Goal: Task Accomplishment & Management: Use online tool/utility

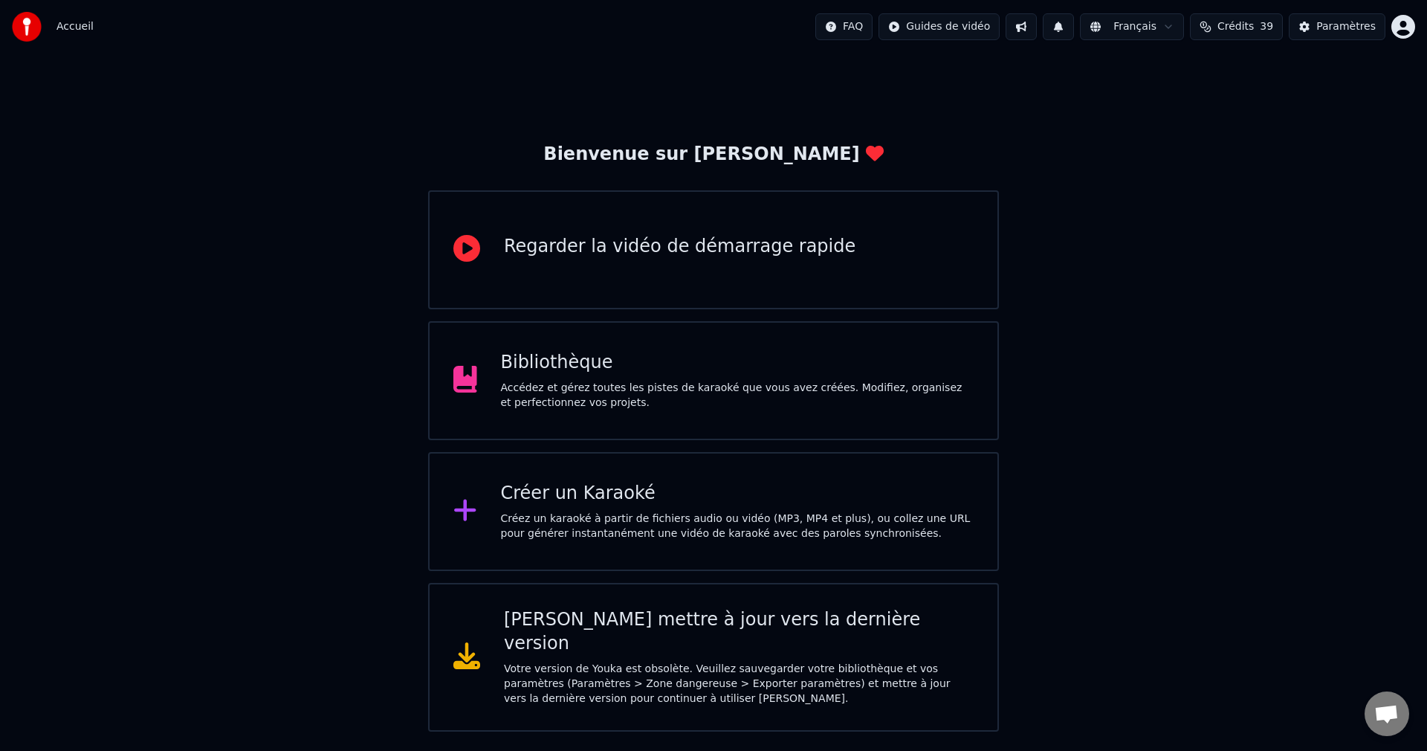
click at [576, 379] on div "Bibliothèque Accédez et gérez toutes les pistes de karaoké que vous avez créées…" at bounding box center [738, 380] width 474 height 59
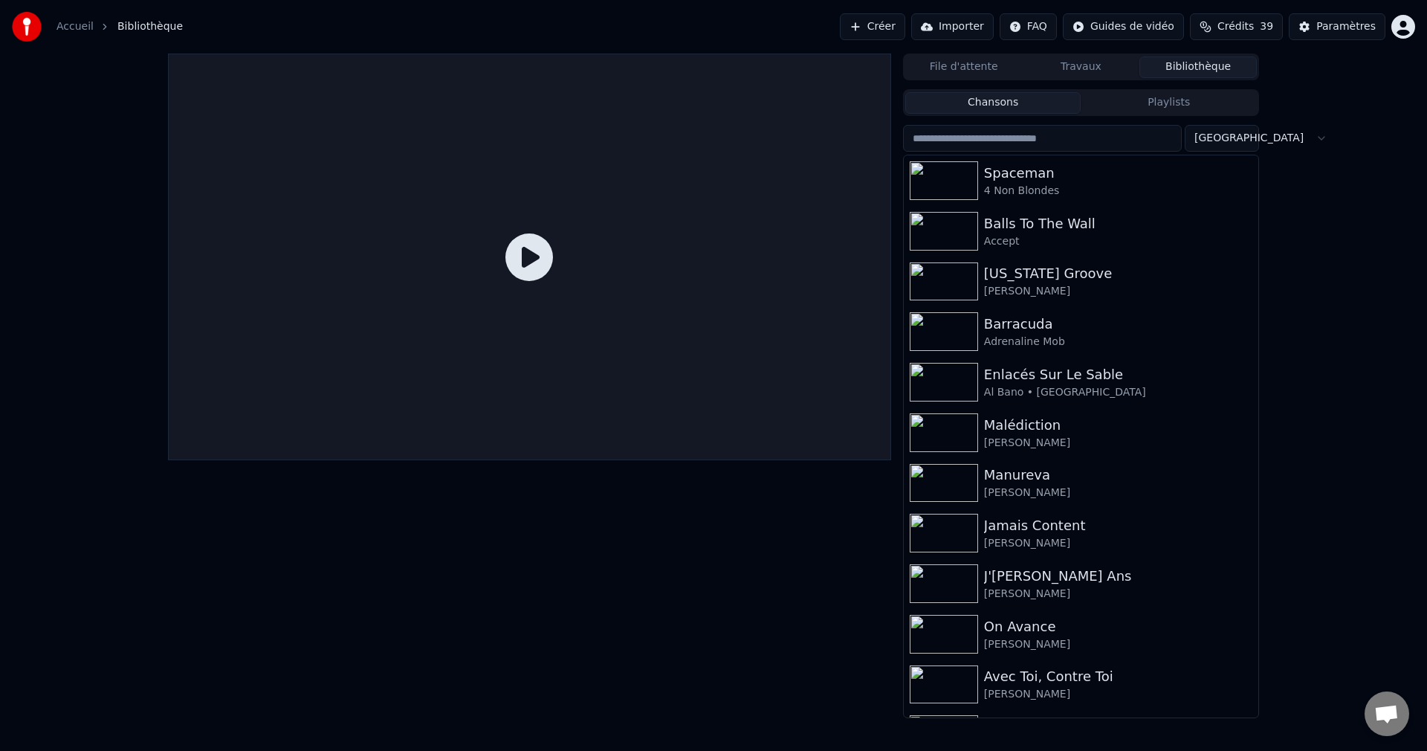
click at [869, 25] on button "Créer" at bounding box center [872, 26] width 65 height 27
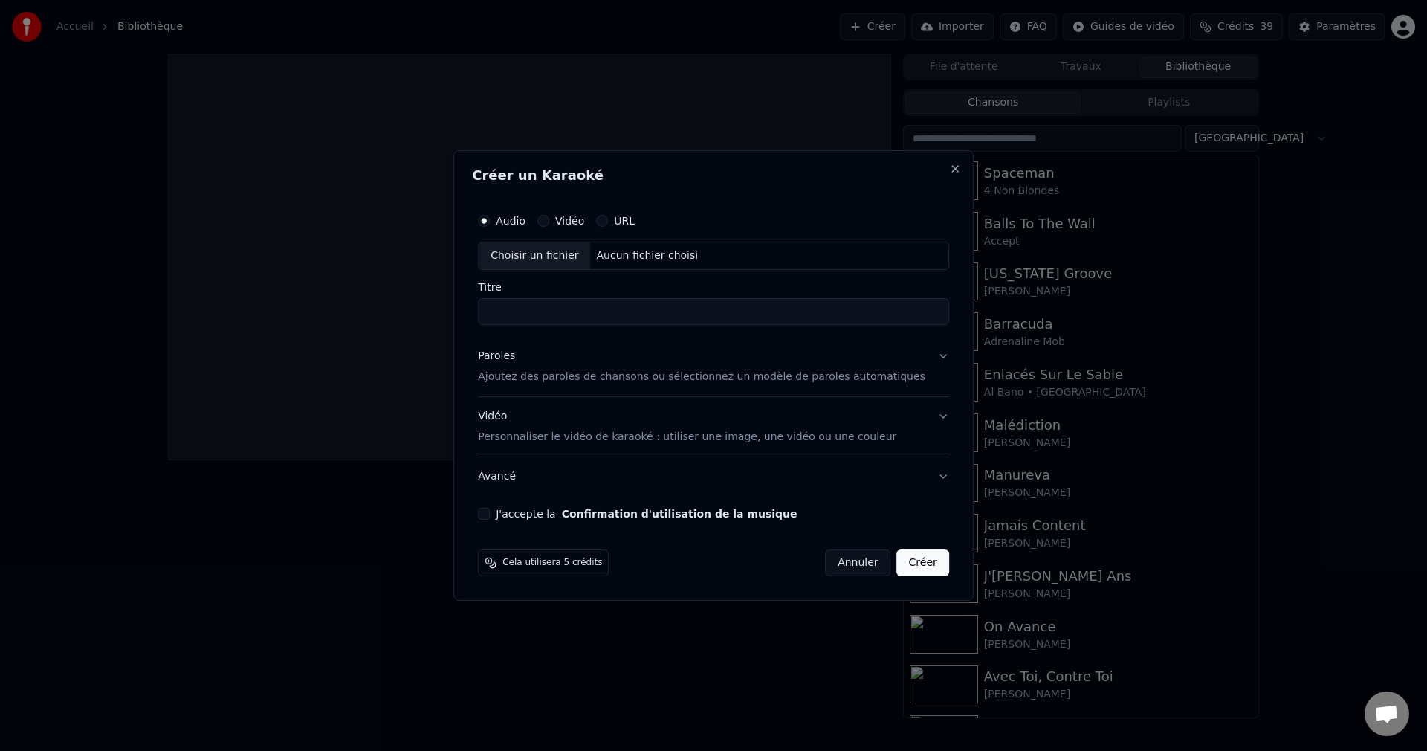
click at [557, 256] on div "Choisir un fichier" at bounding box center [535, 255] width 112 height 27
type input "**********"
click at [490, 511] on button "J'accepte la Confirmation d'utilisation de la musique" at bounding box center [484, 514] width 12 height 12
click at [921, 355] on button "Paroles Ajoutez des paroles de chansons ou sélectionnez un modèle de paroles au…" at bounding box center [713, 366] width 471 height 59
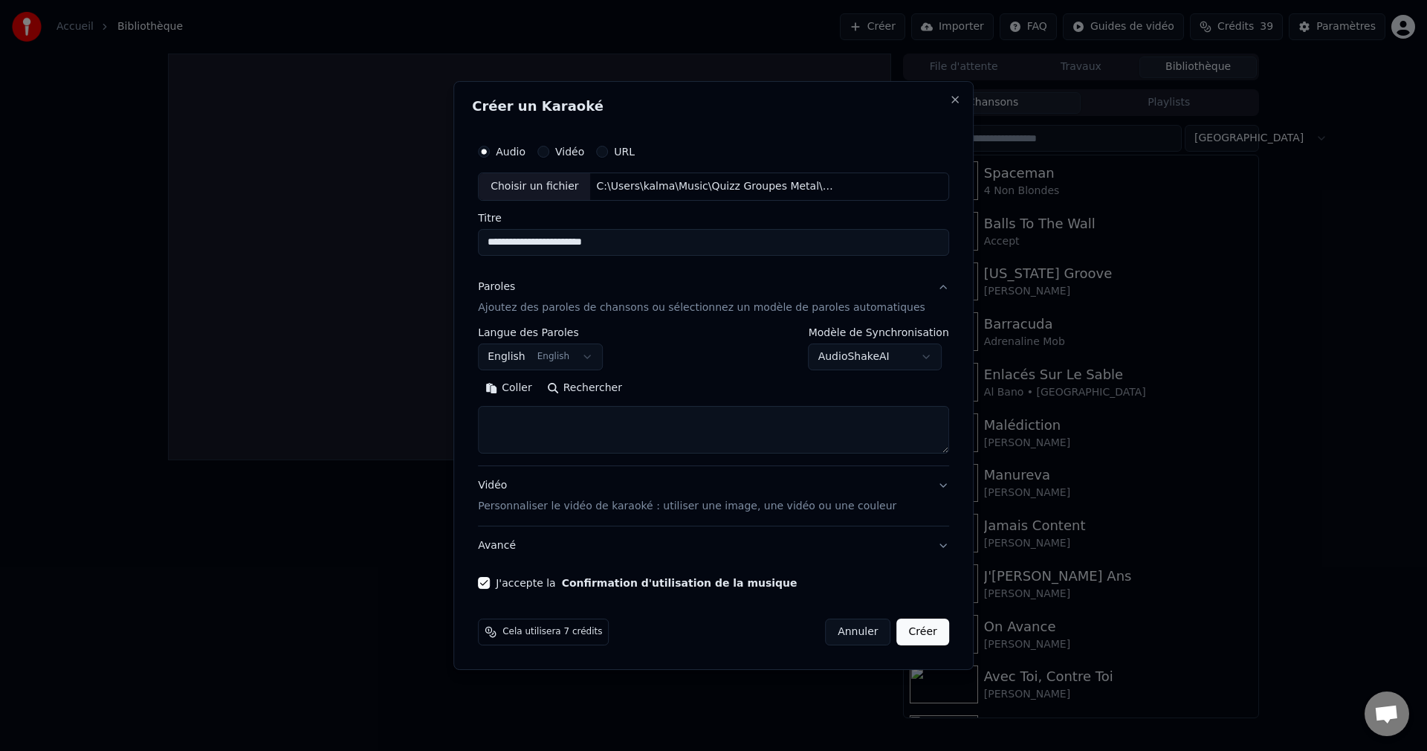
click at [629, 385] on button "Rechercher" at bounding box center [585, 388] width 90 height 24
drag, startPoint x: 744, startPoint y: 437, endPoint x: 477, endPoint y: 367, distance: 276.1
click at [477, 367] on div "**********" at bounding box center [713, 375] width 520 height 589
paste textarea "**********"
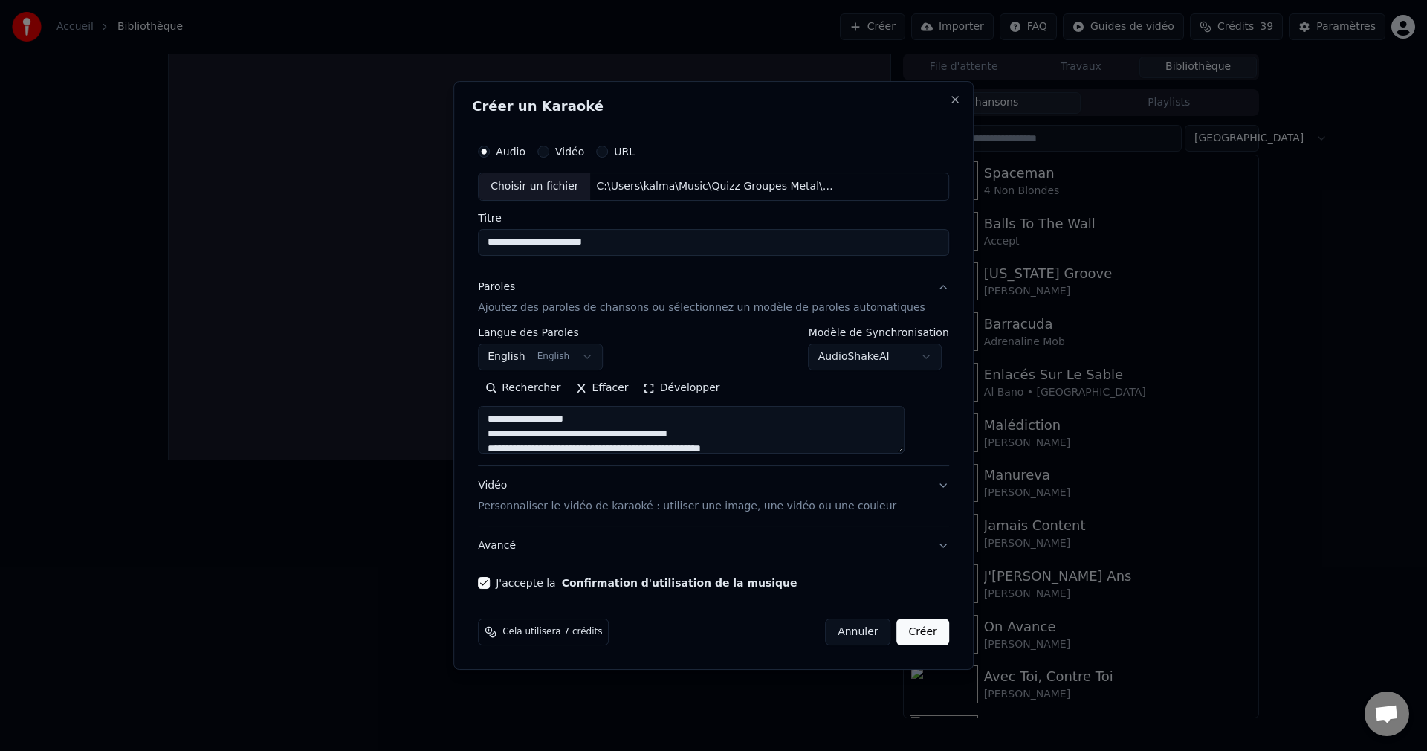
click at [557, 421] on textarea at bounding box center [691, 430] width 427 height 48
click at [701, 429] on textarea at bounding box center [691, 430] width 427 height 48
click at [710, 429] on textarea at bounding box center [691, 430] width 427 height 48
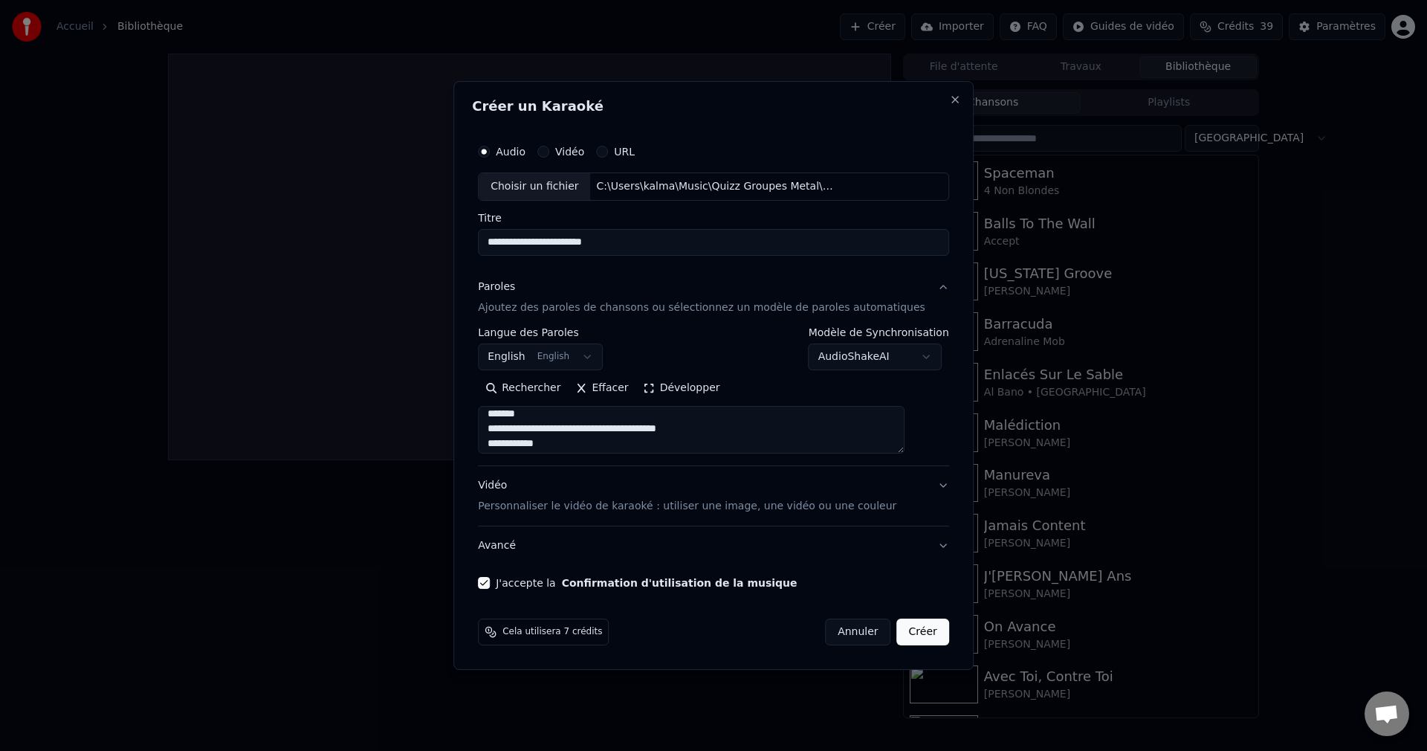
scroll to position [526, 0]
click at [581, 427] on textarea at bounding box center [691, 430] width 427 height 48
click at [580, 433] on textarea at bounding box center [691, 430] width 427 height 48
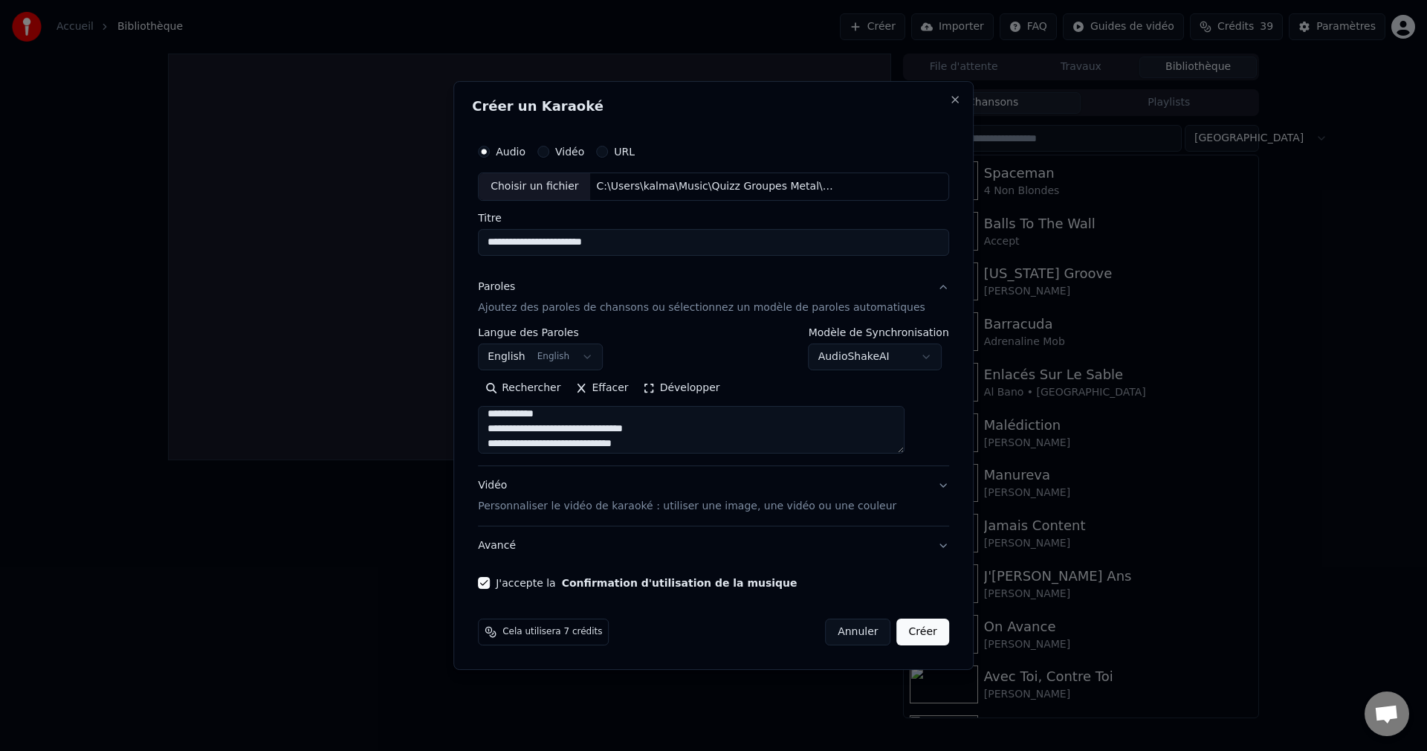
click at [641, 430] on textarea at bounding box center [691, 430] width 427 height 48
type textarea "**********"
click at [897, 630] on button "Créer" at bounding box center [923, 632] width 52 height 27
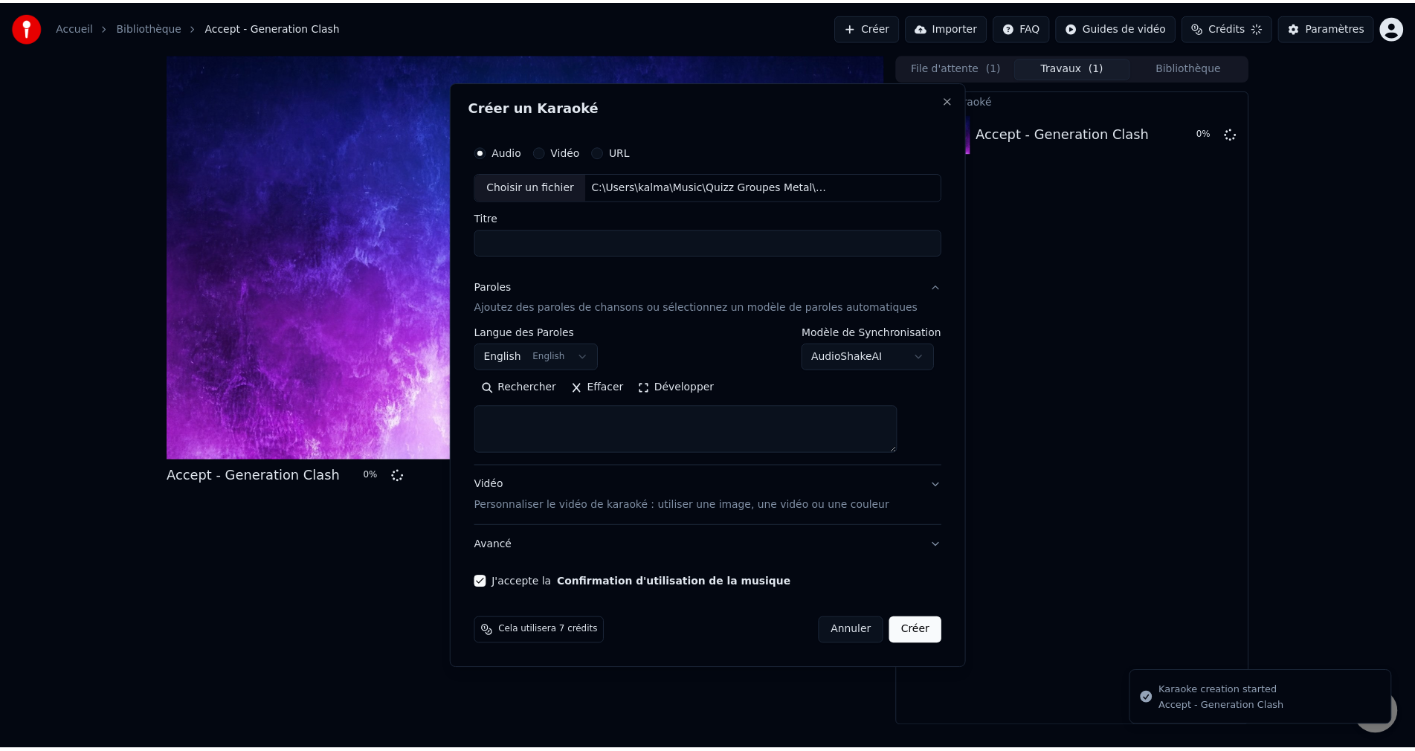
scroll to position [0, 0]
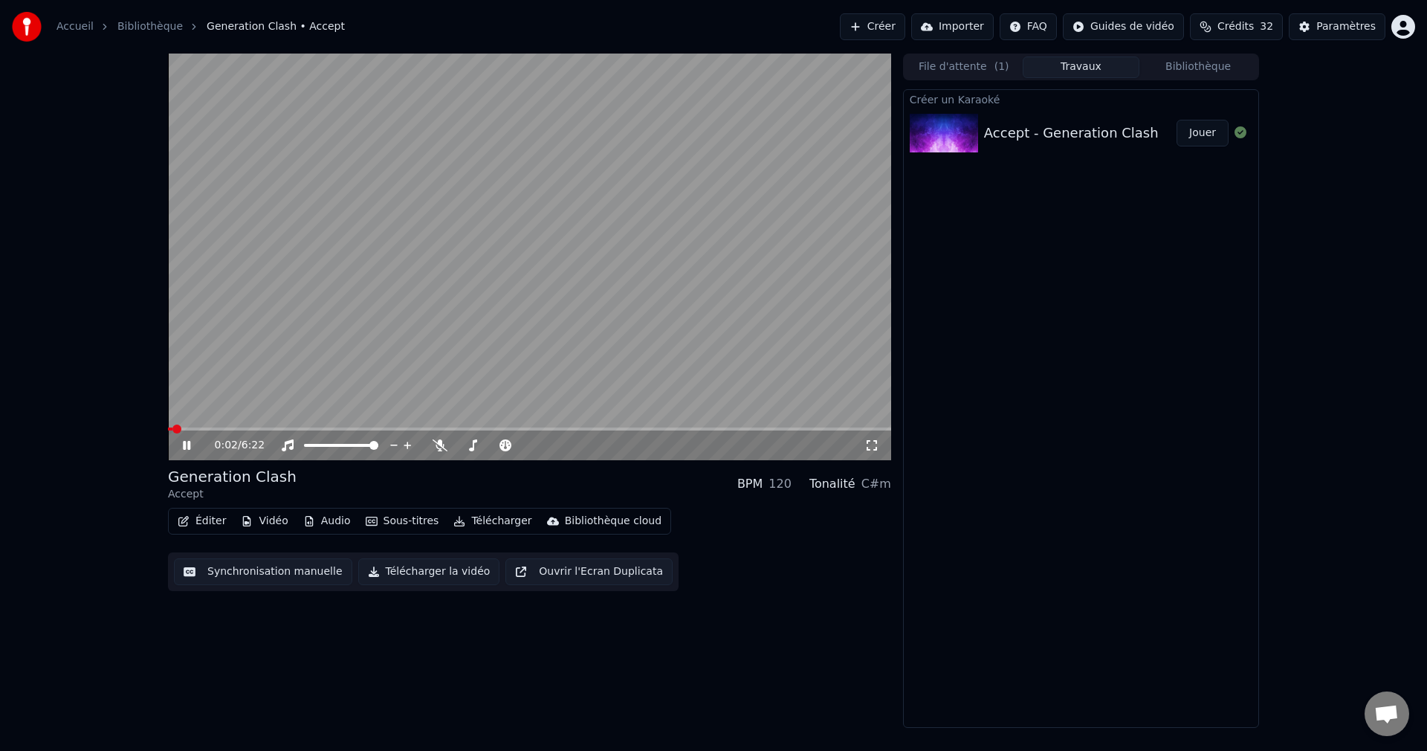
click at [190, 442] on icon at bounding box center [186, 445] width 7 height 9
click at [266, 520] on button "Vidéo" at bounding box center [264, 521] width 59 height 21
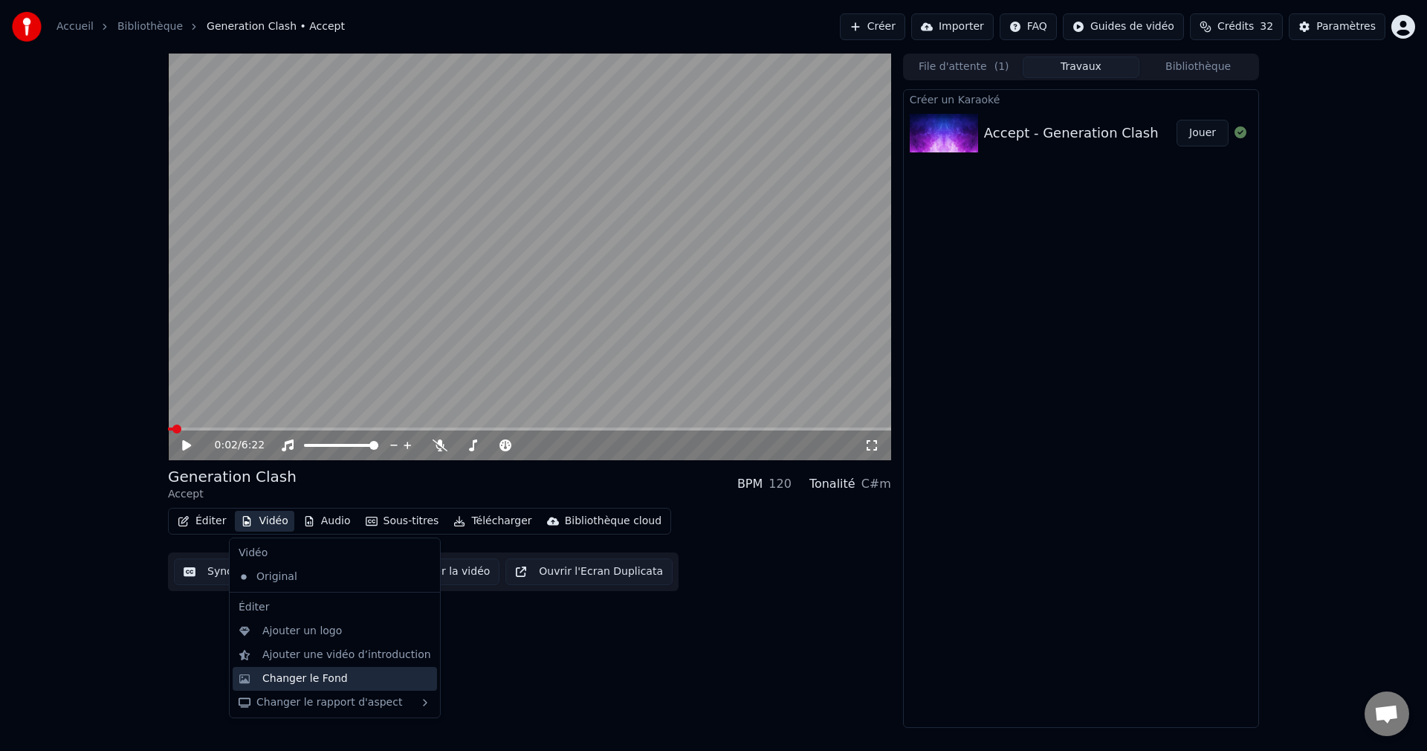
click at [306, 682] on div "Changer le Fond" at bounding box center [304, 678] width 85 height 15
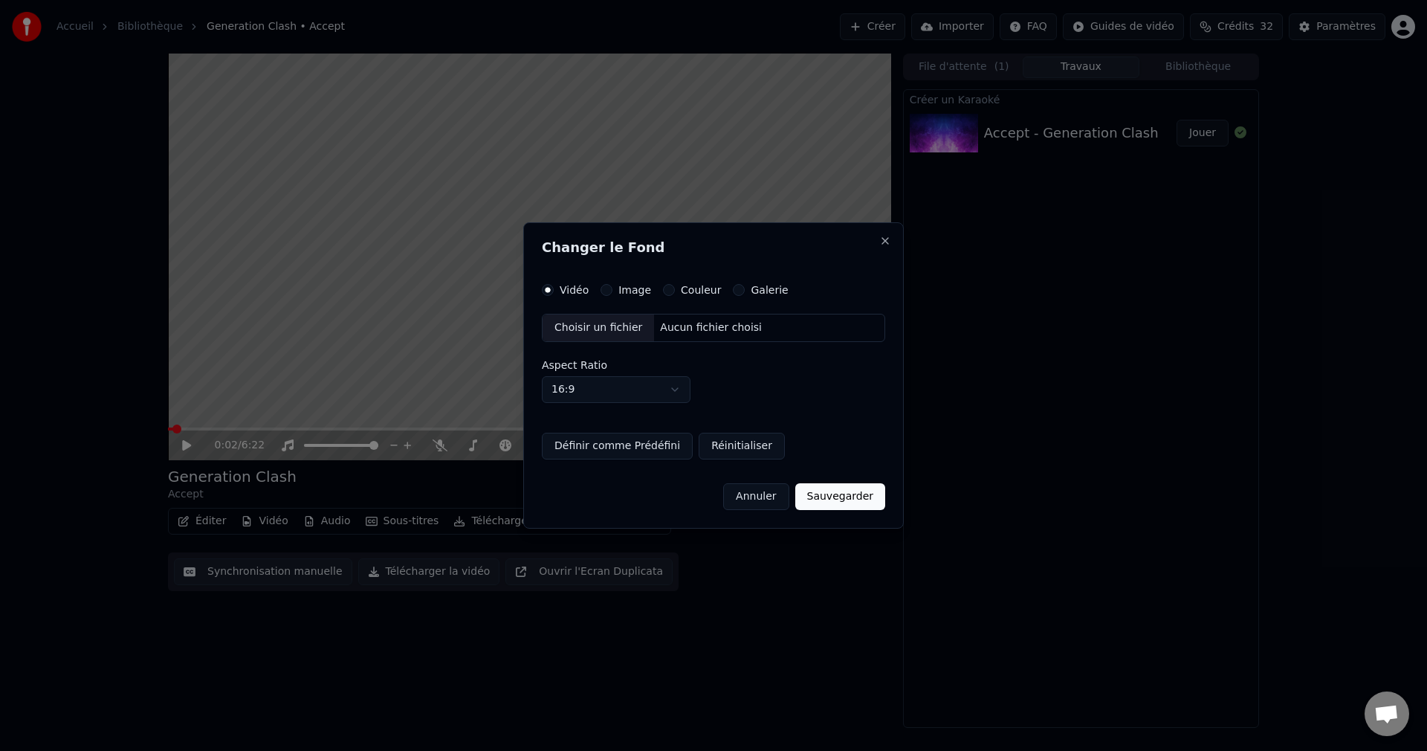
click at [600, 329] on div "Choisir un fichier" at bounding box center [599, 327] width 112 height 27
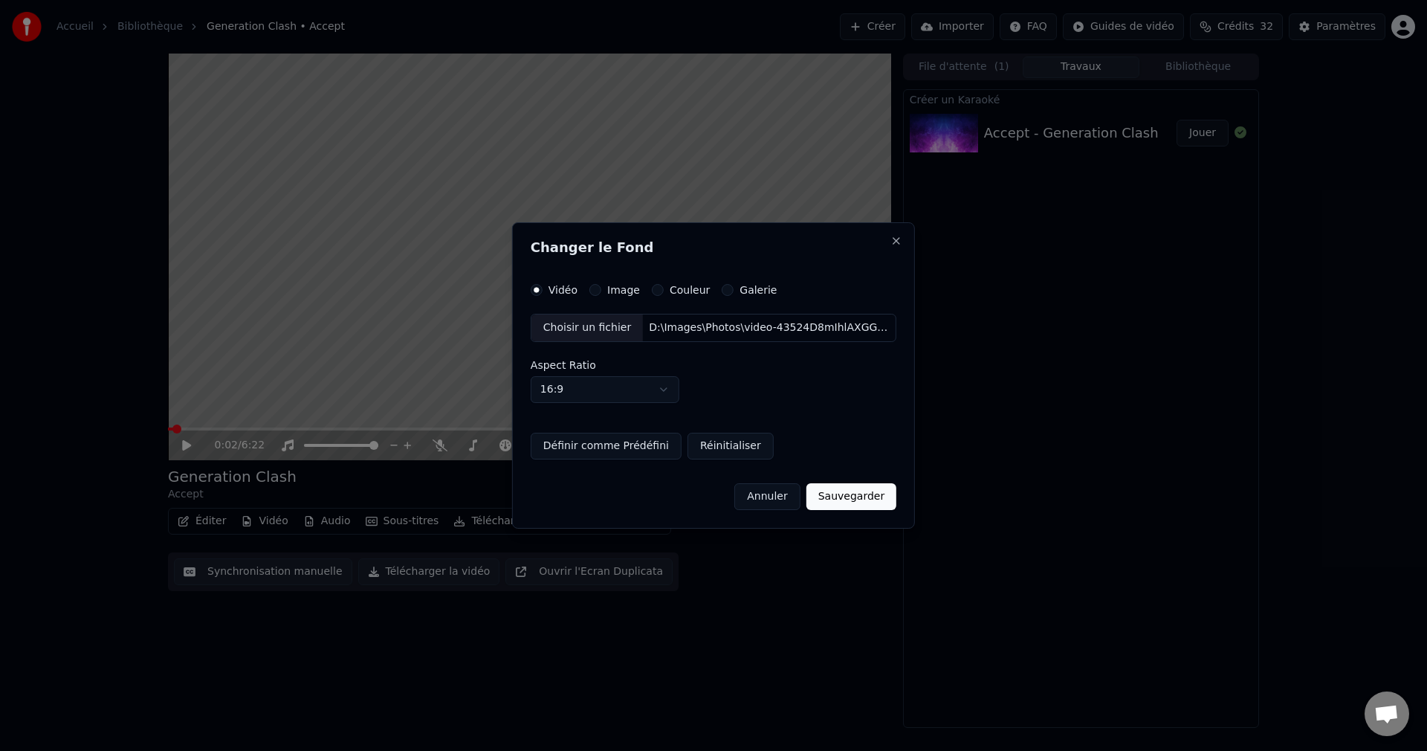
click at [833, 489] on button "Sauvegarder" at bounding box center [852, 496] width 90 height 27
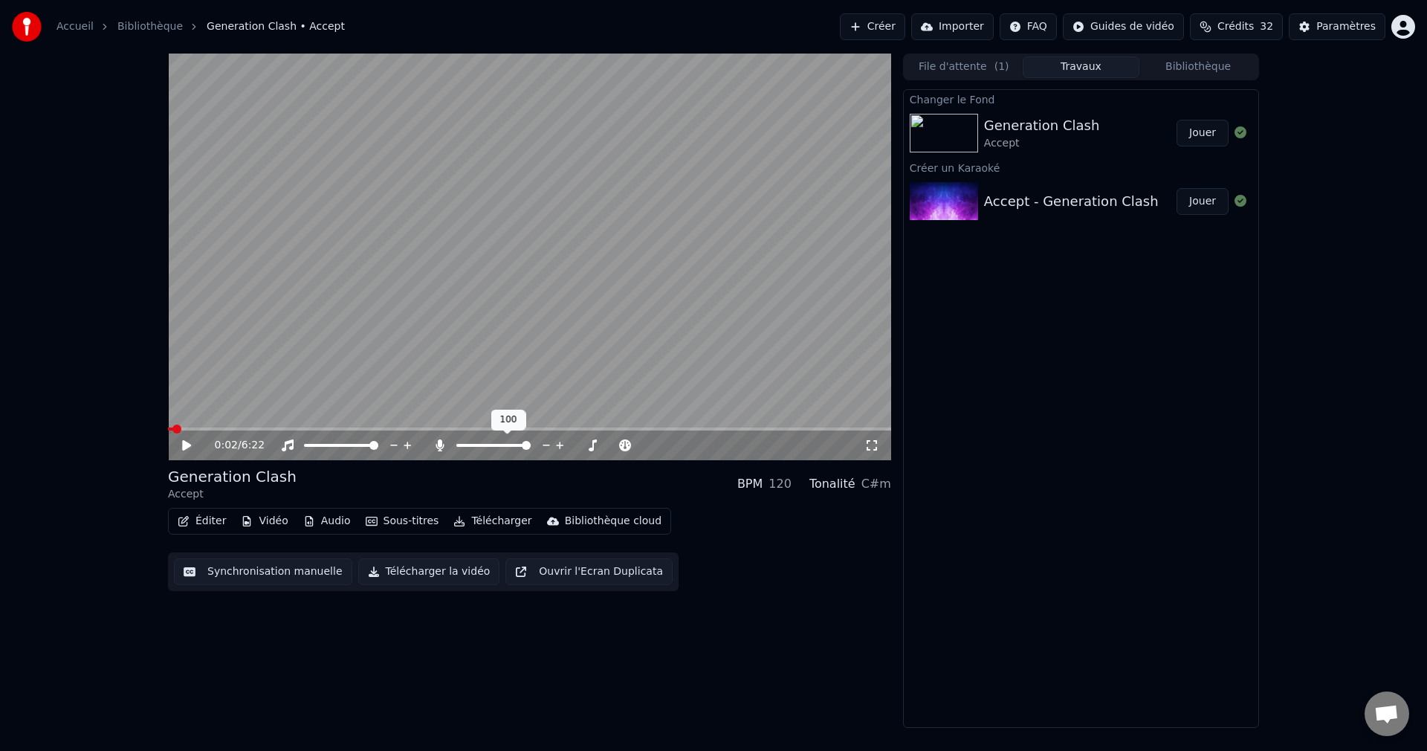
click at [531, 447] on span at bounding box center [526, 445] width 9 height 9
click at [1201, 141] on button "Jouer" at bounding box center [1203, 133] width 52 height 27
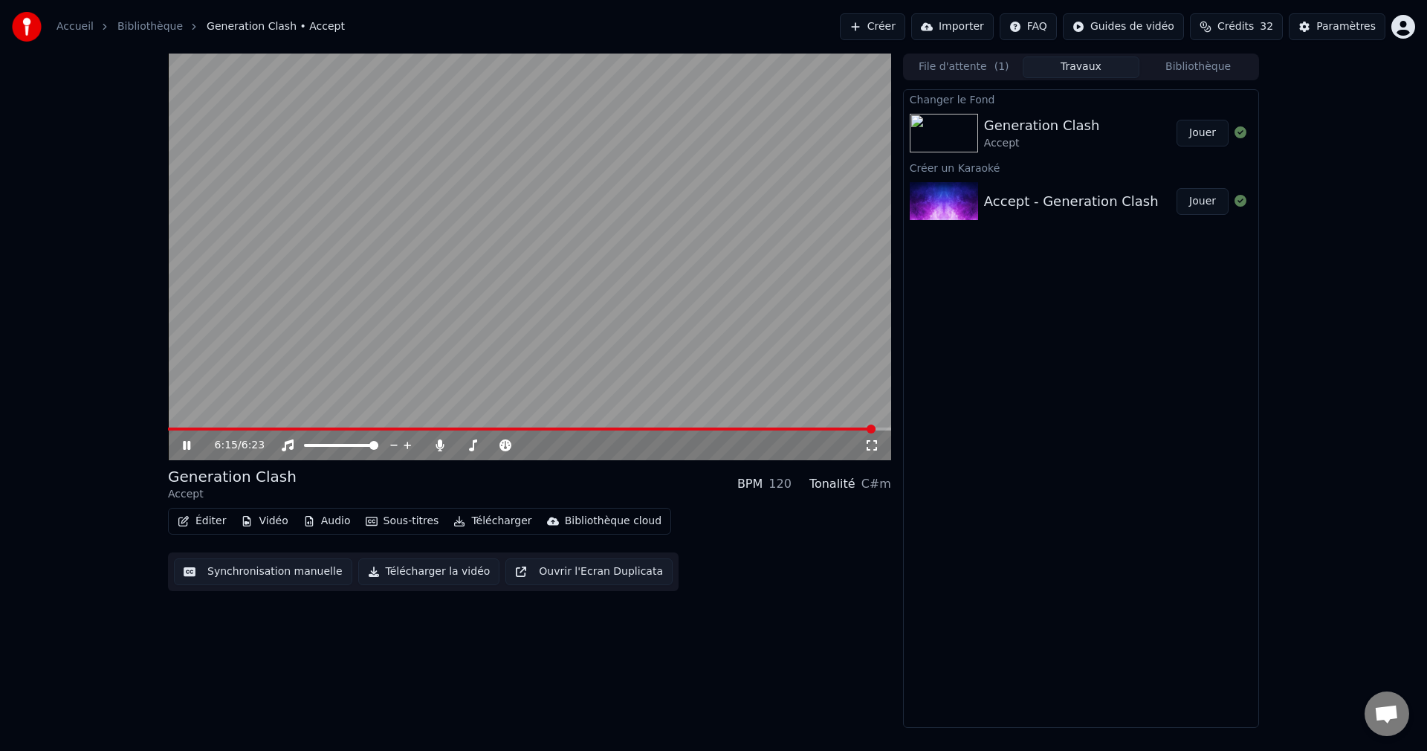
click at [186, 444] on icon at bounding box center [197, 445] width 35 height 12
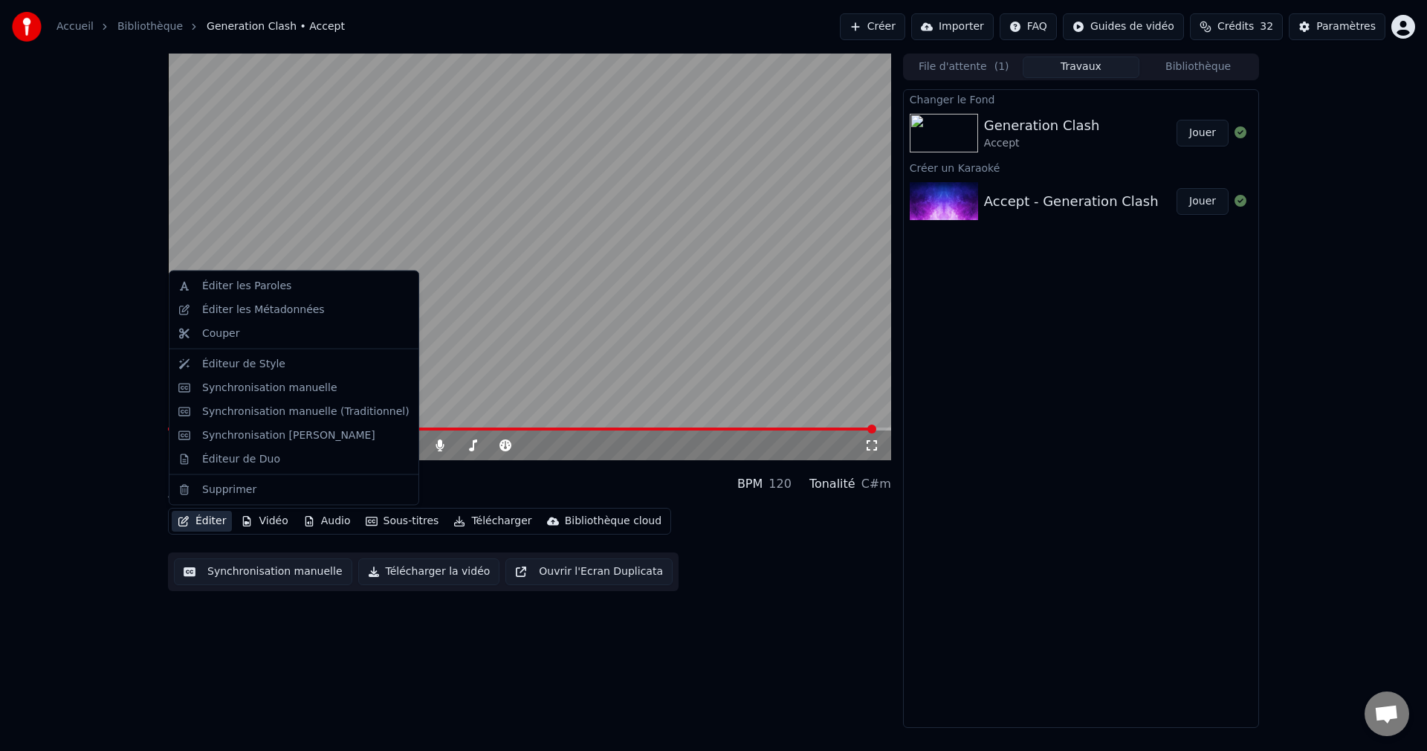
click at [219, 518] on button "Éditer" at bounding box center [202, 521] width 60 height 21
click at [242, 461] on div "Éditeur de Duo" at bounding box center [241, 458] width 78 height 15
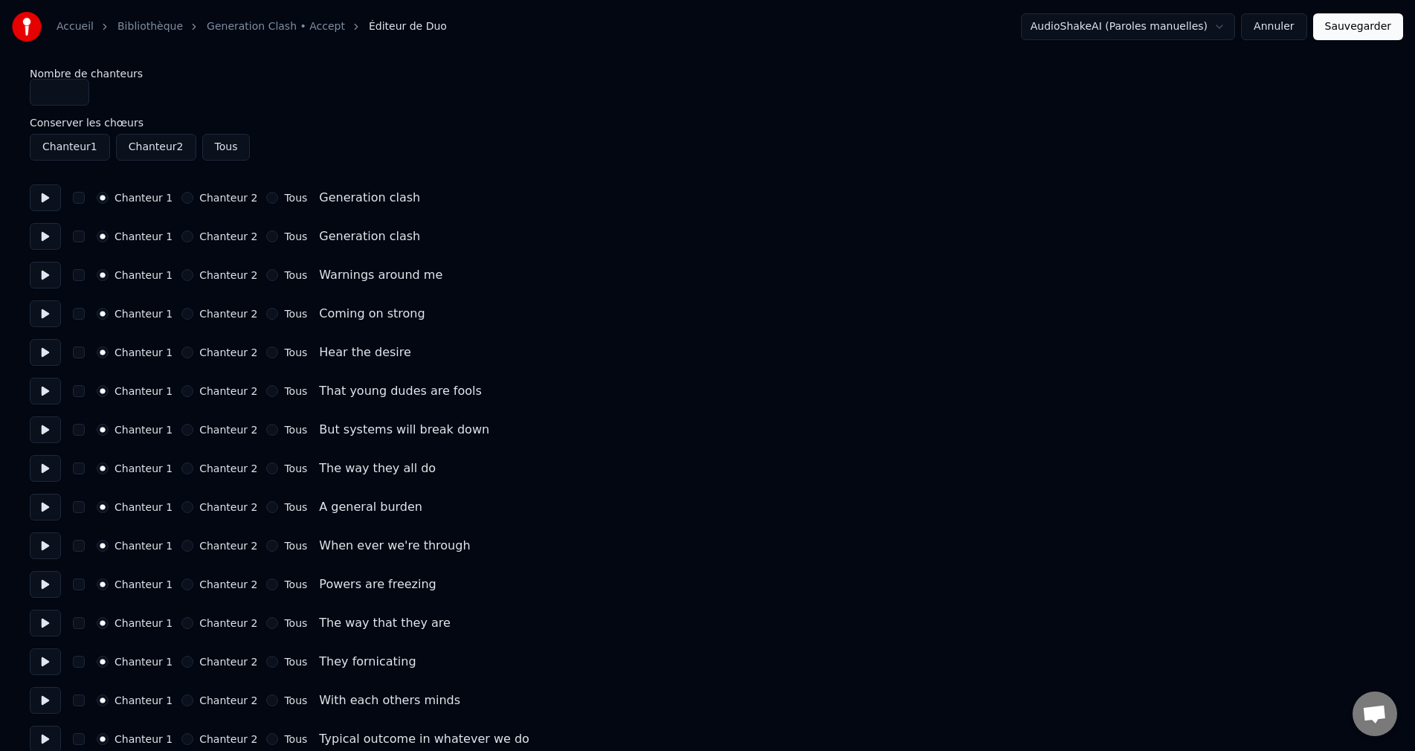
click at [187, 196] on button "Chanteur 2" at bounding box center [187, 198] width 12 height 12
click at [185, 235] on button "Chanteur 2" at bounding box center [187, 236] width 12 height 12
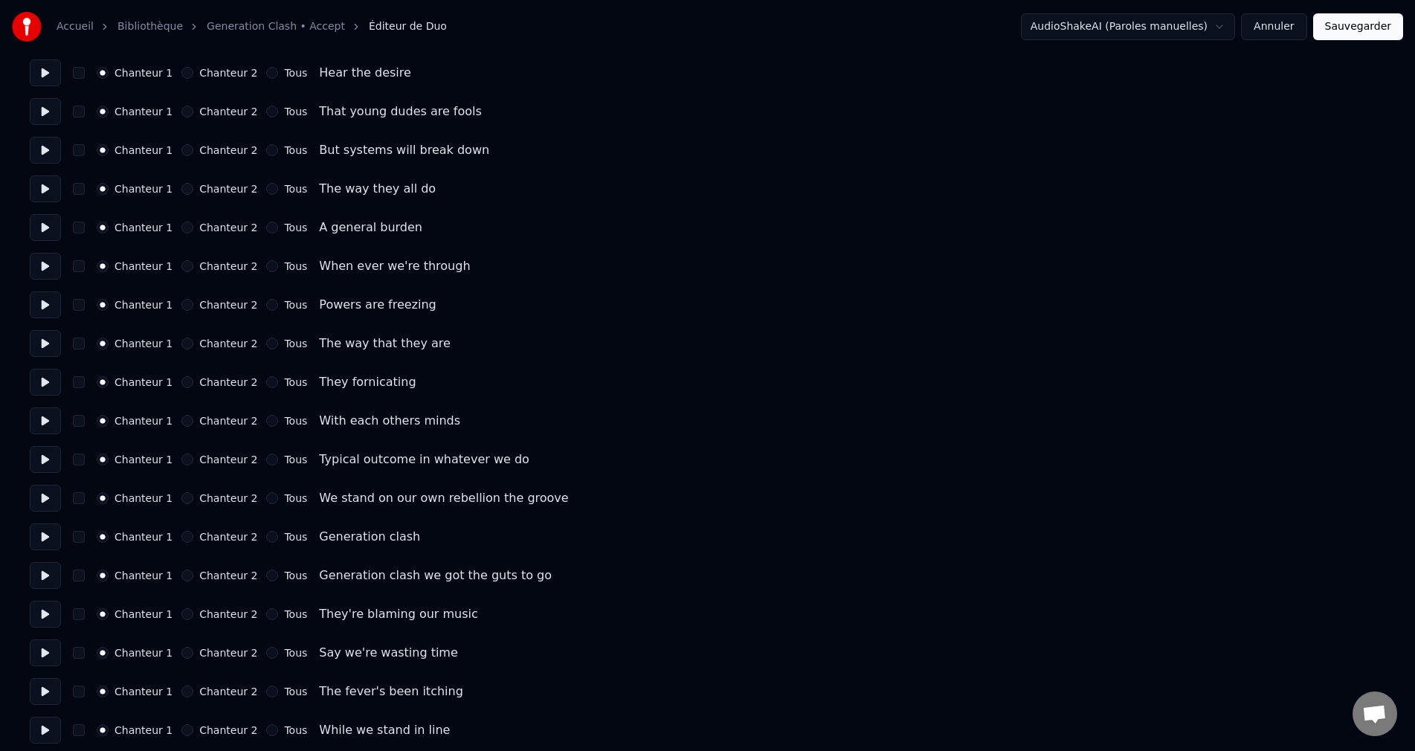
scroll to position [297, 0]
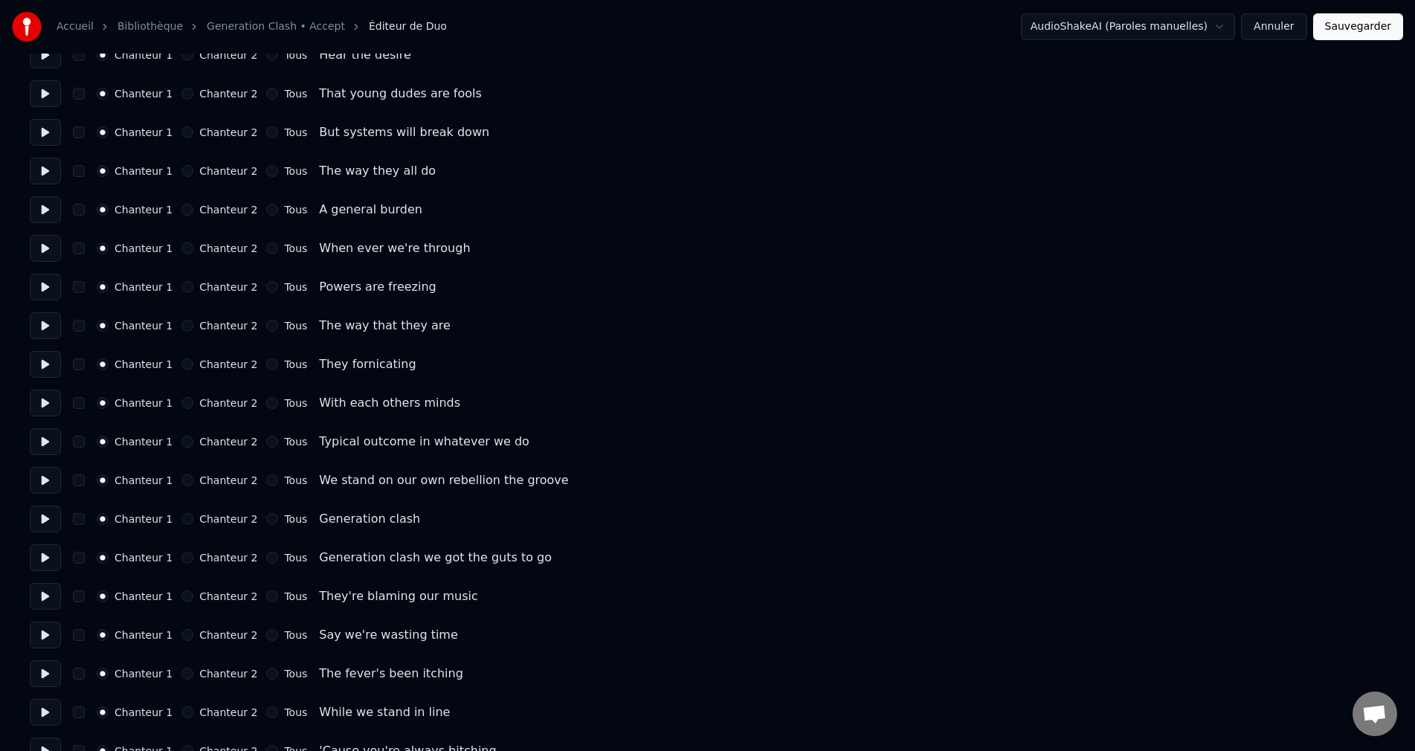
click at [51, 519] on button at bounding box center [45, 519] width 31 height 27
click at [46, 560] on button at bounding box center [45, 557] width 31 height 27
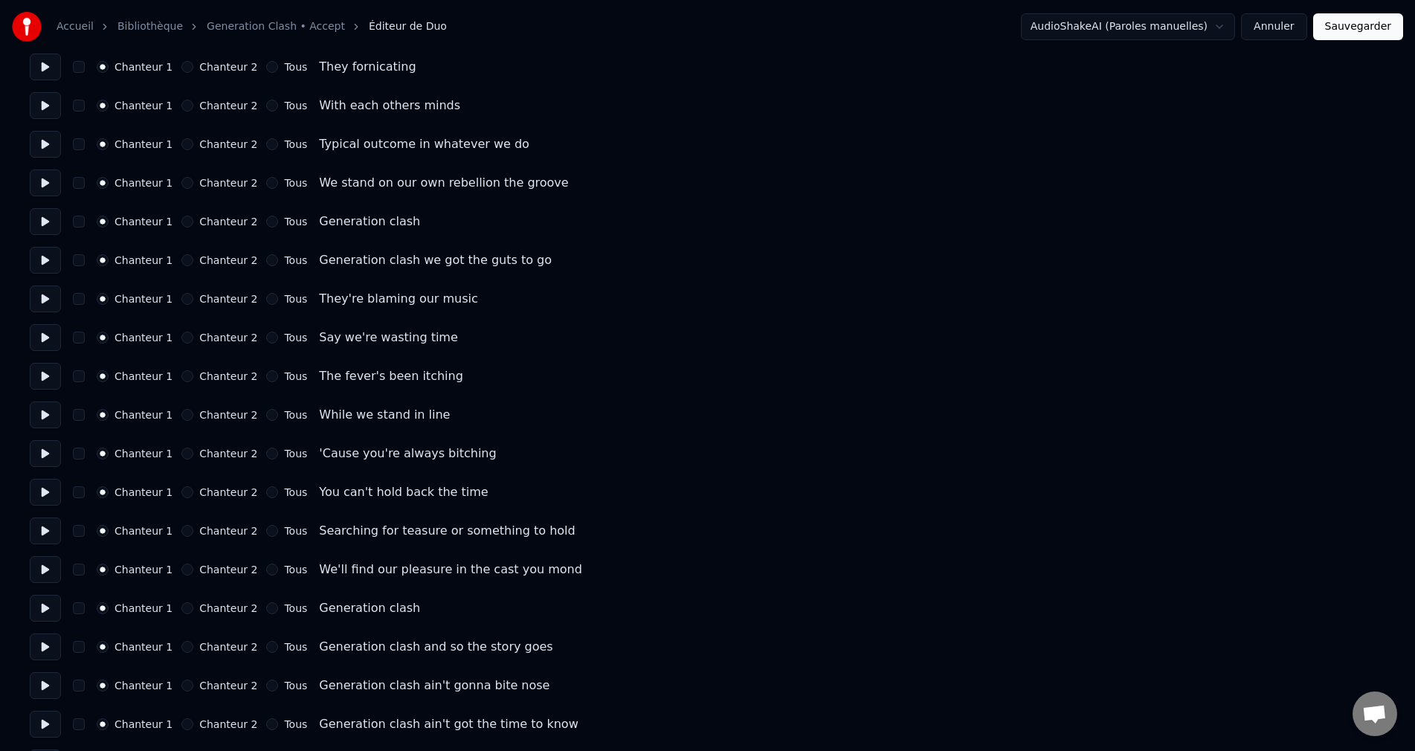
scroll to position [669, 0]
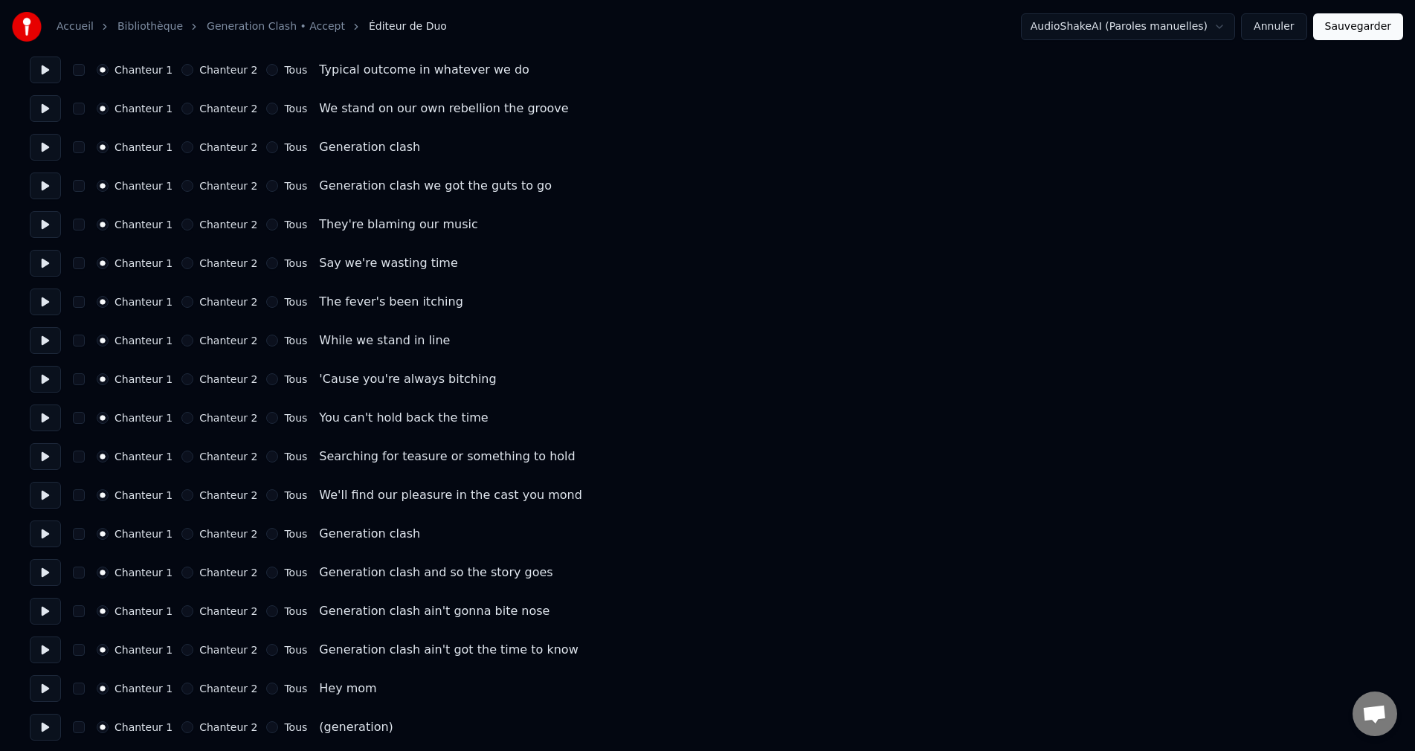
click at [42, 534] on button at bounding box center [45, 533] width 31 height 27
click at [45, 536] on button at bounding box center [45, 533] width 31 height 27
click at [53, 572] on button at bounding box center [45, 572] width 31 height 27
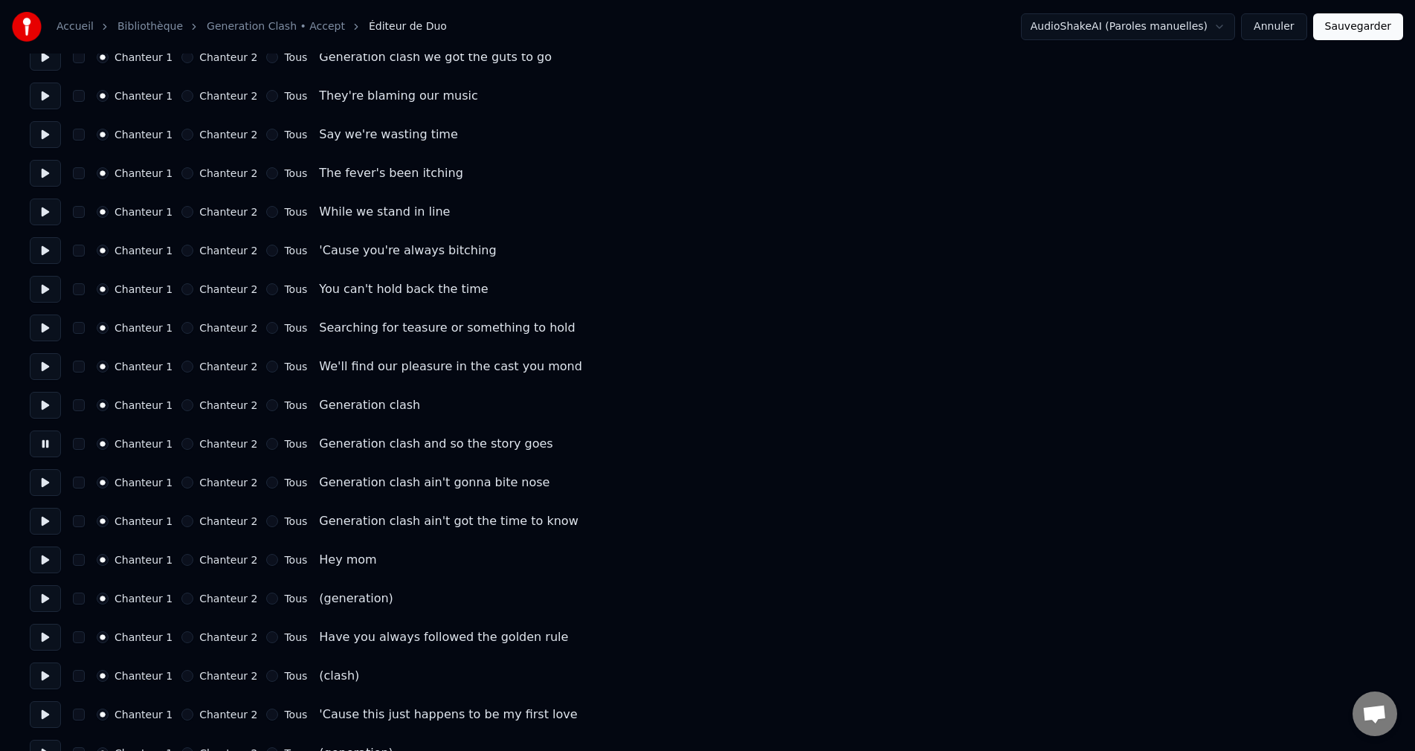
scroll to position [892, 0]
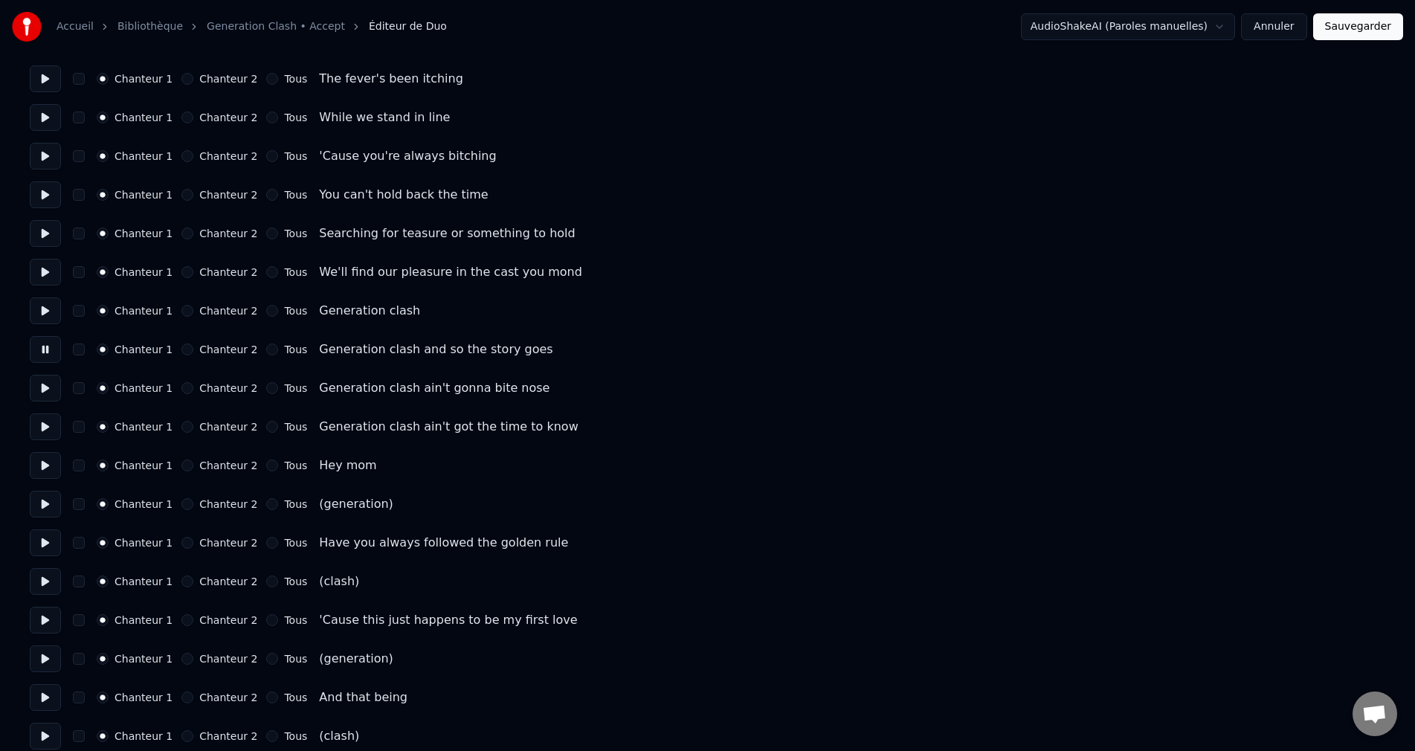
click at [187, 507] on button "Chanteur 2" at bounding box center [187, 504] width 12 height 12
click at [190, 579] on button "Chanteur 2" at bounding box center [187, 581] width 12 height 12
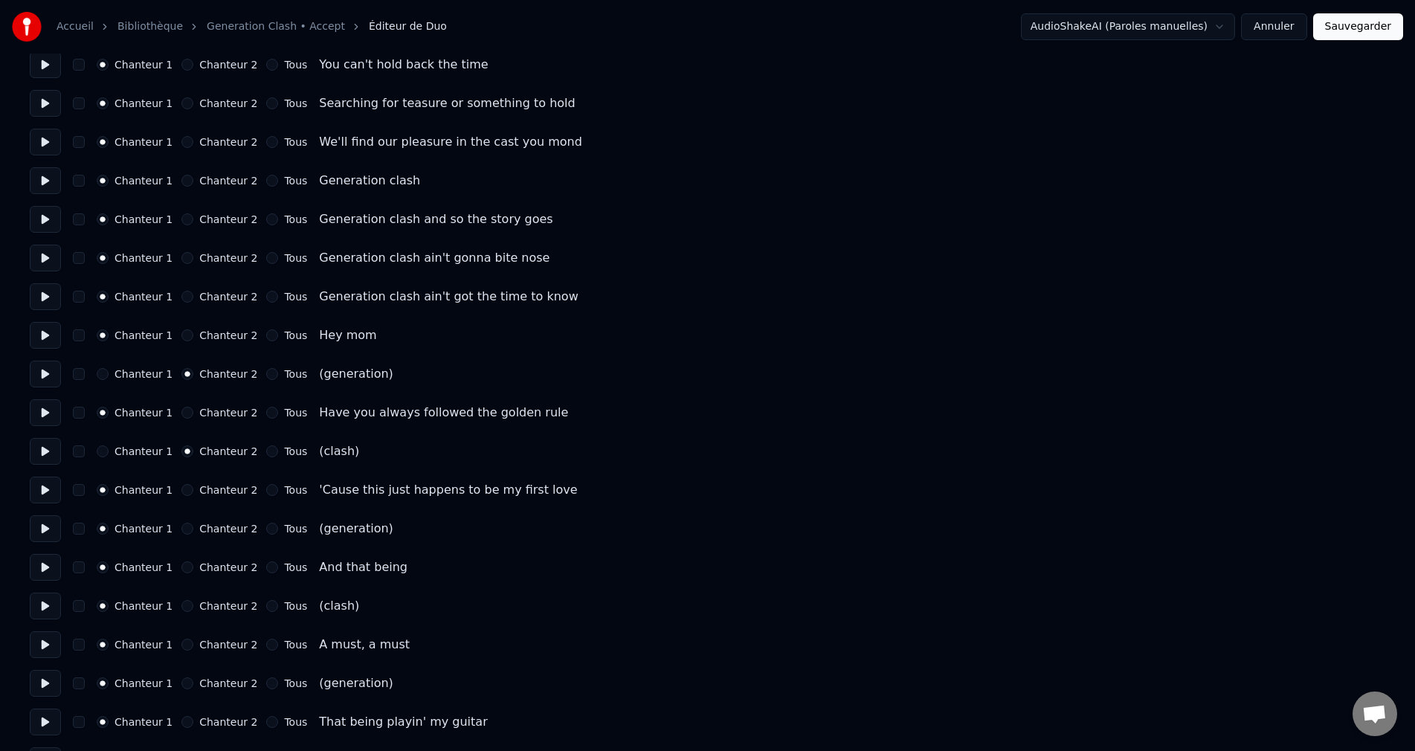
scroll to position [1041, 0]
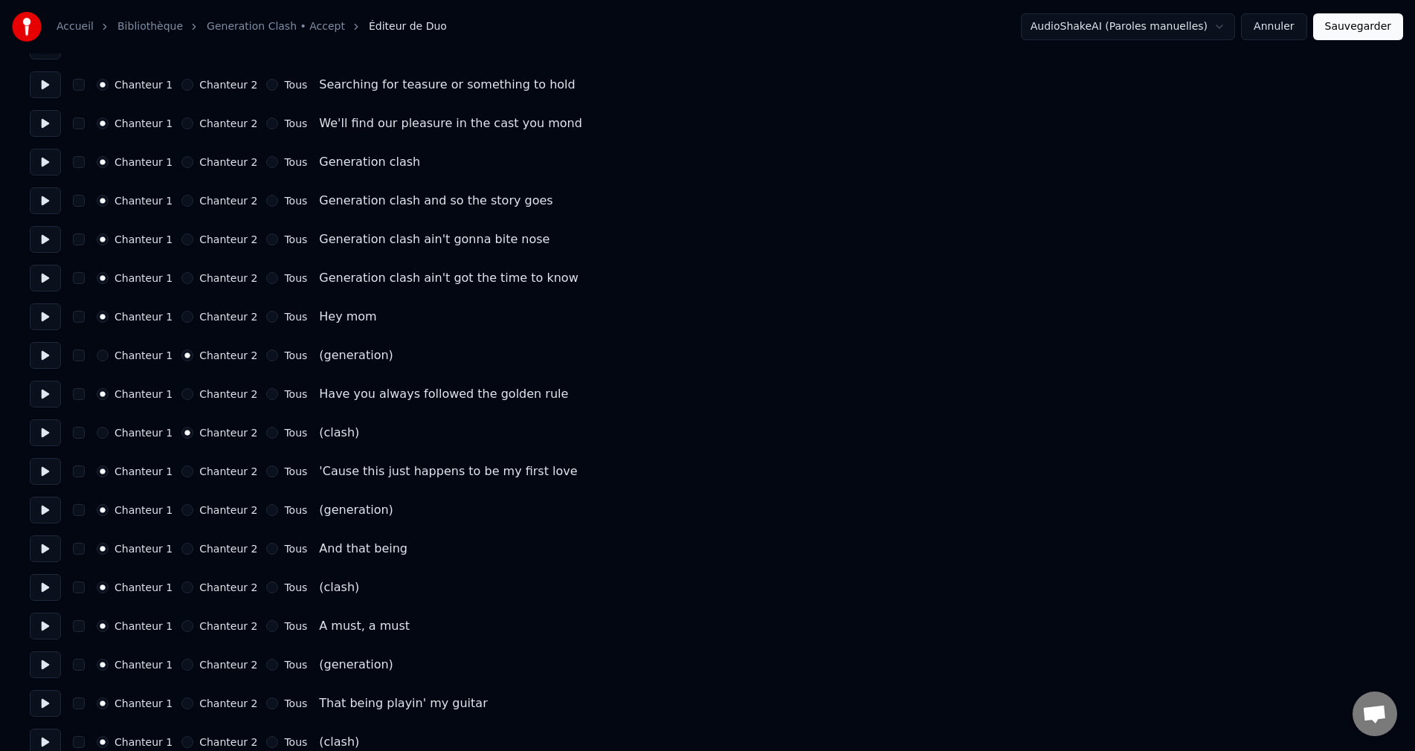
click at [184, 509] on button "Chanteur 2" at bounding box center [187, 510] width 12 height 12
click at [187, 587] on button "Chanteur 2" at bounding box center [187, 587] width 12 height 12
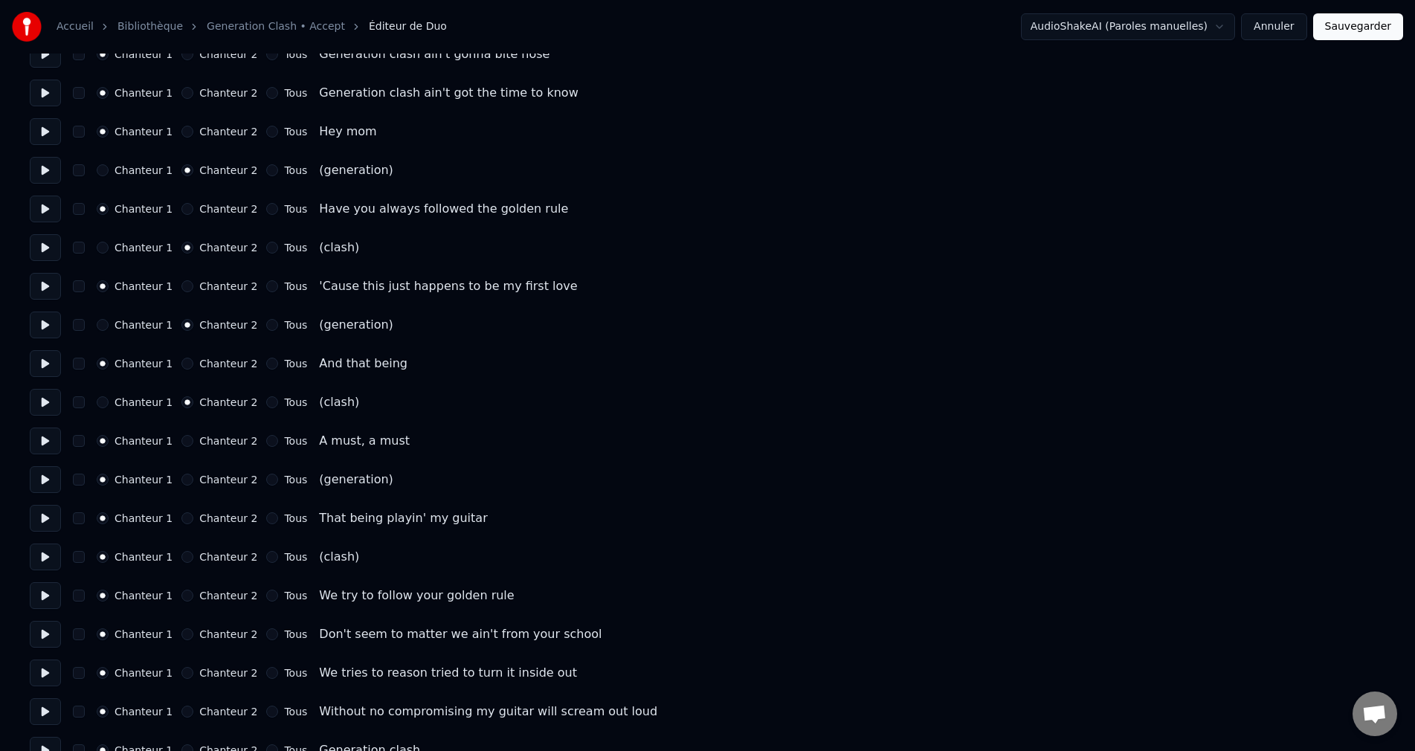
scroll to position [1264, 0]
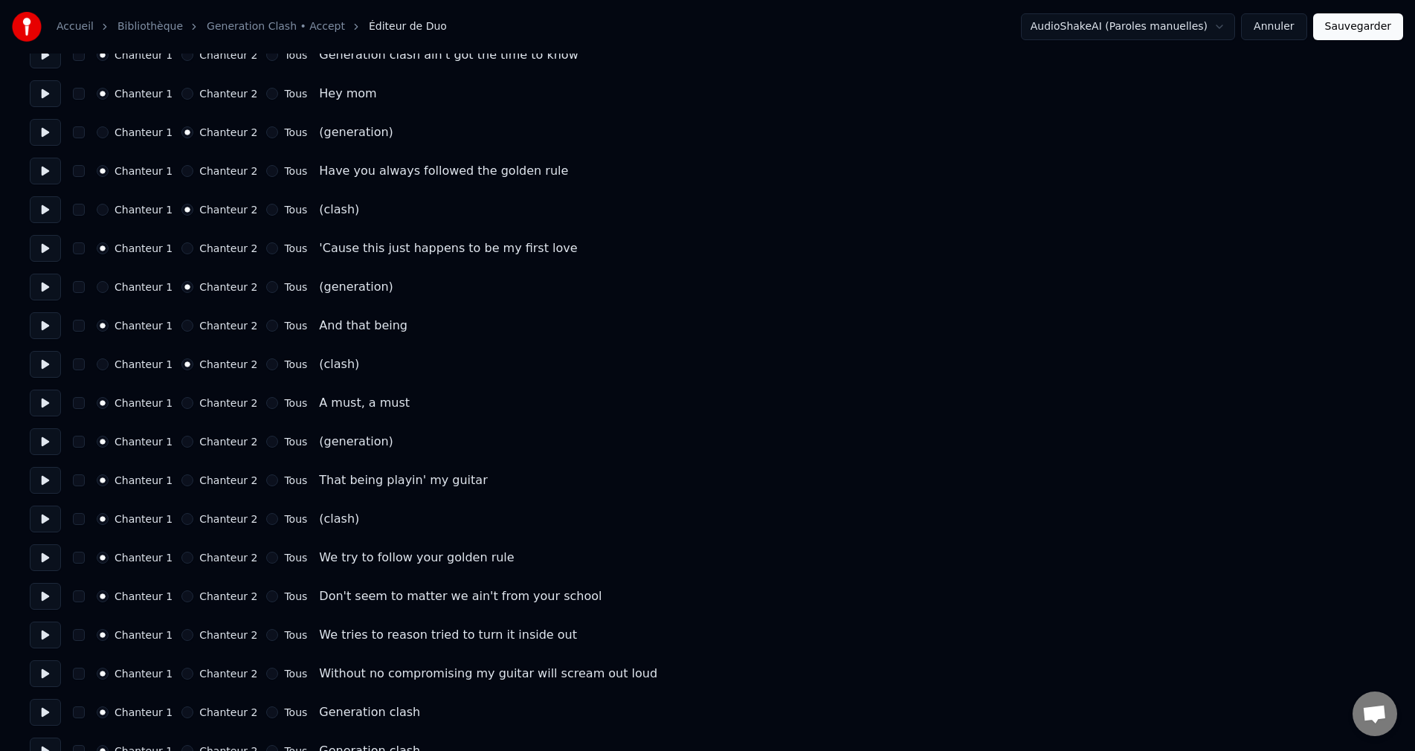
click at [186, 436] on button "Chanteur 2" at bounding box center [187, 442] width 12 height 12
click at [187, 518] on button "Chanteur 2" at bounding box center [187, 519] width 12 height 12
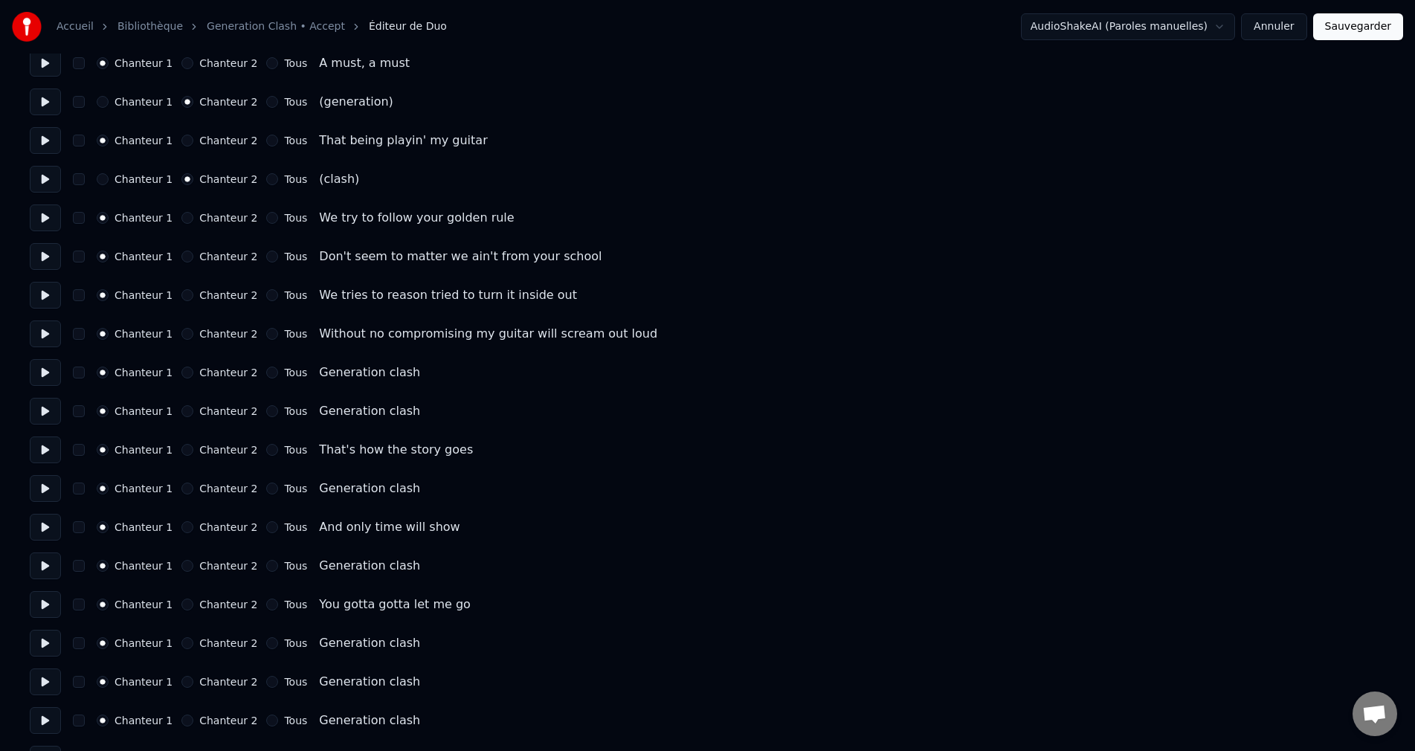
scroll to position [1636, 0]
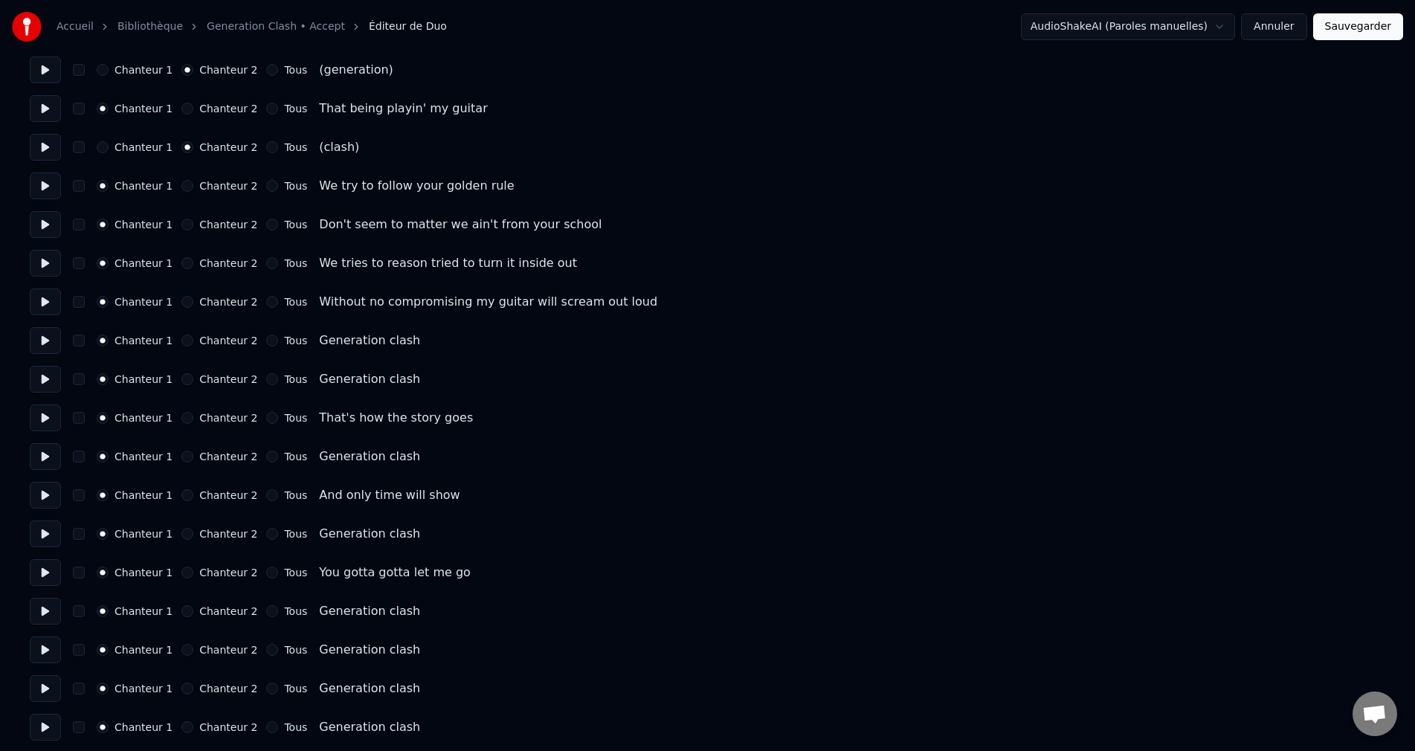
click at [43, 349] on button at bounding box center [45, 340] width 31 height 27
click at [42, 384] on button at bounding box center [45, 379] width 31 height 27
click at [36, 459] on button at bounding box center [45, 456] width 31 height 27
click at [49, 529] on button at bounding box center [45, 533] width 31 height 27
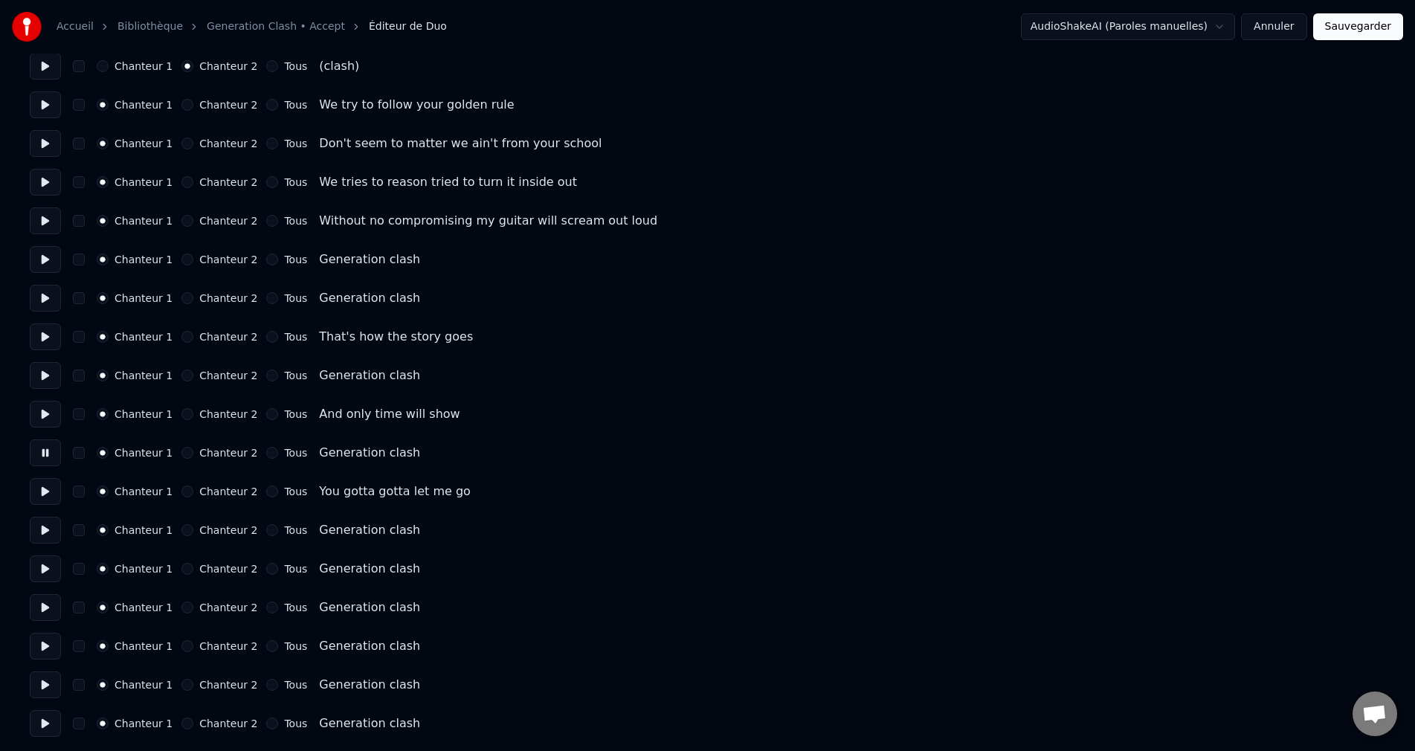
scroll to position [1717, 0]
click at [42, 692] on button at bounding box center [45, 684] width 31 height 27
click at [51, 720] on button at bounding box center [45, 722] width 31 height 27
click at [191, 720] on button "Chanteur 2" at bounding box center [187, 723] width 12 height 12
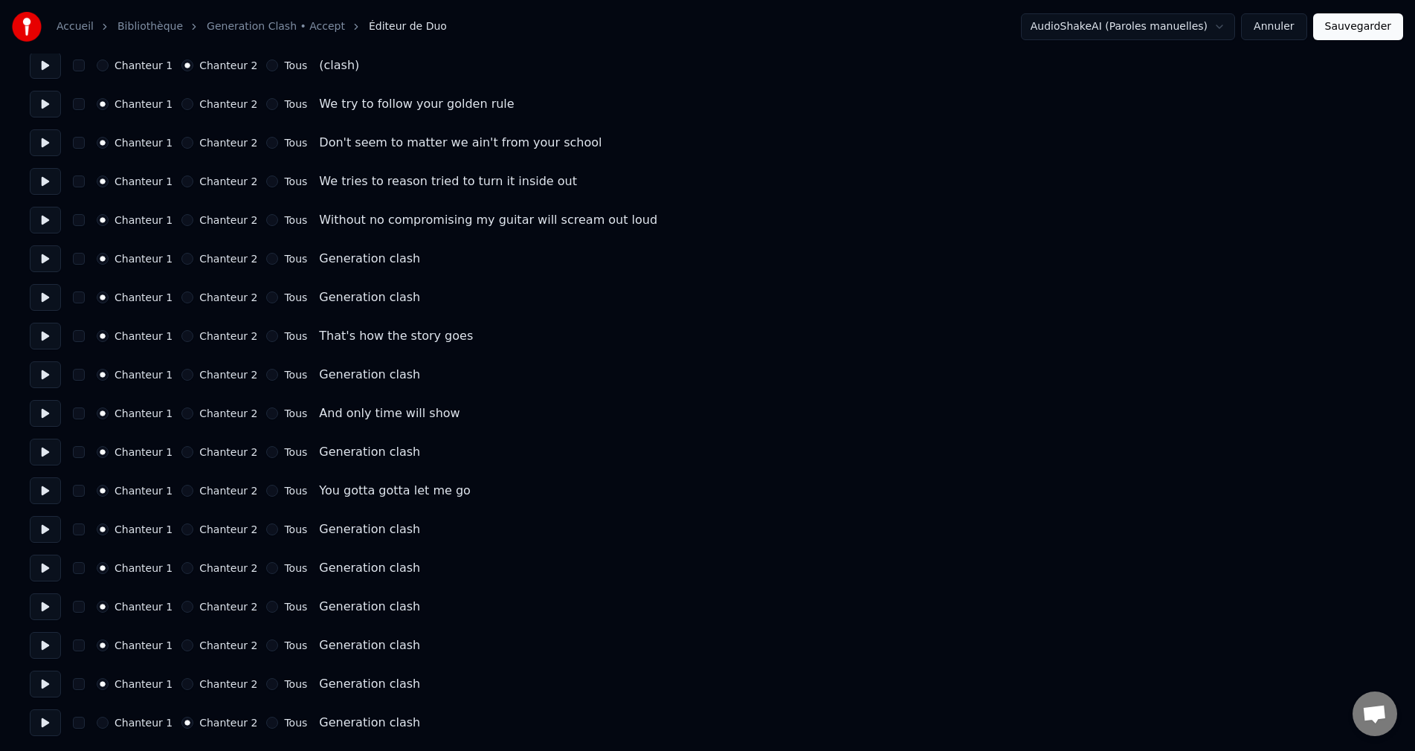
click at [1390, 30] on button "Sauvegarder" at bounding box center [1358, 26] width 90 height 27
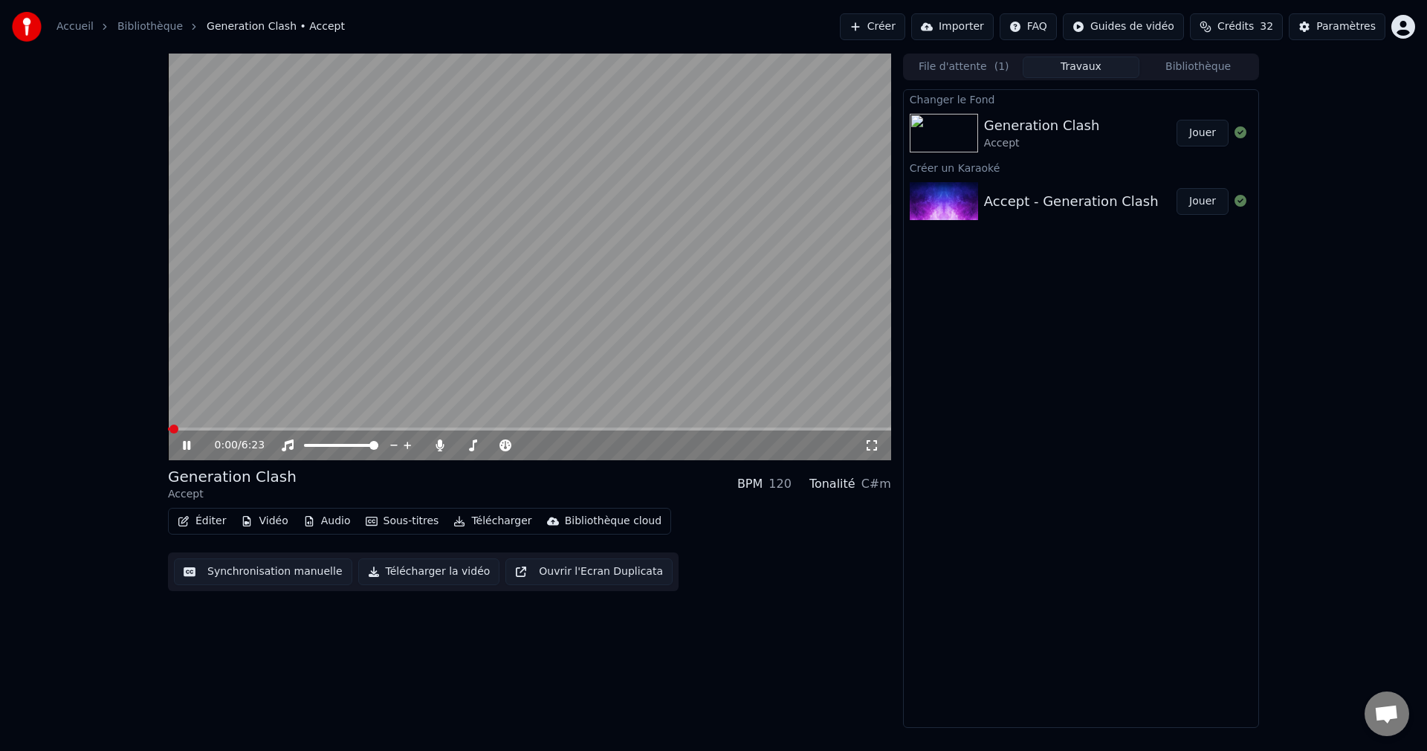
click at [187, 444] on icon at bounding box center [186, 445] width 7 height 9
click at [210, 520] on button "Éditer" at bounding box center [202, 521] width 60 height 21
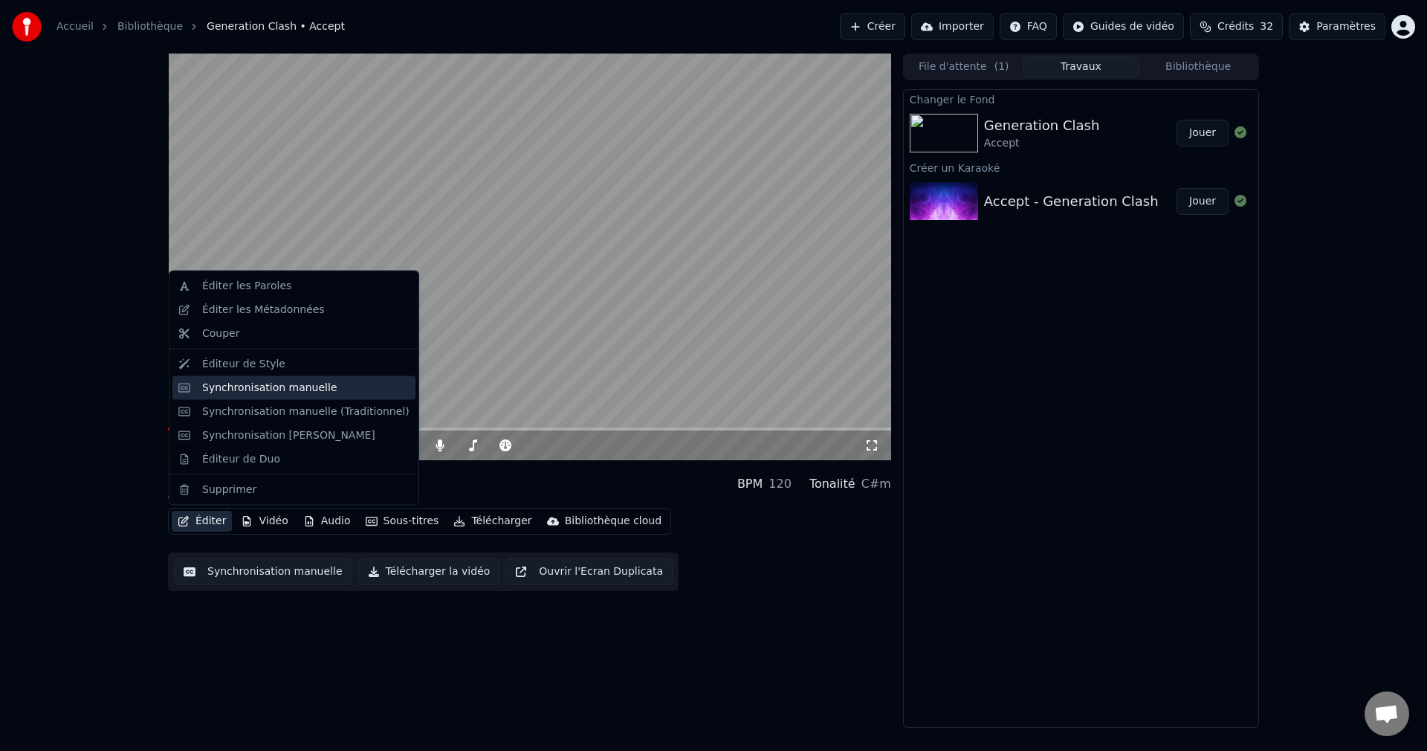
click at [277, 381] on div "Synchronisation manuelle" at bounding box center [269, 387] width 135 height 15
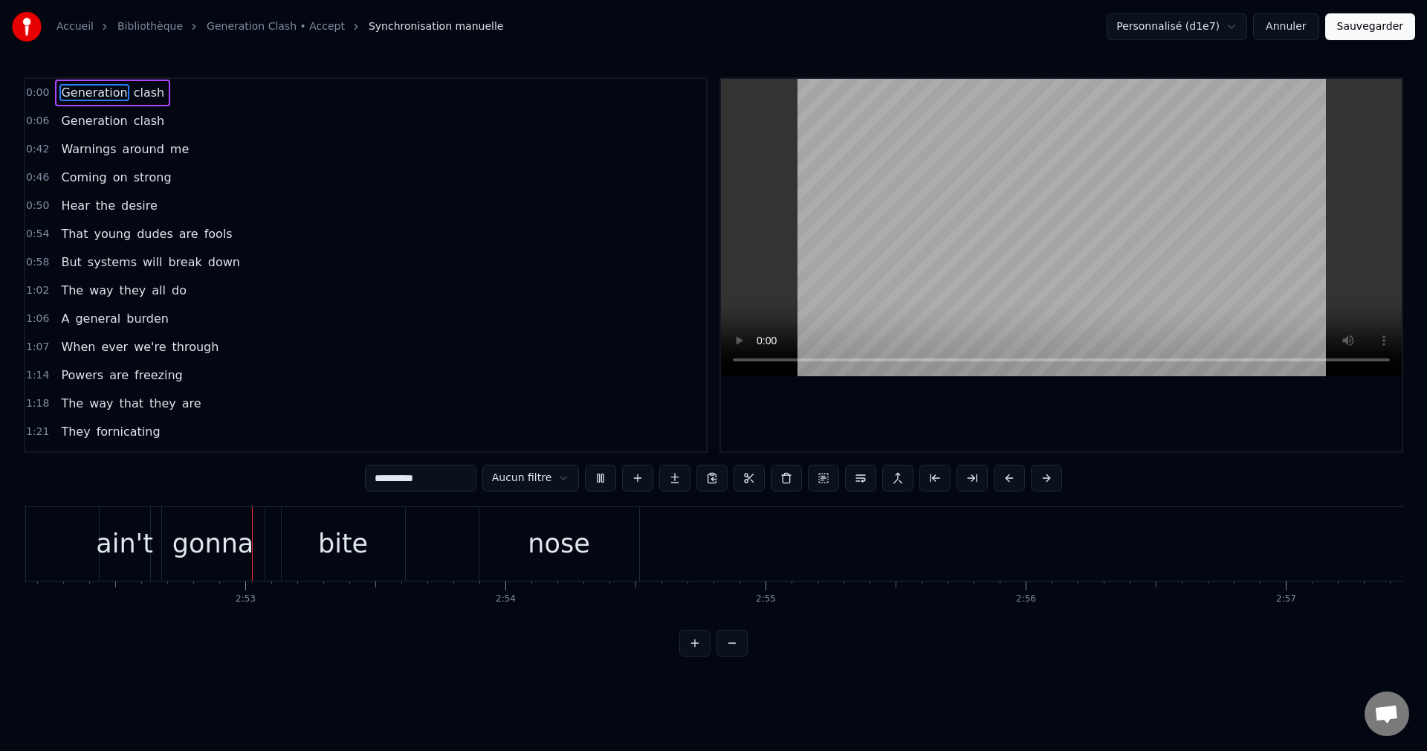
scroll to position [0, 44798]
click at [903, 268] on video at bounding box center [1061, 227] width 681 height 297
click at [436, 546] on div "Generation clash ain't gonna bite nose" at bounding box center [72, 544] width 1132 height 74
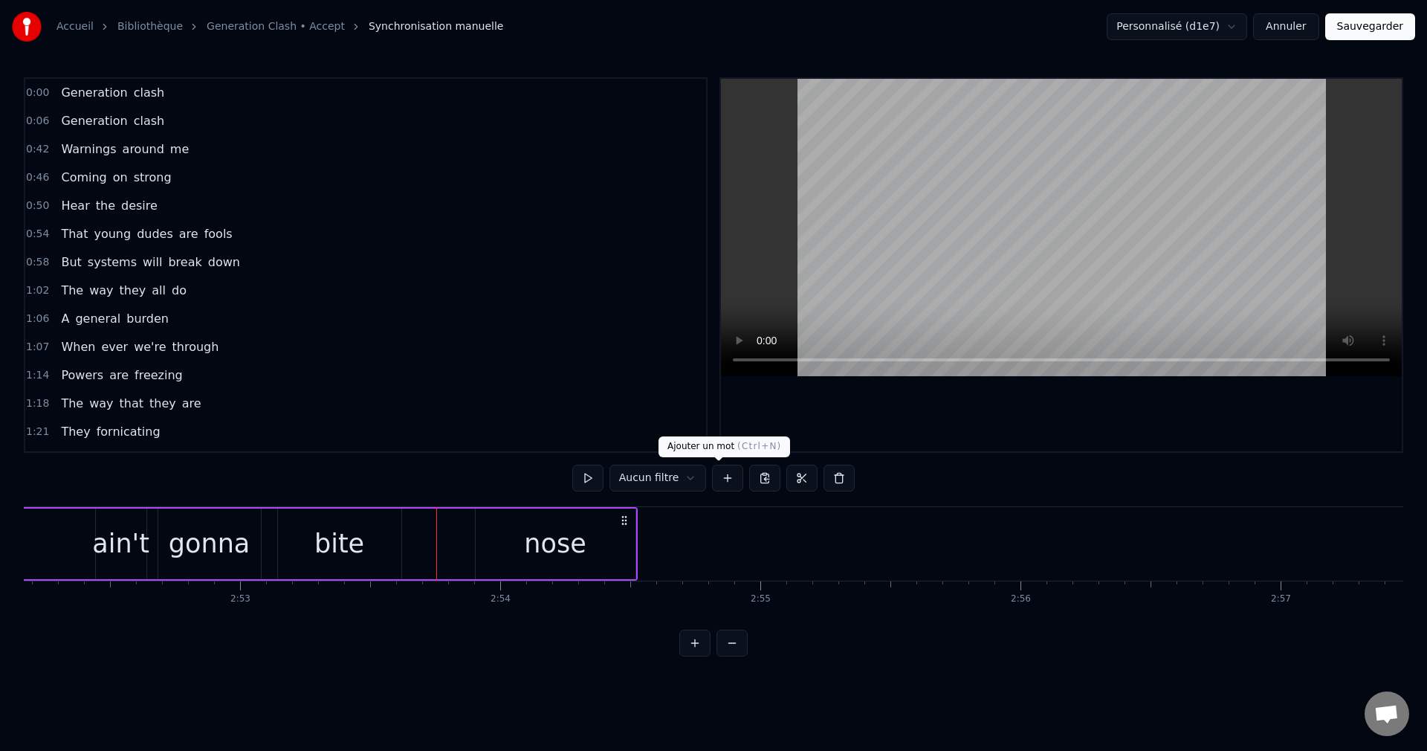
click at [720, 479] on button at bounding box center [727, 478] width 31 height 27
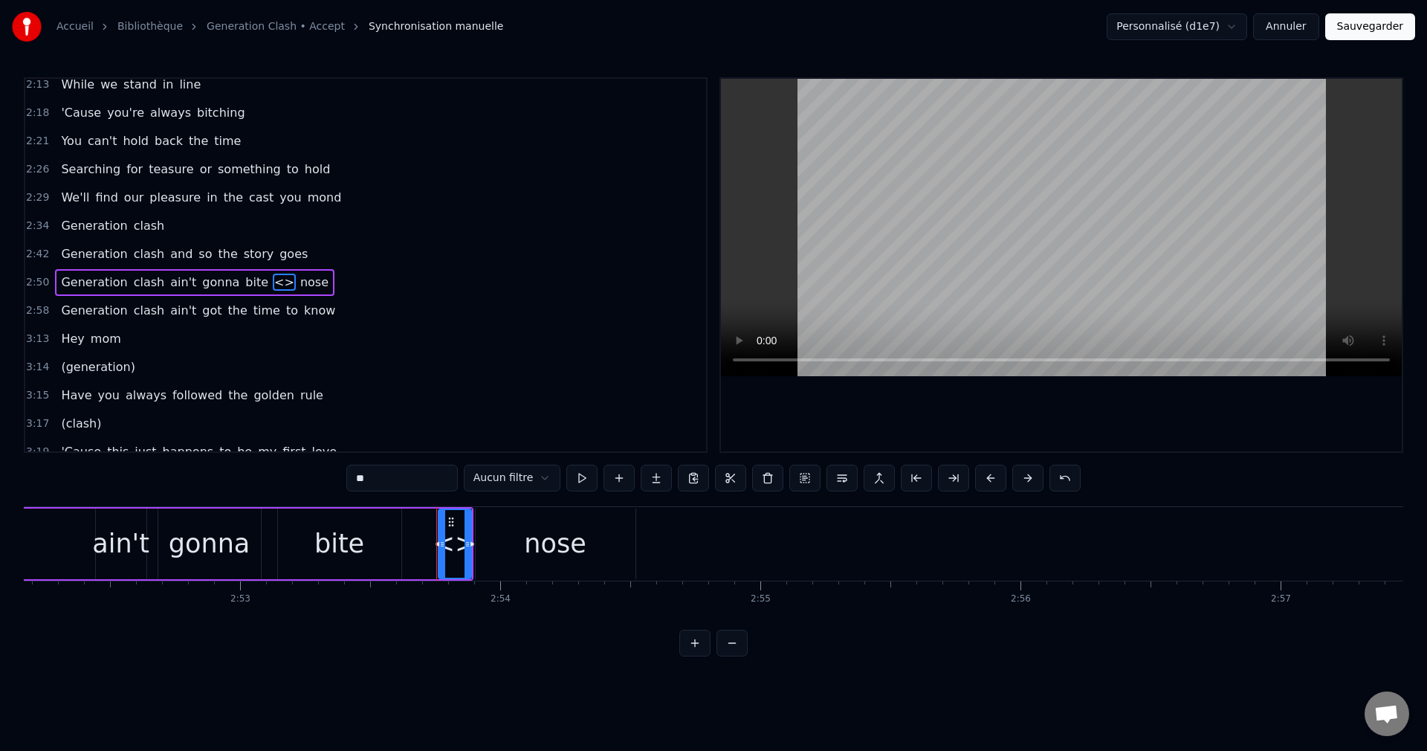
scroll to position [619, 0]
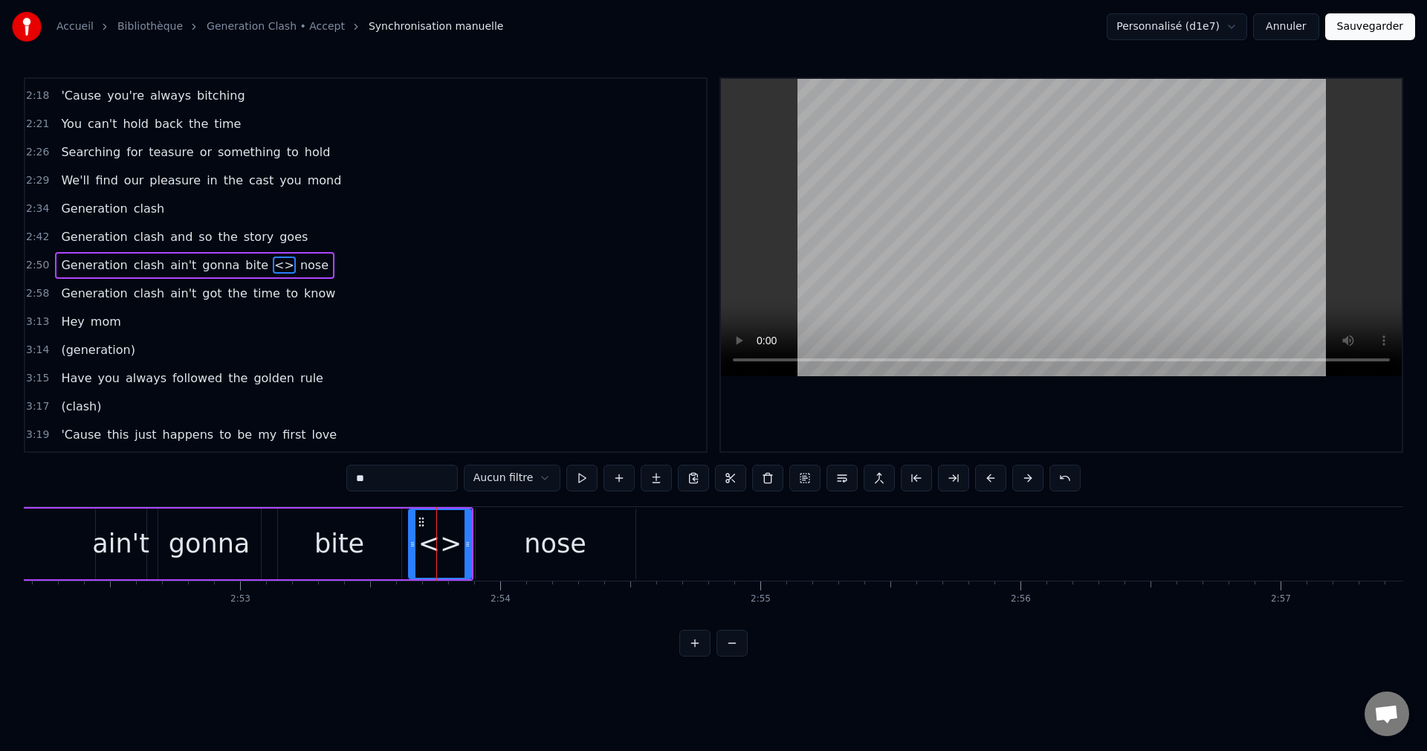
drag, startPoint x: 443, startPoint y: 543, endPoint x: 413, endPoint y: 546, distance: 29.8
click at [413, 546] on icon at bounding box center [413, 544] width 6 height 12
drag, startPoint x: 471, startPoint y: 540, endPoint x: 458, endPoint y: 542, distance: 12.7
click at [458, 542] on div "<>" at bounding box center [433, 544] width 51 height 71
drag, startPoint x: 350, startPoint y: 477, endPoint x: 310, endPoint y: 480, distance: 40.2
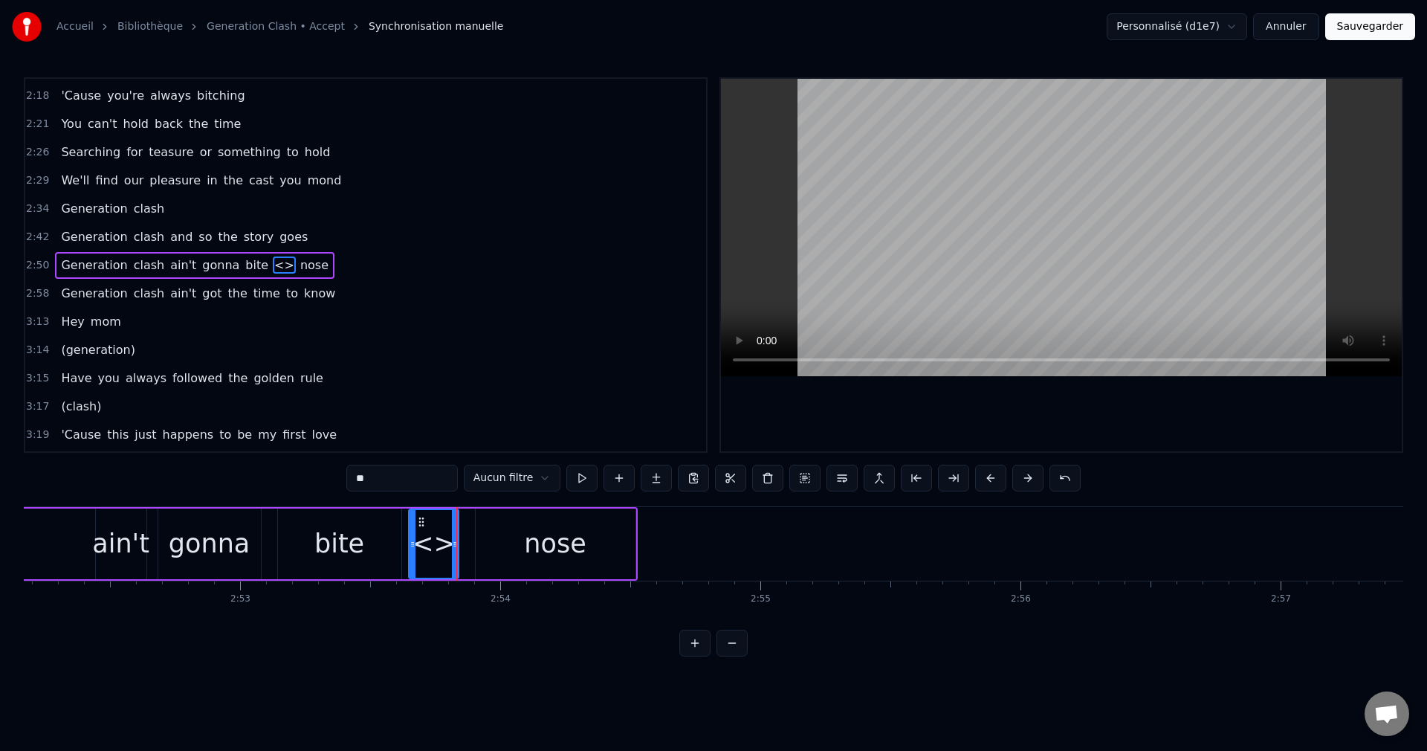
click at [346, 480] on input "**" at bounding box center [402, 478] width 112 height 27
click at [59, 259] on span "Generation" at bounding box center [93, 264] width 69 height 17
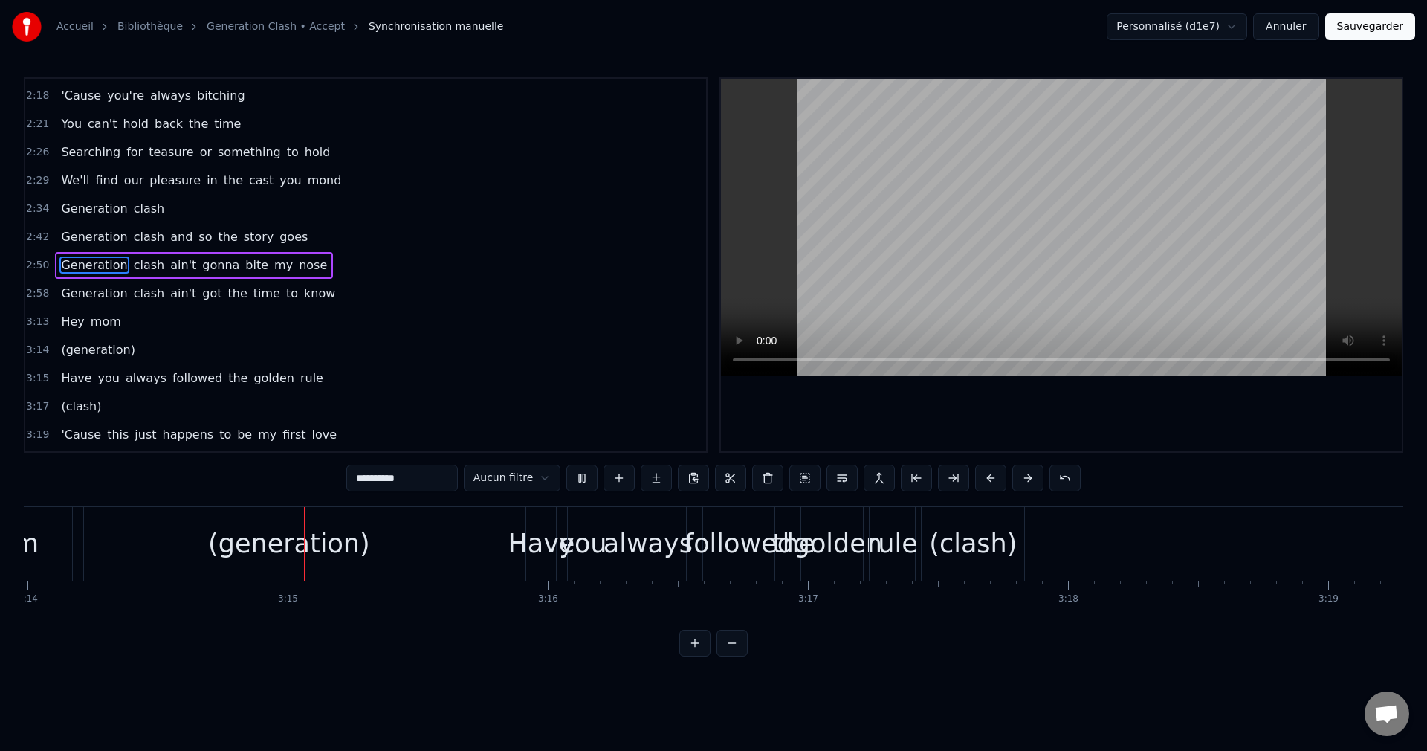
scroll to position [0, 50480]
click at [140, 544] on div "(generation)" at bounding box center [284, 544] width 410 height 74
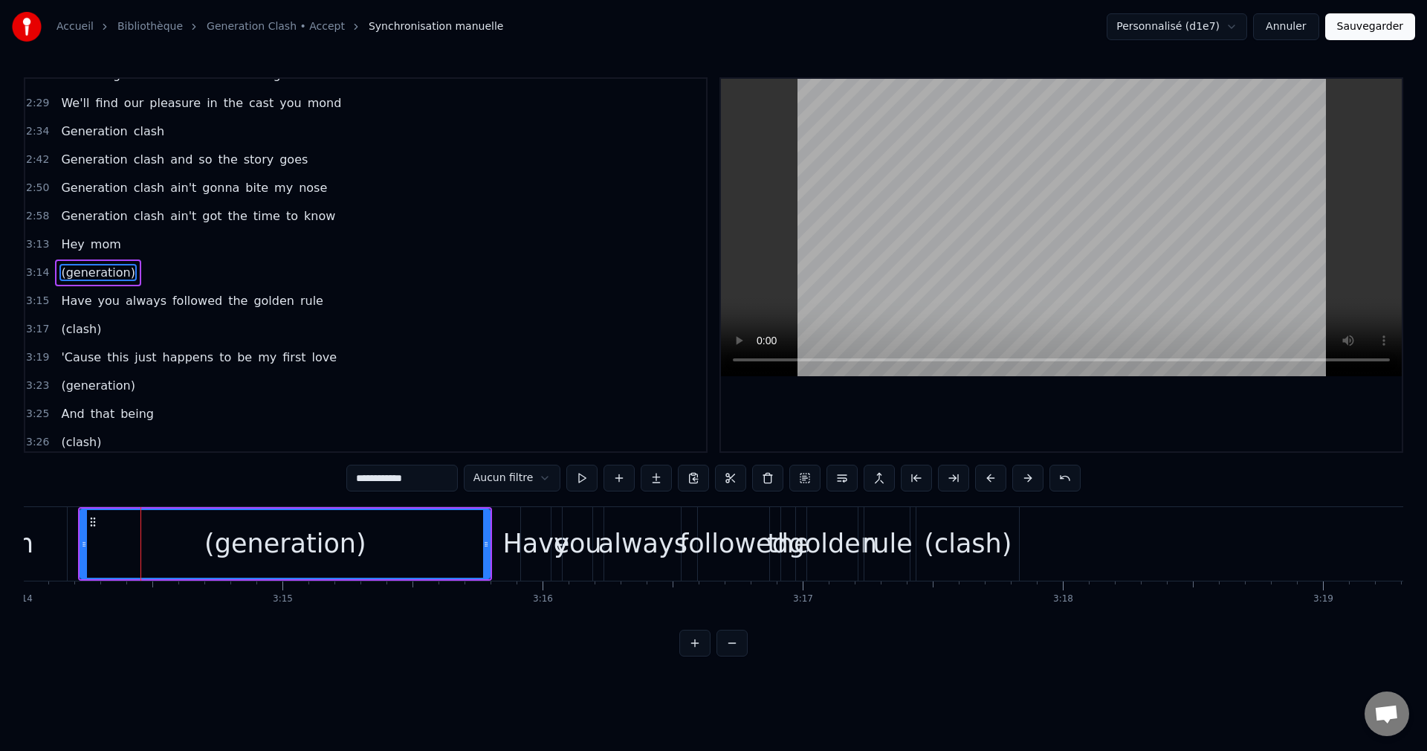
scroll to position [703, 0]
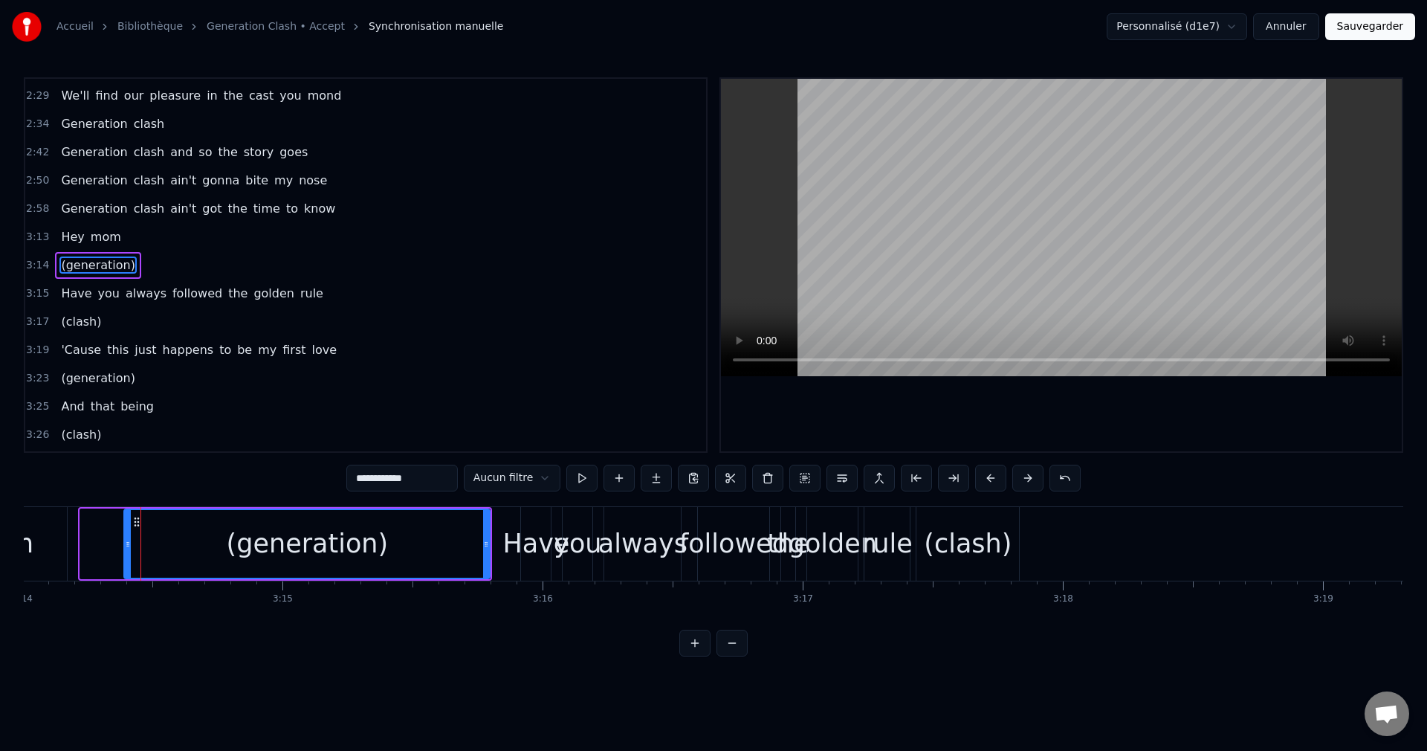
drag, startPoint x: 80, startPoint y: 546, endPoint x: 124, endPoint y: 552, distance: 44.3
click at [124, 552] on div "(generation)" at bounding box center [306, 544] width 367 height 71
drag, startPoint x: 485, startPoint y: 546, endPoint x: 353, endPoint y: 549, distance: 132.4
click at [353, 549] on icon at bounding box center [354, 544] width 6 height 12
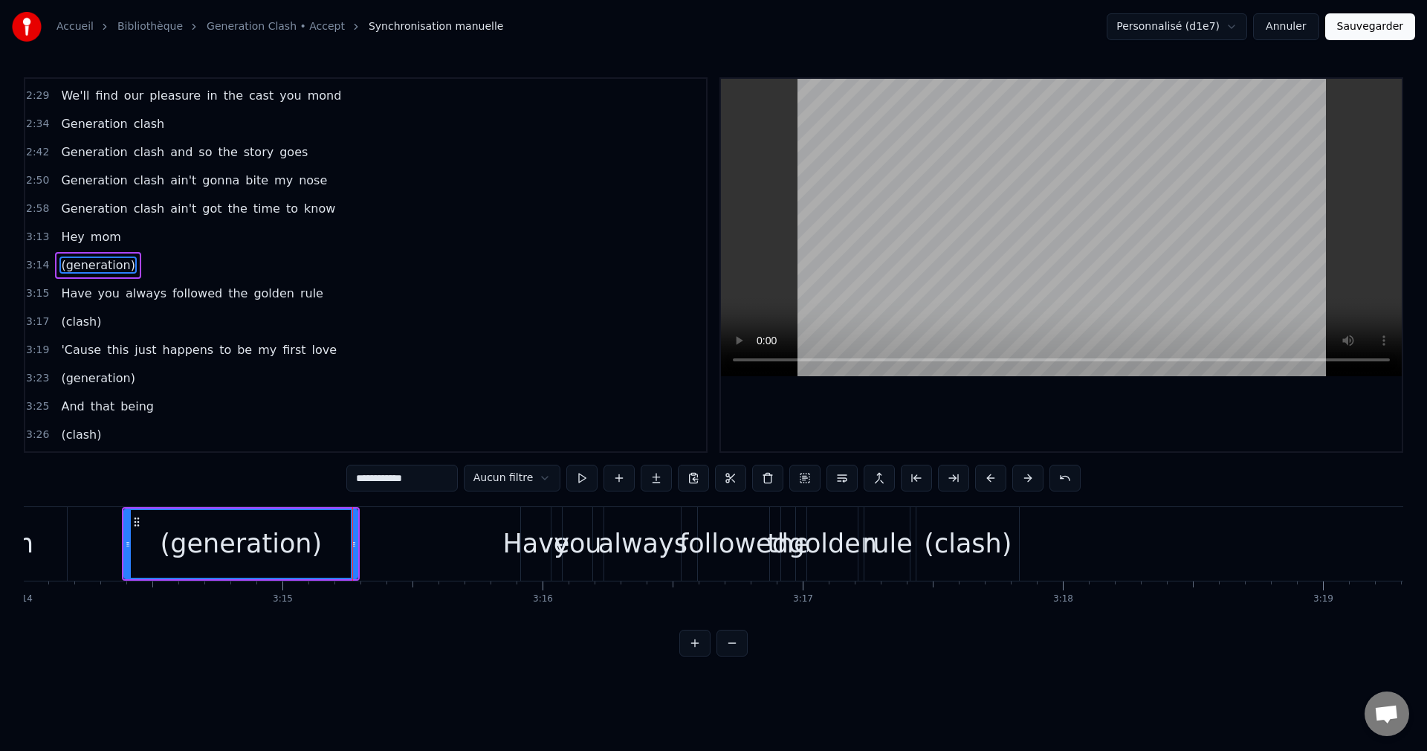
click at [30, 550] on div "mom" at bounding box center [0, 544] width 134 height 74
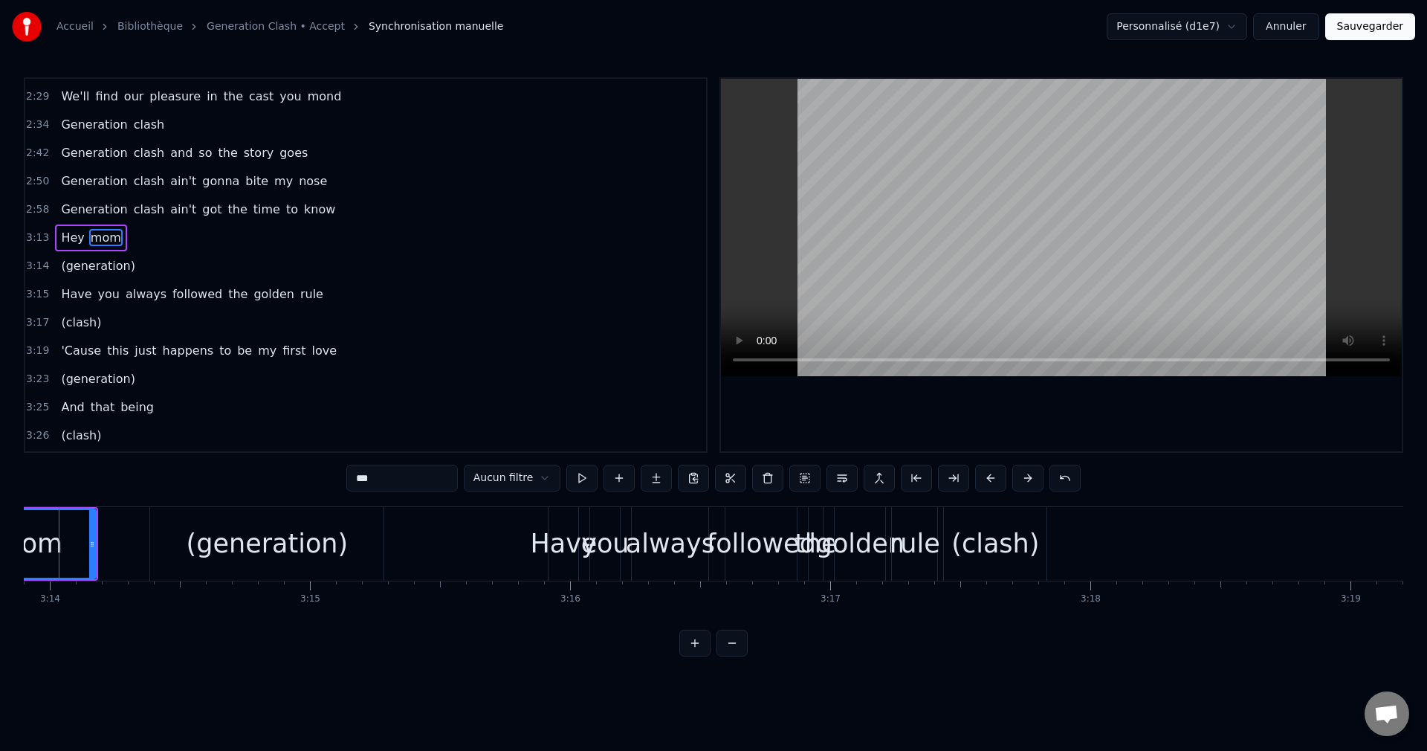
scroll to position [0, 50412]
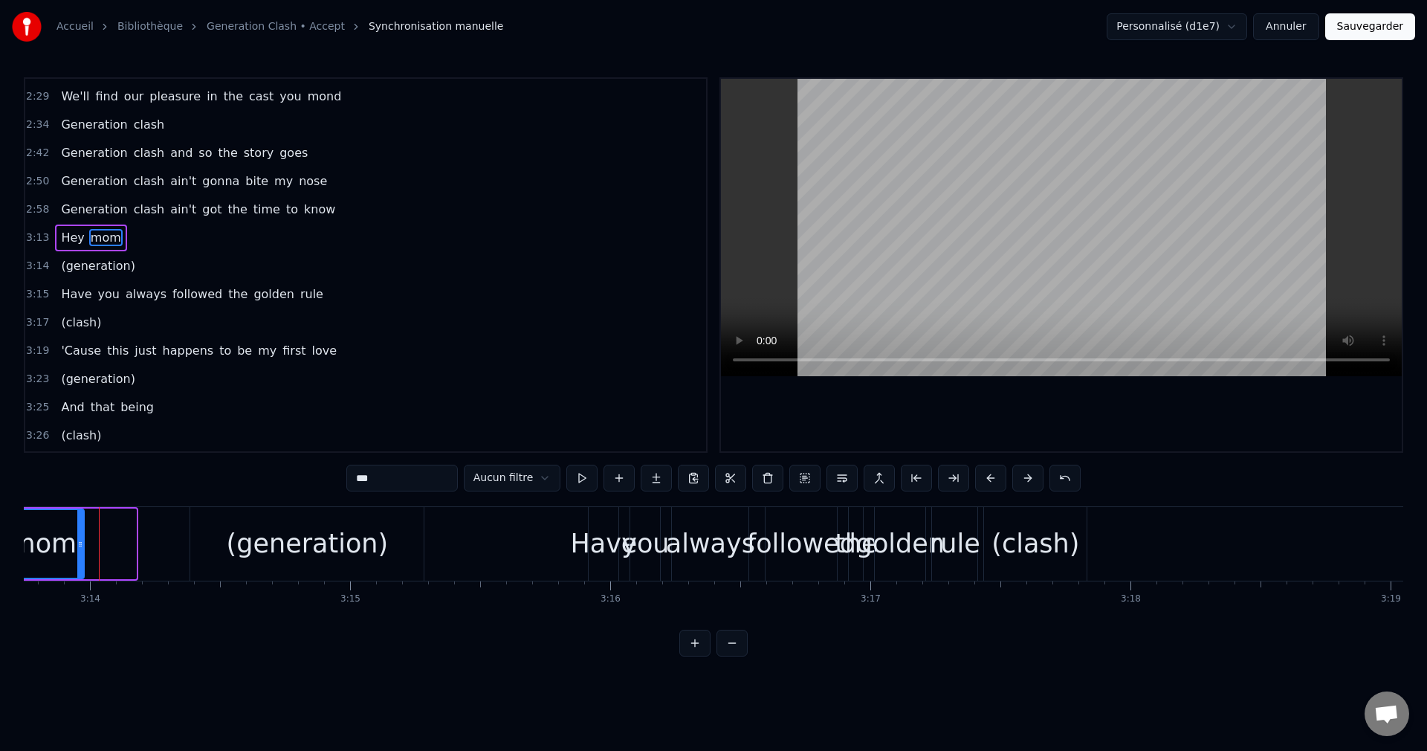
drag, startPoint x: 132, startPoint y: 538, endPoint x: 80, endPoint y: 543, distance: 53.0
click at [80, 543] on icon at bounding box center [80, 544] width 6 height 12
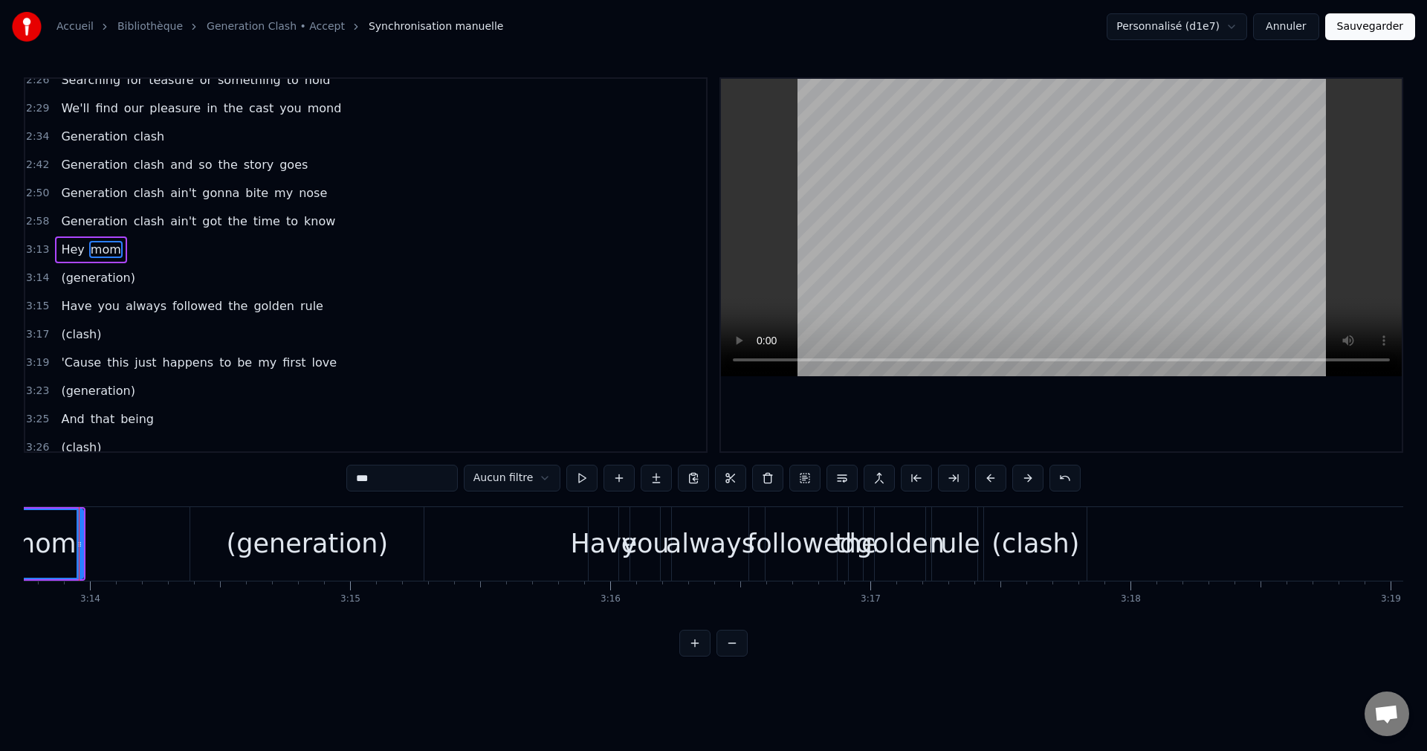
scroll to position [0, 50392]
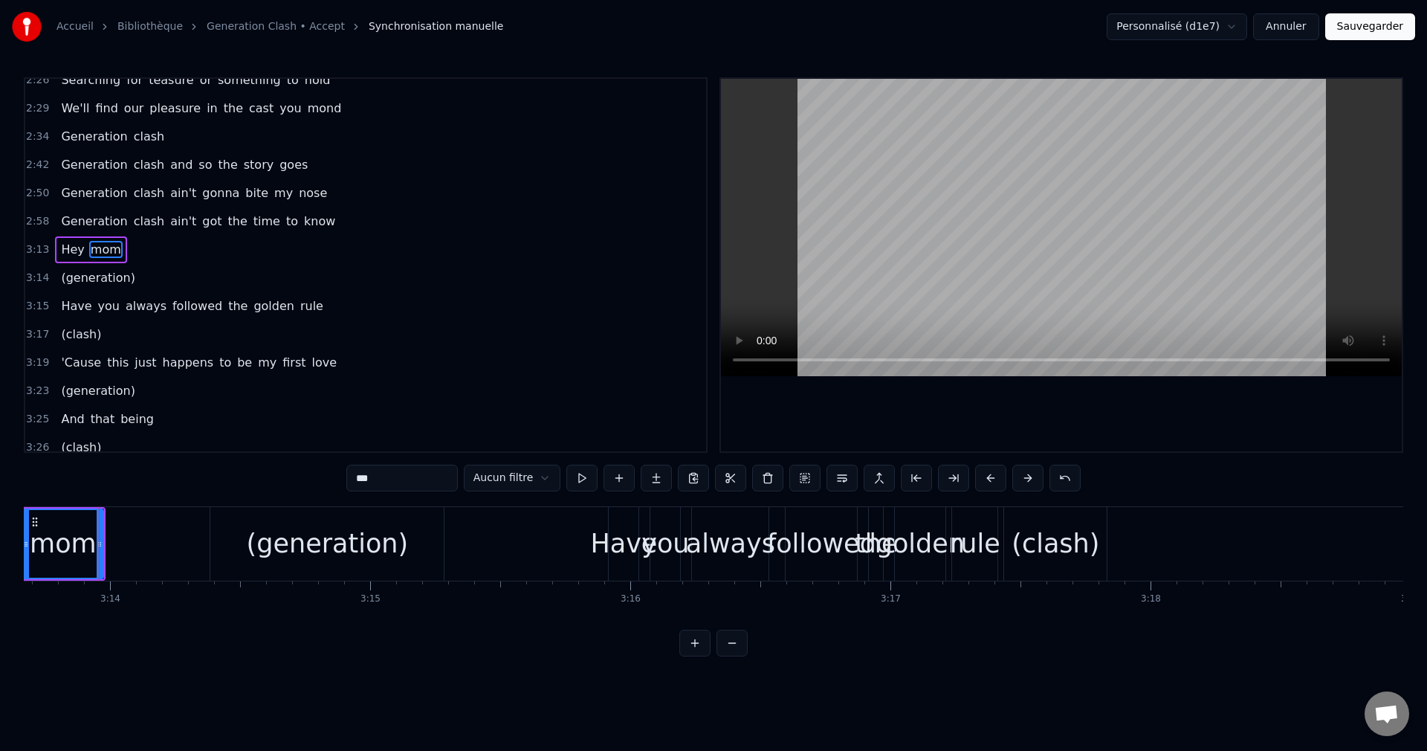
click at [64, 552] on div "mom" at bounding box center [63, 543] width 67 height 39
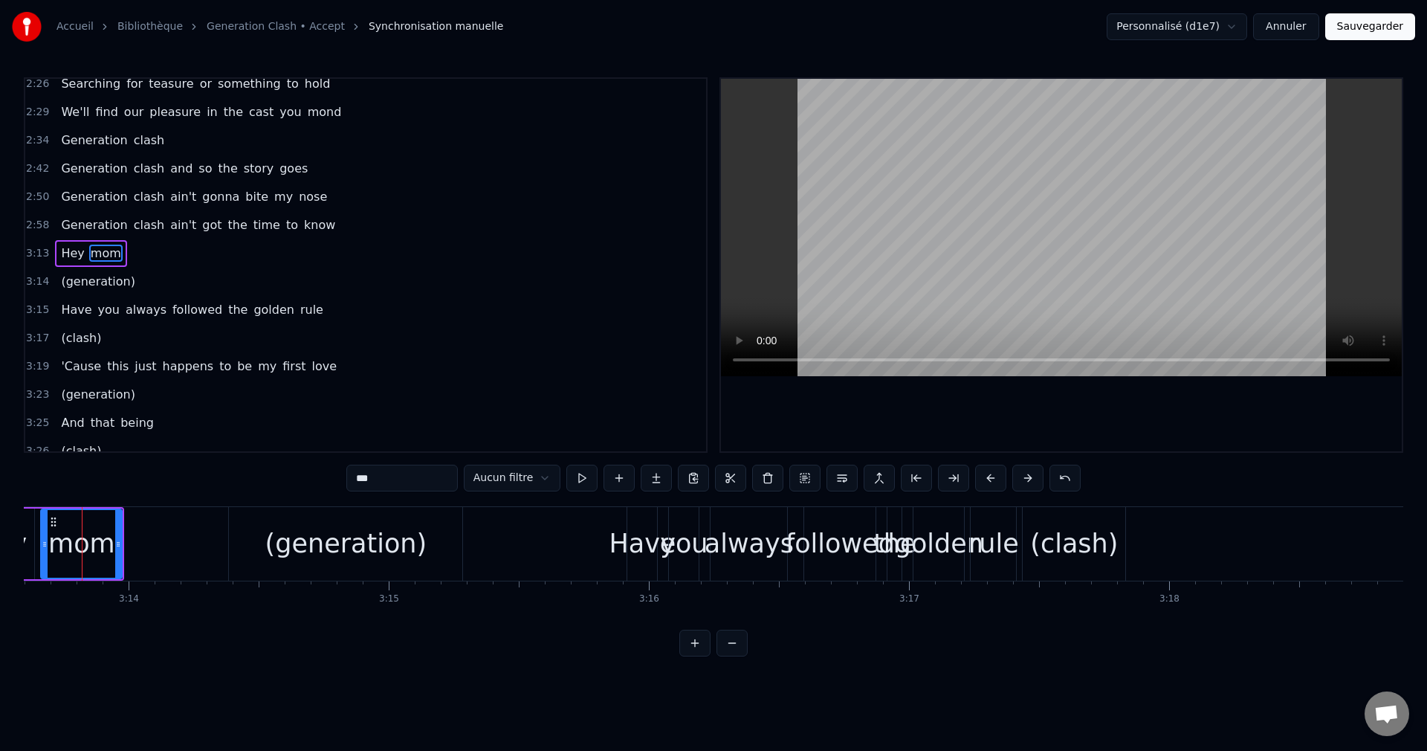
scroll to position [0, 50357]
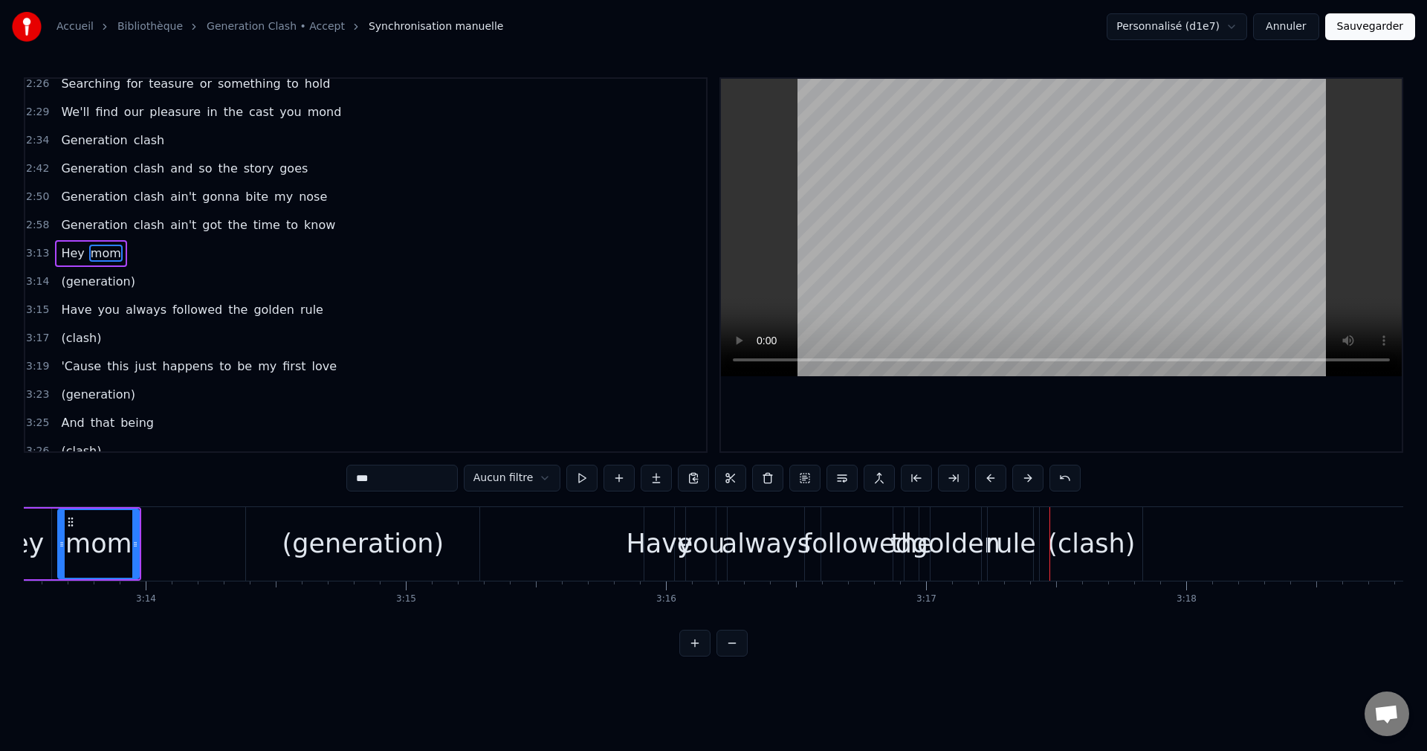
click at [1110, 544] on div "(clash)" at bounding box center [1091, 543] width 88 height 39
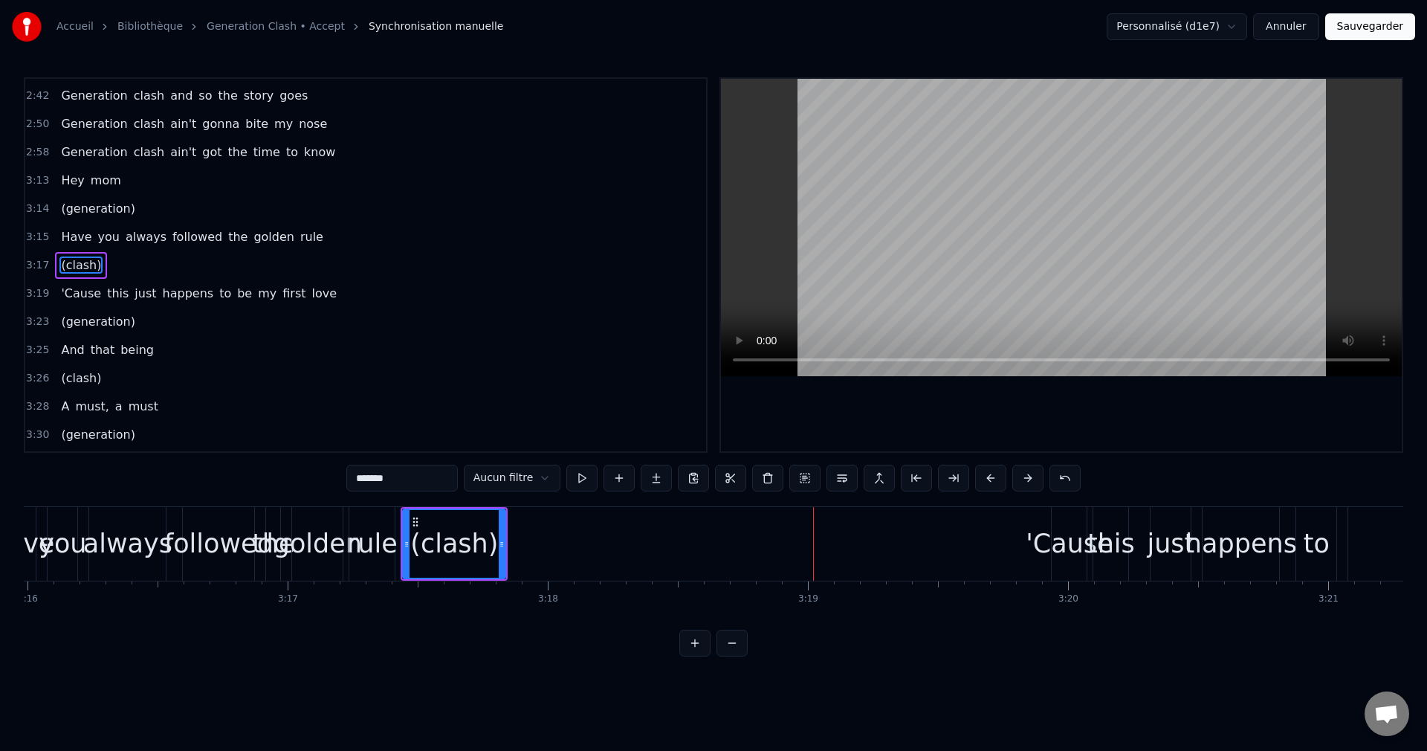
scroll to position [0, 50941]
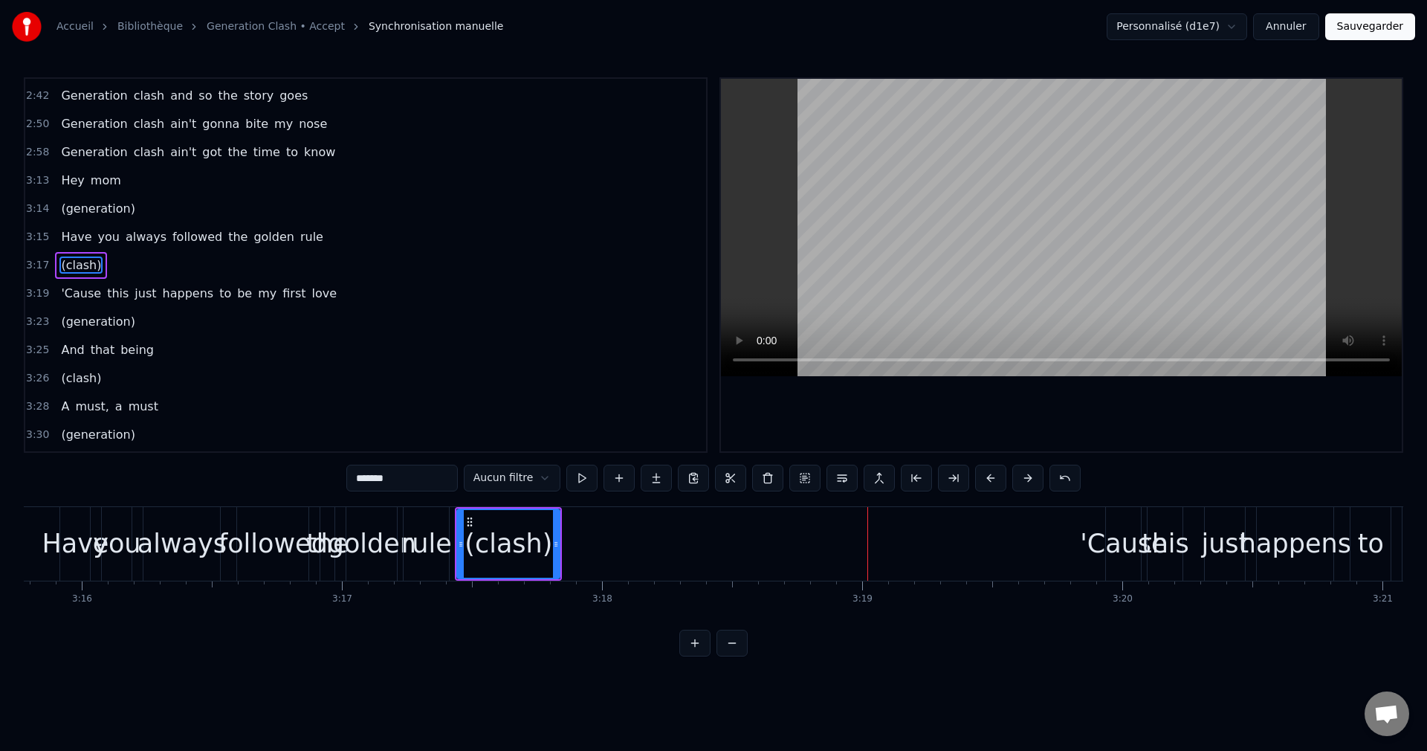
click at [547, 555] on div "(clash)" at bounding box center [508, 544] width 101 height 68
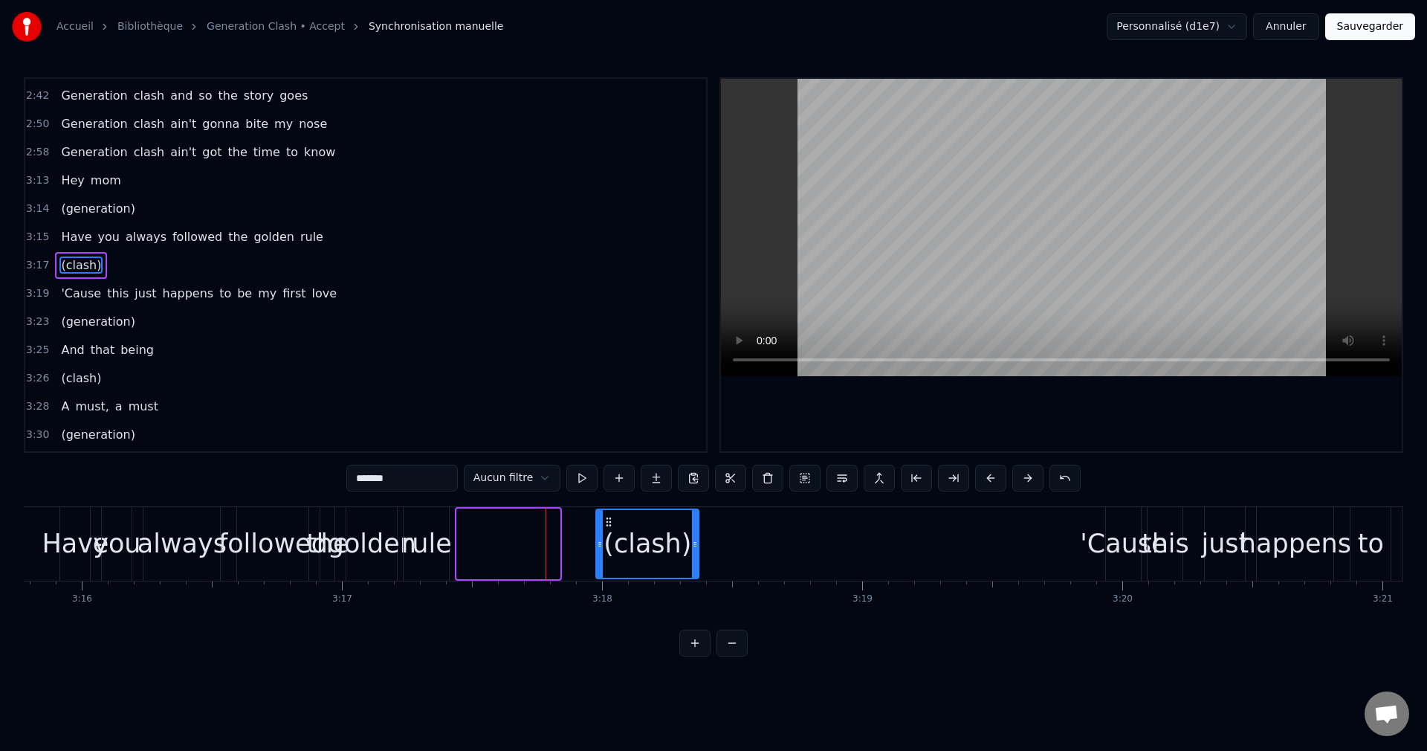
drag, startPoint x: 471, startPoint y: 522, endPoint x: 610, endPoint y: 540, distance: 140.2
click at [610, 540] on div "(clash)" at bounding box center [647, 544] width 101 height 68
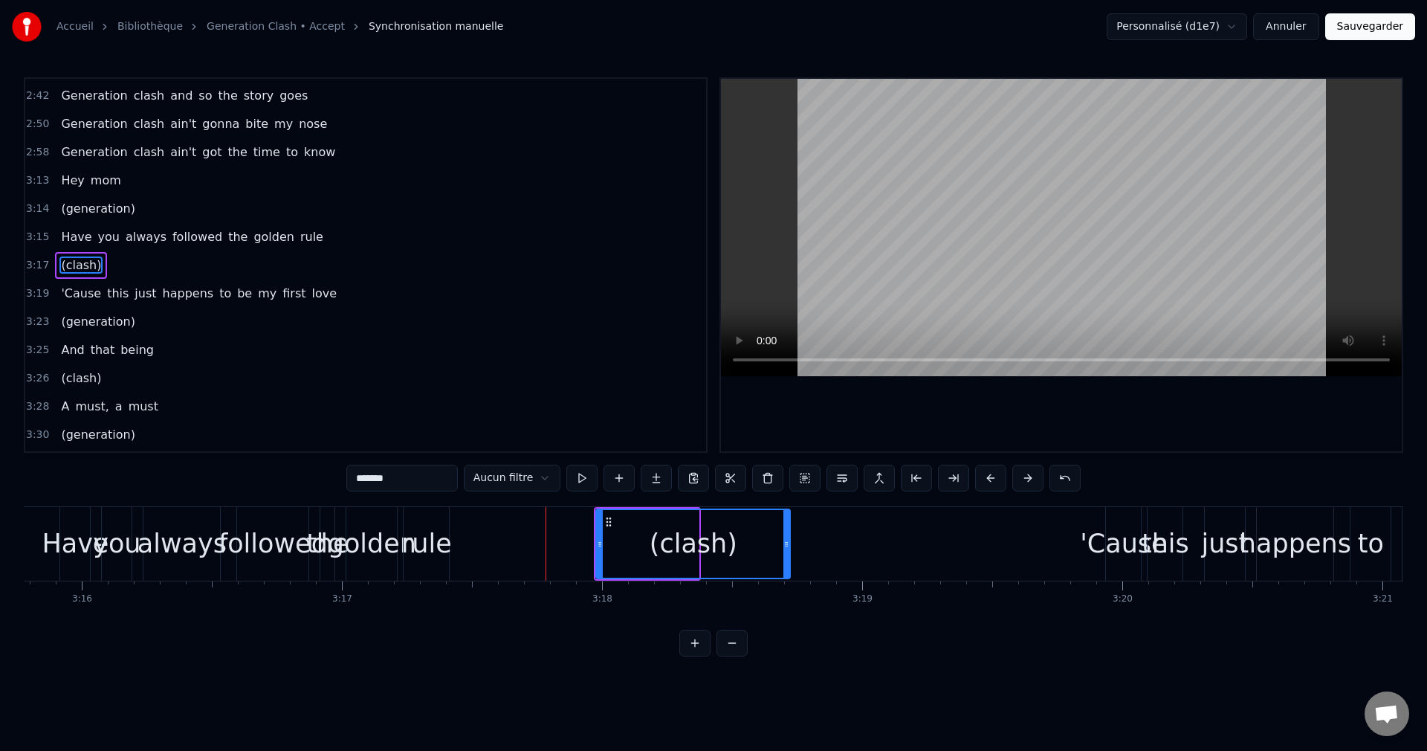
drag, startPoint x: 695, startPoint y: 546, endPoint x: 805, endPoint y: 555, distance: 110.4
click at [790, 555] on div at bounding box center [787, 544] width 6 height 68
click at [432, 546] on div "rule" at bounding box center [426, 543] width 51 height 39
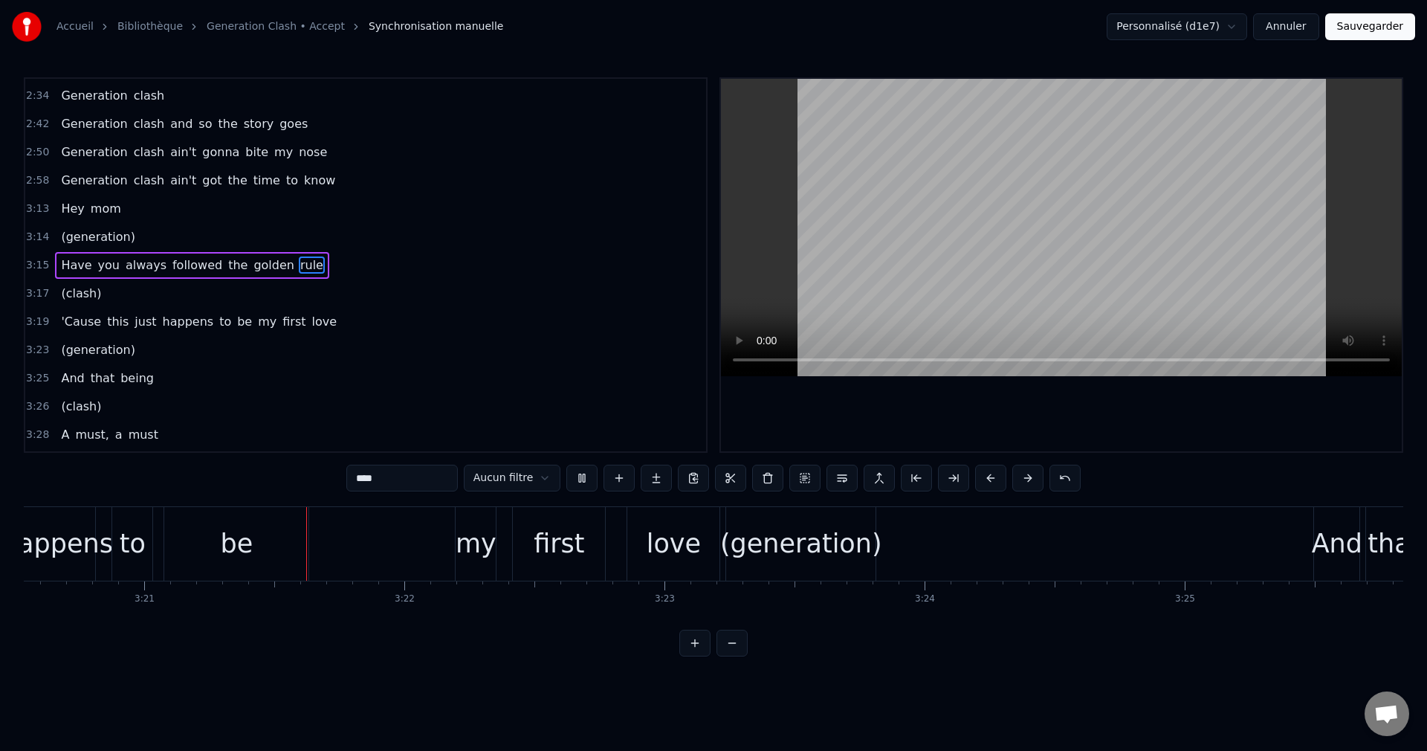
scroll to position [0, 52232]
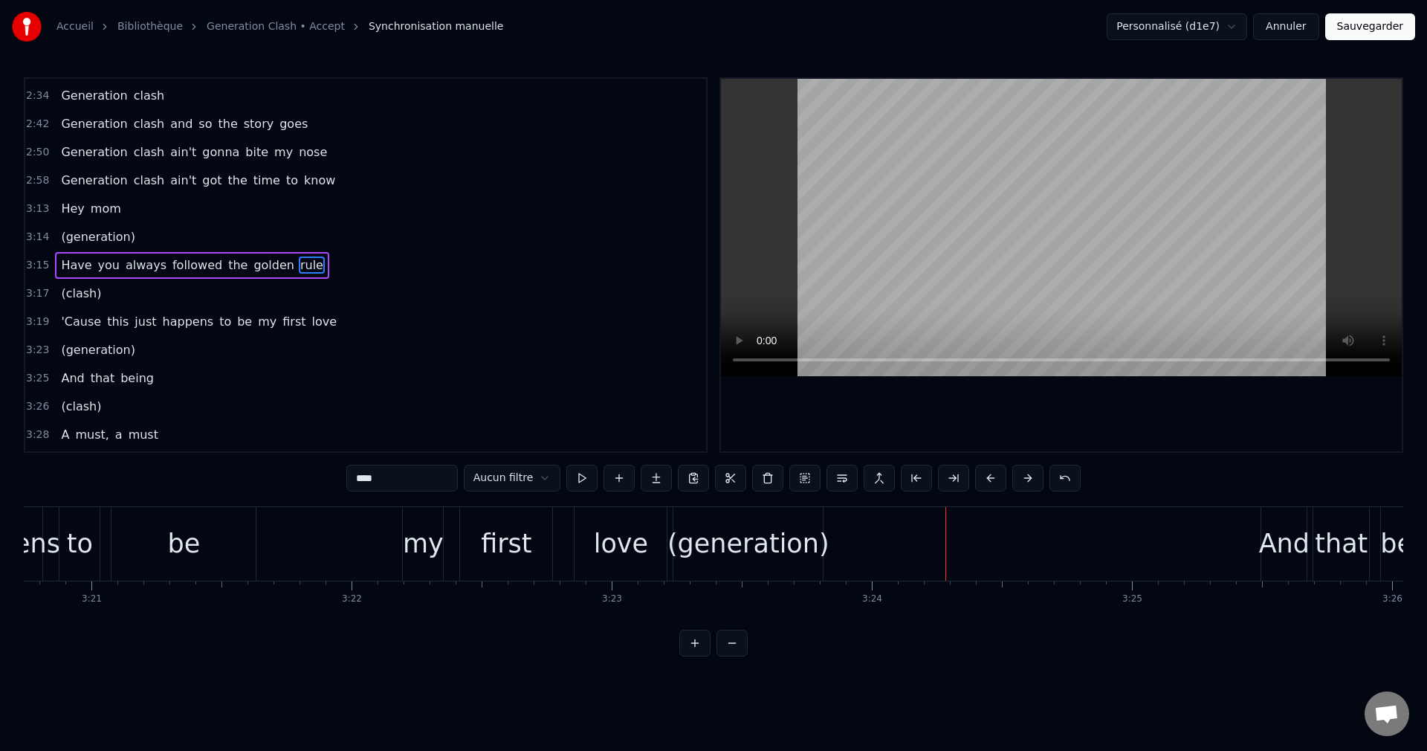
click at [743, 549] on div "(generation)" at bounding box center [749, 543] width 162 height 39
type input "**********"
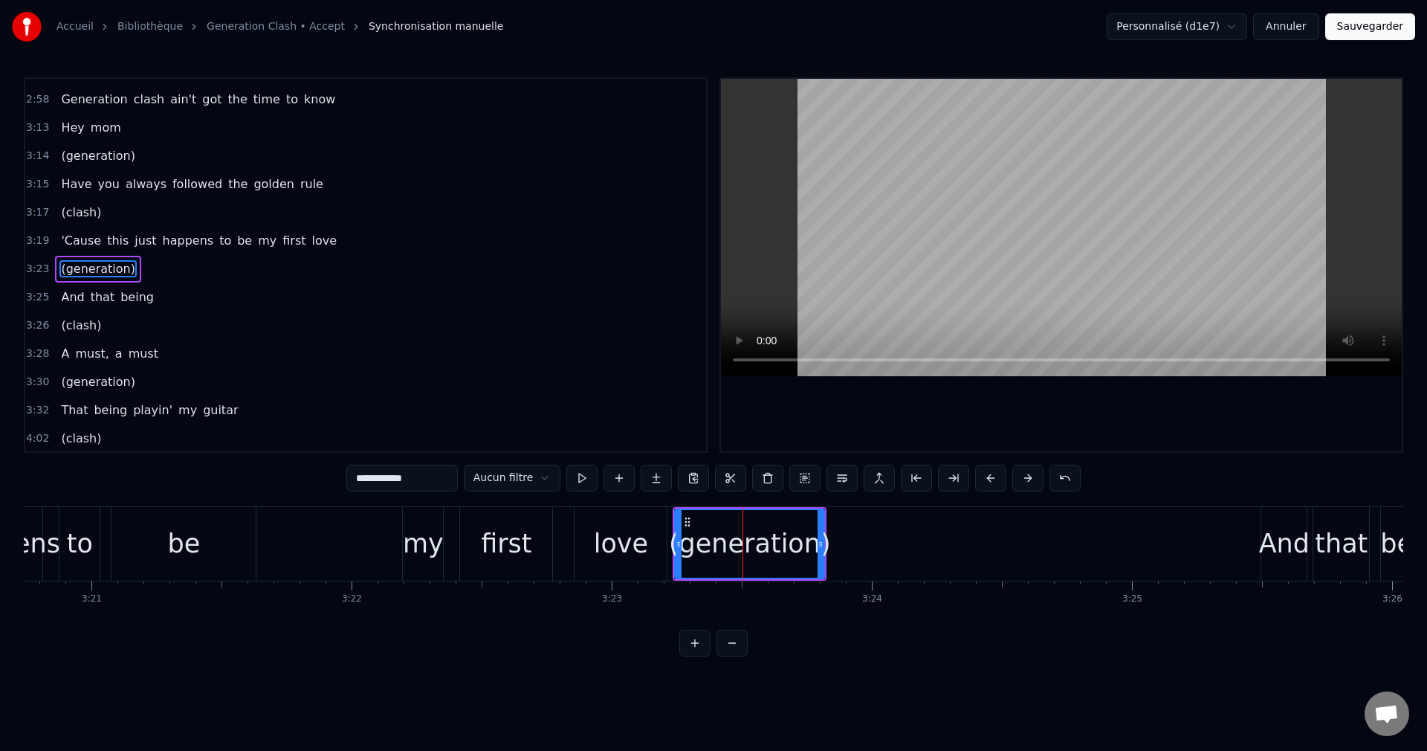
scroll to position [816, 0]
click at [754, 477] on button at bounding box center [767, 478] width 31 height 27
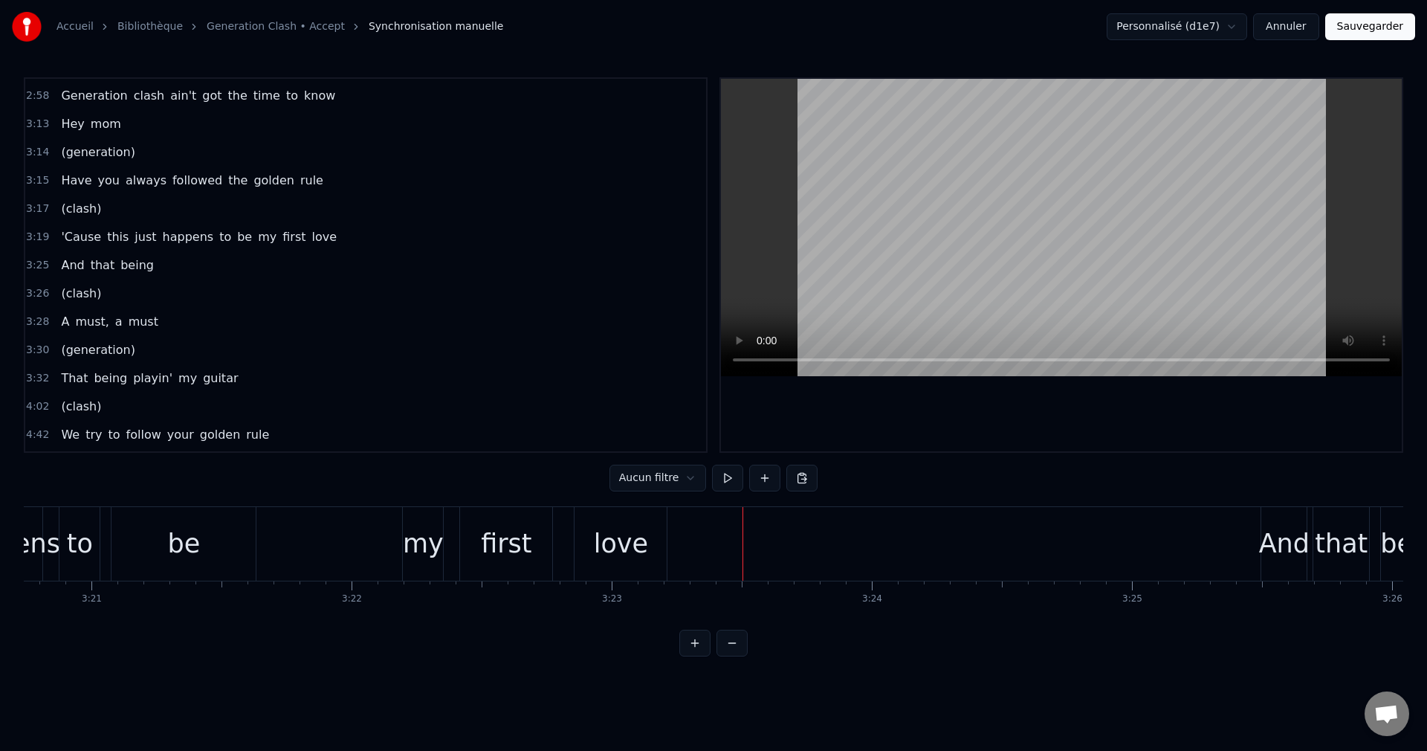
click at [354, 549] on div "'Cause this just happens to be my first love" at bounding box center [242, 544] width 856 height 74
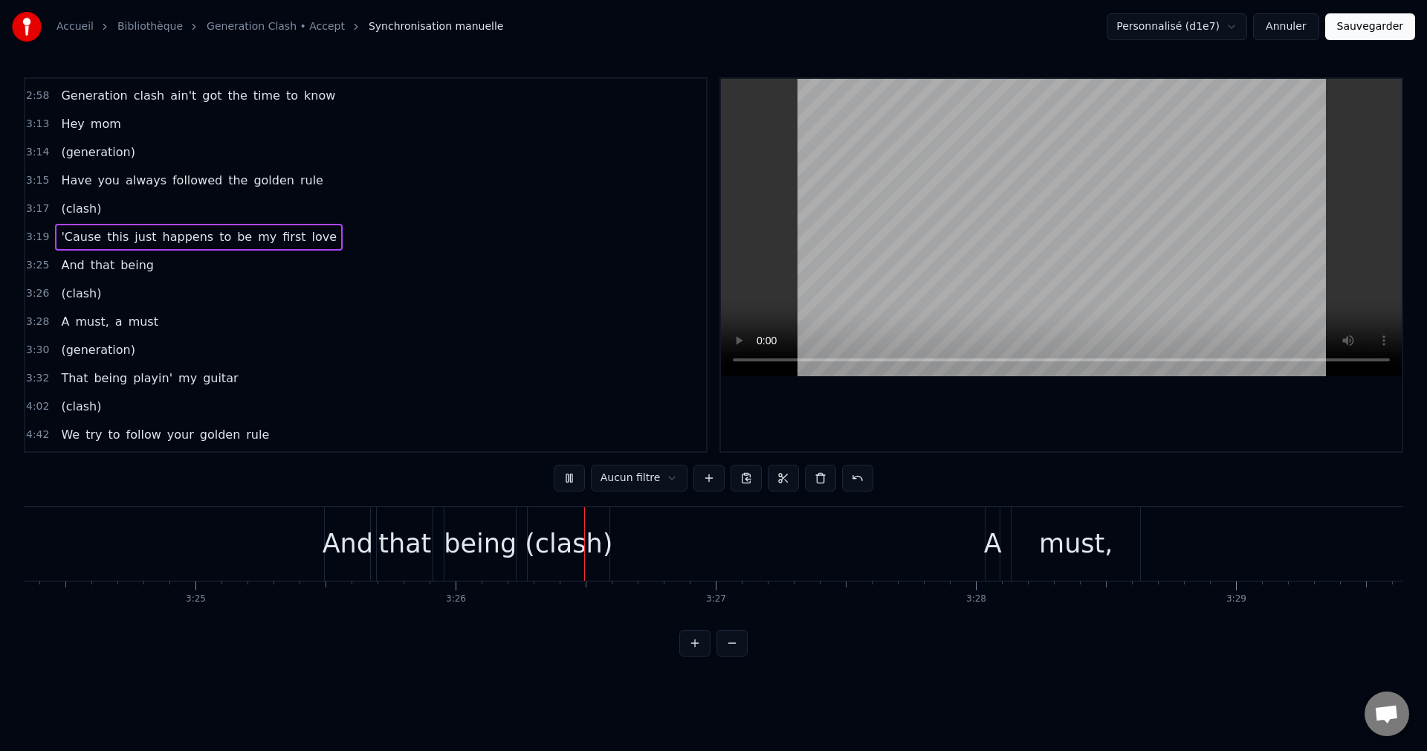
scroll to position [0, 53509]
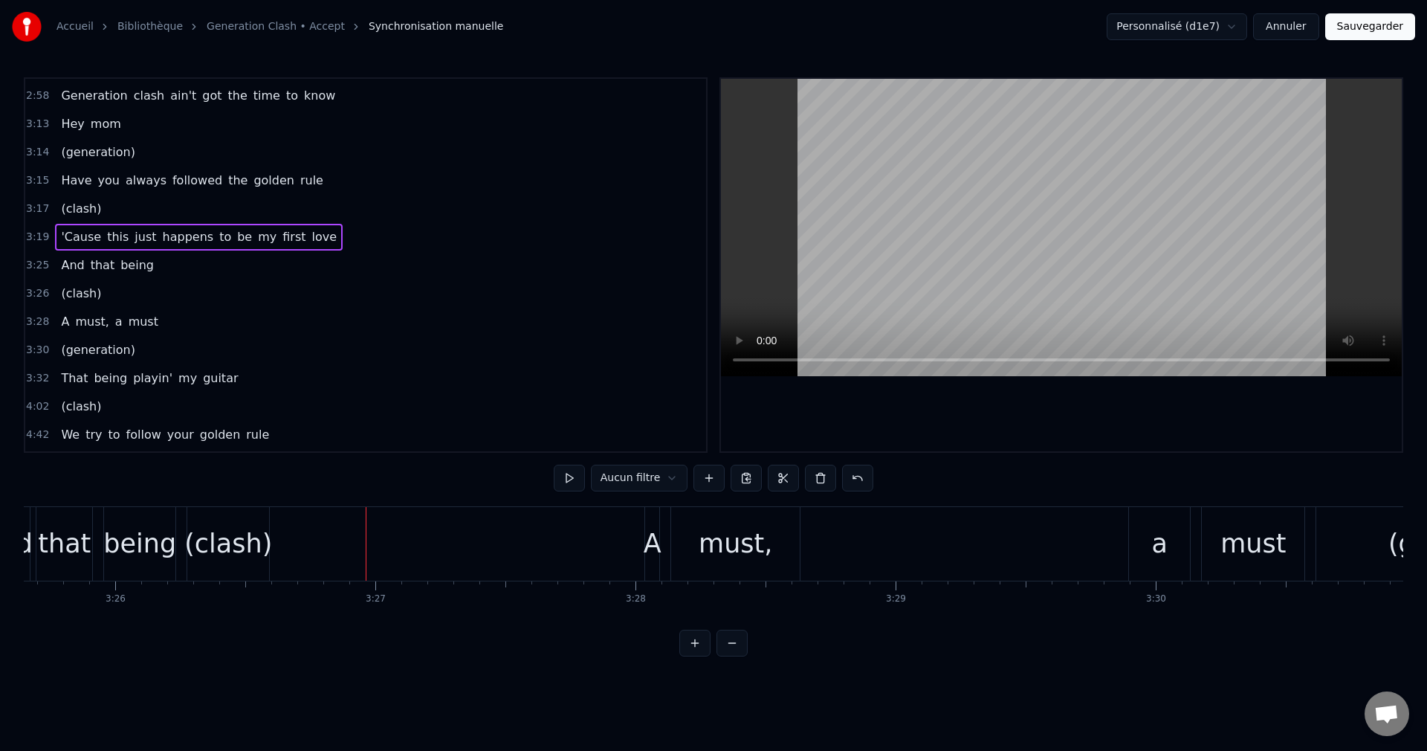
click at [258, 558] on div "(clash)" at bounding box center [228, 543] width 88 height 39
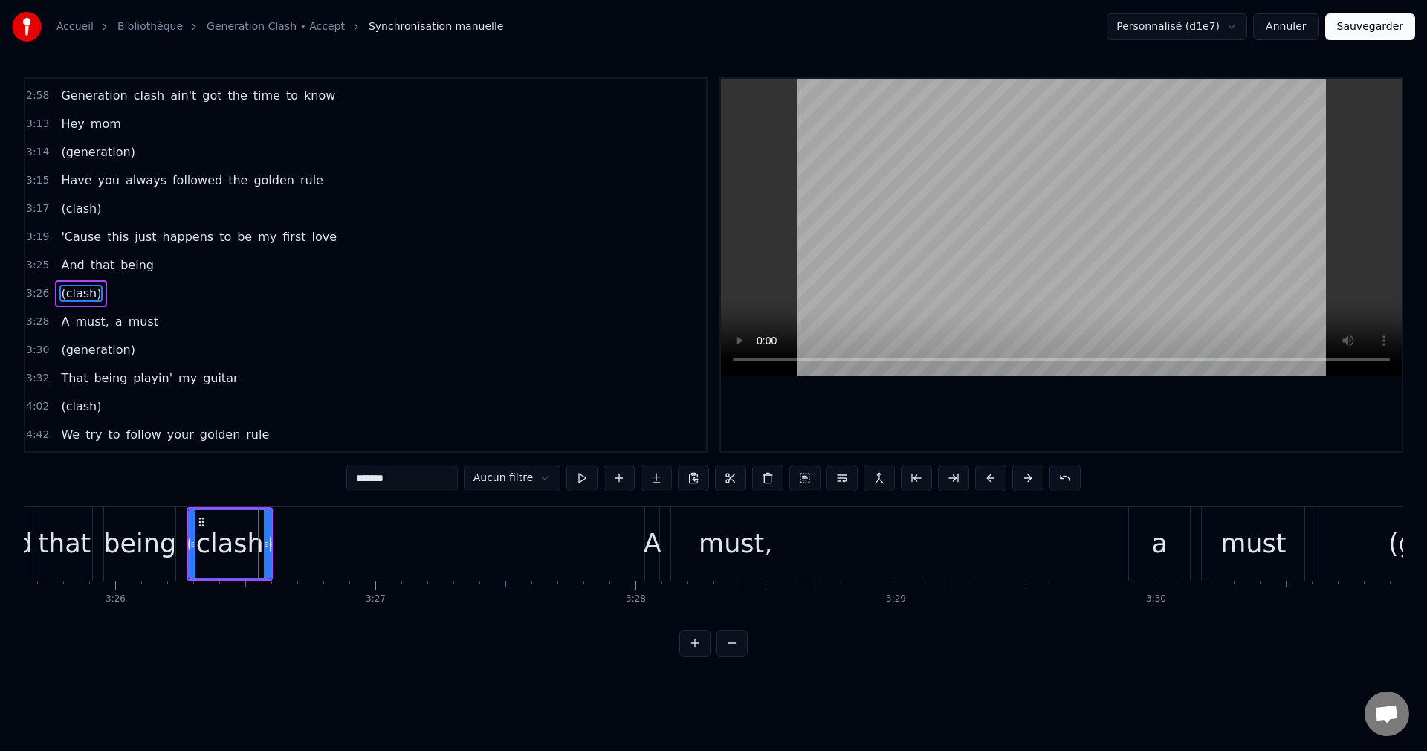
scroll to position [845, 0]
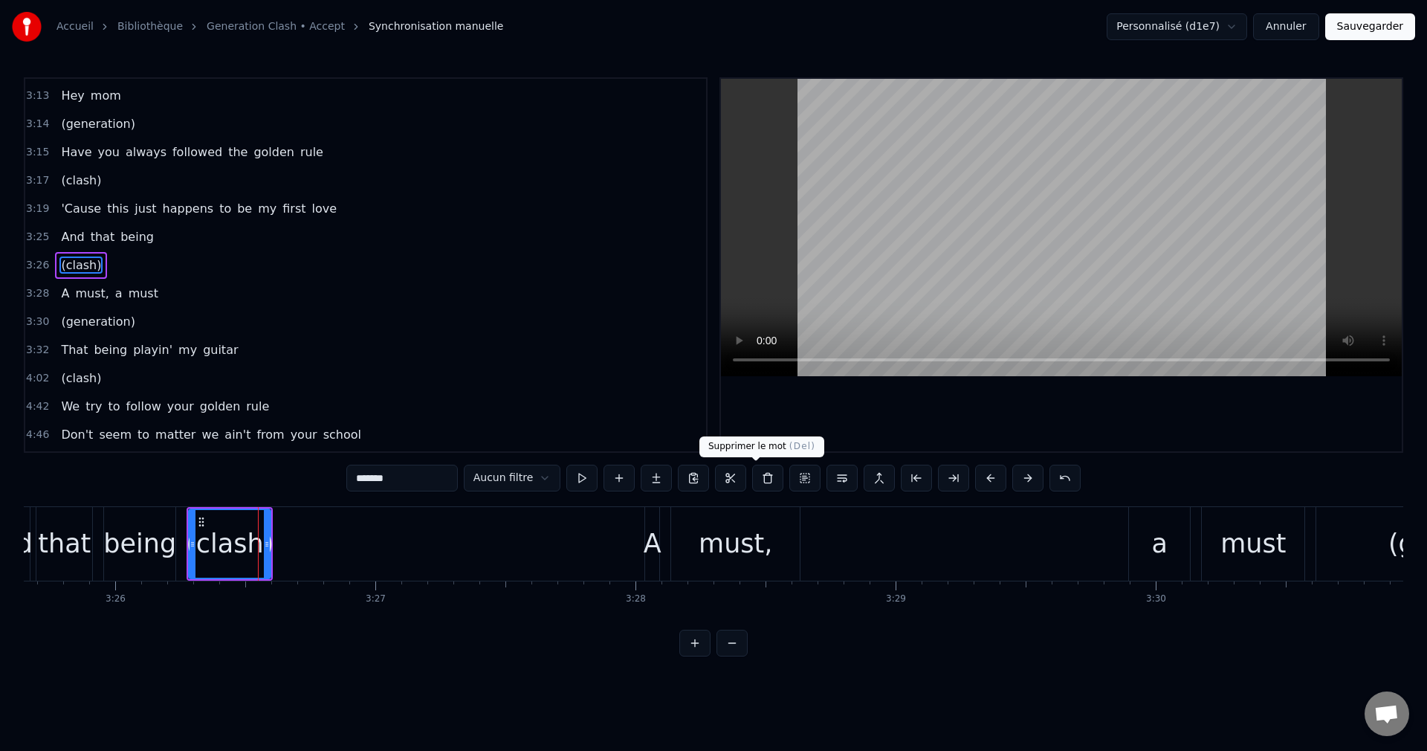
click at [753, 485] on button at bounding box center [767, 478] width 31 height 27
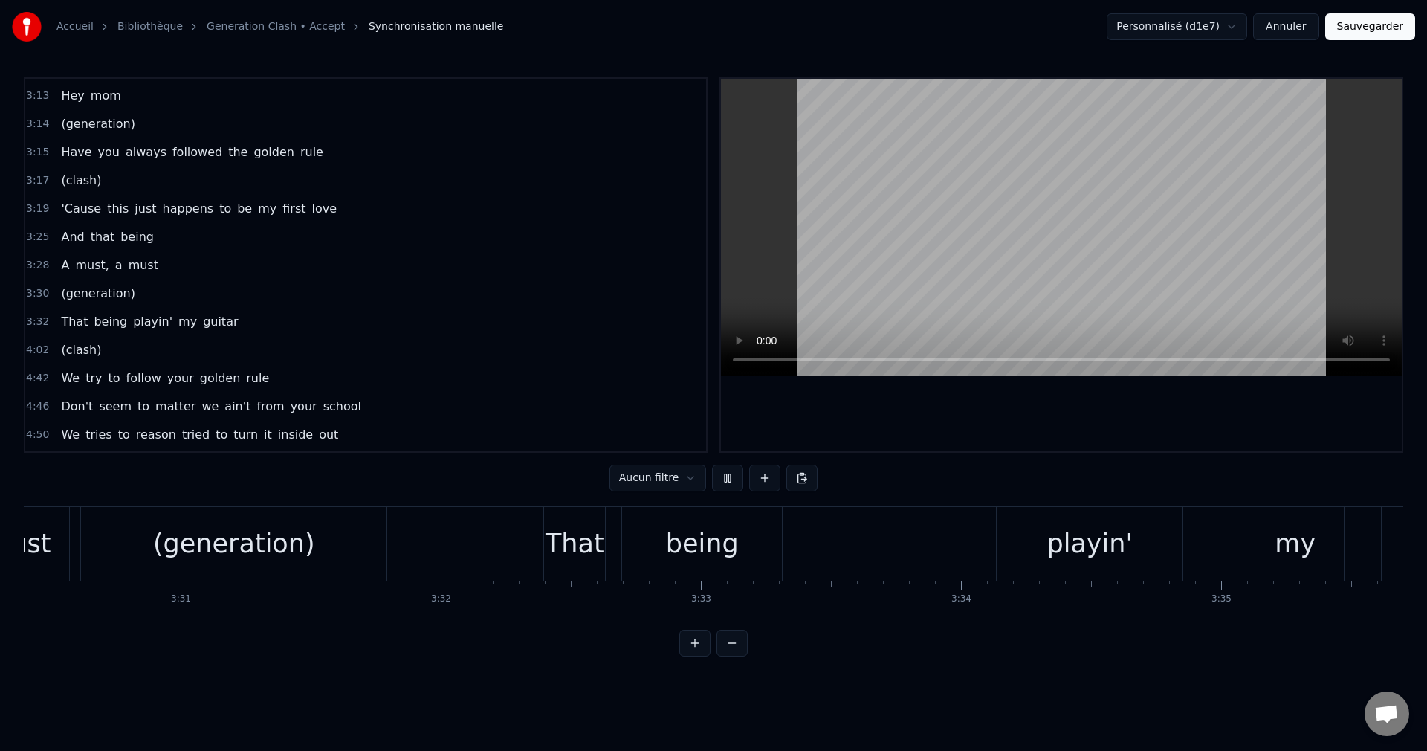
scroll to position [0, 54758]
click at [246, 565] on div "(generation)" at bounding box center [221, 544] width 306 height 74
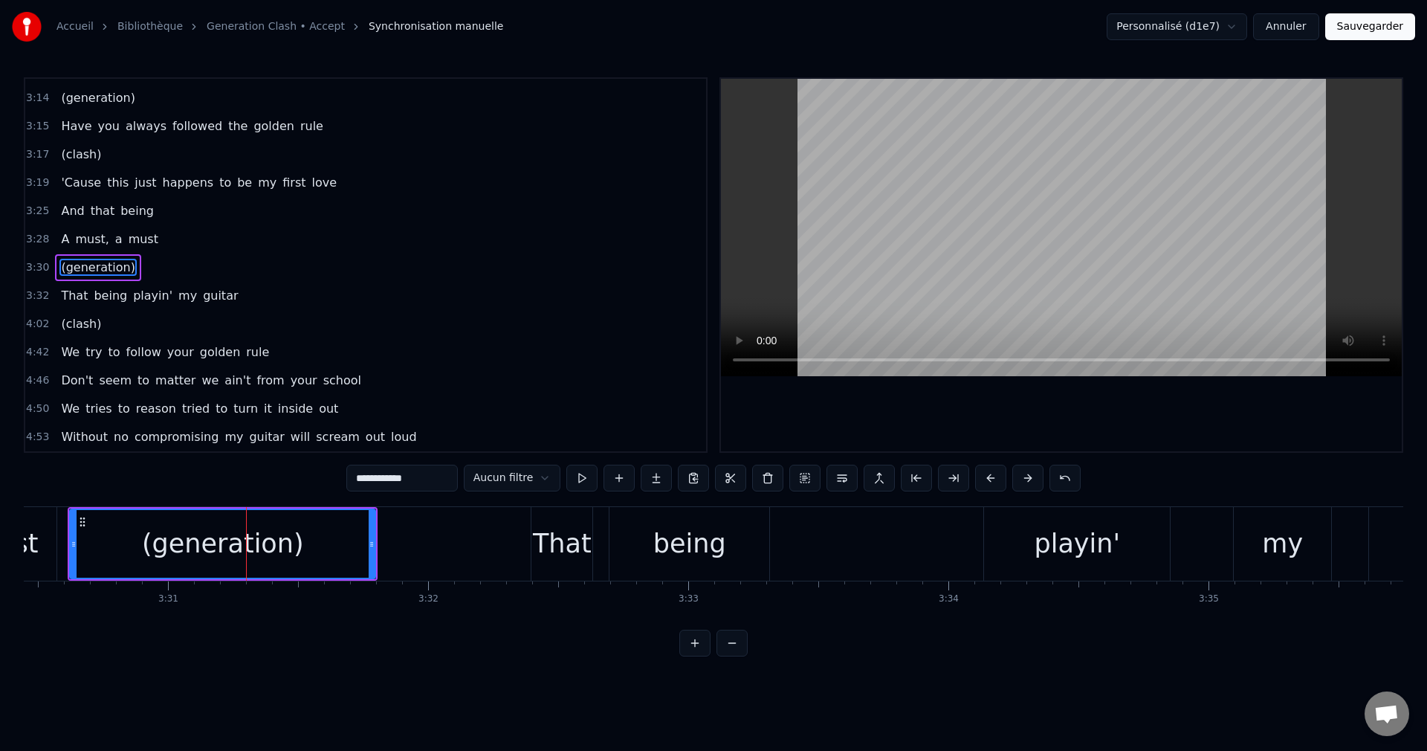
scroll to position [873, 0]
click at [752, 480] on button at bounding box center [767, 478] width 31 height 27
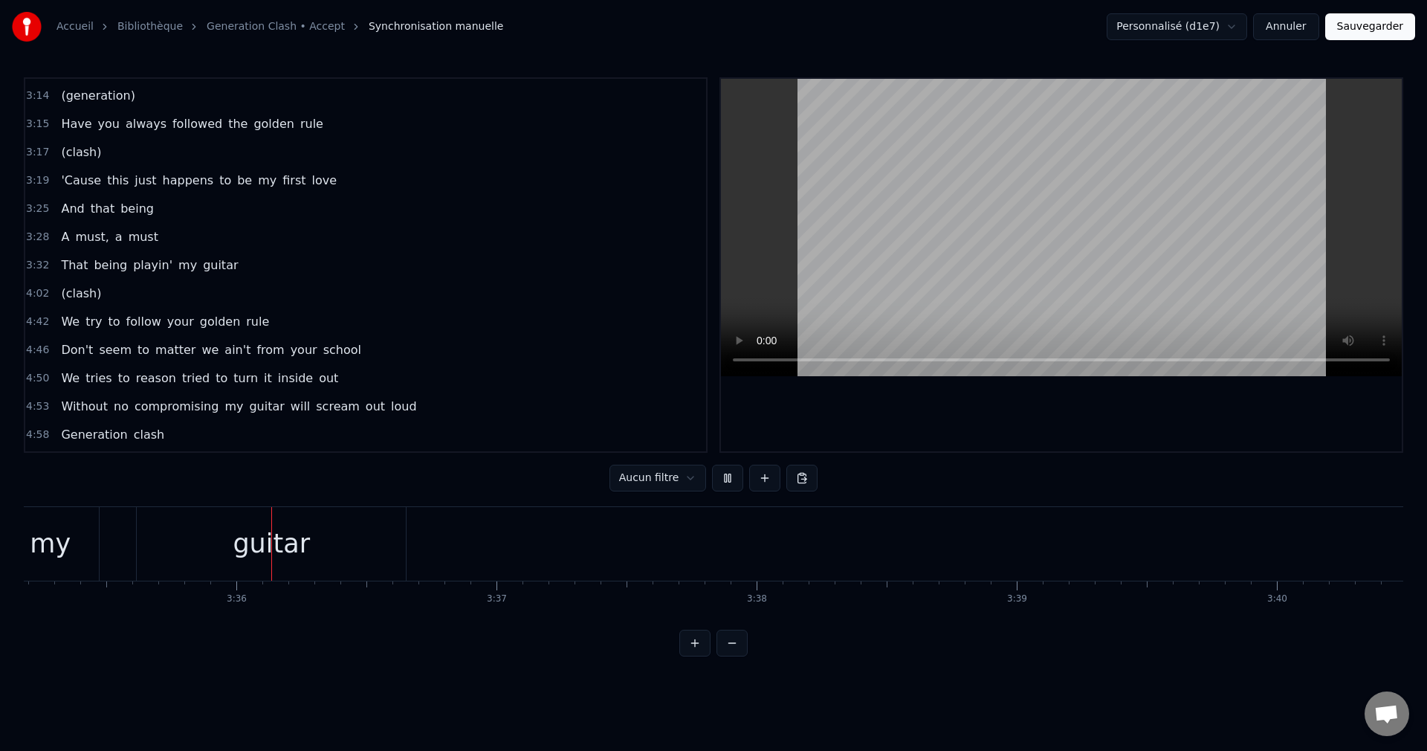
scroll to position [0, 55996]
click at [74, 297] on span "(clash)" at bounding box center [80, 293] width 43 height 17
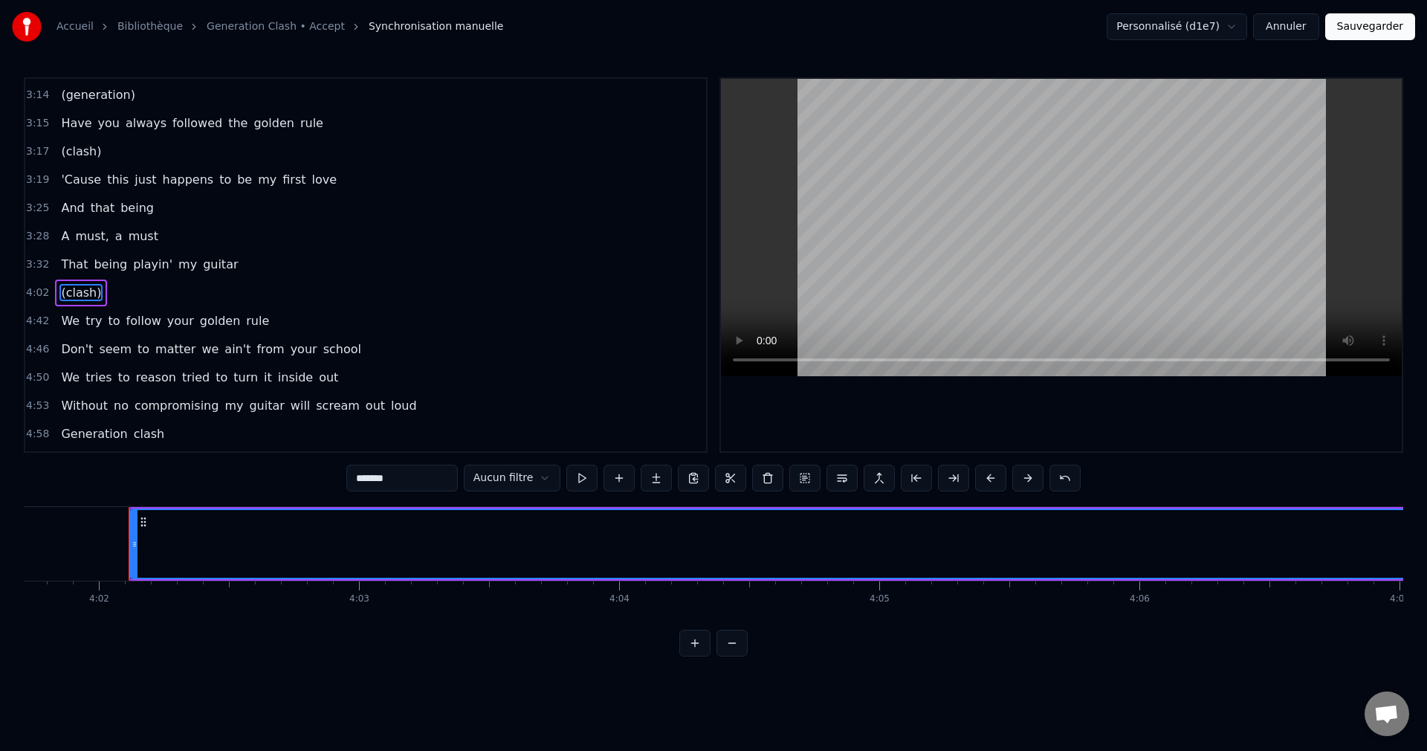
scroll to position [0, 62923]
click at [752, 479] on button at bounding box center [767, 478] width 31 height 27
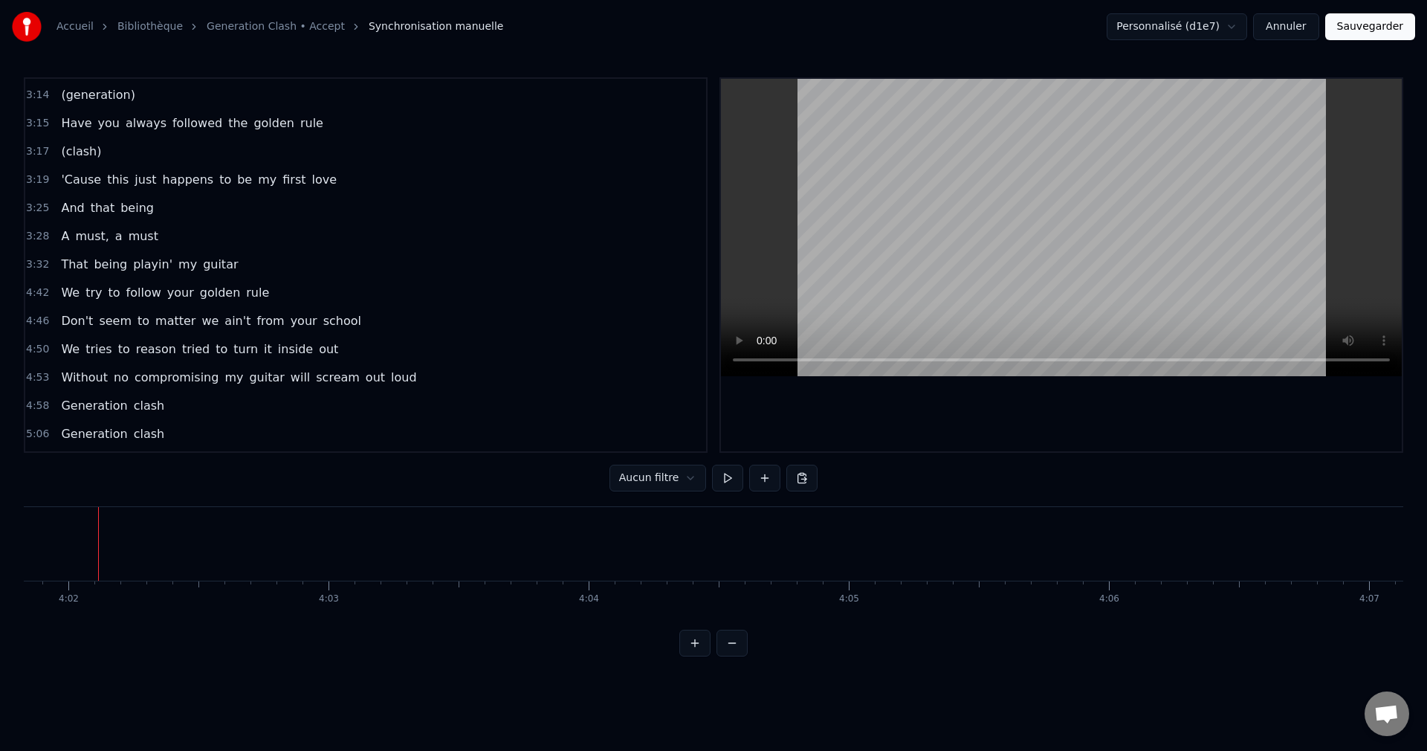
scroll to position [799, 0]
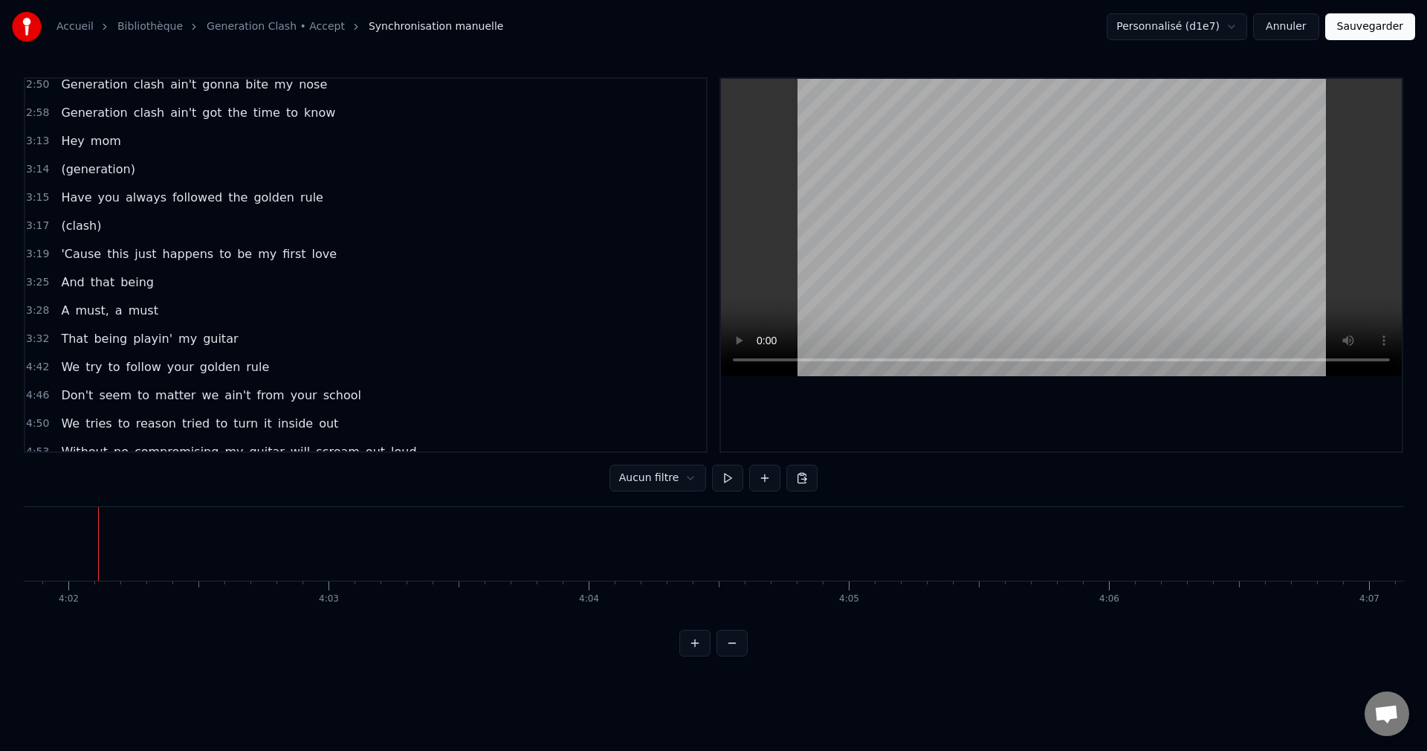
click at [66, 141] on span "Hey" at bounding box center [72, 140] width 26 height 17
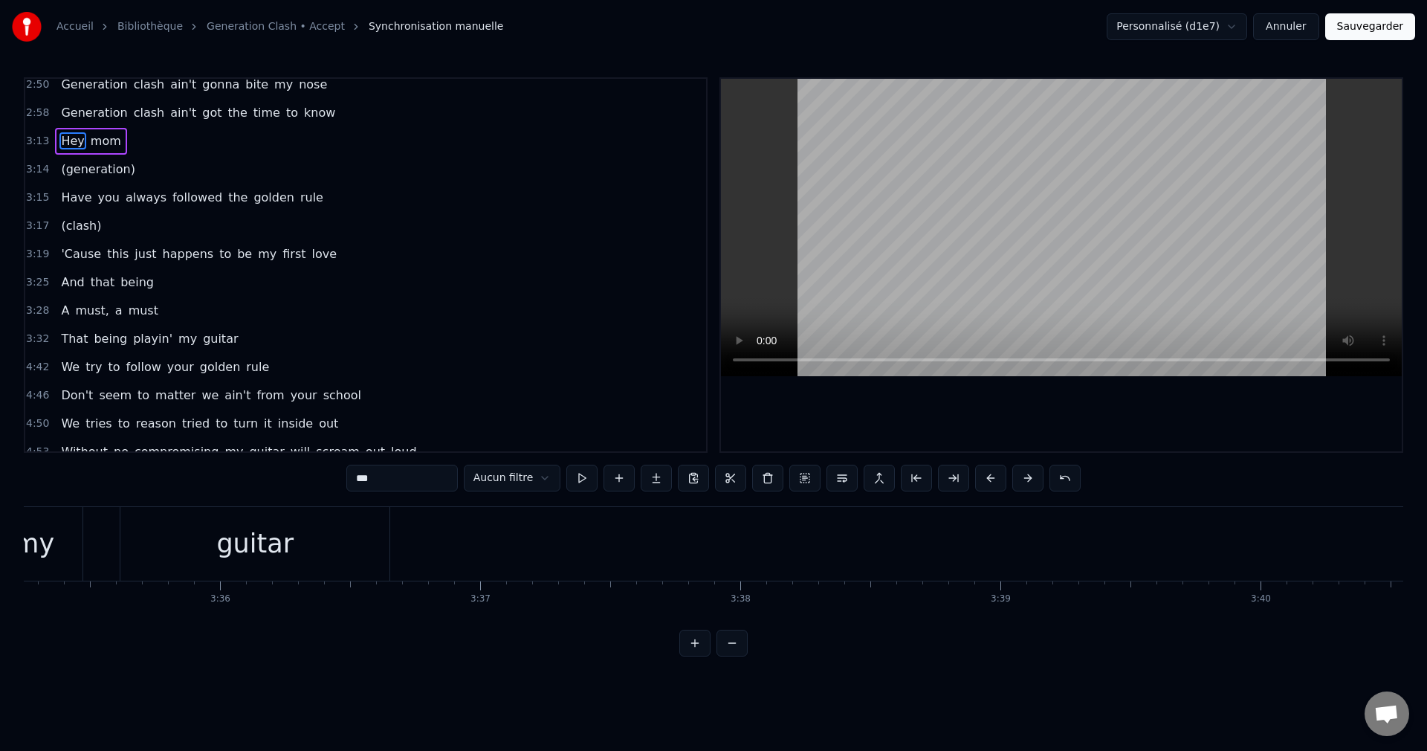
scroll to position [0, 56335]
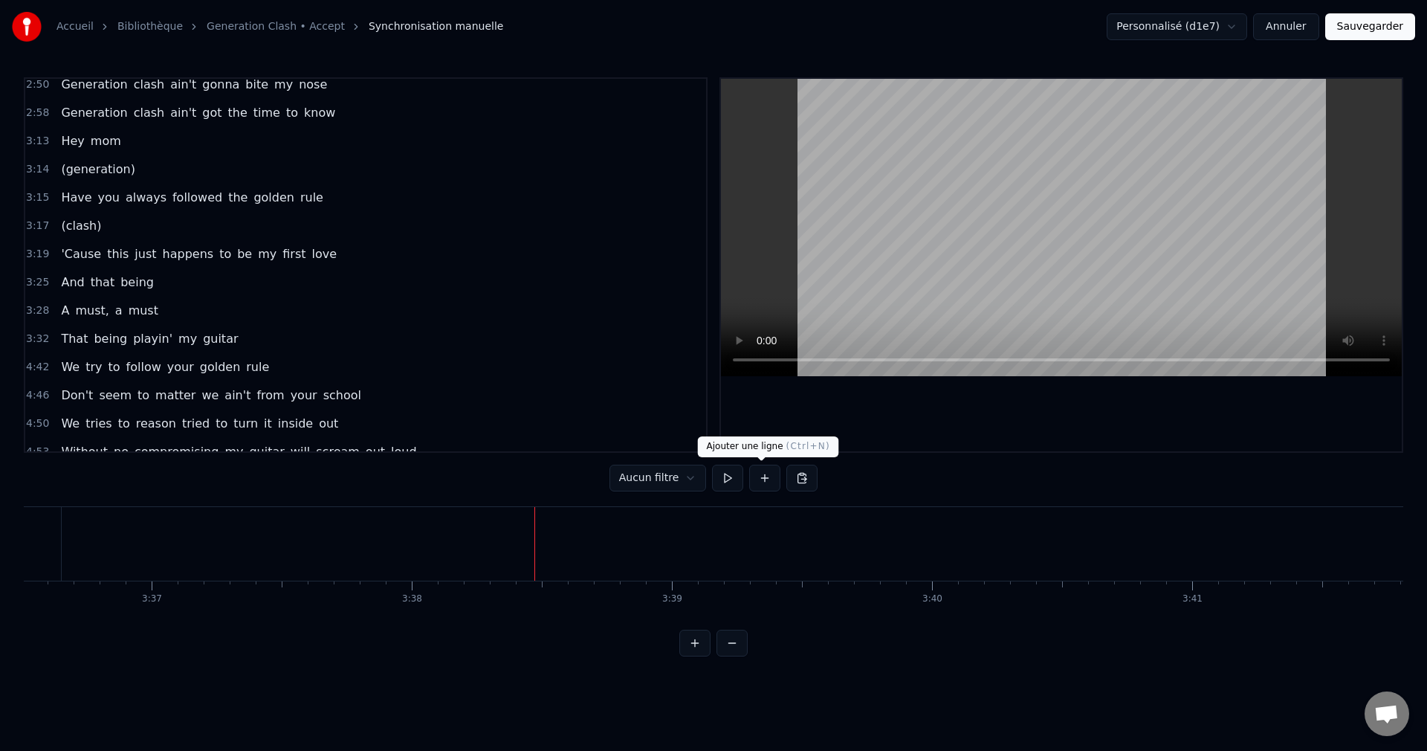
click at [765, 479] on button at bounding box center [764, 478] width 31 height 27
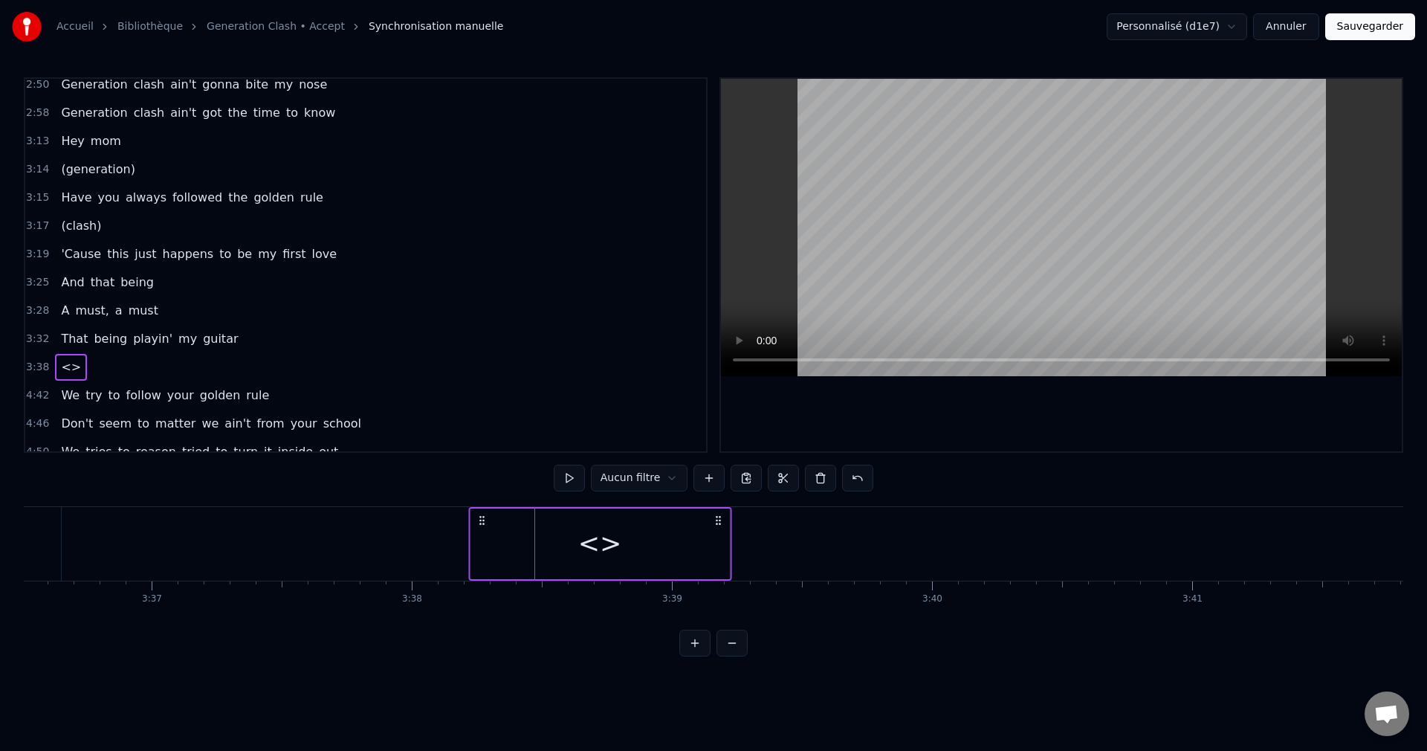
drag, startPoint x: 547, startPoint y: 519, endPoint x: 481, endPoint y: 526, distance: 66.6
click at [481, 526] on div "<>" at bounding box center [599, 544] width 263 height 74
click at [632, 540] on div "<>" at bounding box center [600, 544] width 259 height 71
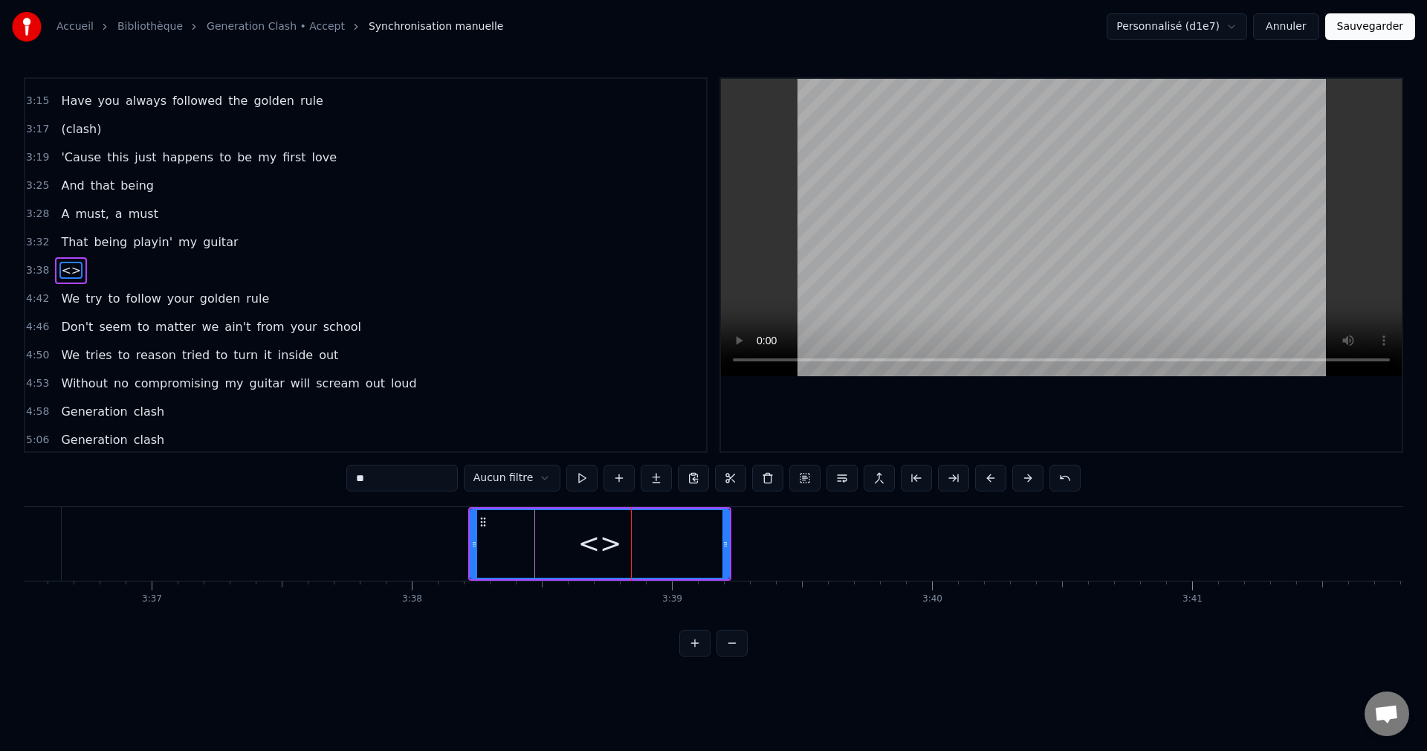
scroll to position [901, 0]
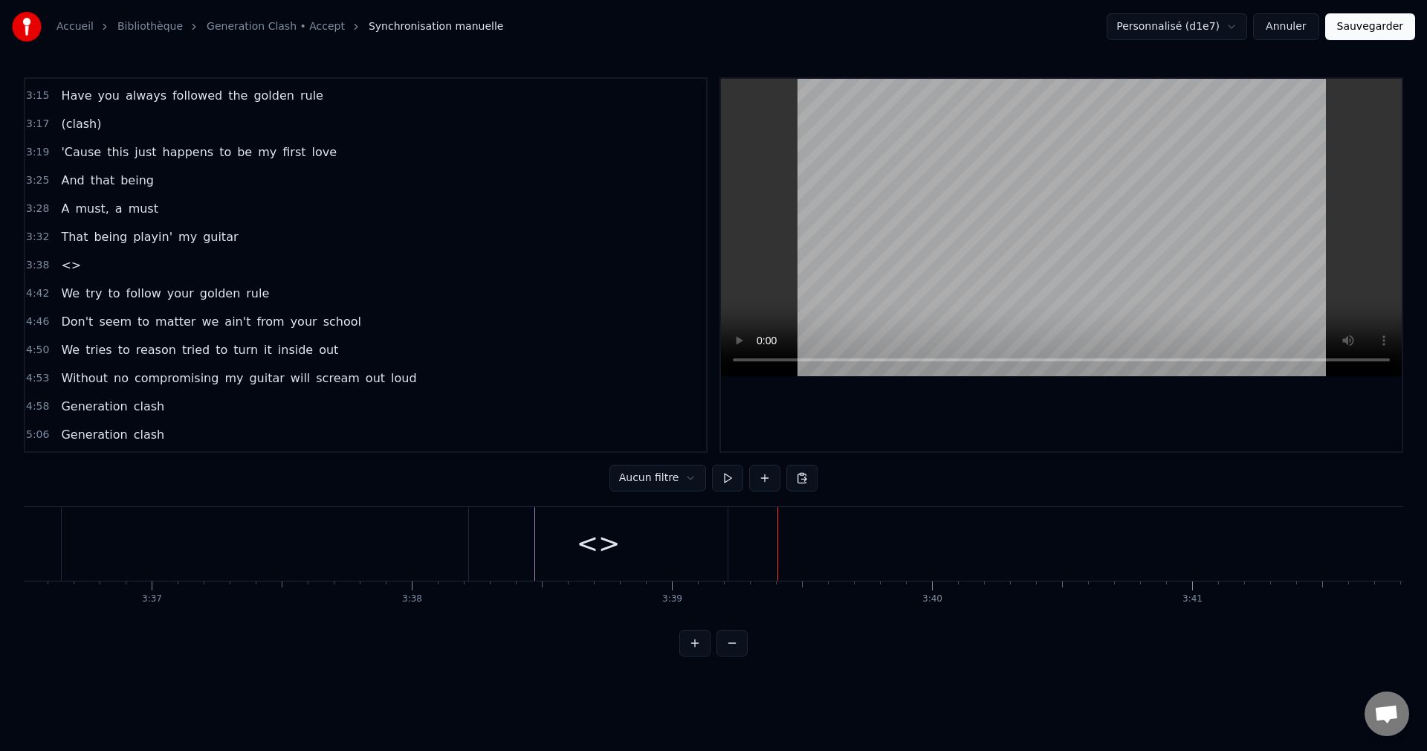
click at [611, 531] on div "<>" at bounding box center [599, 543] width 44 height 39
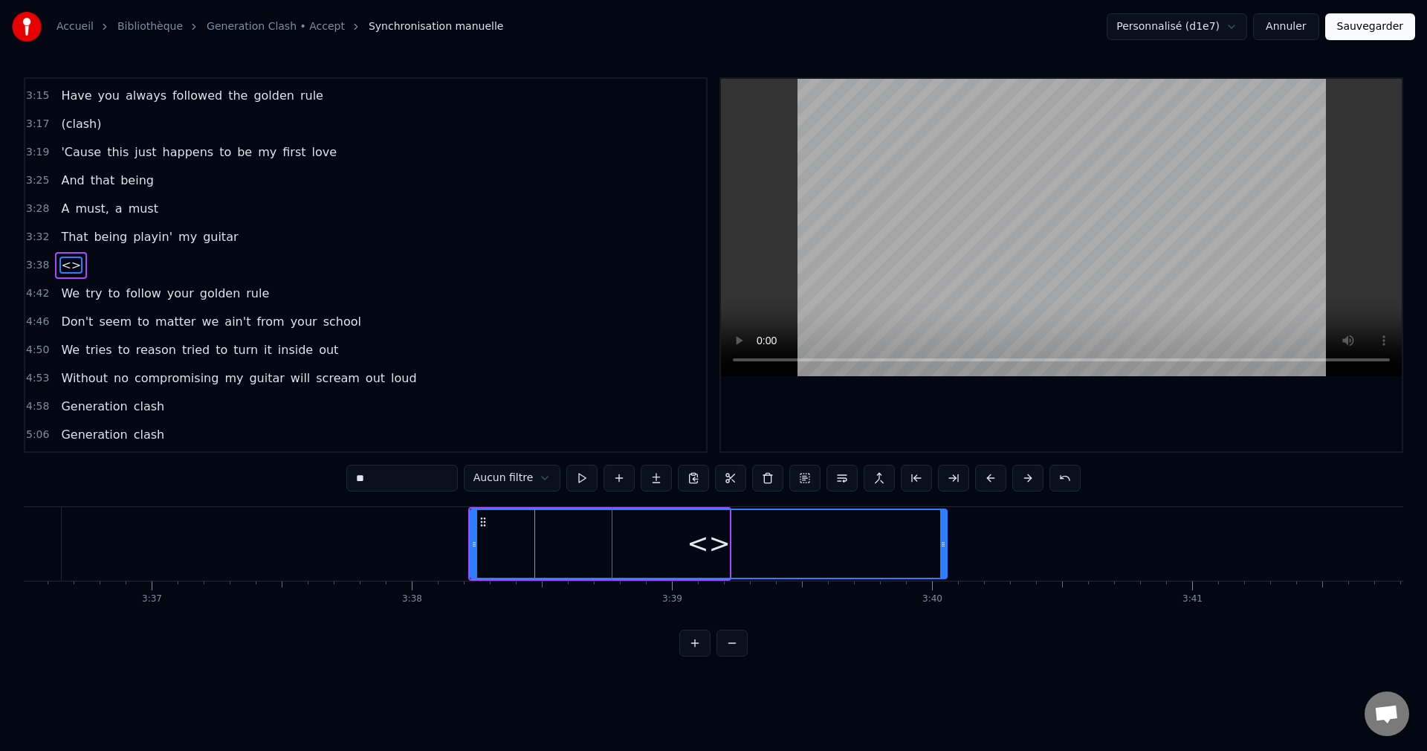
drag, startPoint x: 726, startPoint y: 543, endPoint x: 945, endPoint y: 549, distance: 218.7
click at [945, 549] on icon at bounding box center [943, 544] width 6 height 12
click at [604, 481] on button at bounding box center [619, 478] width 31 height 27
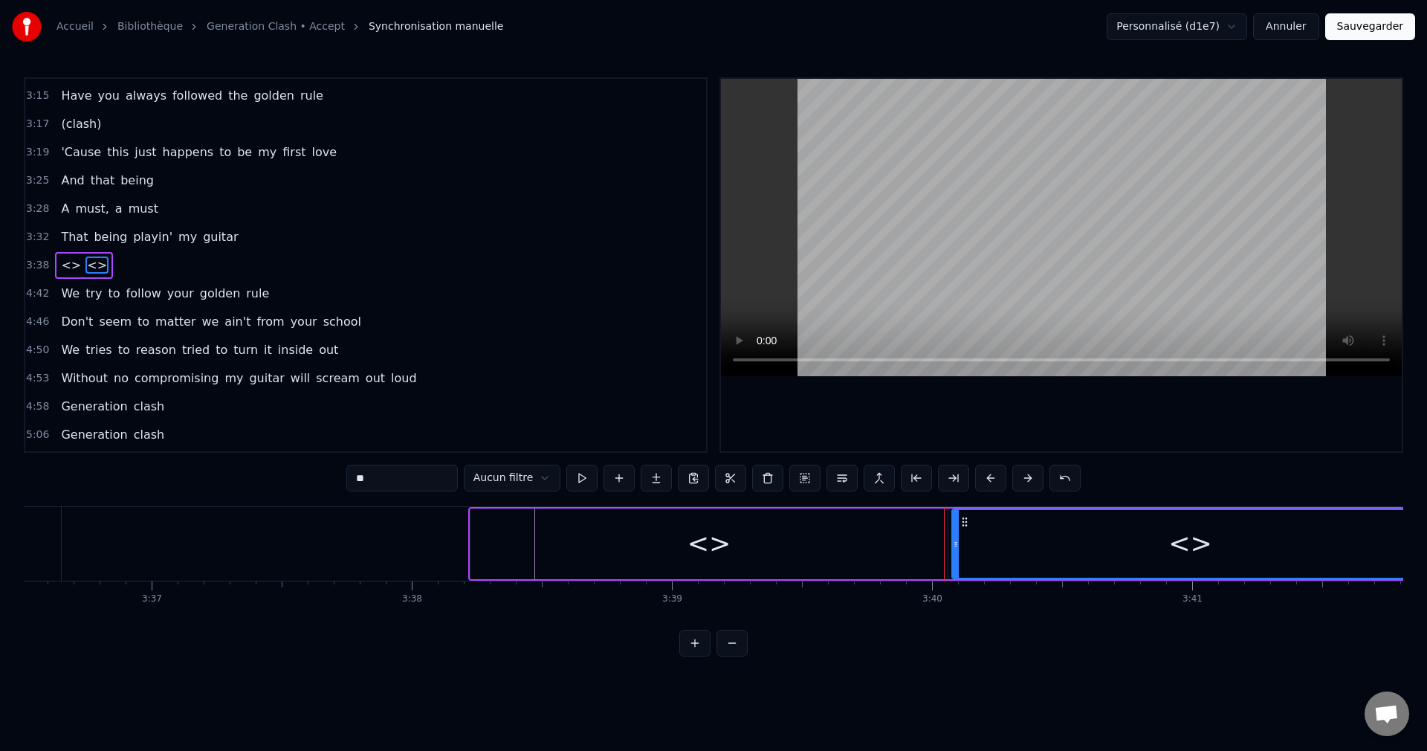
click at [667, 529] on div "<>" at bounding box center [709, 544] width 477 height 71
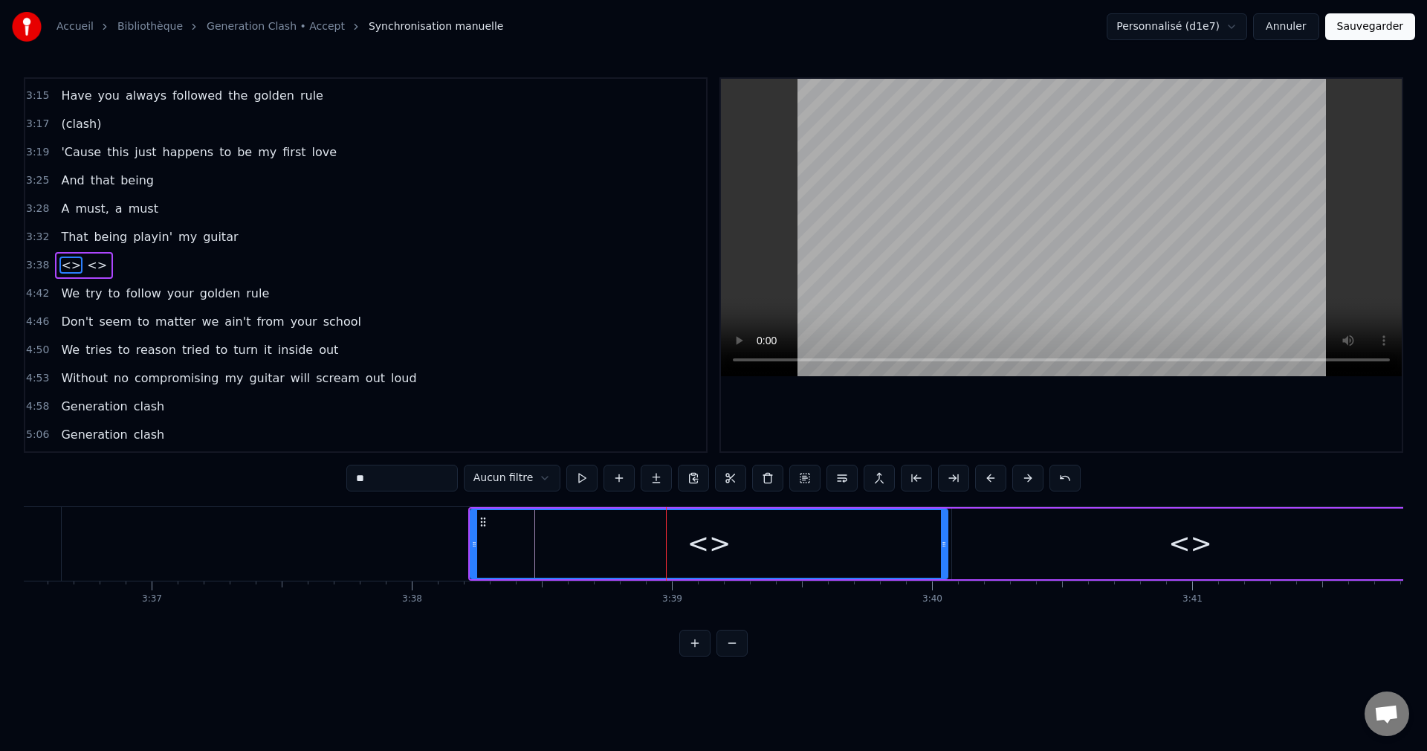
click at [982, 547] on div "<>" at bounding box center [1190, 544] width 477 height 71
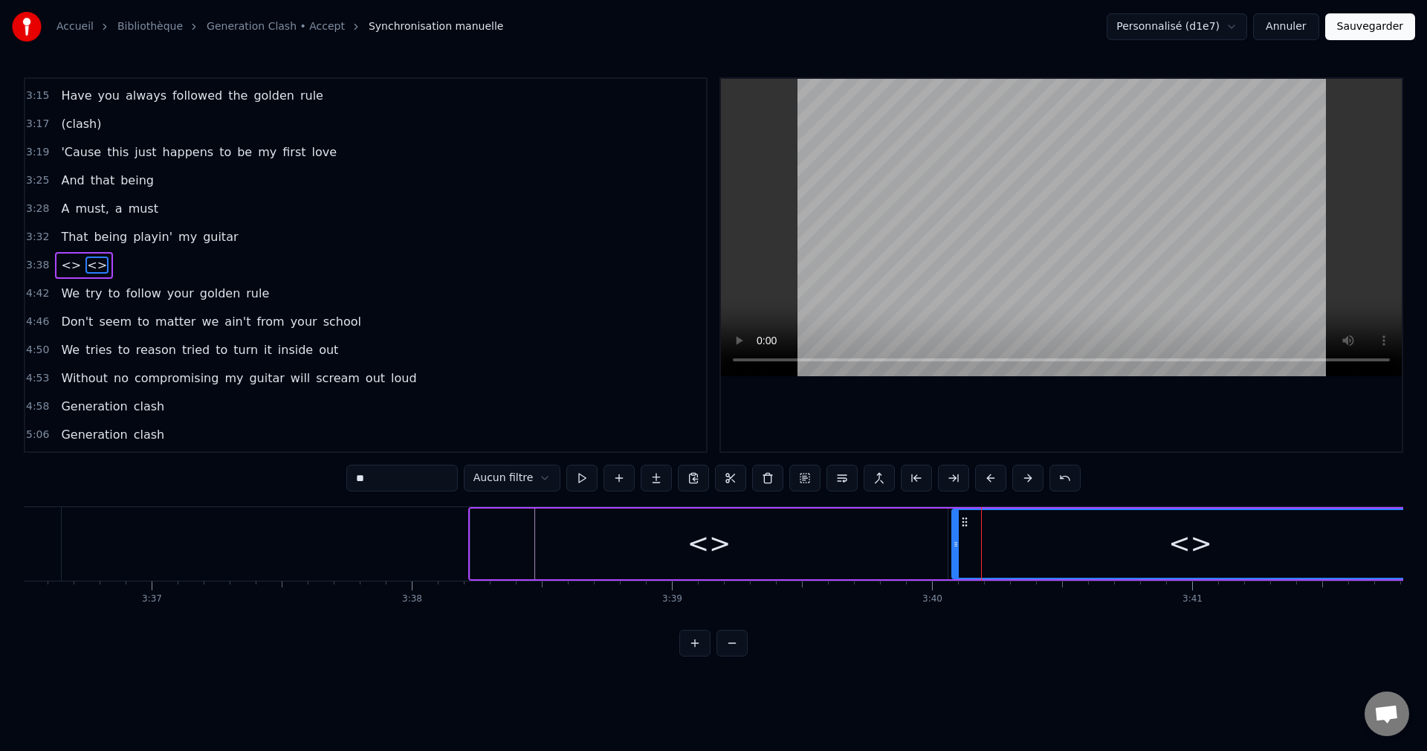
click at [821, 552] on div "<>" at bounding box center [709, 544] width 477 height 71
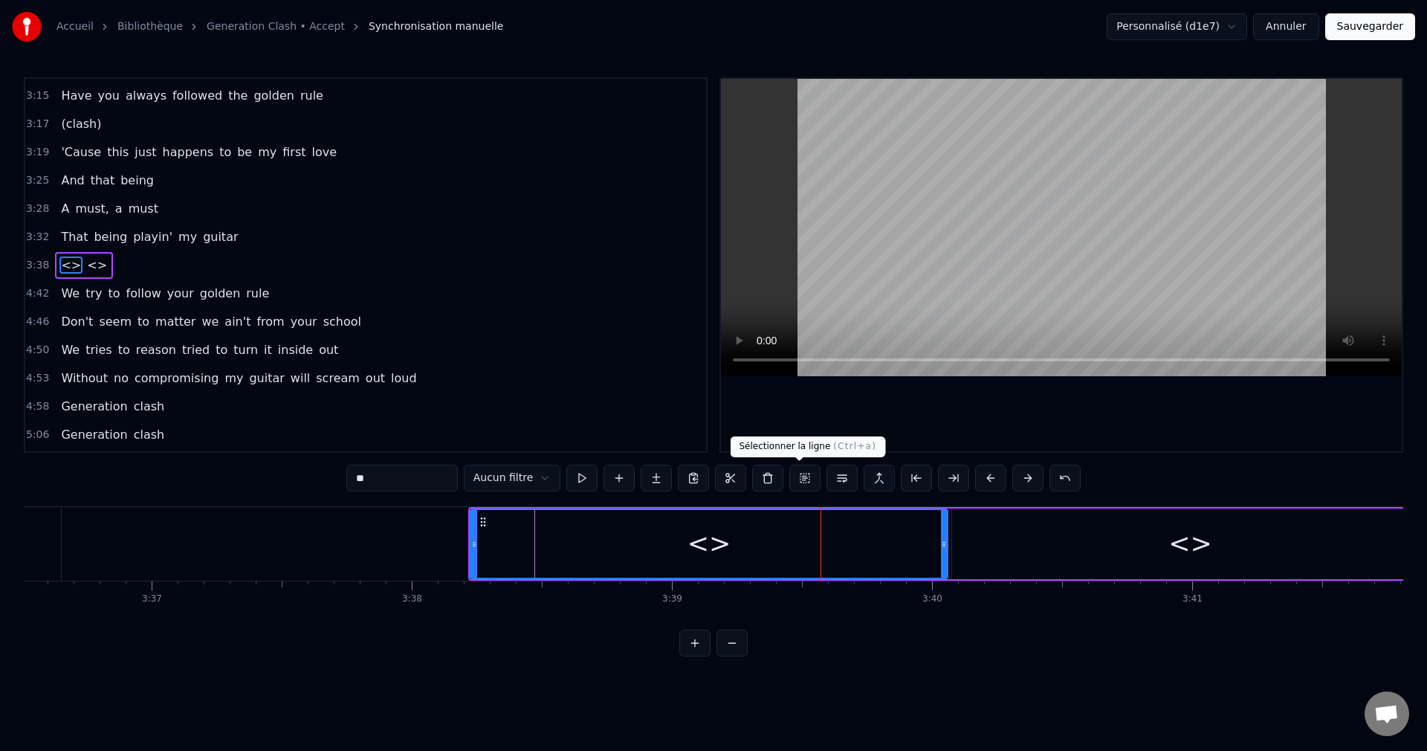
click at [792, 478] on button at bounding box center [805, 478] width 31 height 27
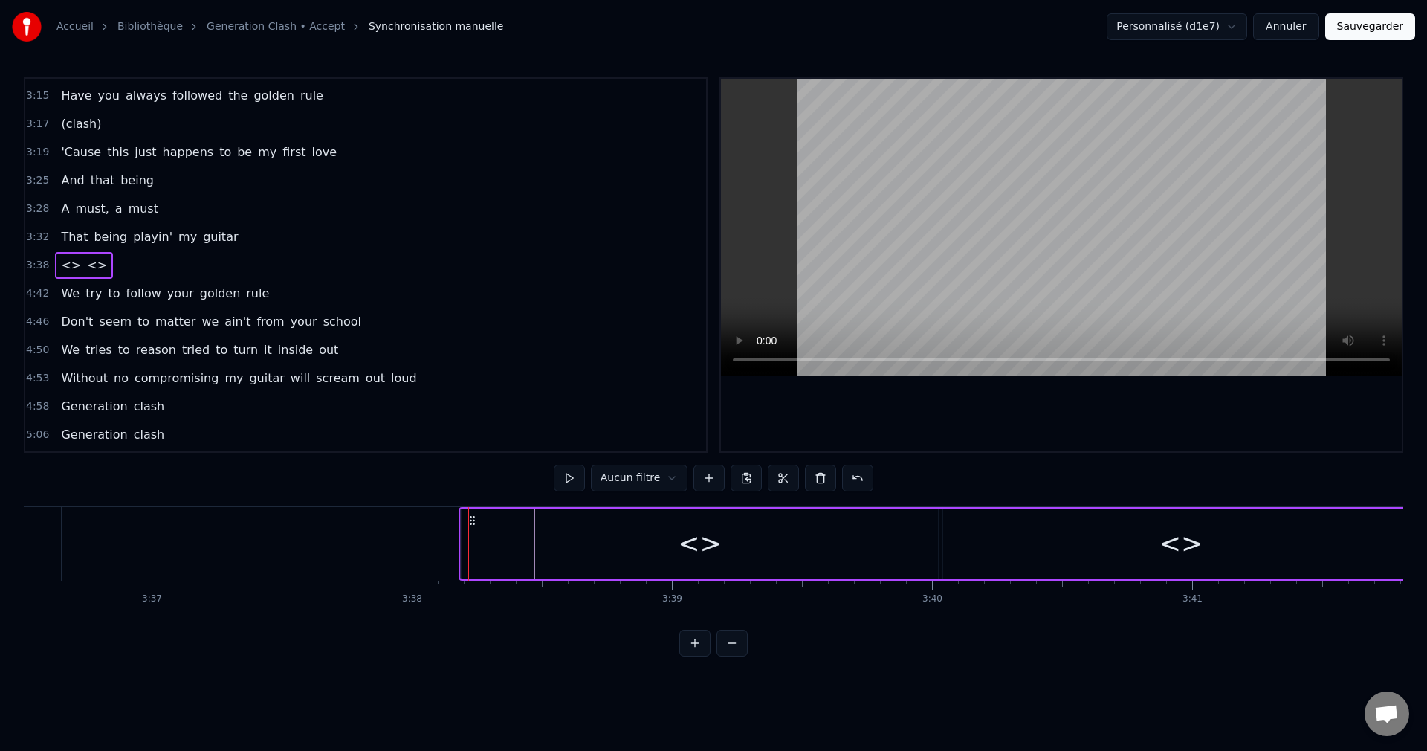
drag, startPoint x: 482, startPoint y: 520, endPoint x: 472, endPoint y: 535, distance: 18.4
click at [472, 535] on div "<> <>" at bounding box center [940, 544] width 963 height 74
click at [853, 545] on div "<>" at bounding box center [700, 544] width 477 height 71
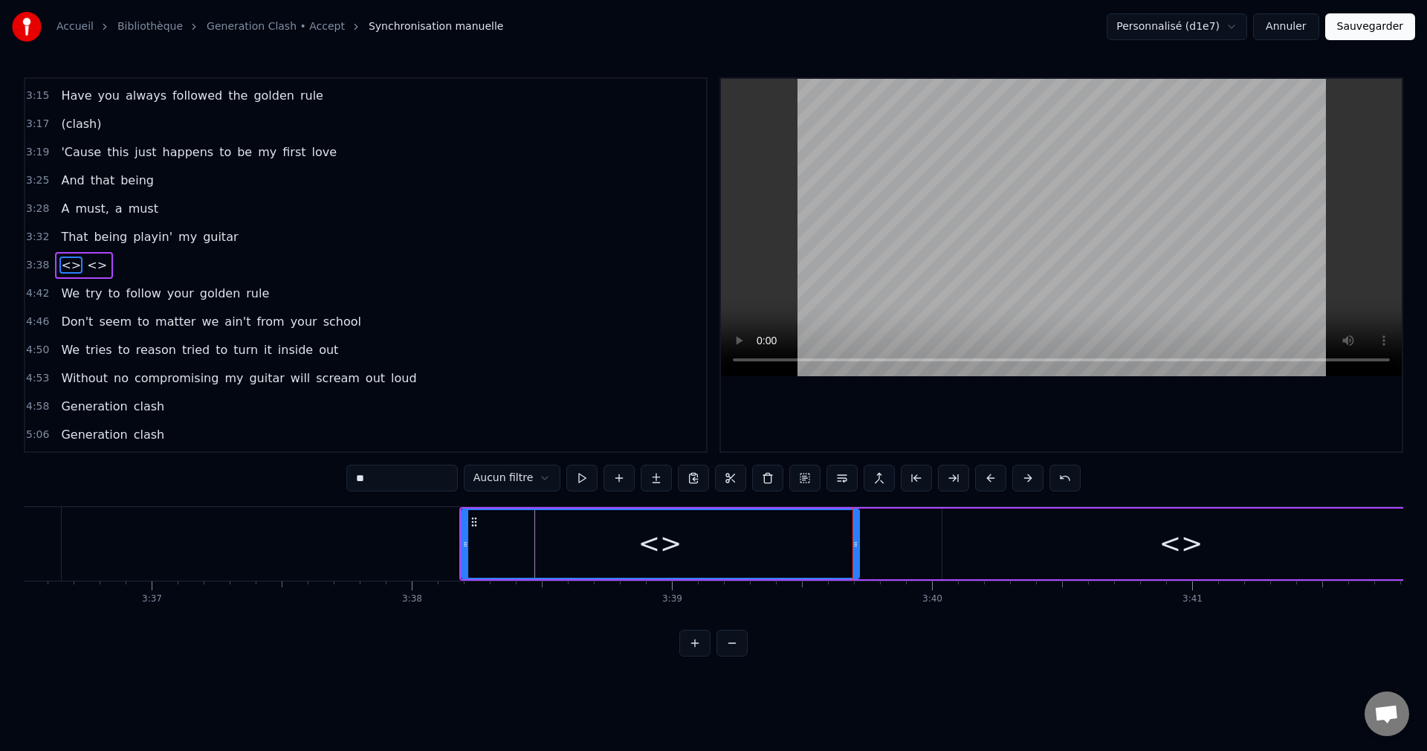
drag, startPoint x: 934, startPoint y: 549, endPoint x: 855, endPoint y: 553, distance: 79.7
click at [855, 553] on div at bounding box center [856, 544] width 6 height 68
drag, startPoint x: 355, startPoint y: 480, endPoint x: 300, endPoint y: 480, distance: 55.0
click at [300, 480] on div "0:00 Generation clash 0:06 Generation clash 0:42 Warnings around me 0:46 Coming…" at bounding box center [714, 366] width 1380 height 579
click at [1082, 566] on div "<>" at bounding box center [1181, 544] width 477 height 71
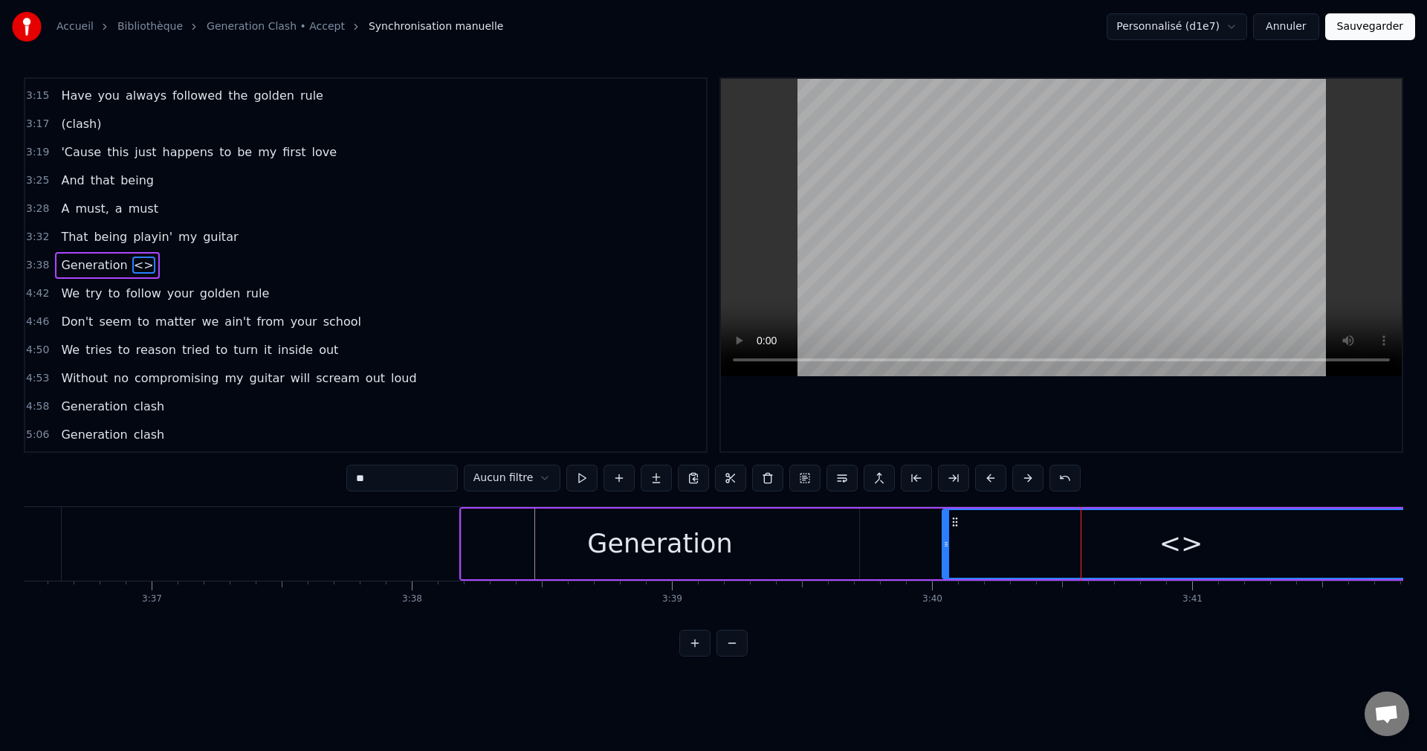
drag, startPoint x: 322, startPoint y: 482, endPoint x: 308, endPoint y: 482, distance: 14.1
click at [346, 482] on input "**" at bounding box center [402, 478] width 112 height 27
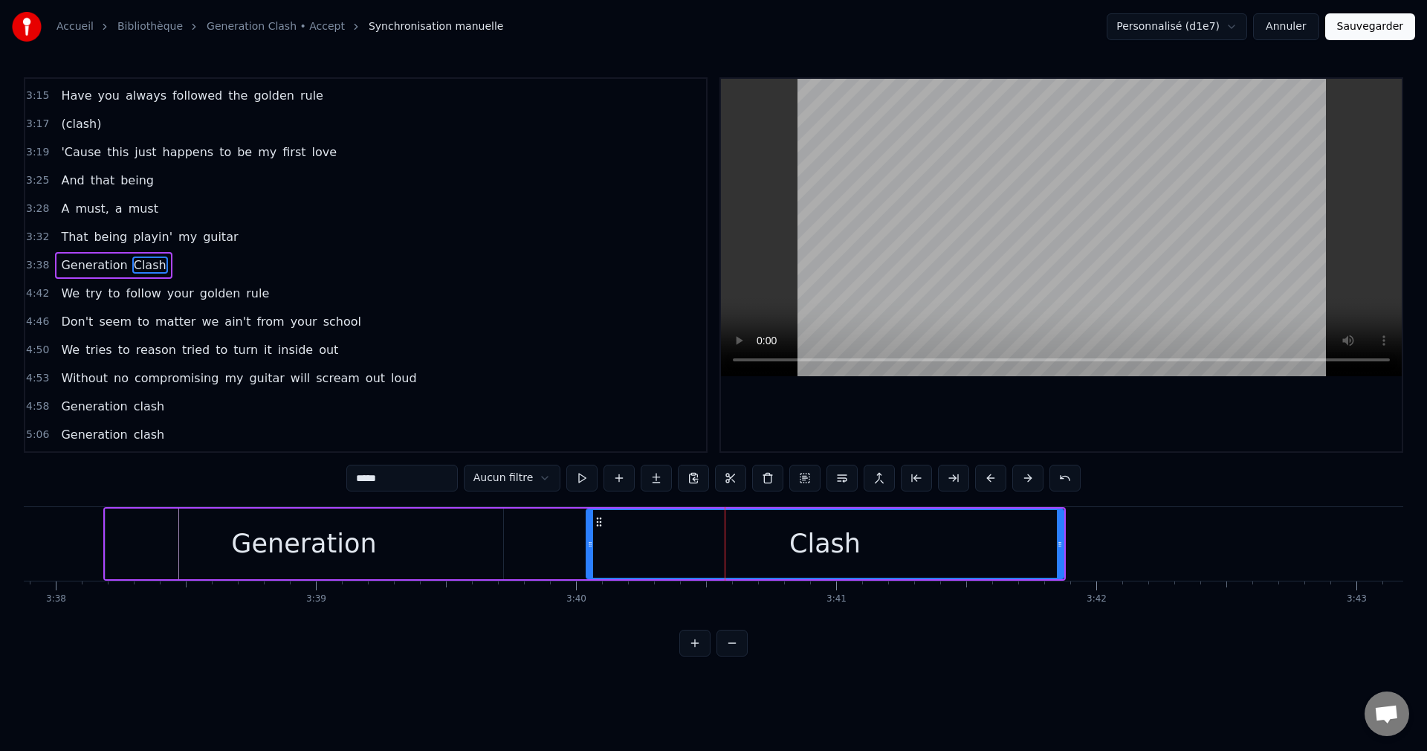
scroll to position [0, 56746]
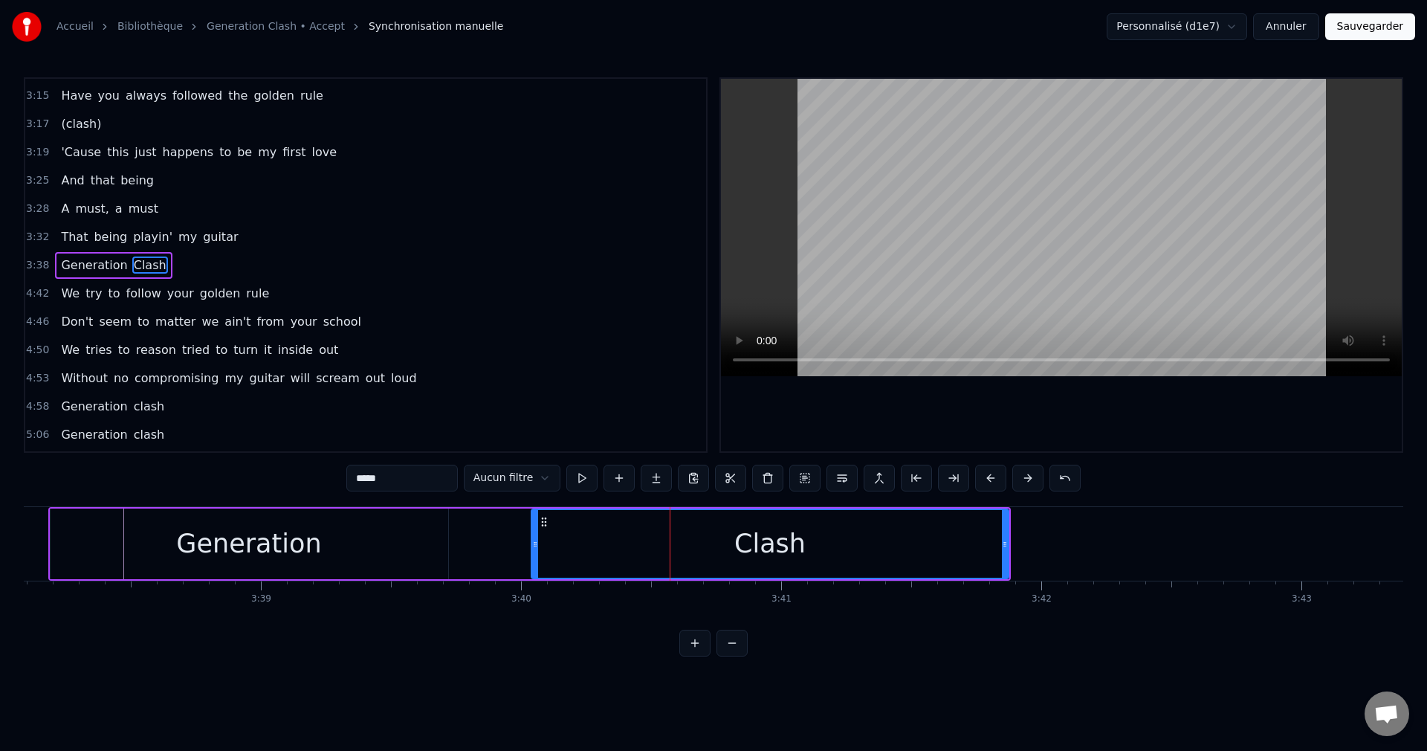
type input "*****"
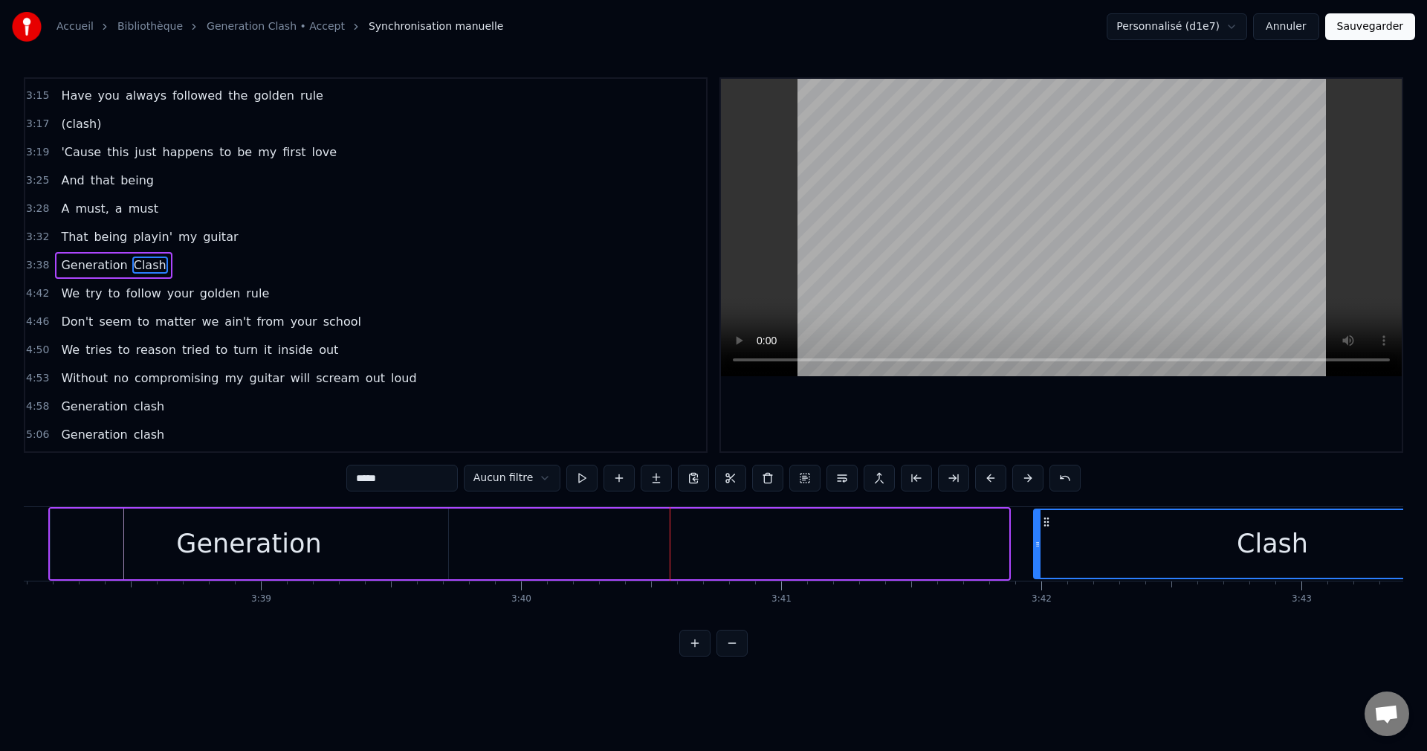
drag, startPoint x: 544, startPoint y: 519, endPoint x: 1047, endPoint y: 589, distance: 507.4
click at [1047, 589] on div "Generation clash Generation clash Warnings around me Coming on strong Hear the …" at bounding box center [714, 562] width 1380 height 112
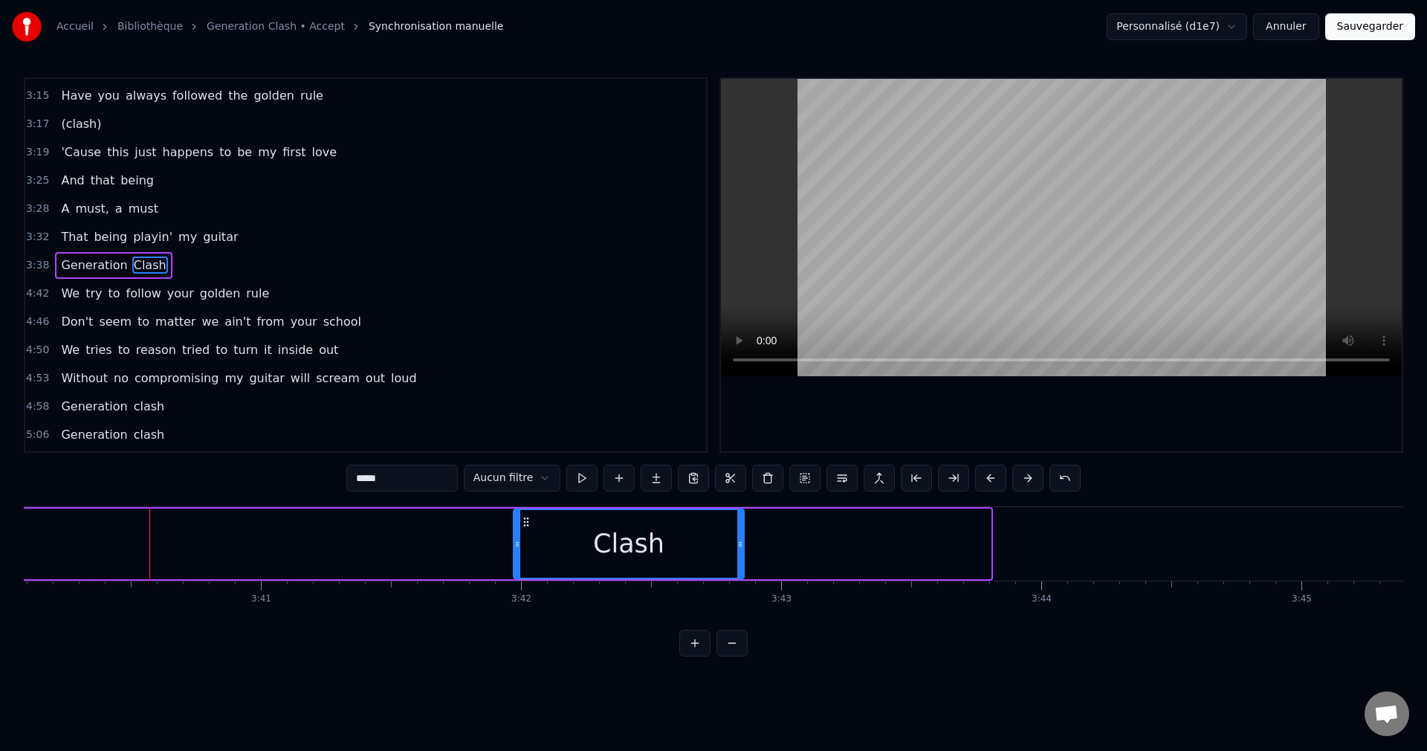
drag, startPoint x: 987, startPoint y: 544, endPoint x: 740, endPoint y: 549, distance: 246.9
click at [740, 549] on icon at bounding box center [740, 544] width 6 height 12
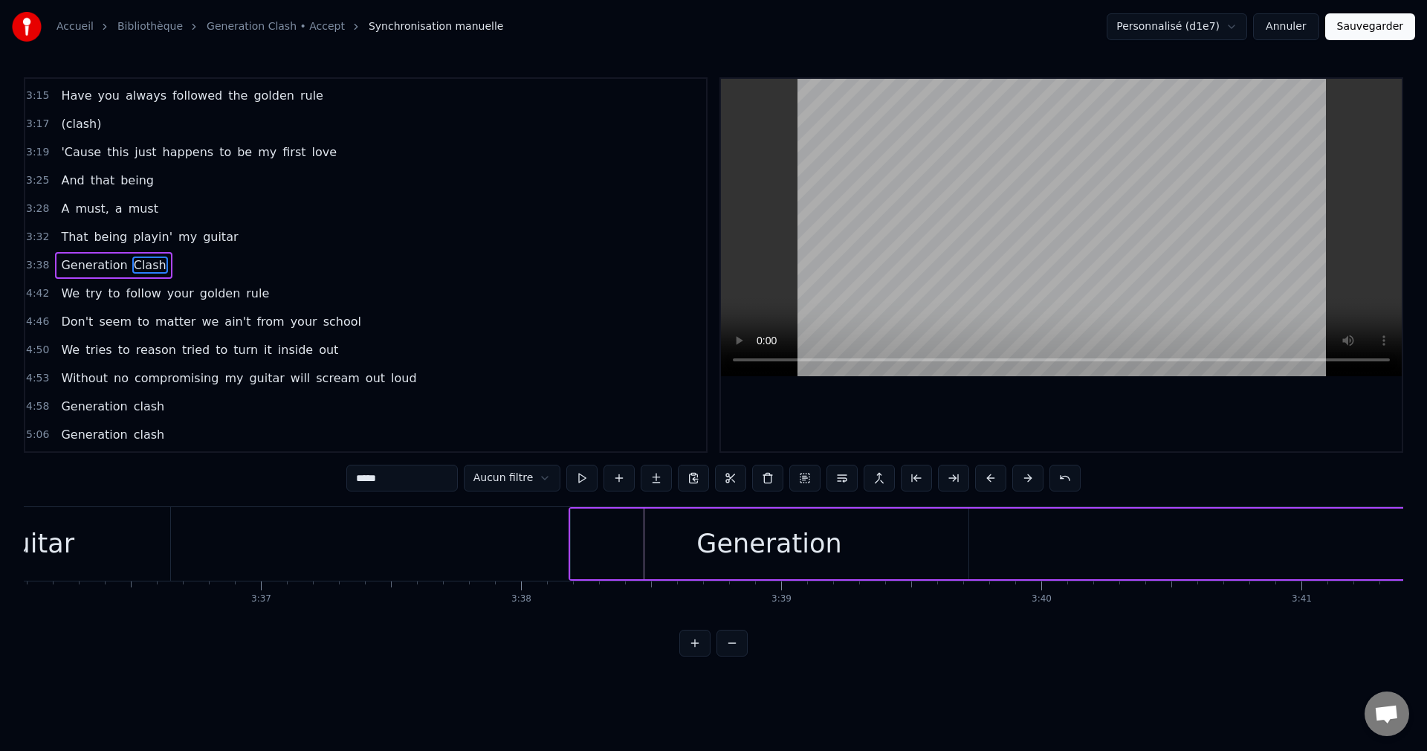
scroll to position [0, 56171]
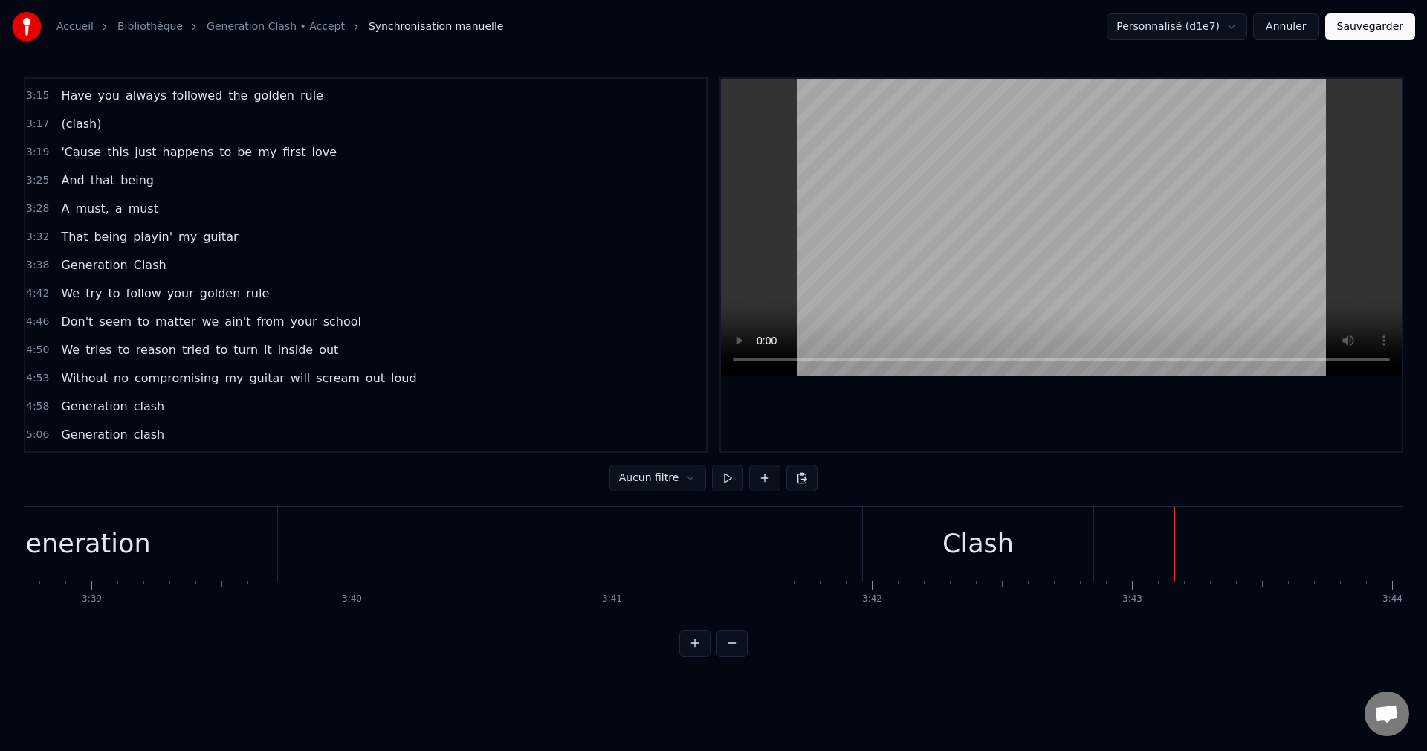
scroll to position [0, 56724]
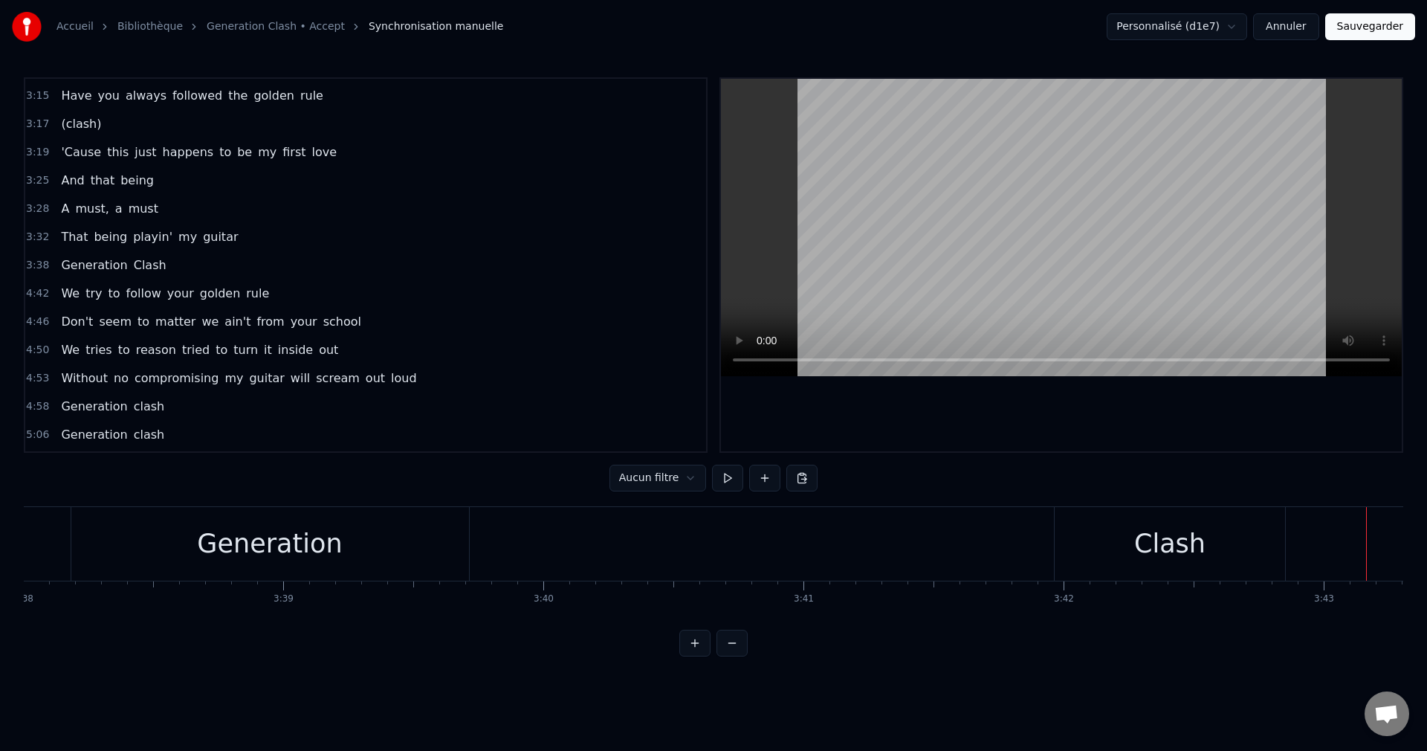
click at [395, 551] on div "Generation" at bounding box center [270, 544] width 398 height 74
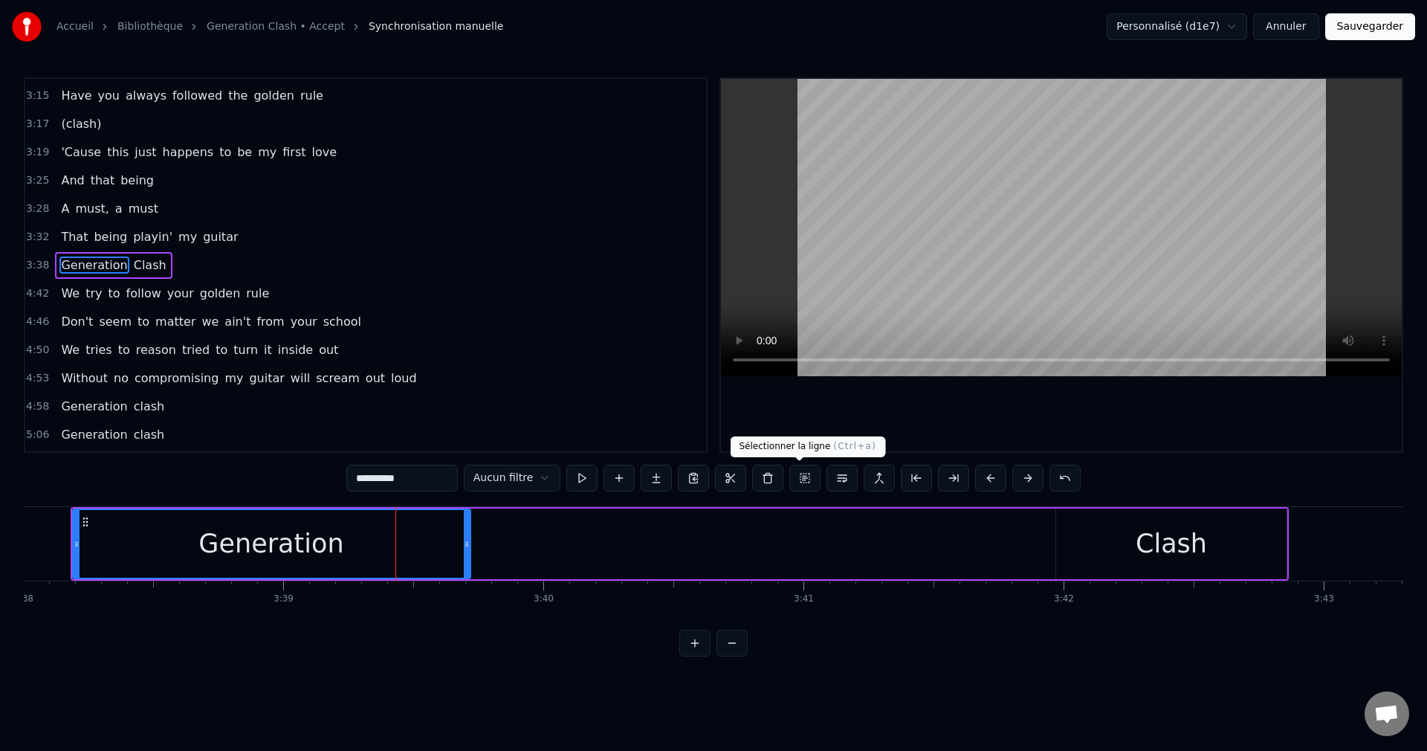
click at [794, 471] on button at bounding box center [805, 478] width 31 height 27
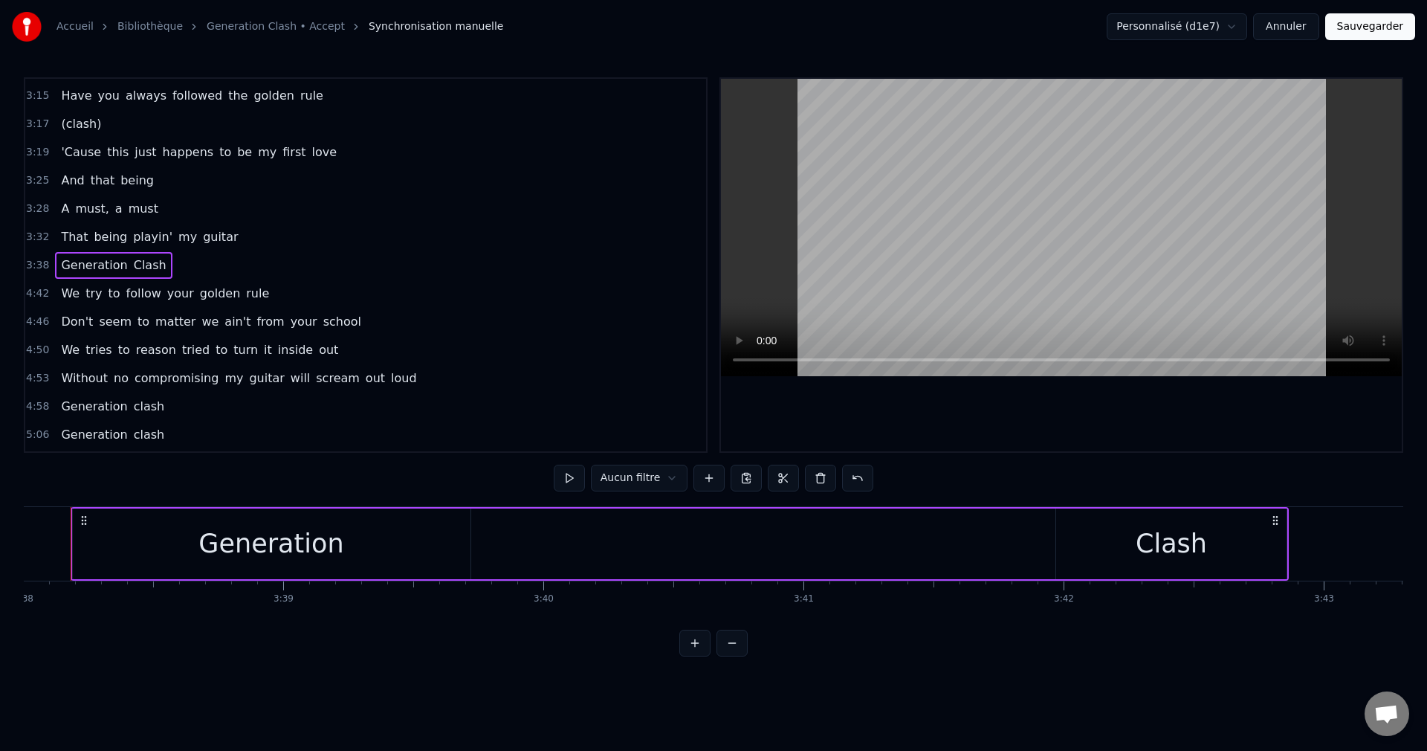
scroll to position [0, 56696]
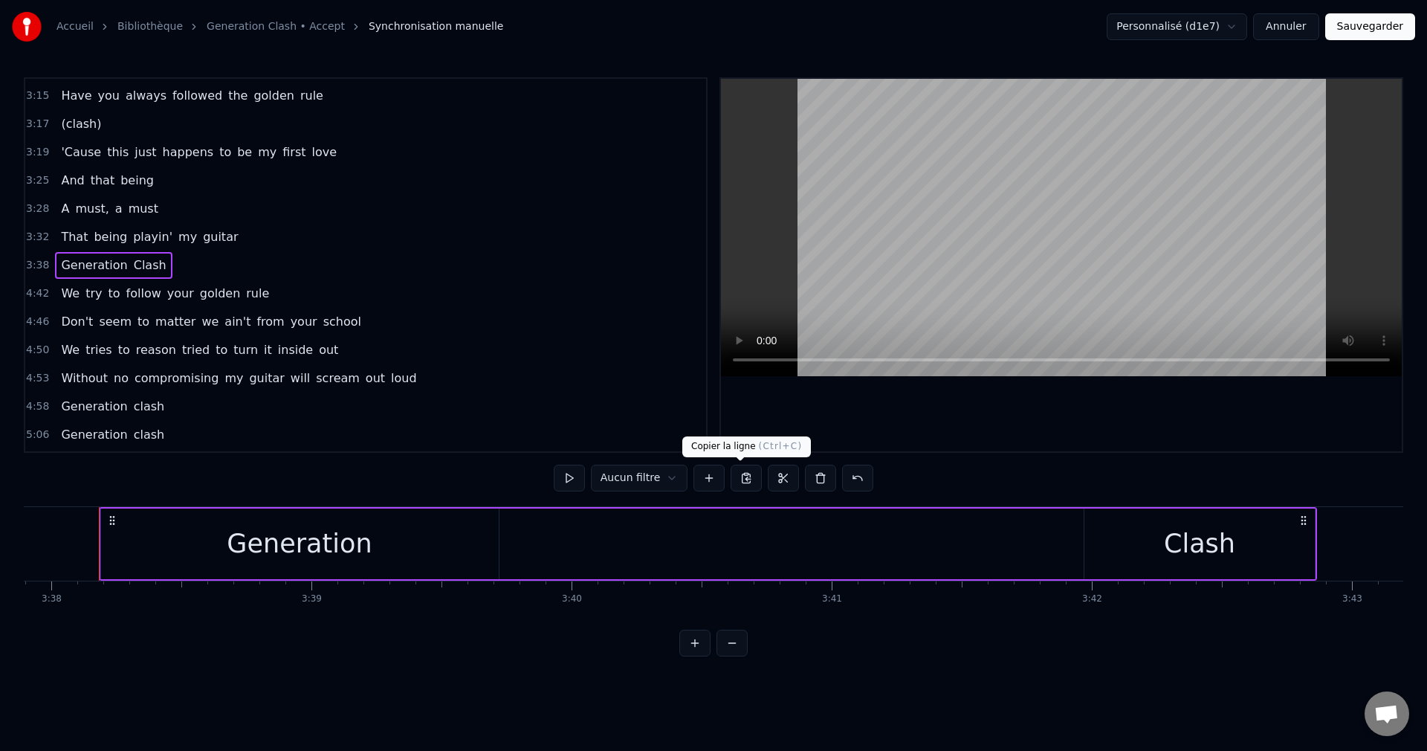
click at [745, 477] on button at bounding box center [746, 478] width 31 height 27
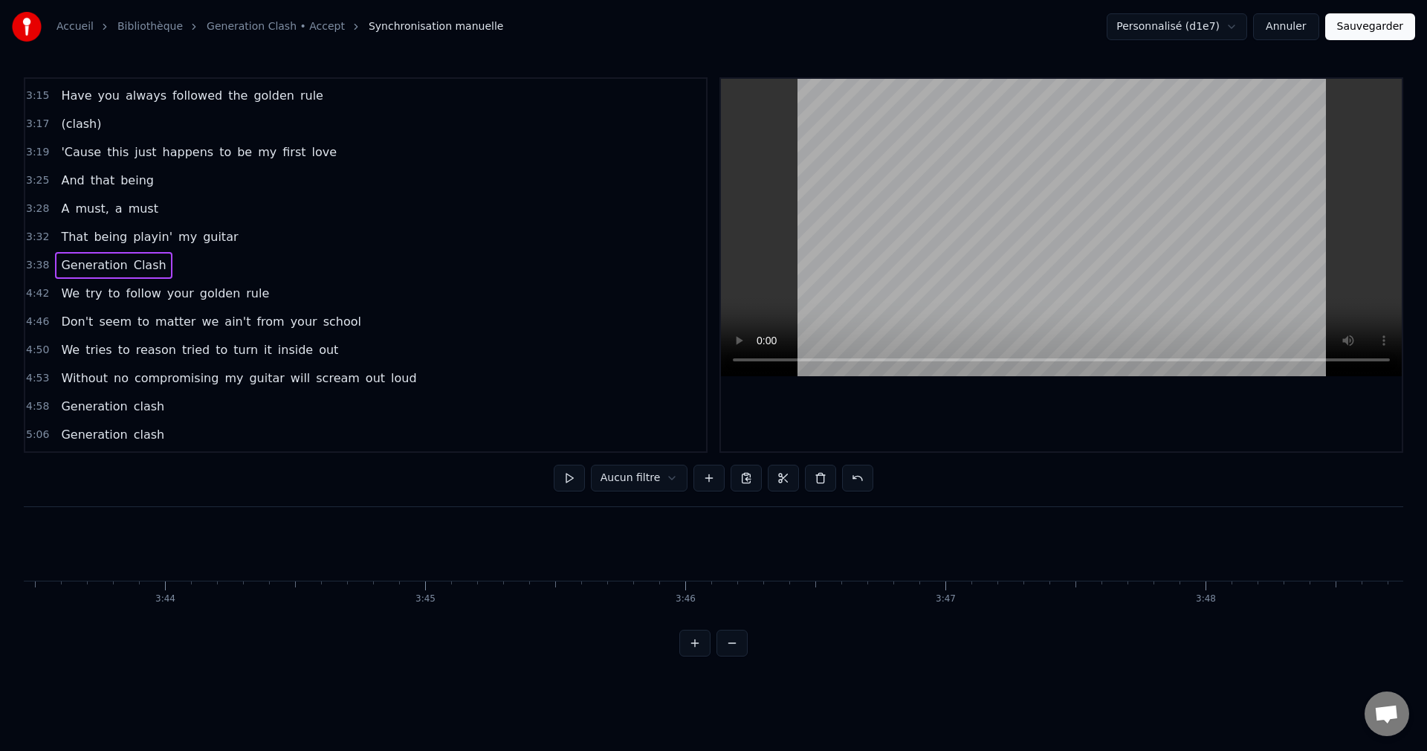
scroll to position [0, 58173]
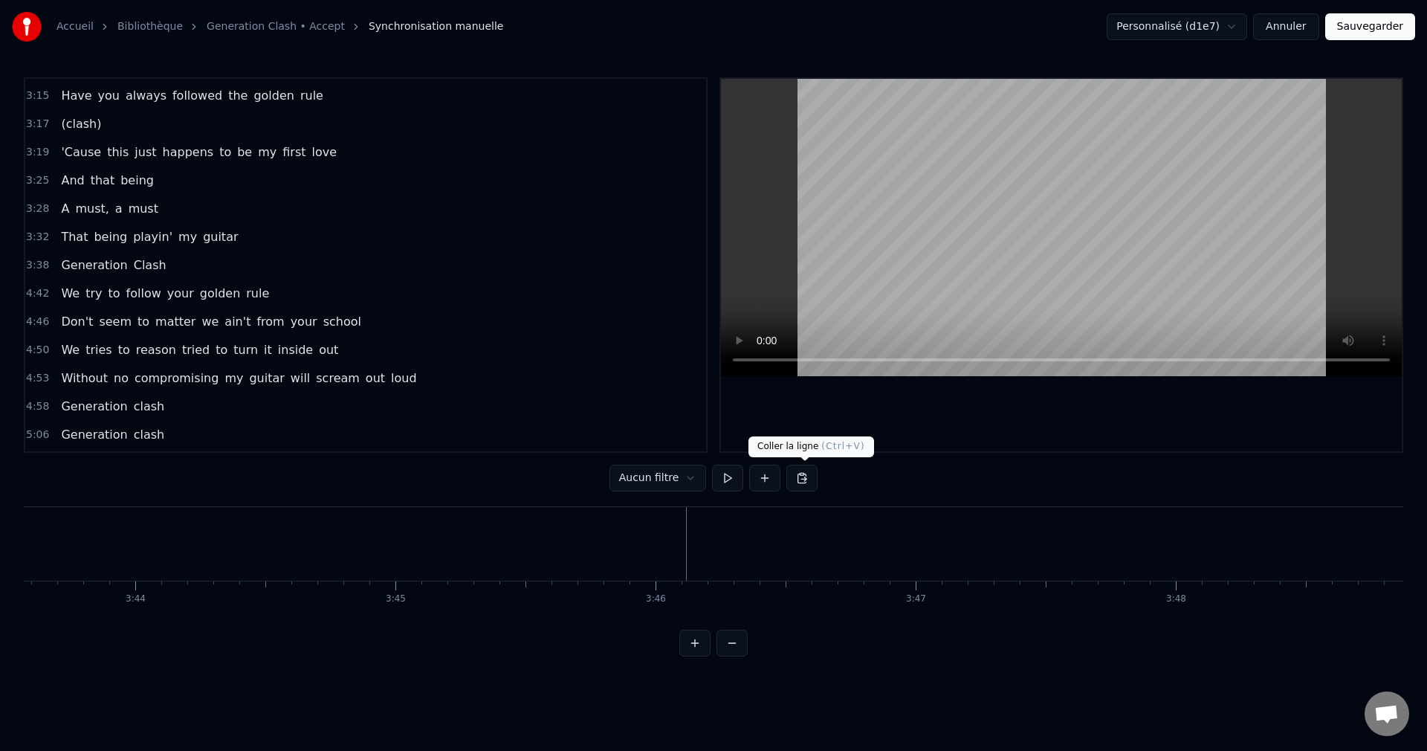
click at [798, 480] on button at bounding box center [802, 478] width 31 height 27
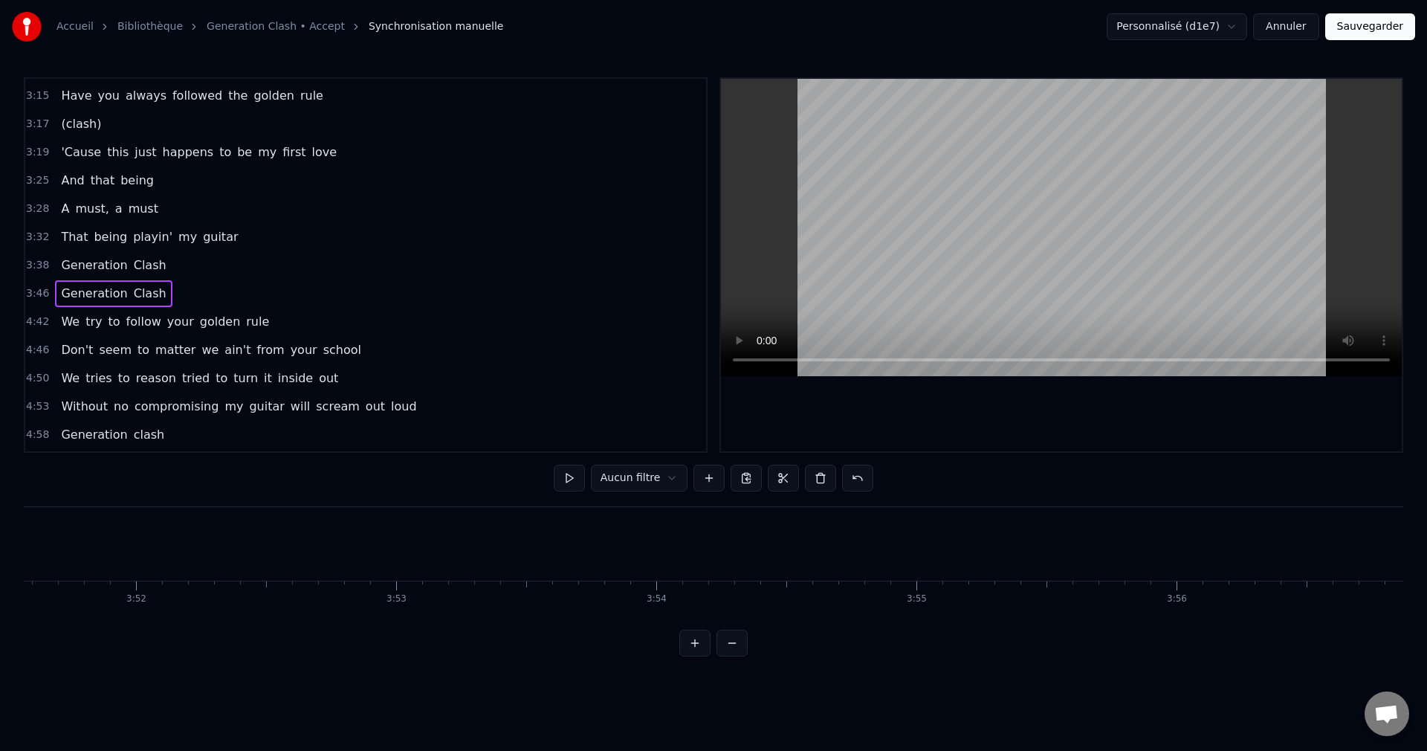
scroll to position [0, 60363]
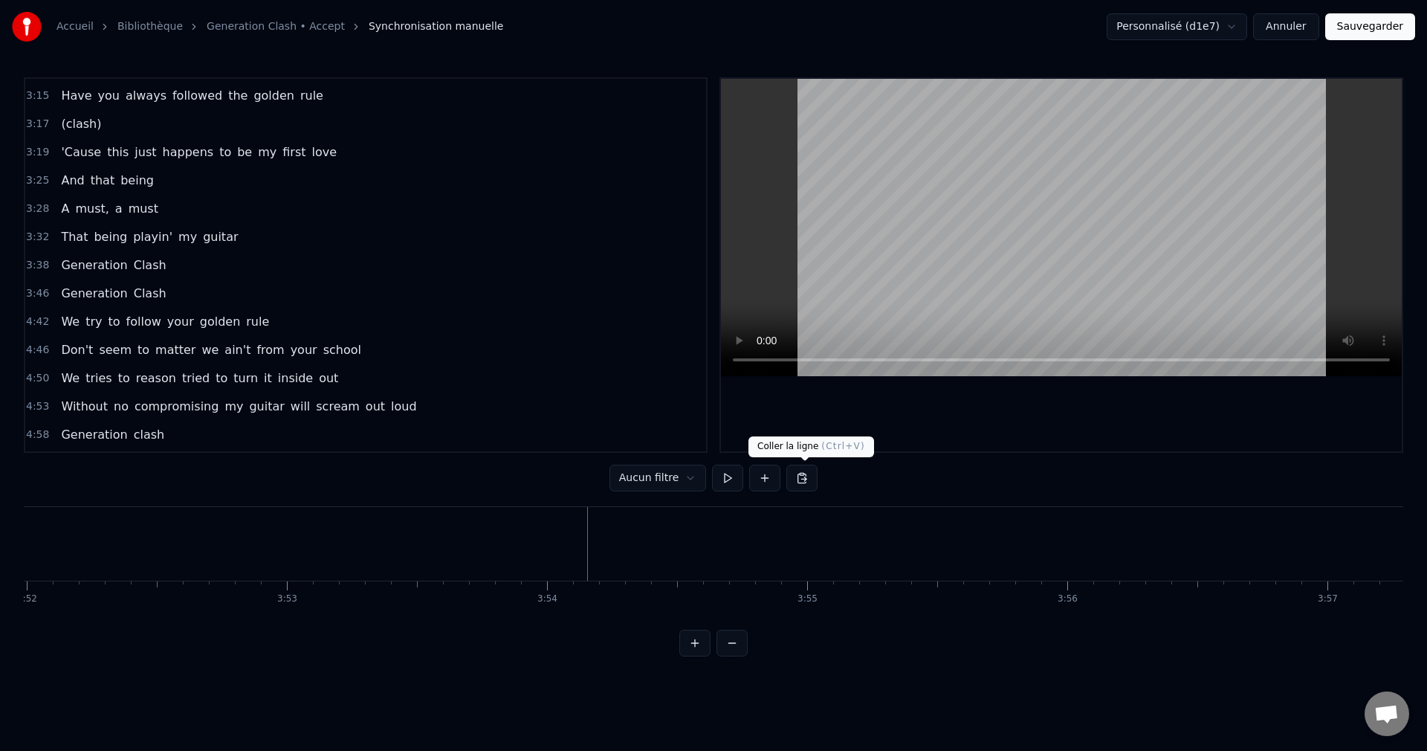
click at [802, 477] on button at bounding box center [802, 478] width 31 height 27
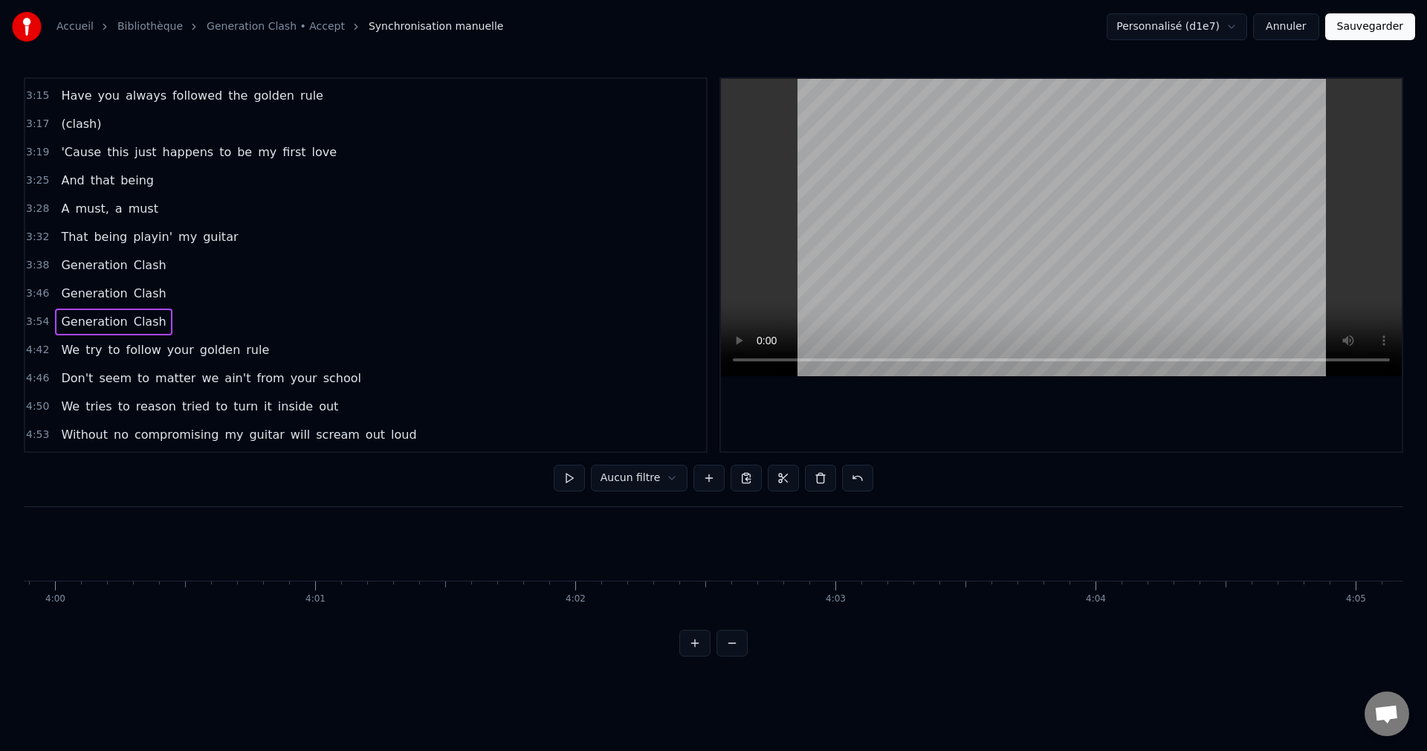
scroll to position [0, 62444]
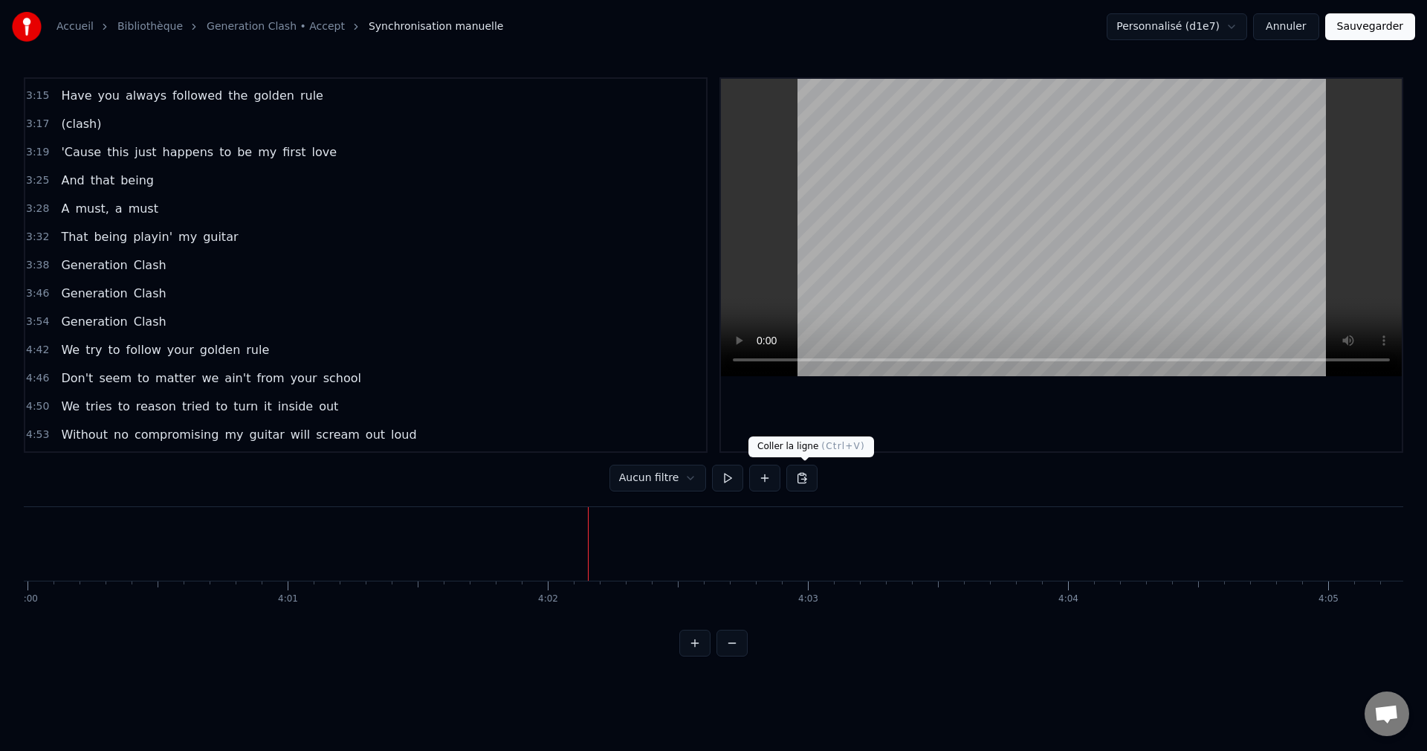
click at [810, 481] on button at bounding box center [802, 478] width 31 height 27
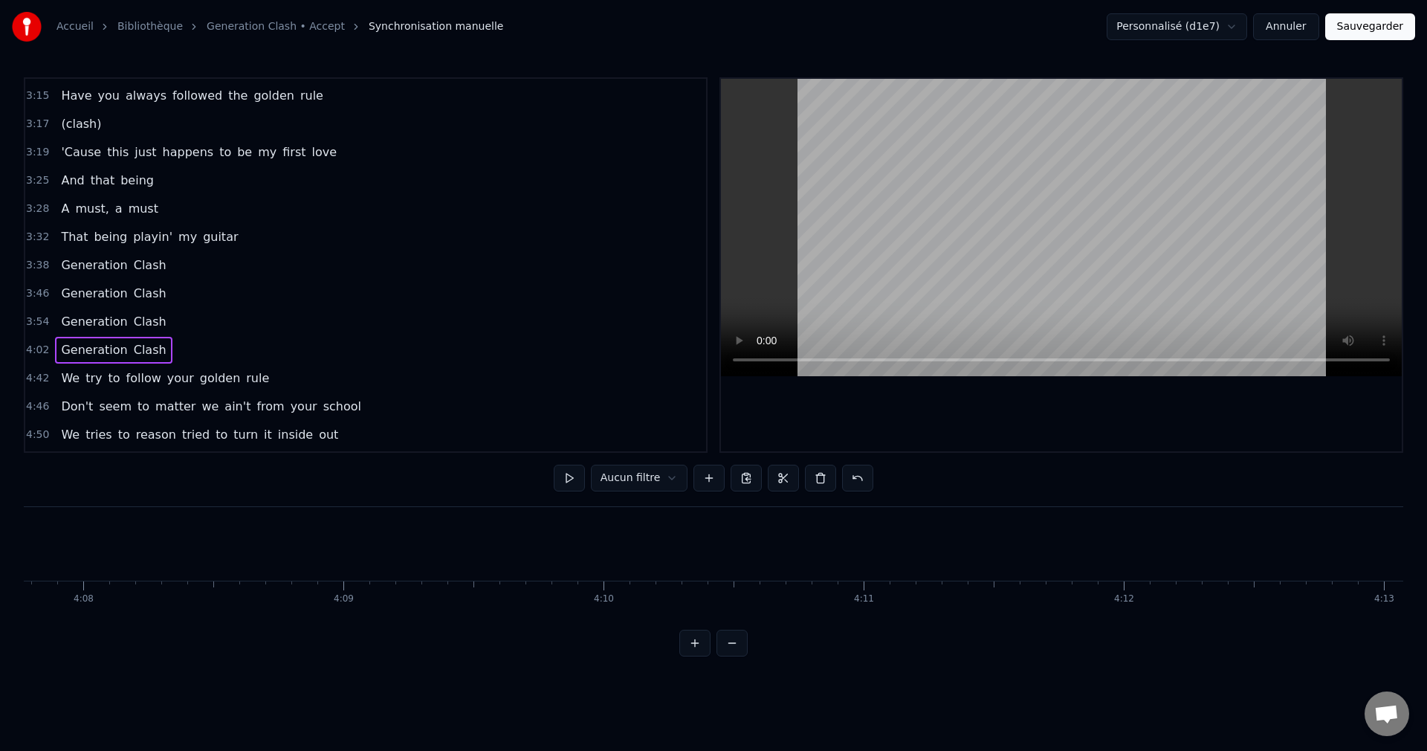
scroll to position [0, 64634]
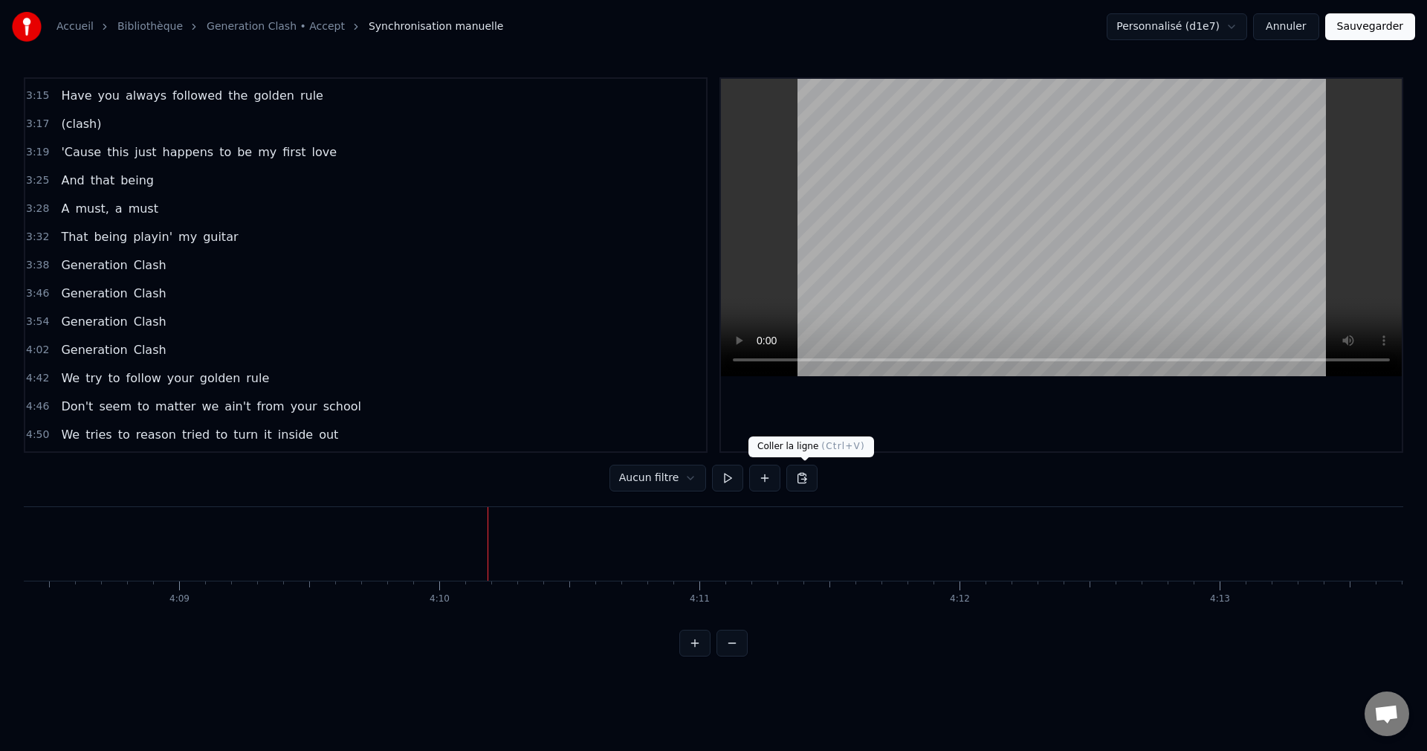
click at [807, 480] on button at bounding box center [802, 478] width 31 height 27
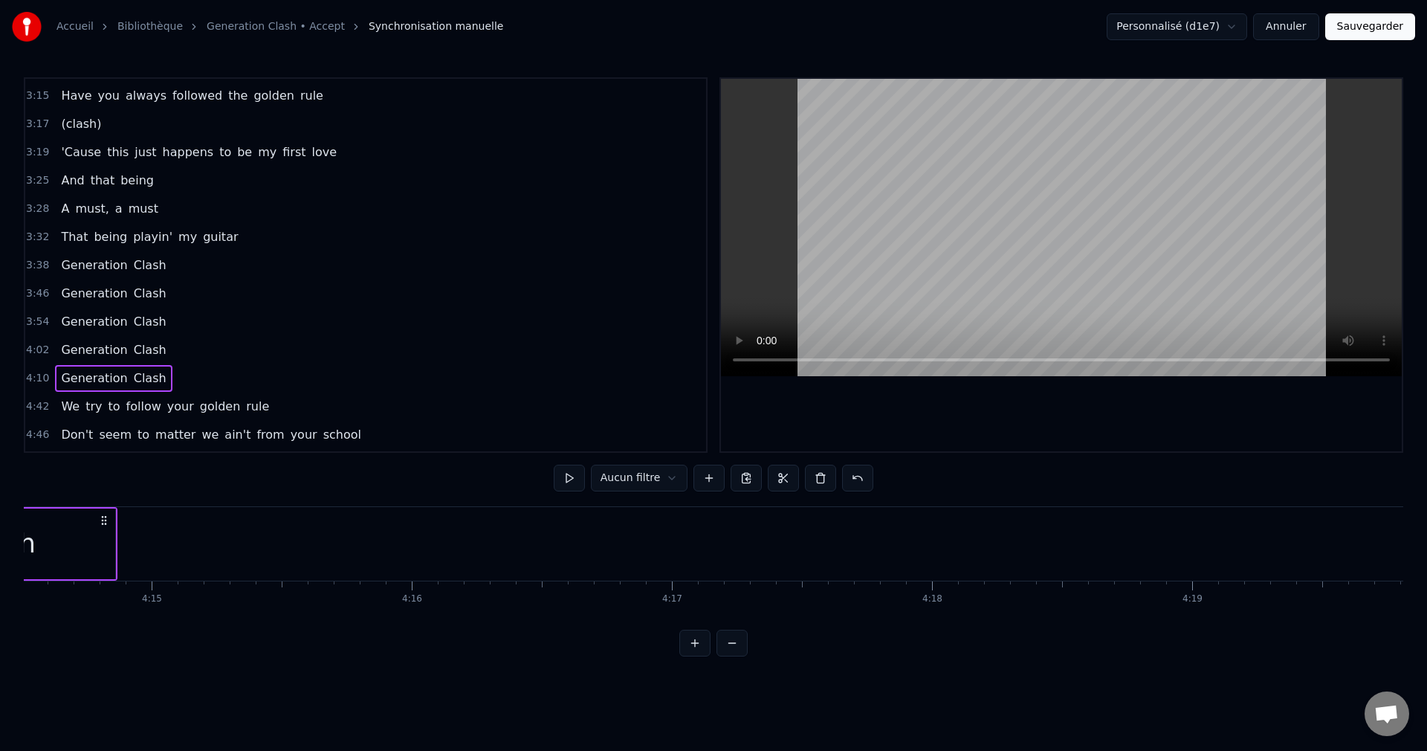
scroll to position [0, 66441]
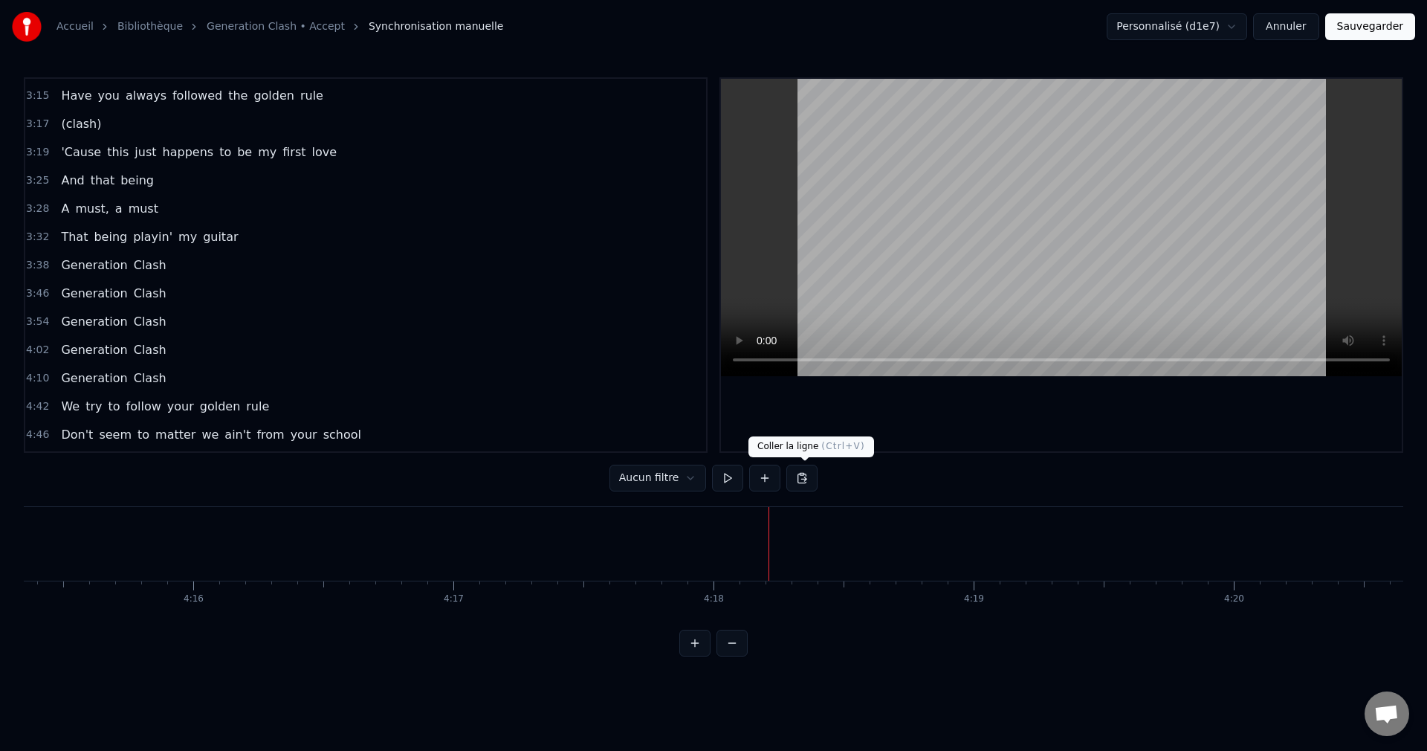
click at [806, 480] on button at bounding box center [802, 478] width 31 height 27
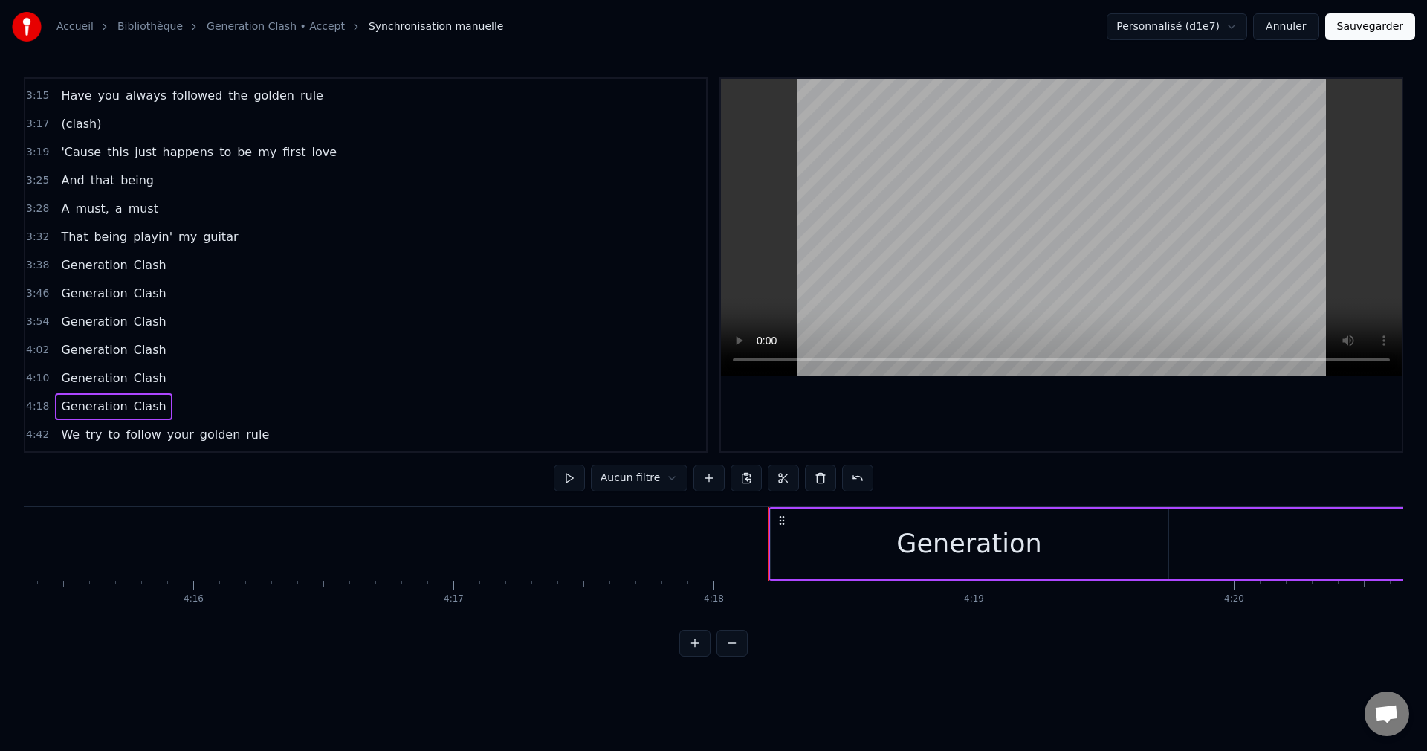
drag, startPoint x: 947, startPoint y: 630, endPoint x: 960, endPoint y: 634, distance: 13.2
click at [960, 634] on div "0:00 Generation clash 0:06 Generation clash 0:42 Warnings around me 0:46 Coming…" at bounding box center [714, 366] width 1380 height 579
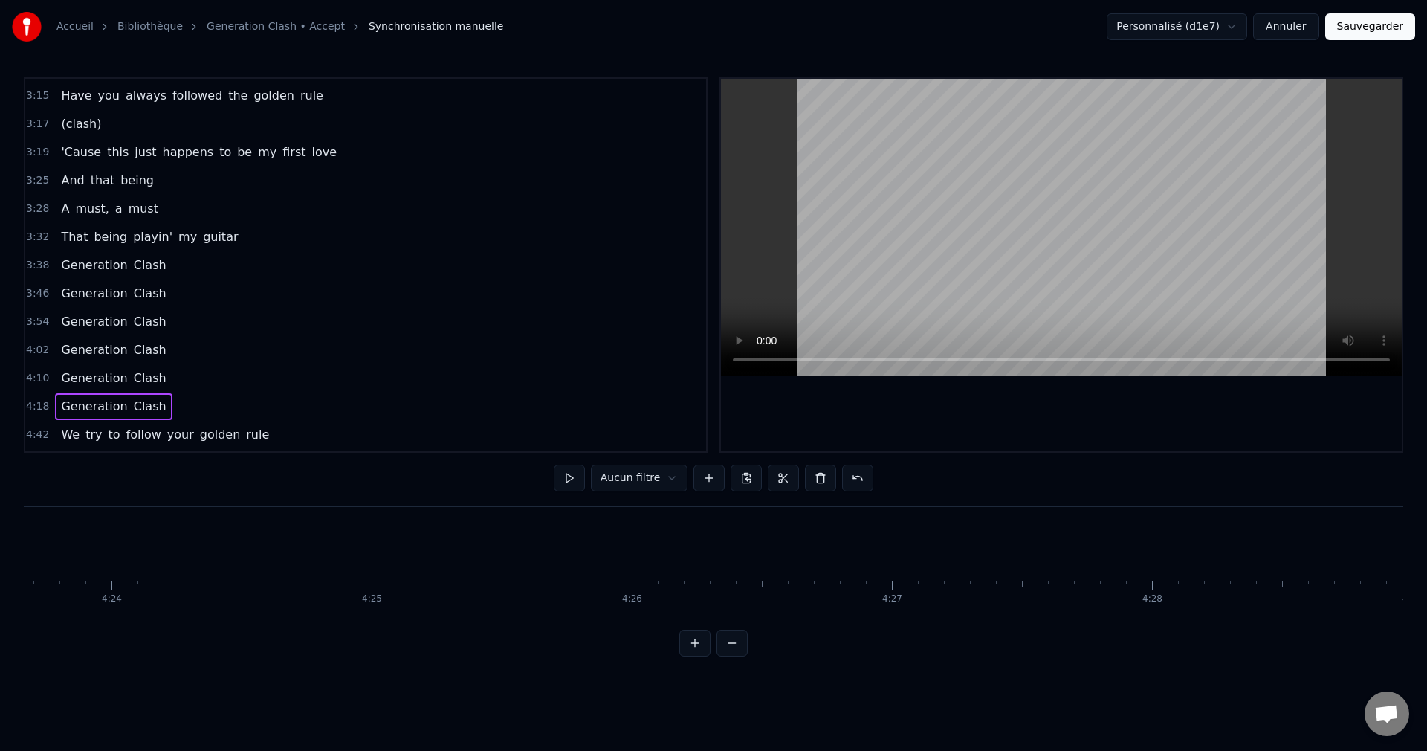
scroll to position [0, 68631]
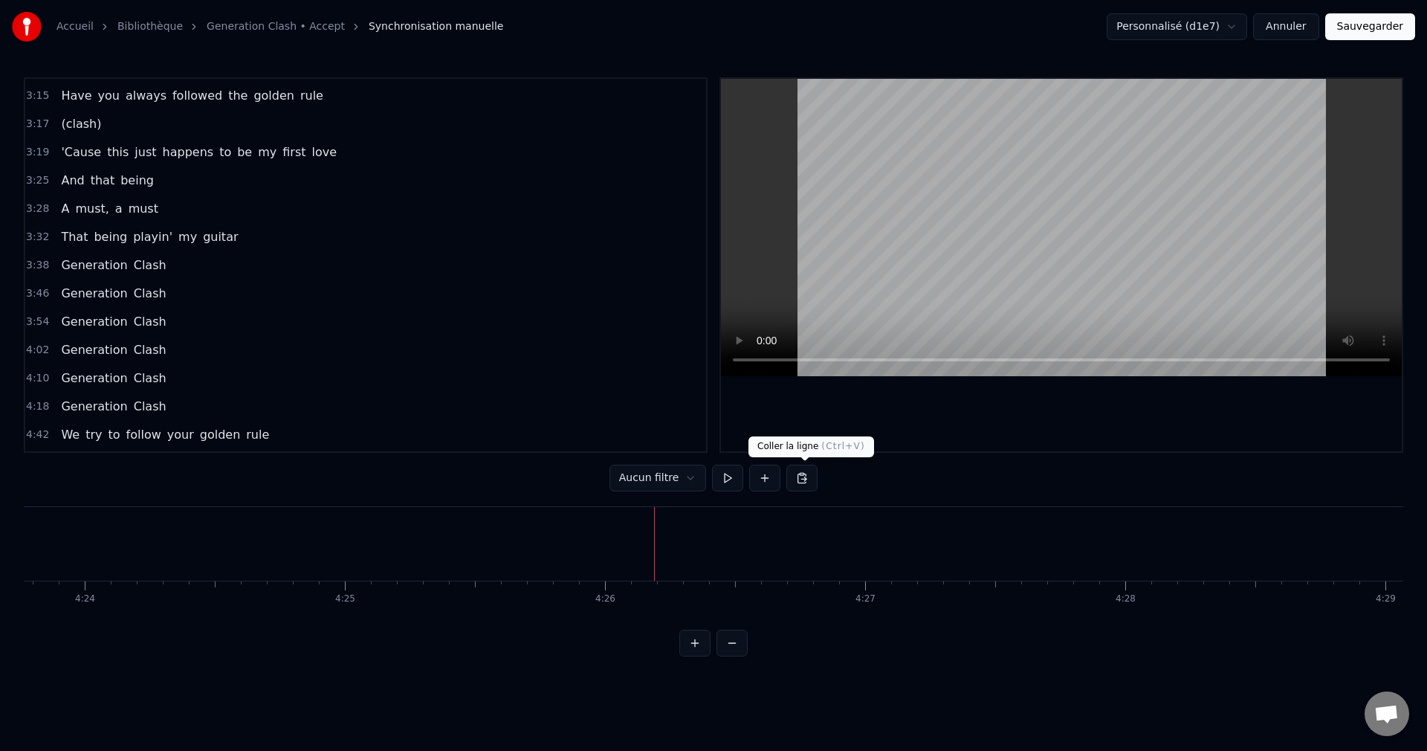
click at [810, 481] on button at bounding box center [802, 478] width 31 height 27
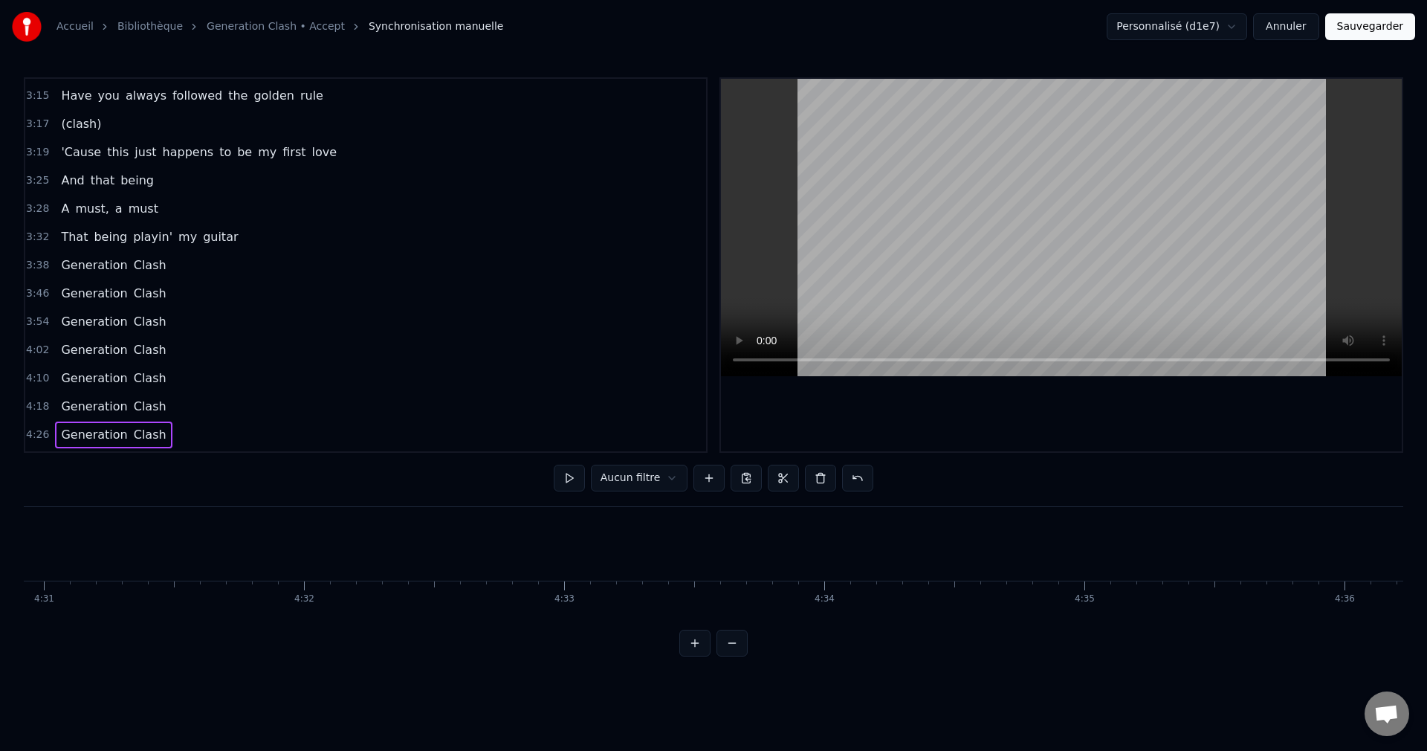
scroll to position [0, 70521]
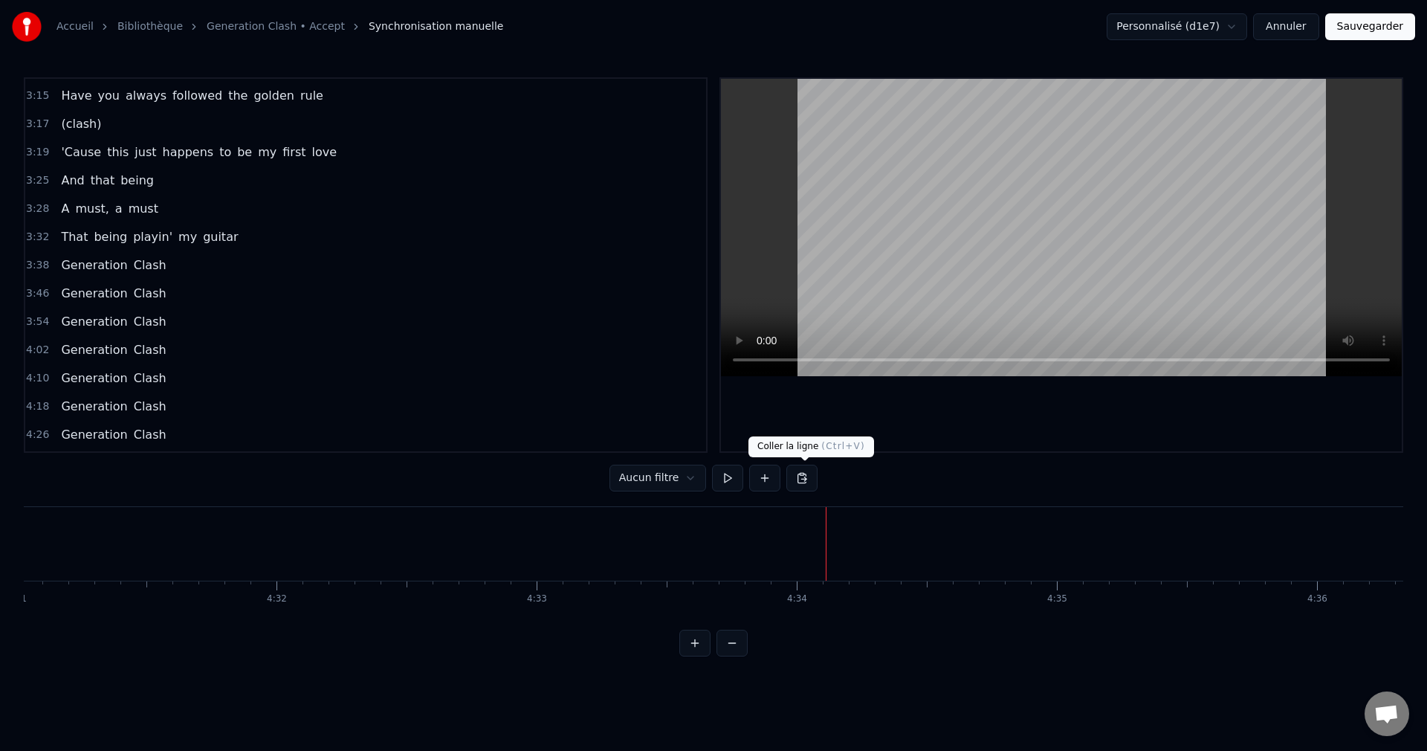
click at [808, 478] on button at bounding box center [802, 478] width 31 height 27
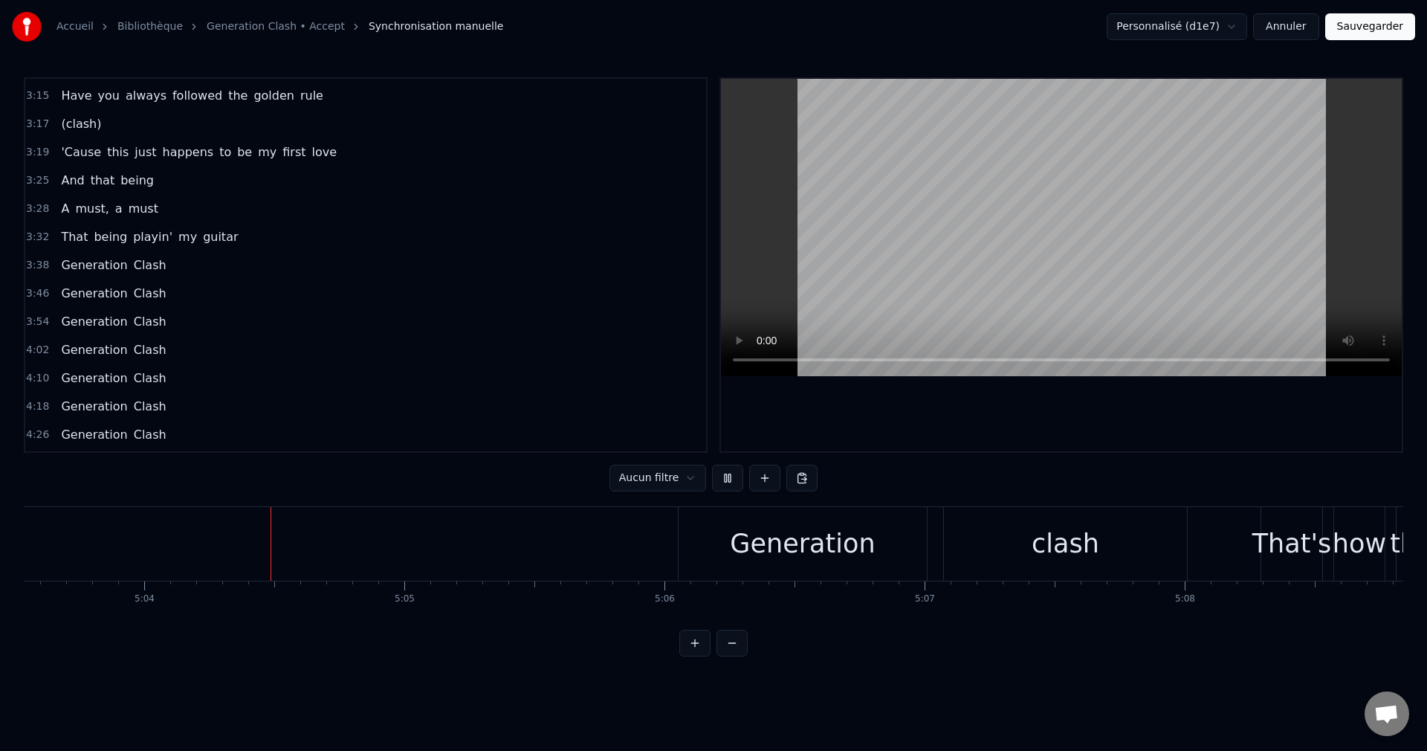
scroll to position [0, 78985]
click at [1113, 630] on div "0:00 Generation clash 0:06 Generation clash 0:42 Warnings around me 0:46 Coming…" at bounding box center [714, 366] width 1380 height 579
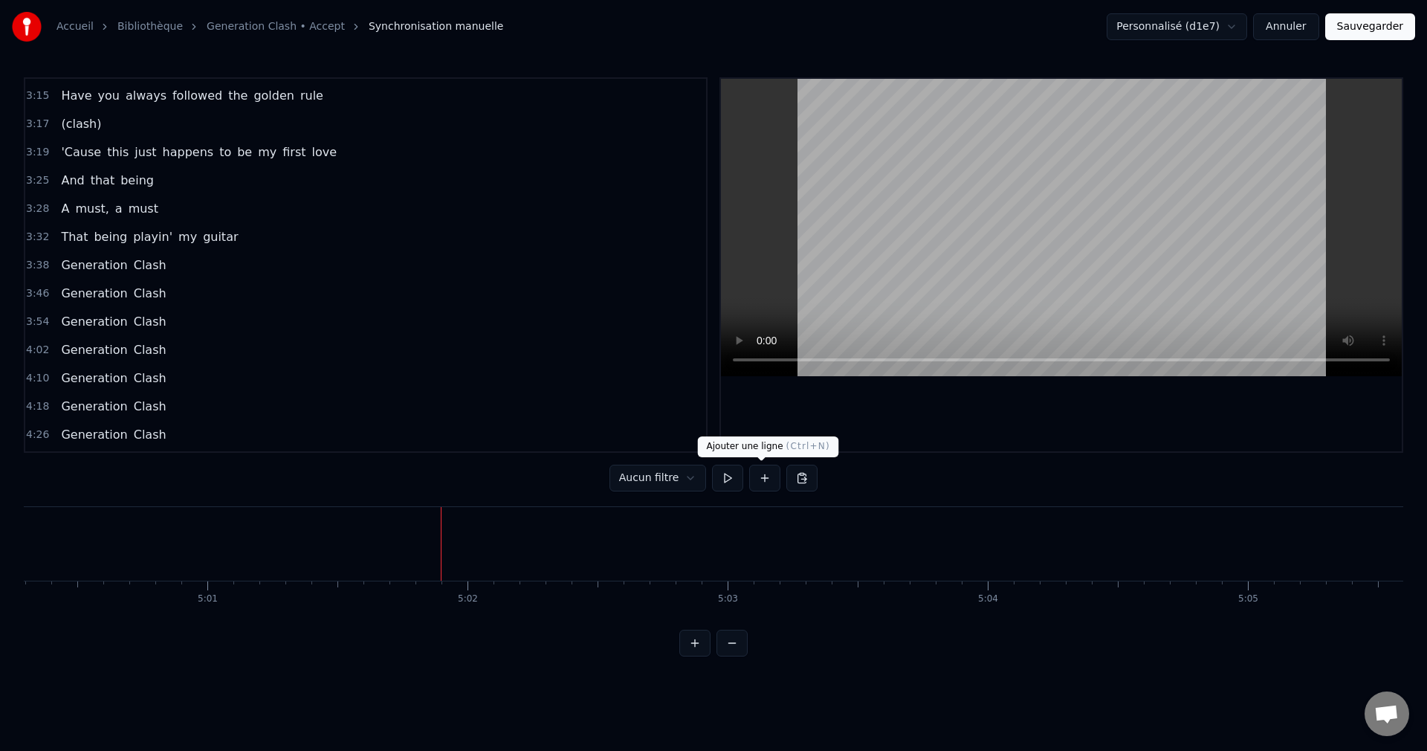
click at [770, 477] on button at bounding box center [764, 478] width 31 height 27
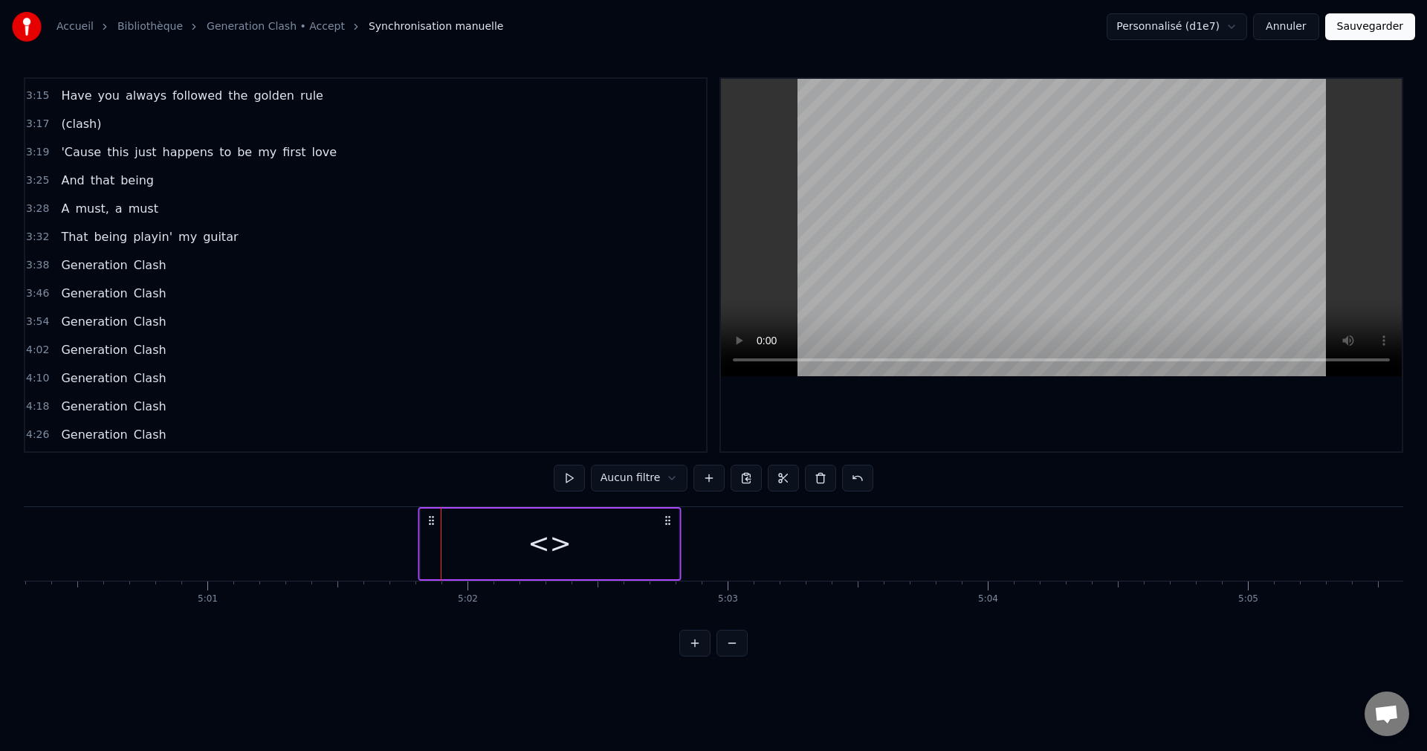
drag, startPoint x: 453, startPoint y: 521, endPoint x: 431, endPoint y: 523, distance: 22.4
click at [431, 523] on icon at bounding box center [432, 520] width 12 height 12
click at [550, 552] on div "<>" at bounding box center [551, 543] width 44 height 39
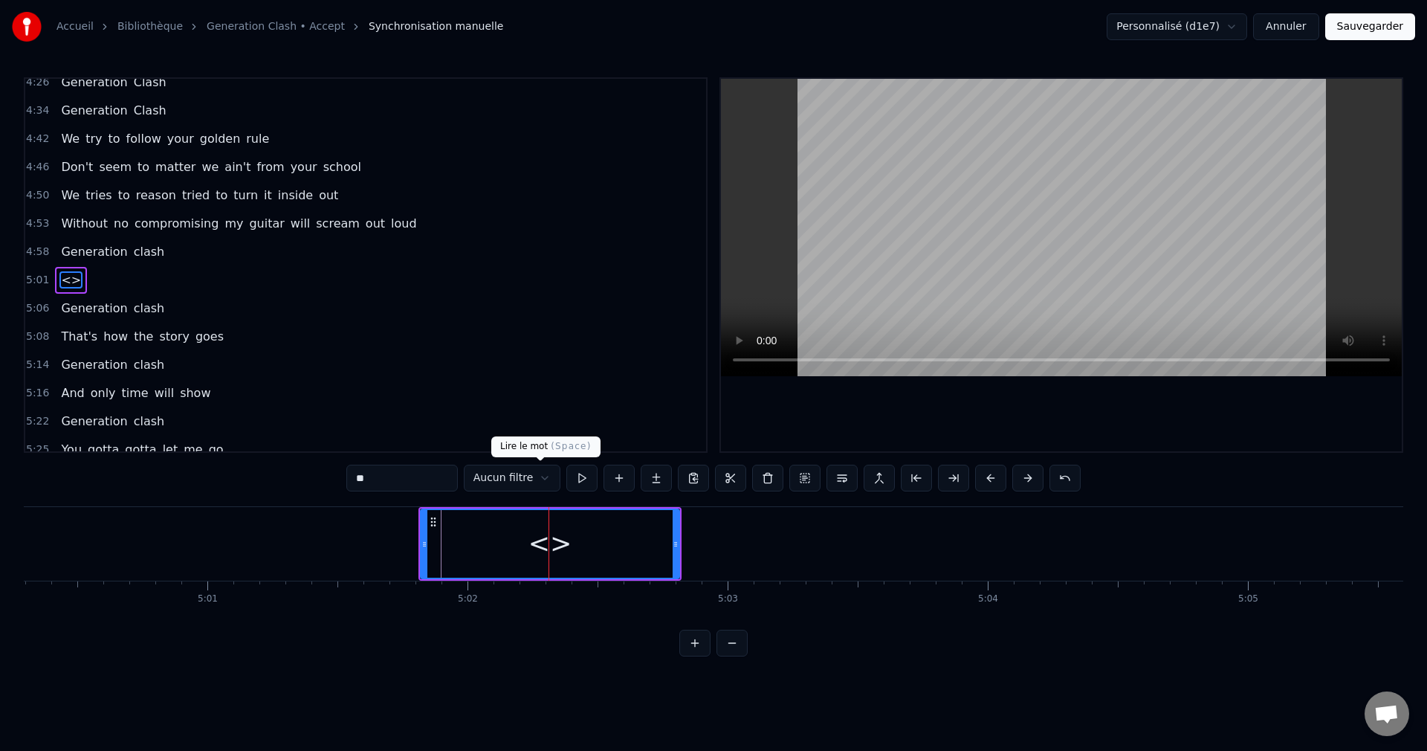
scroll to position [1268, 0]
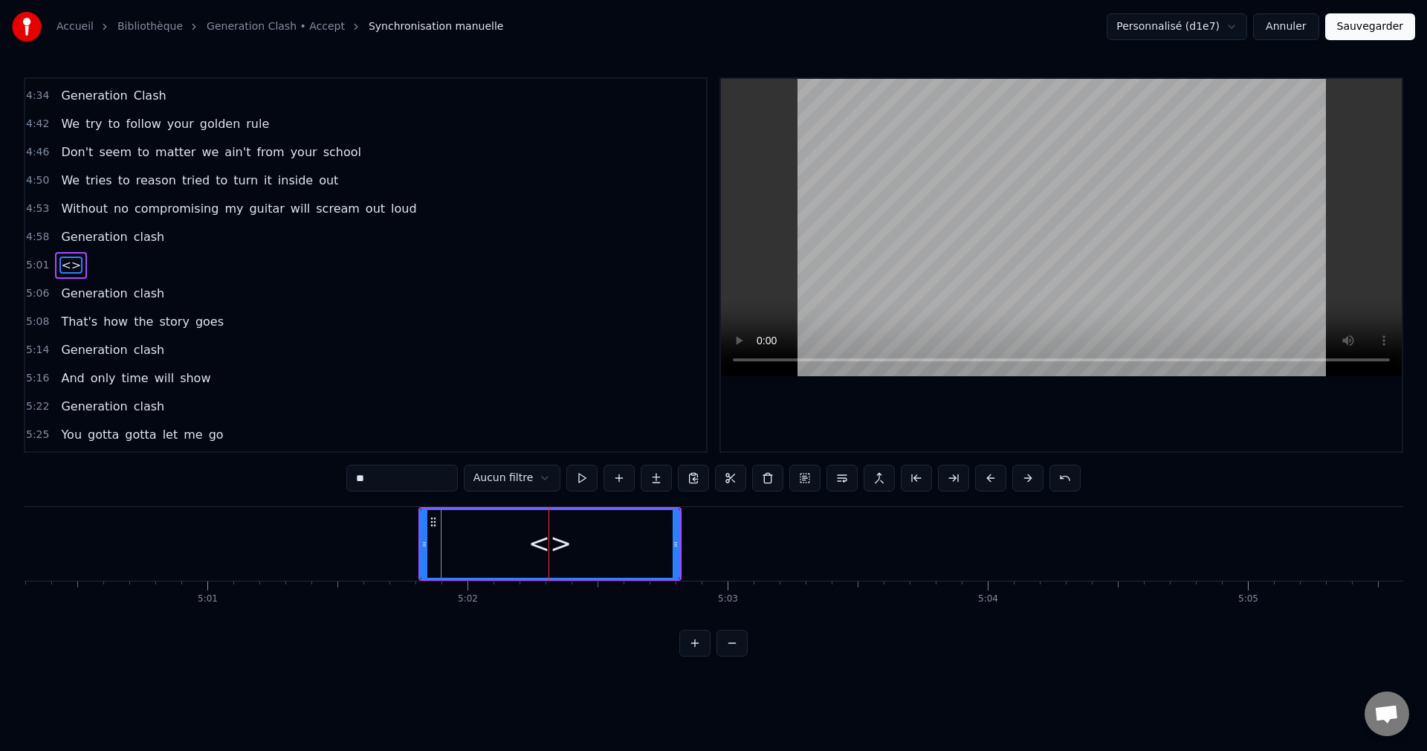
drag, startPoint x: 361, startPoint y: 480, endPoint x: 265, endPoint y: 485, distance: 96.0
click at [265, 485] on div "0:00 Generation clash 0:06 Generation clash 0:42 Warnings around me 0:46 Coming…" at bounding box center [714, 366] width 1380 height 579
type input "*****"
click at [565, 544] on div "Clash" at bounding box center [549, 543] width 71 height 39
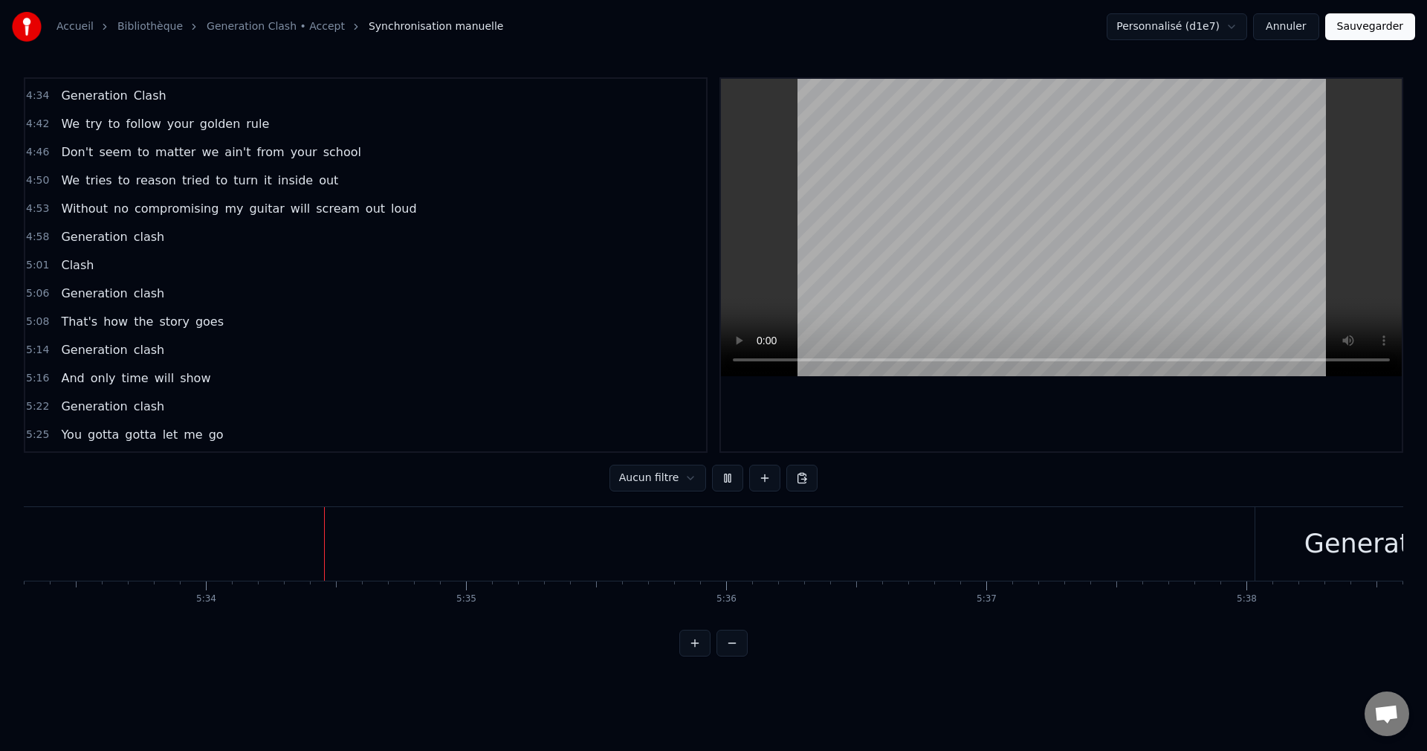
scroll to position [0, 86794]
click at [766, 477] on button at bounding box center [764, 478] width 31 height 27
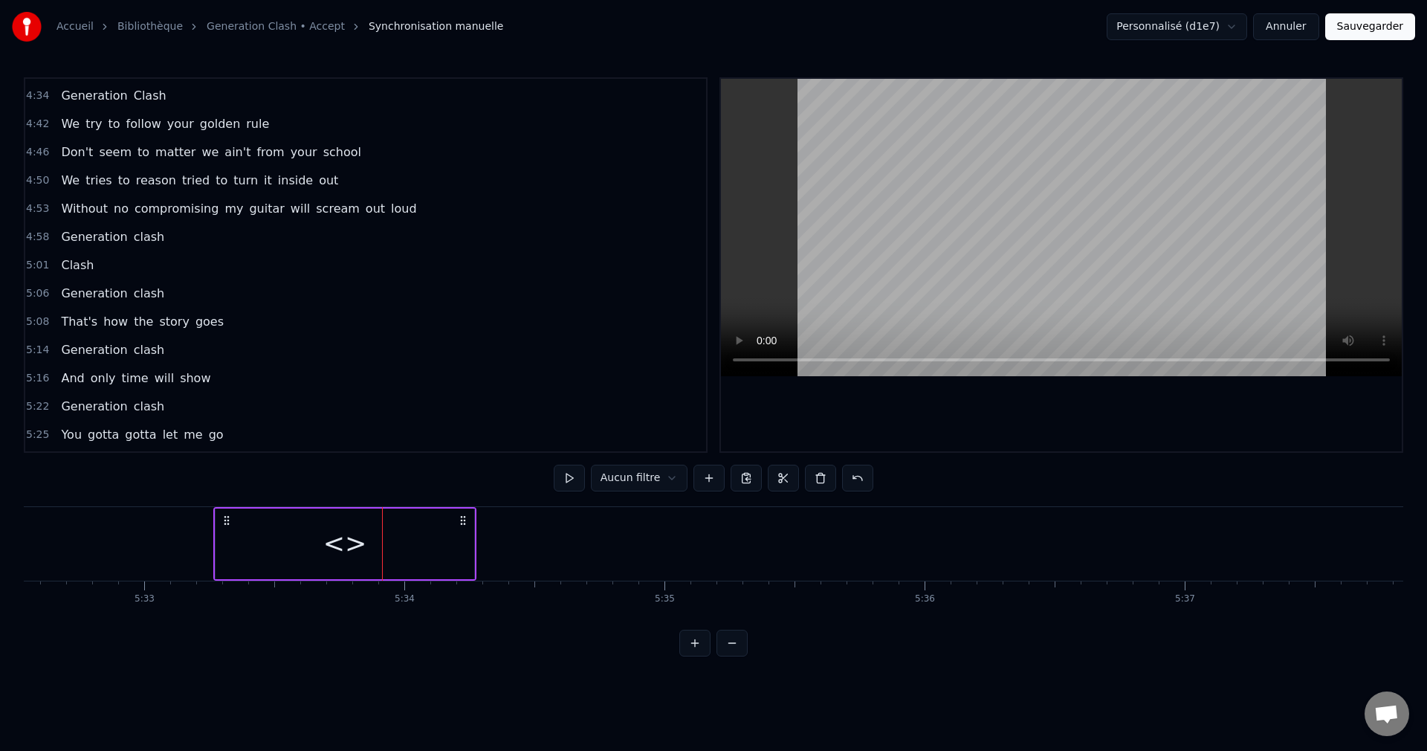
scroll to position [0, 86517]
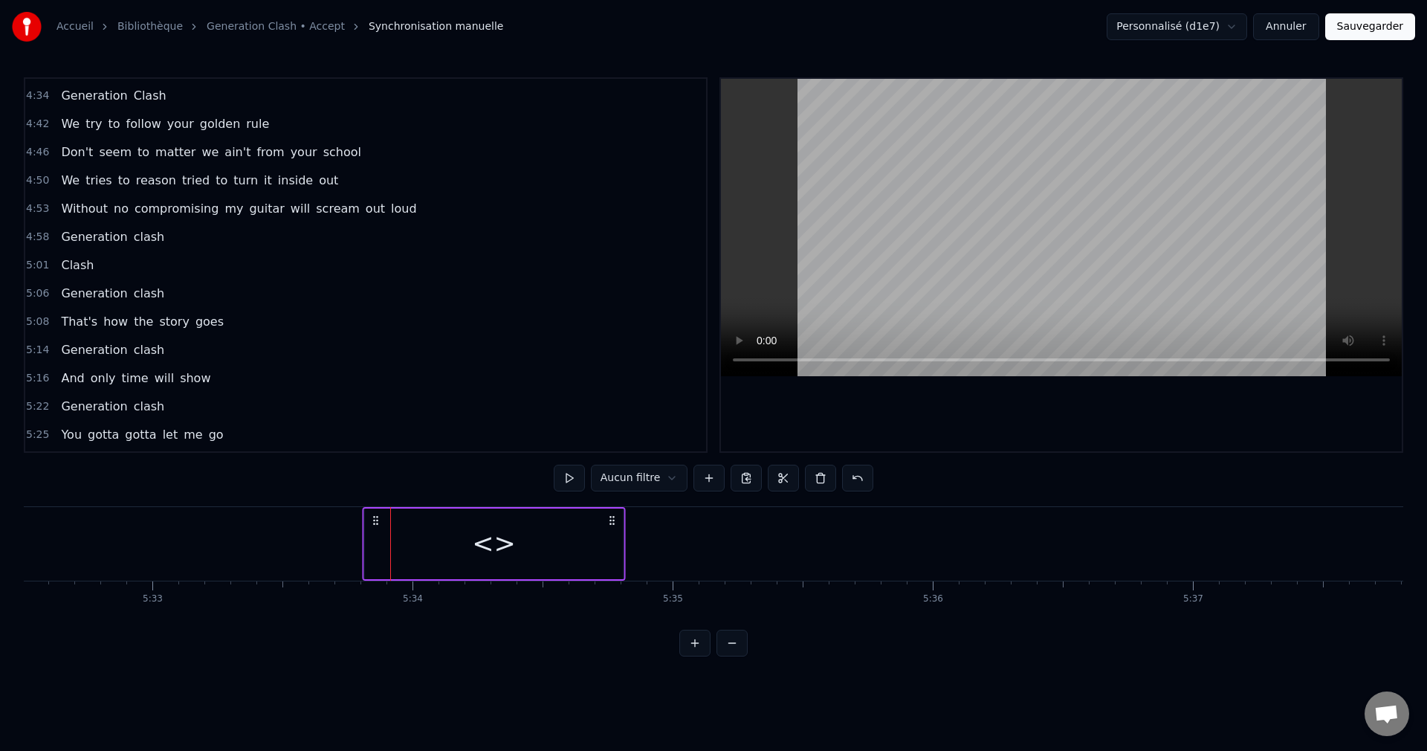
drag, startPoint x: 128, startPoint y: 519, endPoint x: 376, endPoint y: 545, distance: 249.7
click at [376, 545] on div "<>" at bounding box center [494, 544] width 263 height 74
click at [508, 542] on div "<>" at bounding box center [494, 543] width 44 height 39
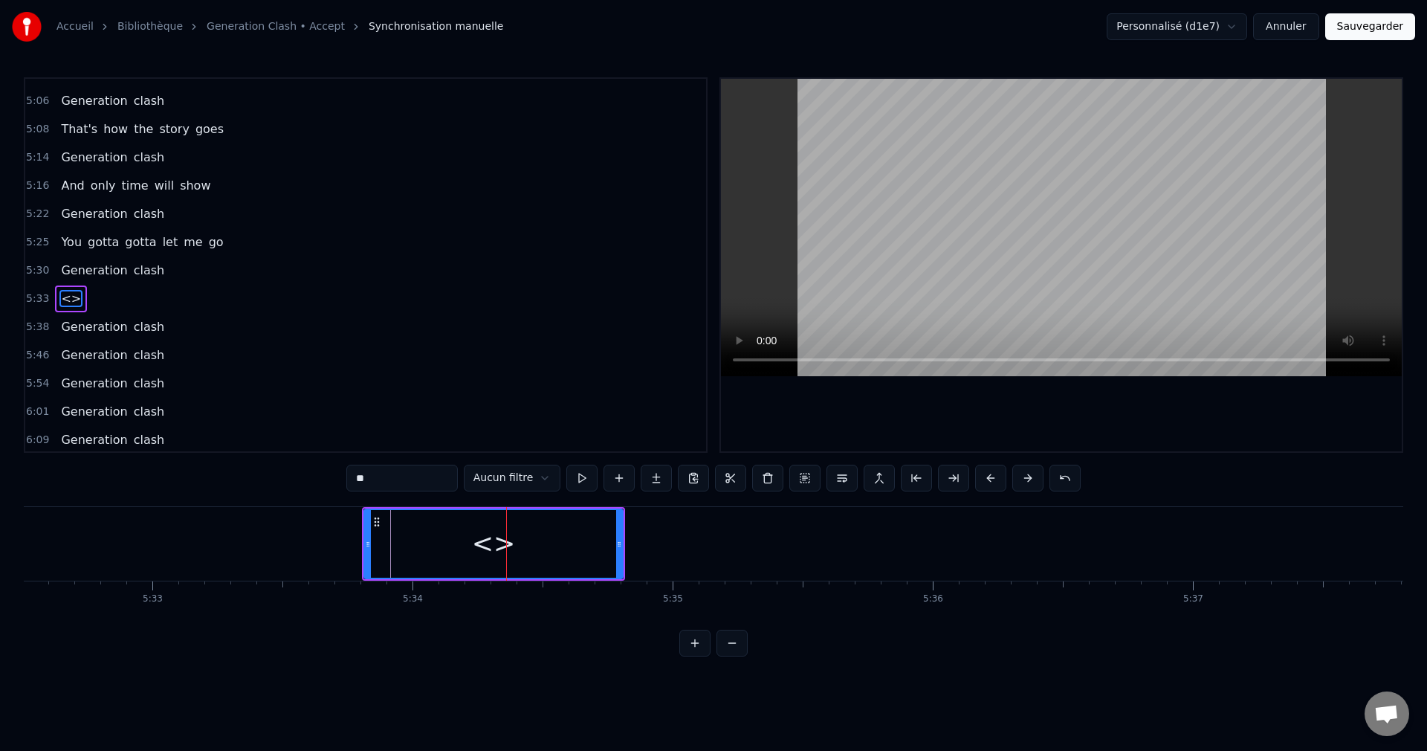
scroll to position [1464, 0]
drag, startPoint x: 369, startPoint y: 482, endPoint x: 275, endPoint y: 488, distance: 93.9
click at [275, 488] on div "0:00 Generation clash 0:06 Generation clash 0:42 Warnings around me 0:46 Coming…" at bounding box center [714, 366] width 1380 height 579
type input "*****"
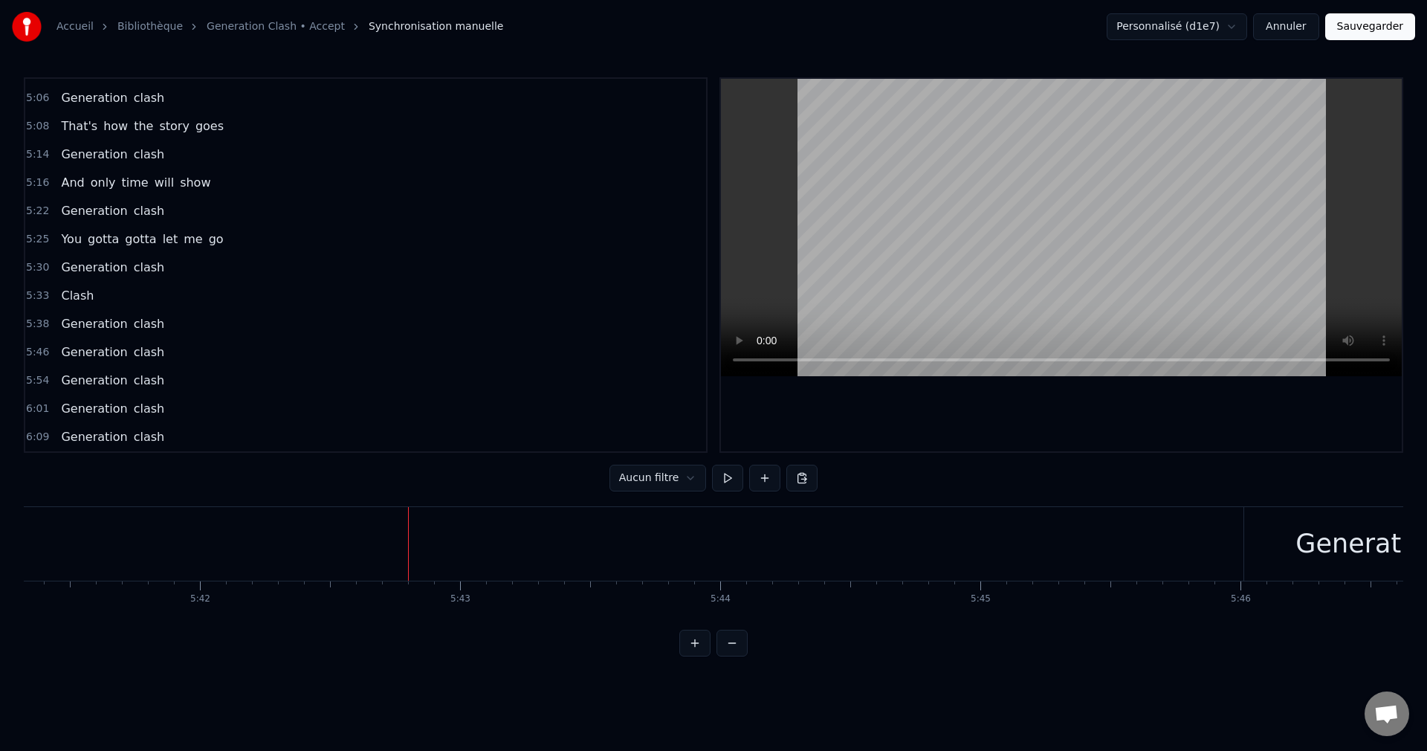
scroll to position [0, 88812]
click at [758, 482] on button at bounding box center [764, 478] width 31 height 27
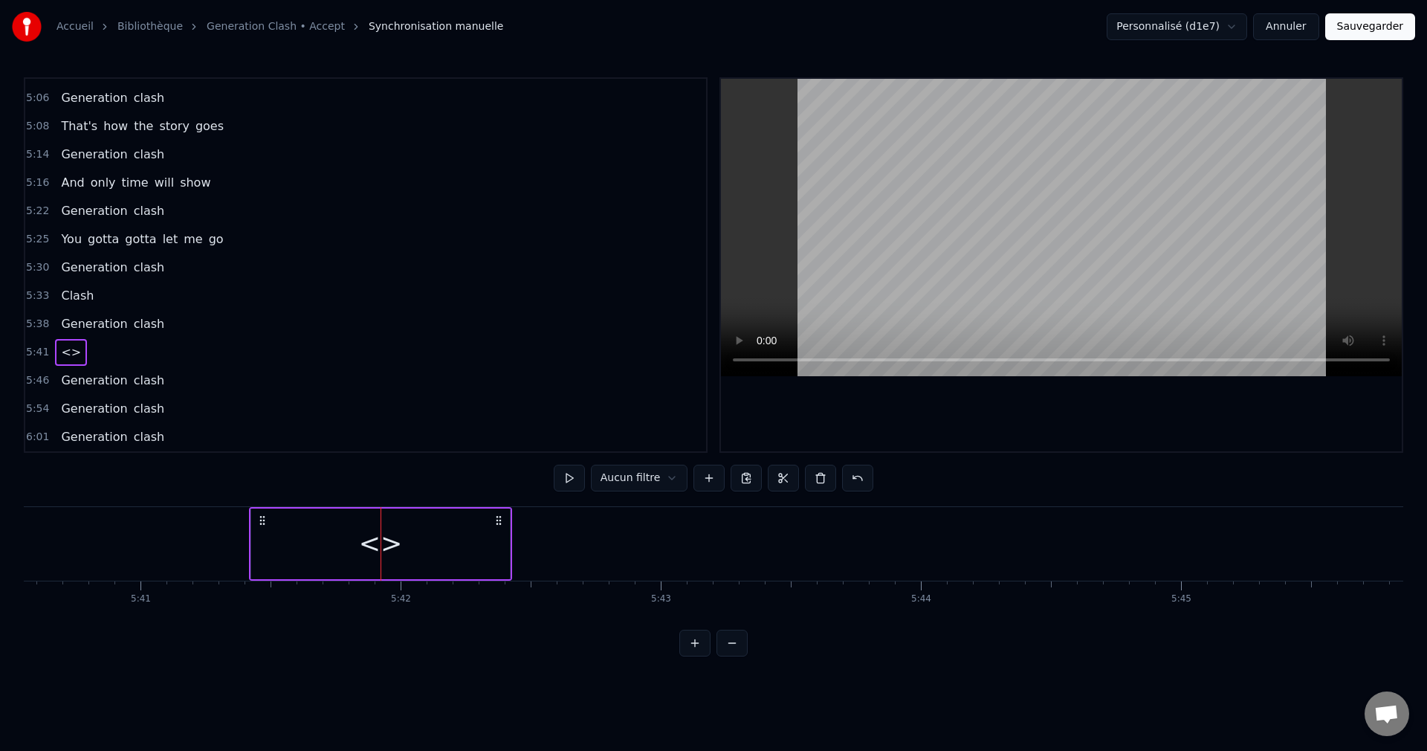
scroll to position [0, 88605]
drag, startPoint x: 196, startPoint y: 517, endPoint x: 381, endPoint y: 552, distance: 189.0
click at [381, 552] on div "<>" at bounding box center [497, 544] width 263 height 74
click at [497, 546] on div "<>" at bounding box center [498, 543] width 44 height 39
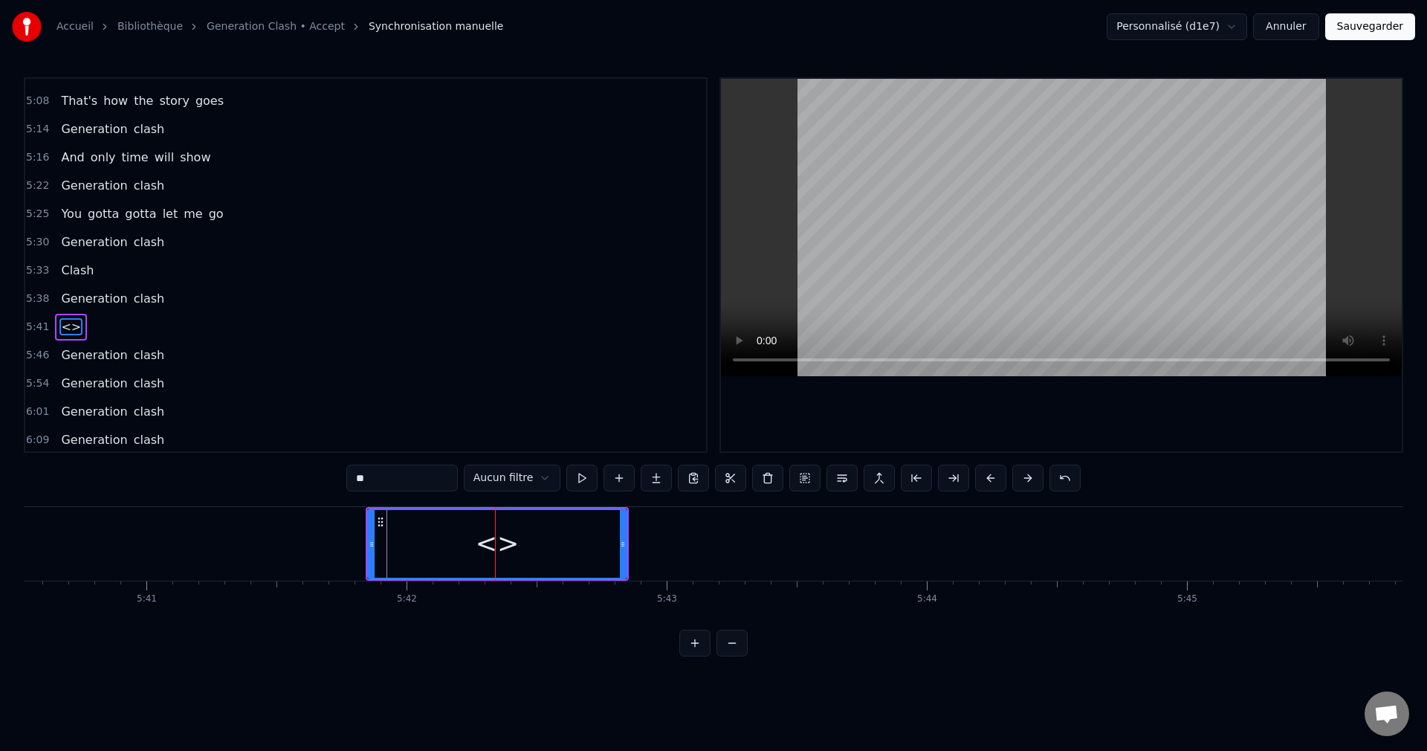
scroll to position [1492, 0]
drag, startPoint x: 268, startPoint y: 482, endPoint x: 258, endPoint y: 485, distance: 10.6
click at [258, 485] on div "0:00 Generation clash 0:06 Generation clash 0:42 Warnings around me 0:46 Coming…" at bounding box center [714, 366] width 1380 height 579
type input "*****"
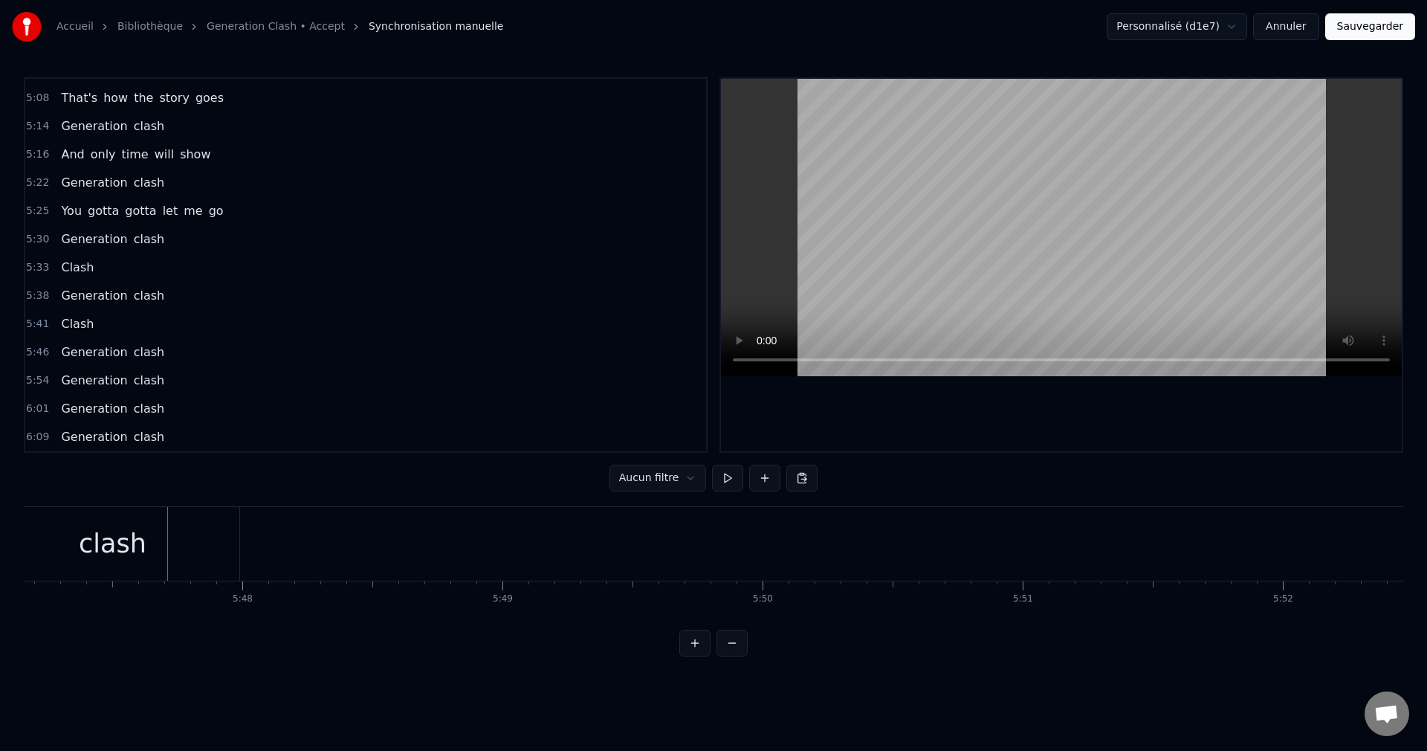
scroll to position [0, 90371]
click at [758, 482] on button at bounding box center [764, 478] width 31 height 27
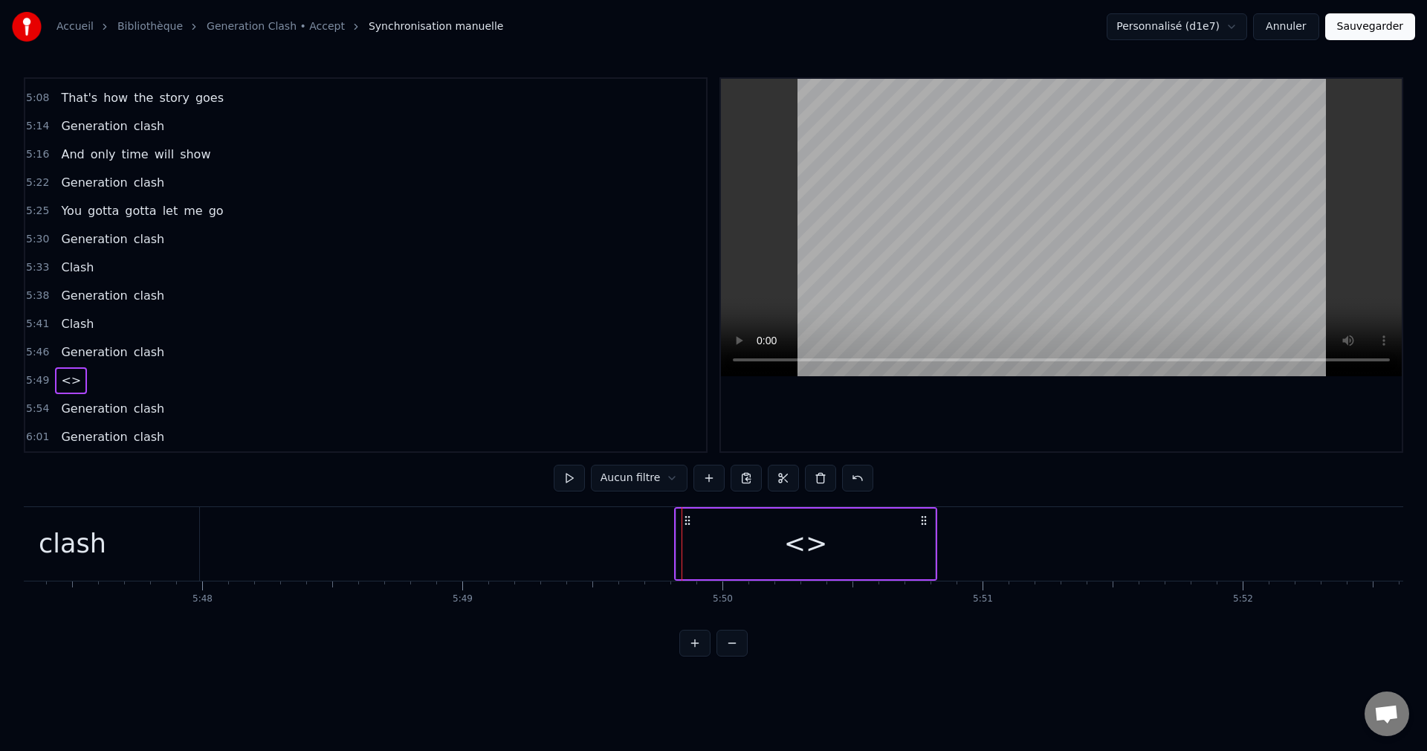
drag, startPoint x: 694, startPoint y: 522, endPoint x: 686, endPoint y: 523, distance: 7.6
click at [686, 523] on icon at bounding box center [688, 520] width 12 height 12
click at [773, 541] on div "<>" at bounding box center [806, 544] width 259 height 71
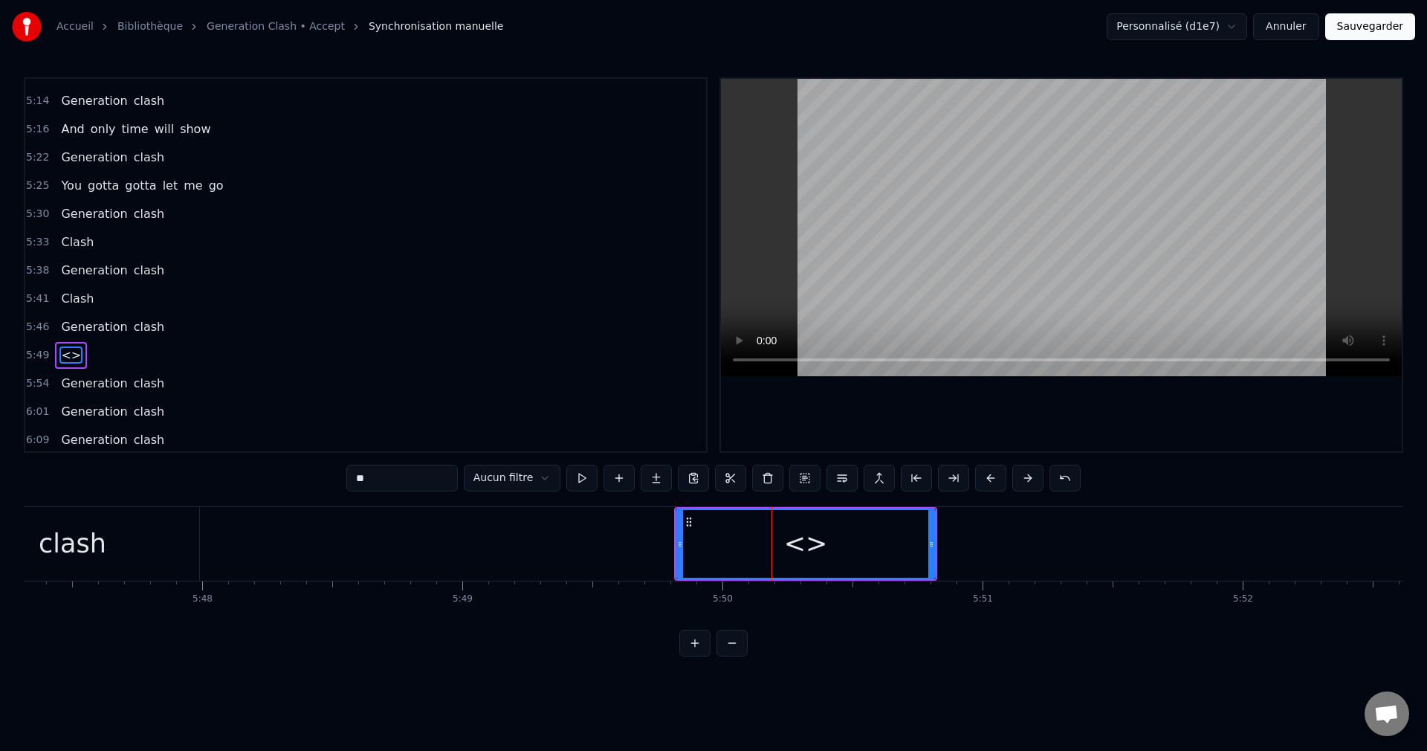
scroll to position [1520, 0]
drag, startPoint x: 367, startPoint y: 479, endPoint x: 271, endPoint y: 492, distance: 96.8
click at [271, 492] on div "0:00 Generation clash 0:06 Generation clash 0:42 Warnings around me 0:46 Coming…" at bounding box center [714, 366] width 1380 height 579
type input "*****"
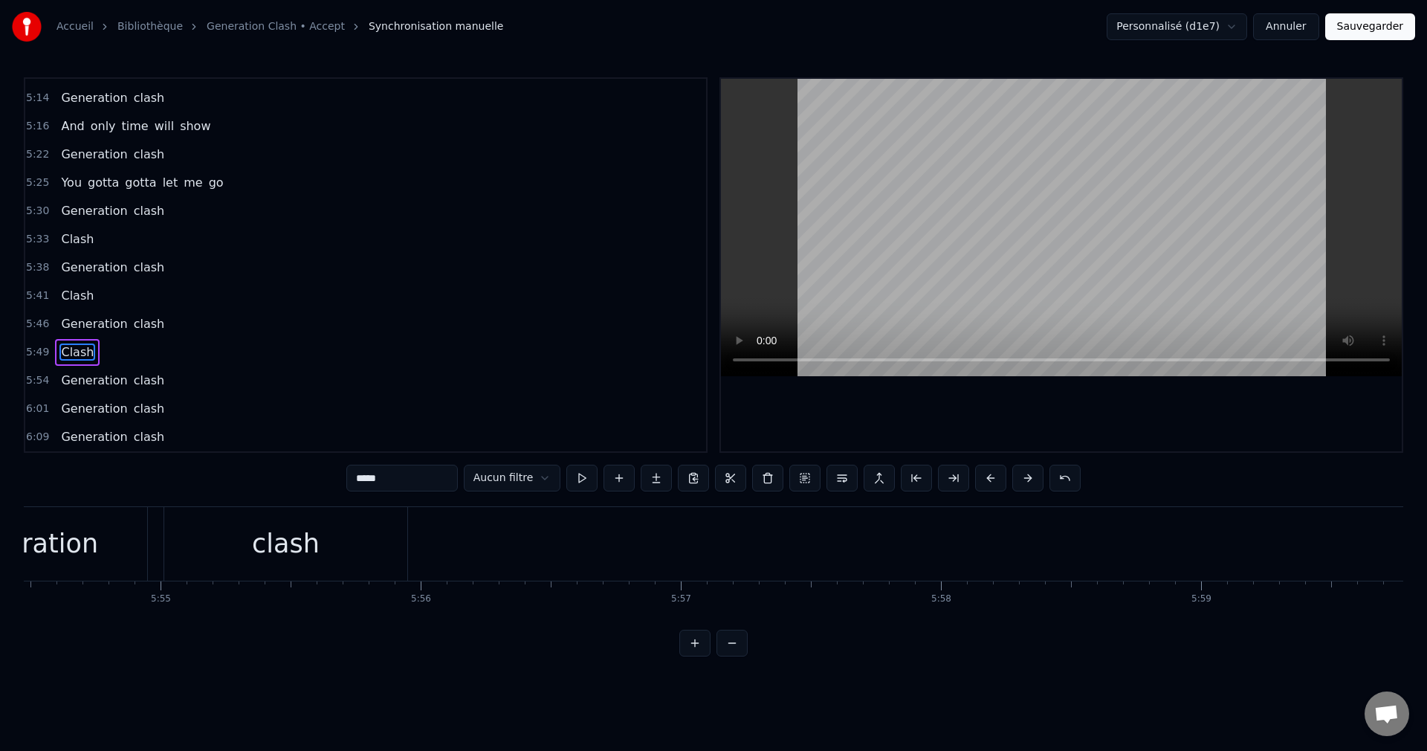
scroll to position [0, 92303]
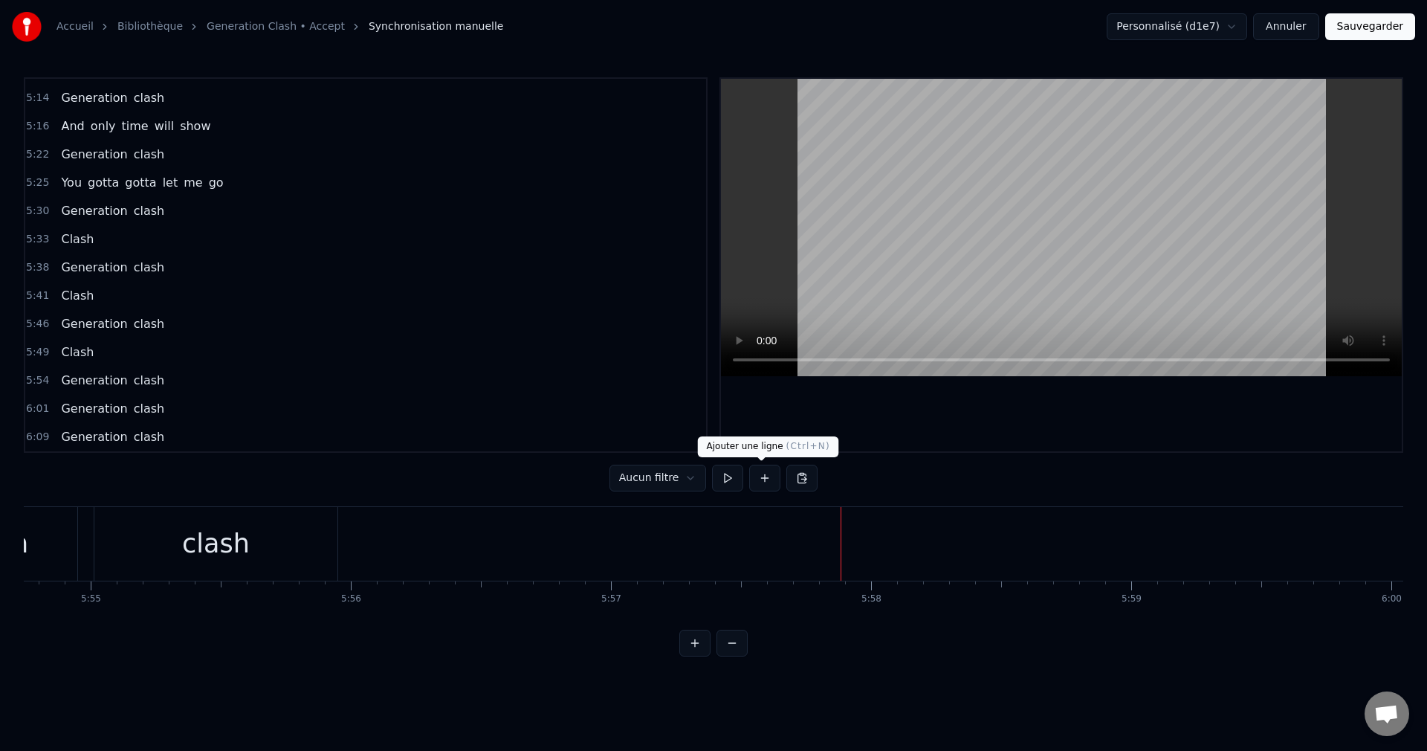
click at [760, 477] on button at bounding box center [764, 478] width 31 height 27
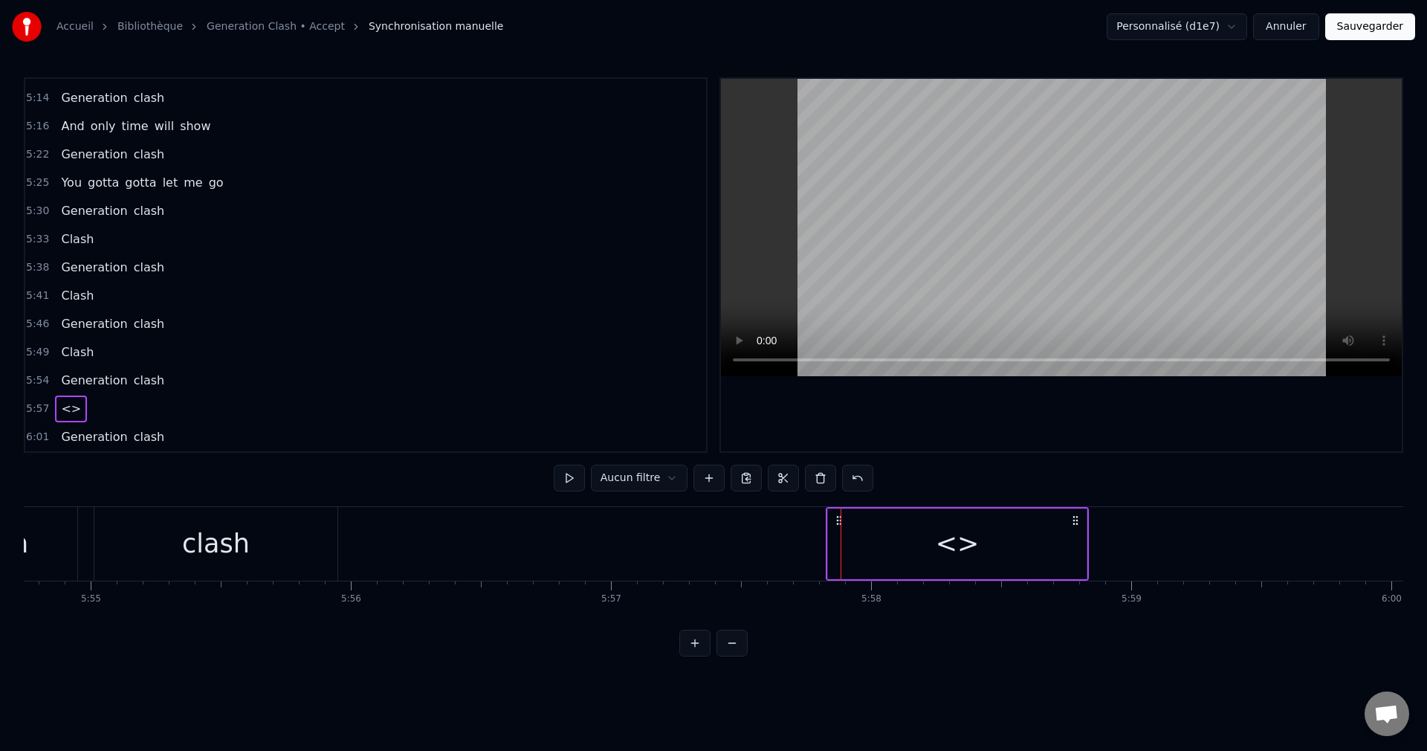
drag, startPoint x: 855, startPoint y: 519, endPoint x: 840, endPoint y: 525, distance: 16.0
click at [840, 525] on icon at bounding box center [839, 520] width 12 height 12
click at [952, 545] on div "<>" at bounding box center [957, 543] width 44 height 39
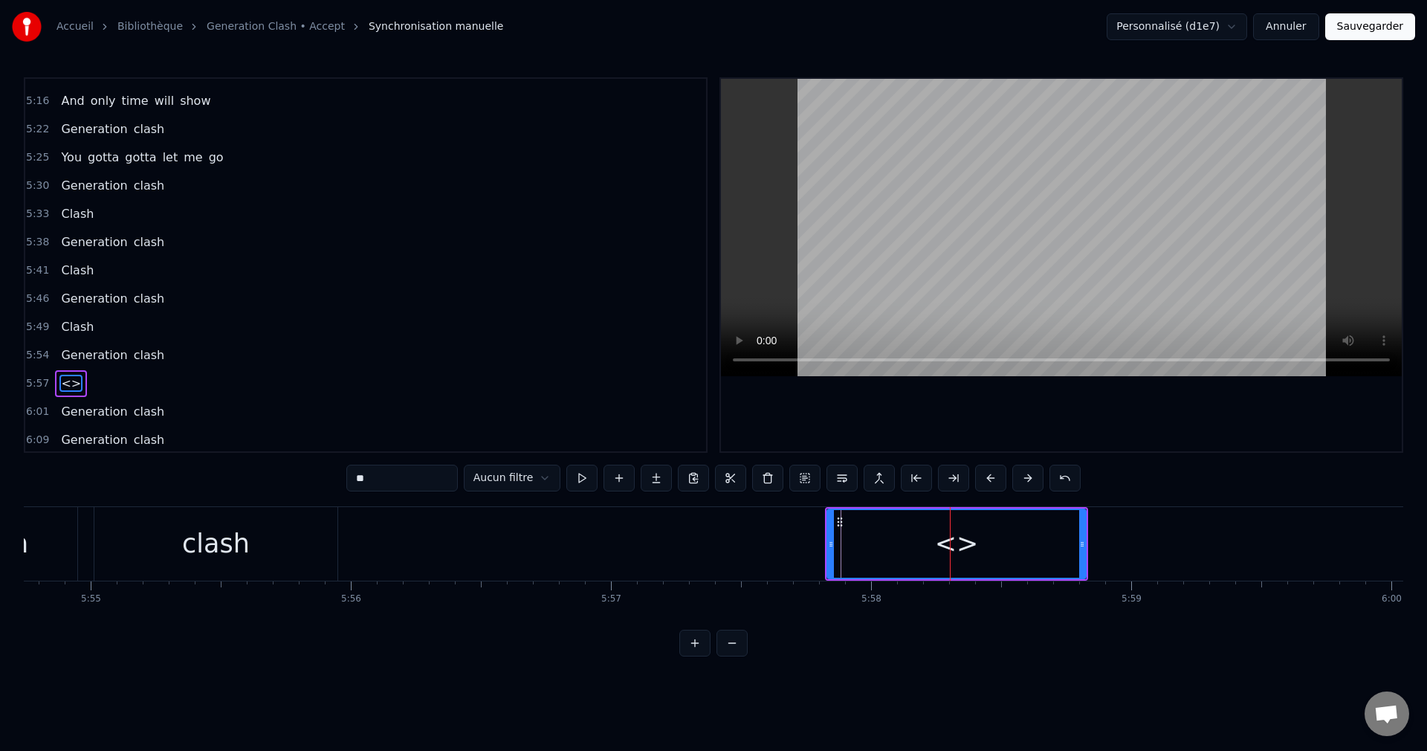
scroll to position [1549, 0]
drag, startPoint x: 378, startPoint y: 479, endPoint x: 297, endPoint y: 480, distance: 81.8
click at [297, 480] on div "0:00 Generation clash 0:06 Generation clash 0:42 Warnings around me 0:46 Coming…" at bounding box center [714, 366] width 1380 height 579
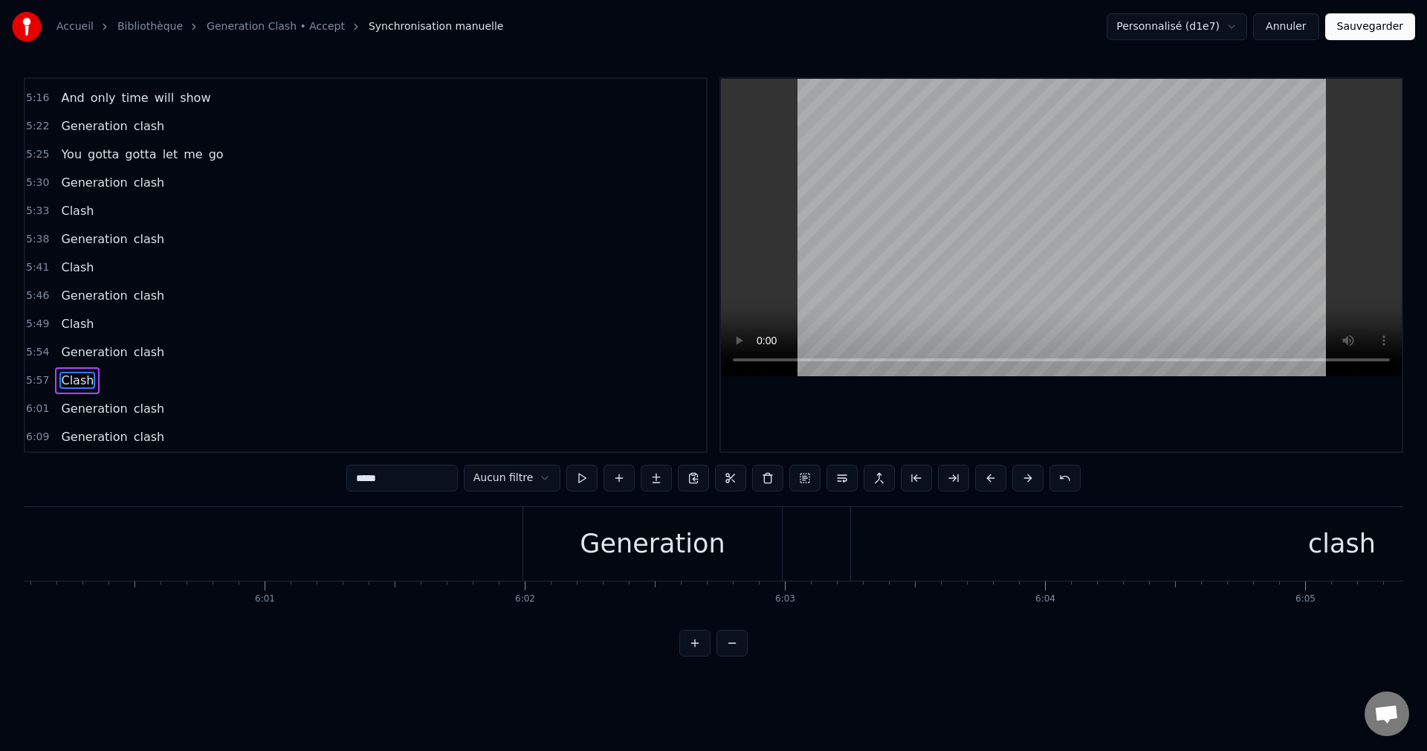
scroll to position [0, 93800]
click at [836, 560] on div "clash" at bounding box center [1233, 544] width 982 height 74
type input "*****"
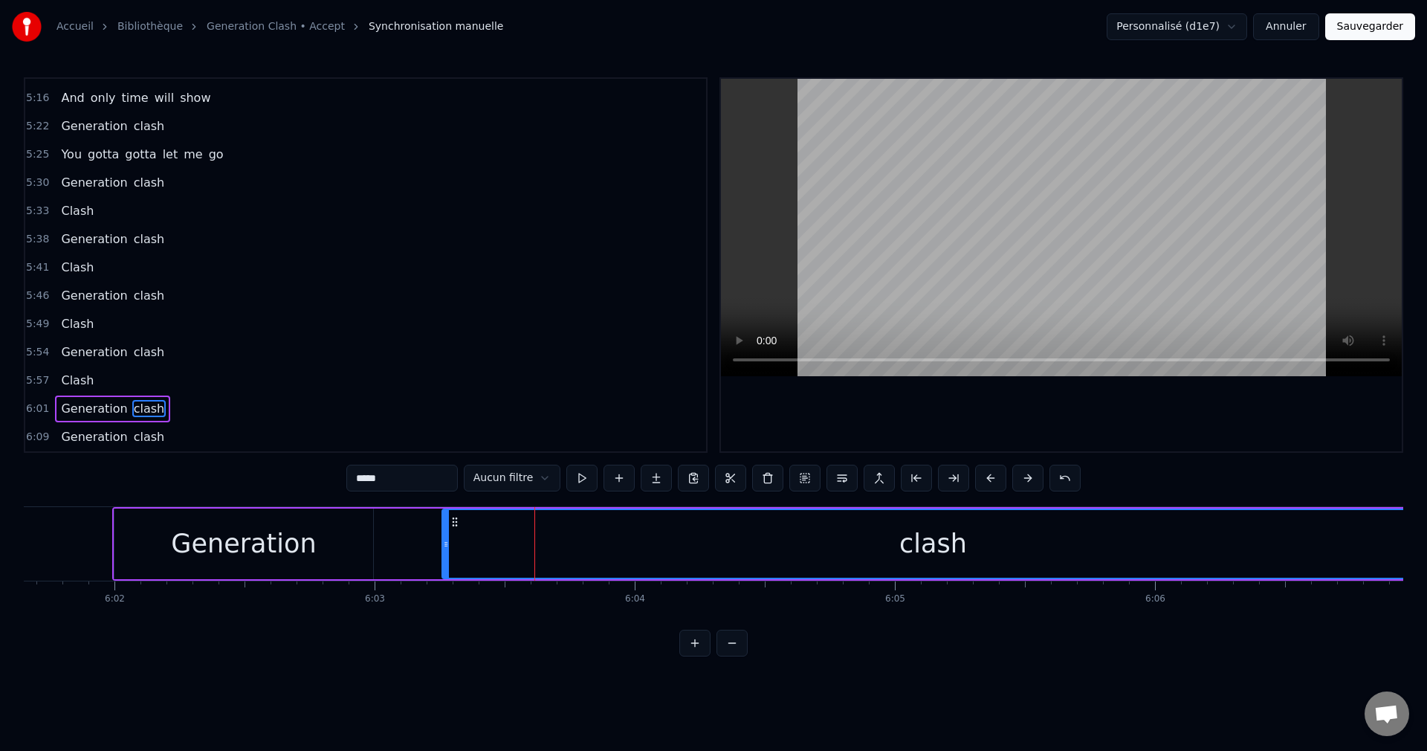
scroll to position [0, 94347]
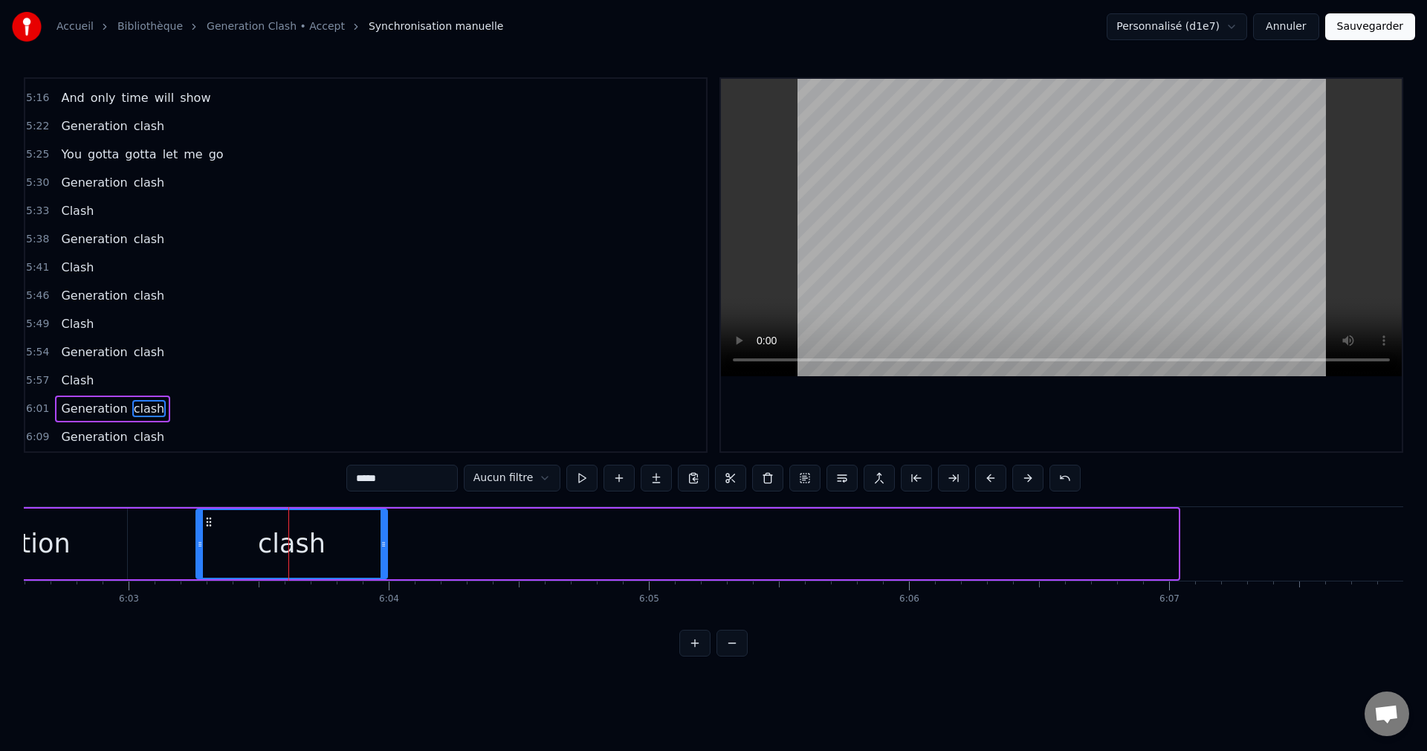
drag, startPoint x: 1175, startPoint y: 549, endPoint x: 384, endPoint y: 583, distance: 791.7
click at [384, 583] on div "Generation clash Generation clash Warnings around me Coming on strong Hear the …" at bounding box center [714, 562] width 1380 height 112
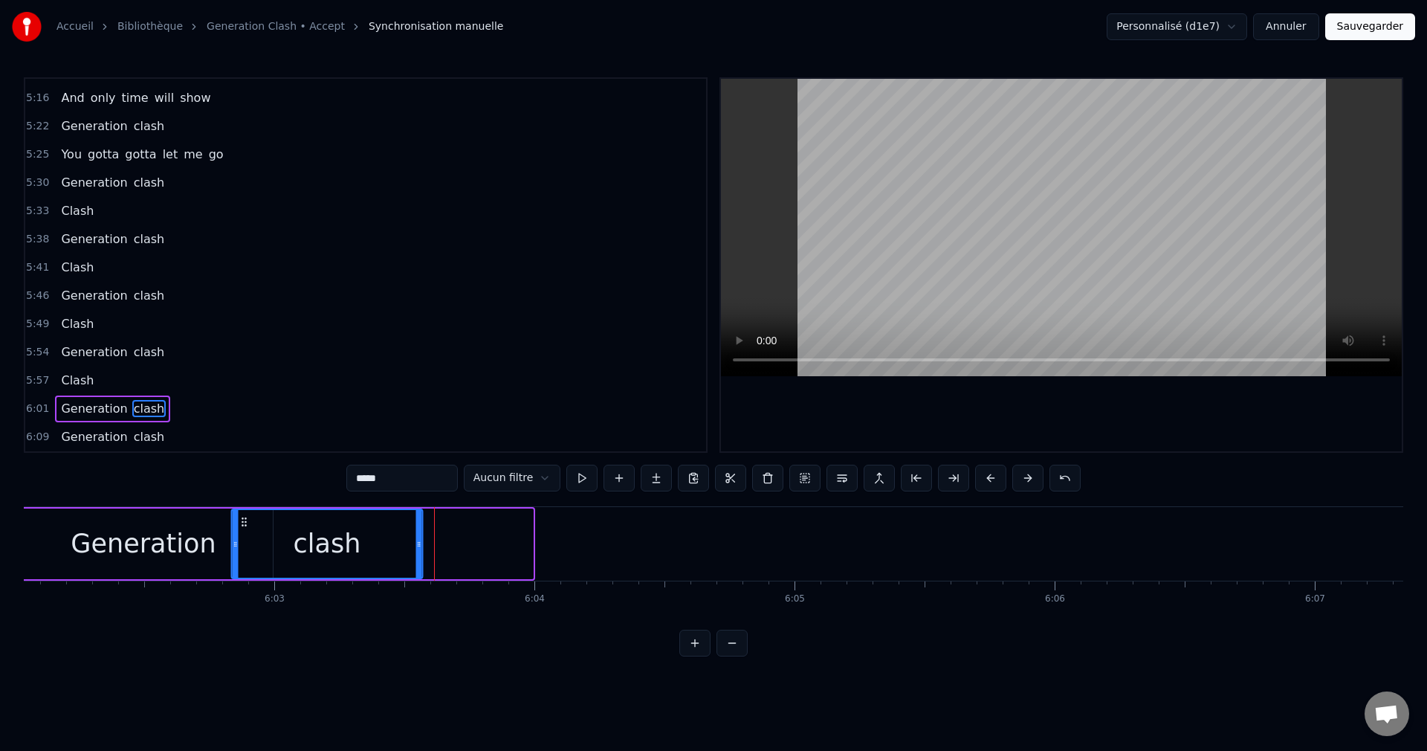
scroll to position [0, 94201]
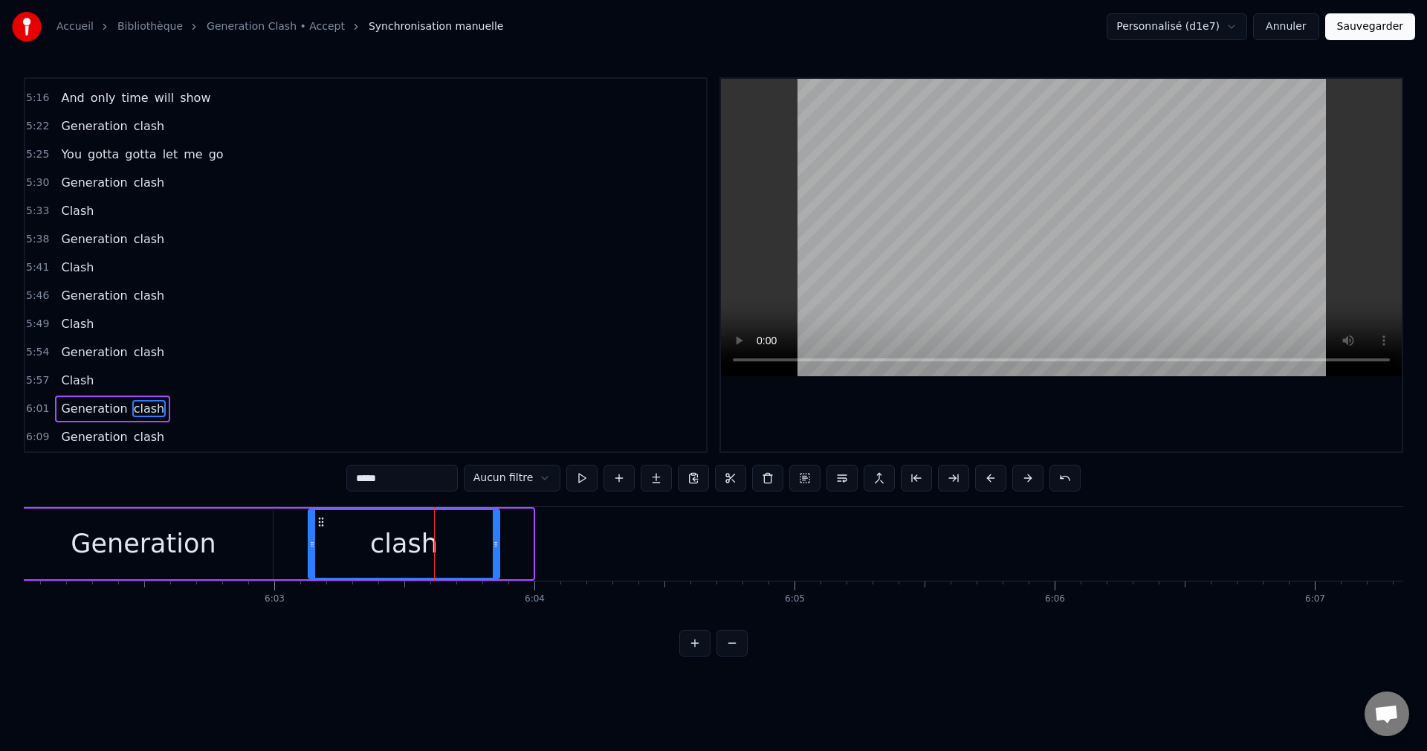
drag, startPoint x: 207, startPoint y: 523, endPoint x: 320, endPoint y: 552, distance: 116.1
click at [320, 552] on div "clash" at bounding box center [404, 544] width 190 height 68
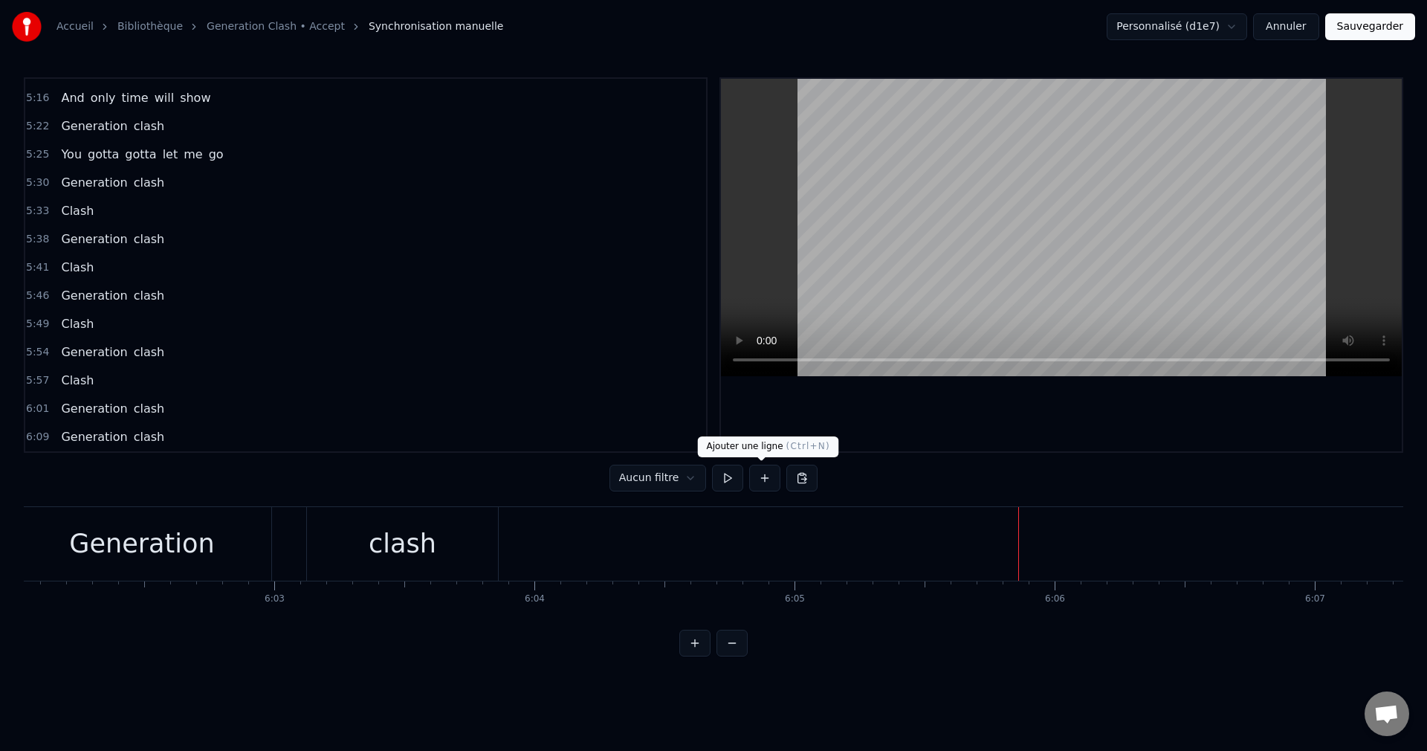
click at [763, 478] on button at bounding box center [764, 478] width 31 height 27
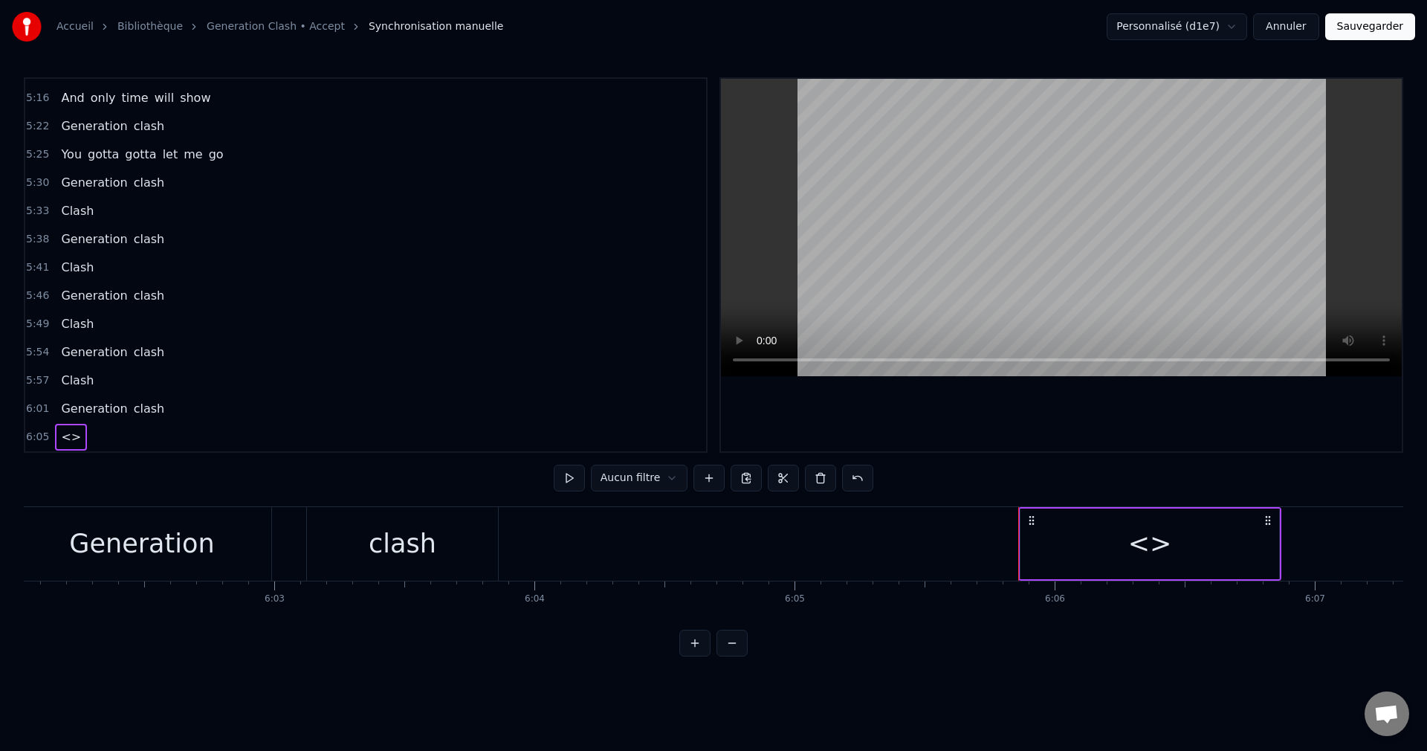
click at [1071, 540] on div "<>" at bounding box center [1150, 544] width 259 height 71
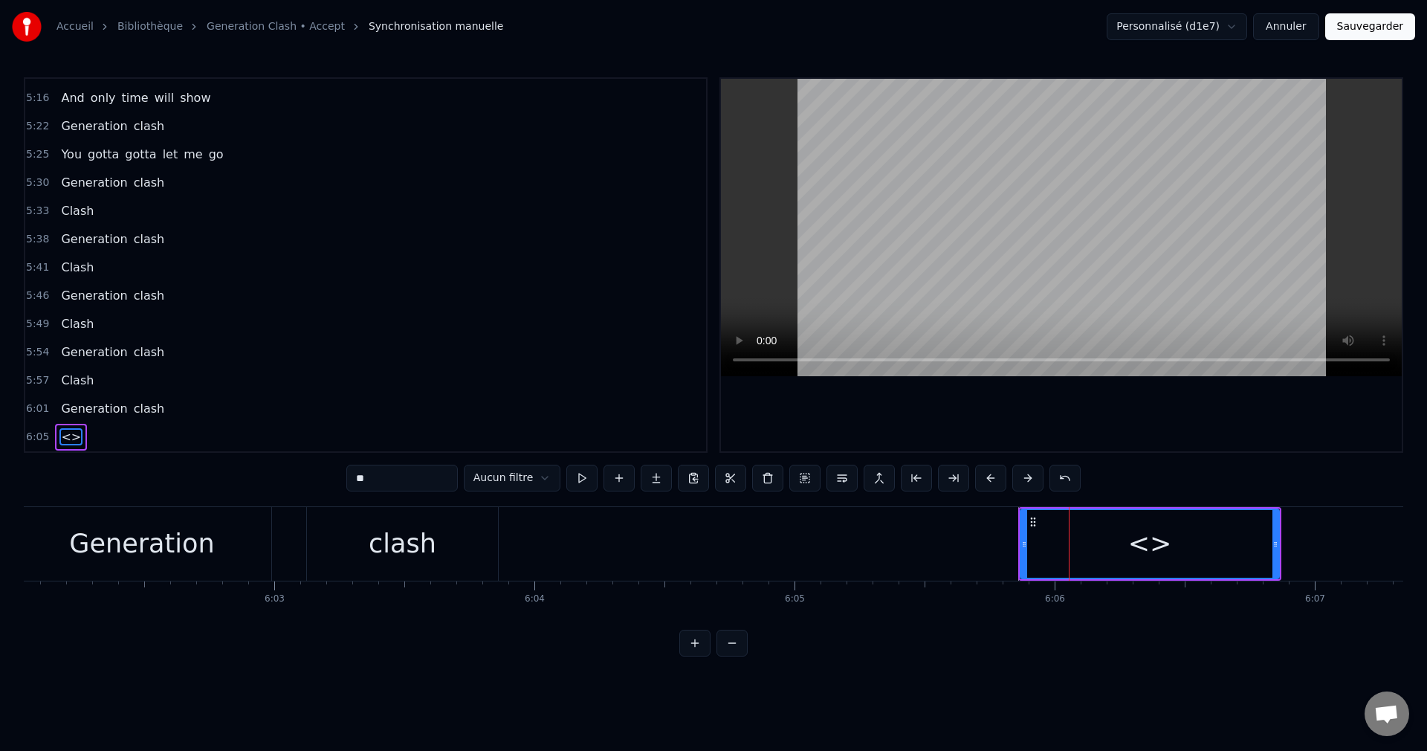
scroll to position [1577, 0]
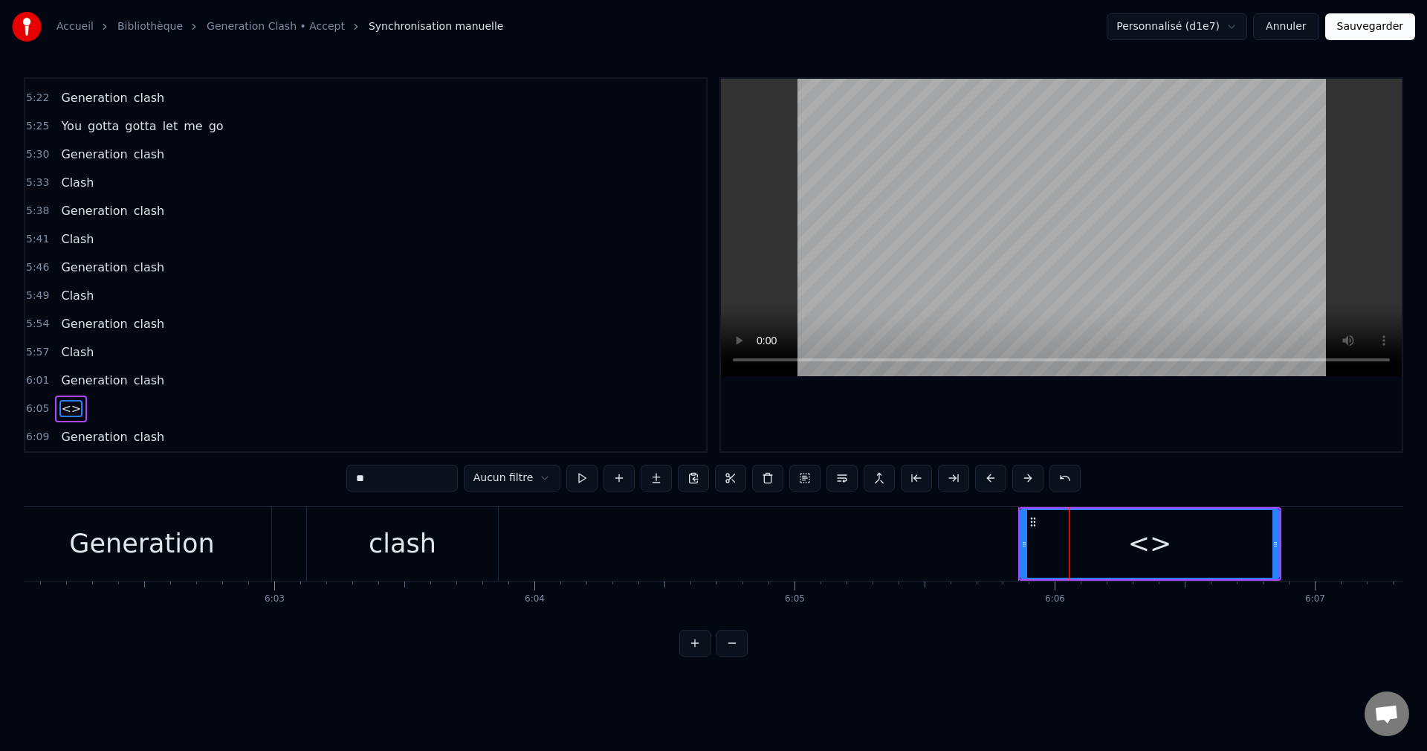
drag, startPoint x: 309, startPoint y: 480, endPoint x: 294, endPoint y: 482, distance: 14.9
click at [294, 482] on div "0:00 Generation clash 0:06 Generation clash 0:42 Warnings around me 0:46 Coming…" at bounding box center [714, 366] width 1380 height 579
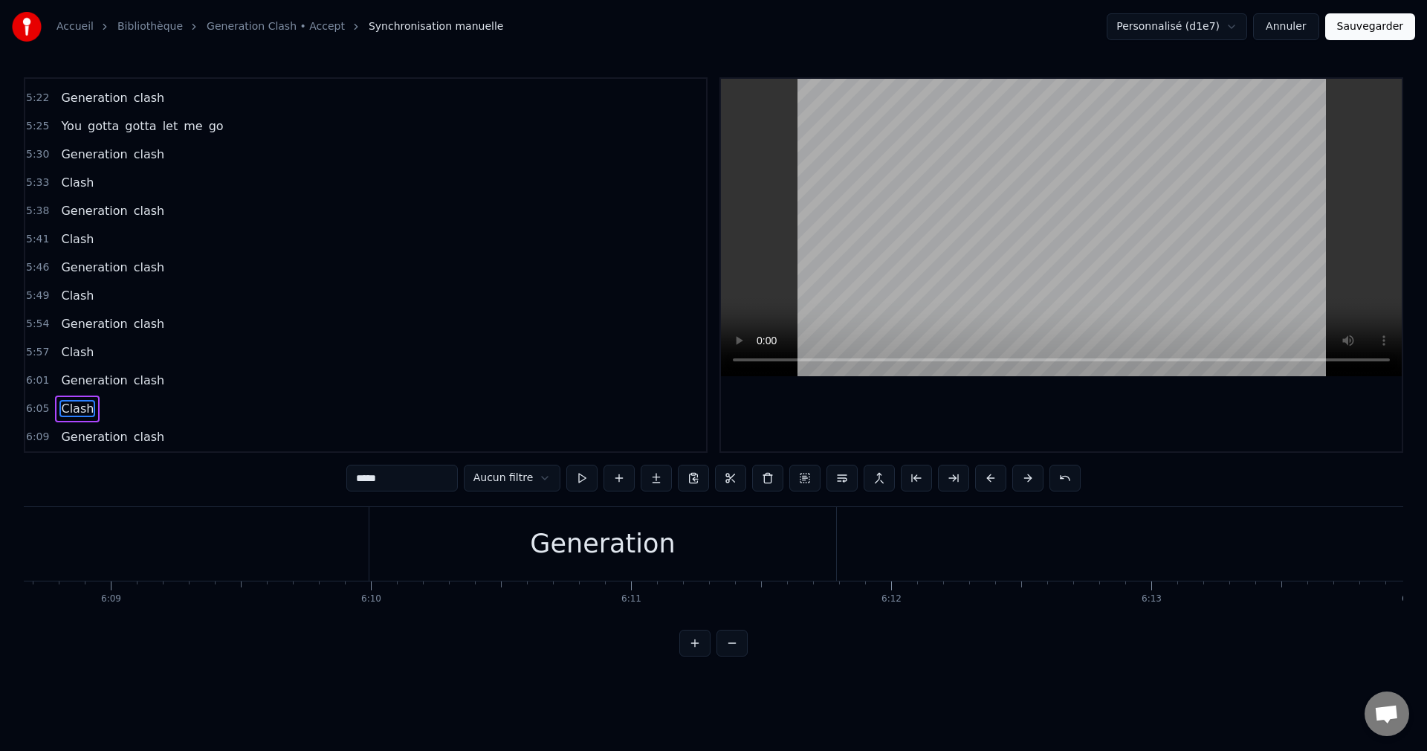
scroll to position [0, 95966]
click at [599, 557] on div "Generation" at bounding box center [562, 543] width 145 height 39
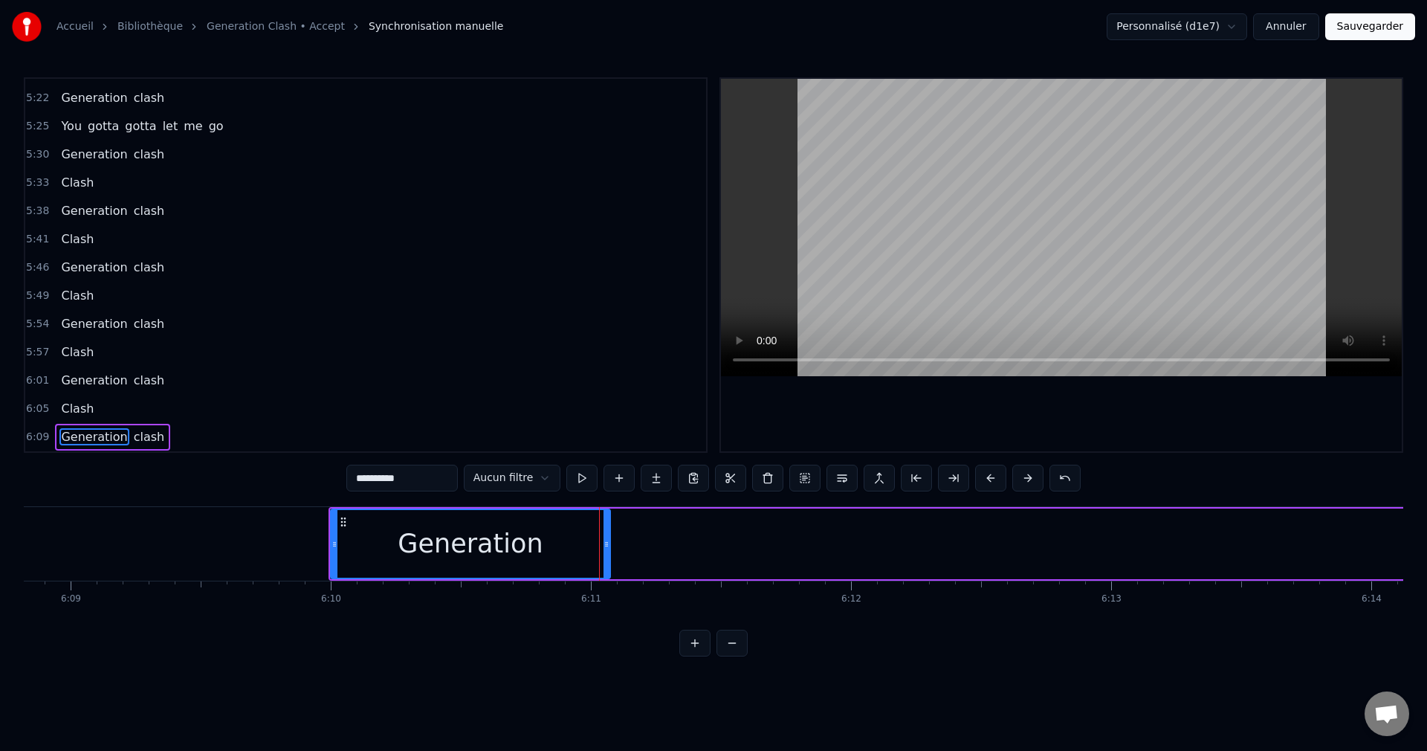
drag, startPoint x: 792, startPoint y: 543, endPoint x: 604, endPoint y: 561, distance: 188.2
click at [604, 561] on div at bounding box center [607, 544] width 6 height 68
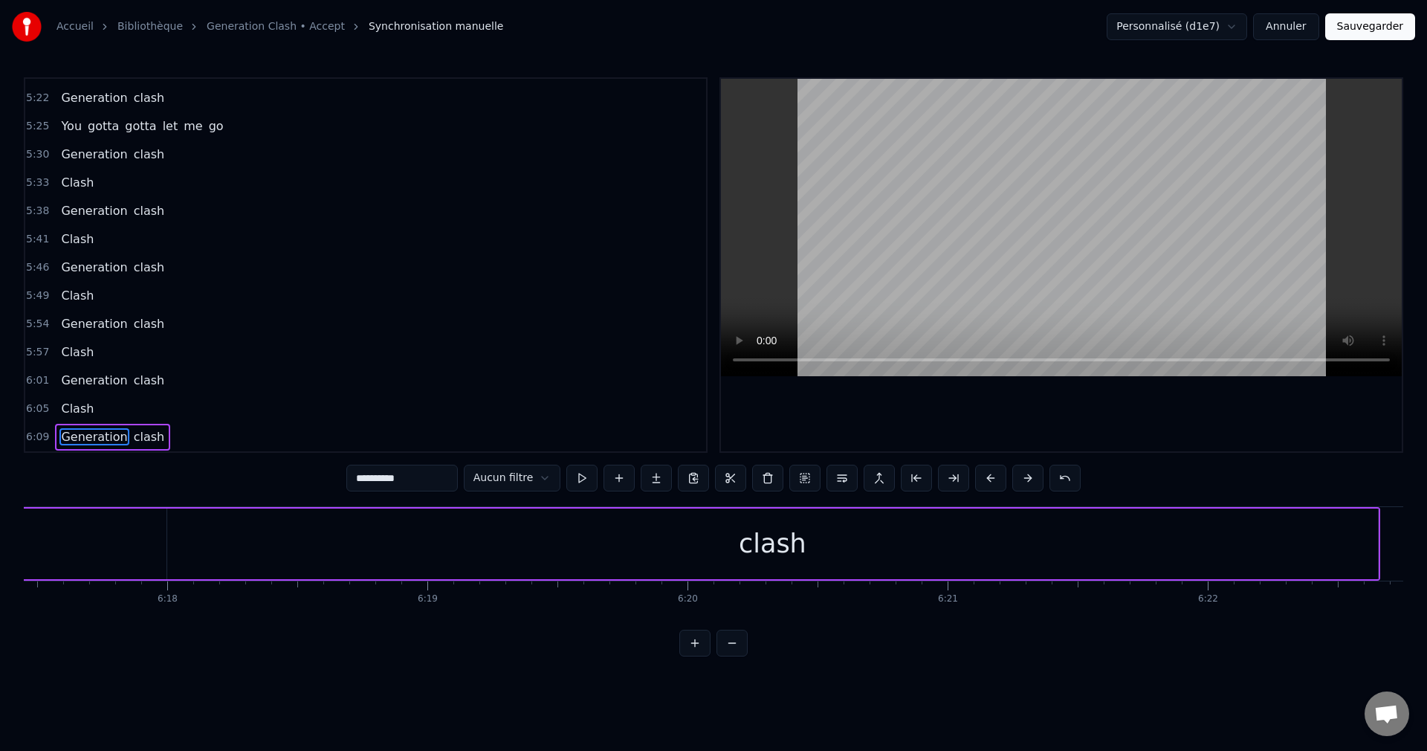
scroll to position [0, 98238]
click at [975, 533] on div "clash" at bounding box center [746, 544] width 1211 height 71
type input "*****"
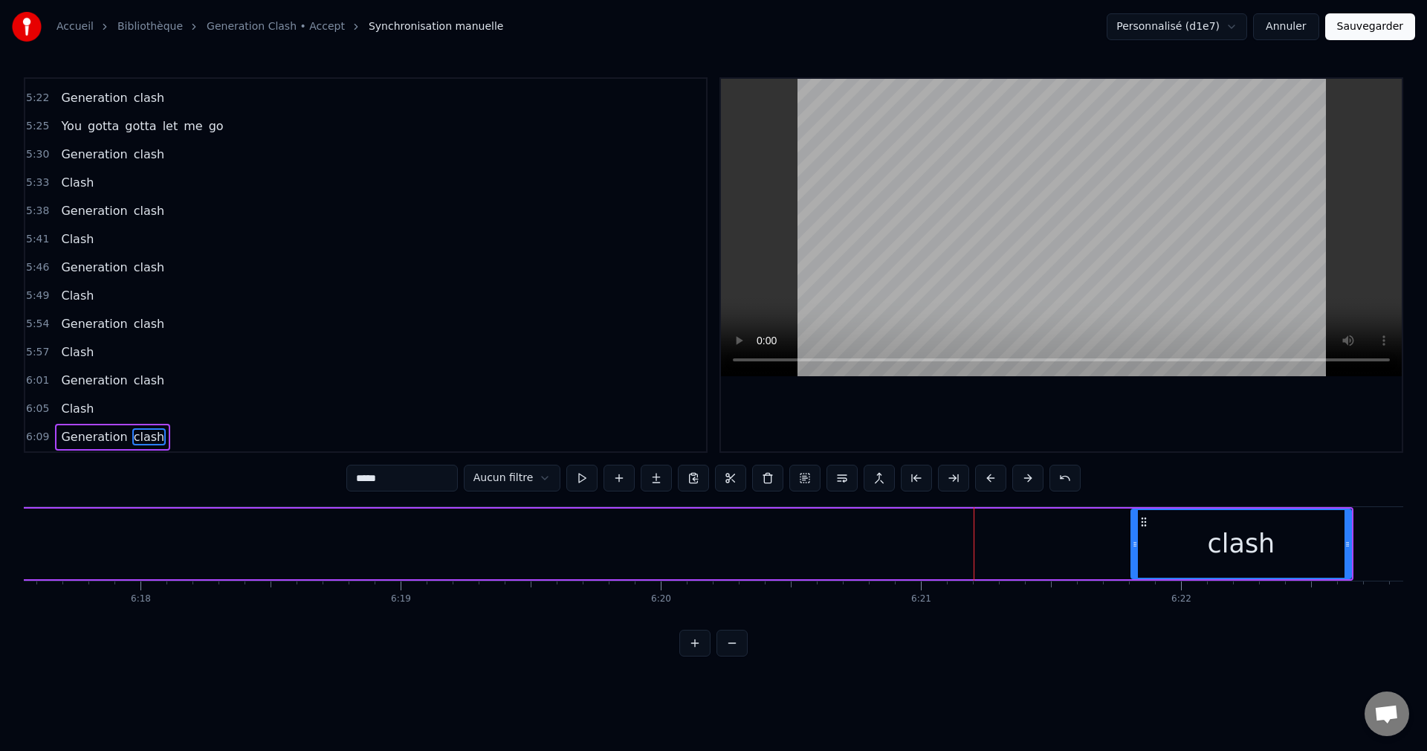
drag, startPoint x: 144, startPoint y: 544, endPoint x: 1135, endPoint y: 614, distance: 993.4
click at [1135, 614] on div "Generation clash Generation clash Warnings around me Coming on strong Hear the …" at bounding box center [714, 562] width 1380 height 112
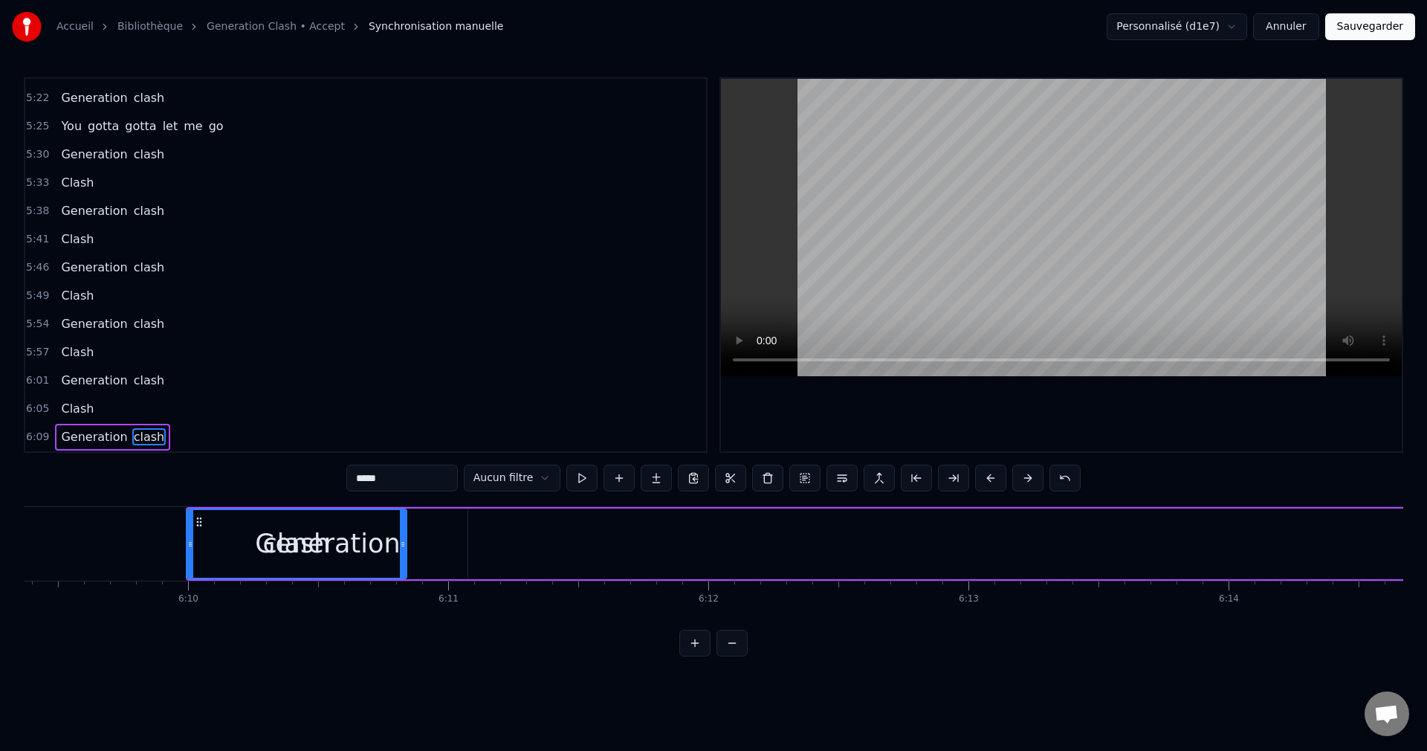
scroll to position [0, 96099]
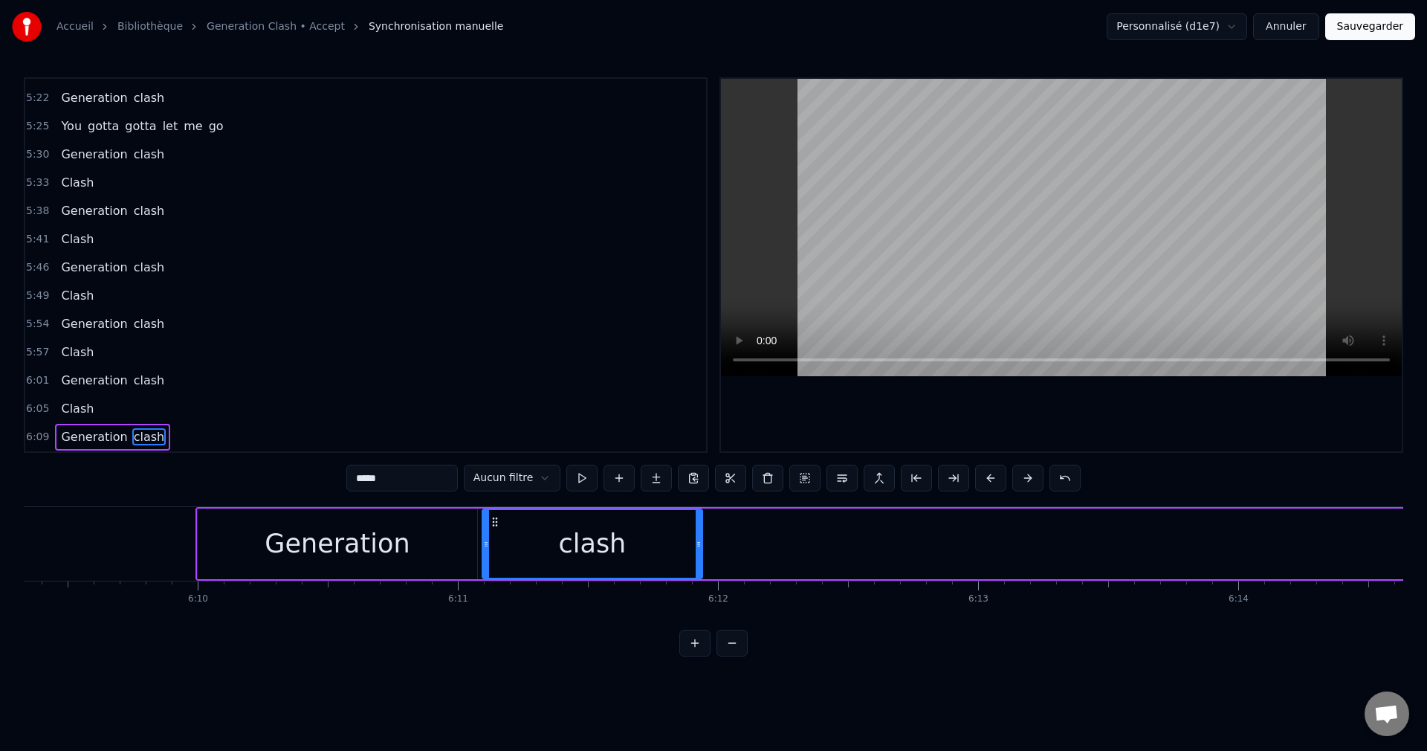
drag, startPoint x: 1143, startPoint y: 520, endPoint x: 494, endPoint y: 558, distance: 649.4
click at [494, 558] on div "clash" at bounding box center [592, 544] width 219 height 68
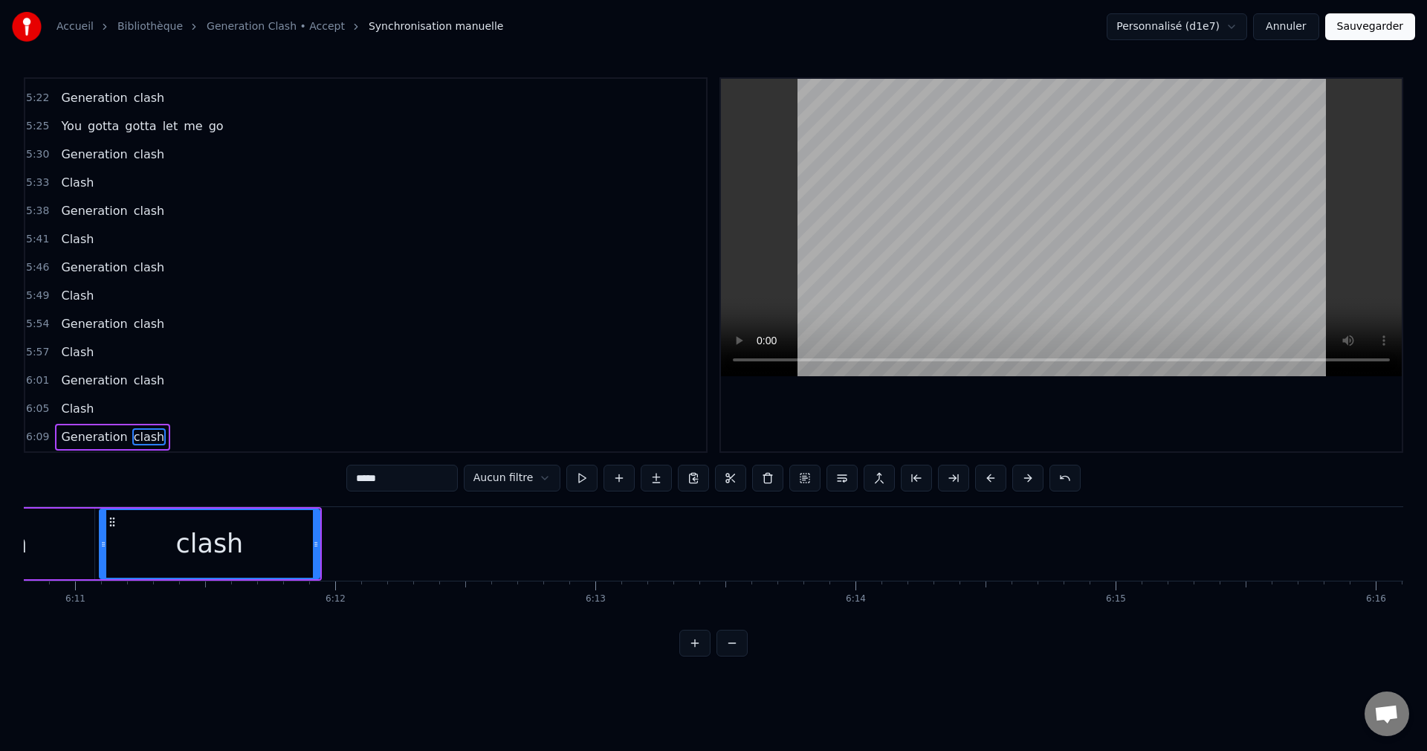
scroll to position [0, 96537]
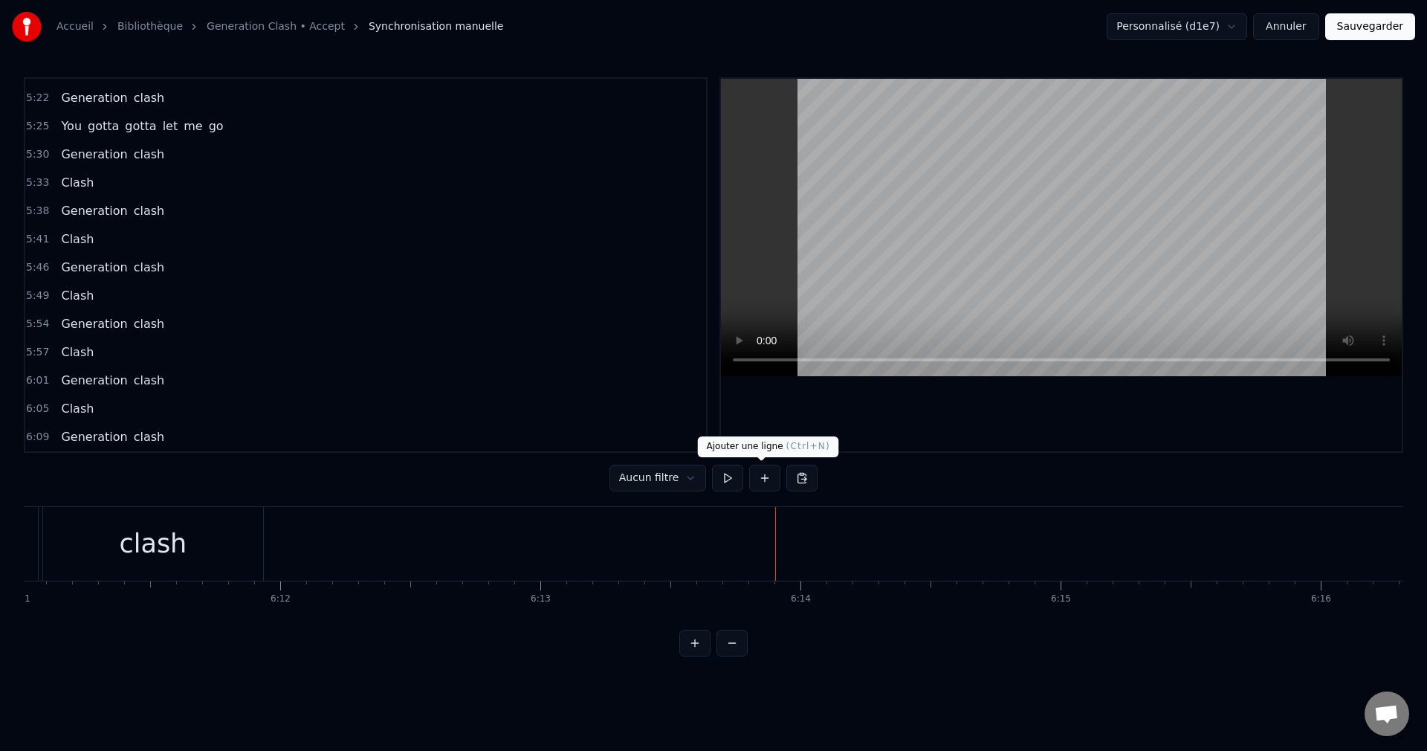
click at [757, 472] on button at bounding box center [764, 478] width 31 height 27
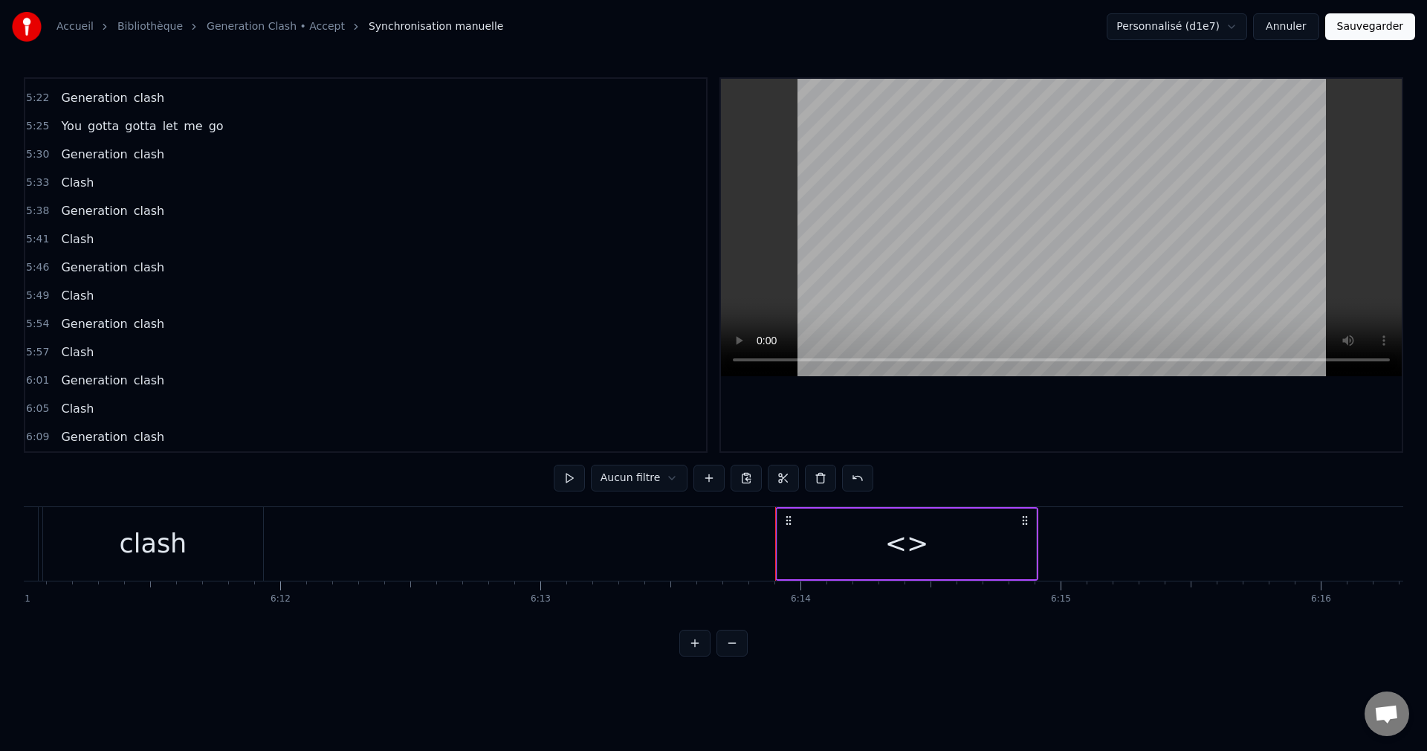
click at [850, 550] on div "<>" at bounding box center [907, 544] width 259 height 71
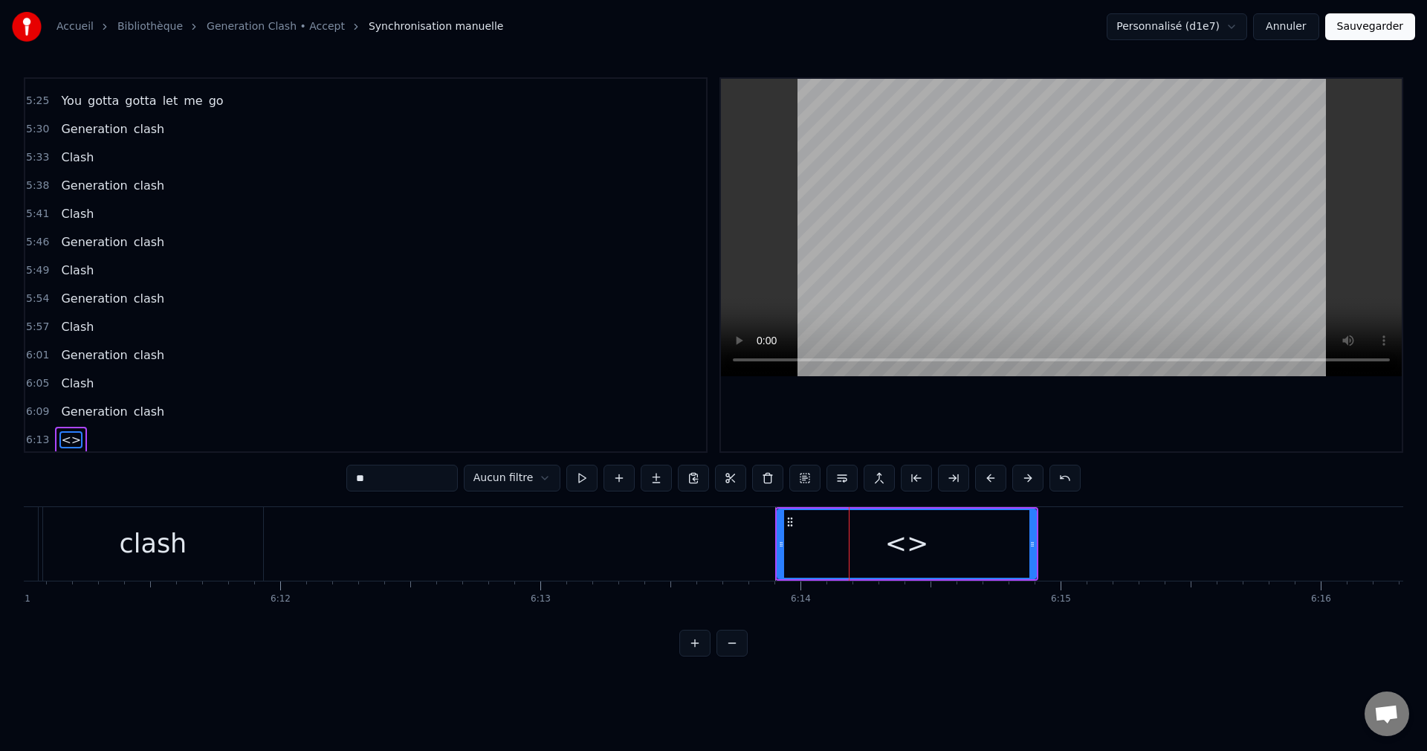
scroll to position [1605, 0]
drag, startPoint x: 387, startPoint y: 475, endPoint x: 283, endPoint y: 482, distance: 104.3
click at [283, 482] on div "0:00 Generation clash 0:06 Generation clash 0:42 Warnings around me 0:46 Coming…" at bounding box center [714, 366] width 1380 height 579
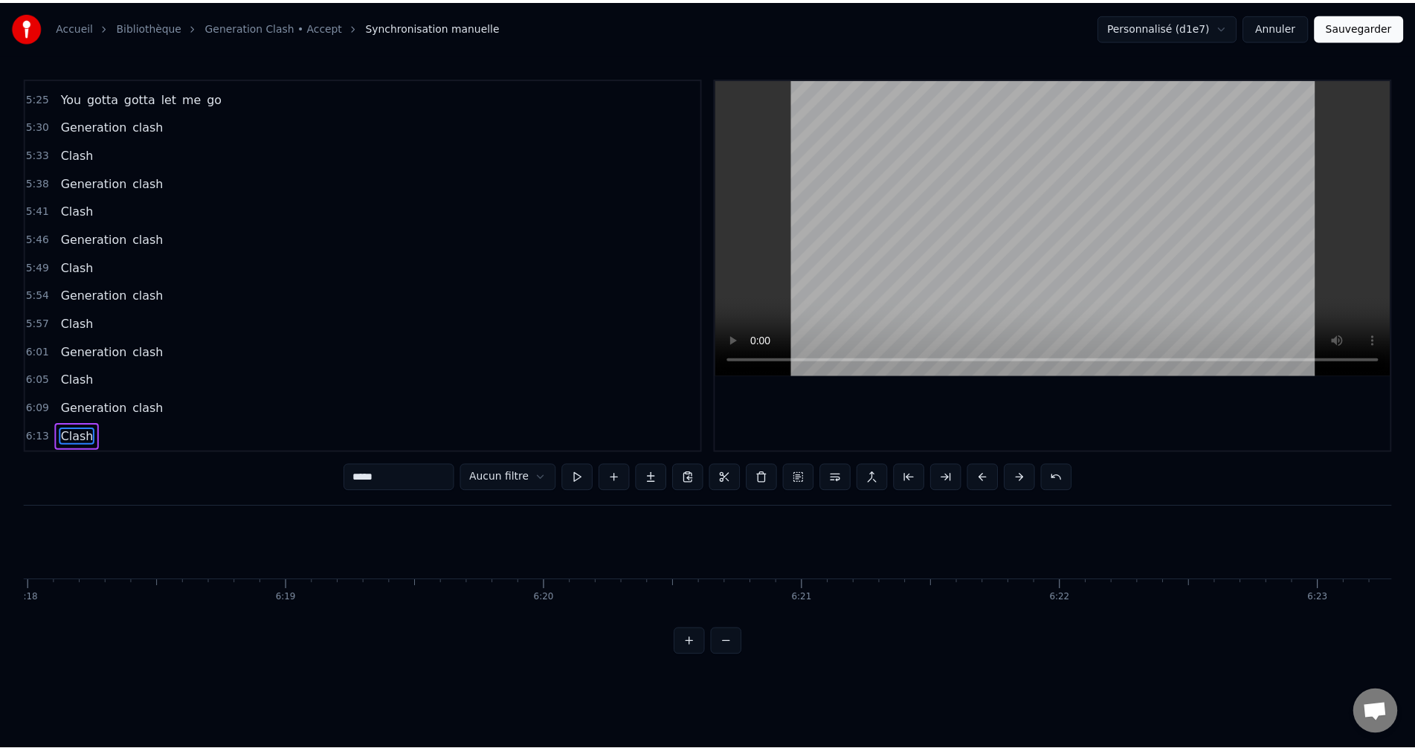
scroll to position [0, 98401]
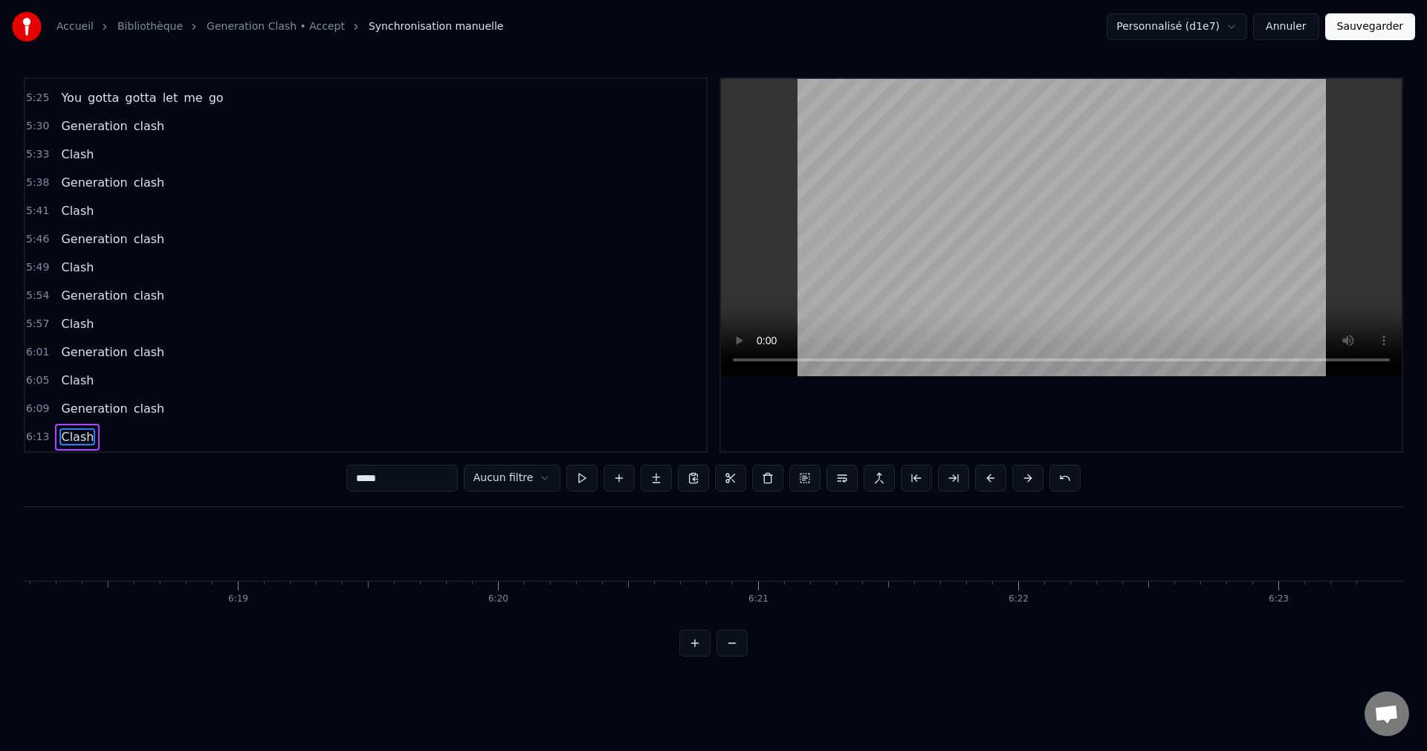
type input "*****"
click at [1375, 28] on button "Sauvegarder" at bounding box center [1371, 26] width 90 height 27
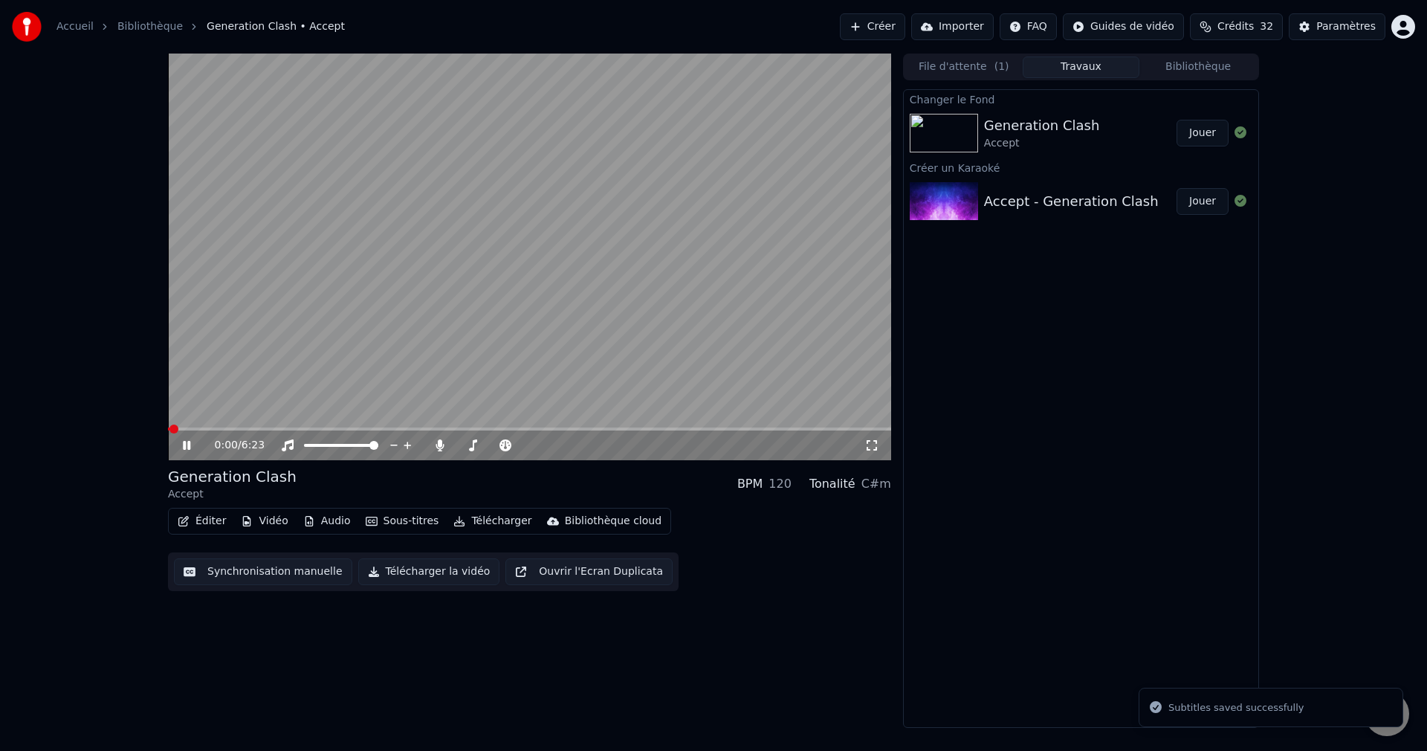
click at [185, 441] on icon at bounding box center [197, 445] width 35 height 12
click at [198, 523] on button "Éditer" at bounding box center [202, 521] width 60 height 21
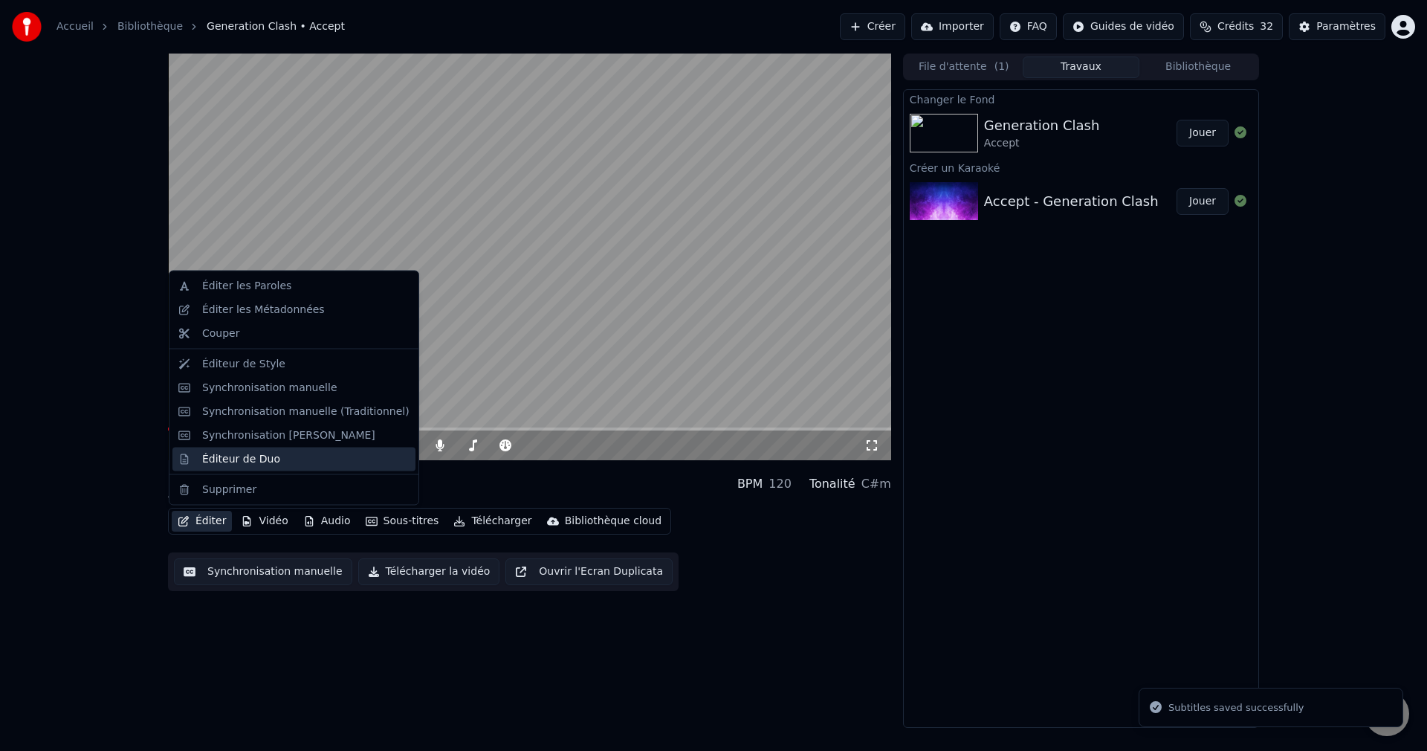
click at [242, 459] on div "Éditeur de Duo" at bounding box center [241, 458] width 78 height 15
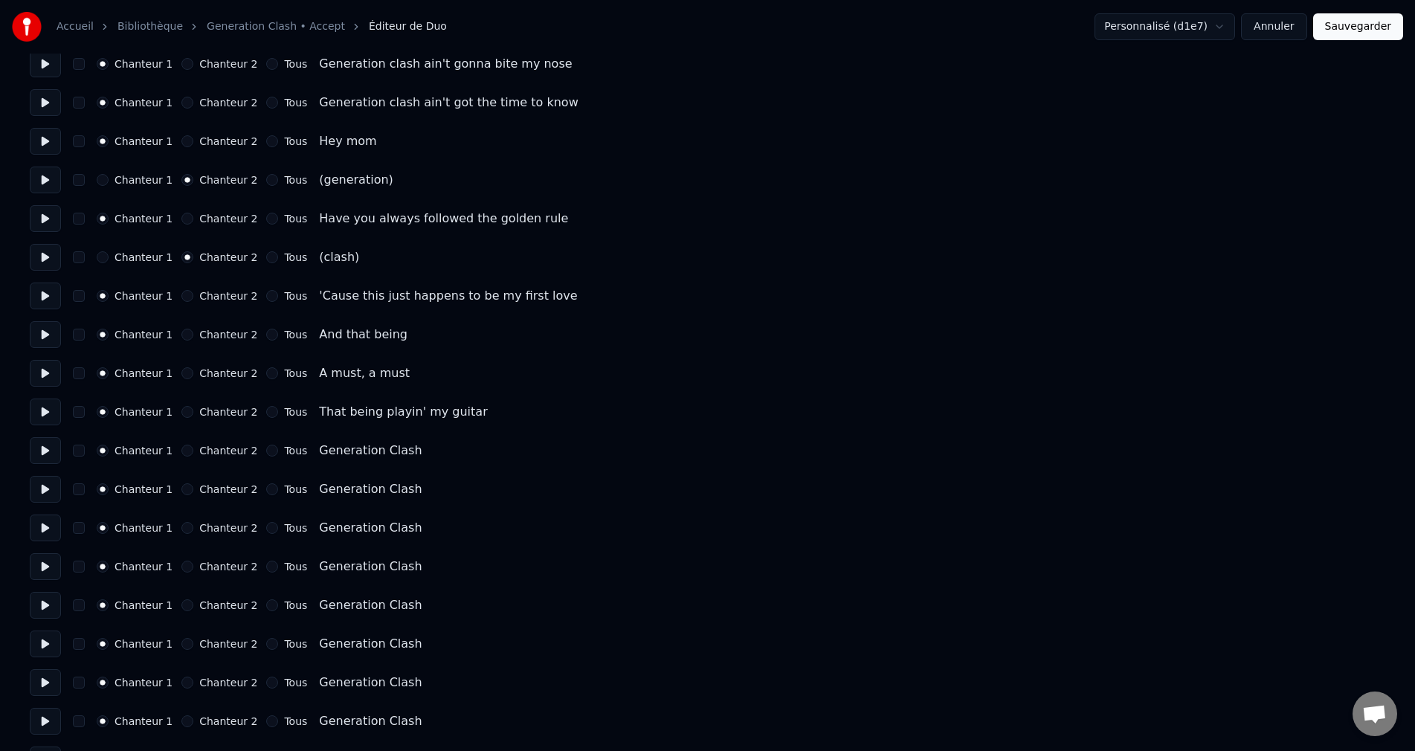
scroll to position [1264, 0]
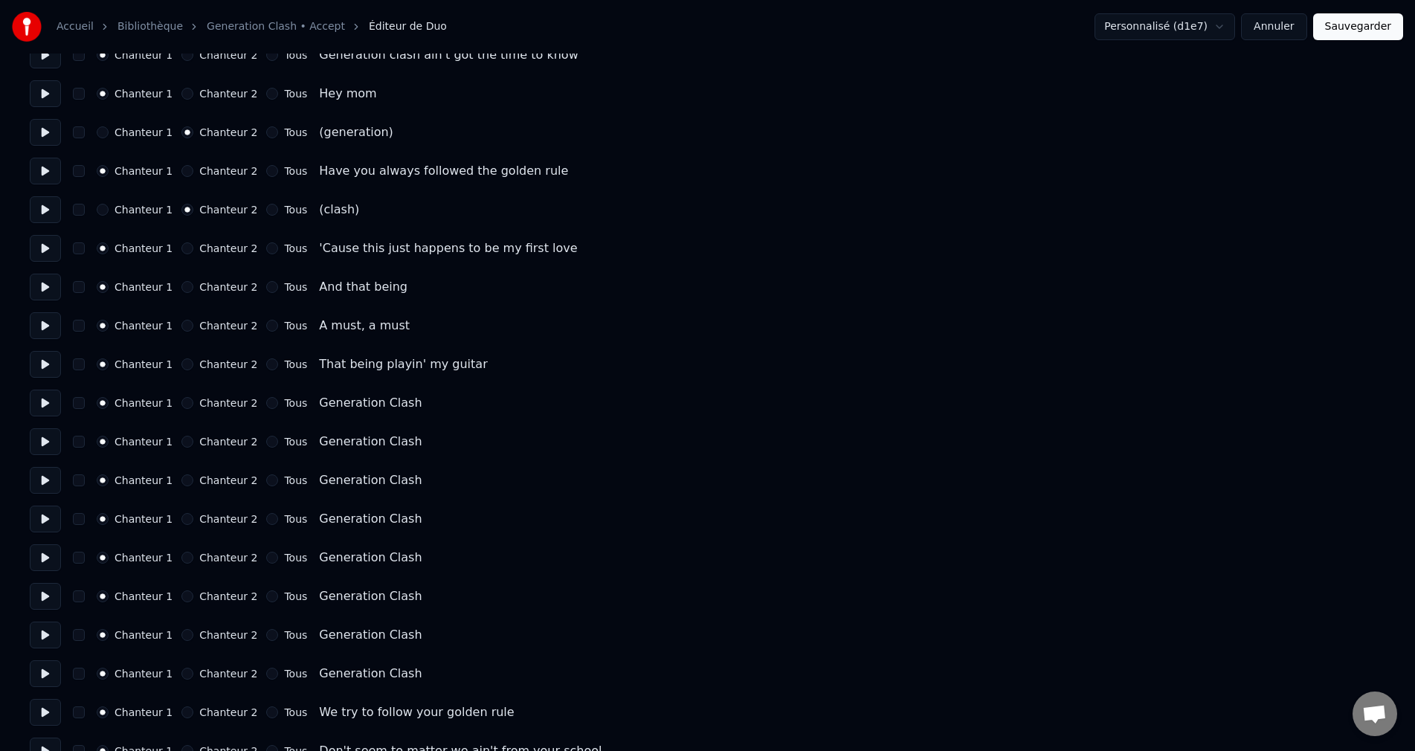
click at [44, 405] on button at bounding box center [45, 403] width 31 height 27
click at [42, 449] on button at bounding box center [45, 441] width 31 height 27
click at [188, 402] on button "Chanteur 2" at bounding box center [187, 403] width 12 height 12
click at [188, 440] on button "Chanteur 2" at bounding box center [187, 442] width 12 height 12
click at [184, 480] on button "Chanteur 2" at bounding box center [187, 480] width 12 height 12
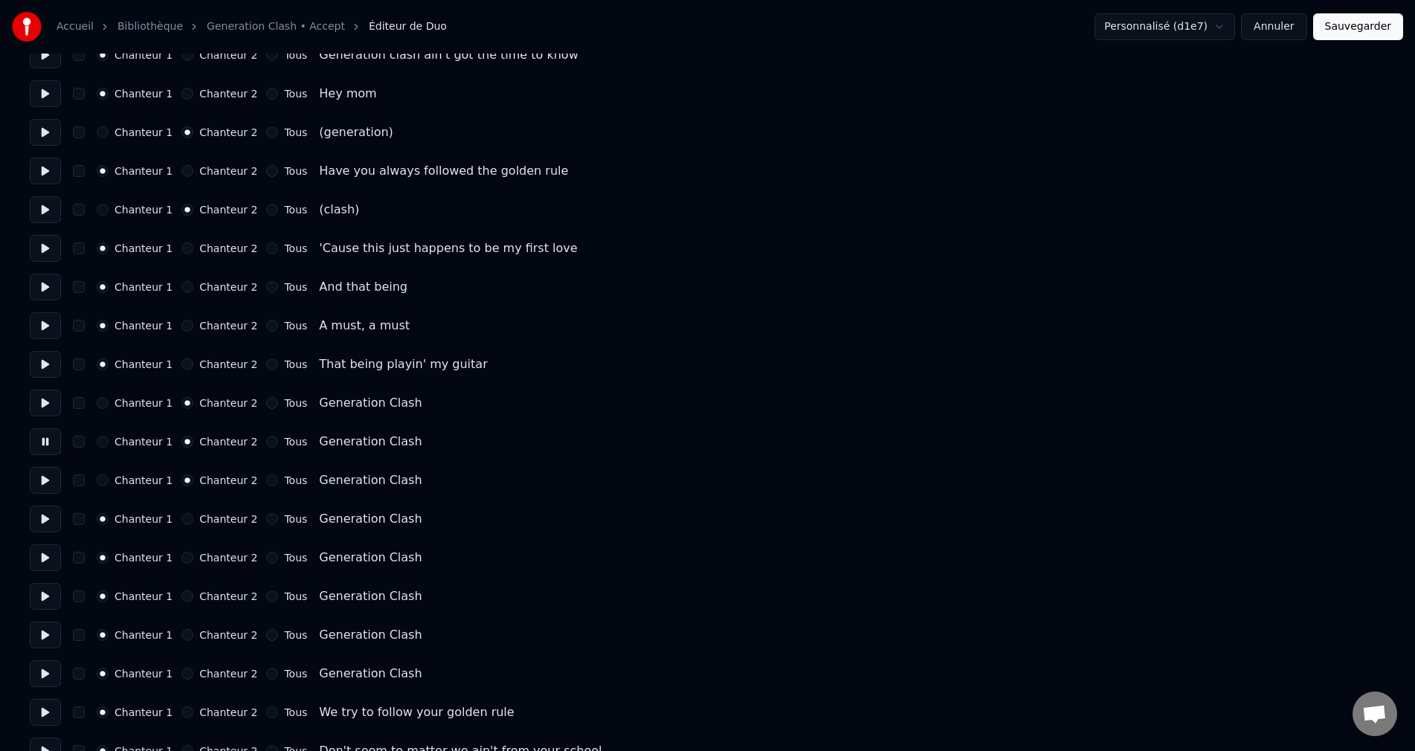
click at [186, 523] on button "Chanteur 2" at bounding box center [187, 519] width 12 height 12
click at [184, 554] on button "Chanteur 2" at bounding box center [187, 558] width 12 height 12
click at [182, 597] on button "Chanteur 2" at bounding box center [187, 596] width 12 height 12
click at [189, 639] on button "Chanteur 2" at bounding box center [187, 635] width 12 height 12
click at [184, 671] on button "Chanteur 2" at bounding box center [187, 674] width 12 height 12
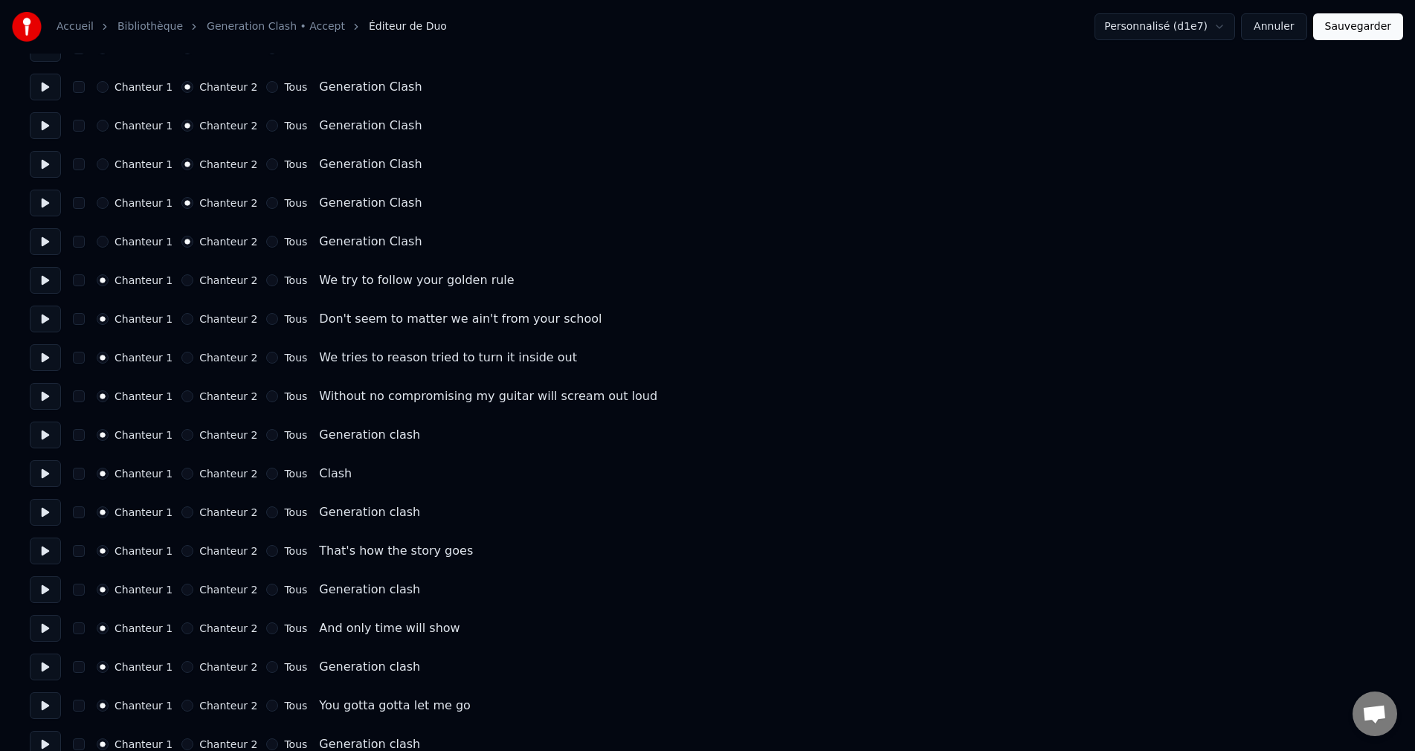
scroll to position [1710, 0]
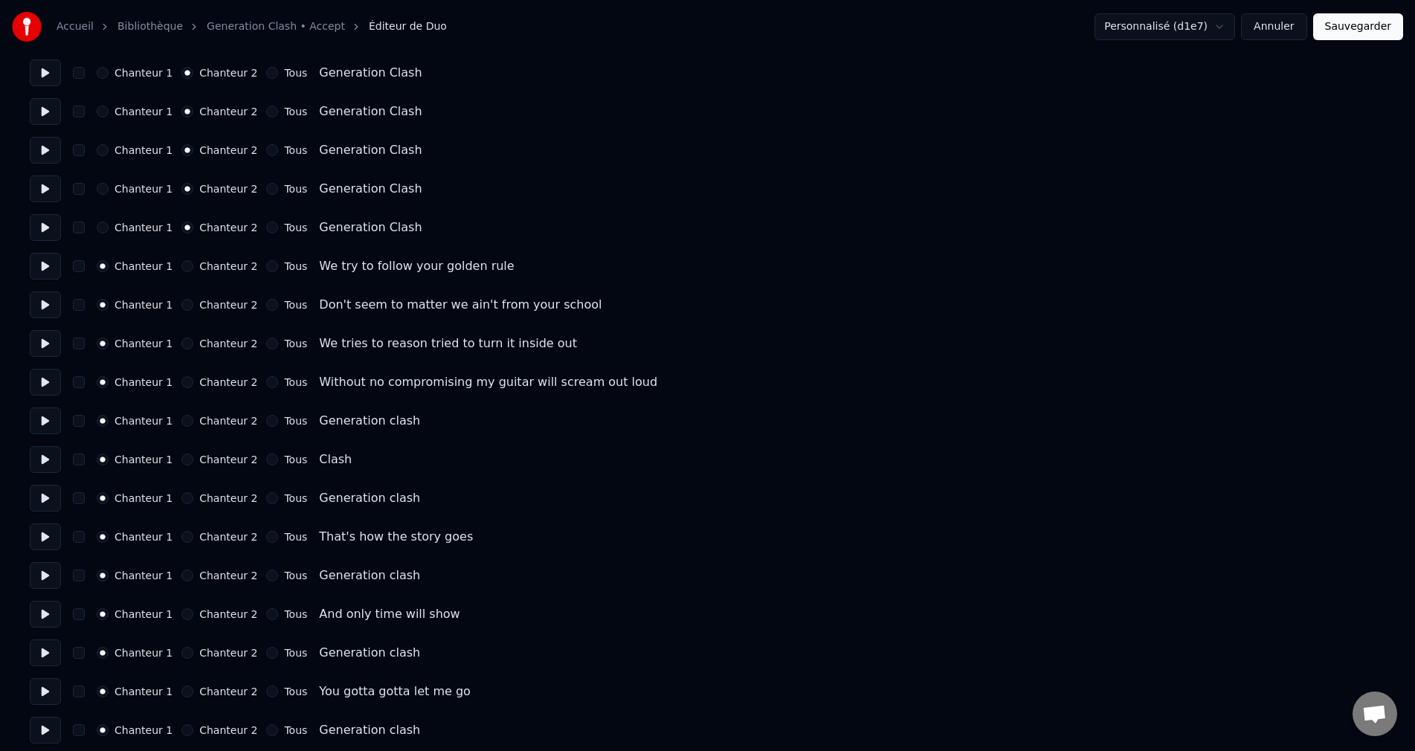
click at [183, 456] on button "Chanteur 2" at bounding box center [187, 459] width 12 height 12
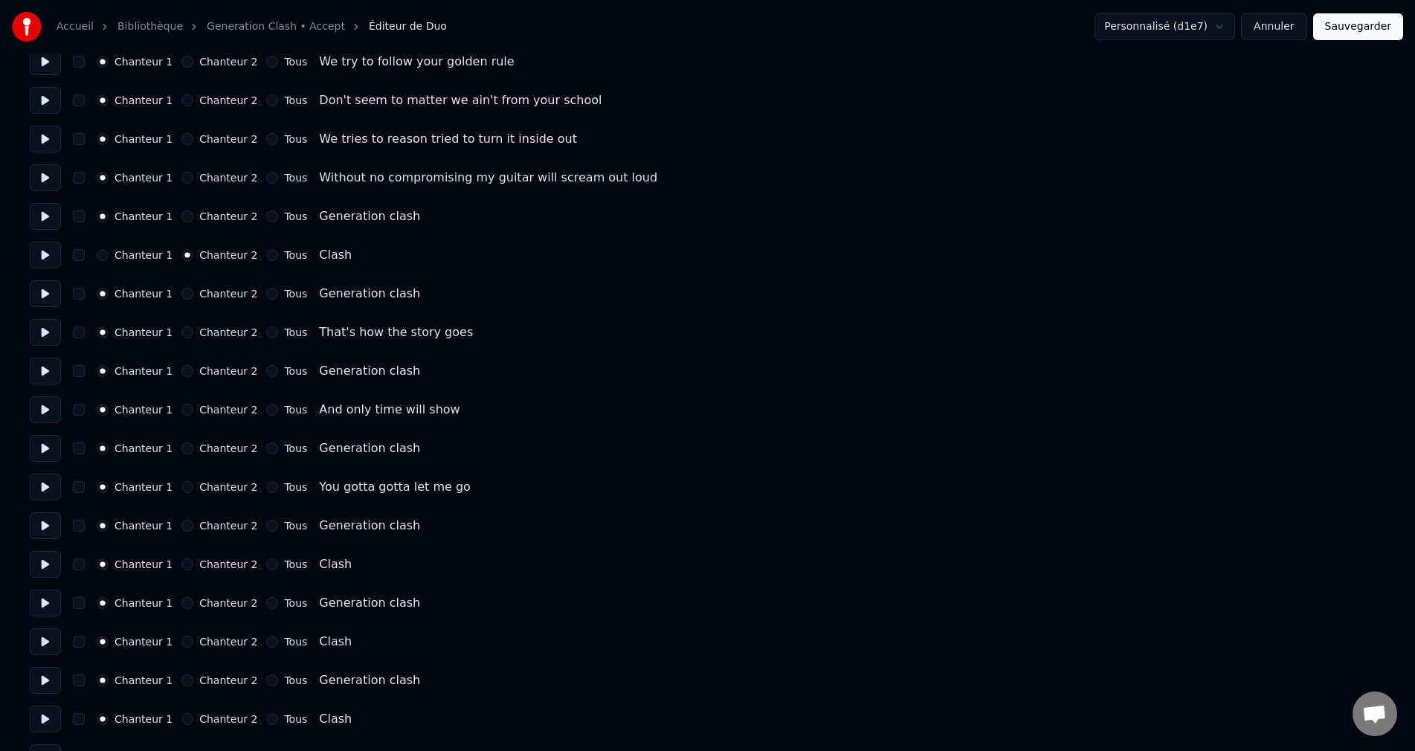
scroll to position [1933, 0]
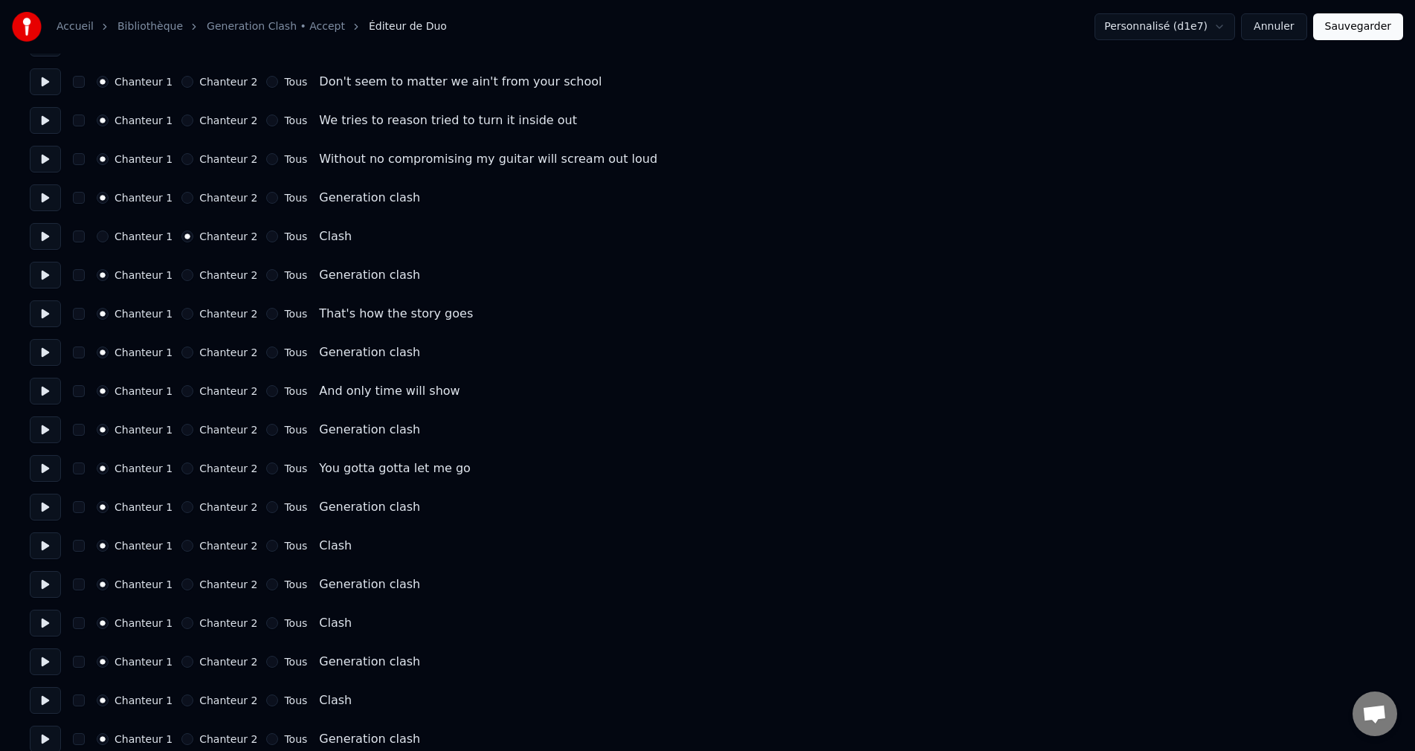
click at [185, 543] on button "Chanteur 2" at bounding box center [187, 546] width 12 height 12
click at [184, 625] on button "Chanteur 2" at bounding box center [187, 623] width 12 height 12
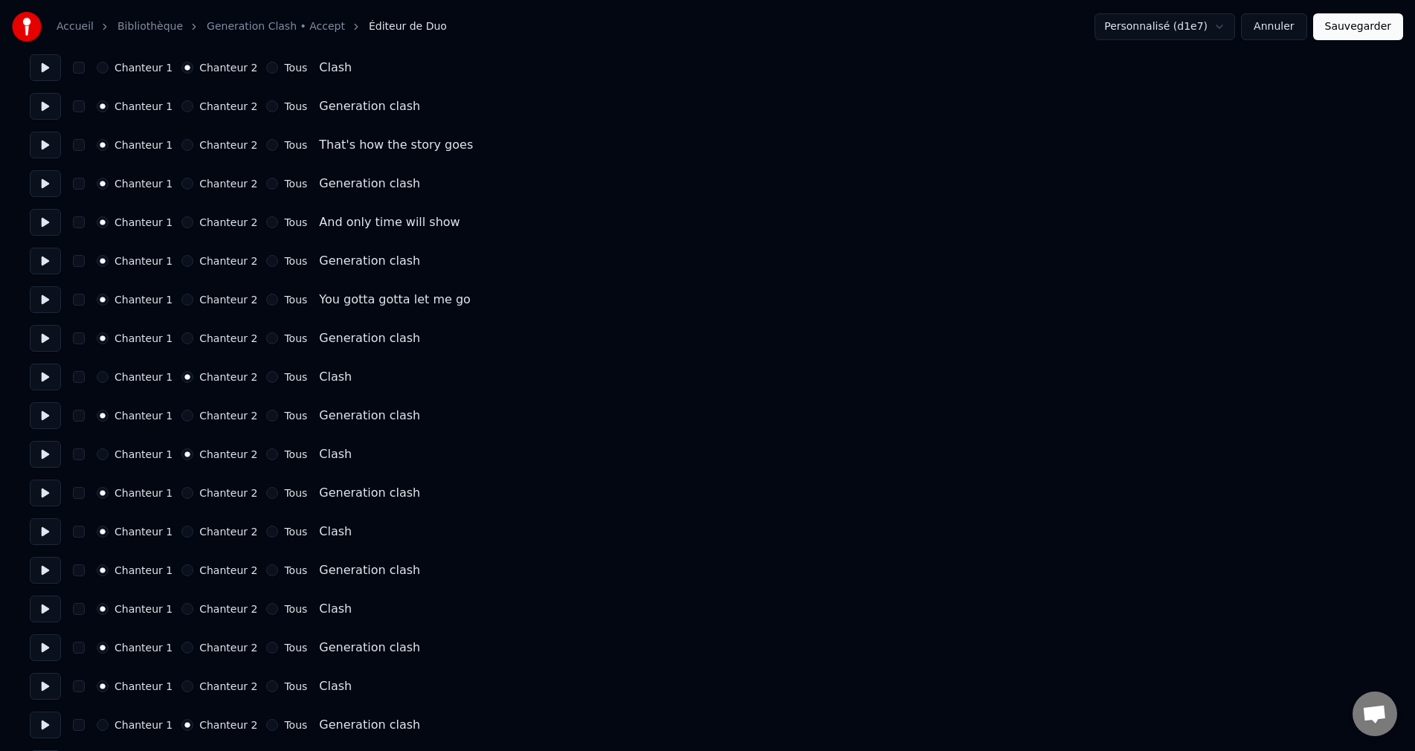
scroll to position [2143, 0]
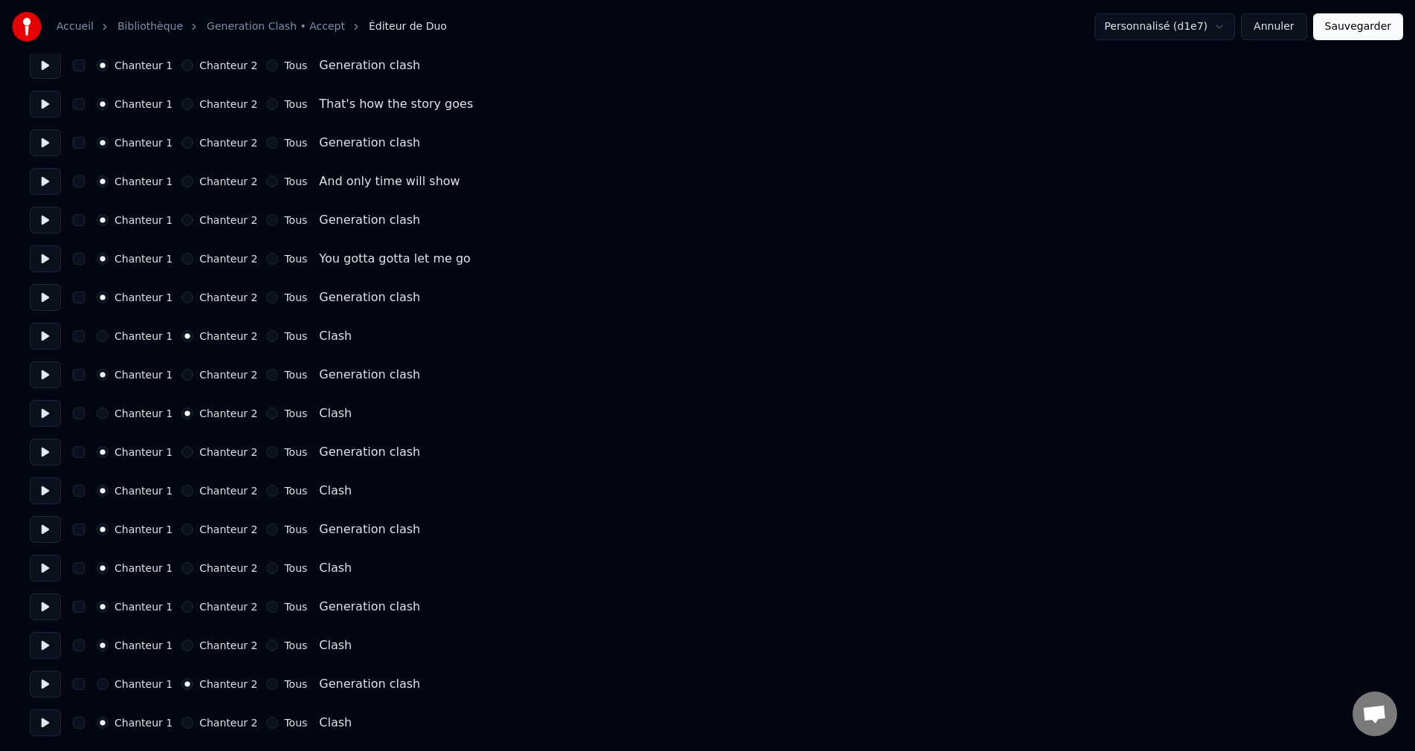
click at [184, 494] on button "Chanteur 2" at bounding box center [187, 491] width 12 height 12
click at [184, 566] on button "Chanteur 2" at bounding box center [187, 568] width 12 height 12
click at [184, 645] on button "Chanteur 2" at bounding box center [187, 645] width 12 height 12
click at [57, 686] on button at bounding box center [45, 684] width 31 height 27
click at [49, 724] on button at bounding box center [45, 722] width 31 height 27
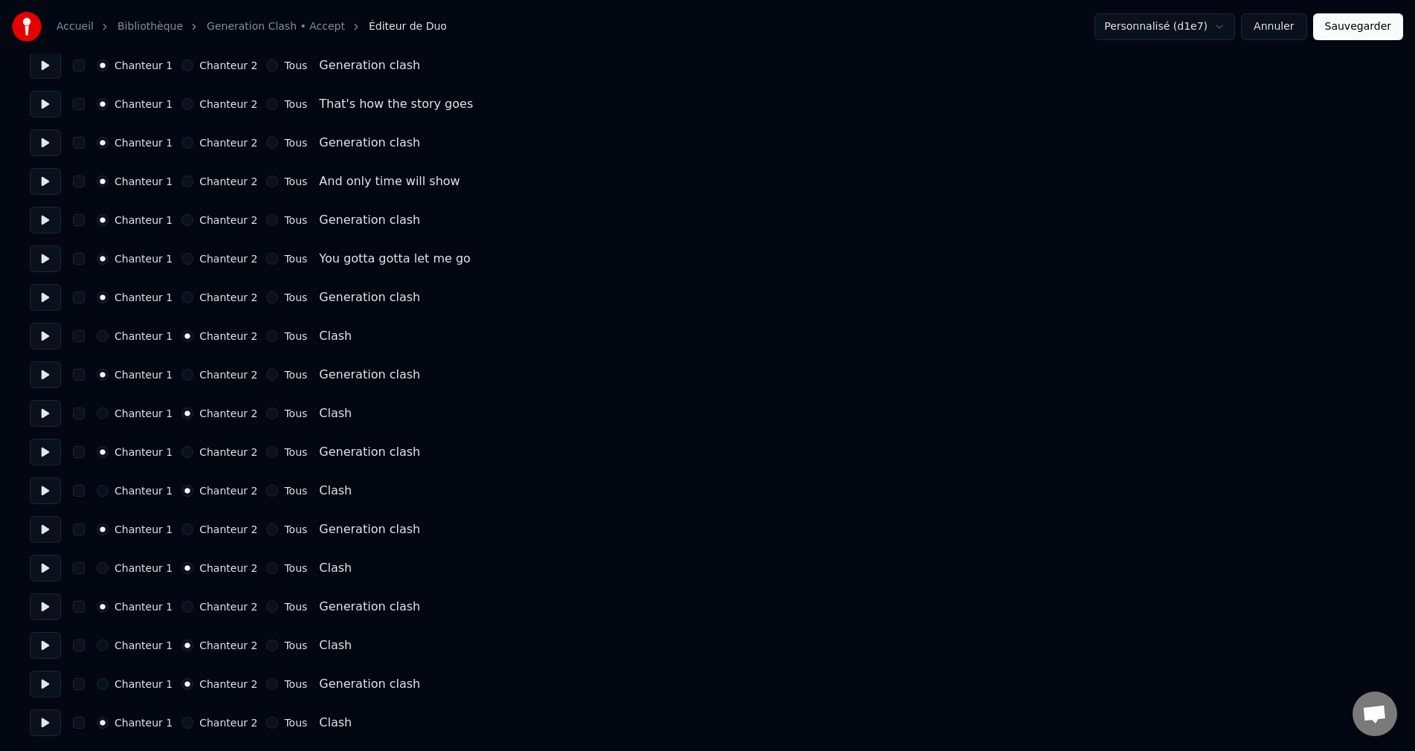
click at [186, 726] on button "Chanteur 2" at bounding box center [187, 723] width 12 height 12
click at [50, 683] on button at bounding box center [45, 684] width 31 height 27
click at [1355, 35] on button "Sauvegarder" at bounding box center [1358, 26] width 90 height 27
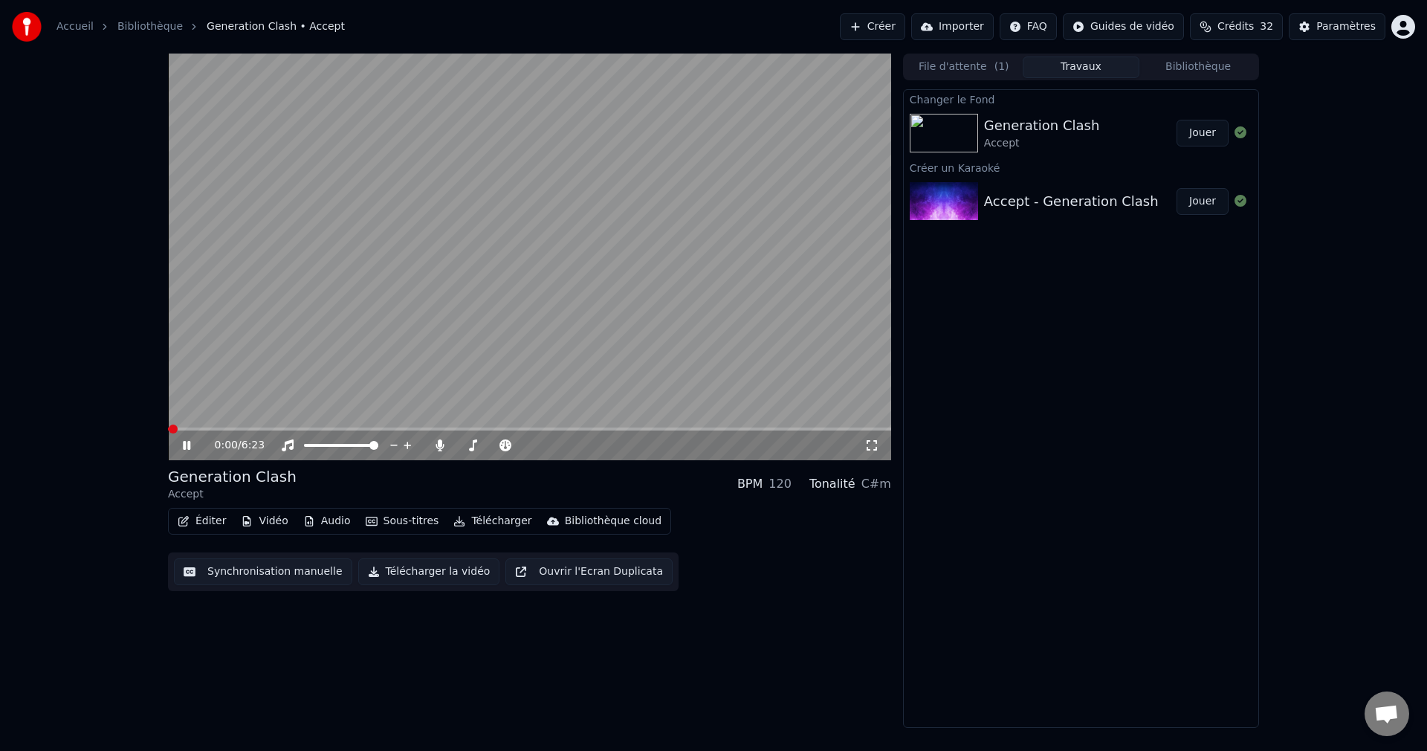
click at [190, 442] on icon at bounding box center [186, 445] width 7 height 9
click at [204, 523] on button "Éditer" at bounding box center [202, 521] width 60 height 21
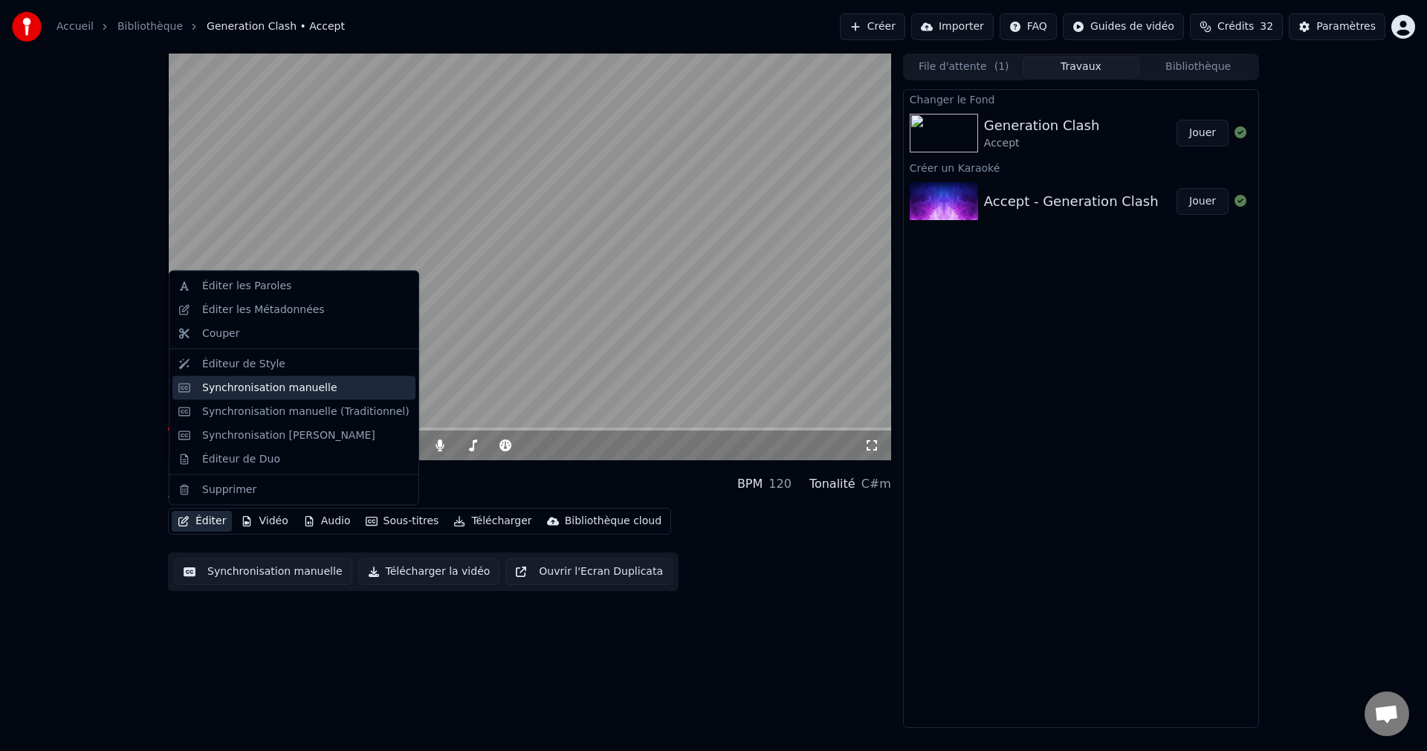
click at [280, 395] on div "Synchronisation manuelle" at bounding box center [269, 387] width 135 height 15
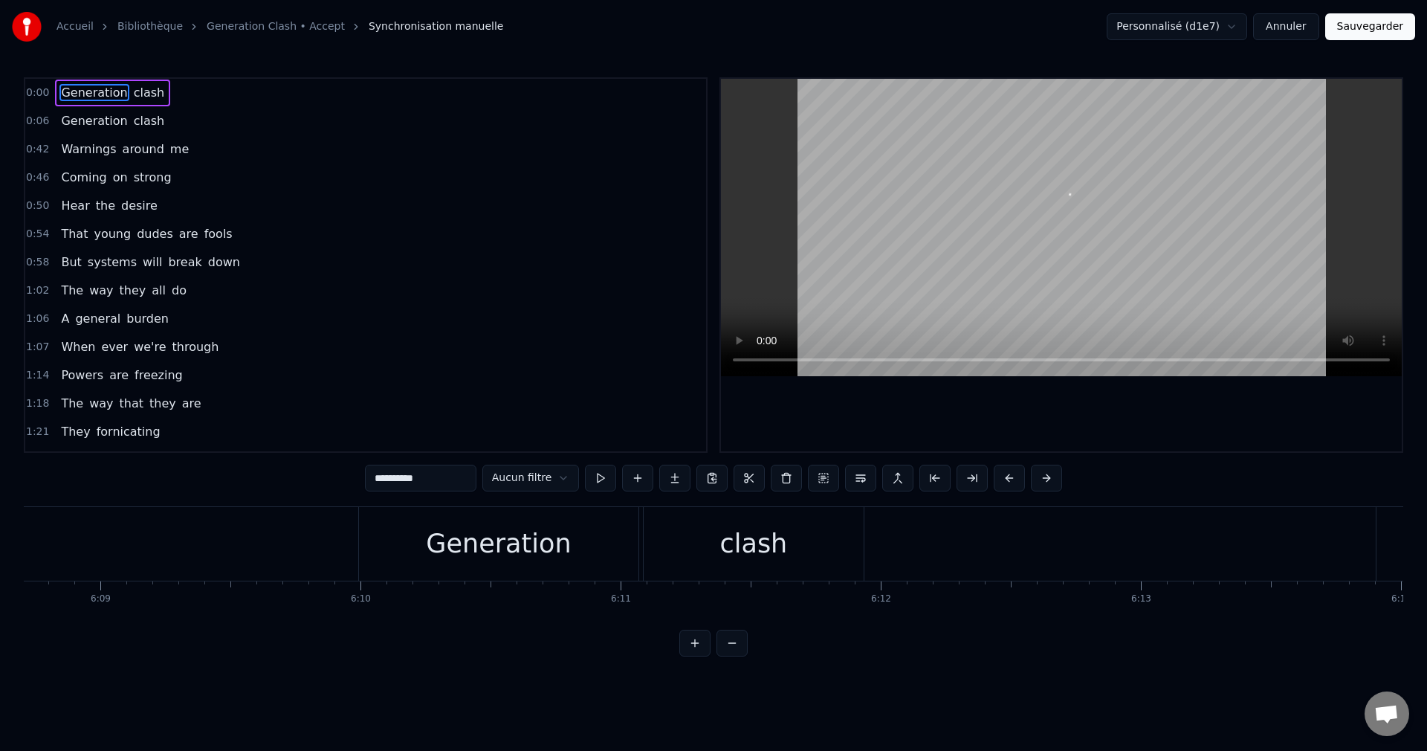
scroll to position [0, 95827]
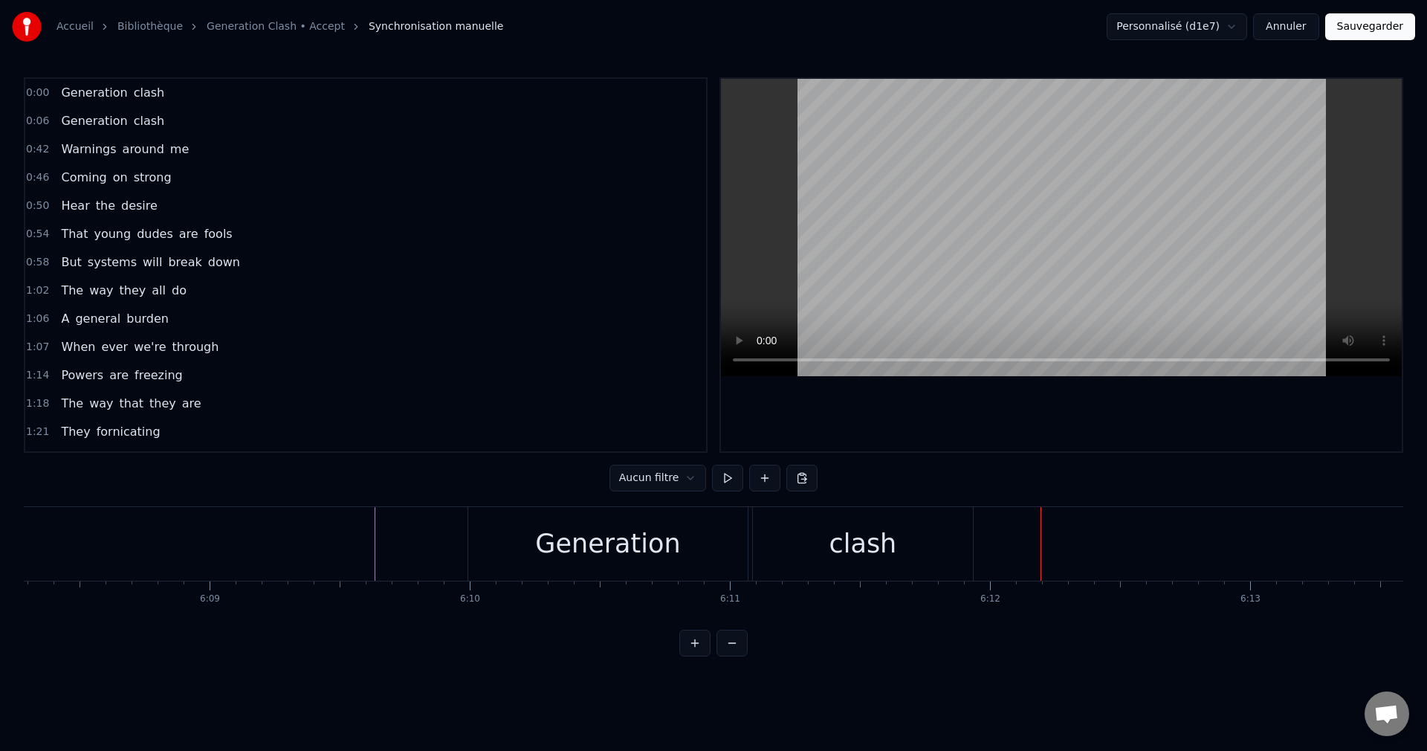
click at [801, 543] on div "clash" at bounding box center [863, 544] width 220 height 74
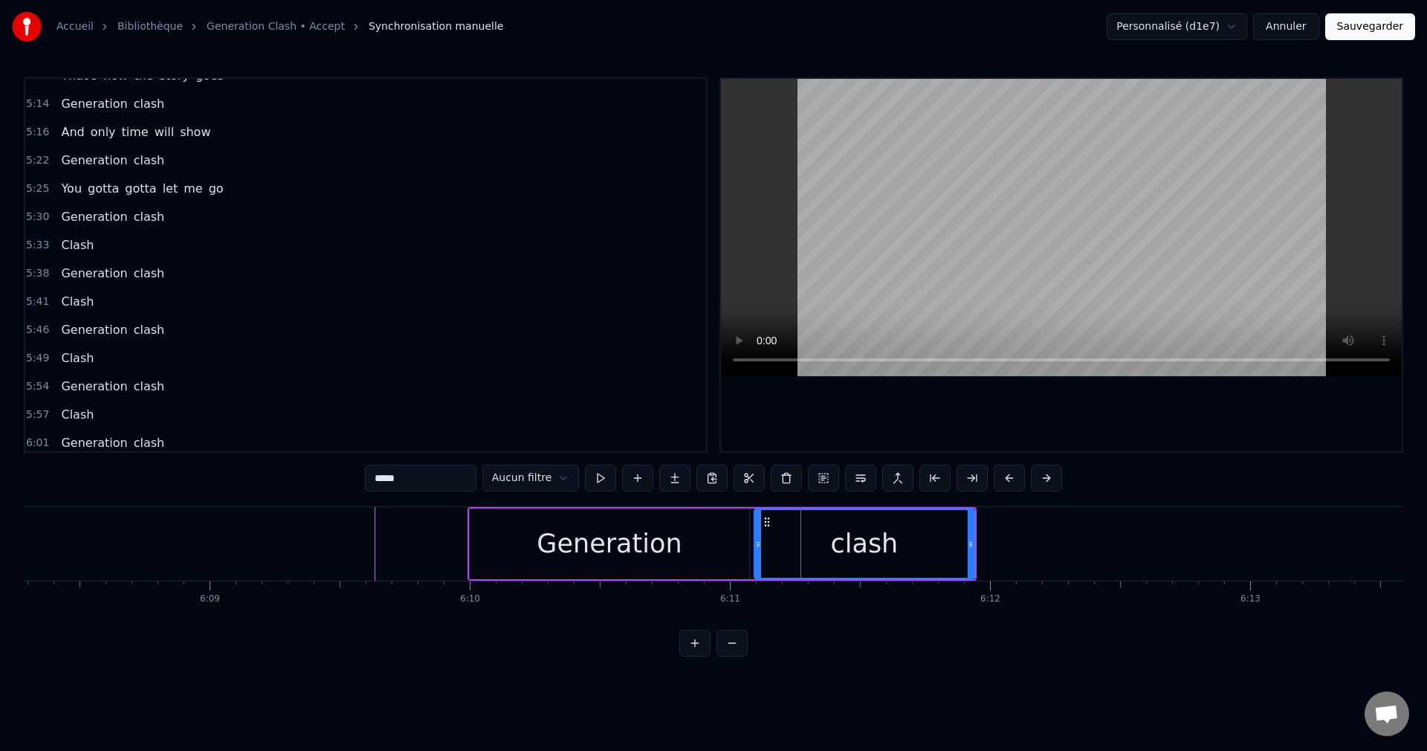
scroll to position [1605, 0]
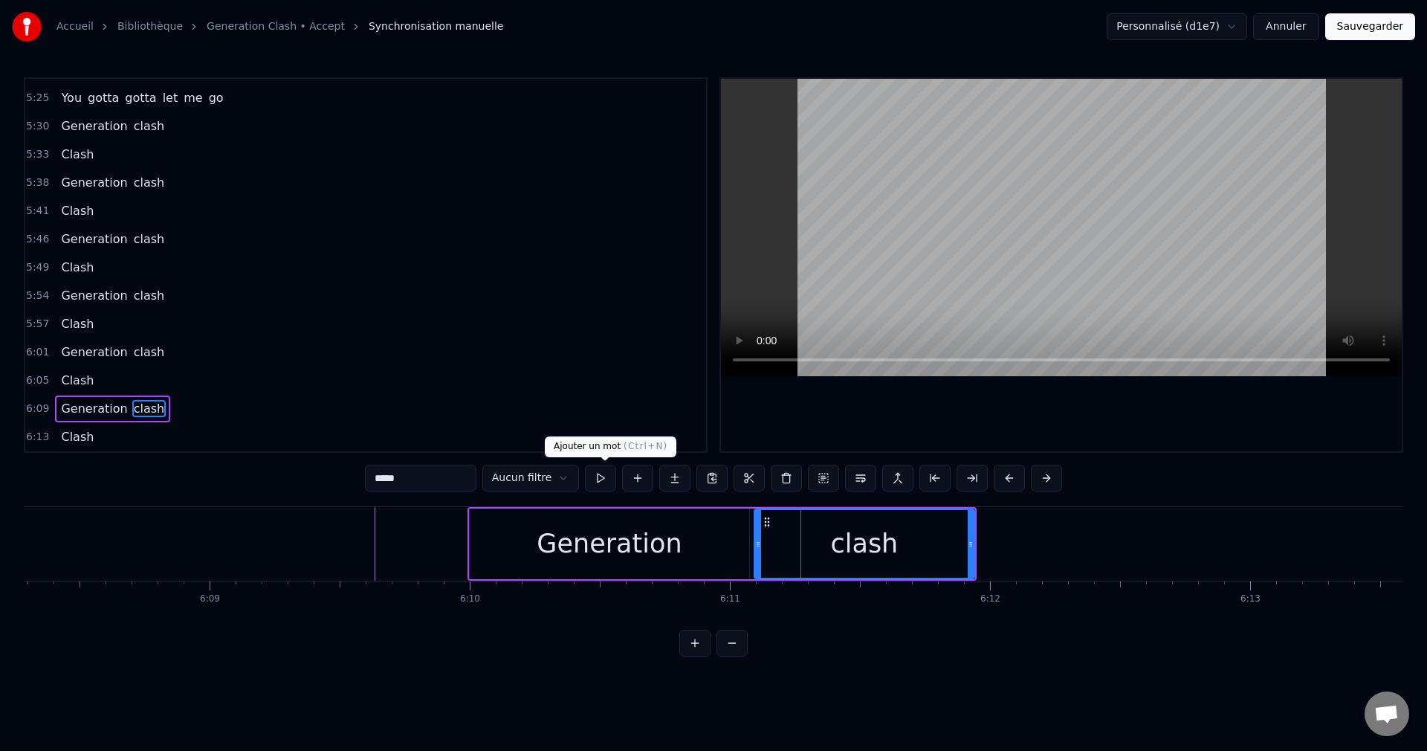
click at [622, 480] on button at bounding box center [637, 478] width 31 height 27
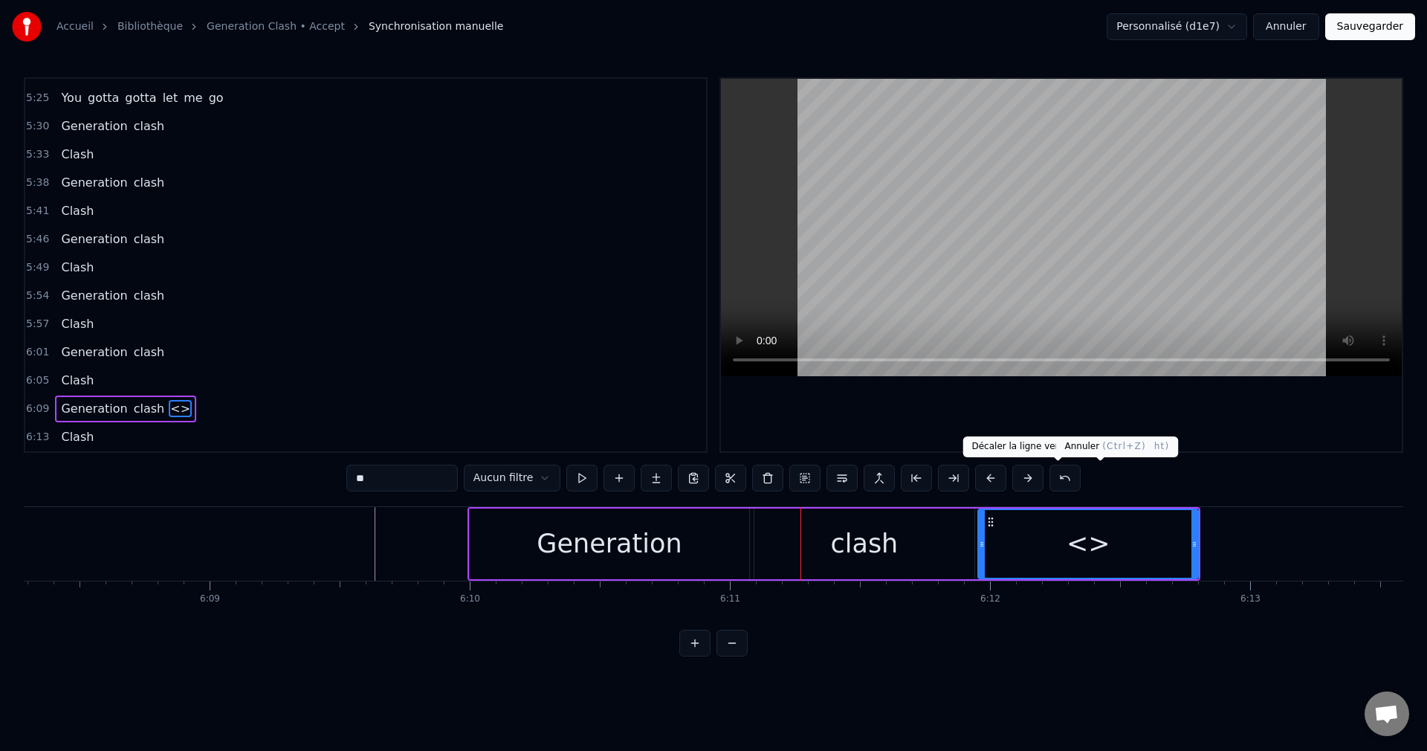
click at [1081, 478] on button at bounding box center [1065, 478] width 31 height 27
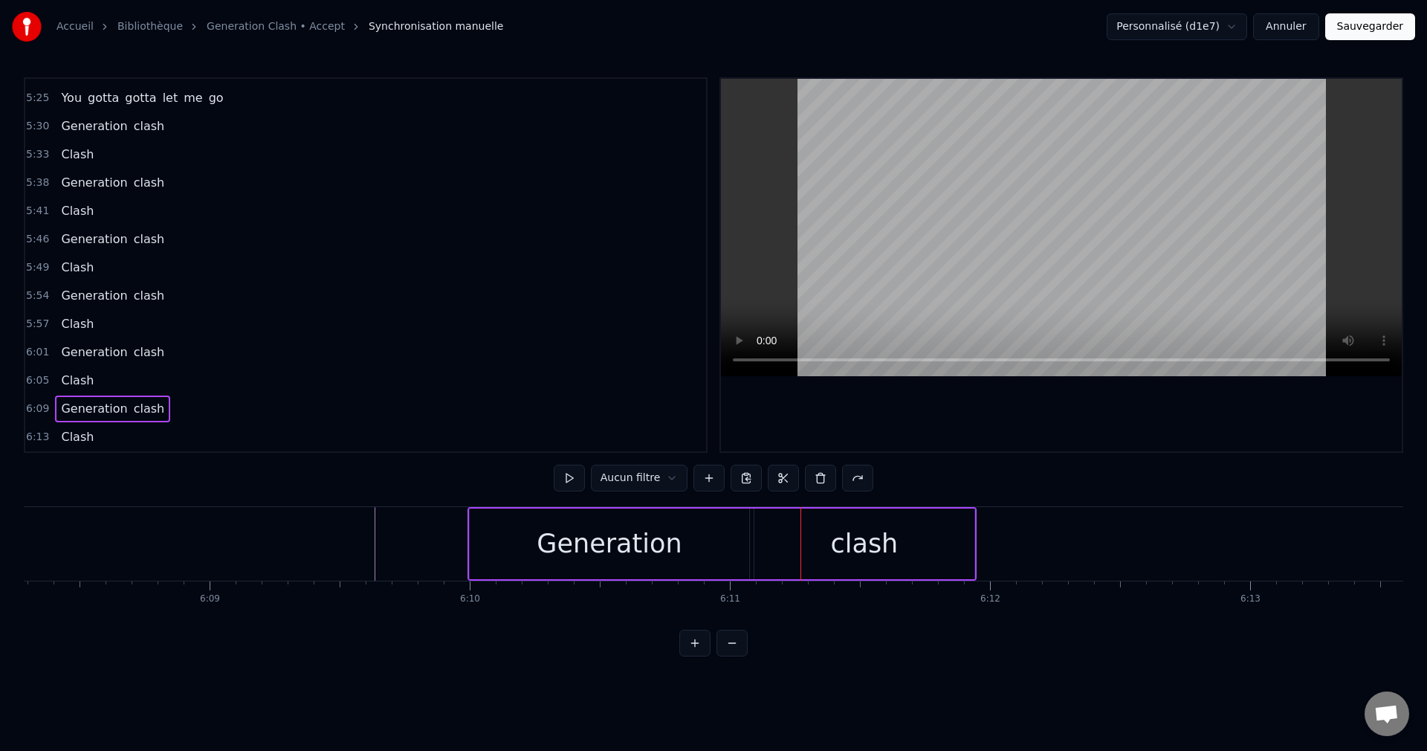
click at [810, 543] on div "clash" at bounding box center [865, 544] width 220 height 71
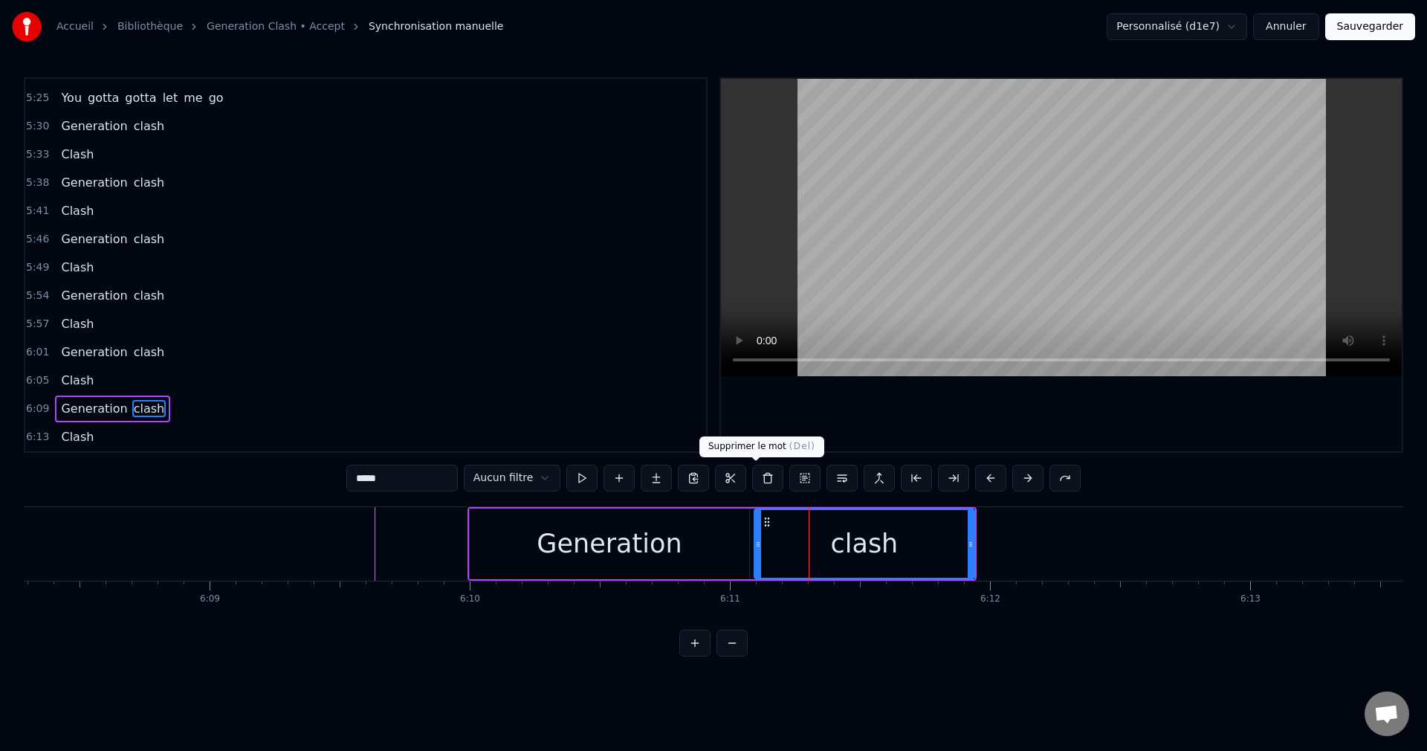
click at [752, 475] on button at bounding box center [767, 478] width 31 height 27
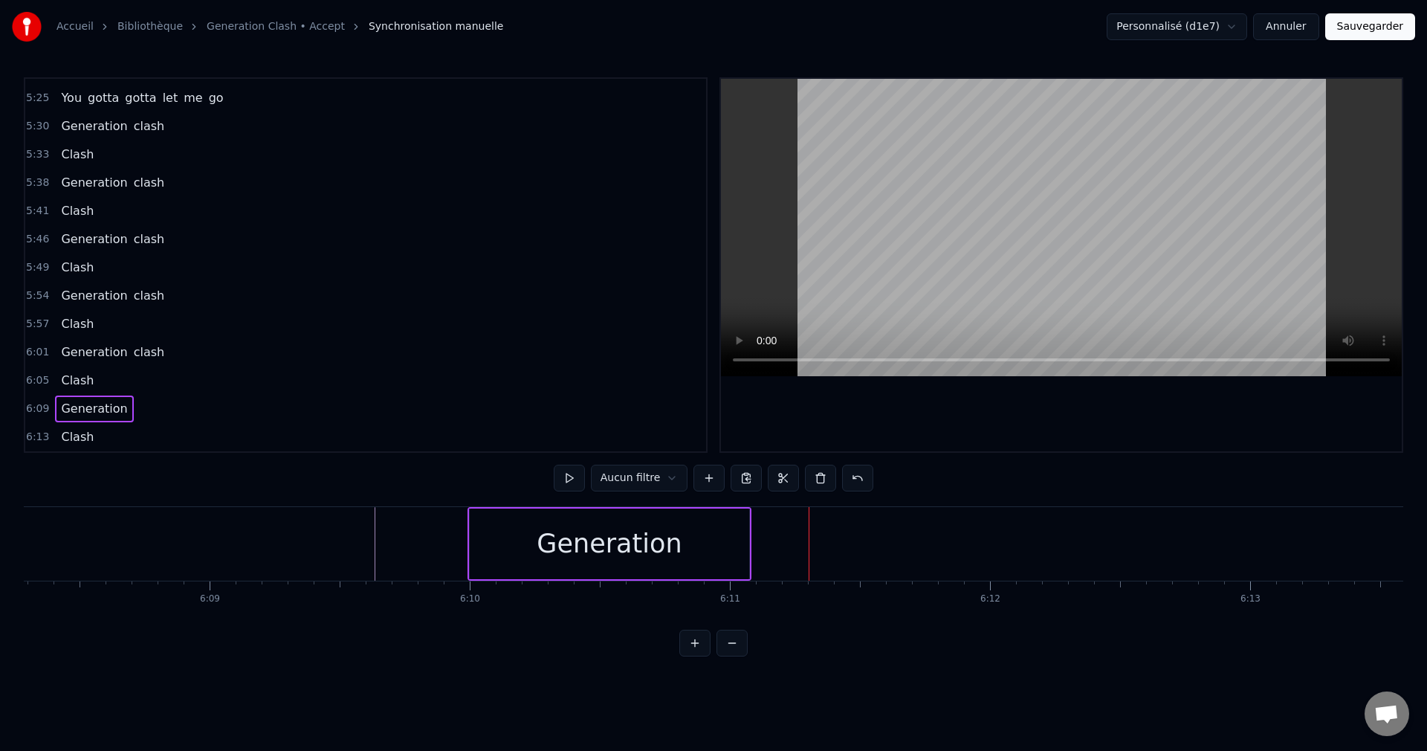
click at [700, 538] on div "Generation" at bounding box center [610, 544] width 280 height 71
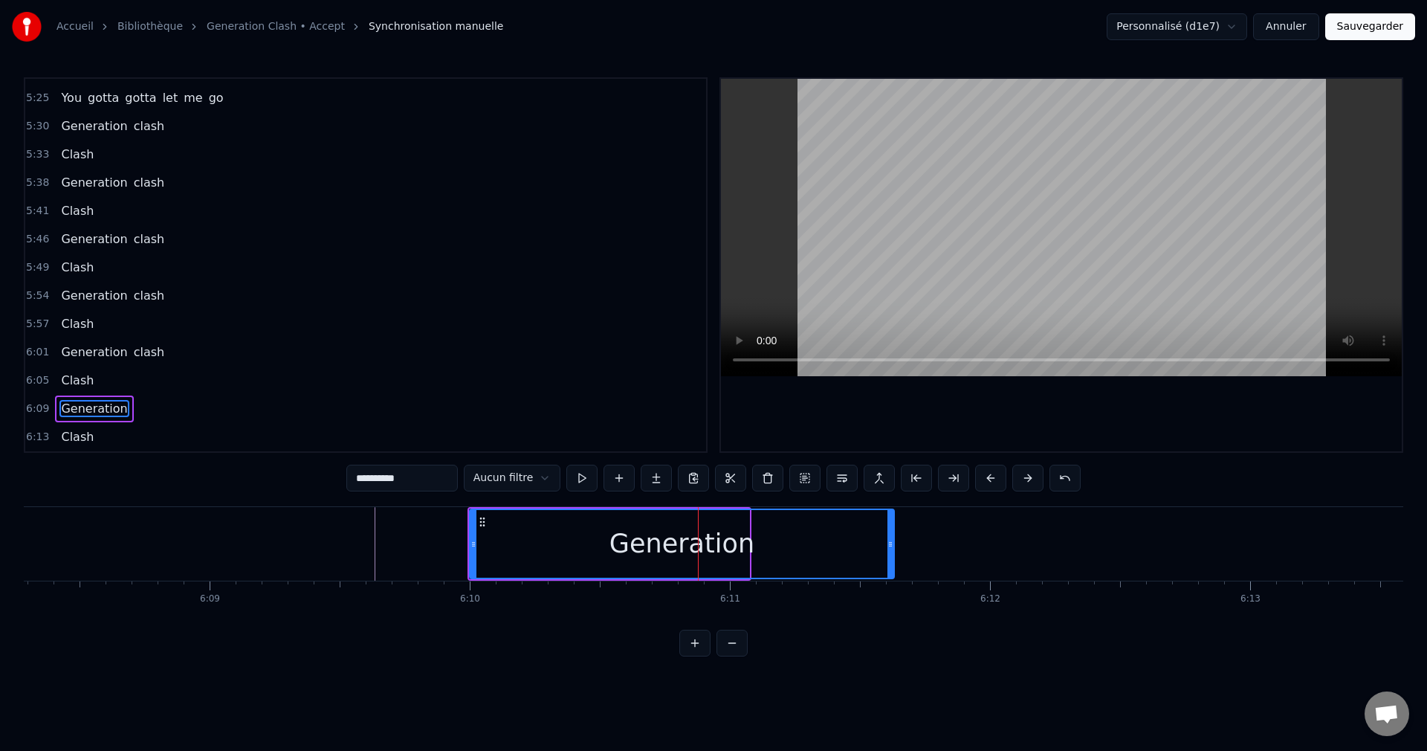
drag, startPoint x: 748, startPoint y: 544, endPoint x: 893, endPoint y: 550, distance: 145.1
click at [893, 550] on div at bounding box center [891, 544] width 6 height 68
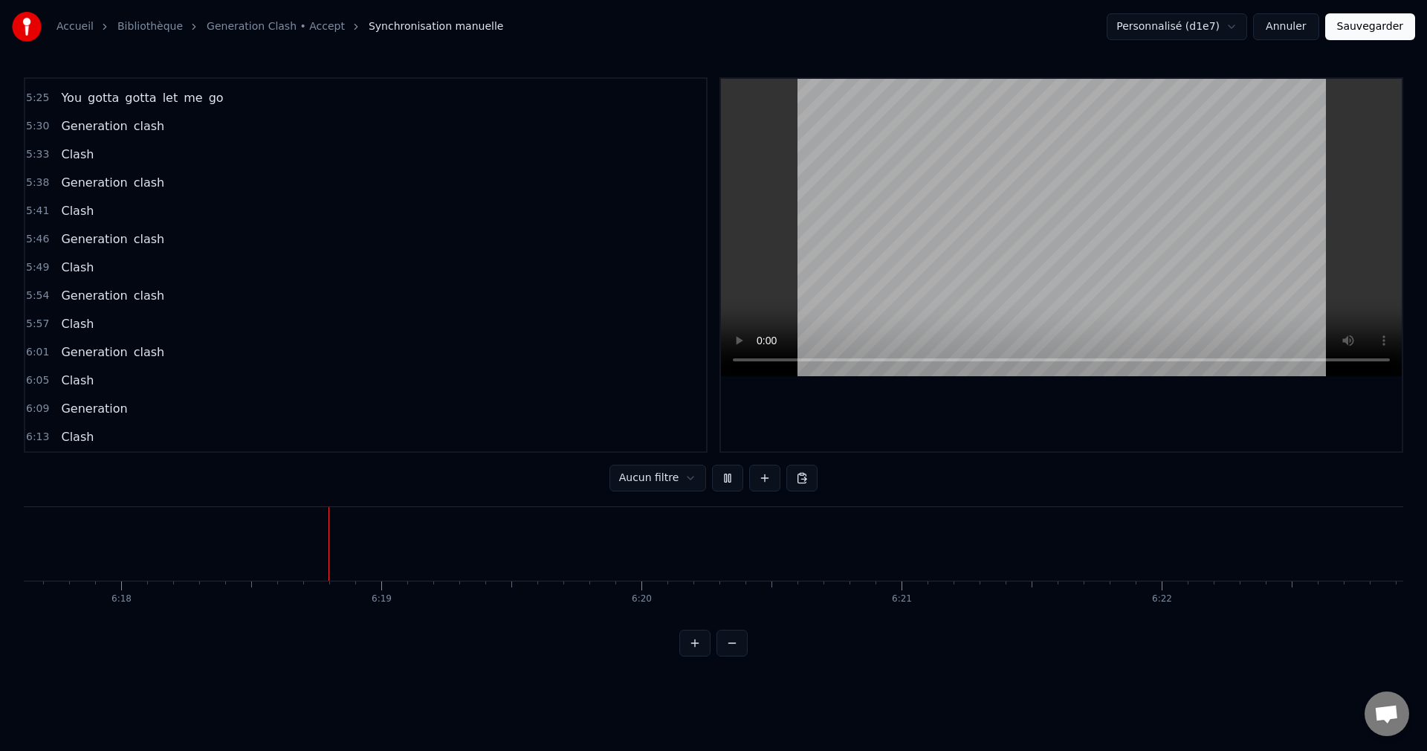
scroll to position [0, 98328]
click at [1356, 25] on button "Sauvegarder" at bounding box center [1371, 26] width 90 height 27
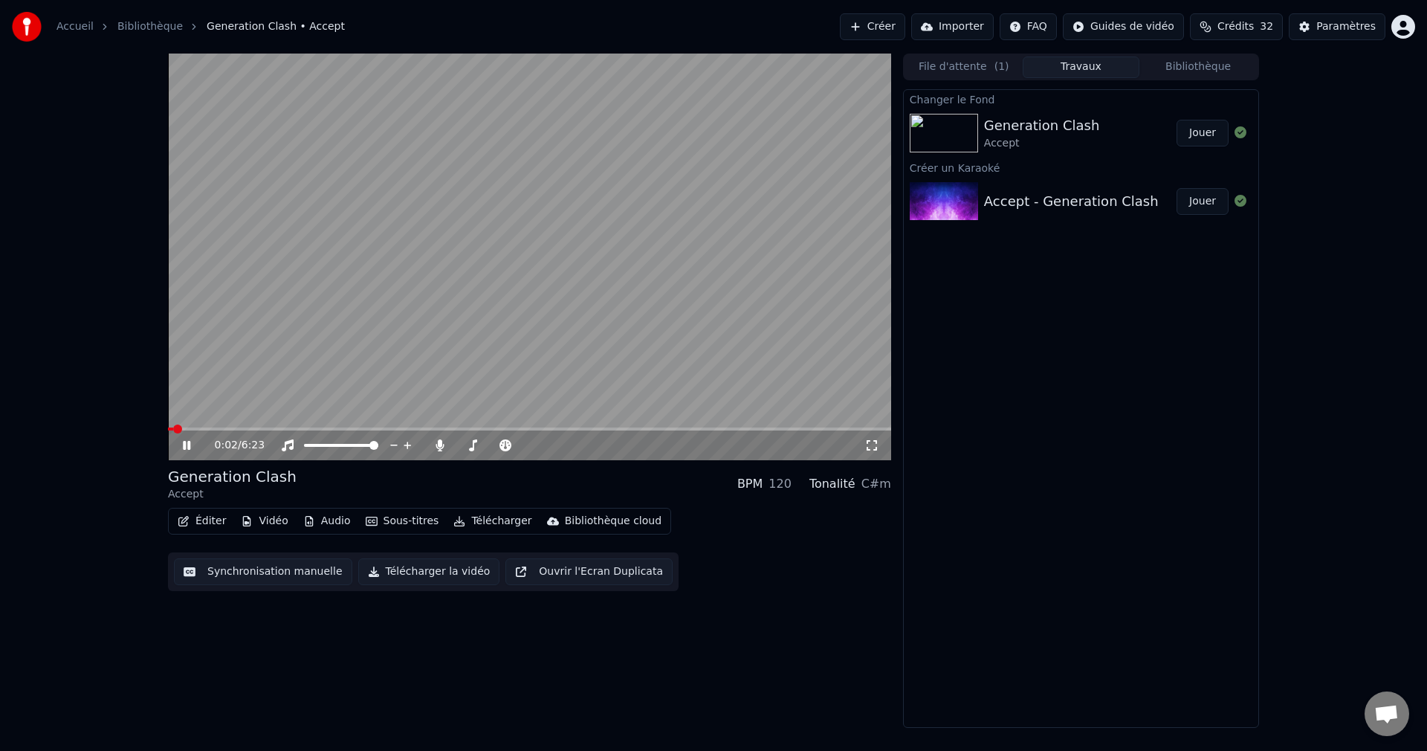
click at [189, 438] on div "0:02 / 6:23" at bounding box center [529, 445] width 711 height 15
click at [189, 445] on icon at bounding box center [186, 445] width 7 height 9
click at [203, 525] on button "Éditer" at bounding box center [202, 521] width 60 height 21
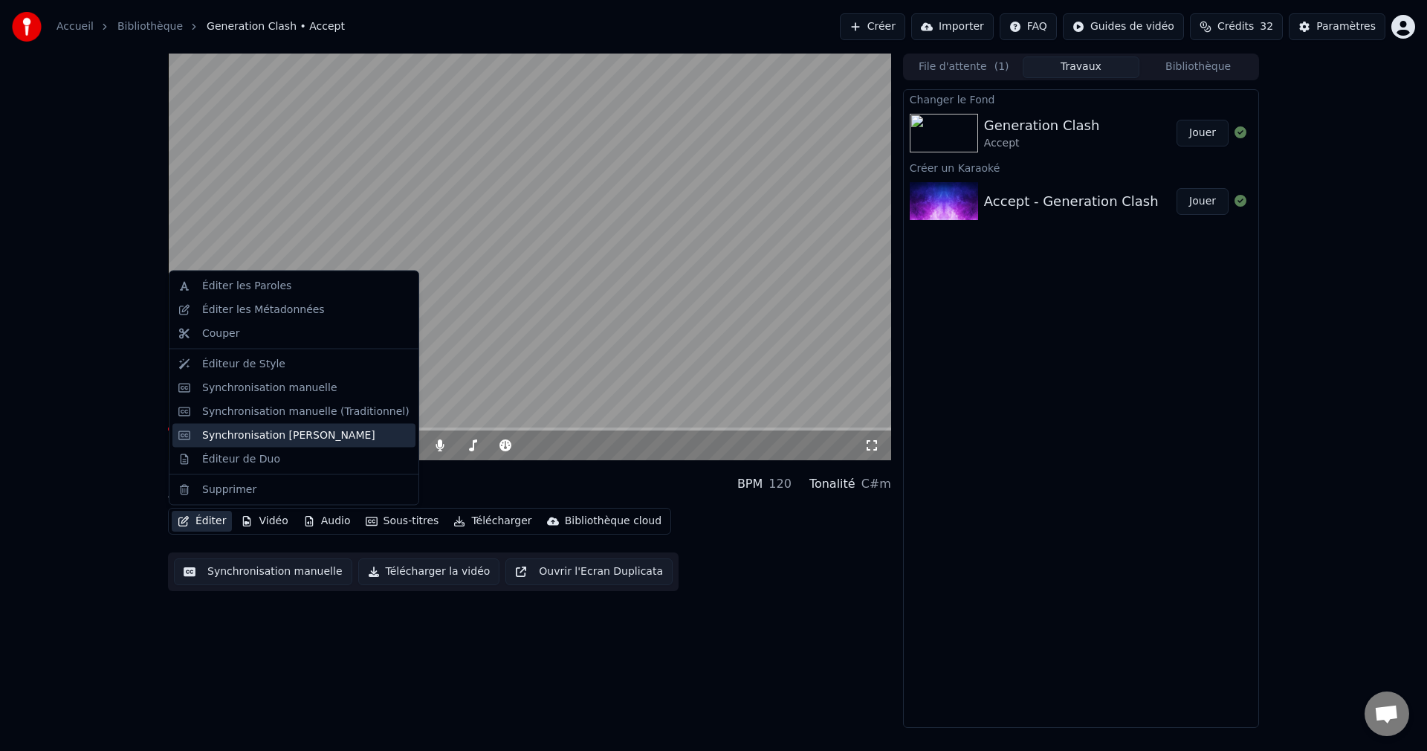
click at [267, 434] on div "Synchronisation [PERSON_NAME]" at bounding box center [288, 434] width 173 height 15
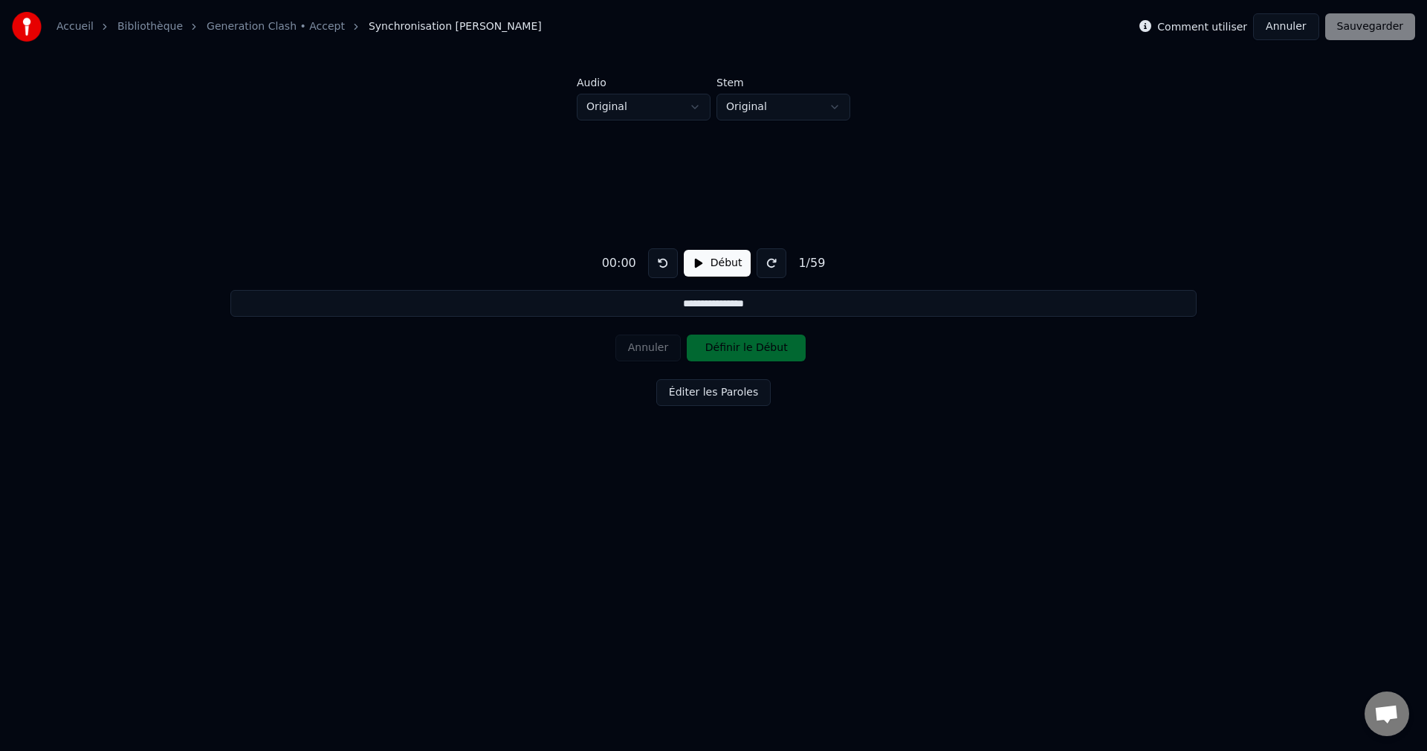
click at [1299, 22] on button "Annuler" at bounding box center [1285, 26] width 65 height 27
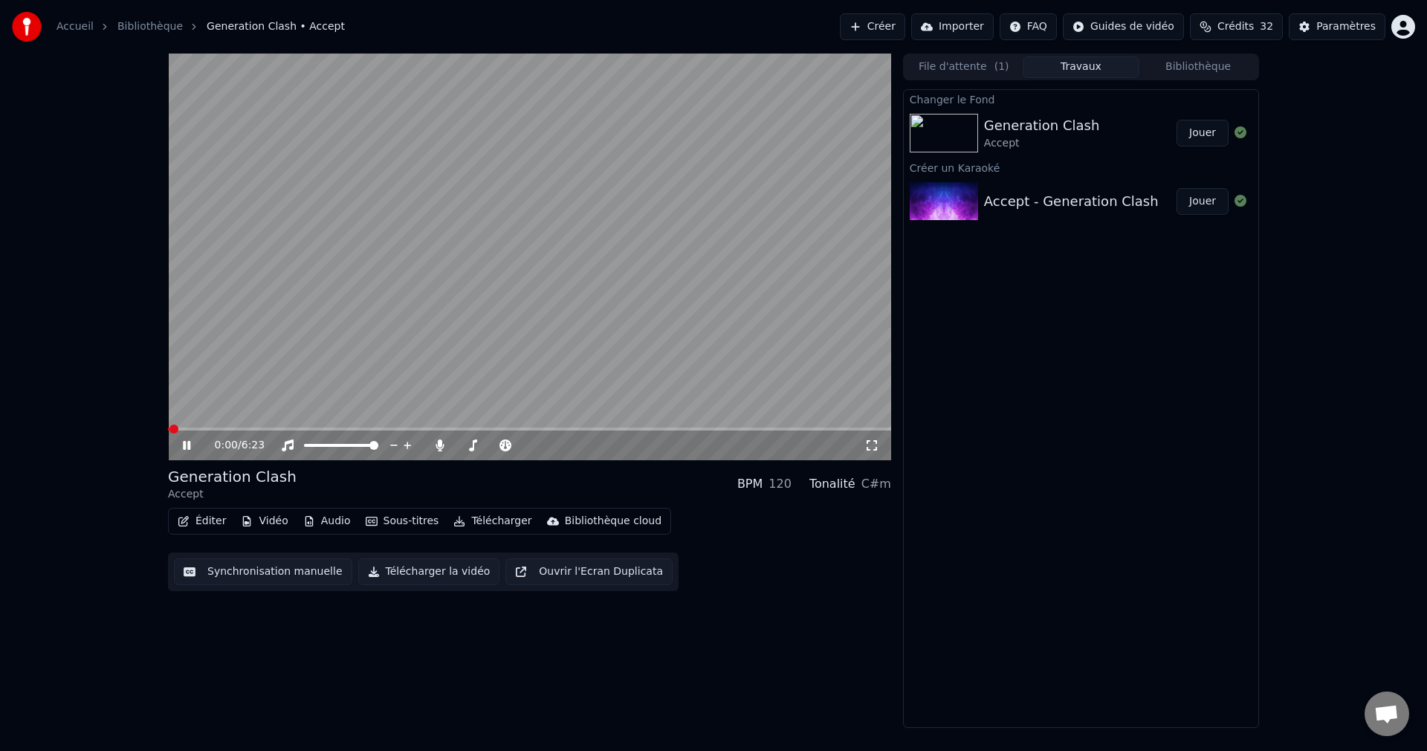
click at [188, 442] on icon at bounding box center [186, 445] width 7 height 9
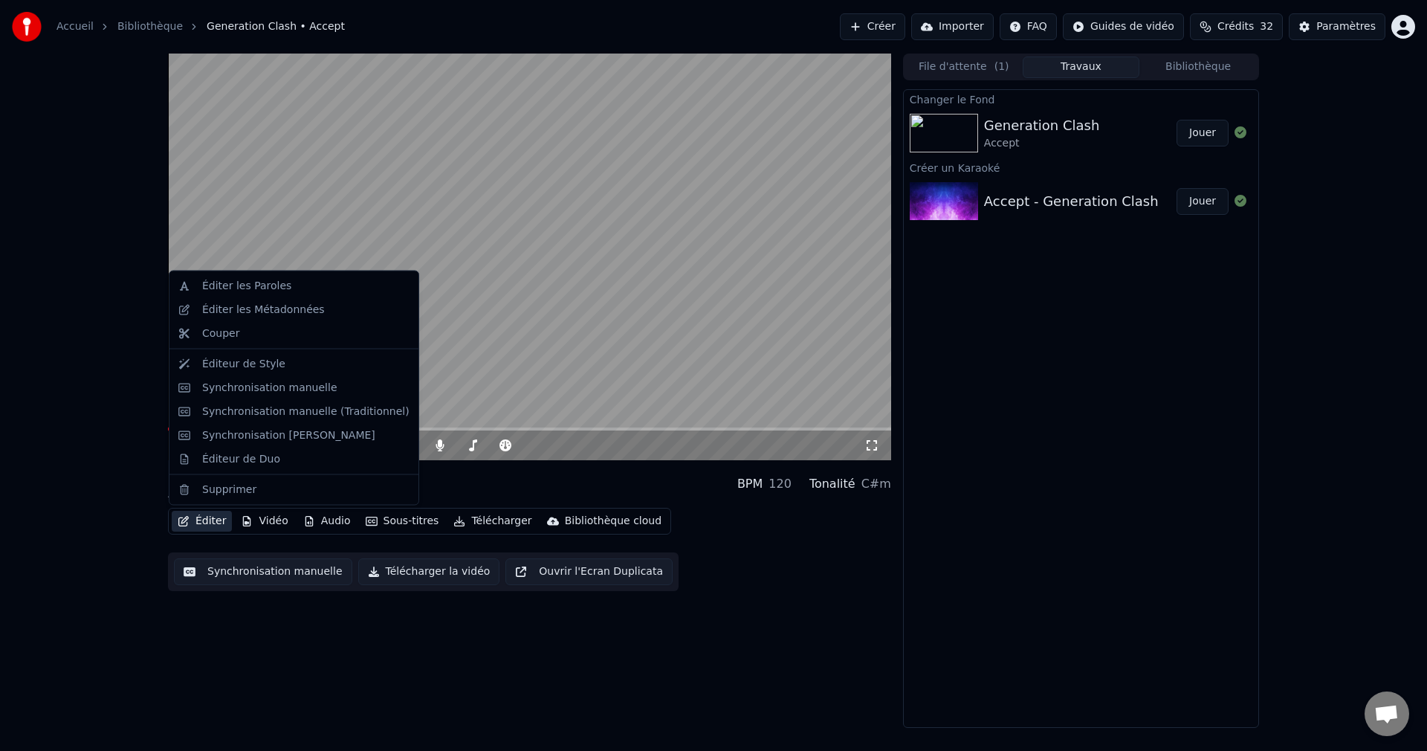
click at [200, 524] on button "Éditer" at bounding box center [202, 521] width 60 height 21
click at [293, 416] on div "Synchronisation manuelle (Traditionnel)" at bounding box center [305, 411] width 207 height 15
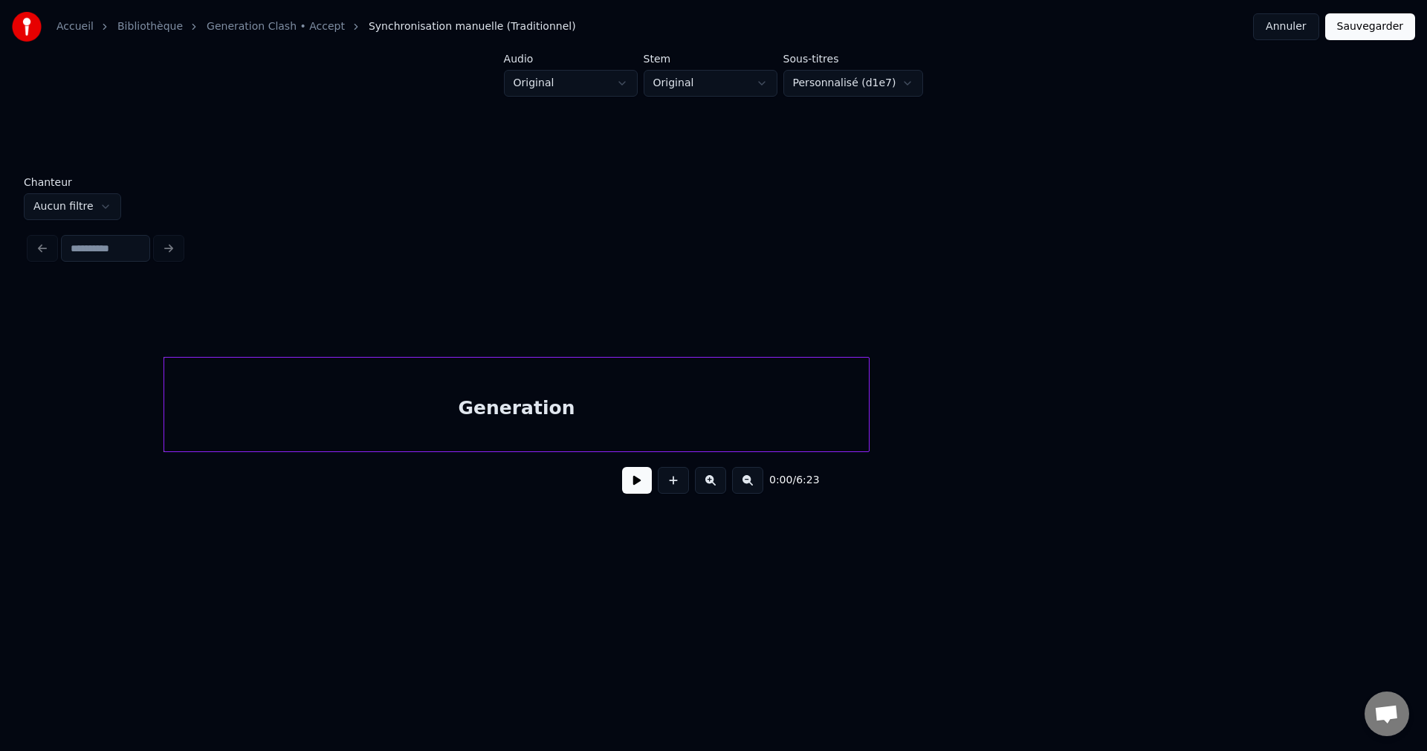
click at [220, 405] on div "Generation" at bounding box center [516, 408] width 705 height 101
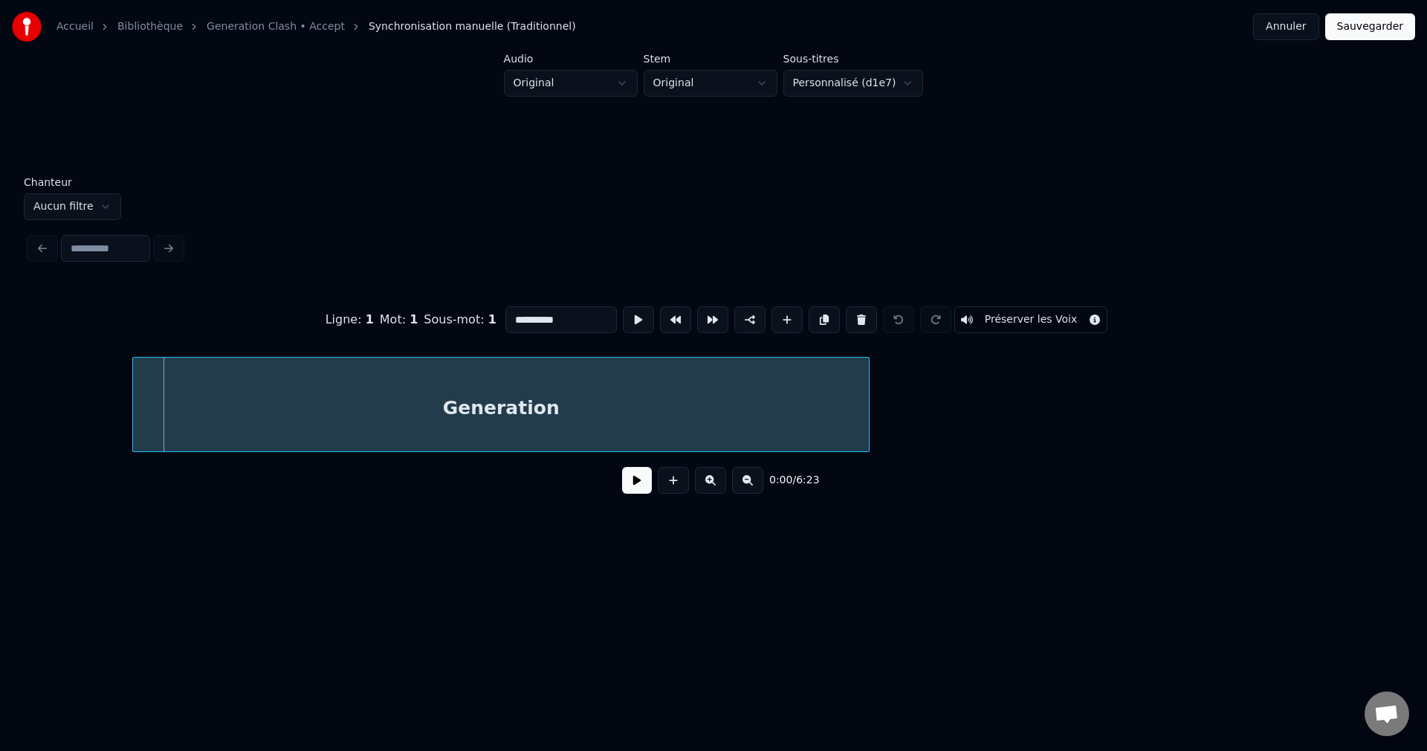
click at [135, 405] on div at bounding box center [135, 405] width 4 height 94
click at [1027, 311] on button "Préserver les Voix" at bounding box center [1032, 319] width 154 height 27
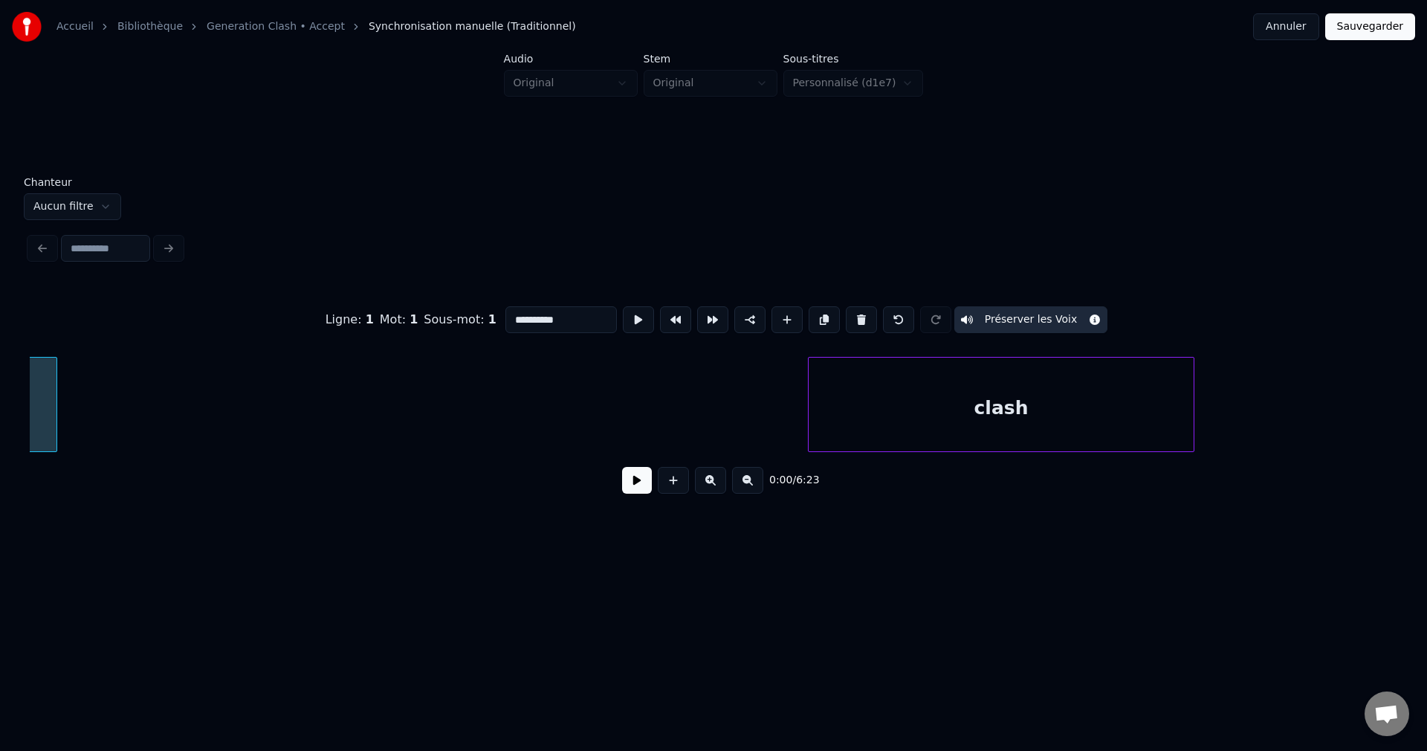
scroll to position [0, 872]
click at [844, 407] on div "clash" at bounding box center [941, 408] width 385 height 101
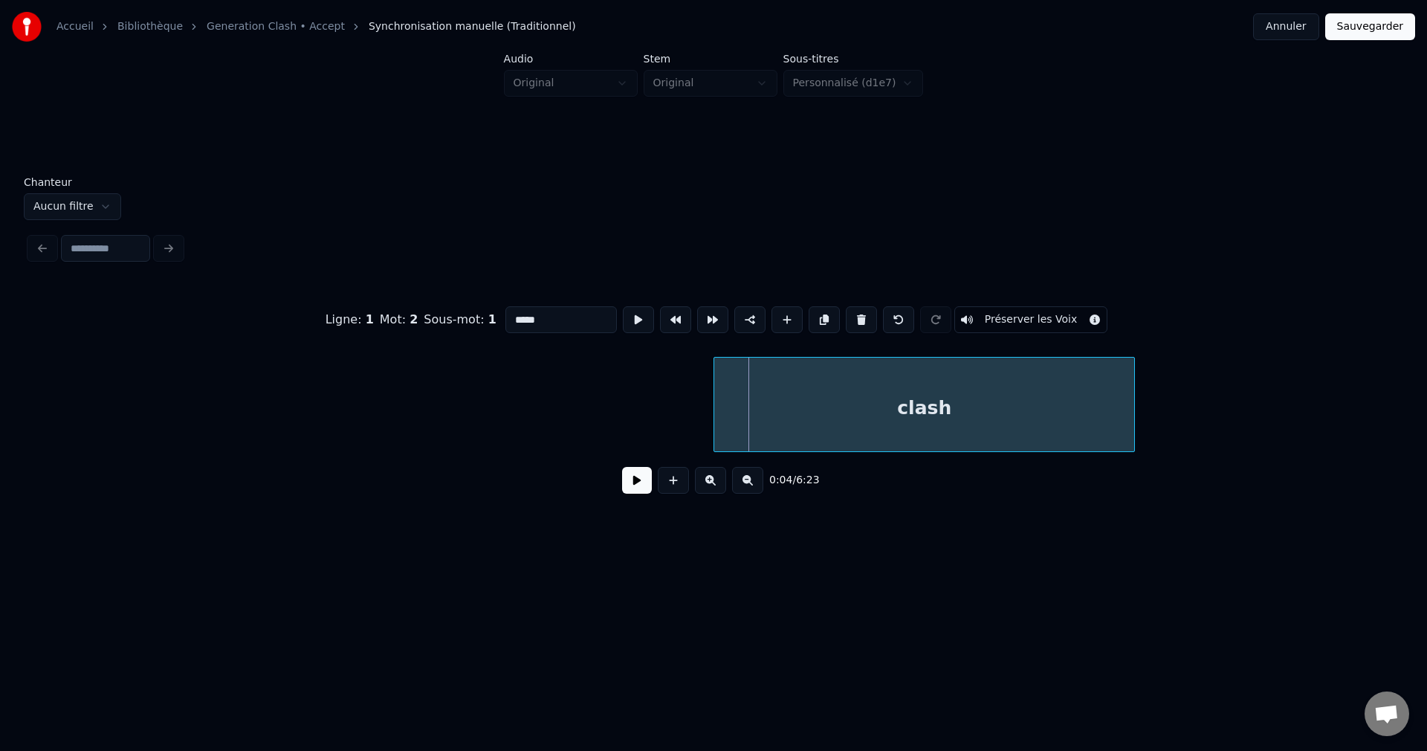
click at [716, 407] on div at bounding box center [716, 405] width 4 height 94
click at [1031, 314] on button "Préserver les Voix" at bounding box center [1032, 319] width 154 height 27
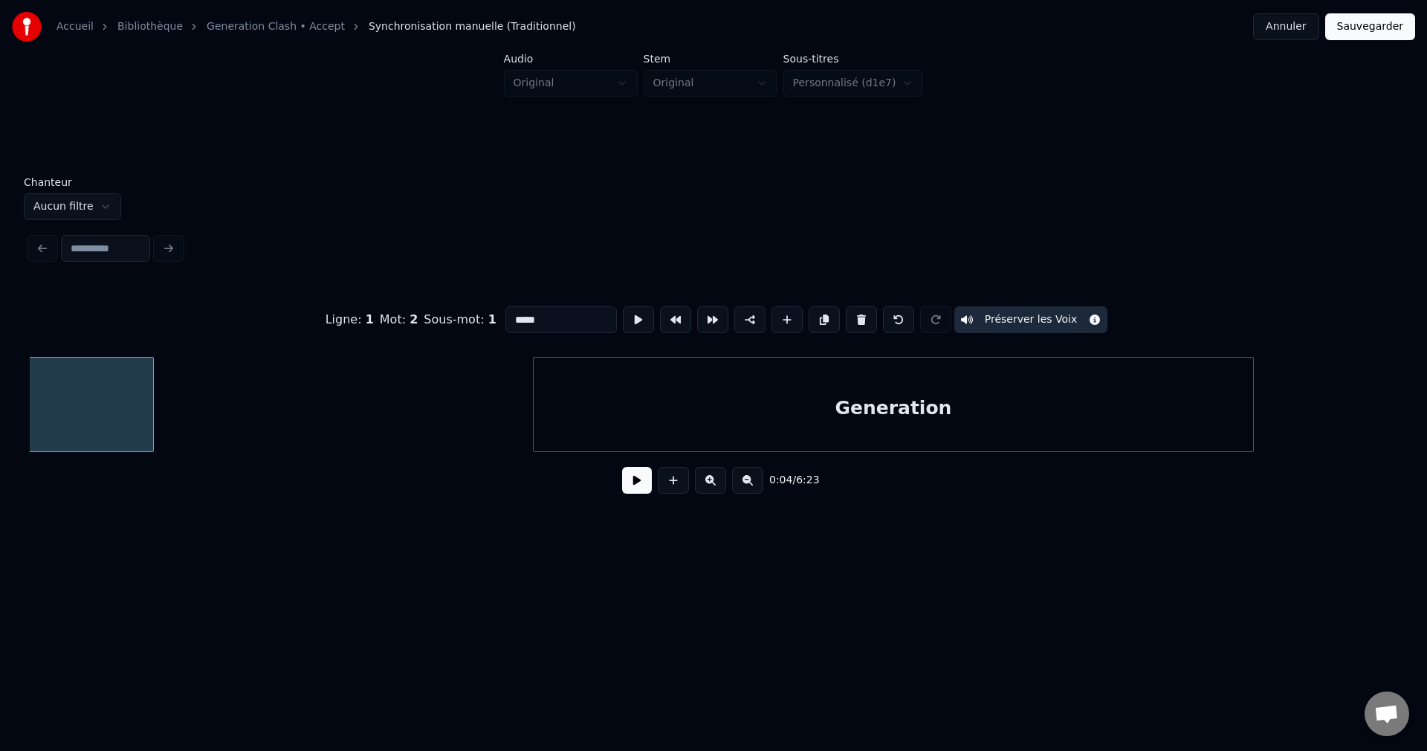
scroll to position [0, 1922]
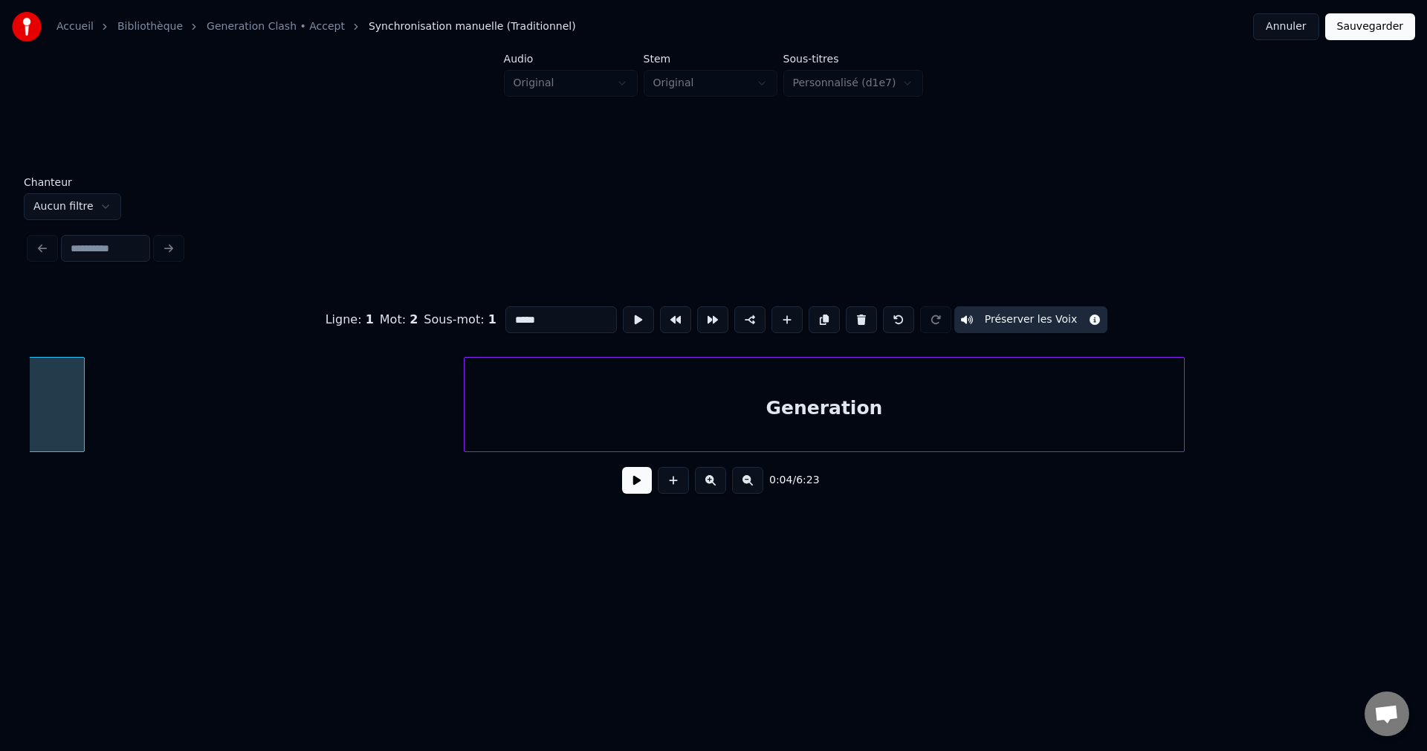
click at [572, 409] on div "Generation" at bounding box center [825, 408] width 720 height 101
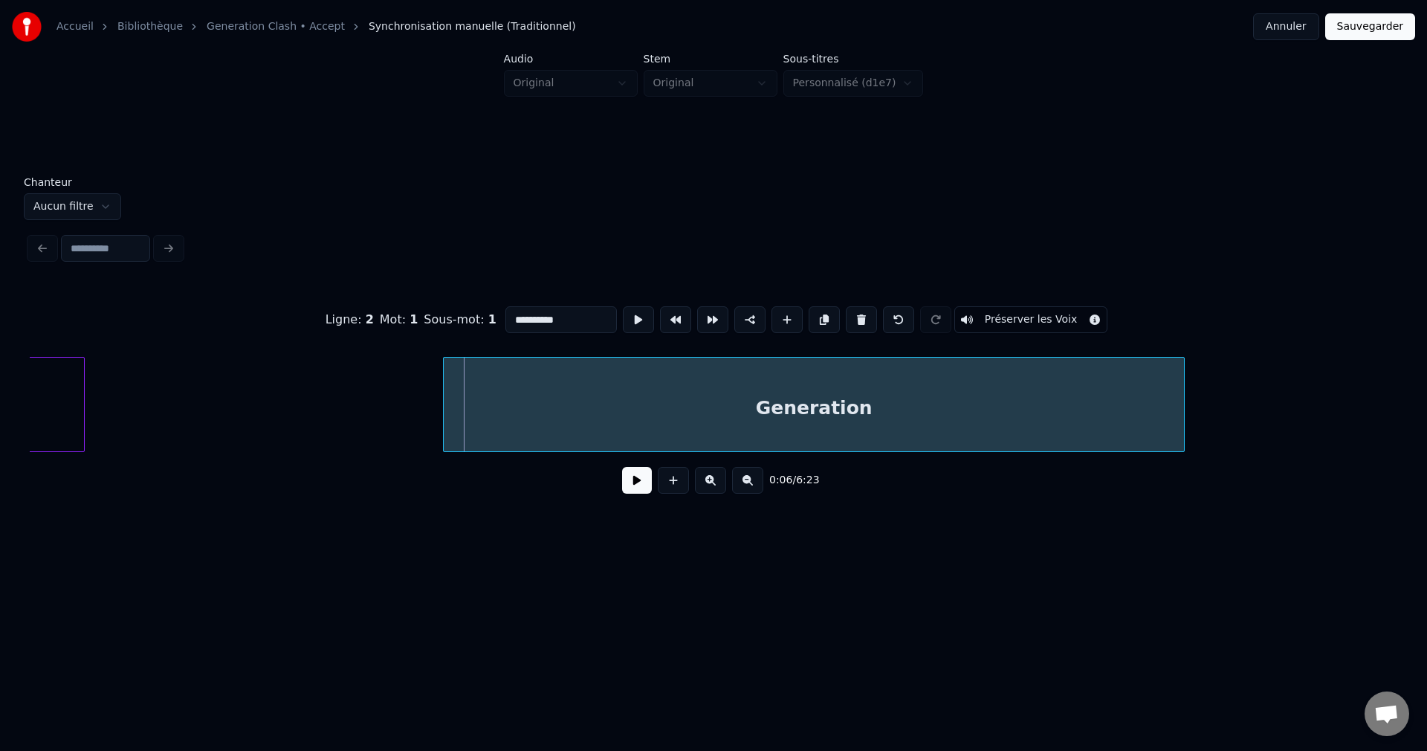
click at [445, 402] on div at bounding box center [446, 405] width 4 height 94
click at [1041, 314] on button "Préserver les Voix" at bounding box center [1032, 319] width 154 height 27
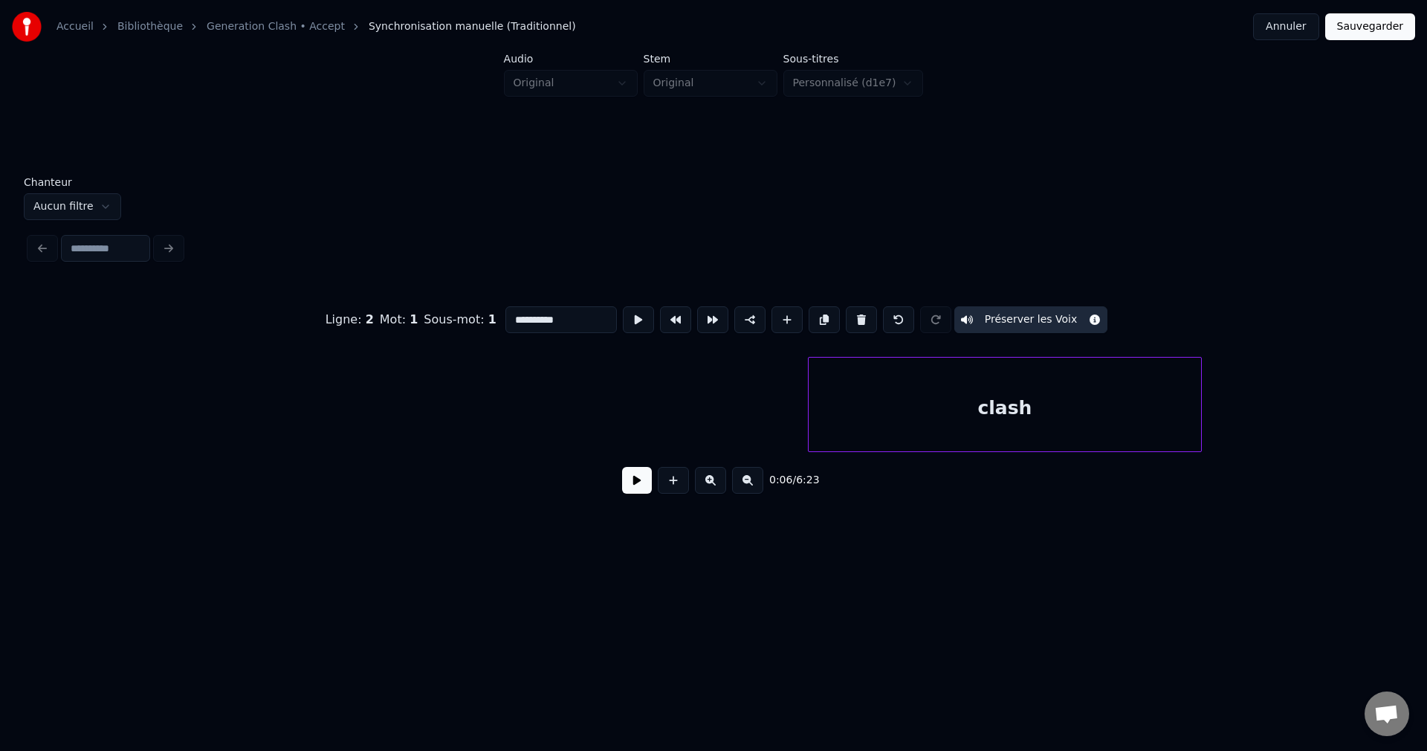
scroll to position [0, 3102]
click at [807, 416] on div "clash" at bounding box center [945, 408] width 393 height 101
type input "*****"
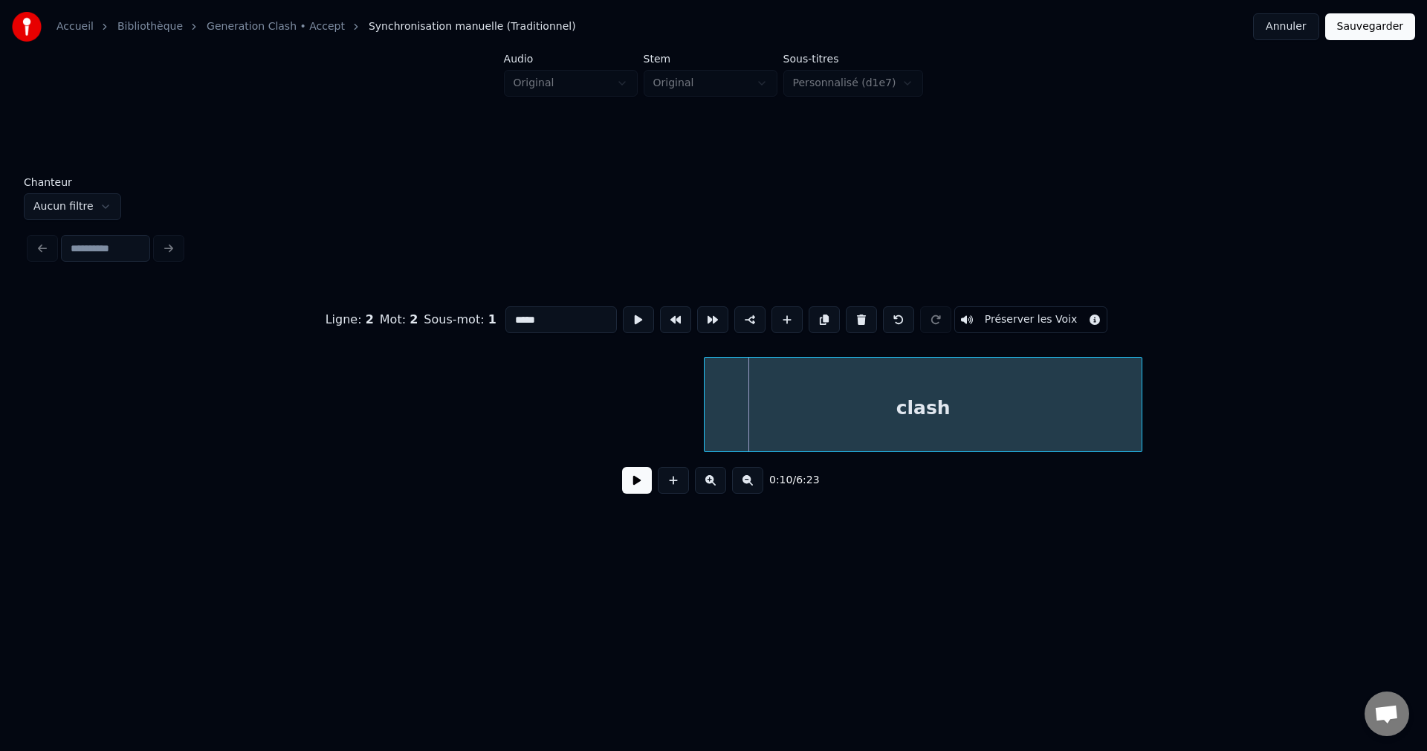
click at [707, 410] on div at bounding box center [707, 405] width 4 height 94
click at [1024, 317] on button "Préserver les Voix" at bounding box center [1032, 319] width 154 height 27
click at [1371, 28] on button "Sauvegarder" at bounding box center [1371, 26] width 90 height 27
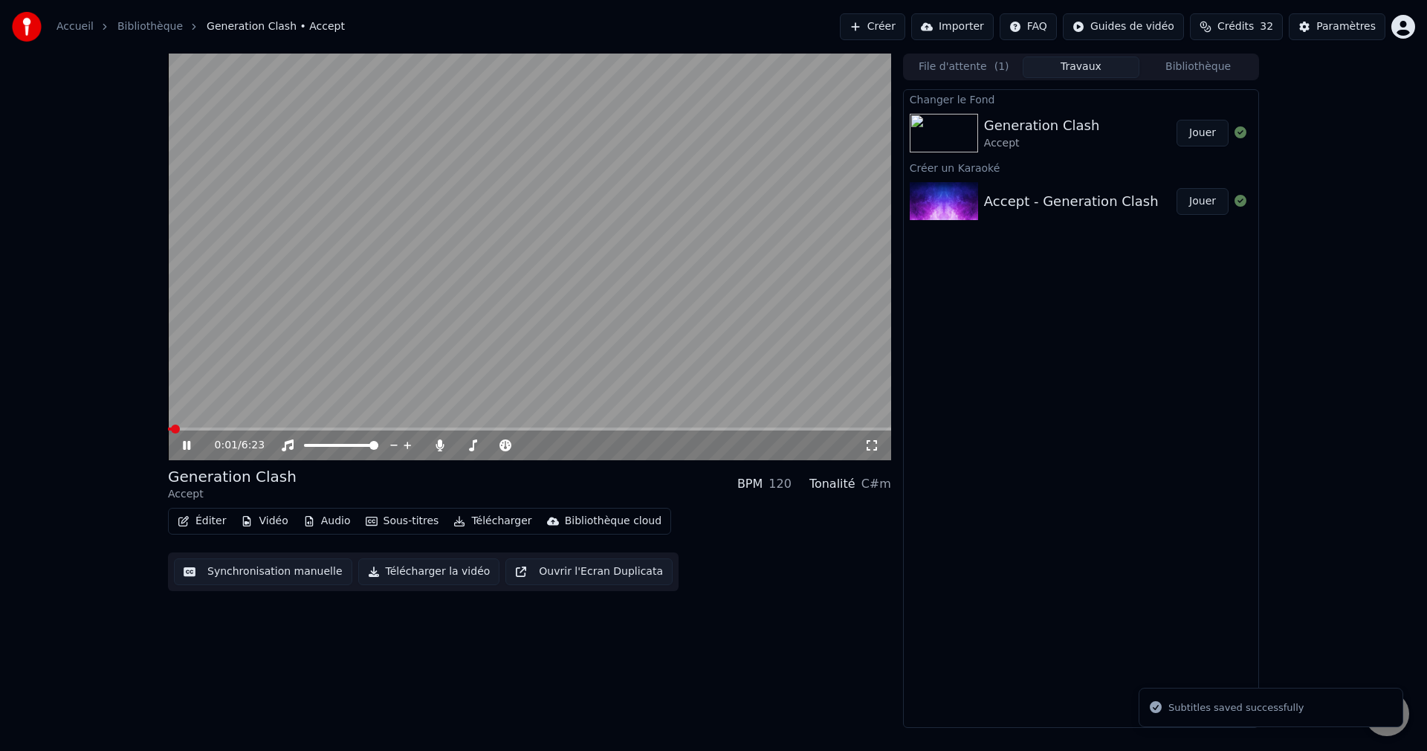
click at [187, 442] on icon at bounding box center [197, 445] width 35 height 12
click at [468, 443] on div at bounding box center [508, 445] width 120 height 15
click at [468, 446] on span at bounding box center [493, 445] width 74 height 3
click at [465, 446] on span at bounding box center [468, 445] width 9 height 9
click at [190, 442] on icon at bounding box center [197, 445] width 35 height 12
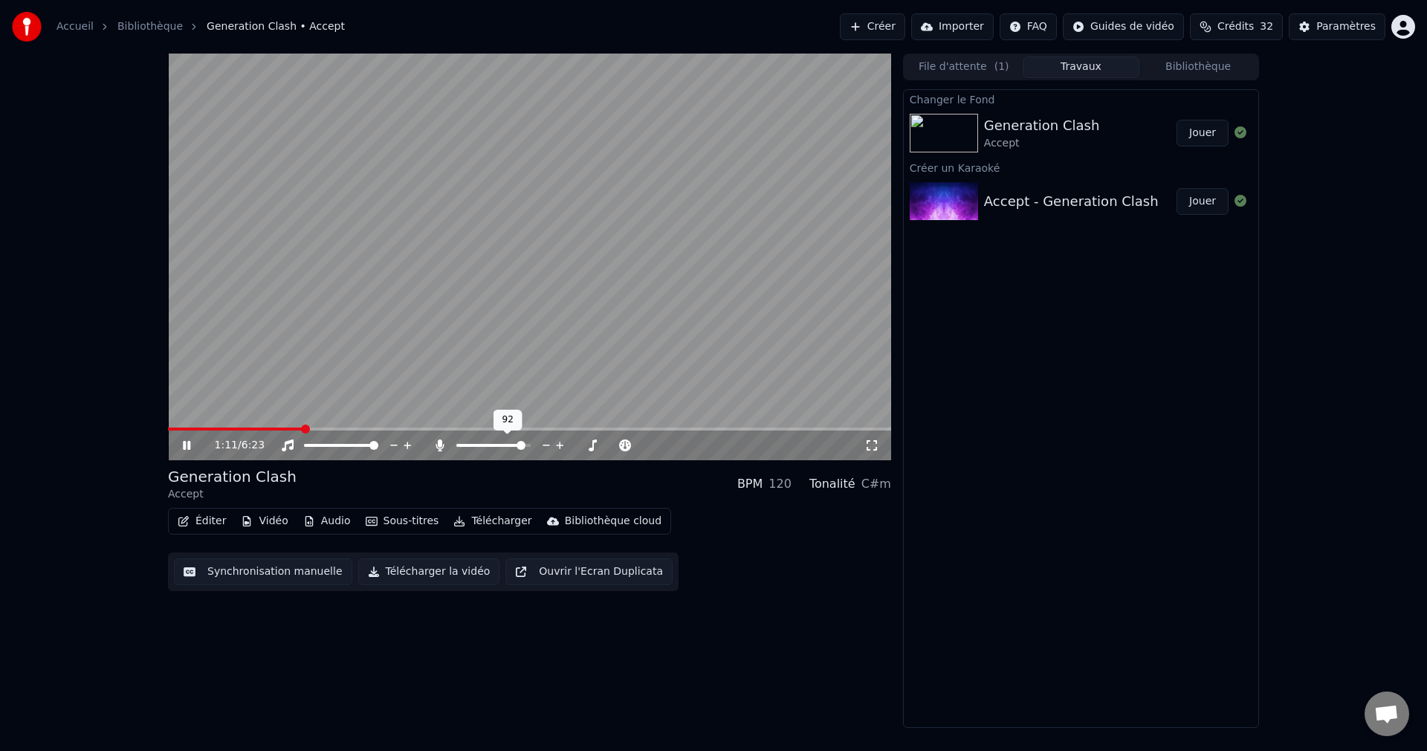
click at [524, 450] on span at bounding box center [521, 445] width 9 height 9
click at [186, 448] on icon at bounding box center [186, 445] width 7 height 9
click at [1200, 131] on button "Jouer" at bounding box center [1203, 133] width 52 height 27
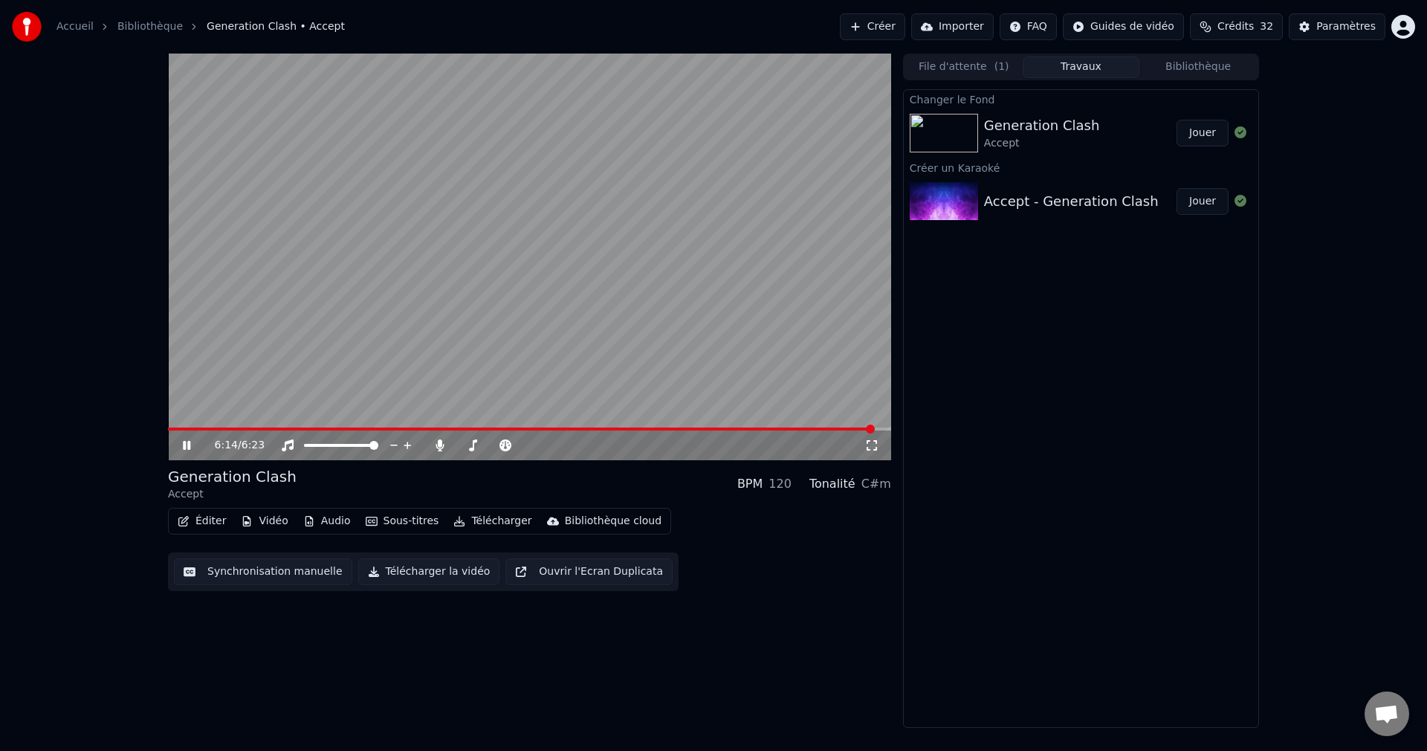
click at [186, 443] on icon at bounding box center [197, 445] width 35 height 12
click at [201, 525] on button "Éditer" at bounding box center [202, 521] width 60 height 21
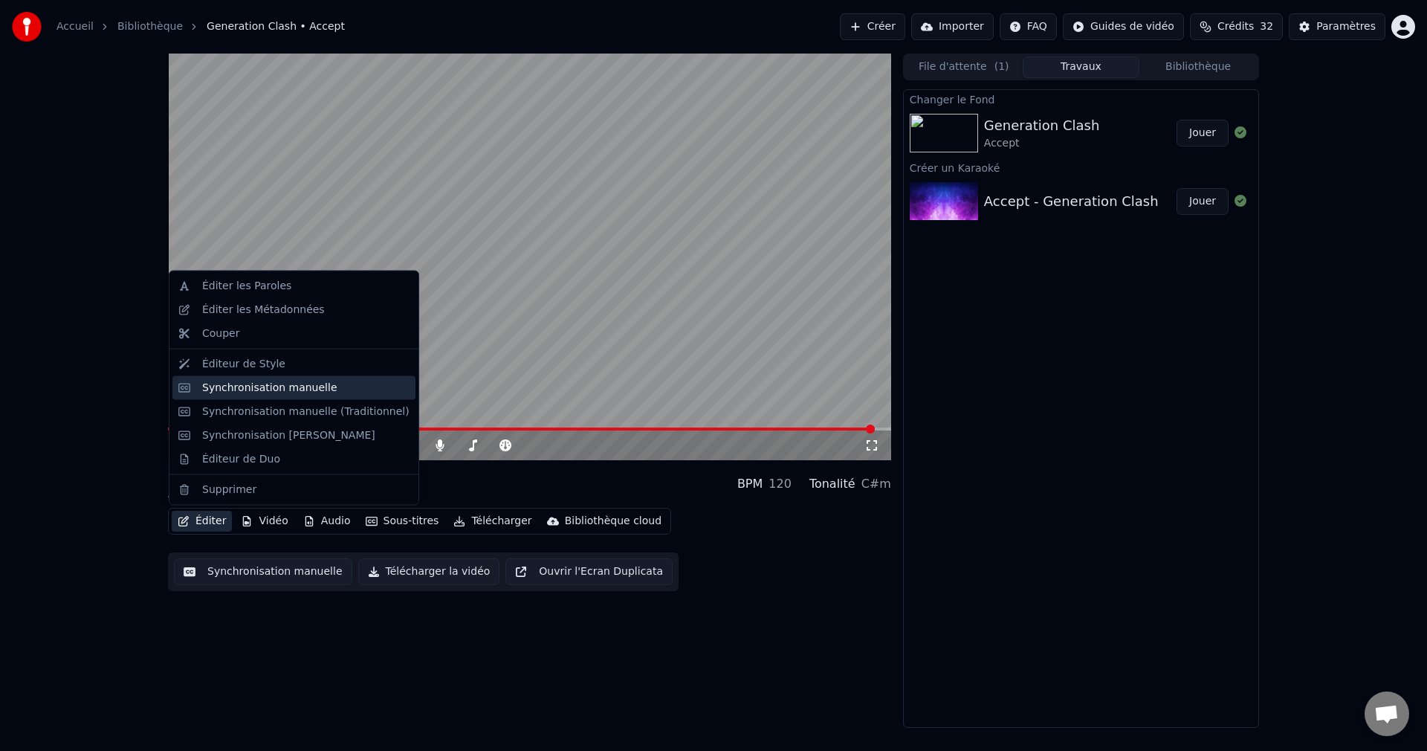
click at [278, 395] on div "Synchronisation manuelle" at bounding box center [293, 387] width 243 height 24
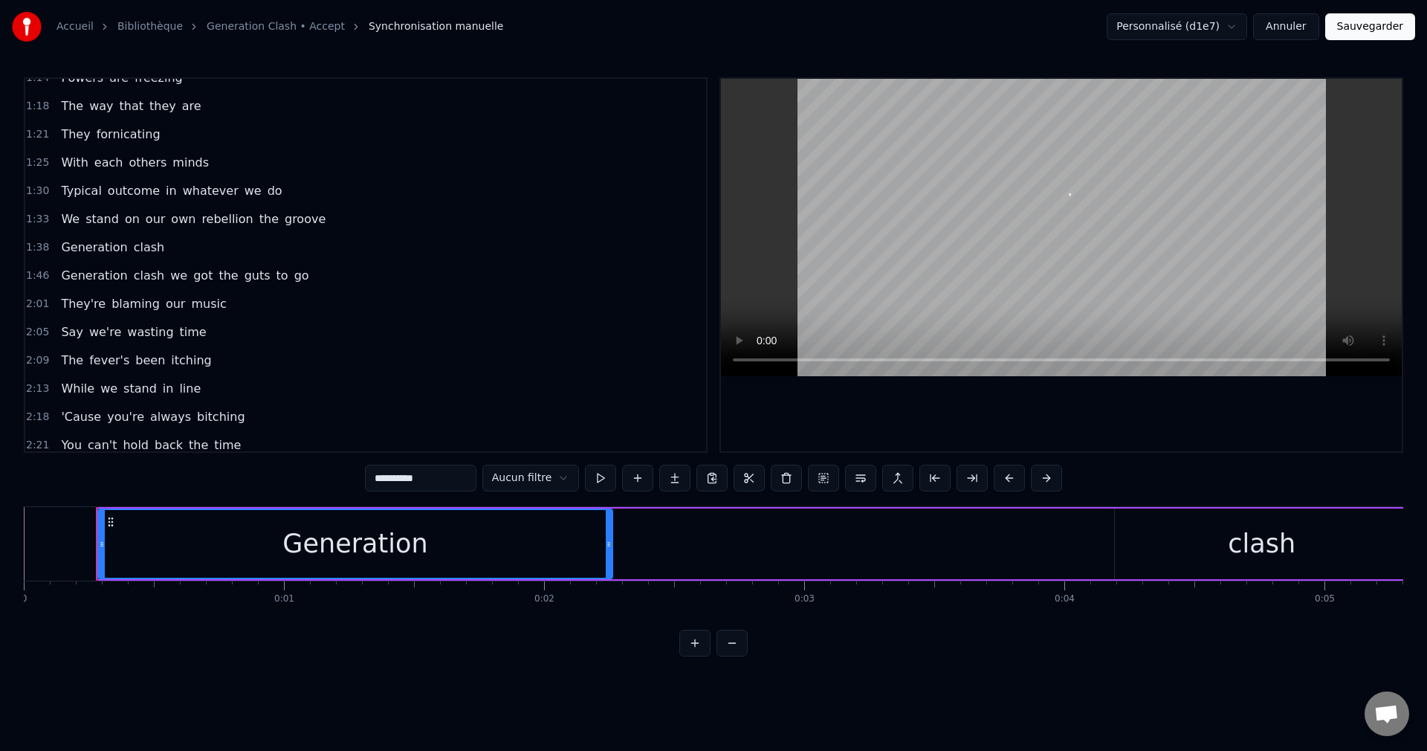
scroll to position [372, 0]
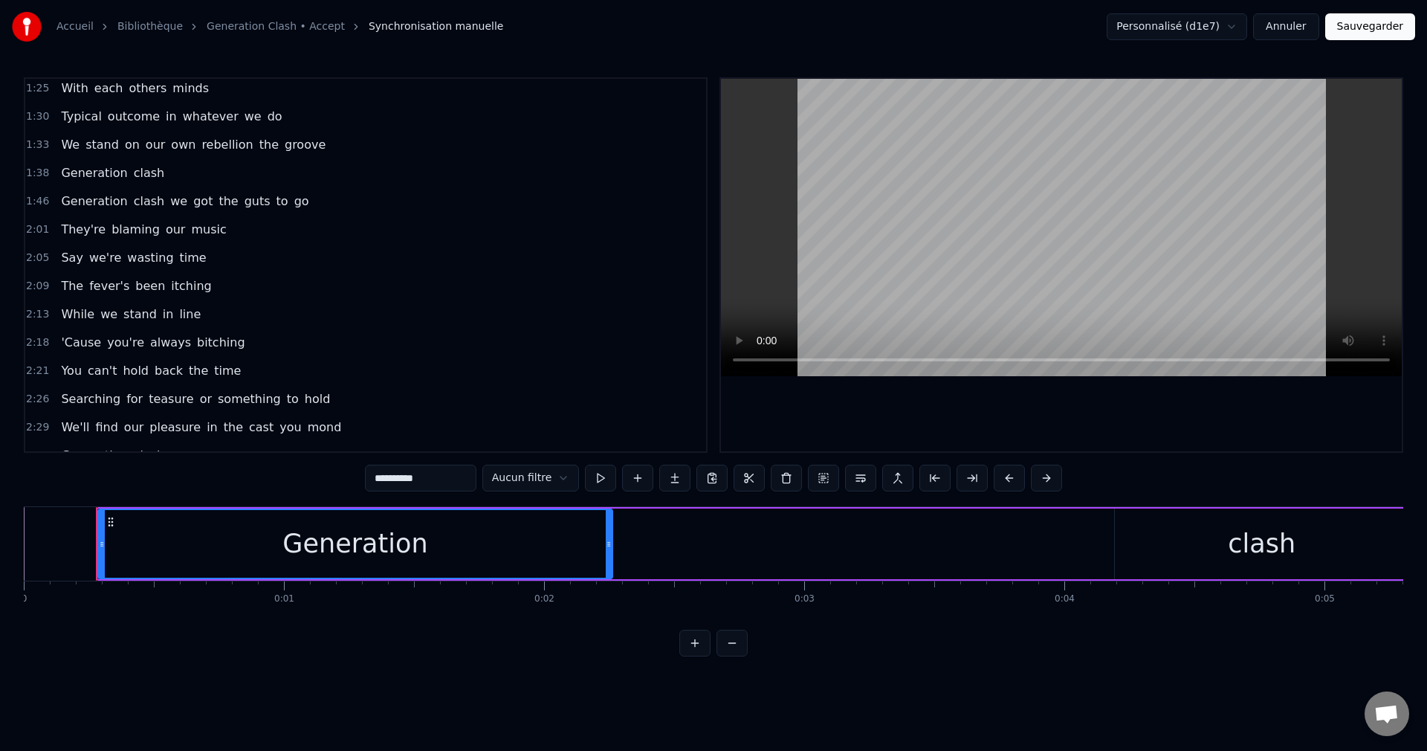
click at [165, 399] on span "teasure" at bounding box center [171, 398] width 48 height 17
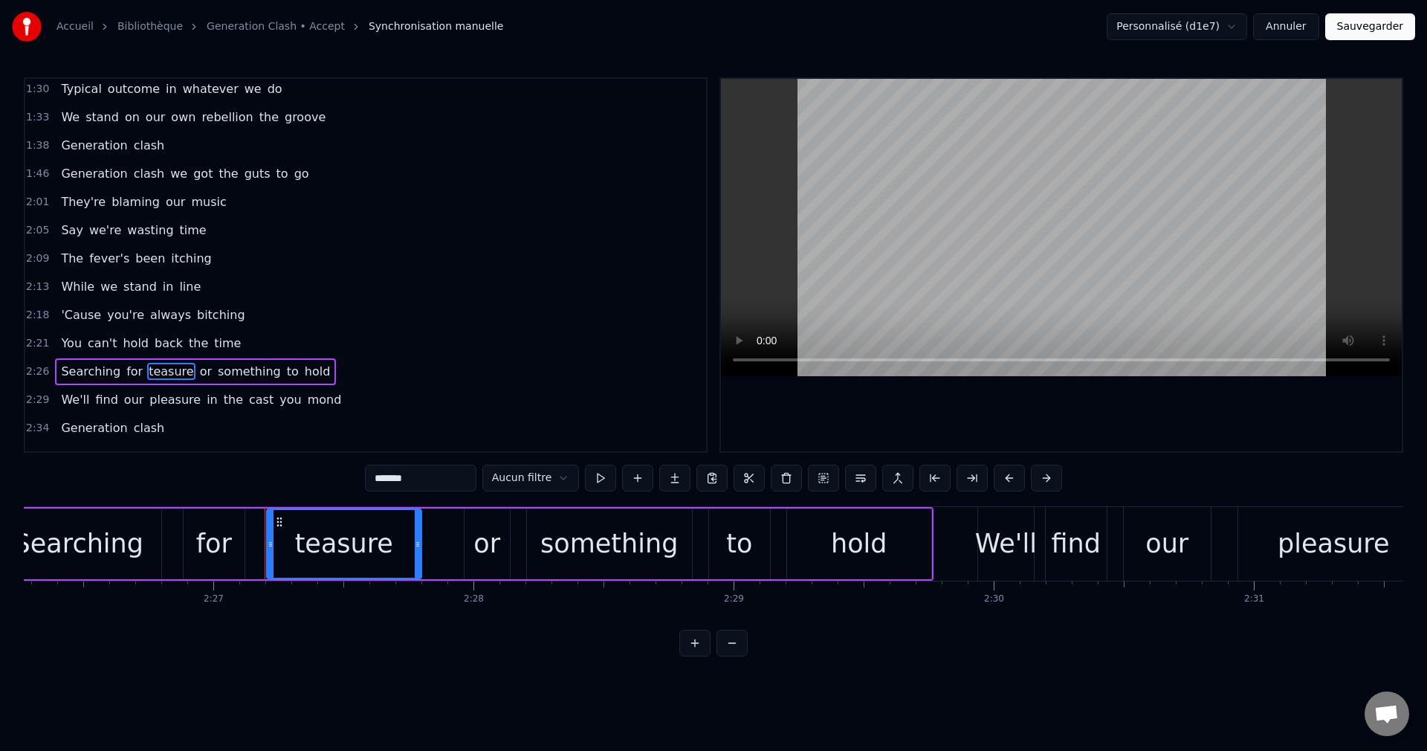
scroll to position [0, 38226]
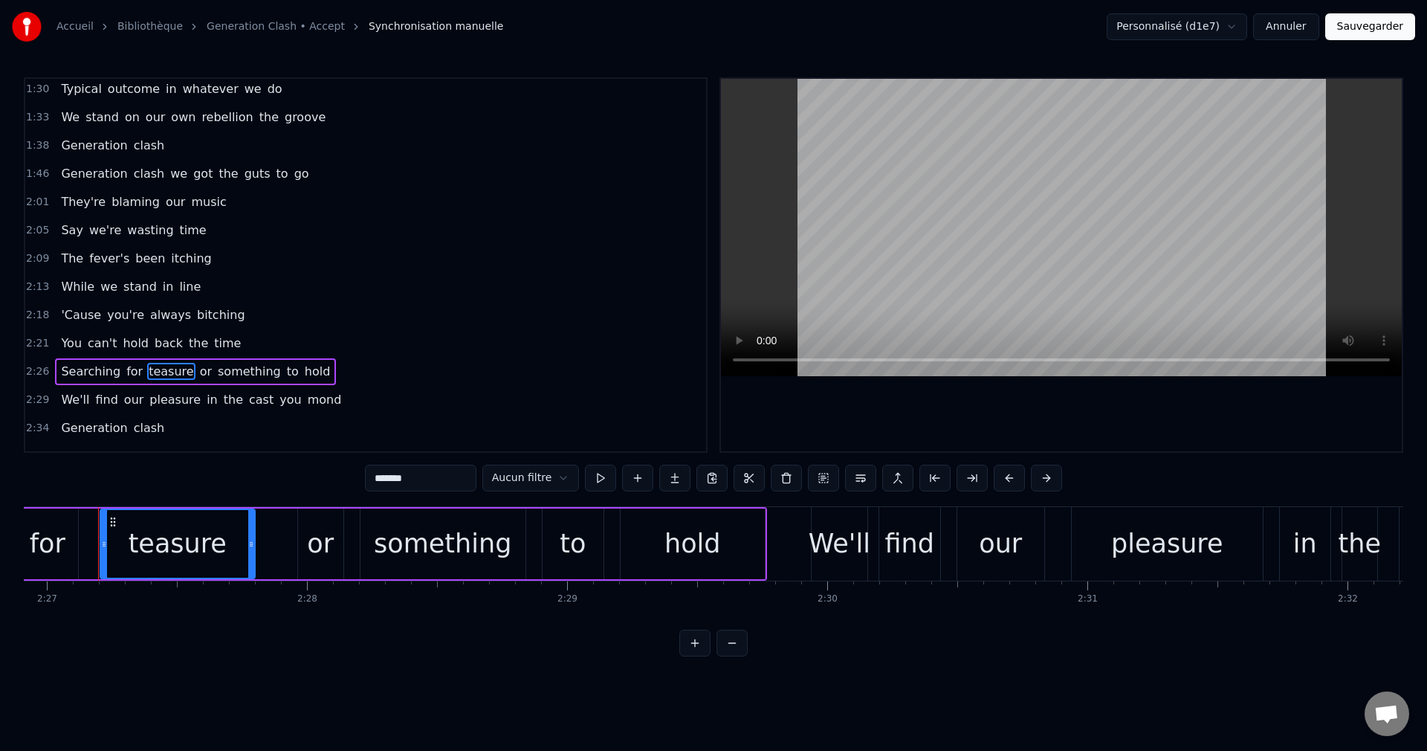
click at [365, 480] on input "*******" at bounding box center [421, 478] width 112 height 27
type input "********"
click at [1363, 29] on button "Sauvegarder" at bounding box center [1371, 26] width 90 height 27
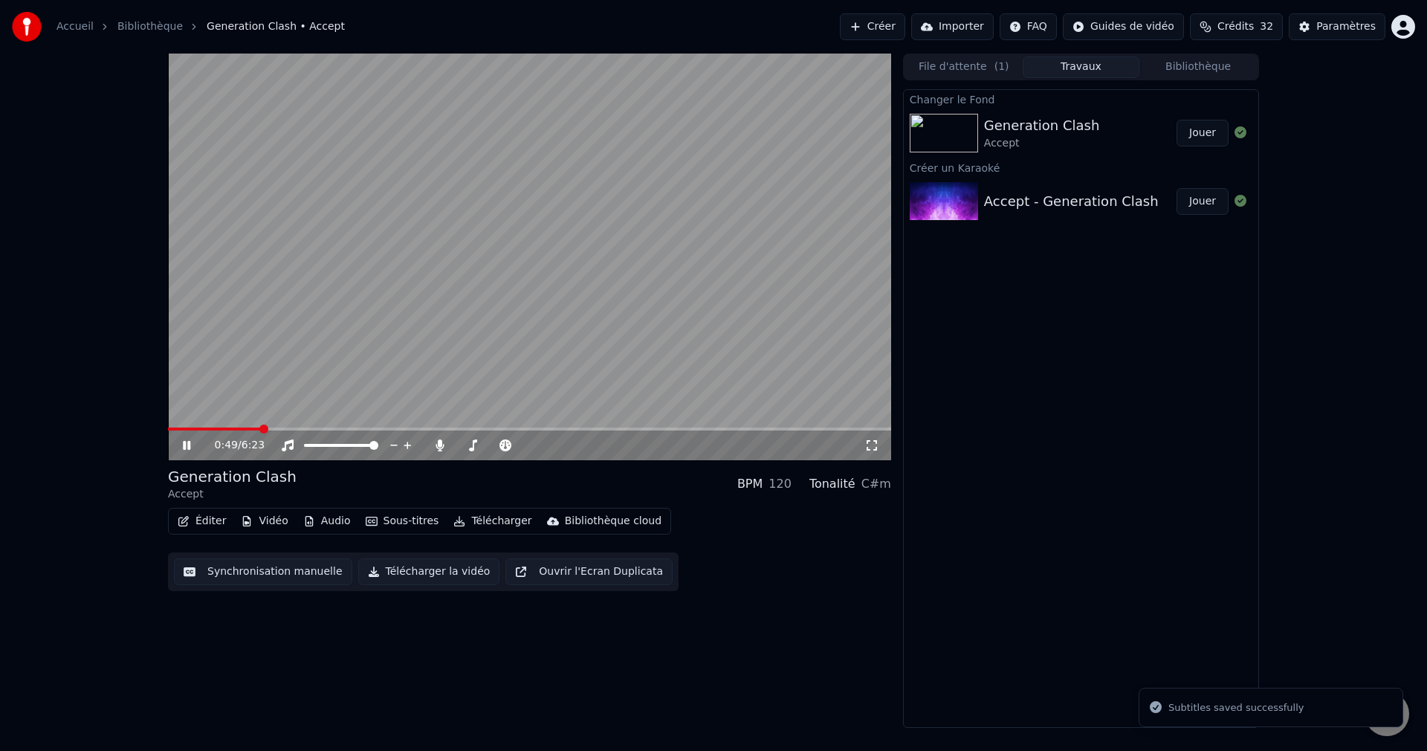
click at [260, 429] on span at bounding box center [529, 428] width 723 height 3
click at [464, 448] on span at bounding box center [467, 445] width 9 height 9
click at [187, 445] on icon at bounding box center [197, 445] width 35 height 12
click at [491, 526] on button "Télécharger" at bounding box center [493, 521] width 90 height 21
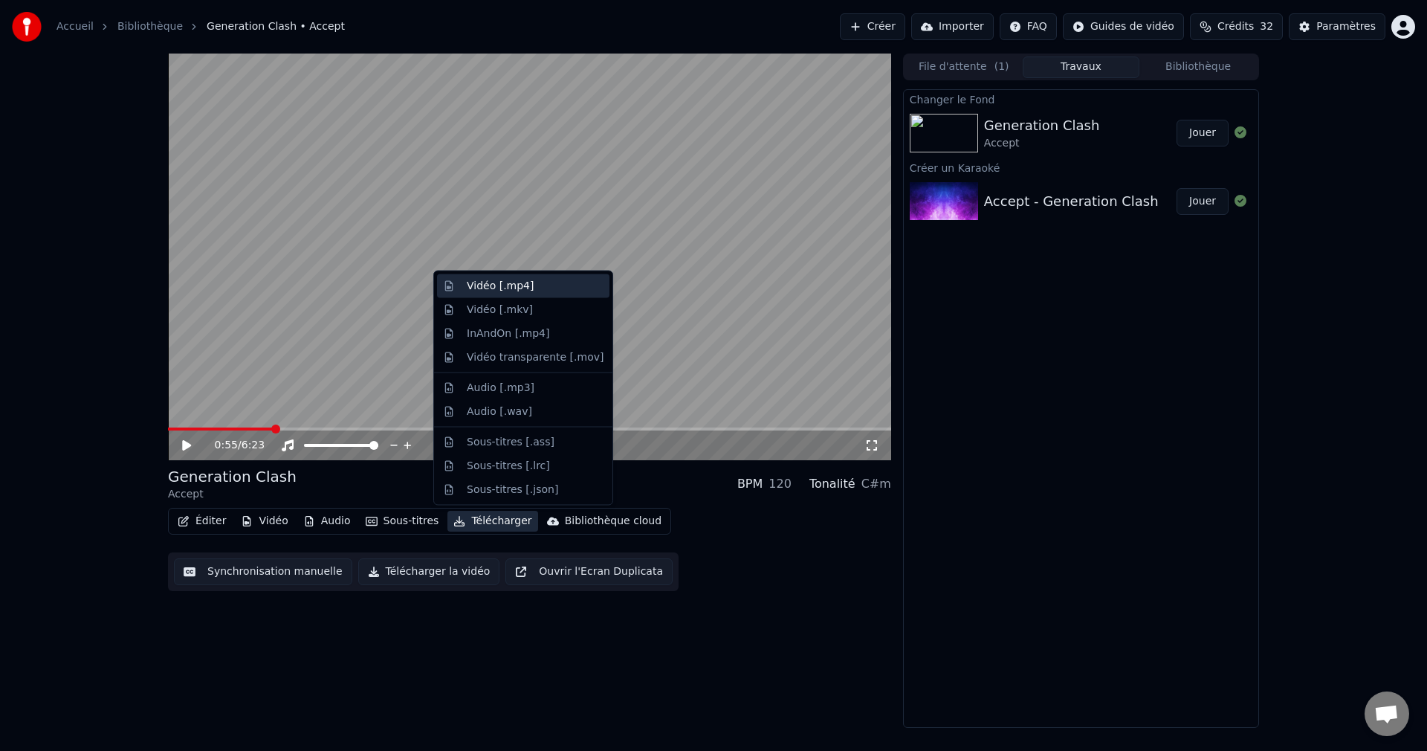
click at [506, 293] on div "Vidéo [.mp4]" at bounding box center [523, 286] width 172 height 24
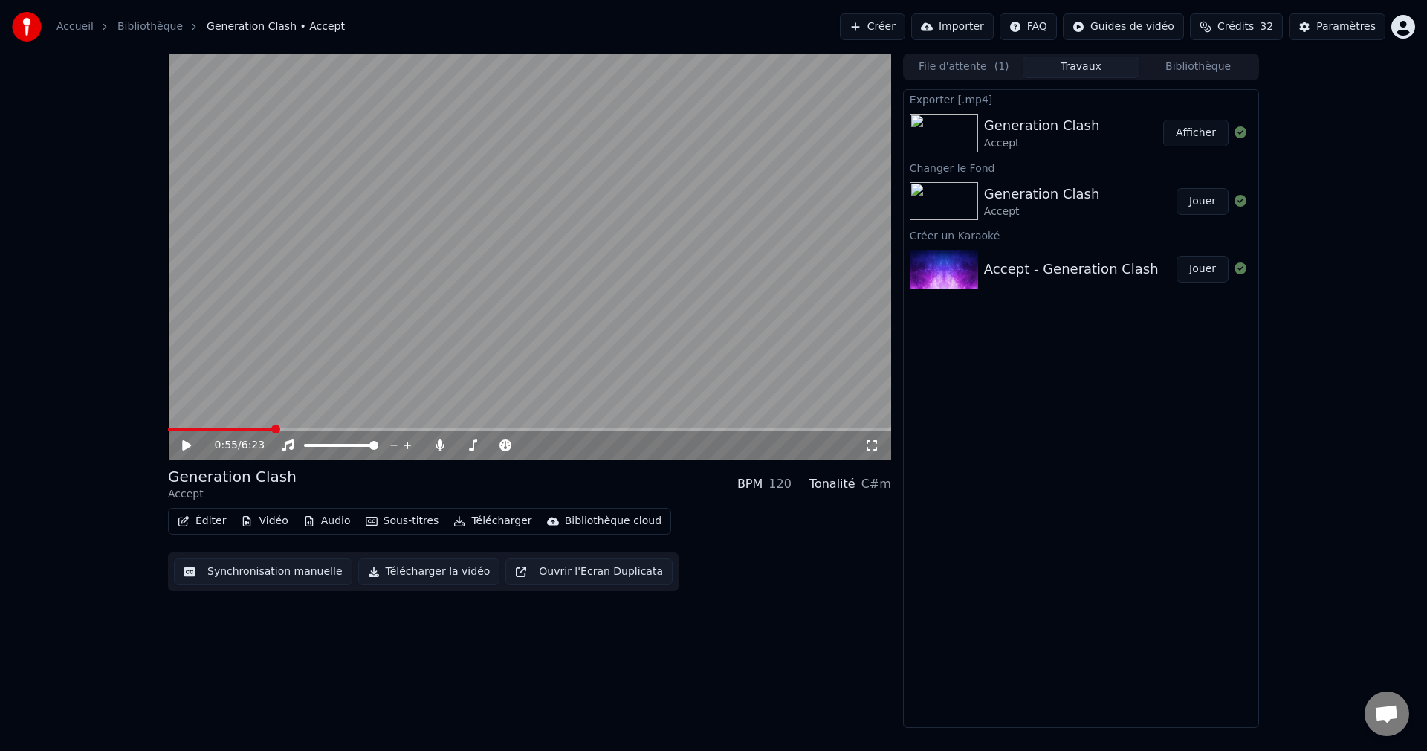
click at [876, 22] on button "Créer" at bounding box center [872, 26] width 65 height 27
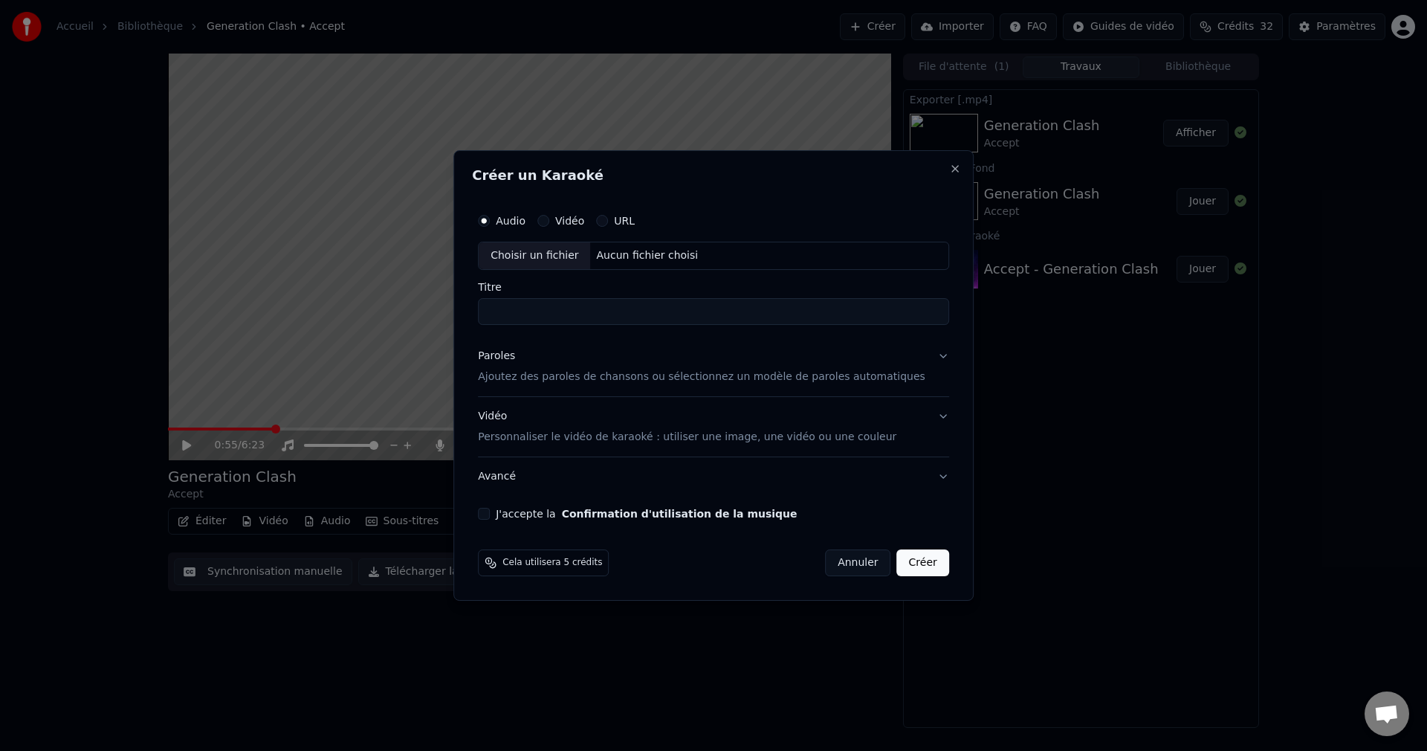
click at [558, 249] on div "Choisir un fichier" at bounding box center [535, 255] width 112 height 27
type input "**********"
click at [922, 358] on button "Paroles Ajoutez des paroles de chansons ou sélectionnez un modèle de paroles au…" at bounding box center [713, 366] width 471 height 59
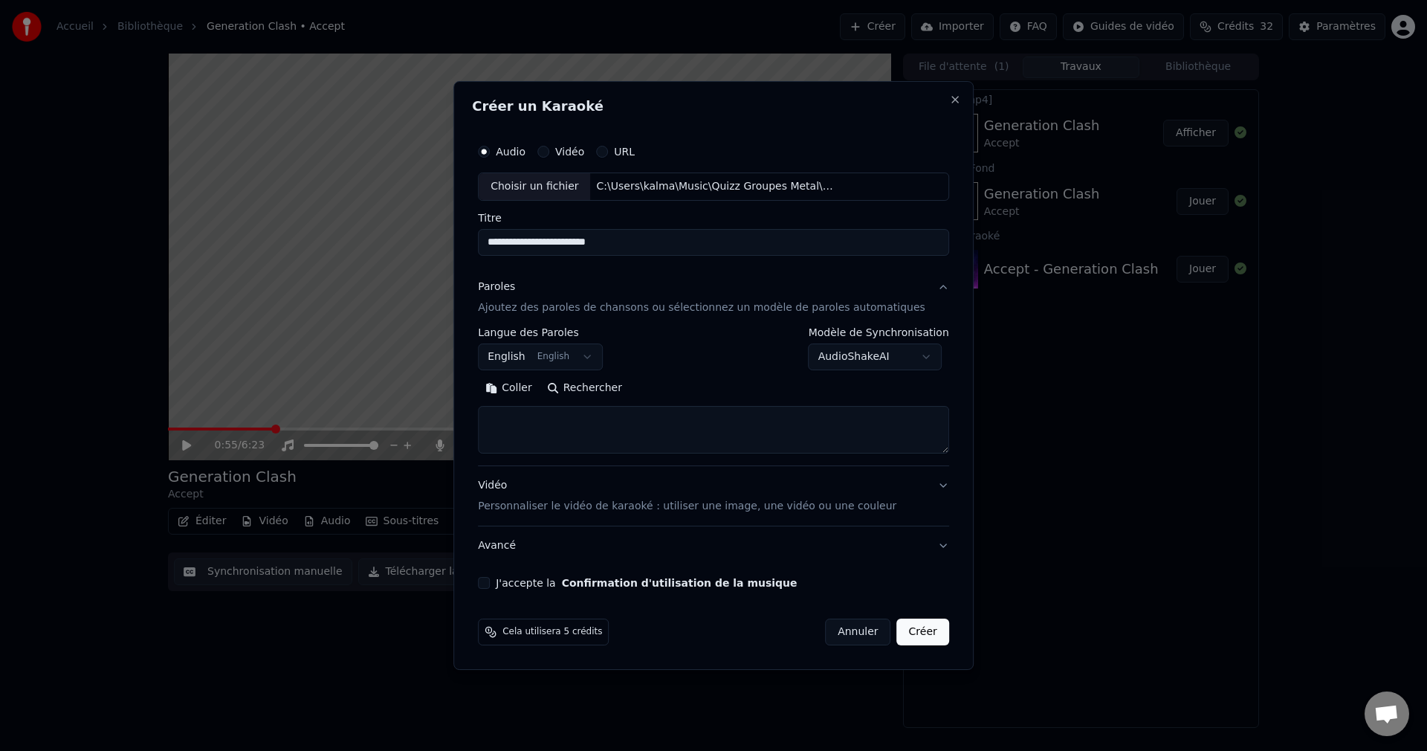
click at [616, 383] on button "Rechercher" at bounding box center [585, 388] width 90 height 24
type textarea "**********"
click at [490, 582] on button "J'accepte la Confirmation d'utilisation de la musique" at bounding box center [484, 583] width 12 height 12
click at [915, 627] on button "Créer" at bounding box center [923, 632] width 52 height 27
select select
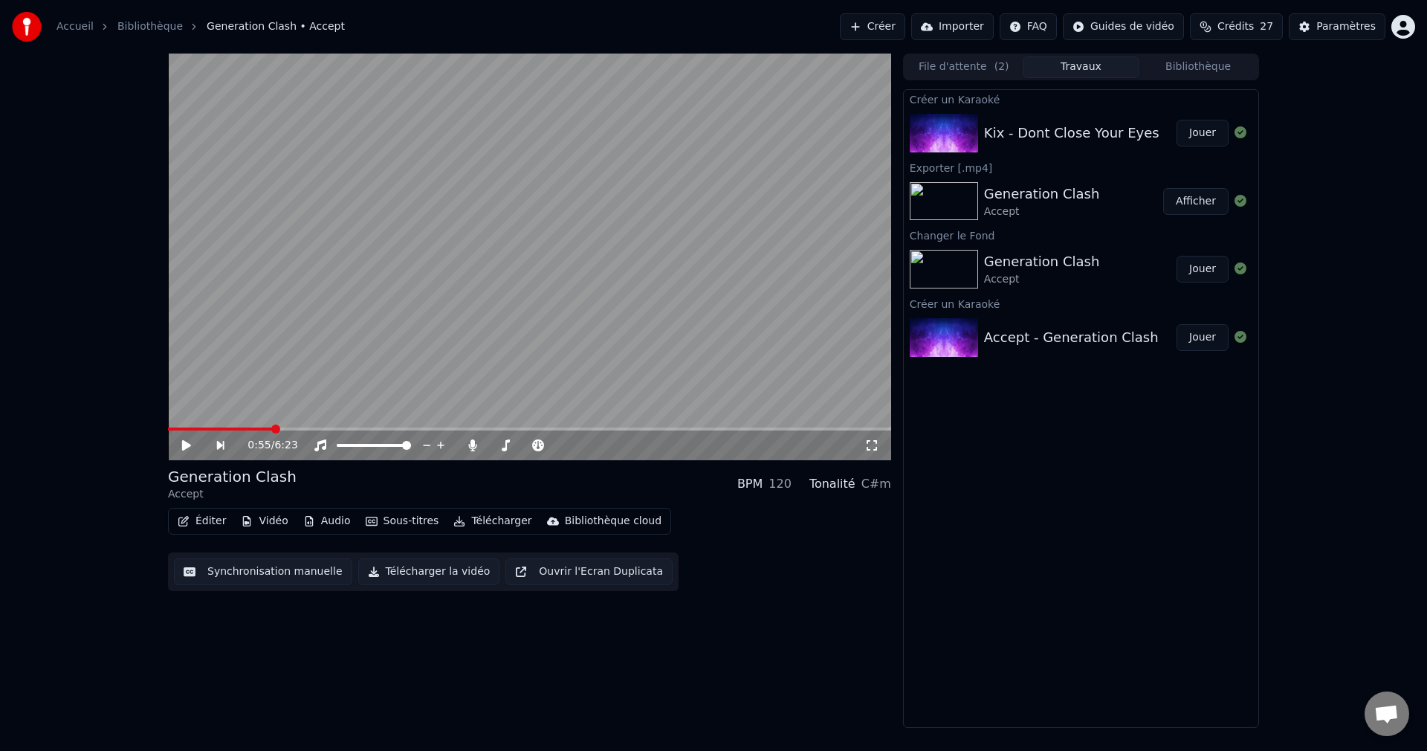
click at [1213, 130] on button "Jouer" at bounding box center [1203, 133] width 52 height 27
click at [188, 442] on icon at bounding box center [186, 445] width 7 height 9
click at [219, 523] on button "Éditer" at bounding box center [202, 521] width 60 height 21
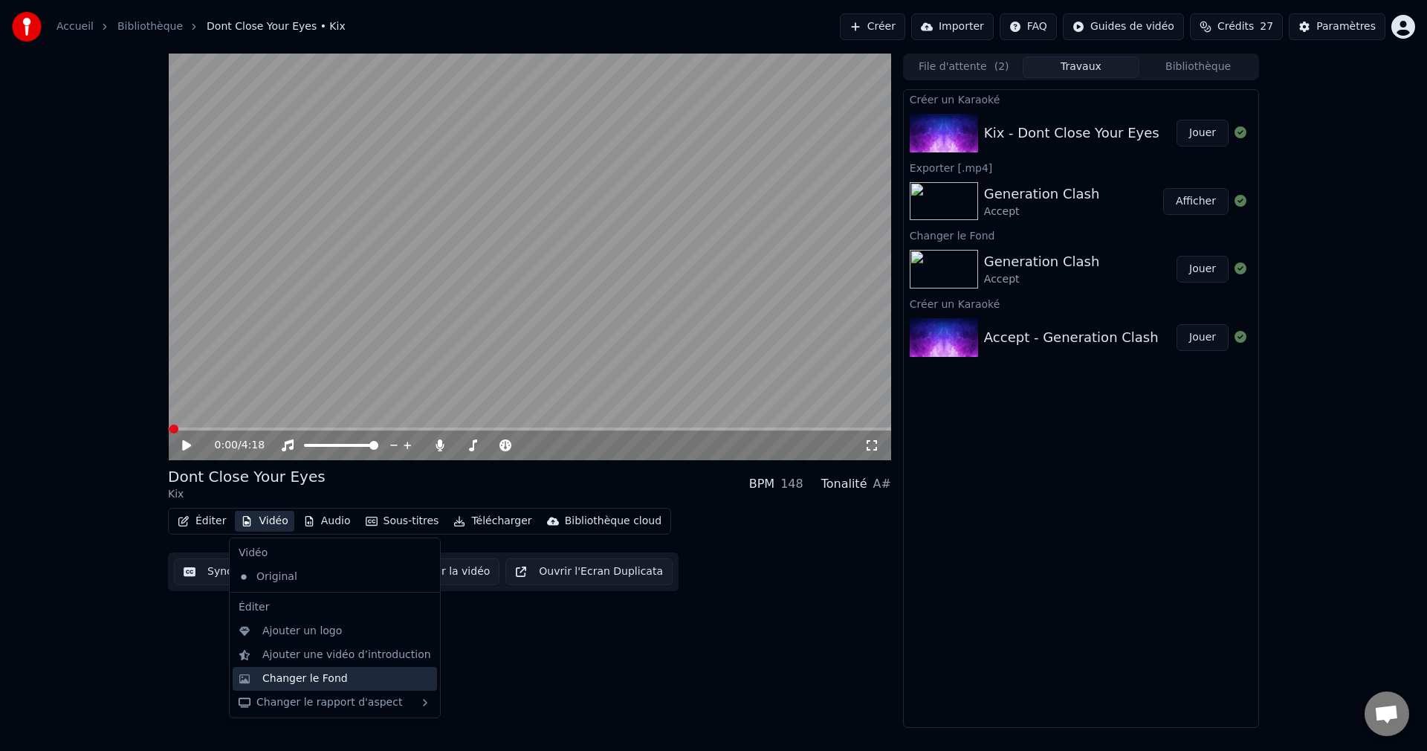
click at [295, 685] on div "Changer le Fond" at bounding box center [304, 678] width 85 height 15
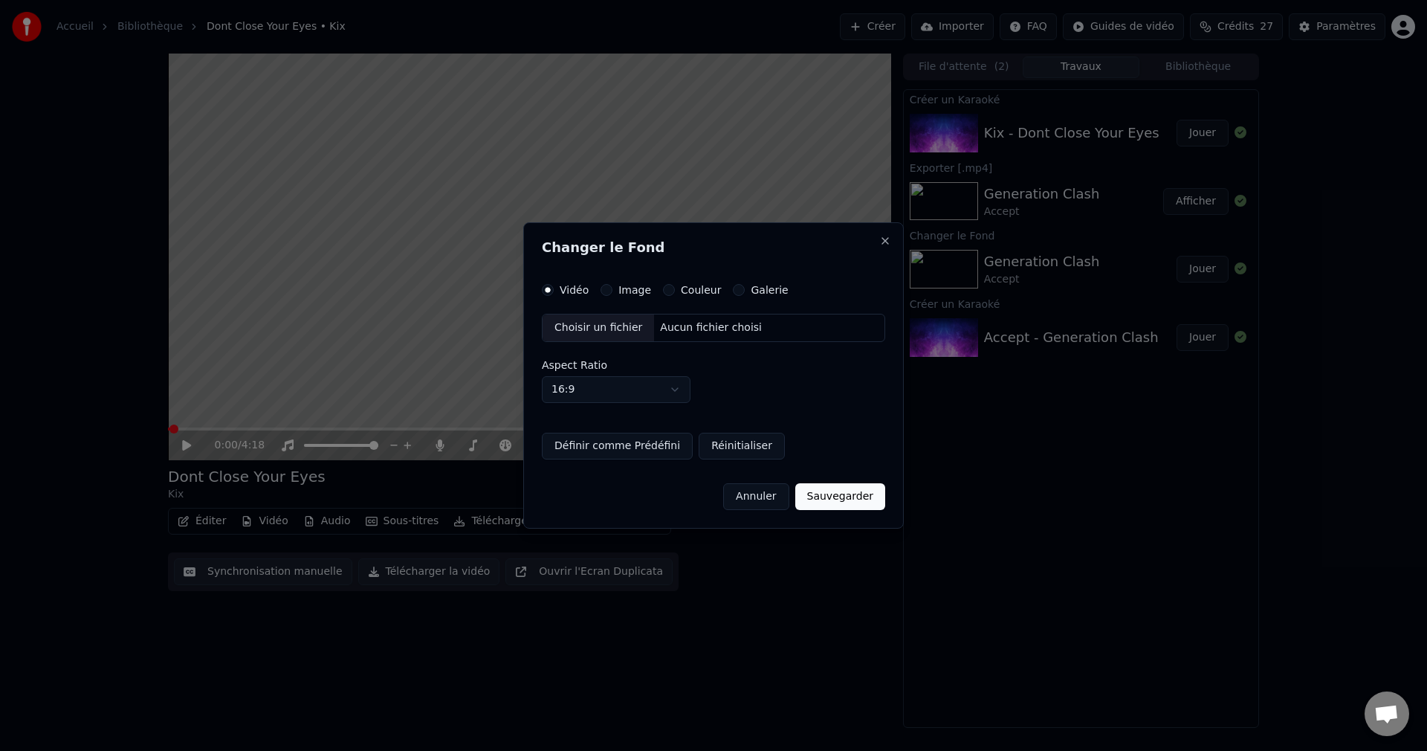
click at [601, 334] on div "Choisir un fichier" at bounding box center [599, 327] width 112 height 27
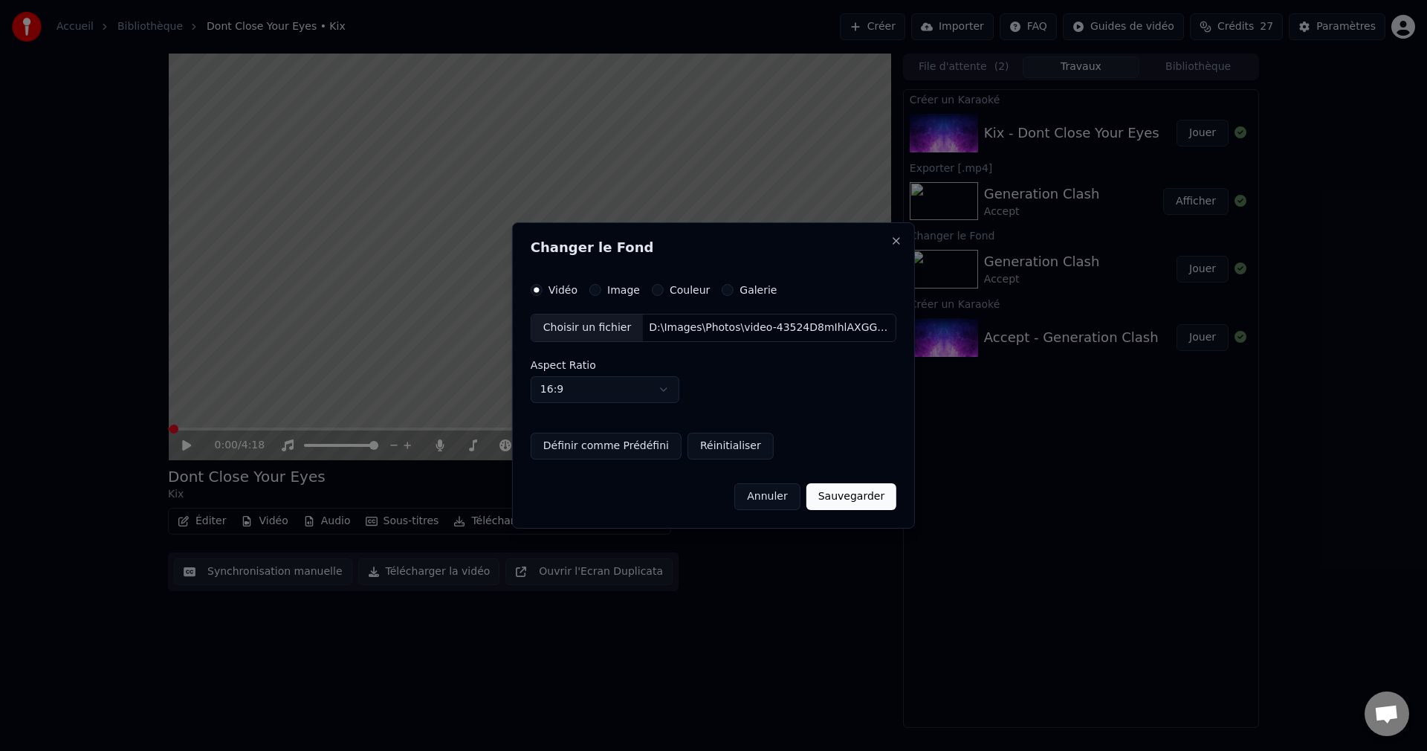
click at [836, 506] on button "Sauvegarder" at bounding box center [852, 496] width 90 height 27
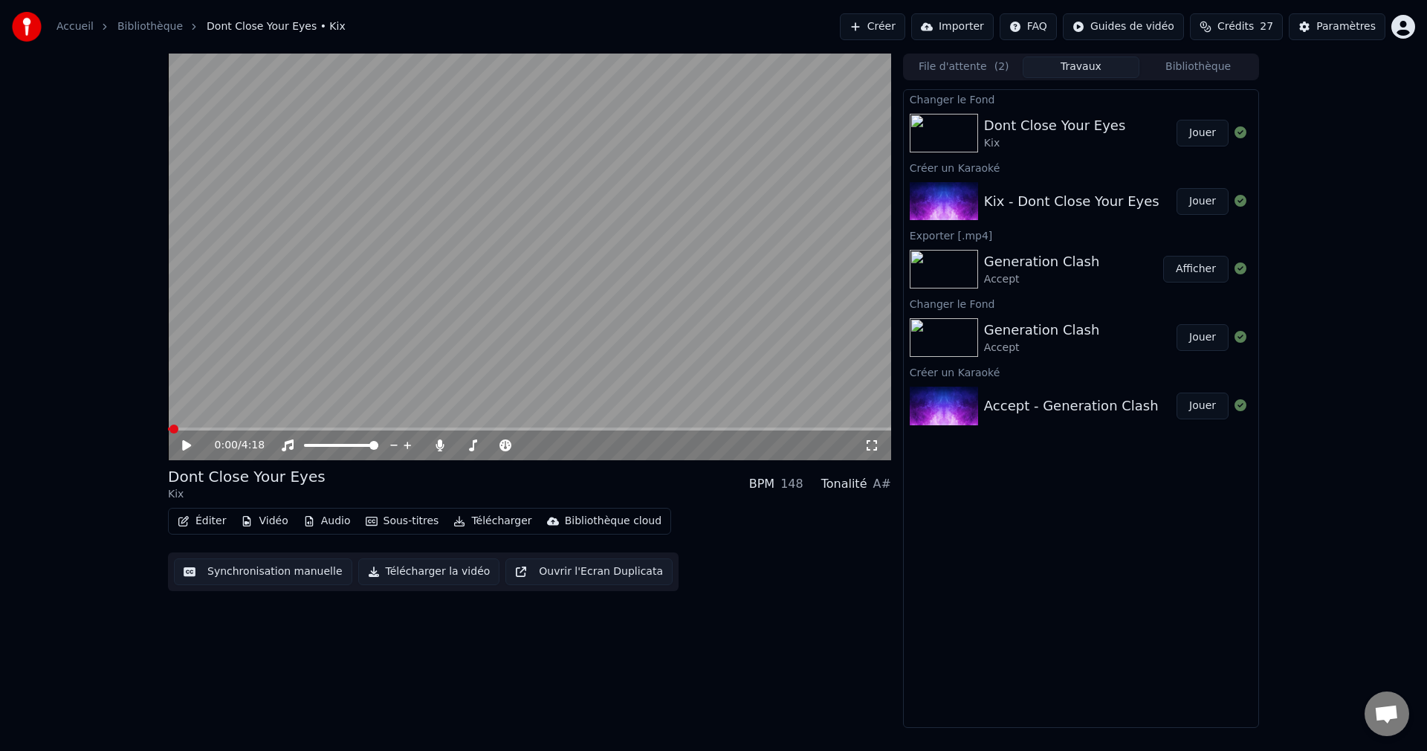
click at [1199, 134] on button "Jouer" at bounding box center [1203, 133] width 52 height 27
click at [531, 450] on span at bounding box center [526, 445] width 9 height 9
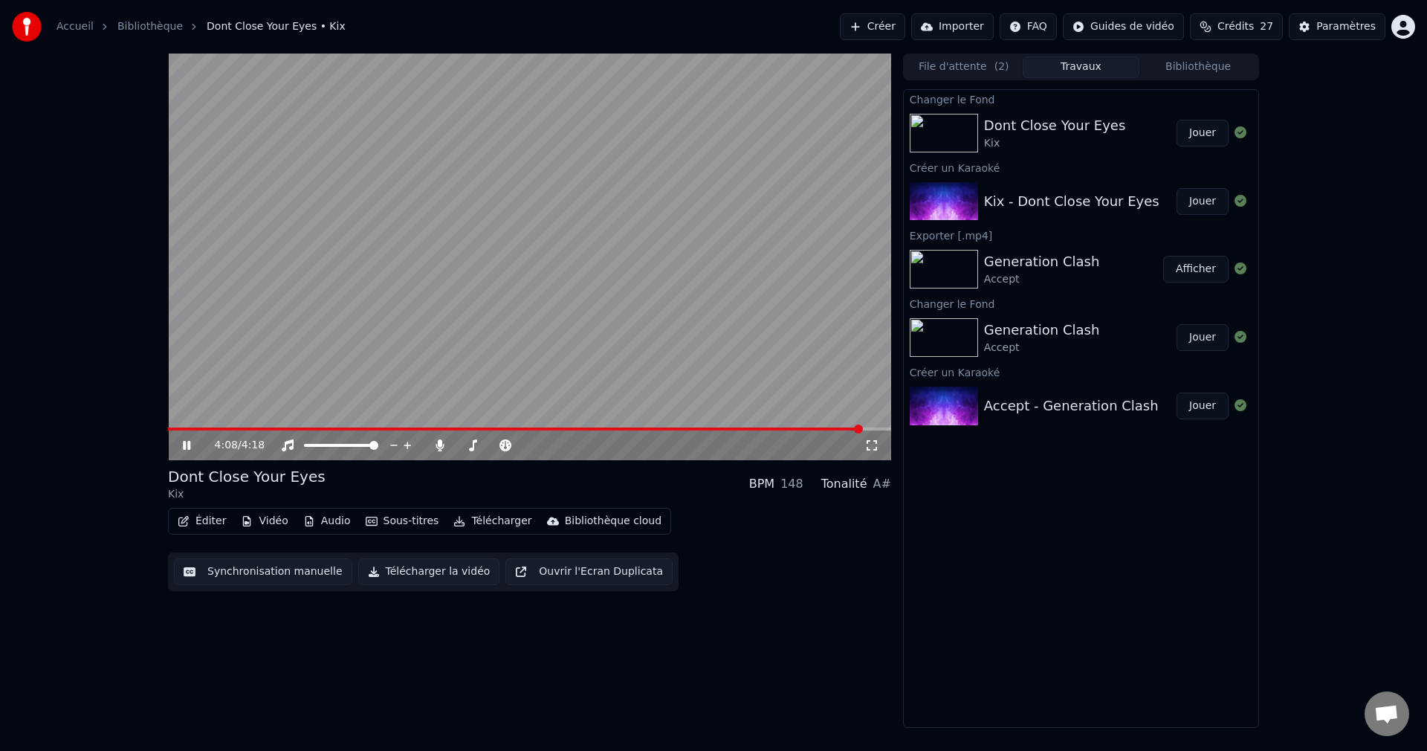
click at [190, 442] on icon at bounding box center [186, 445] width 7 height 9
click at [204, 523] on button "Éditer" at bounding box center [202, 521] width 60 height 21
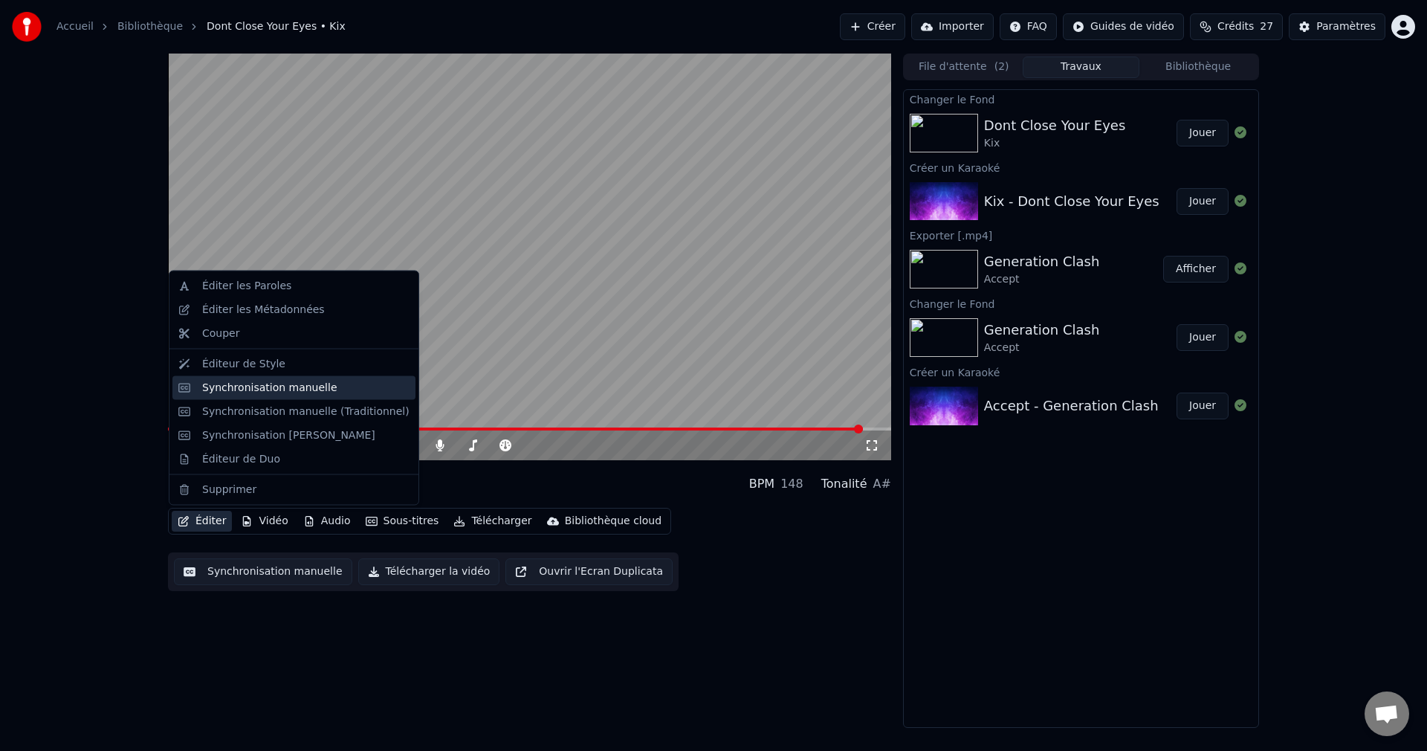
click at [268, 395] on div "Synchronisation manuelle" at bounding box center [293, 387] width 243 height 24
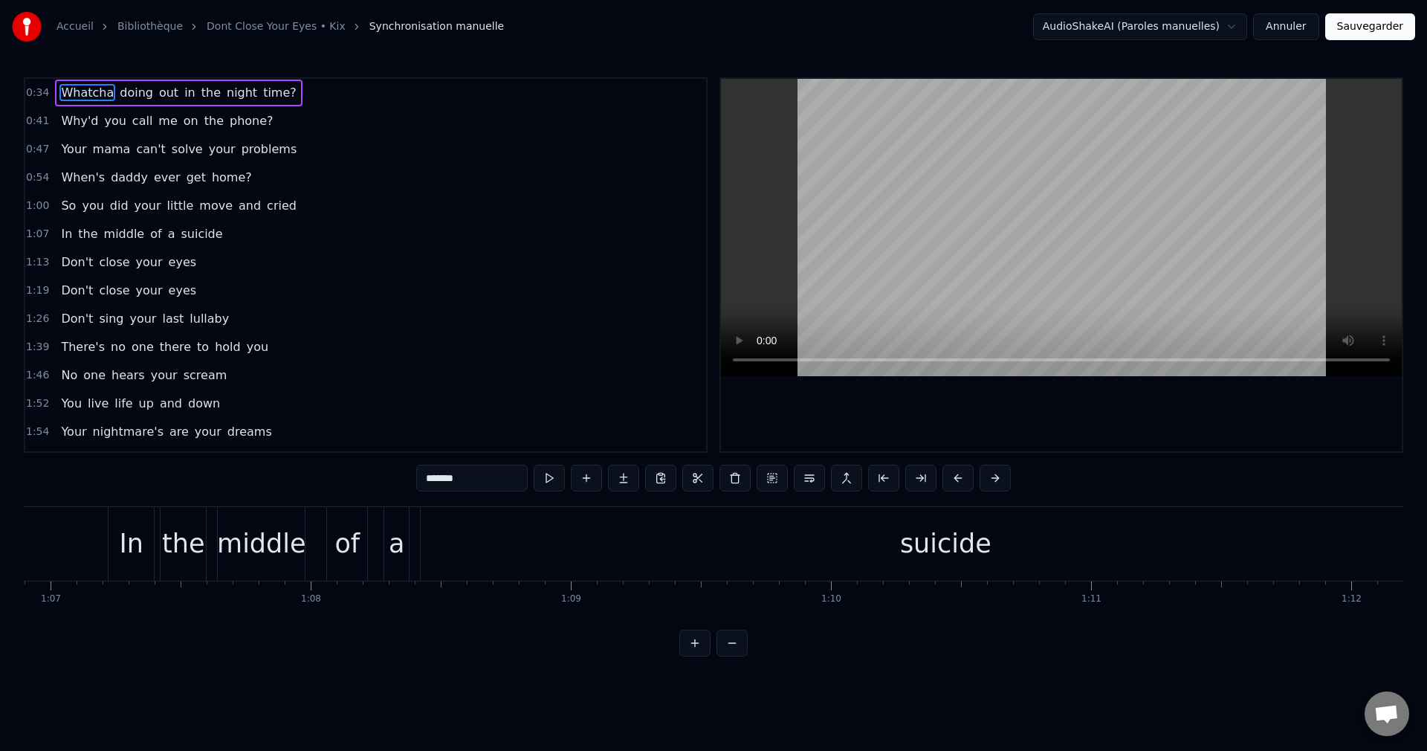
scroll to position [0, 17446]
click at [311, 565] on div "of" at bounding box center [308, 544] width 40 height 74
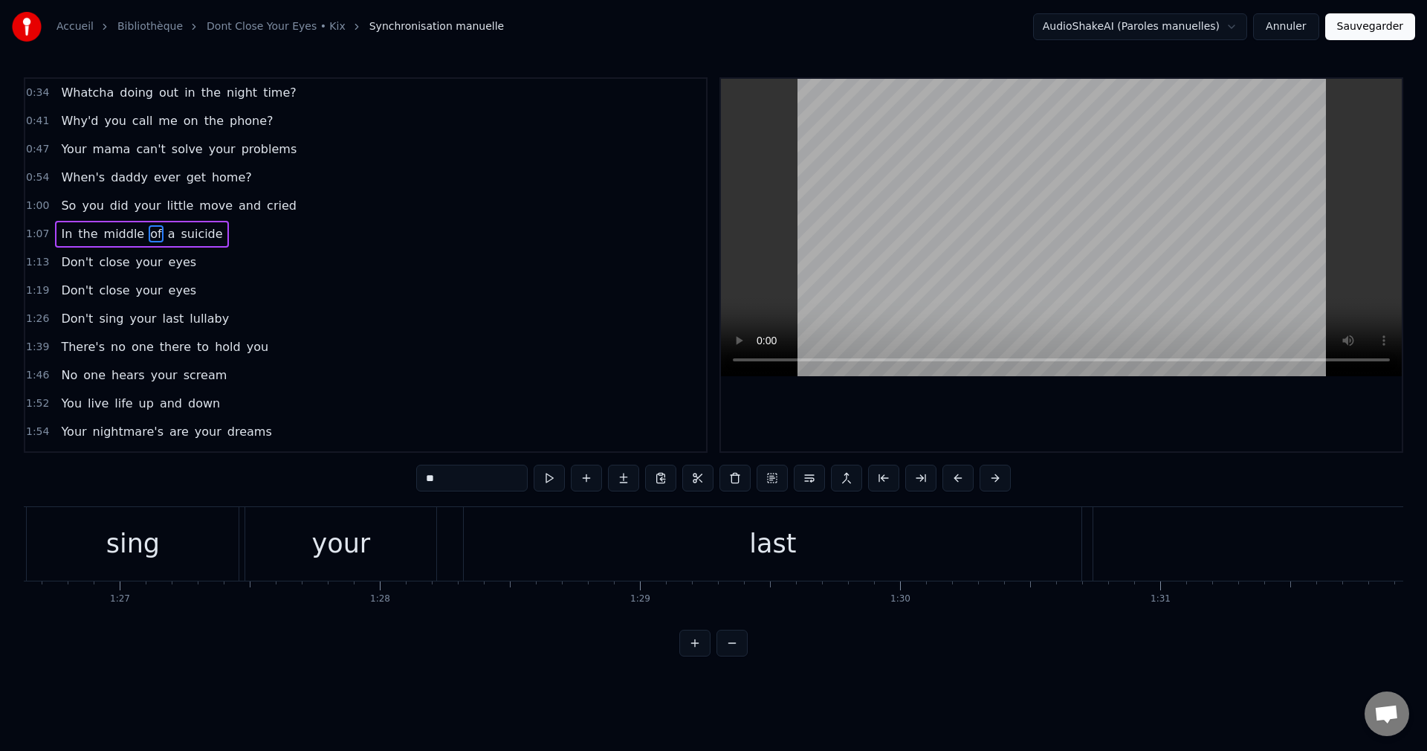
scroll to position [0, 22581]
click at [335, 547] on div "your" at bounding box center [301, 544] width 191 height 74
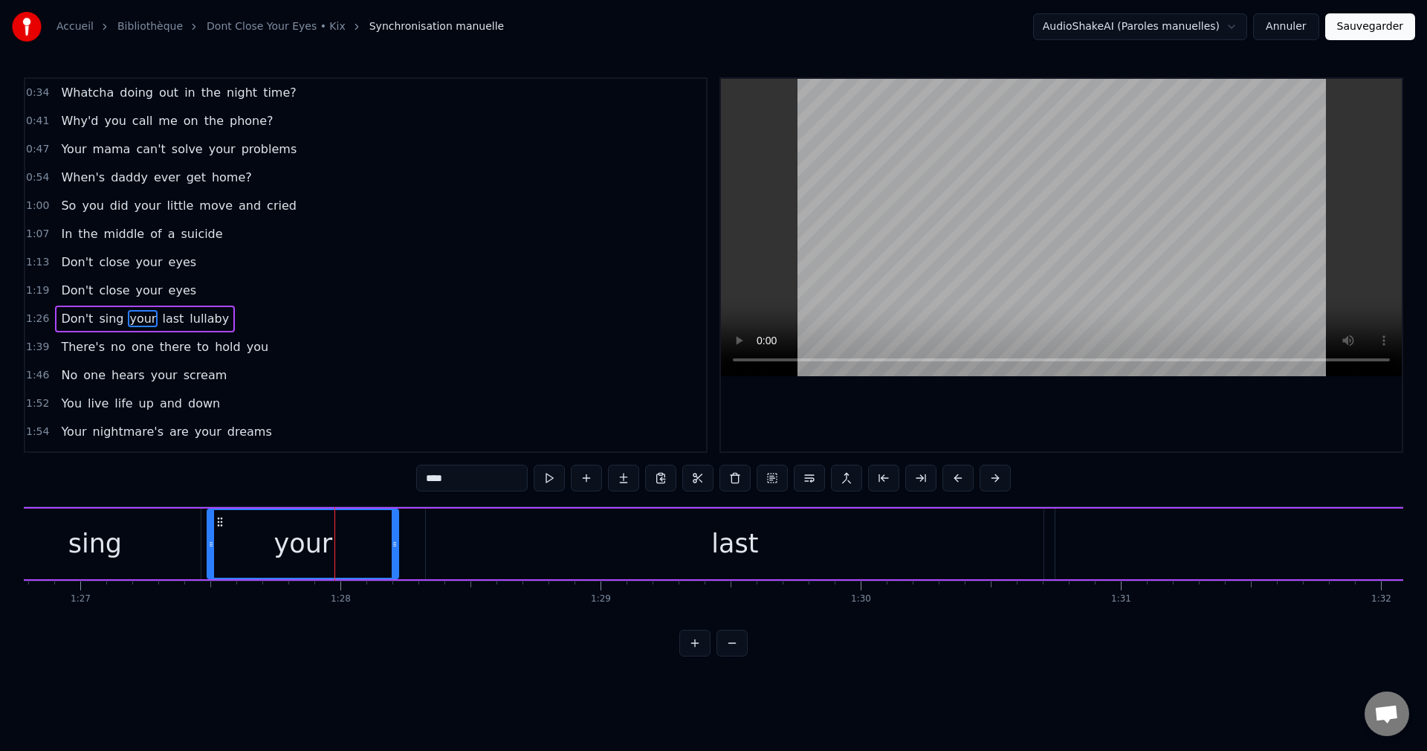
scroll to position [54, 0]
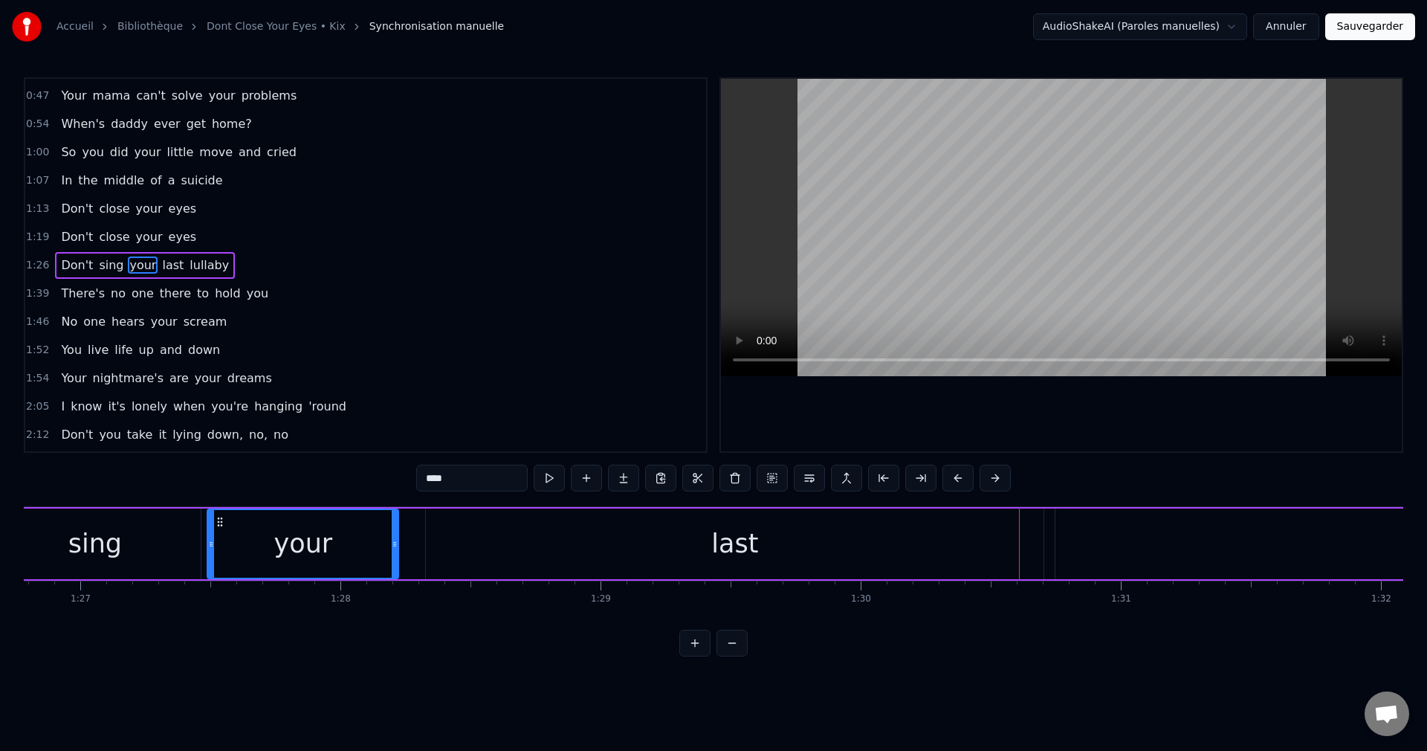
click at [915, 544] on div "last" at bounding box center [735, 544] width 618 height 71
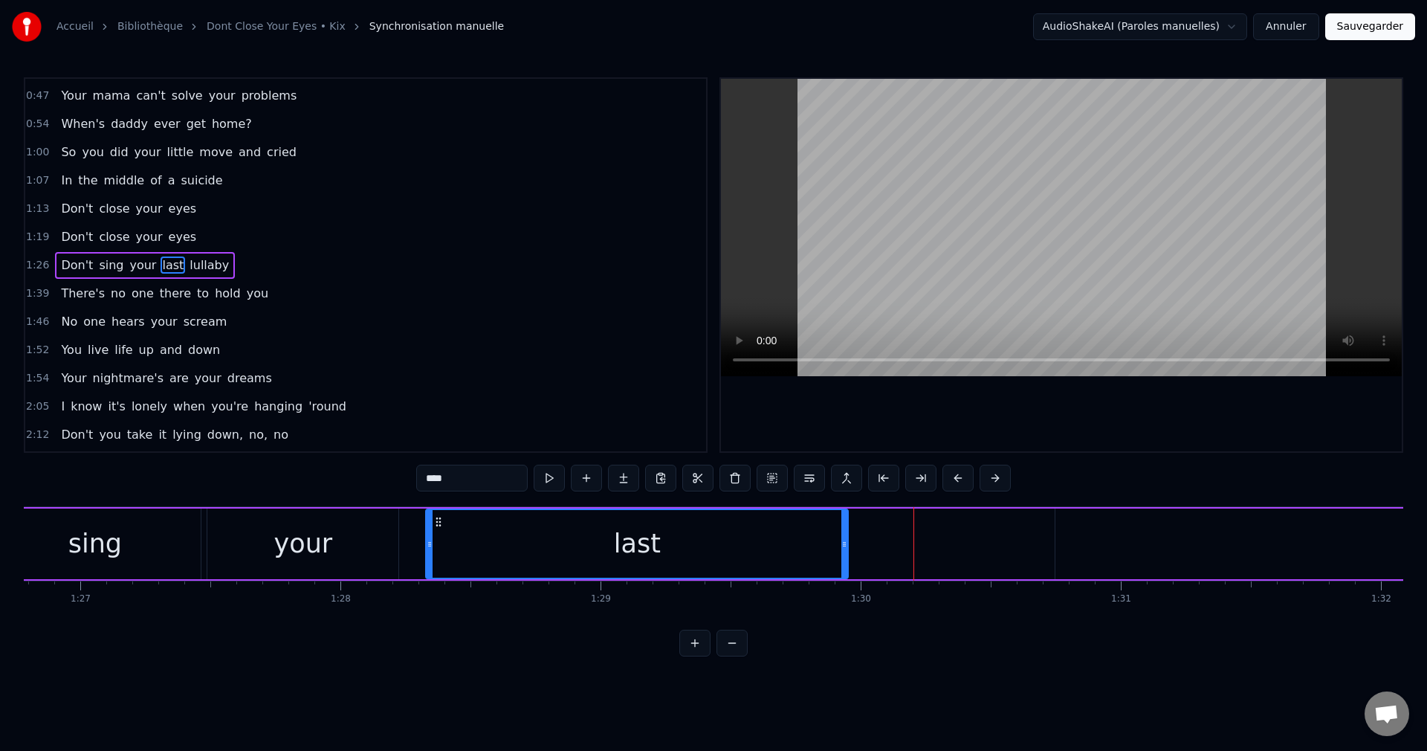
drag, startPoint x: 1039, startPoint y: 544, endPoint x: 843, endPoint y: 555, distance: 195.8
click at [843, 555] on div at bounding box center [845, 544] width 6 height 68
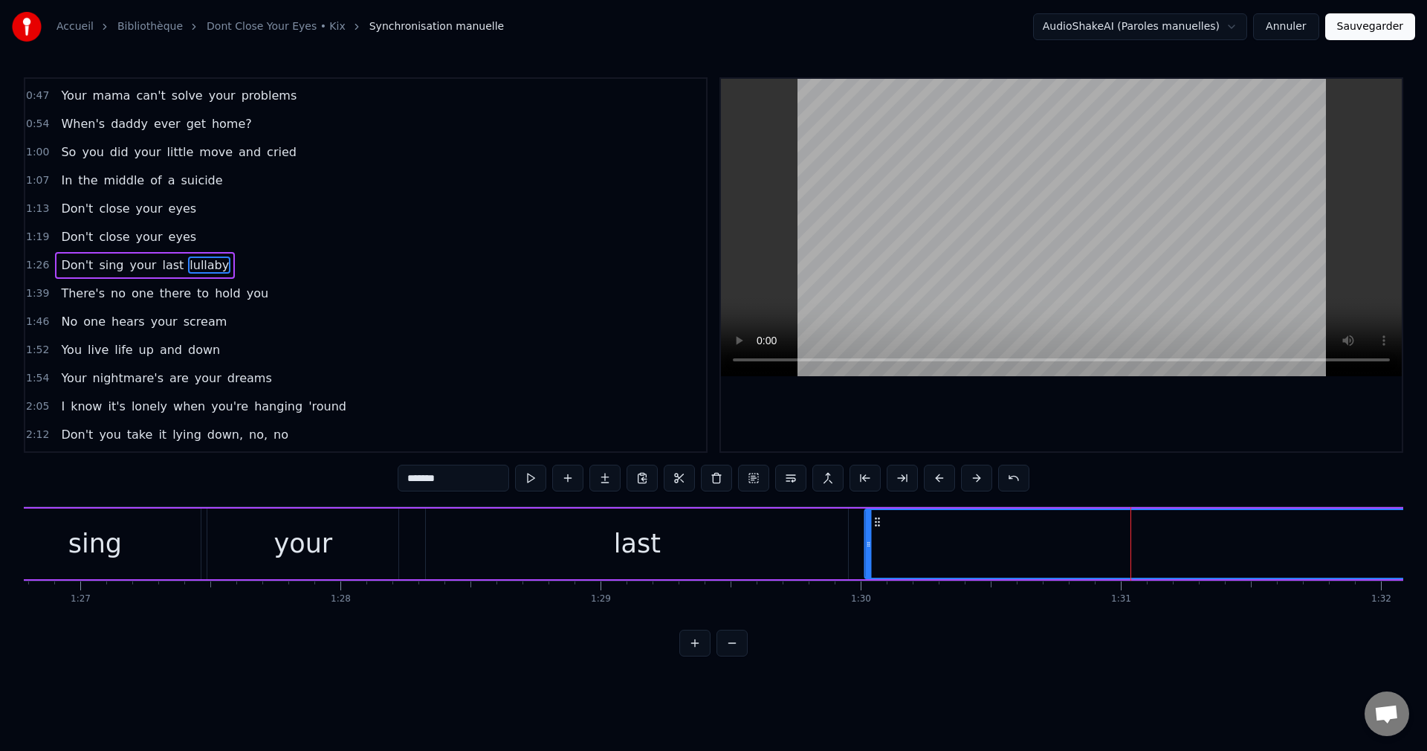
drag, startPoint x: 1067, startPoint y: 520, endPoint x: 876, endPoint y: 533, distance: 190.7
click at [515, 540] on div "last" at bounding box center [637, 544] width 422 height 71
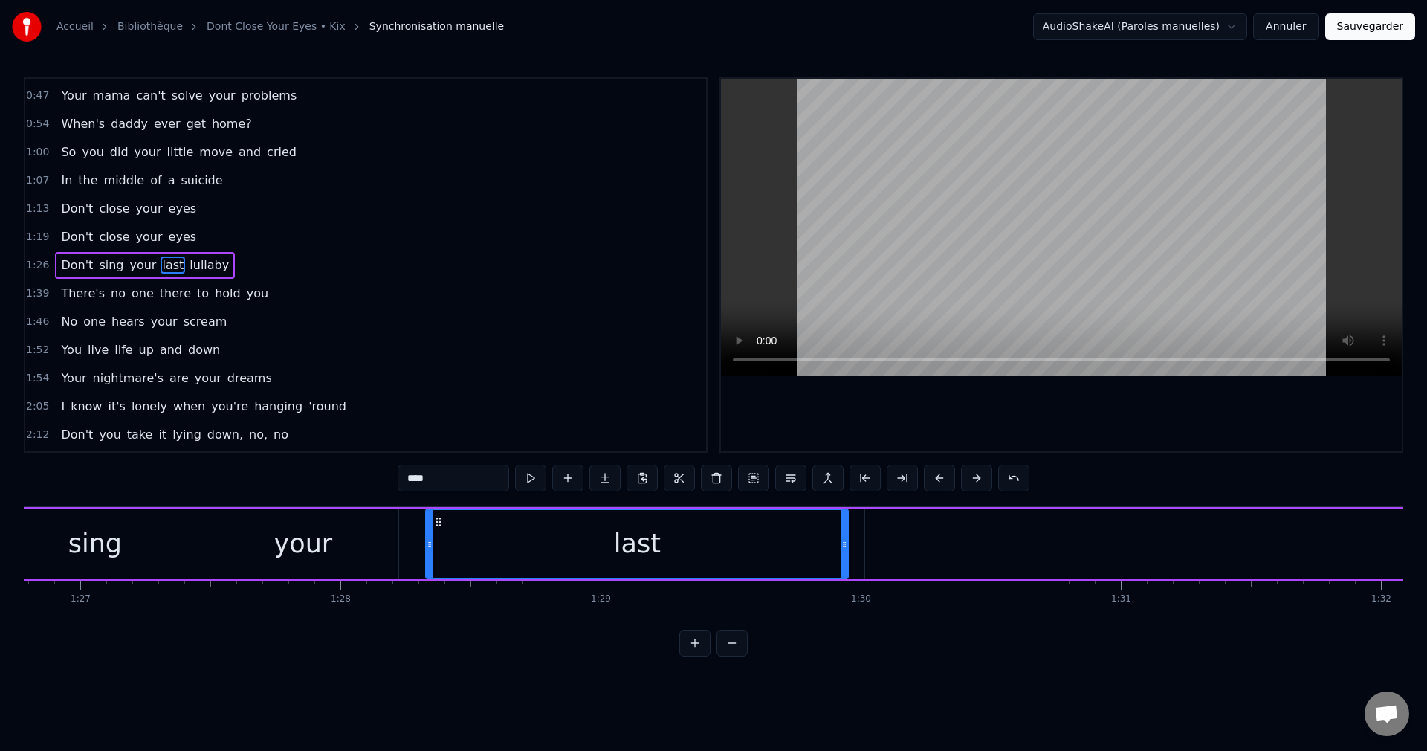
click at [348, 548] on div "your" at bounding box center [302, 544] width 191 height 71
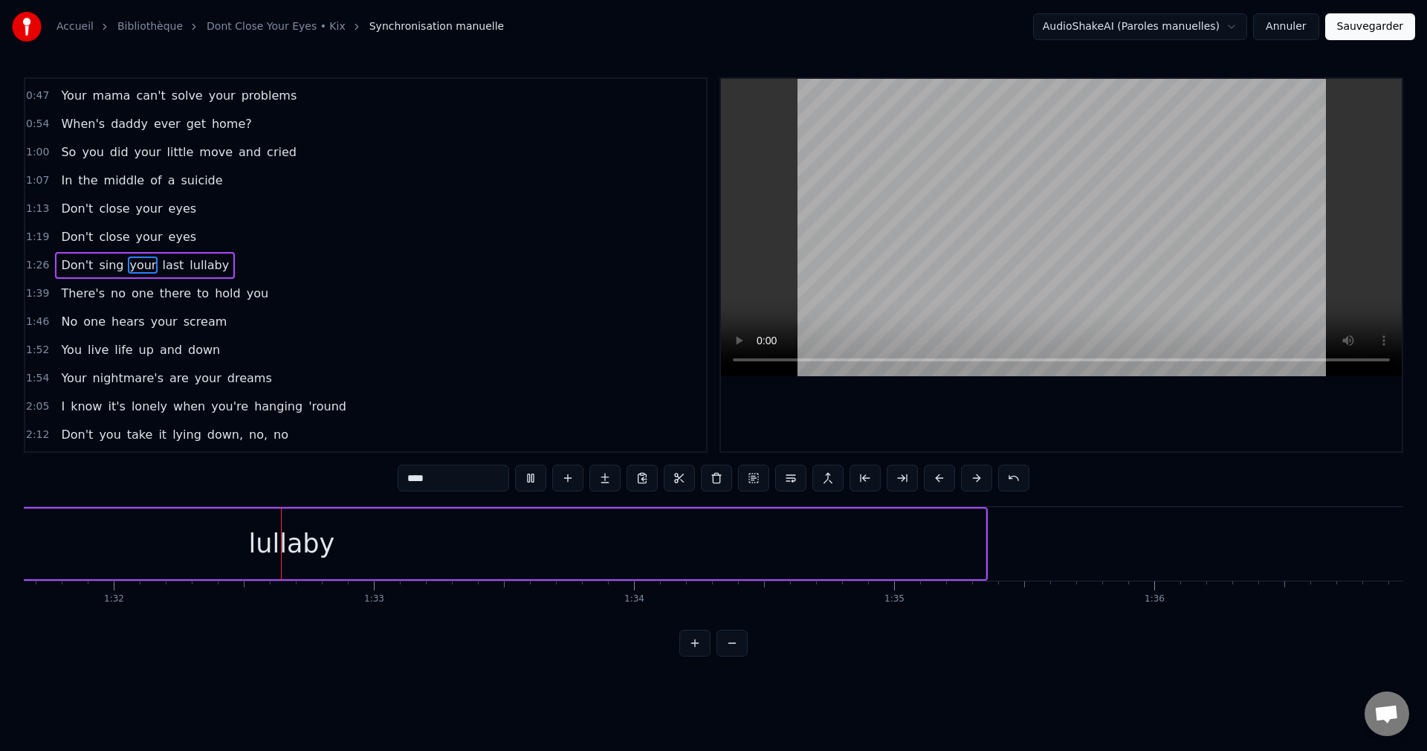
scroll to position [0, 23854]
click at [839, 550] on div "lullaby" at bounding box center [286, 544] width 1388 height 71
type input "*******"
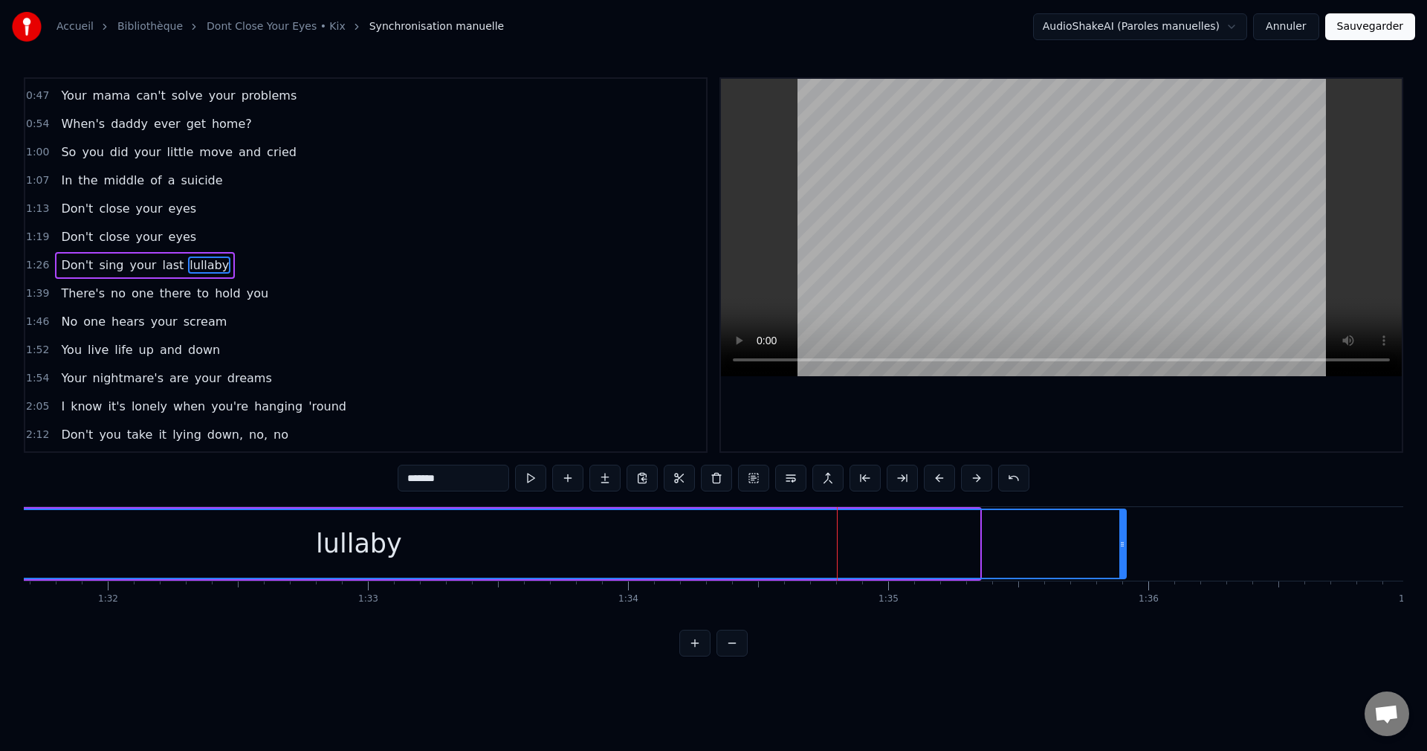
drag, startPoint x: 978, startPoint y: 545, endPoint x: 1124, endPoint y: 553, distance: 146.7
click at [1124, 553] on div at bounding box center [1123, 544] width 6 height 68
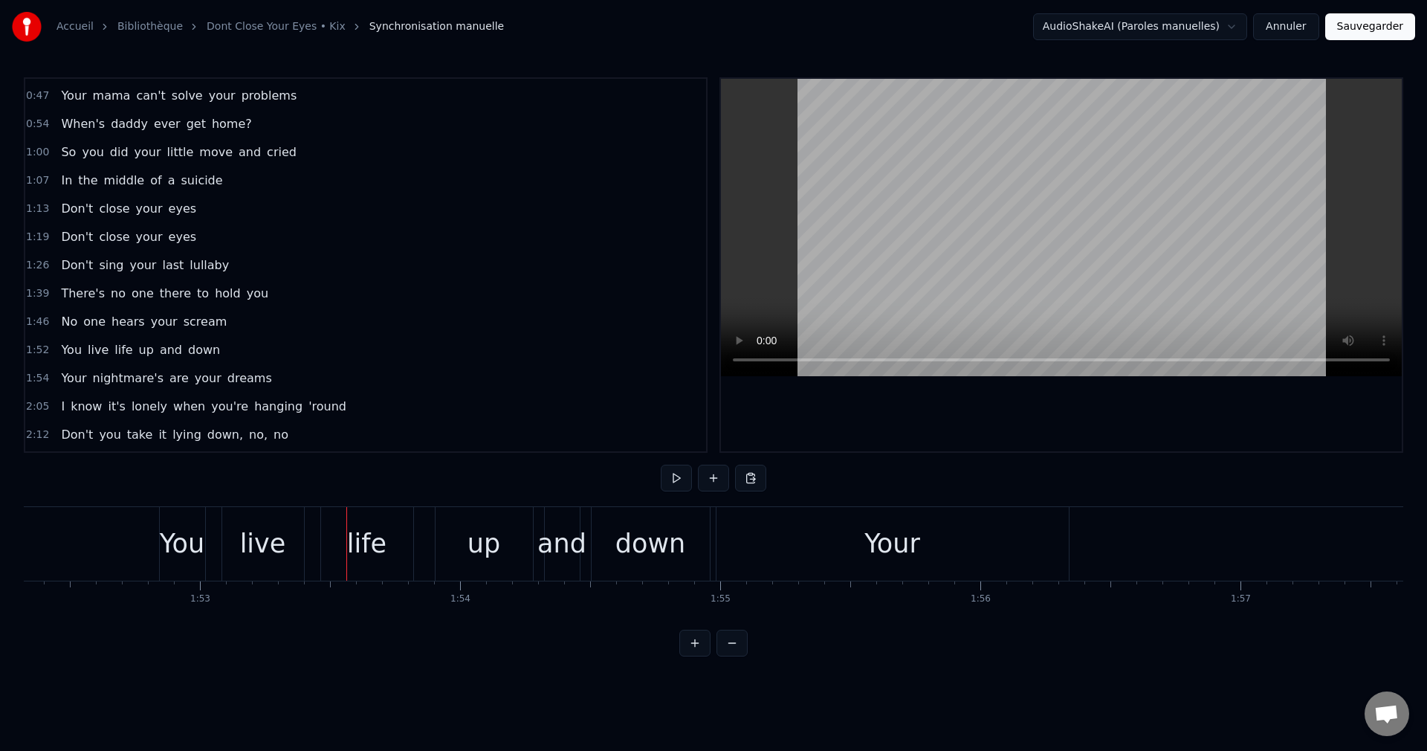
scroll to position [0, 29266]
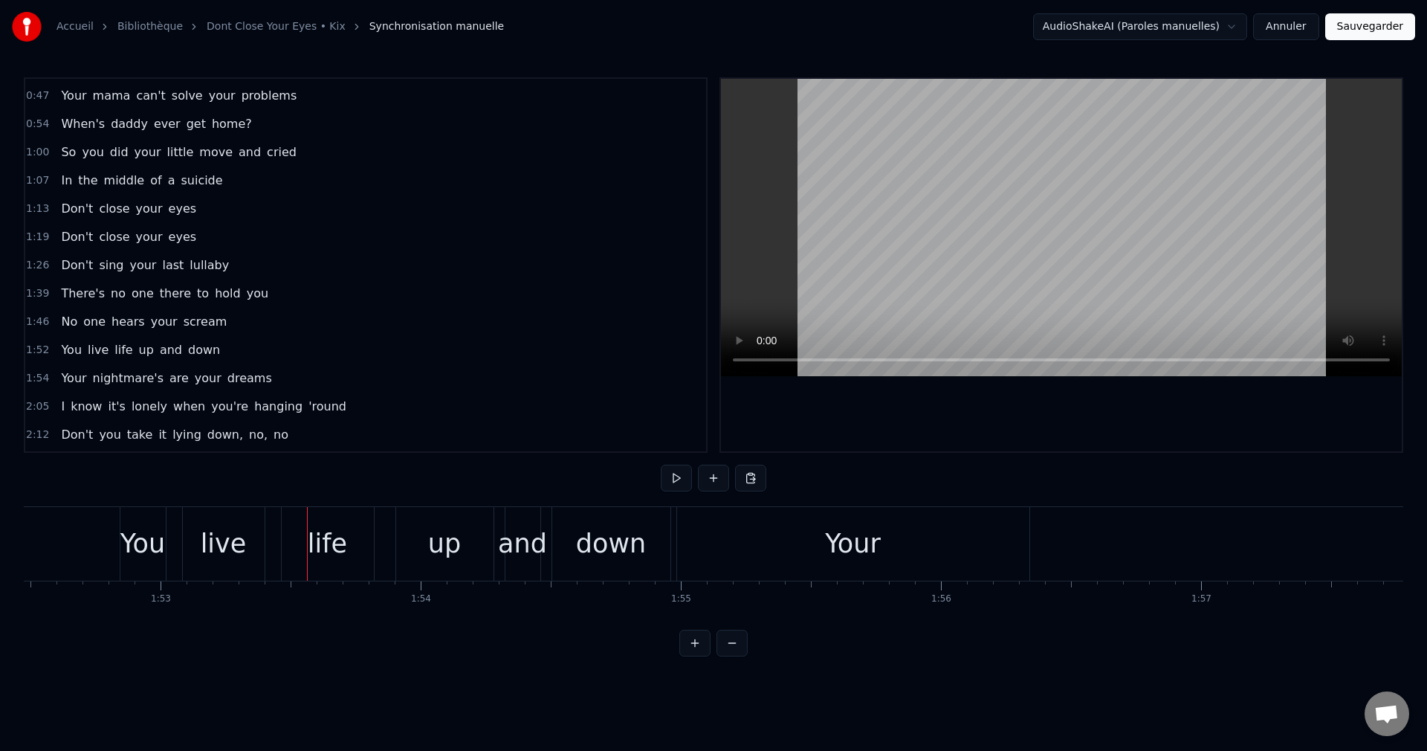
click at [149, 542] on div "You" at bounding box center [142, 543] width 45 height 39
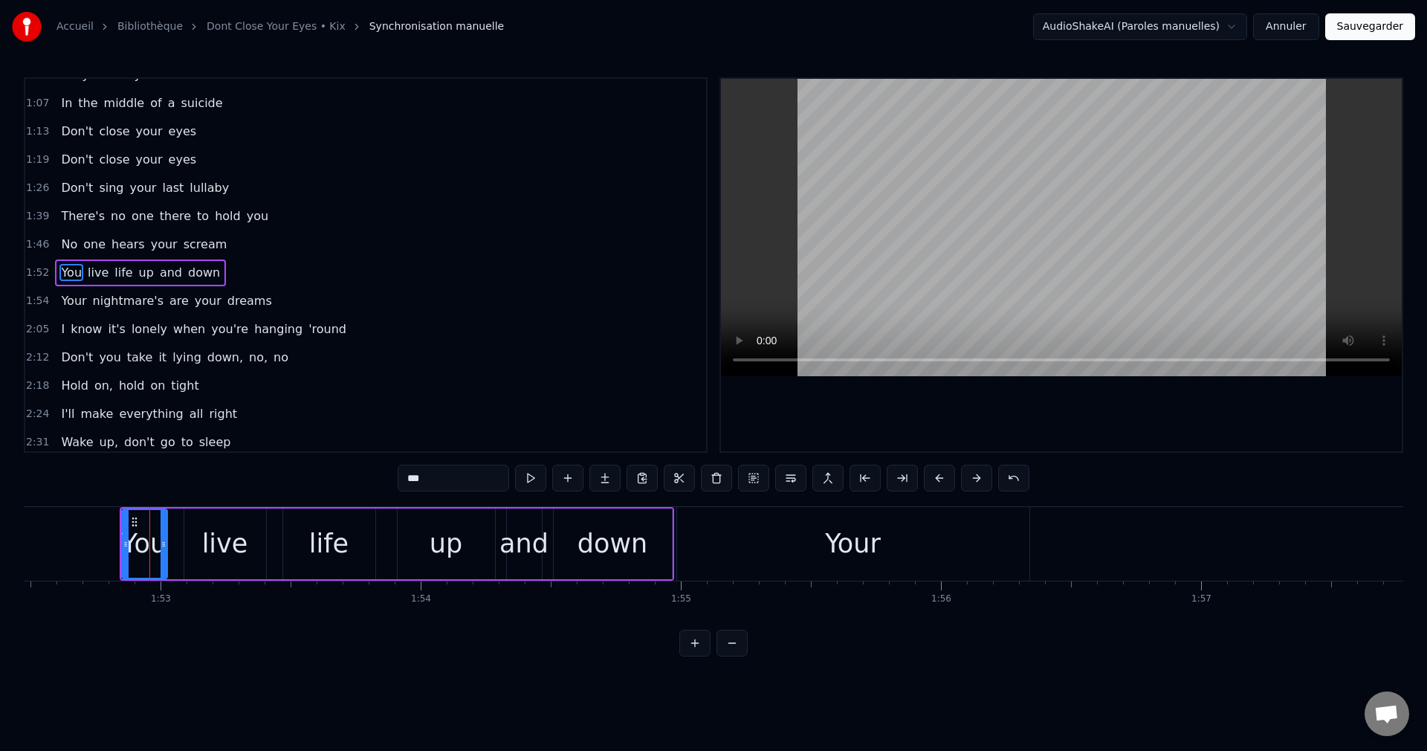
scroll to position [138, 0]
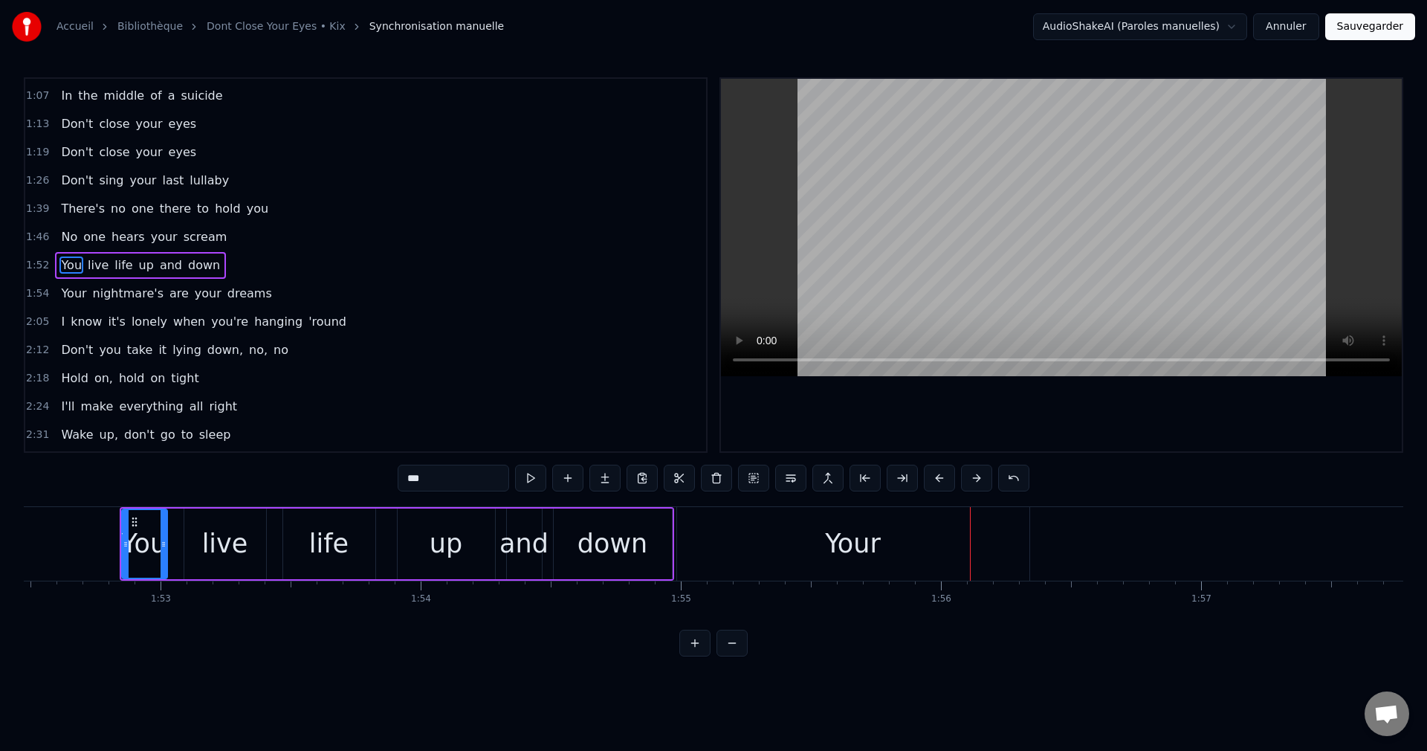
click at [897, 540] on div "Your" at bounding box center [853, 544] width 352 height 74
type input "****"
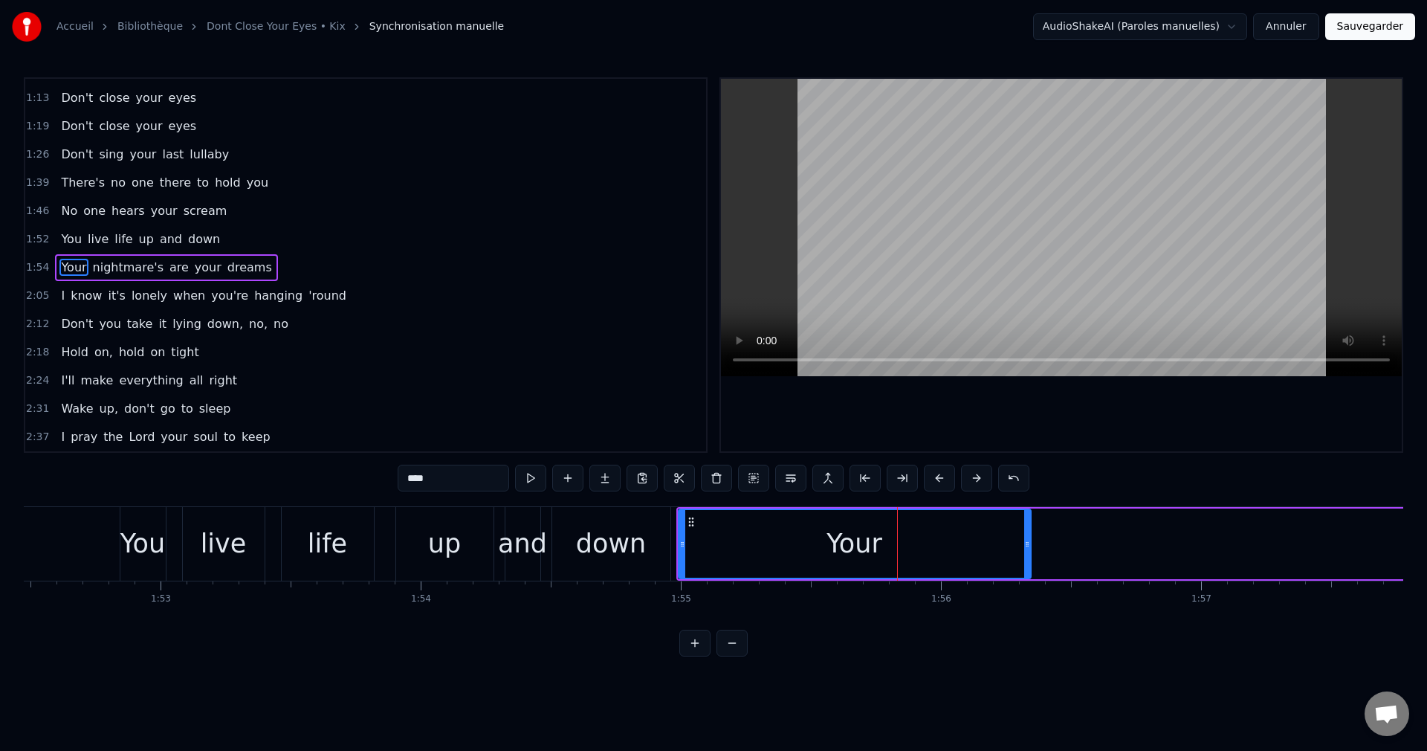
scroll to position [167, 0]
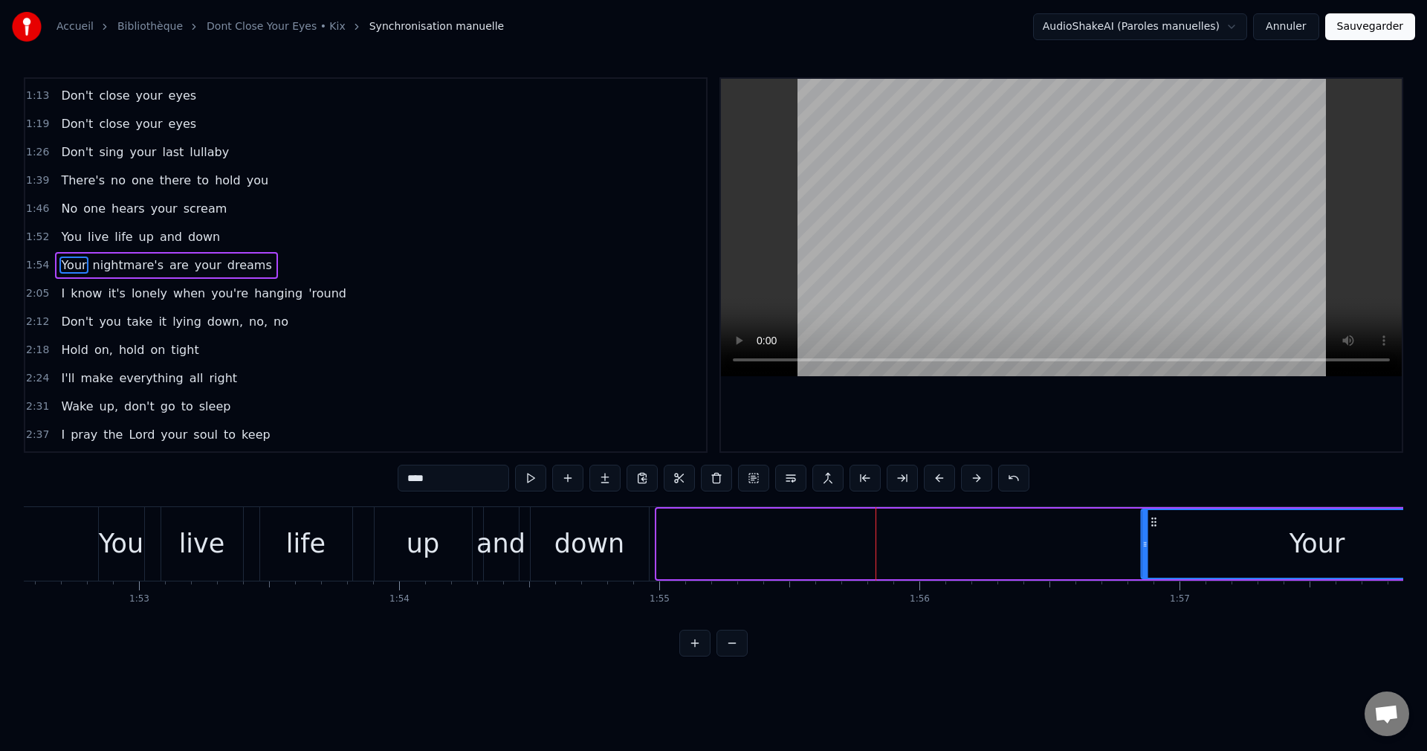
drag, startPoint x: 691, startPoint y: 520, endPoint x: 1154, endPoint y: 537, distance: 462.8
click at [1154, 537] on div "Your" at bounding box center [1317, 544] width 351 height 68
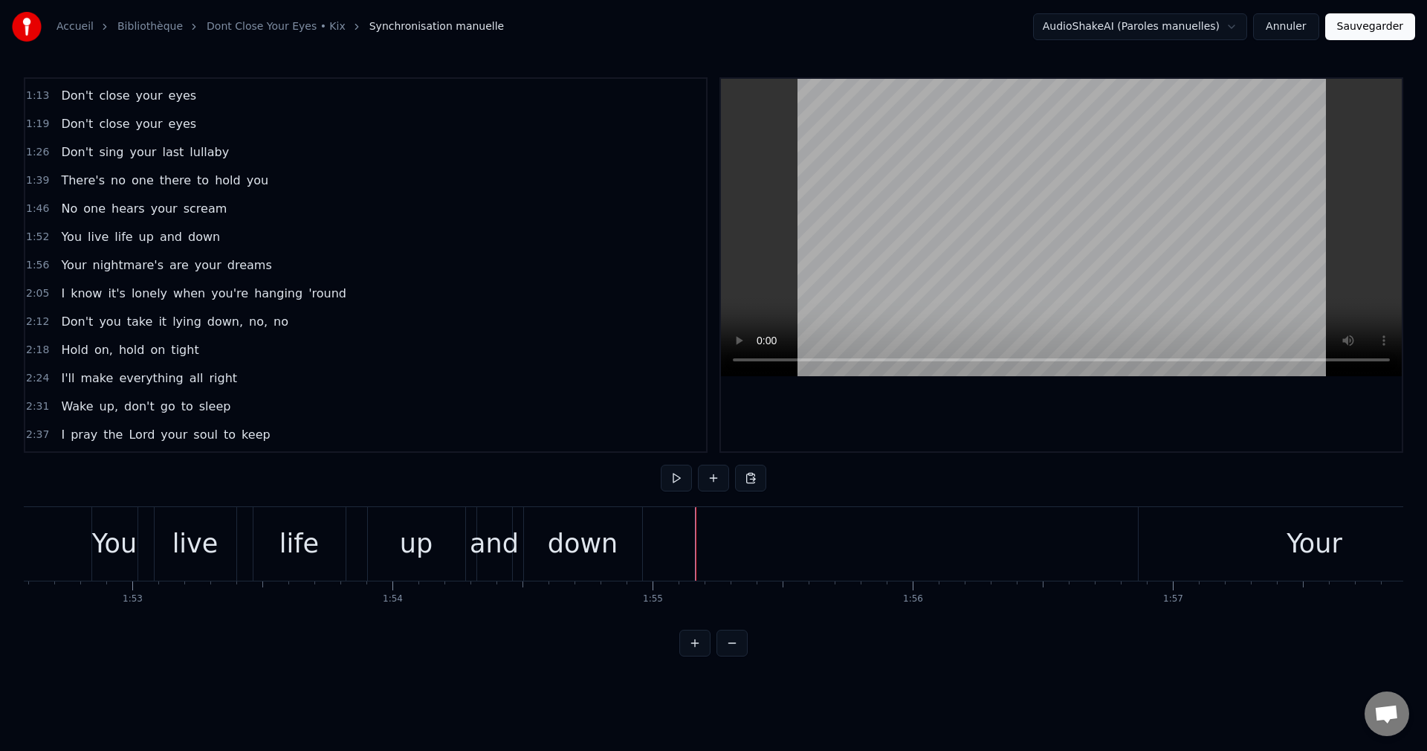
click at [115, 558] on div "You" at bounding box center [114, 543] width 45 height 39
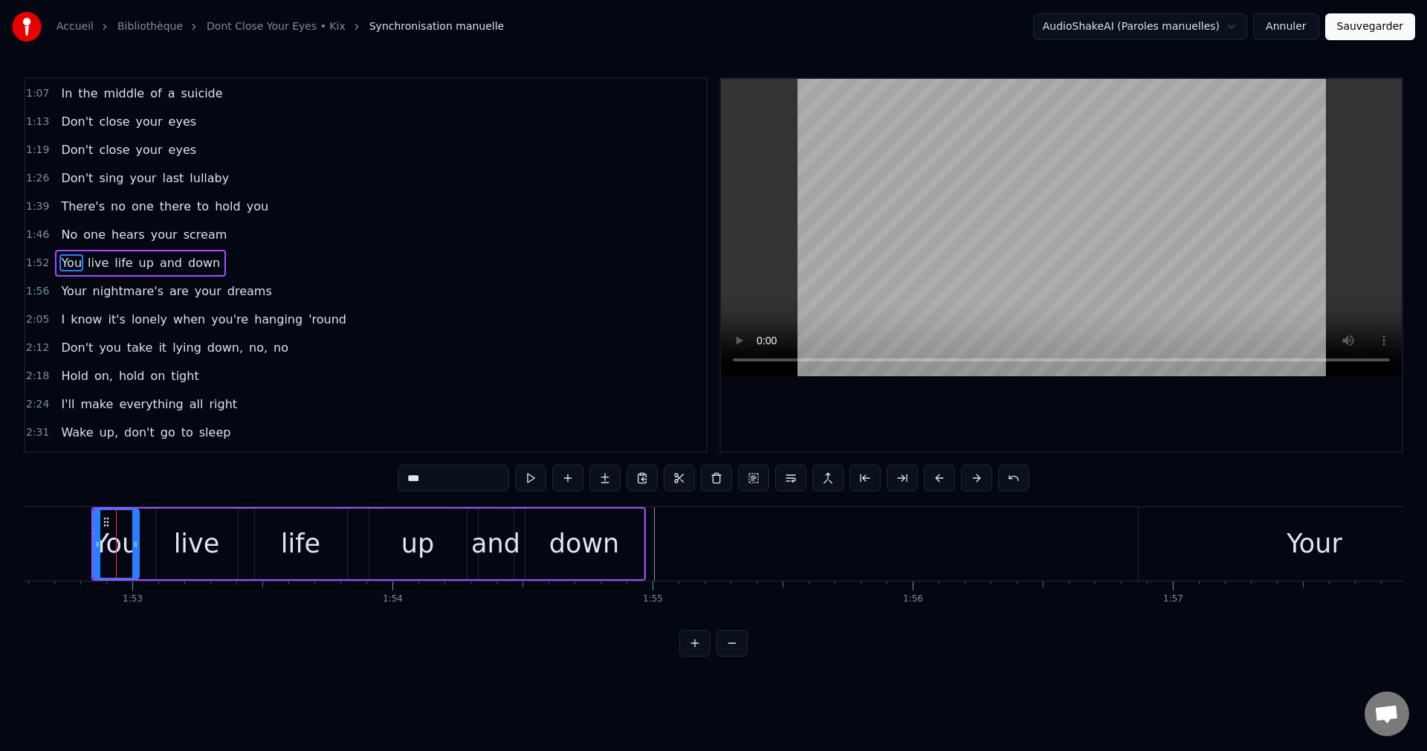
scroll to position [138, 0]
click at [752, 474] on button at bounding box center [753, 478] width 31 height 27
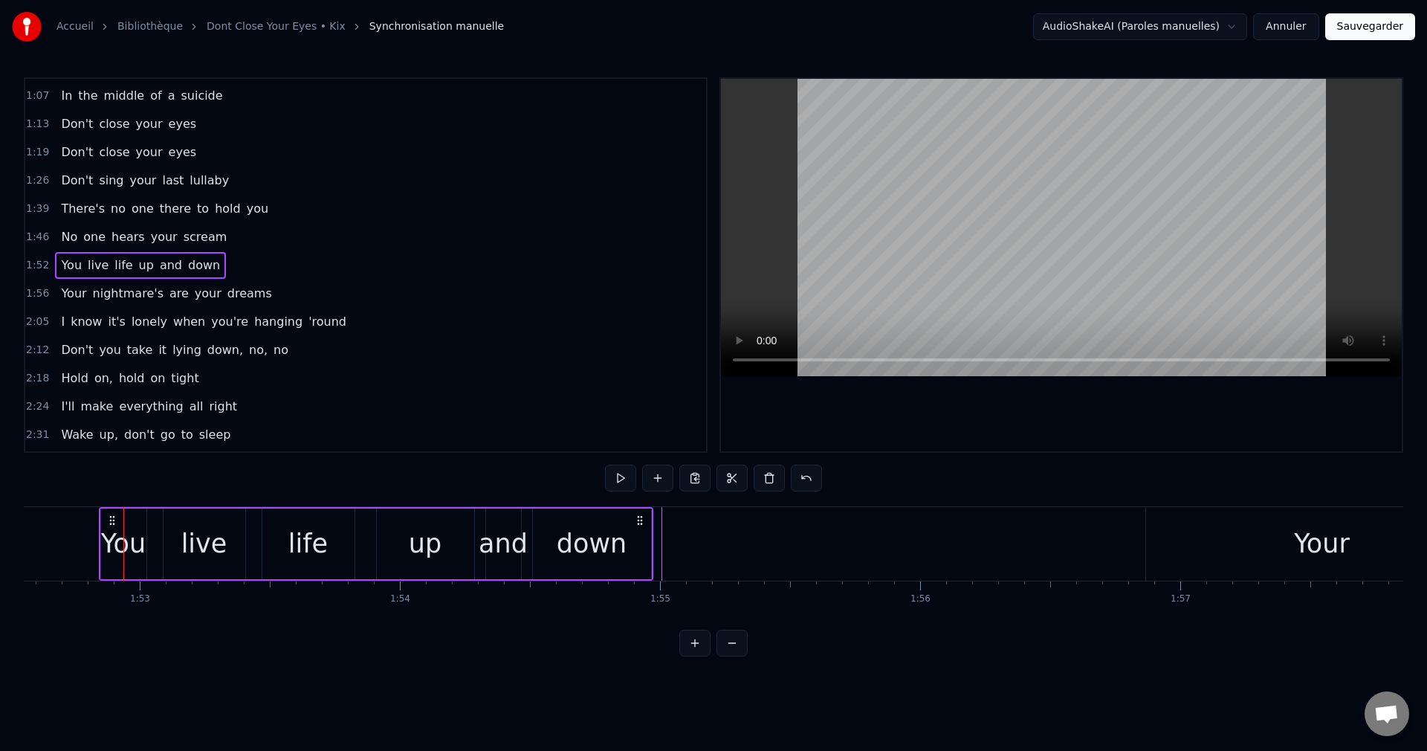
click at [622, 537] on div "down" at bounding box center [592, 543] width 70 height 39
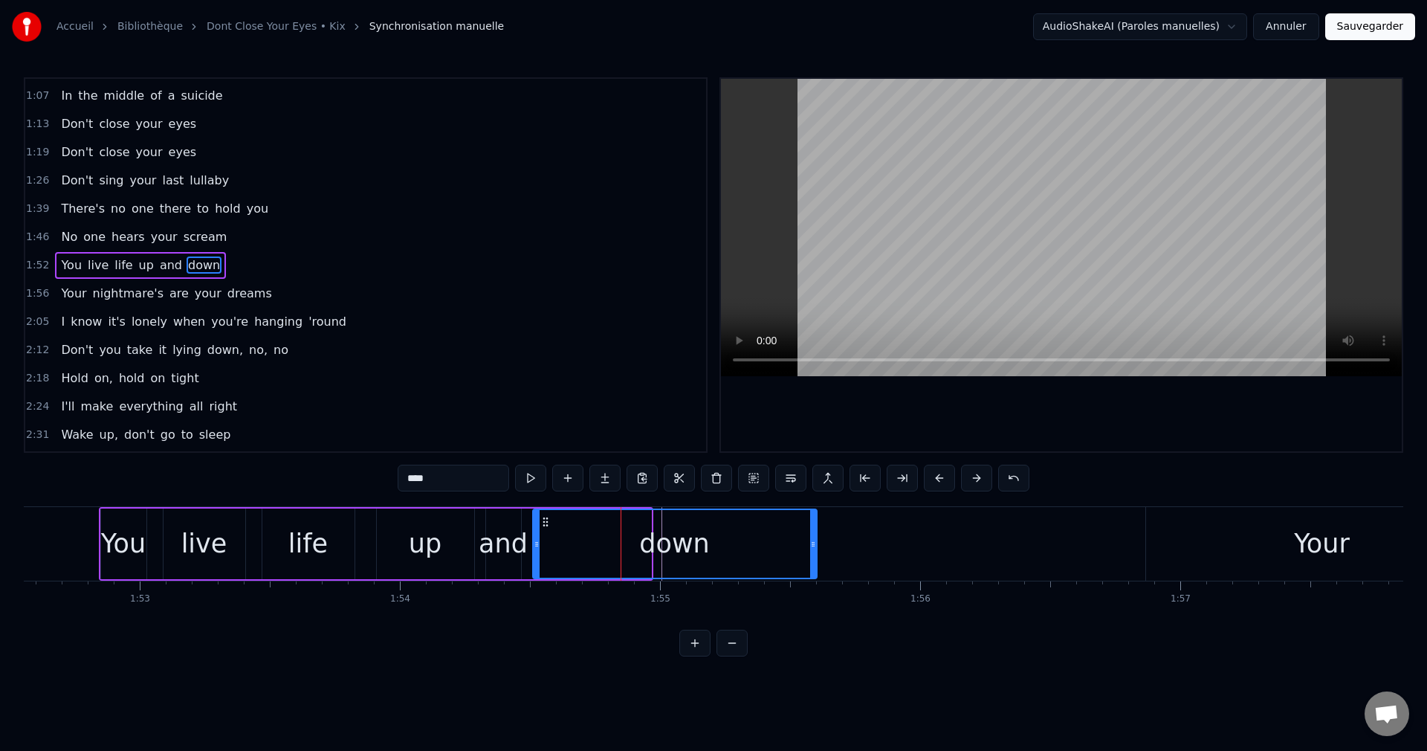
drag, startPoint x: 648, startPoint y: 543, endPoint x: 818, endPoint y: 547, distance: 169.5
click at [816, 547] on icon at bounding box center [813, 544] width 6 height 12
click at [630, 545] on div "down" at bounding box center [677, 544] width 286 height 68
click at [552, 475] on button at bounding box center [567, 478] width 31 height 27
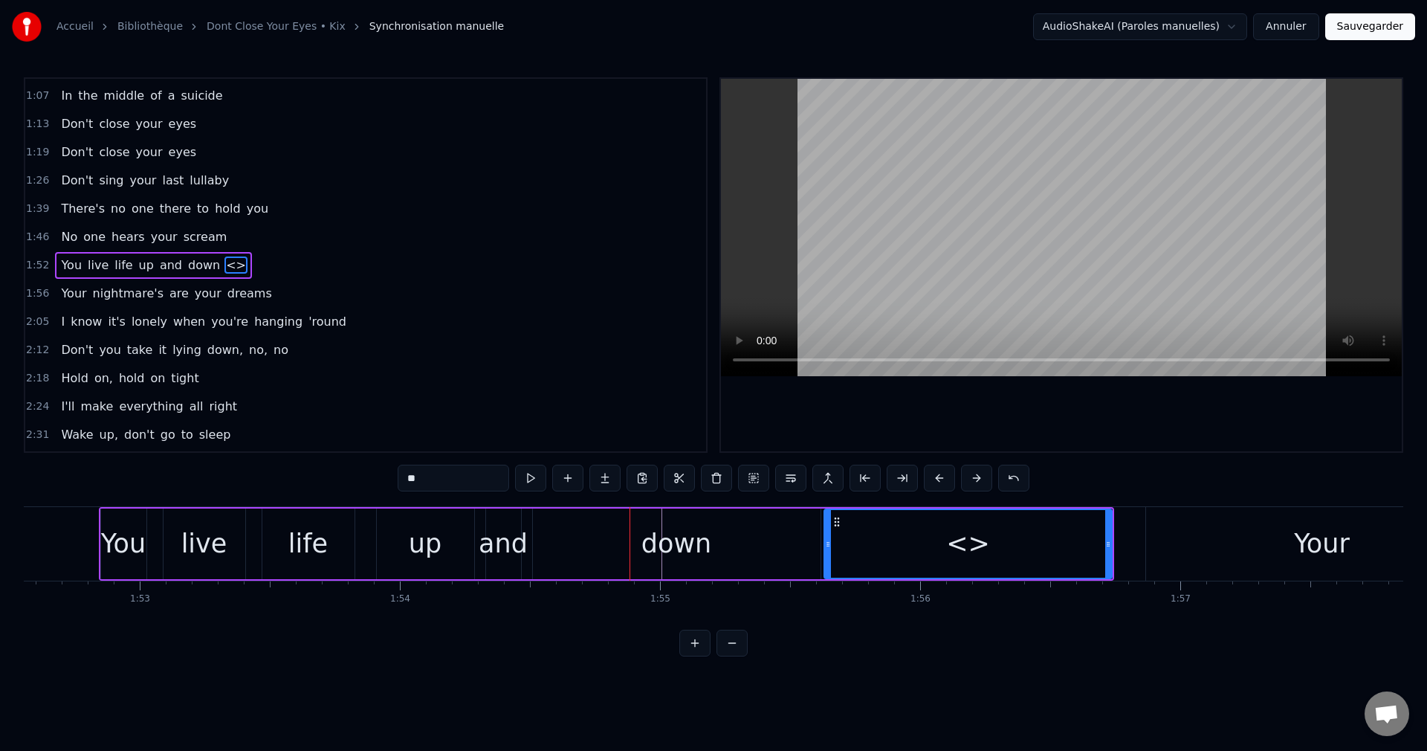
click at [731, 552] on div "down" at bounding box center [677, 544] width 288 height 71
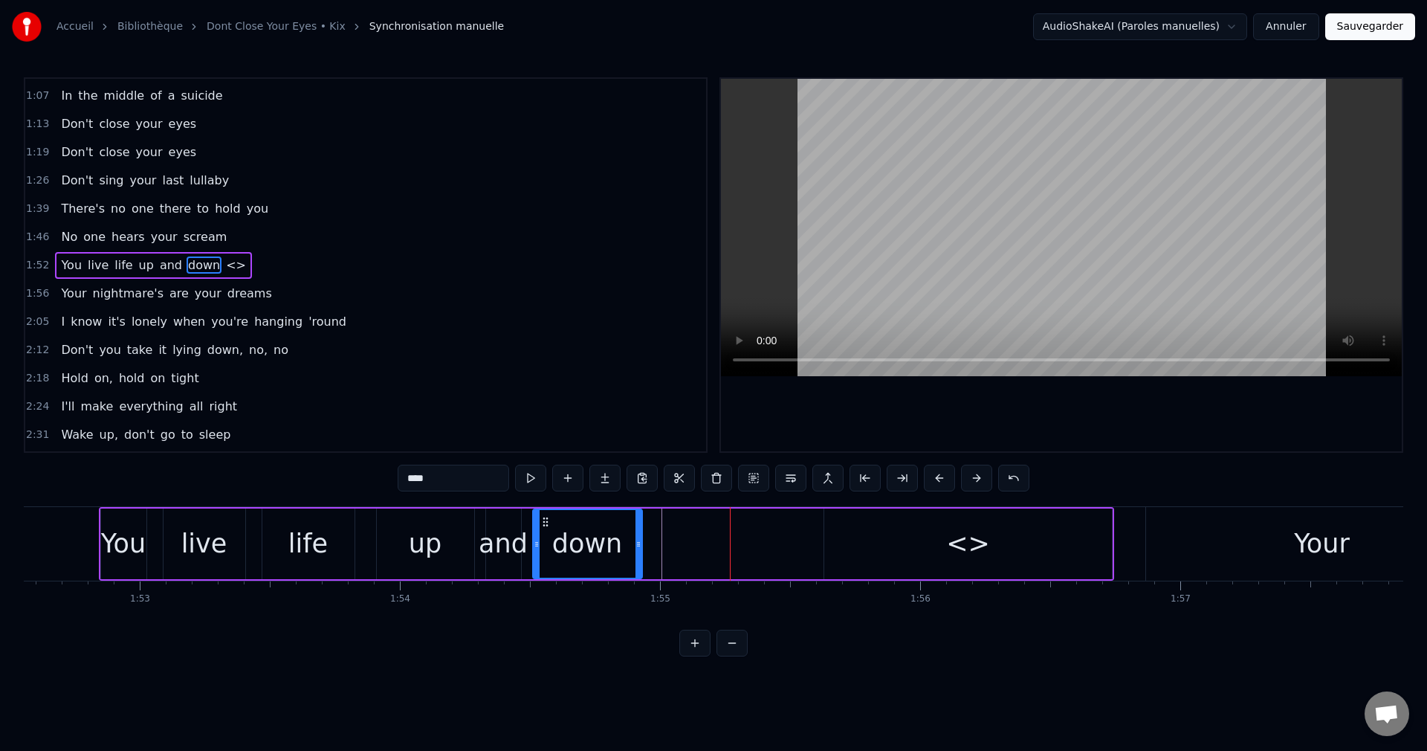
drag, startPoint x: 817, startPoint y: 545, endPoint x: 644, endPoint y: 555, distance: 173.5
click at [639, 555] on div at bounding box center [639, 544] width 6 height 68
click at [852, 546] on div "<>" at bounding box center [968, 544] width 288 height 71
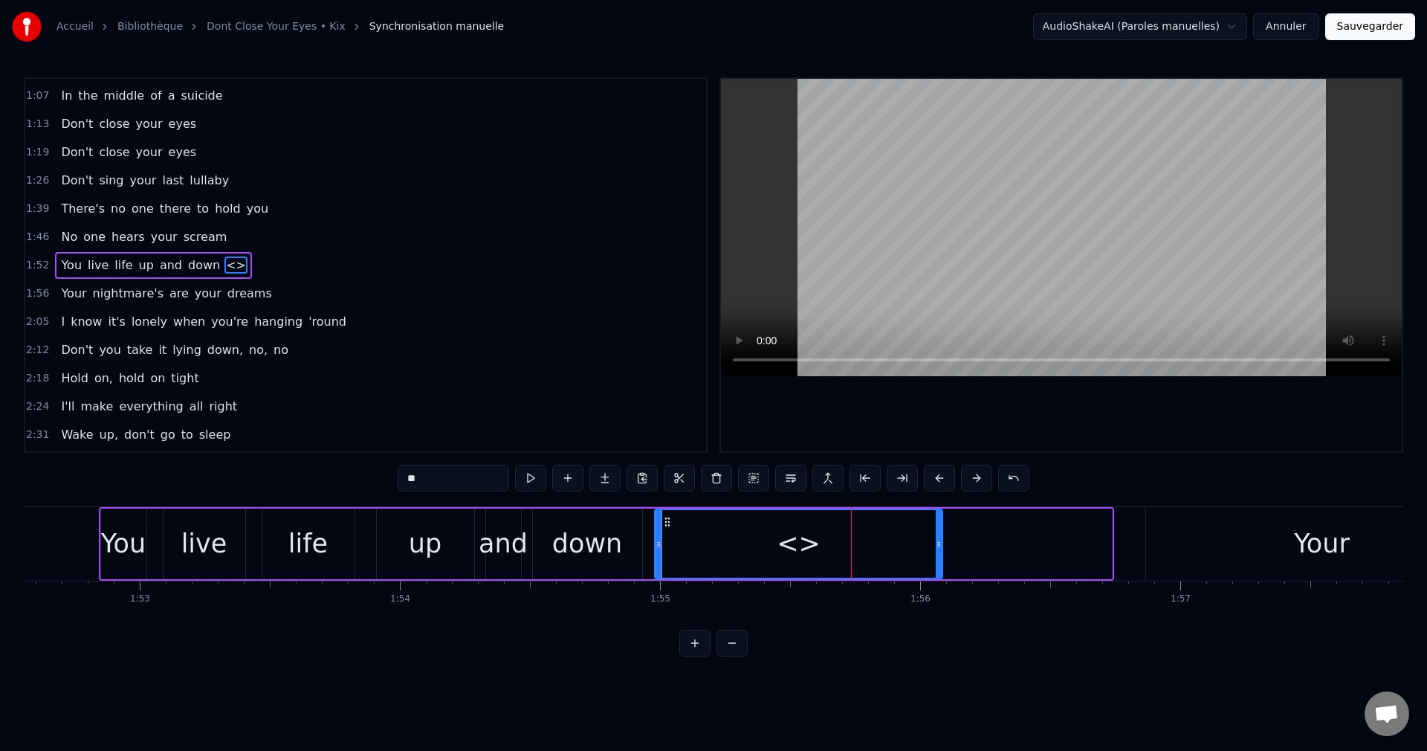
drag, startPoint x: 837, startPoint y: 523, endPoint x: 668, endPoint y: 540, distance: 170.4
click at [668, 540] on div "<>" at bounding box center [799, 544] width 286 height 68
drag, startPoint x: 941, startPoint y: 542, endPoint x: 957, endPoint y: 543, distance: 15.7
click at [957, 543] on icon at bounding box center [955, 544] width 6 height 12
click at [799, 548] on div "<>" at bounding box center [808, 543] width 44 height 39
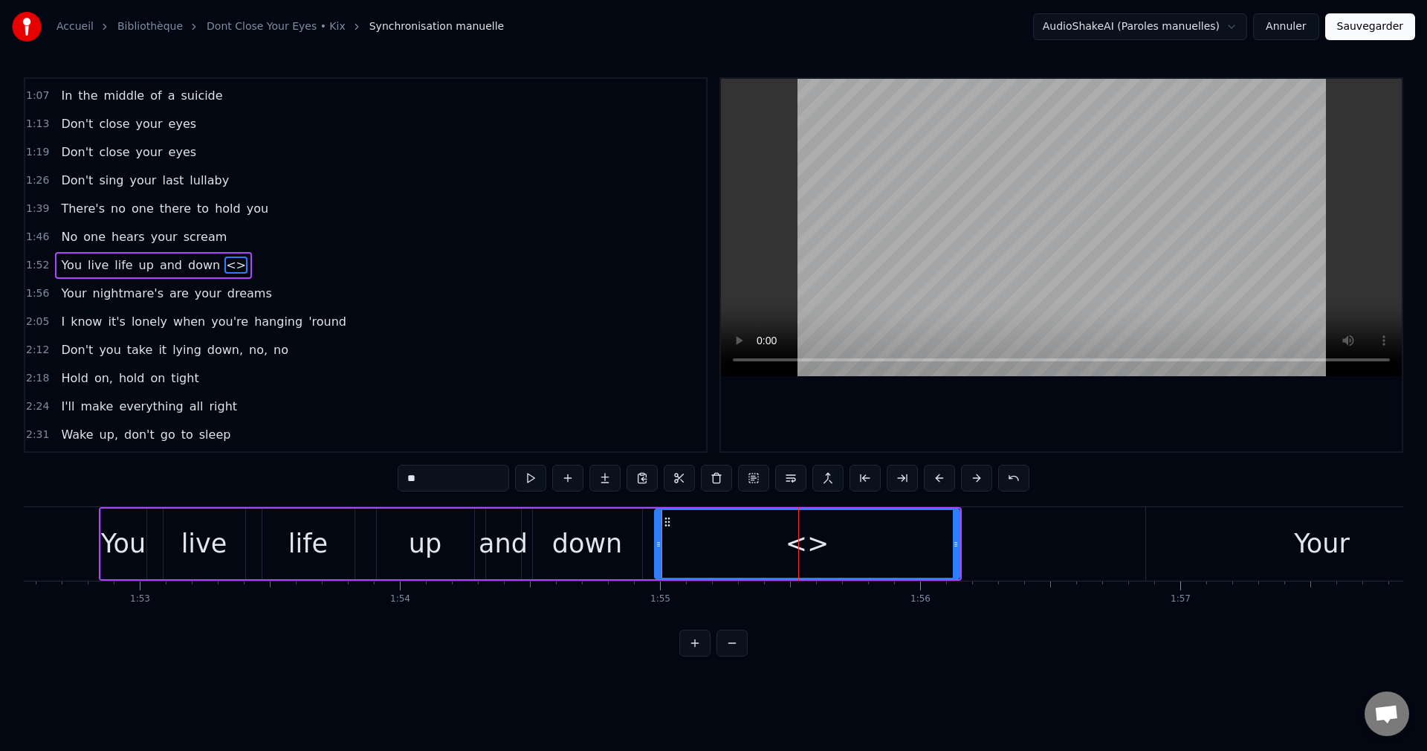
drag, startPoint x: 401, startPoint y: 483, endPoint x: 318, endPoint y: 485, distance: 83.3
click at [318, 485] on div "0:34 Whatcha doing out in the night time? 0:41 Why'd you call me on the phone? …" at bounding box center [714, 366] width 1380 height 579
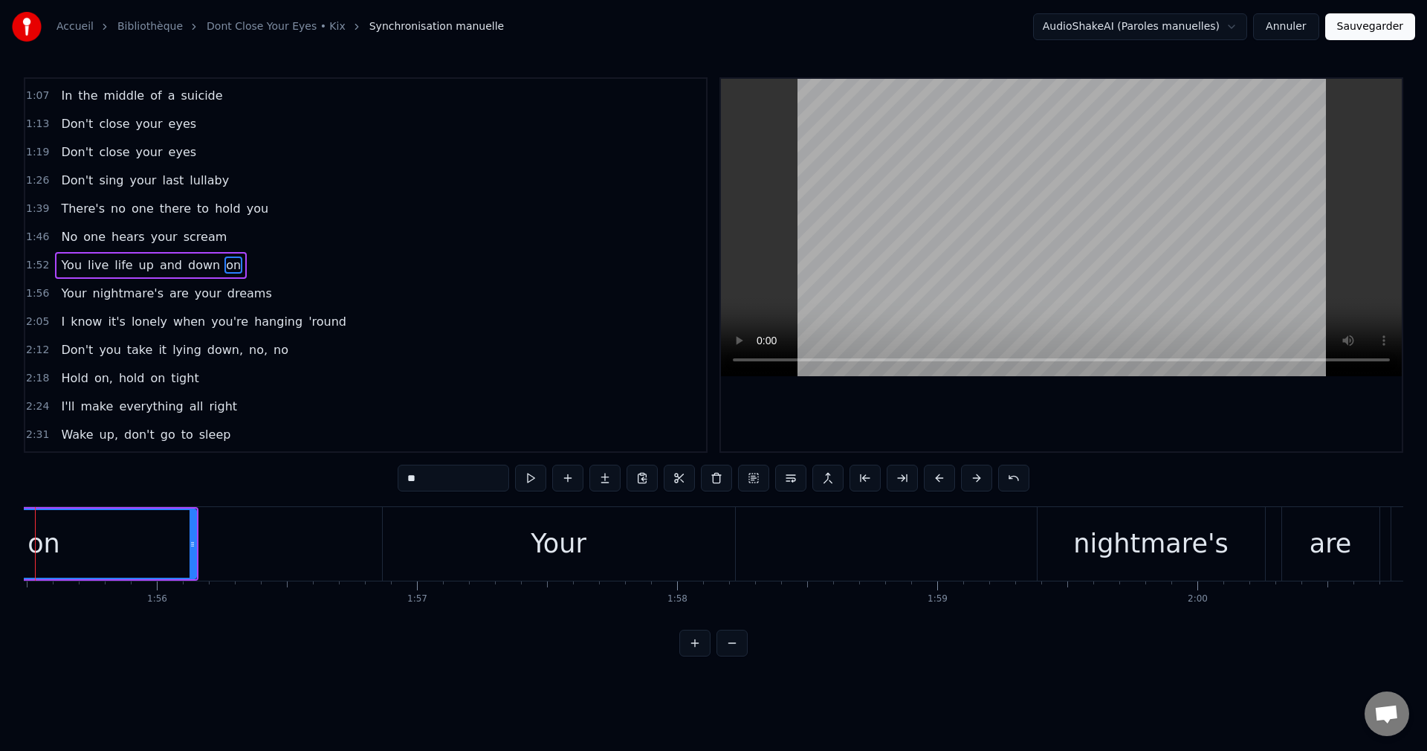
scroll to position [0, 30069]
click at [1108, 538] on div "nightmare's" at bounding box center [1131, 543] width 155 height 39
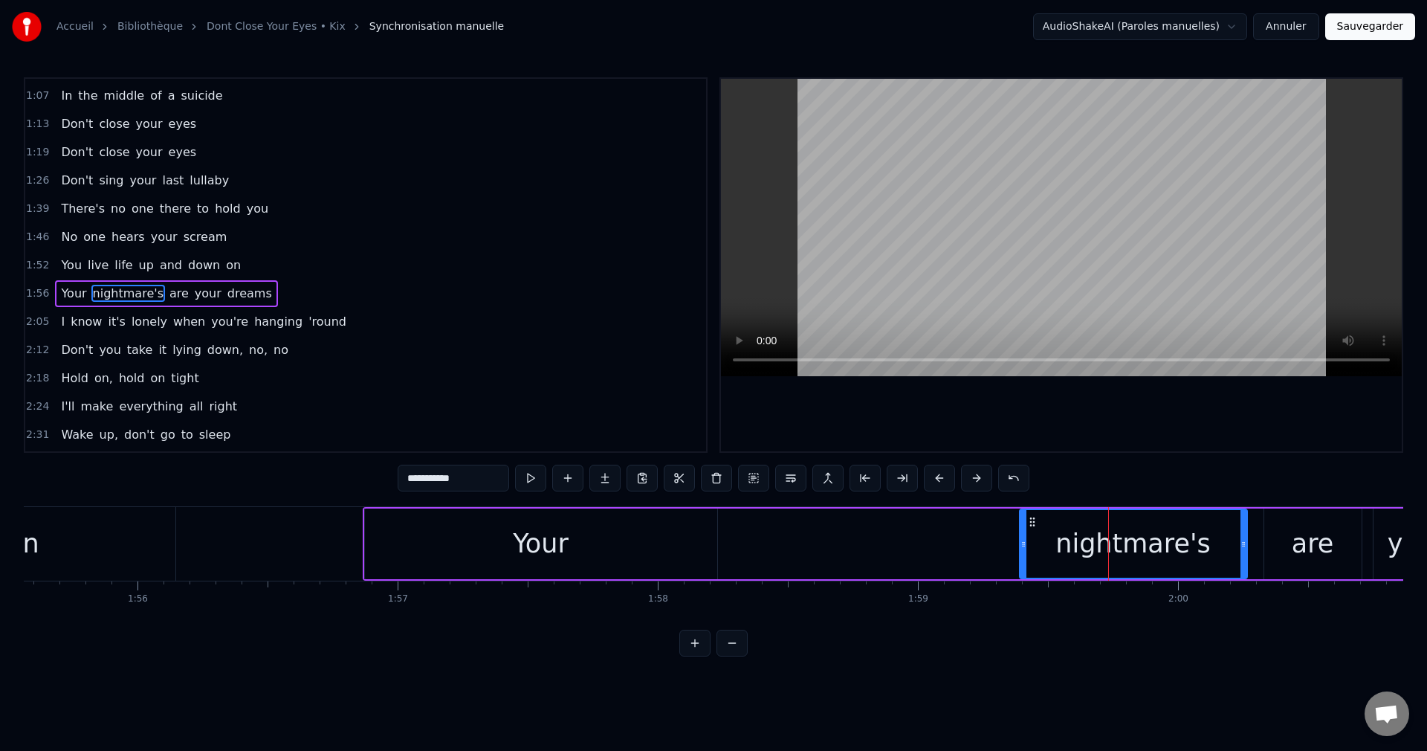
scroll to position [167, 0]
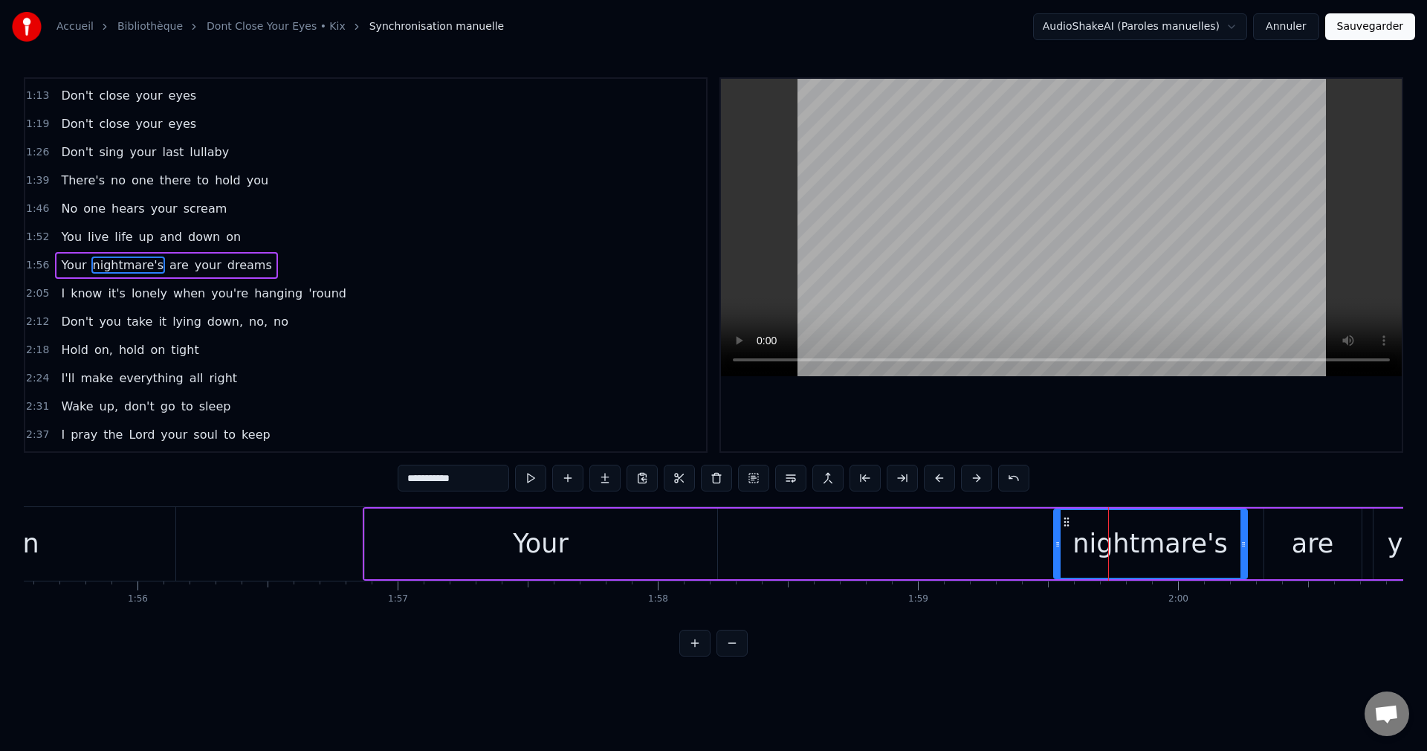
drag, startPoint x: 1021, startPoint y: 541, endPoint x: 1056, endPoint y: 548, distance: 34.8
click at [1056, 548] on icon at bounding box center [1058, 544] width 6 height 12
click at [411, 546] on div "Your" at bounding box center [541, 544] width 352 height 71
type input "****"
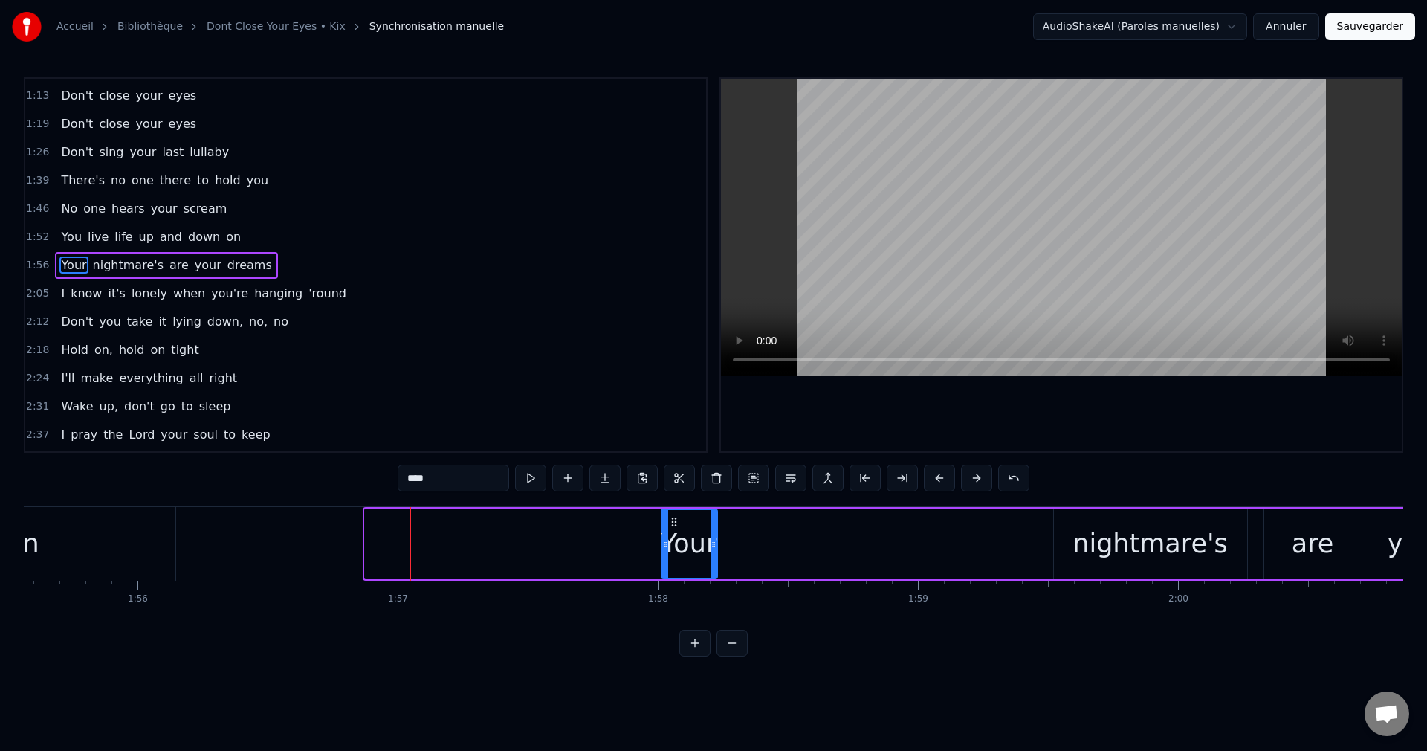
drag, startPoint x: 368, startPoint y: 546, endPoint x: 665, endPoint y: 574, distance: 297.9
click at [665, 574] on div at bounding box center [665, 544] width 6 height 68
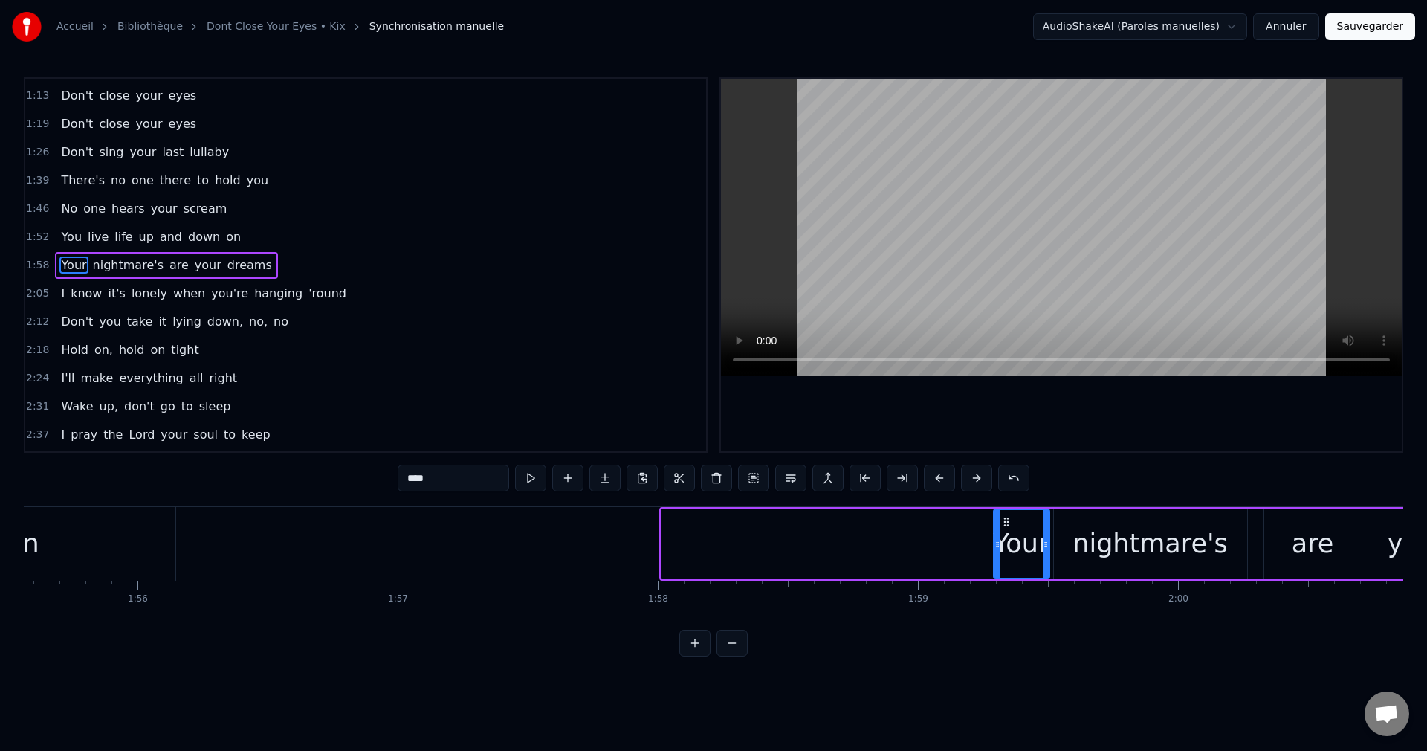
drag, startPoint x: 673, startPoint y: 521, endPoint x: 1005, endPoint y: 585, distance: 338.4
click at [1005, 585] on div "Whatcha doing out in the night time? Why'd you call me on the phone? Your mama …" at bounding box center [714, 562] width 1380 height 112
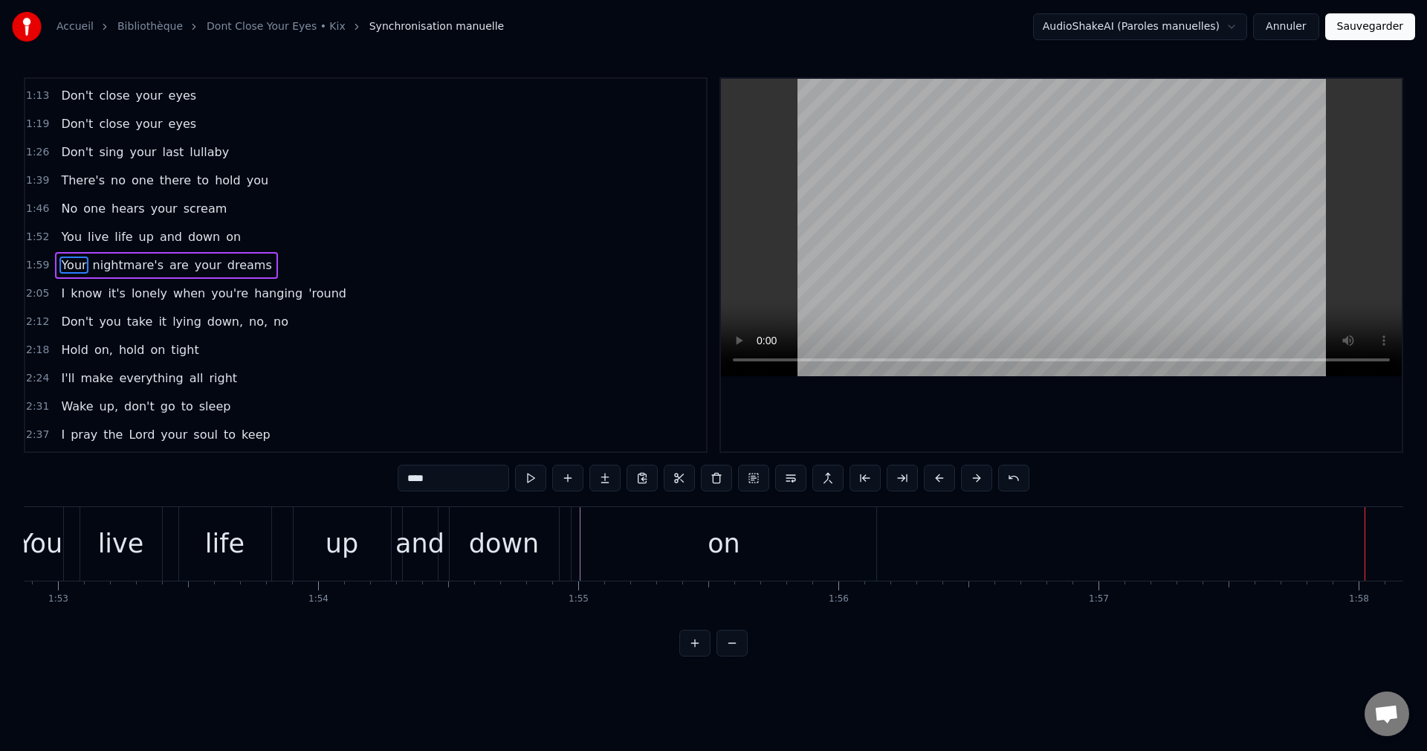
scroll to position [0, 29054]
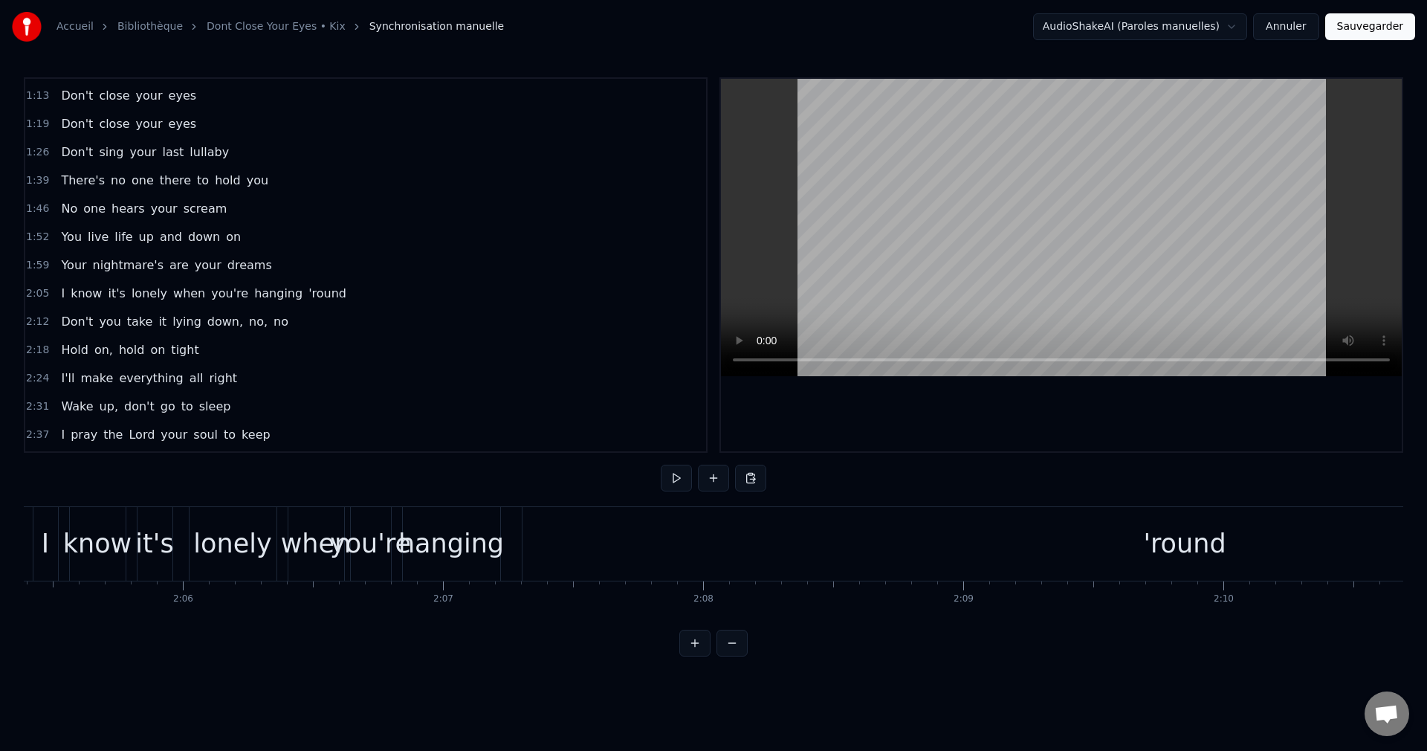
scroll to position [0, 32636]
click at [453, 572] on div "hanging" at bounding box center [441, 544] width 97 height 74
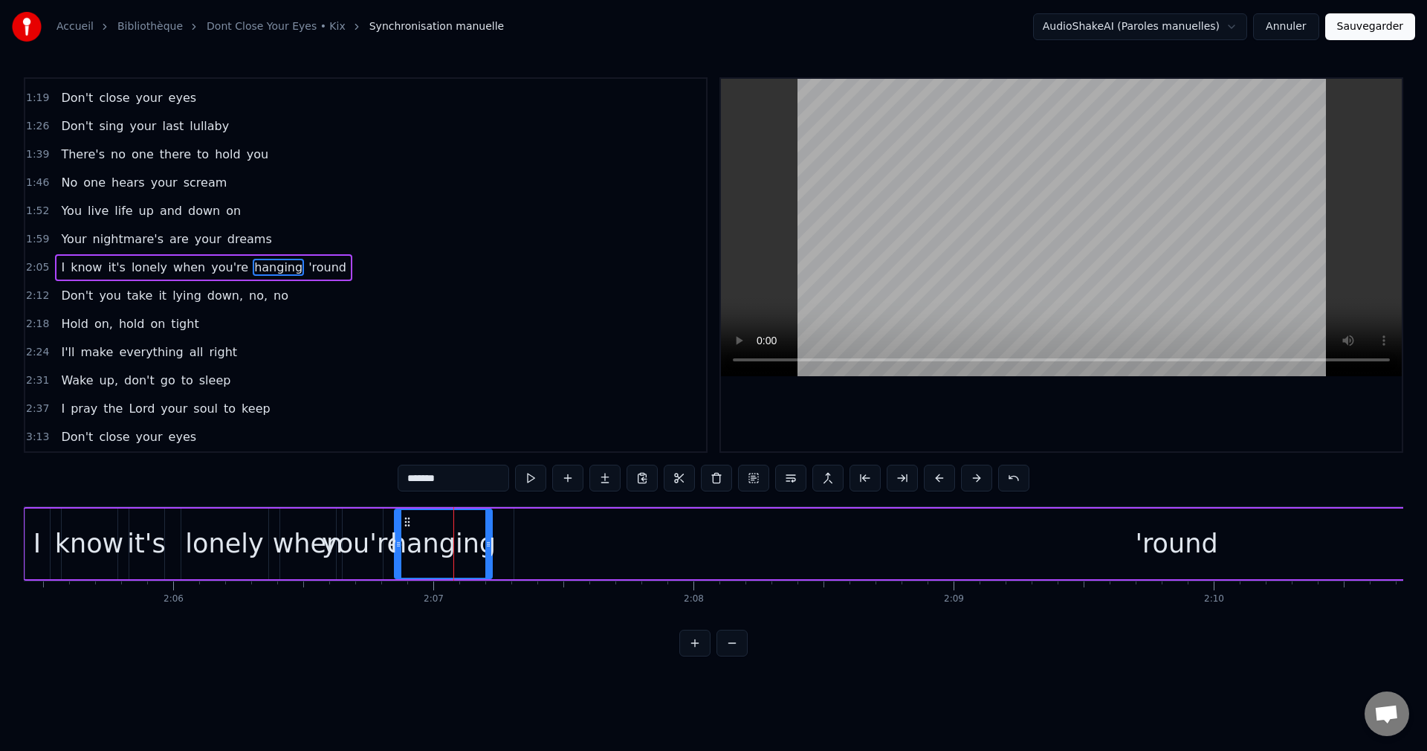
scroll to position [195, 0]
click at [225, 548] on div "lonely" at bounding box center [224, 543] width 78 height 39
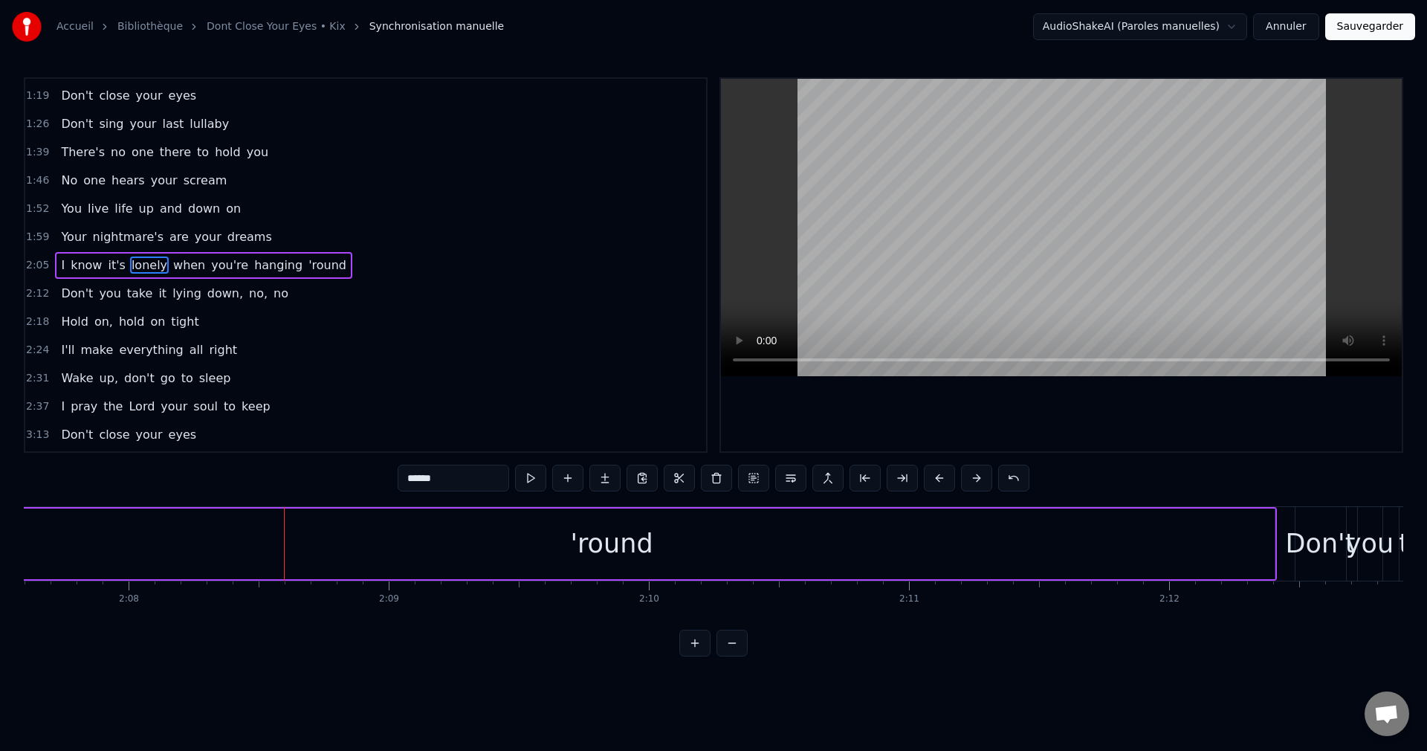
scroll to position [0, 33290]
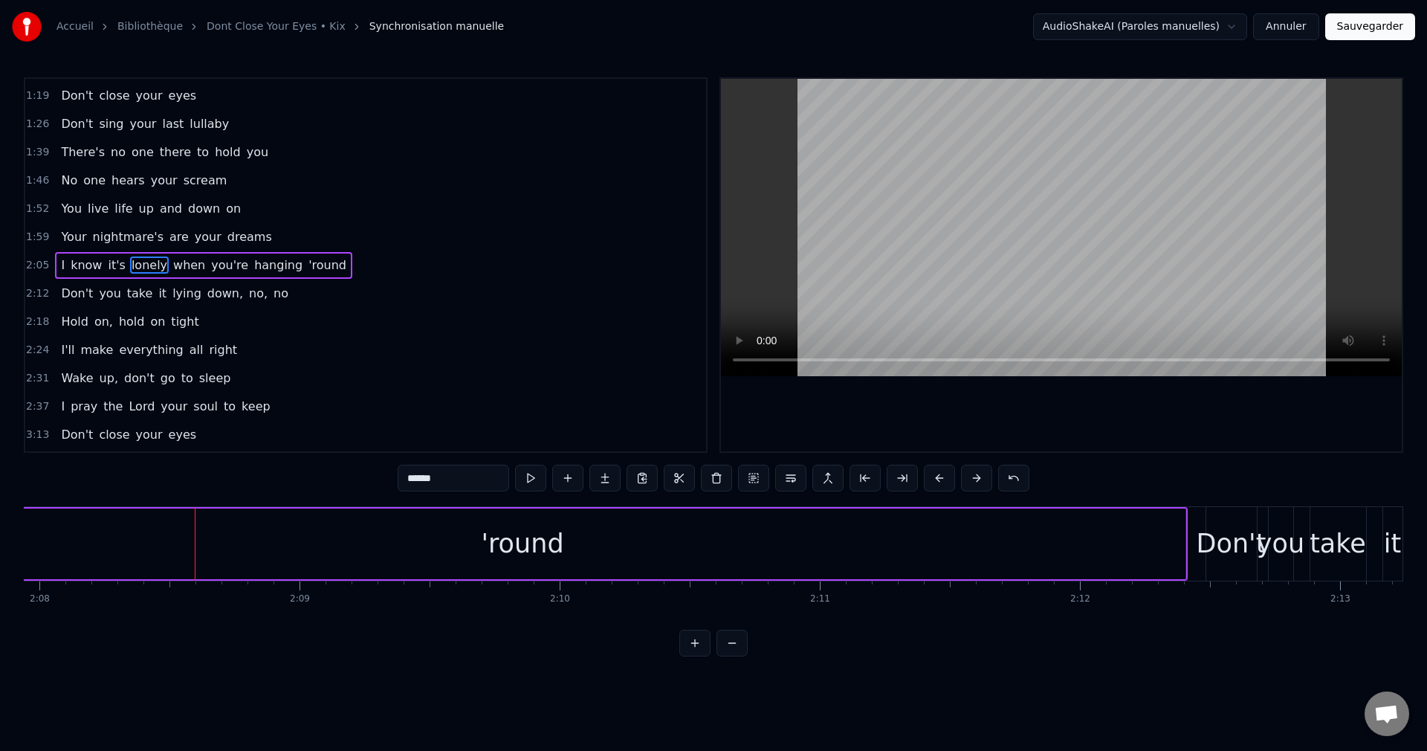
click at [622, 548] on div "'round" at bounding box center [523, 544] width 1326 height 71
type input "******"
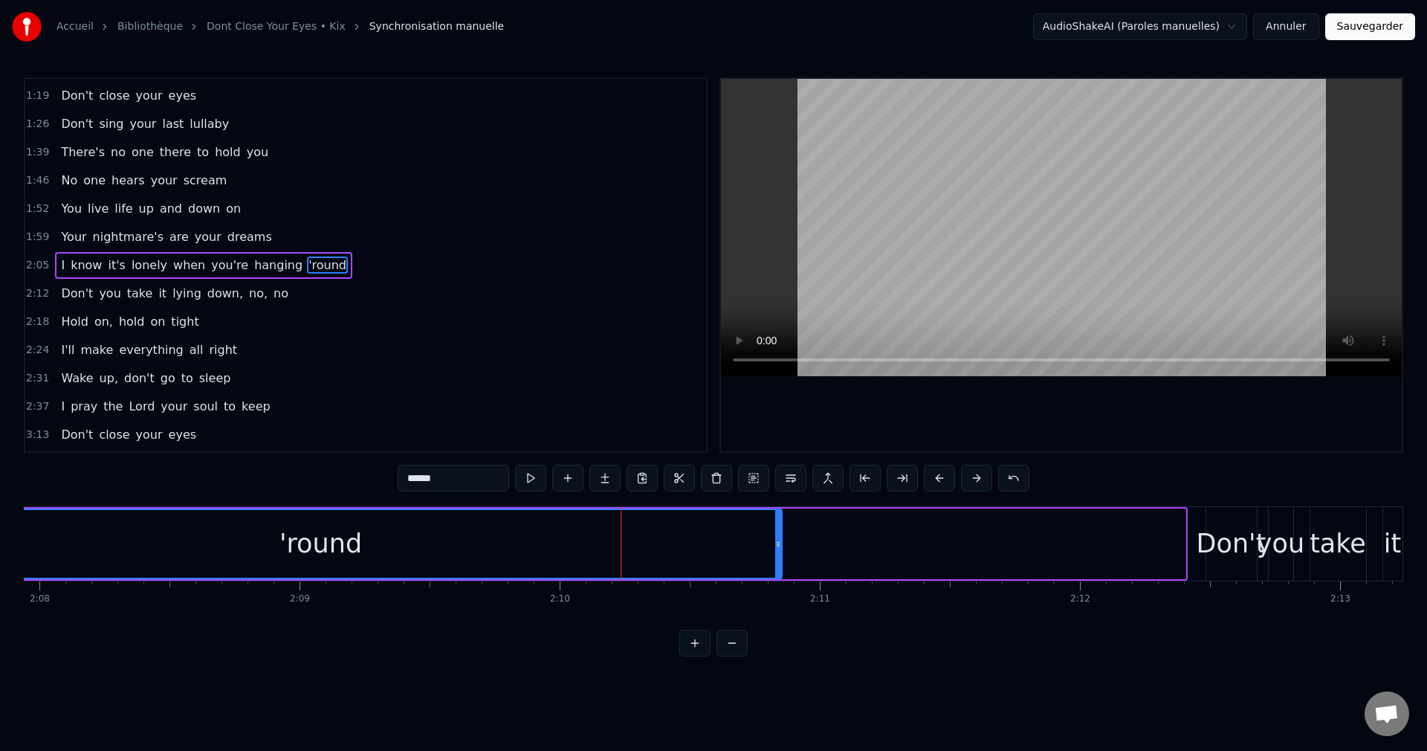
drag, startPoint x: 1183, startPoint y: 542, endPoint x: 779, endPoint y: 552, distance: 403.8
click at [779, 552] on div at bounding box center [778, 544] width 6 height 68
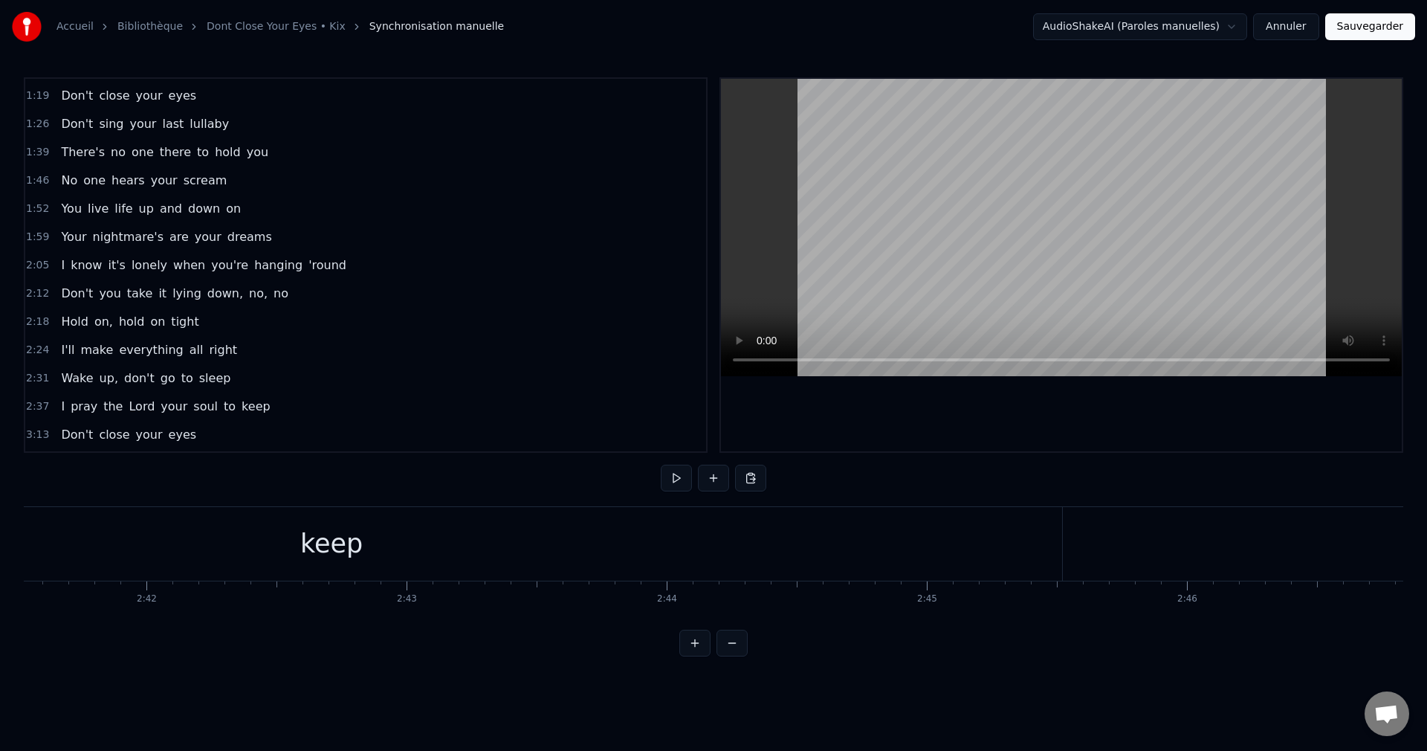
scroll to position [0, 42079]
click at [441, 566] on div "keep" at bounding box center [282, 544] width 1461 height 74
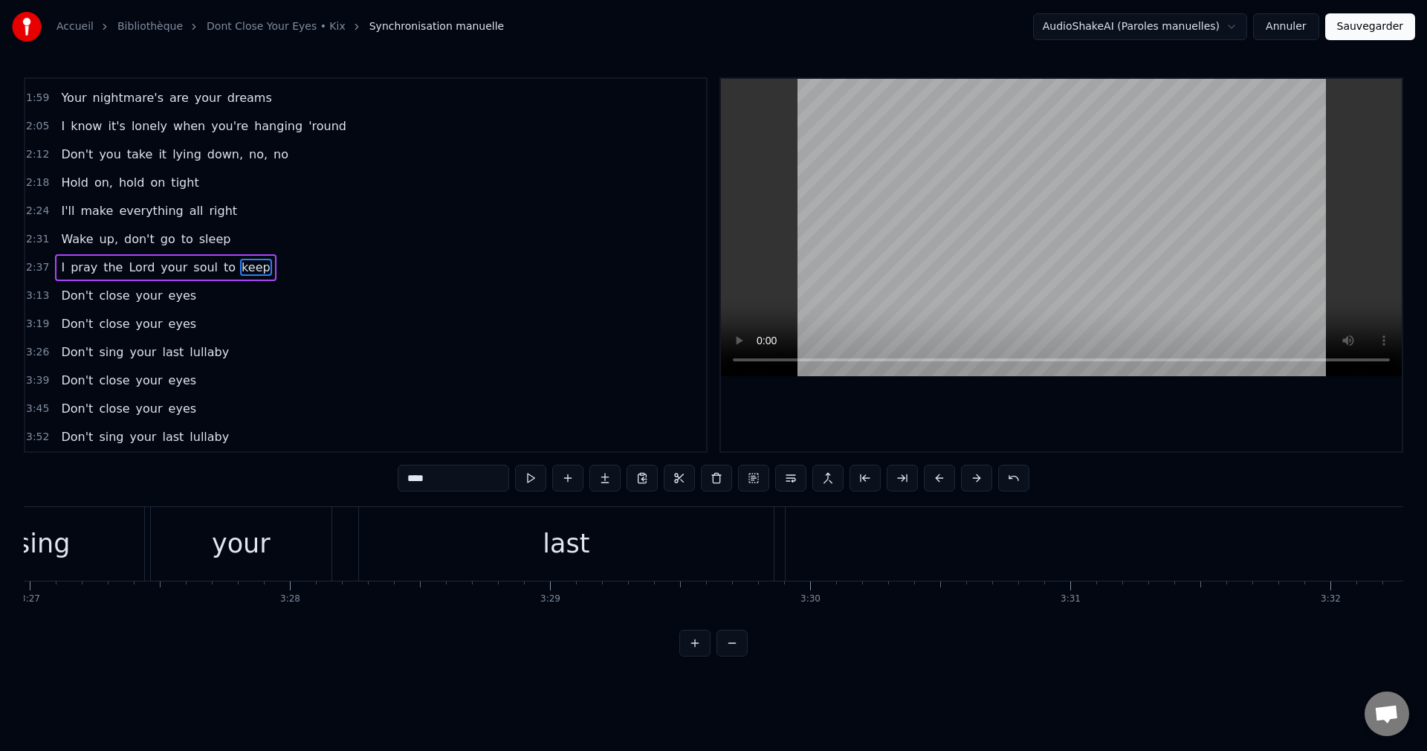
scroll to position [0, 53895]
click at [499, 539] on div "last" at bounding box center [526, 544] width 415 height 74
type input "****"
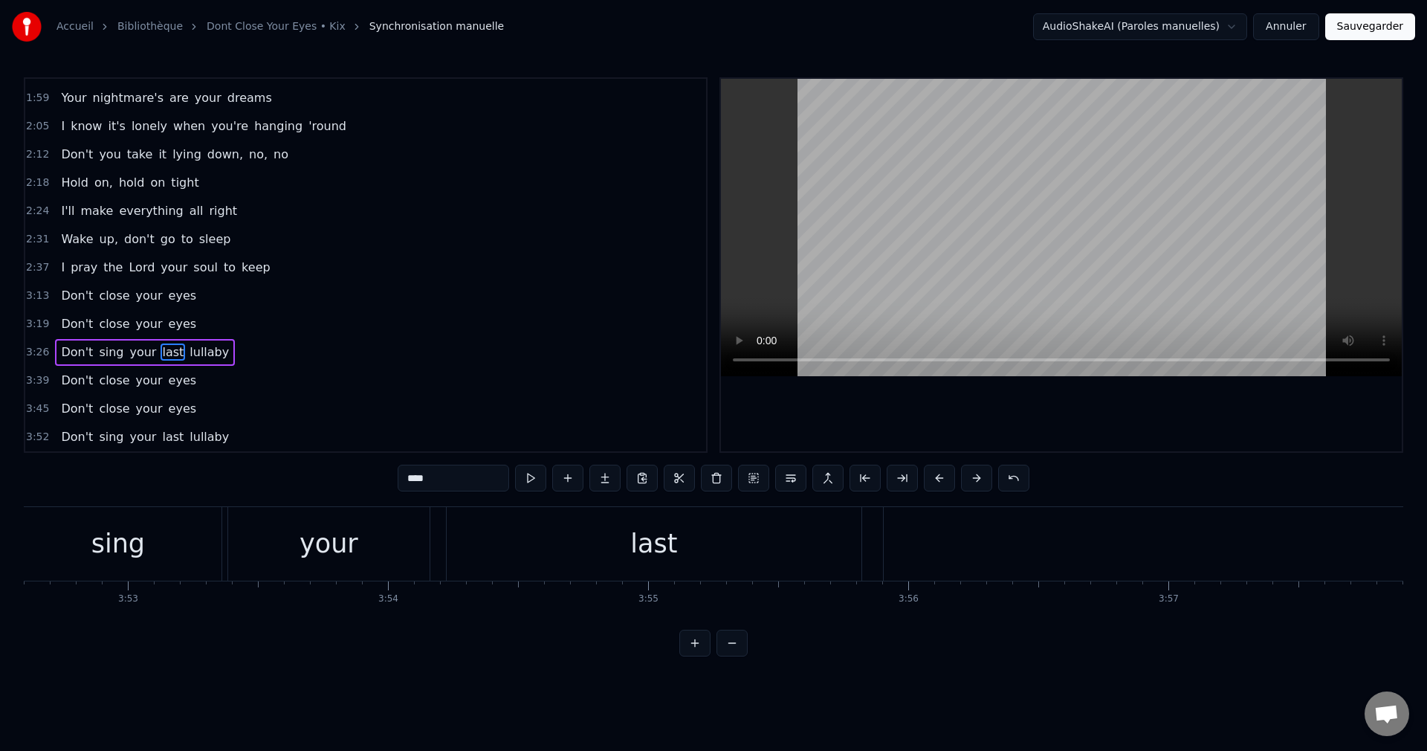
scroll to position [0, 60582]
click at [513, 567] on div "last" at bounding box center [594, 544] width 415 height 74
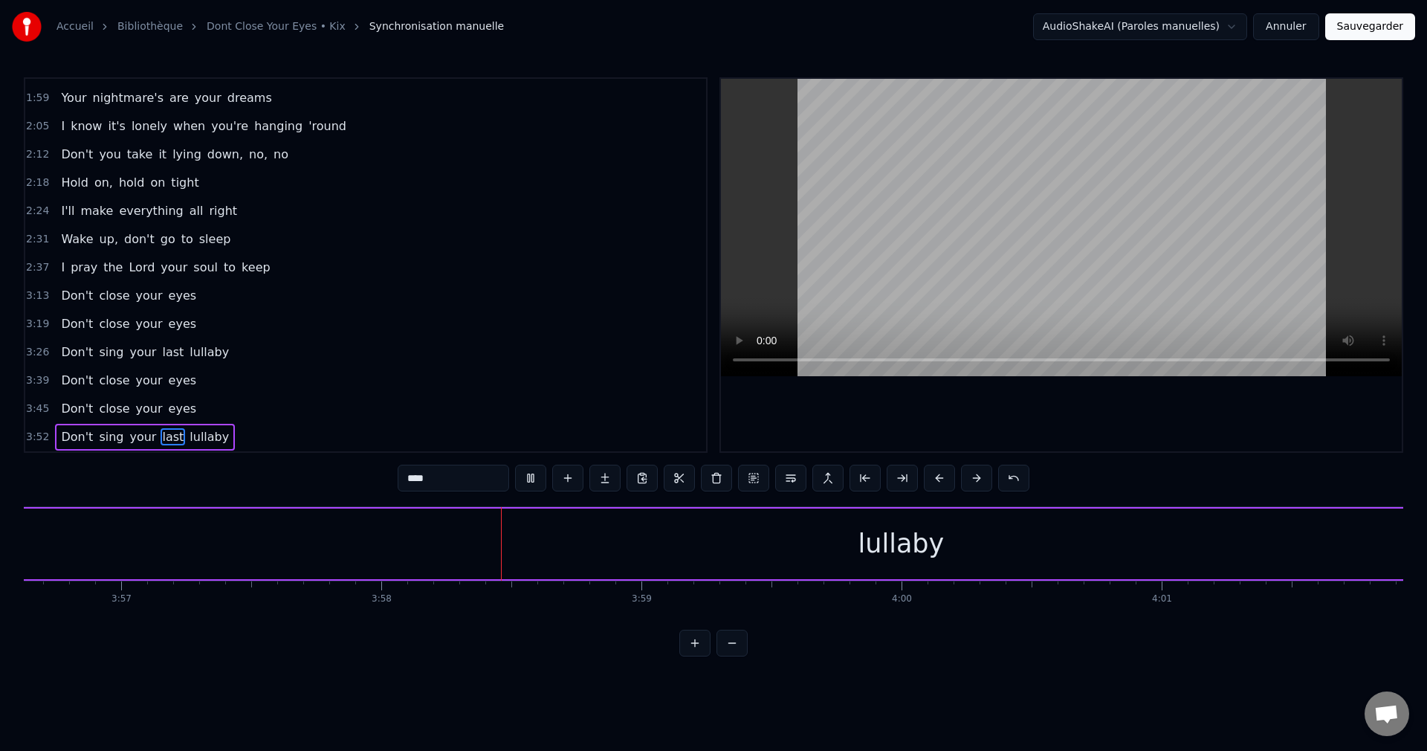
scroll to position [0, 61816]
click at [1381, 25] on button "Sauvegarder" at bounding box center [1371, 26] width 90 height 27
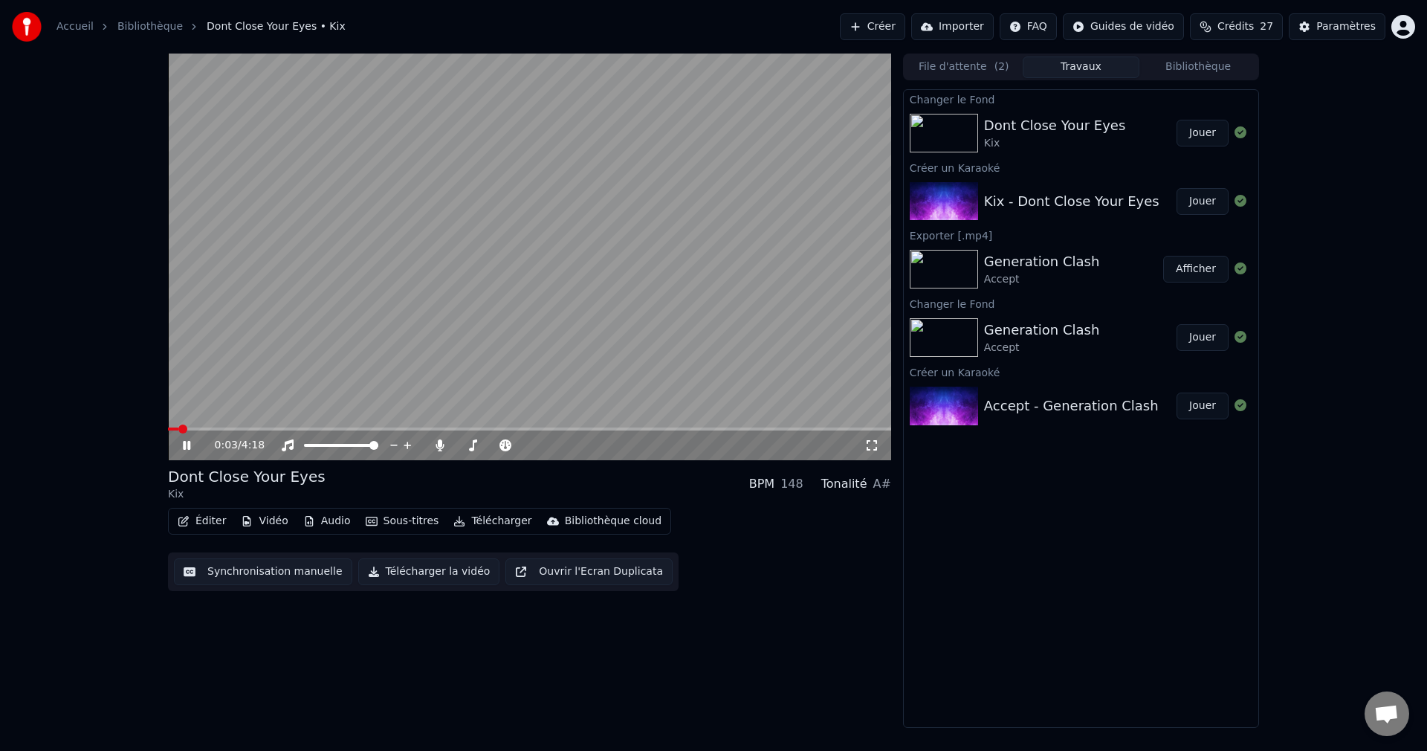
click at [318, 430] on span at bounding box center [529, 428] width 723 height 3
click at [468, 445] on span at bounding box center [462, 445] width 12 height 3
click at [464, 445] on span at bounding box center [466, 445] width 9 height 9
click at [187, 448] on icon at bounding box center [186, 445] width 7 height 9
click at [432, 570] on button "Télécharger la vidéo" at bounding box center [429, 571] width 142 height 27
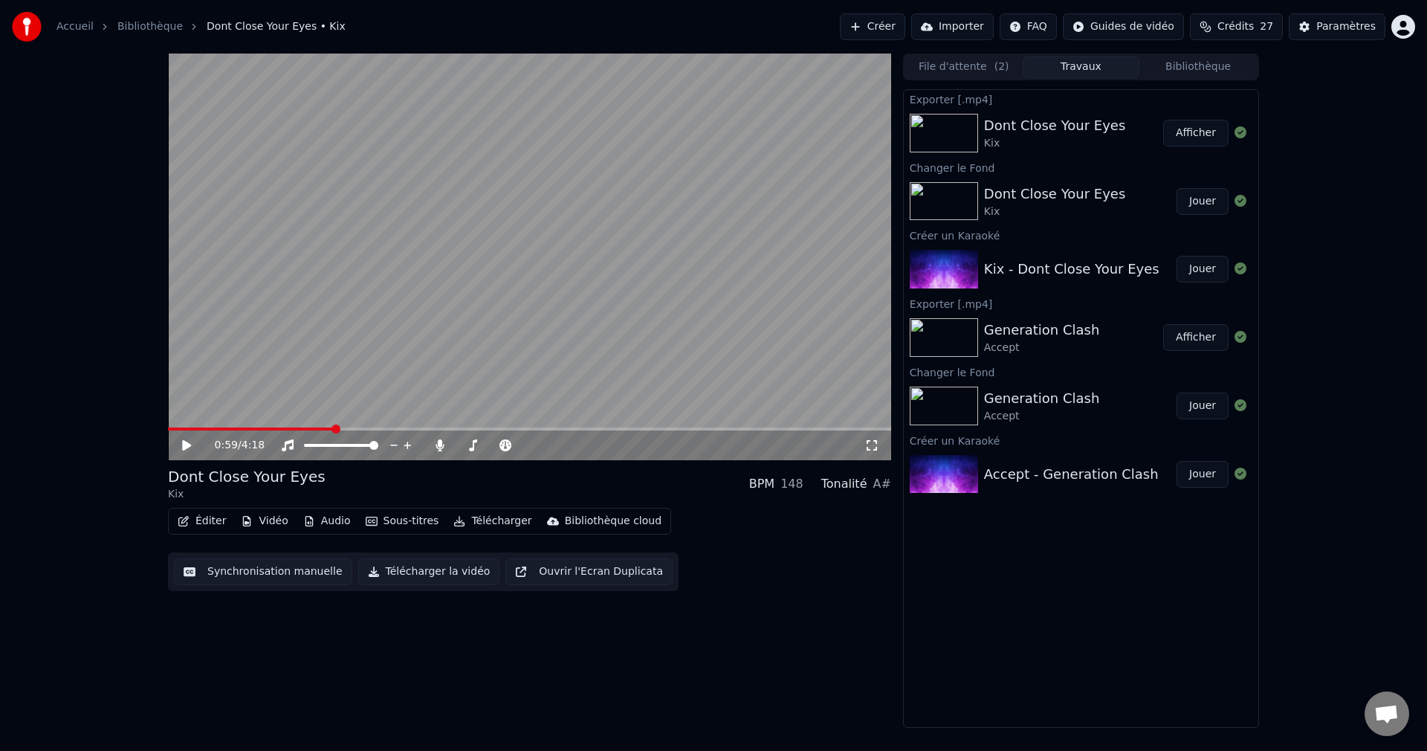
click at [864, 22] on button "Créer" at bounding box center [872, 26] width 65 height 27
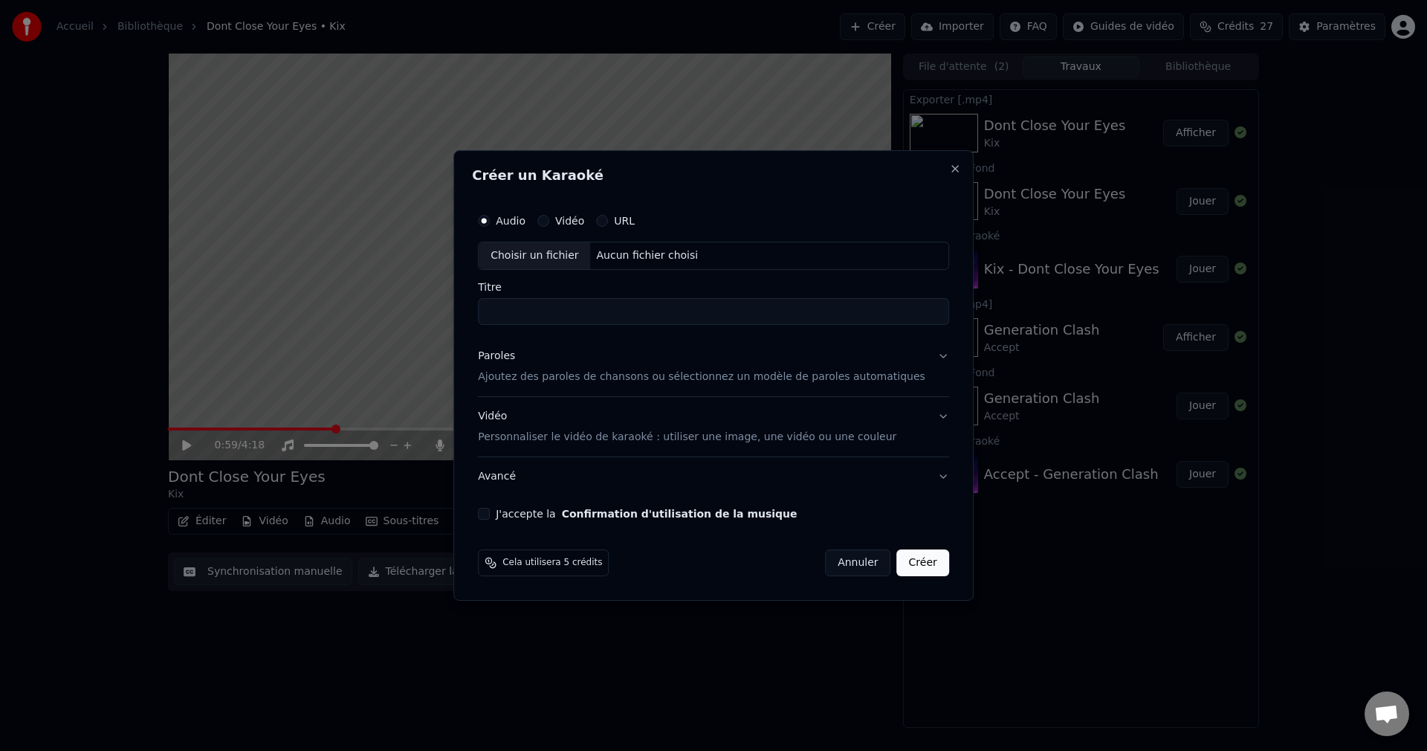
click at [526, 255] on div "Choisir un fichier" at bounding box center [535, 255] width 112 height 27
drag, startPoint x: 521, startPoint y: 311, endPoint x: 426, endPoint y: 325, distance: 96.2
click at [427, 325] on body "**********" at bounding box center [713, 375] width 1427 height 751
type input "**********"
click at [915, 359] on button "Paroles Ajoutez des paroles de chansons ou sélectionnez un modèle de paroles au…" at bounding box center [713, 366] width 471 height 59
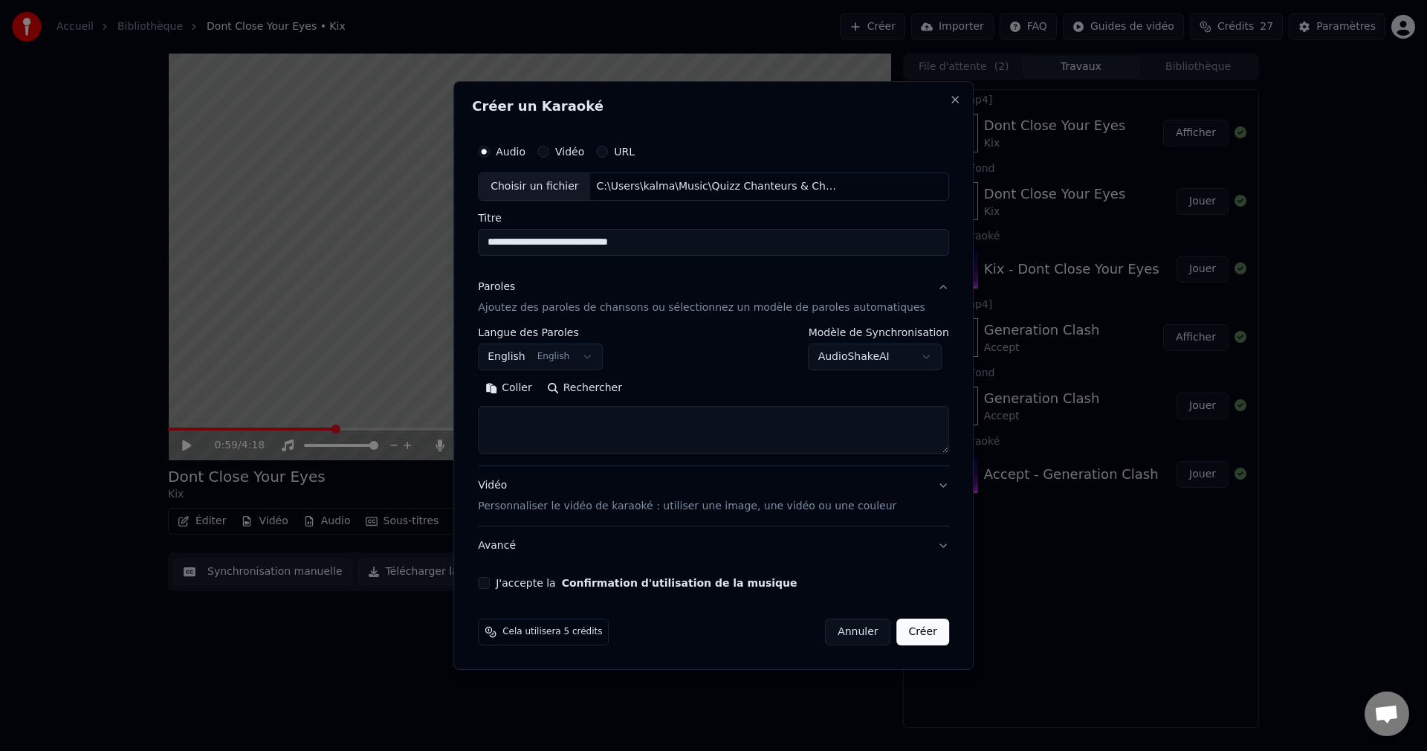
click at [615, 387] on button "Rechercher" at bounding box center [585, 388] width 90 height 24
click at [614, 422] on textarea at bounding box center [691, 430] width 427 height 48
click at [613, 430] on textarea at bounding box center [691, 430] width 427 height 48
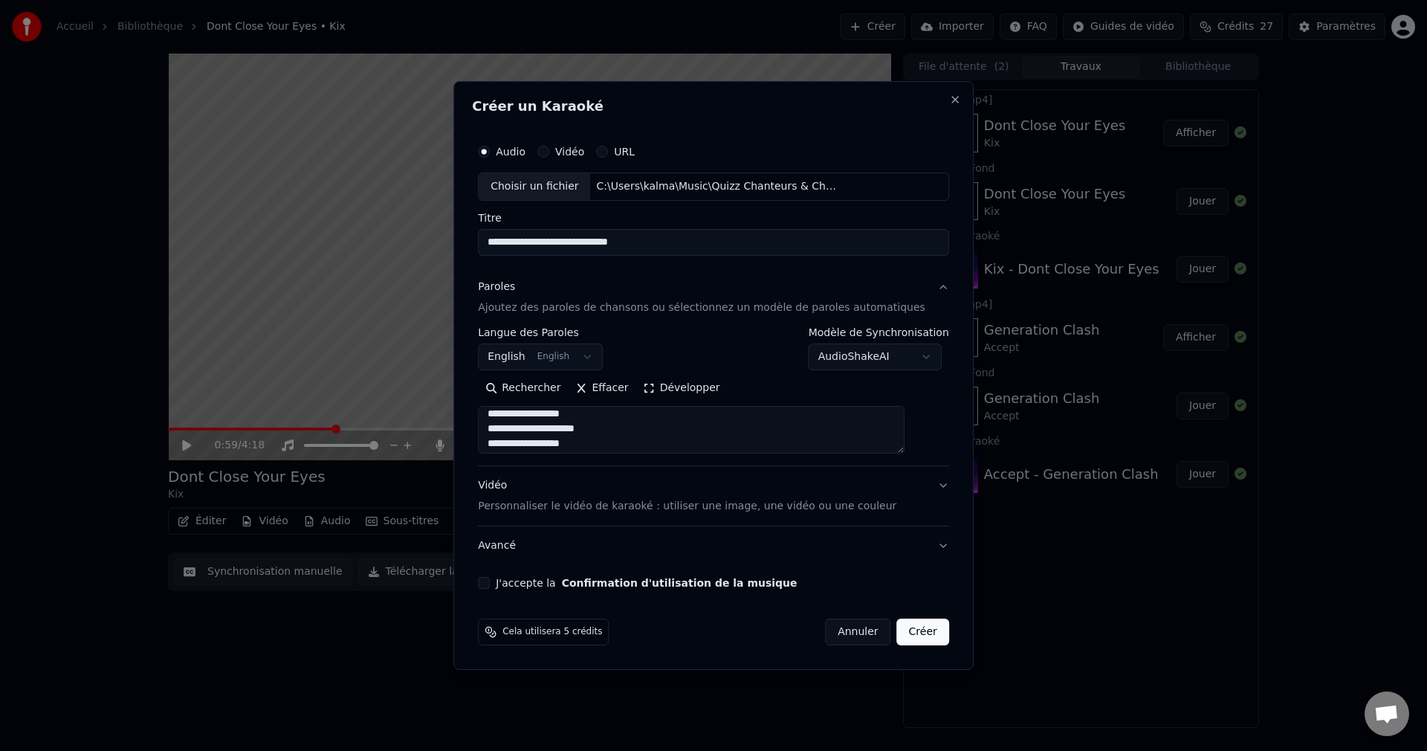
scroll to position [155, 0]
click at [615, 429] on textarea at bounding box center [691, 430] width 427 height 48
click at [613, 416] on textarea at bounding box center [691, 430] width 427 height 48
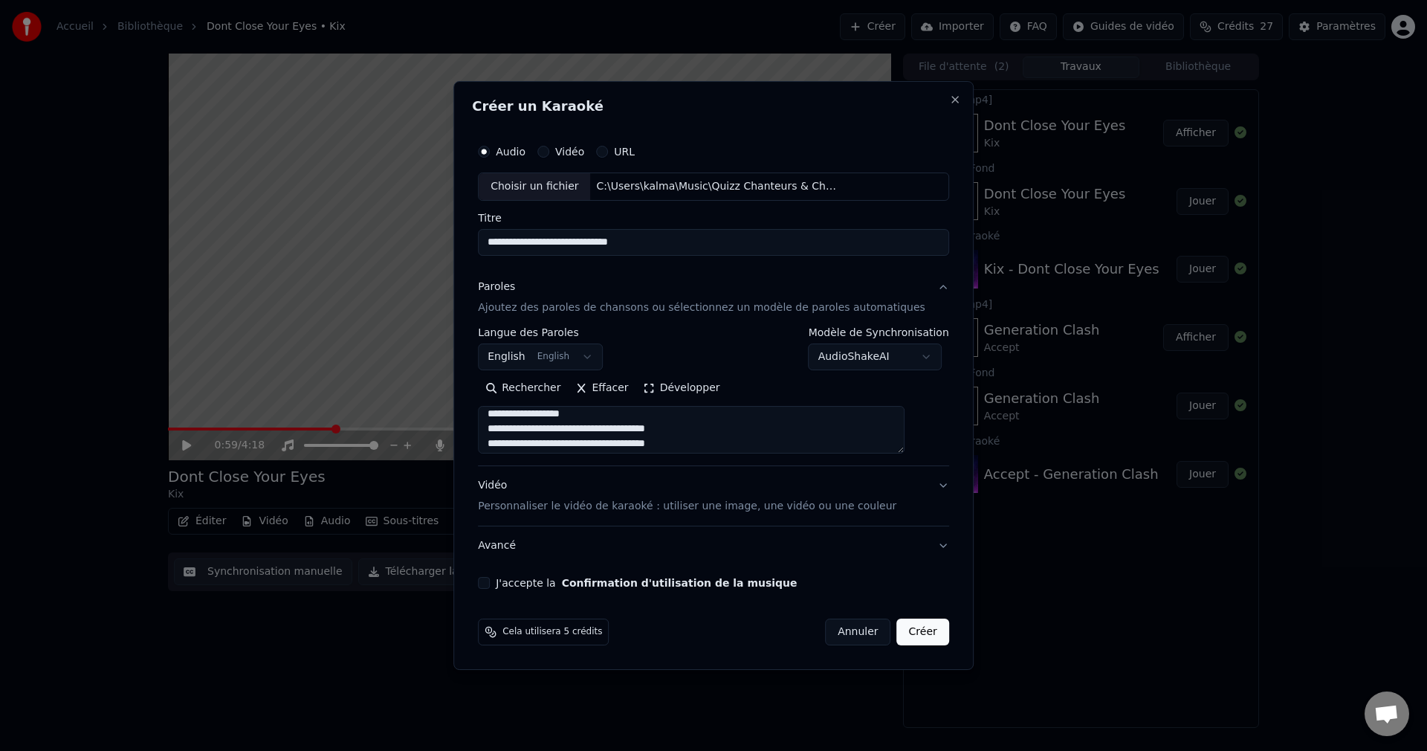
click at [612, 429] on textarea at bounding box center [691, 430] width 427 height 48
click at [612, 430] on textarea at bounding box center [691, 430] width 427 height 48
click at [614, 416] on textarea at bounding box center [691, 430] width 427 height 48
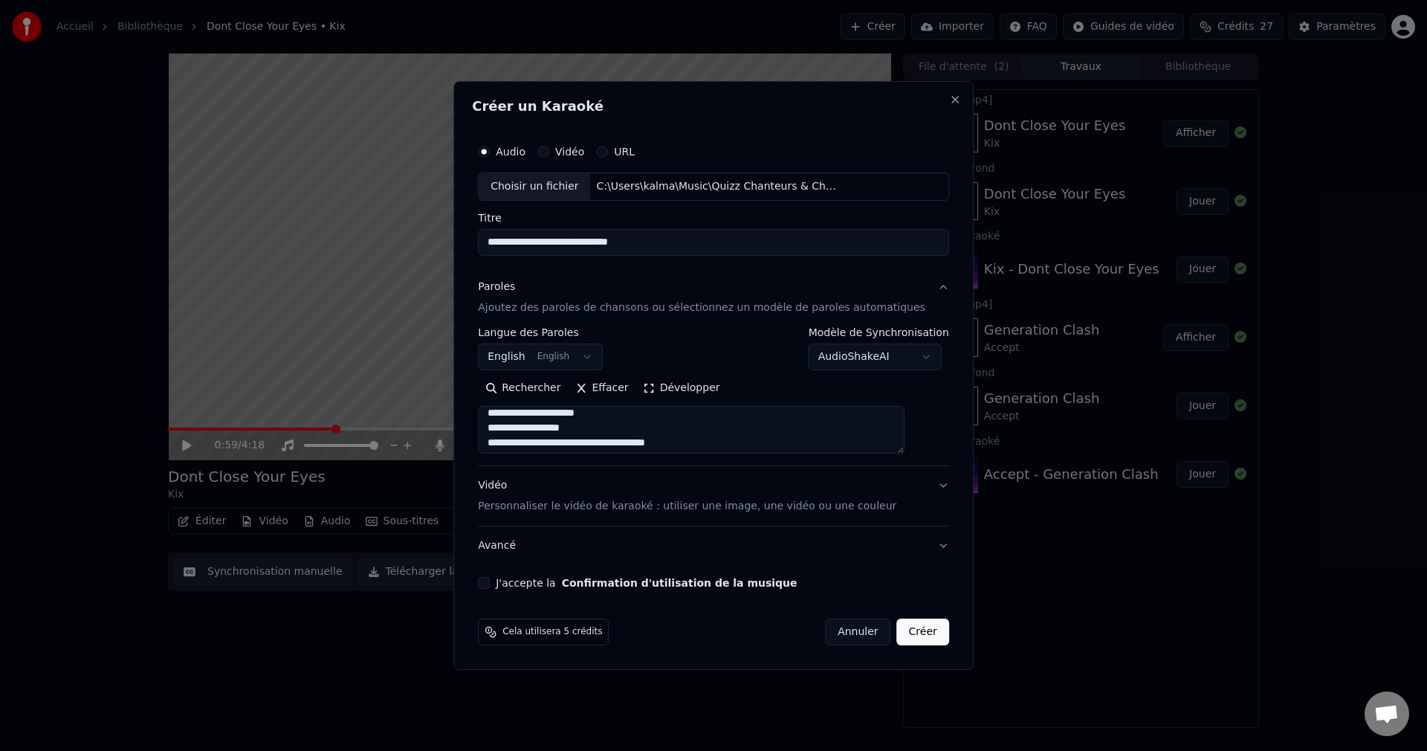
scroll to position [839, 0]
click at [613, 433] on textarea at bounding box center [691, 430] width 427 height 48
click at [613, 427] on textarea at bounding box center [691, 430] width 427 height 48
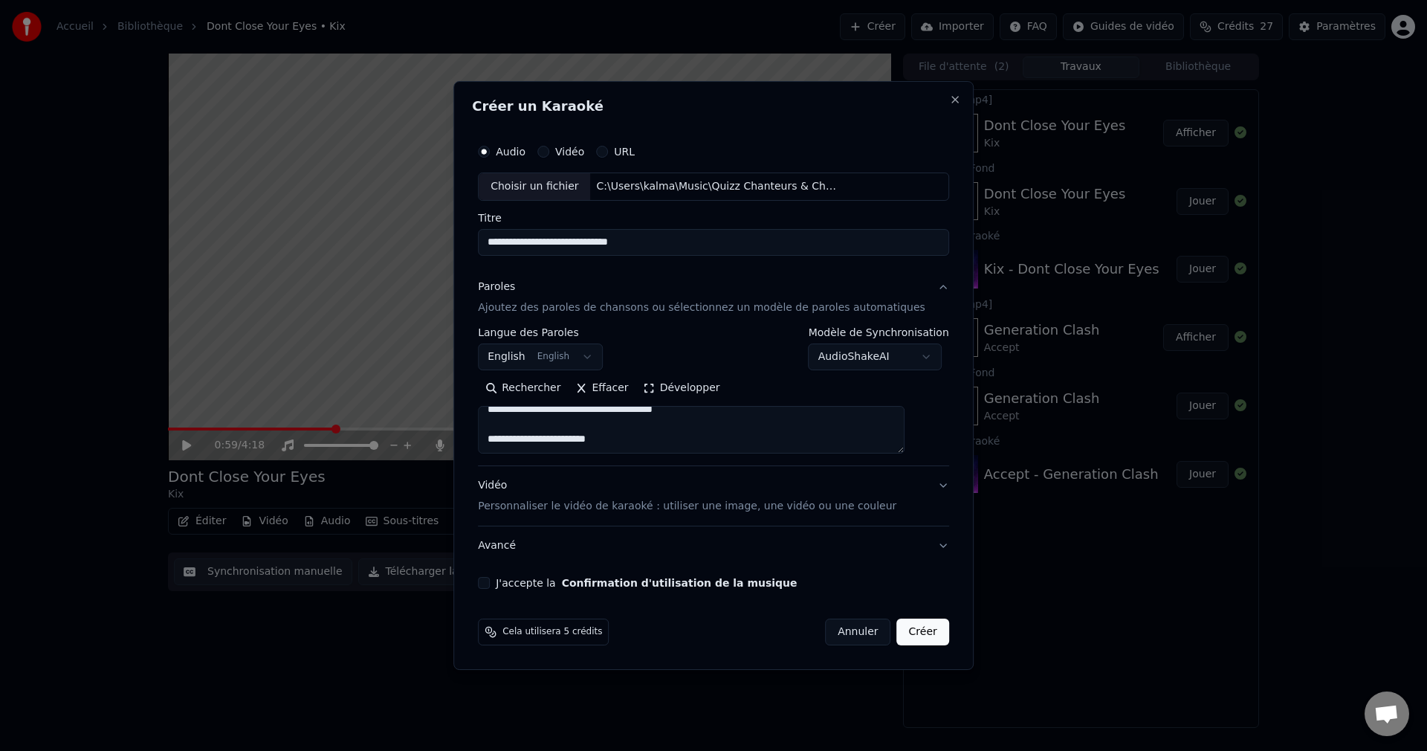
type textarea "**********"
click at [490, 581] on button "J'accepte la Confirmation d'utilisation de la musique" at bounding box center [484, 583] width 12 height 12
click at [912, 630] on button "Créer" at bounding box center [923, 632] width 52 height 27
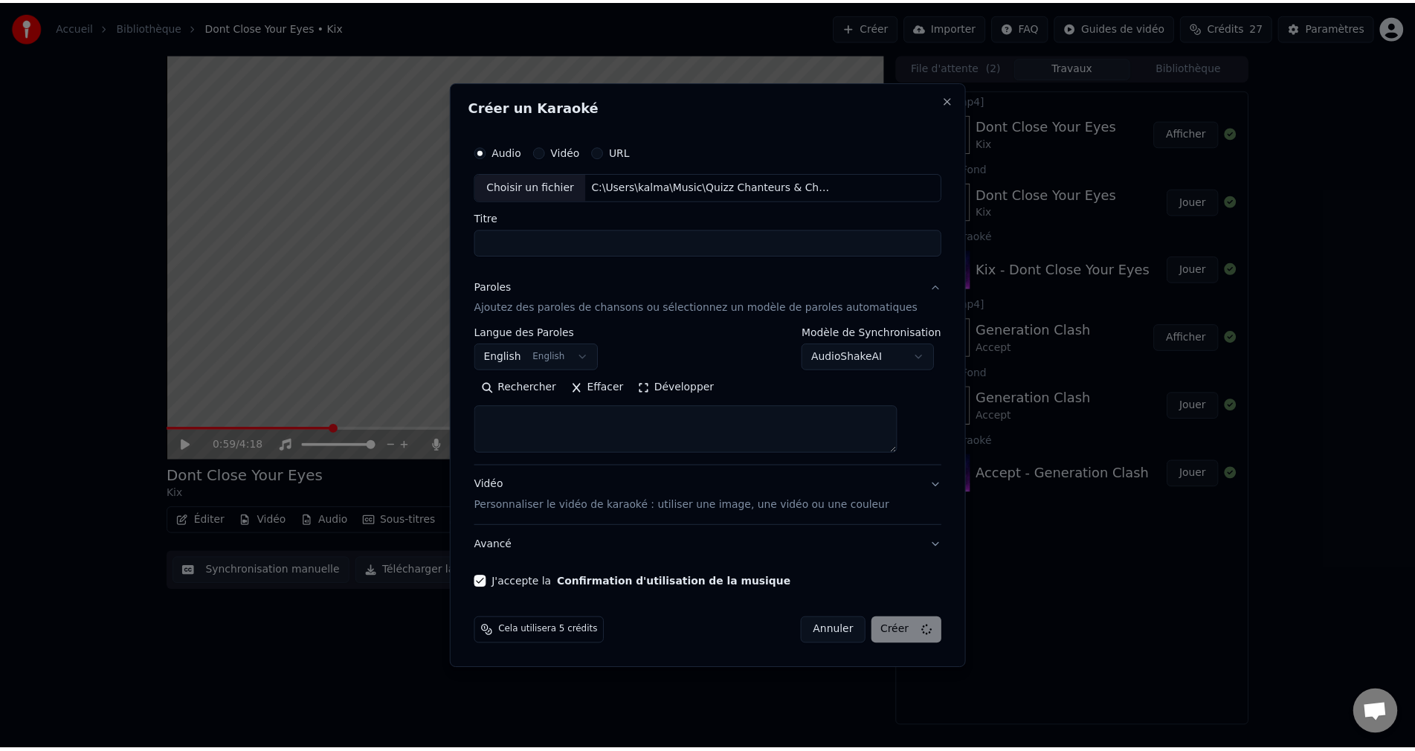
scroll to position [0, 0]
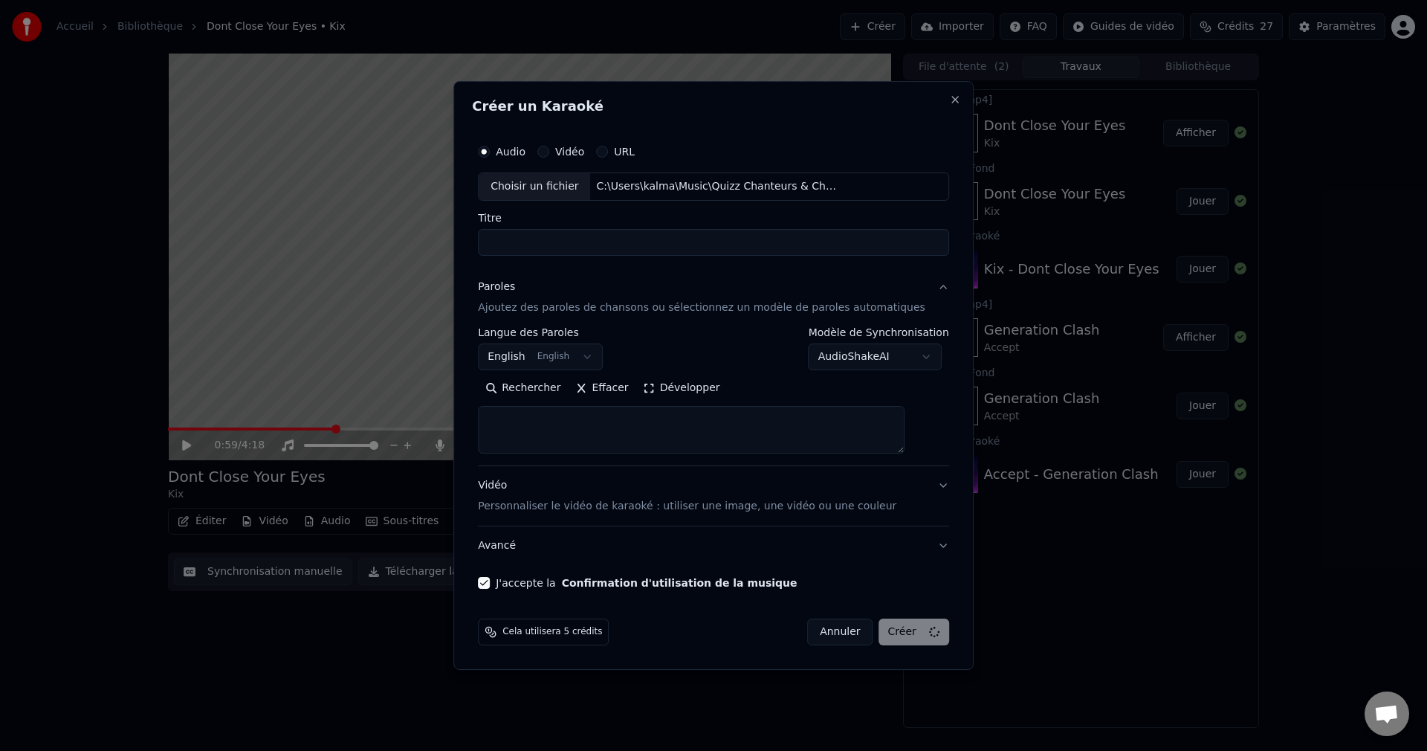
select select
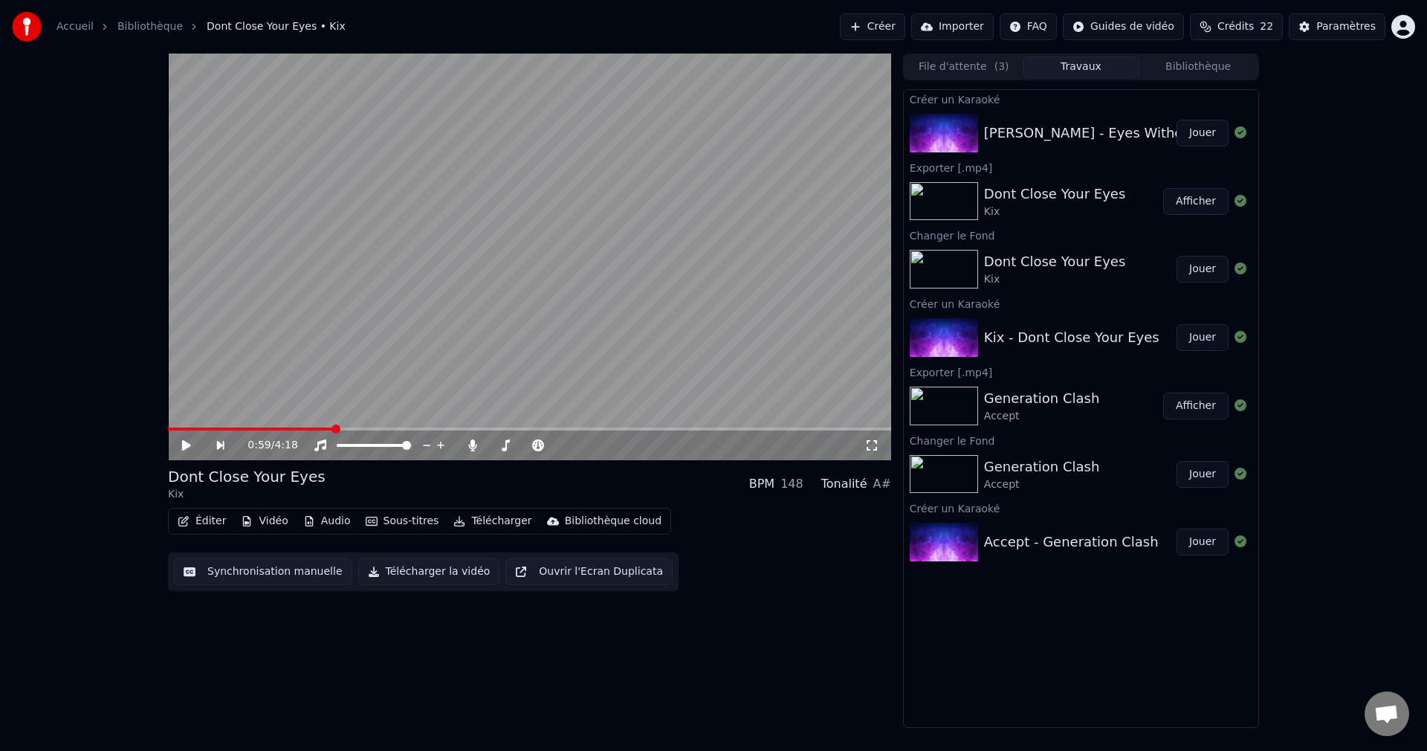
click at [1215, 134] on button "Jouer" at bounding box center [1203, 133] width 52 height 27
click at [184, 443] on icon at bounding box center [186, 445] width 7 height 9
click at [259, 522] on button "Vidéo" at bounding box center [264, 521] width 59 height 21
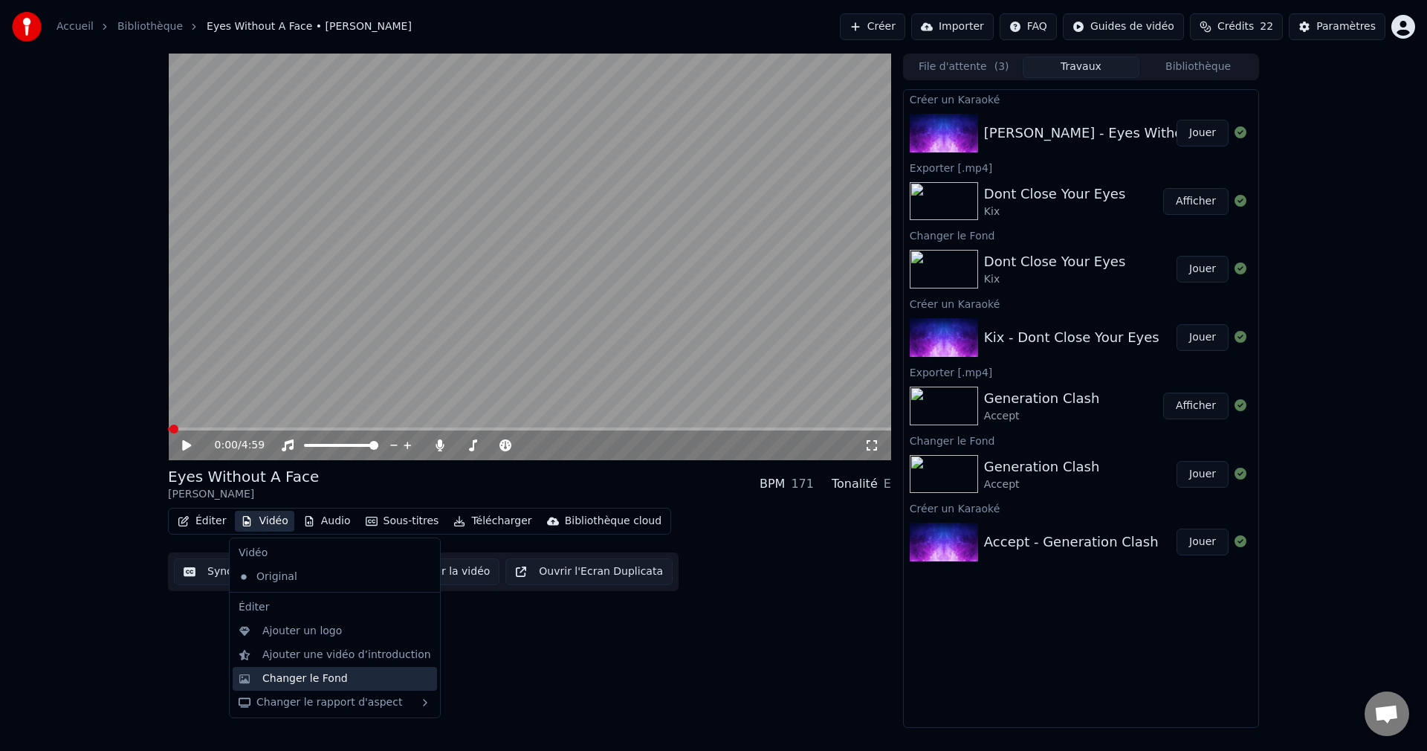
click at [286, 678] on div "Changer le Fond" at bounding box center [304, 678] width 85 height 15
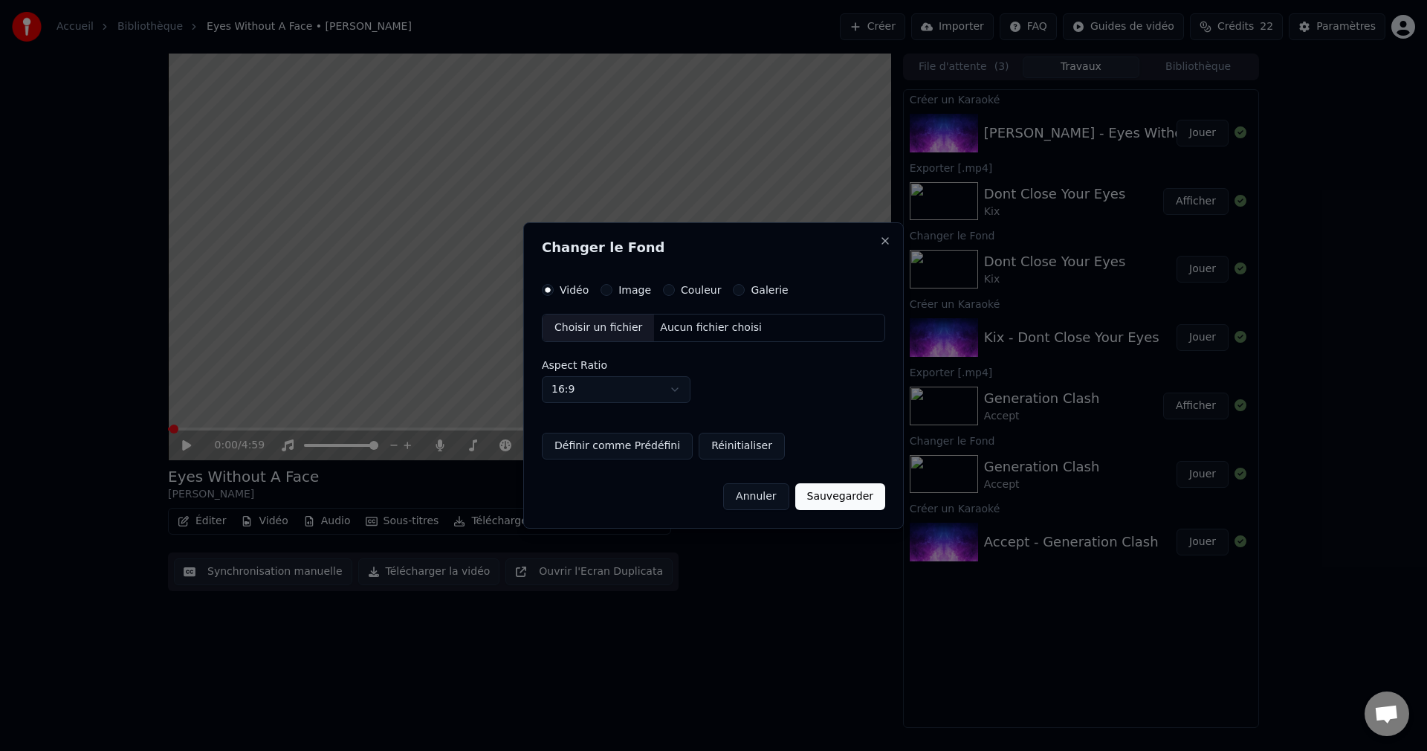
click at [604, 325] on div "Choisir un fichier" at bounding box center [599, 327] width 112 height 27
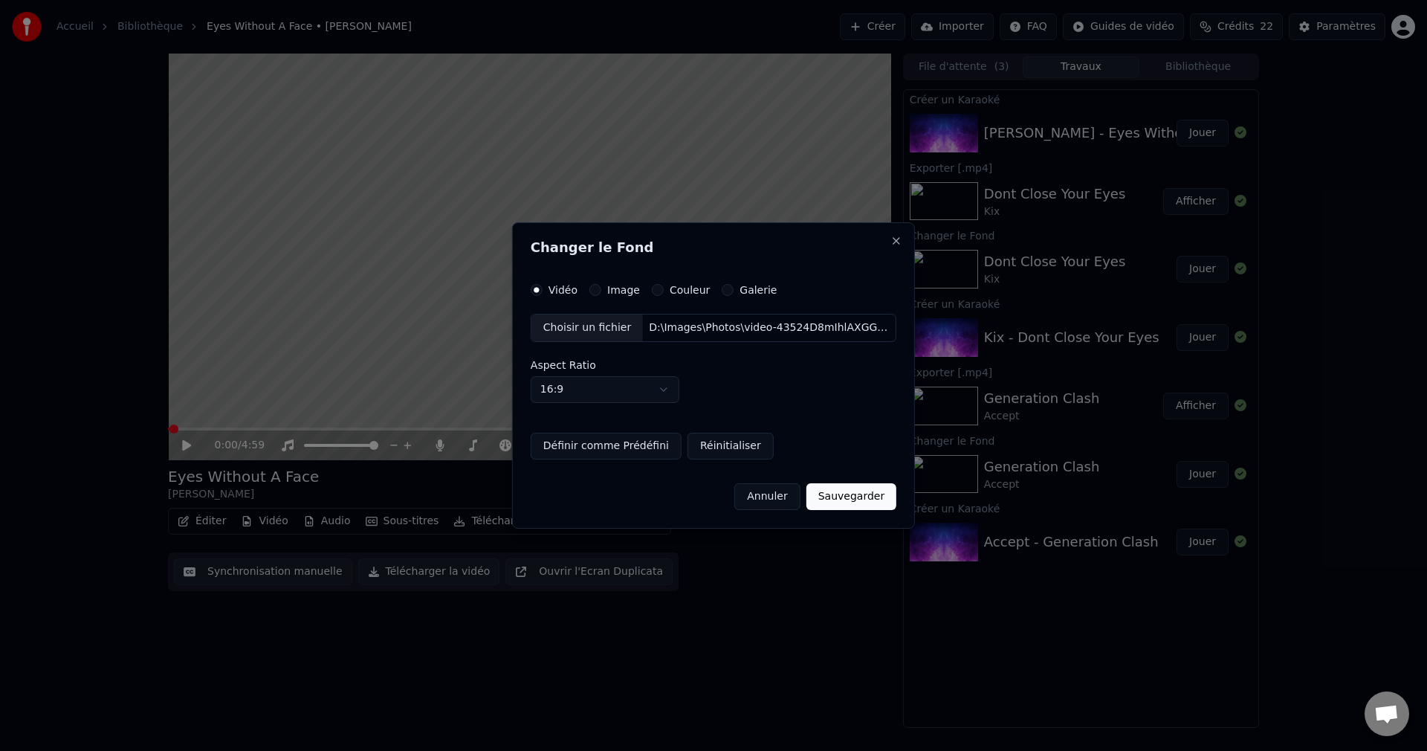
click at [838, 497] on button "Sauvegarder" at bounding box center [852, 496] width 90 height 27
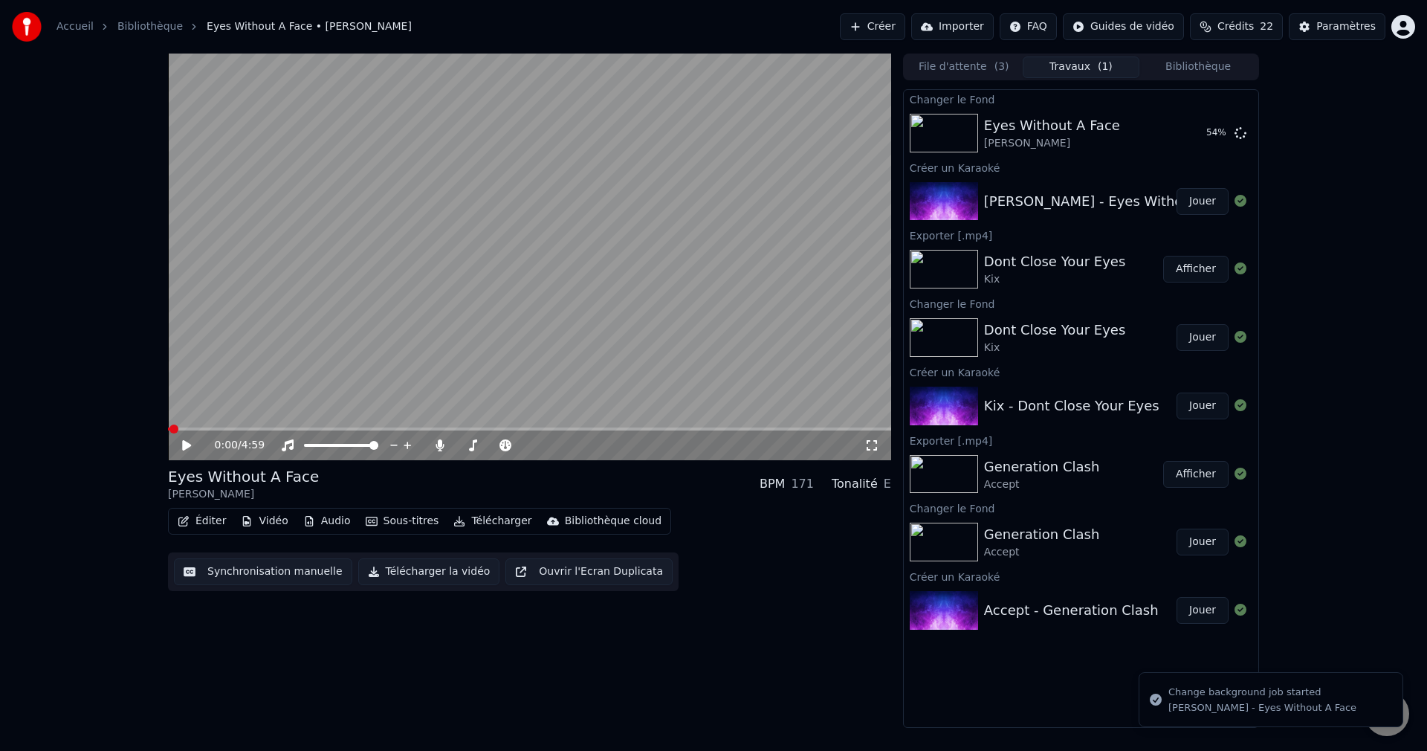
click at [184, 439] on icon at bounding box center [197, 445] width 35 height 12
click at [187, 441] on icon at bounding box center [197, 445] width 35 height 12
click at [1223, 126] on button "Jouer" at bounding box center [1203, 133] width 52 height 27
click at [531, 450] on span at bounding box center [526, 445] width 9 height 9
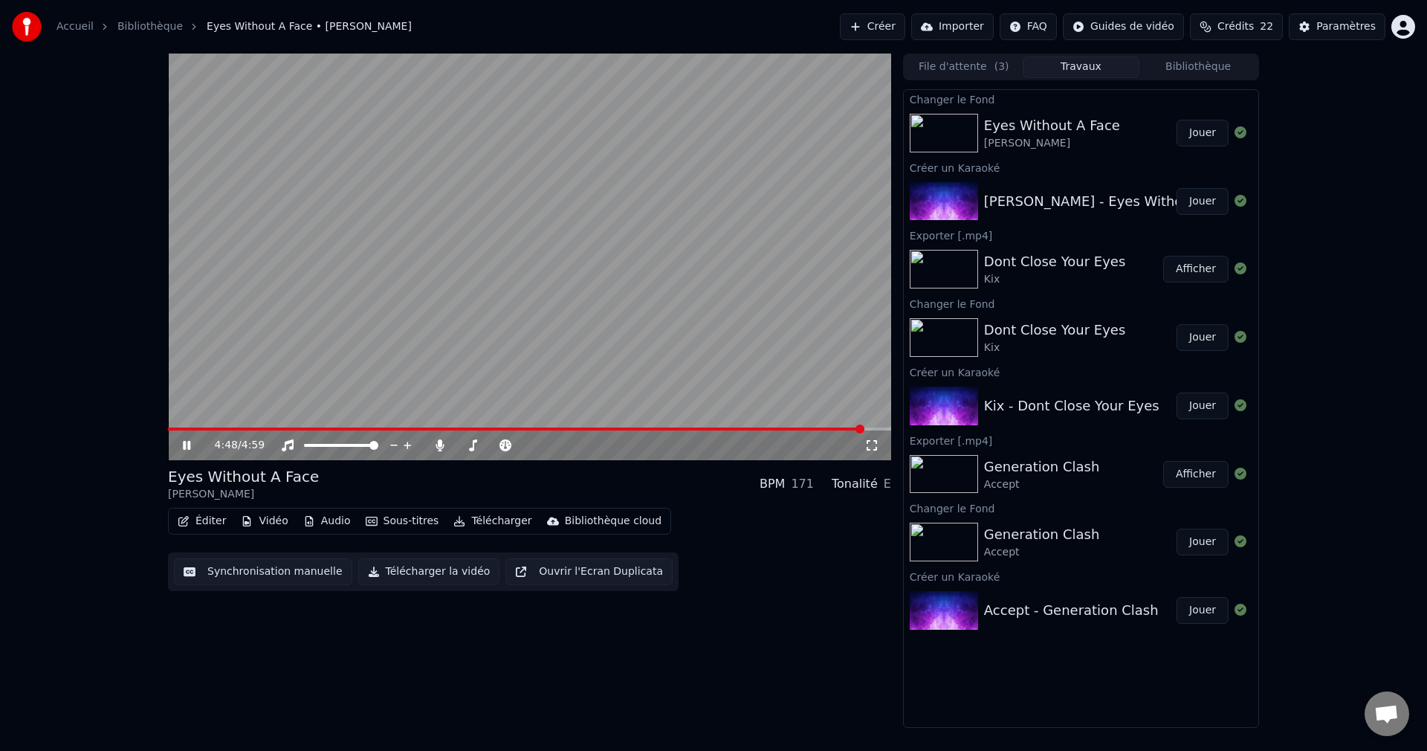
click at [187, 444] on icon at bounding box center [186, 445] width 7 height 9
click at [210, 526] on button "Éditer" at bounding box center [202, 521] width 60 height 21
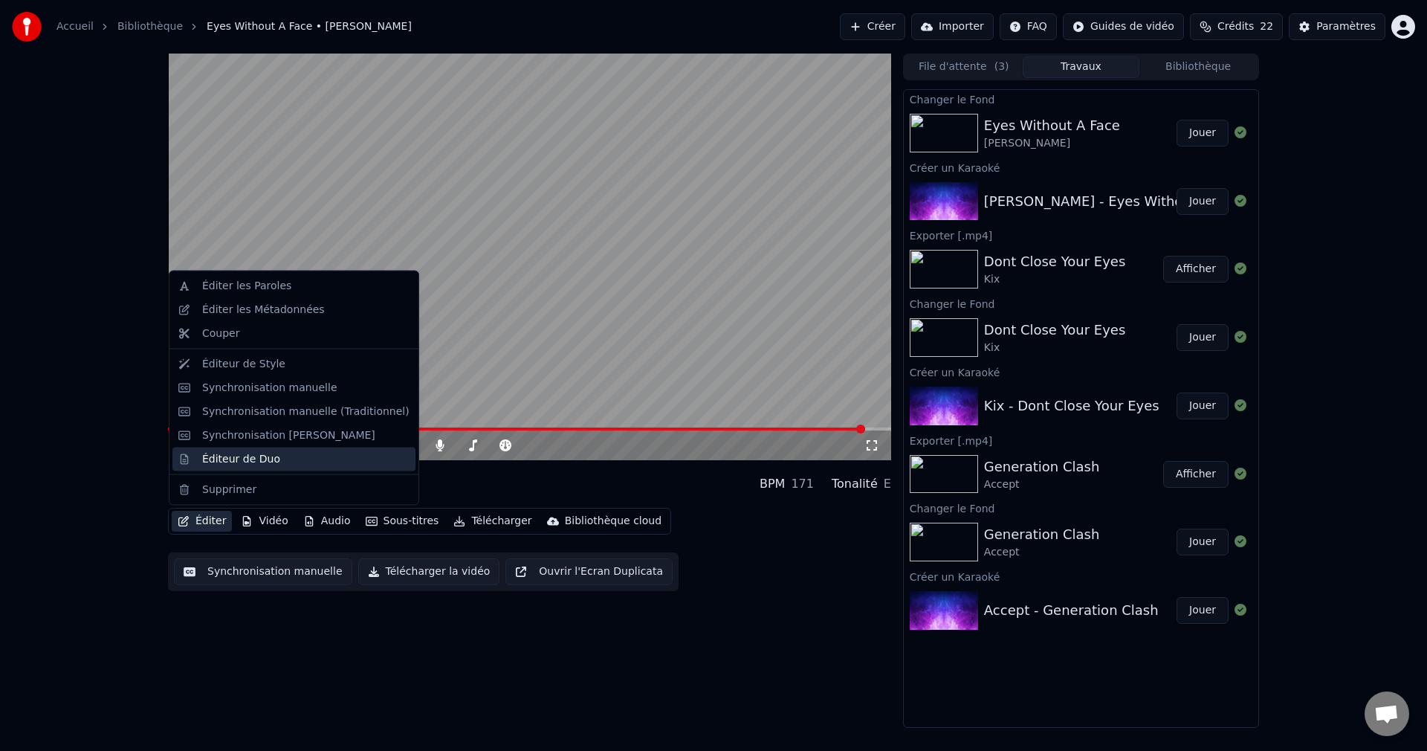
click at [236, 462] on div "Éditeur de Duo" at bounding box center [241, 458] width 78 height 15
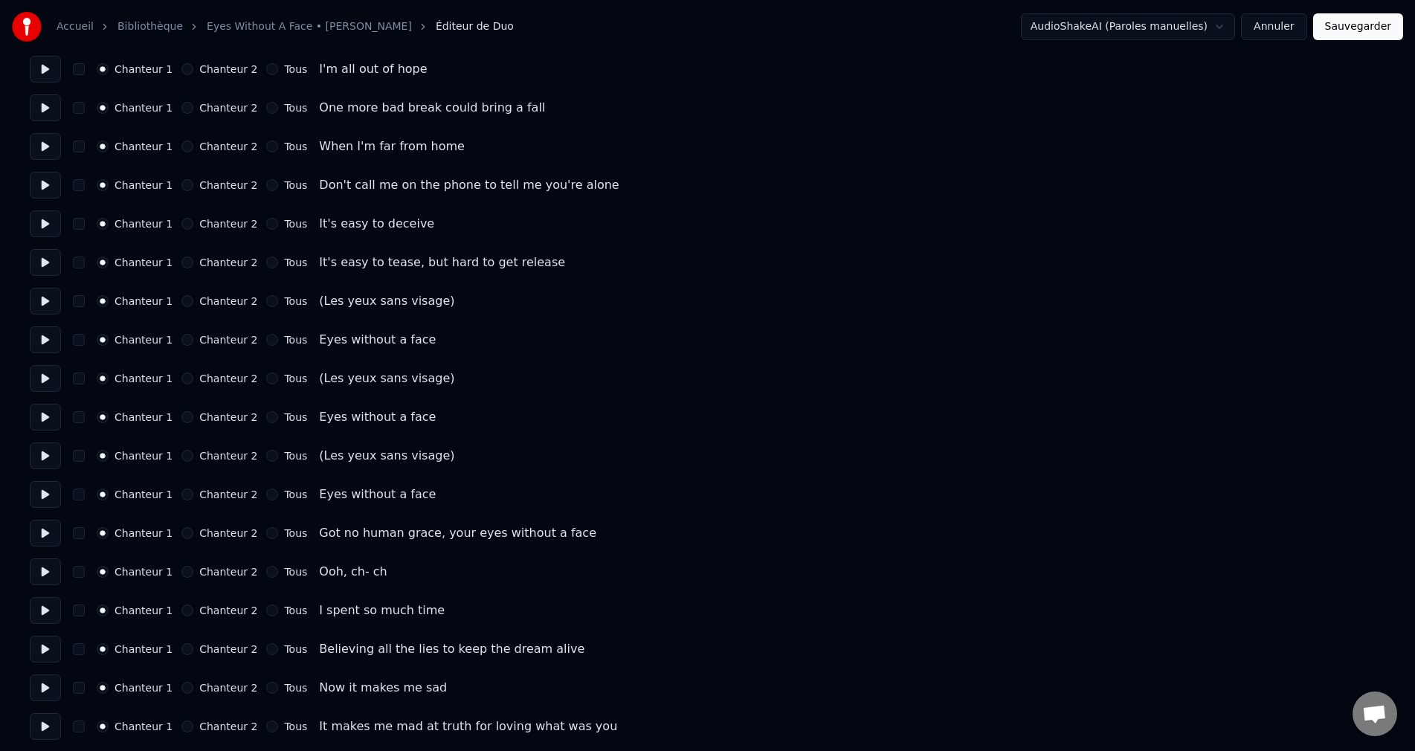
scroll to position [149, 0]
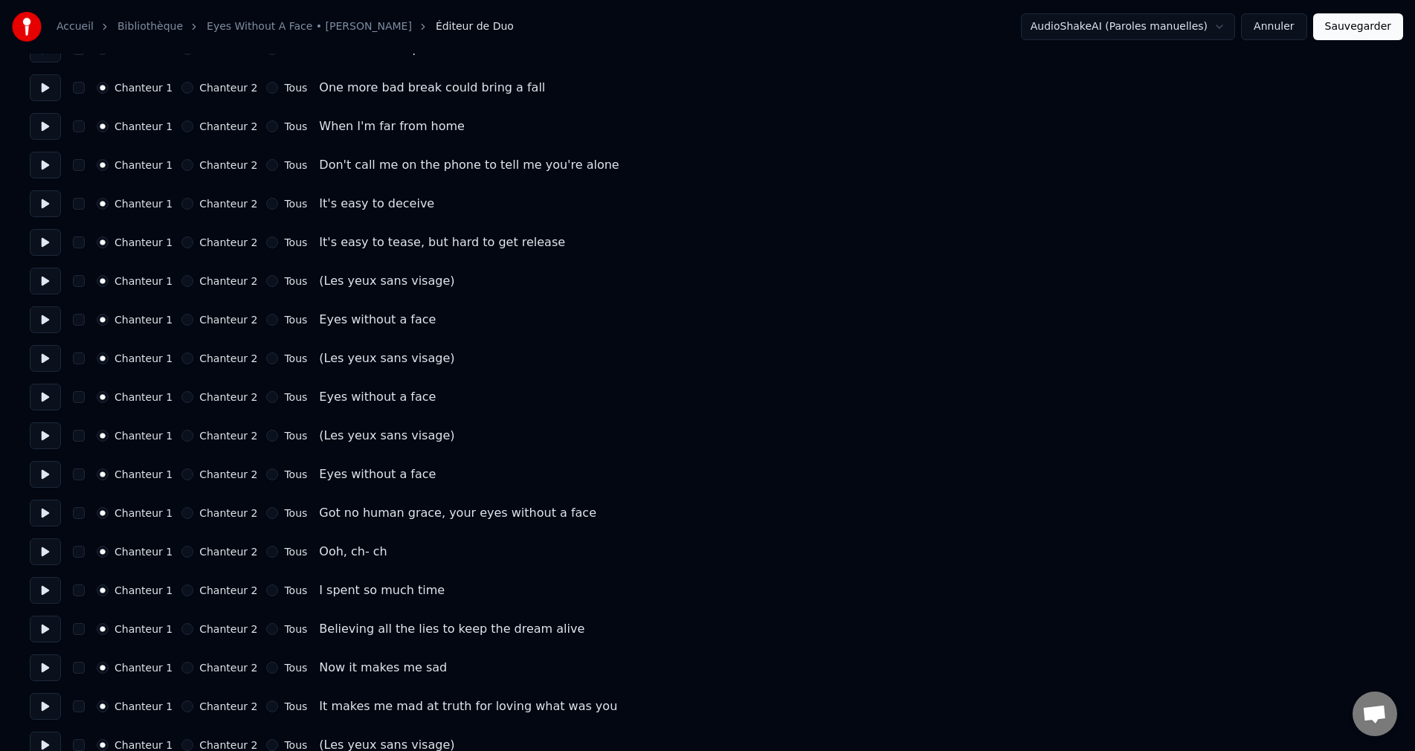
click at [184, 281] on button "Chanteur 2" at bounding box center [187, 281] width 12 height 12
click at [188, 356] on button "Chanteur 2" at bounding box center [187, 358] width 12 height 12
click at [188, 433] on button "Chanteur 2" at bounding box center [187, 436] width 12 height 12
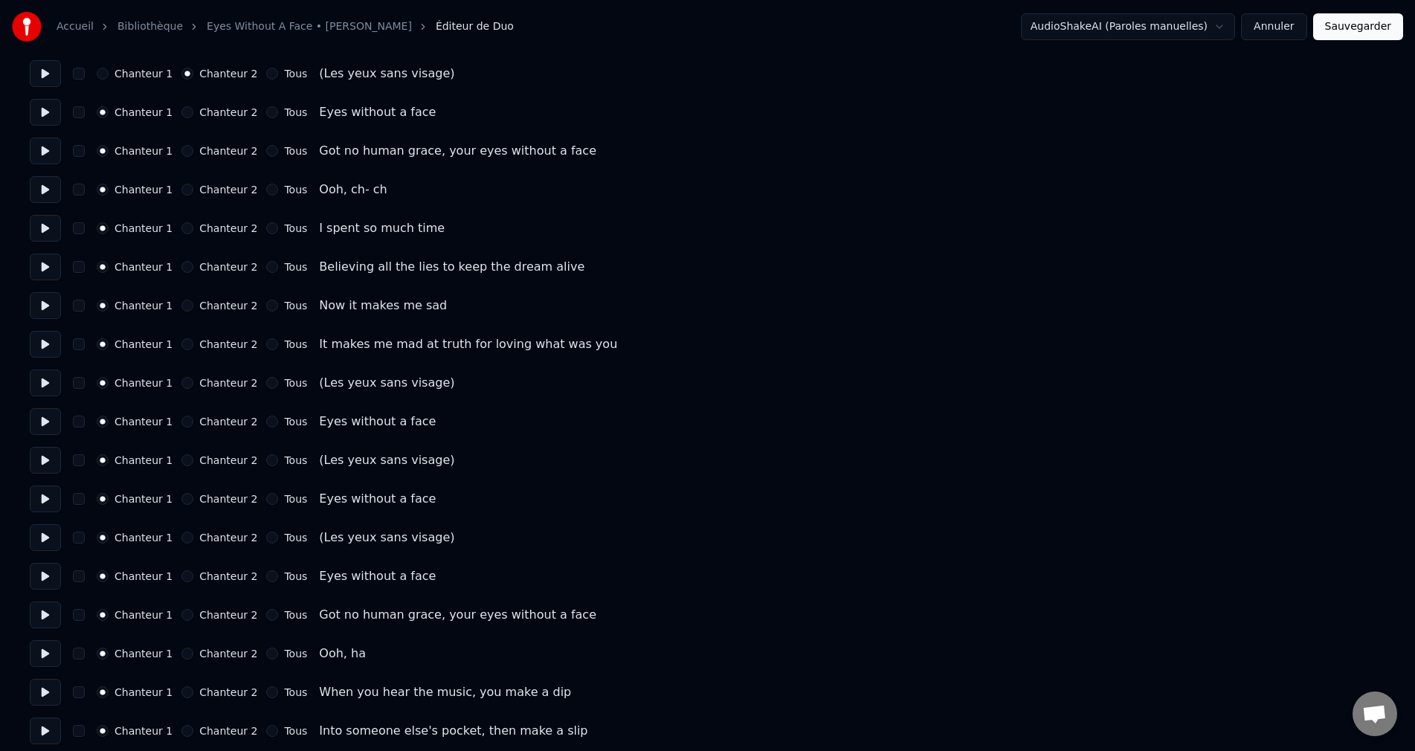
scroll to position [520, 0]
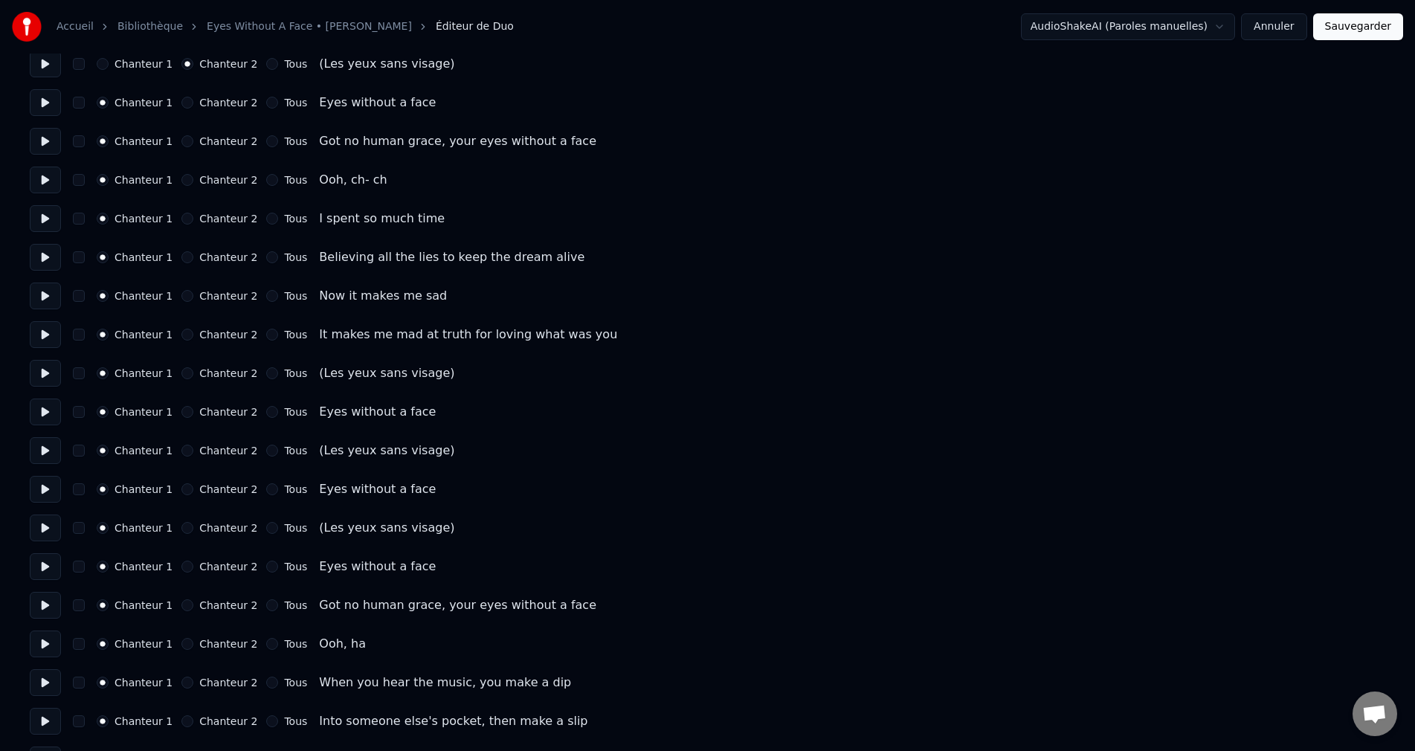
click at [189, 372] on button "Chanteur 2" at bounding box center [187, 373] width 12 height 12
click at [184, 452] on button "Chanteur 2" at bounding box center [187, 451] width 12 height 12
click at [187, 528] on button "Chanteur 2" at bounding box center [187, 528] width 12 height 12
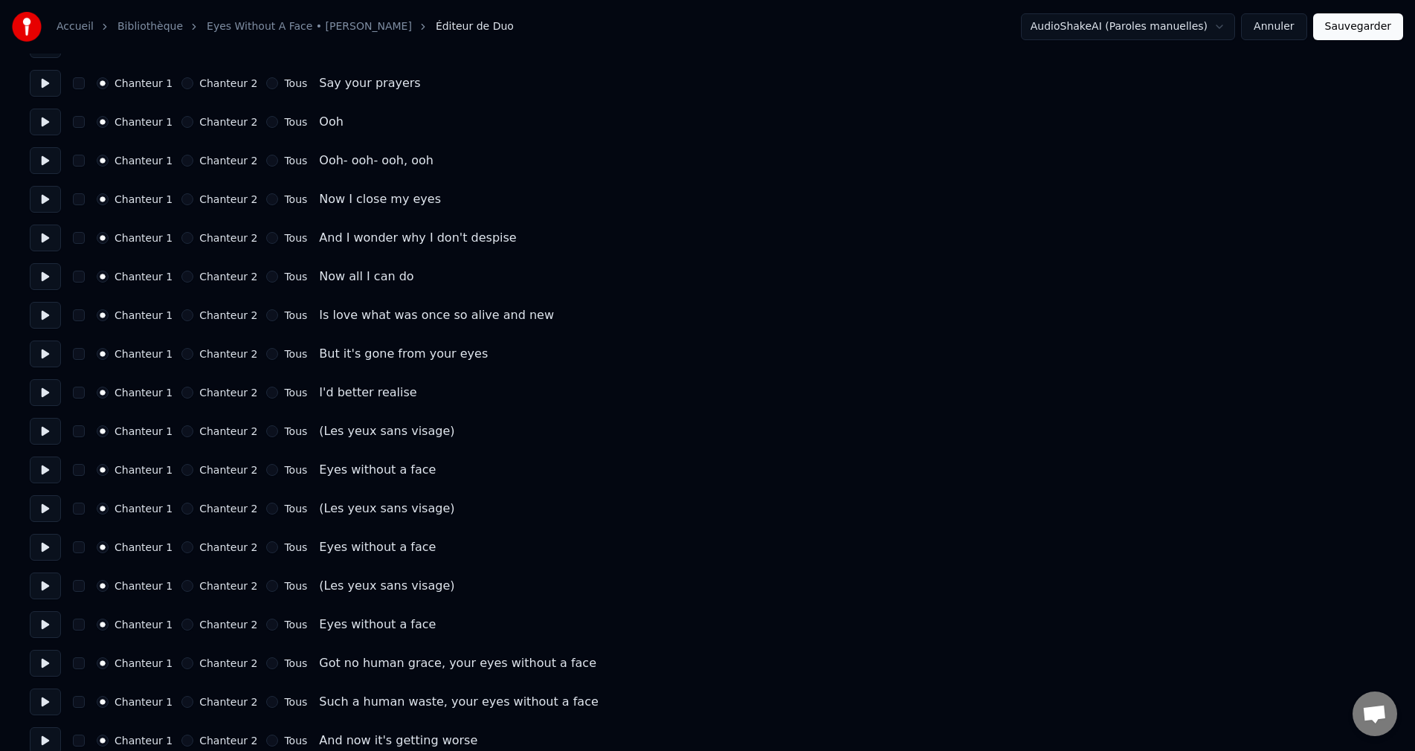
scroll to position [1636, 0]
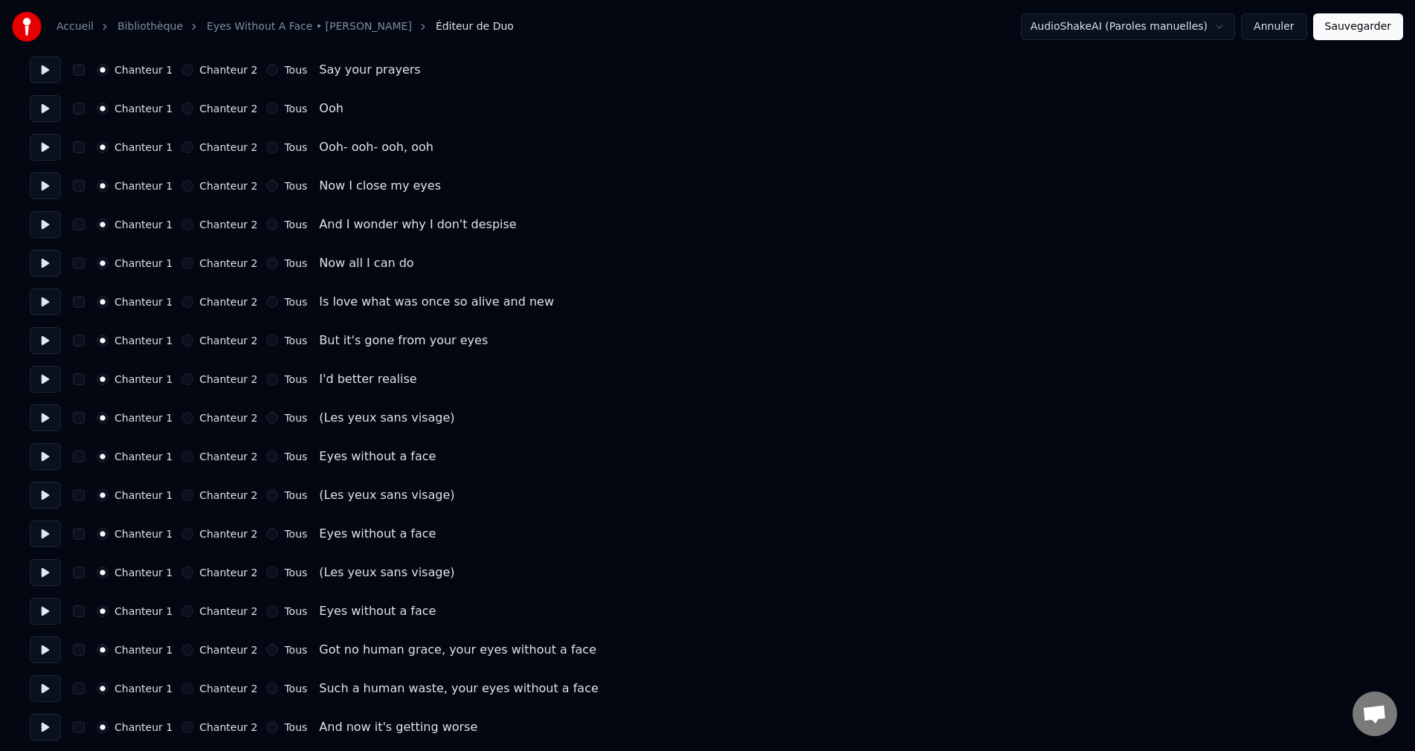
click at [189, 420] on button "Chanteur 2" at bounding box center [187, 418] width 12 height 12
click at [188, 493] on button "Chanteur 2" at bounding box center [187, 495] width 12 height 12
click at [188, 570] on button "Chanteur 2" at bounding box center [187, 572] width 12 height 12
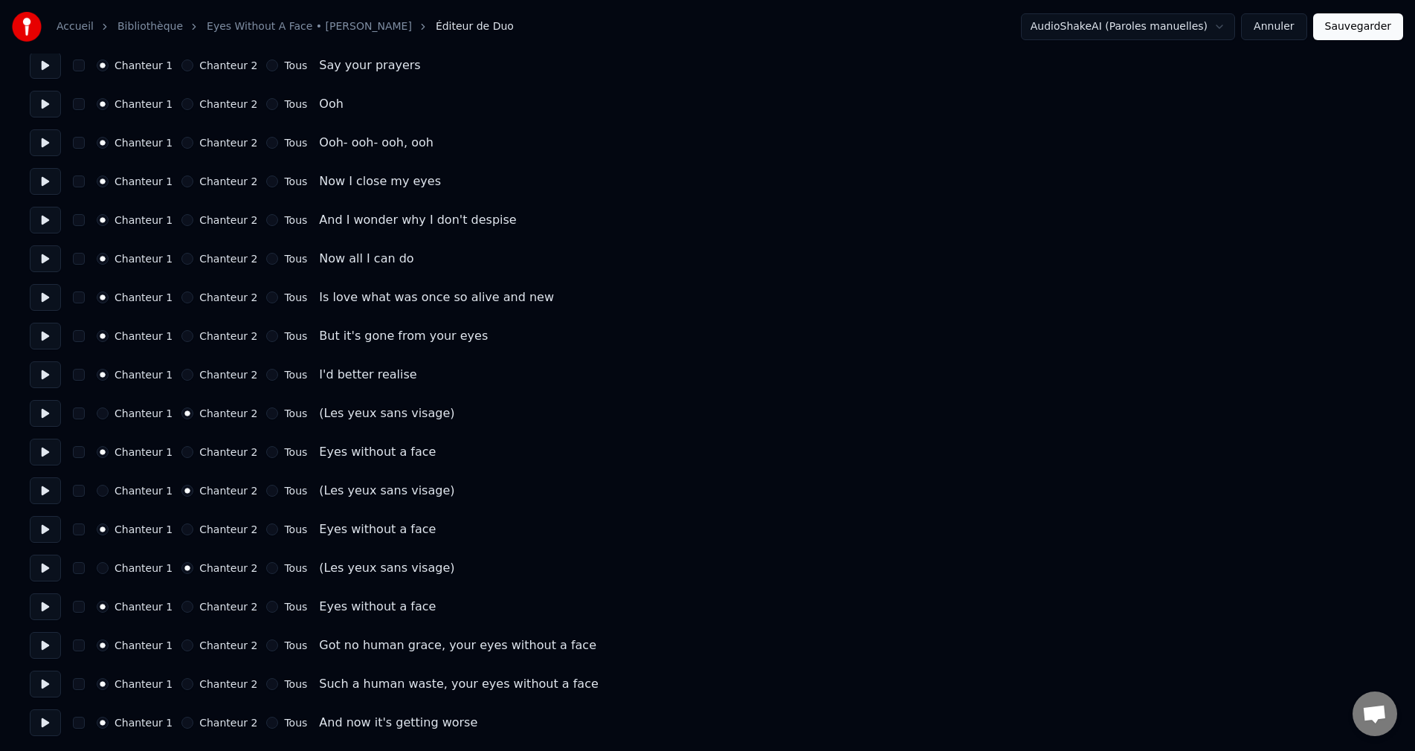
click at [1359, 34] on button "Sauvegarder" at bounding box center [1358, 26] width 90 height 27
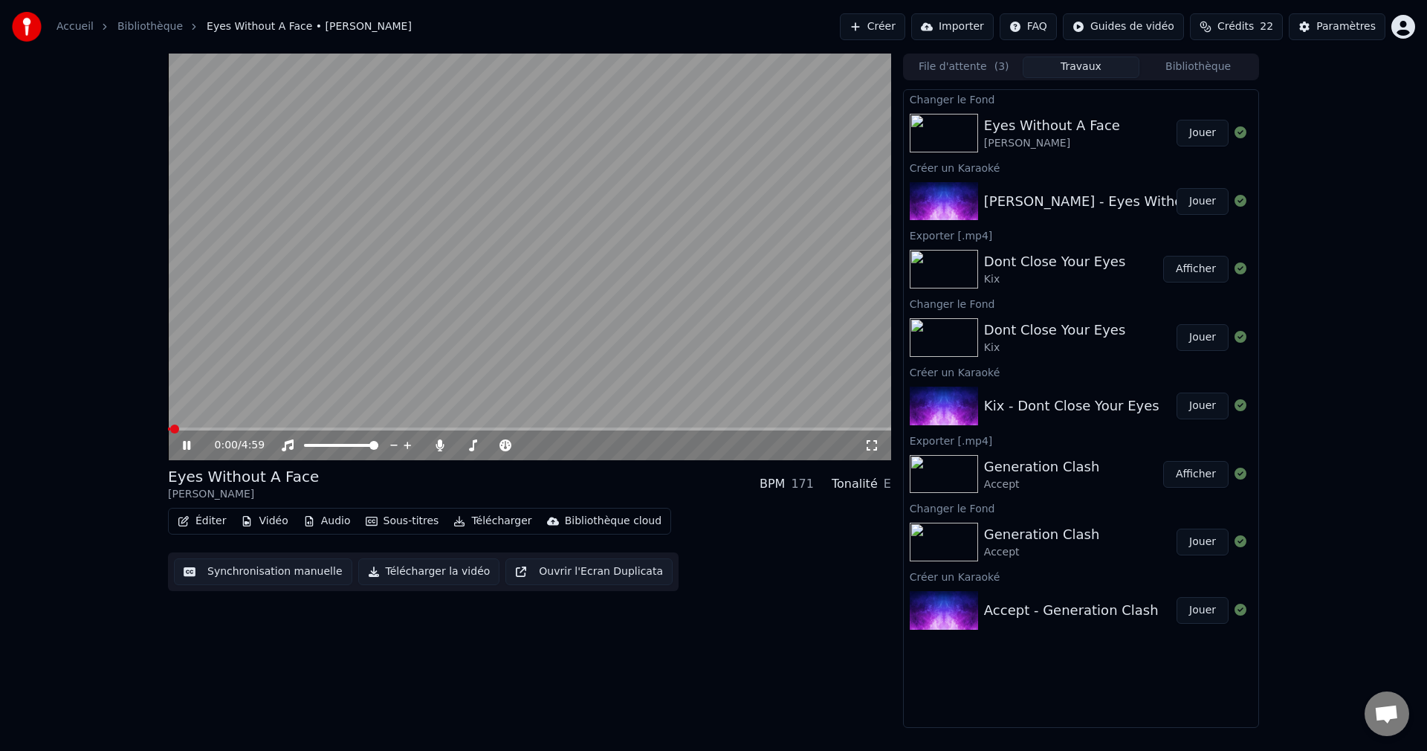
click at [192, 443] on icon at bounding box center [197, 445] width 35 height 12
click at [208, 526] on button "Éditer" at bounding box center [202, 521] width 60 height 21
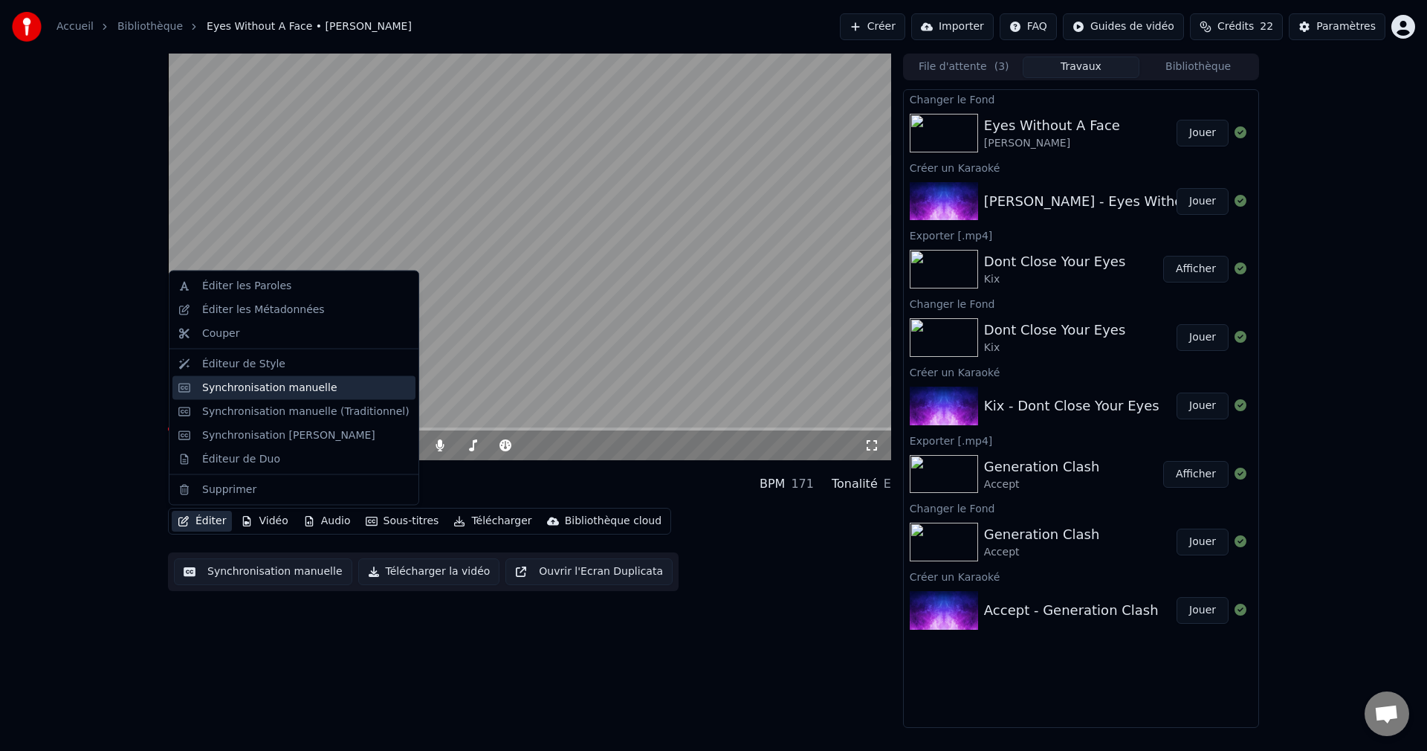
click at [322, 386] on div "Synchronisation manuelle" at bounding box center [305, 387] width 207 height 15
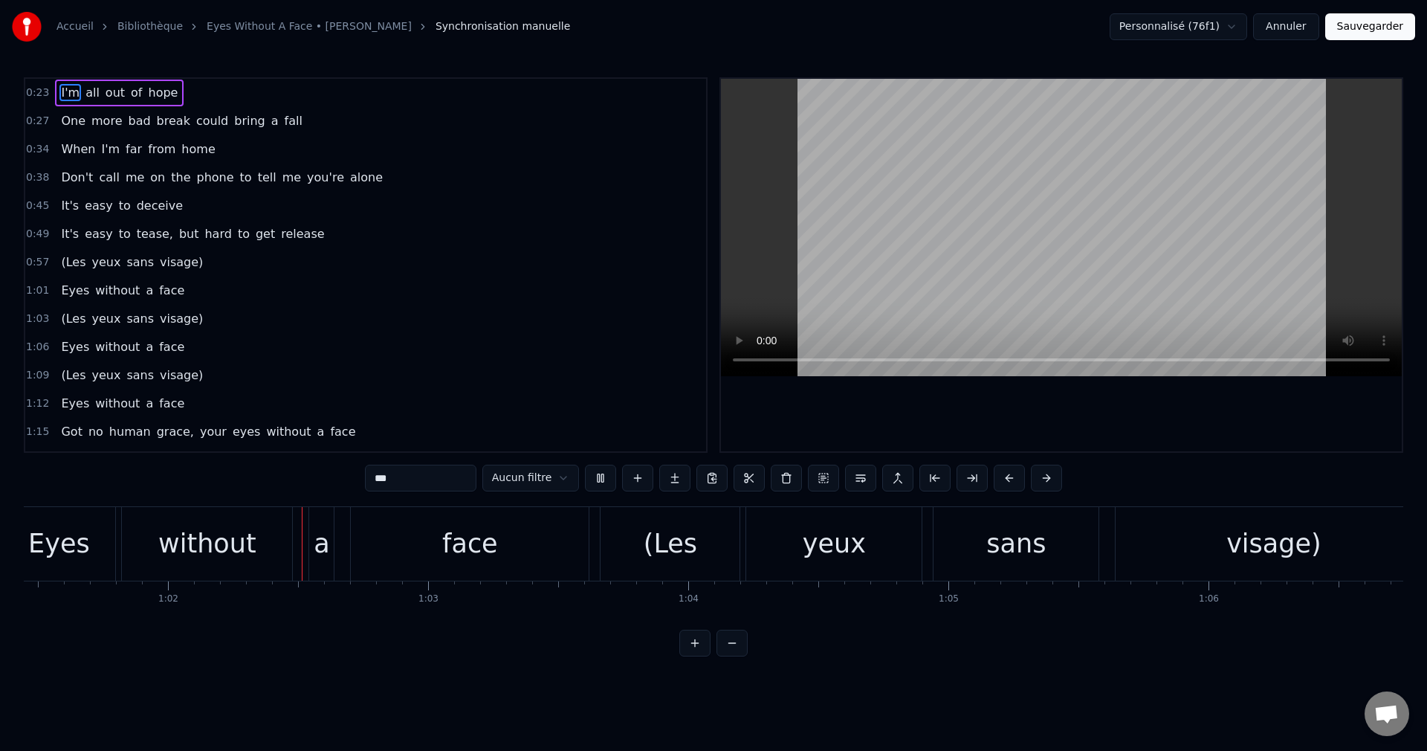
scroll to position [0, 15990]
click at [517, 546] on div "face" at bounding box center [468, 544] width 238 height 74
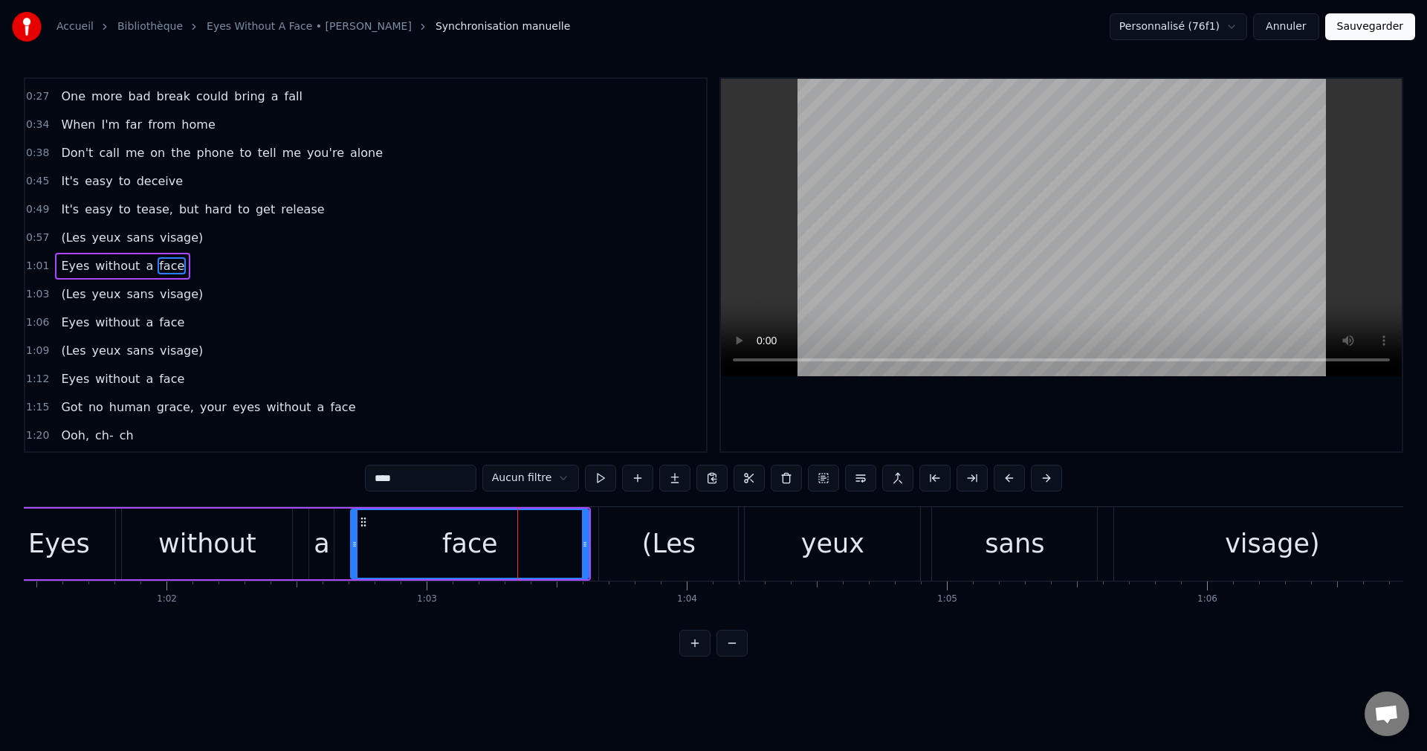
scroll to position [25, 0]
drag, startPoint x: 586, startPoint y: 543, endPoint x: 441, endPoint y: 557, distance: 145.6
click at [441, 557] on div at bounding box center [442, 544] width 6 height 68
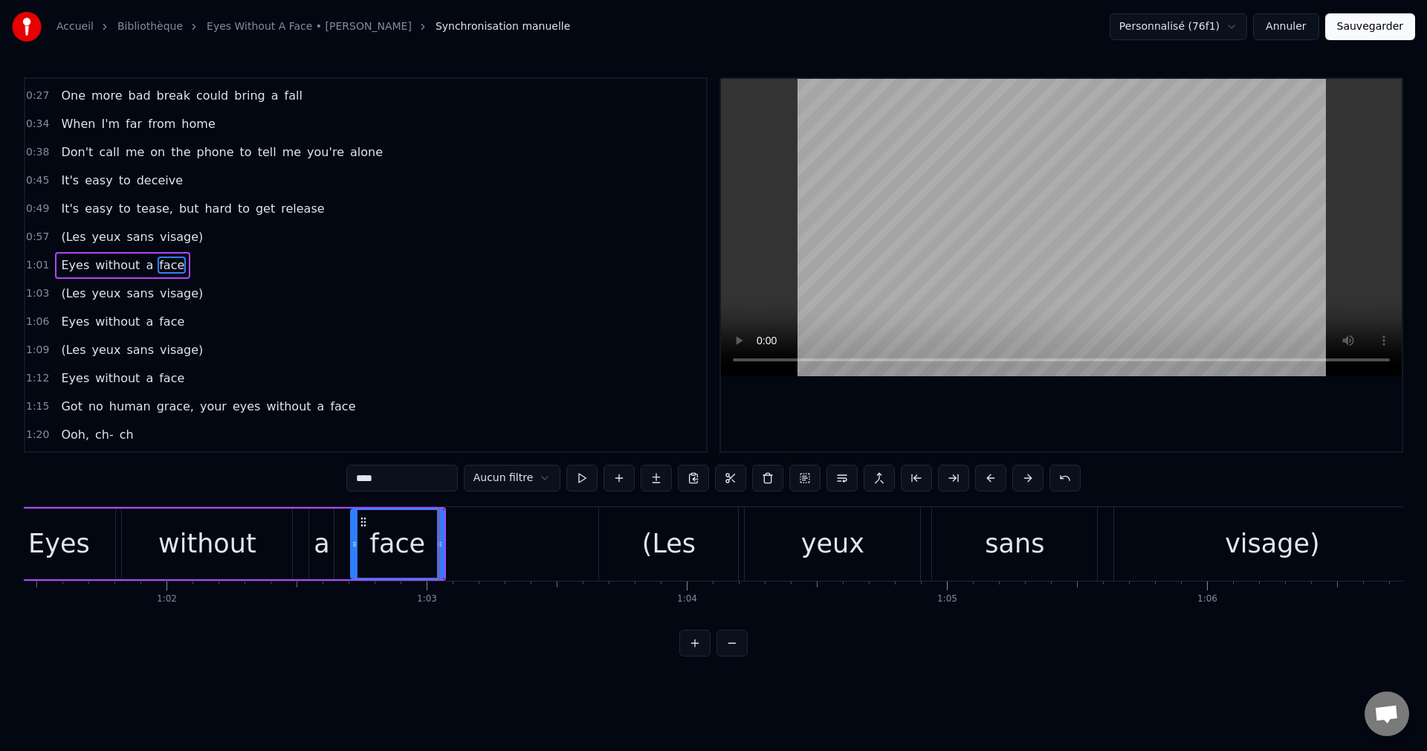
click at [660, 546] on div "(Les" at bounding box center [669, 543] width 54 height 39
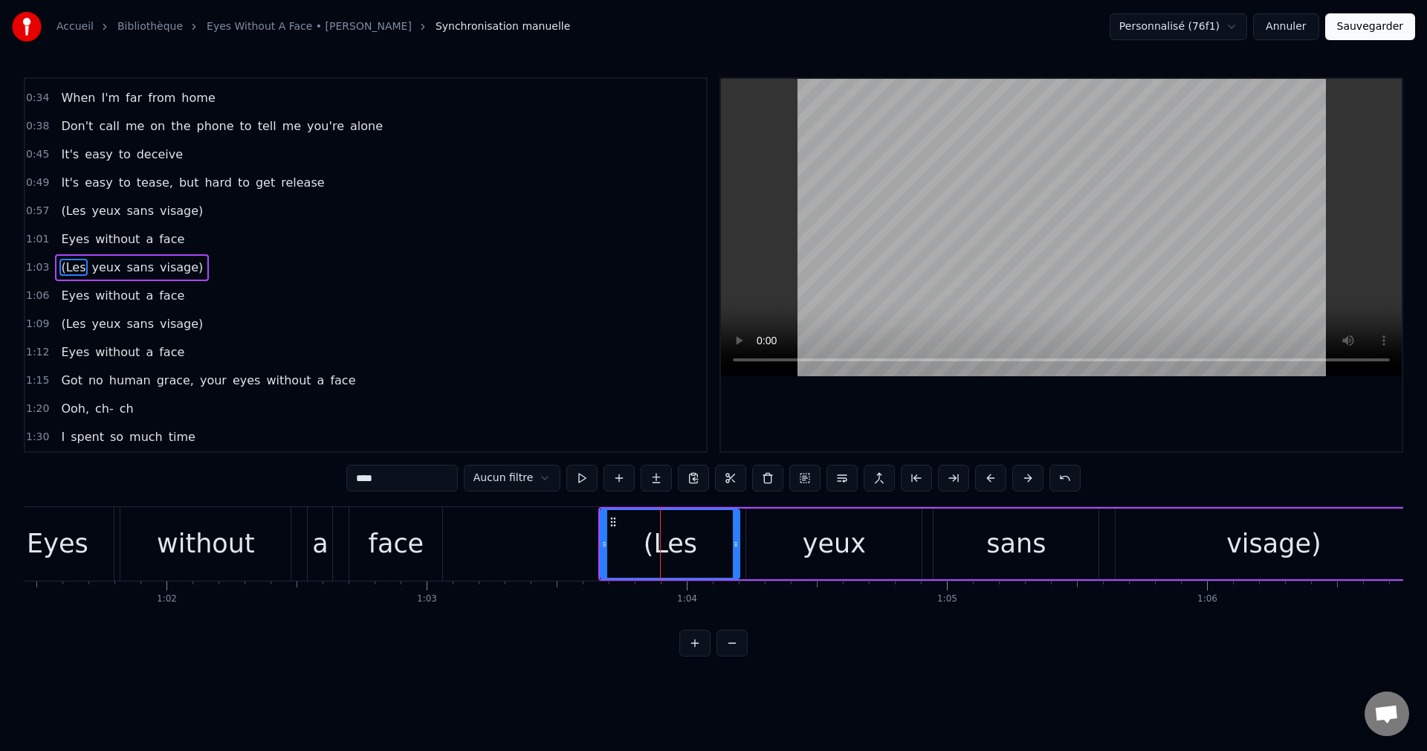
scroll to position [54, 0]
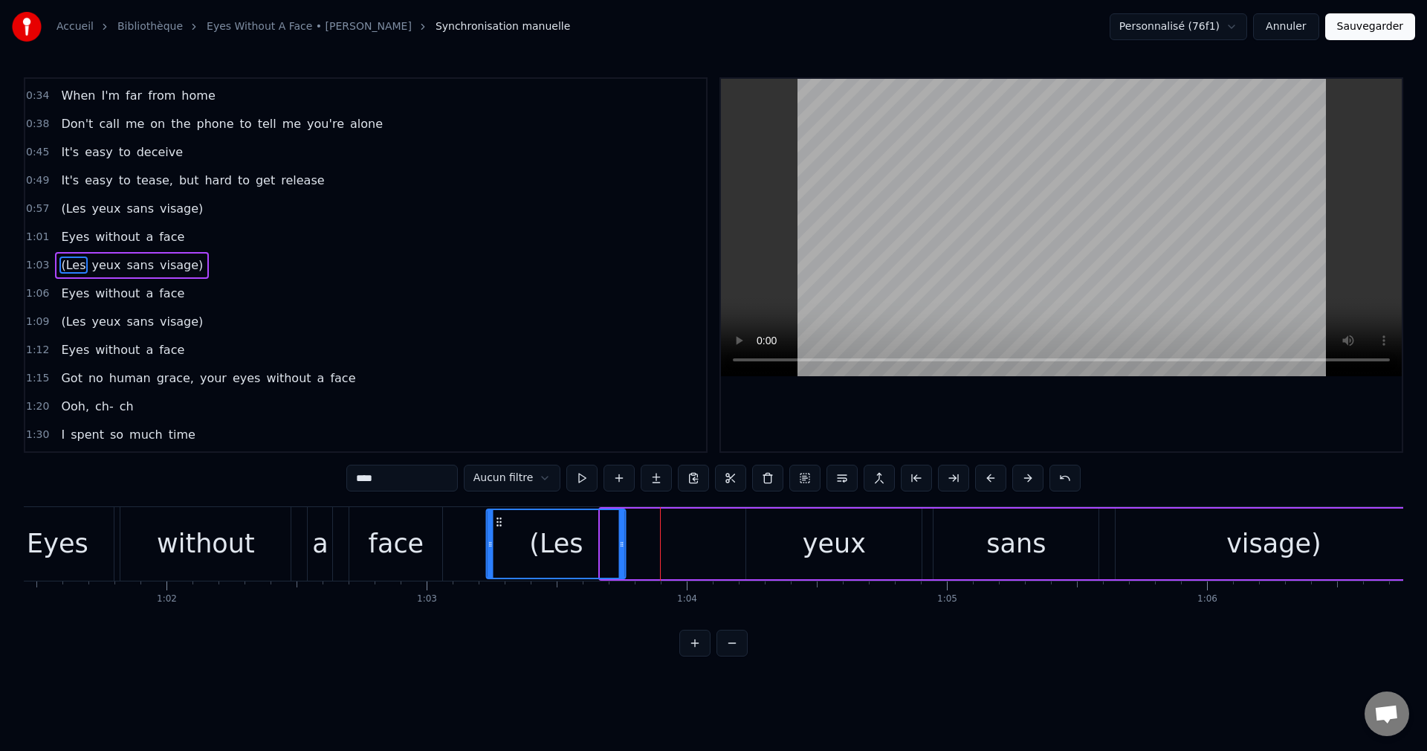
drag, startPoint x: 615, startPoint y: 520, endPoint x: 500, endPoint y: 536, distance: 115.6
click at [500, 536] on div "(Les" at bounding box center [557, 544] width 138 height 68
click at [782, 555] on div "yeux" at bounding box center [833, 544] width 175 height 71
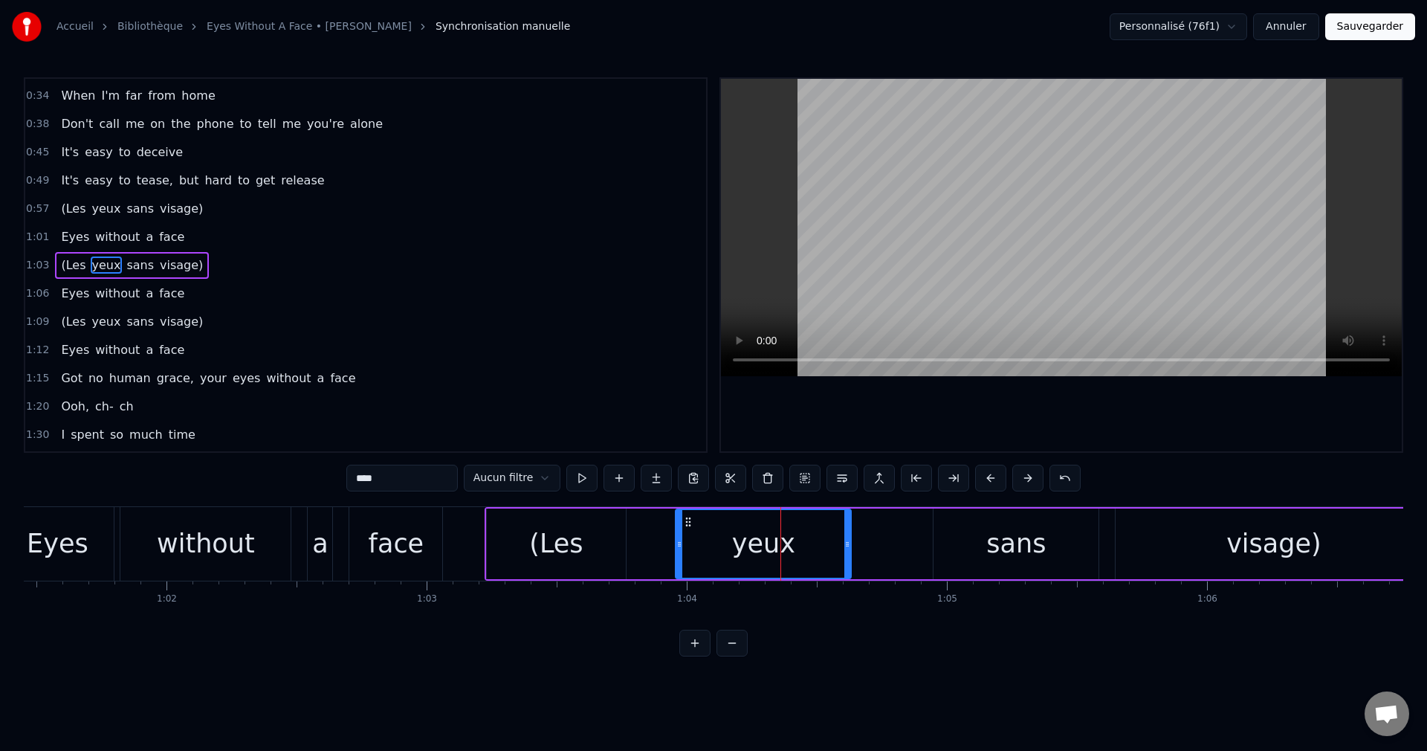
drag, startPoint x: 758, startPoint y: 517, endPoint x: 688, endPoint y: 529, distance: 71.6
click at [688, 529] on div "yeux" at bounding box center [764, 544] width 174 height 68
click at [973, 534] on div "sans" at bounding box center [1016, 544] width 165 height 71
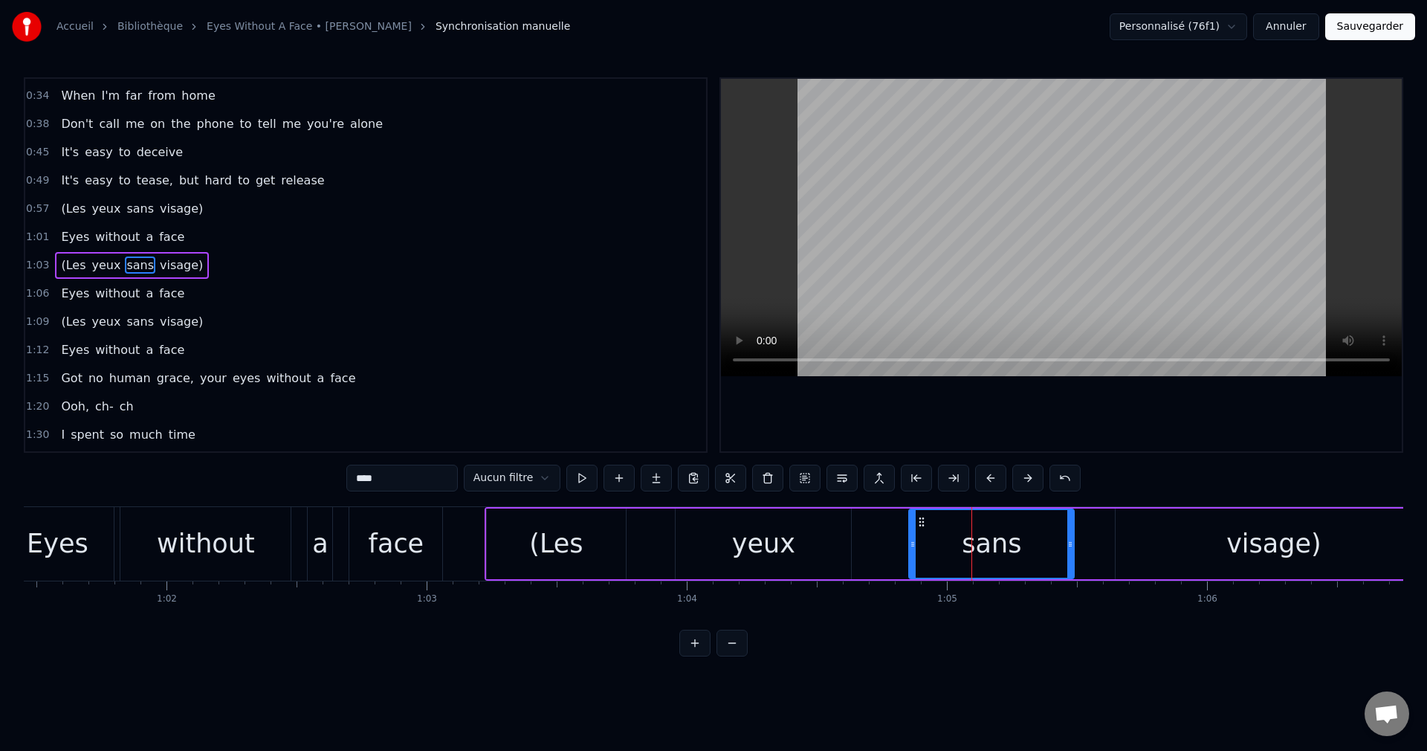
drag, startPoint x: 945, startPoint y: 520, endPoint x: 886, endPoint y: 535, distance: 60.6
click at [920, 523] on icon at bounding box center [922, 522] width 12 height 12
click at [184, 561] on div "without" at bounding box center [206, 543] width 98 height 39
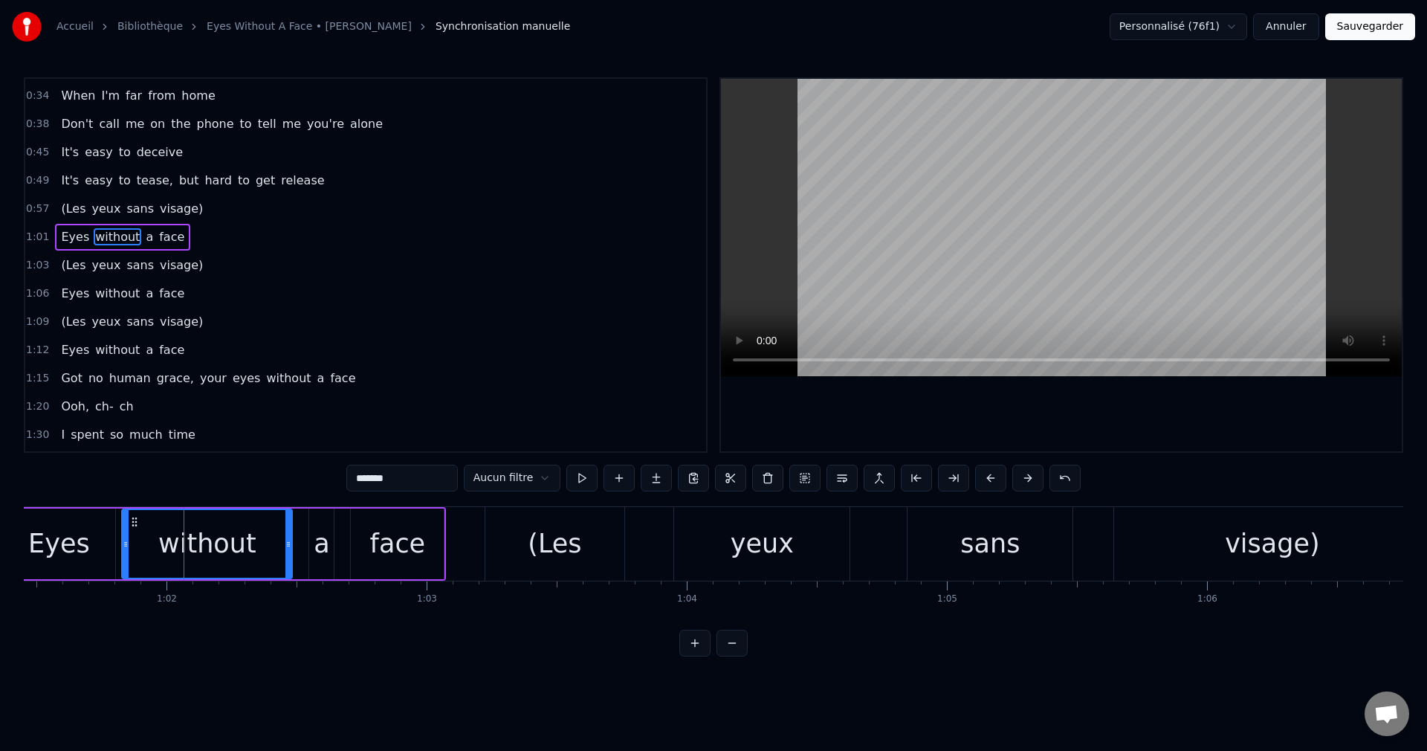
scroll to position [25, 0]
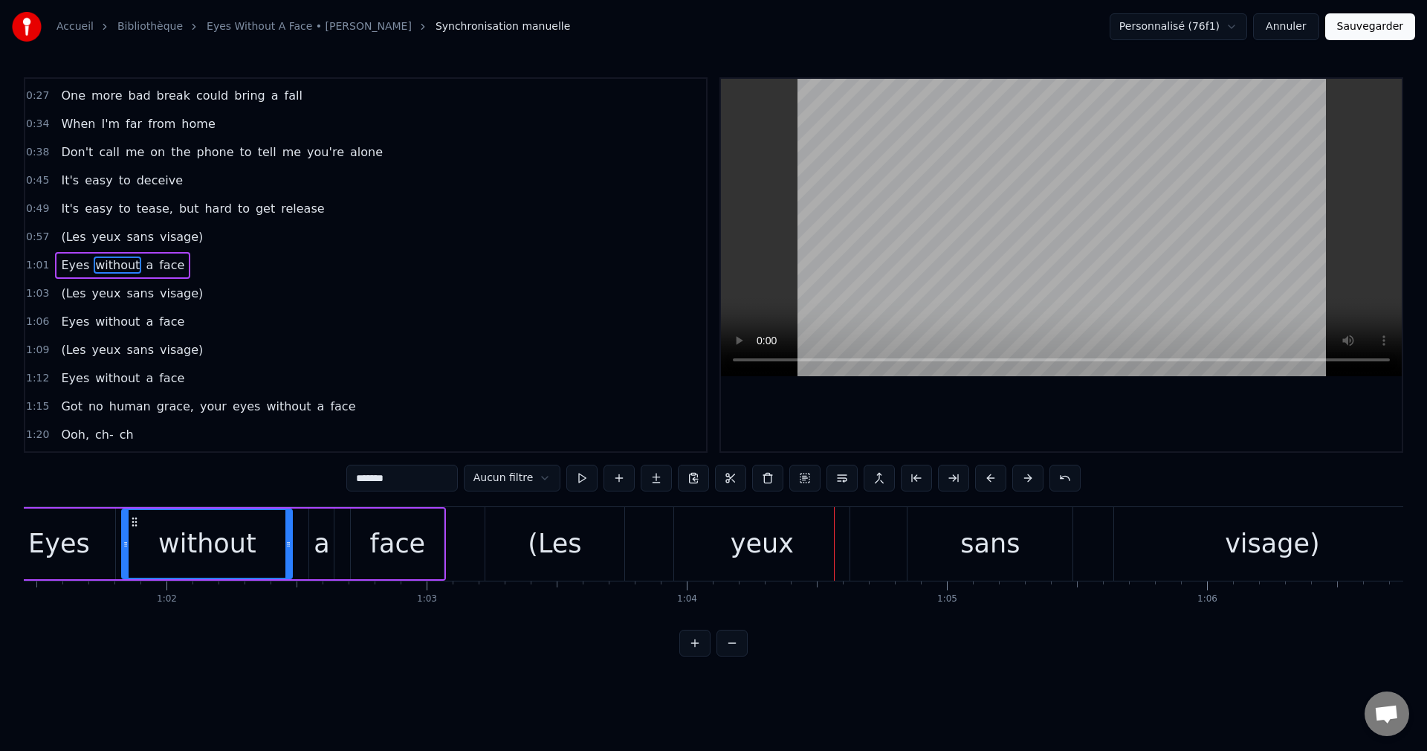
click at [737, 532] on div "yeux" at bounding box center [762, 543] width 63 height 39
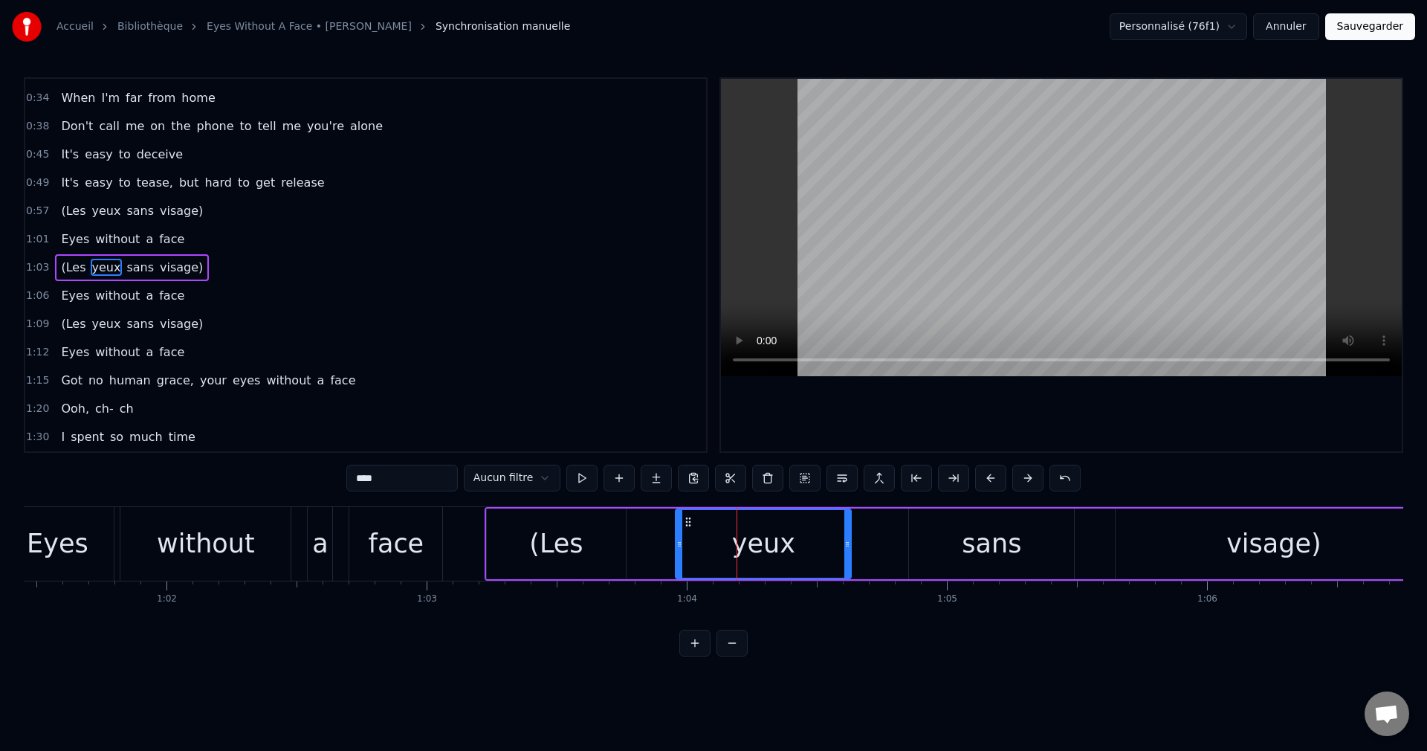
scroll to position [54, 0]
drag, startPoint x: 690, startPoint y: 523, endPoint x: 662, endPoint y: 524, distance: 27.5
click at [662, 524] on icon at bounding box center [661, 522] width 12 height 12
click at [940, 538] on div "sans" at bounding box center [991, 544] width 165 height 71
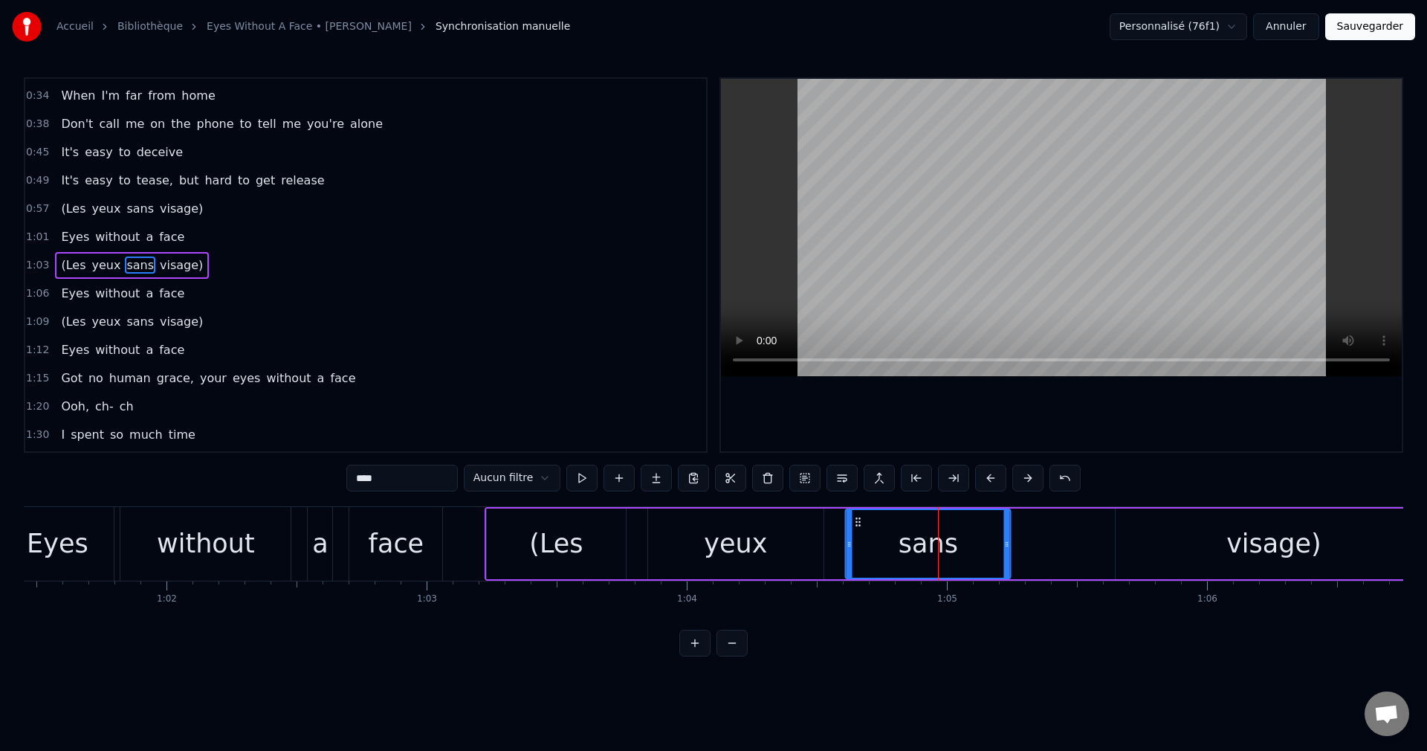
drag, startPoint x: 920, startPoint y: 520, endPoint x: 859, endPoint y: 537, distance: 63.5
click at [856, 538] on div "sans" at bounding box center [929, 544] width 164 height 68
click at [1128, 543] on div "visage)" at bounding box center [1274, 544] width 316 height 71
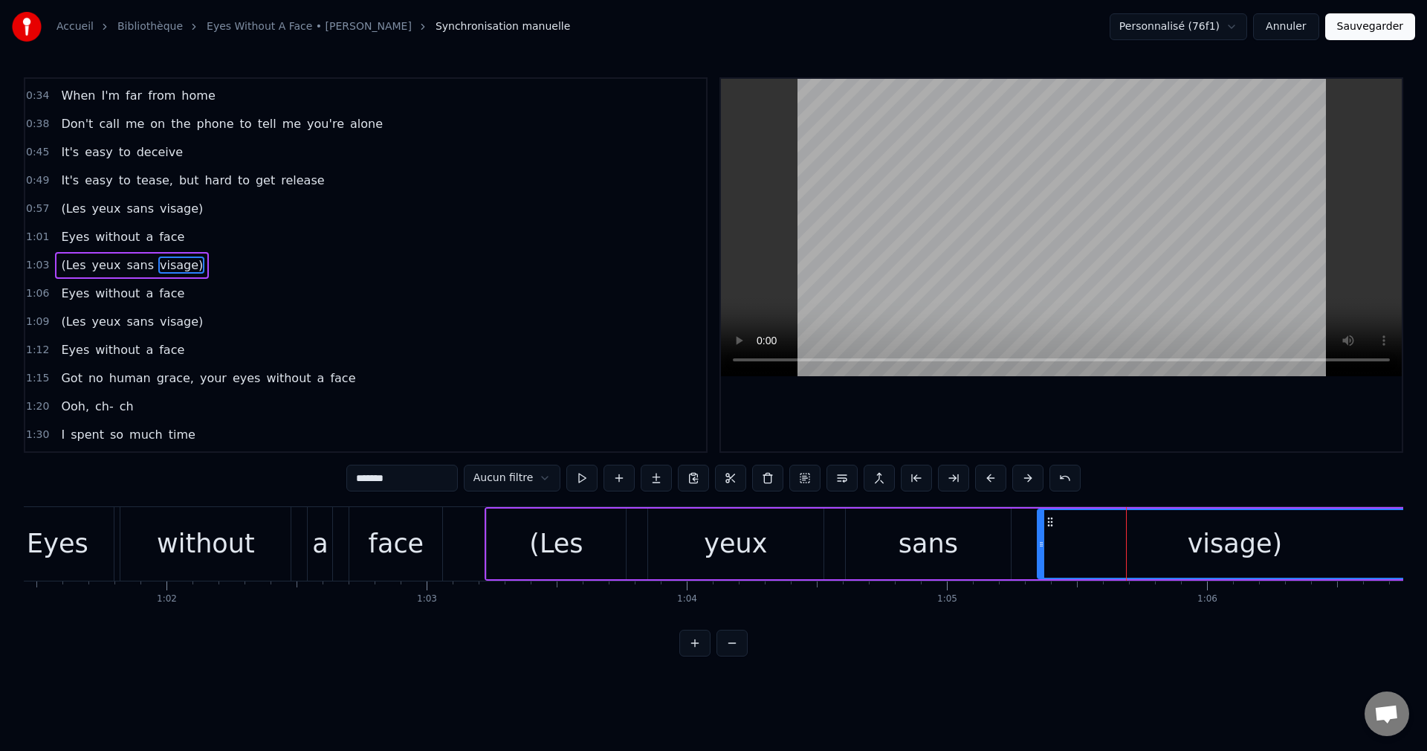
drag, startPoint x: 1117, startPoint y: 545, endPoint x: 1039, endPoint y: 555, distance: 78.8
click at [1039, 555] on div at bounding box center [1042, 544] width 6 height 68
click at [176, 543] on div "without" at bounding box center [206, 543] width 98 height 39
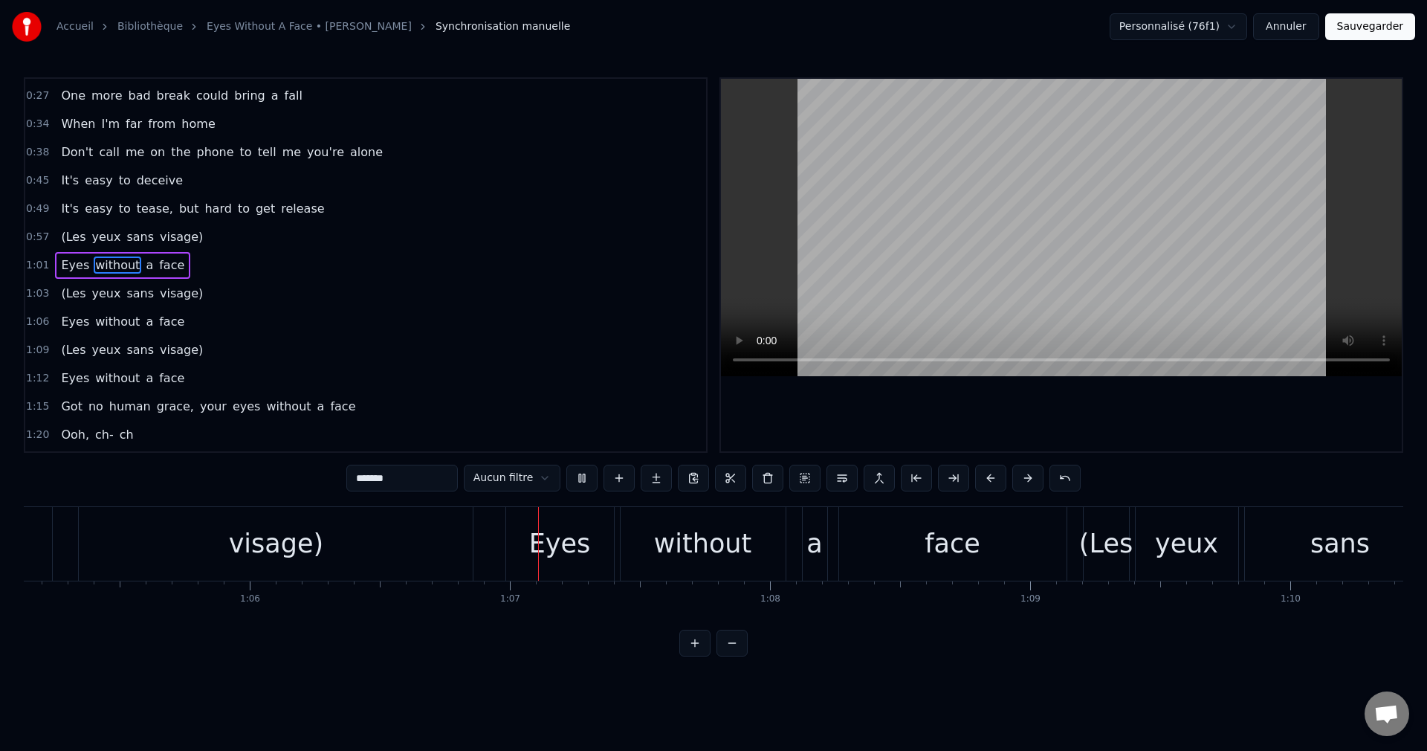
scroll to position [0, 17236]
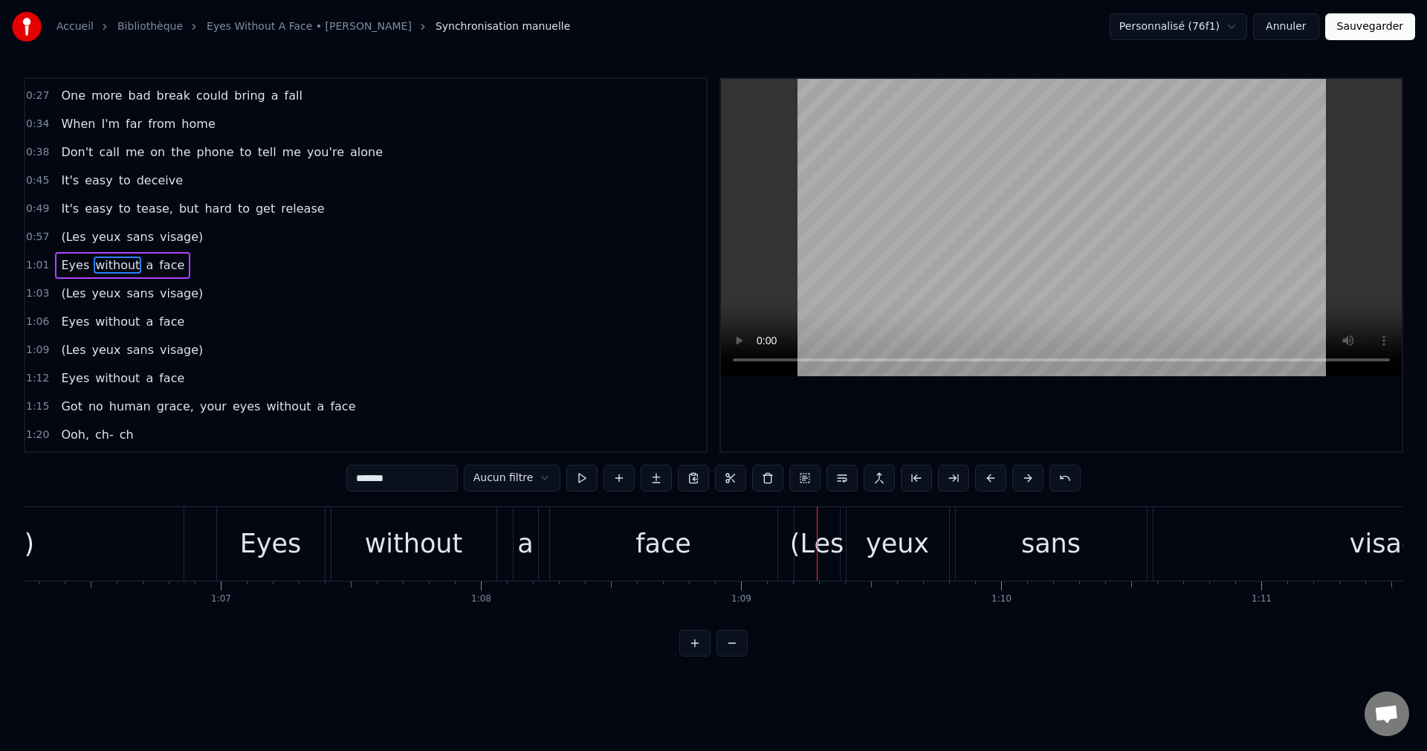
click at [681, 546] on div "face" at bounding box center [664, 543] width 56 height 39
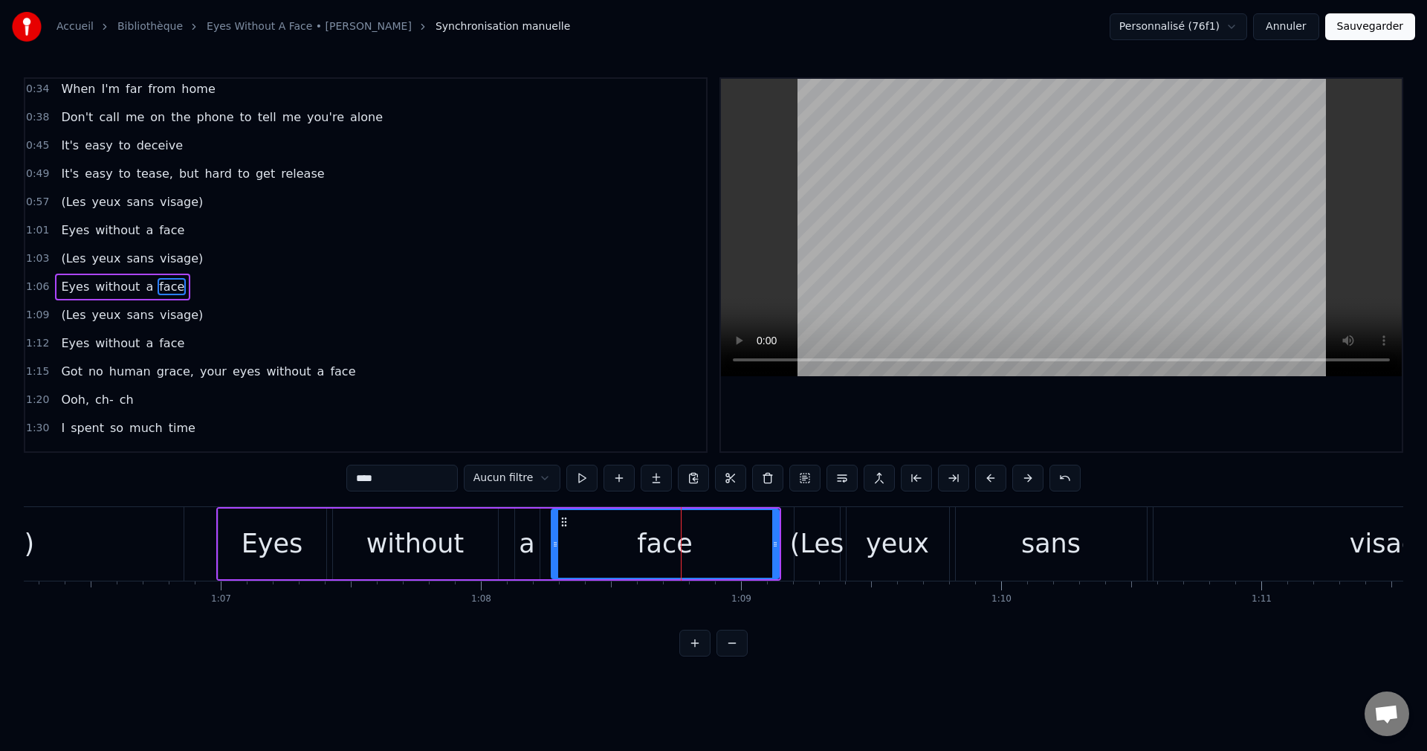
scroll to position [82, 0]
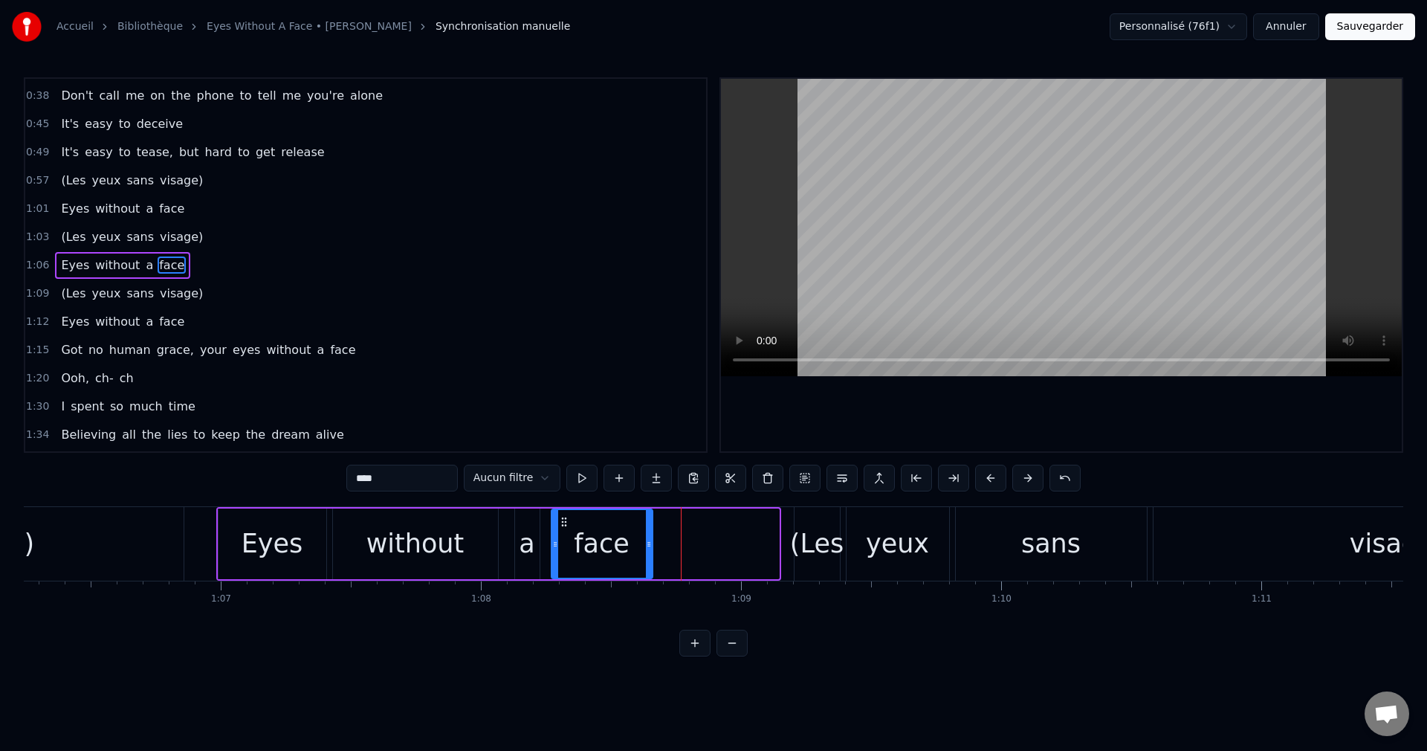
drag, startPoint x: 774, startPoint y: 542, endPoint x: 647, endPoint y: 554, distance: 127.7
click at [647, 554] on div at bounding box center [649, 544] width 6 height 68
drag, startPoint x: 648, startPoint y: 543, endPoint x: 637, endPoint y: 546, distance: 10.8
click at [637, 546] on icon at bounding box center [638, 544] width 6 height 12
click at [809, 552] on div "(Les" at bounding box center [817, 543] width 54 height 39
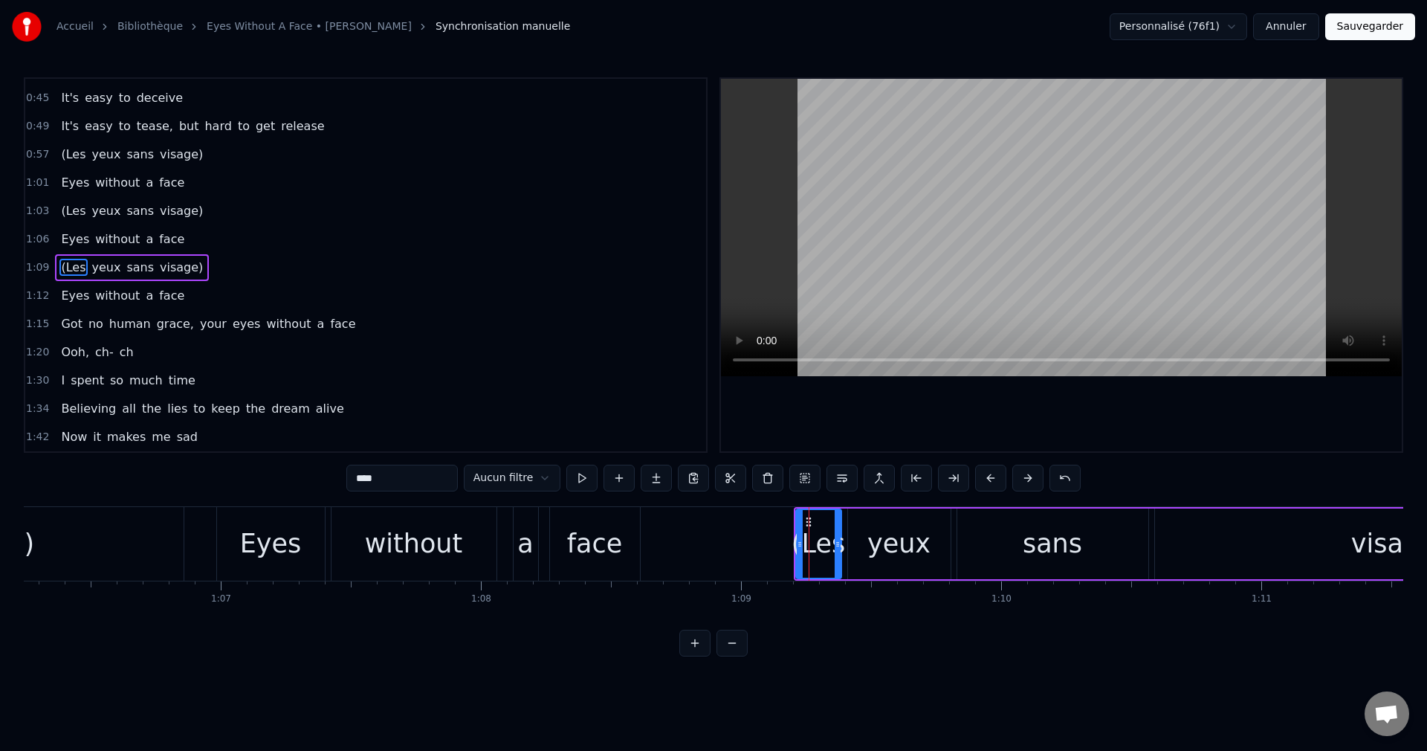
scroll to position [110, 0]
drag, startPoint x: 798, startPoint y: 543, endPoint x: 687, endPoint y: 560, distance: 112.7
click at [687, 560] on div at bounding box center [688, 544] width 6 height 68
click at [288, 567] on div "Eyes" at bounding box center [271, 544] width 108 height 74
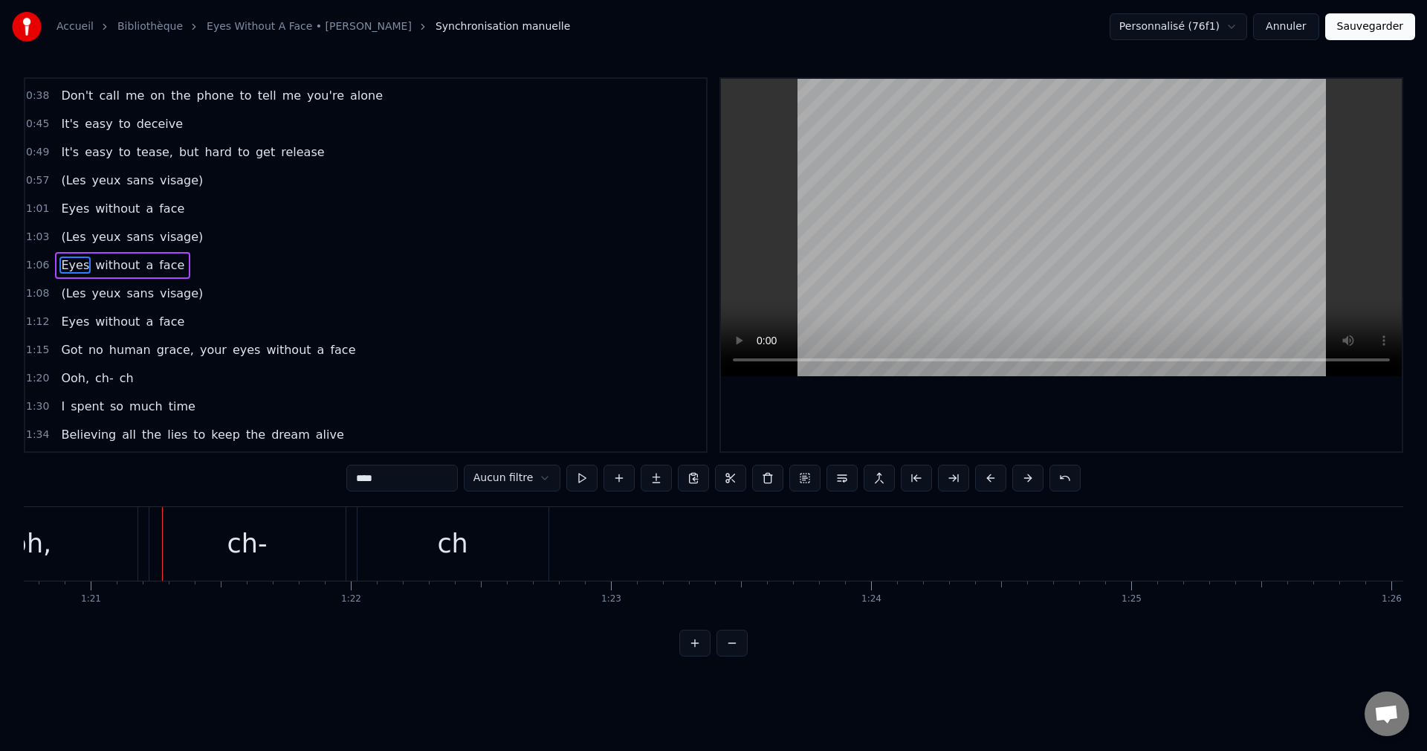
scroll to position [0, 21022]
click at [480, 543] on div "ch" at bounding box center [440, 544] width 191 height 74
type input "**"
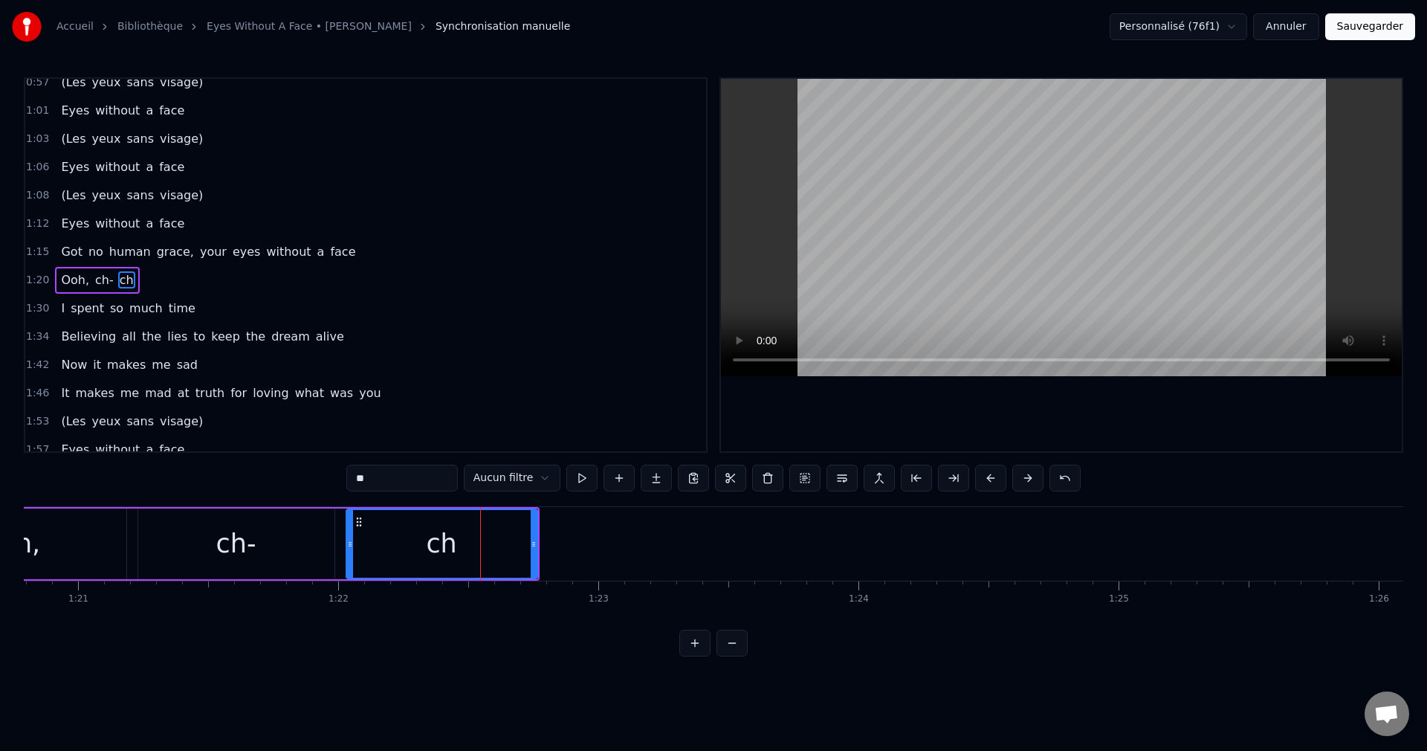
scroll to position [195, 0]
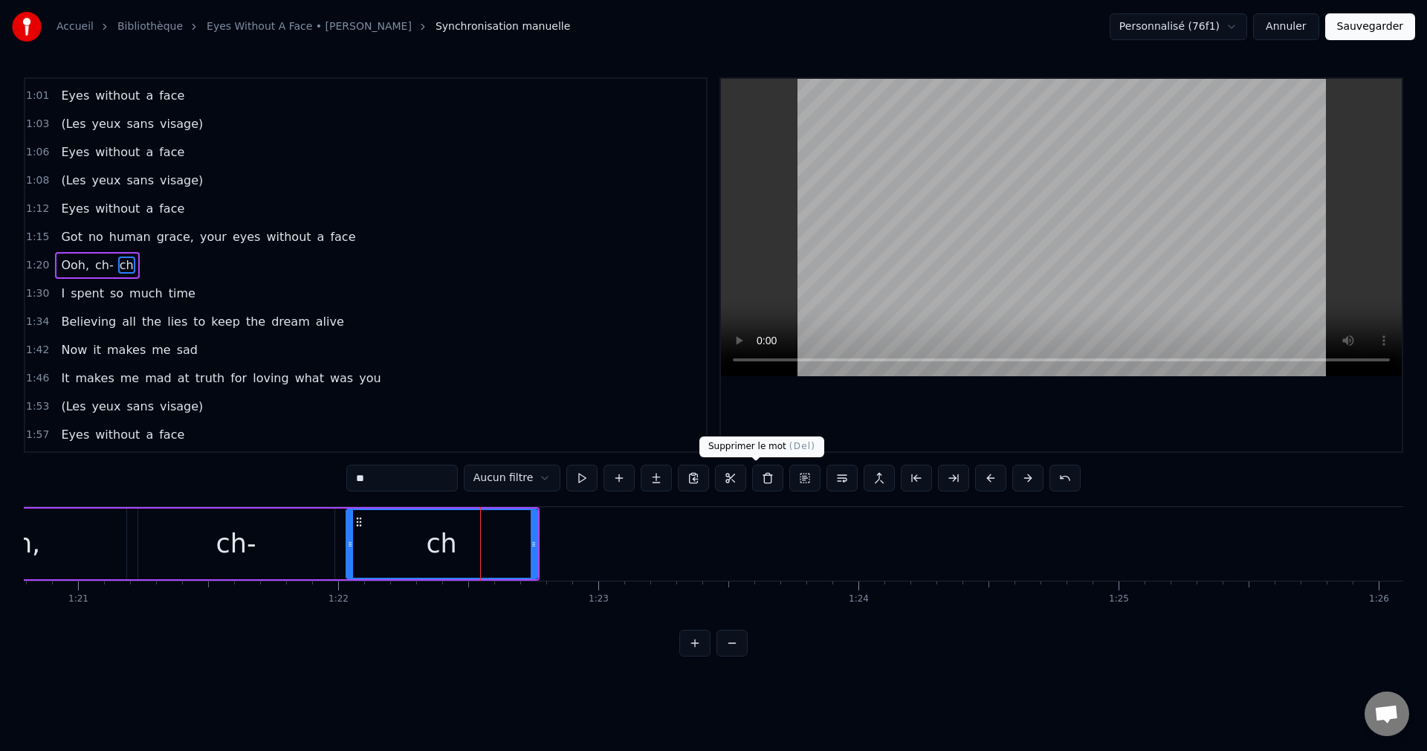
click at [752, 479] on button at bounding box center [767, 478] width 31 height 27
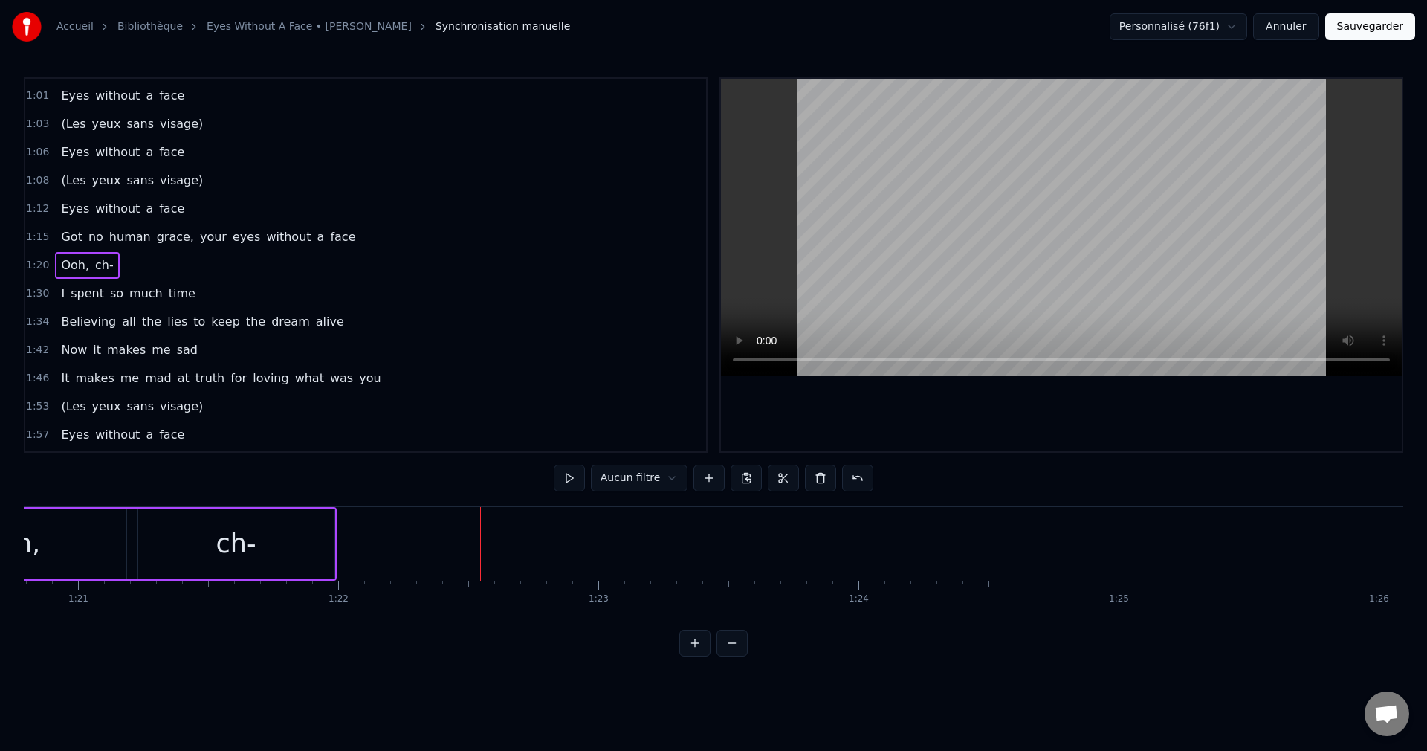
click at [283, 560] on div "ch-" at bounding box center [236, 544] width 196 height 71
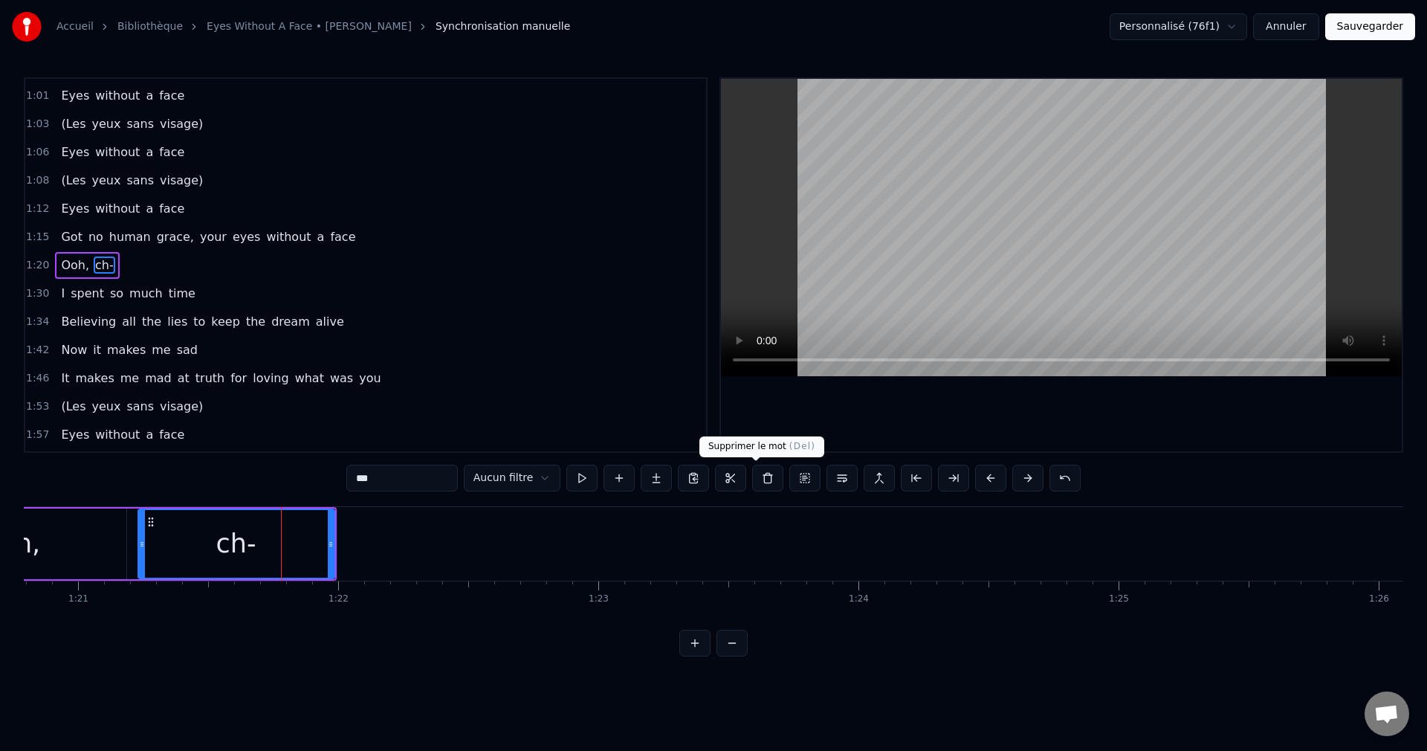
click at [759, 476] on button at bounding box center [767, 478] width 31 height 27
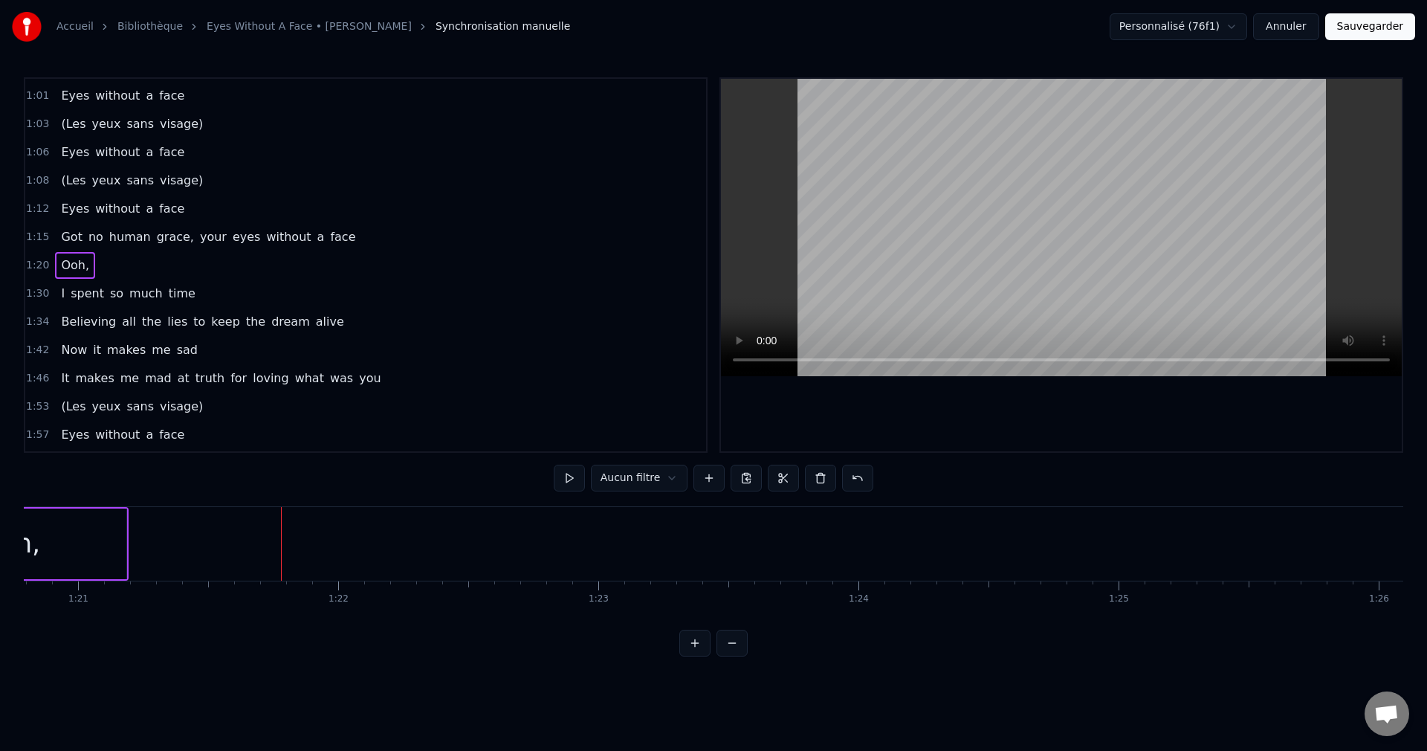
click at [57, 554] on div "Ooh," at bounding box center [10, 544] width 233 height 71
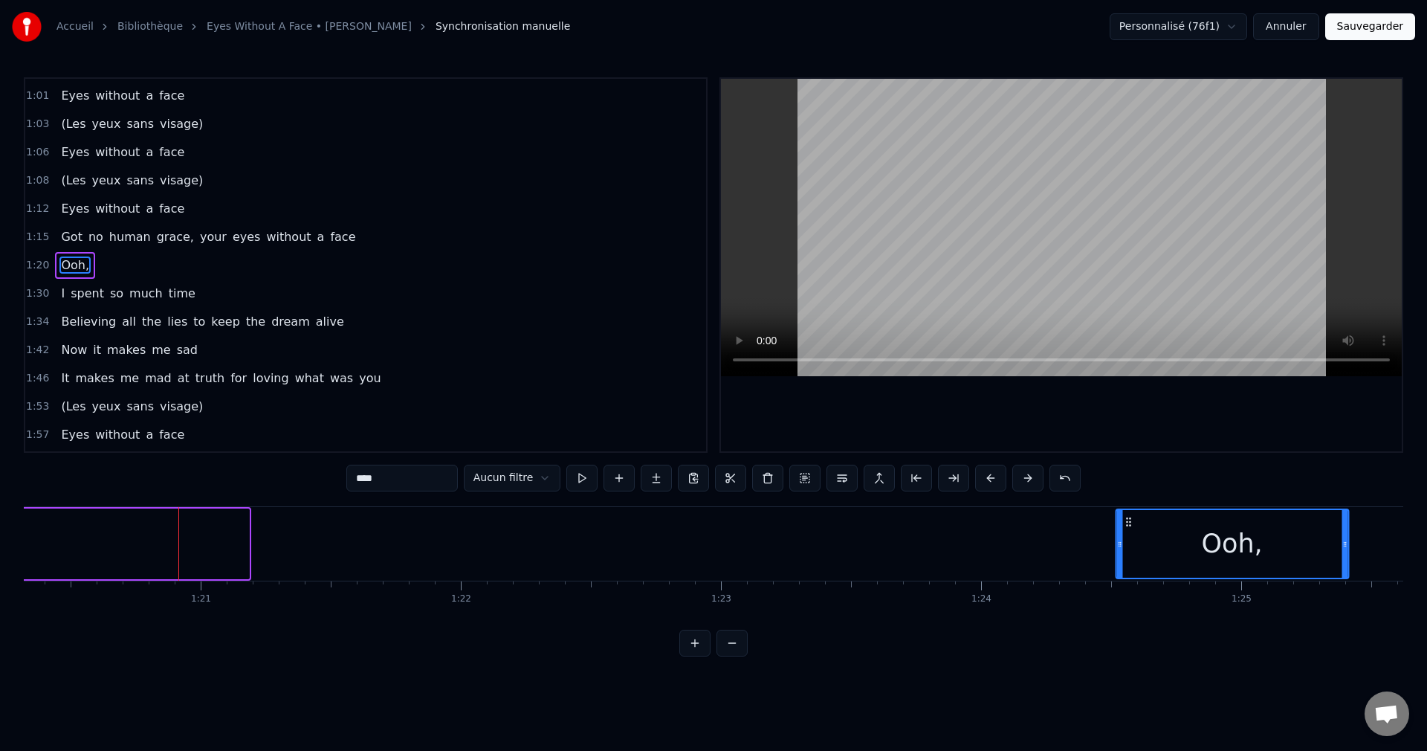
scroll to position [0, 20899]
drag, startPoint x: 291, startPoint y: 520, endPoint x: 1110, endPoint y: 555, distance: 820.0
click at [1110, 555] on div "Ooh," at bounding box center [1214, 544] width 231 height 68
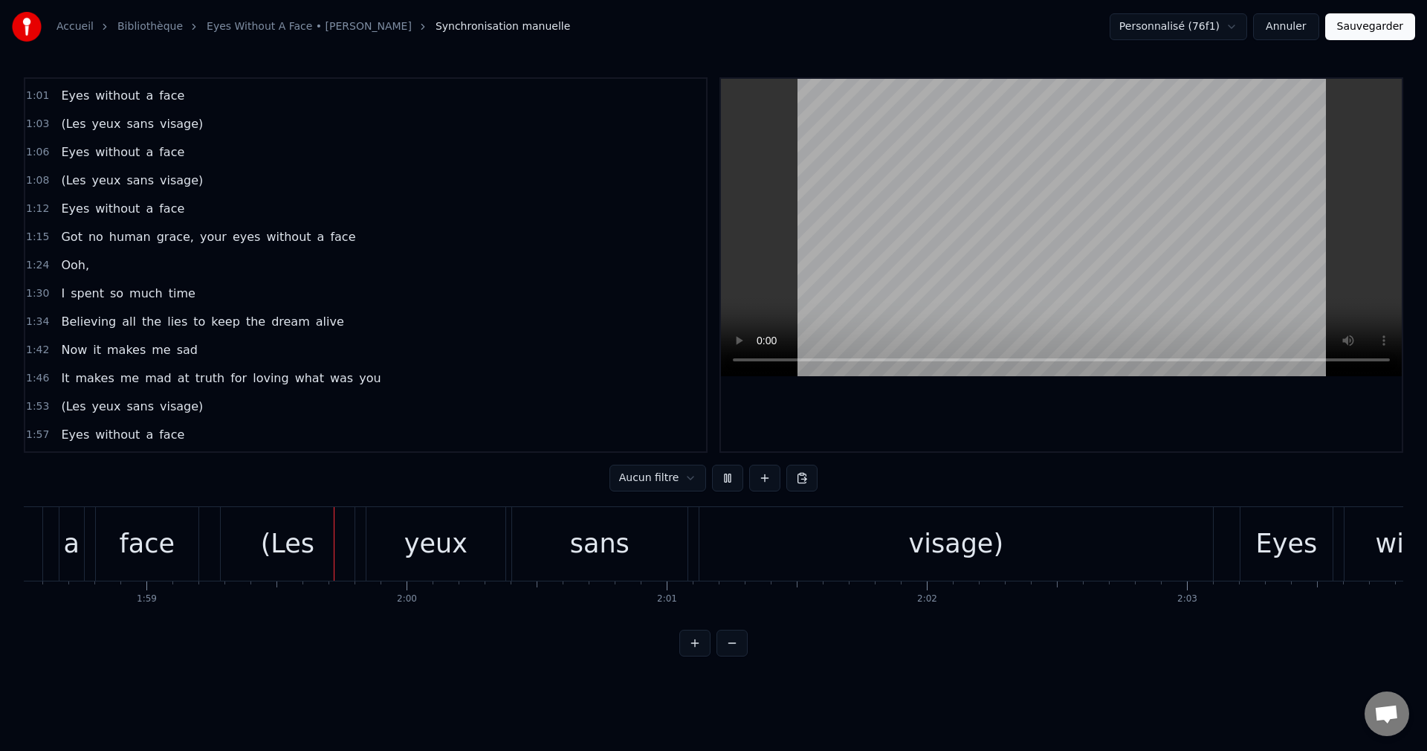
scroll to position [0, 30876]
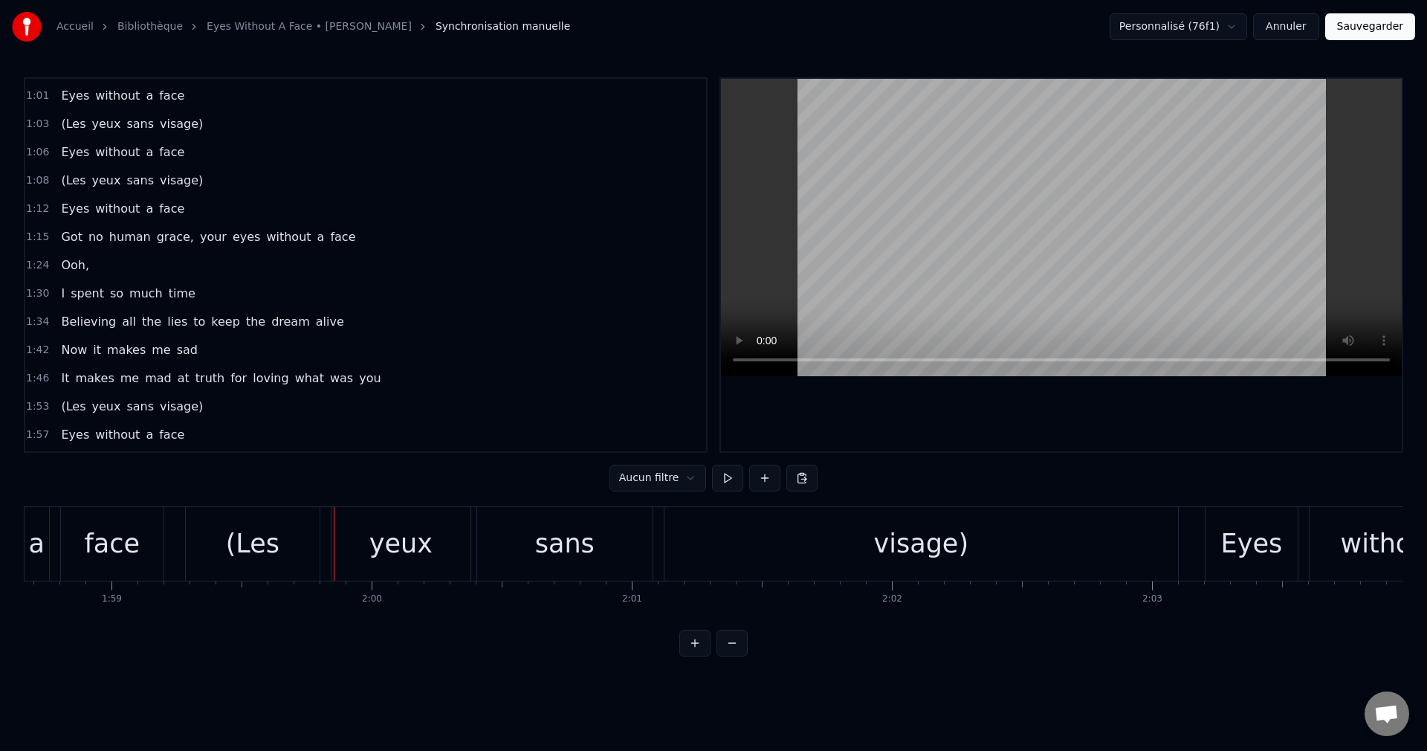
click at [133, 552] on div "face" at bounding box center [113, 543] width 56 height 39
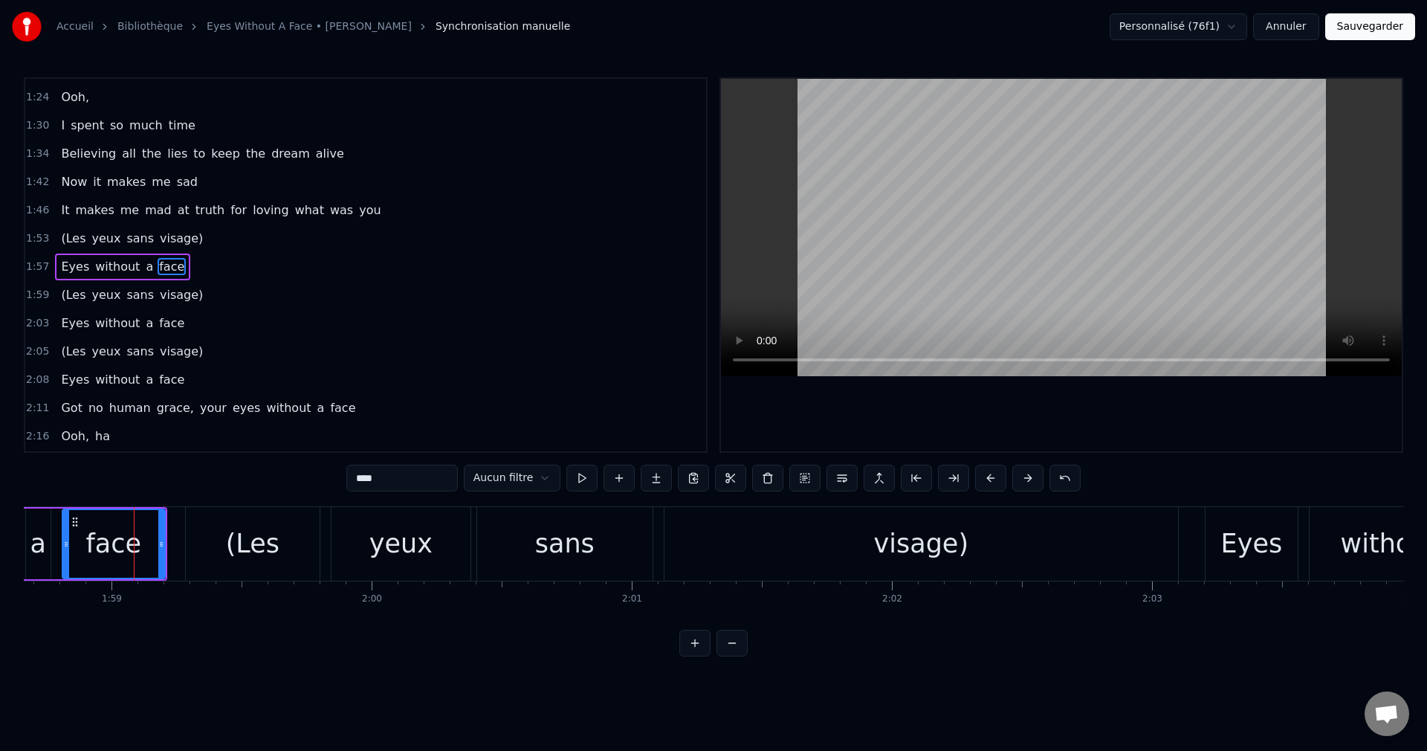
scroll to position [364, 0]
drag, startPoint x: 161, startPoint y: 545, endPoint x: 145, endPoint y: 549, distance: 16.8
click at [145, 549] on icon at bounding box center [146, 544] width 6 height 12
click at [216, 548] on div "(Les" at bounding box center [253, 544] width 134 height 74
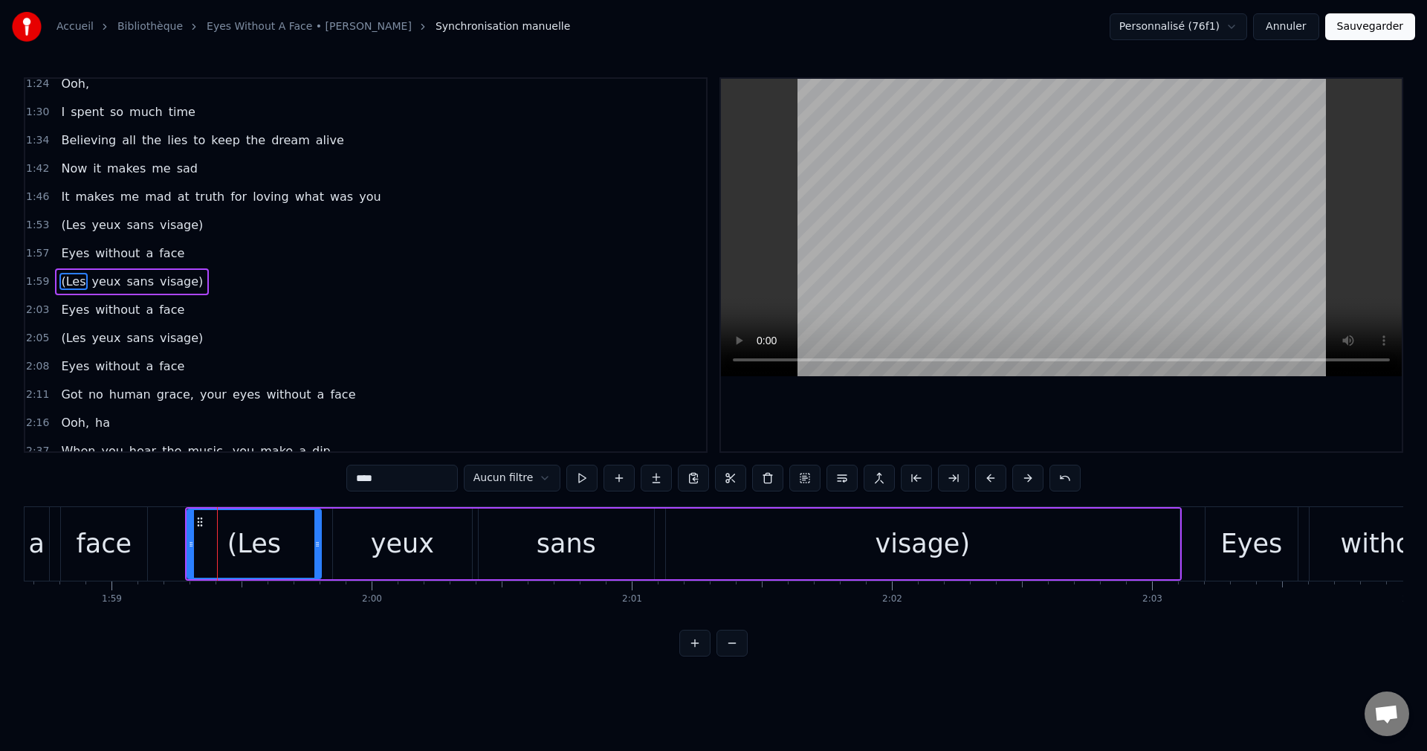
scroll to position [393, 0]
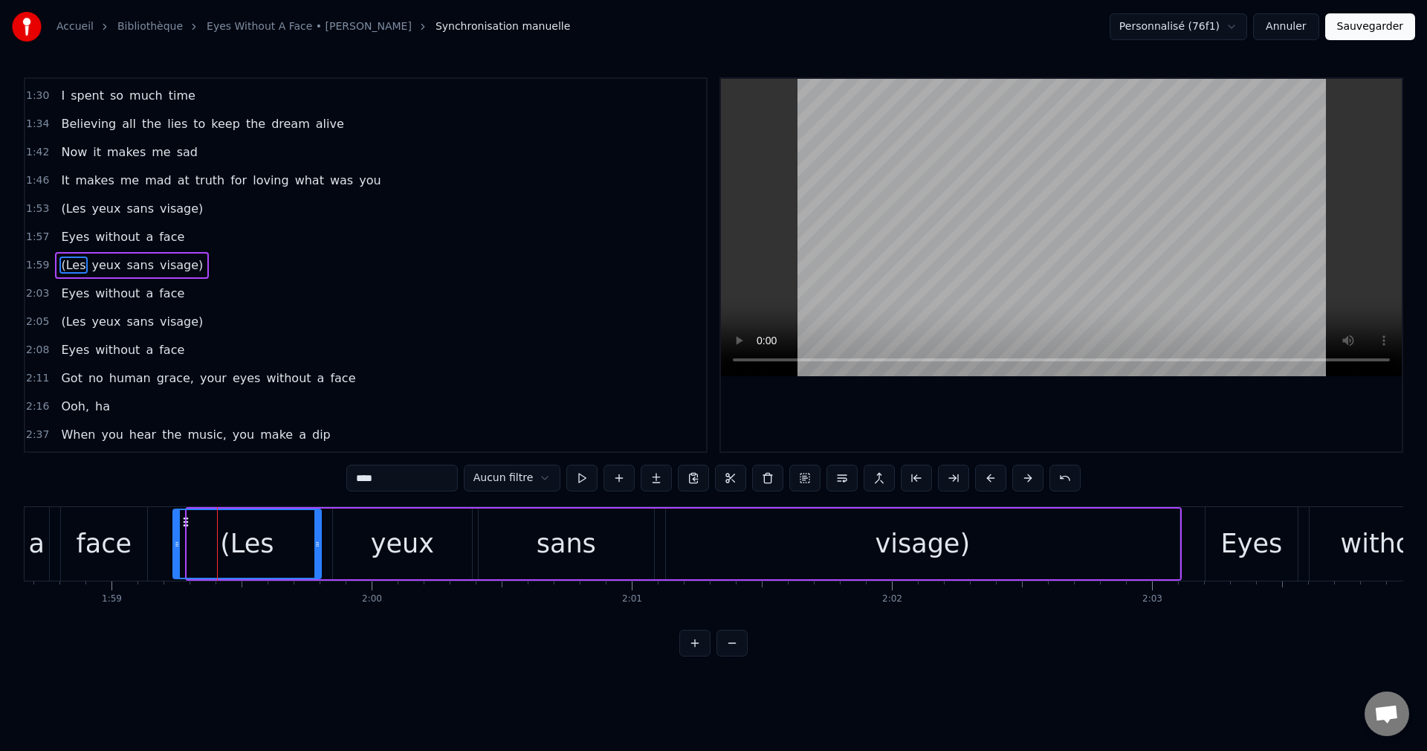
drag, startPoint x: 187, startPoint y: 543, endPoint x: 173, endPoint y: 545, distance: 14.3
click at [174, 545] on icon at bounding box center [177, 544] width 6 height 12
click at [96, 547] on div "face" at bounding box center [105, 543] width 56 height 39
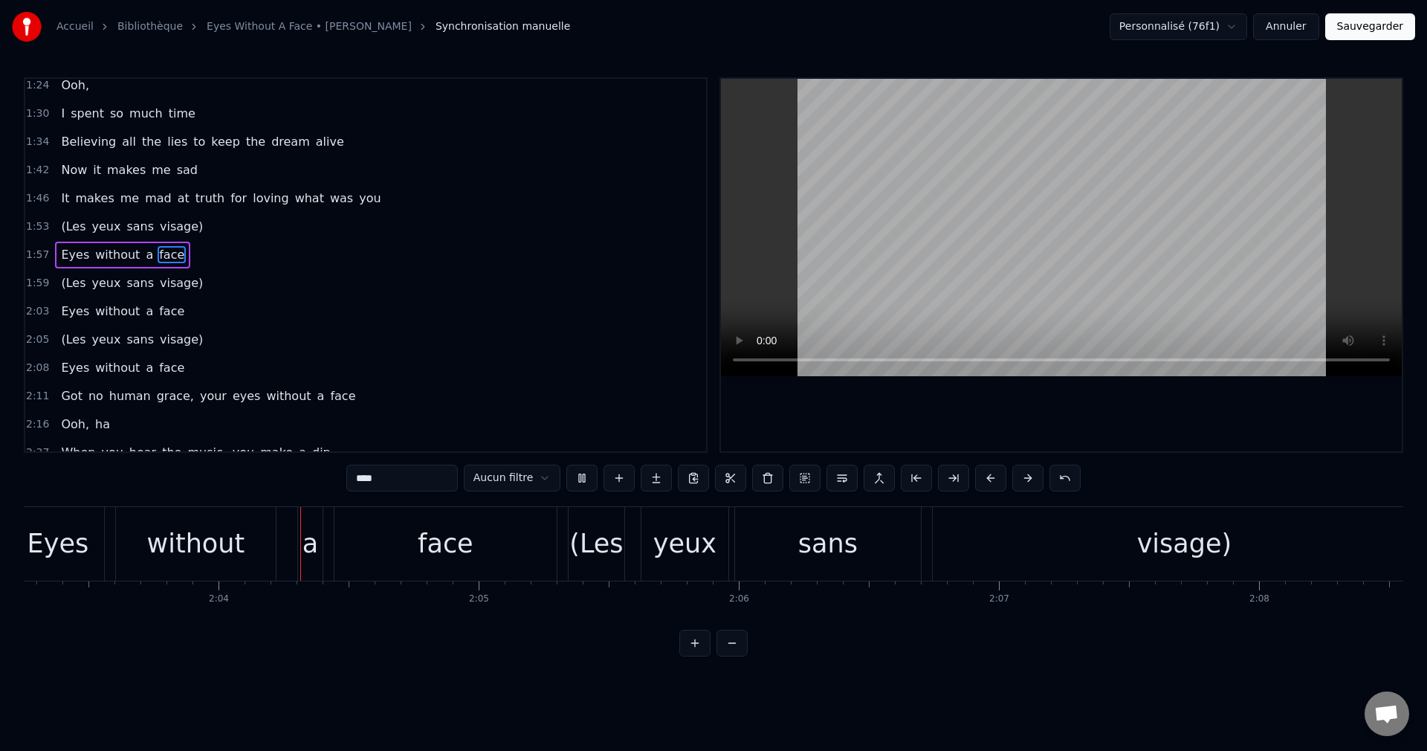
scroll to position [0, 32120]
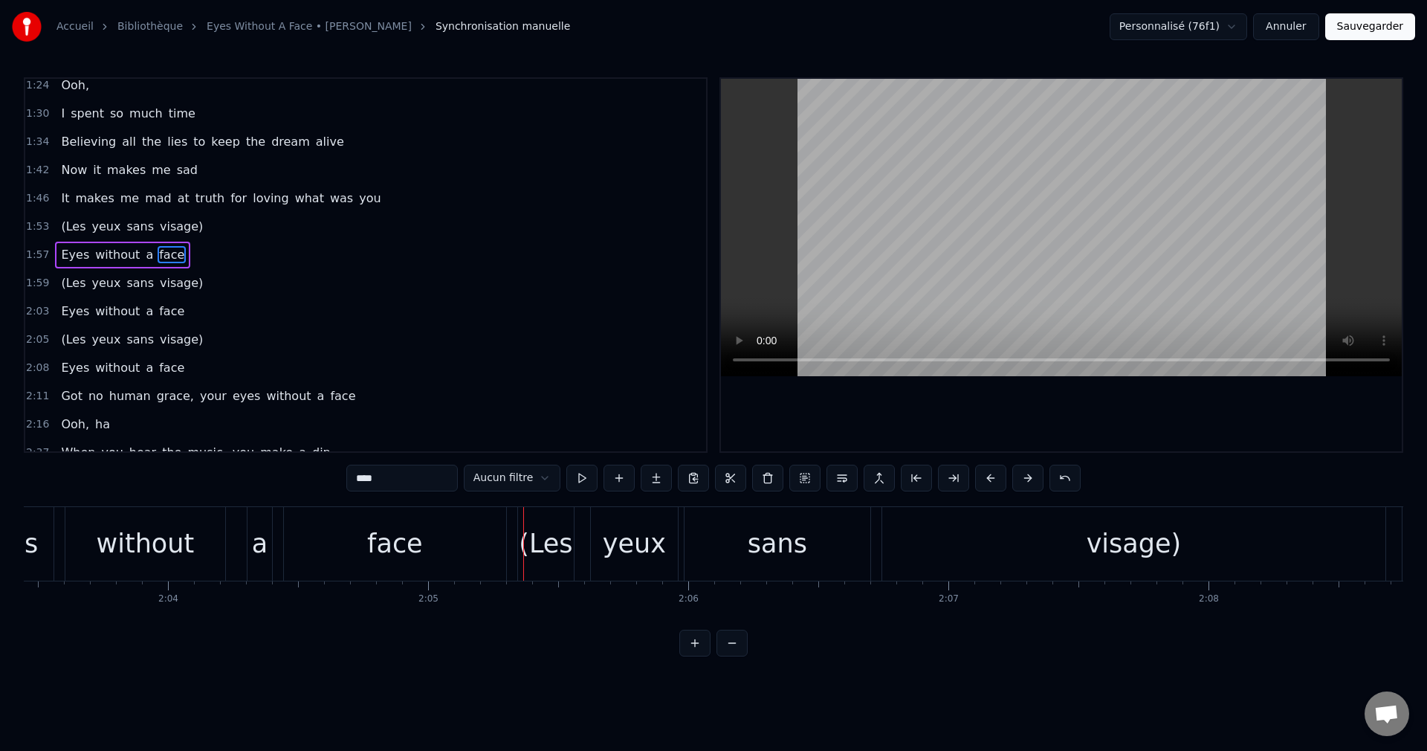
click at [385, 547] on div "face" at bounding box center [395, 543] width 56 height 39
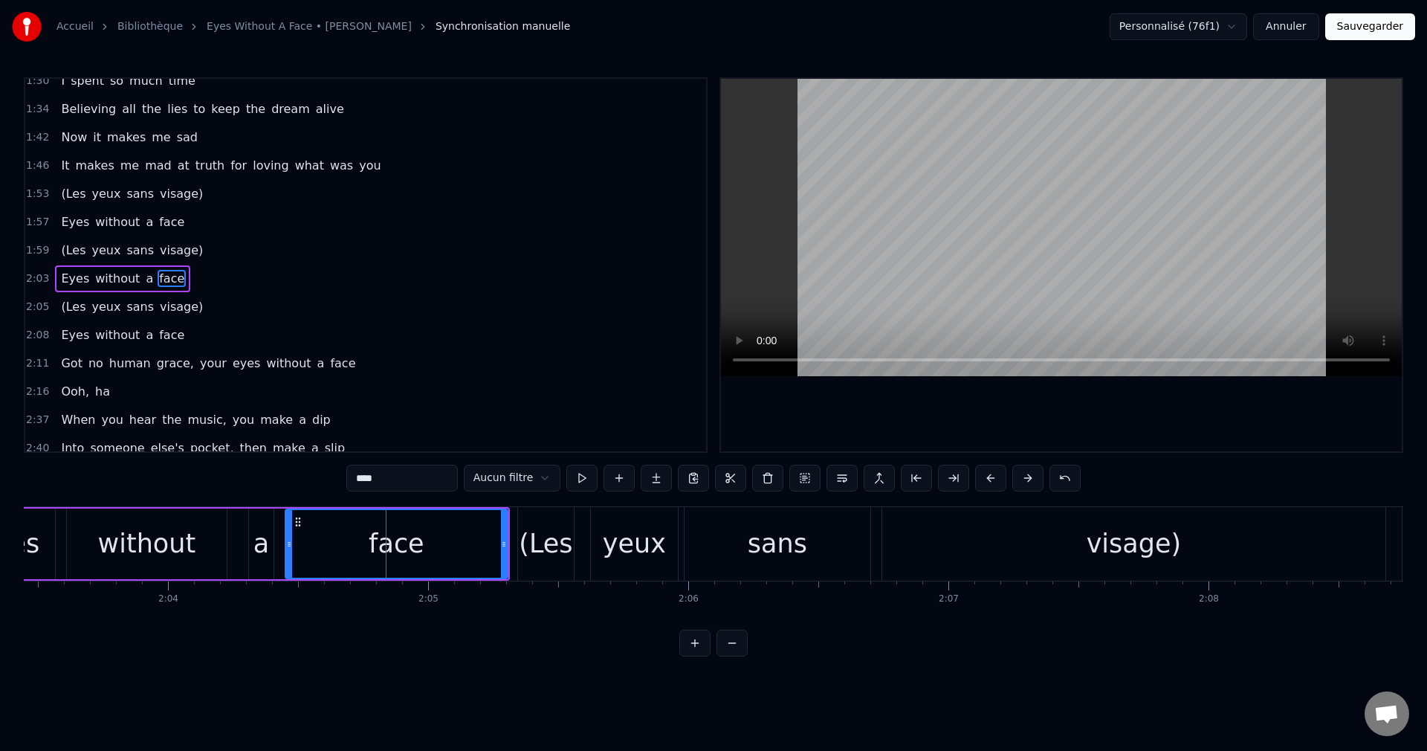
scroll to position [421, 0]
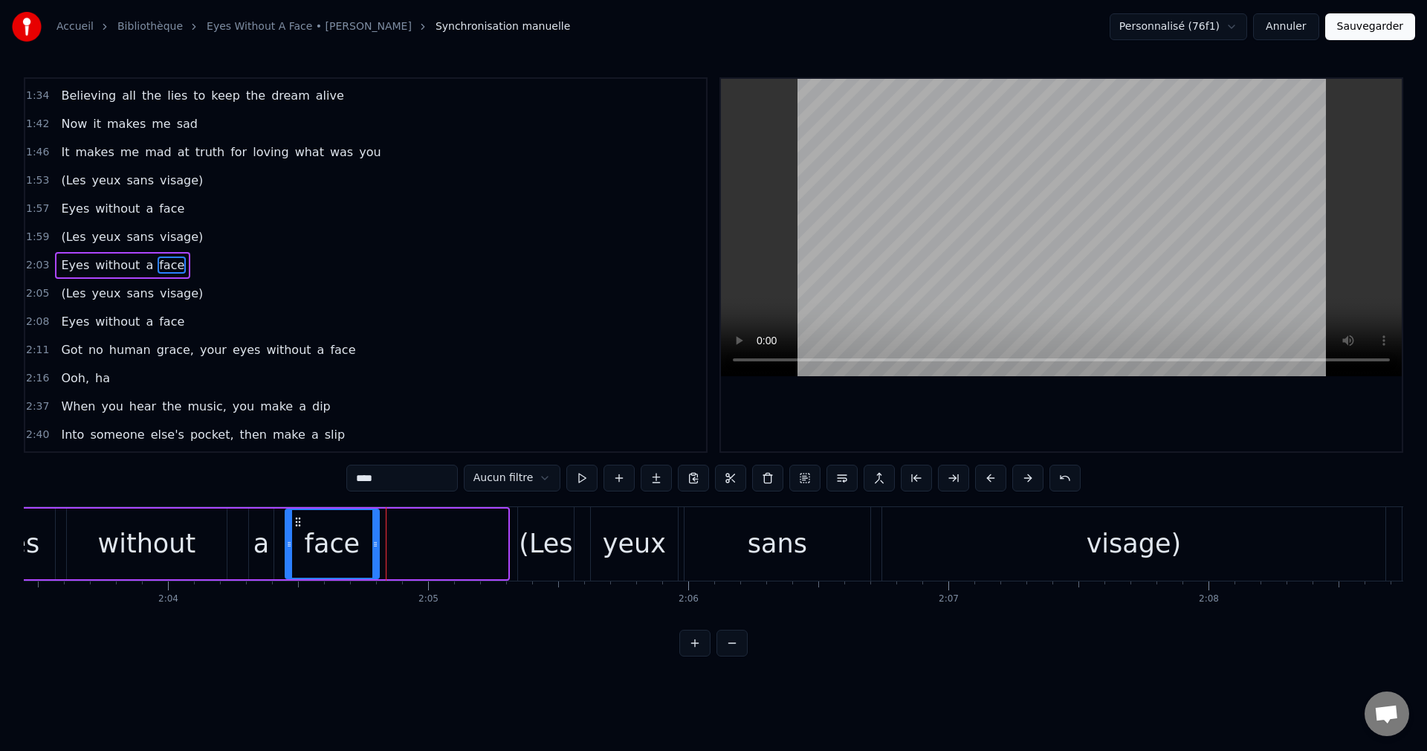
drag, startPoint x: 503, startPoint y: 543, endPoint x: 374, endPoint y: 558, distance: 129.6
click at [374, 558] on div at bounding box center [375, 544] width 6 height 68
click at [531, 548] on div "(Les" at bounding box center [546, 543] width 54 height 39
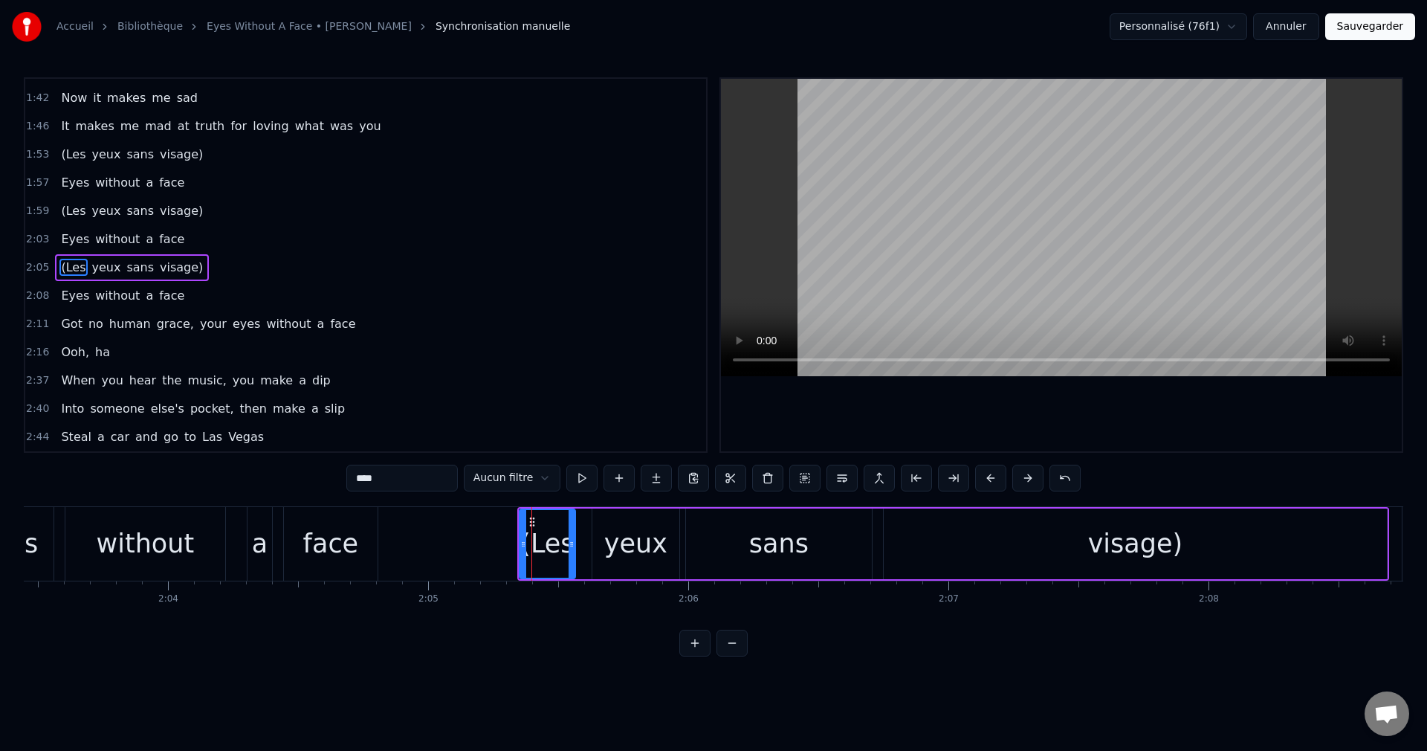
scroll to position [449, 0]
drag, startPoint x: 522, startPoint y: 546, endPoint x: 404, endPoint y: 556, distance: 117.9
click at [404, 556] on div at bounding box center [406, 544] width 6 height 68
click at [184, 557] on div "without" at bounding box center [146, 543] width 98 height 39
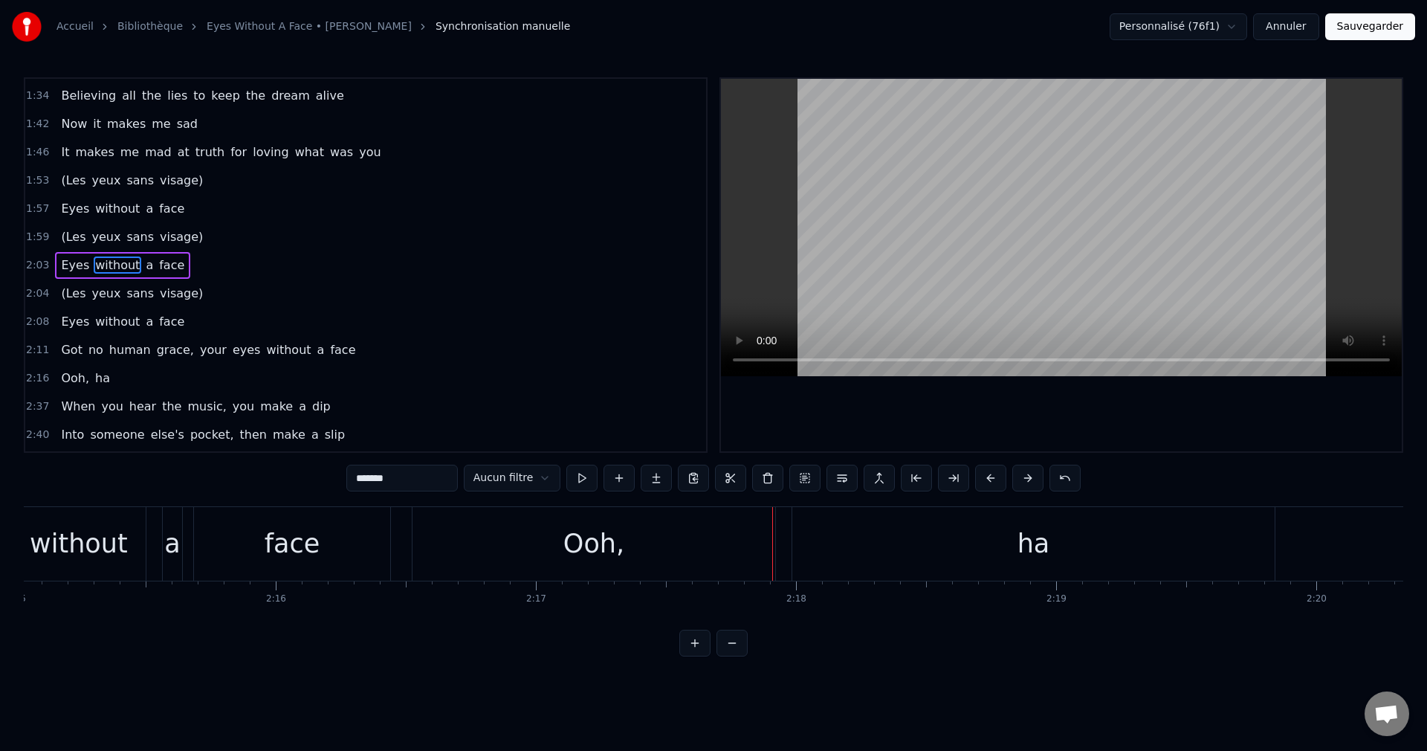
scroll to position [0, 35264]
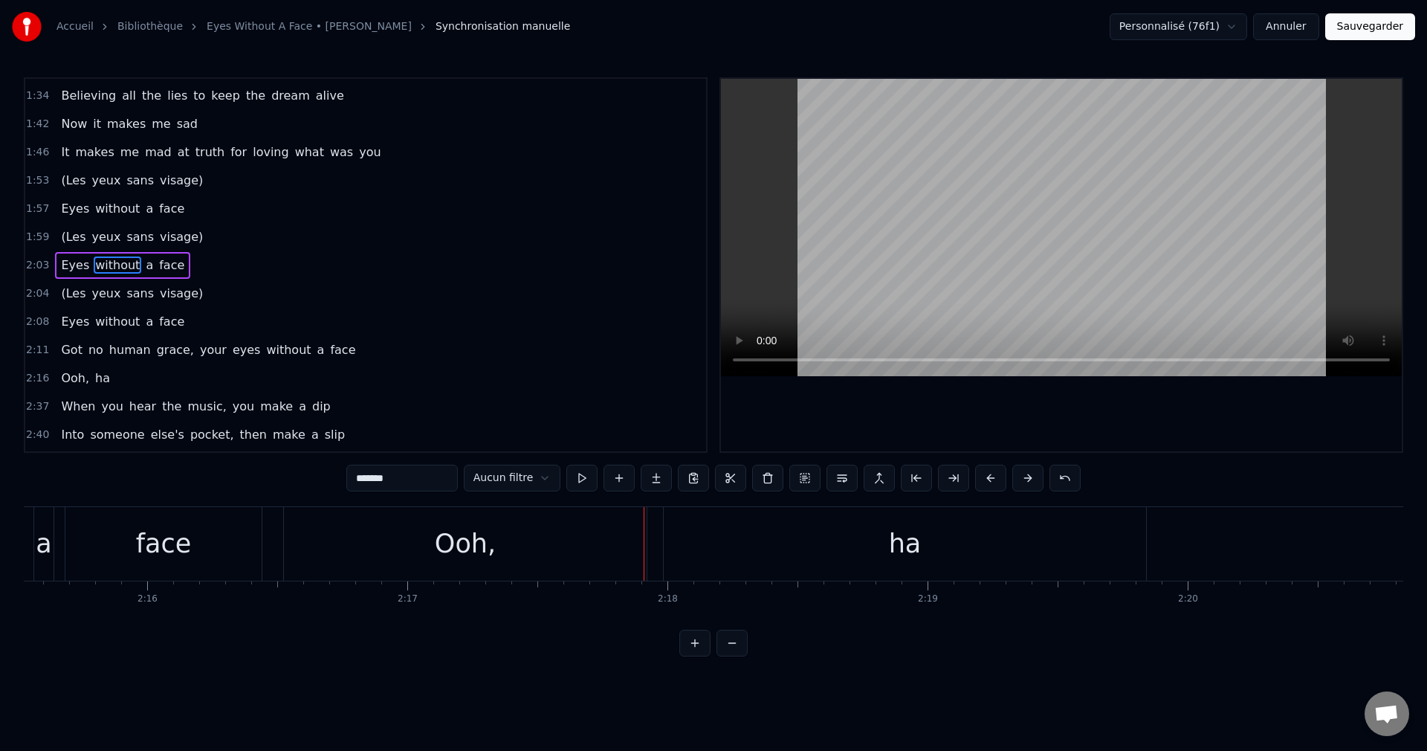
click at [904, 556] on div "ha" at bounding box center [905, 543] width 33 height 39
type input "**"
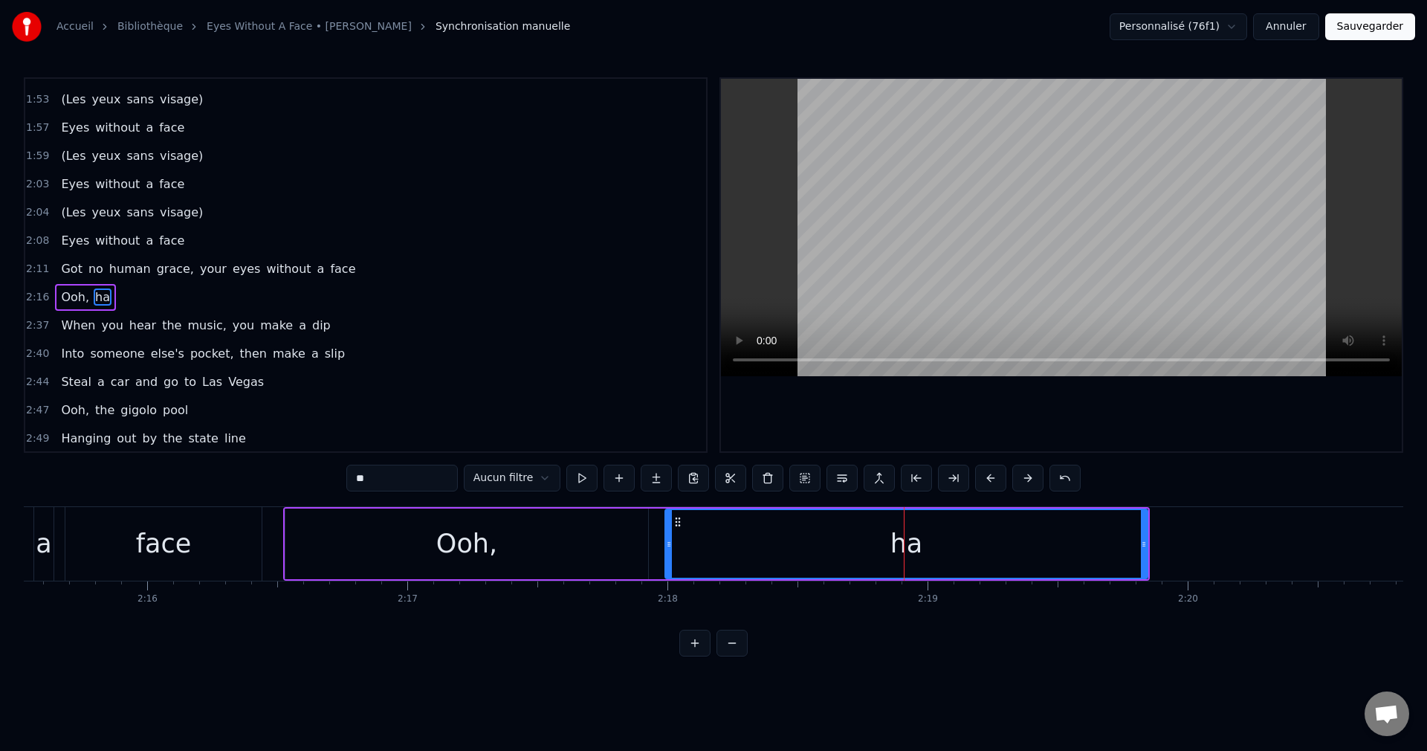
scroll to position [534, 0]
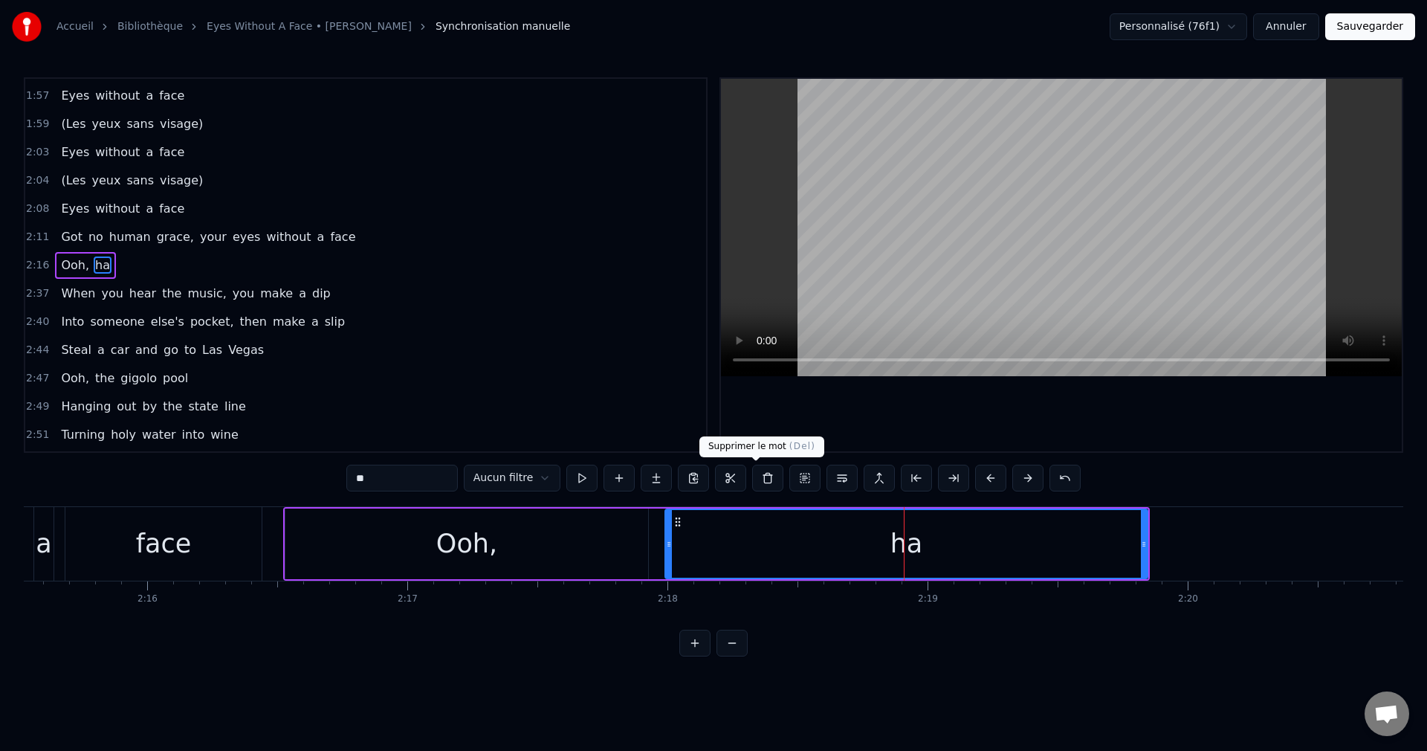
click at [752, 478] on button at bounding box center [767, 478] width 31 height 27
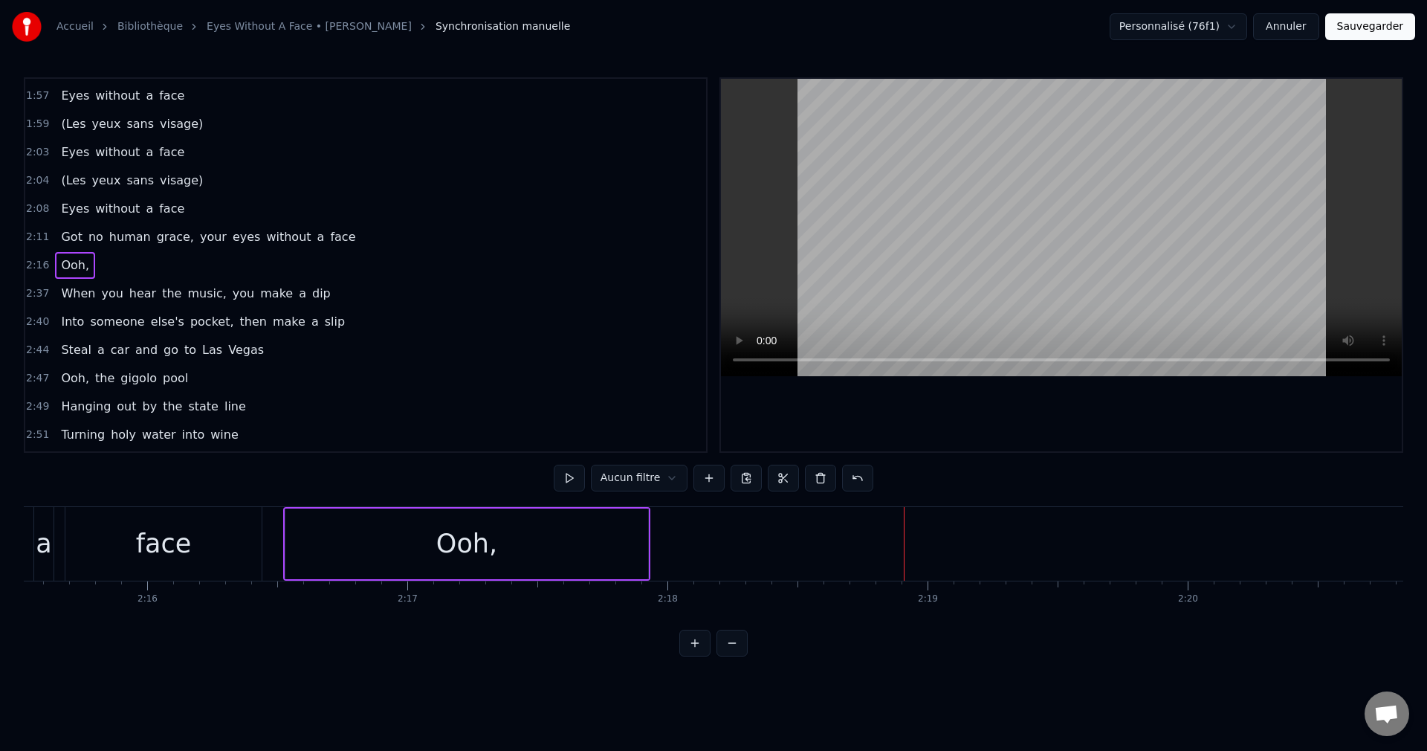
click at [511, 536] on div "Ooh," at bounding box center [466, 544] width 363 height 71
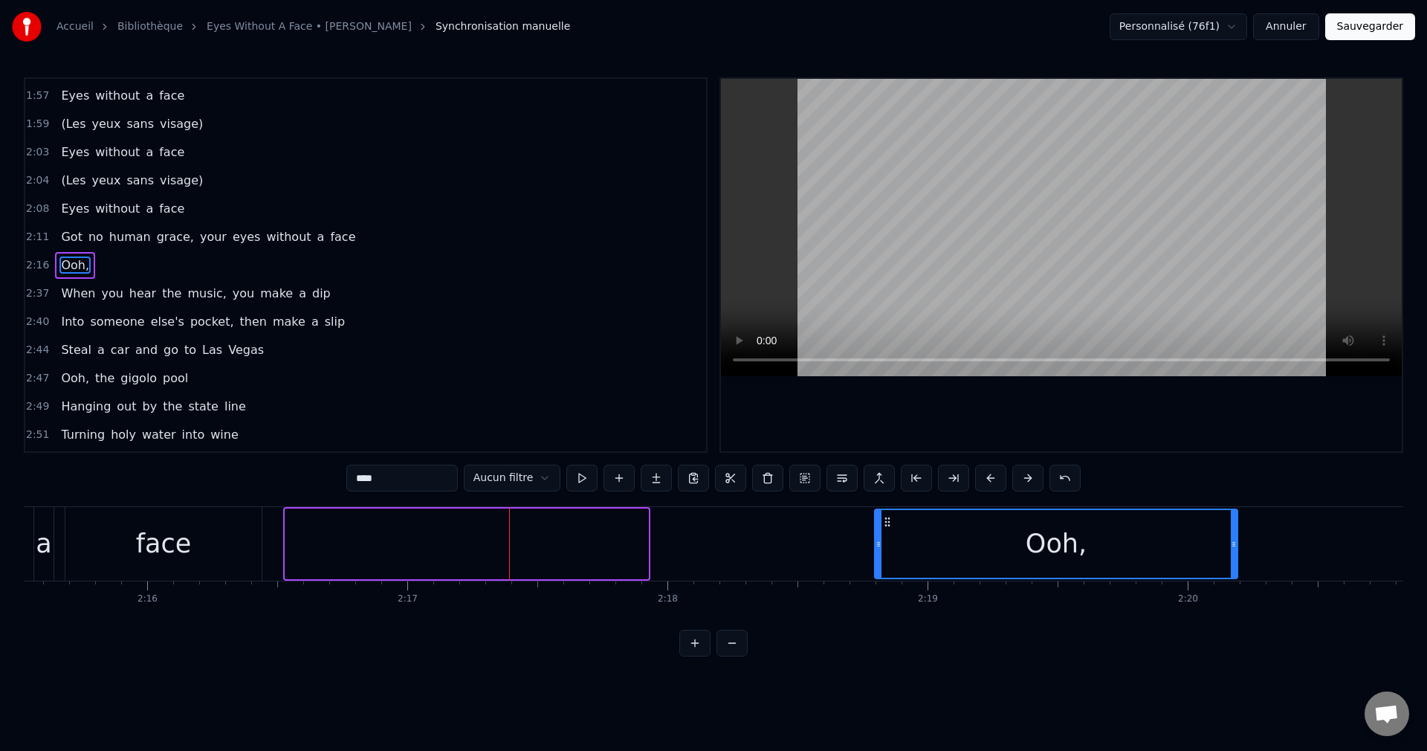
drag, startPoint x: 300, startPoint y: 521, endPoint x: 889, endPoint y: 564, distance: 591.1
click at [889, 564] on div "Ooh," at bounding box center [1056, 544] width 361 height 68
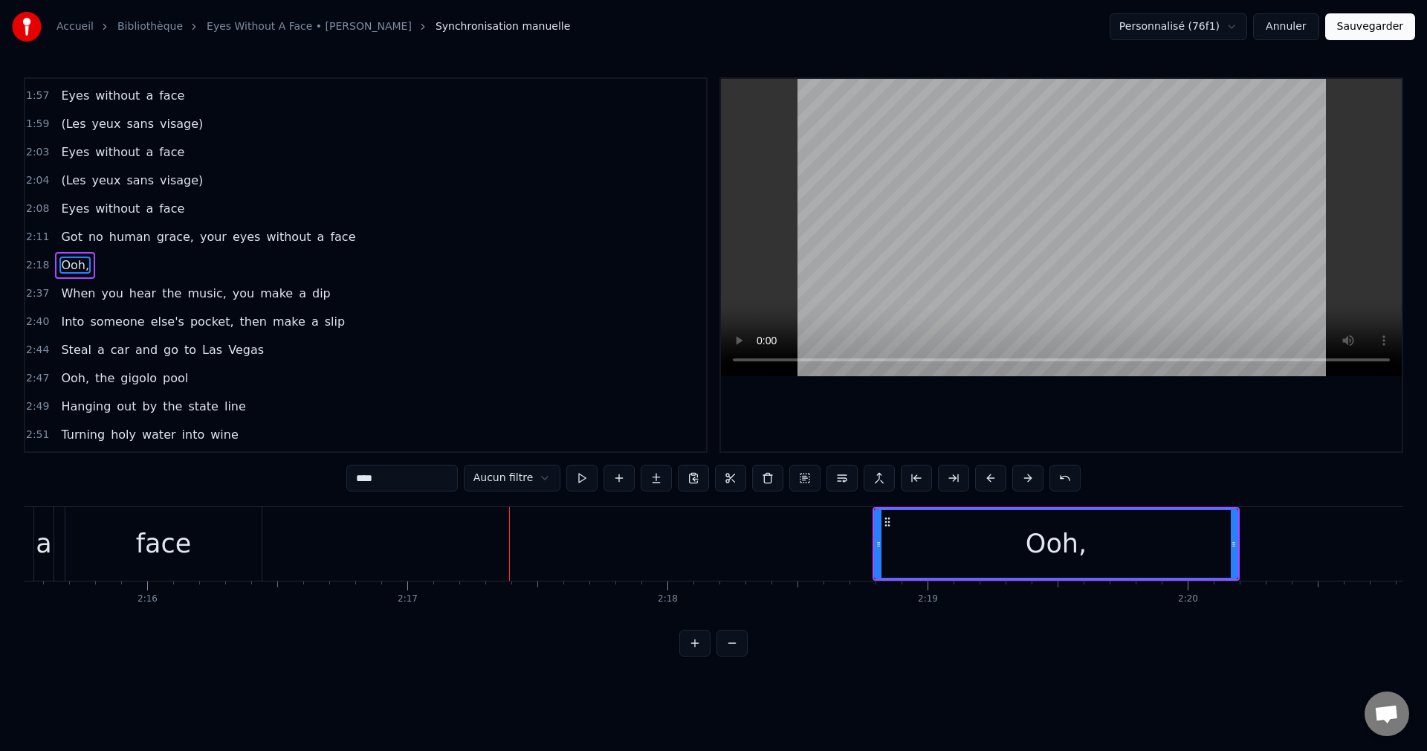
click at [170, 562] on div "face" at bounding box center [164, 543] width 56 height 39
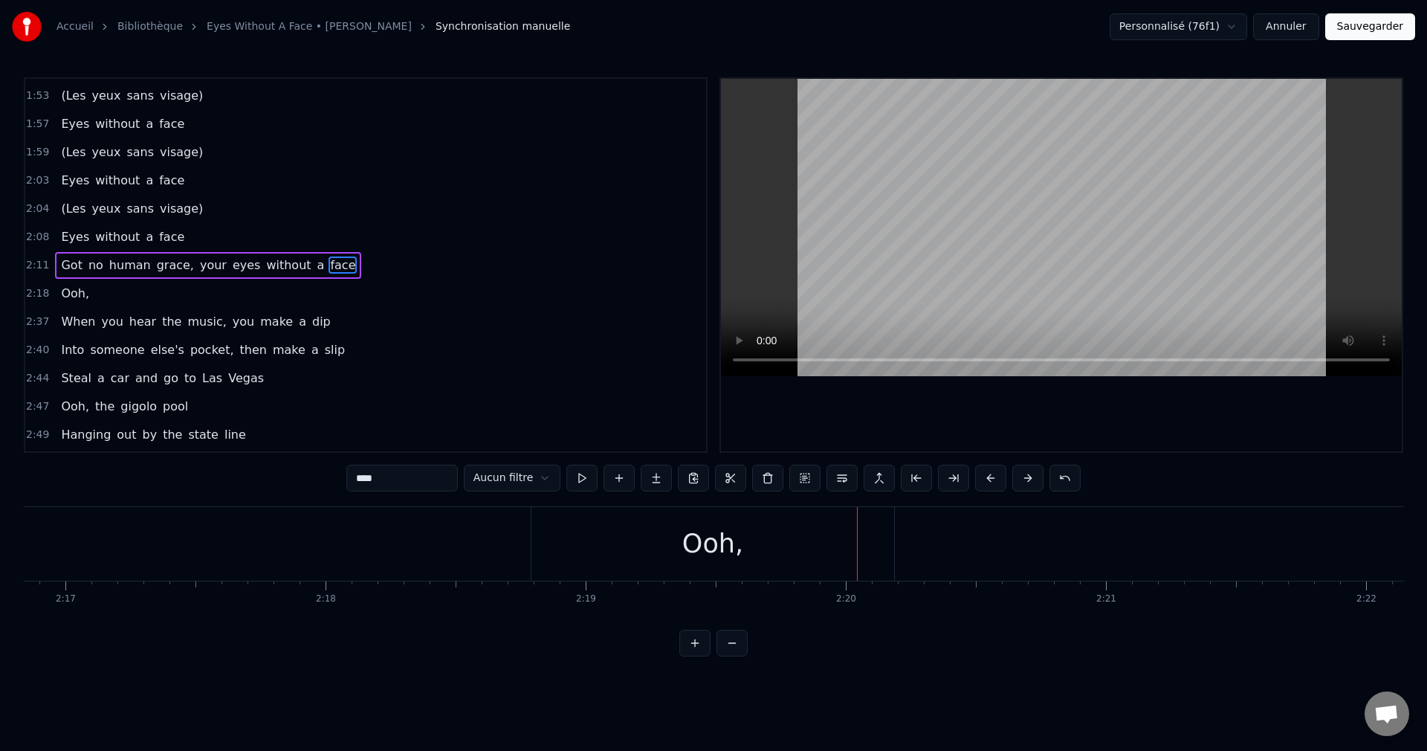
scroll to position [0, 35691]
click at [588, 540] on div "Ooh," at bounding box center [627, 544] width 363 height 74
type input "****"
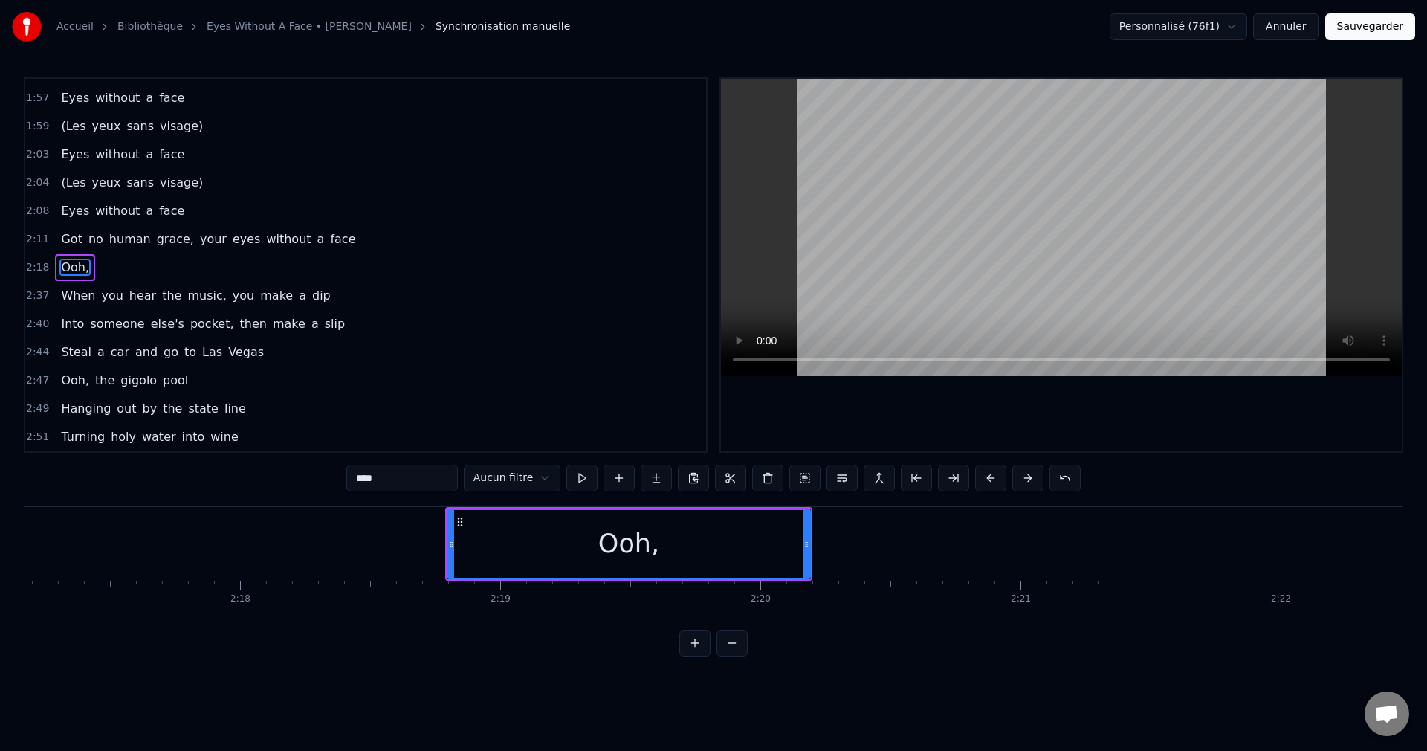
scroll to position [534, 0]
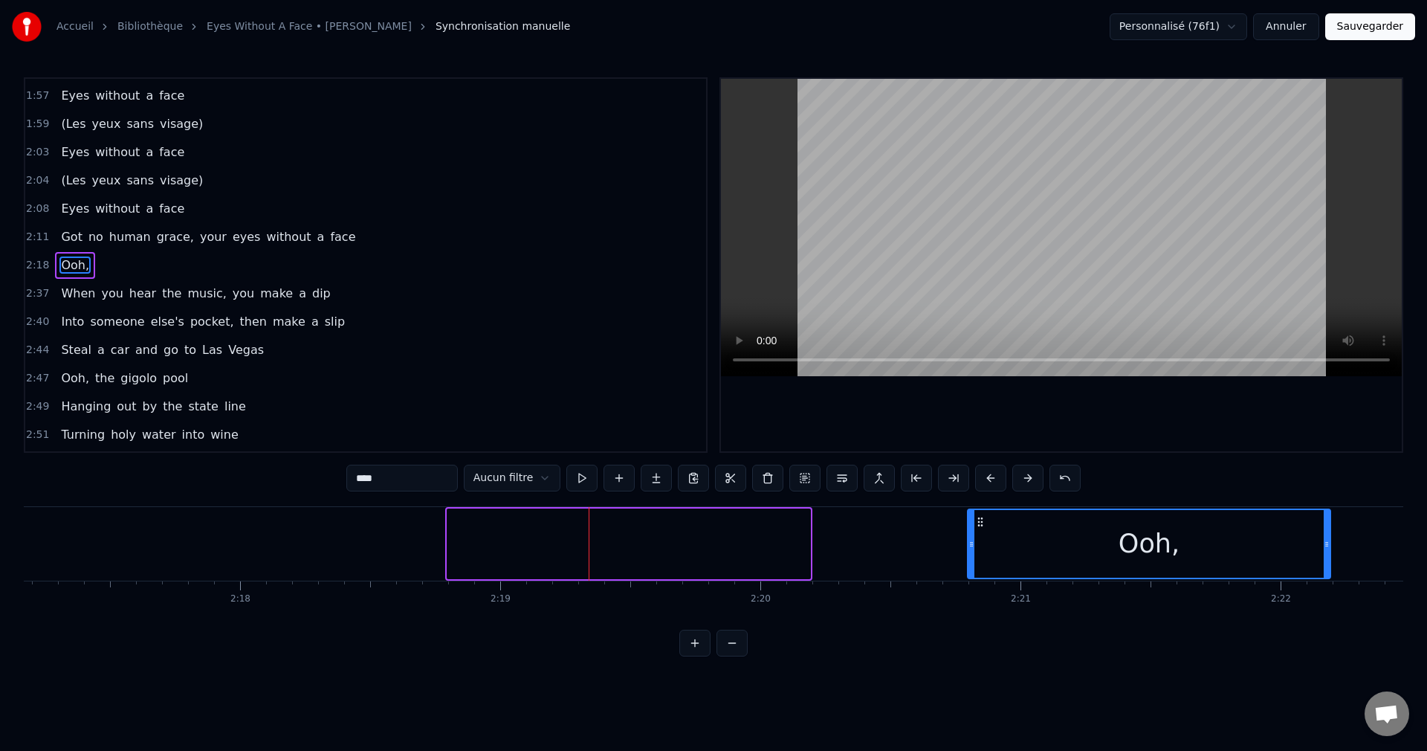
drag, startPoint x: 460, startPoint y: 521, endPoint x: 981, endPoint y: 556, distance: 521.6
click at [981, 556] on div "Ooh," at bounding box center [1149, 544] width 361 height 68
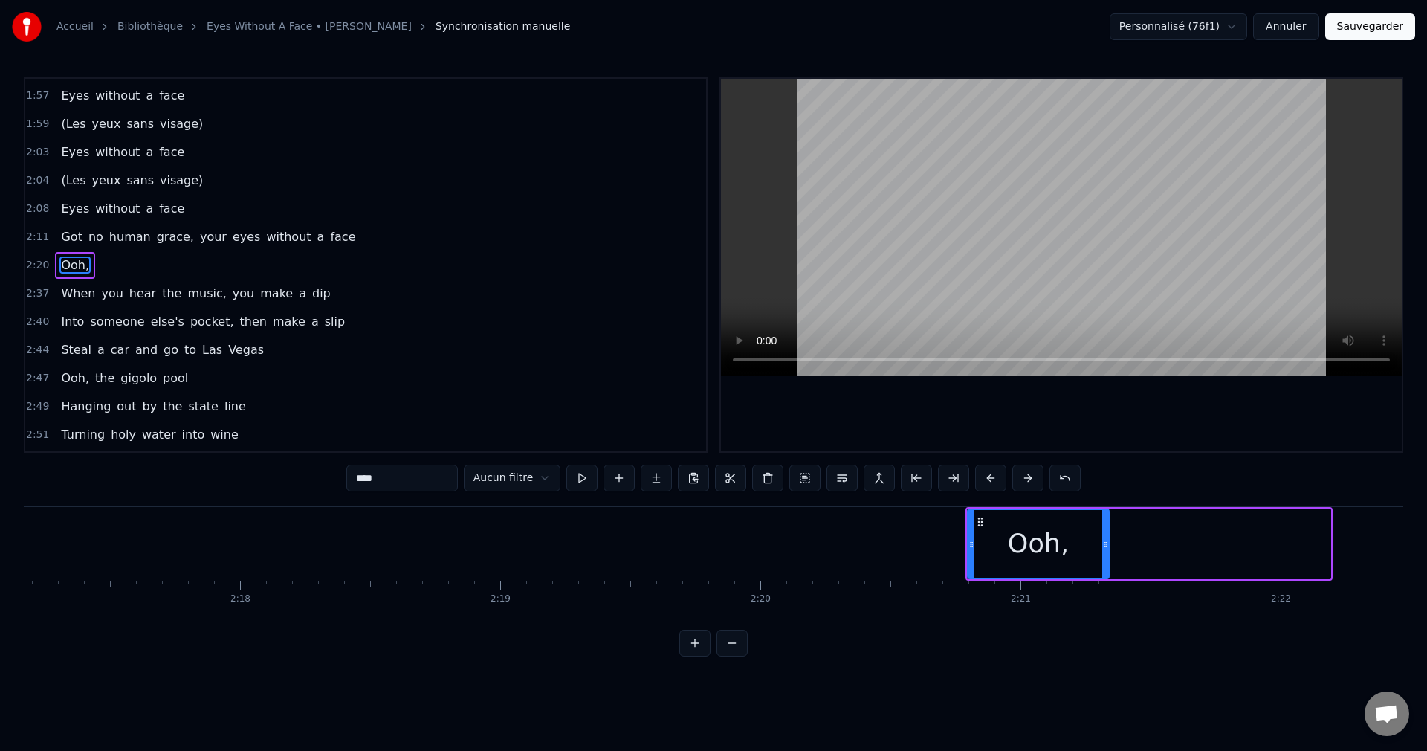
drag, startPoint x: 1327, startPoint y: 542, endPoint x: 1105, endPoint y: 559, distance: 222.2
click at [1105, 559] on div at bounding box center [1105, 544] width 6 height 68
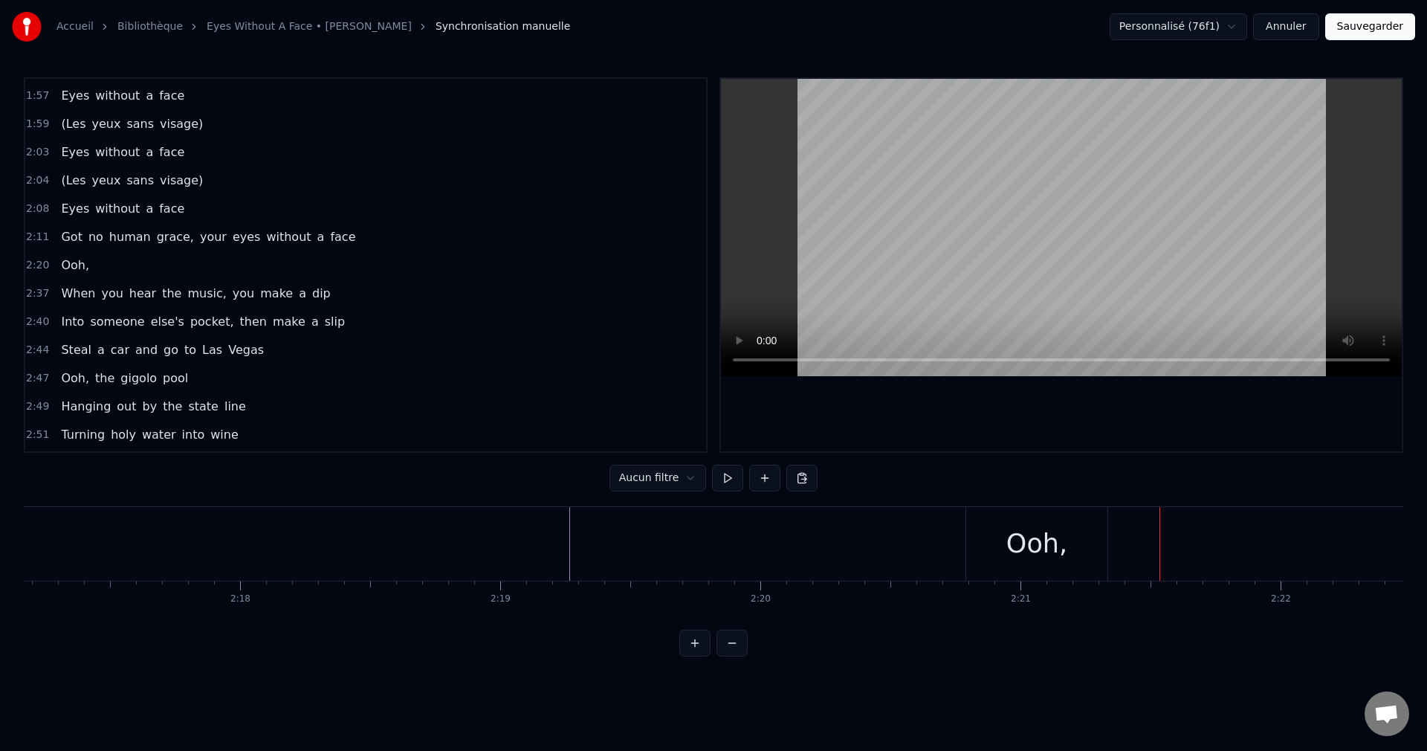
click at [1057, 529] on div "Ooh," at bounding box center [1037, 543] width 61 height 39
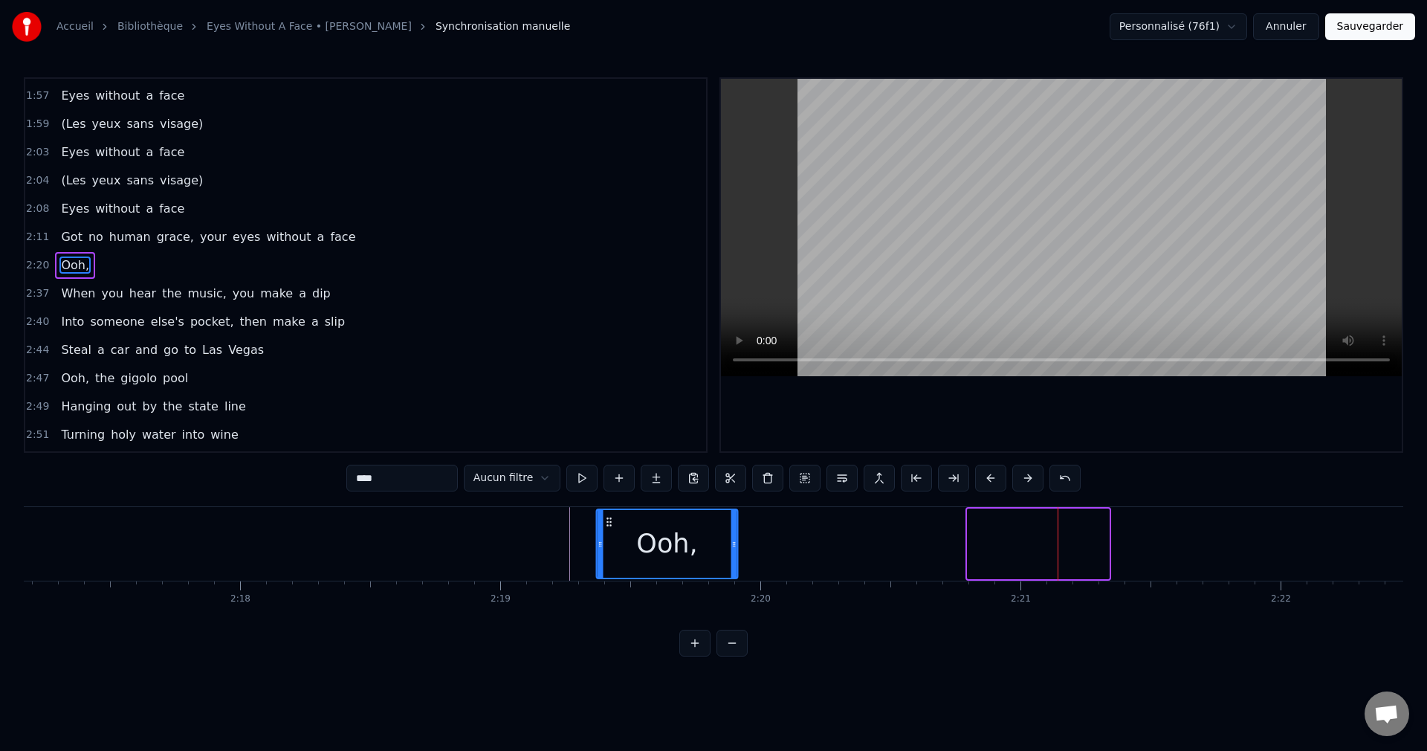
drag, startPoint x: 980, startPoint y: 521, endPoint x: 601, endPoint y: 546, distance: 380.0
click at [608, 543] on div "Ooh," at bounding box center [668, 544] width 140 height 68
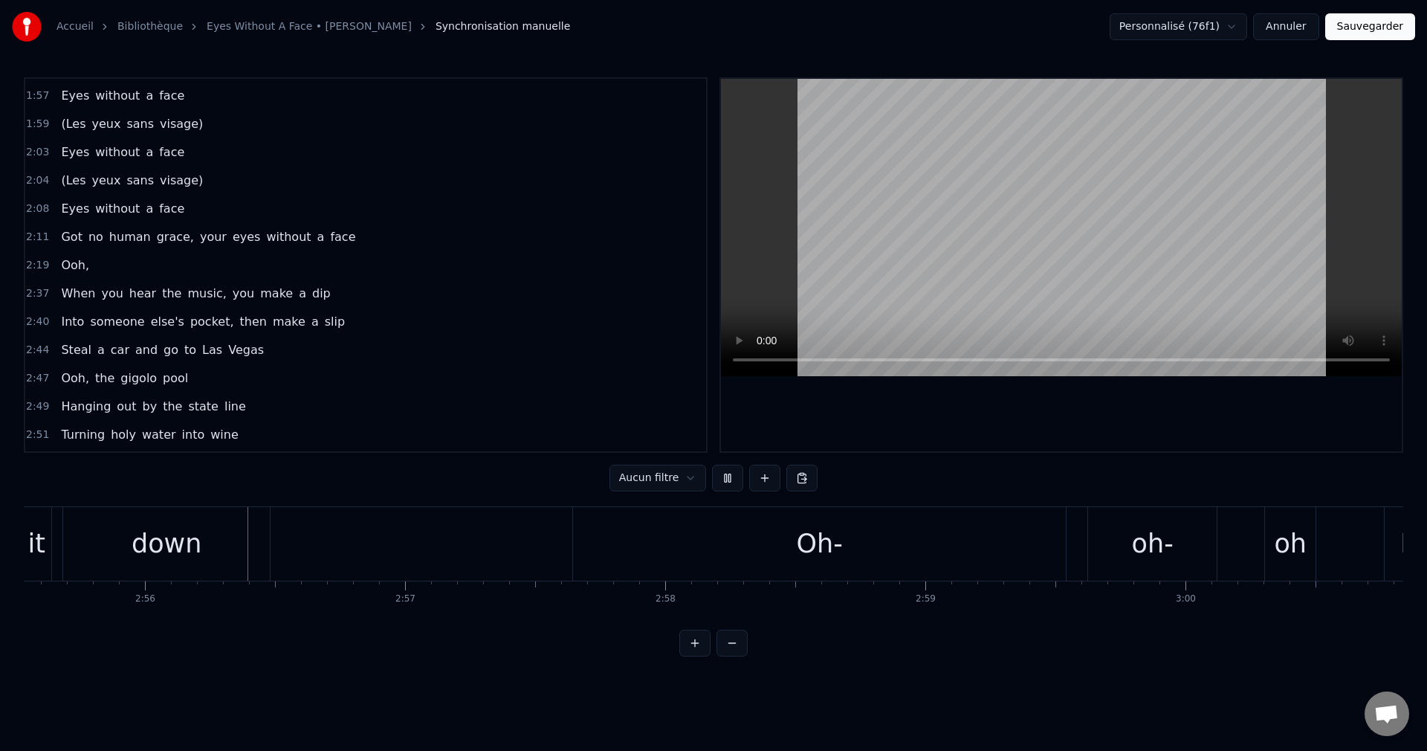
scroll to position [0, 45680]
click at [830, 543] on div "Oh-" at bounding box center [814, 543] width 46 height 39
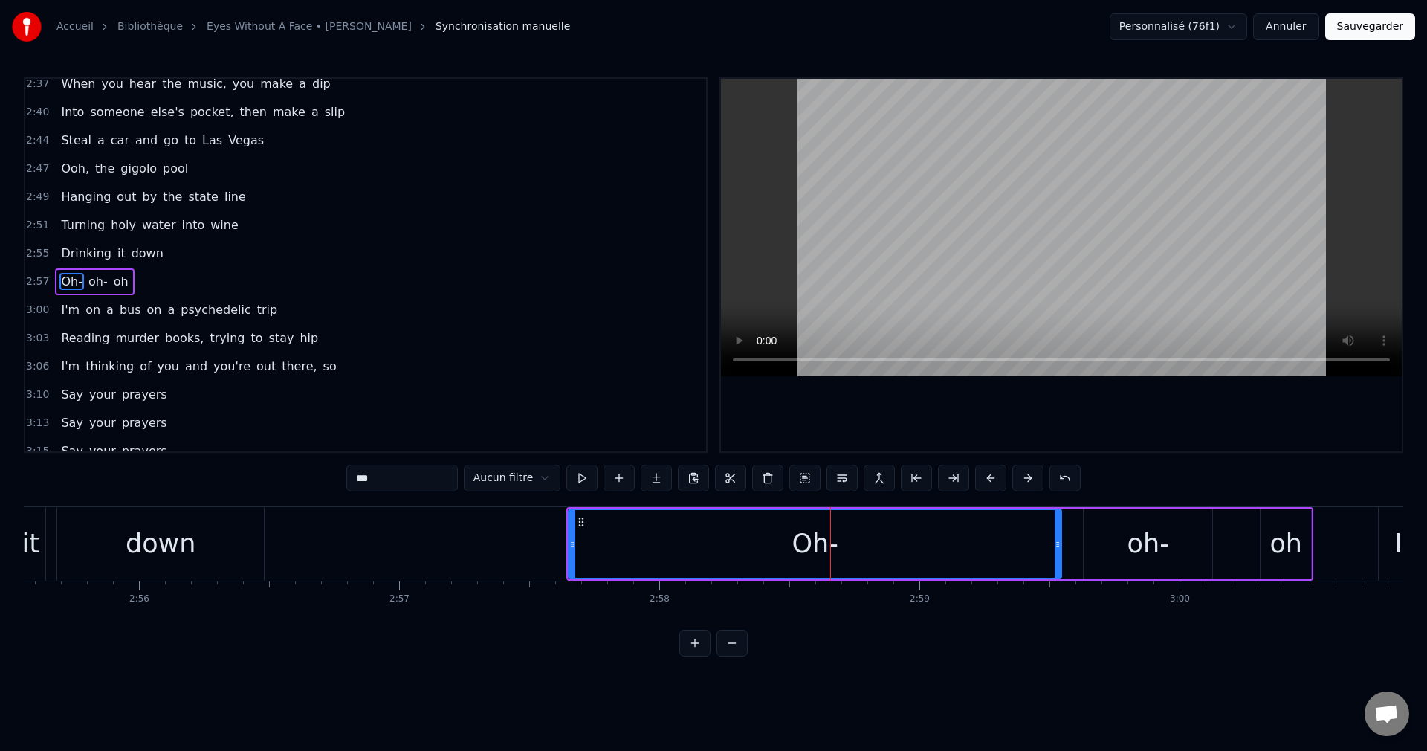
scroll to position [760, 0]
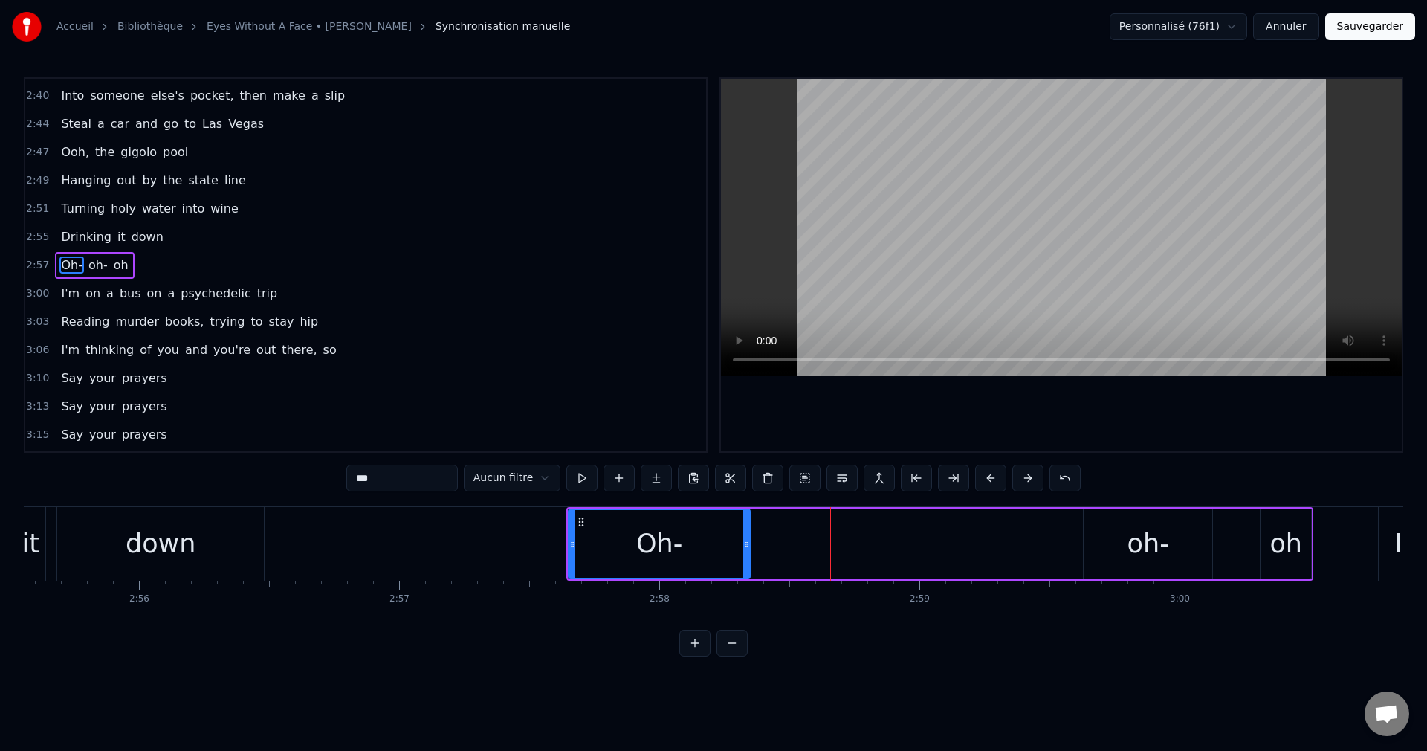
drag, startPoint x: 1059, startPoint y: 543, endPoint x: 747, endPoint y: 568, distance: 312.5
click at [747, 568] on div at bounding box center [746, 544] width 6 height 68
click at [1122, 564] on div "oh-" at bounding box center [1148, 544] width 129 height 71
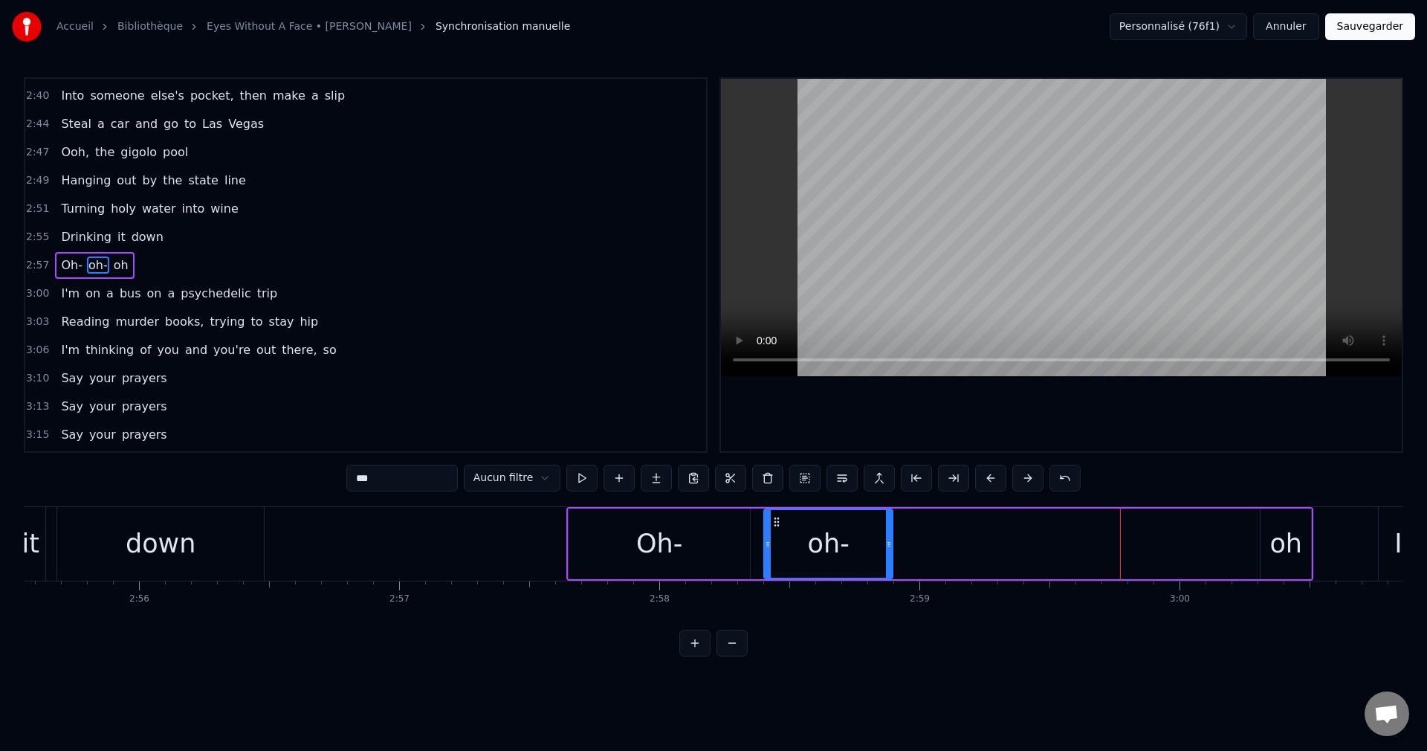
drag, startPoint x: 1099, startPoint y: 520, endPoint x: 779, endPoint y: 549, distance: 321.0
click at [779, 549] on div "oh-" at bounding box center [828, 544] width 127 height 68
drag, startPoint x: 891, startPoint y: 540, endPoint x: 1048, endPoint y: 552, distance: 157.3
click at [1050, 552] on div at bounding box center [1048, 544] width 6 height 68
click at [1289, 541] on div "oh" at bounding box center [1286, 543] width 33 height 39
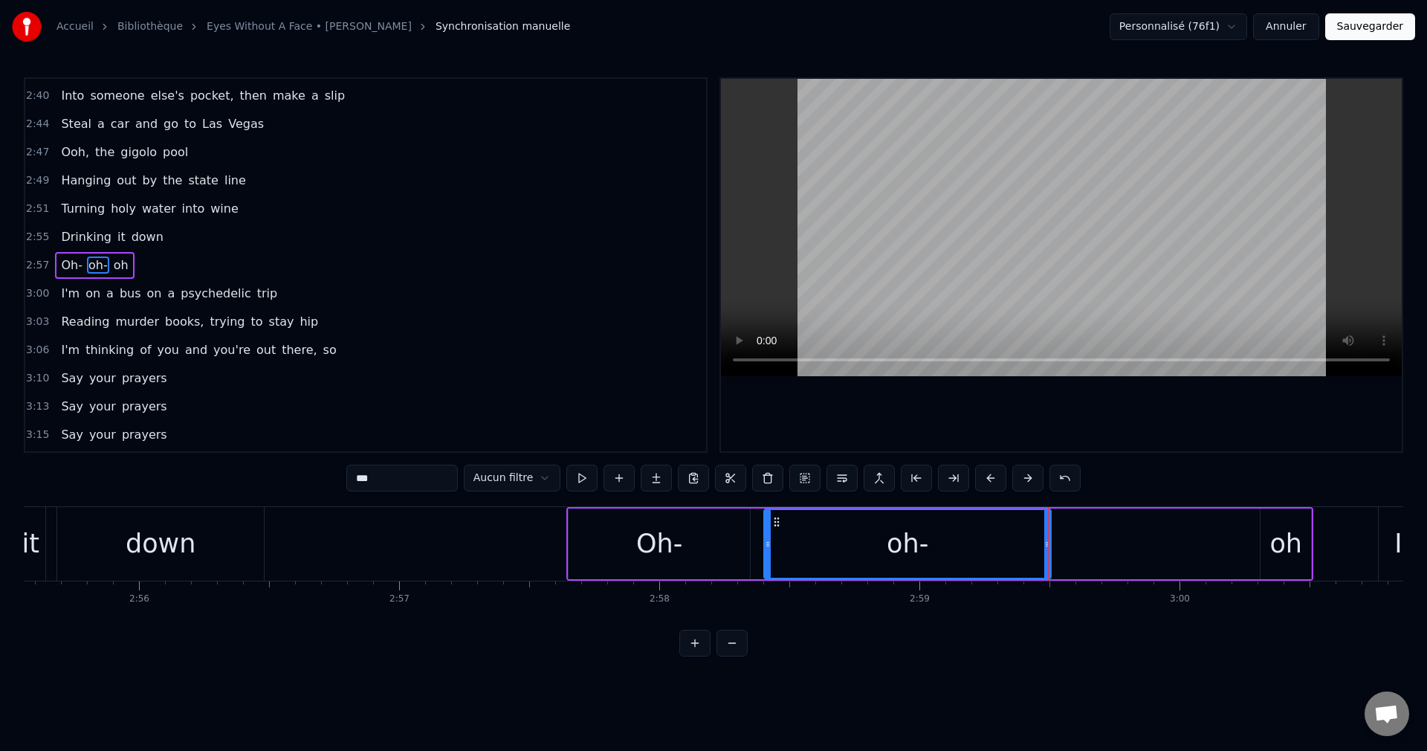
type input "**"
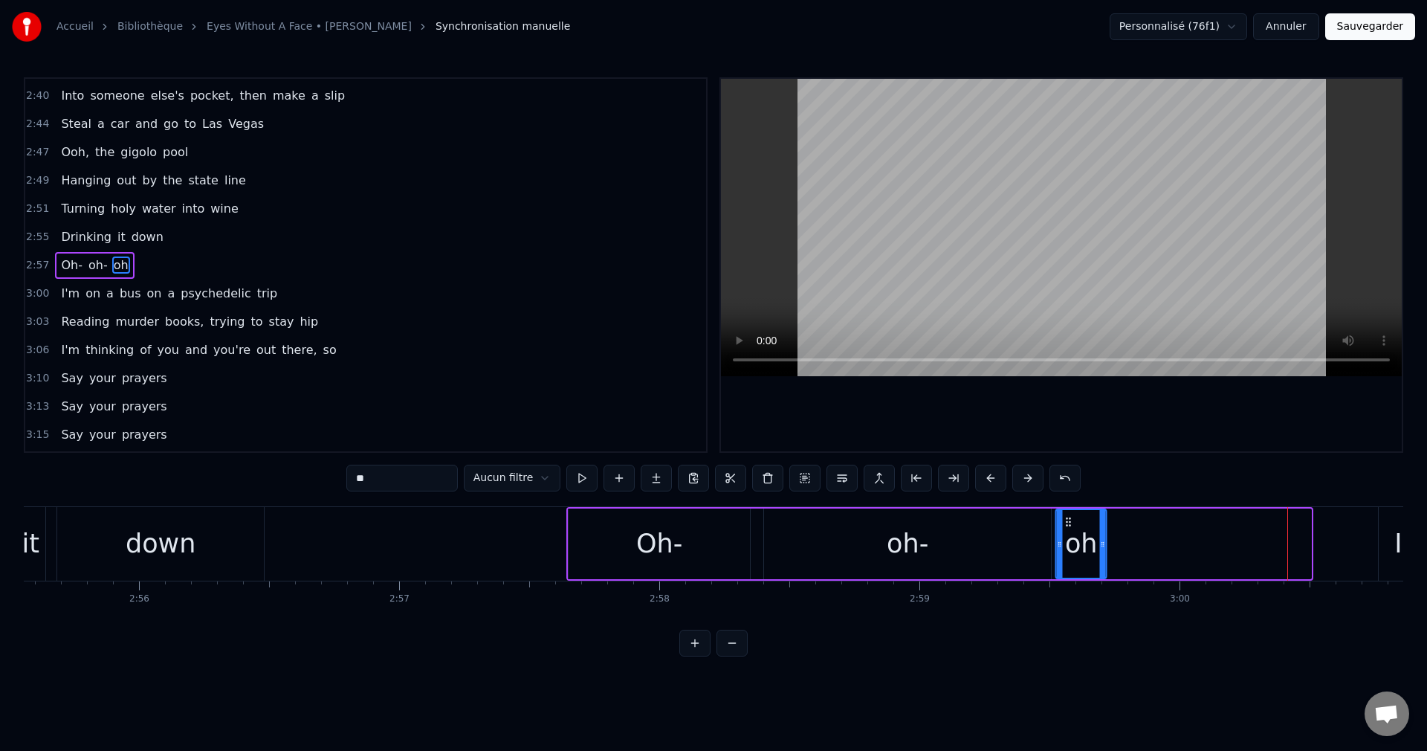
drag, startPoint x: 1273, startPoint y: 517, endPoint x: 1069, endPoint y: 551, distance: 207.2
click at [1069, 551] on div "oh" at bounding box center [1081, 544] width 49 height 68
drag, startPoint x: 1105, startPoint y: 544, endPoint x: 1287, endPoint y: 556, distance: 182.5
click at [1287, 556] on div at bounding box center [1285, 544] width 6 height 68
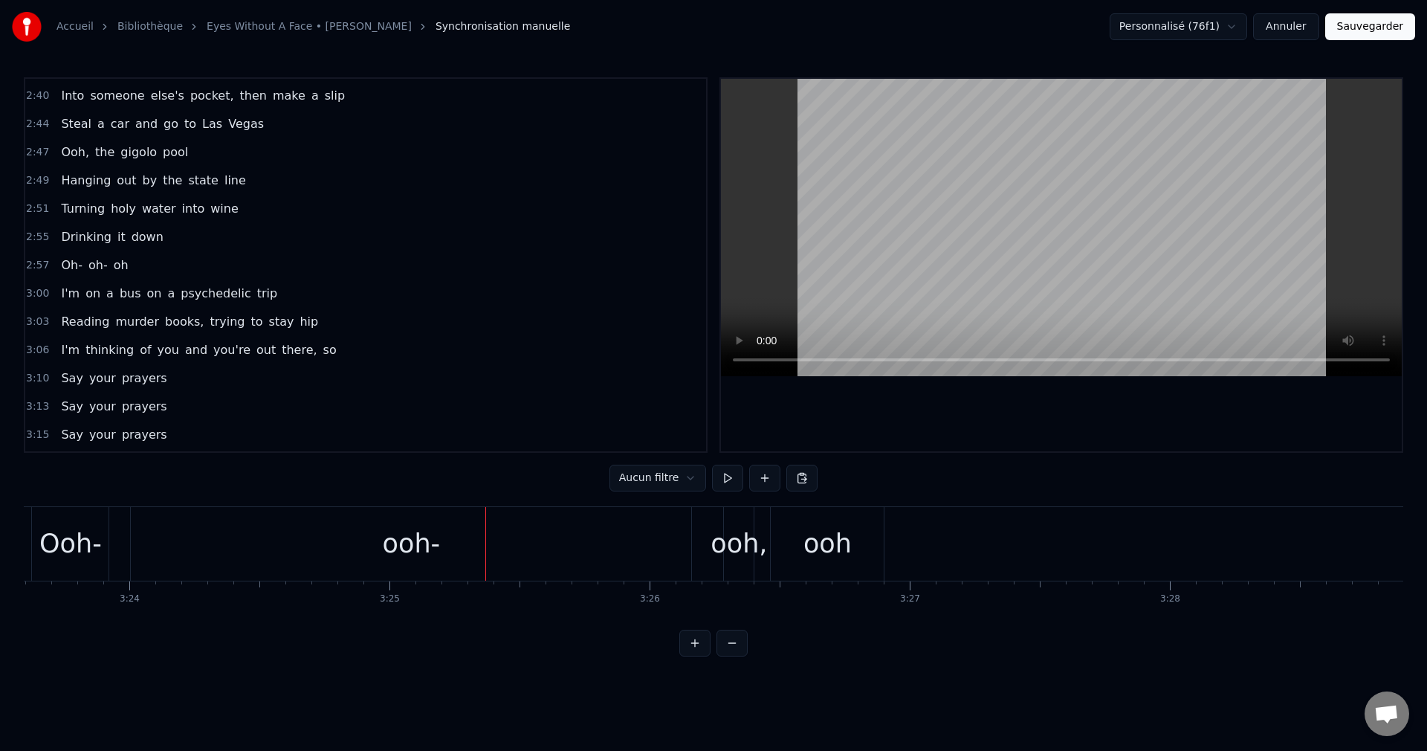
scroll to position [0, 53224]
click at [980, 630] on div "0:23 I'm all out of hope 0:27 One more bad break could bring a fall 0:34 When I…" at bounding box center [714, 366] width 1380 height 579
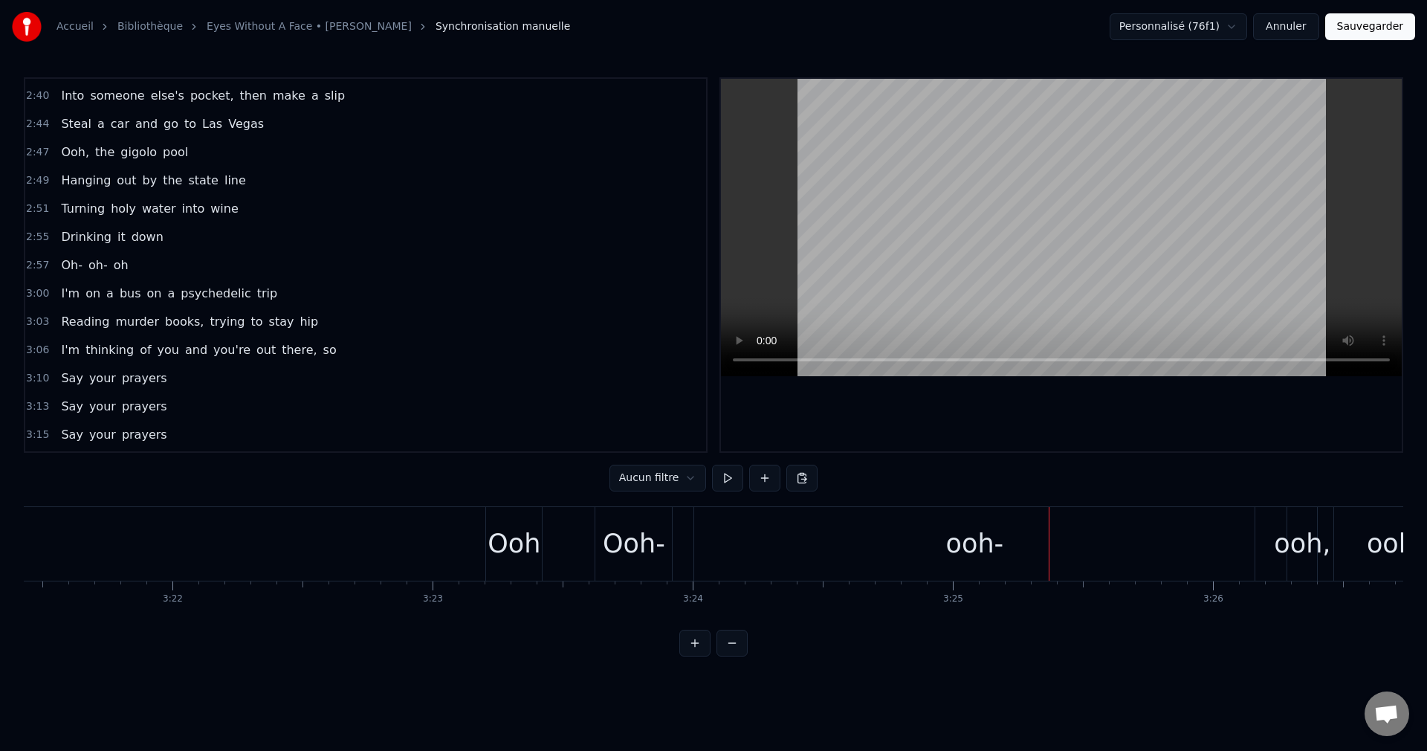
scroll to position [0, 52390]
click at [671, 548] on div "Ooh-" at bounding box center [655, 543] width 62 height 39
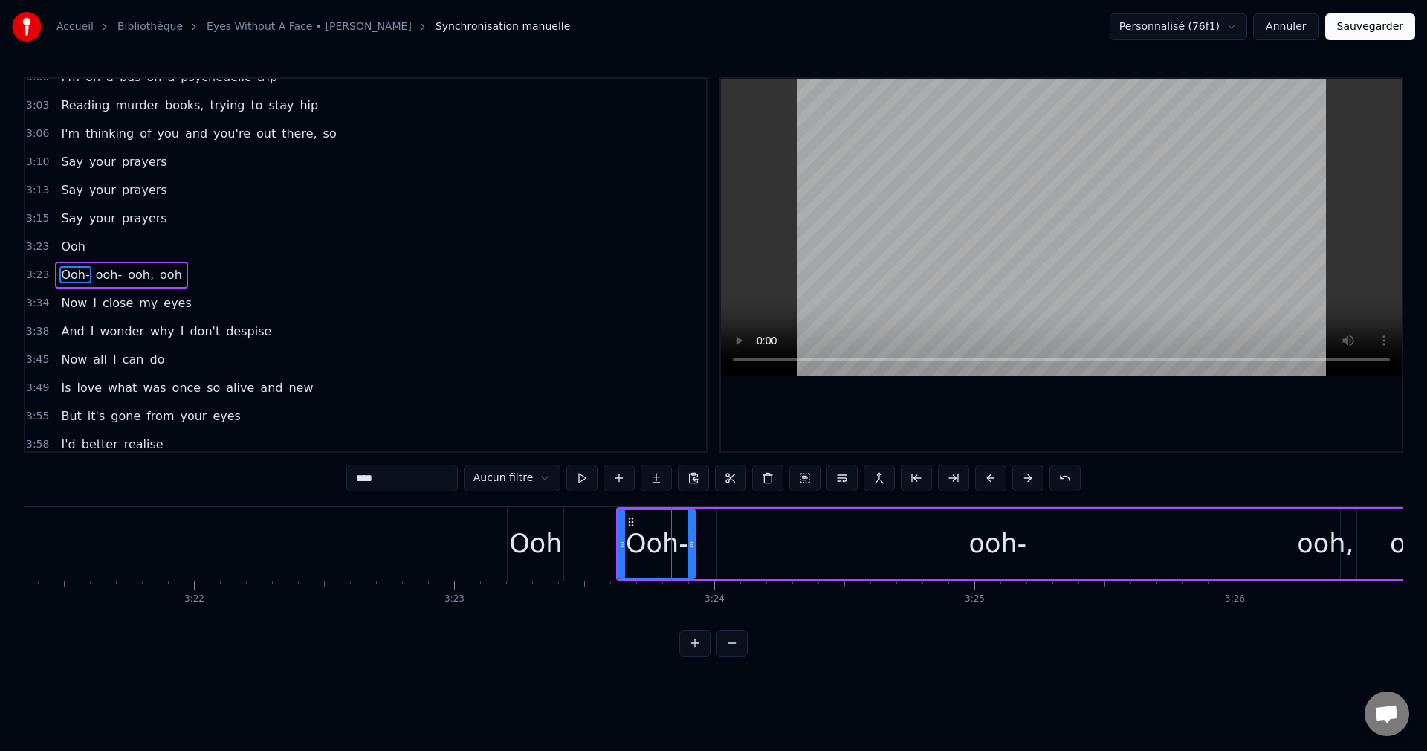
scroll to position [986, 0]
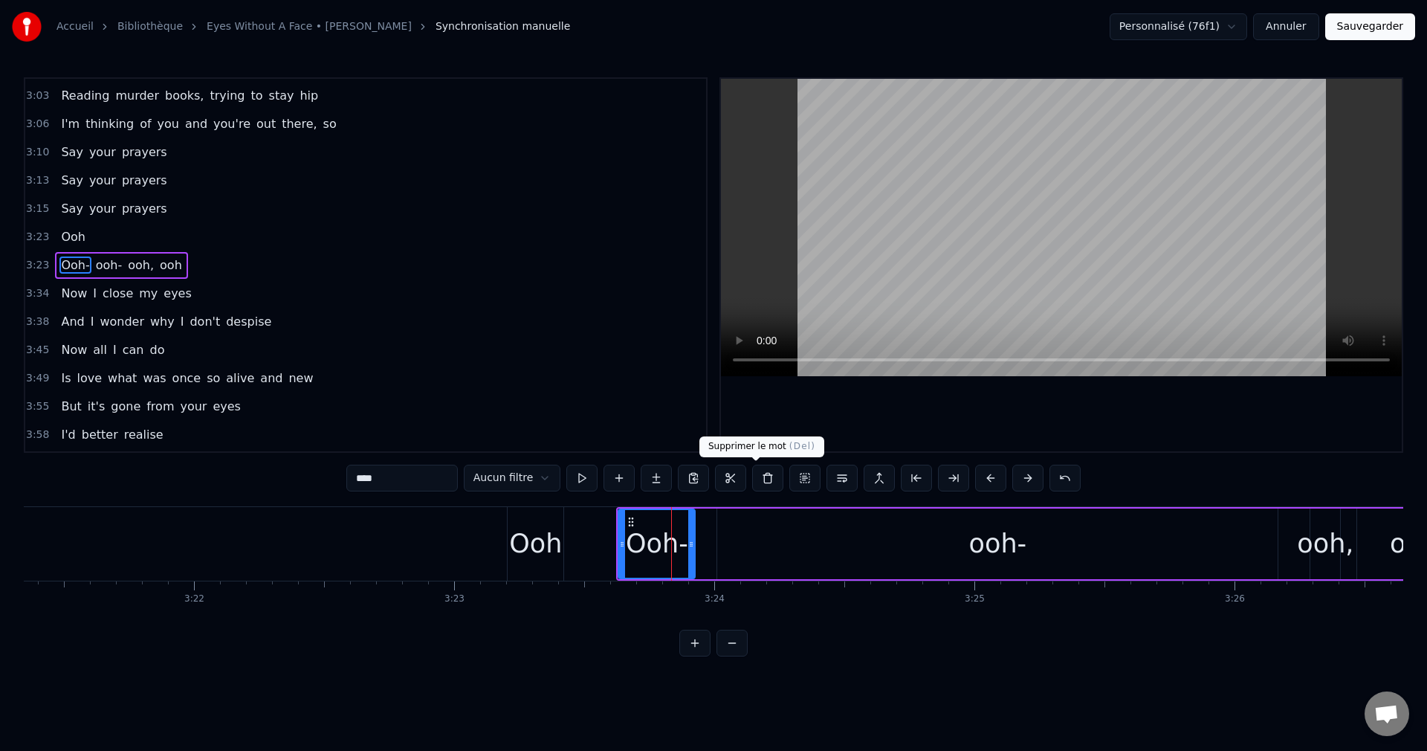
click at [756, 477] on button at bounding box center [767, 478] width 31 height 27
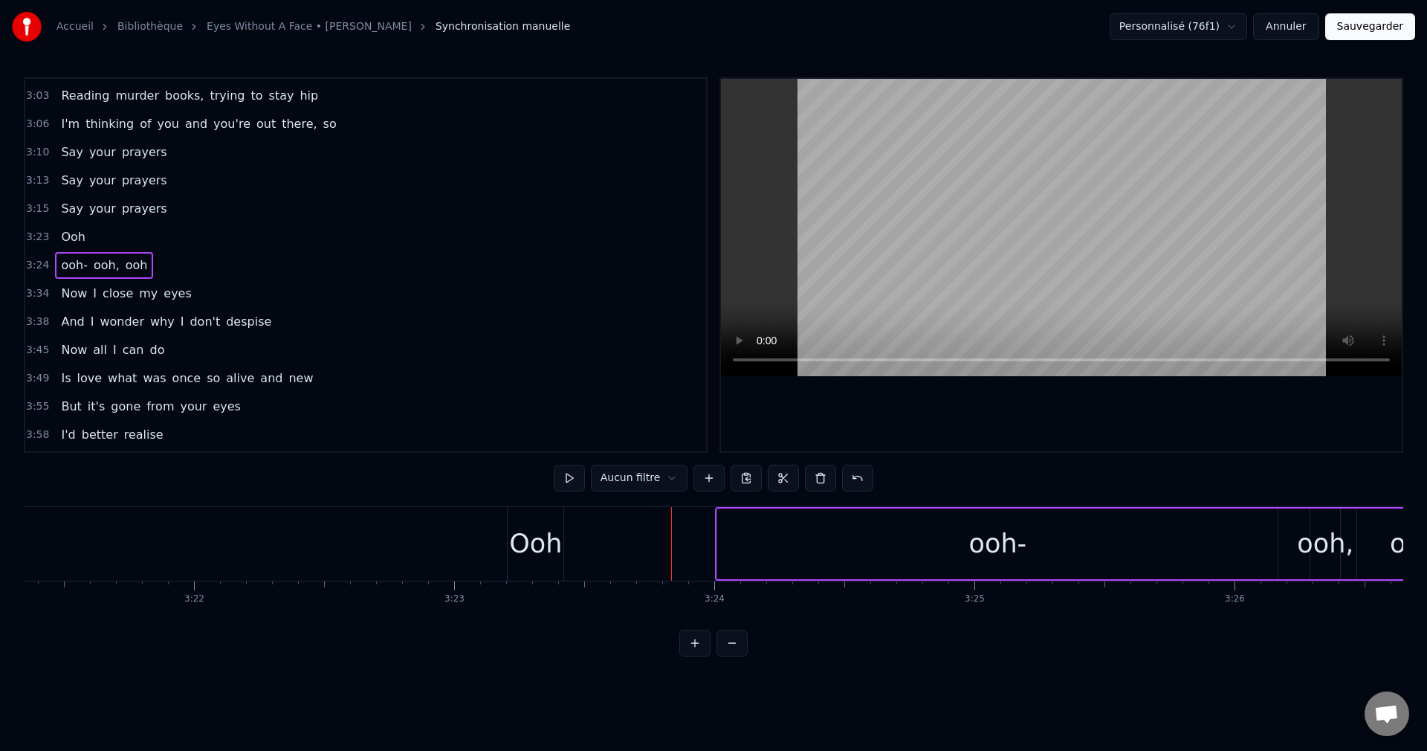
click at [976, 535] on div "ooh-" at bounding box center [998, 543] width 58 height 39
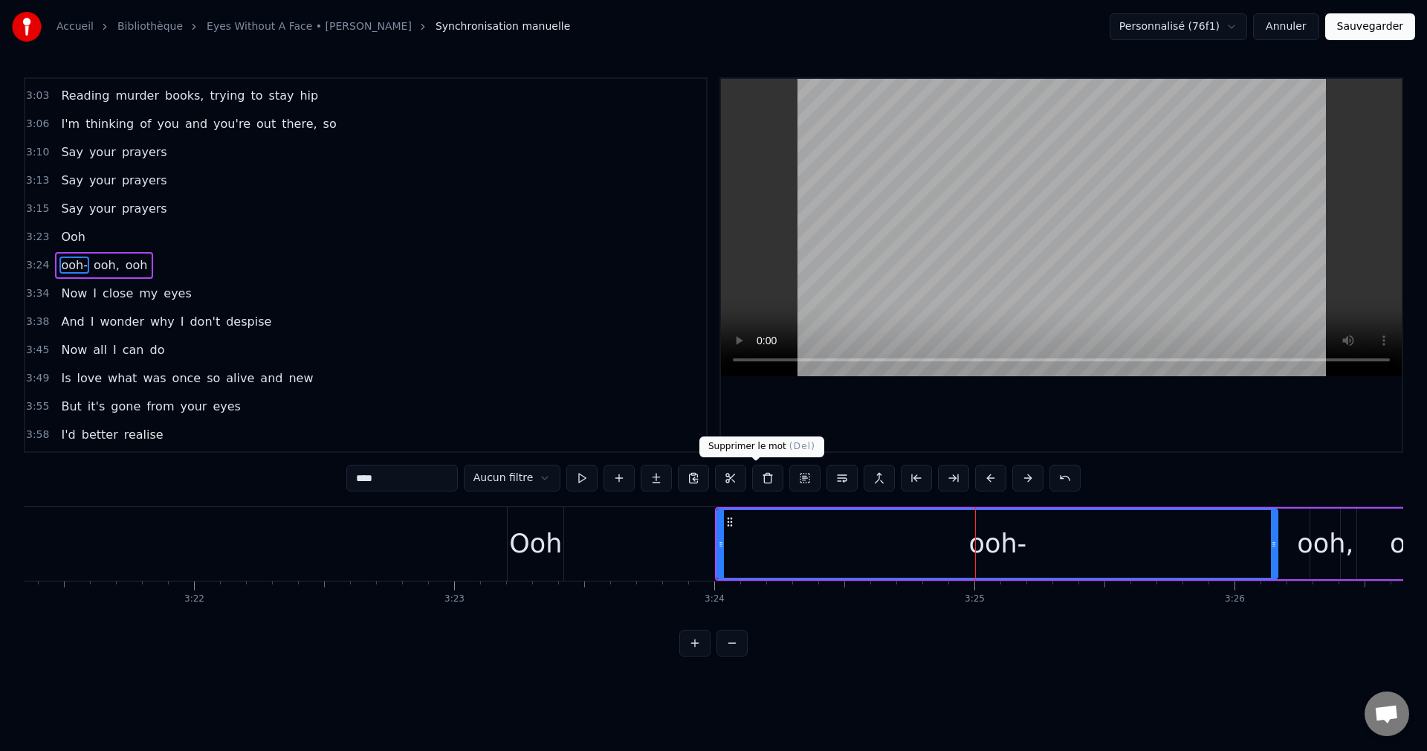
click at [759, 478] on button at bounding box center [767, 478] width 31 height 27
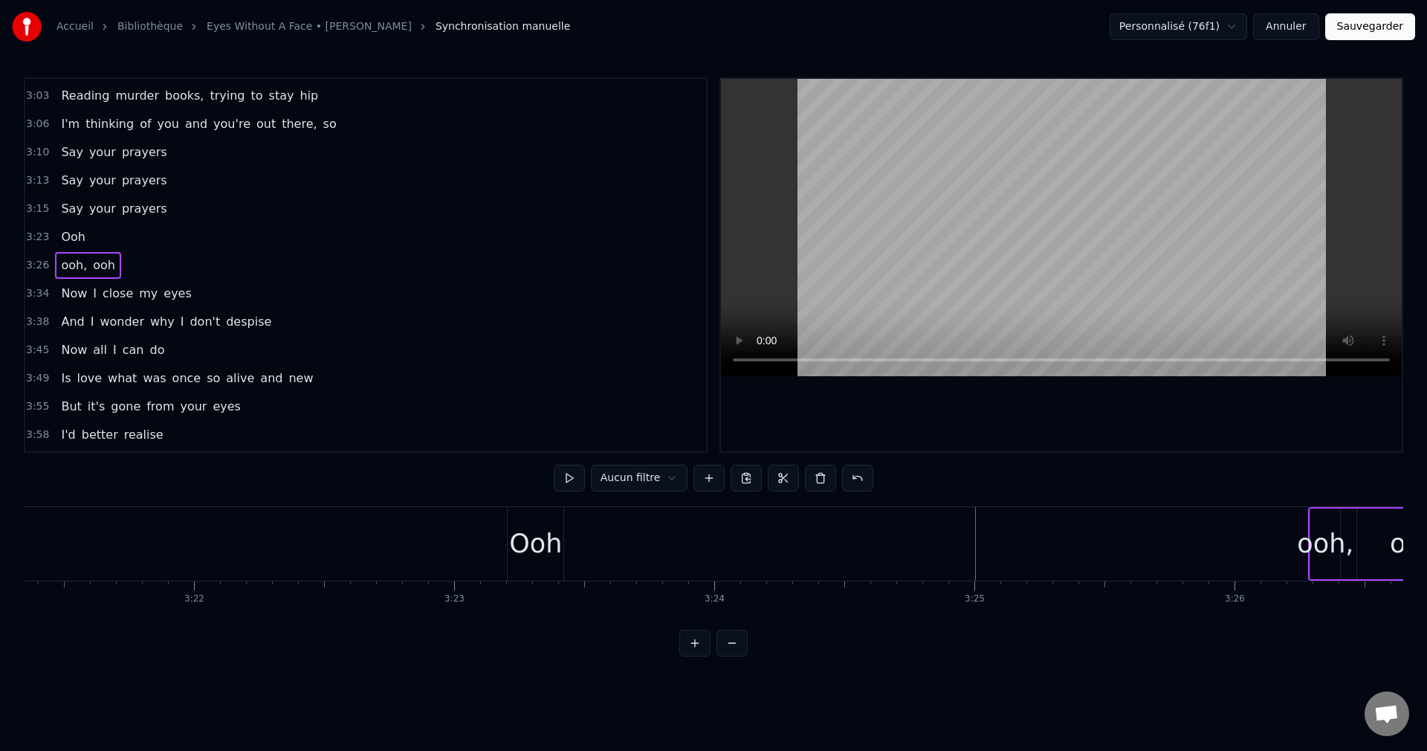
click at [1320, 552] on div "ooh," at bounding box center [1325, 543] width 57 height 39
click at [759, 480] on button at bounding box center [767, 478] width 31 height 27
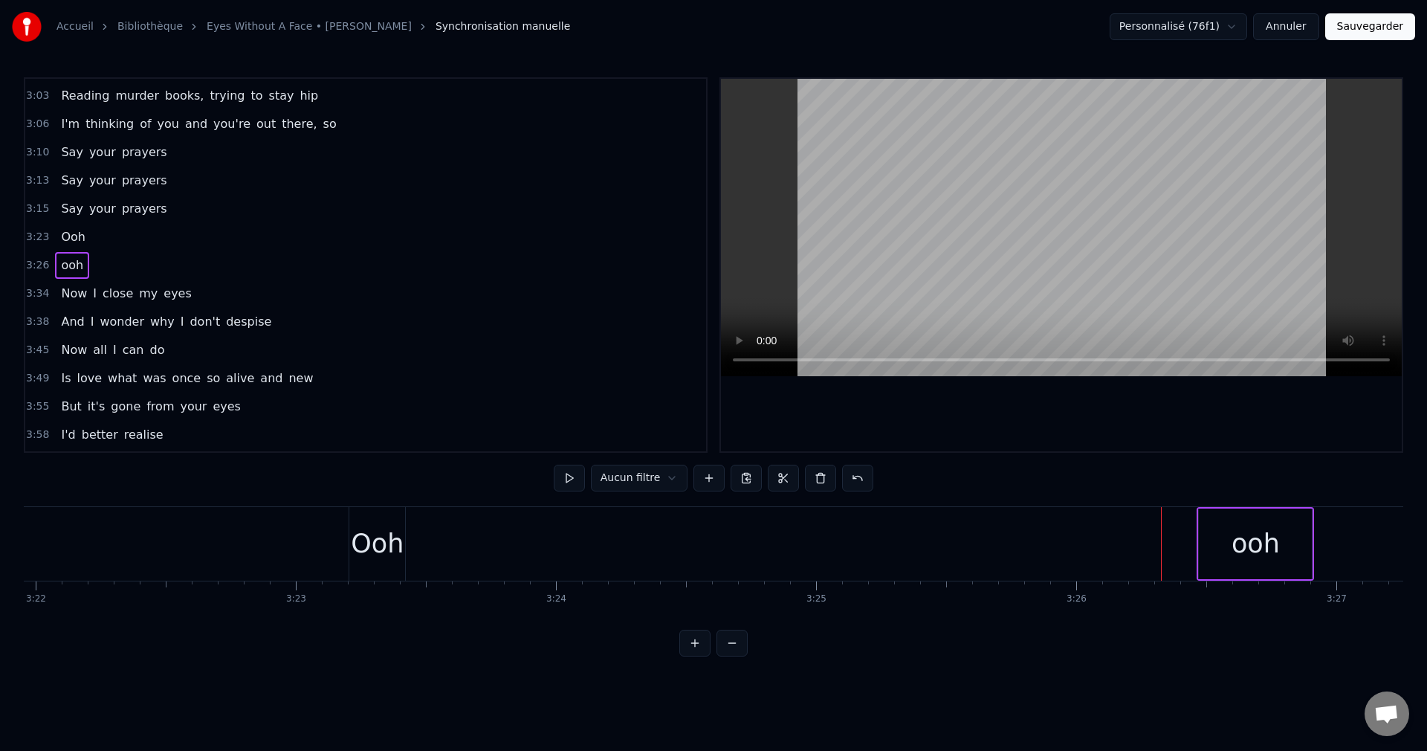
scroll to position [0, 52687]
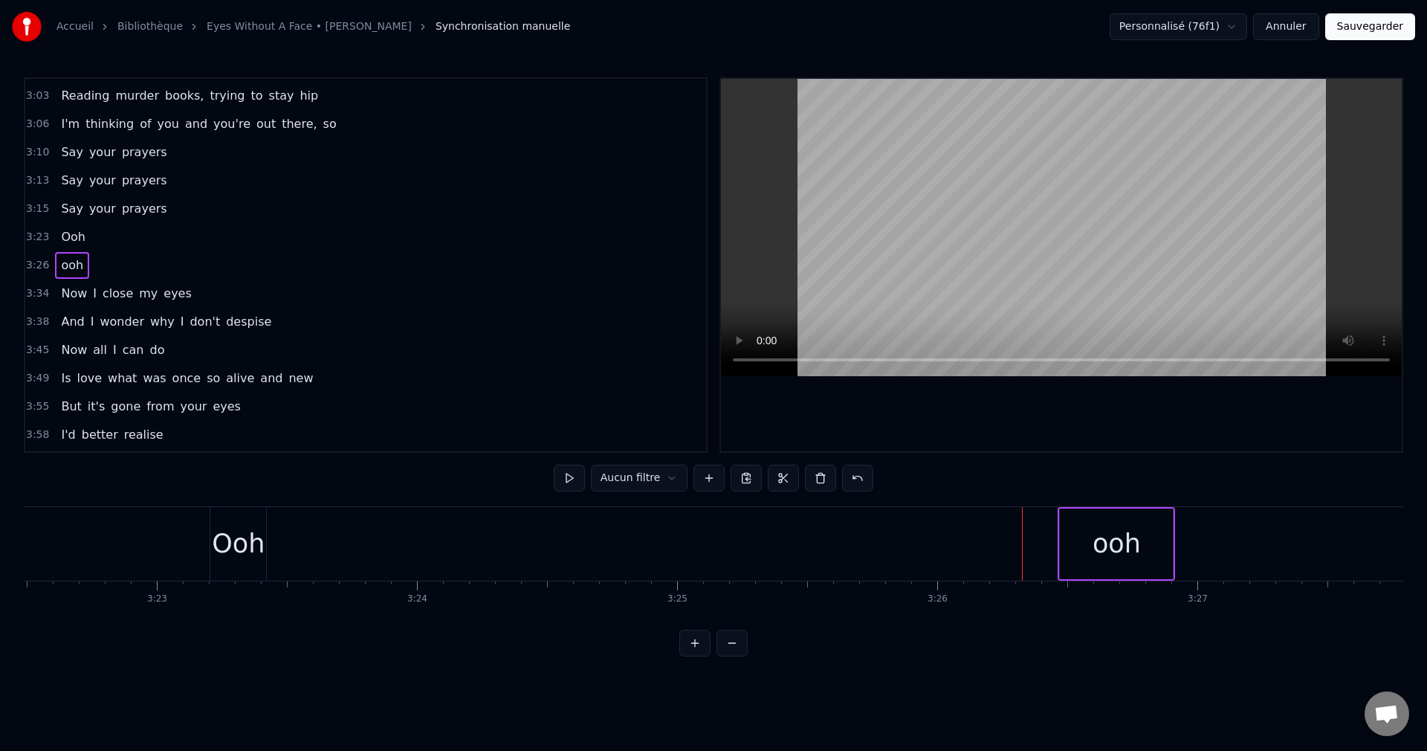
click at [1106, 551] on div "ooh" at bounding box center [1117, 543] width 48 height 39
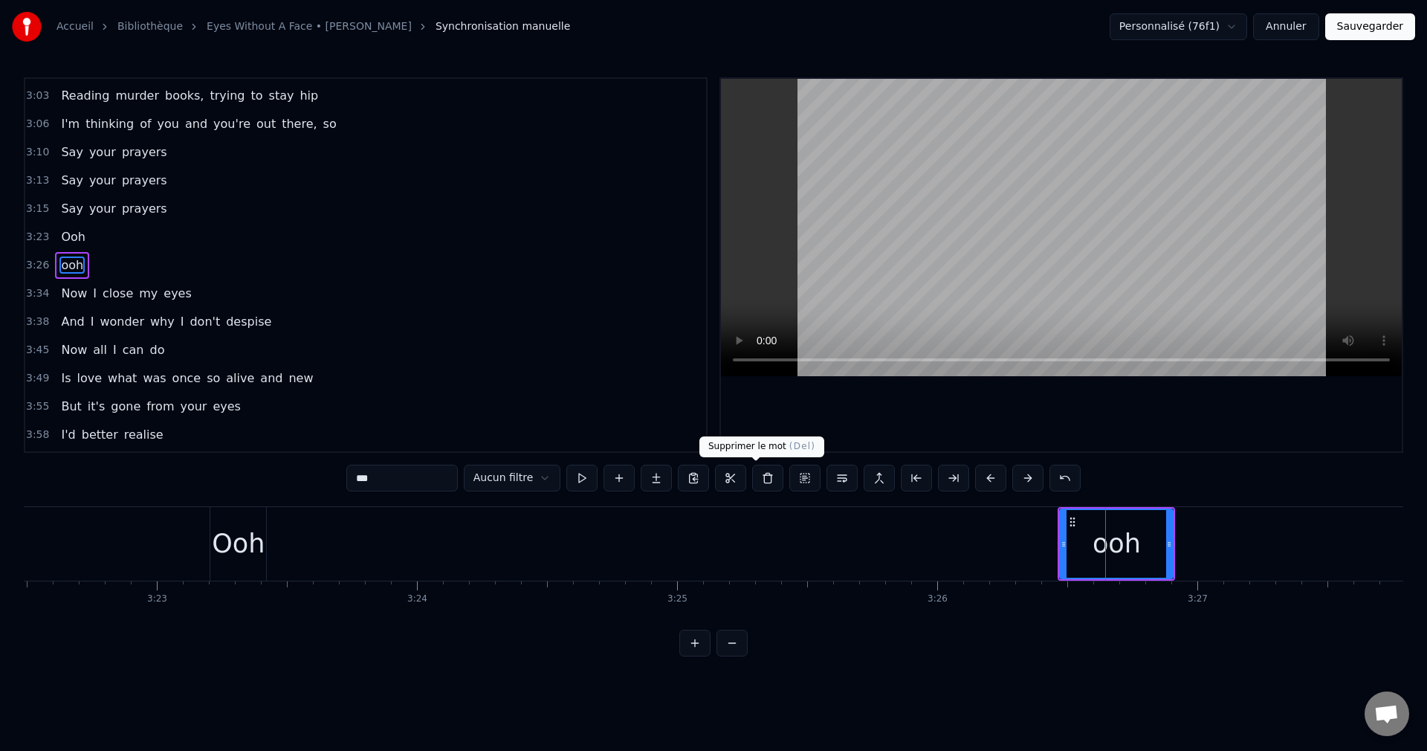
click at [752, 477] on button at bounding box center [767, 478] width 31 height 27
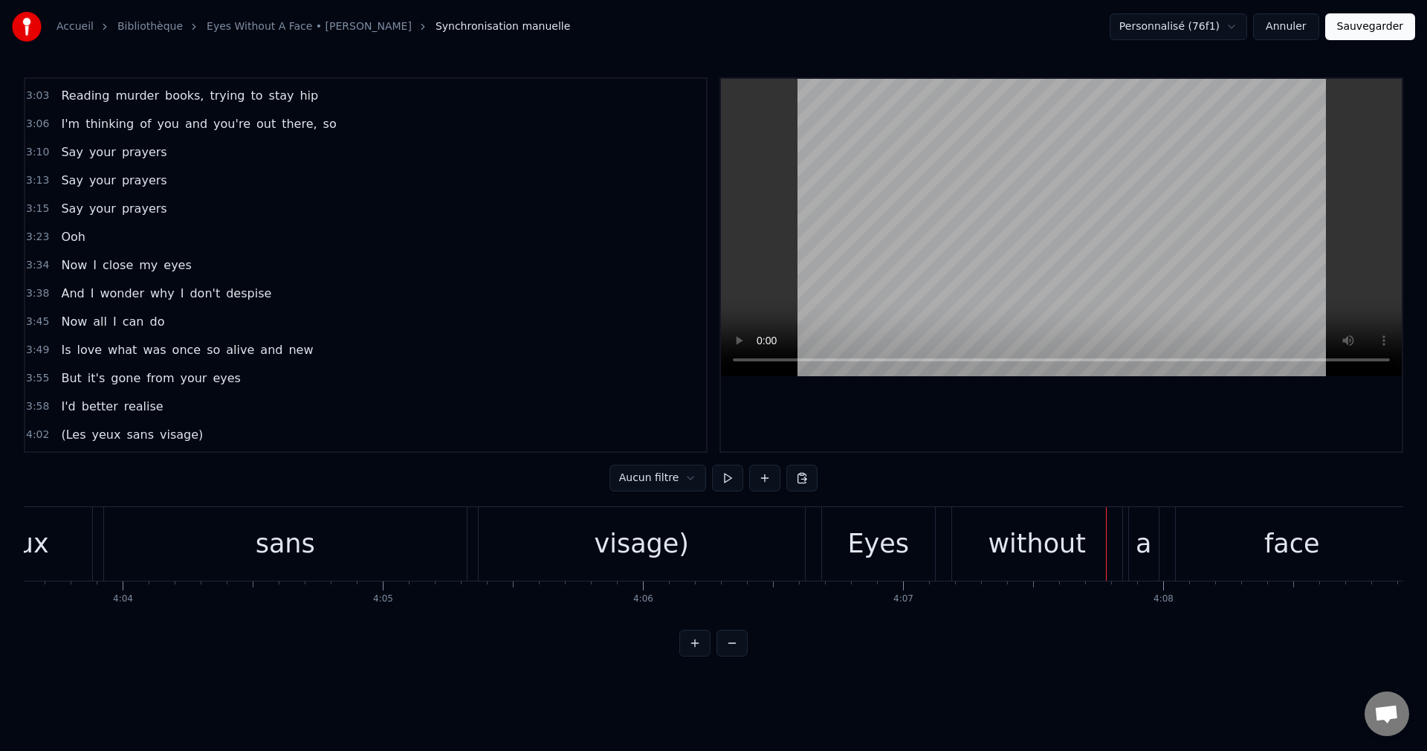
scroll to position [0, 63346]
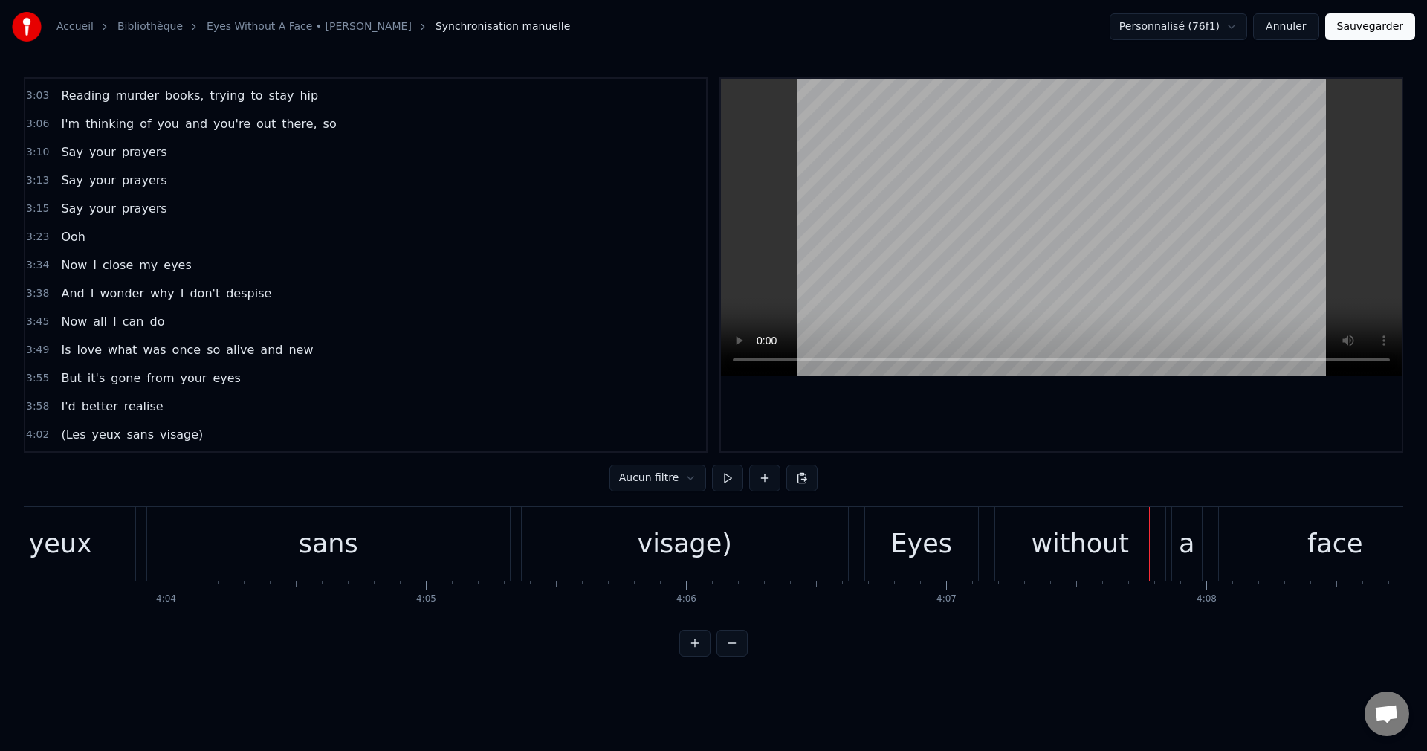
click at [453, 553] on div "sans" at bounding box center [328, 544] width 363 height 74
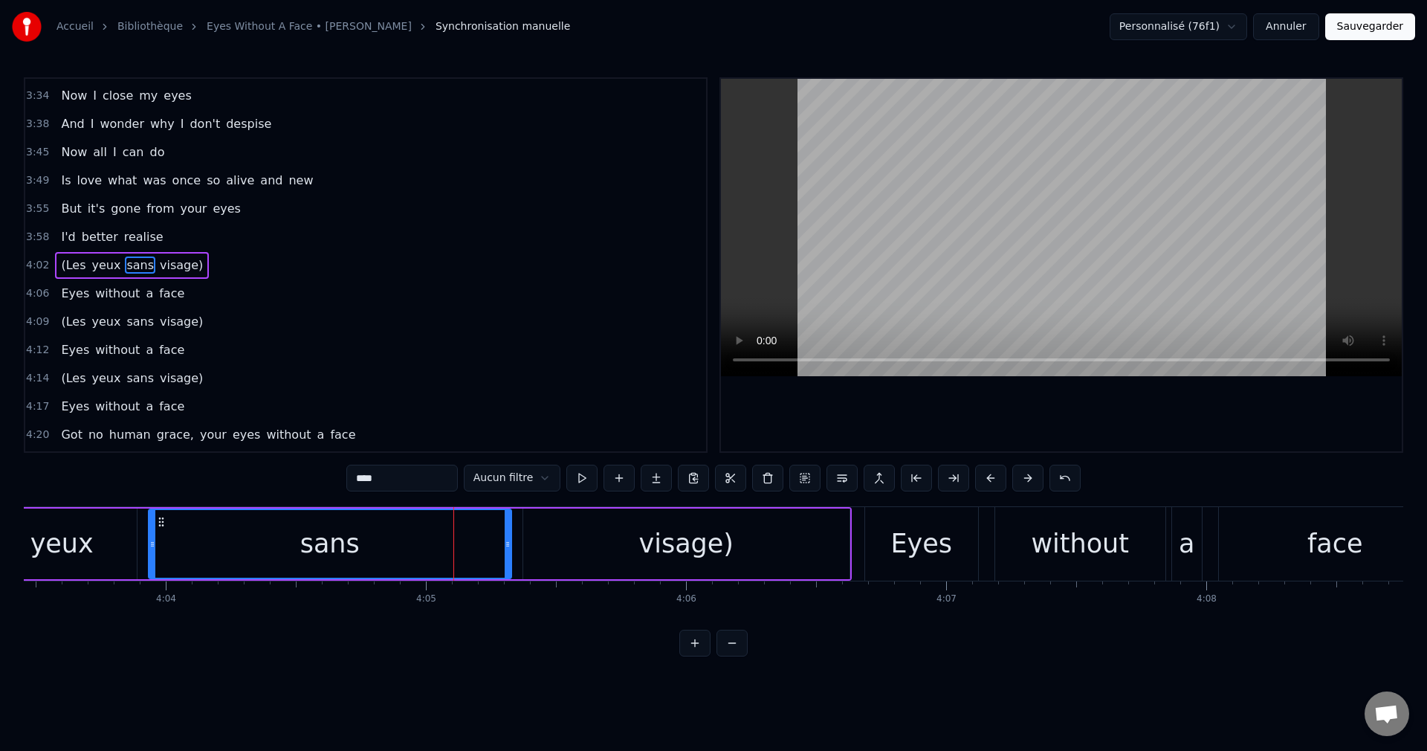
scroll to position [1155, 0]
drag, startPoint x: 507, startPoint y: 541, endPoint x: 400, endPoint y: 561, distance: 108.9
click at [400, 561] on div at bounding box center [401, 544] width 6 height 68
click at [614, 536] on div "visage)" at bounding box center [686, 544] width 326 height 71
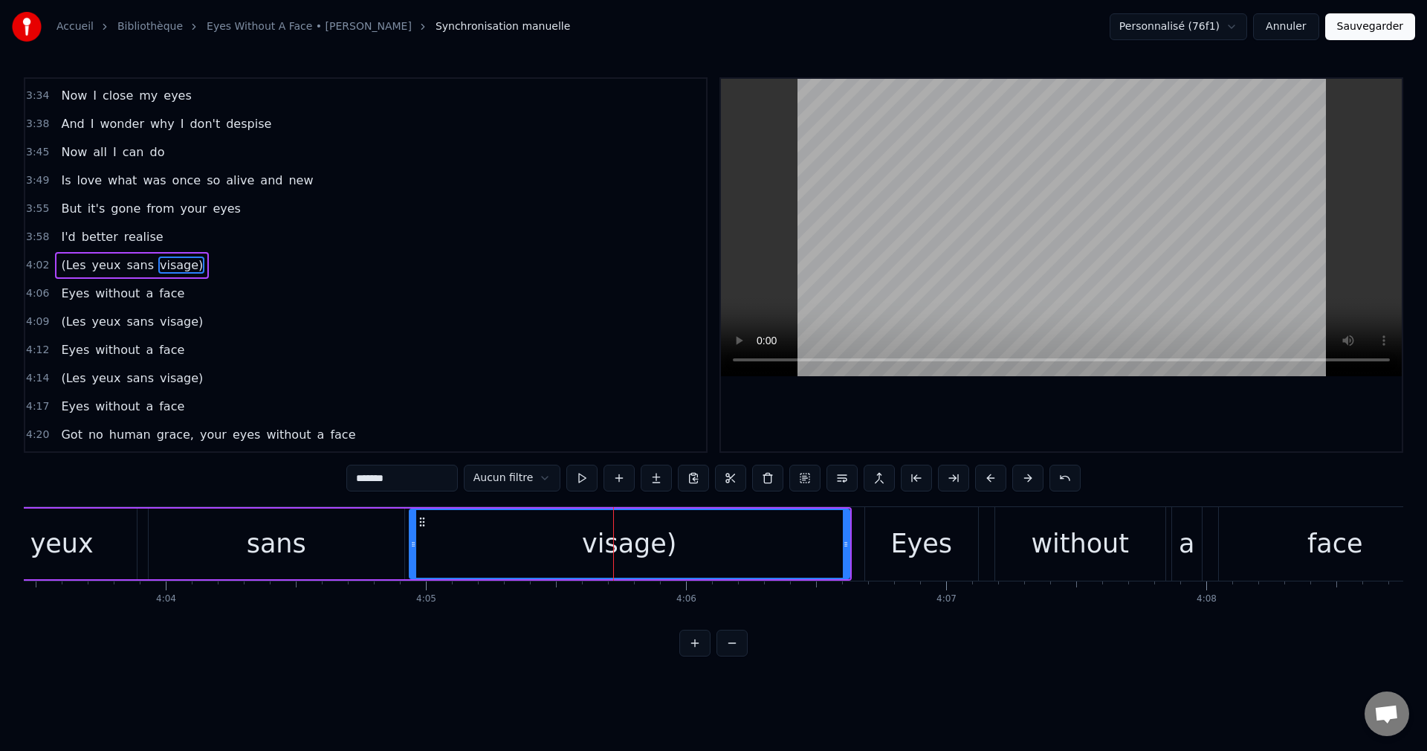
drag, startPoint x: 526, startPoint y: 546, endPoint x: 412, endPoint y: 566, distance: 115.5
click at [412, 566] on div at bounding box center [413, 544] width 6 height 68
click at [229, 567] on div "sans" at bounding box center [277, 544] width 256 height 71
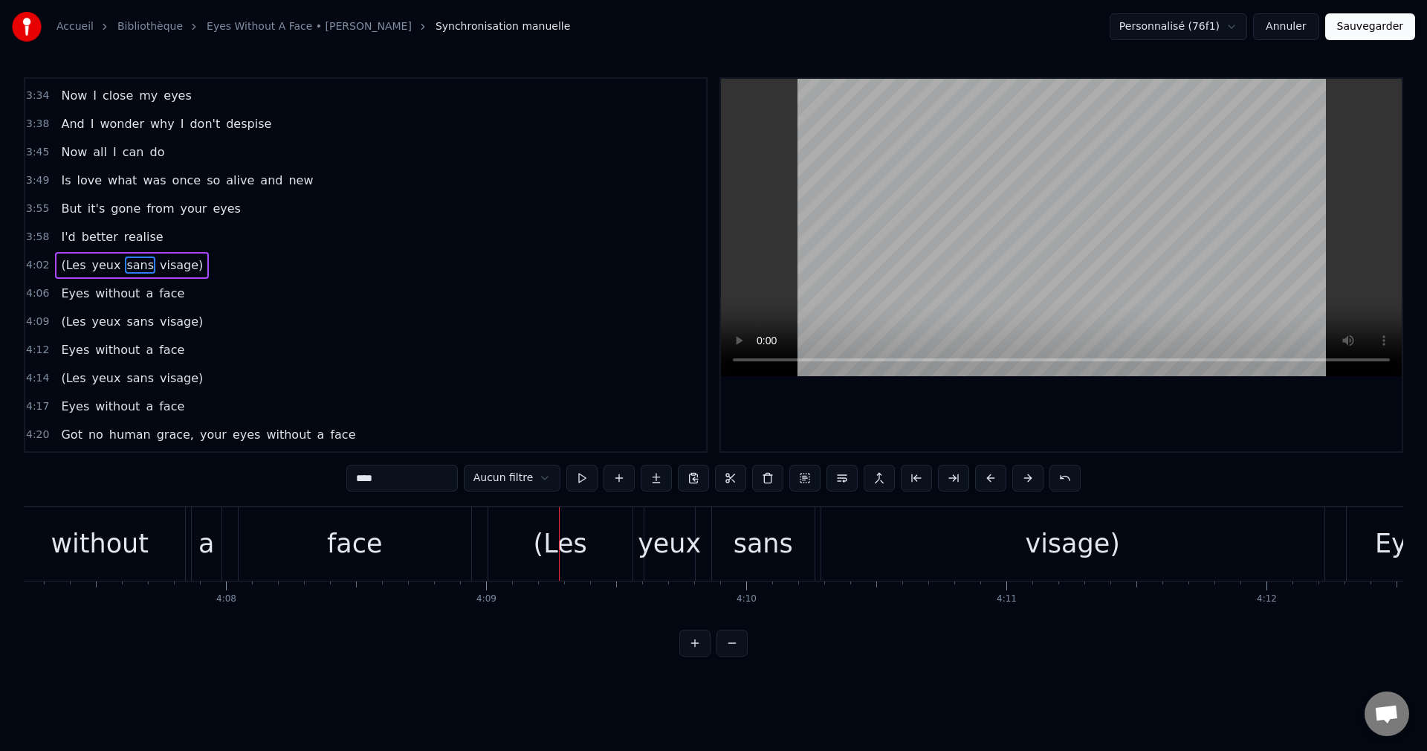
scroll to position [0, 64284]
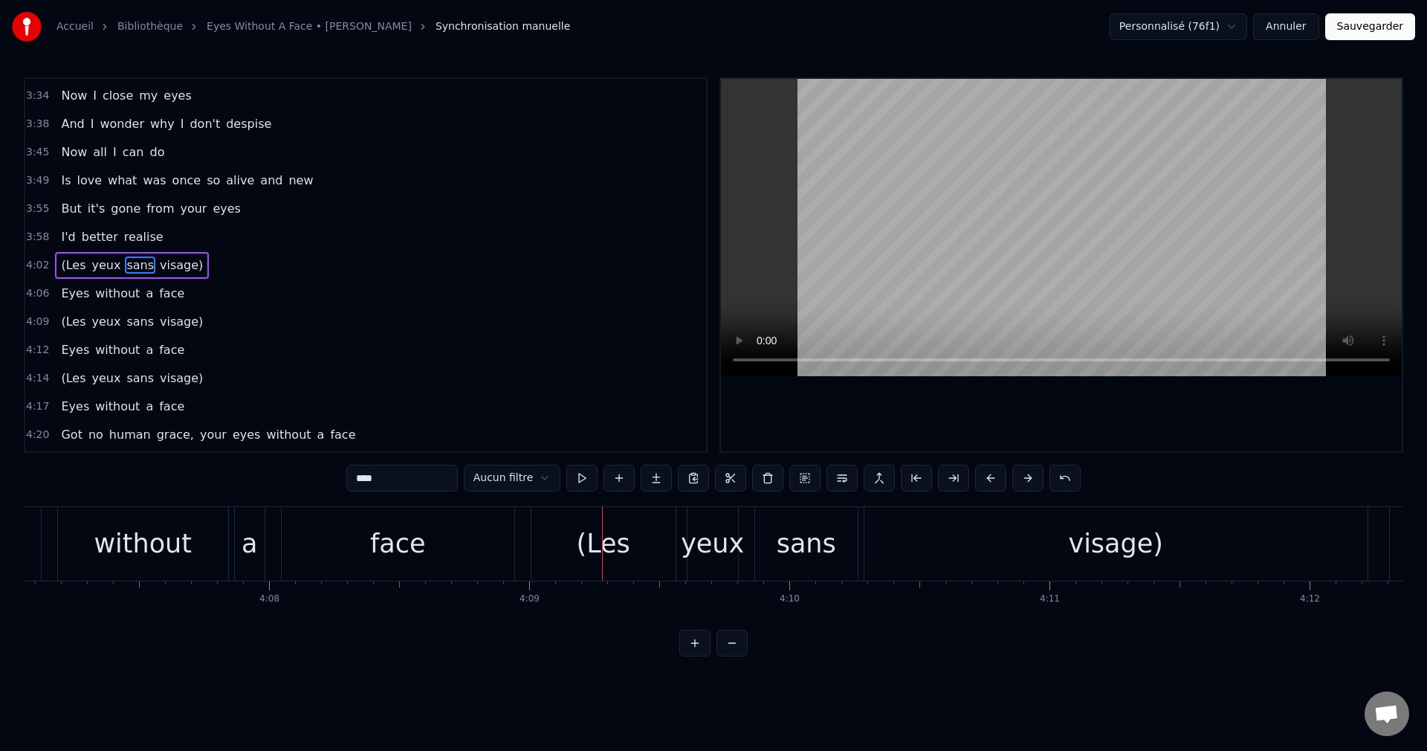
click at [471, 549] on div "face" at bounding box center [398, 544] width 233 height 74
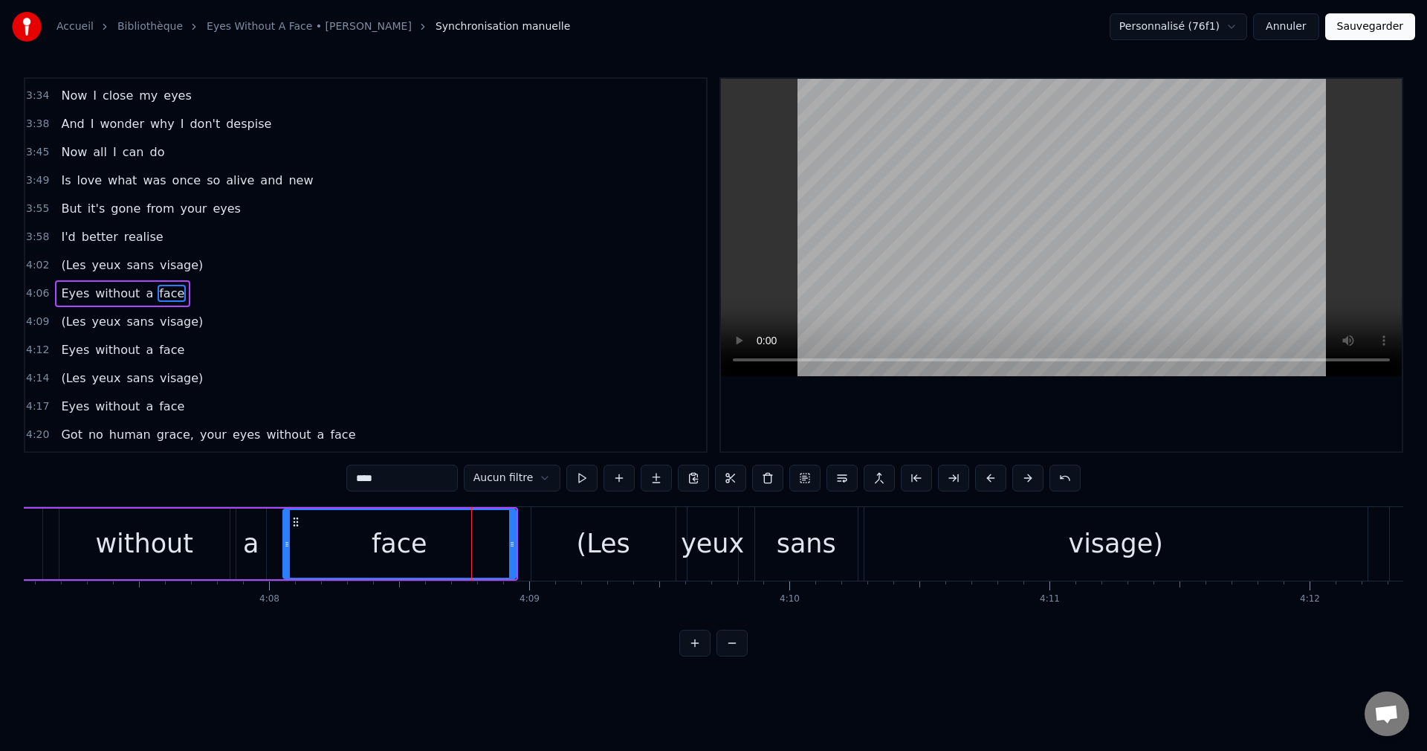
scroll to position [1184, 0]
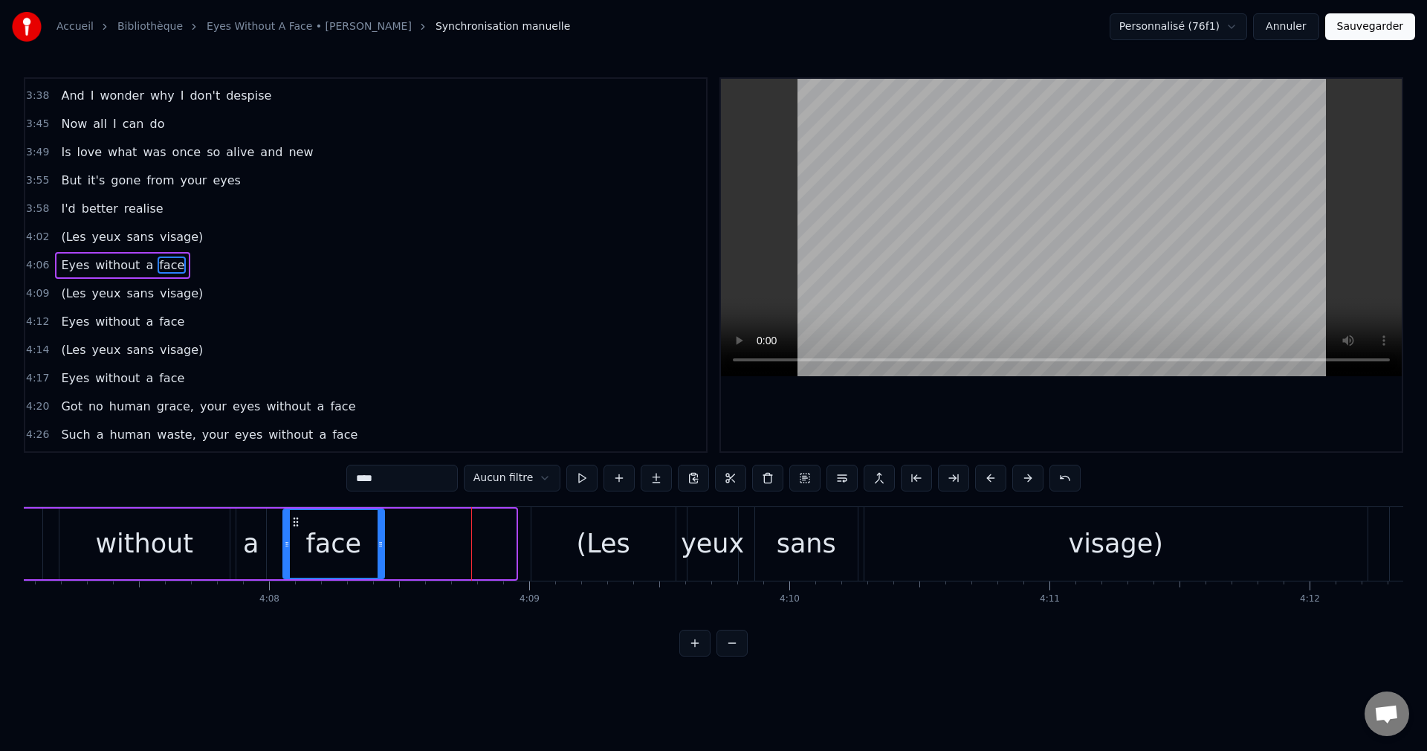
drag, startPoint x: 511, startPoint y: 543, endPoint x: 379, endPoint y: 573, distance: 134.9
click at [379, 573] on div at bounding box center [381, 544] width 6 height 68
click at [570, 553] on div "(Les" at bounding box center [604, 544] width 144 height 74
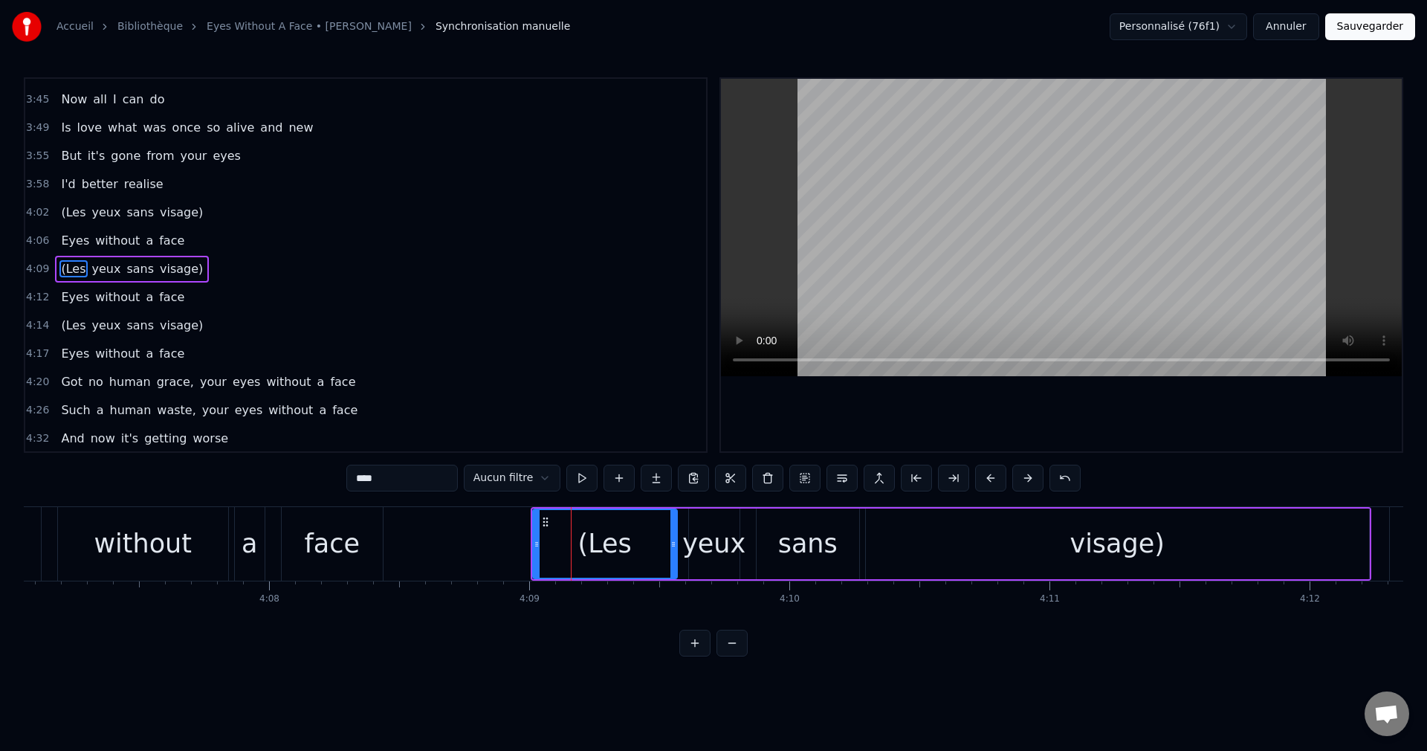
scroll to position [1210, 0]
drag, startPoint x: 535, startPoint y: 546, endPoint x: 416, endPoint y: 574, distance: 122.8
click at [416, 574] on div at bounding box center [417, 544] width 6 height 68
click at [346, 566] on div "face" at bounding box center [332, 544] width 101 height 74
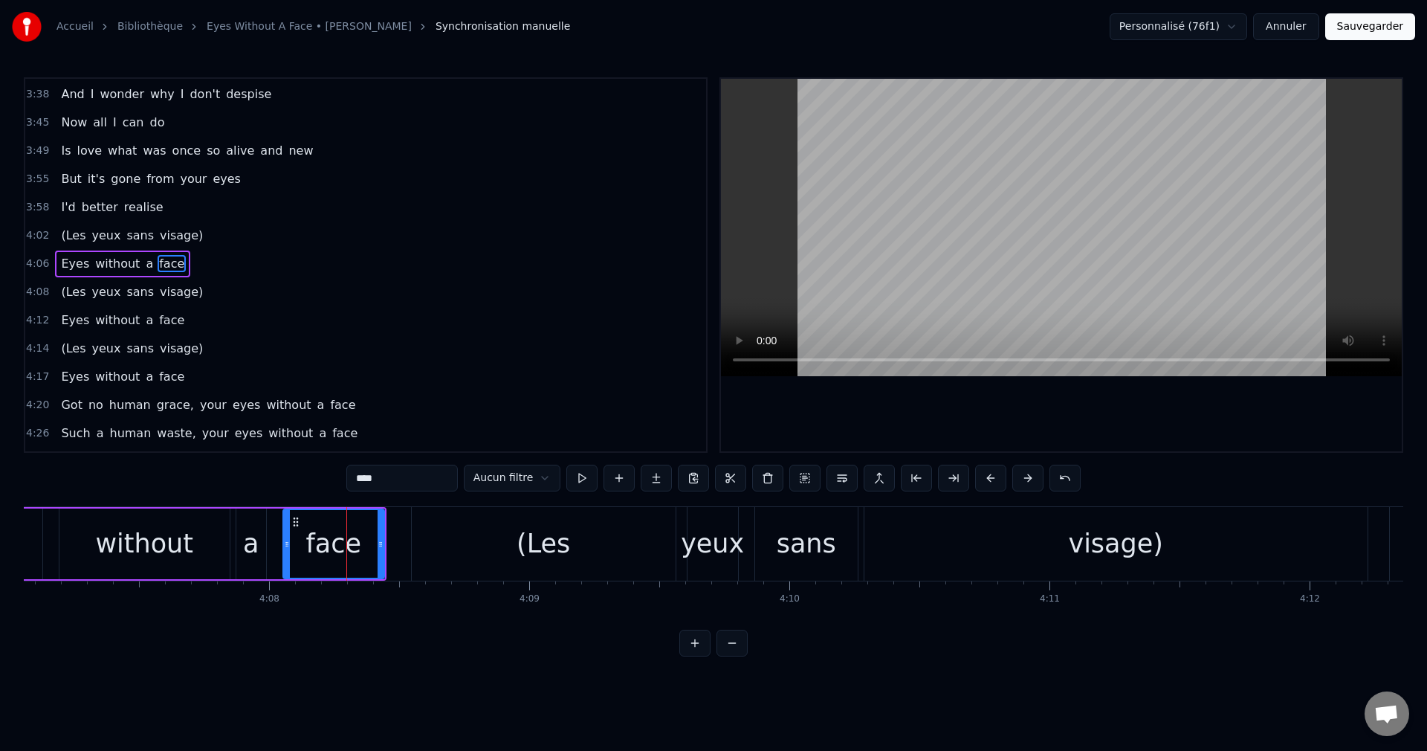
scroll to position [1184, 0]
click at [617, 555] on div "(Les" at bounding box center [544, 544] width 264 height 74
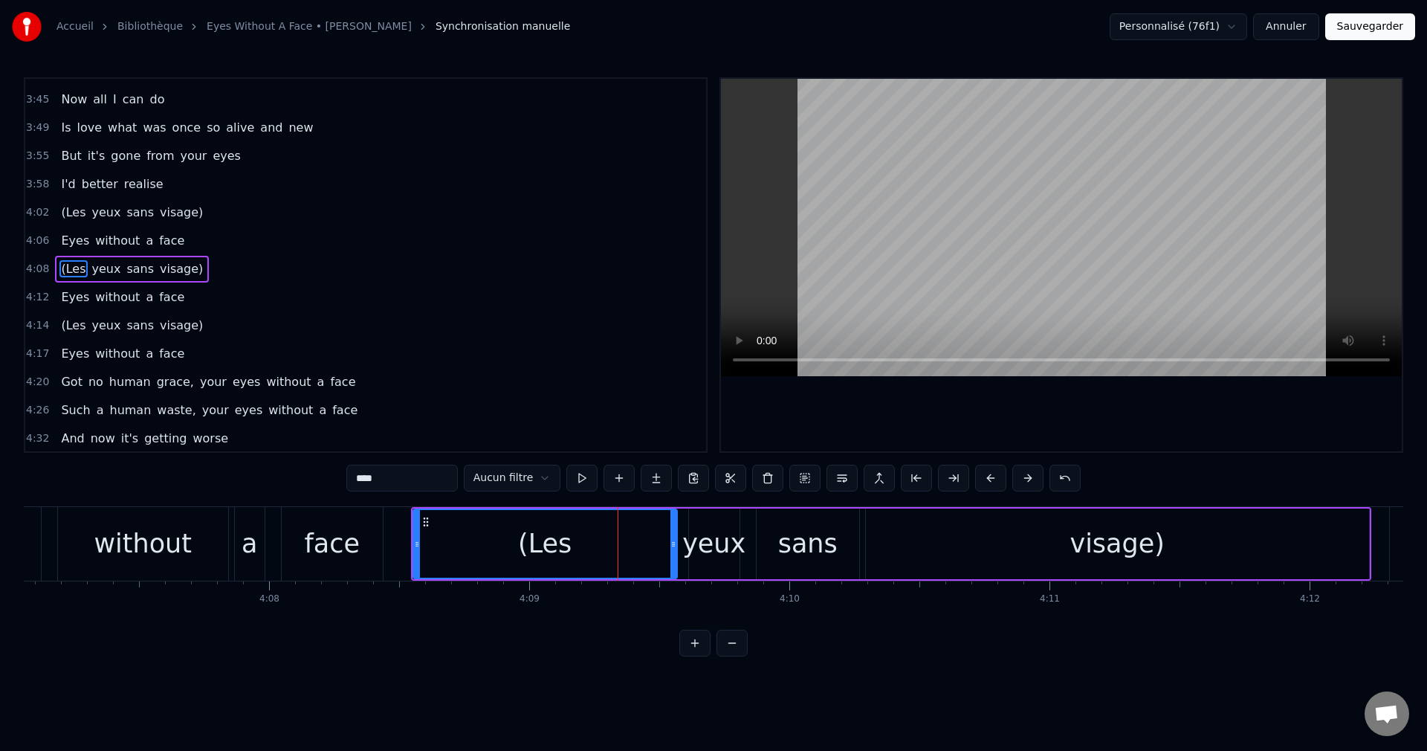
scroll to position [1210, 0]
drag, startPoint x: 673, startPoint y: 543, endPoint x: 604, endPoint y: 558, distance: 70.7
click at [604, 558] on div at bounding box center [604, 544] width 6 height 68
click at [709, 544] on div "yeux" at bounding box center [713, 543] width 63 height 39
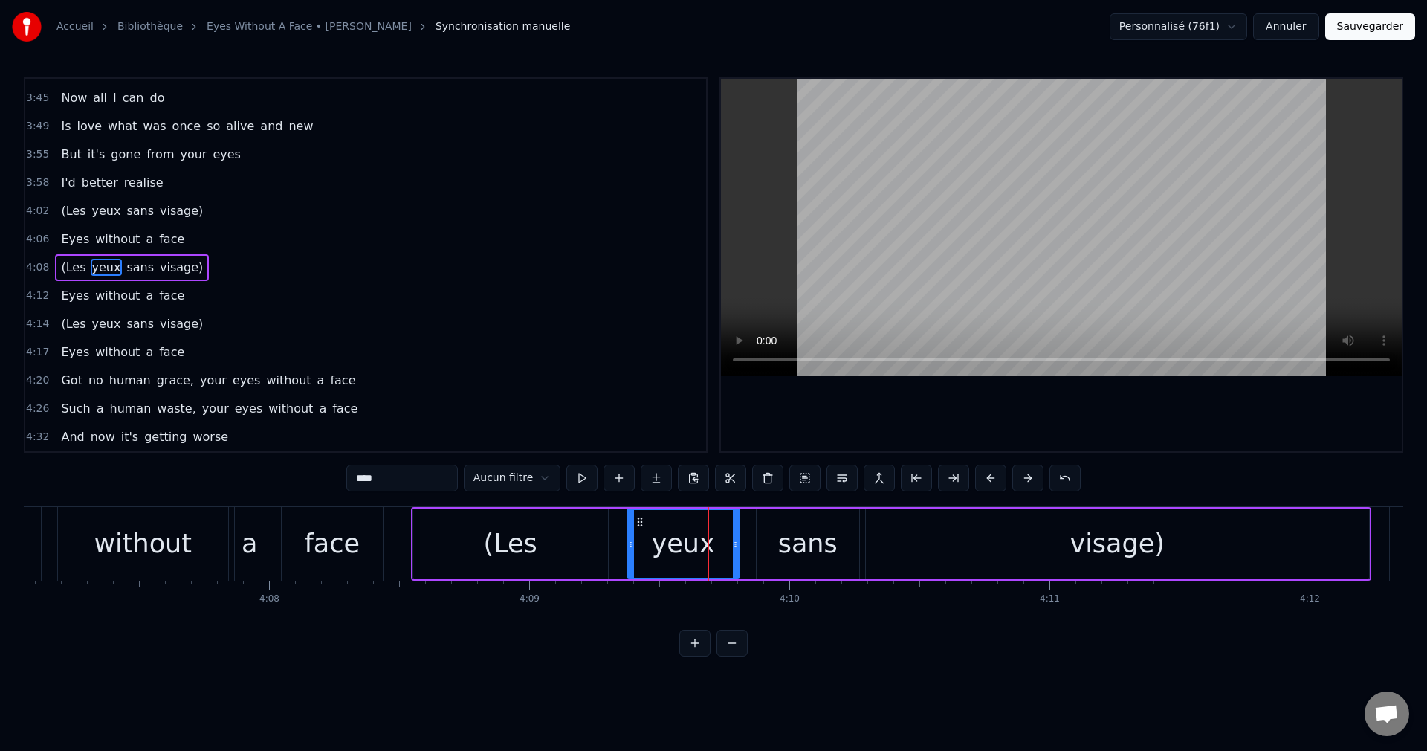
drag, startPoint x: 690, startPoint y: 541, endPoint x: 593, endPoint y: 565, distance: 100.3
click at [628, 557] on div at bounding box center [631, 544] width 6 height 68
click at [433, 554] on div "(Les" at bounding box center [510, 544] width 195 height 71
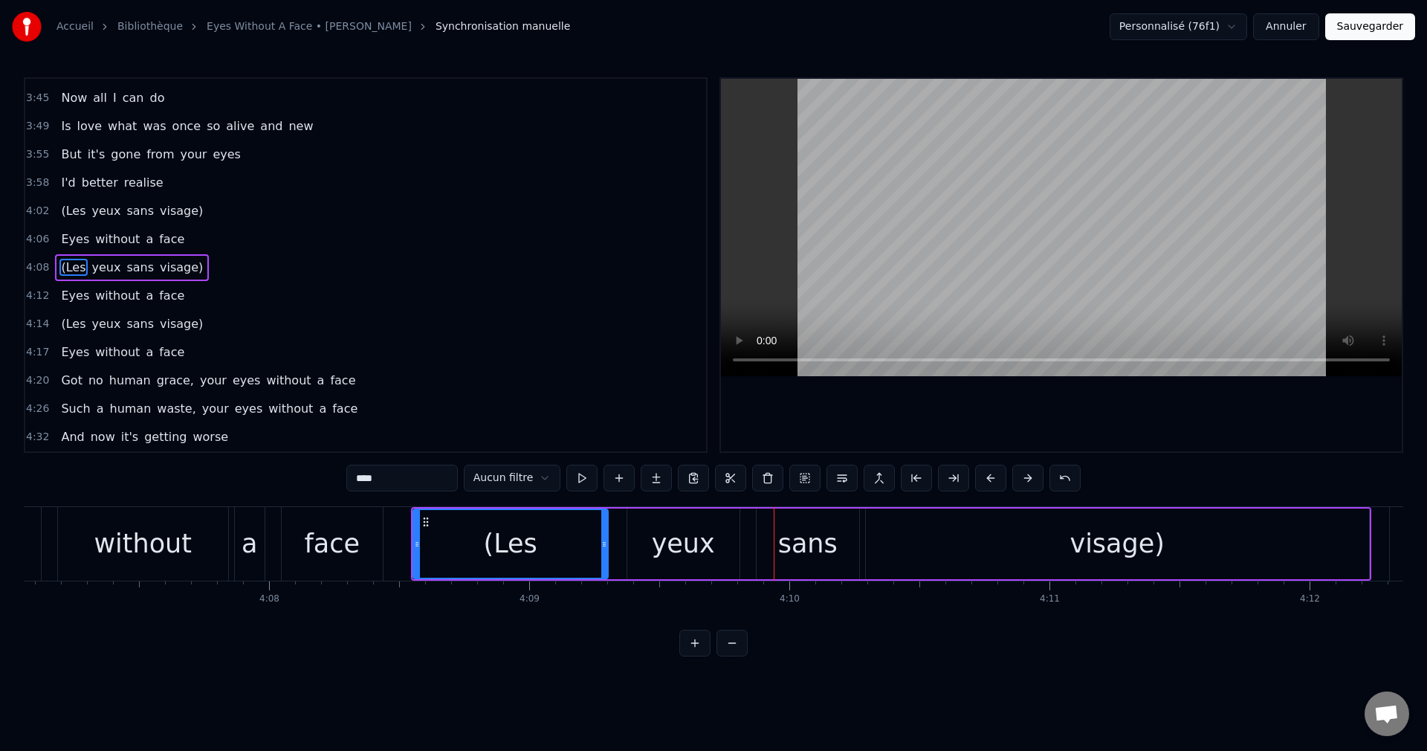
click at [581, 555] on div "(Les" at bounding box center [510, 544] width 193 height 68
drag, startPoint x: 603, startPoint y: 543, endPoint x: 552, endPoint y: 555, distance: 51.9
click at [552, 555] on div at bounding box center [555, 544] width 6 height 68
click at [663, 547] on div "yeux" at bounding box center [683, 543] width 63 height 39
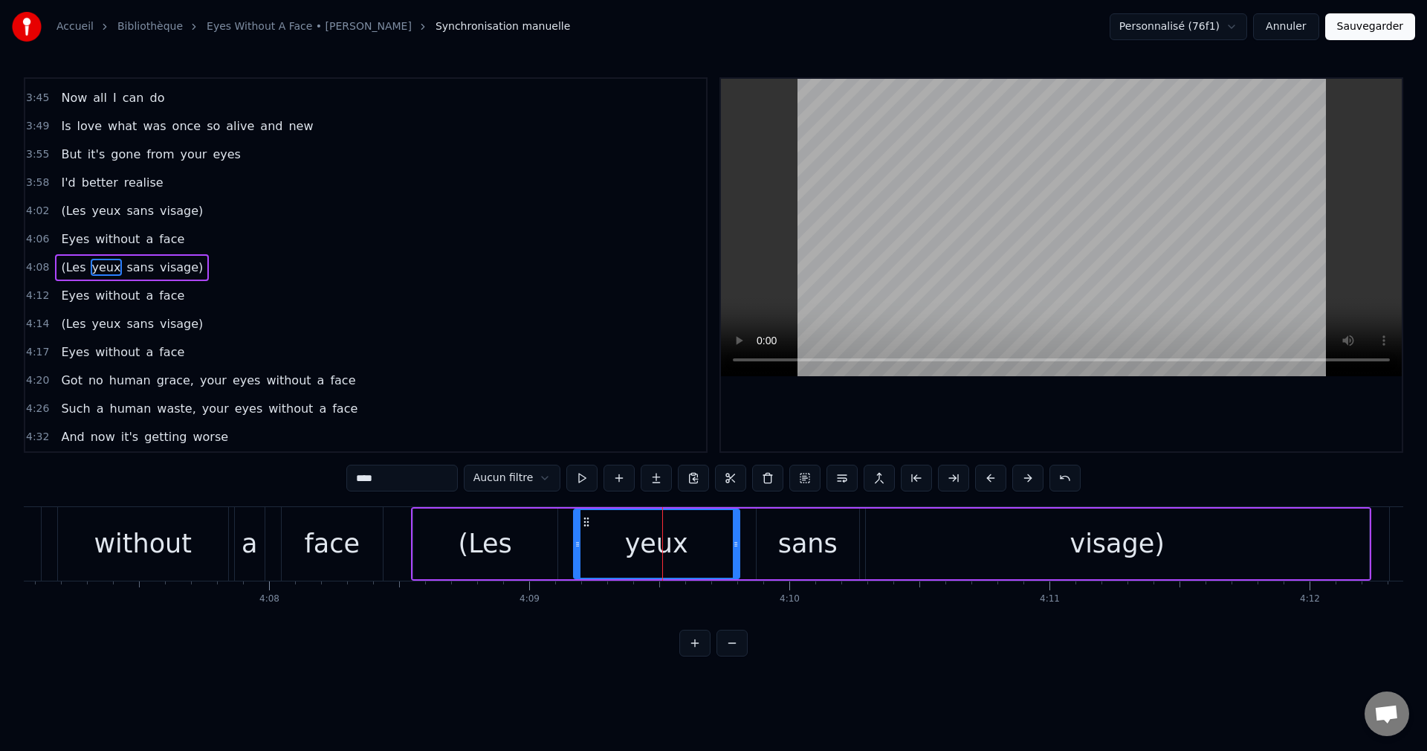
drag, startPoint x: 630, startPoint y: 543, endPoint x: 577, endPoint y: 556, distance: 55.2
click at [577, 556] on div at bounding box center [578, 544] width 6 height 68
click at [459, 548] on div "(Les" at bounding box center [485, 544] width 144 height 71
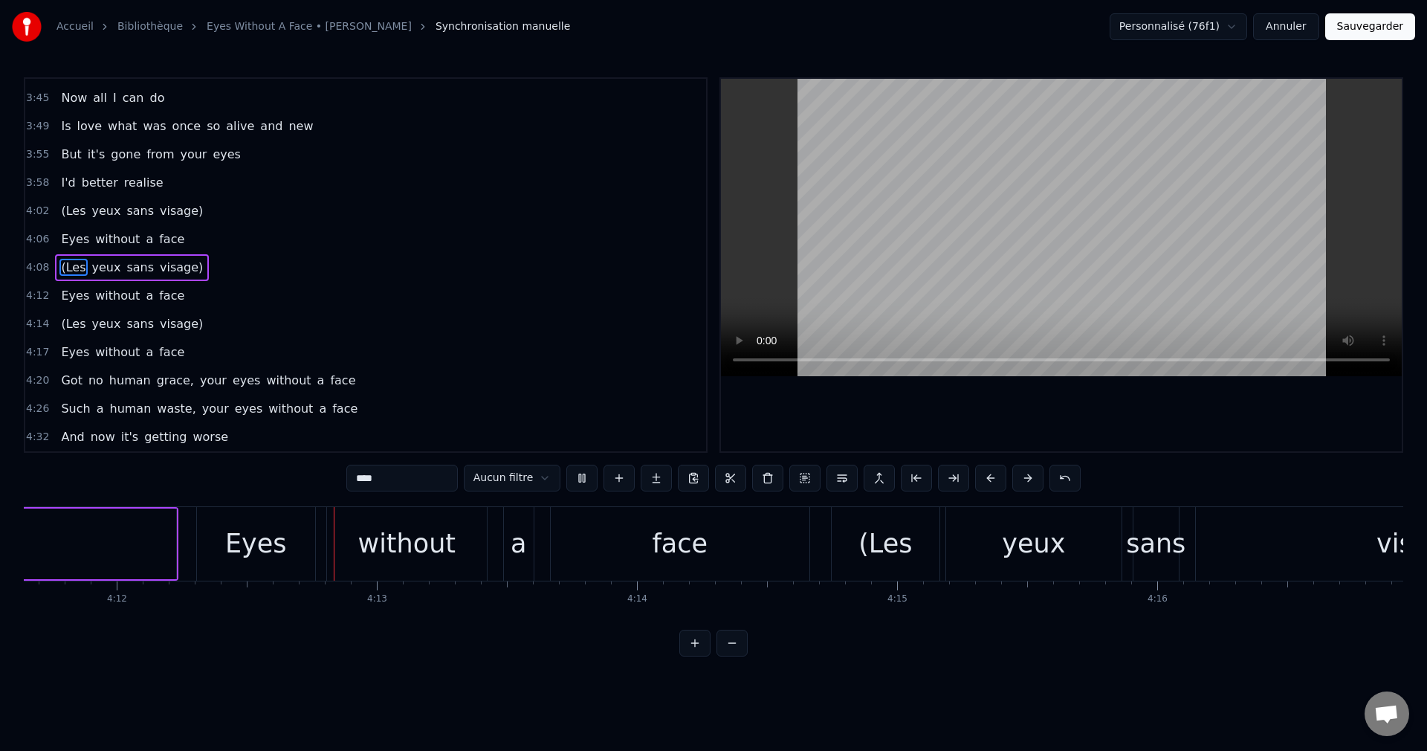
scroll to position [0, 65528]
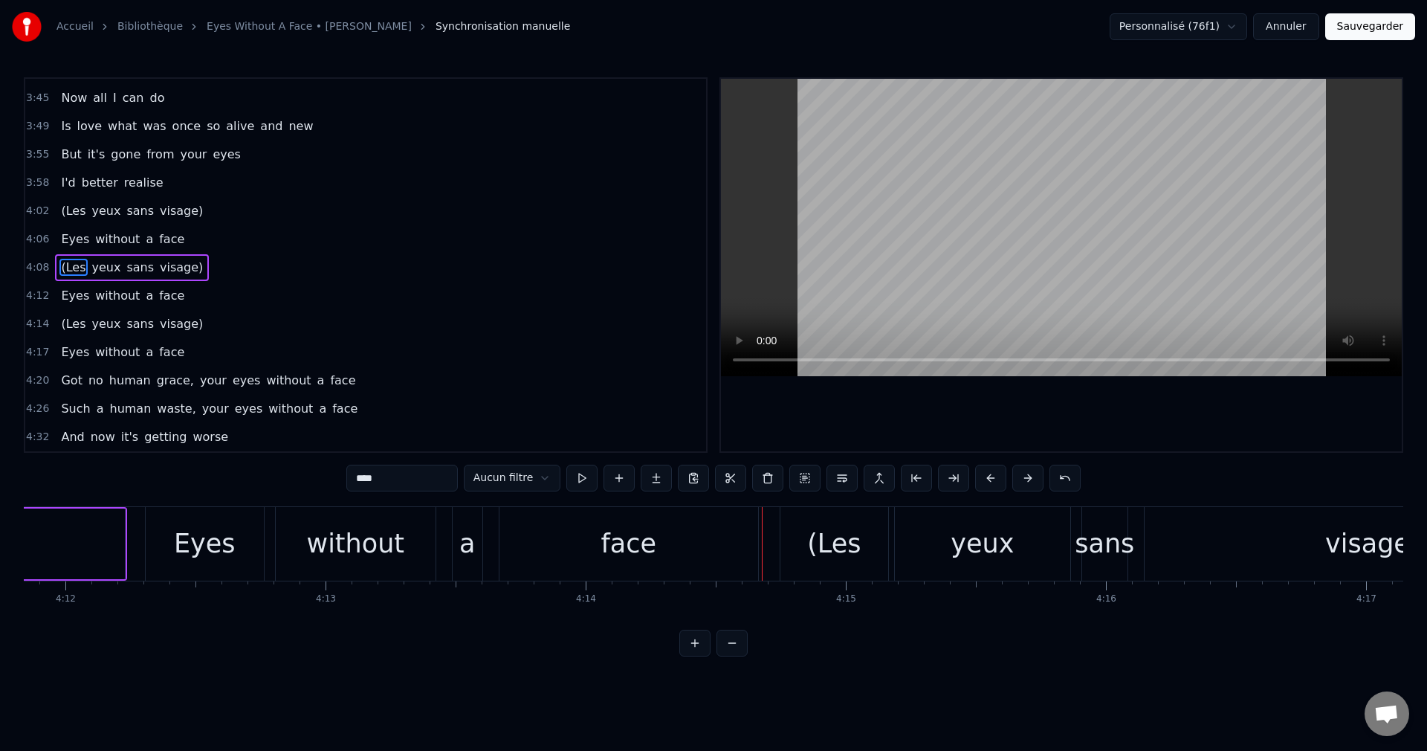
click at [628, 526] on div "face" at bounding box center [629, 543] width 56 height 39
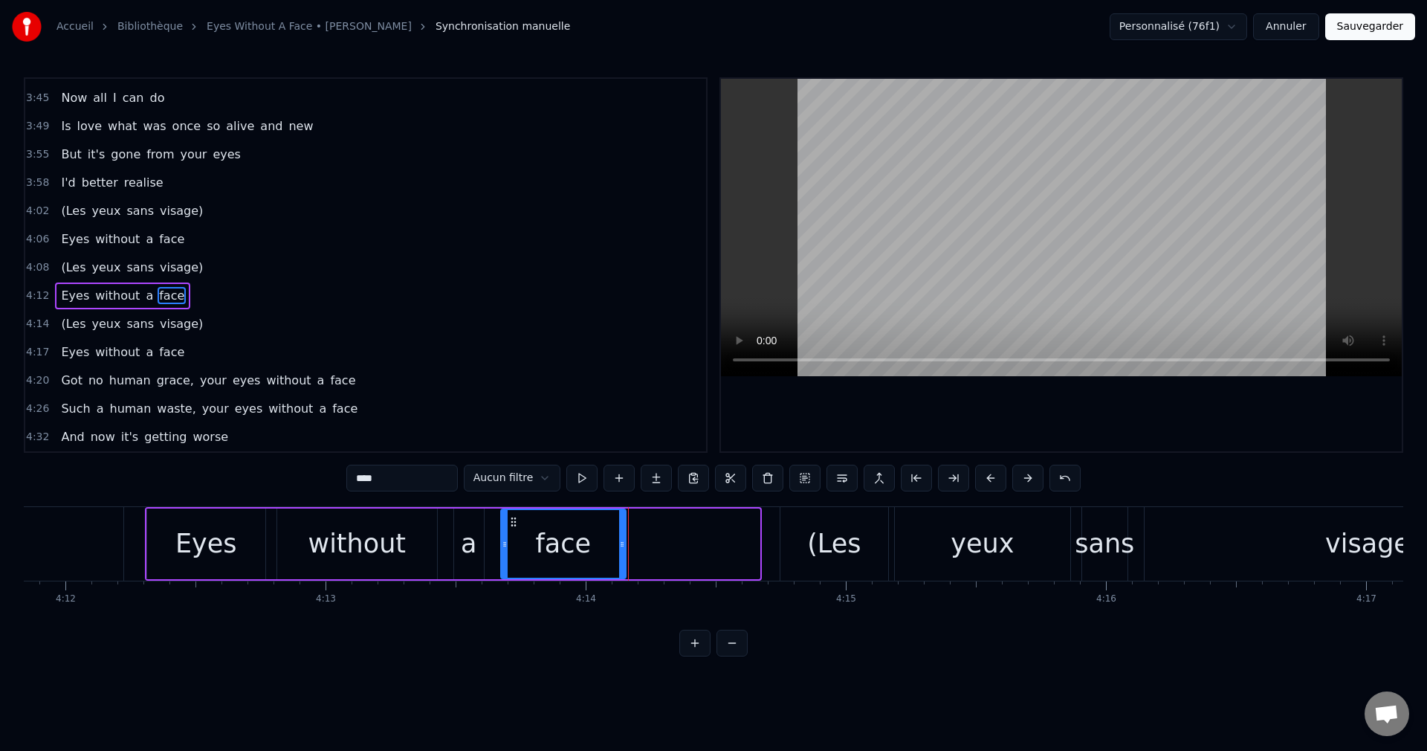
drag, startPoint x: 758, startPoint y: 545, endPoint x: 620, endPoint y: 569, distance: 139.7
click at [620, 569] on div at bounding box center [622, 544] width 6 height 68
click at [814, 548] on div "(Les" at bounding box center [834, 543] width 54 height 39
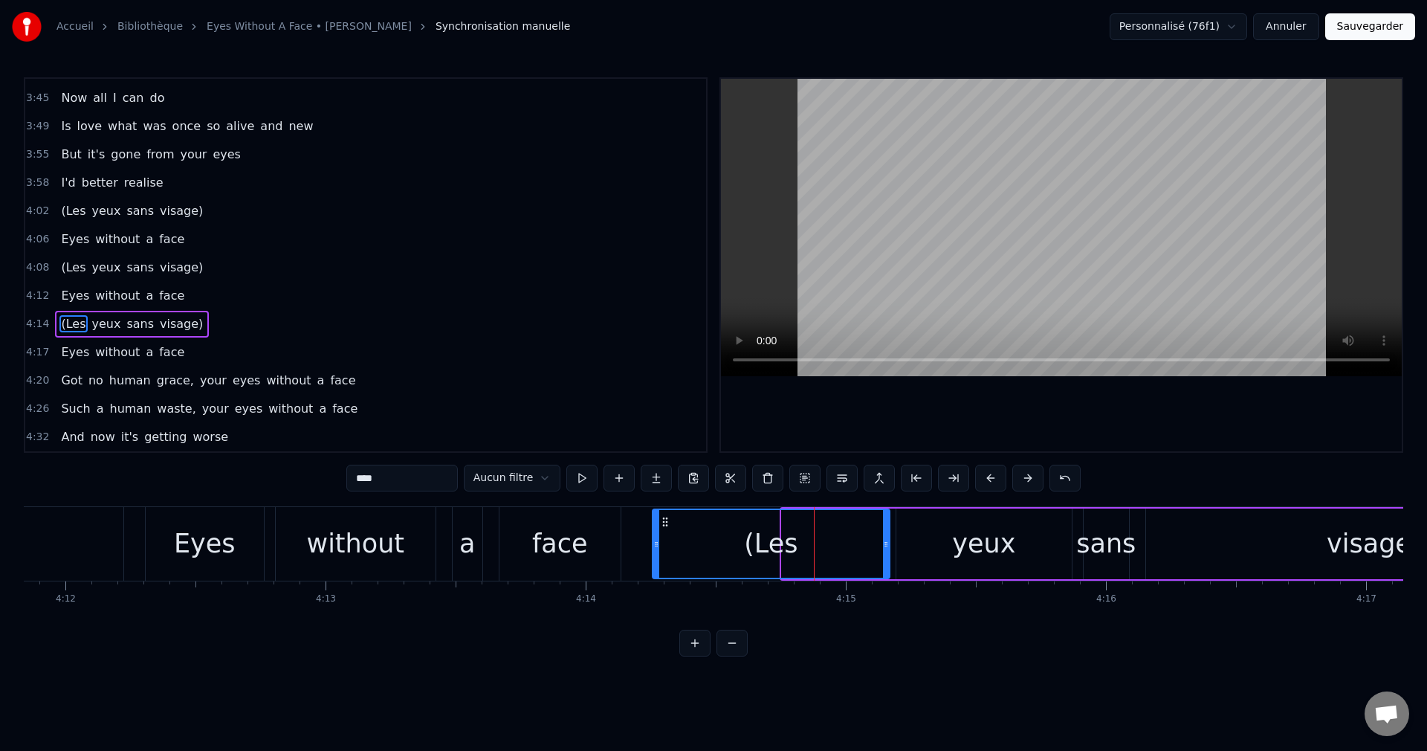
drag, startPoint x: 784, startPoint y: 546, endPoint x: 654, endPoint y: 572, distance: 131.8
click at [654, 572] on div at bounding box center [656, 544] width 6 height 68
click at [564, 554] on div "face" at bounding box center [560, 543] width 56 height 39
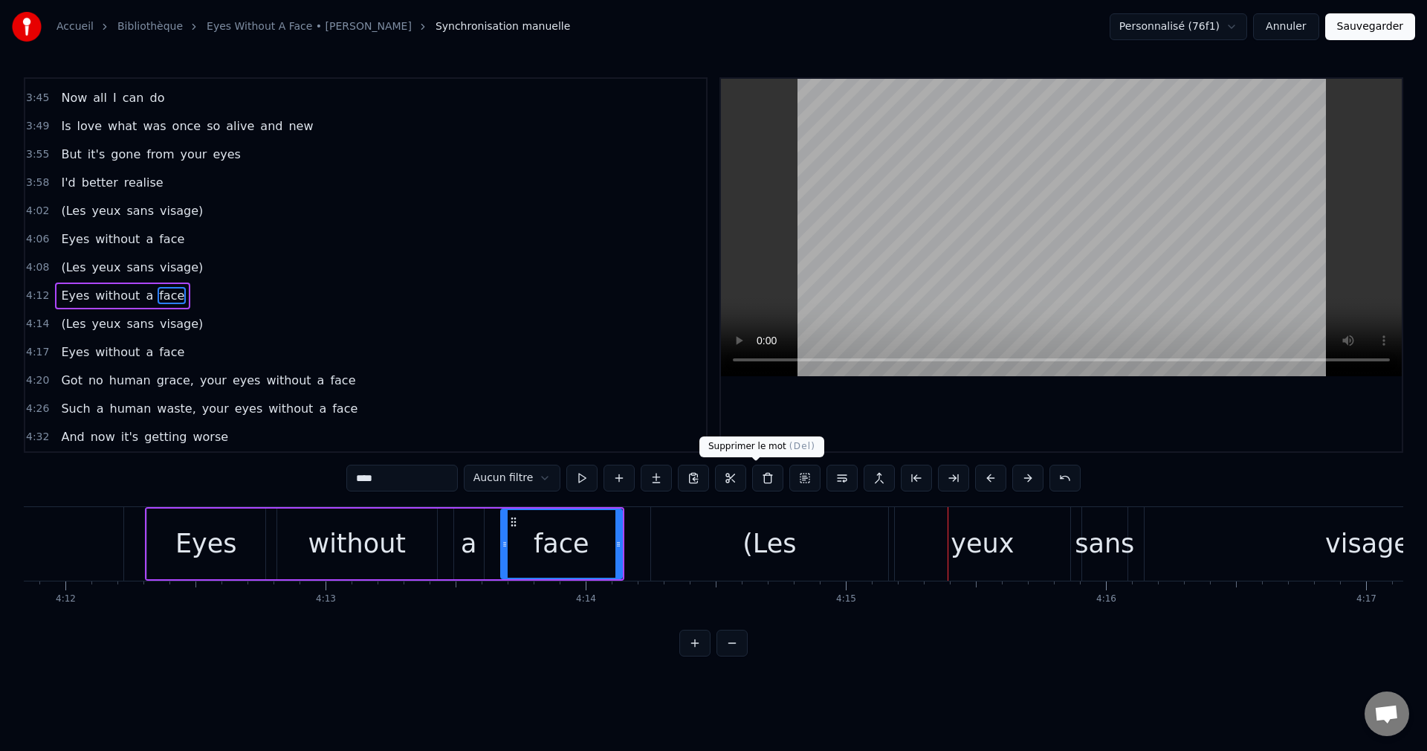
click at [784, 555] on div "(Les" at bounding box center [770, 543] width 54 height 39
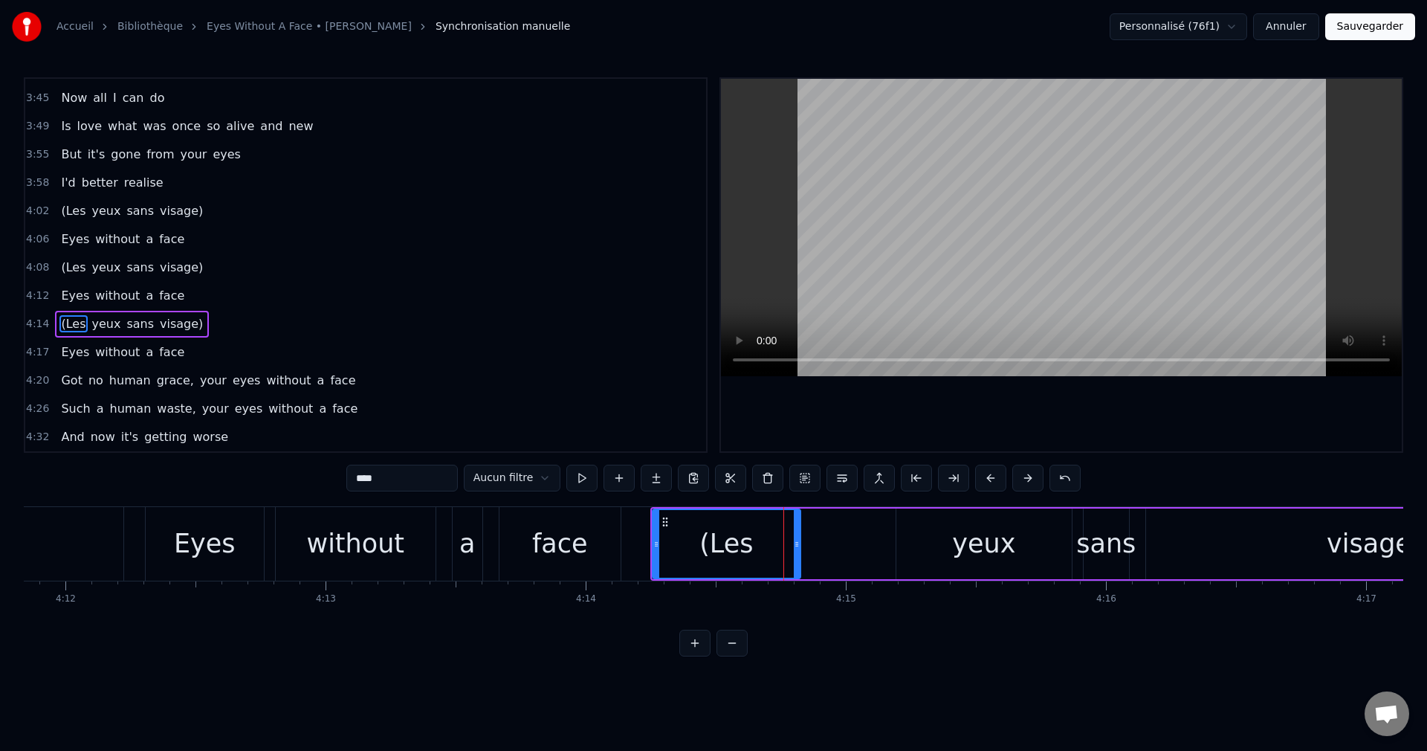
drag, startPoint x: 888, startPoint y: 543, endPoint x: 799, endPoint y: 562, distance: 91.1
click at [799, 562] on div at bounding box center [797, 544] width 6 height 68
drag, startPoint x: 923, startPoint y: 546, endPoint x: 919, endPoint y: 537, distance: 9.3
click at [923, 545] on div "yeux" at bounding box center [984, 544] width 175 height 71
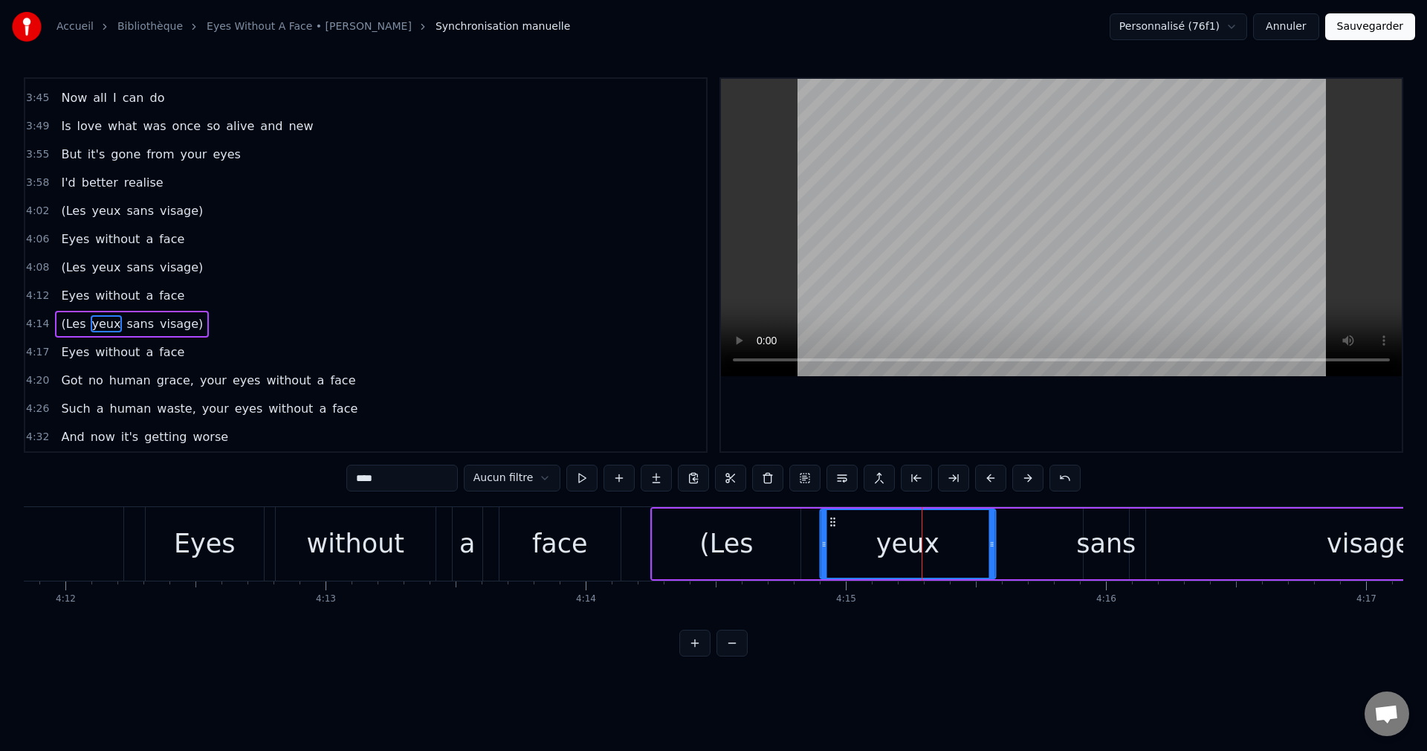
drag, startPoint x: 910, startPoint y: 520, endPoint x: 833, endPoint y: 547, distance: 81.1
click at [833, 547] on div "yeux" at bounding box center [908, 544] width 174 height 68
click at [580, 553] on div "face" at bounding box center [560, 543] width 56 height 39
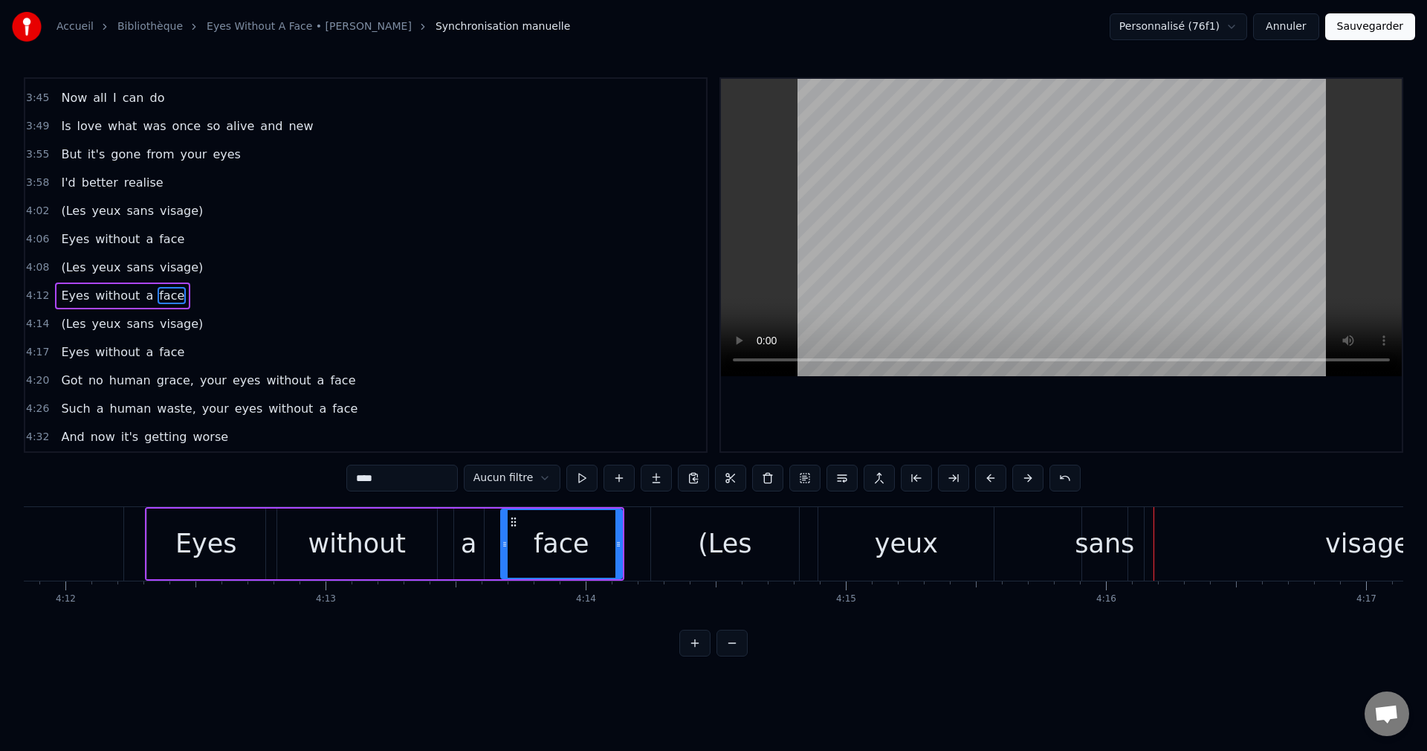
click at [872, 552] on div "yeux" at bounding box center [906, 544] width 175 height 74
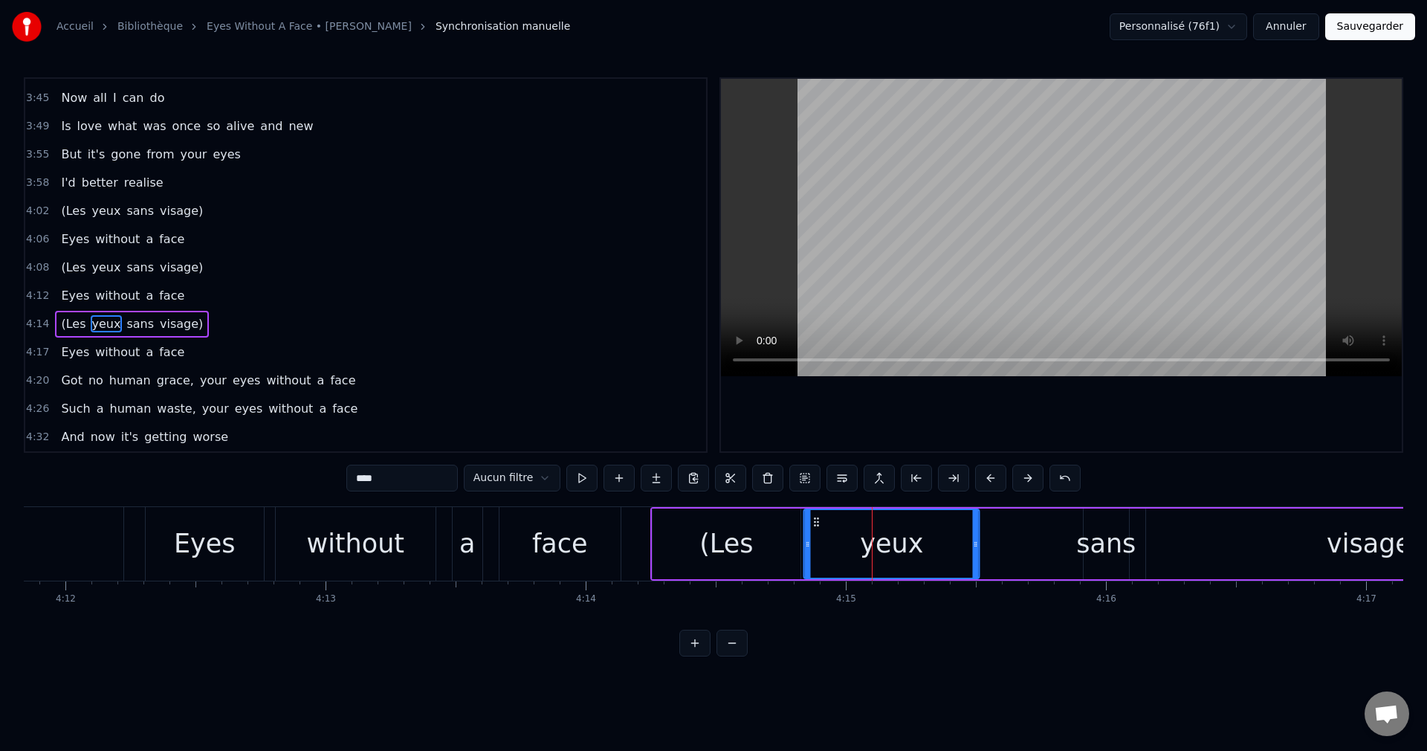
drag, startPoint x: 832, startPoint y: 518, endPoint x: 816, endPoint y: 526, distance: 18.0
click at [816, 526] on icon at bounding box center [817, 522] width 12 height 12
click at [1111, 538] on div "sans" at bounding box center [1105, 543] width 59 height 39
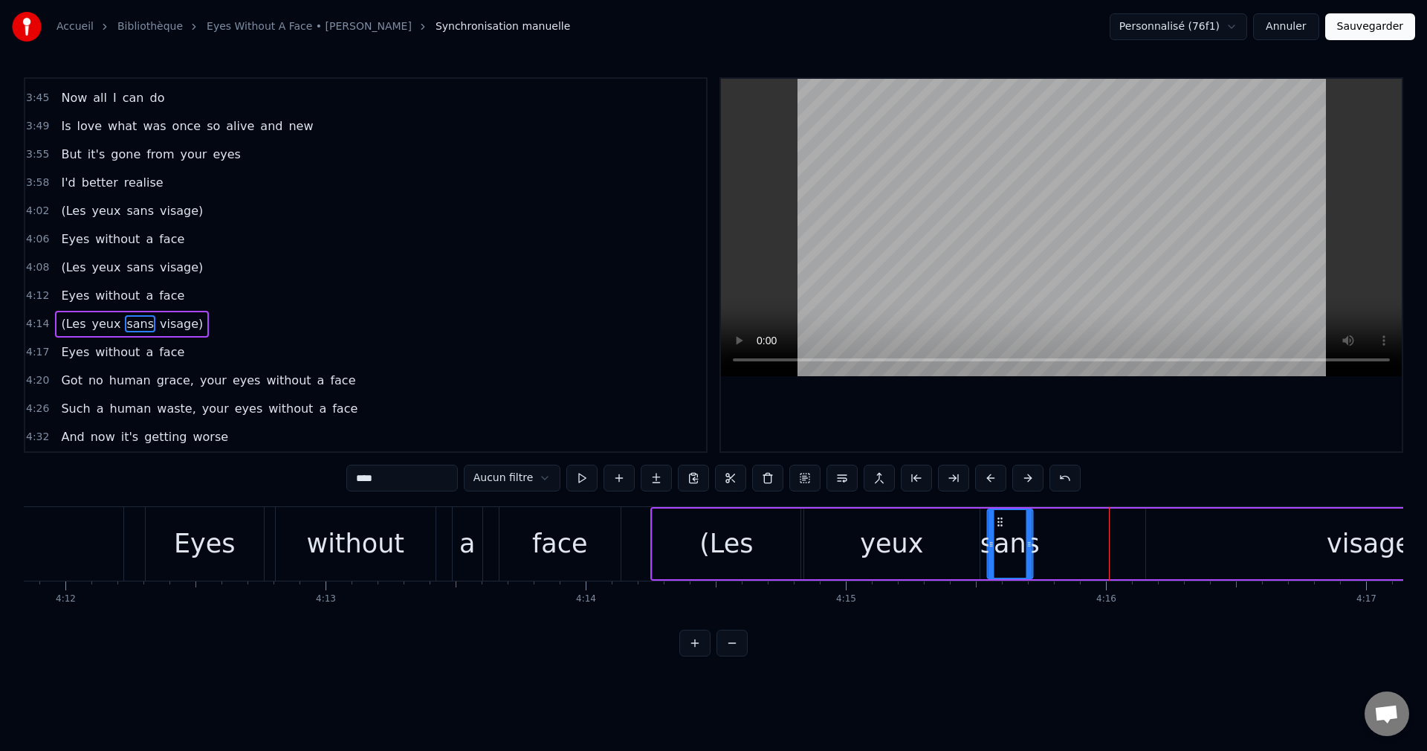
drag, startPoint x: 1095, startPoint y: 517, endPoint x: 1020, endPoint y: 549, distance: 81.3
click at [998, 549] on div "sans" at bounding box center [1010, 544] width 44 height 68
click at [1156, 537] on div "visage)" at bounding box center [1374, 544] width 456 height 71
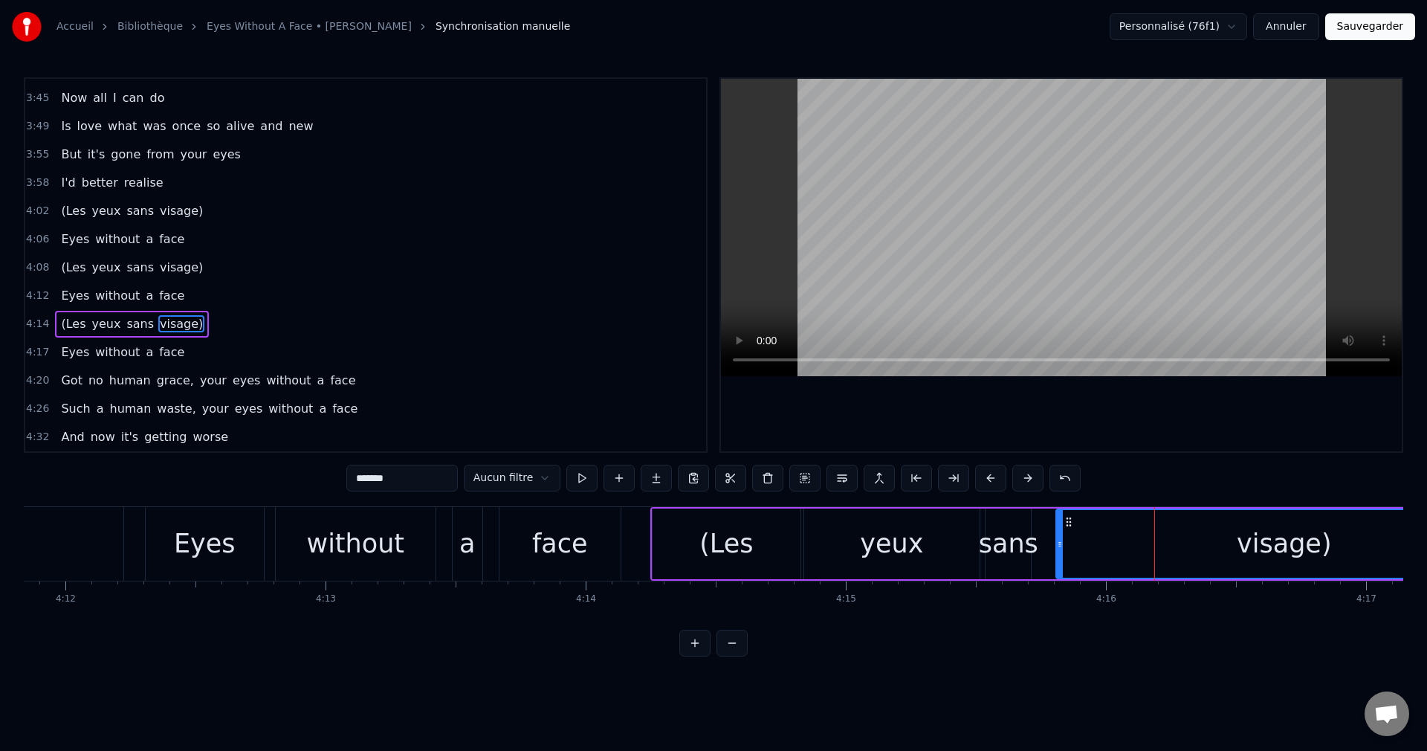
drag, startPoint x: 1160, startPoint y: 521, endPoint x: 1070, endPoint y: 540, distance: 92.0
click at [1070, 540] on div "visage)" at bounding box center [1284, 544] width 455 height 68
click at [571, 566] on div "face" at bounding box center [560, 544] width 121 height 74
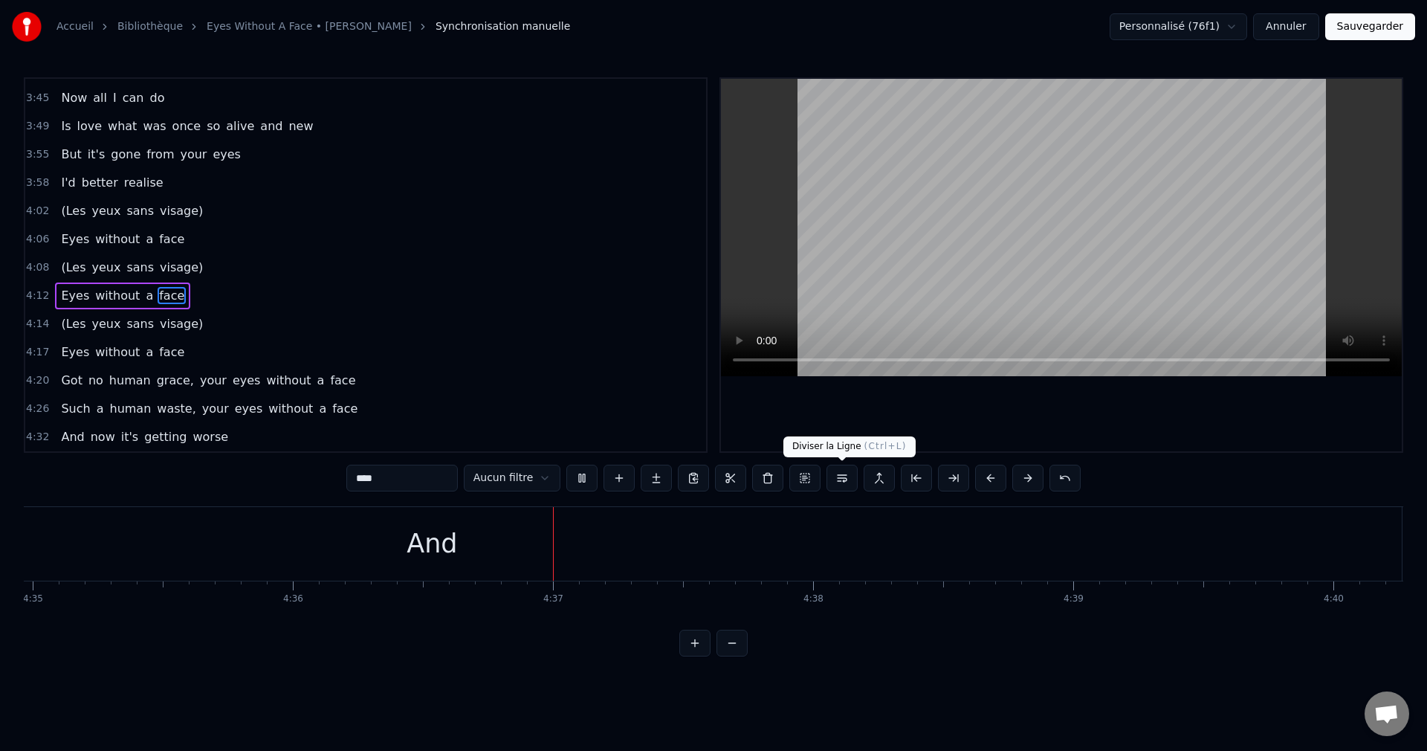
scroll to position [0, 71835]
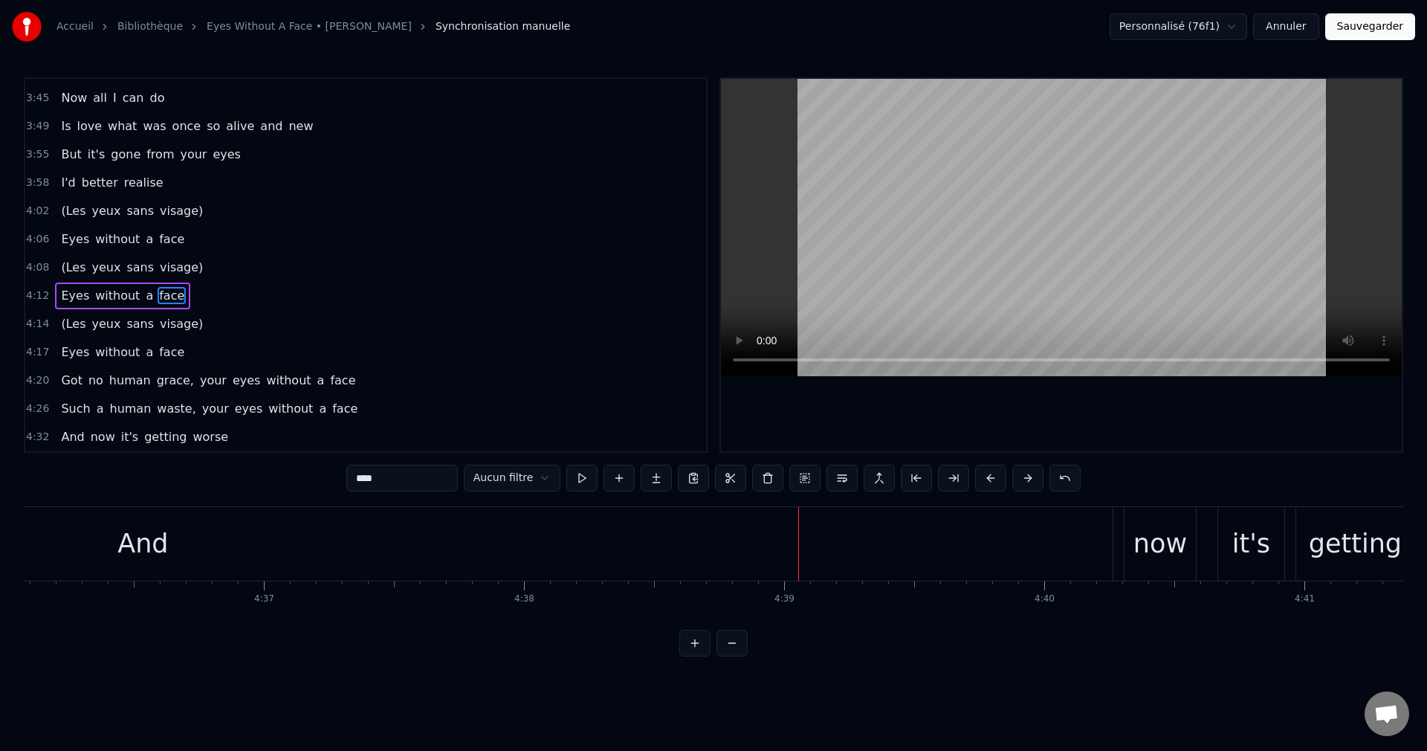
click at [206, 538] on div "And" at bounding box center [143, 544] width 1940 height 74
type input "***"
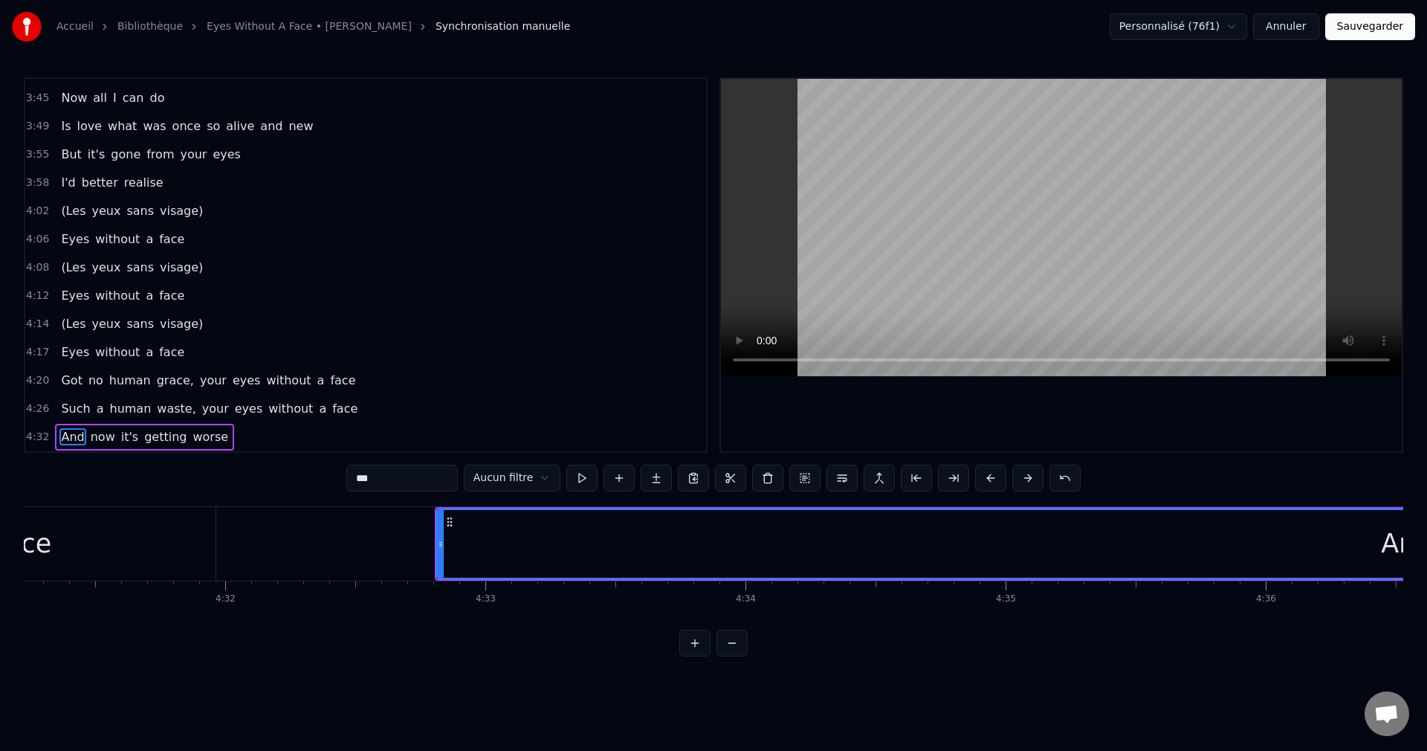
scroll to position [0, 70552]
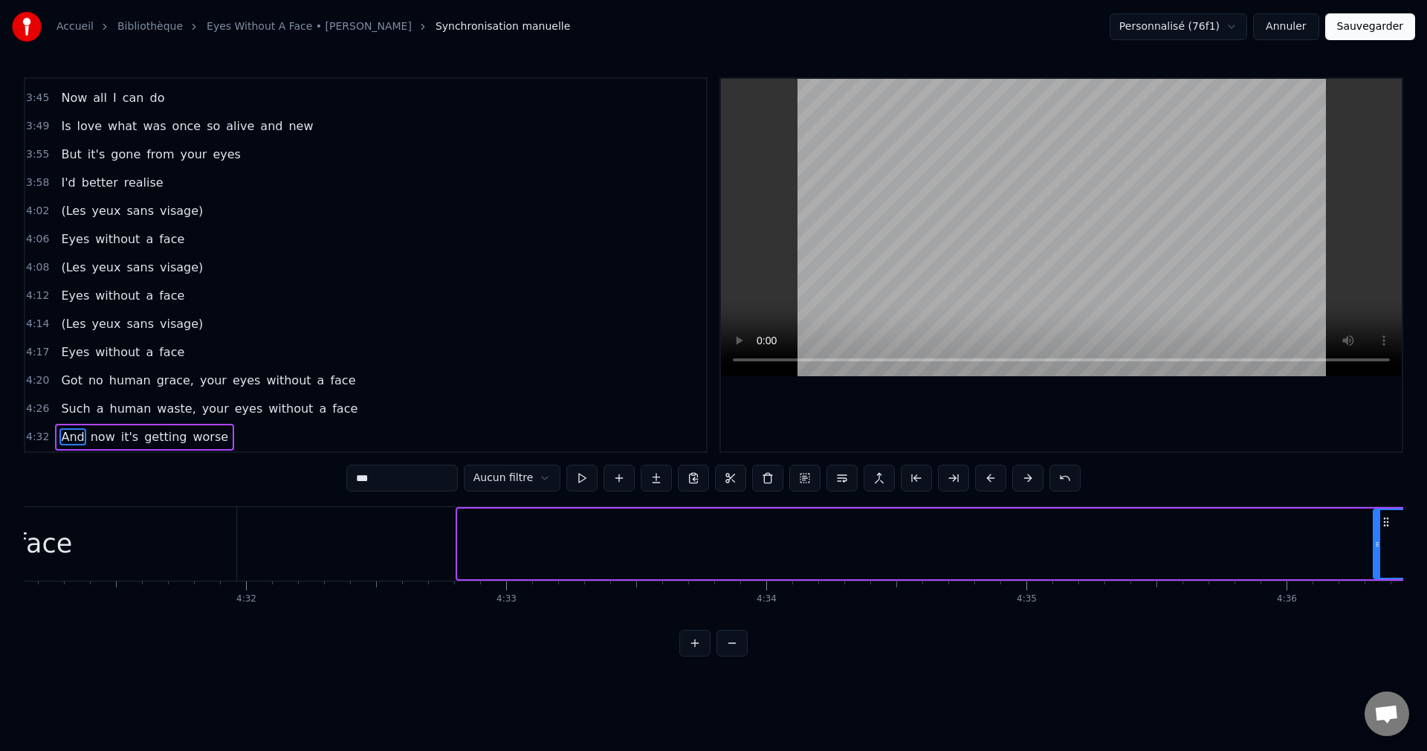
drag, startPoint x: 460, startPoint y: 545, endPoint x: 1376, endPoint y: 577, distance: 916.5
click at [1376, 577] on div at bounding box center [1378, 544] width 6 height 68
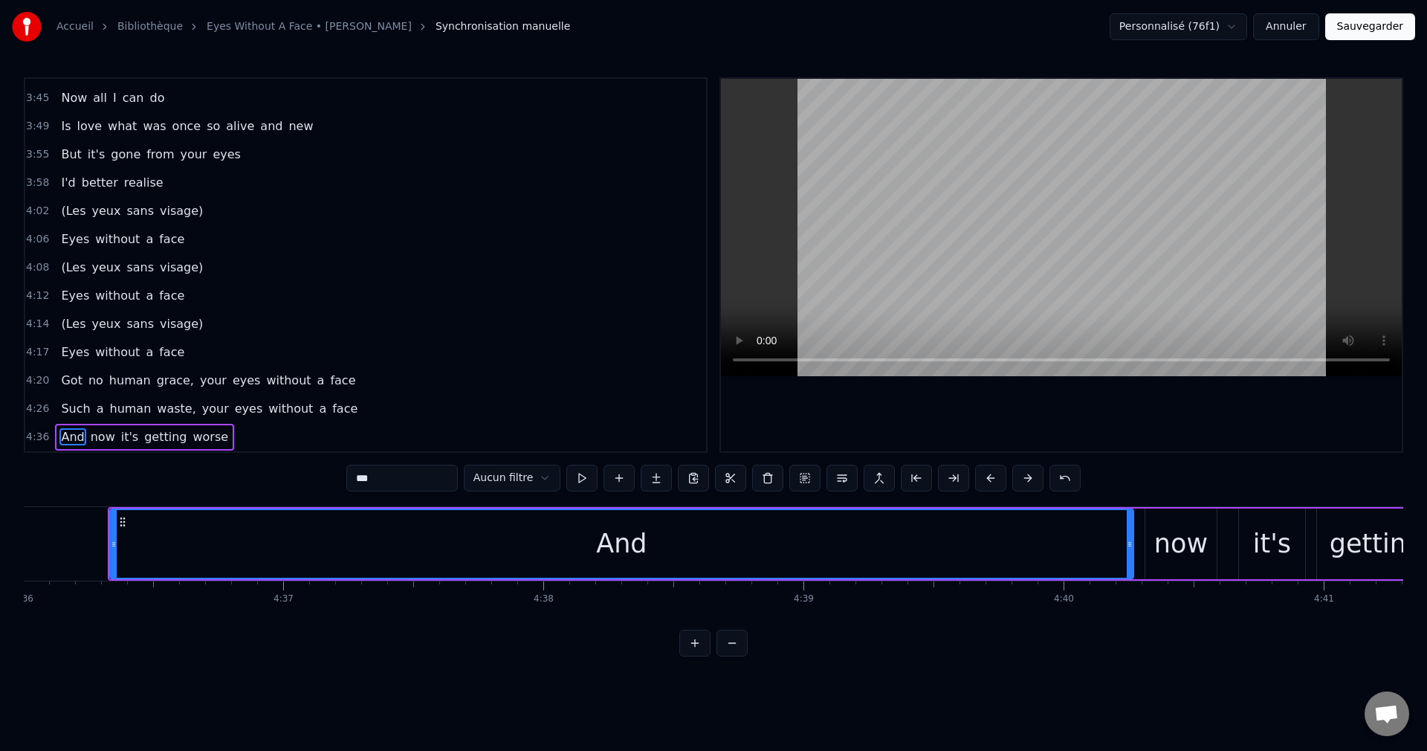
scroll to position [0, 71828]
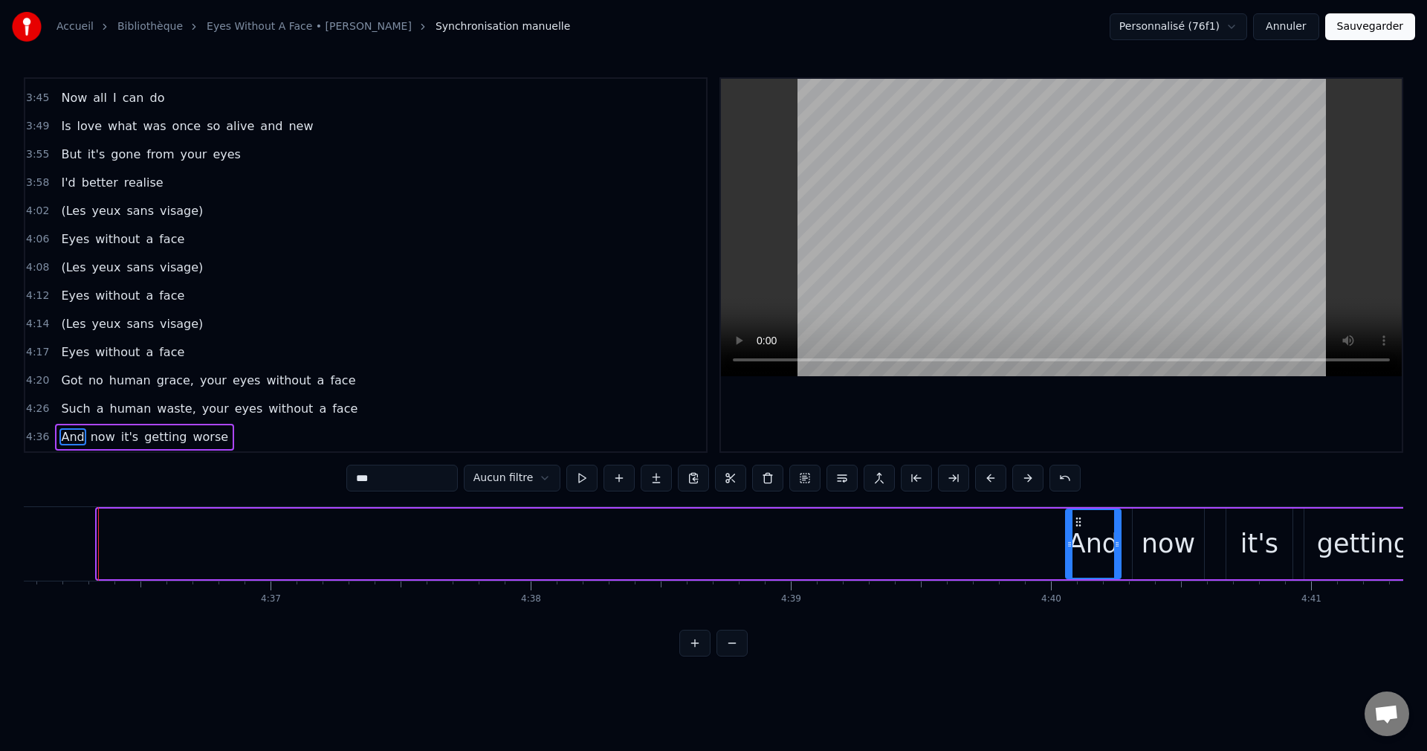
drag, startPoint x: 99, startPoint y: 543, endPoint x: 1068, endPoint y: 630, distance: 972.6
click at [1068, 630] on div "0:23 I'm all out of hope 0:27 One more bad break could bring a fall 0:34 When I…" at bounding box center [714, 366] width 1380 height 579
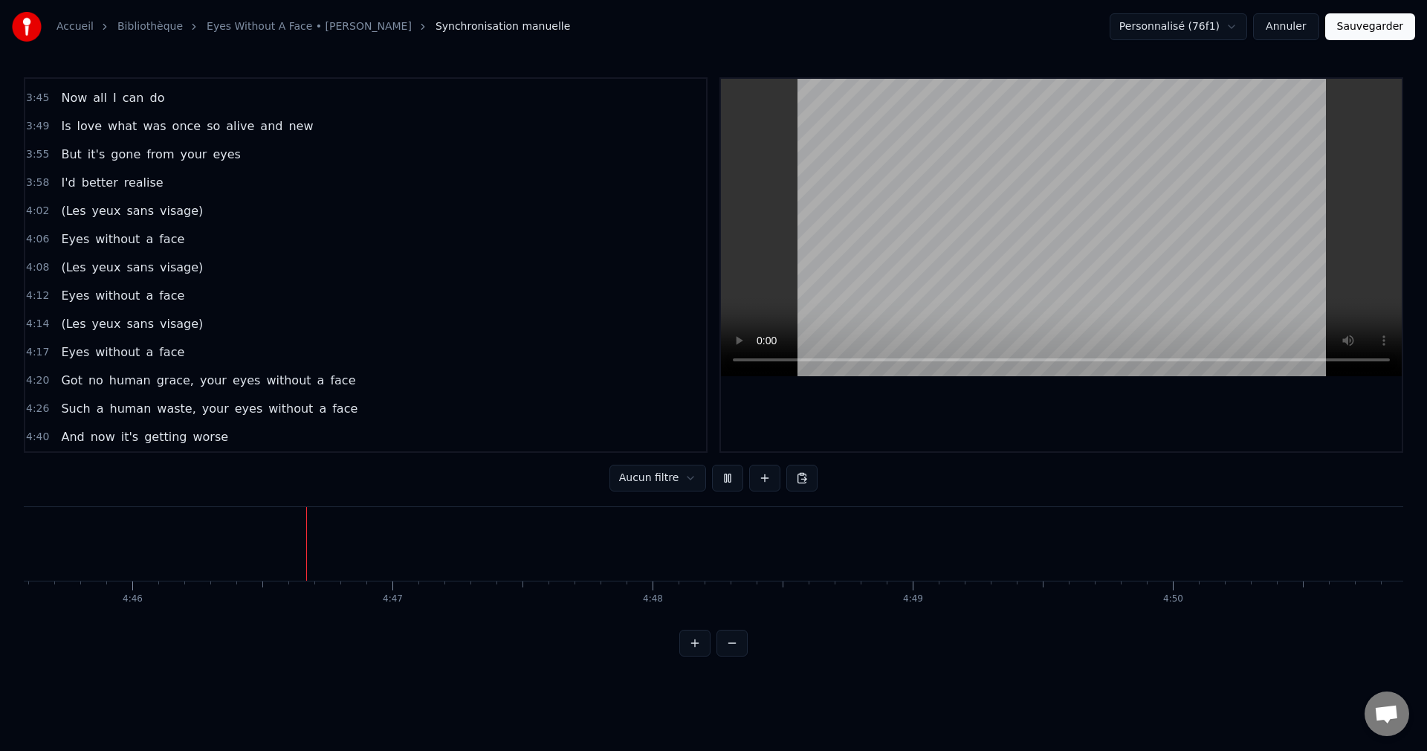
scroll to position [0, 74313]
click at [1363, 25] on button "Sauvegarder" at bounding box center [1371, 26] width 90 height 27
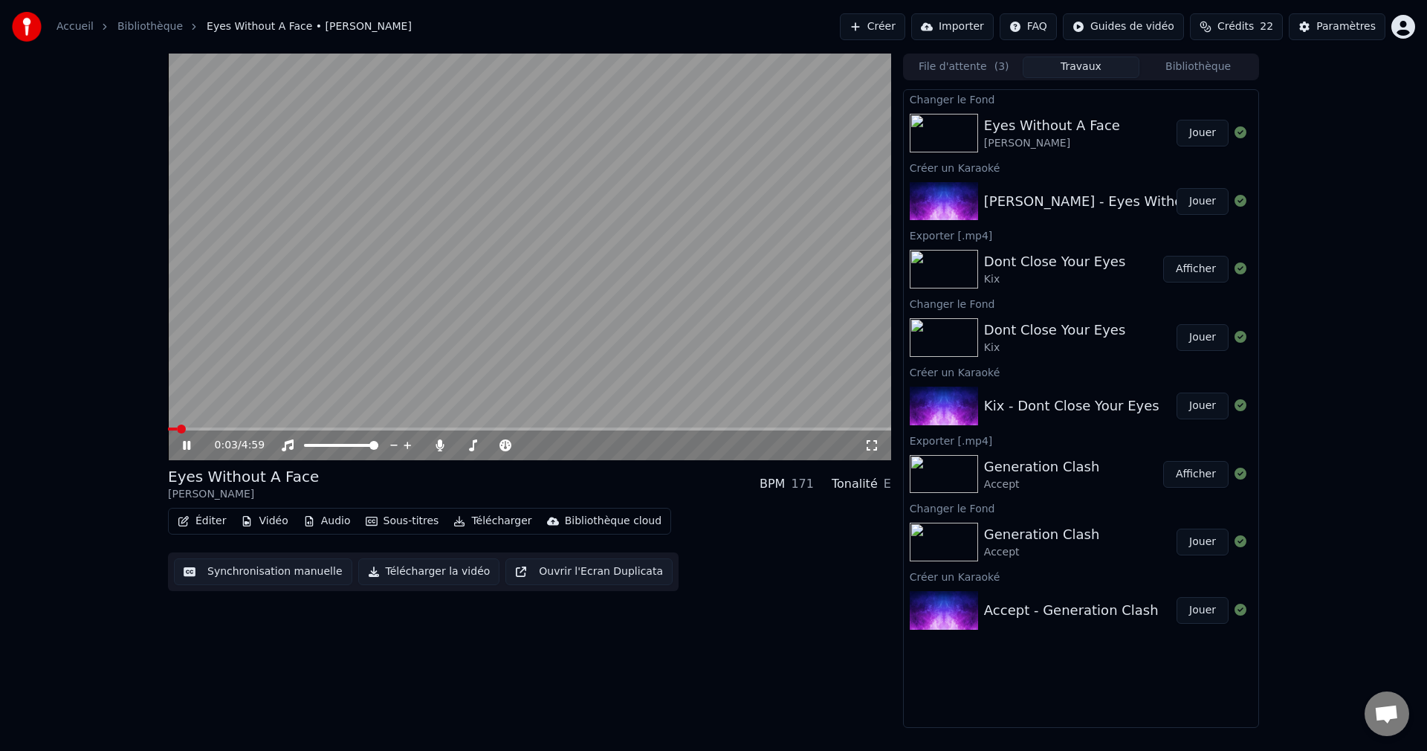
click at [339, 428] on span at bounding box center [529, 428] width 723 height 3
click at [473, 445] on span at bounding box center [464, 445] width 16 height 3
click at [465, 445] on span at bounding box center [468, 445] width 9 height 9
click at [181, 448] on icon at bounding box center [197, 445] width 35 height 12
click at [442, 573] on button "Télécharger la vidéo" at bounding box center [429, 571] width 142 height 27
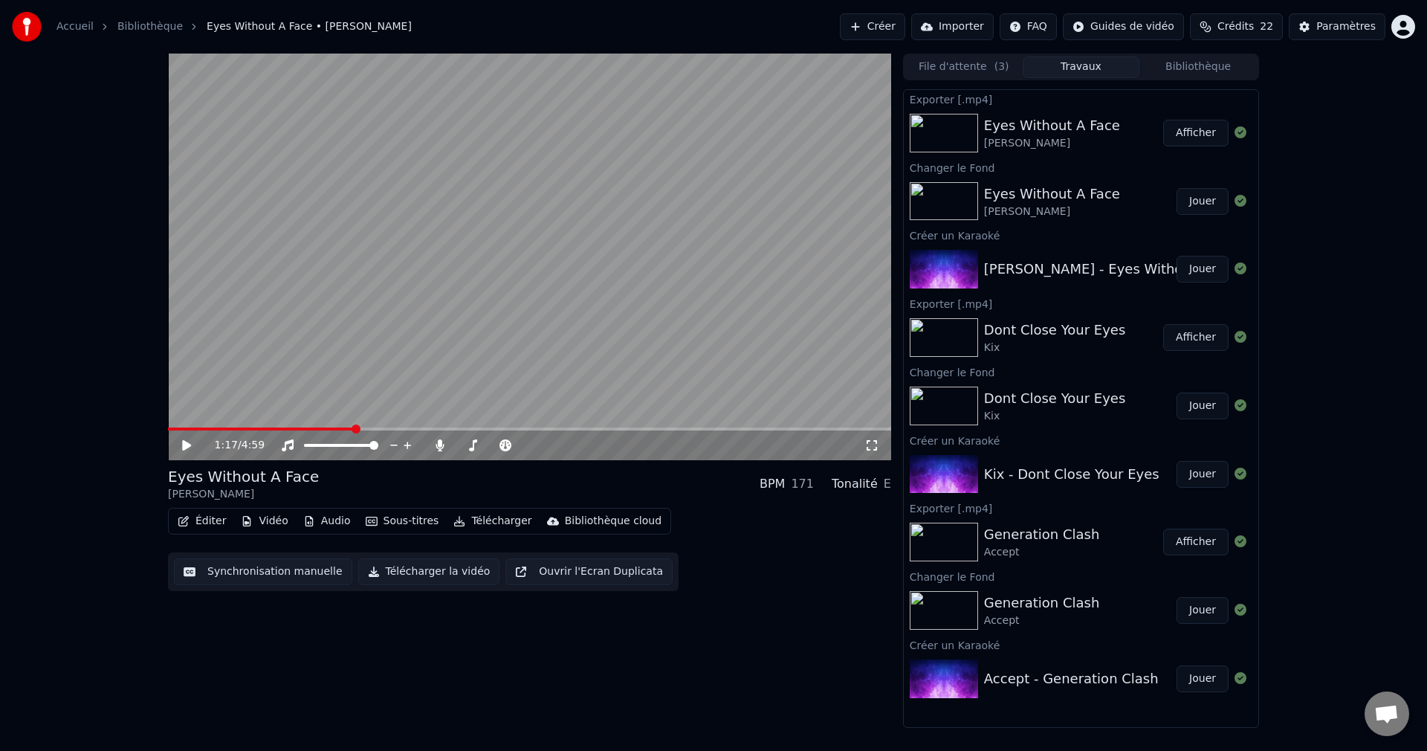
click at [875, 32] on button "Créer" at bounding box center [872, 26] width 65 height 27
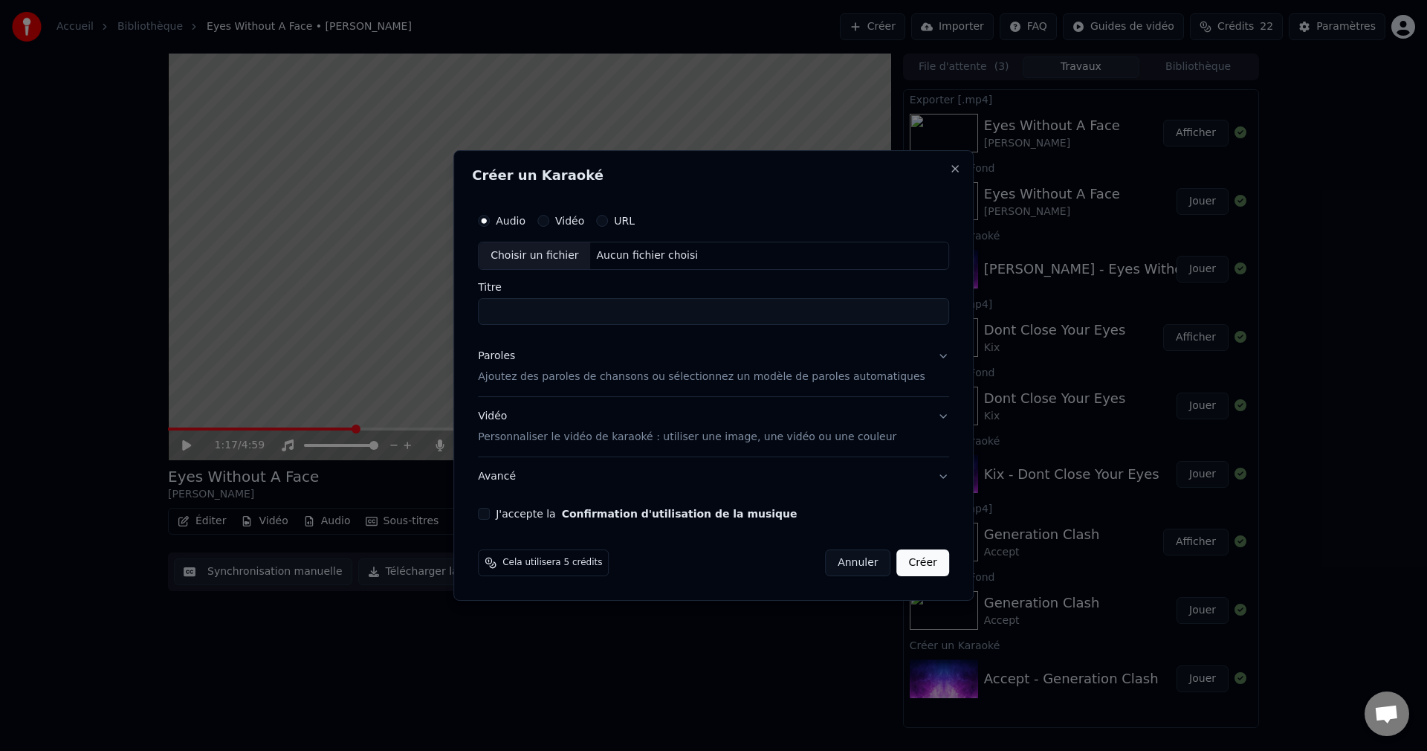
click at [584, 251] on div "Choisir un fichier" at bounding box center [535, 255] width 112 height 27
type input "**********"
click at [925, 357] on button "Paroles Ajoutez des paroles de chansons ou sélectionnez un modèle de paroles au…" at bounding box center [713, 366] width 471 height 59
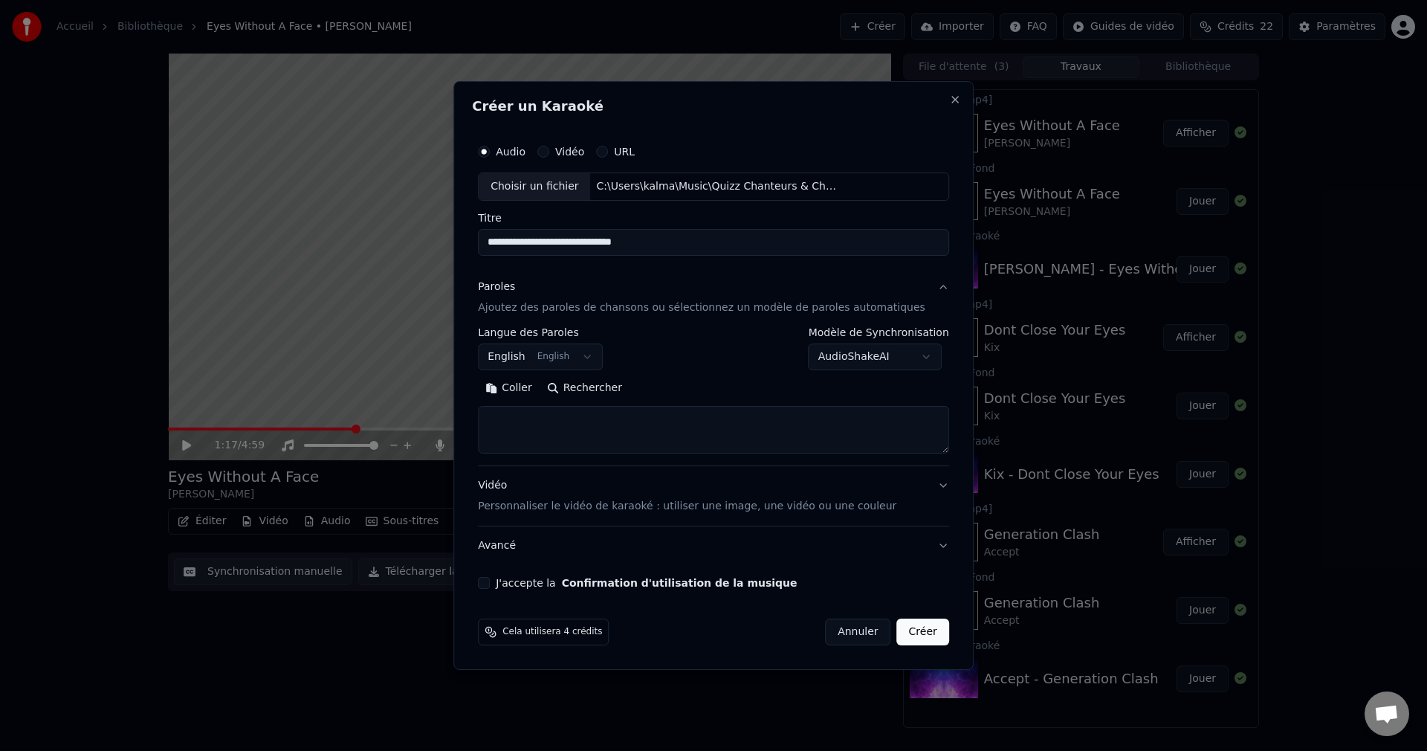
click at [609, 387] on button "Rechercher" at bounding box center [585, 388] width 90 height 24
type textarea "**********"
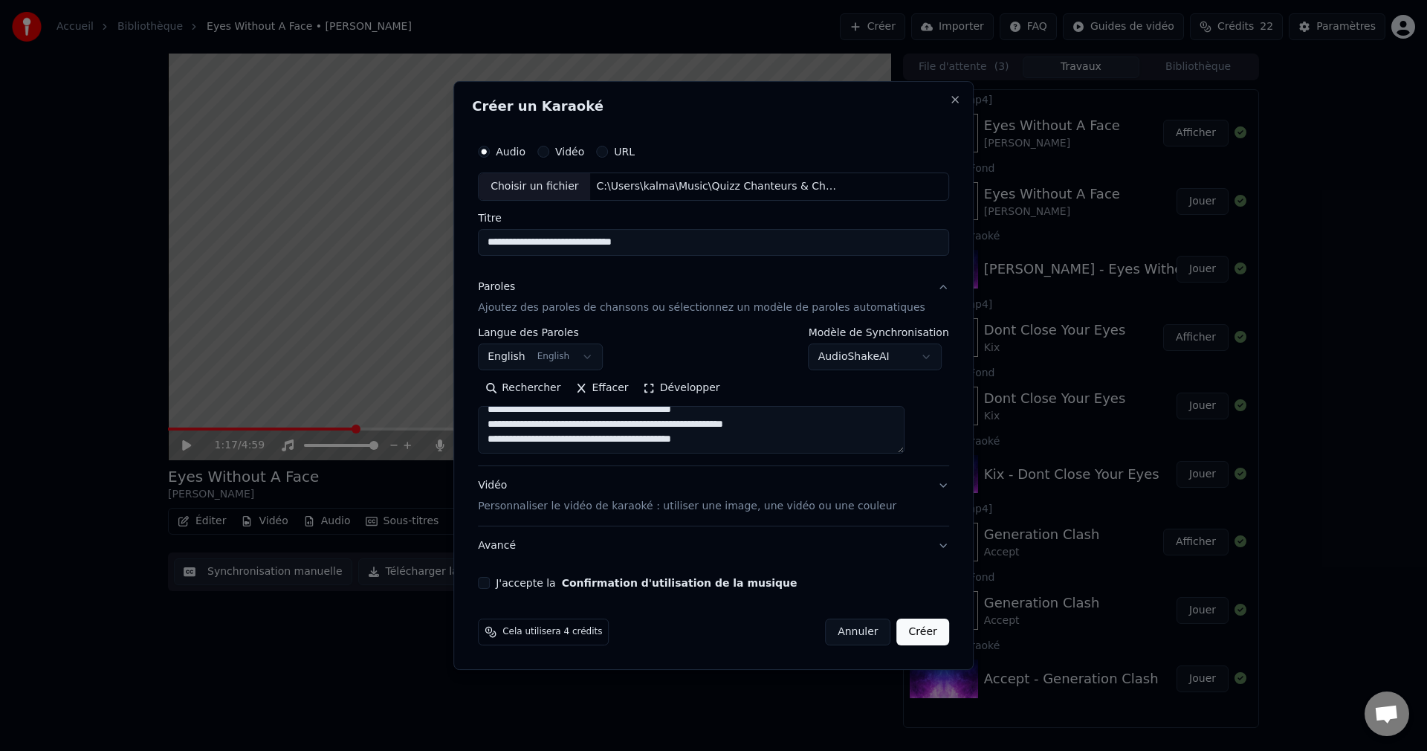
click at [490, 582] on button "J'accepte la Confirmation d'utilisation de la musique" at bounding box center [484, 583] width 12 height 12
click at [903, 633] on button "Créer" at bounding box center [923, 632] width 52 height 27
select select
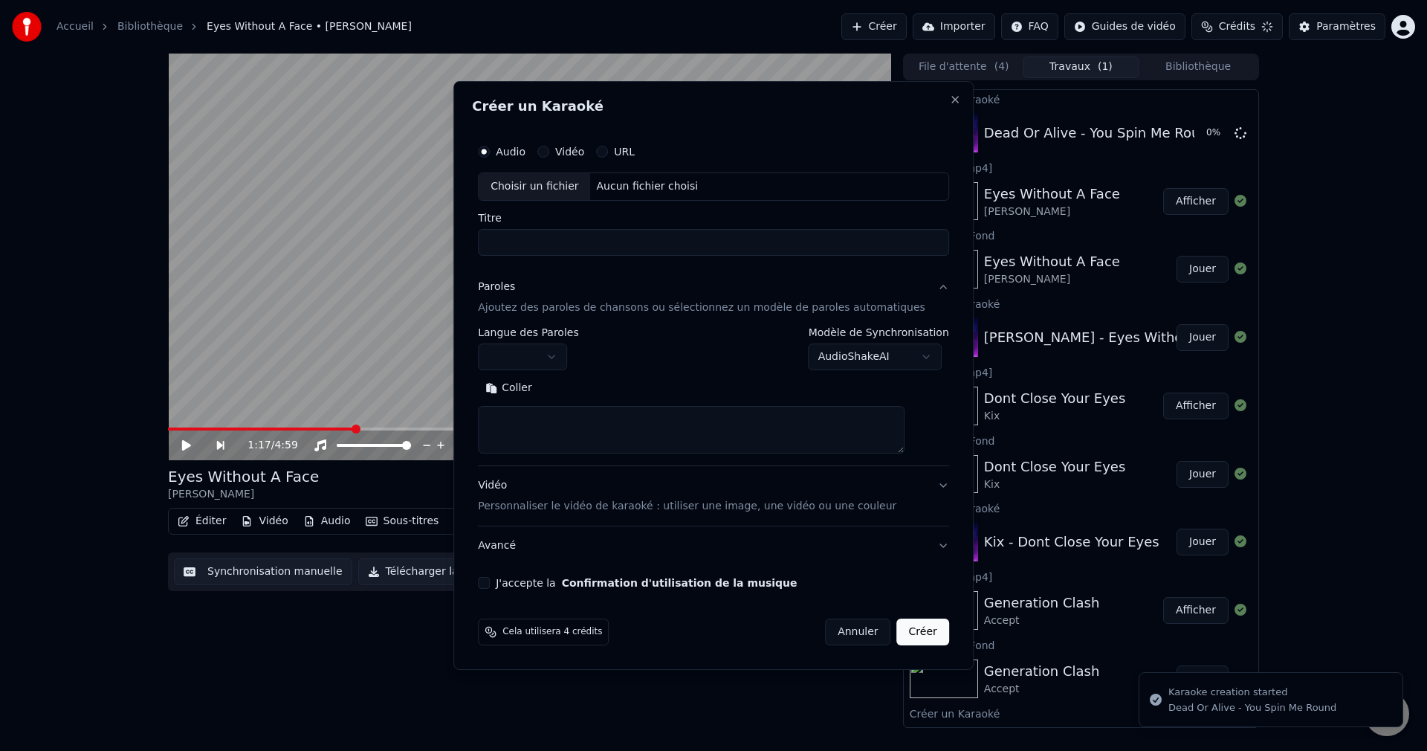
scroll to position [0, 0]
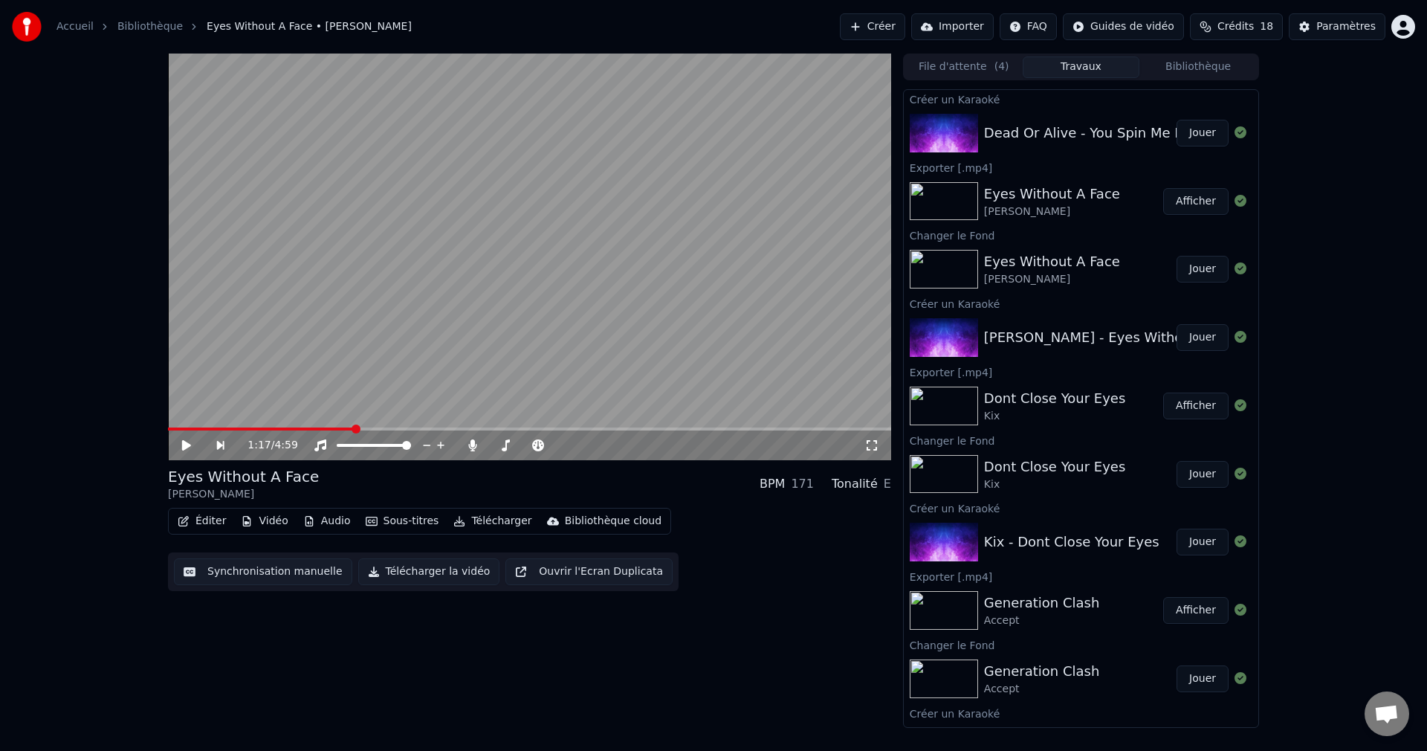
click at [1181, 126] on button "Jouer" at bounding box center [1203, 133] width 52 height 27
click at [189, 445] on icon at bounding box center [186, 445] width 7 height 9
click at [260, 516] on button "Vidéo" at bounding box center [264, 521] width 59 height 21
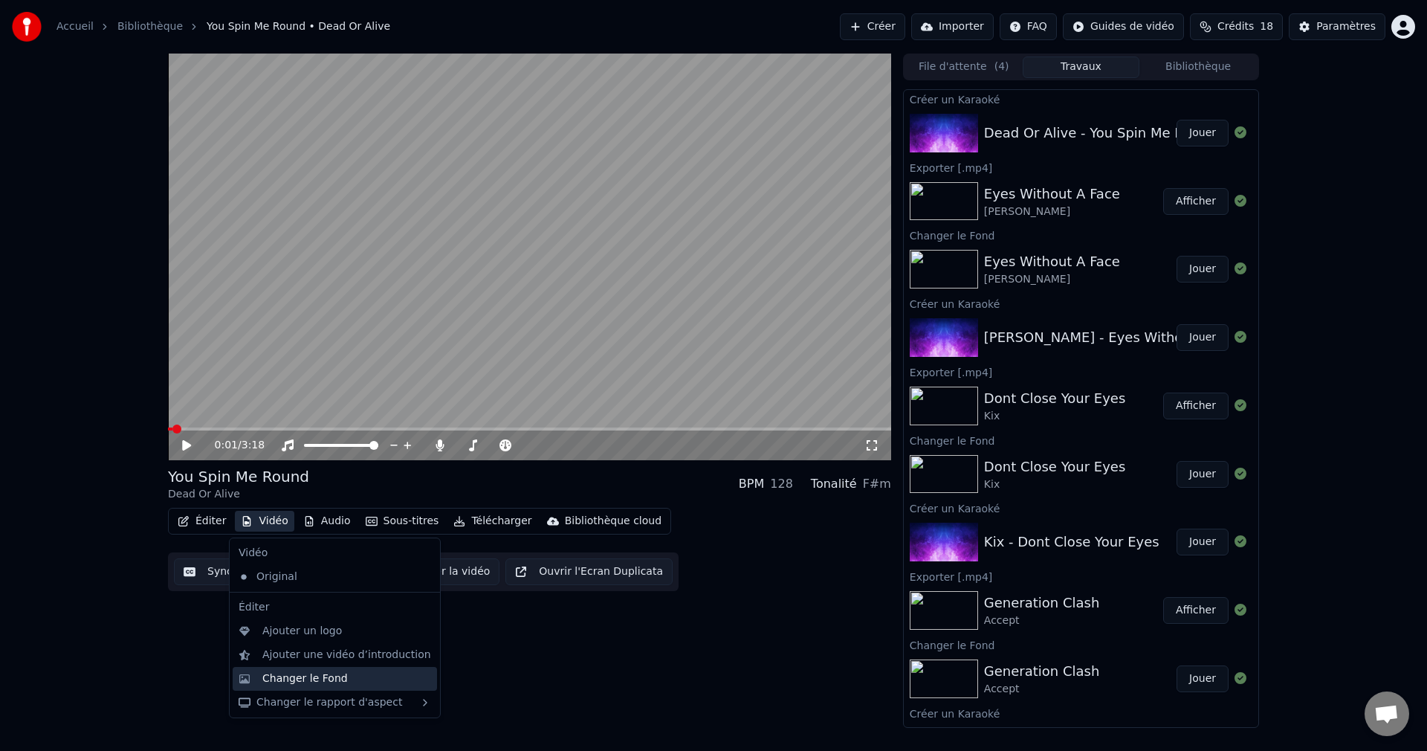
click at [303, 683] on div "Changer le Fond" at bounding box center [304, 678] width 85 height 15
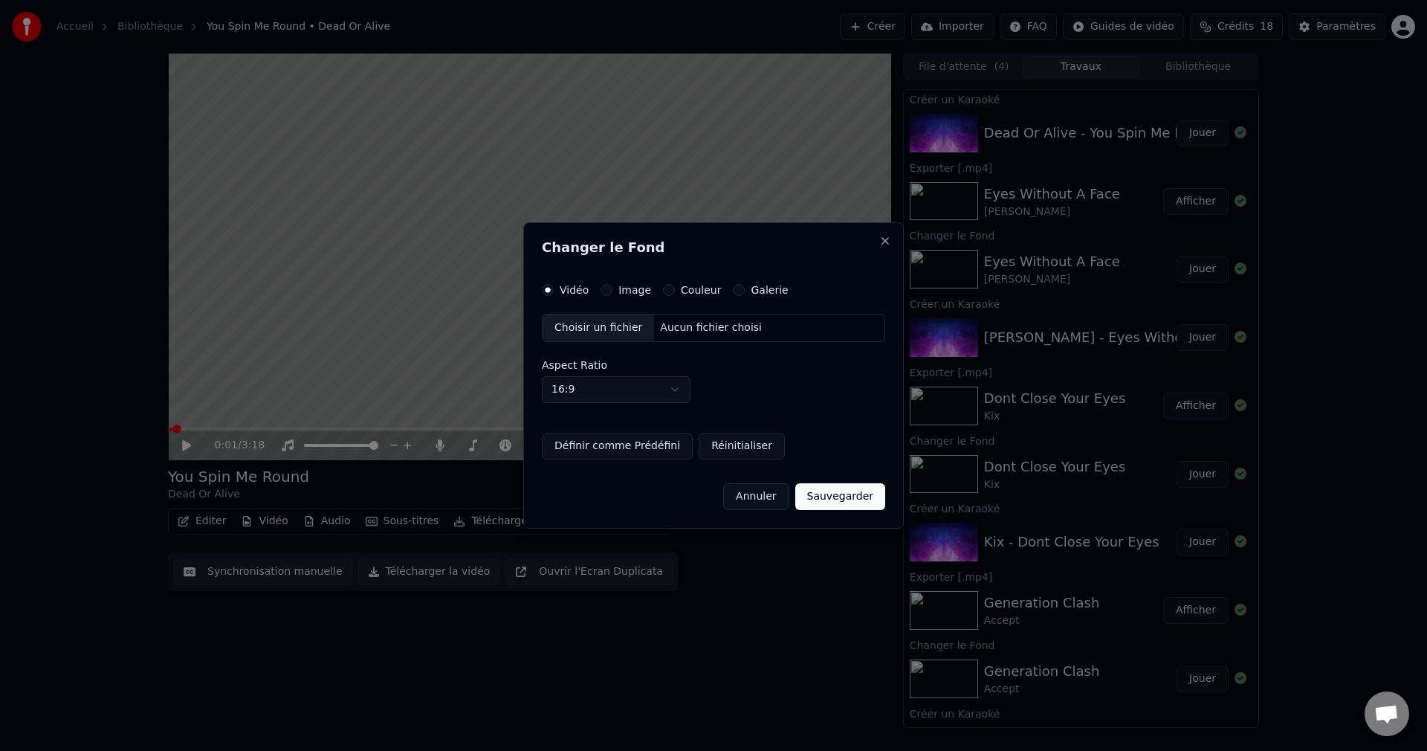
click at [619, 332] on div "Choisir un fichier" at bounding box center [599, 327] width 112 height 27
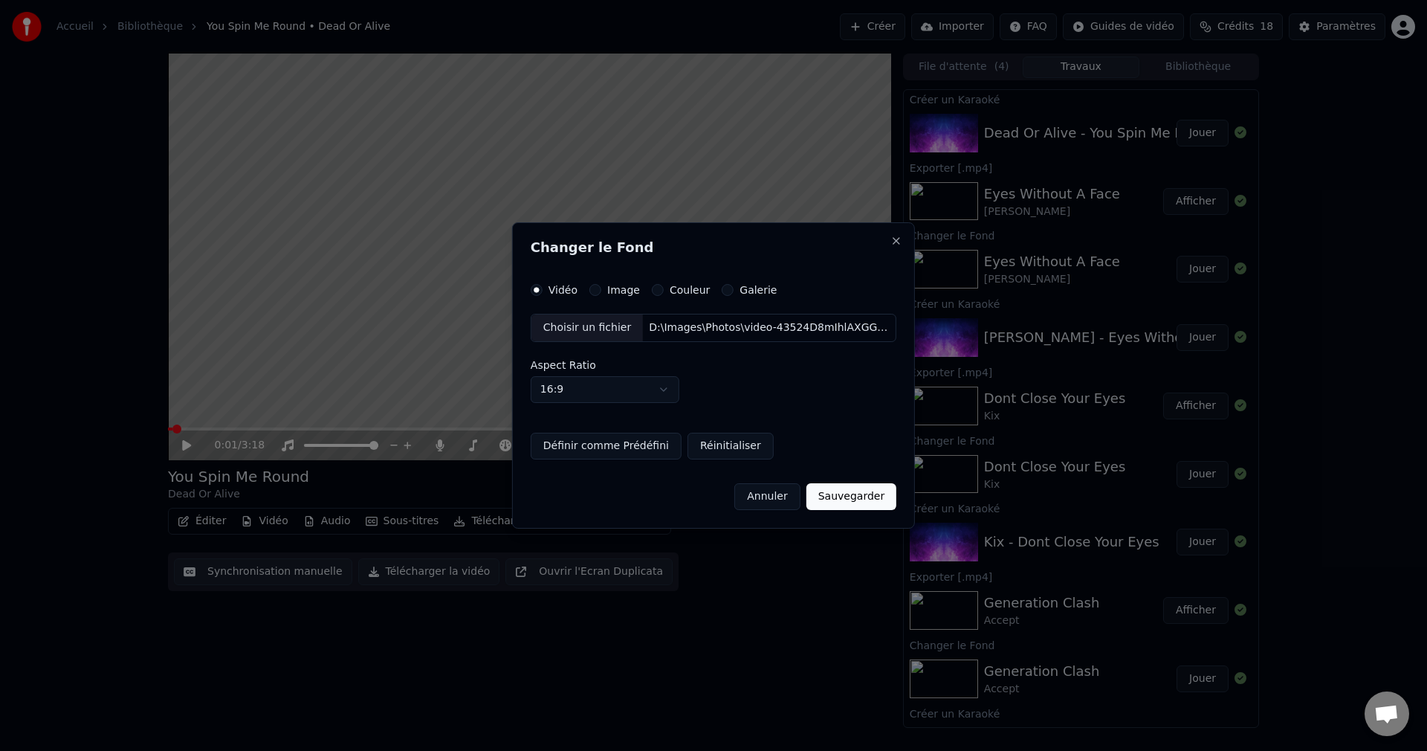
click at [849, 507] on button "Sauvegarder" at bounding box center [852, 496] width 90 height 27
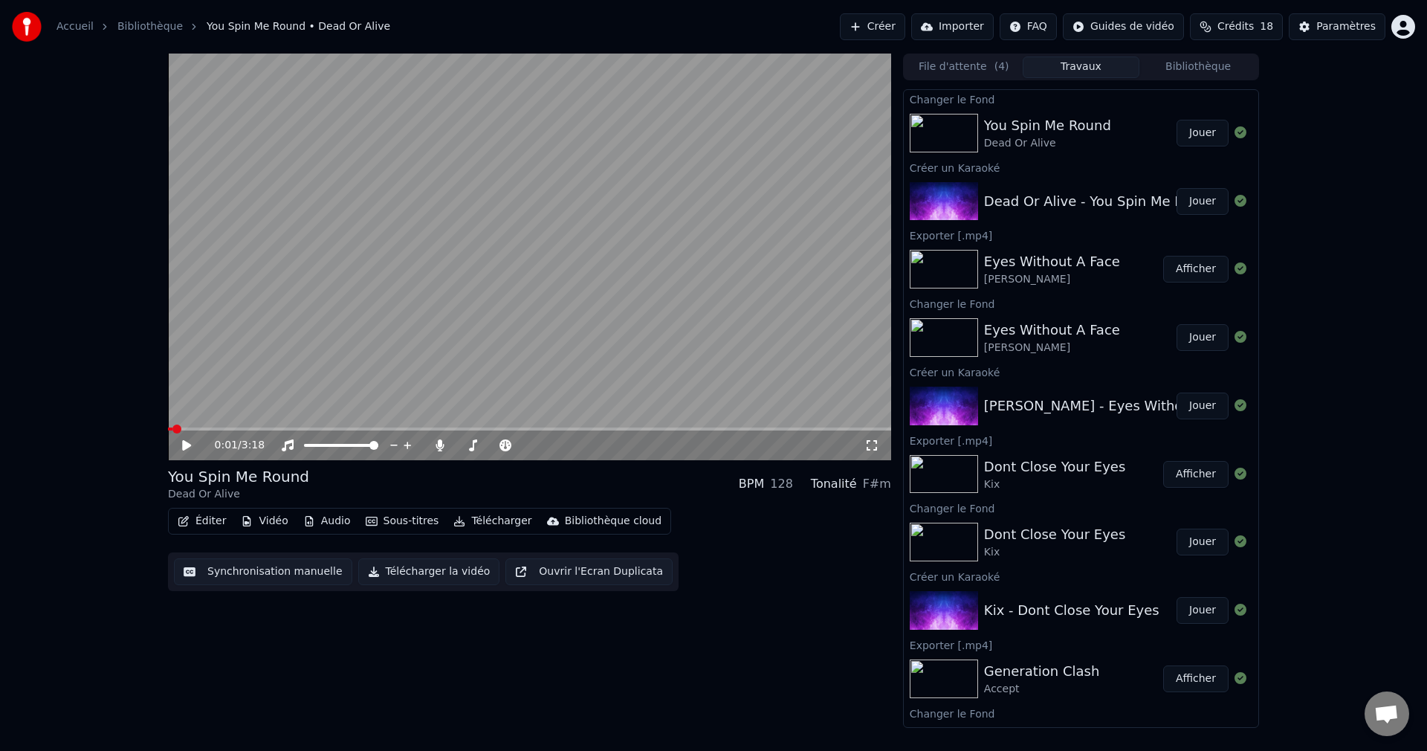
click at [1193, 125] on button "Jouer" at bounding box center [1203, 133] width 52 height 27
click at [531, 450] on span at bounding box center [526, 445] width 9 height 9
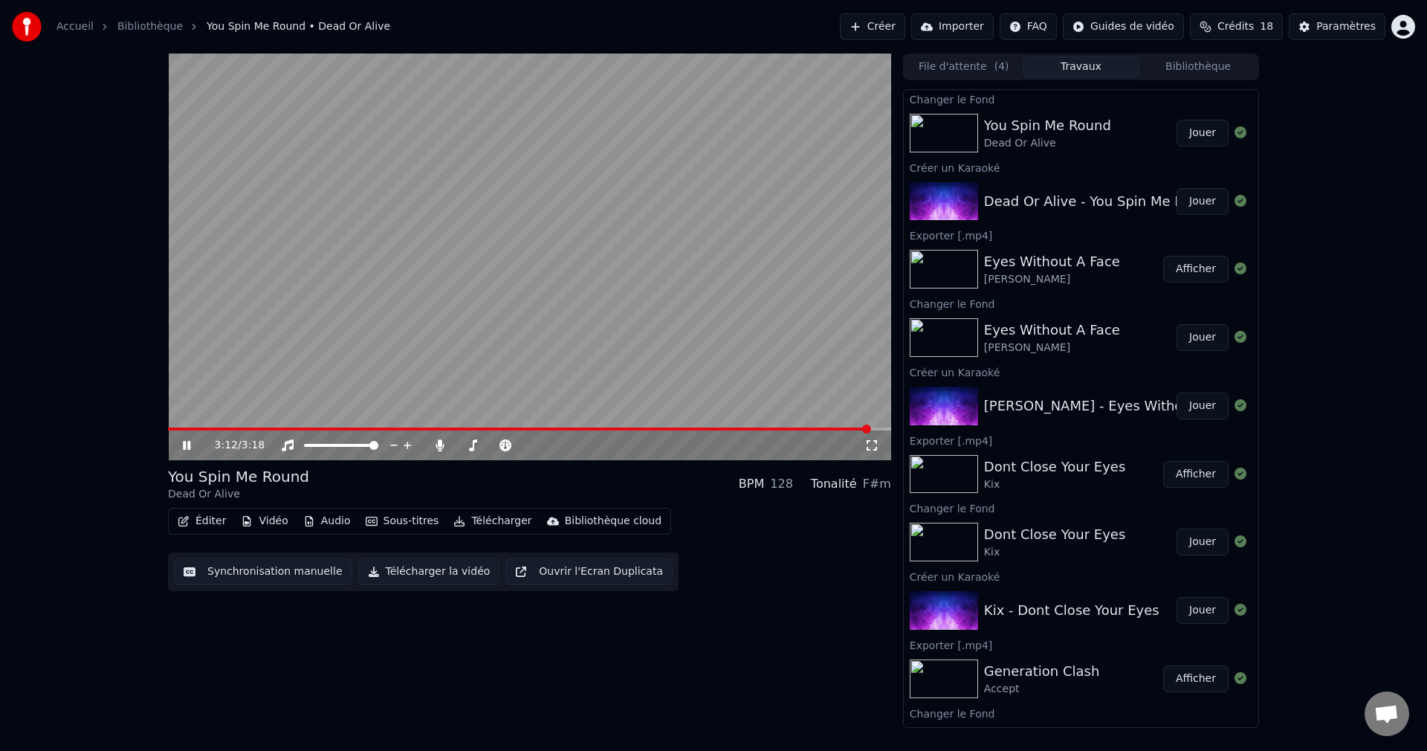
click at [190, 441] on icon at bounding box center [197, 445] width 35 height 12
click at [211, 522] on button "Éditer" at bounding box center [202, 521] width 60 height 21
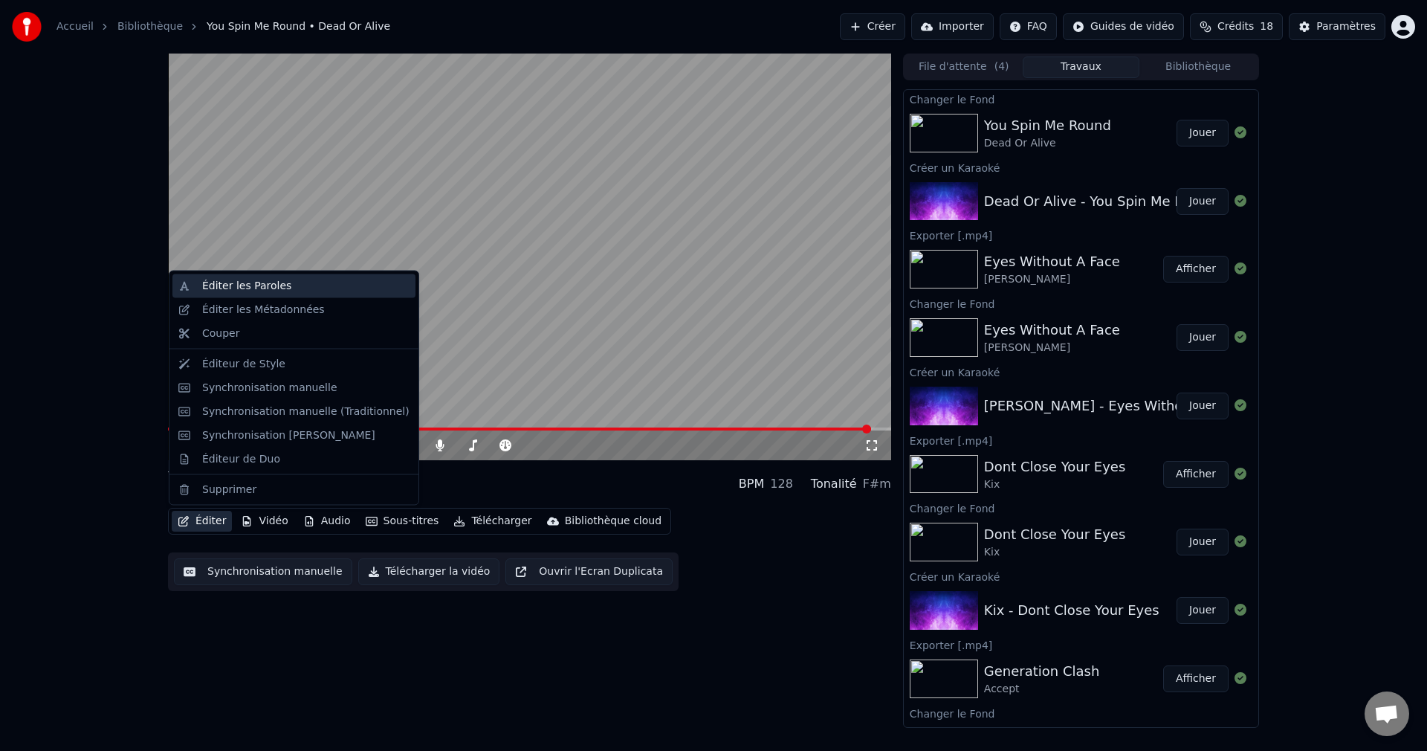
click at [280, 285] on div "Éditer les Paroles" at bounding box center [305, 286] width 207 height 15
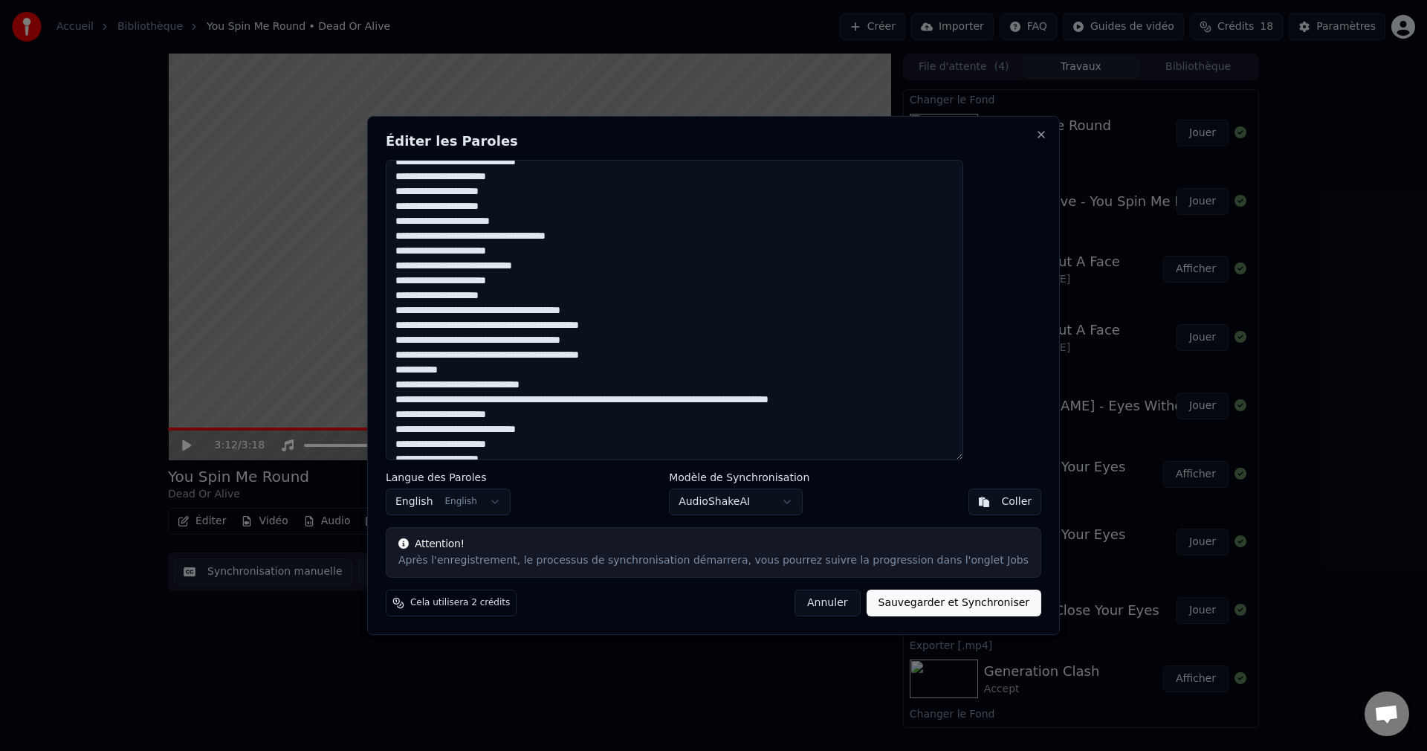
scroll to position [74, 0]
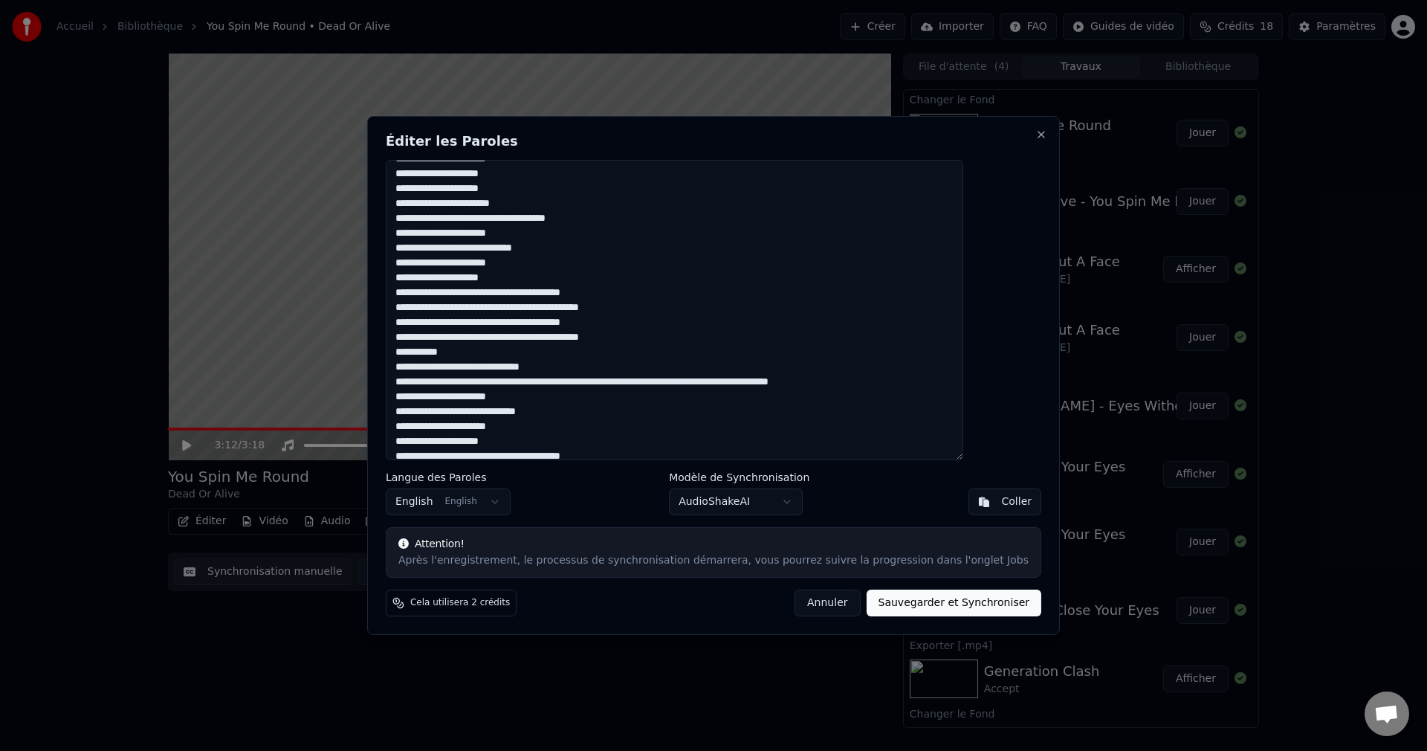
click at [685, 381] on textarea at bounding box center [675, 310] width 578 height 300
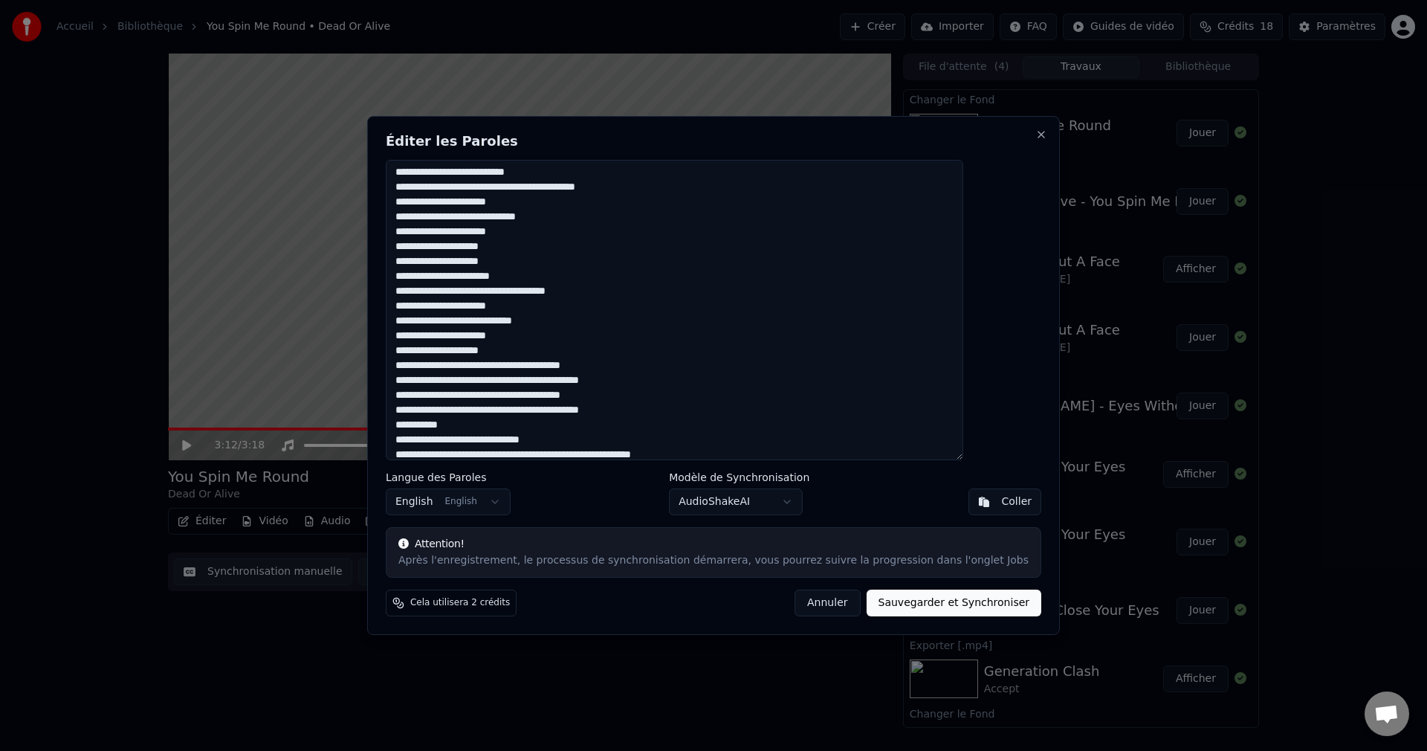
scroll to position [0, 0]
click at [579, 221] on textarea at bounding box center [675, 310] width 578 height 300
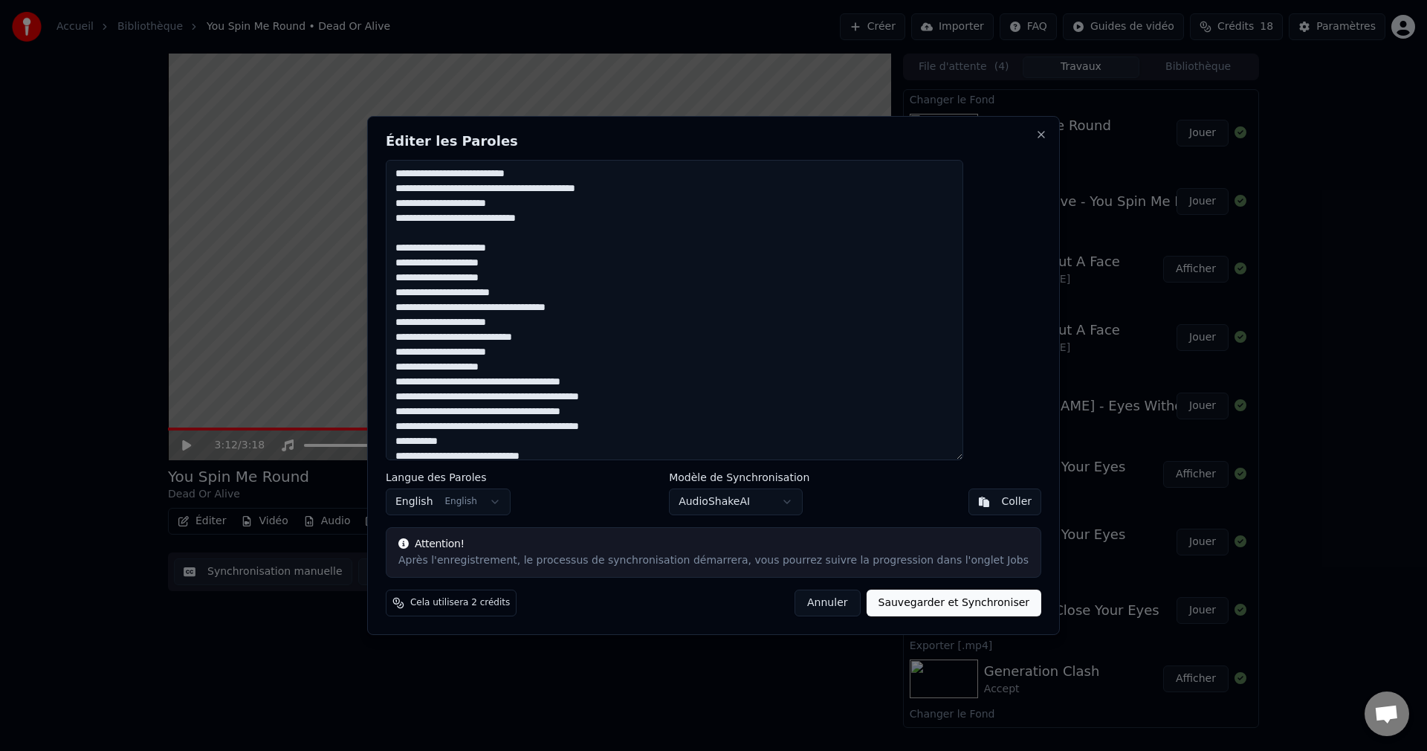
click at [434, 244] on textarea at bounding box center [675, 310] width 578 height 300
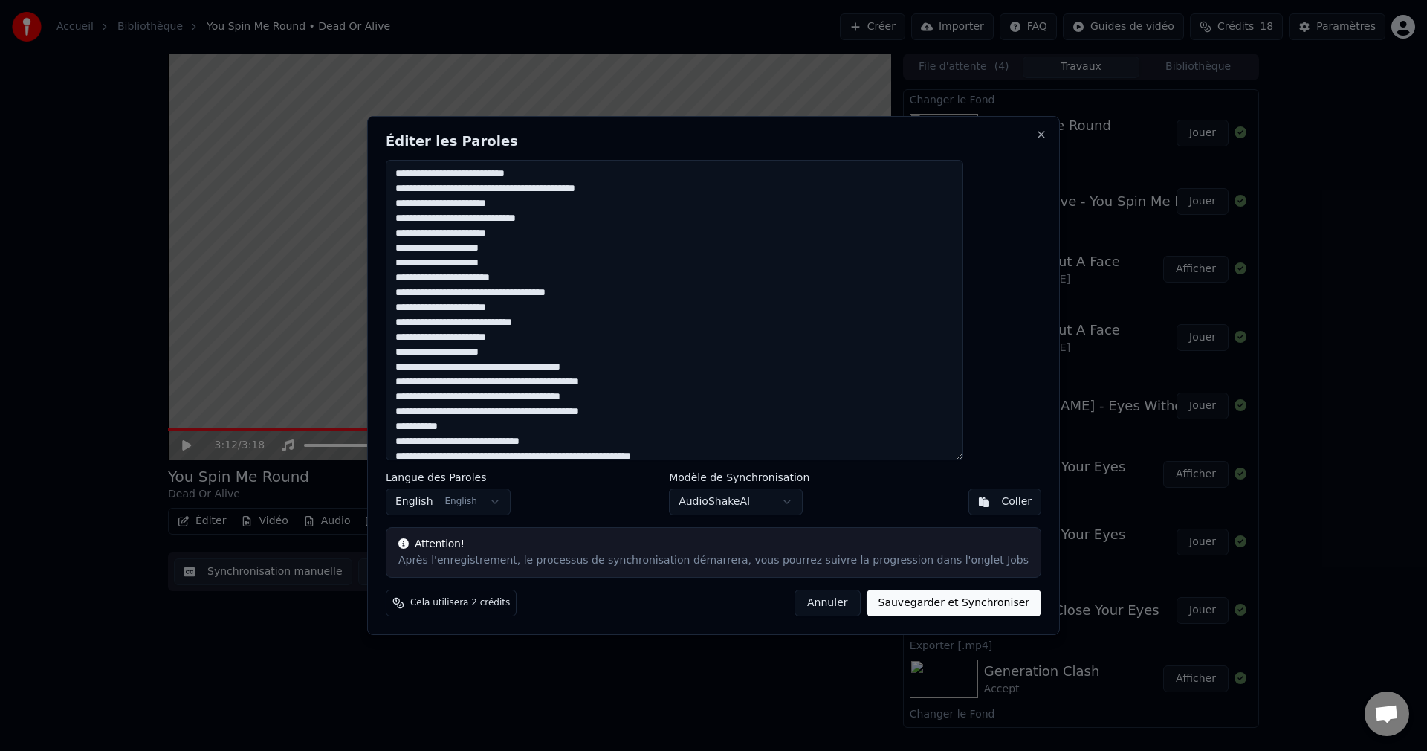
click at [558, 249] on textarea at bounding box center [675, 310] width 578 height 300
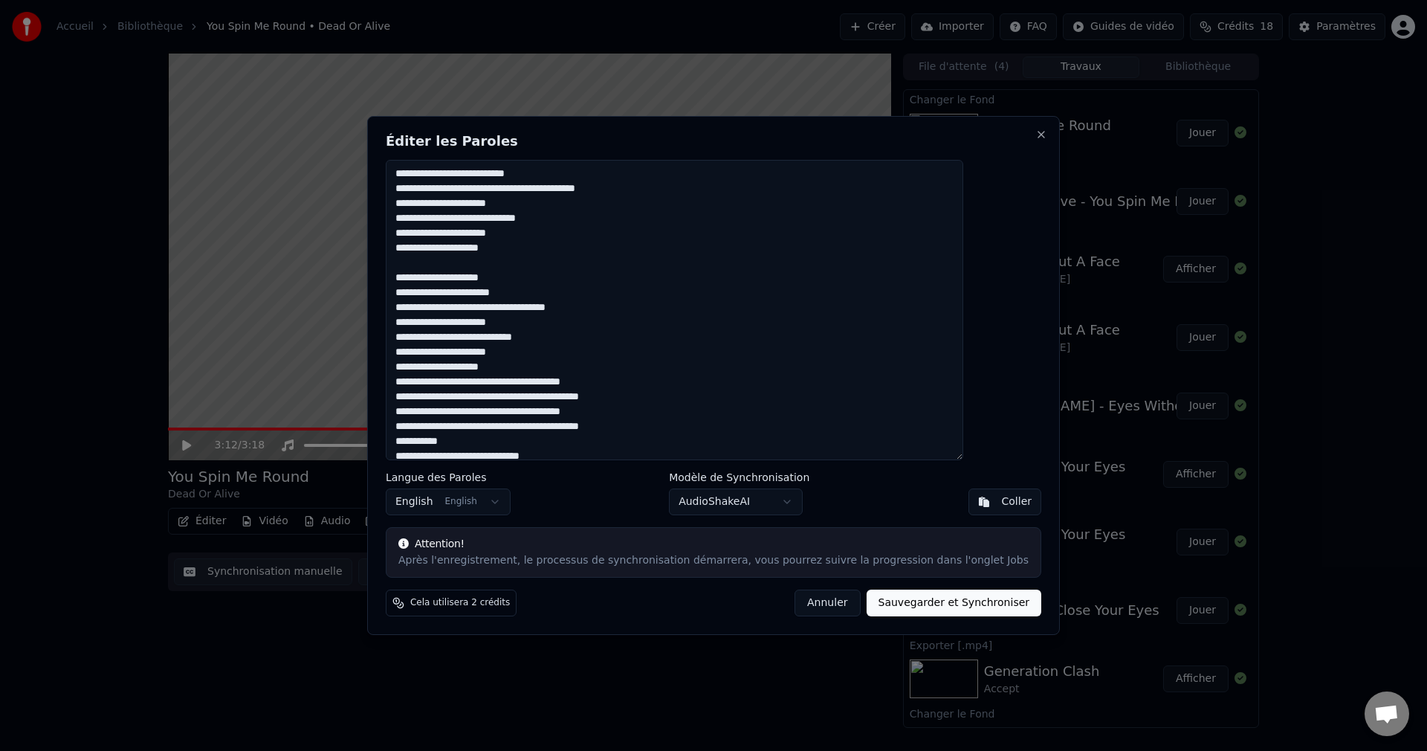
click at [553, 369] on textarea at bounding box center [675, 310] width 578 height 300
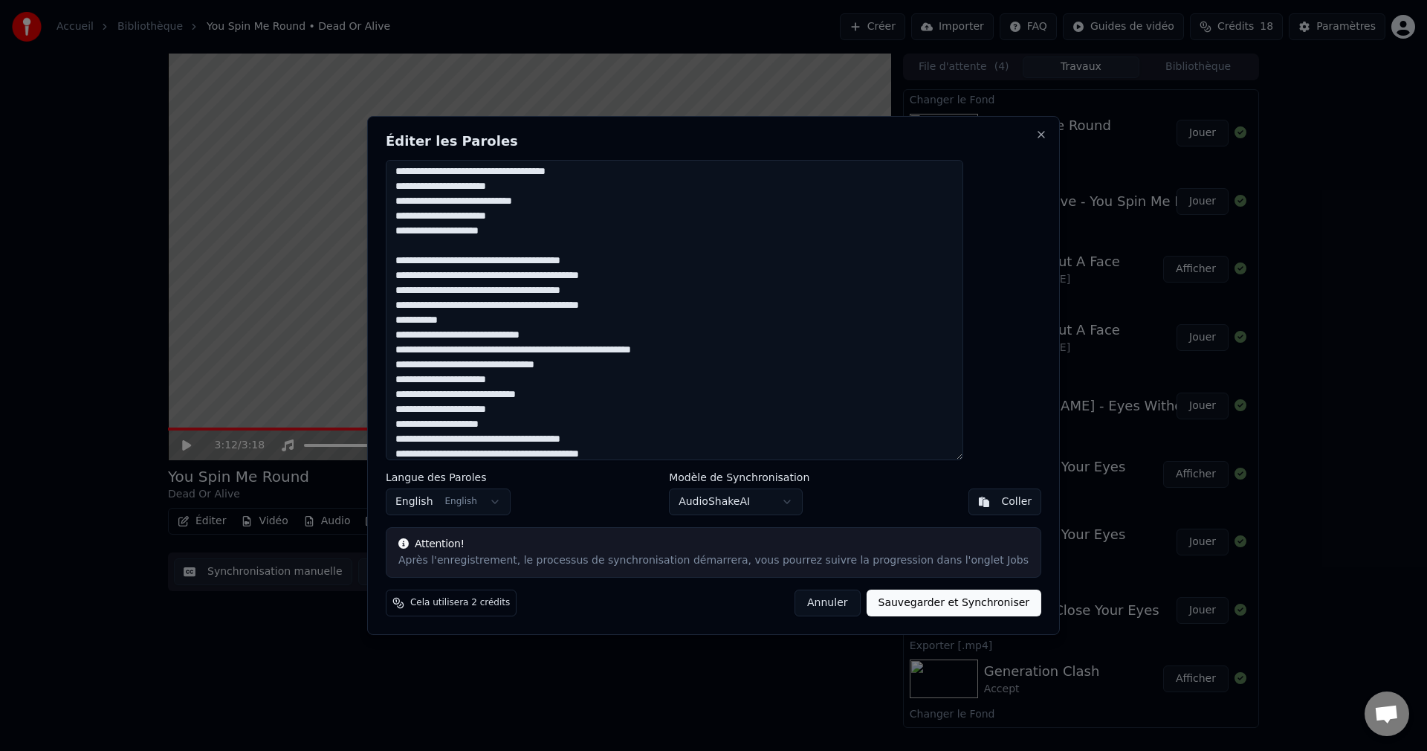
scroll to position [149, 0]
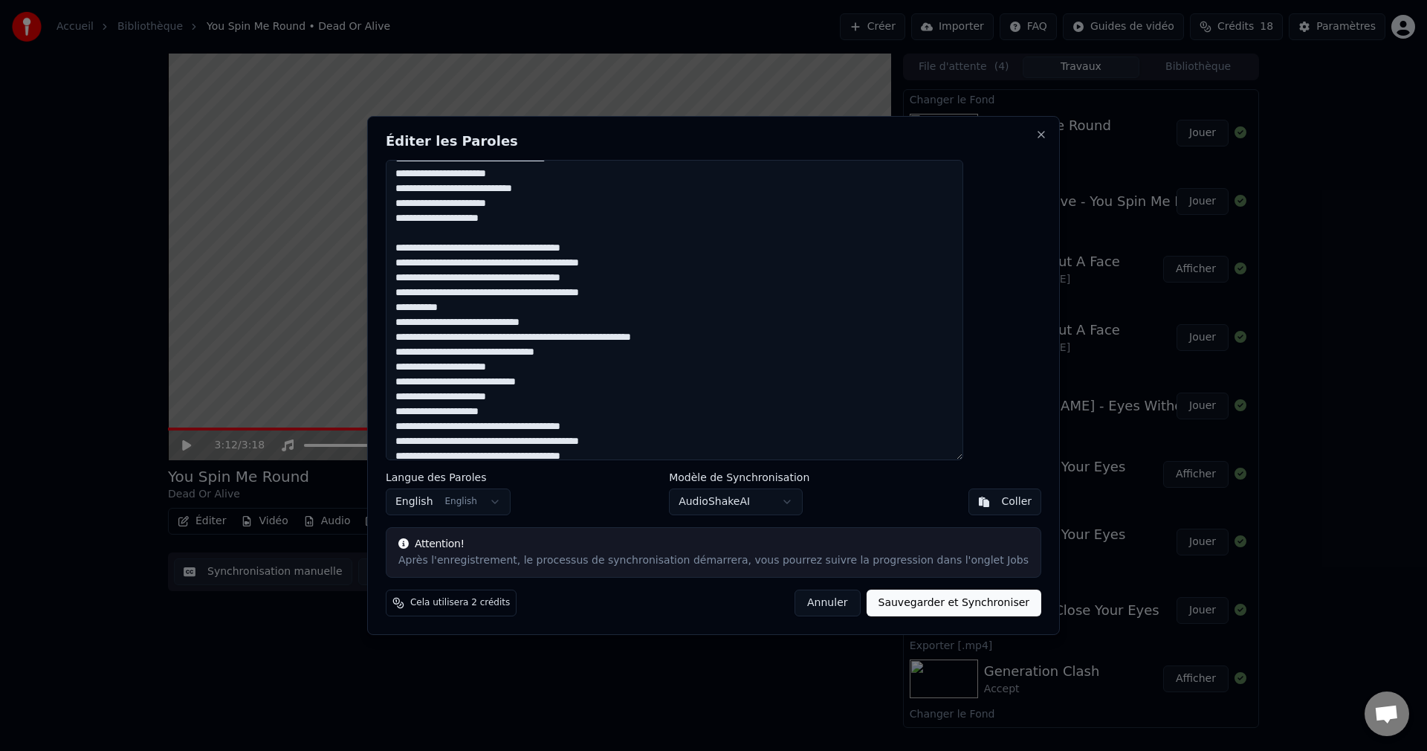
click at [665, 296] on textarea at bounding box center [675, 310] width 578 height 300
click at [439, 320] on textarea at bounding box center [675, 310] width 578 height 300
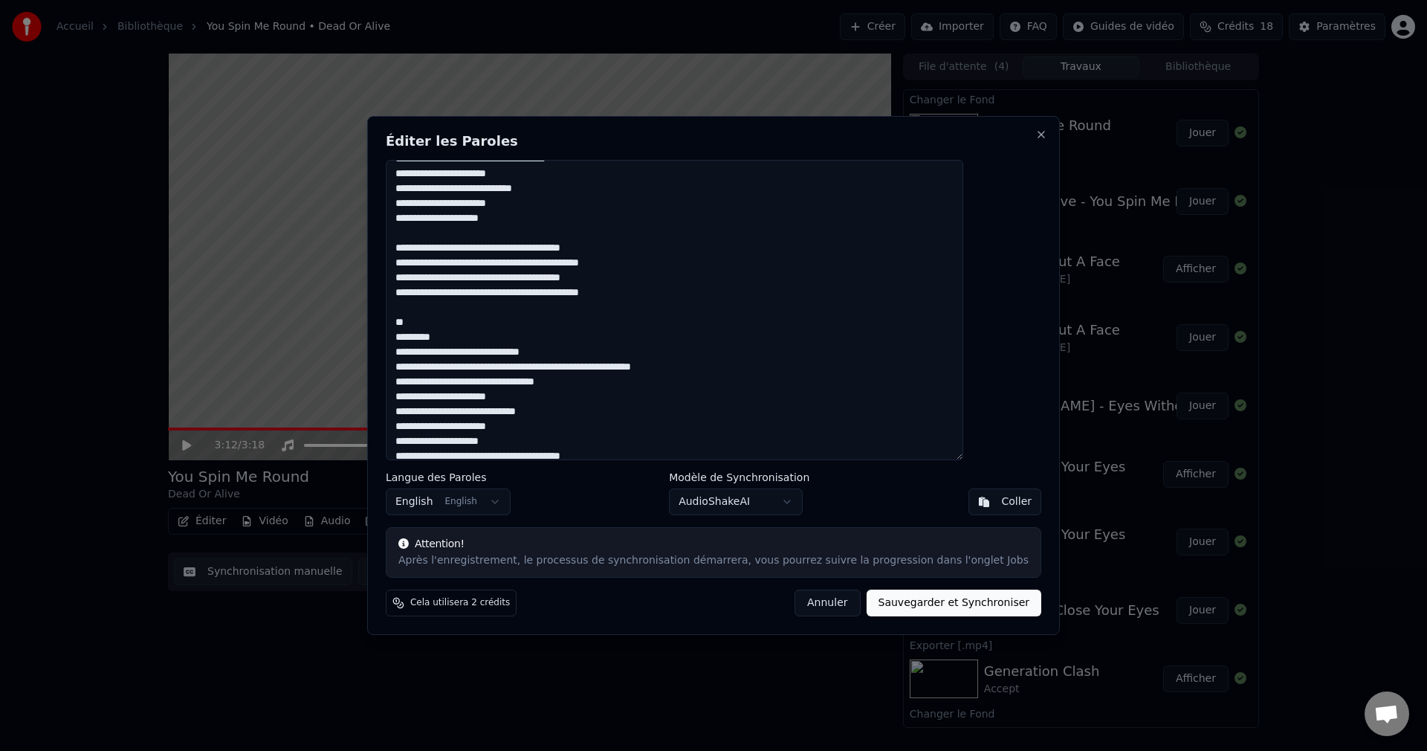
click at [462, 368] on textarea at bounding box center [675, 310] width 578 height 300
click at [465, 382] on textarea at bounding box center [675, 310] width 578 height 300
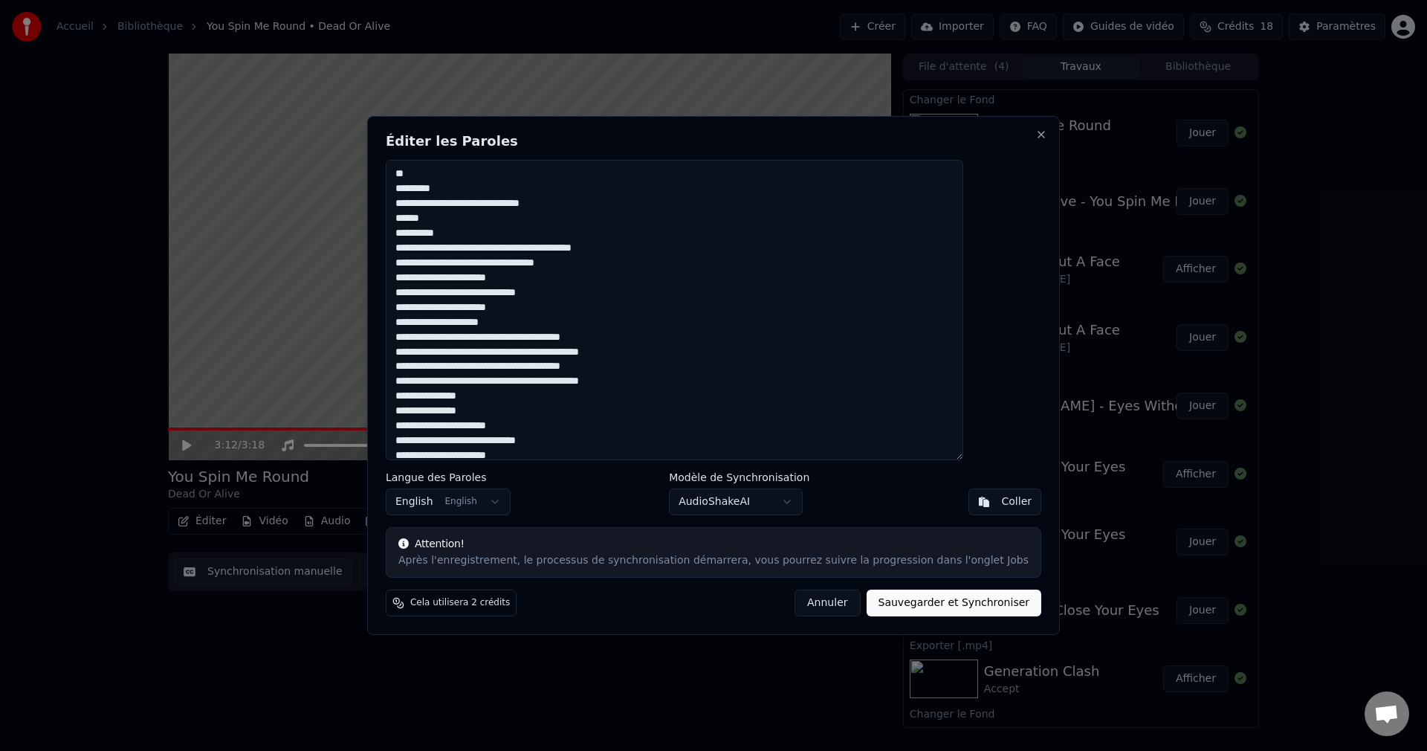
scroll to position [223, 0]
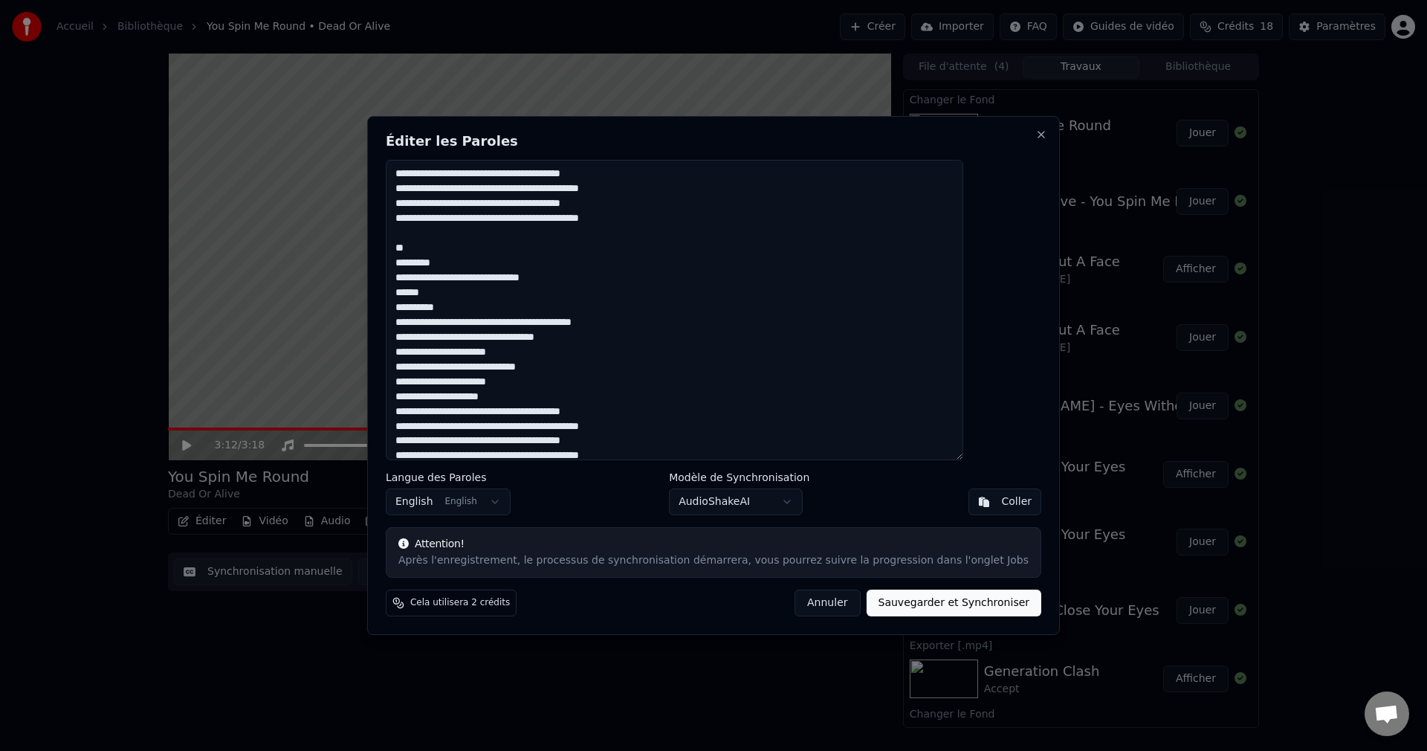
drag, startPoint x: 491, startPoint y: 341, endPoint x: 442, endPoint y: 340, distance: 49.1
click at [442, 340] on textarea at bounding box center [675, 310] width 578 height 300
click at [561, 395] on textarea at bounding box center [675, 310] width 578 height 300
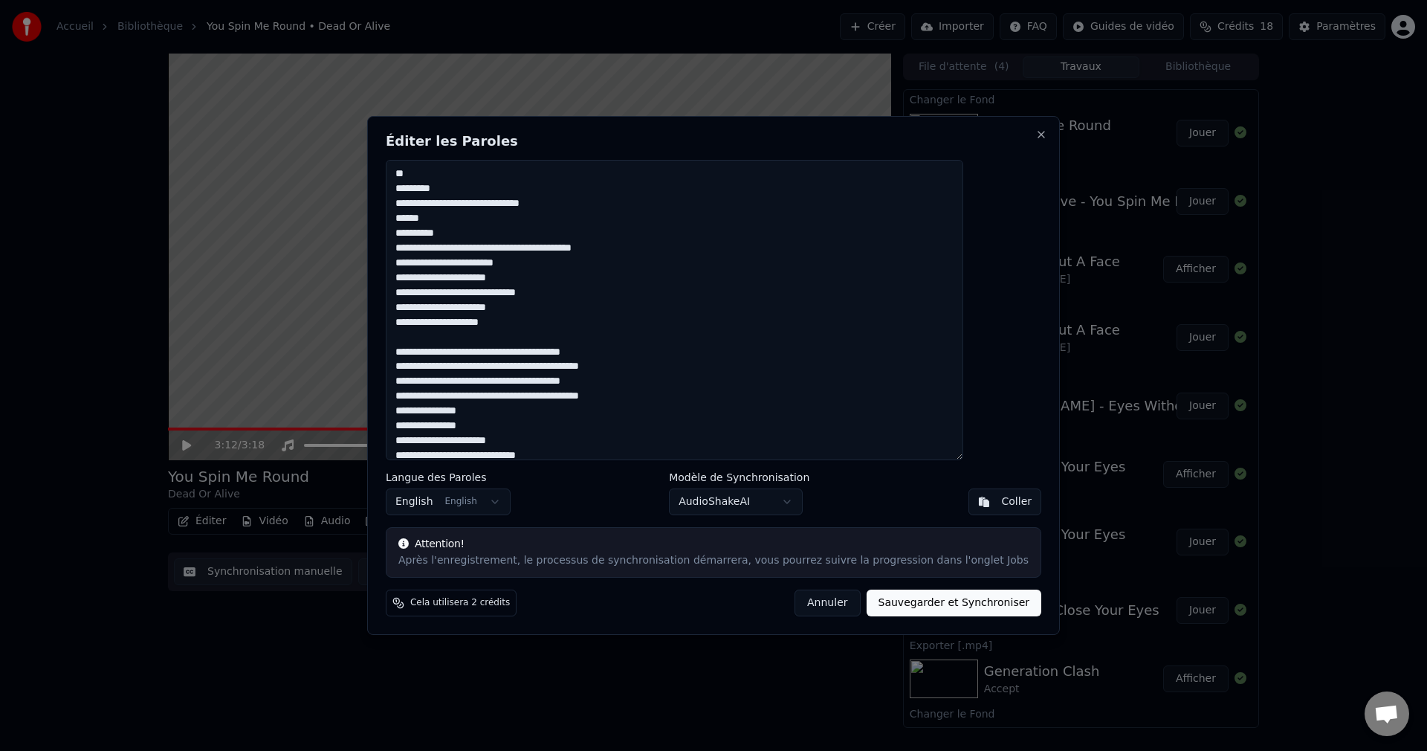
scroll to position [372, 0]
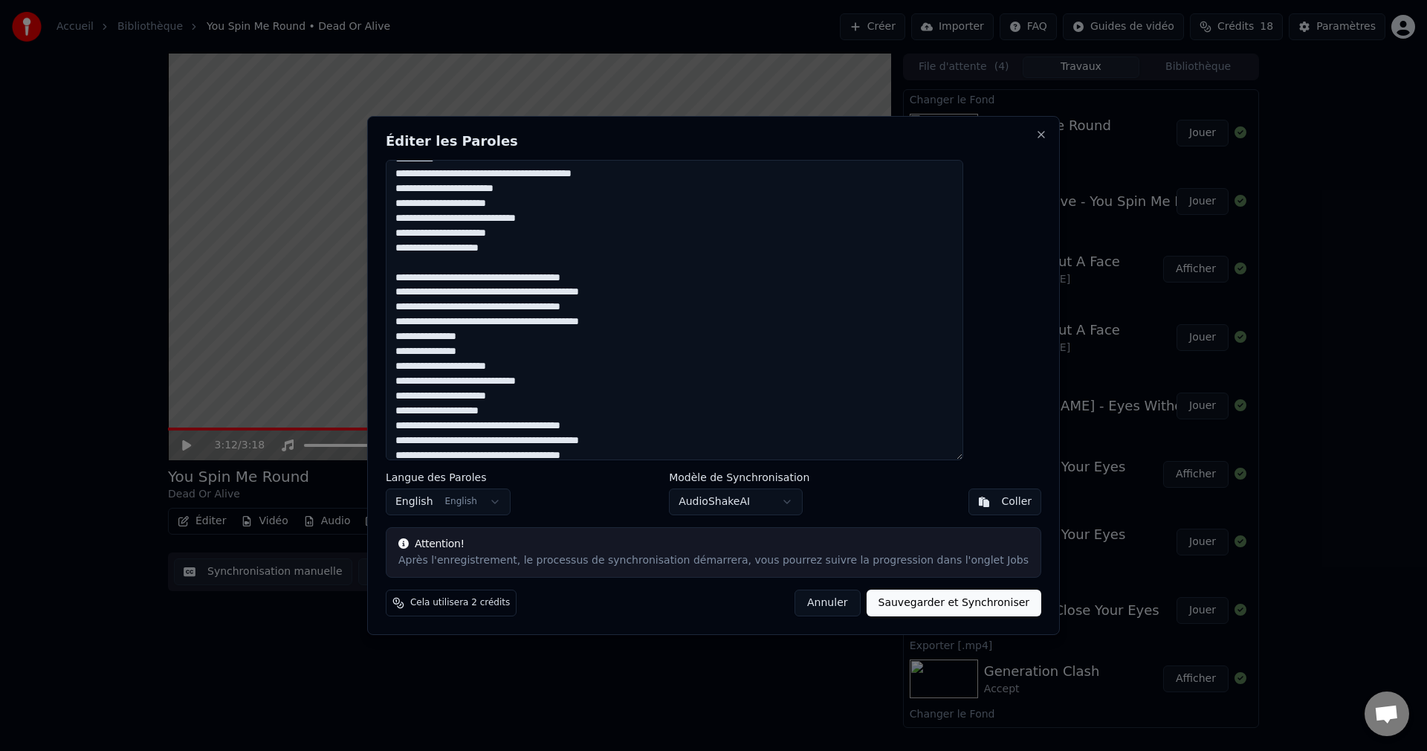
click at [674, 322] on textarea at bounding box center [675, 310] width 578 height 300
click at [534, 370] on textarea at bounding box center [675, 310] width 578 height 300
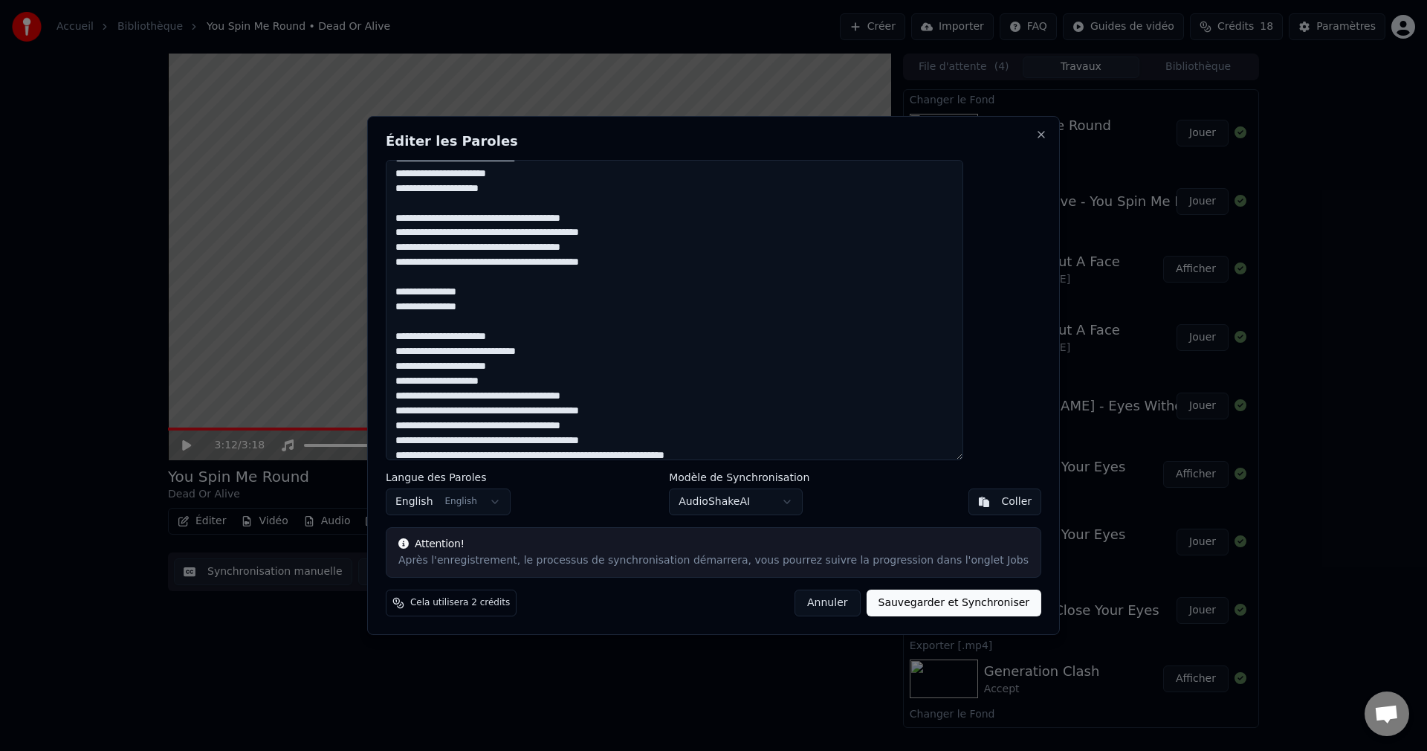
scroll to position [446, 0]
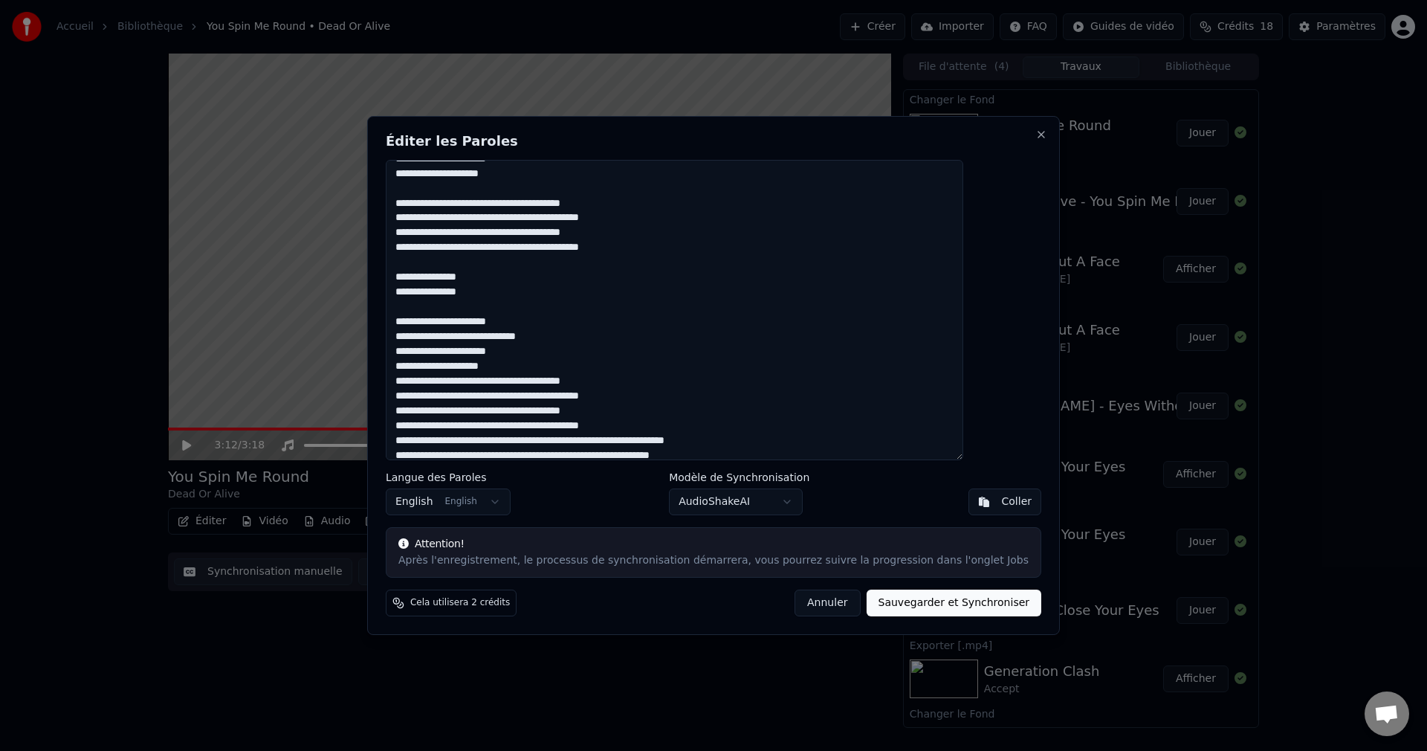
click at [552, 374] on textarea at bounding box center [675, 310] width 578 height 300
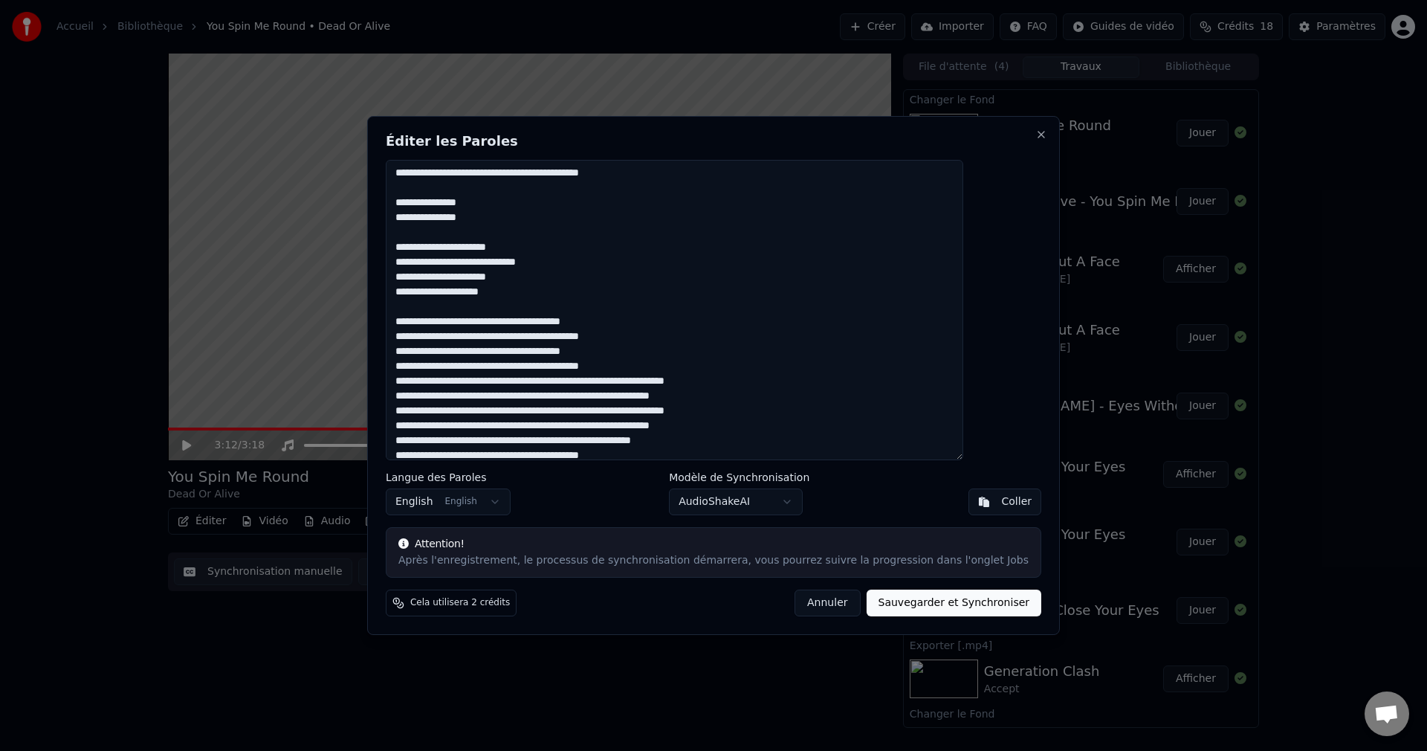
scroll to position [560, 0]
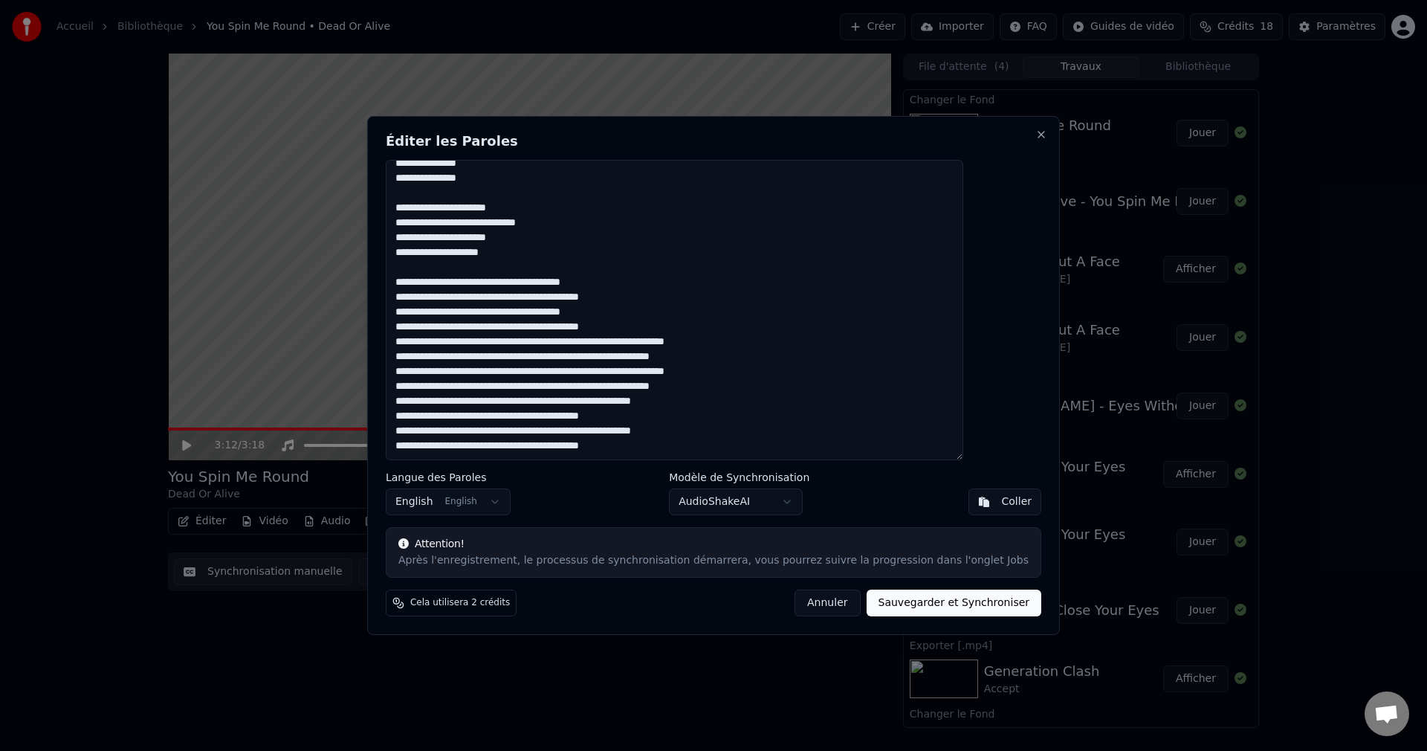
click at [668, 327] on textarea at bounding box center [675, 310] width 578 height 300
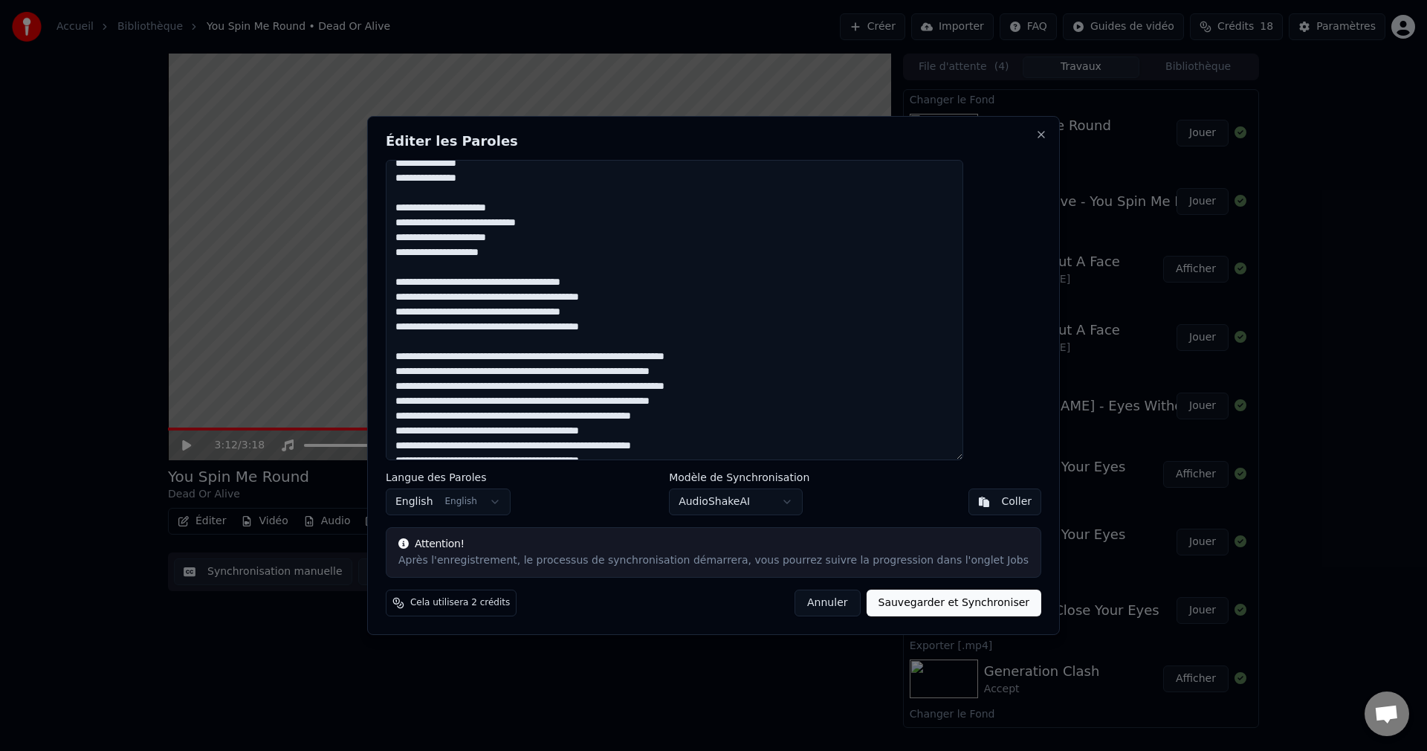
drag, startPoint x: 767, startPoint y: 358, endPoint x: 638, endPoint y: 361, distance: 129.4
click at [638, 361] on textarea at bounding box center [675, 310] width 578 height 300
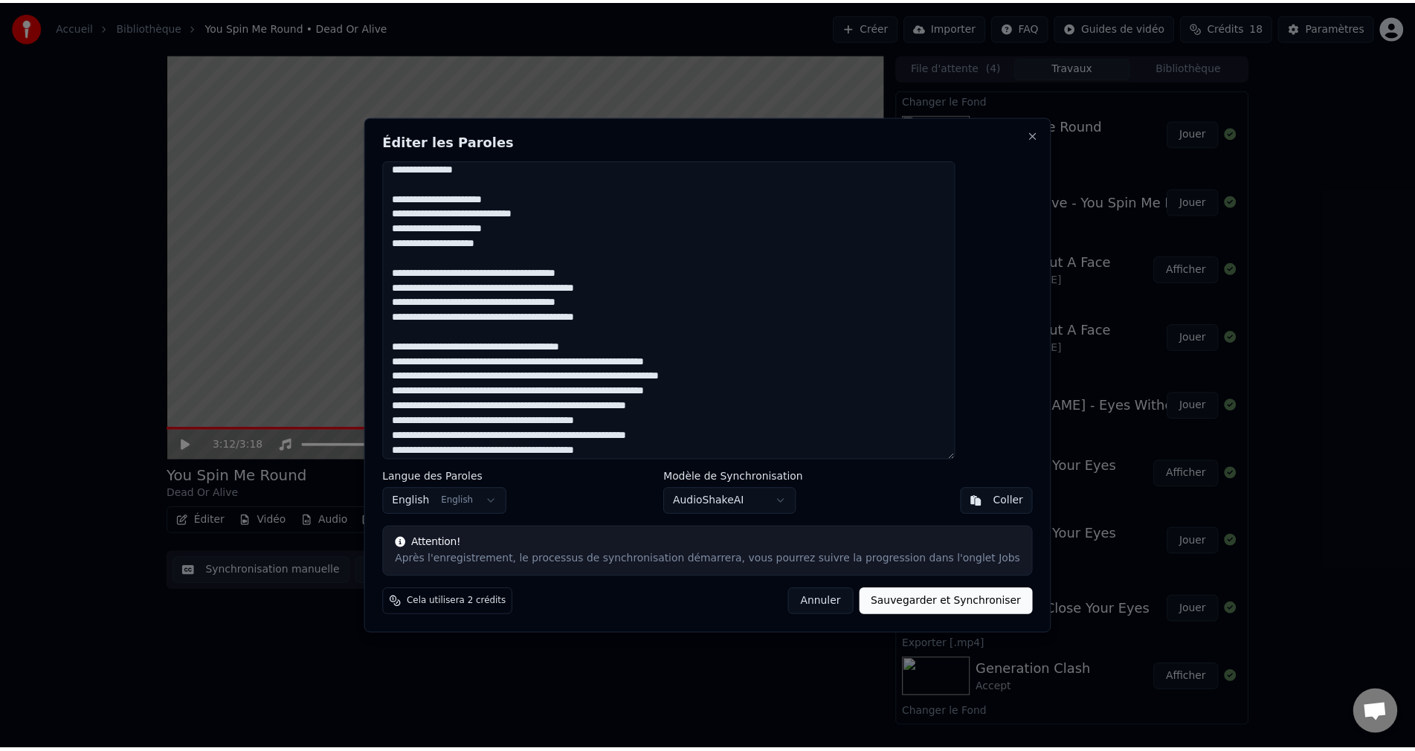
scroll to position [575, 0]
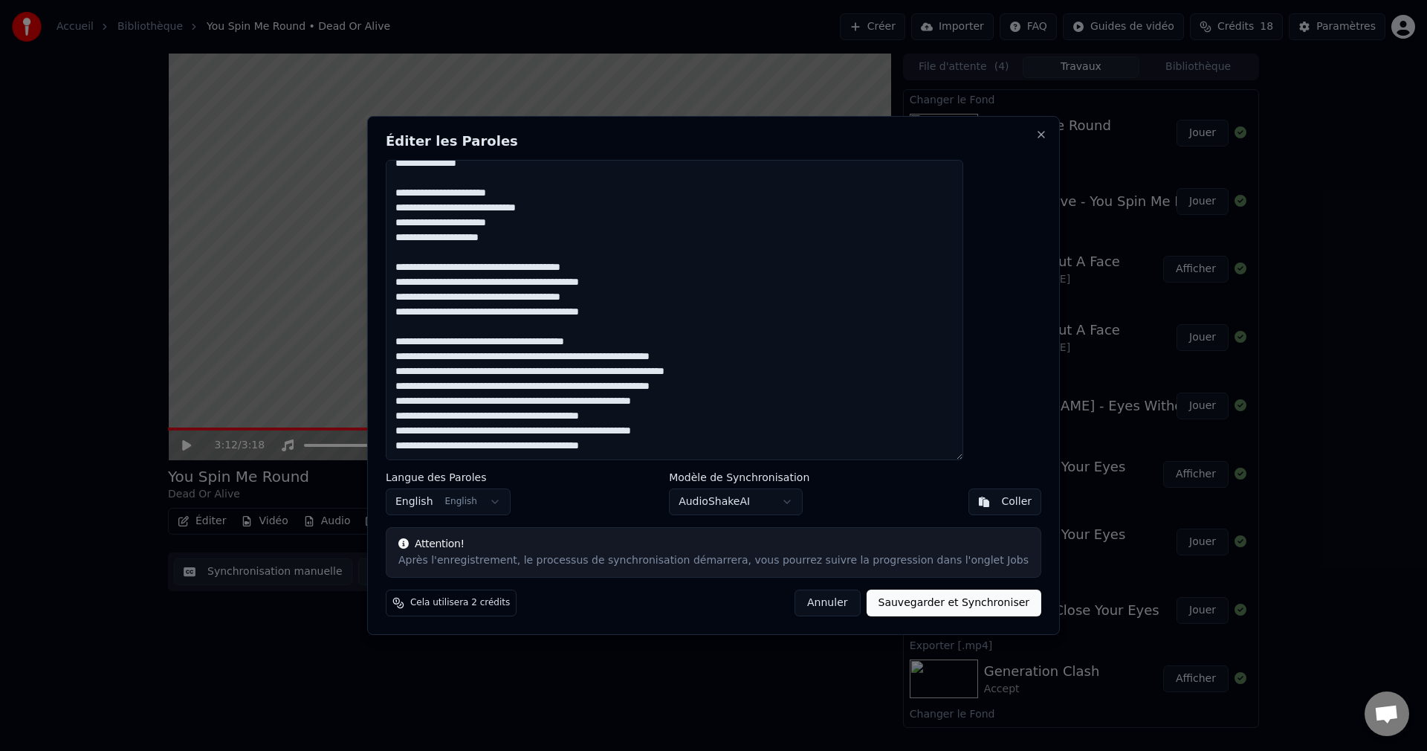
drag, startPoint x: 743, startPoint y: 355, endPoint x: 653, endPoint y: 358, distance: 90.0
click at [653, 358] on textarea at bounding box center [675, 310] width 578 height 300
drag, startPoint x: 769, startPoint y: 374, endPoint x: 637, endPoint y: 379, distance: 131.7
click at [637, 379] on textarea at bounding box center [675, 310] width 578 height 300
drag, startPoint x: 737, startPoint y: 384, endPoint x: 654, endPoint y: 389, distance: 83.4
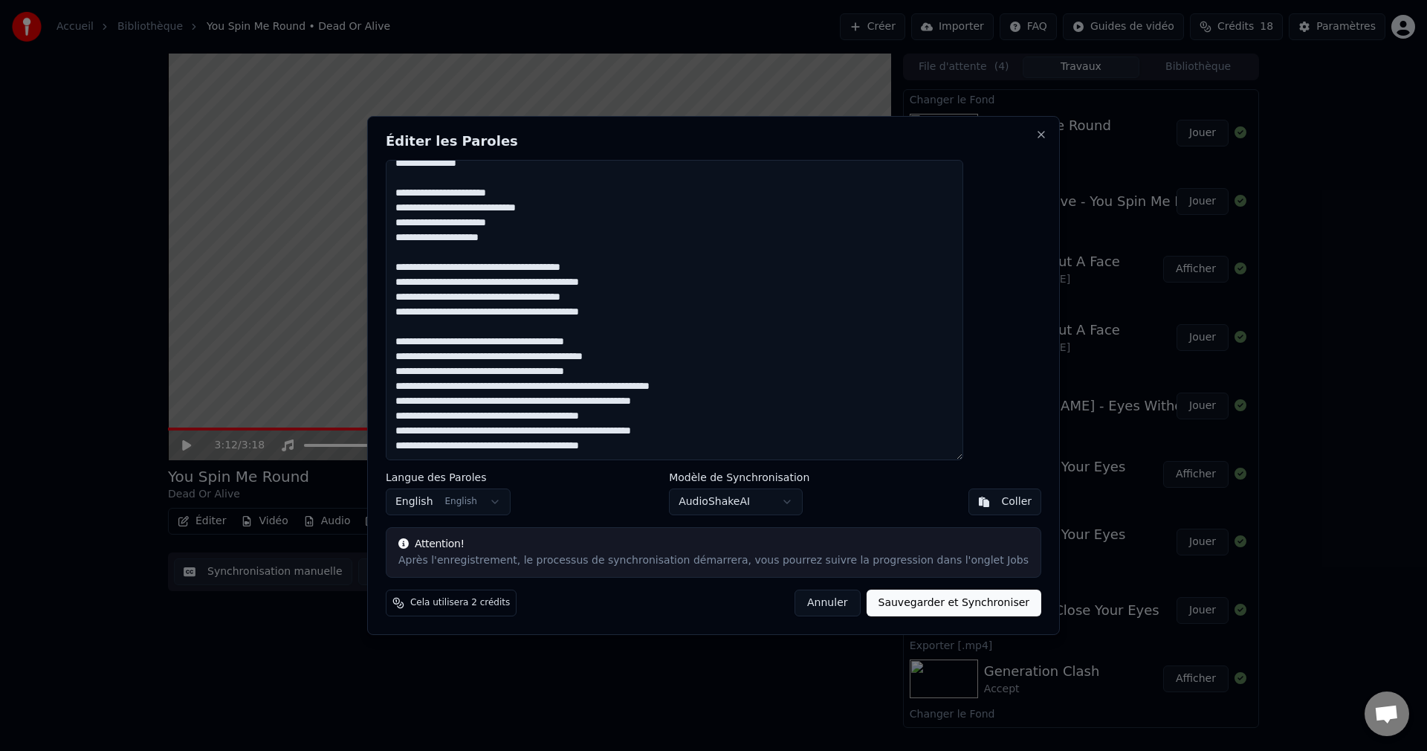
click at [654, 389] on textarea at bounding box center [675, 310] width 578 height 300
drag, startPoint x: 729, startPoint y: 407, endPoint x: 638, endPoint y: 403, distance: 91.5
click at [638, 403] on textarea at bounding box center [675, 310] width 578 height 300
drag, startPoint x: 727, startPoint y: 432, endPoint x: 639, endPoint y: 432, distance: 88.5
click at [639, 432] on textarea at bounding box center [675, 310] width 578 height 300
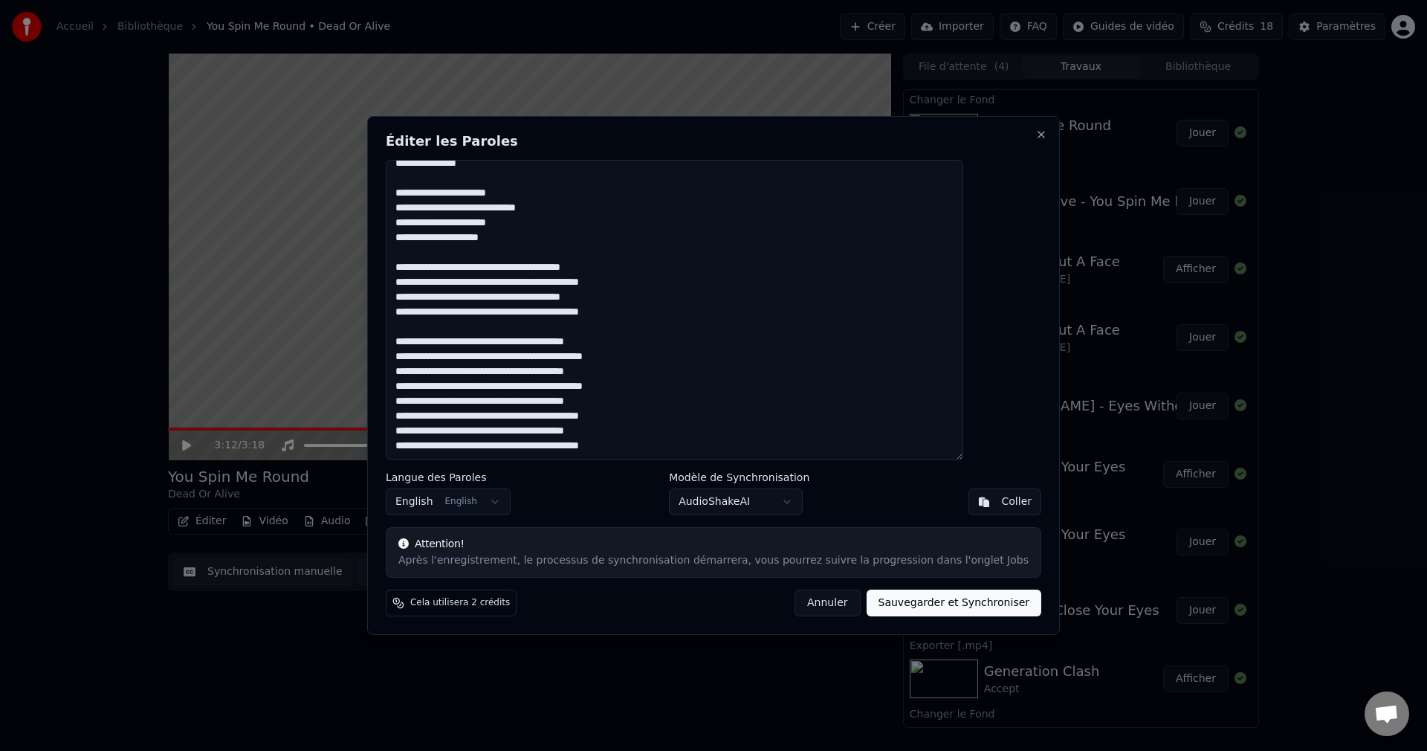
type textarea "**********"
click at [895, 601] on button "Sauvegarder et Synchroniser" at bounding box center [954, 603] width 175 height 27
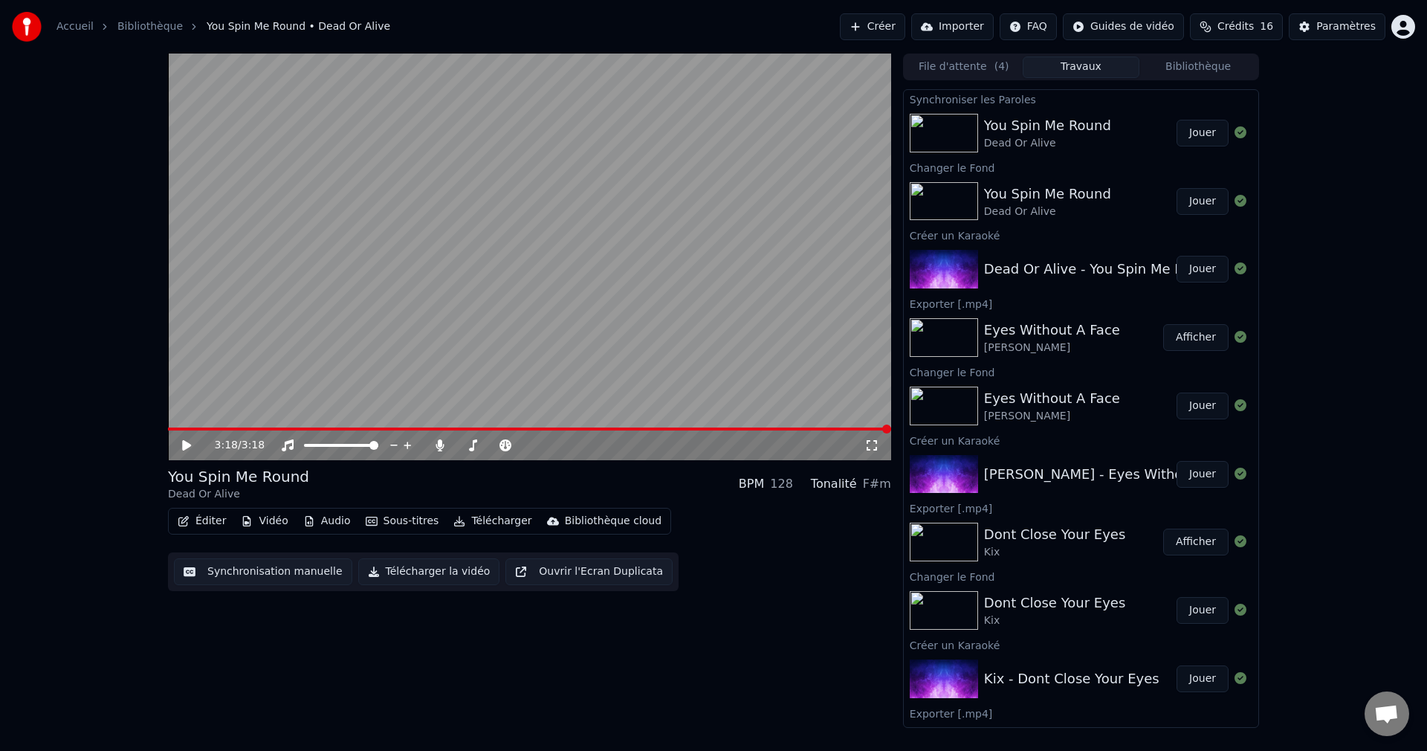
click at [1195, 132] on button "Jouer" at bounding box center [1203, 133] width 52 height 27
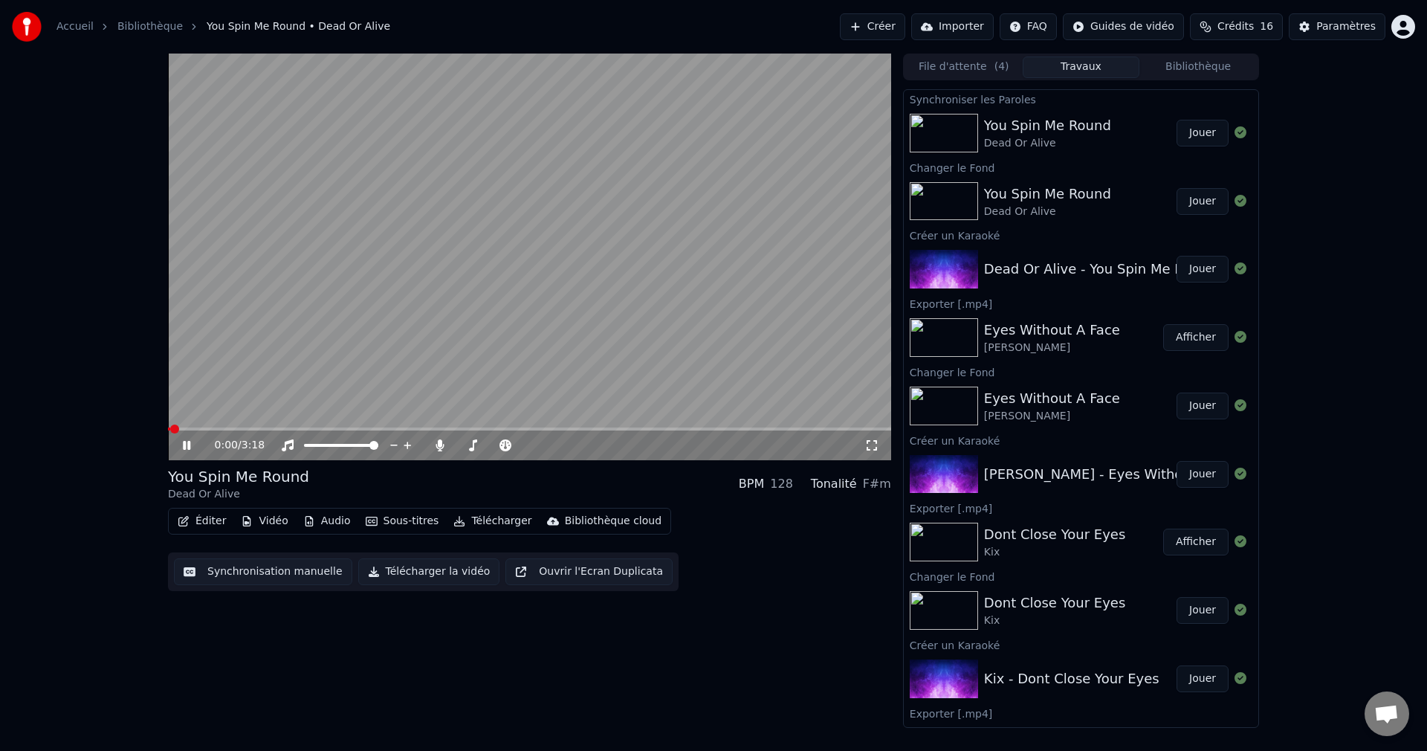
click at [187, 441] on icon at bounding box center [197, 445] width 35 height 12
click at [201, 520] on button "Éditer" at bounding box center [202, 521] width 60 height 21
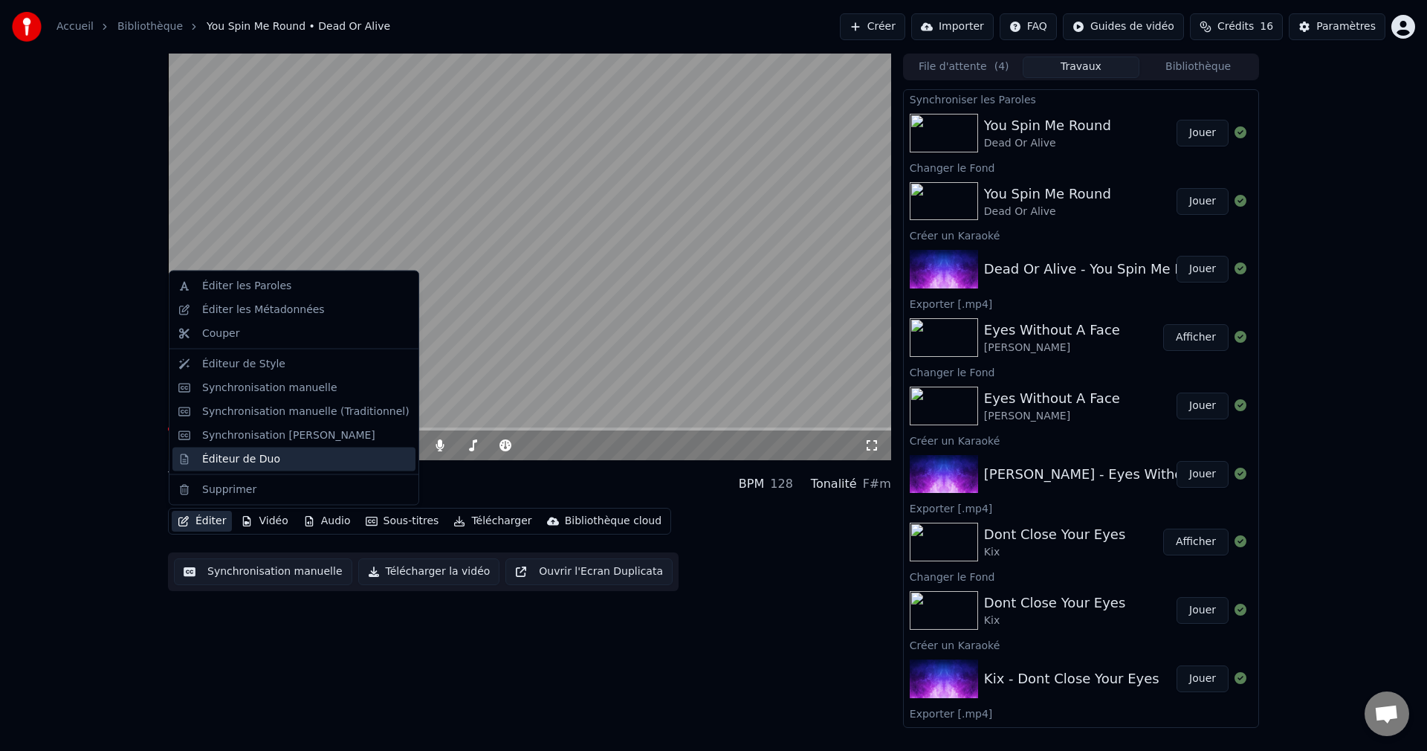
click at [255, 457] on div "Éditeur de Duo" at bounding box center [241, 458] width 78 height 15
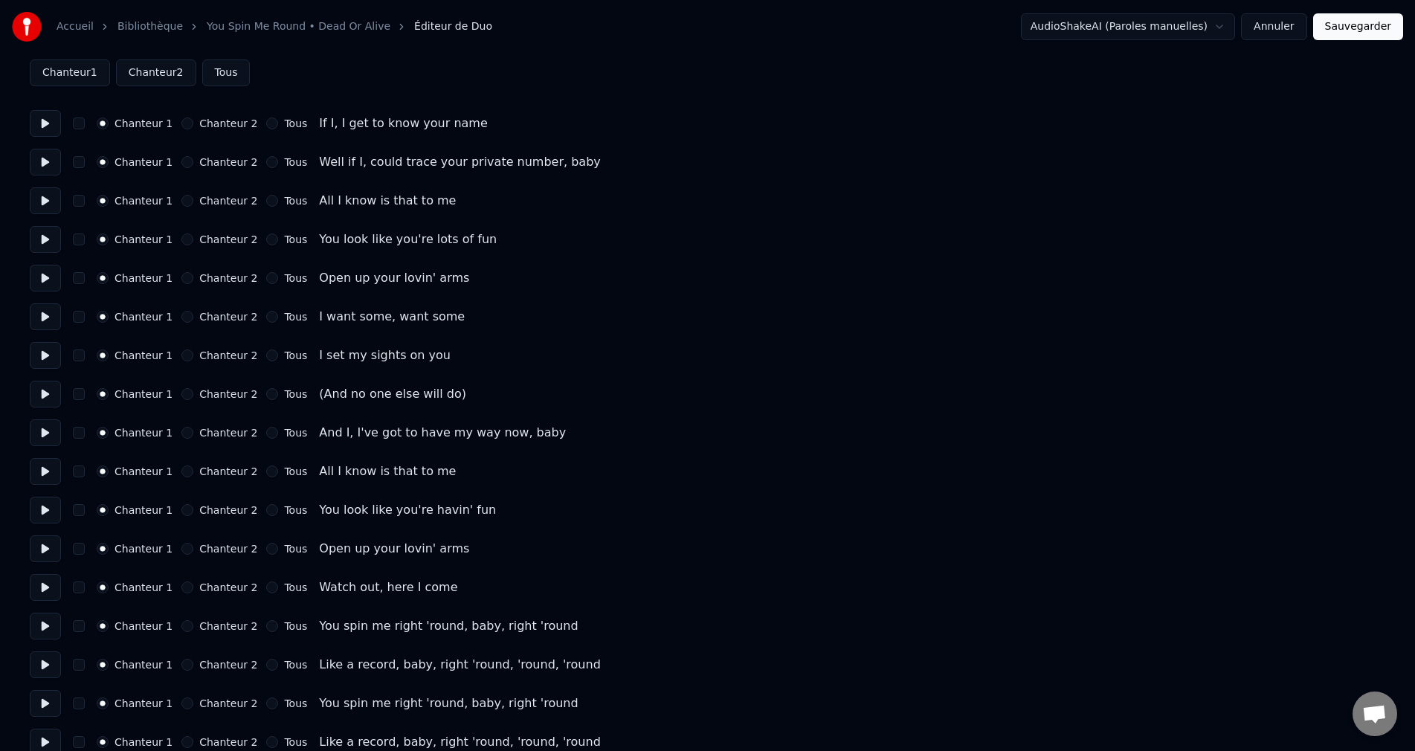
scroll to position [149, 0]
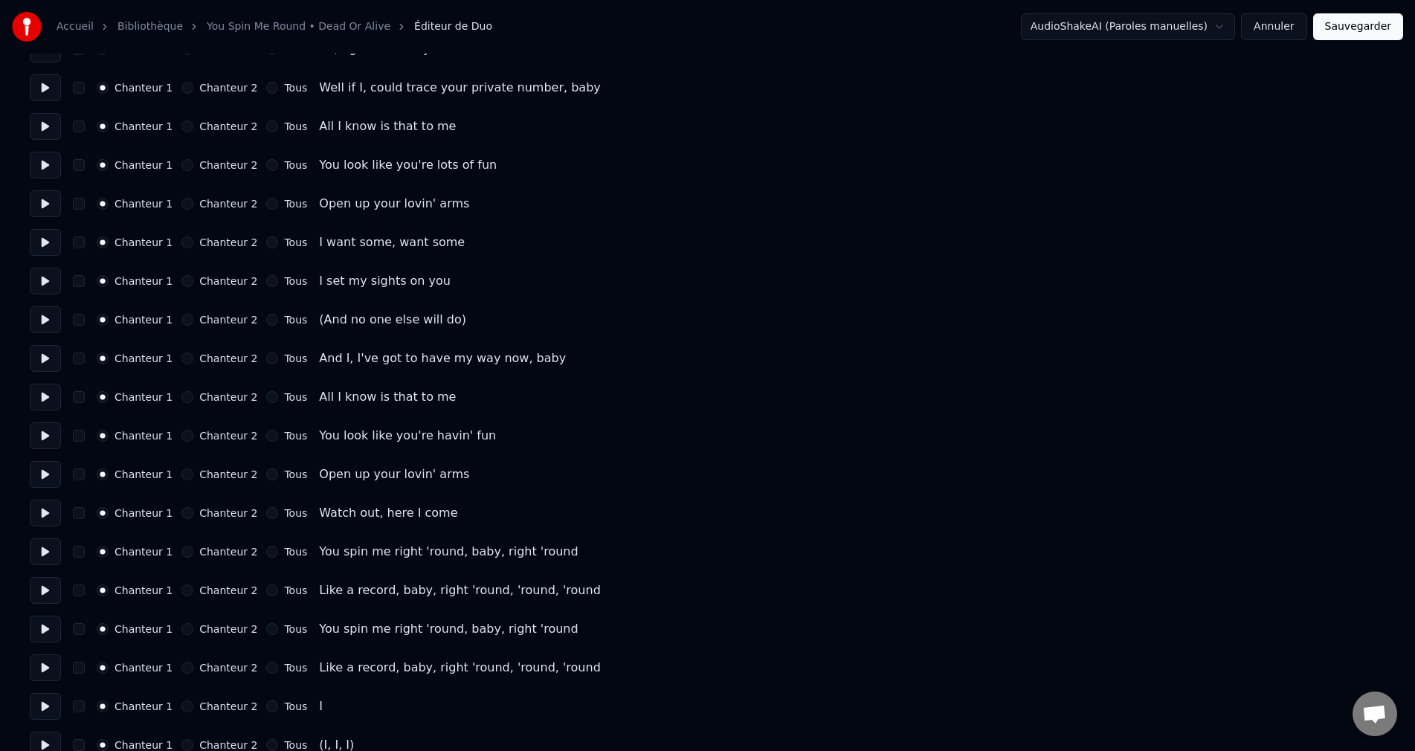
click at [185, 320] on button "Chanteur 2" at bounding box center [187, 320] width 12 height 12
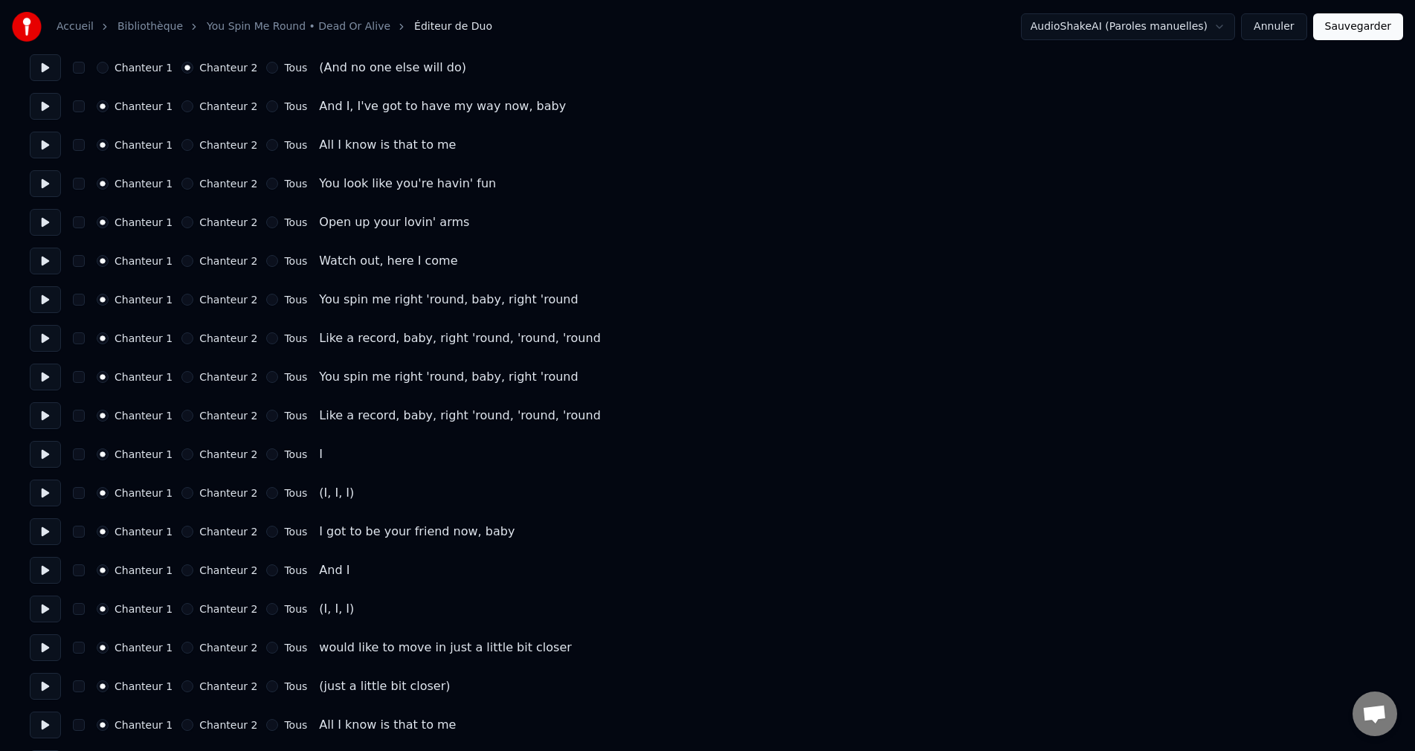
scroll to position [520, 0]
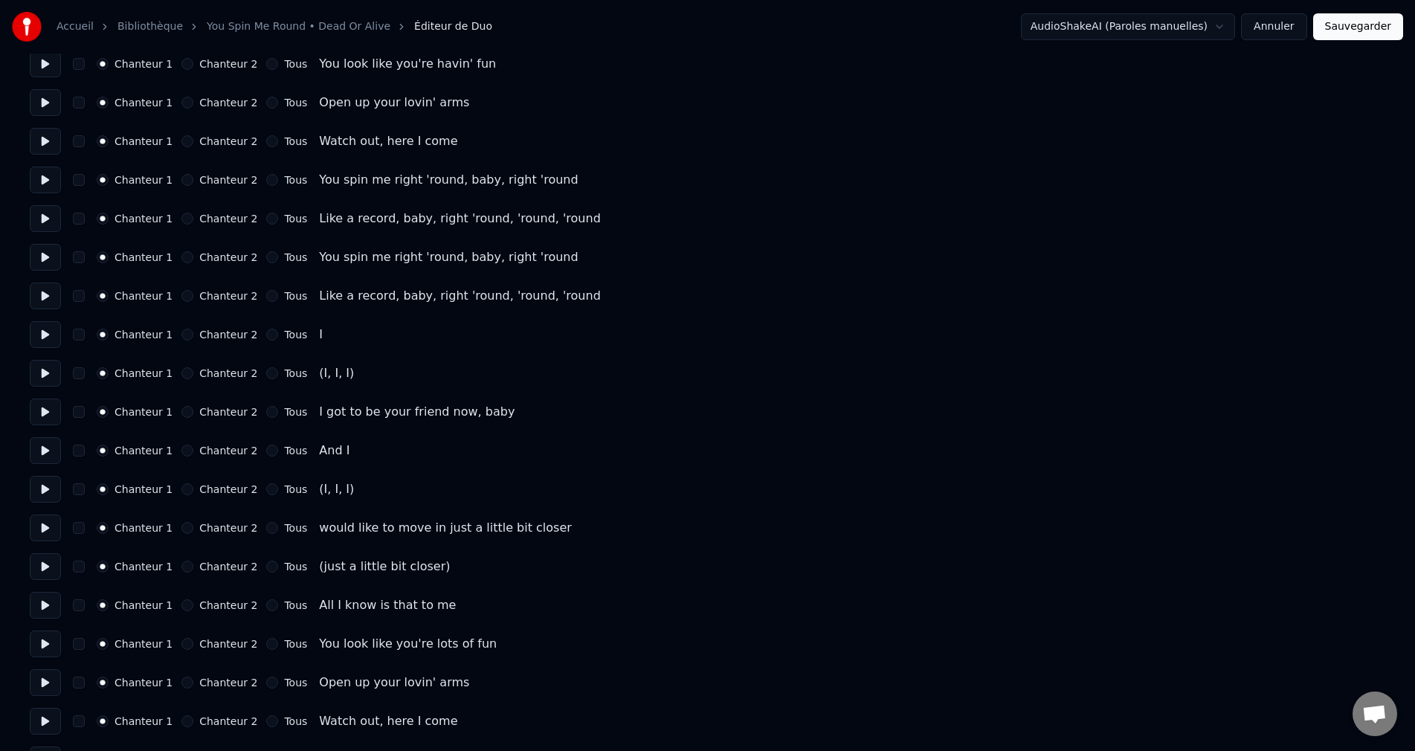
click at [184, 371] on button "Chanteur 2" at bounding box center [187, 373] width 12 height 12
click at [184, 491] on button "Chanteur 2" at bounding box center [187, 489] width 12 height 12
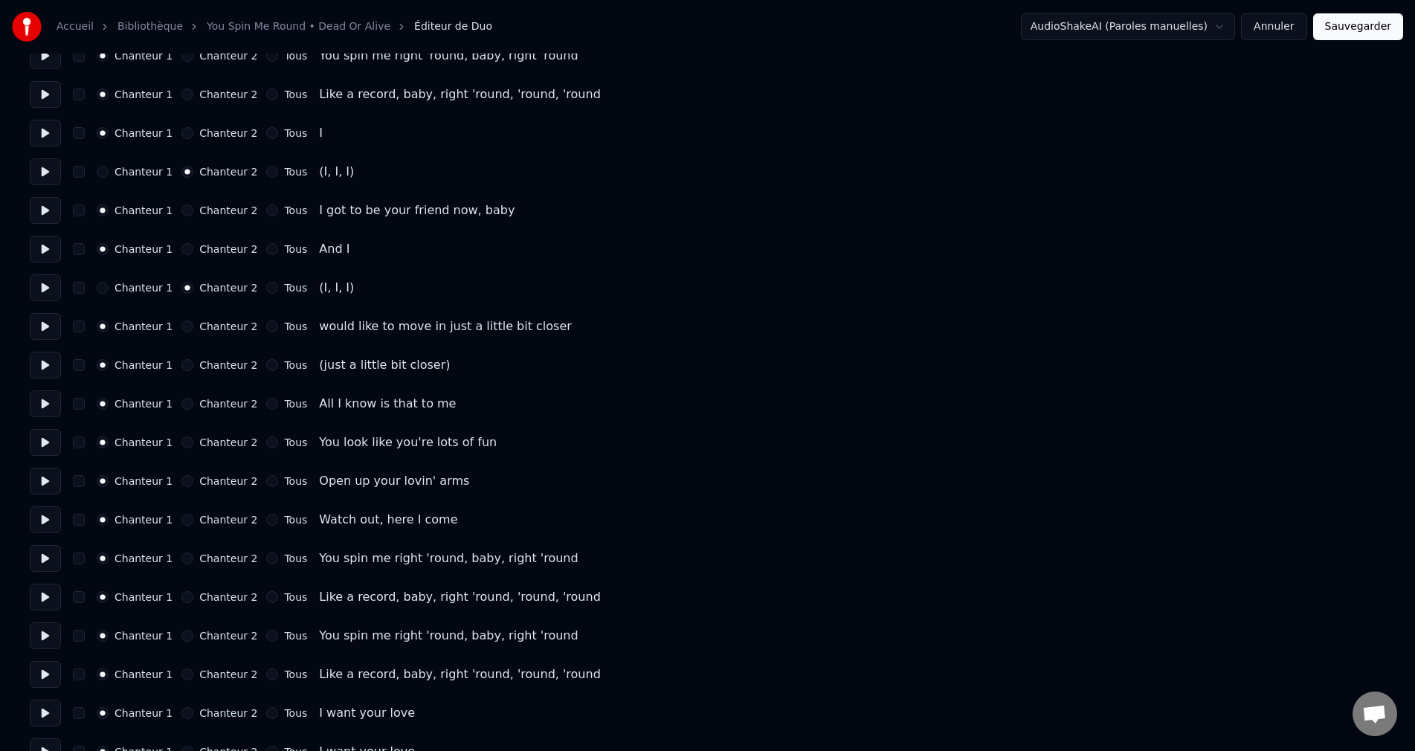
scroll to position [743, 0]
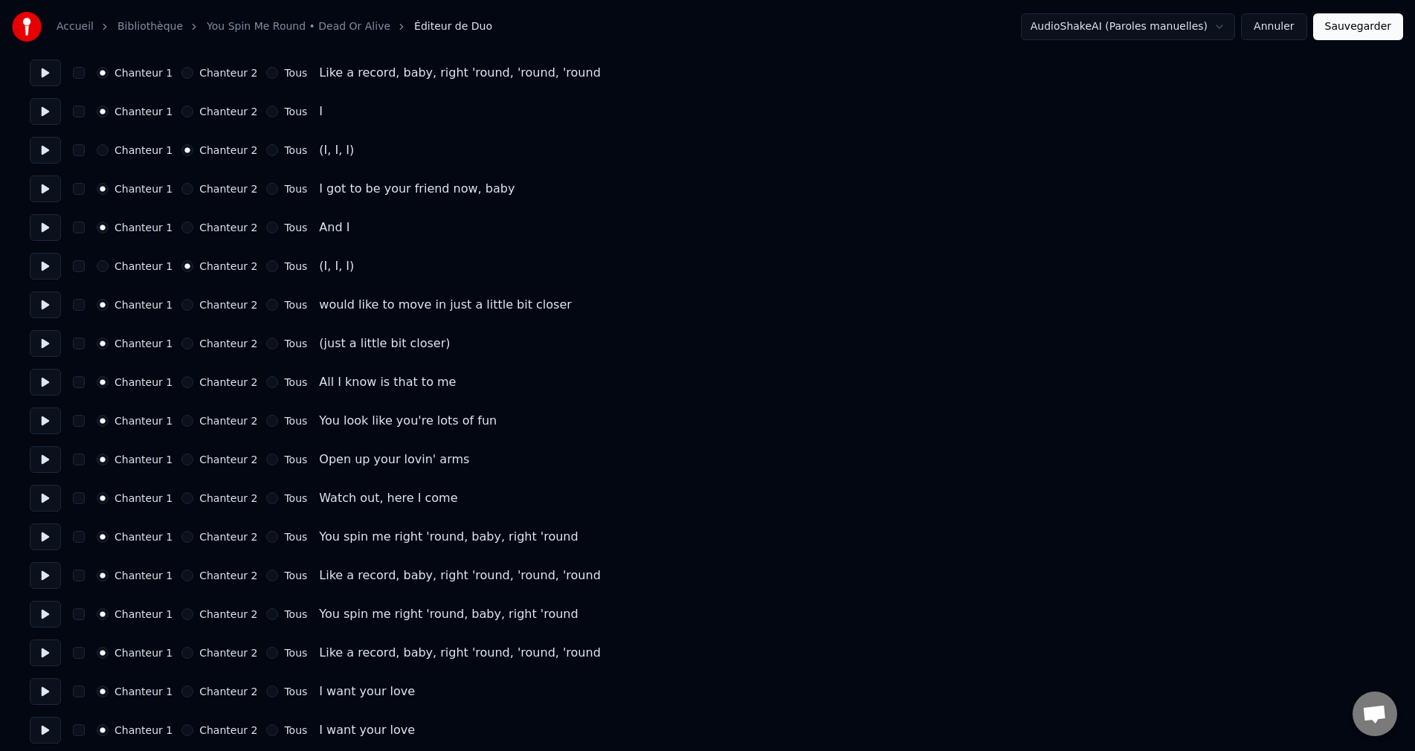
click at [186, 345] on button "Chanteur 2" at bounding box center [187, 344] width 12 height 12
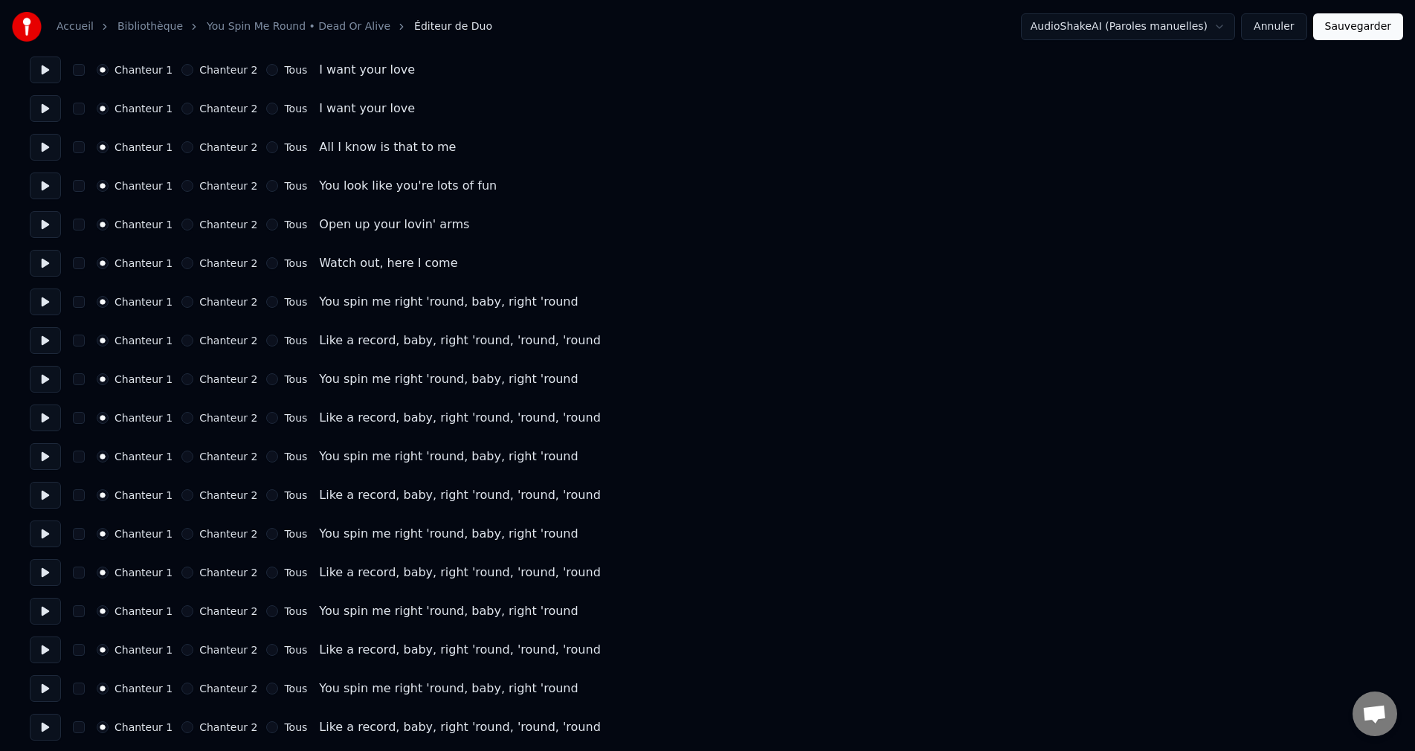
scroll to position [1369, 0]
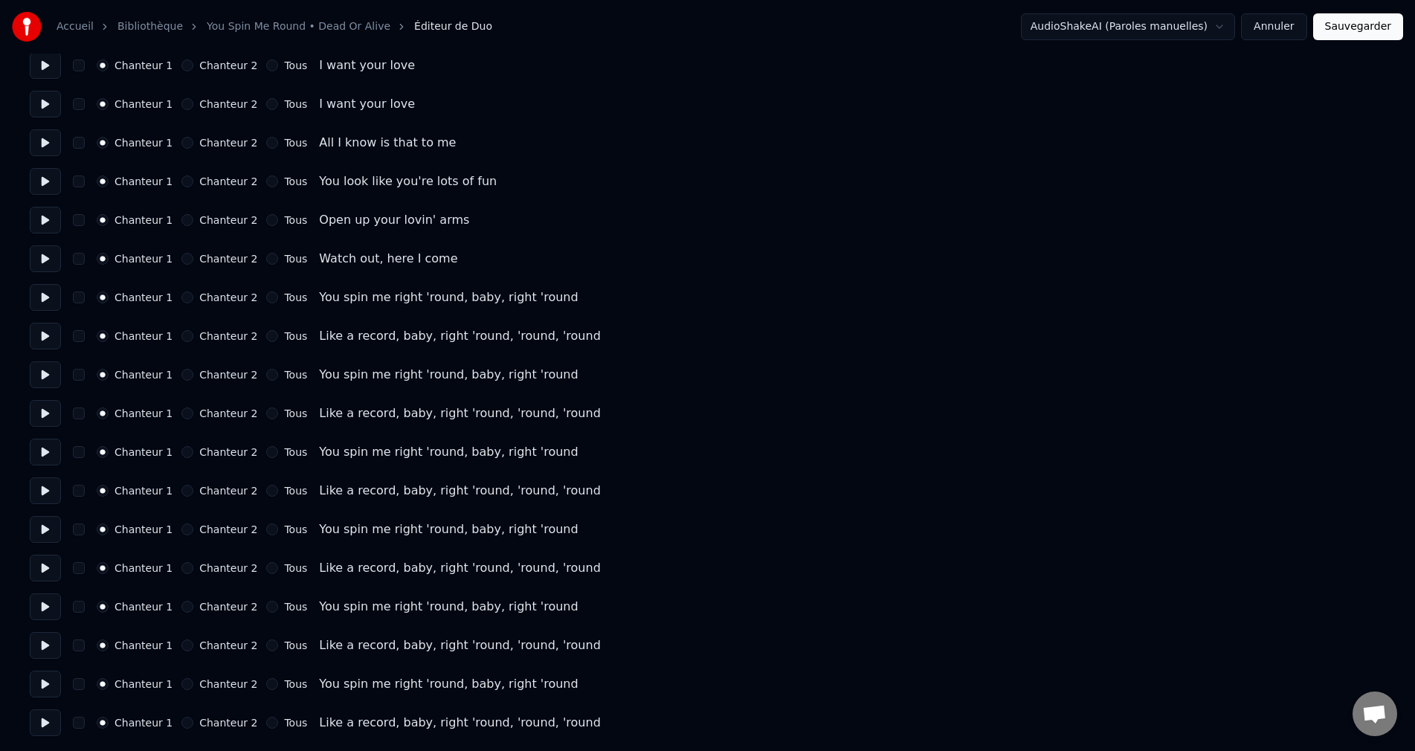
click at [1357, 32] on button "Sauvegarder" at bounding box center [1358, 26] width 90 height 27
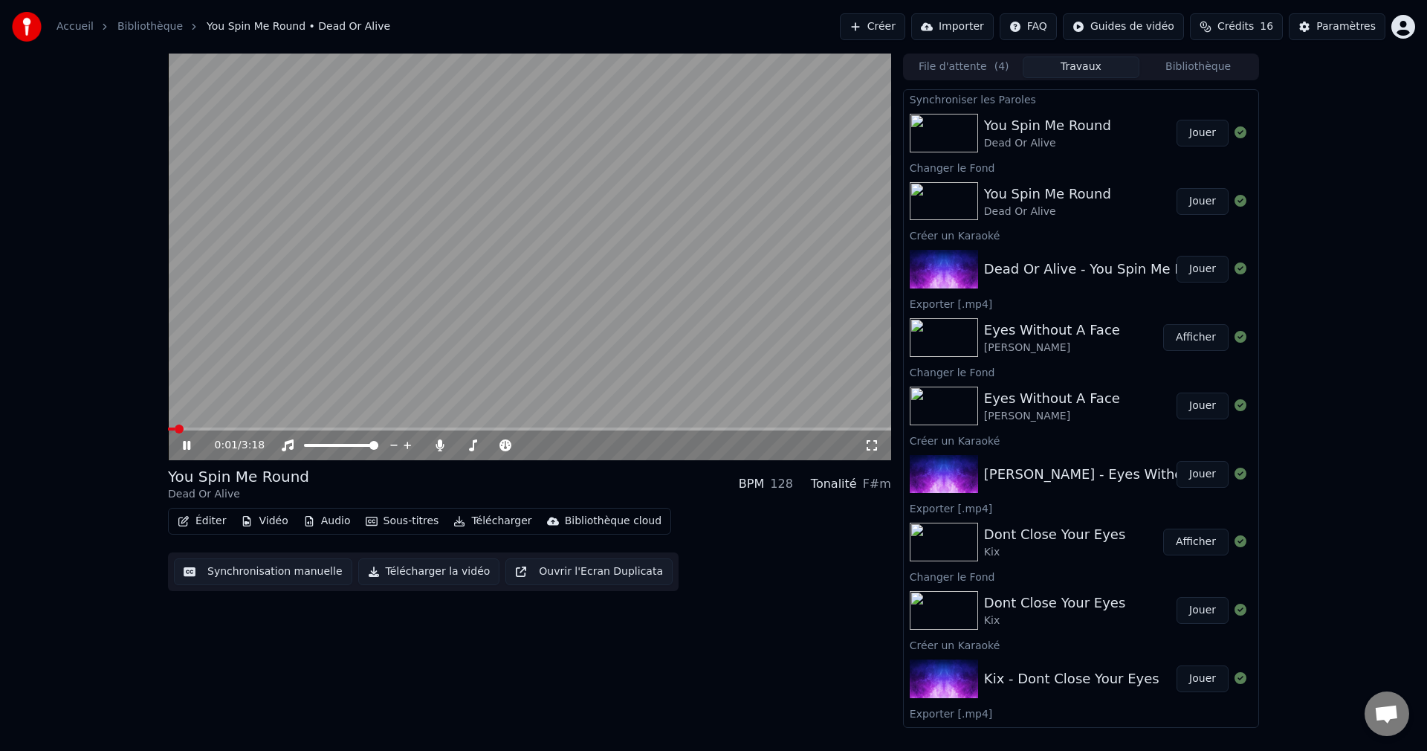
click at [184, 448] on icon at bounding box center [186, 445] width 7 height 9
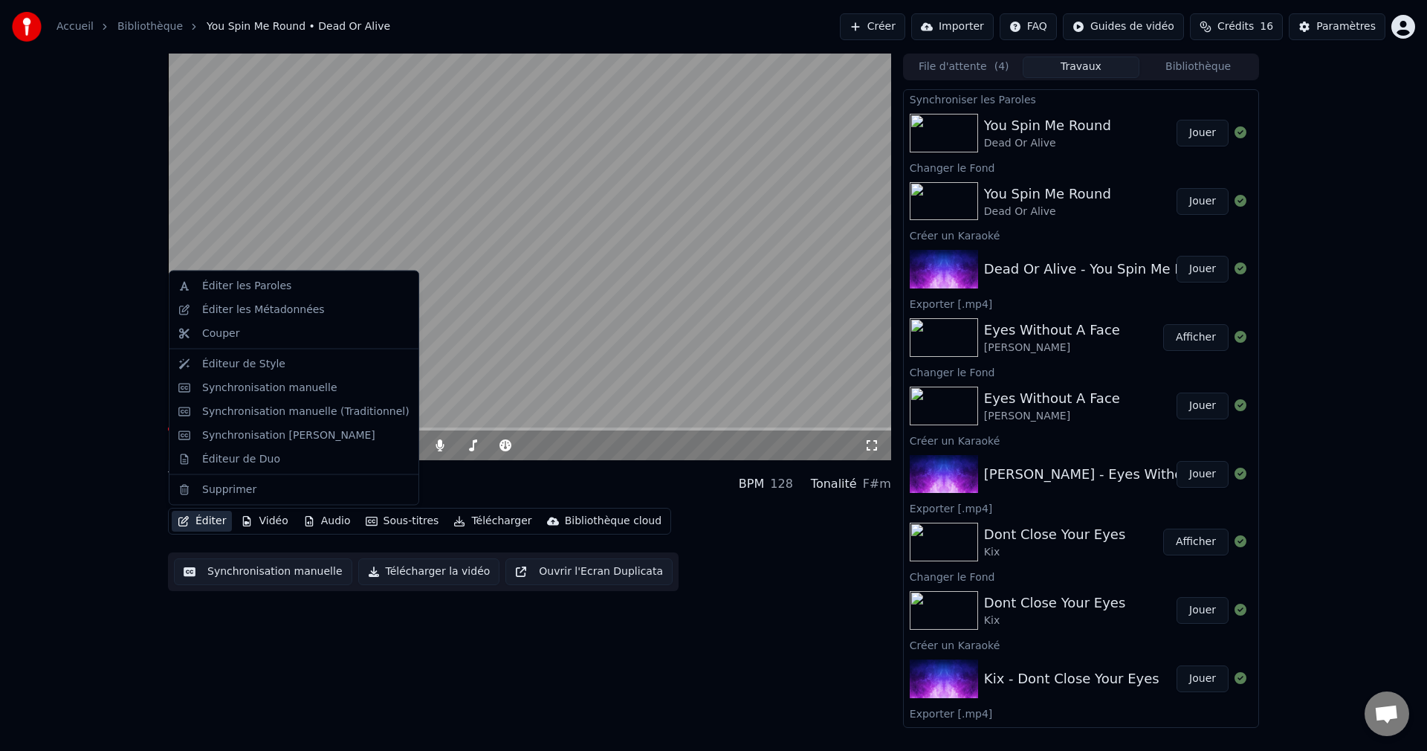
click at [207, 525] on button "Éditer" at bounding box center [202, 521] width 60 height 21
click at [272, 390] on div "Synchronisation manuelle" at bounding box center [269, 387] width 135 height 15
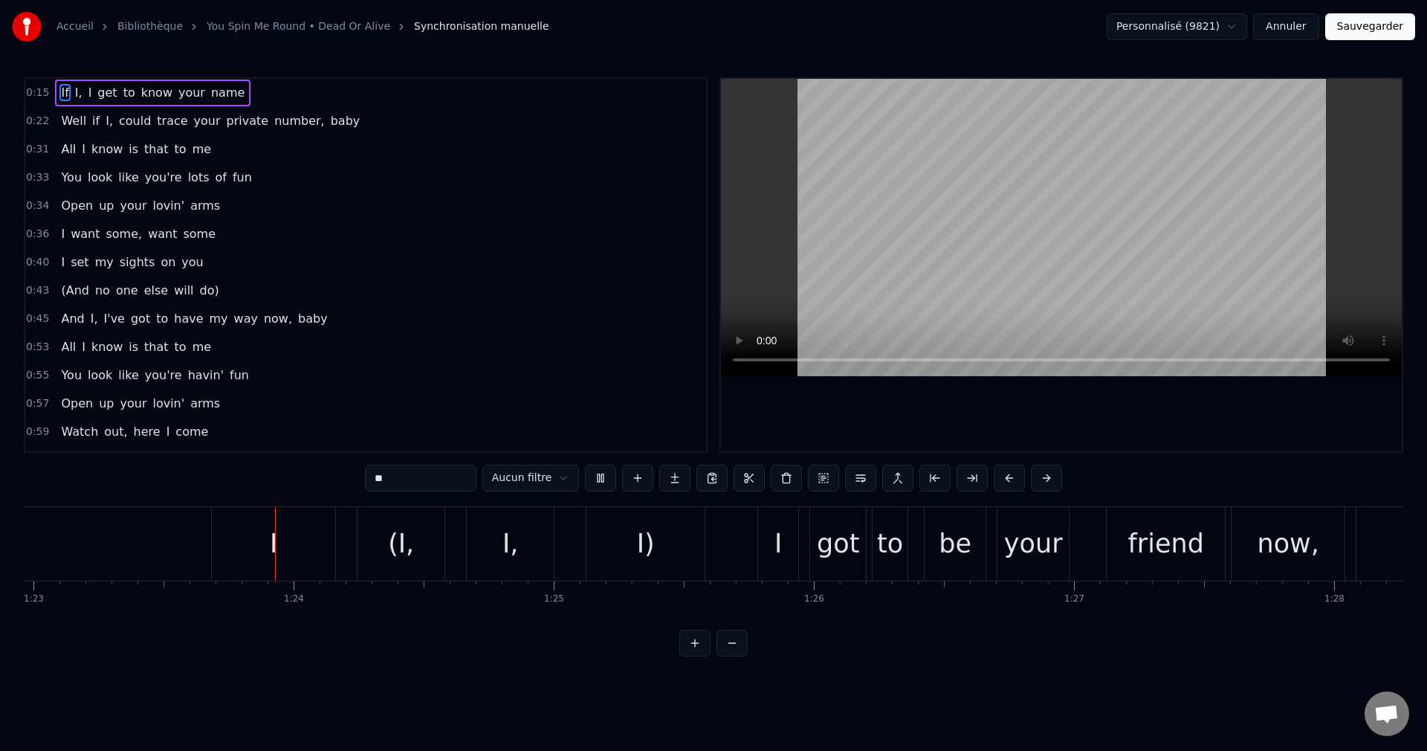
scroll to position [0, 21588]
click at [291, 558] on div "I" at bounding box center [271, 544] width 123 height 74
type input "*"
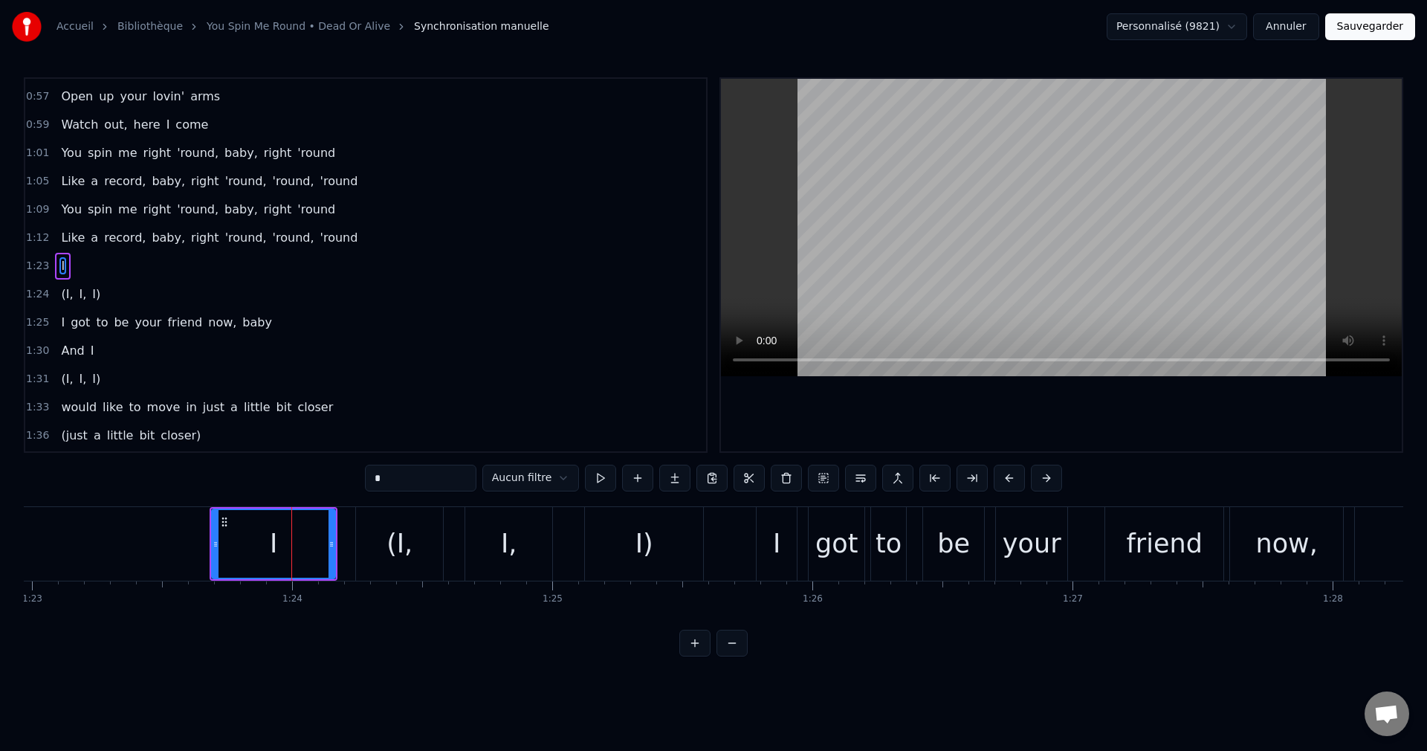
scroll to position [308, 0]
drag, startPoint x: 332, startPoint y: 543, endPoint x: 284, endPoint y: 551, distance: 49.0
click at [284, 551] on div at bounding box center [283, 544] width 6 height 68
click at [259, 549] on div "I" at bounding box center [250, 544] width 74 height 68
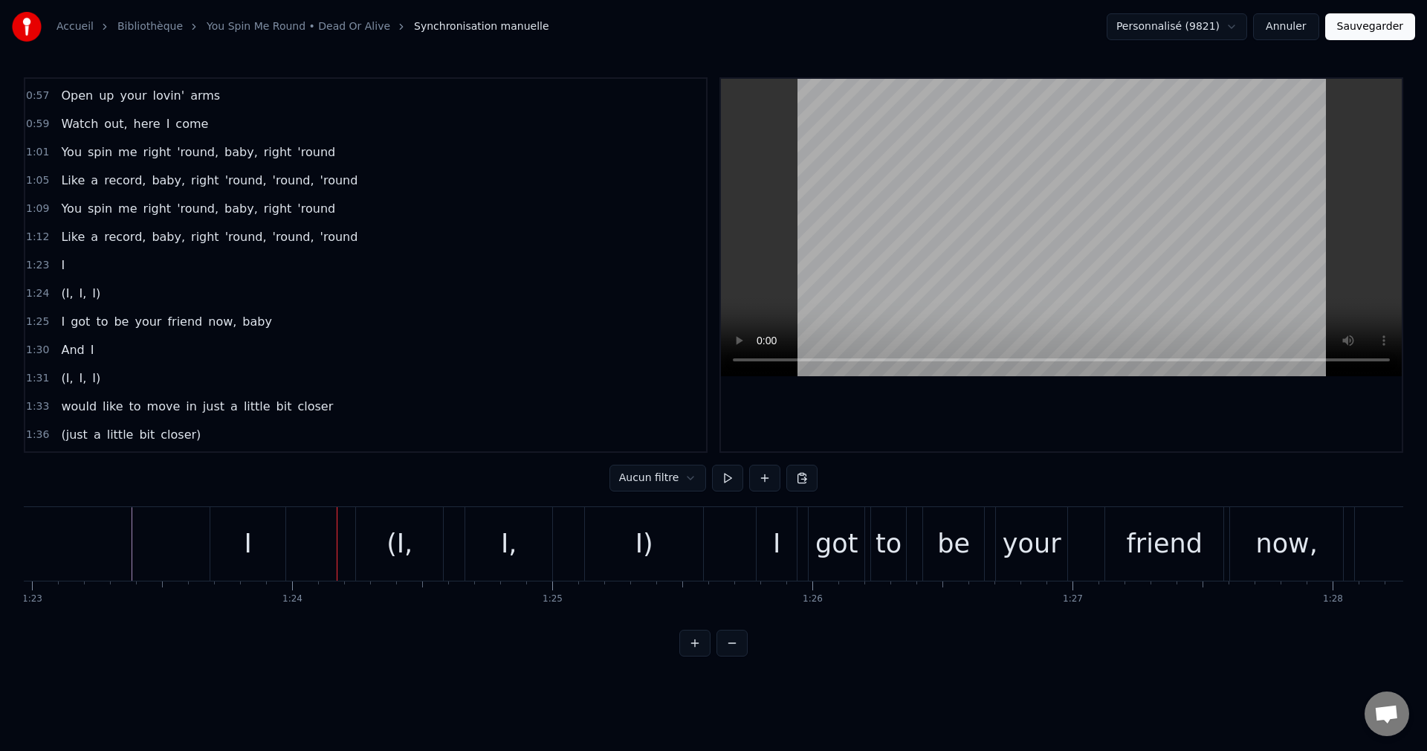
click at [407, 538] on div "(I," at bounding box center [400, 543] width 26 height 39
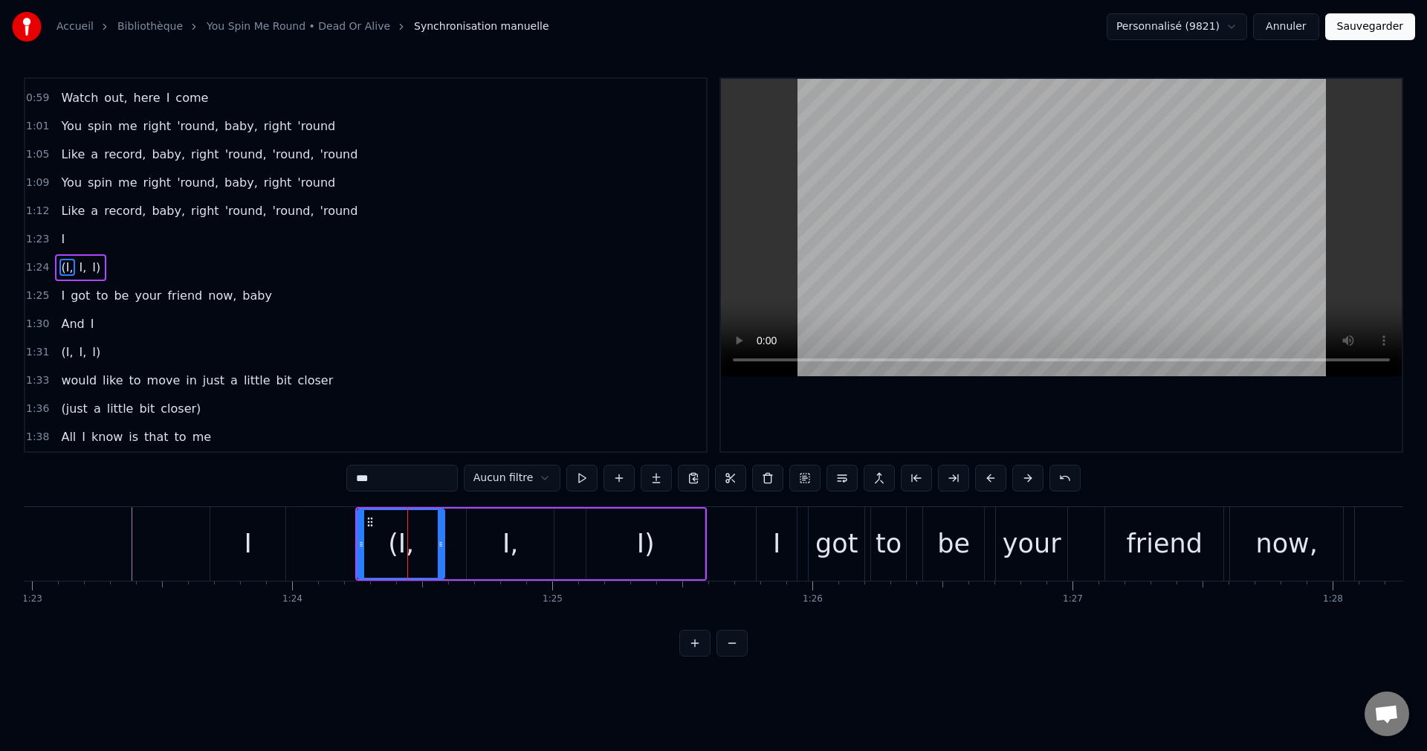
scroll to position [336, 0]
click at [360, 540] on icon at bounding box center [361, 544] width 6 height 12
click at [660, 543] on div "I)" at bounding box center [646, 544] width 118 height 71
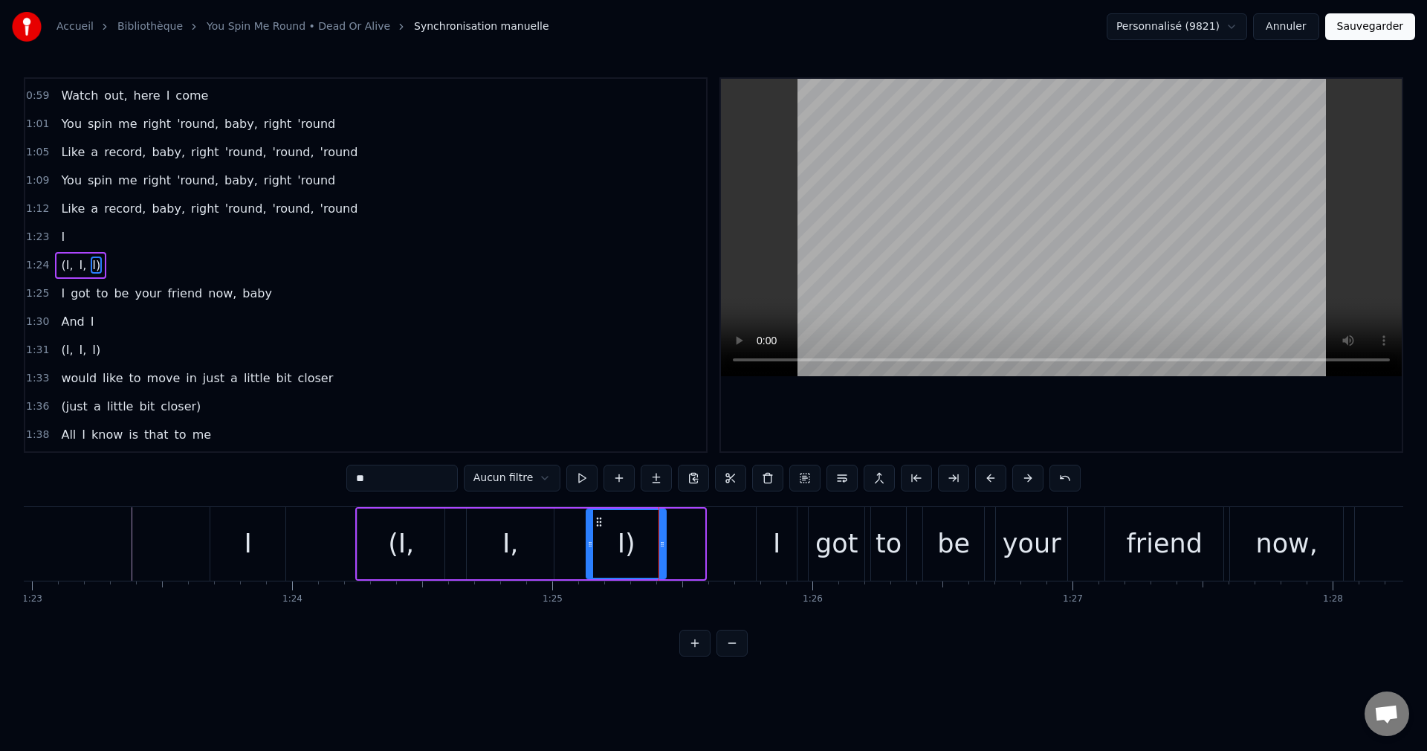
drag, startPoint x: 701, startPoint y: 541, endPoint x: 662, endPoint y: 547, distance: 39.1
click at [662, 547] on icon at bounding box center [662, 544] width 6 height 12
click at [249, 540] on div "I" at bounding box center [248, 543] width 7 height 39
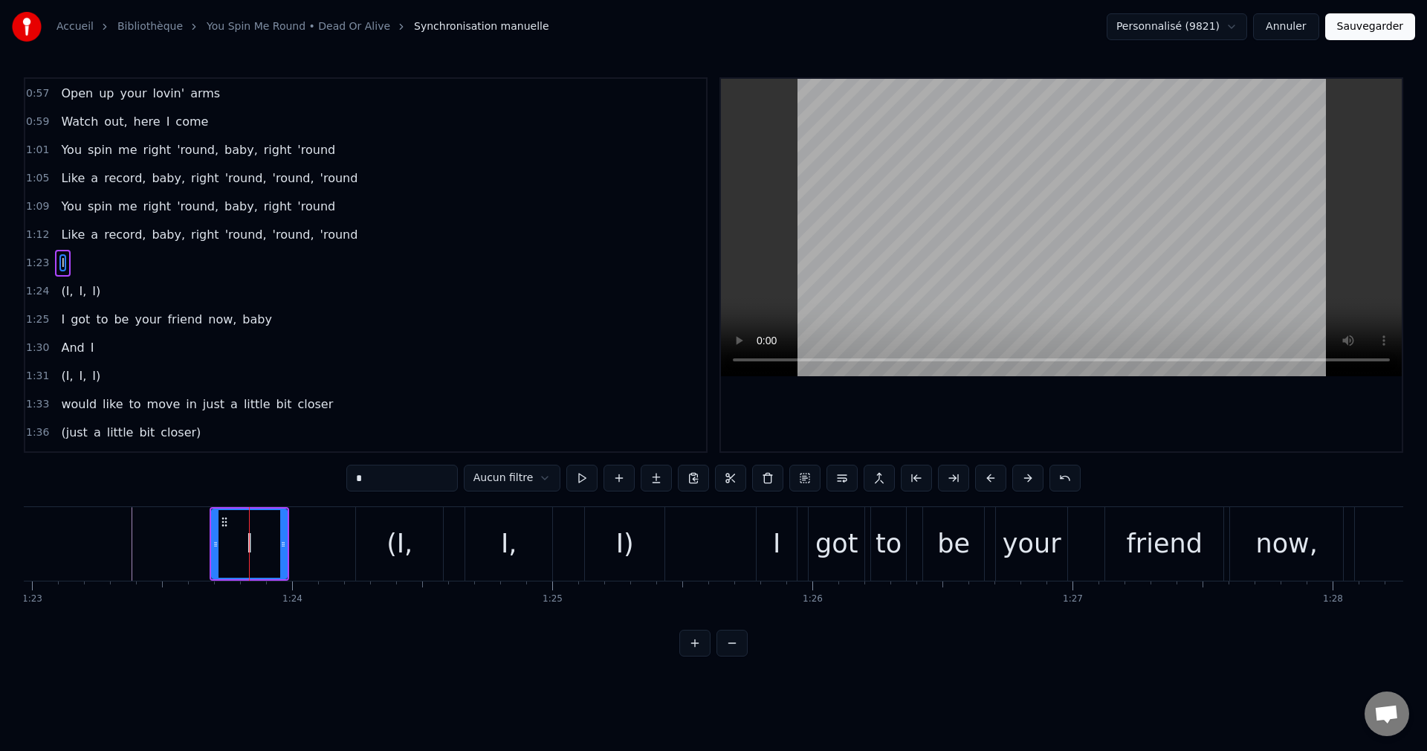
scroll to position [308, 0]
click at [390, 543] on div "(I," at bounding box center [400, 543] width 26 height 39
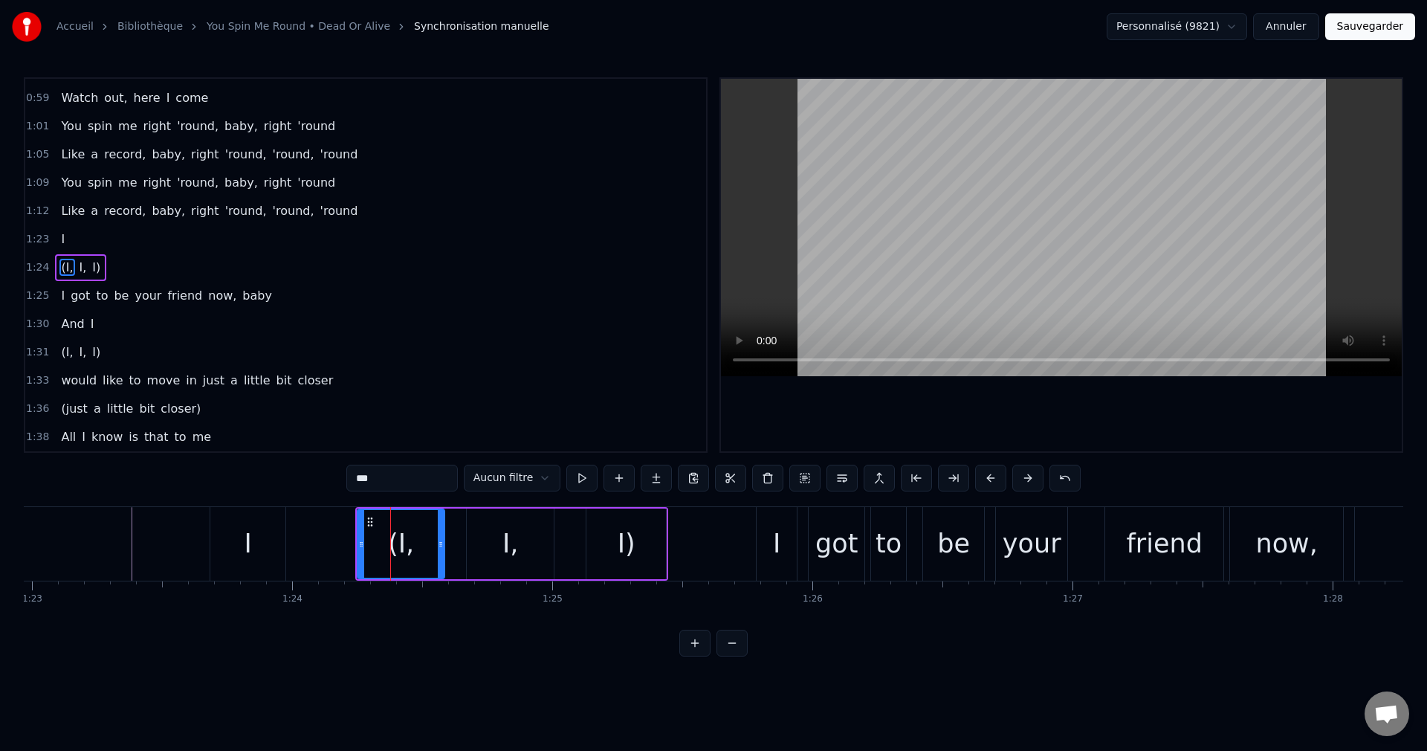
scroll to position [336, 0]
drag, startPoint x: 362, startPoint y: 543, endPoint x: 383, endPoint y: 550, distance: 22.1
click at [383, 550] on div at bounding box center [382, 544] width 6 height 68
click at [259, 545] on div "I" at bounding box center [247, 544] width 75 height 74
type input "*"
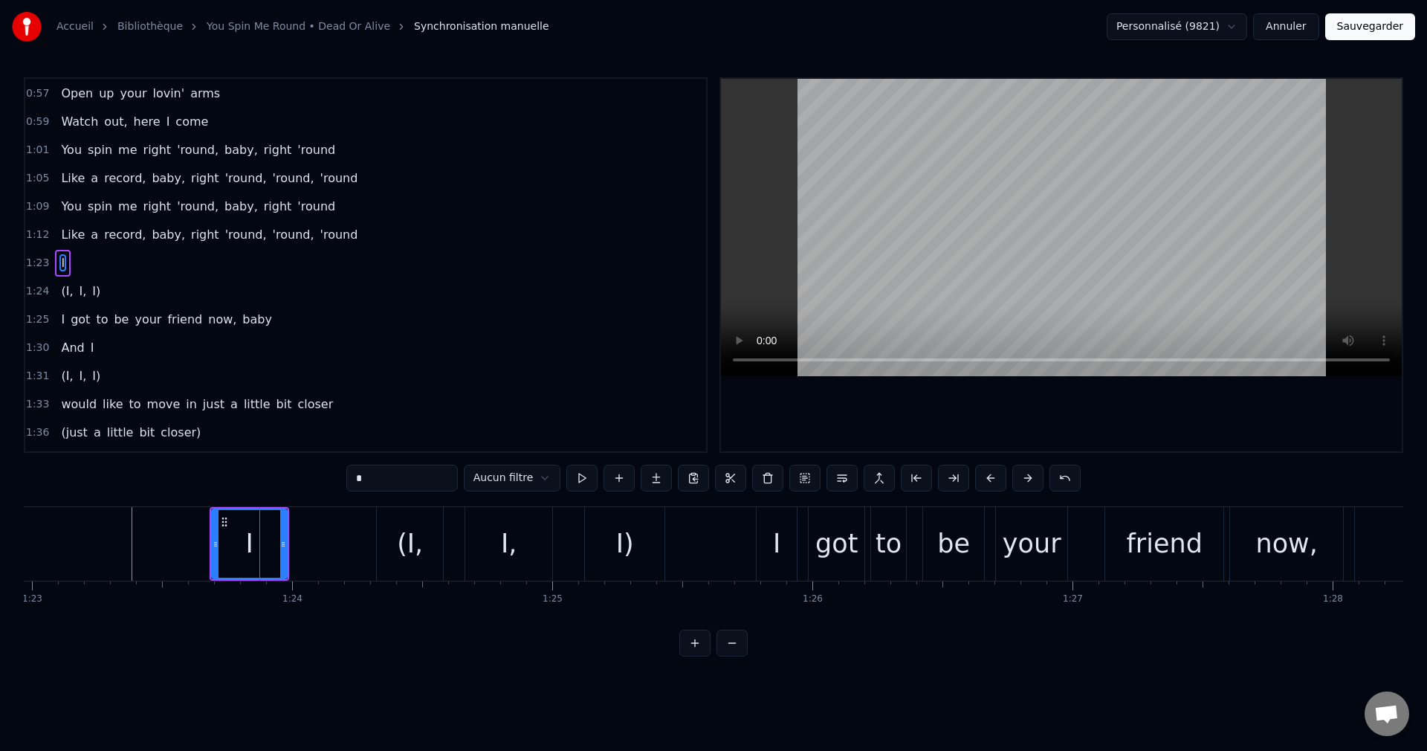
scroll to position [308, 0]
drag, startPoint x: 284, startPoint y: 540, endPoint x: 248, endPoint y: 555, distance: 38.7
click at [248, 555] on div at bounding box center [248, 544] width 6 height 68
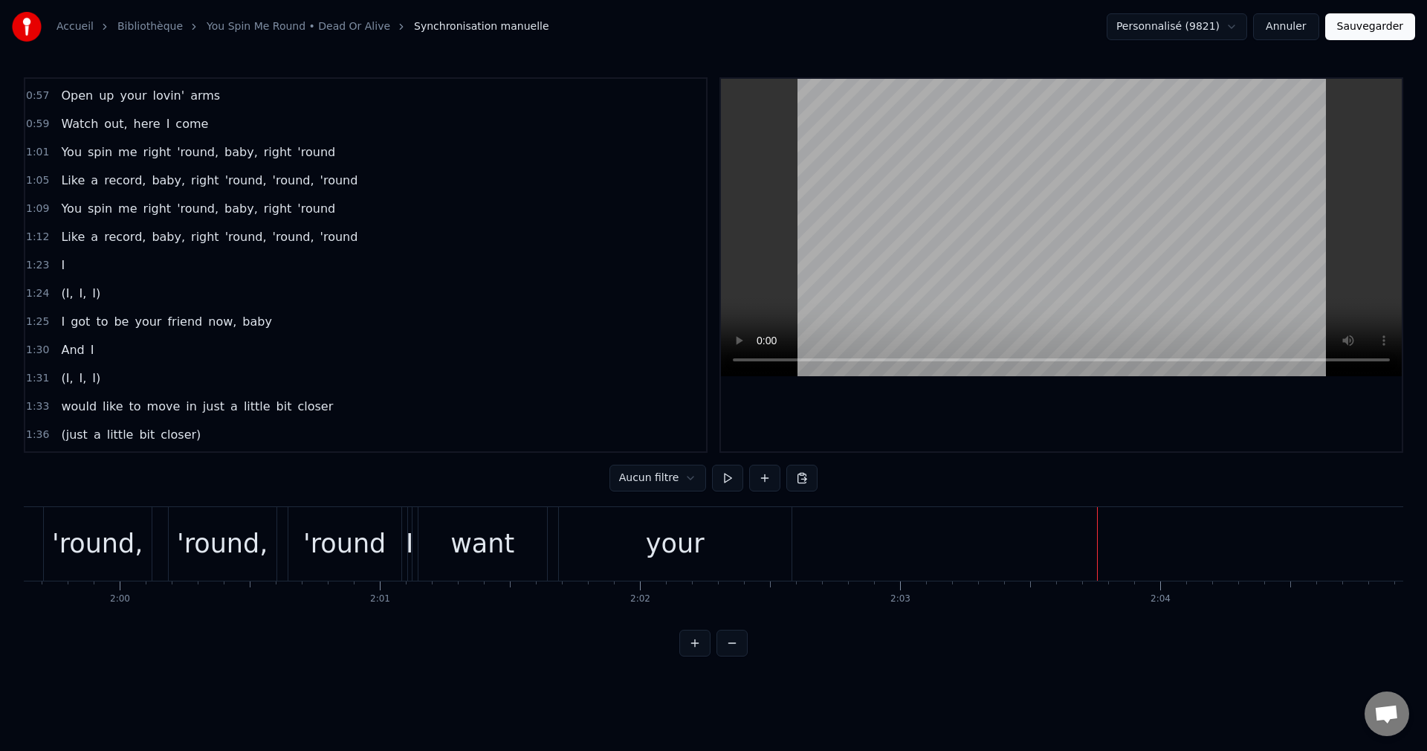
scroll to position [0, 31114]
click at [424, 543] on div "I" at bounding box center [423, 543] width 7 height 39
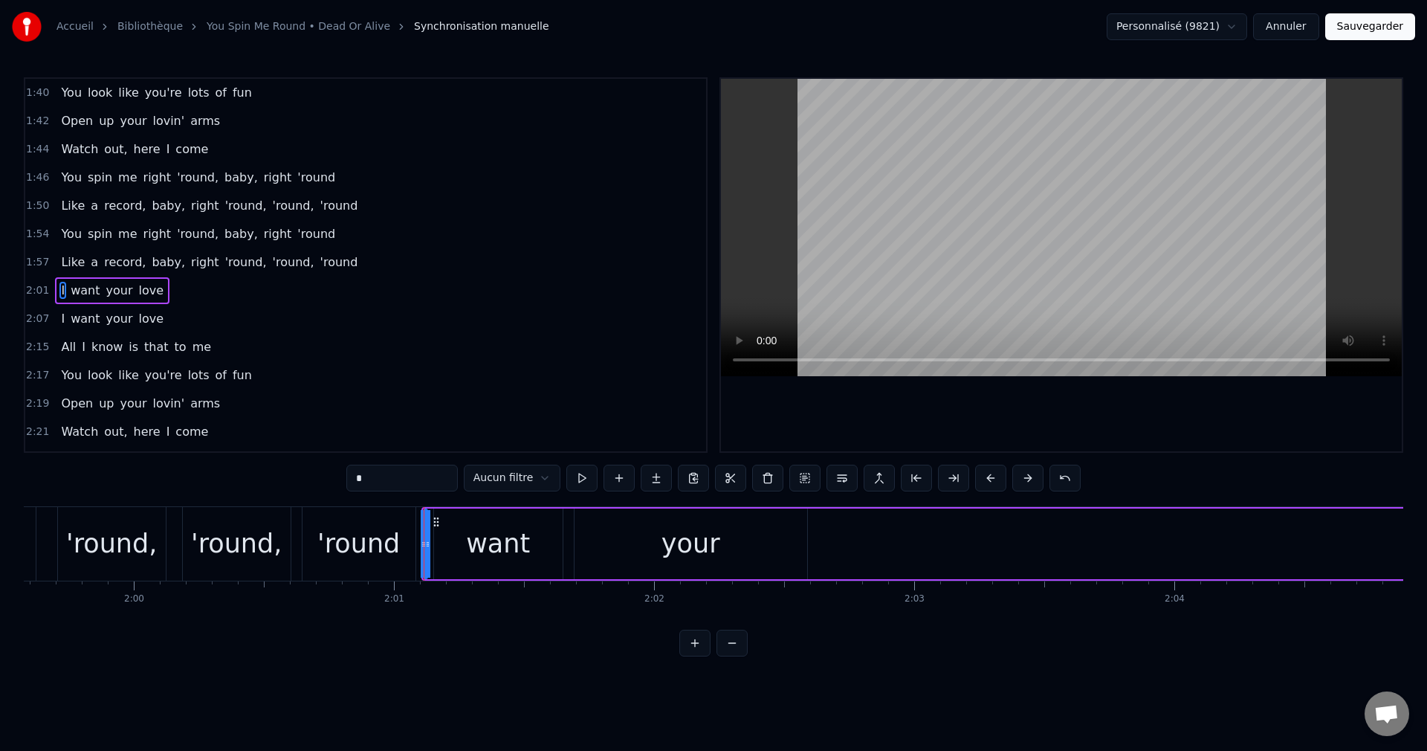
scroll to position [732, 0]
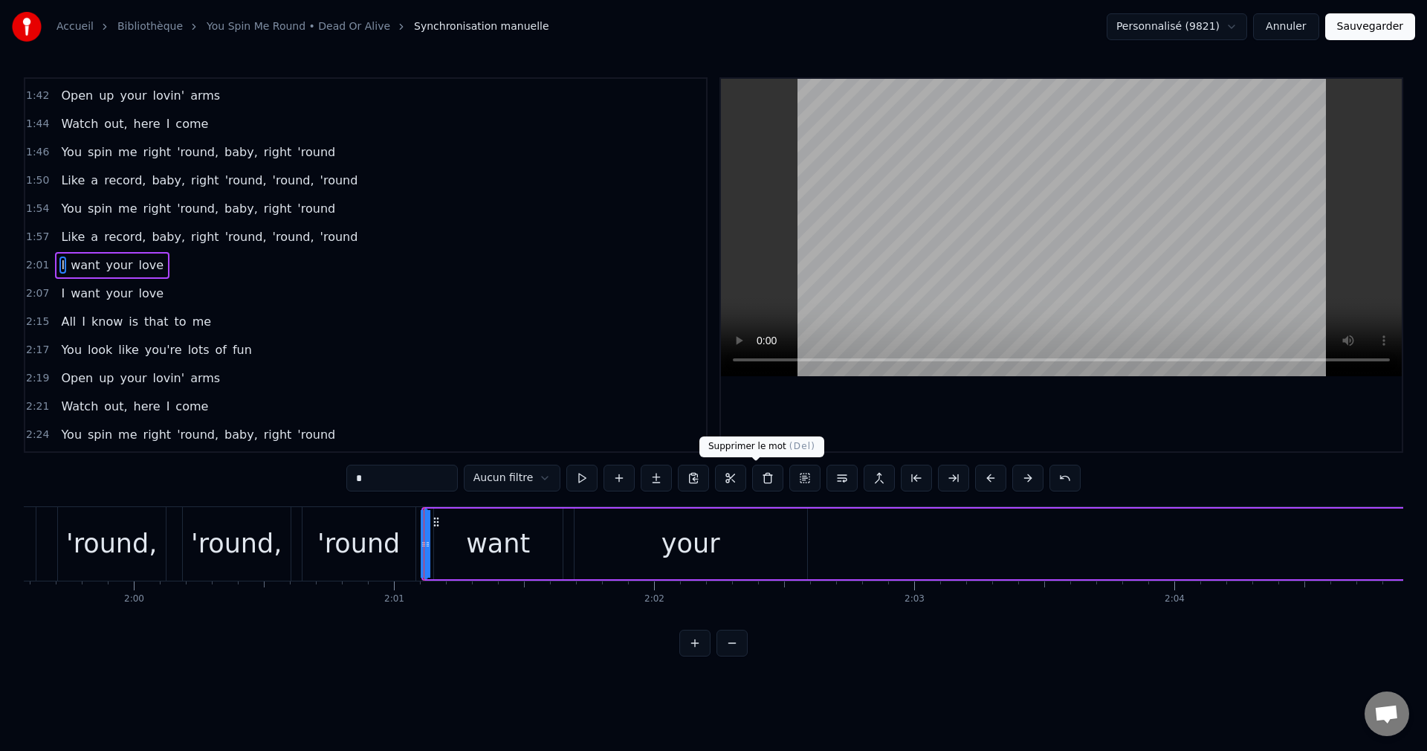
click at [761, 474] on button at bounding box center [767, 478] width 31 height 27
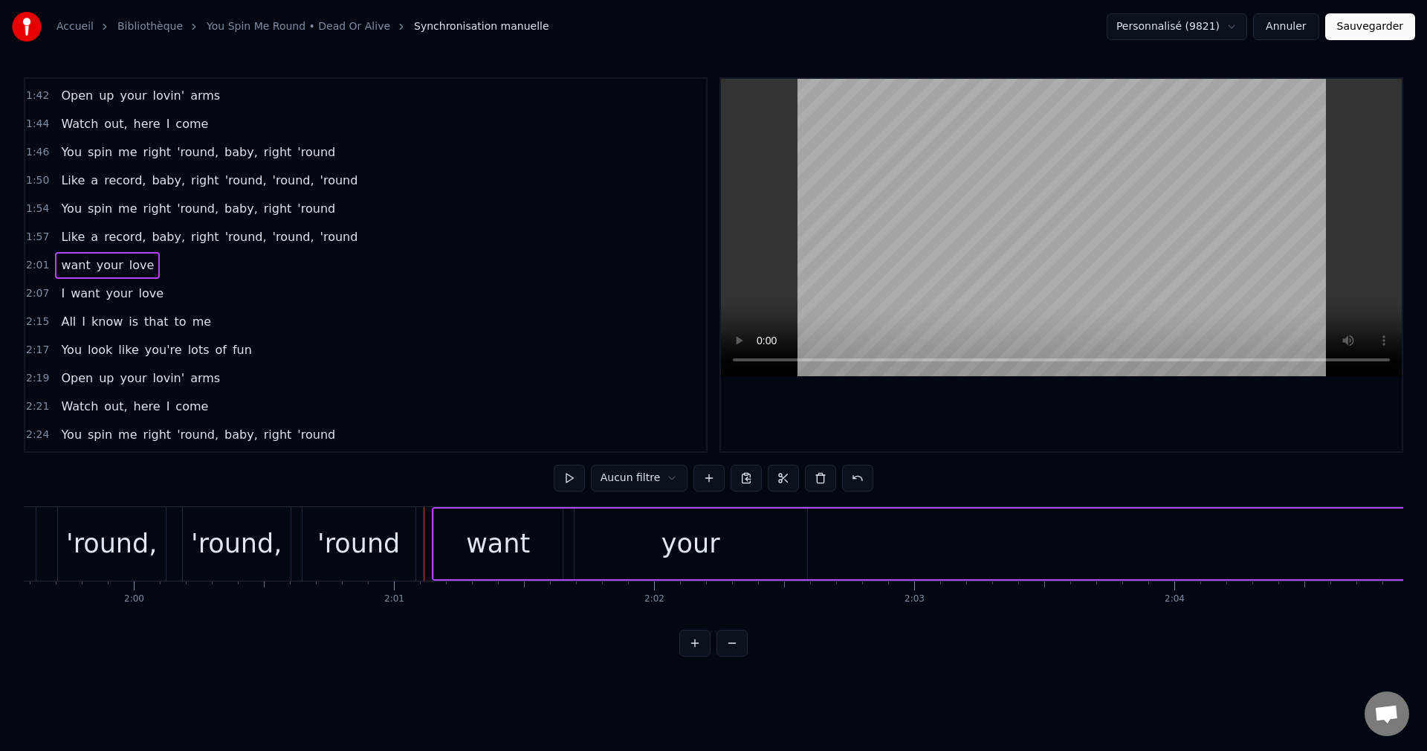
click at [506, 544] on div "want" at bounding box center [498, 543] width 64 height 39
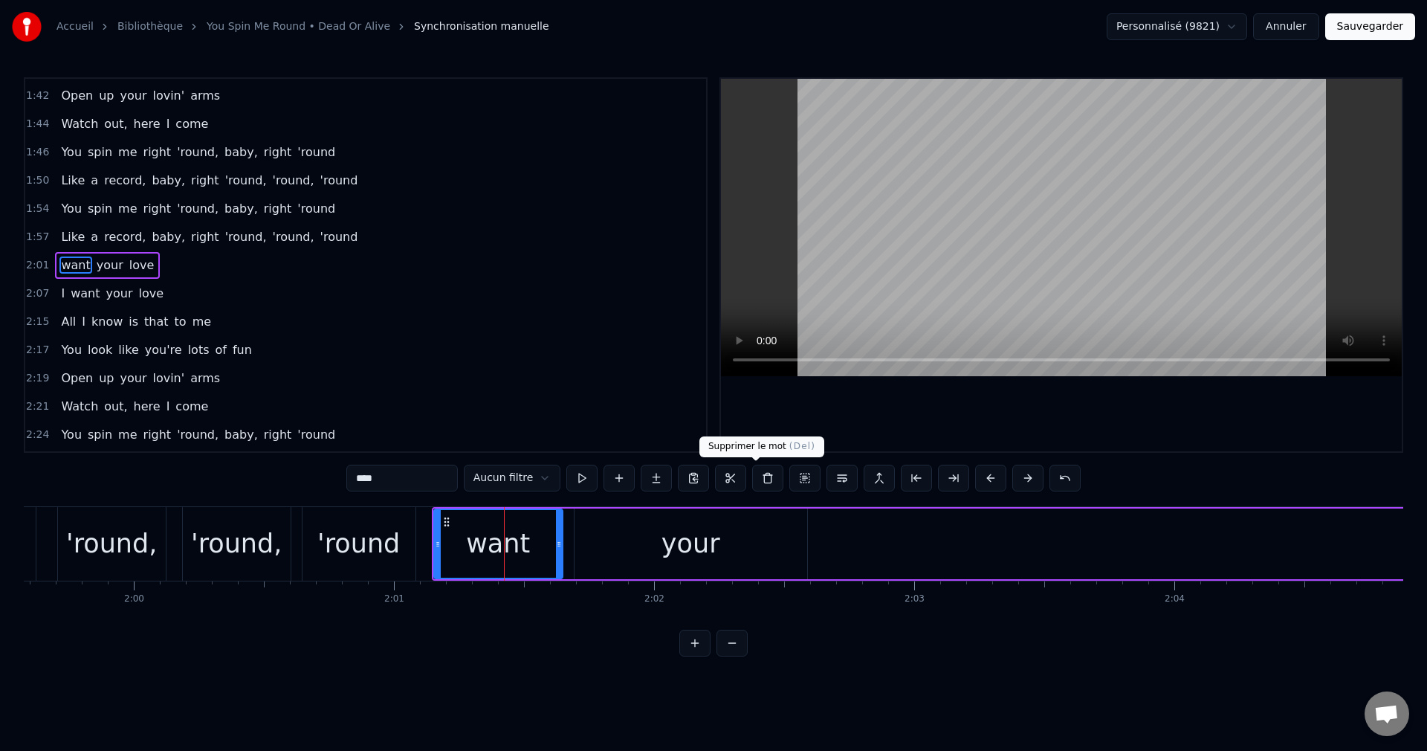
click at [761, 477] on button at bounding box center [767, 478] width 31 height 27
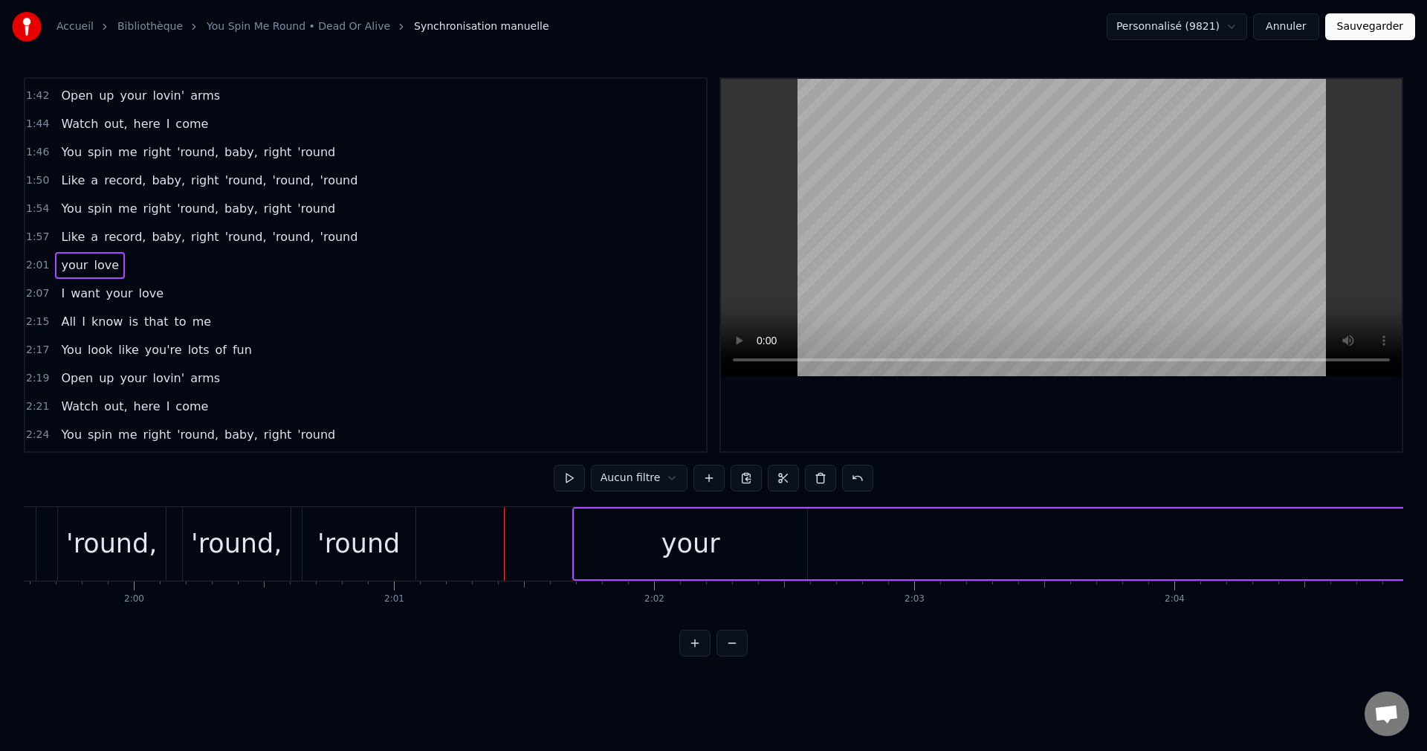
click at [683, 537] on div "your" at bounding box center [691, 543] width 59 height 39
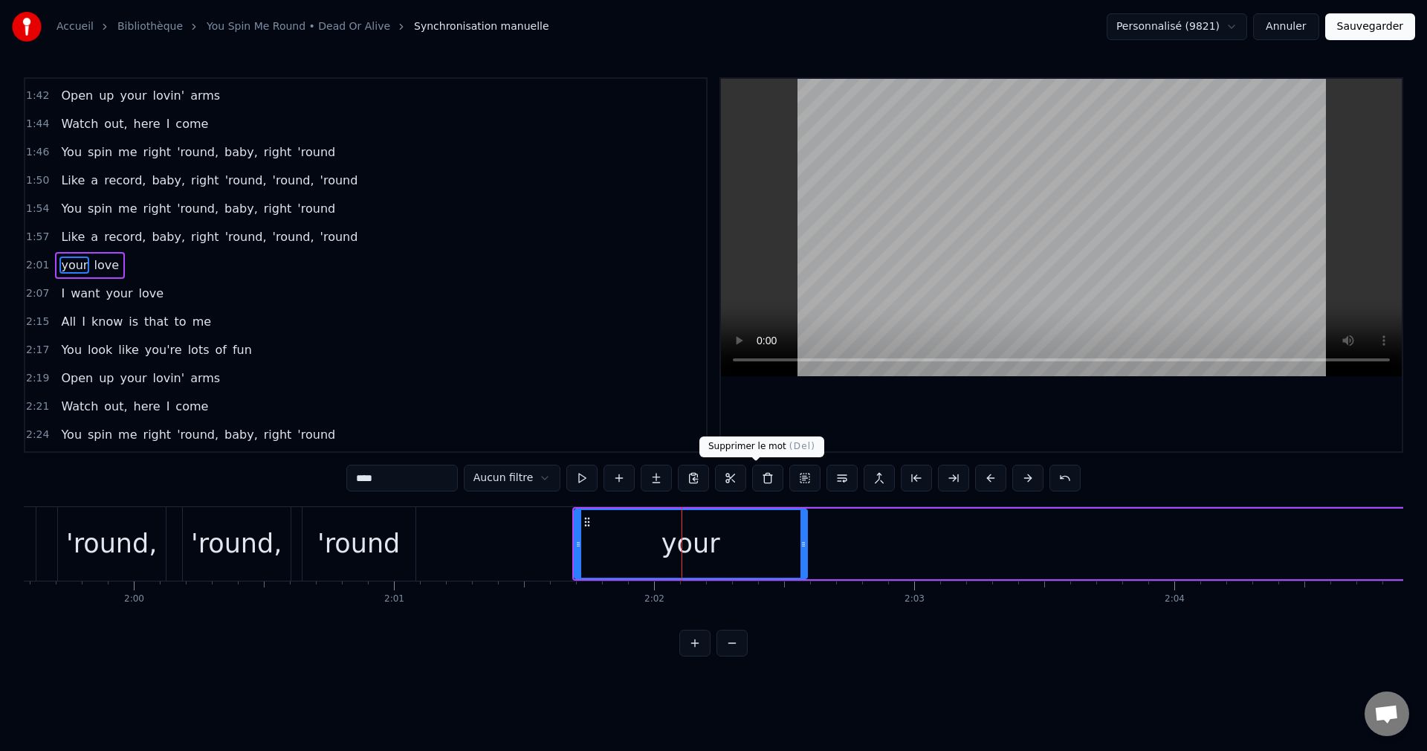
click at [755, 476] on button at bounding box center [767, 478] width 31 height 27
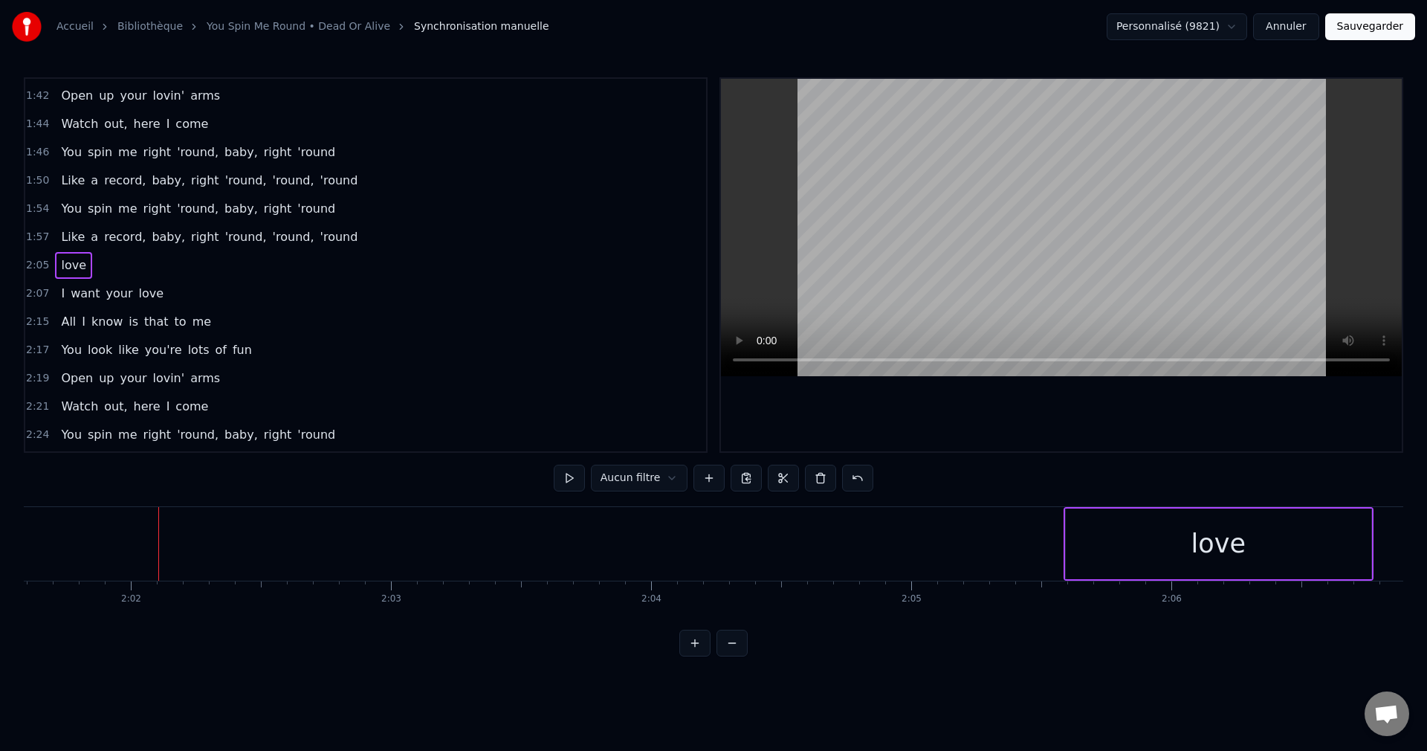
scroll to position [0, 31665]
click at [1114, 555] on div "love" at bounding box center [1191, 544] width 306 height 71
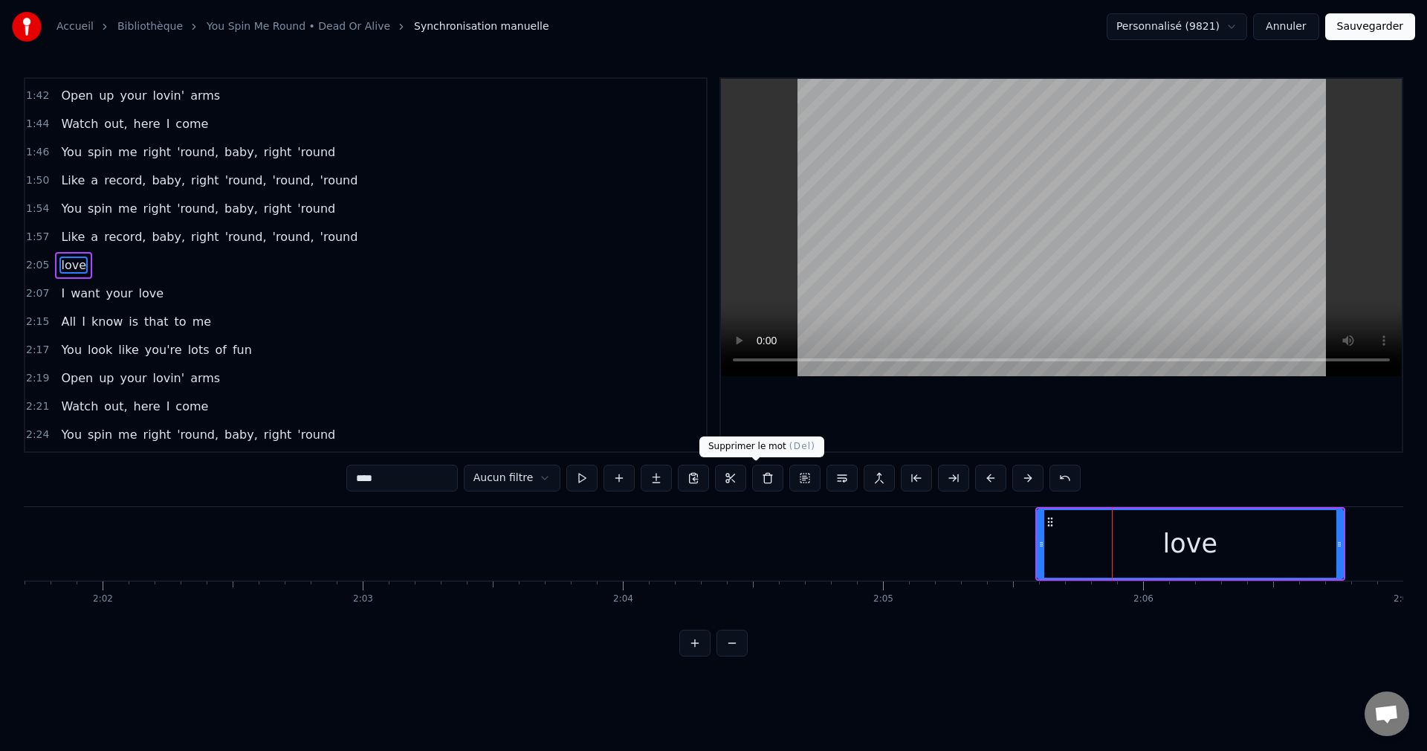
click at [759, 477] on button at bounding box center [767, 478] width 31 height 27
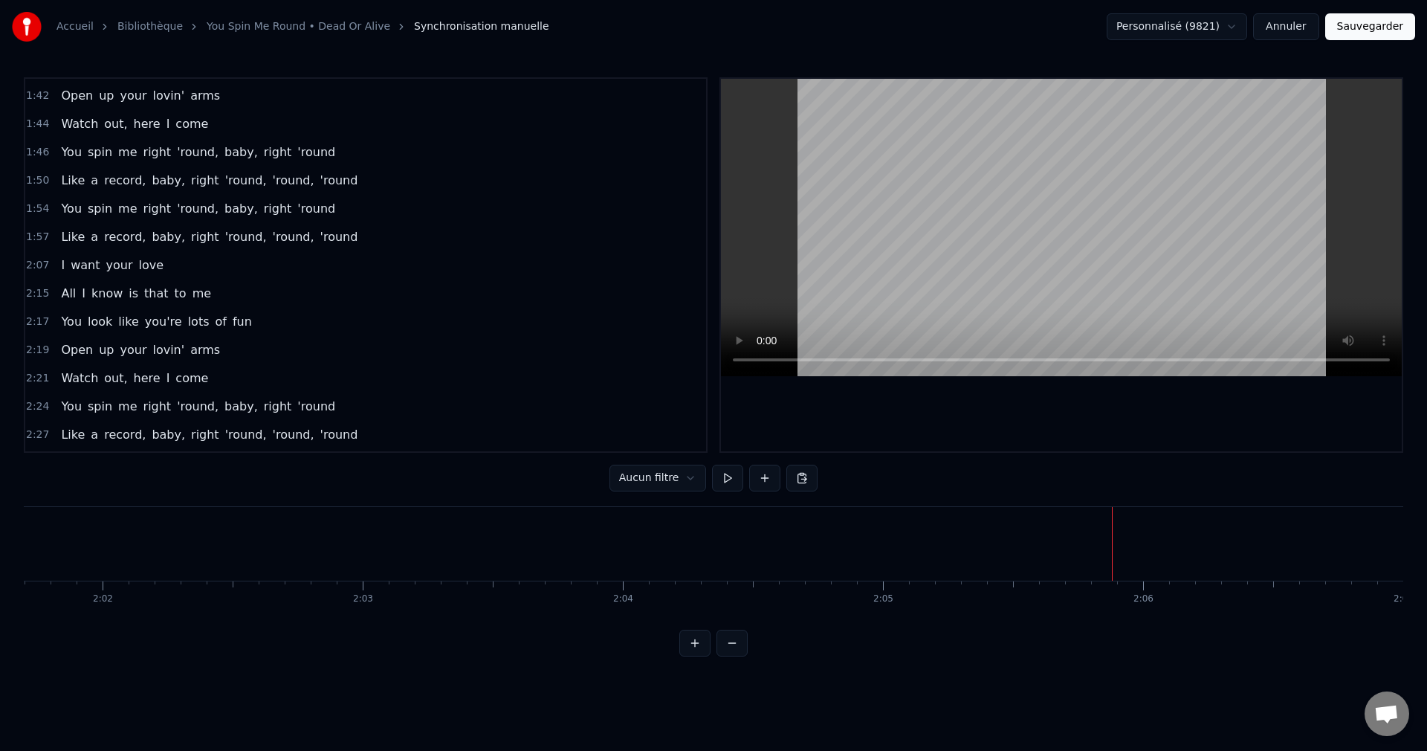
click at [63, 239] on span "Like" at bounding box center [72, 236] width 27 height 17
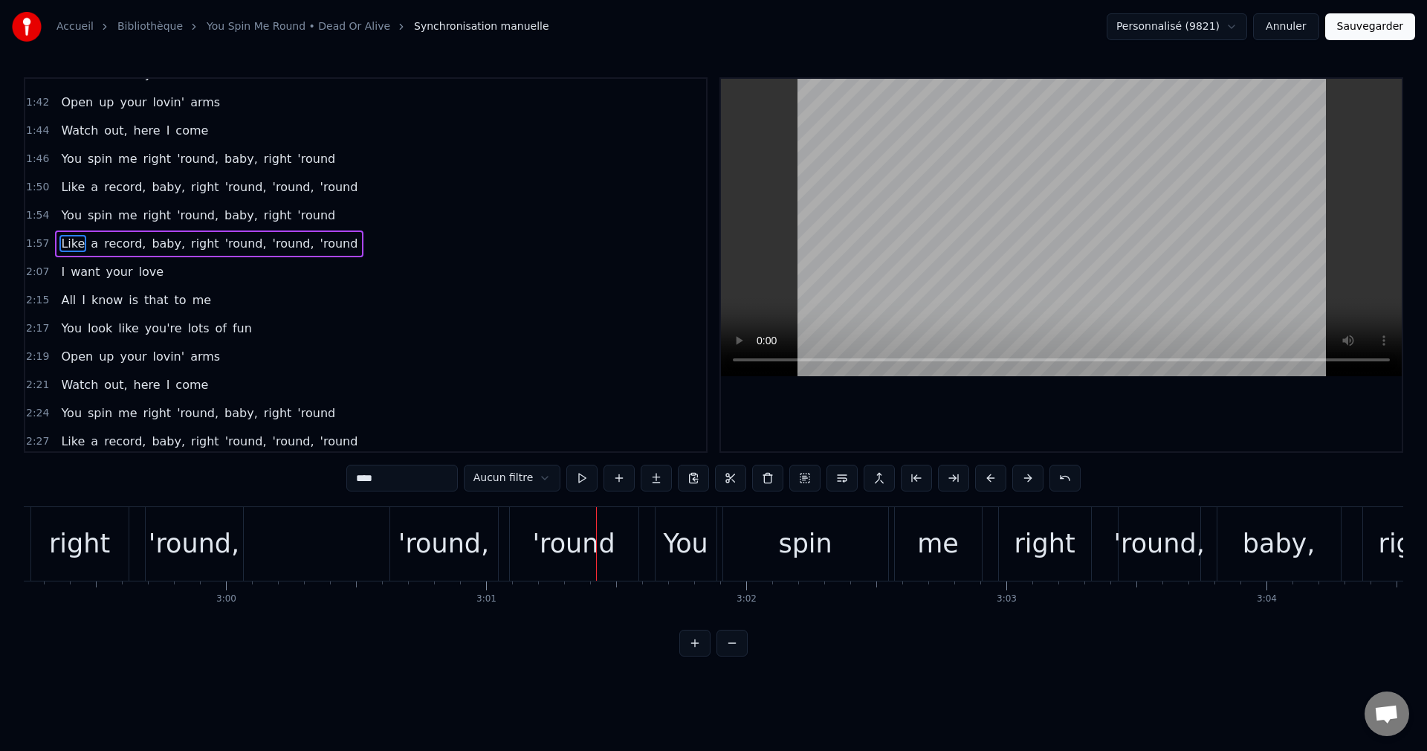
scroll to position [0, 46619]
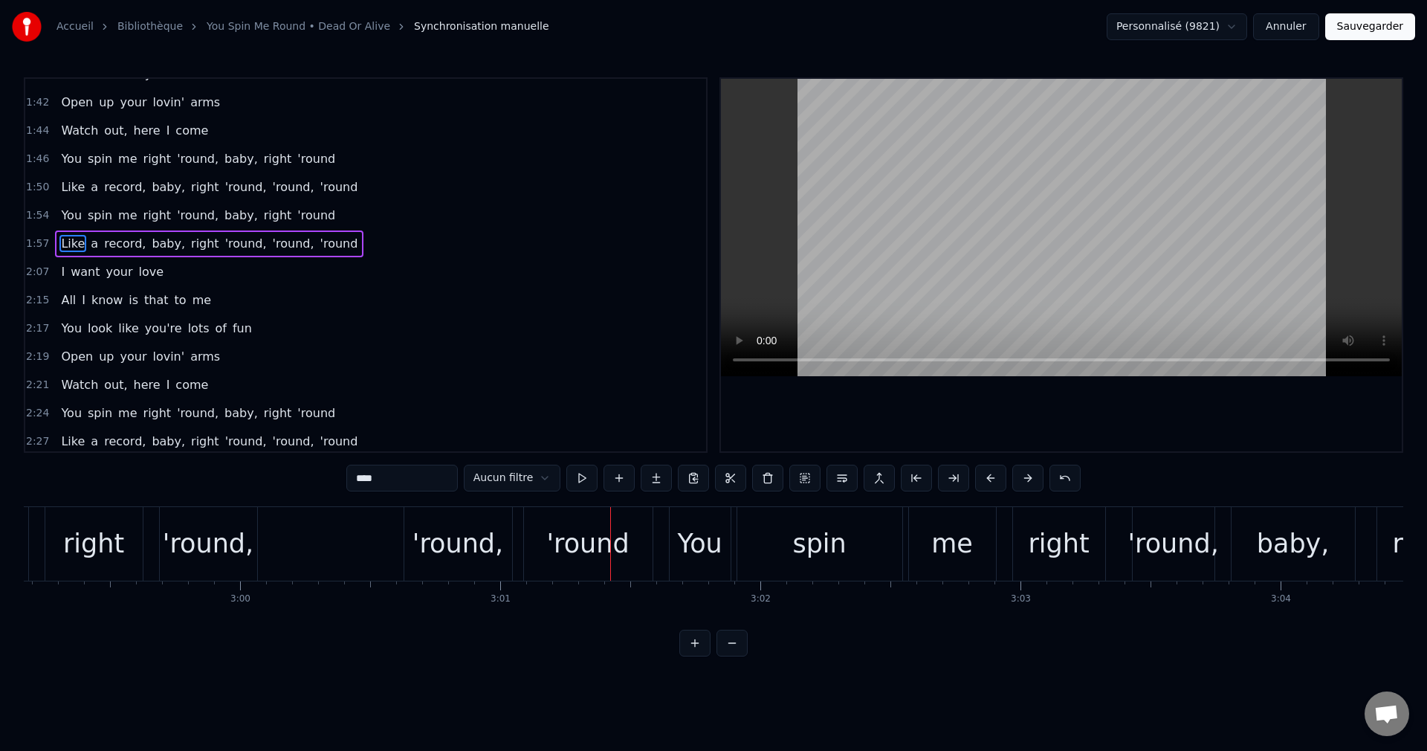
click at [434, 550] on div "'round," at bounding box center [458, 543] width 91 height 39
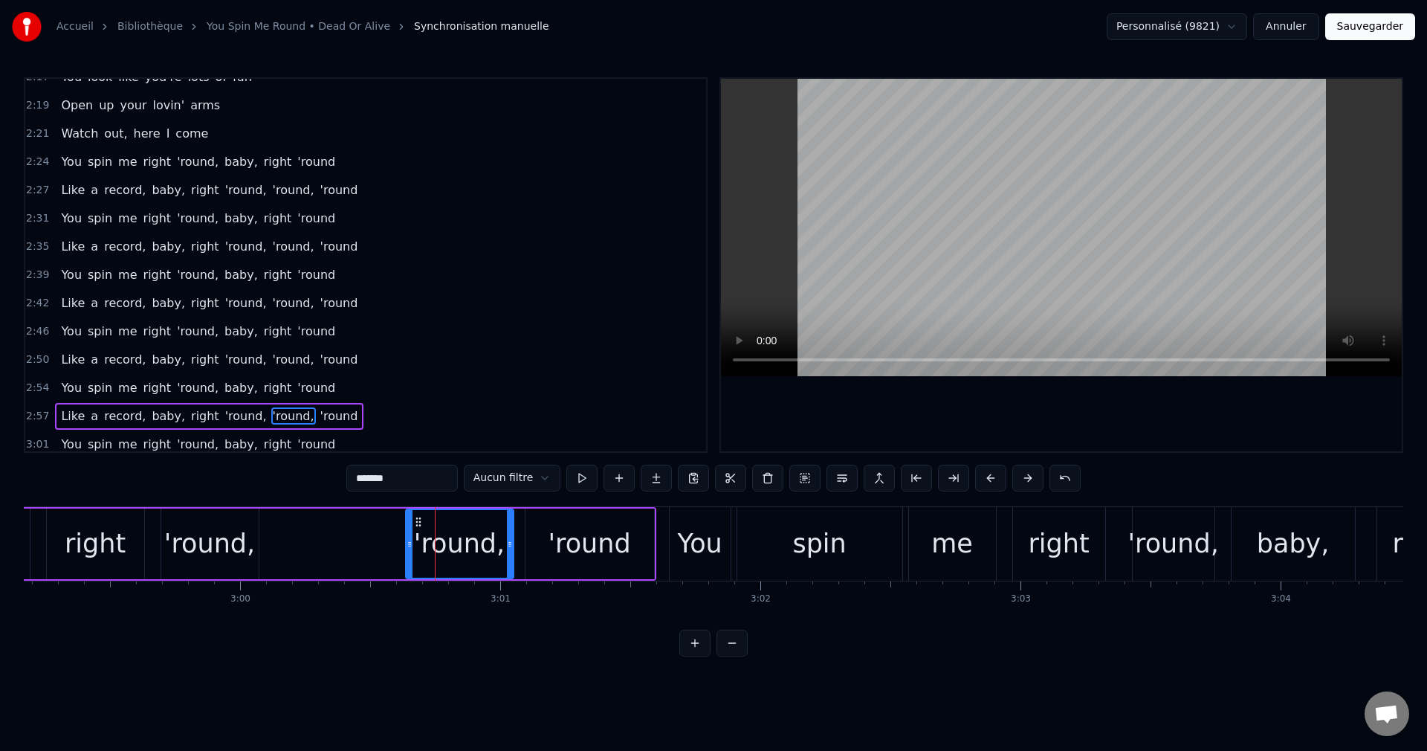
scroll to position [1012, 0]
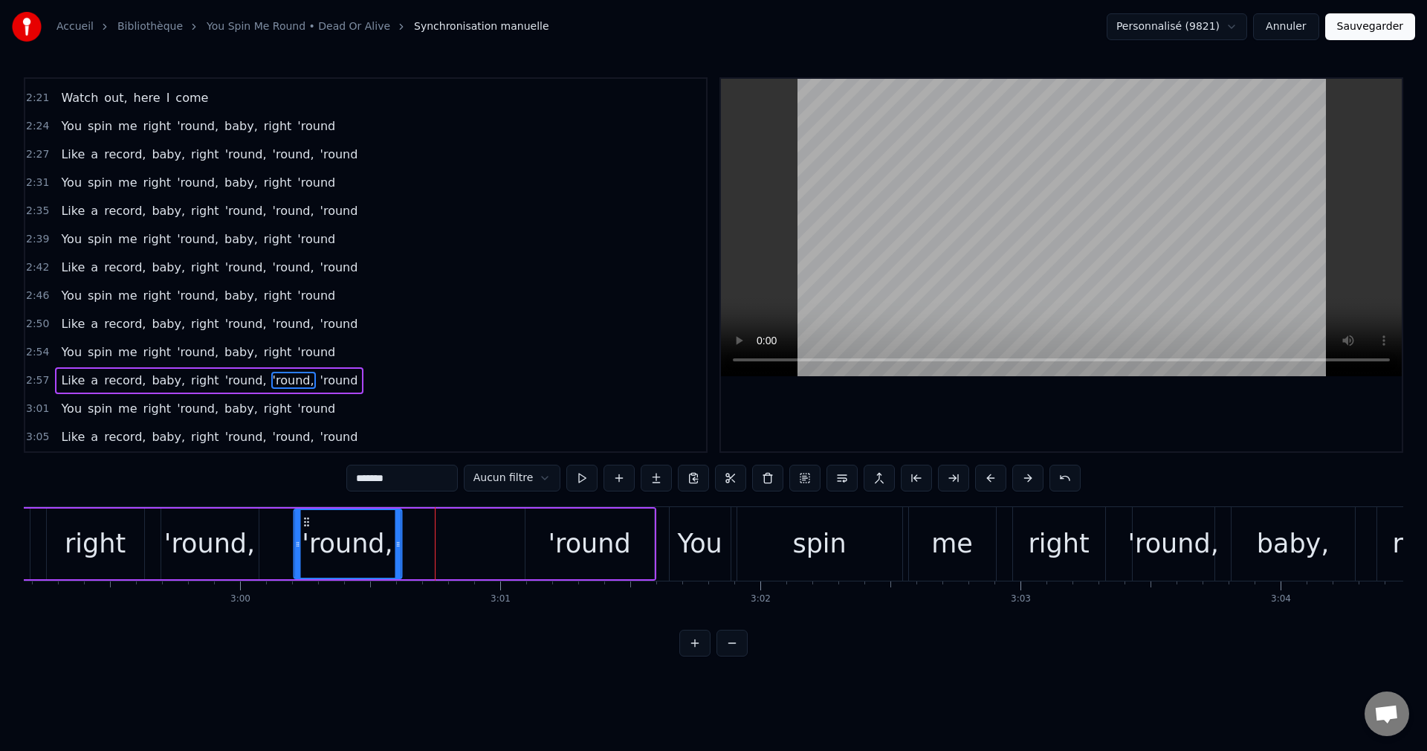
drag, startPoint x: 416, startPoint y: 517, endPoint x: 303, endPoint y: 538, distance: 114.2
click at [303, 538] on div "'round," at bounding box center [347, 544] width 106 height 68
click at [531, 543] on div "'round" at bounding box center [590, 544] width 129 height 71
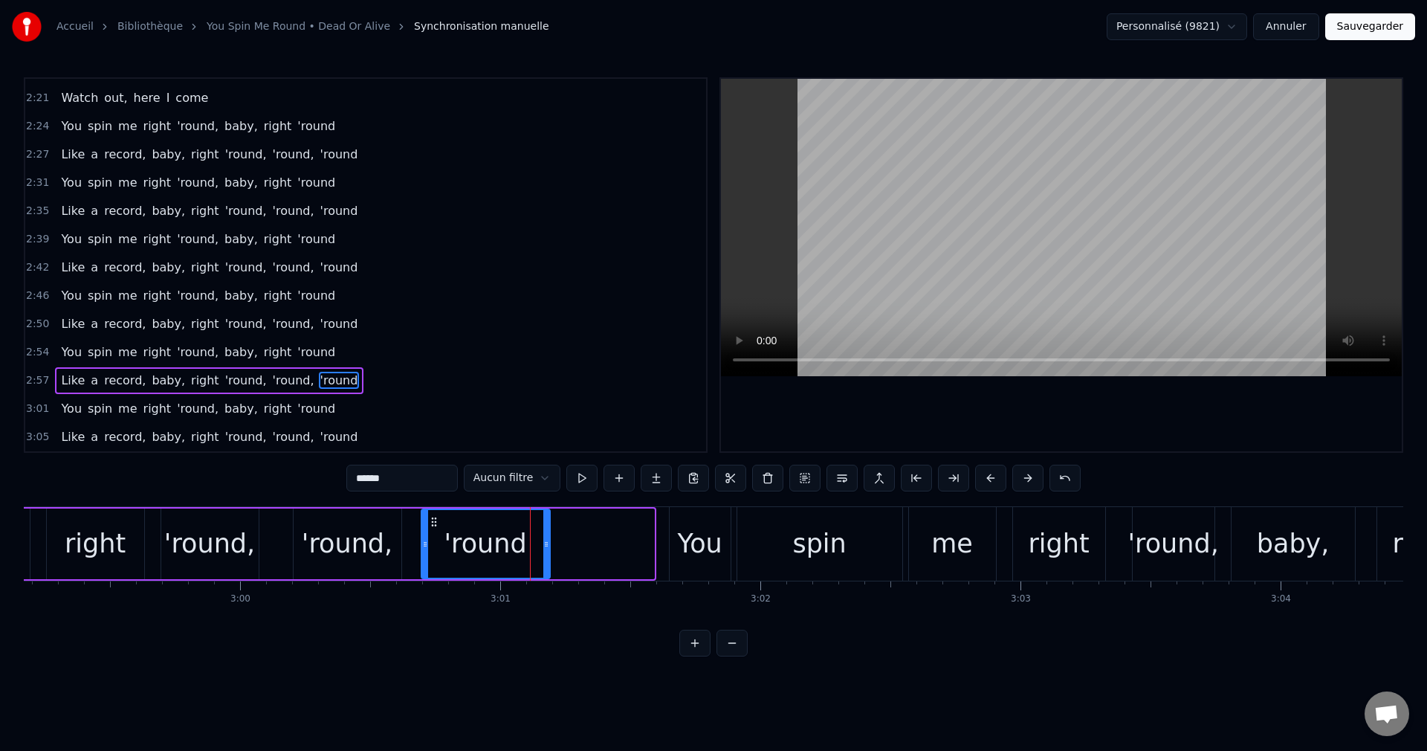
drag, startPoint x: 539, startPoint y: 521, endPoint x: 435, endPoint y: 549, distance: 107.8
click at [435, 549] on div "'round" at bounding box center [485, 544] width 127 height 68
click at [92, 561] on div "right" at bounding box center [95, 543] width 61 height 39
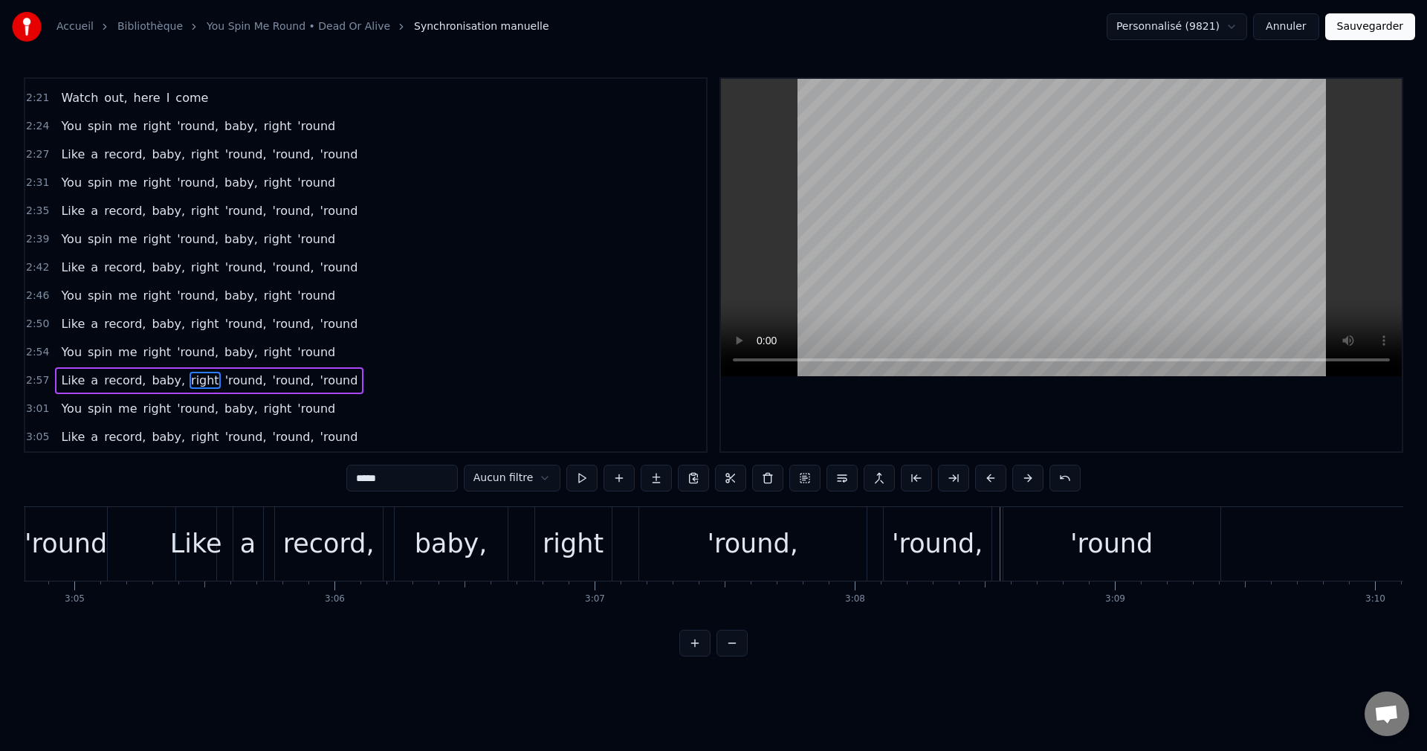
scroll to position [0, 48091]
click at [727, 552] on div "'round," at bounding box center [747, 543] width 91 height 39
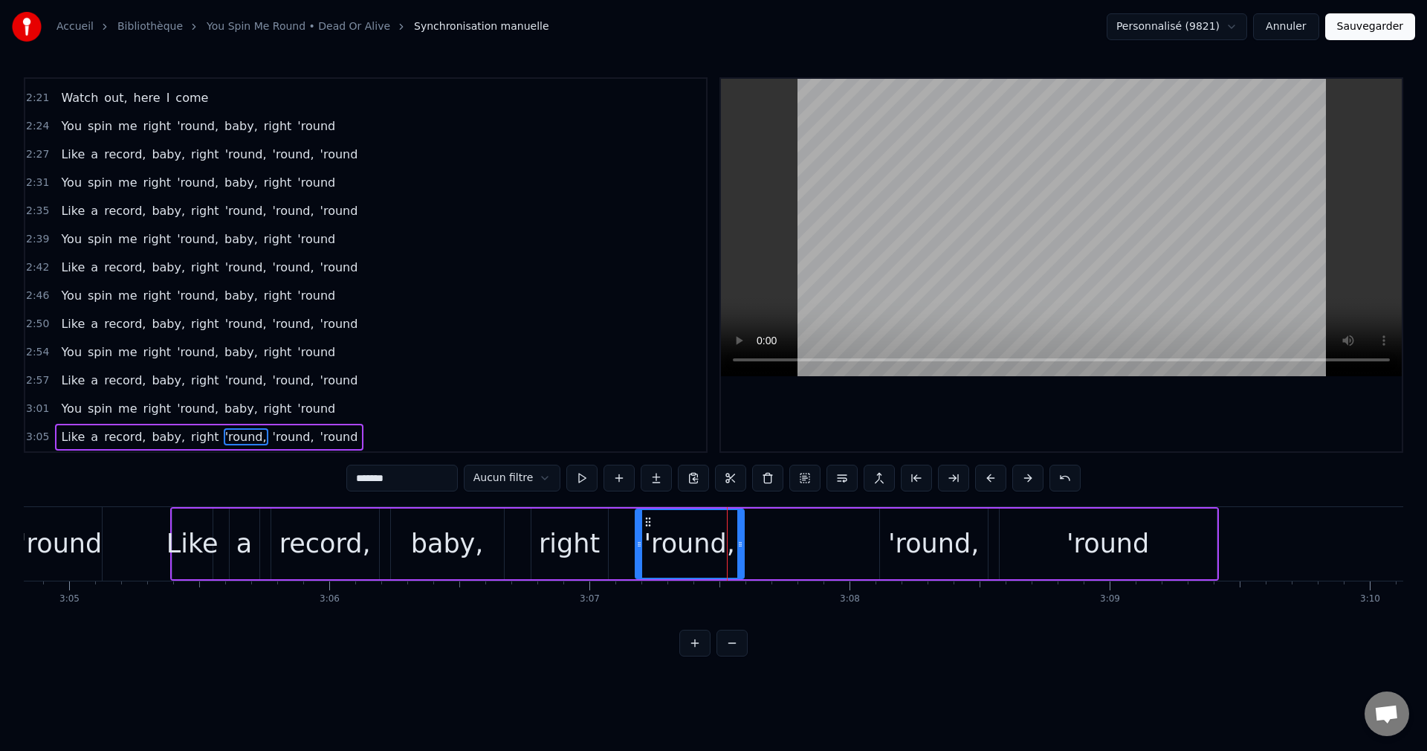
drag, startPoint x: 859, startPoint y: 541, endPoint x: 752, endPoint y: 550, distance: 107.4
click at [742, 550] on div at bounding box center [740, 544] width 6 height 68
click at [920, 546] on div "'round," at bounding box center [933, 543] width 91 height 39
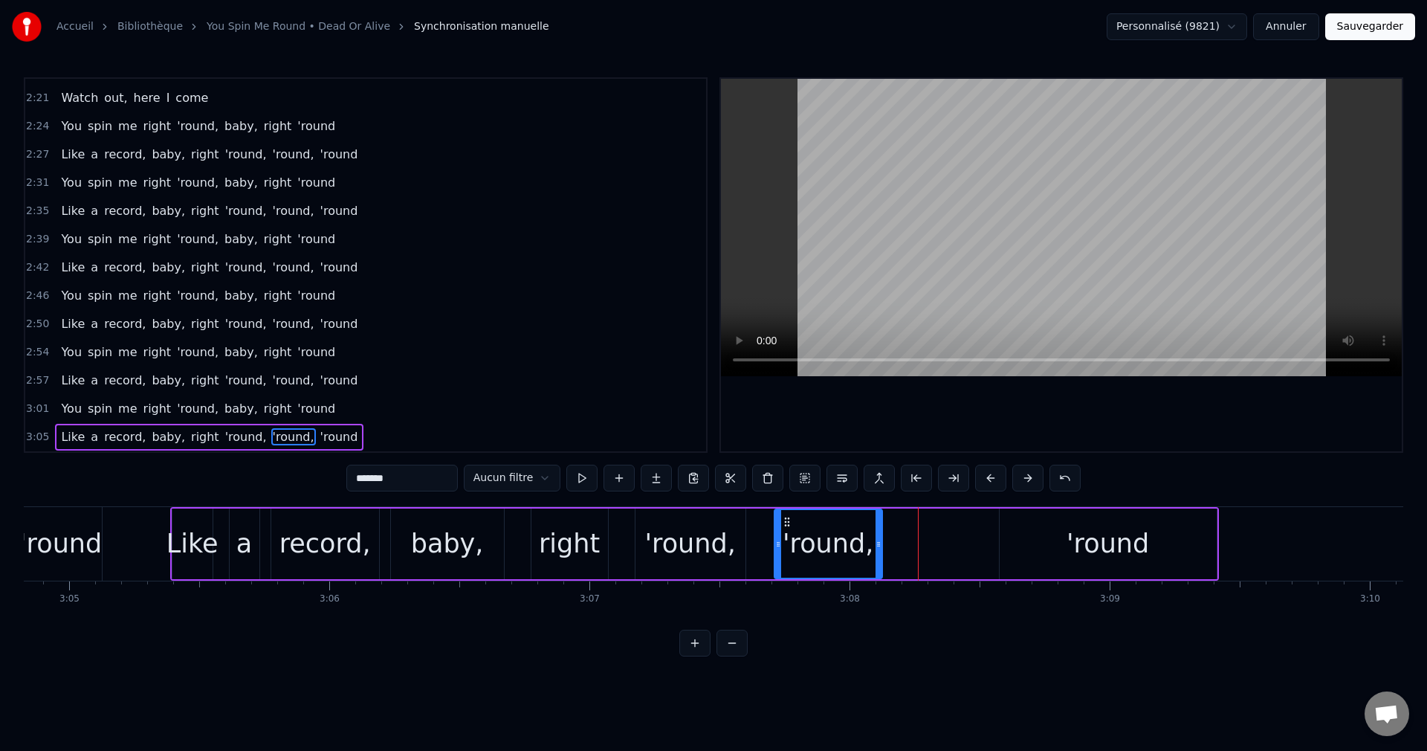
drag, startPoint x: 888, startPoint y: 524, endPoint x: 800, endPoint y: 547, distance: 91.4
click at [783, 540] on div "'round," at bounding box center [828, 544] width 106 height 68
click at [1042, 542] on div "'round" at bounding box center [1108, 544] width 217 height 71
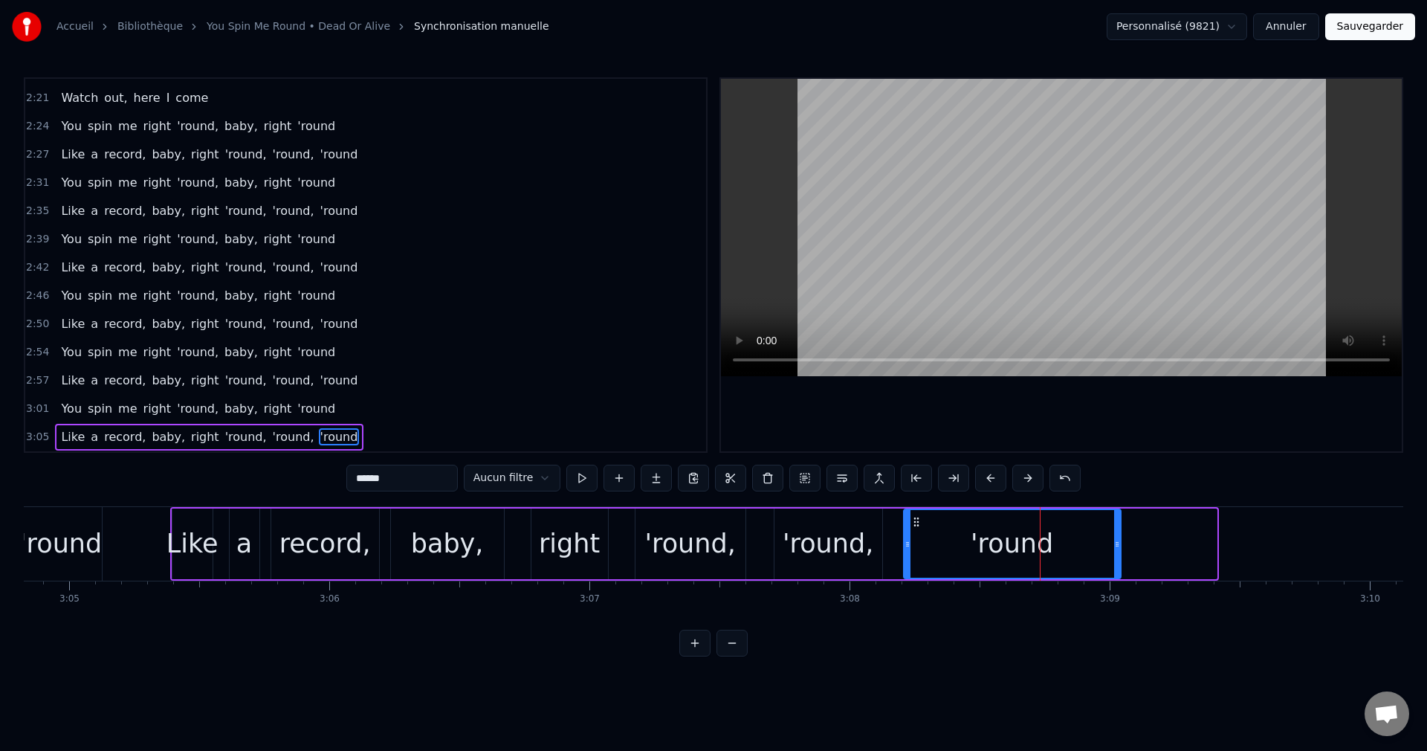
drag, startPoint x: 1008, startPoint y: 523, endPoint x: 912, endPoint y: 539, distance: 97.2
click at [912, 539] on div "'round" at bounding box center [1013, 544] width 216 height 68
click at [198, 554] on div "Like" at bounding box center [193, 543] width 52 height 39
type input "****"
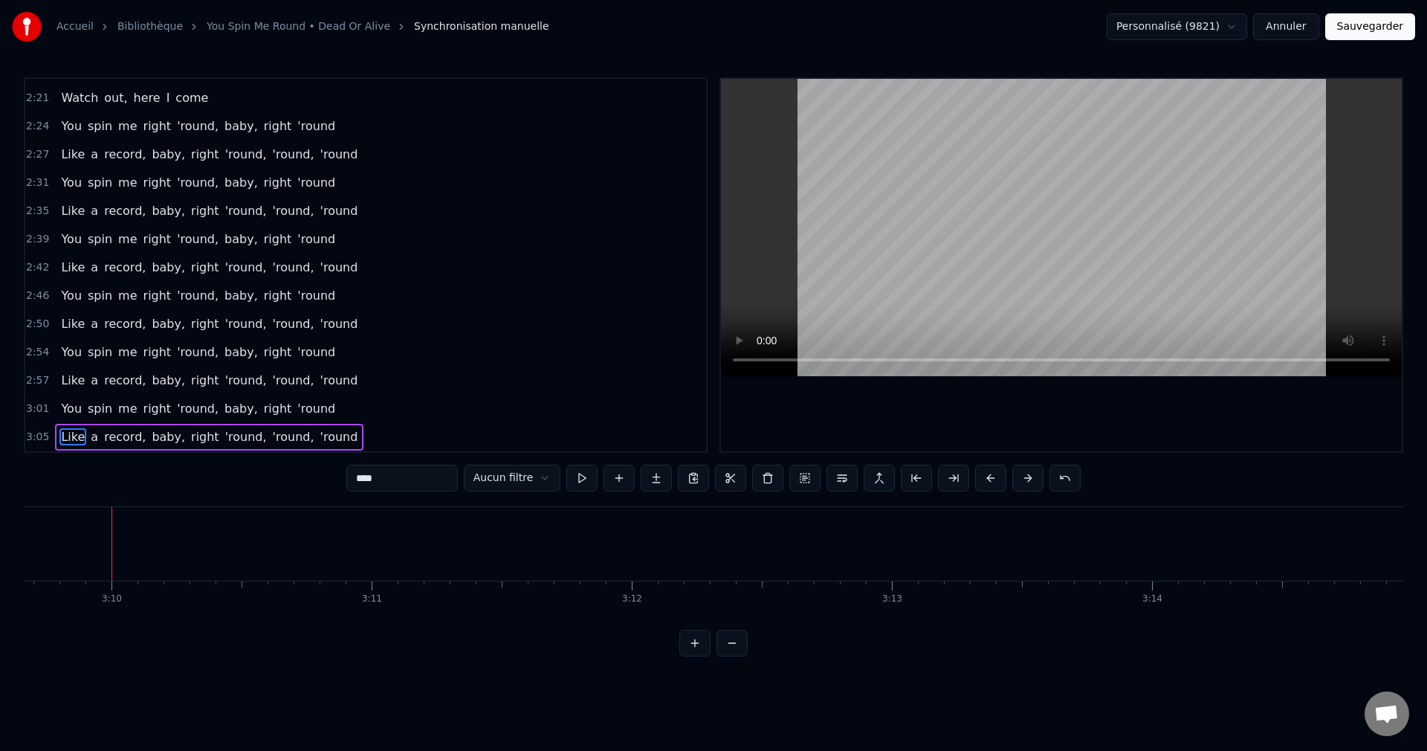
scroll to position [0, 49363]
click at [1366, 35] on button "Sauvegarder" at bounding box center [1371, 26] width 90 height 27
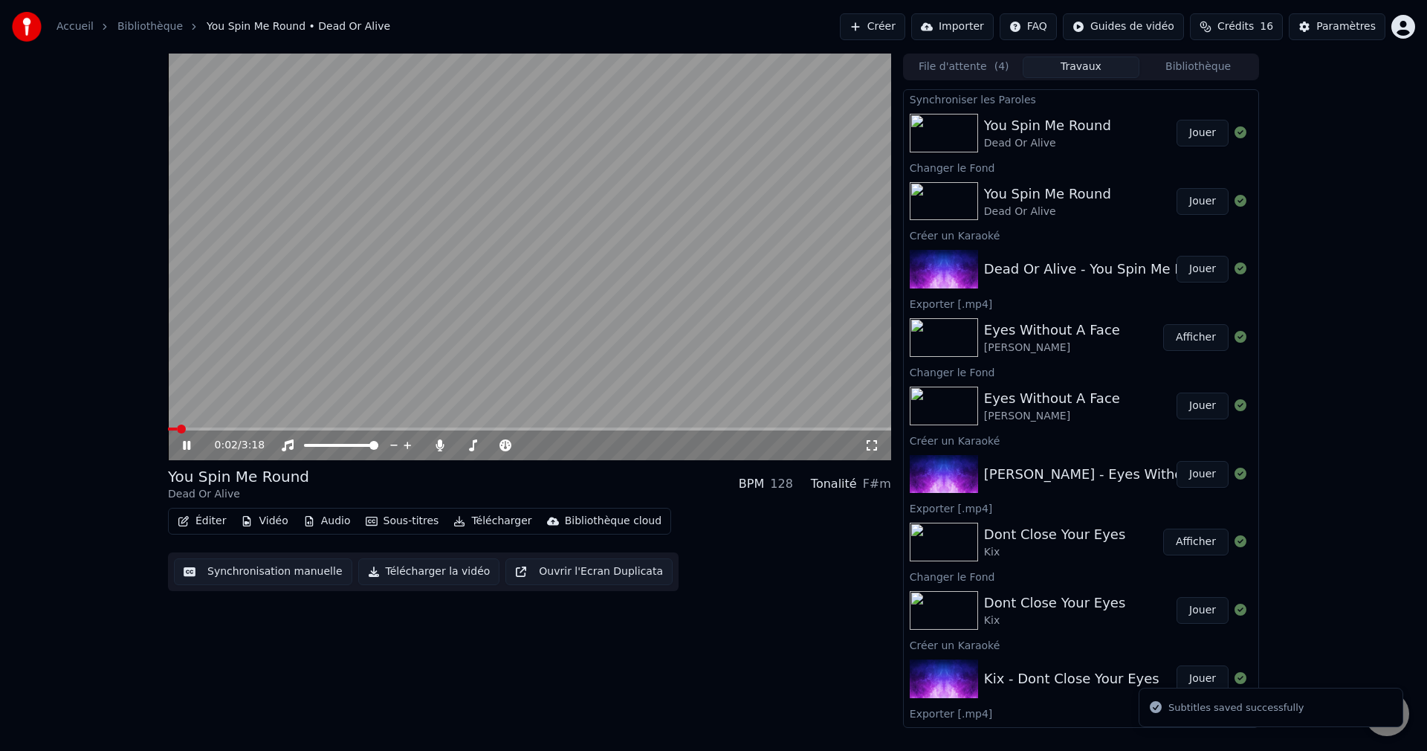
click at [184, 441] on icon at bounding box center [186, 445] width 7 height 9
click at [183, 439] on icon at bounding box center [197, 445] width 35 height 12
click at [480, 444] on span at bounding box center [493, 445] width 74 height 3
click at [424, 430] on span at bounding box center [529, 428] width 723 height 3
click at [501, 445] on span at bounding box center [495, 445] width 13 height 3
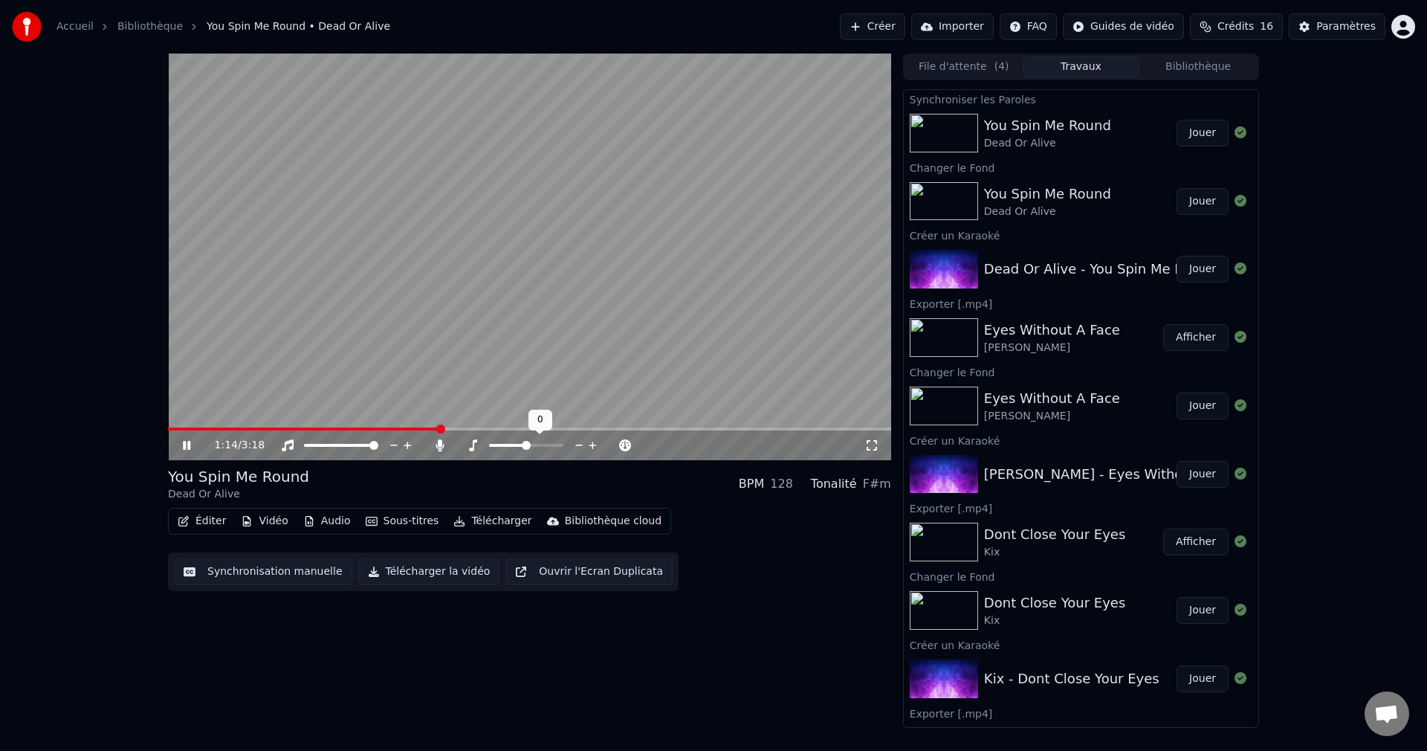
click at [523, 448] on span at bounding box center [526, 445] width 9 height 9
click at [464, 448] on span at bounding box center [467, 445] width 9 height 9
click at [494, 427] on span at bounding box center [529, 428] width 723 height 3
click at [185, 444] on icon at bounding box center [186, 445] width 7 height 9
click at [422, 571] on button "Télécharger la vidéo" at bounding box center [429, 571] width 142 height 27
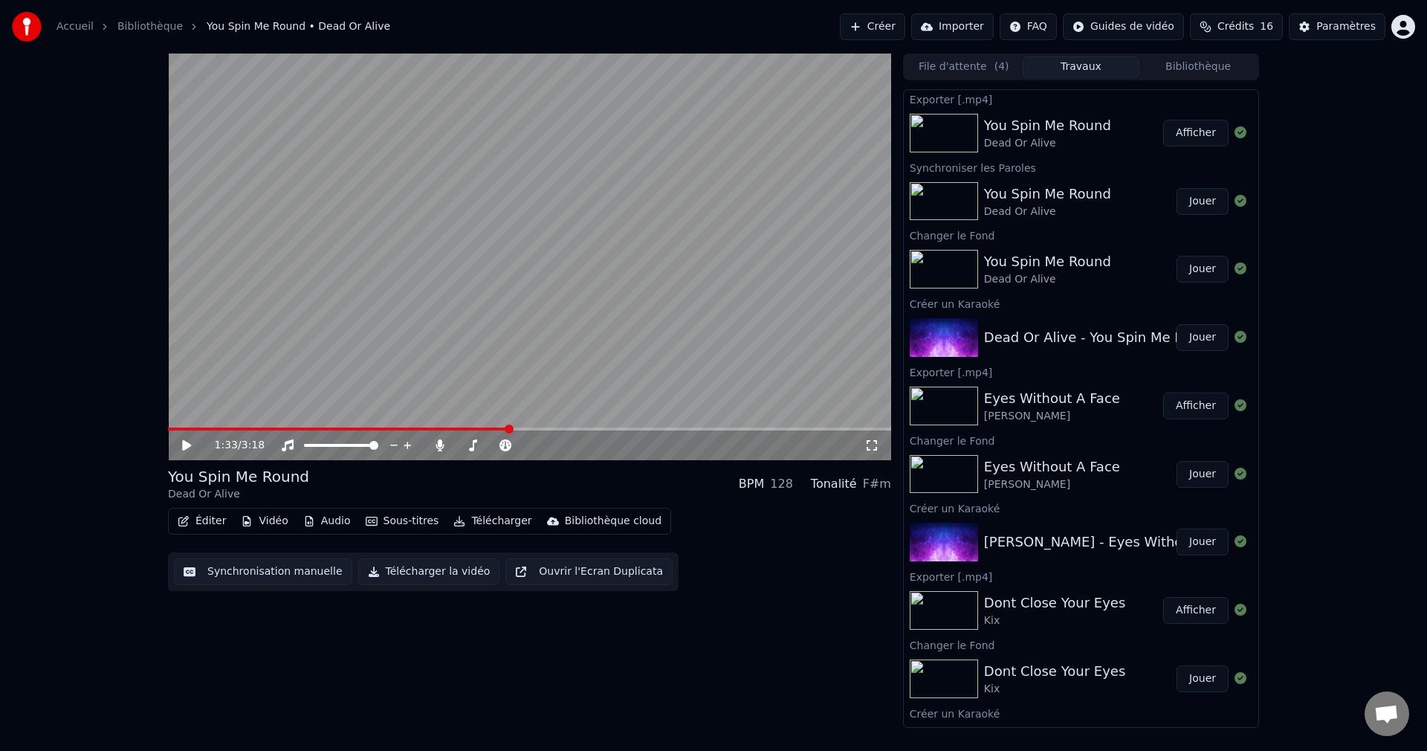
click at [875, 24] on button "Créer" at bounding box center [872, 26] width 65 height 27
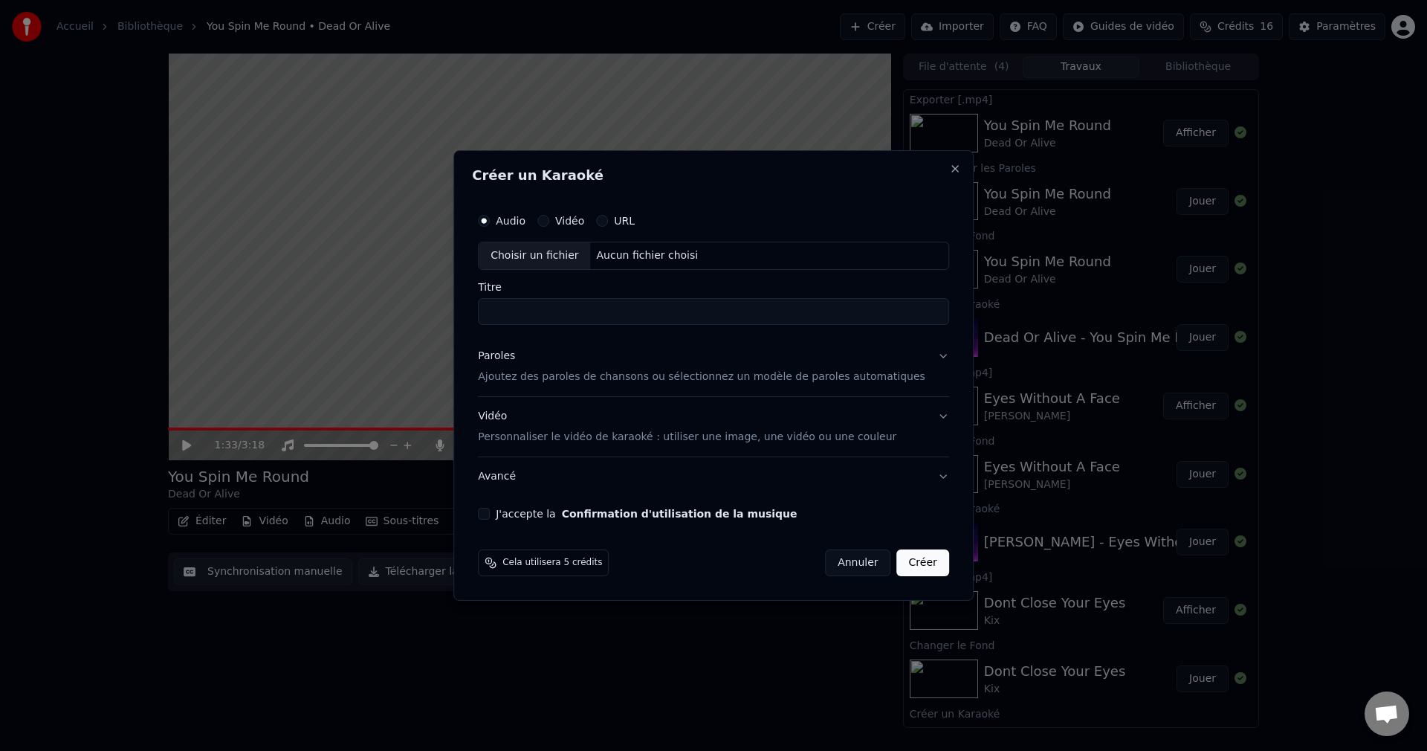
click at [627, 219] on div "URL" at bounding box center [615, 221] width 39 height 12
click at [608, 219] on button "URL" at bounding box center [602, 221] width 12 height 12
click at [629, 251] on input "text" at bounding box center [713, 256] width 471 height 30
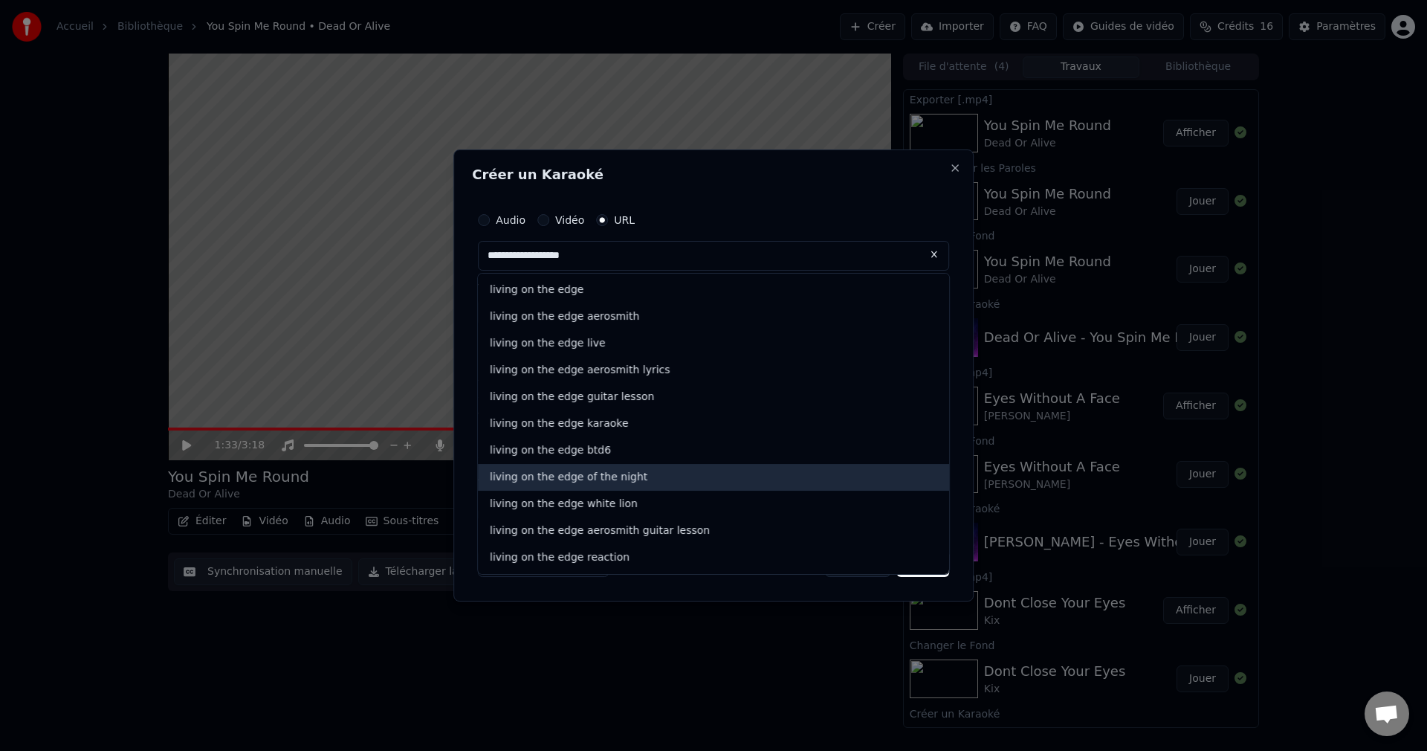
click at [616, 472] on div "living on the edge of the night" at bounding box center [713, 477] width 471 height 27
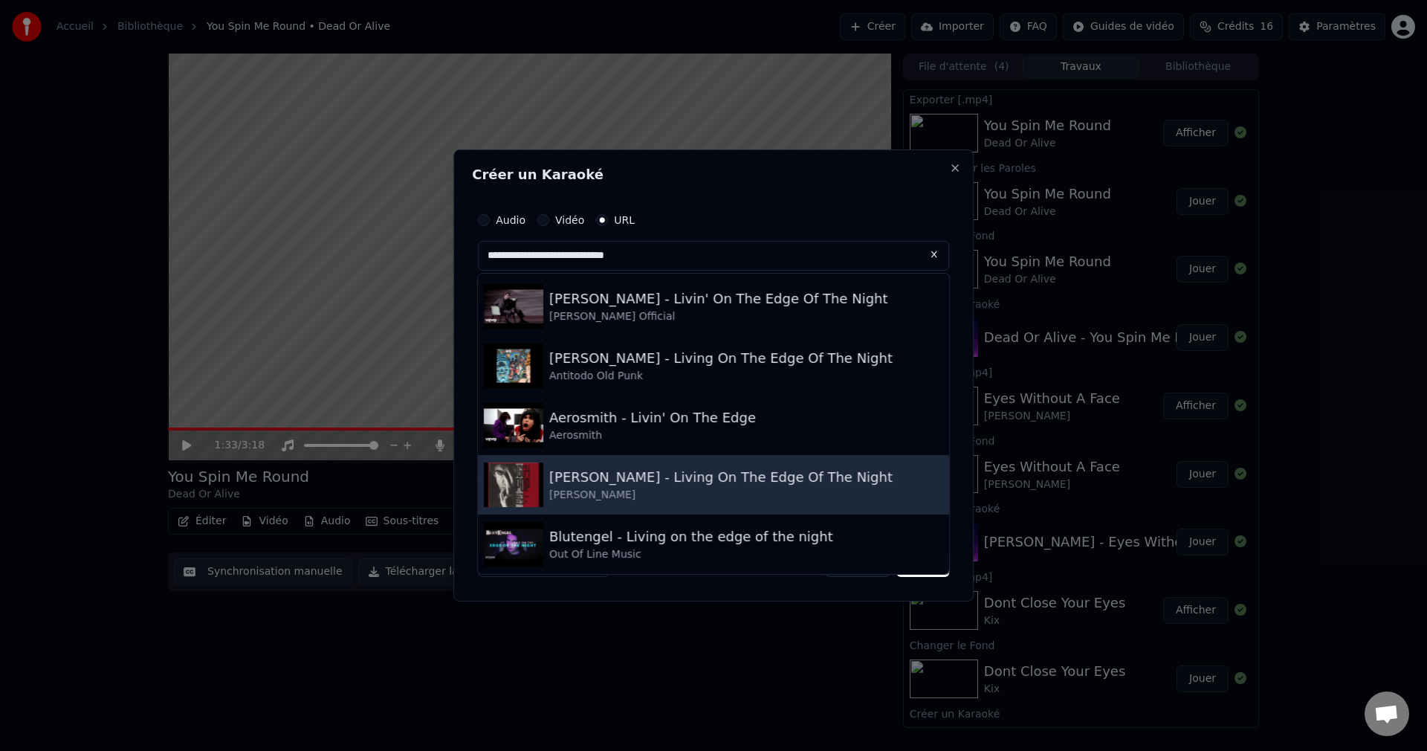
click at [640, 485] on div "[PERSON_NAME] - Living On The Edge Of The Night" at bounding box center [720, 477] width 343 height 21
type input "**********"
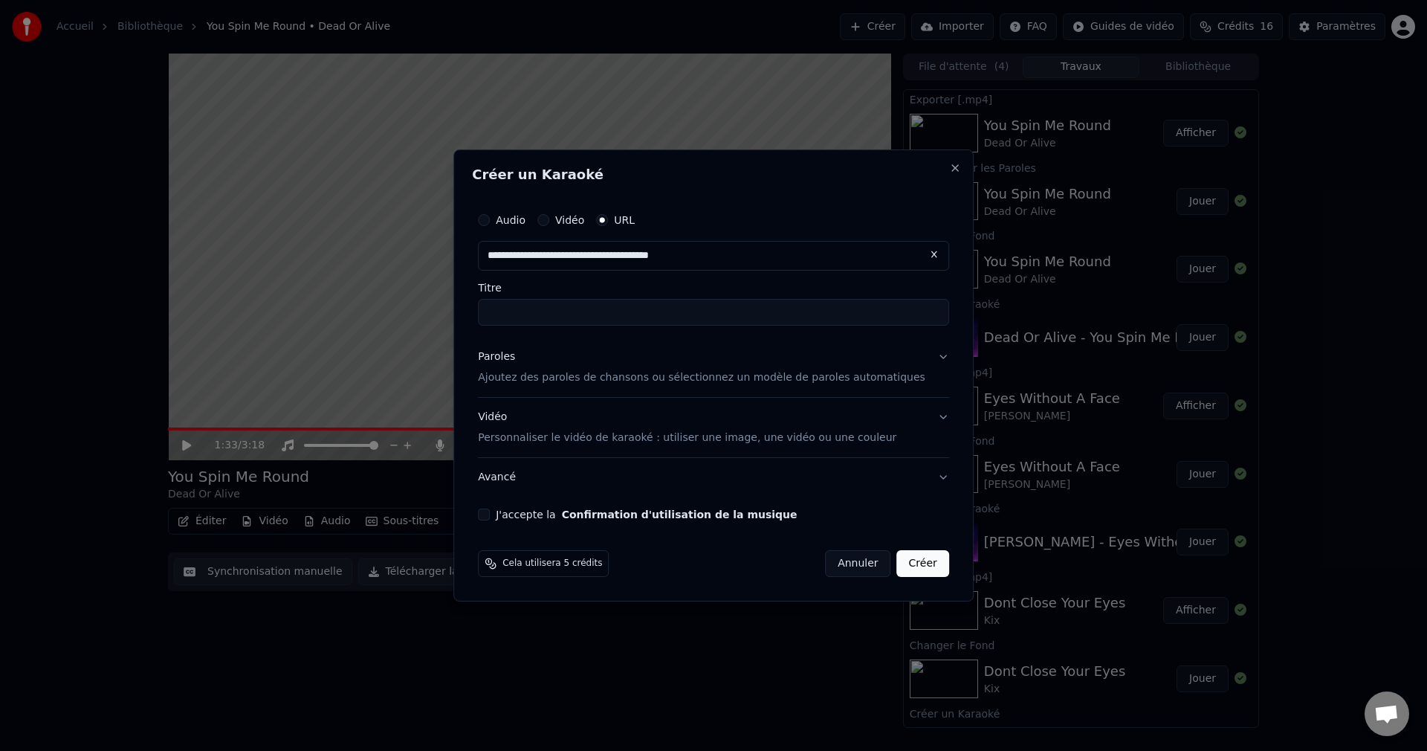
type input "**********"
click at [926, 358] on button "Paroles Ajoutez des paroles de chansons ou sélectionnez un modèle de paroles au…" at bounding box center [713, 367] width 471 height 59
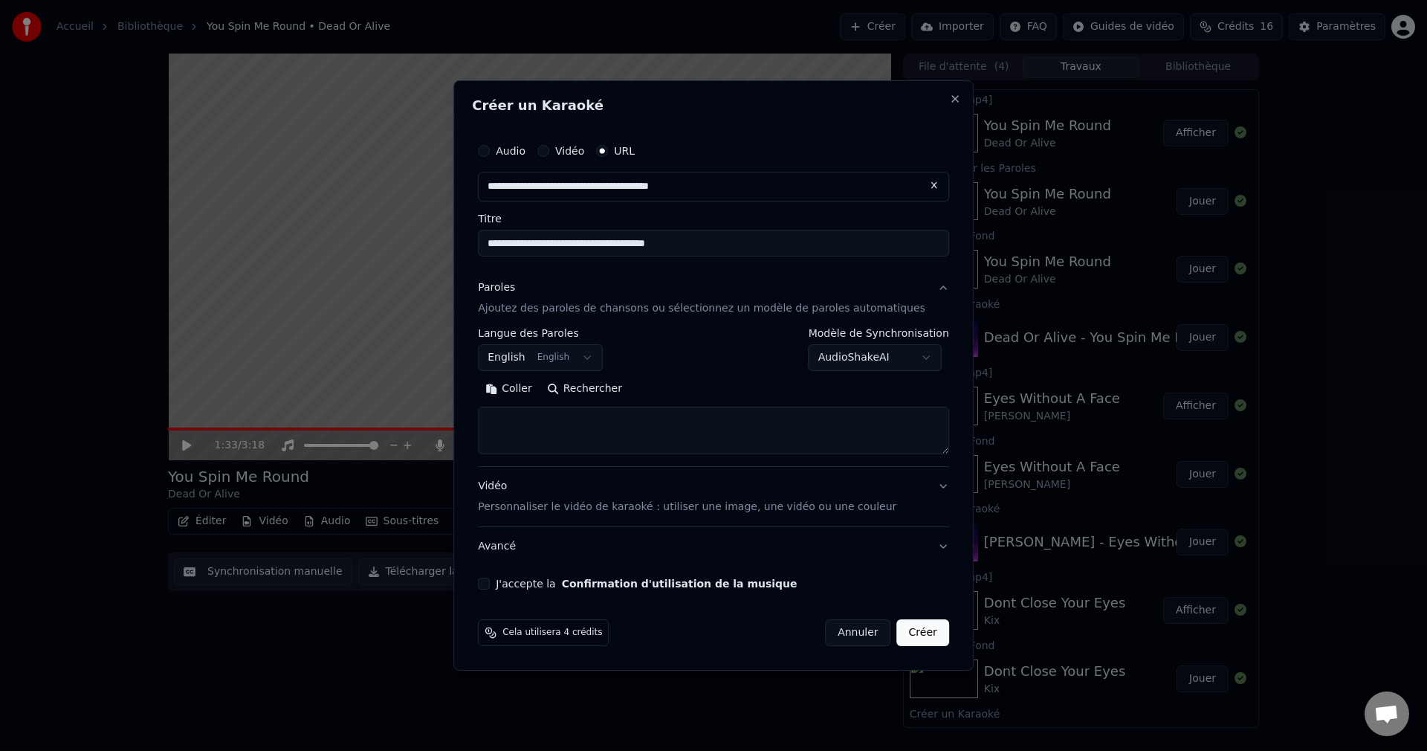
click at [606, 388] on button "Rechercher" at bounding box center [585, 389] width 90 height 24
drag, startPoint x: 737, startPoint y: 237, endPoint x: 494, endPoint y: 249, distance: 242.6
click at [494, 249] on div "**********" at bounding box center [713, 362] width 483 height 465
click at [568, 430] on textarea at bounding box center [713, 431] width 471 height 48
paste textarea "**********"
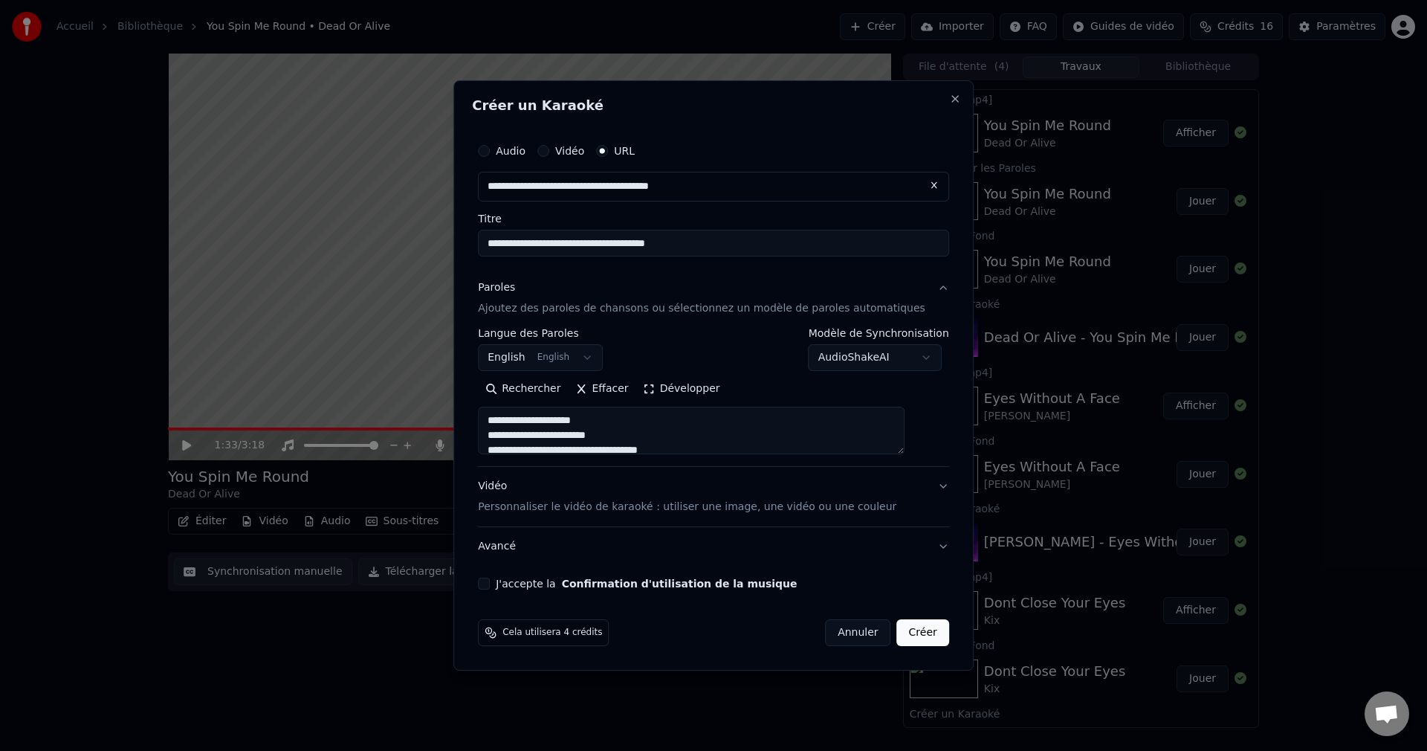
scroll to position [435, 0]
type textarea "**********"
click at [490, 581] on button "J'accepte la Confirmation d'utilisation de la musique" at bounding box center [484, 584] width 12 height 12
click at [900, 632] on button "Créer" at bounding box center [923, 632] width 52 height 27
select select
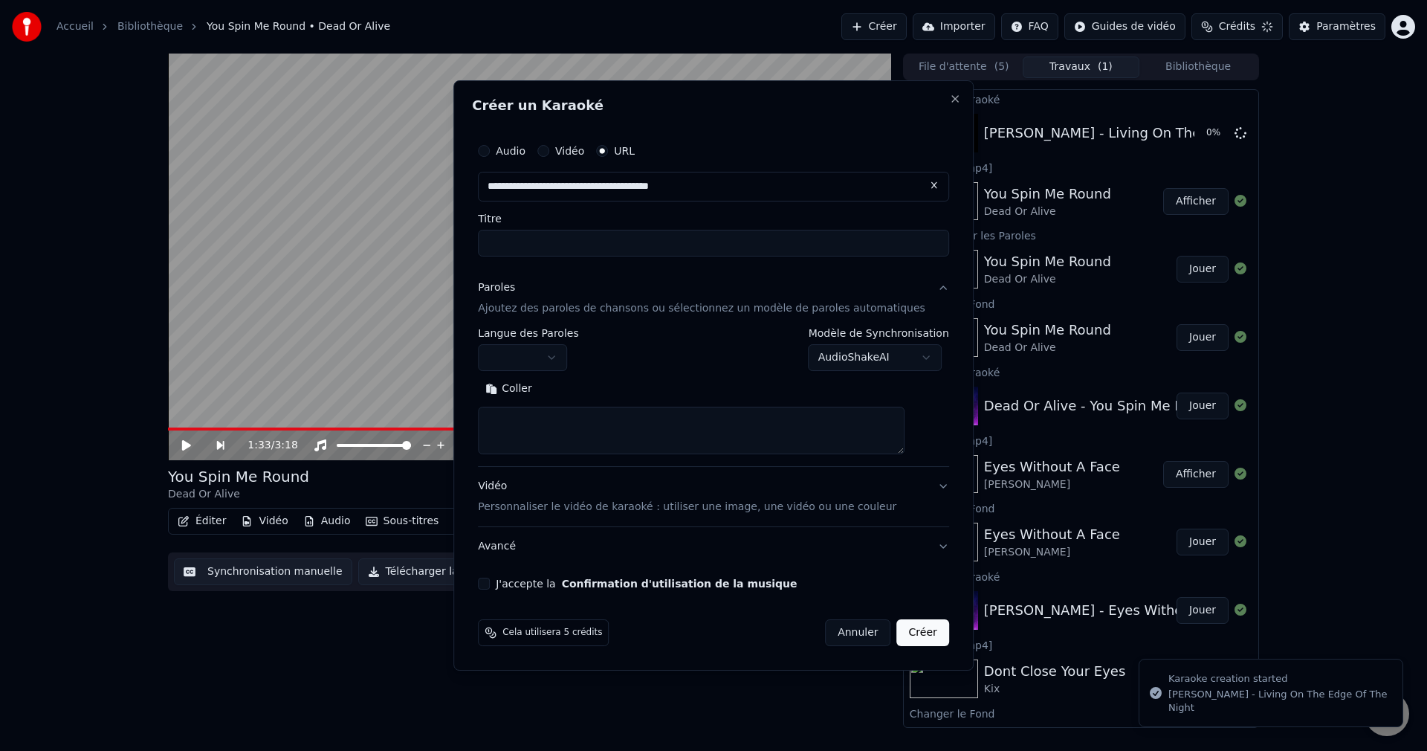
scroll to position [0, 0]
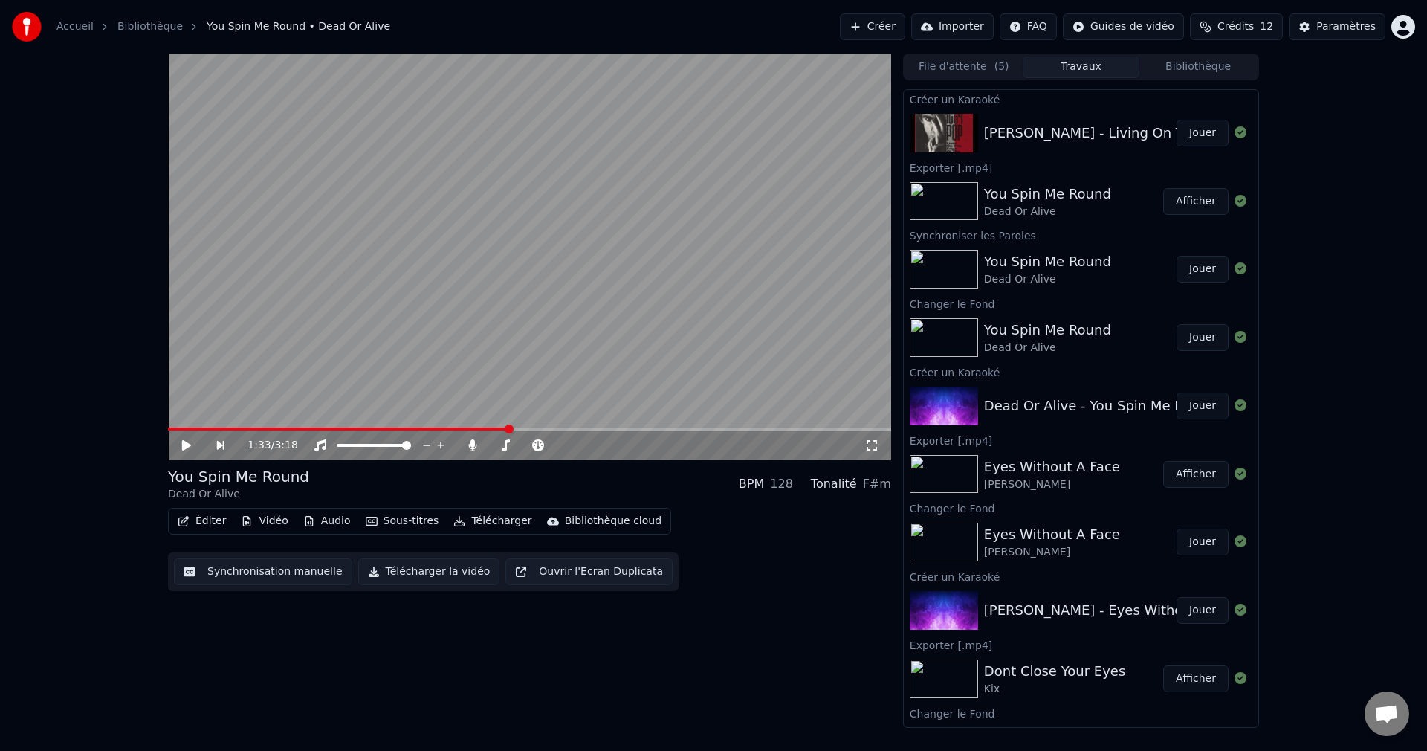
click at [1201, 128] on button "Jouer" at bounding box center [1203, 133] width 52 height 27
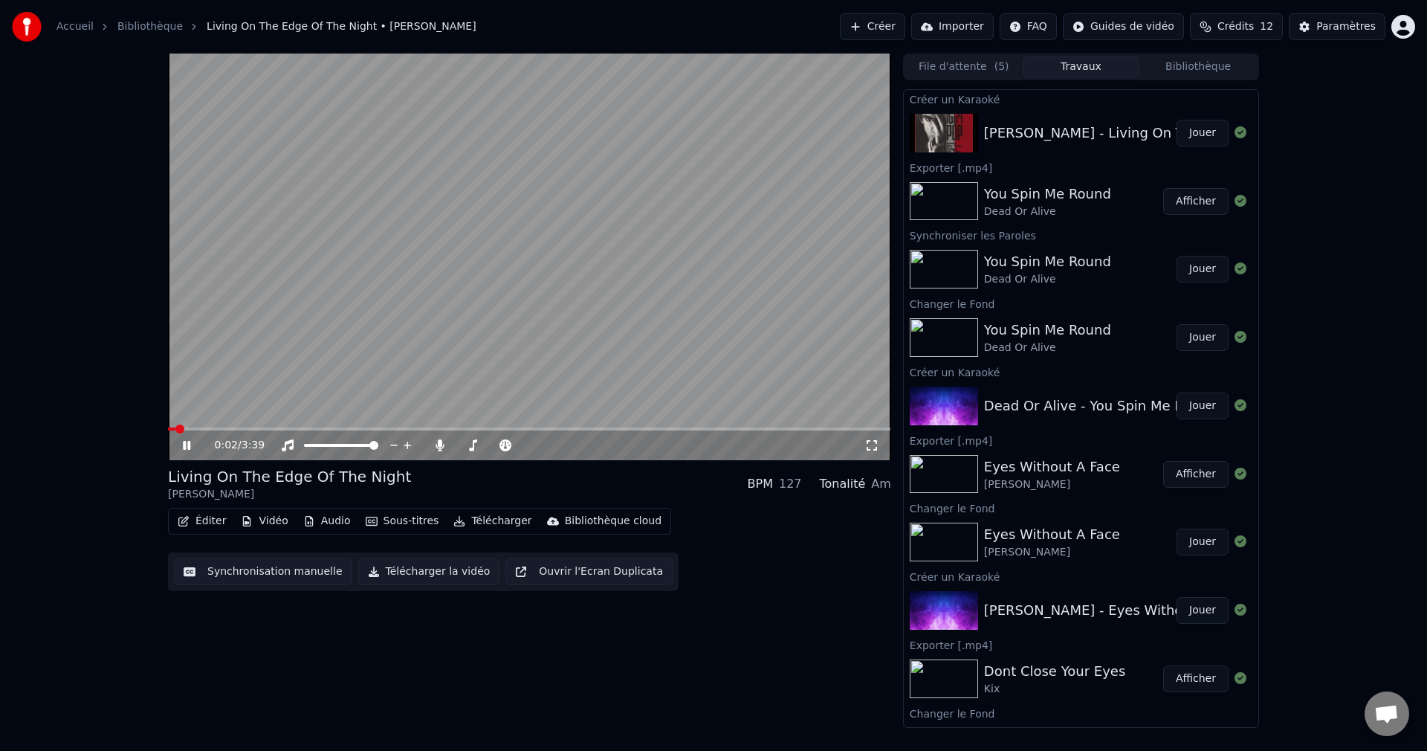
click at [191, 439] on icon at bounding box center [197, 445] width 35 height 12
click at [269, 523] on button "Vidéo" at bounding box center [264, 521] width 59 height 21
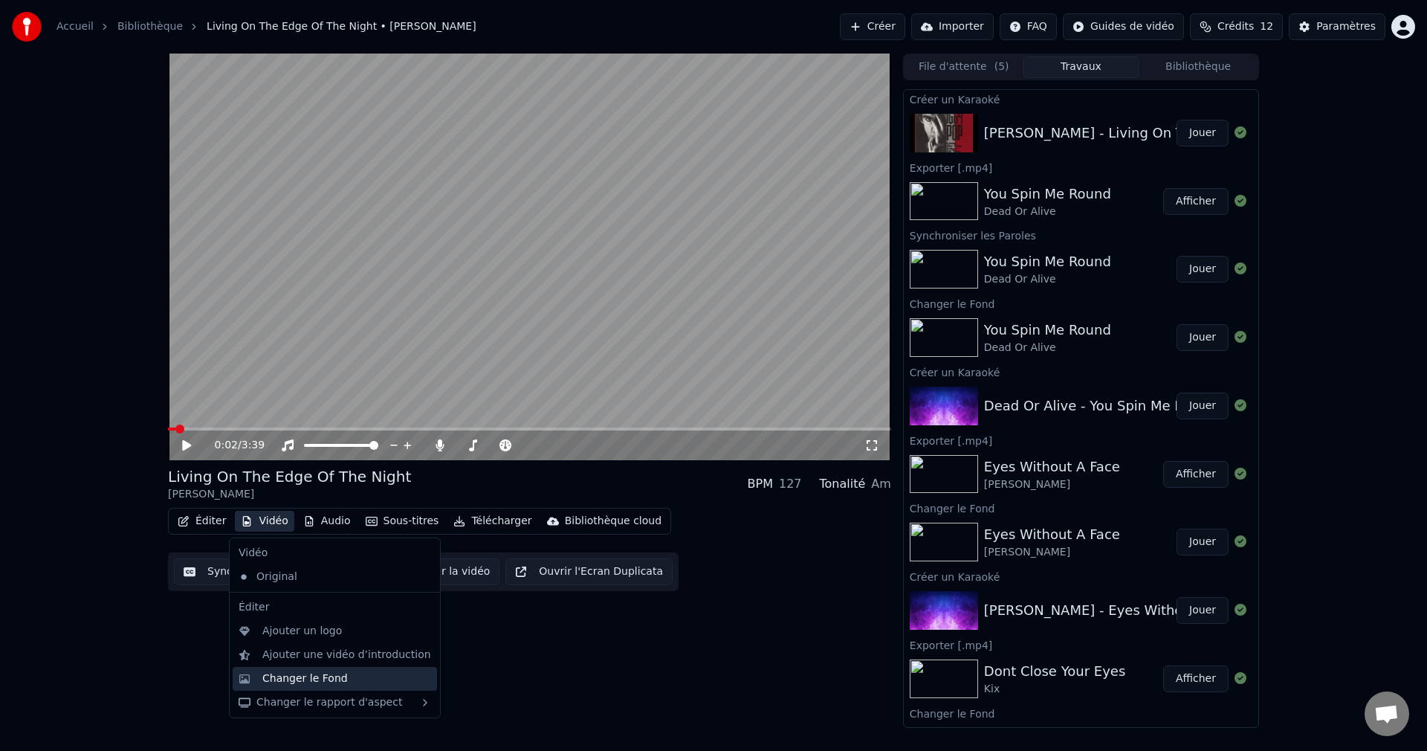
click at [312, 681] on div "Changer le Fond" at bounding box center [304, 678] width 85 height 15
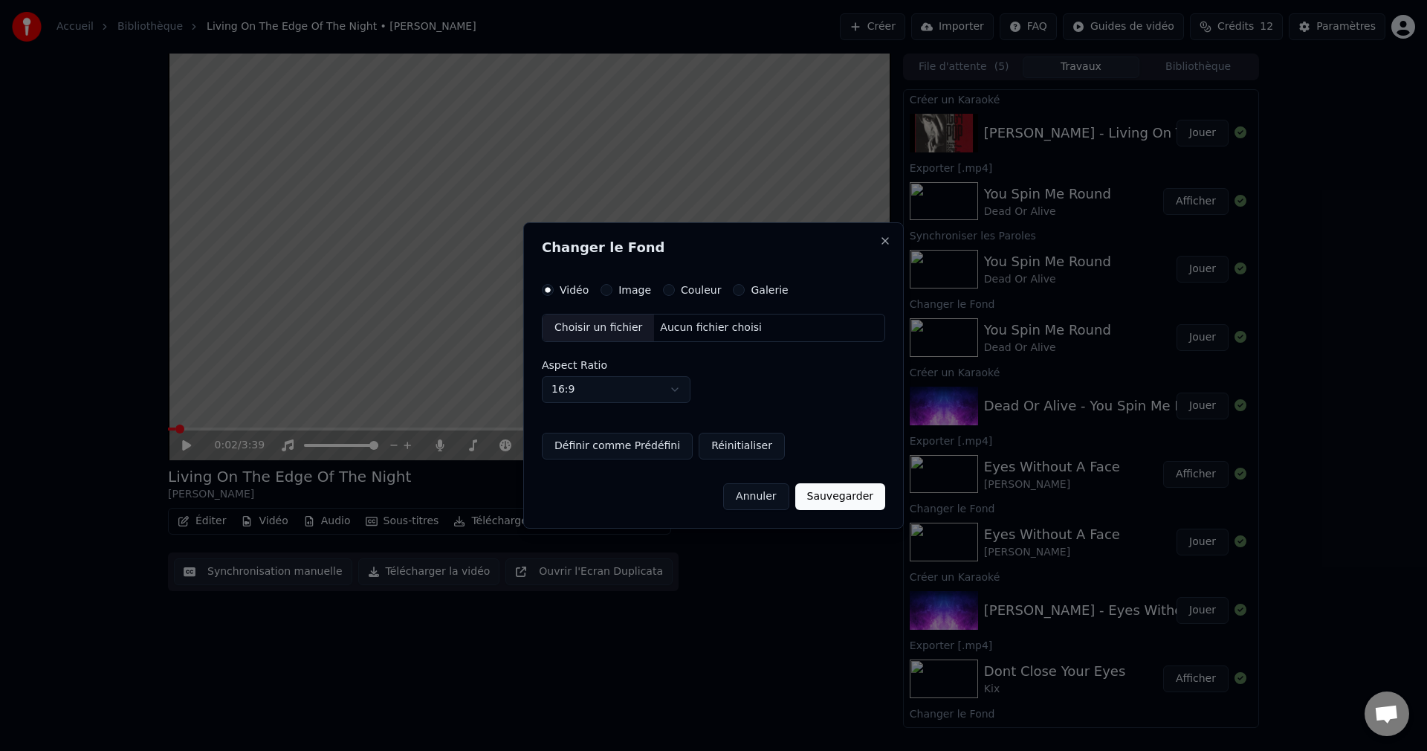
click at [582, 325] on div "Choisir un fichier" at bounding box center [599, 327] width 112 height 27
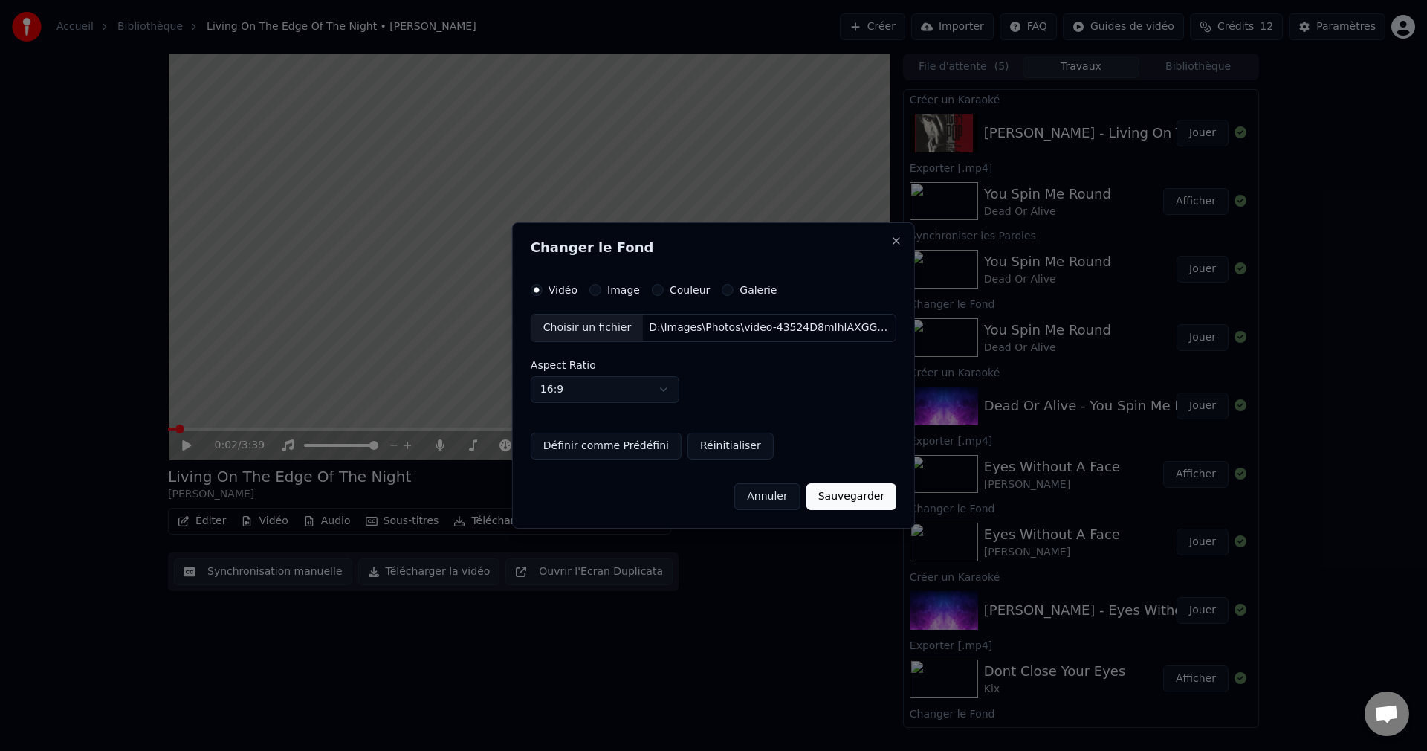
click at [865, 500] on button "Sauvegarder" at bounding box center [852, 496] width 90 height 27
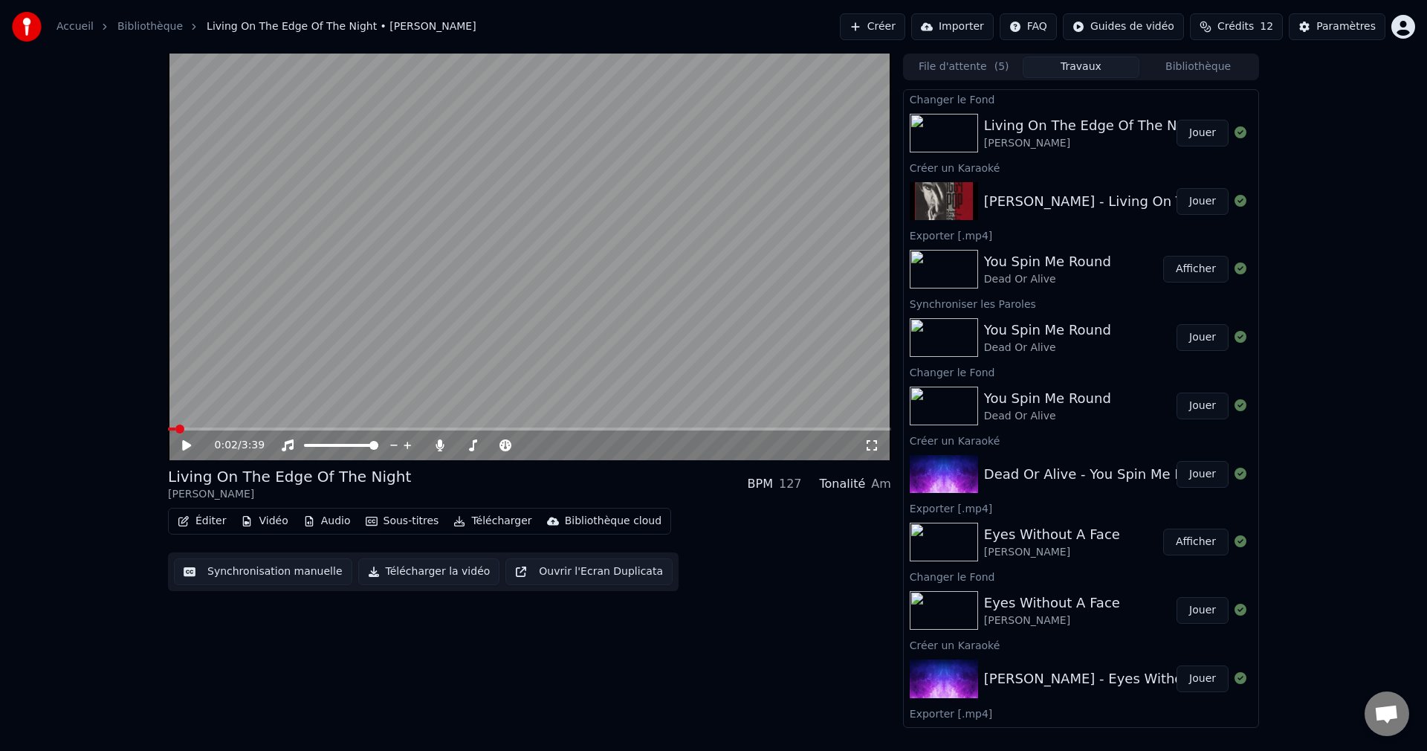
click at [1186, 132] on button "Jouer" at bounding box center [1203, 133] width 52 height 27
click at [531, 450] on span at bounding box center [526, 445] width 9 height 9
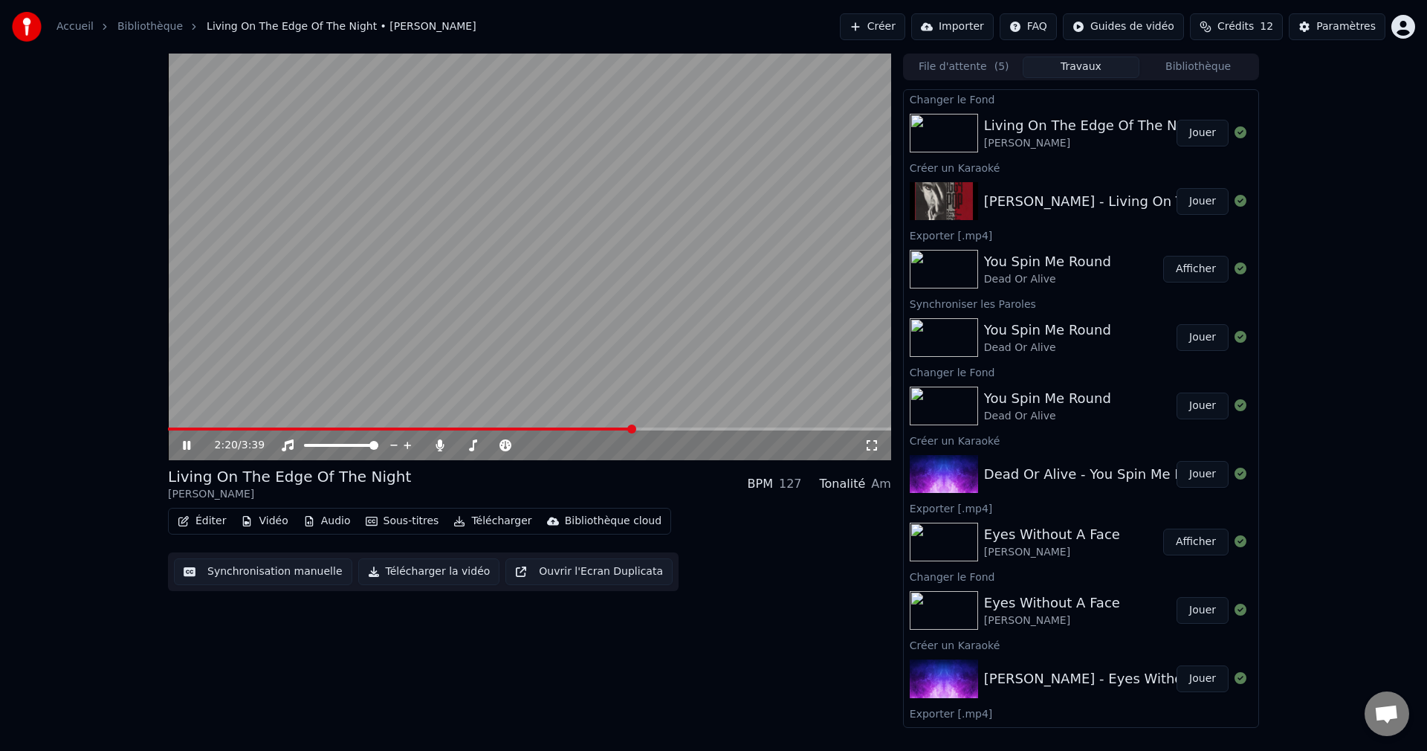
click at [191, 443] on icon at bounding box center [197, 445] width 35 height 12
click at [193, 519] on button "Éditer" at bounding box center [202, 521] width 60 height 21
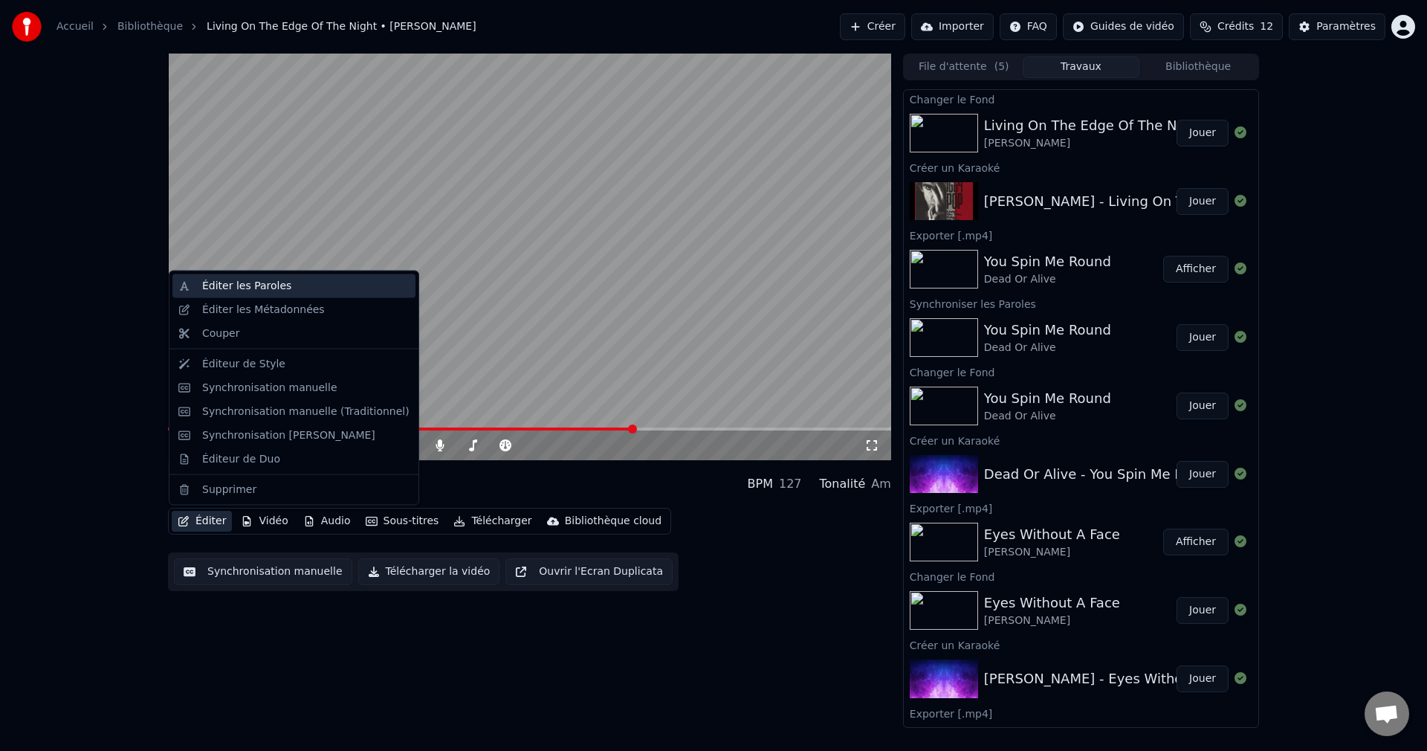
click at [306, 284] on div "Éditer les Paroles" at bounding box center [305, 286] width 207 height 15
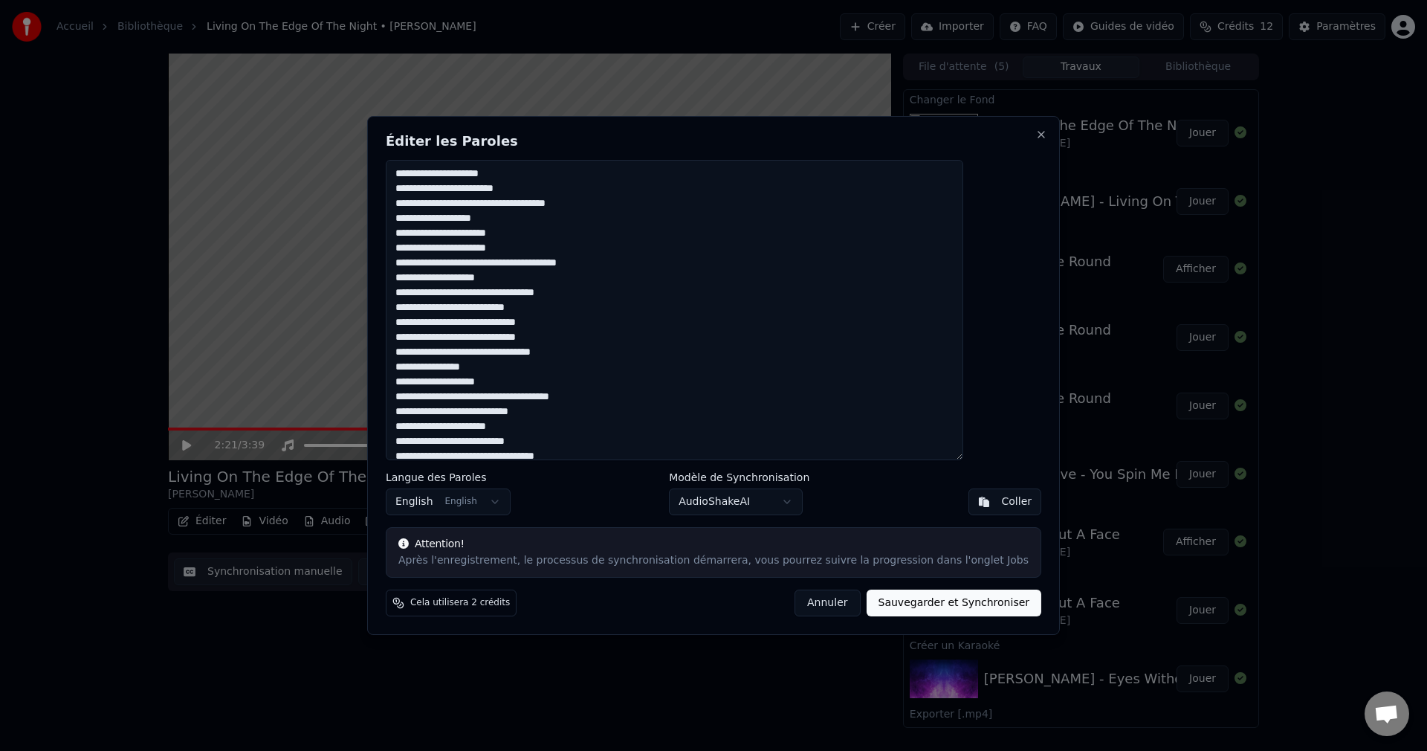
click at [439, 291] on textarea "**********" at bounding box center [675, 310] width 578 height 300
click at [538, 279] on textarea "**********" at bounding box center [675, 310] width 578 height 300
click at [544, 222] on textarea "**********" at bounding box center [675, 310] width 578 height 300
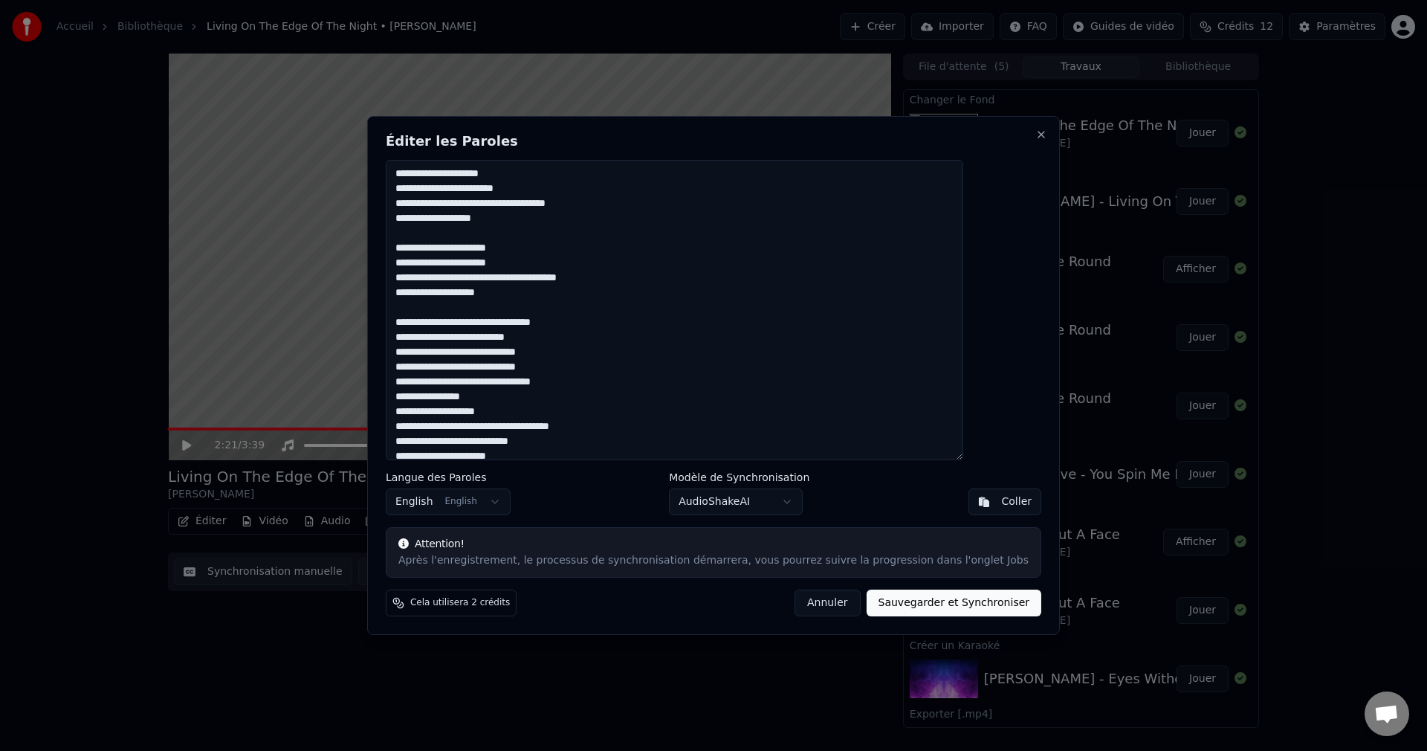
drag, startPoint x: 577, startPoint y: 352, endPoint x: 434, endPoint y: 352, distance: 142.7
click at [434, 352] on textarea "**********" at bounding box center [675, 310] width 578 height 300
click at [635, 368] on textarea "**********" at bounding box center [675, 310] width 578 height 300
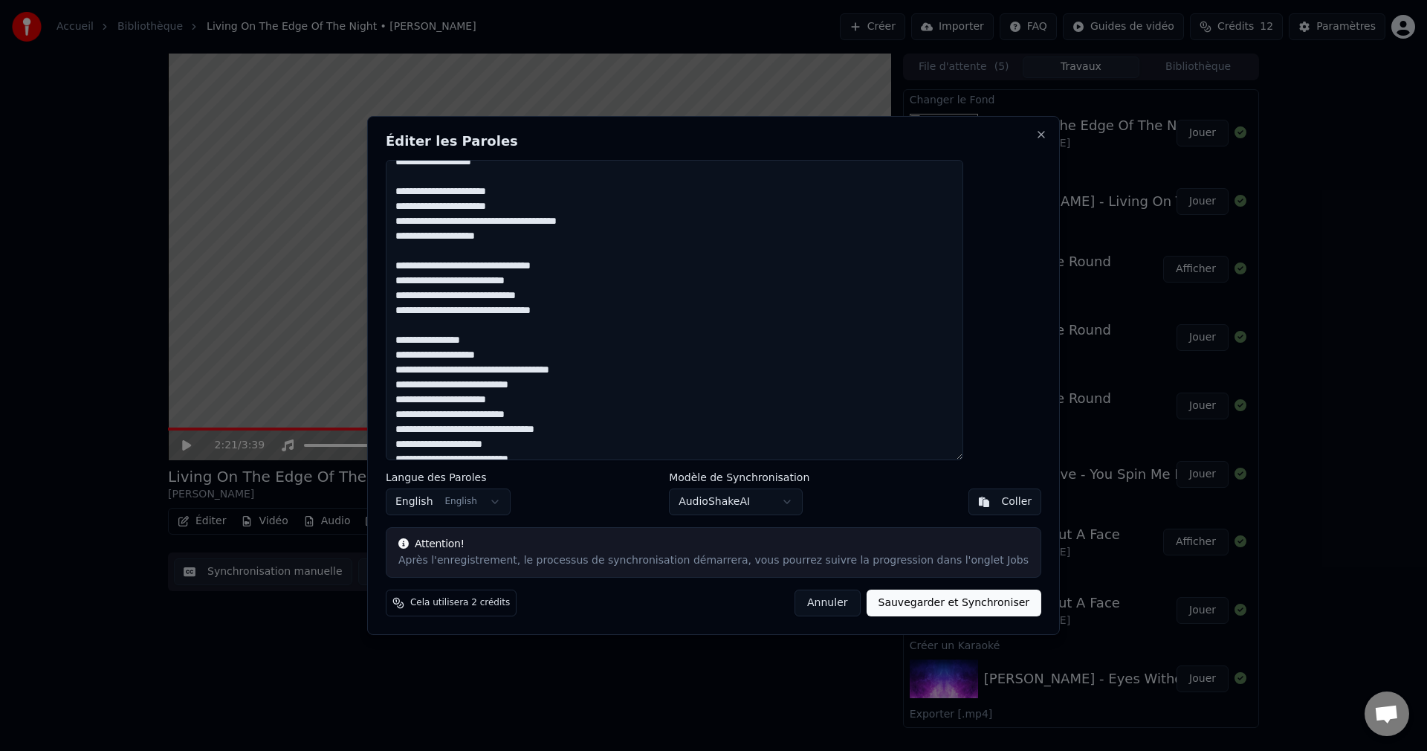
scroll to position [74, 0]
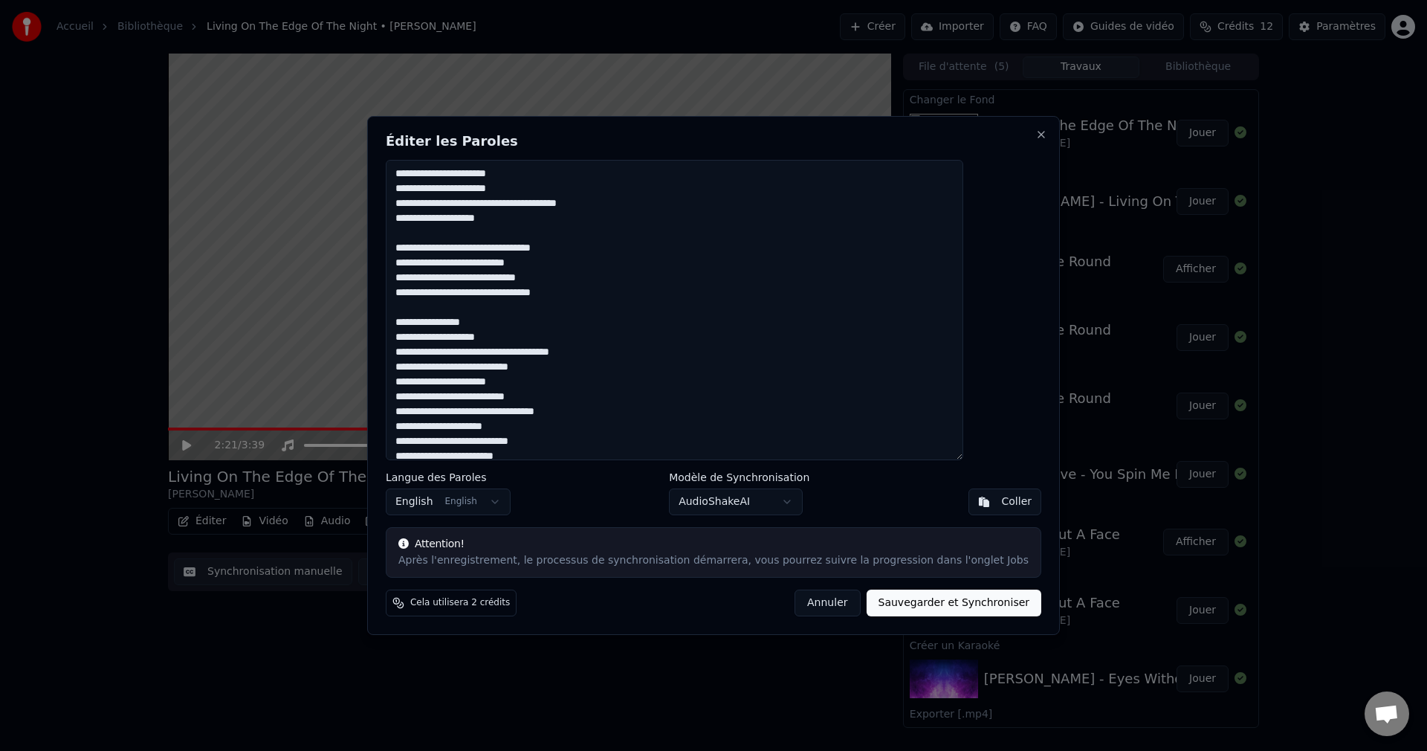
drag, startPoint x: 436, startPoint y: 247, endPoint x: 613, endPoint y: 298, distance: 184.9
click at [613, 298] on textarea "**********" at bounding box center [675, 310] width 578 height 300
click at [670, 326] on textarea "**********" at bounding box center [675, 310] width 578 height 300
click at [584, 371] on textarea "**********" at bounding box center [675, 310] width 578 height 300
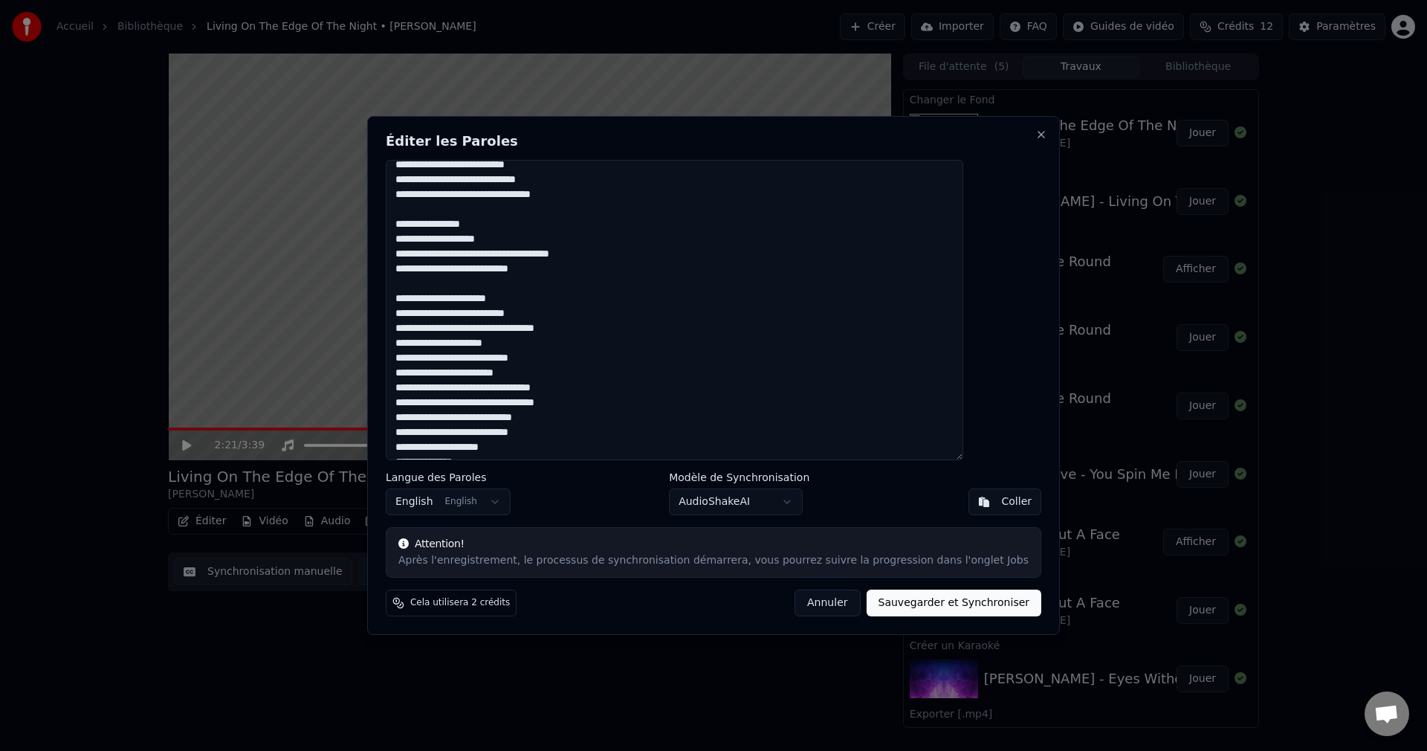
scroll to position [223, 0]
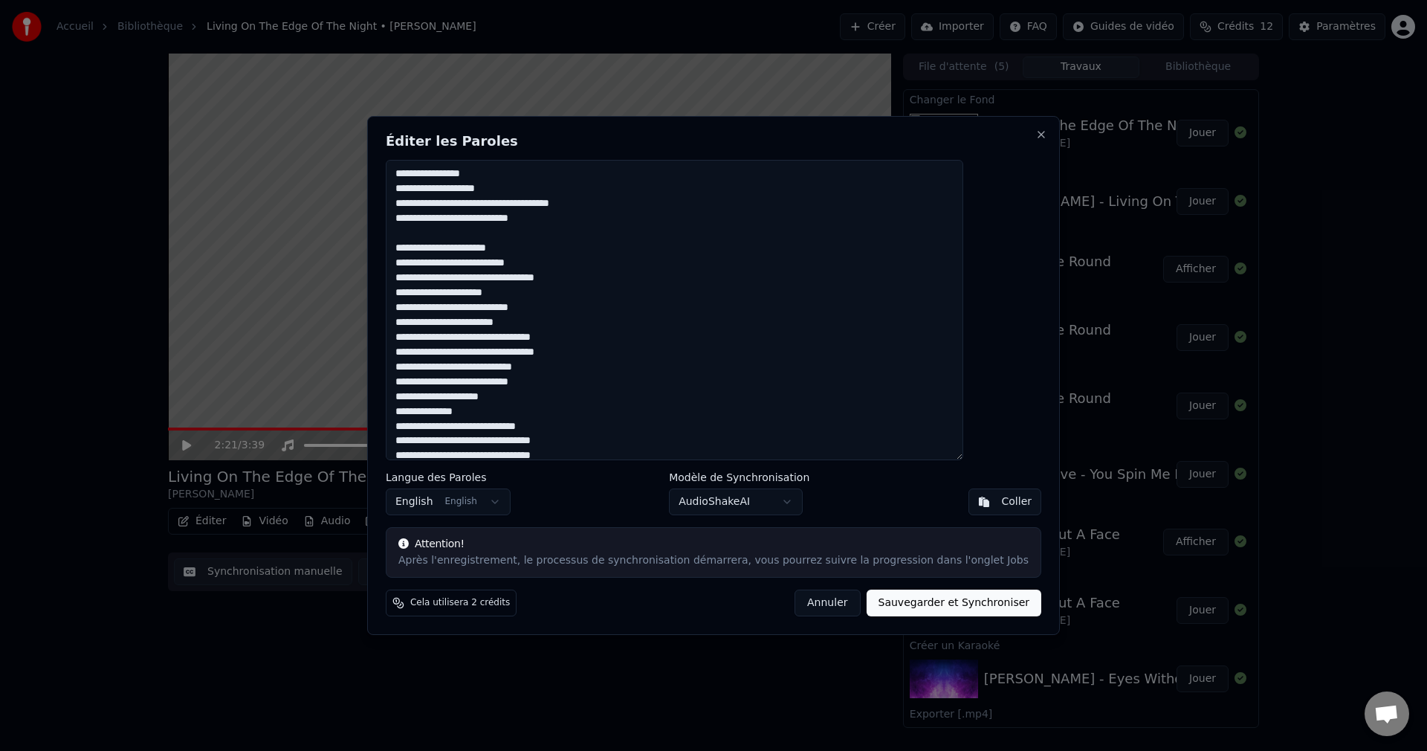
click at [577, 296] on textarea "**********" at bounding box center [675, 310] width 578 height 300
paste textarea "**********"
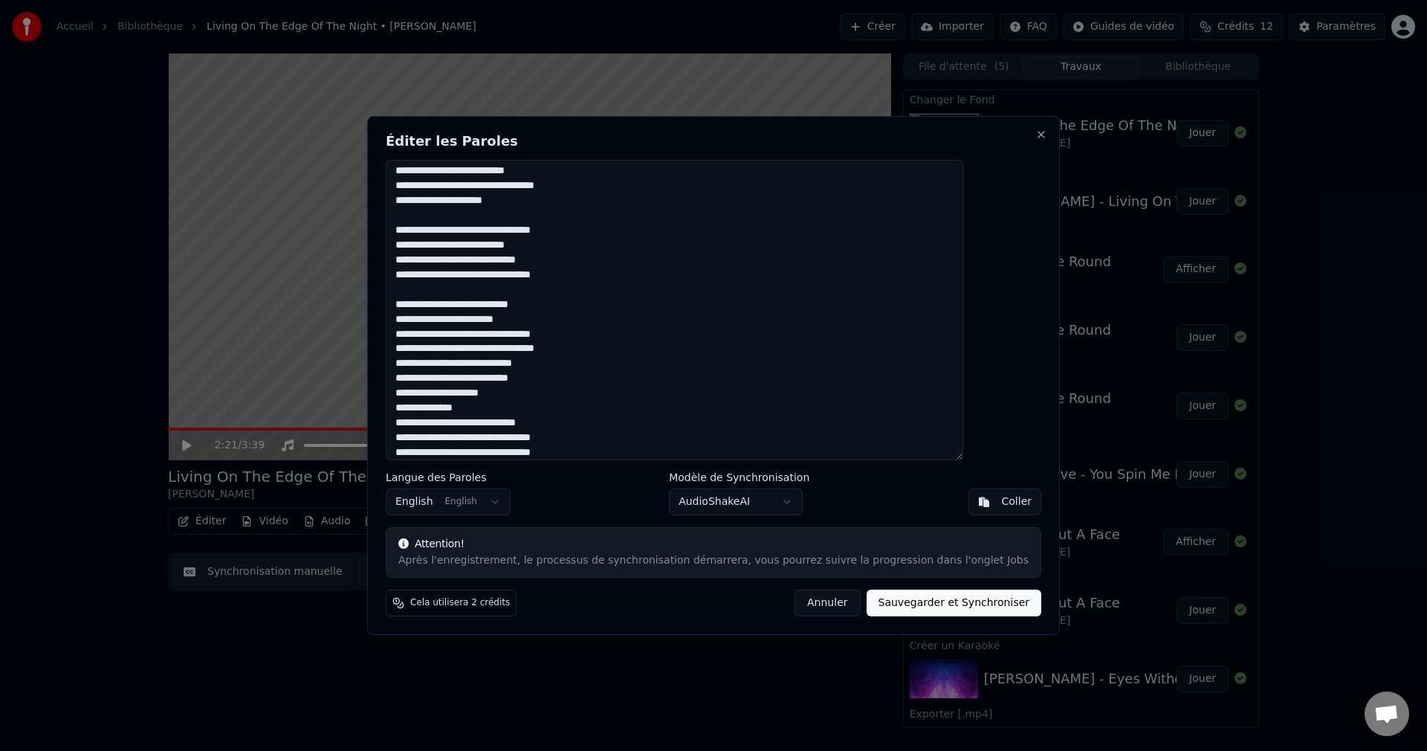
scroll to position [322, 0]
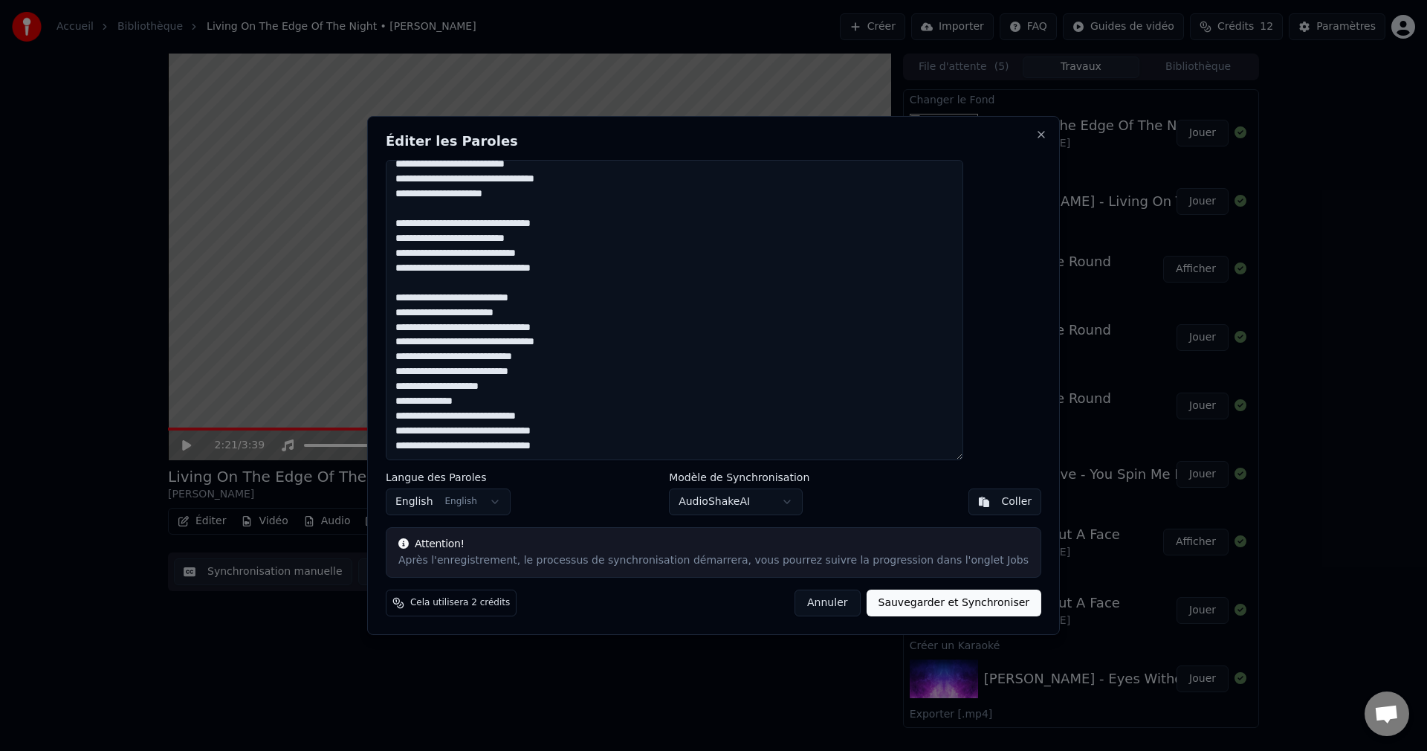
drag, startPoint x: 462, startPoint y: 236, endPoint x: 443, endPoint y: 236, distance: 19.3
click at [443, 236] on textarea at bounding box center [675, 310] width 578 height 300
click at [630, 271] on textarea at bounding box center [675, 310] width 578 height 300
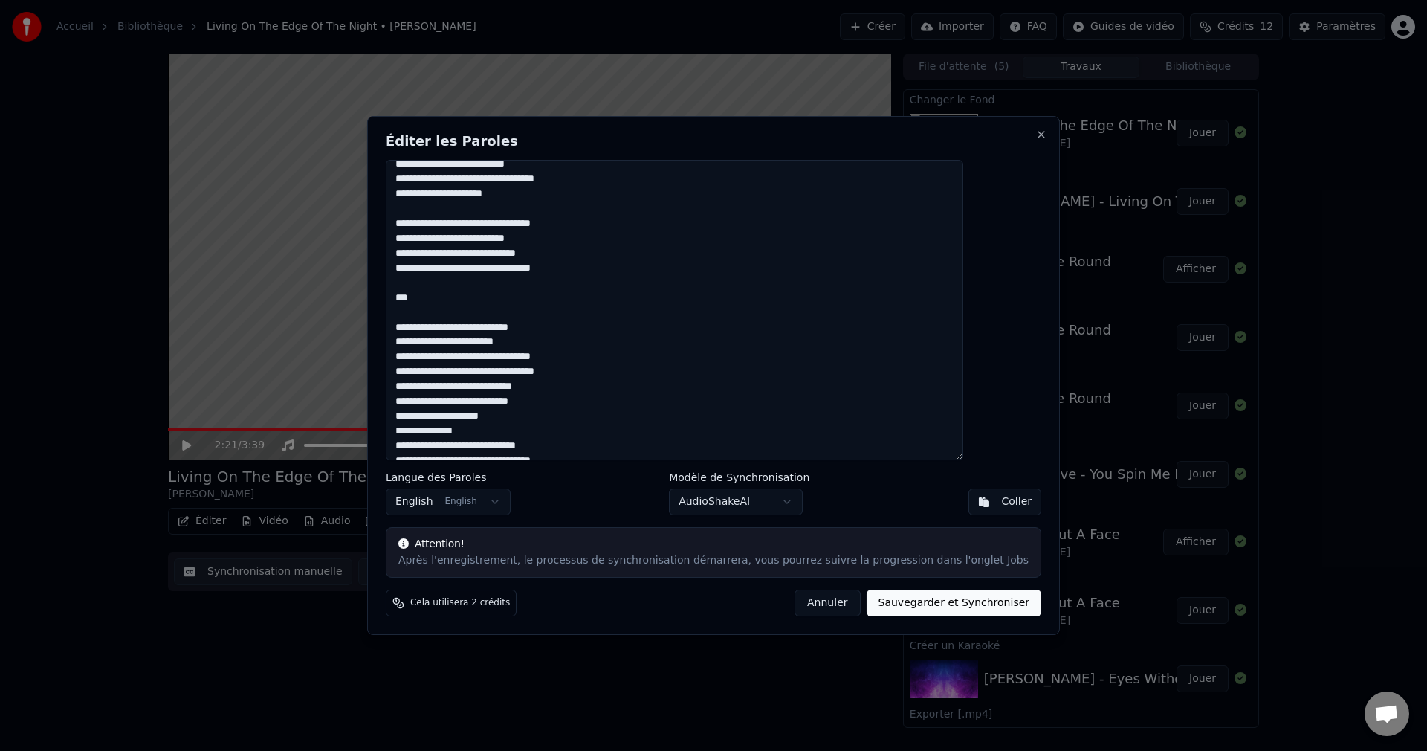
scroll to position [352, 0]
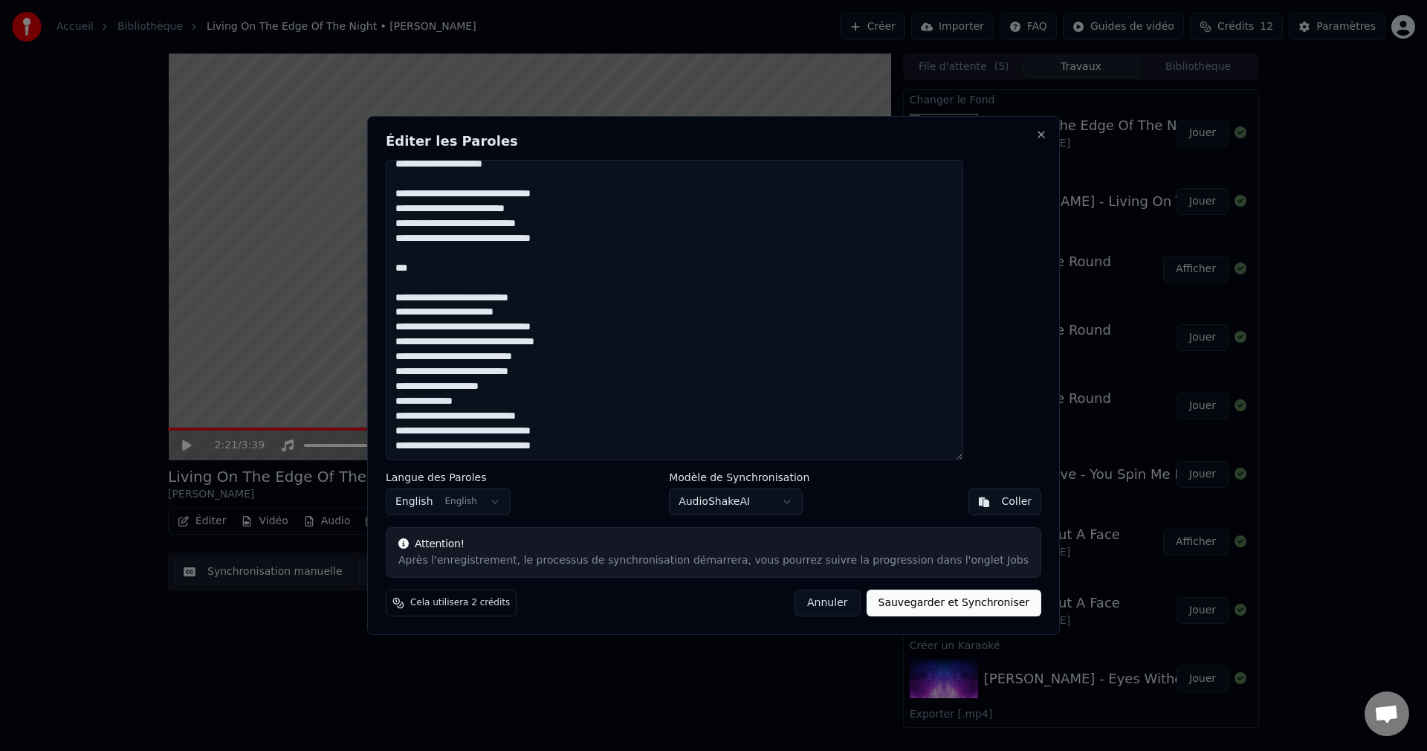
click at [464, 356] on textarea at bounding box center [675, 310] width 578 height 300
click at [569, 360] on textarea at bounding box center [675, 310] width 578 height 300
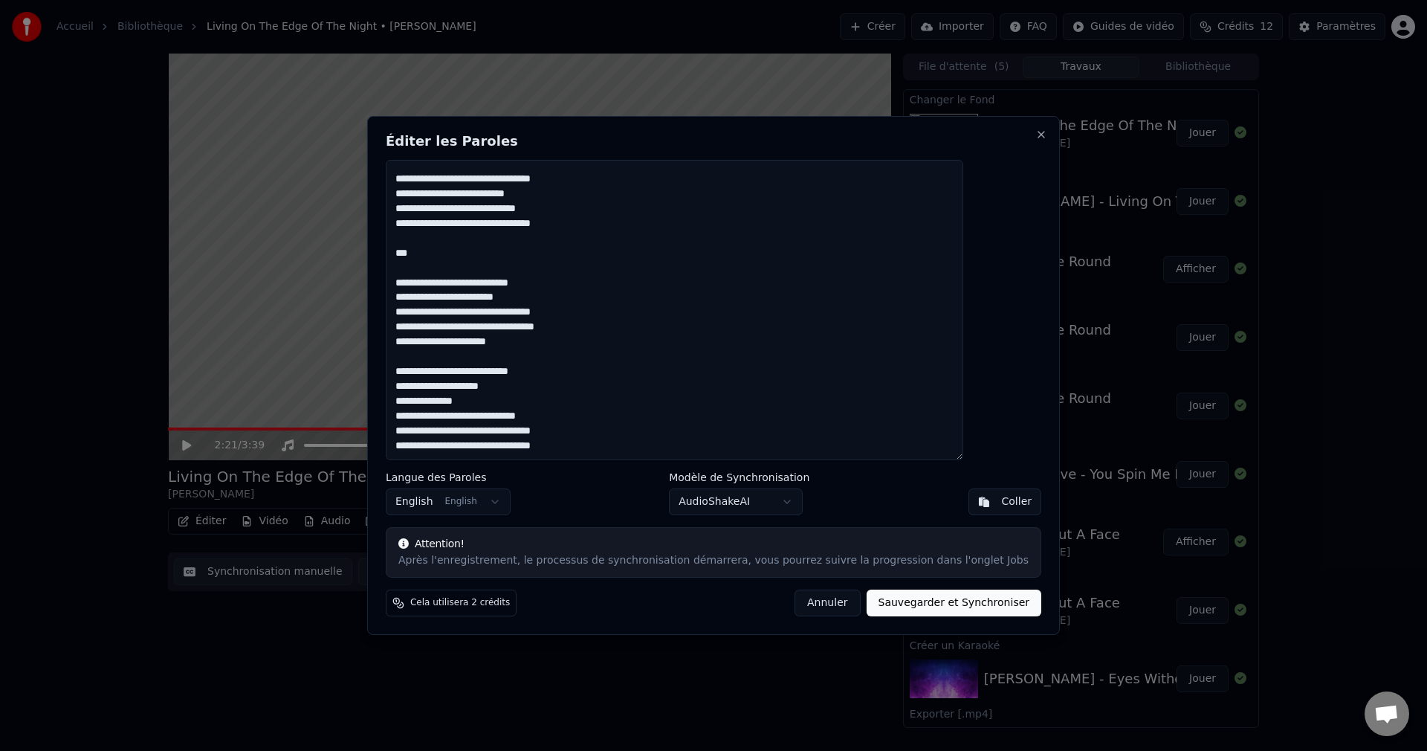
click at [609, 413] on textarea at bounding box center [675, 310] width 578 height 300
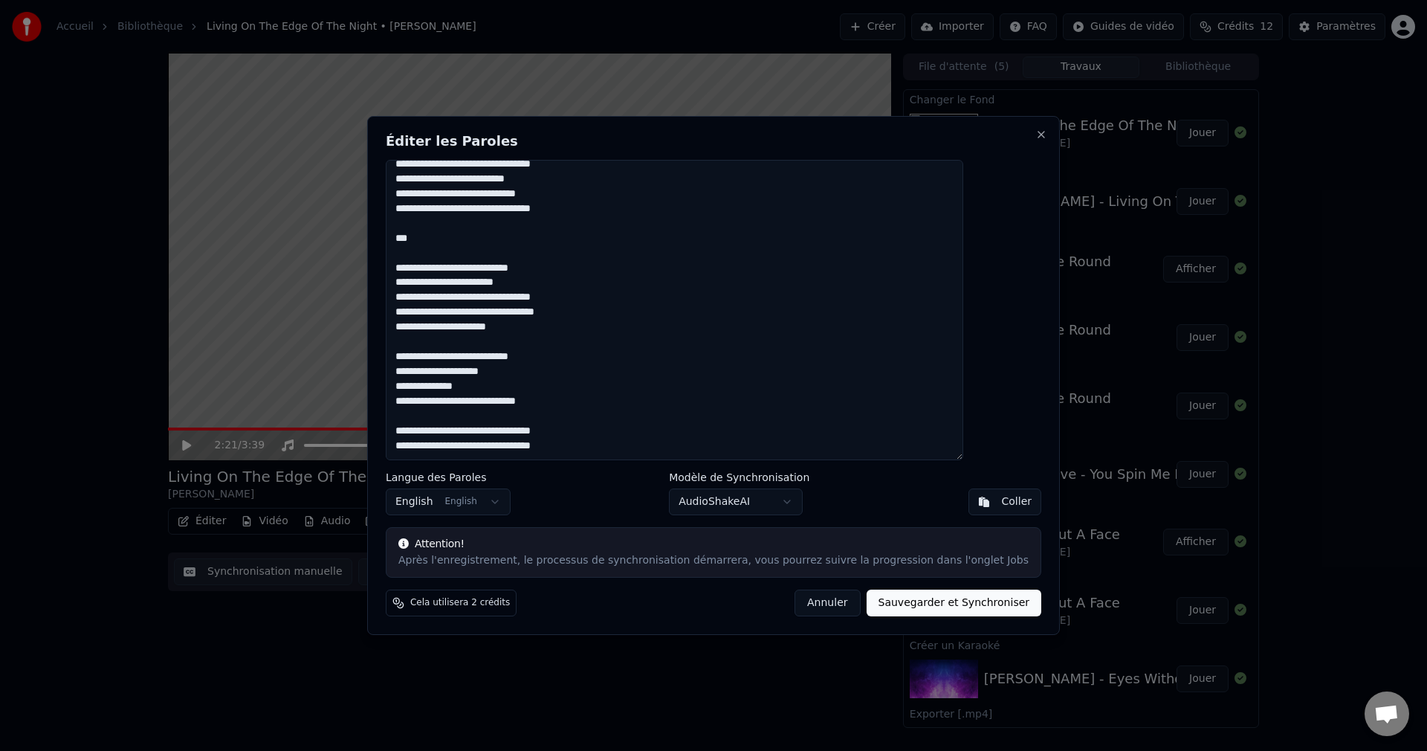
click at [627, 442] on textarea at bounding box center [675, 310] width 578 height 300
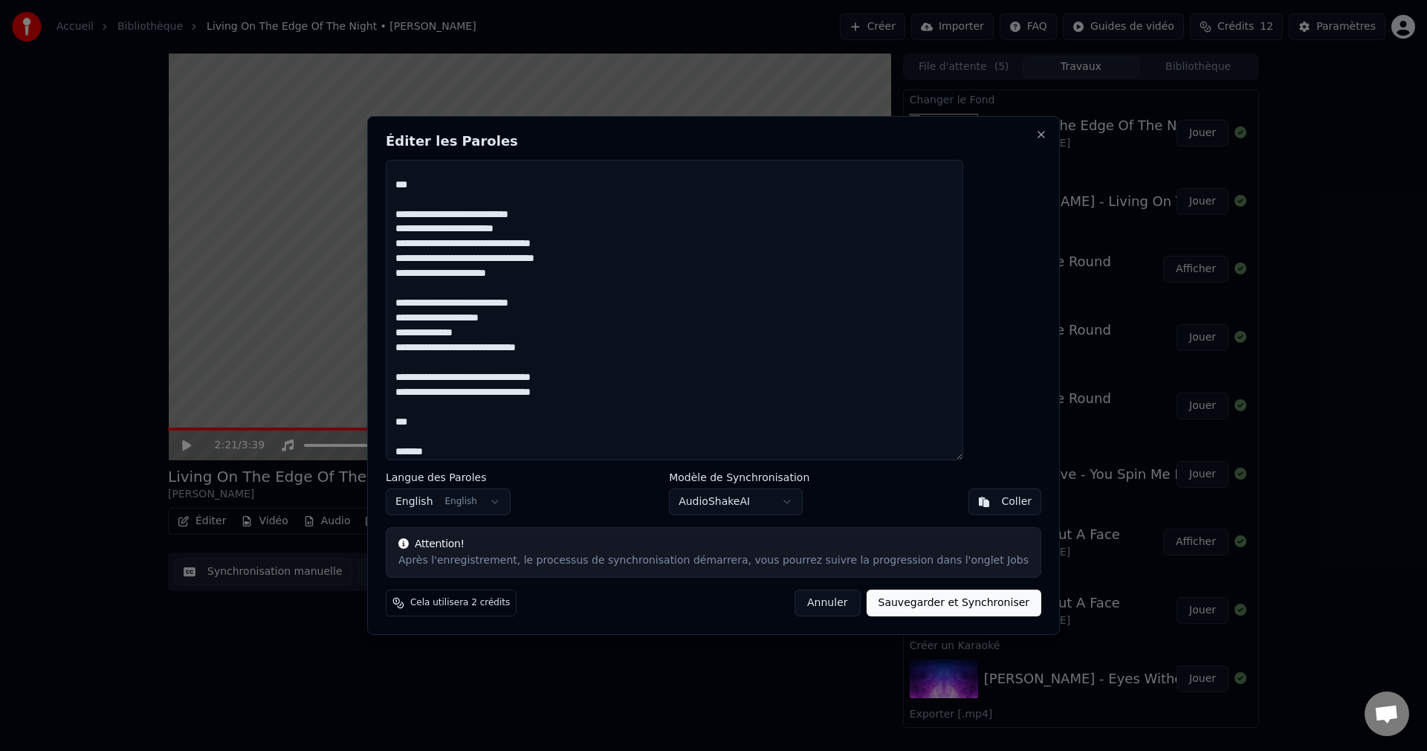
scroll to position [450, 0]
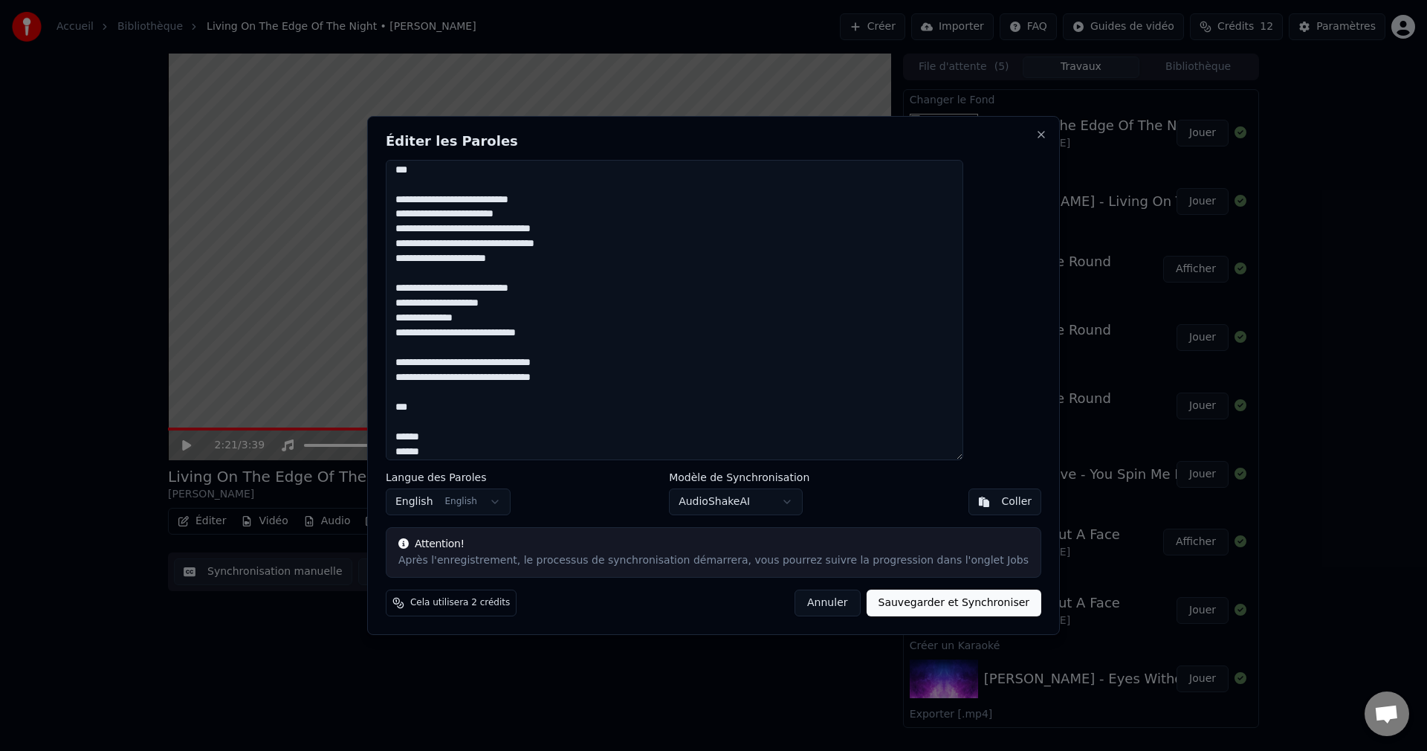
type textarea "**********"
click at [906, 604] on button "Sauvegarder et Synchroniser" at bounding box center [954, 603] width 175 height 27
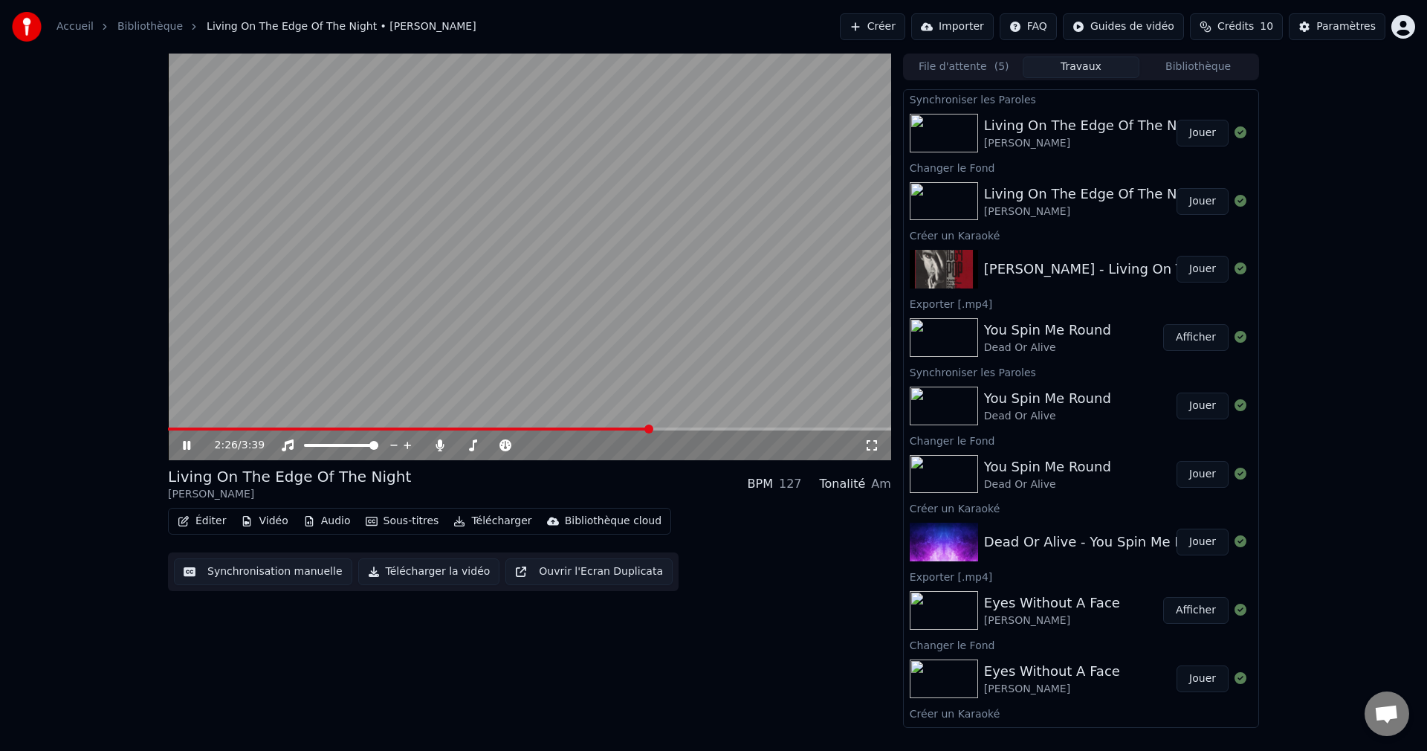
click at [187, 441] on icon at bounding box center [197, 445] width 35 height 12
click at [1189, 130] on button "Jouer" at bounding box center [1203, 133] width 52 height 27
click at [187, 445] on icon at bounding box center [197, 445] width 35 height 12
click at [204, 520] on button "Éditer" at bounding box center [202, 521] width 60 height 21
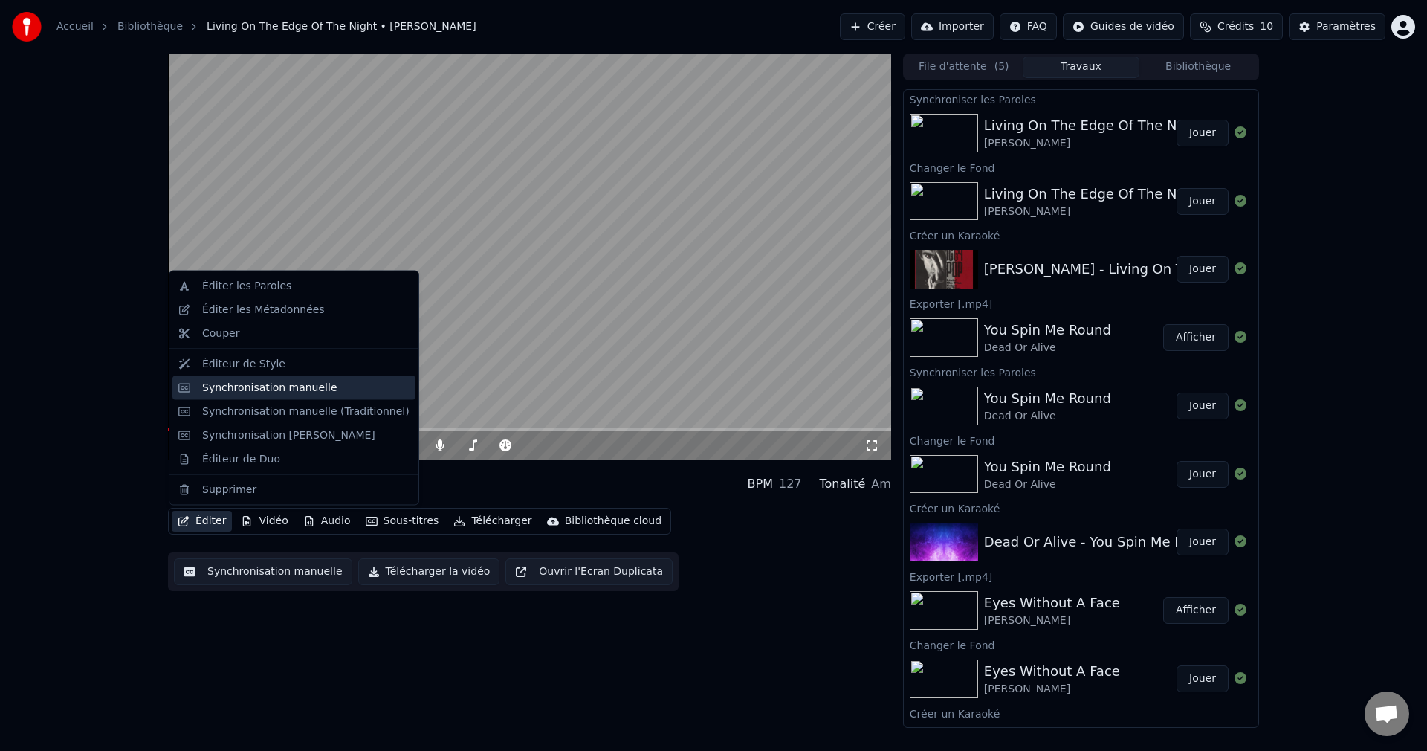
click at [277, 384] on div "Synchronisation manuelle" at bounding box center [269, 387] width 135 height 15
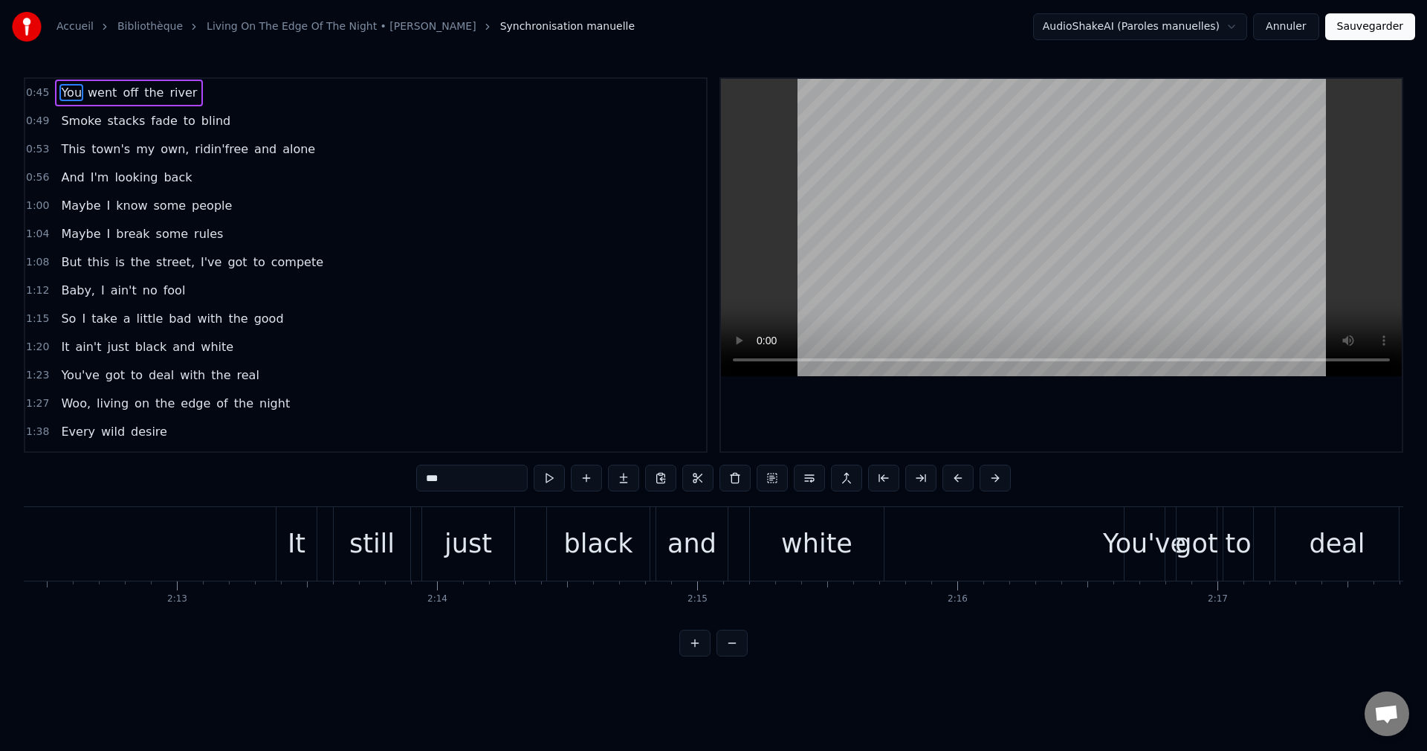
scroll to position [0, 34391]
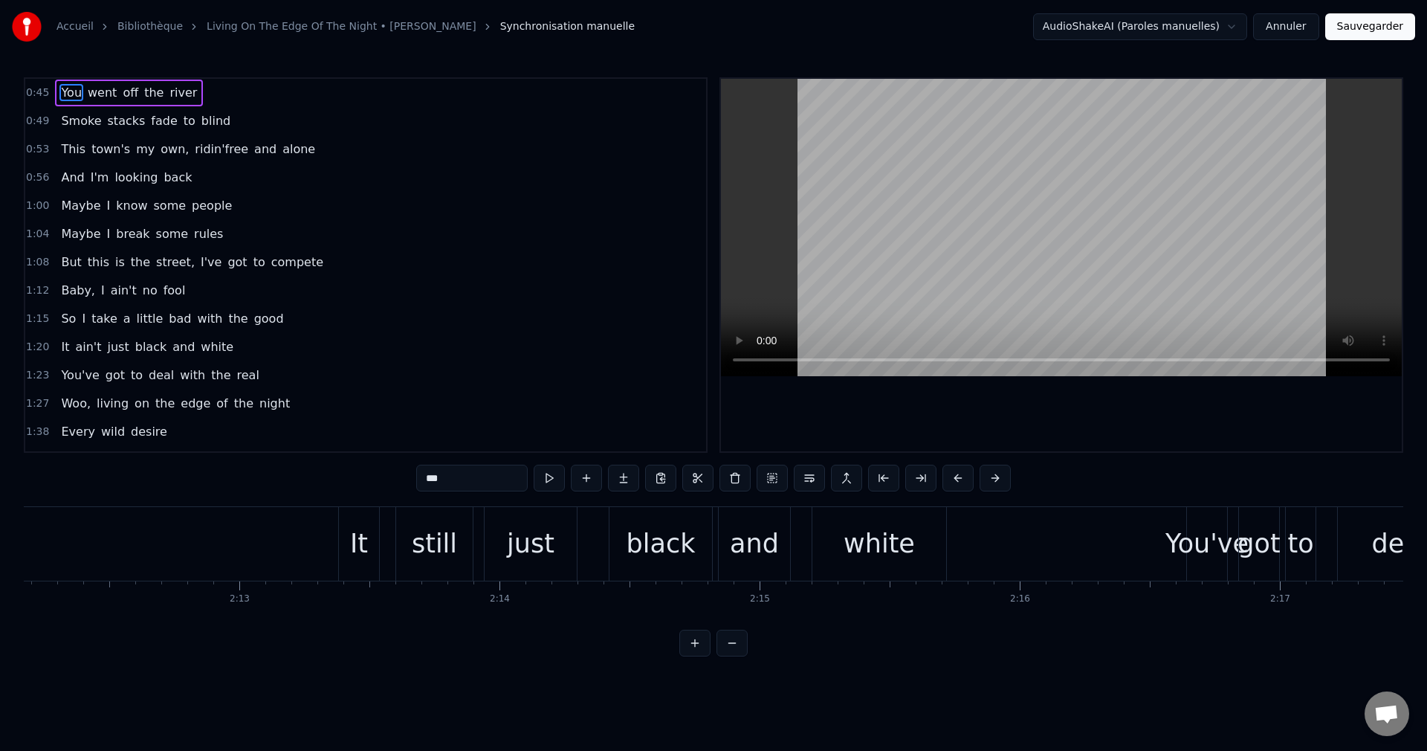
click at [527, 538] on div "just" at bounding box center [531, 543] width 48 height 39
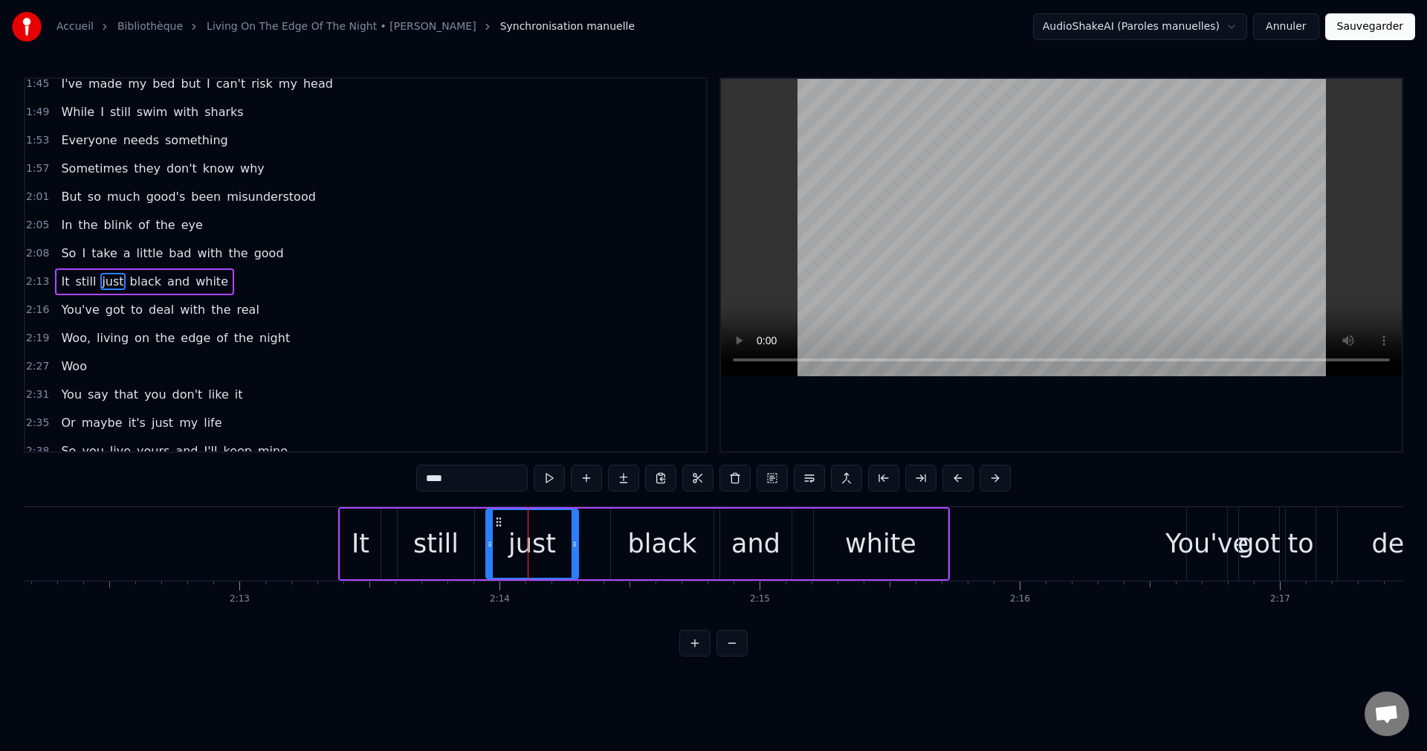
scroll to position [421, 0]
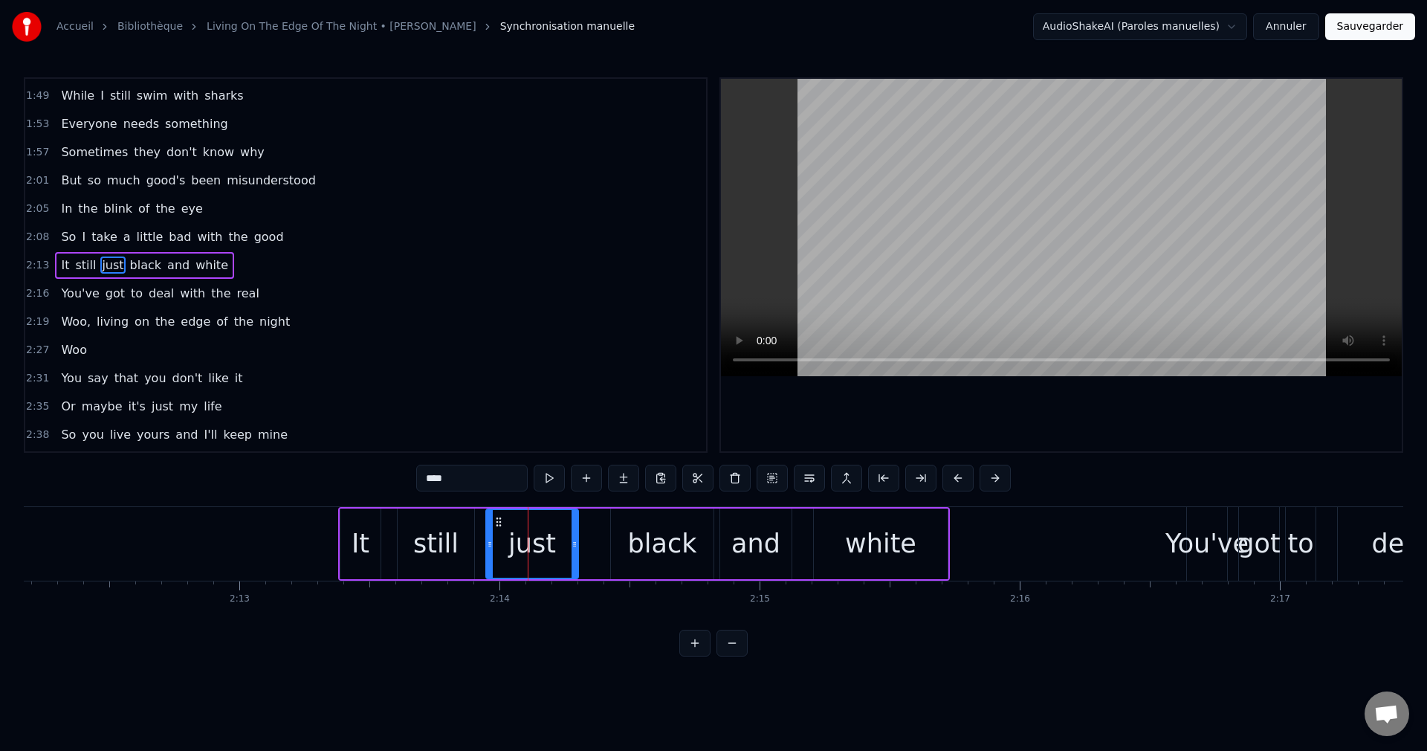
drag, startPoint x: 428, startPoint y: 477, endPoint x: 379, endPoint y: 486, distance: 49.9
click at [416, 486] on input "****" at bounding box center [472, 478] width 112 height 27
type input "*****"
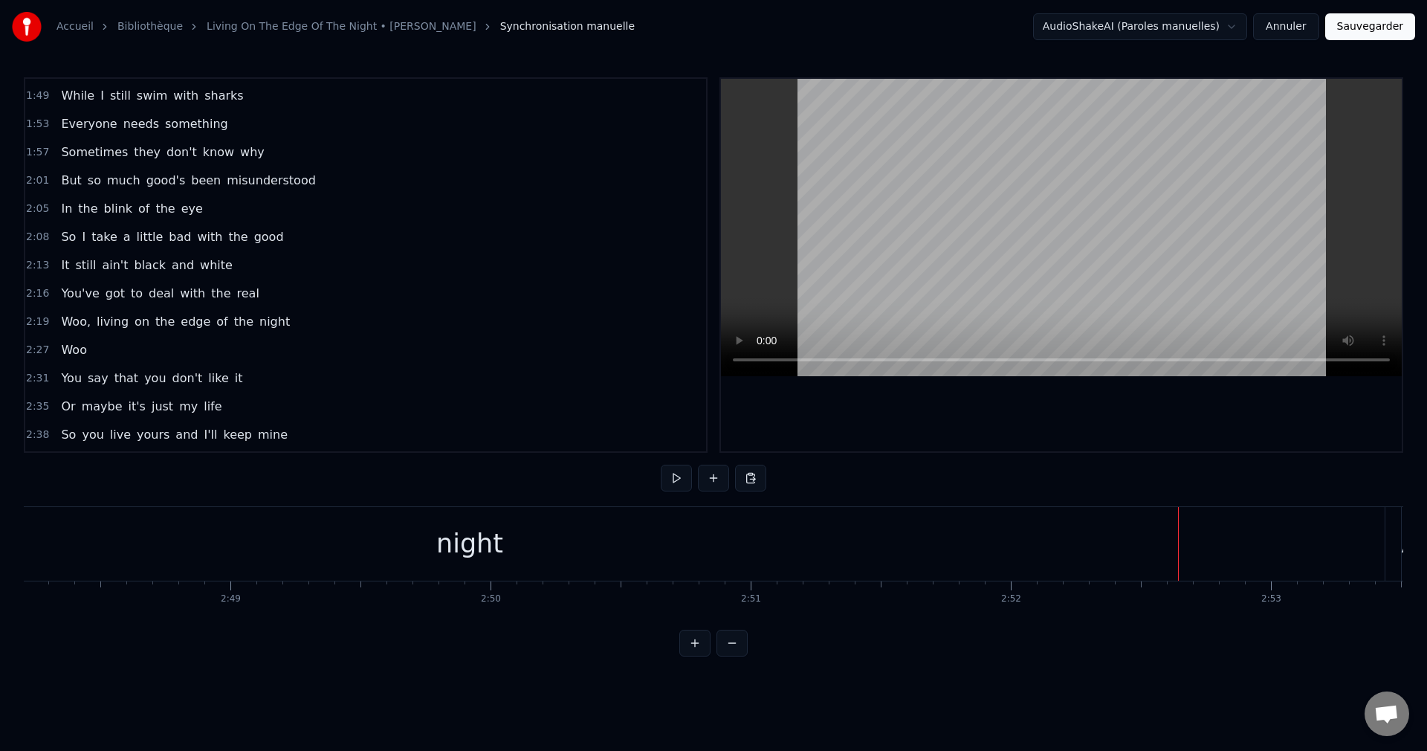
scroll to position [0, 43672]
click at [674, 561] on div "night" at bounding box center [564, 544] width 1830 height 74
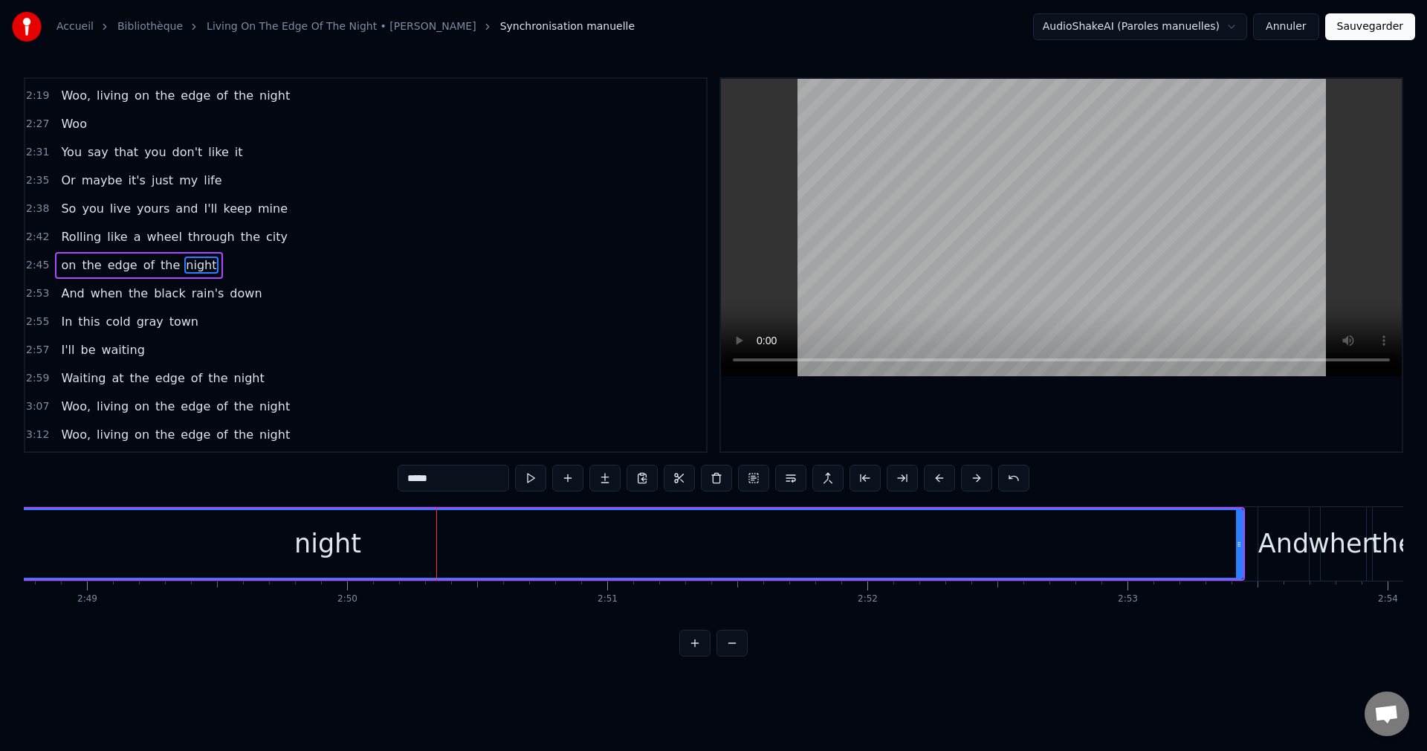
scroll to position [0, 43940]
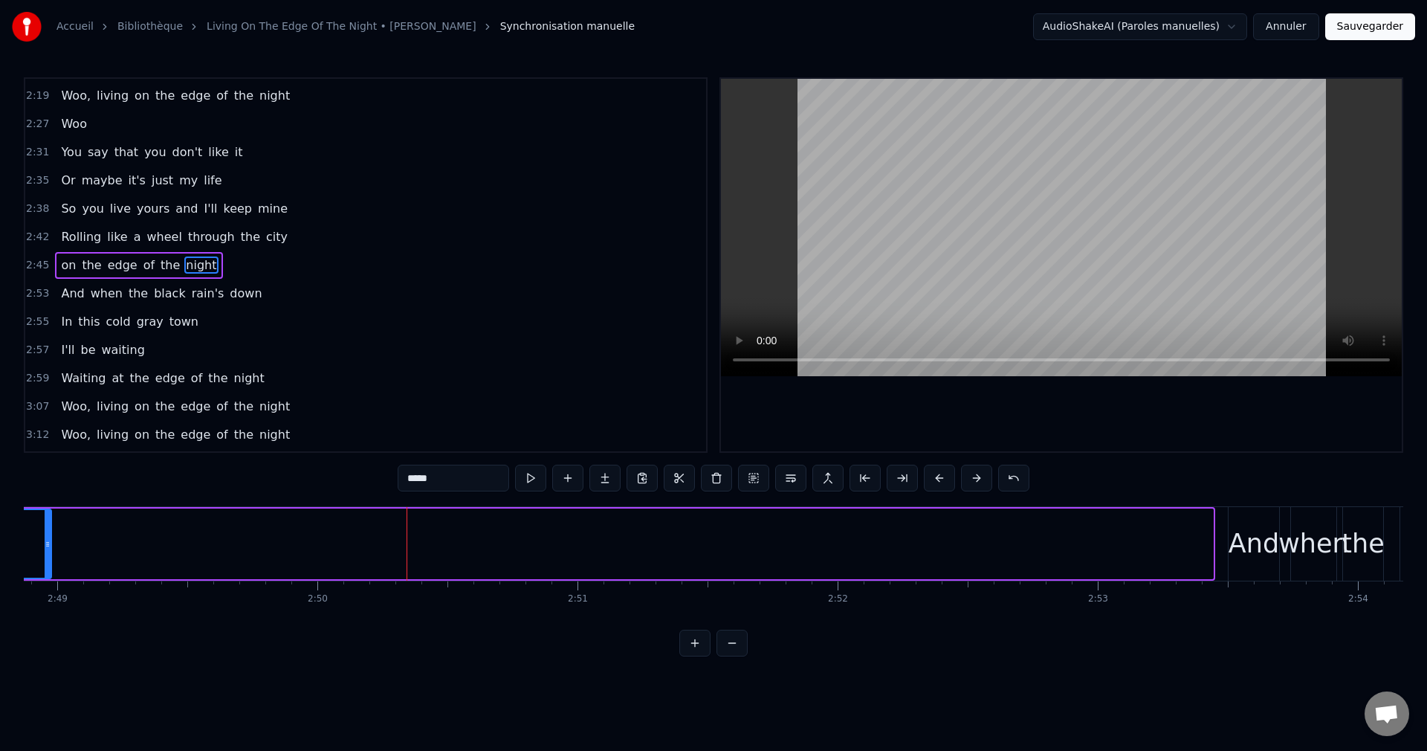
drag, startPoint x: 1208, startPoint y: 543, endPoint x: 46, endPoint y: 556, distance: 1162.0
click at [46, 556] on div at bounding box center [48, 544] width 6 height 68
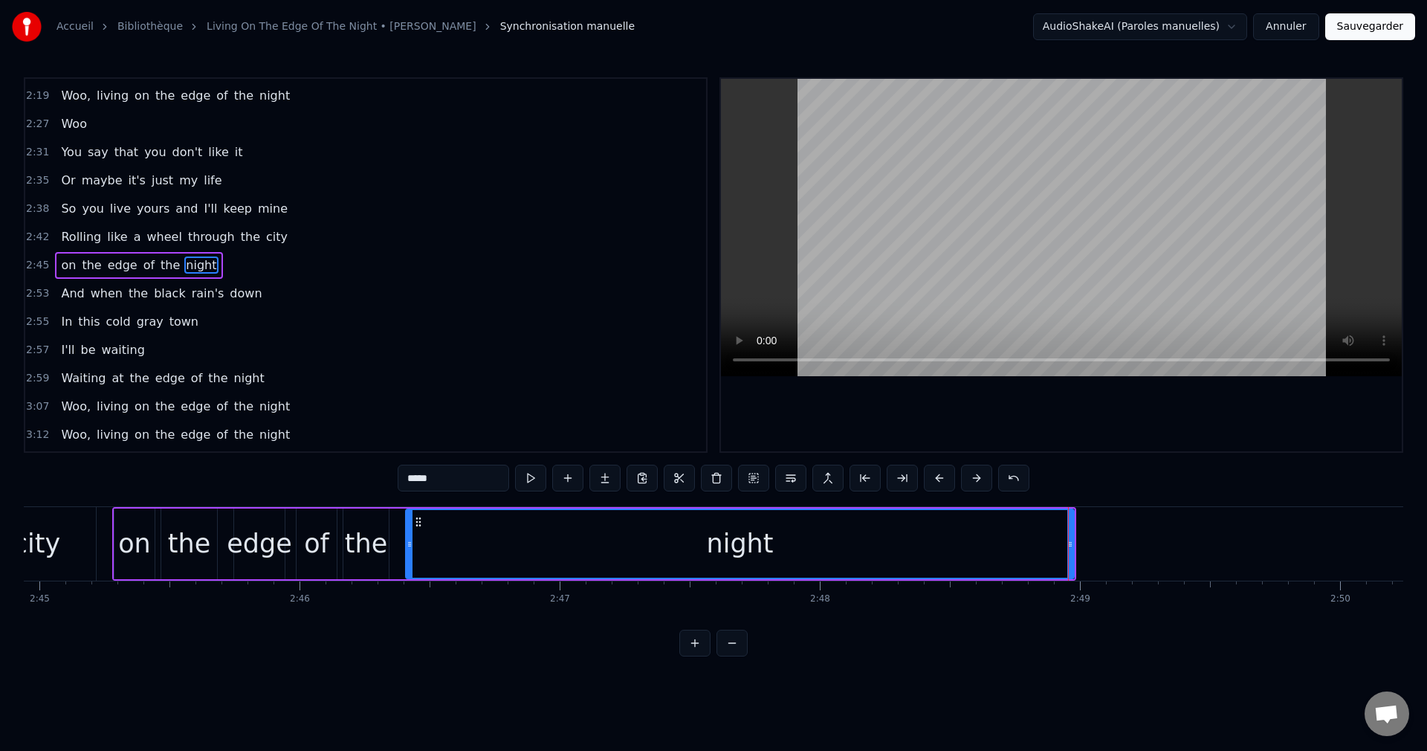
scroll to position [0, 42886]
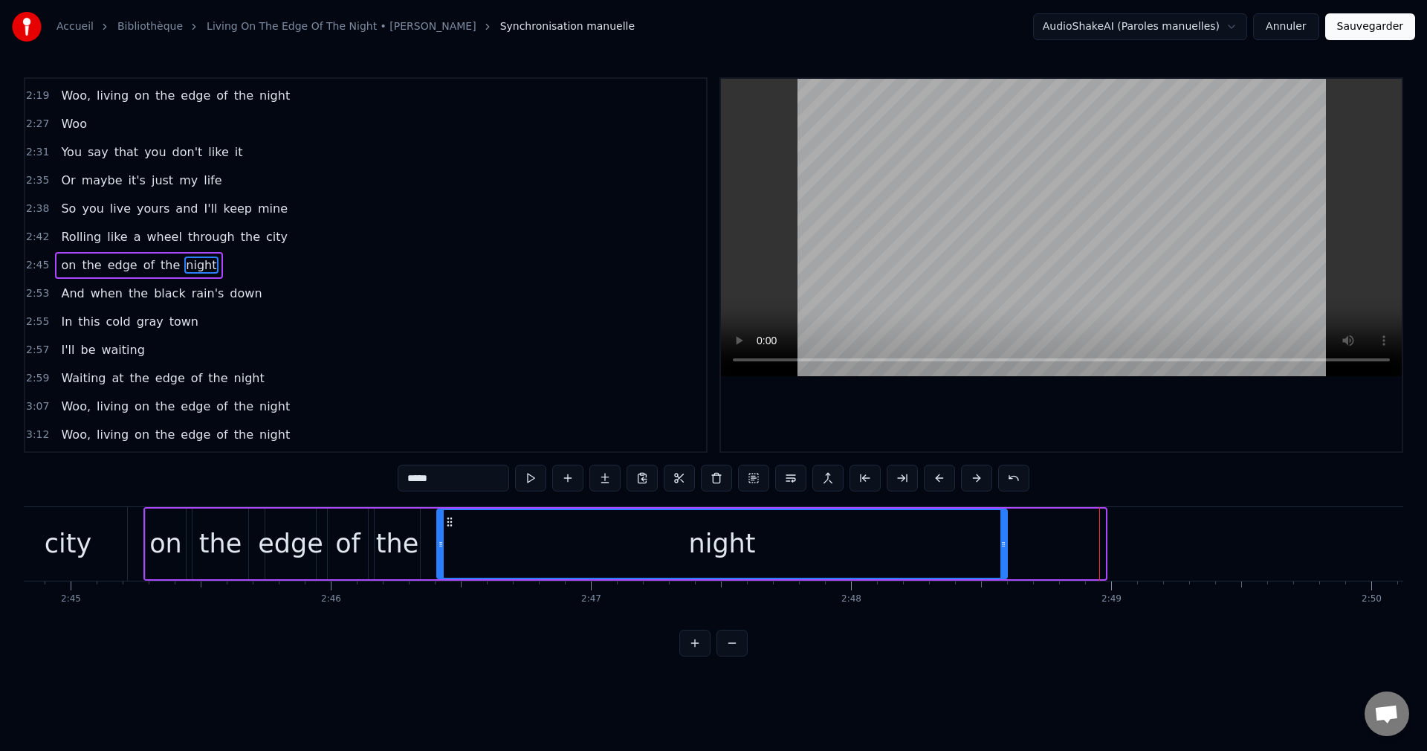
drag, startPoint x: 1104, startPoint y: 546, endPoint x: 872, endPoint y: 582, distance: 234.8
click at [1001, 563] on div at bounding box center [1004, 544] width 6 height 68
click at [148, 557] on div "on" at bounding box center [166, 544] width 40 height 71
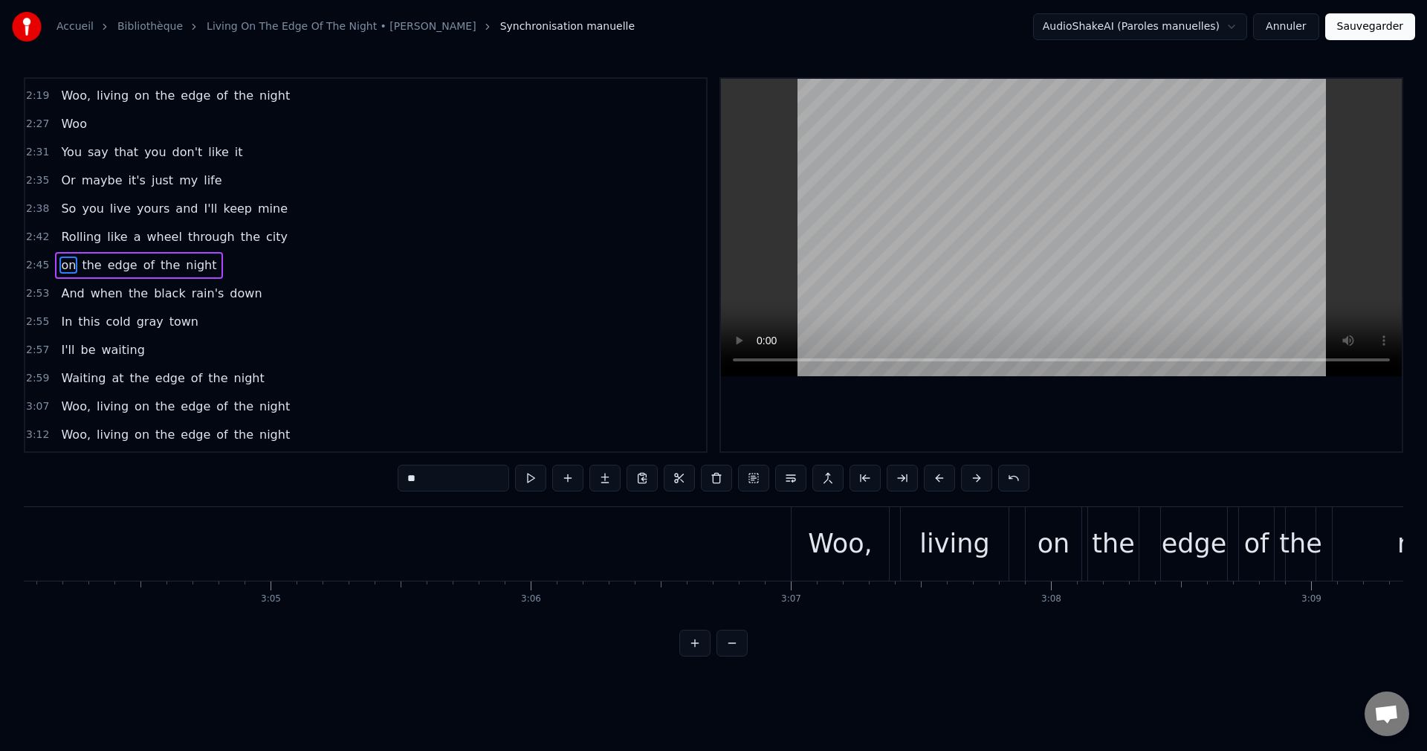
scroll to position [0, 47796]
click at [934, 558] on div "Woo," at bounding box center [934, 543] width 65 height 39
type input "****"
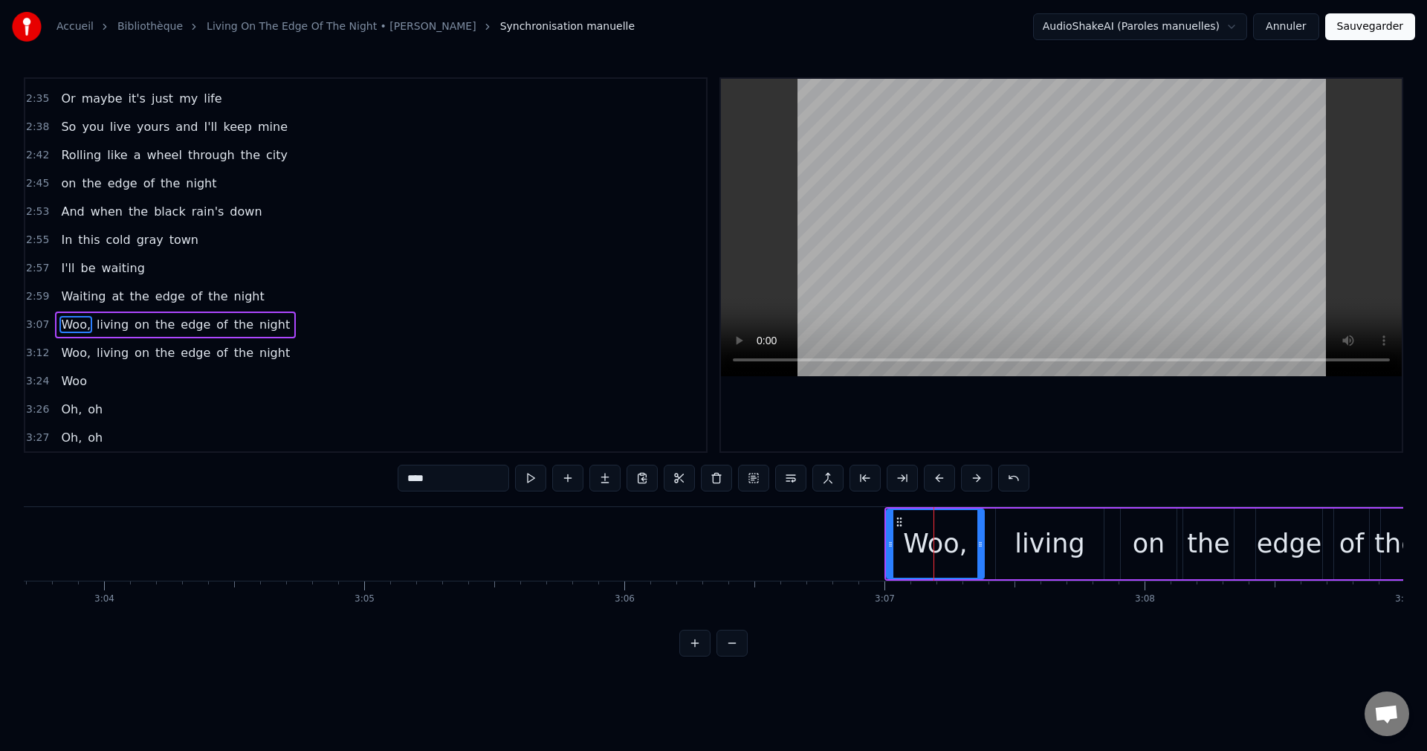
scroll to position [729, 0]
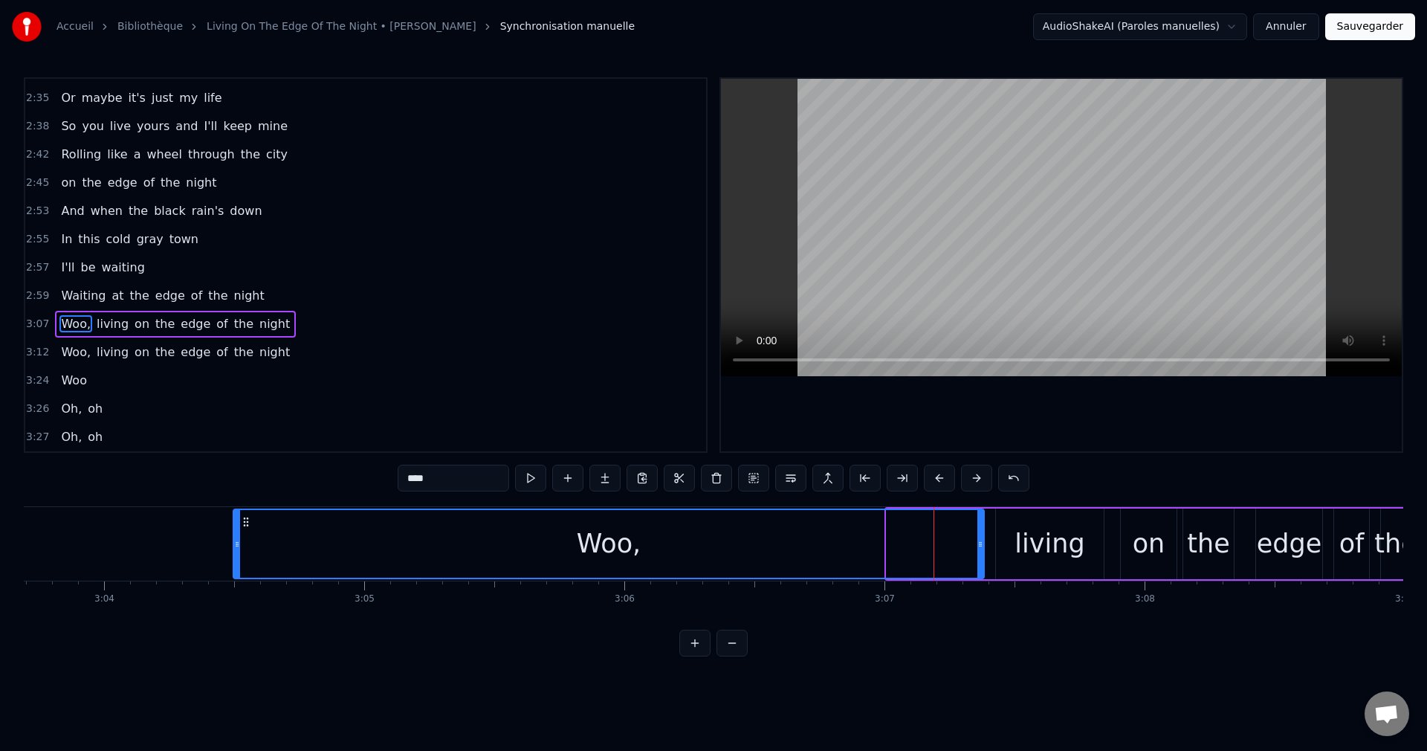
drag, startPoint x: 892, startPoint y: 542, endPoint x: 239, endPoint y: 569, distance: 653.3
click at [239, 569] on div at bounding box center [237, 544] width 6 height 68
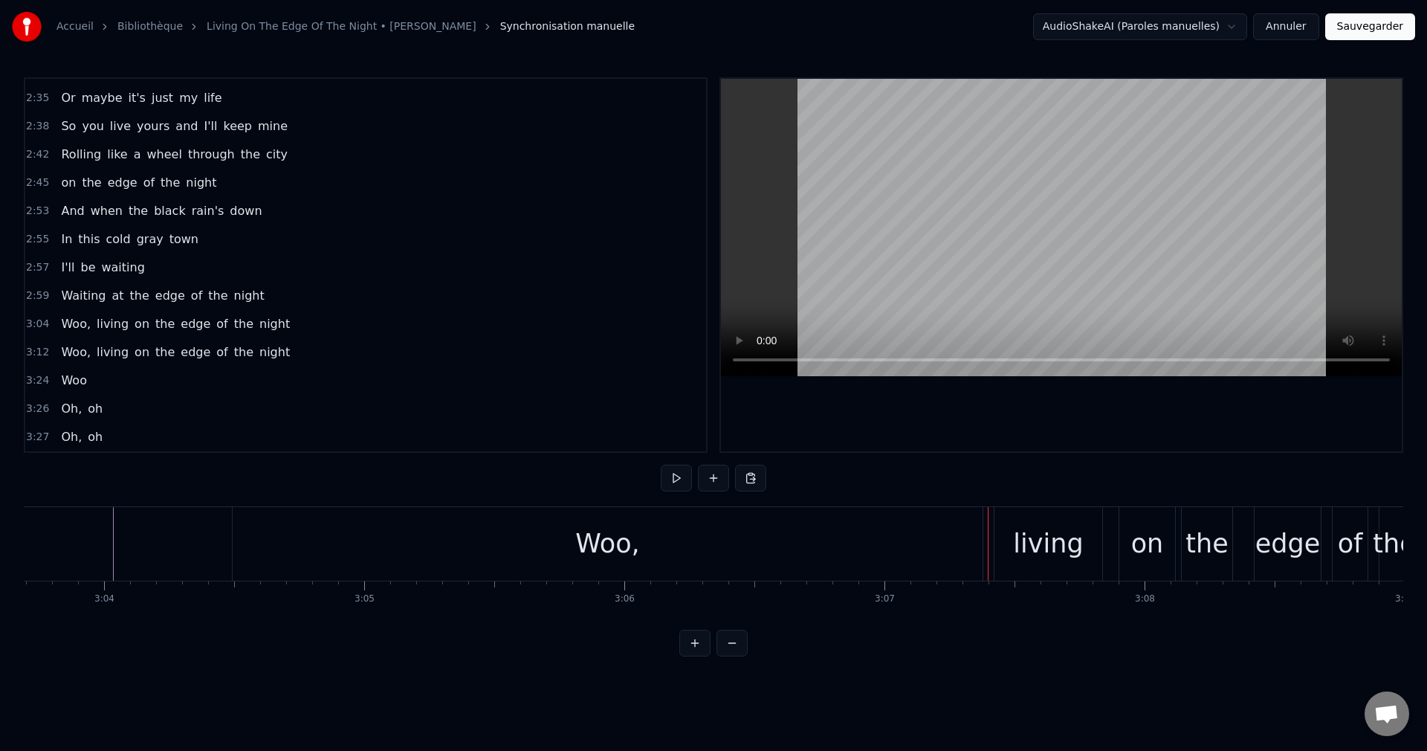
click at [306, 549] on div "Woo," at bounding box center [608, 544] width 750 height 74
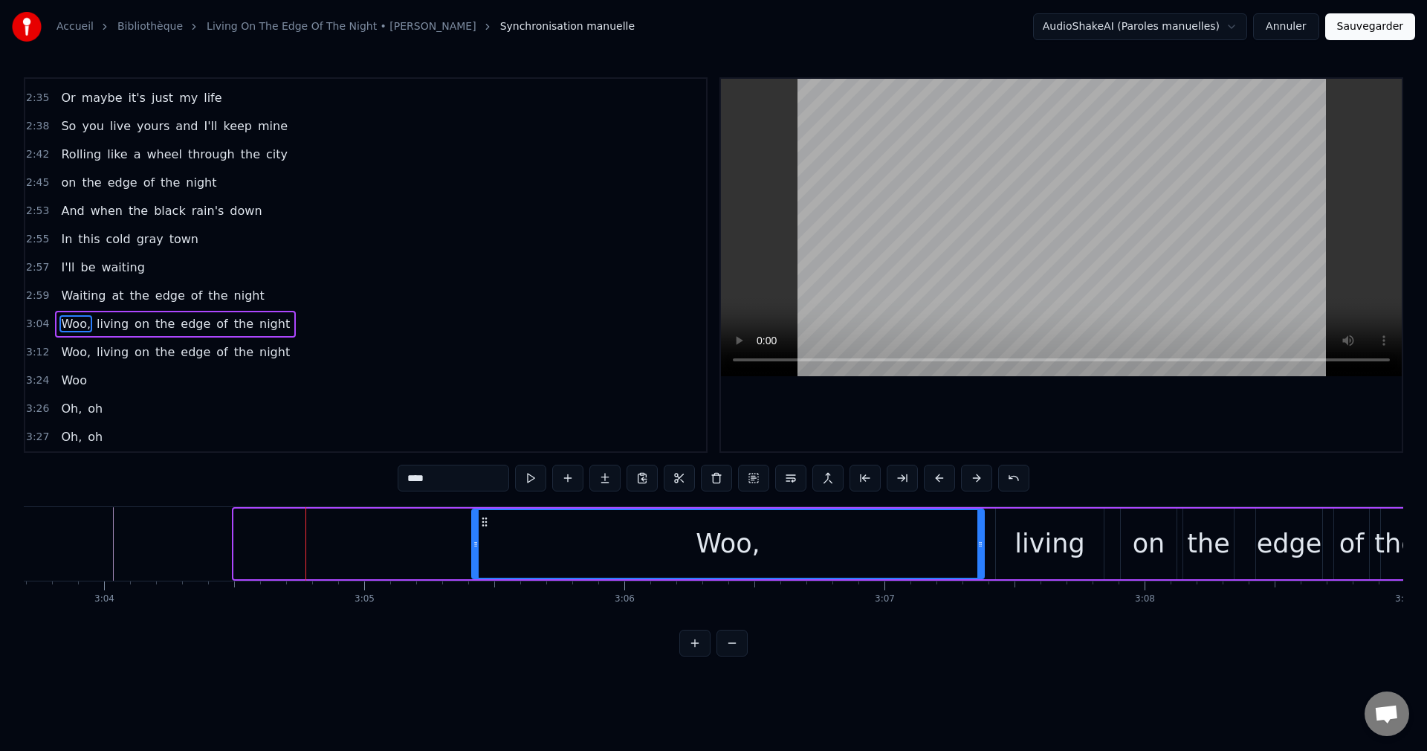
drag, startPoint x: 238, startPoint y: 542, endPoint x: 477, endPoint y: 571, distance: 241.1
click at [477, 571] on div at bounding box center [476, 544] width 6 height 68
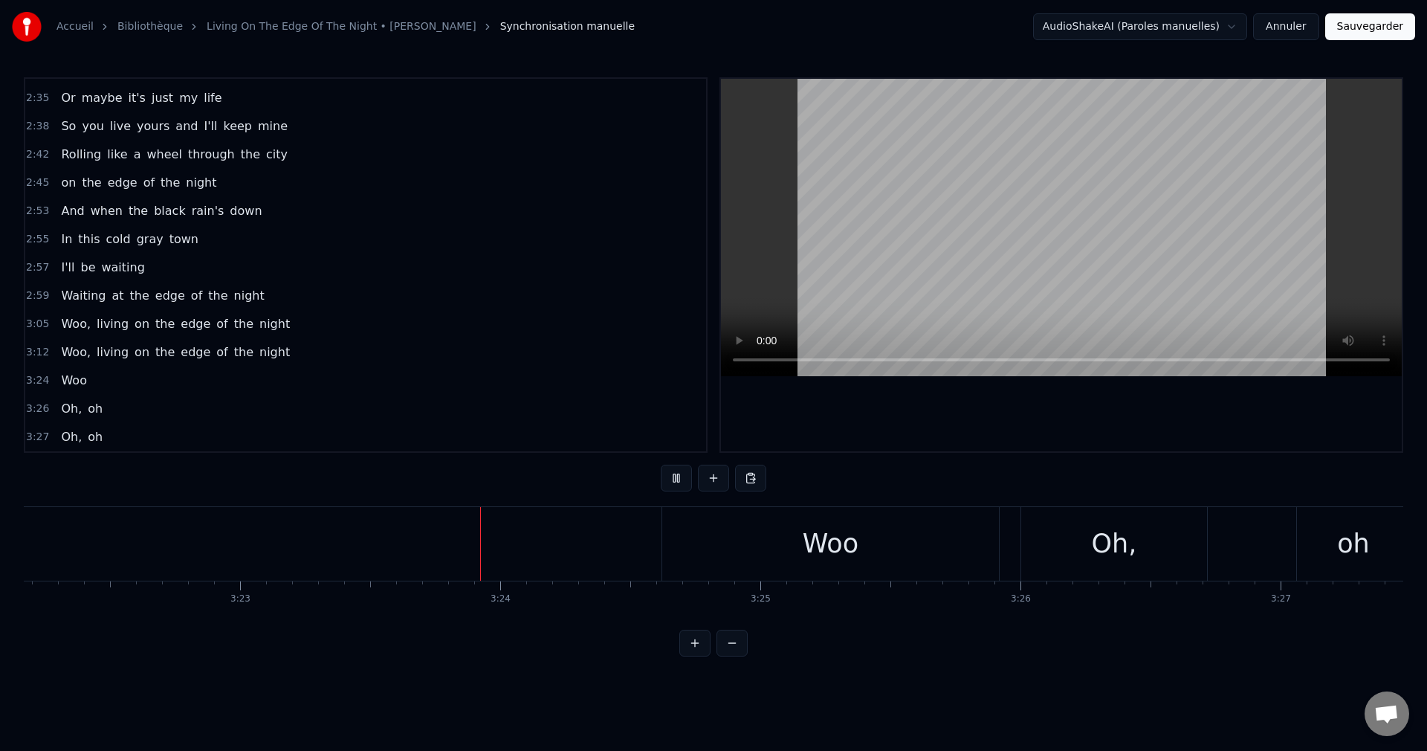
scroll to position [0, 52817]
click at [517, 553] on div "Woo" at bounding box center [617, 544] width 337 height 74
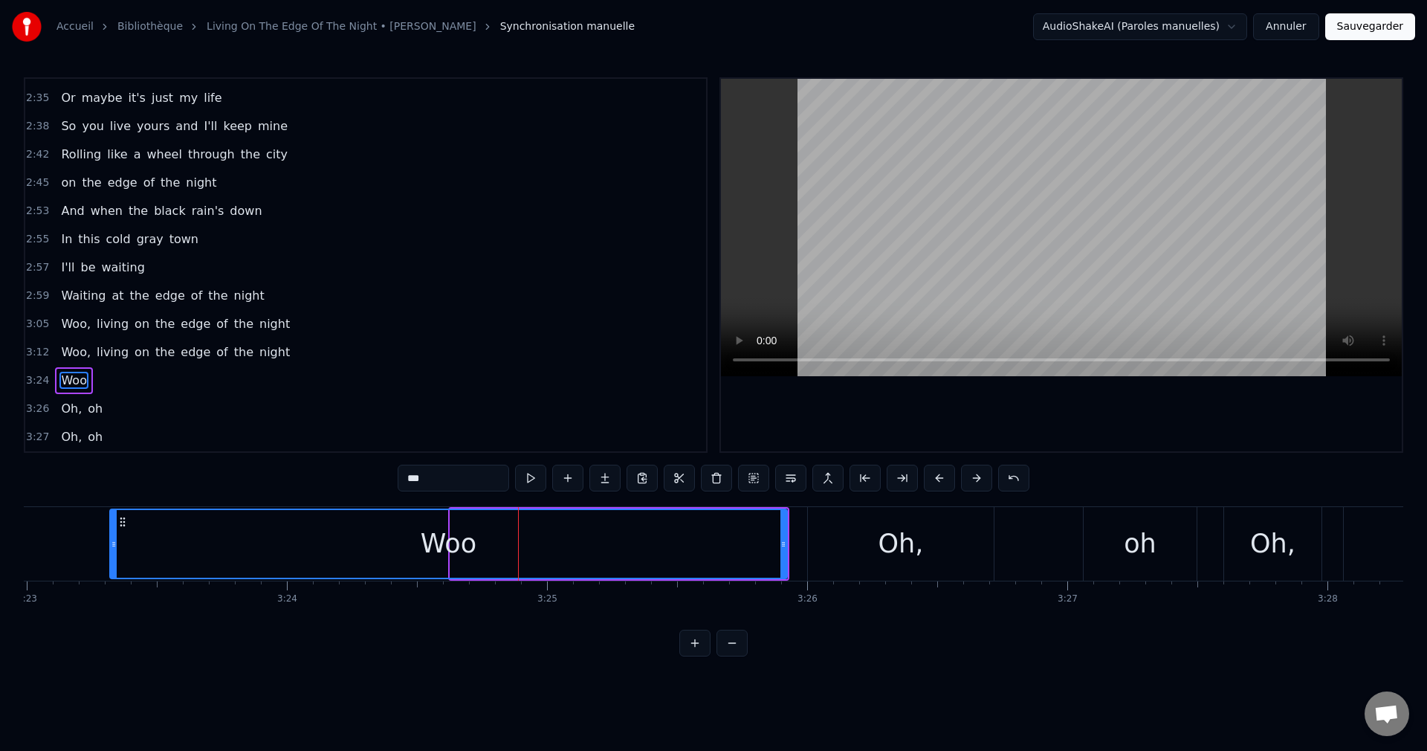
drag, startPoint x: 454, startPoint y: 544, endPoint x: 114, endPoint y: 569, distance: 341.4
click at [114, 569] on div at bounding box center [114, 544] width 6 height 68
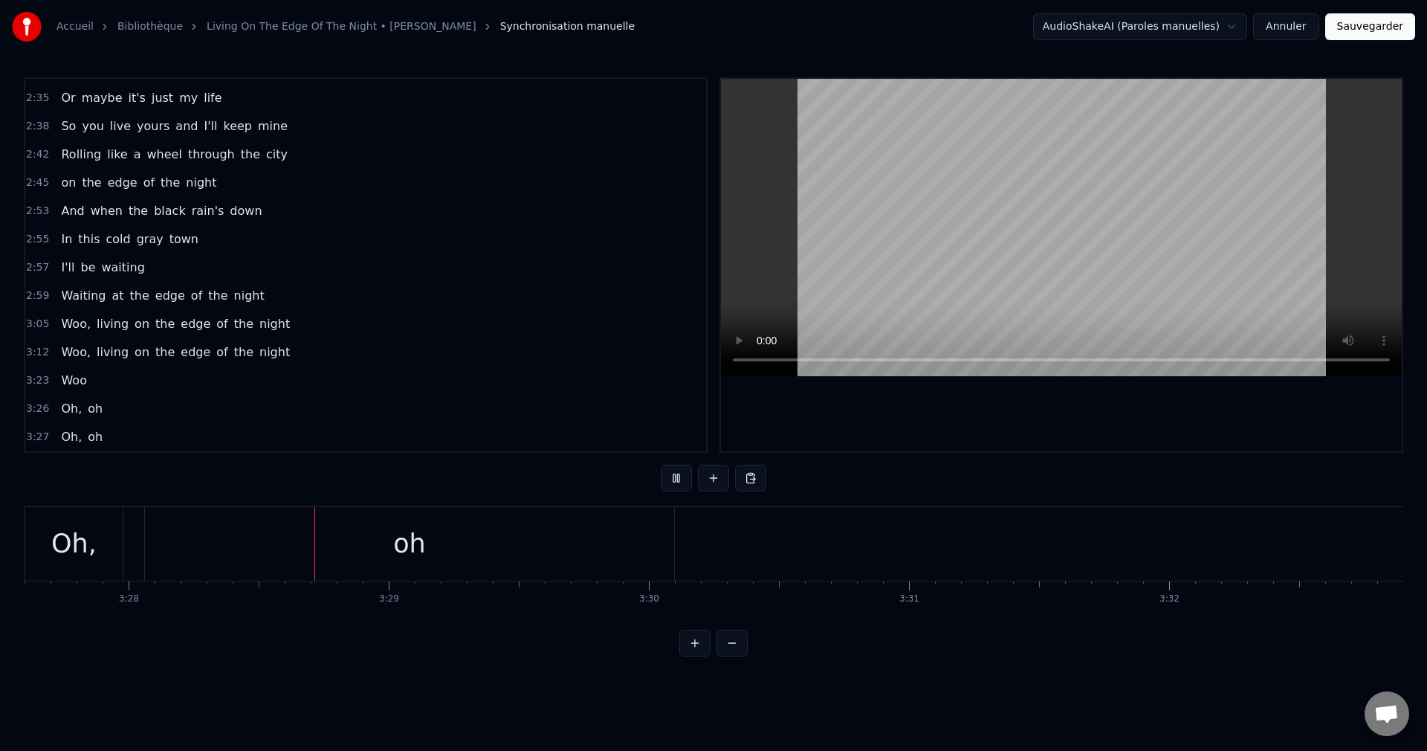
scroll to position [0, 54018]
click at [1384, 30] on button "Sauvegarder" at bounding box center [1371, 26] width 90 height 27
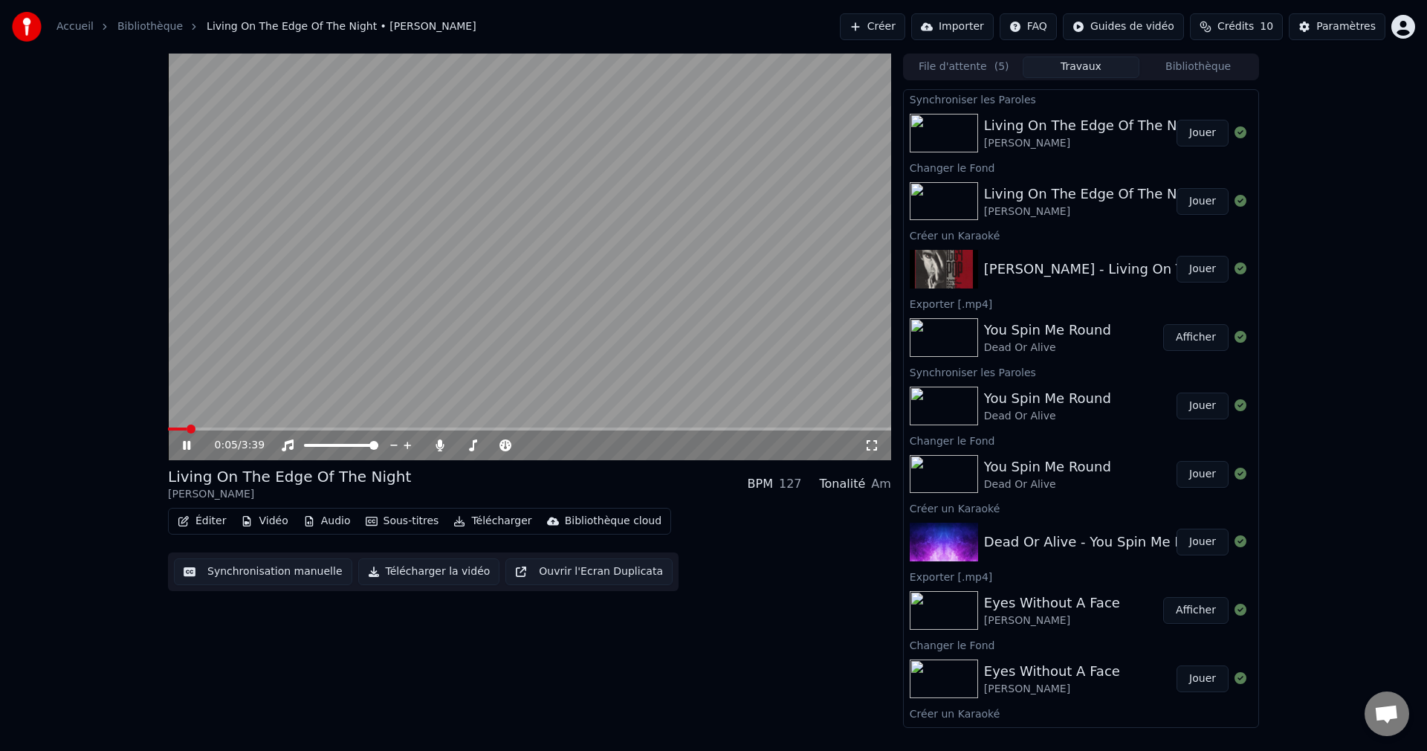
click at [344, 430] on span at bounding box center [529, 428] width 723 height 3
click at [468, 445] on span at bounding box center [461, 445] width 11 height 3
click at [465, 445] on span at bounding box center [468, 445] width 9 height 9
click at [181, 442] on icon at bounding box center [197, 445] width 35 height 12
click at [413, 569] on button "Télécharger la vidéo" at bounding box center [429, 571] width 142 height 27
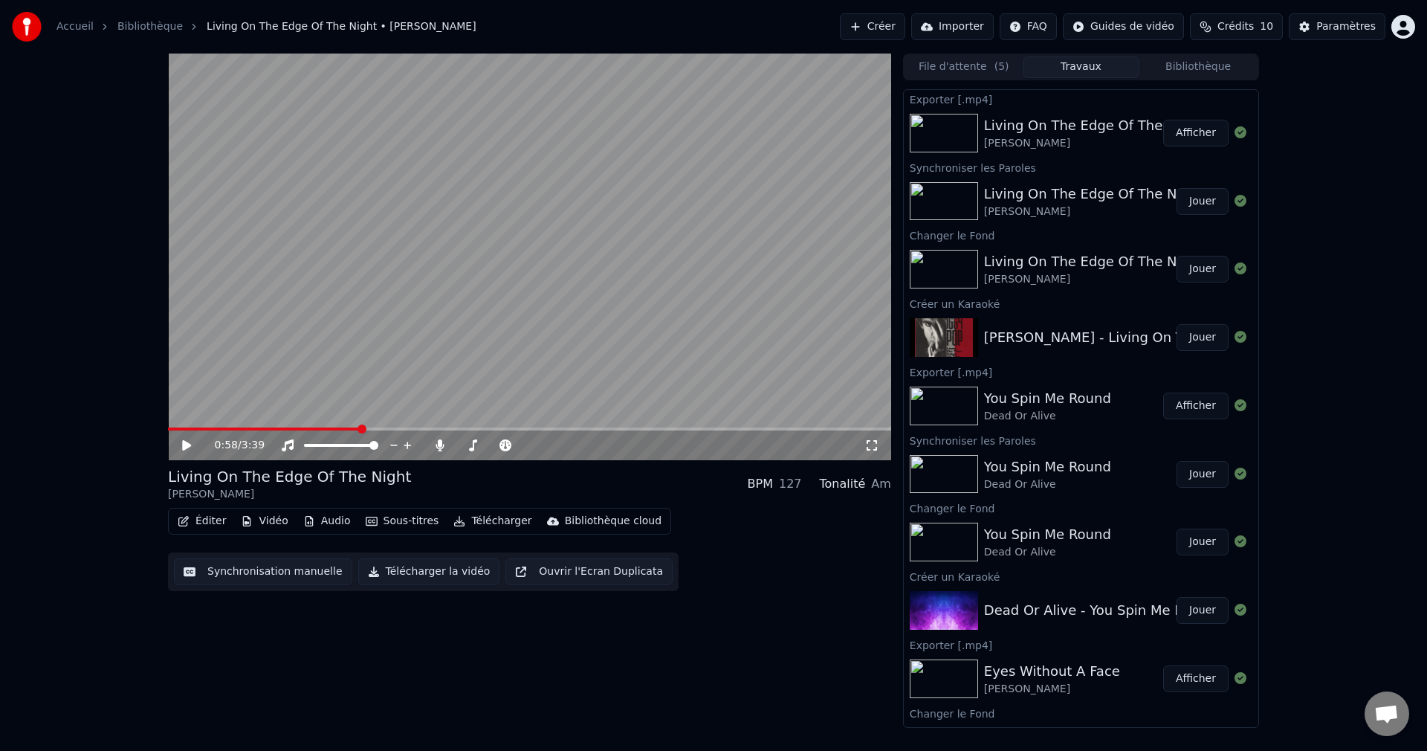
click at [865, 23] on button "Créer" at bounding box center [872, 26] width 65 height 27
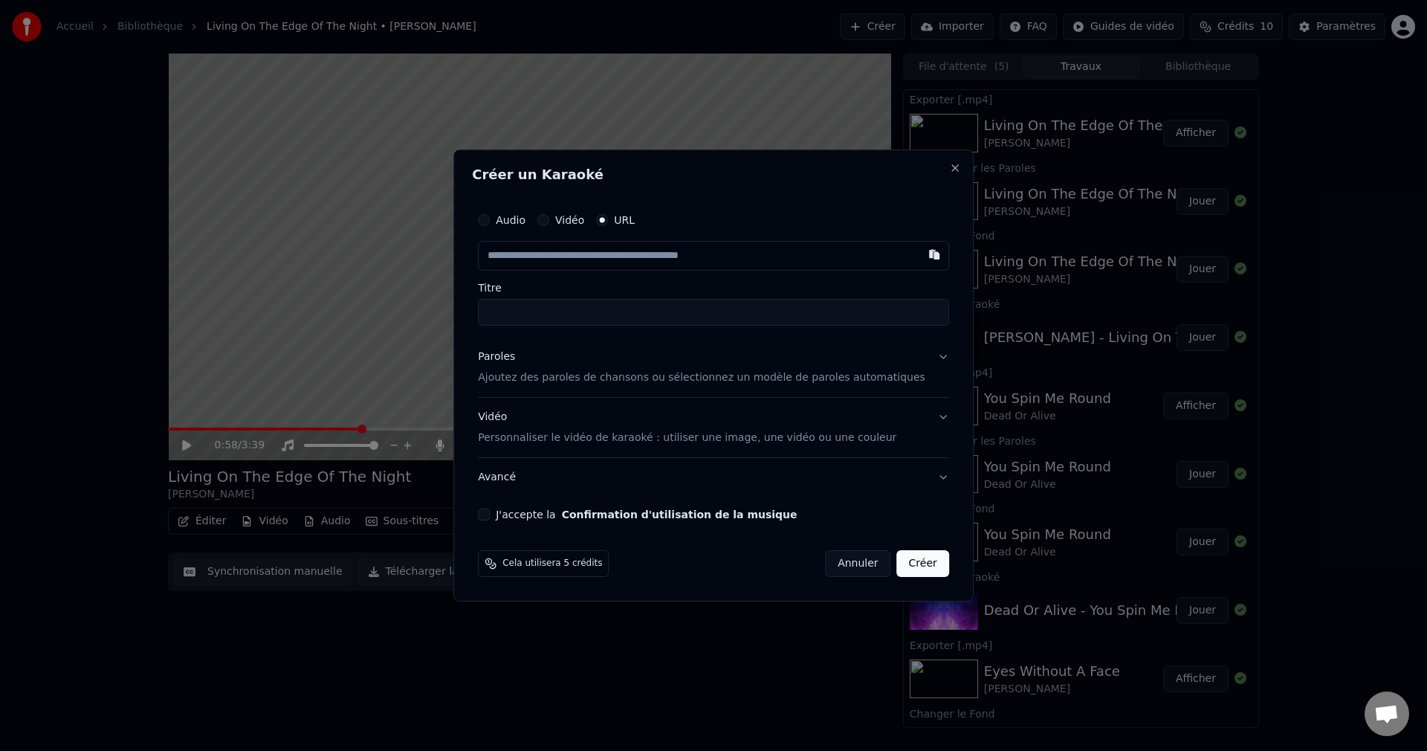
click at [622, 245] on input "text" at bounding box center [713, 256] width 471 height 30
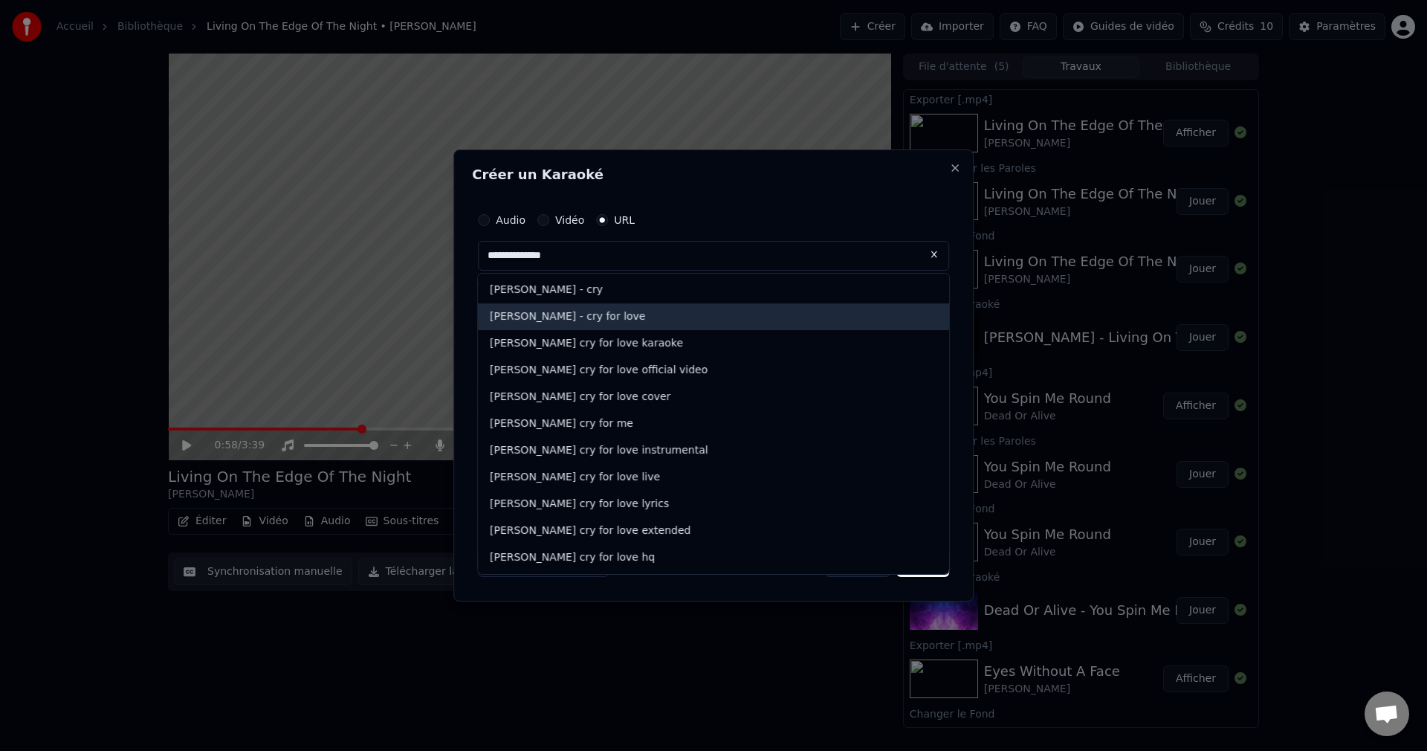
click at [602, 317] on div "[PERSON_NAME] - cry for love" at bounding box center [713, 316] width 471 height 27
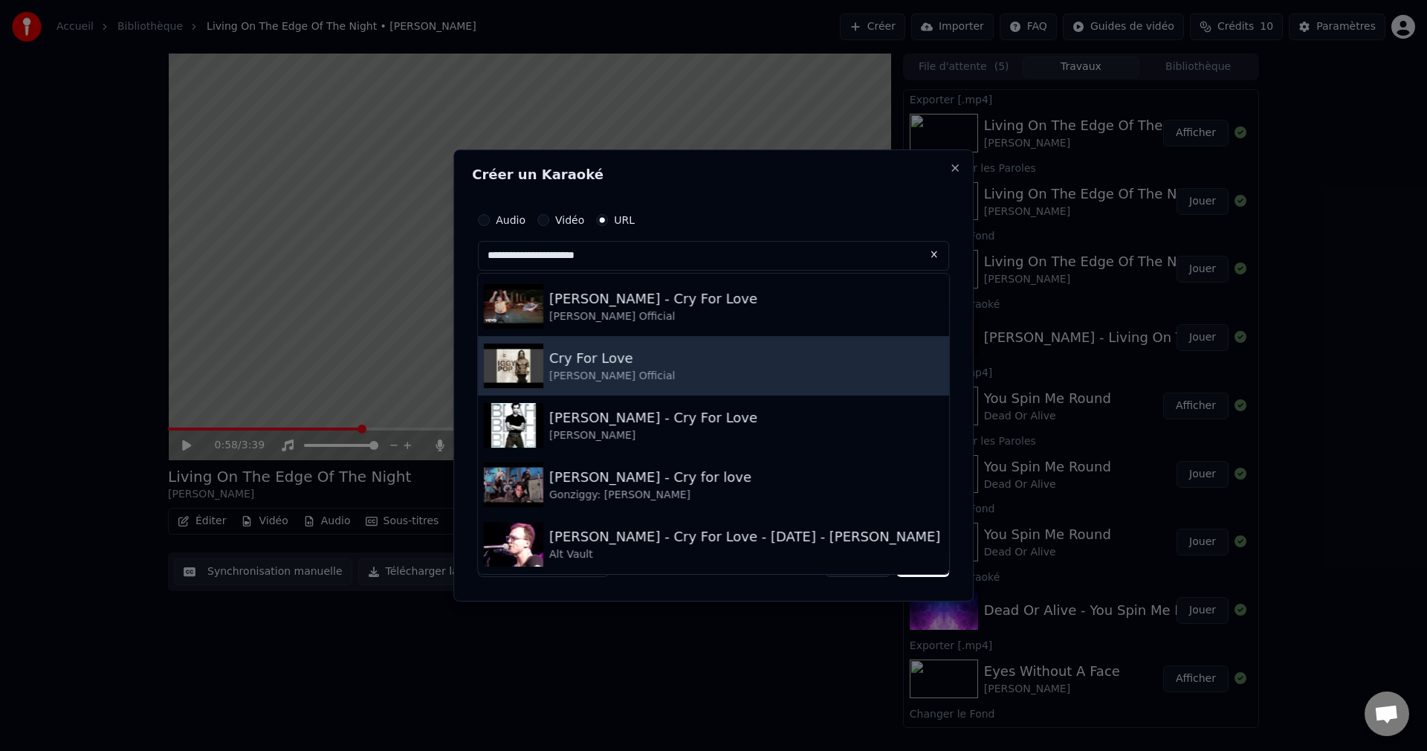
click at [632, 365] on div "Cry For Love" at bounding box center [612, 358] width 126 height 21
type input "**********"
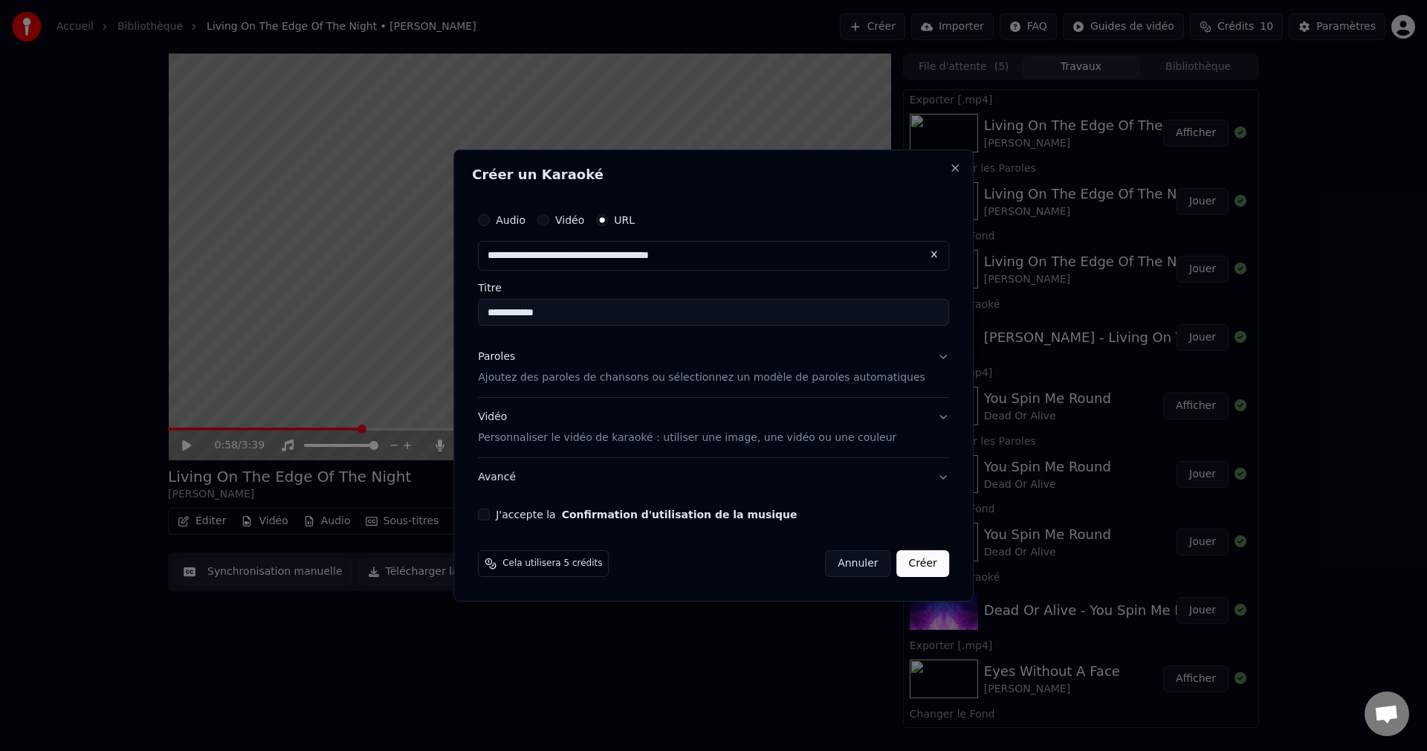
click at [511, 311] on input "**********" at bounding box center [713, 312] width 471 height 27
type input "**********"
click at [923, 356] on button "Paroles Ajoutez des paroles de chansons ou sélectionnez un modèle de paroles au…" at bounding box center [713, 367] width 471 height 59
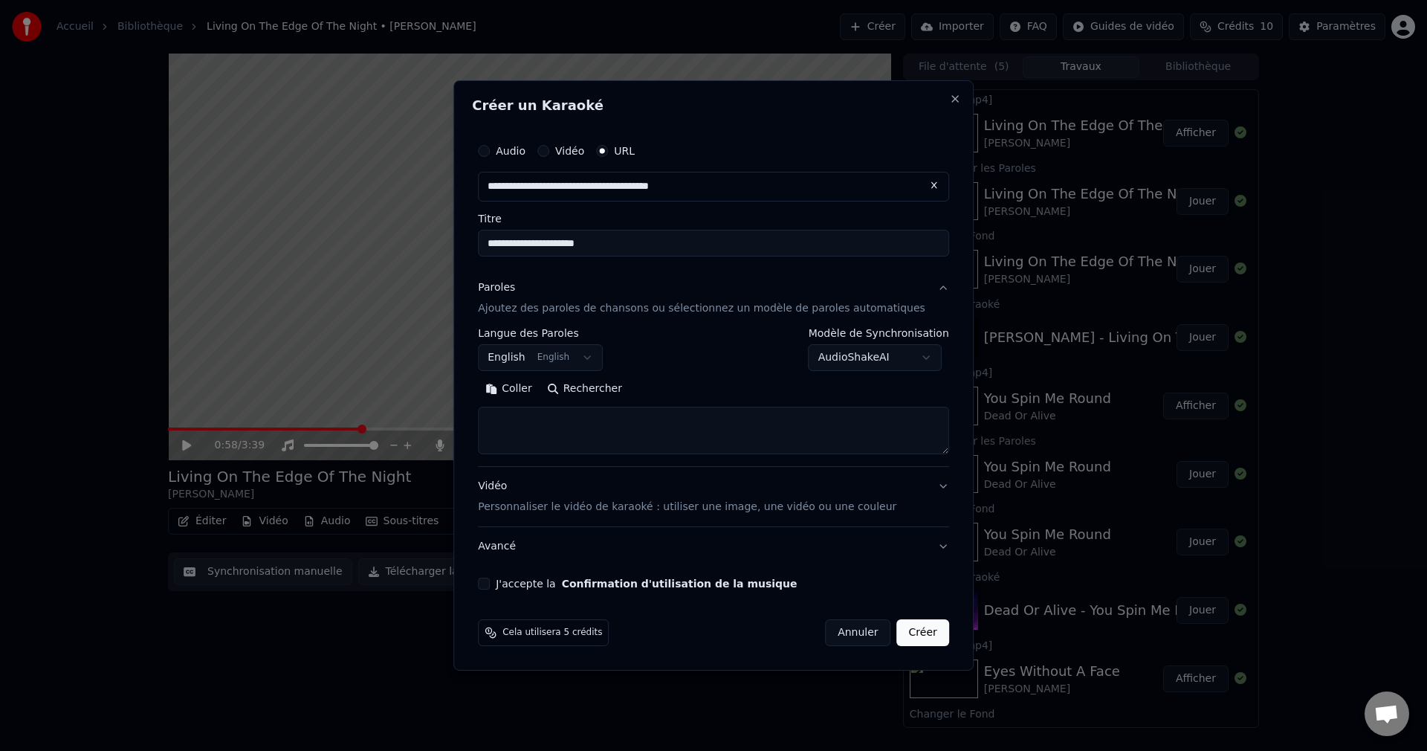
click at [606, 394] on button "Rechercher" at bounding box center [585, 389] width 90 height 24
type textarea "**********"
click at [490, 586] on button "J'accepte la Confirmation d'utilisation de la musique" at bounding box center [484, 584] width 12 height 12
click at [909, 632] on button "Créer" at bounding box center [923, 632] width 52 height 27
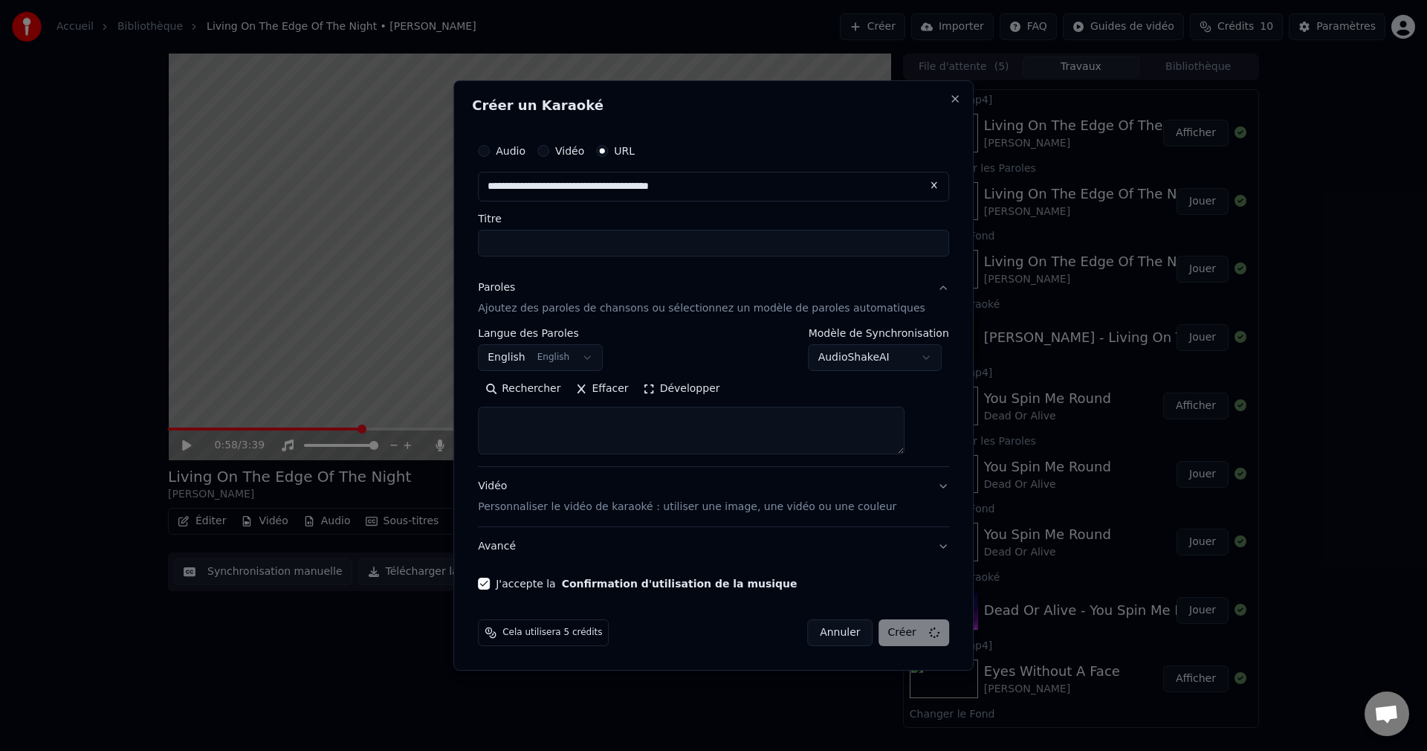
select select
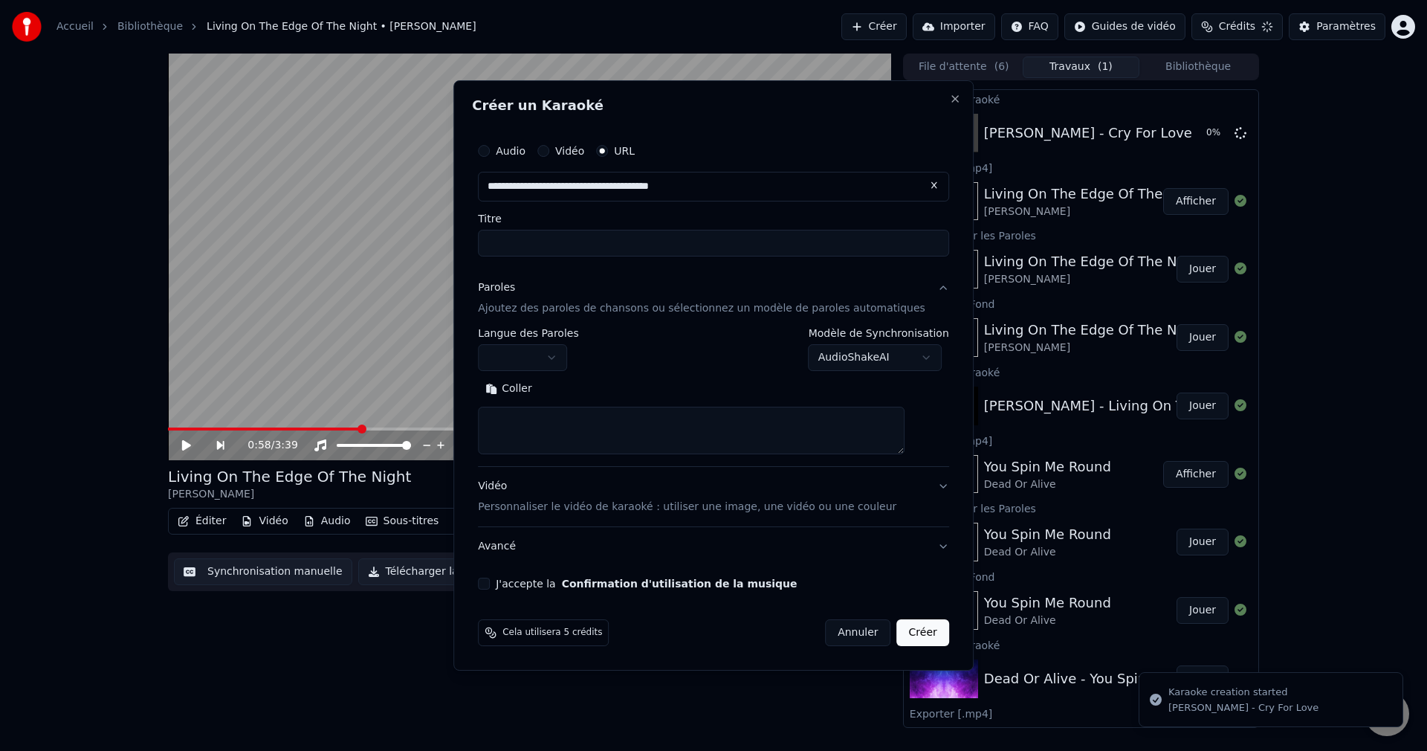
scroll to position [0, 0]
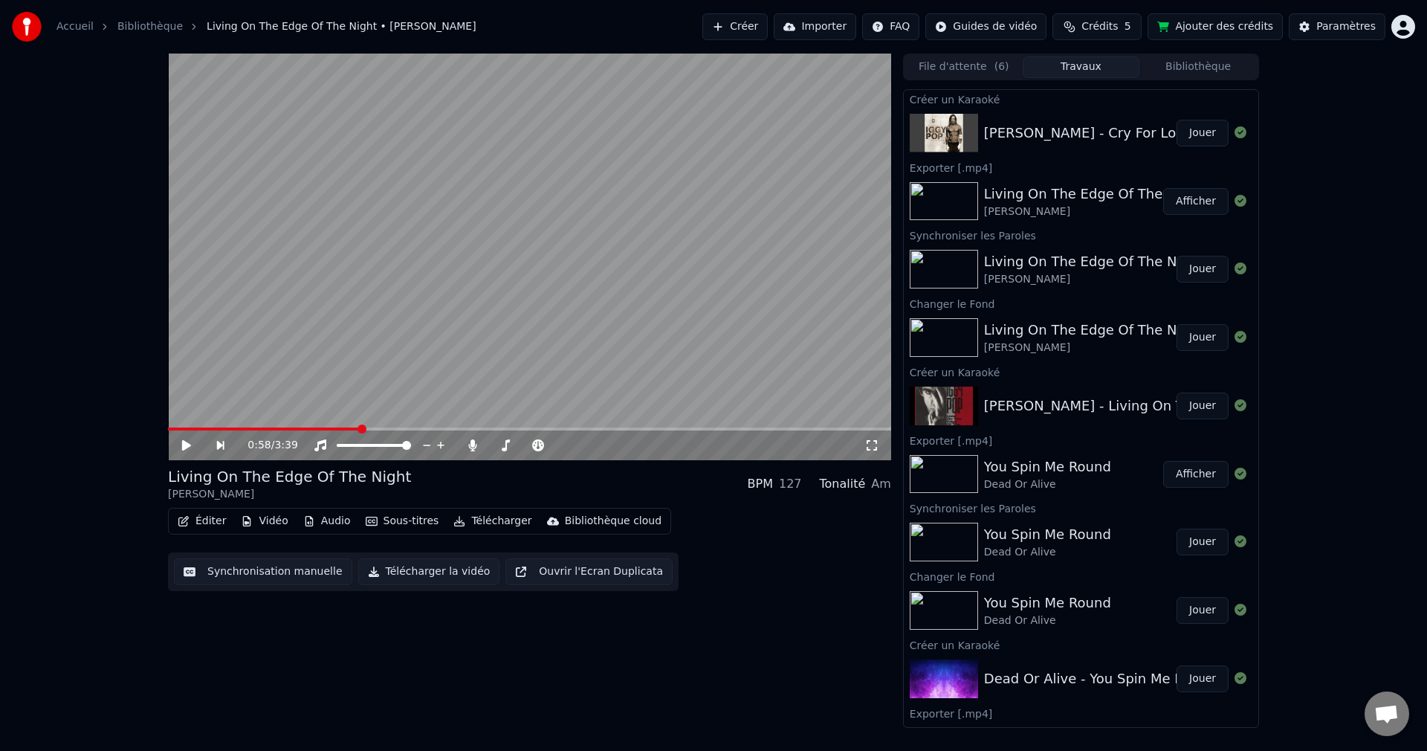
click at [1205, 131] on button "Jouer" at bounding box center [1203, 133] width 52 height 27
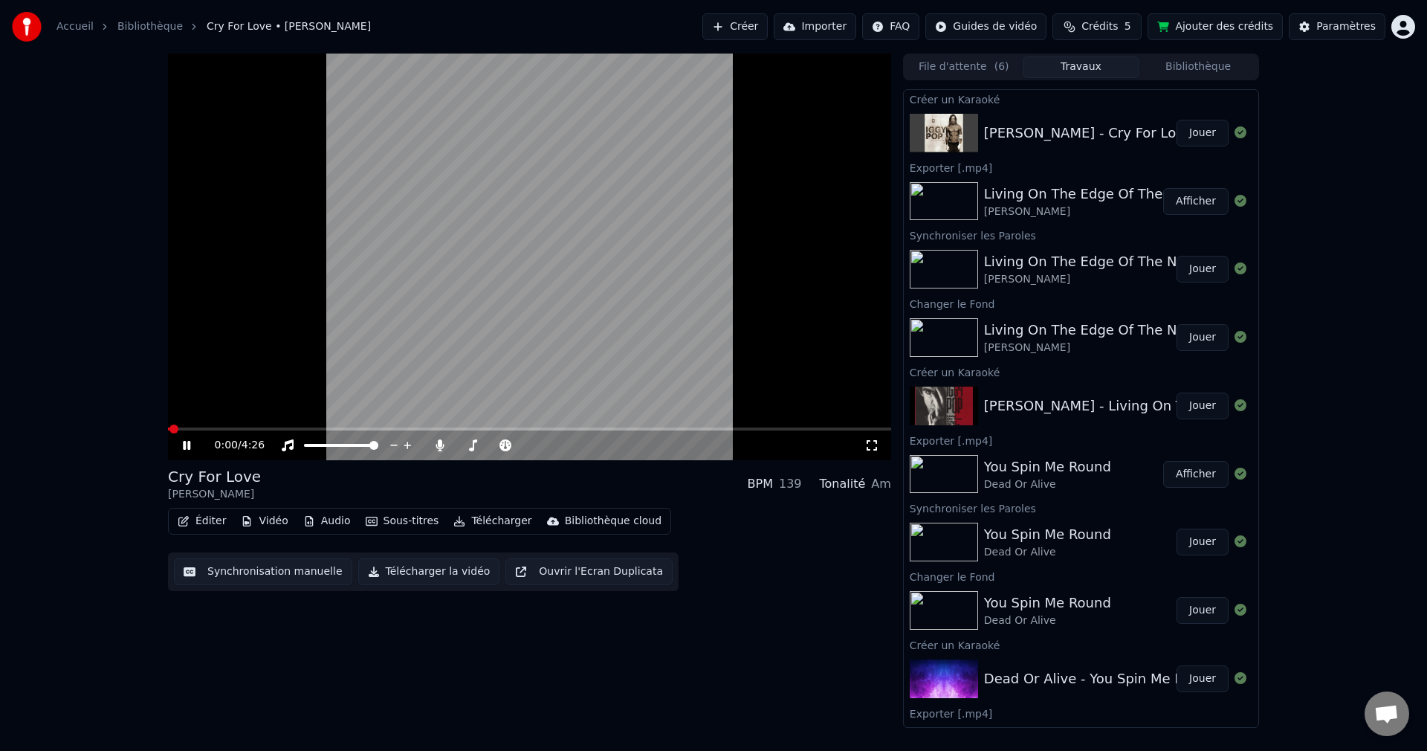
click at [187, 443] on icon at bounding box center [197, 445] width 35 height 12
click at [266, 518] on button "Vidéo" at bounding box center [264, 521] width 59 height 21
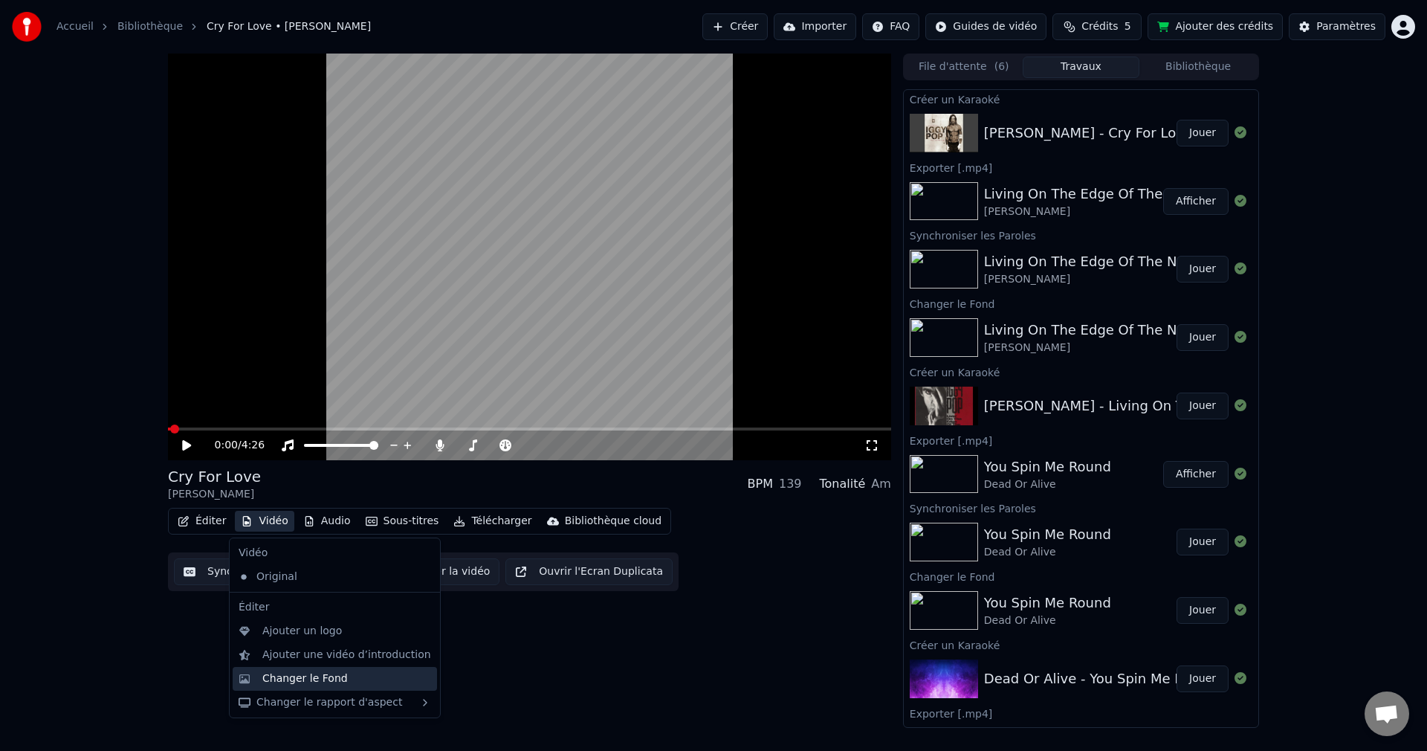
click at [285, 677] on div "Changer le Fond" at bounding box center [304, 678] width 85 height 15
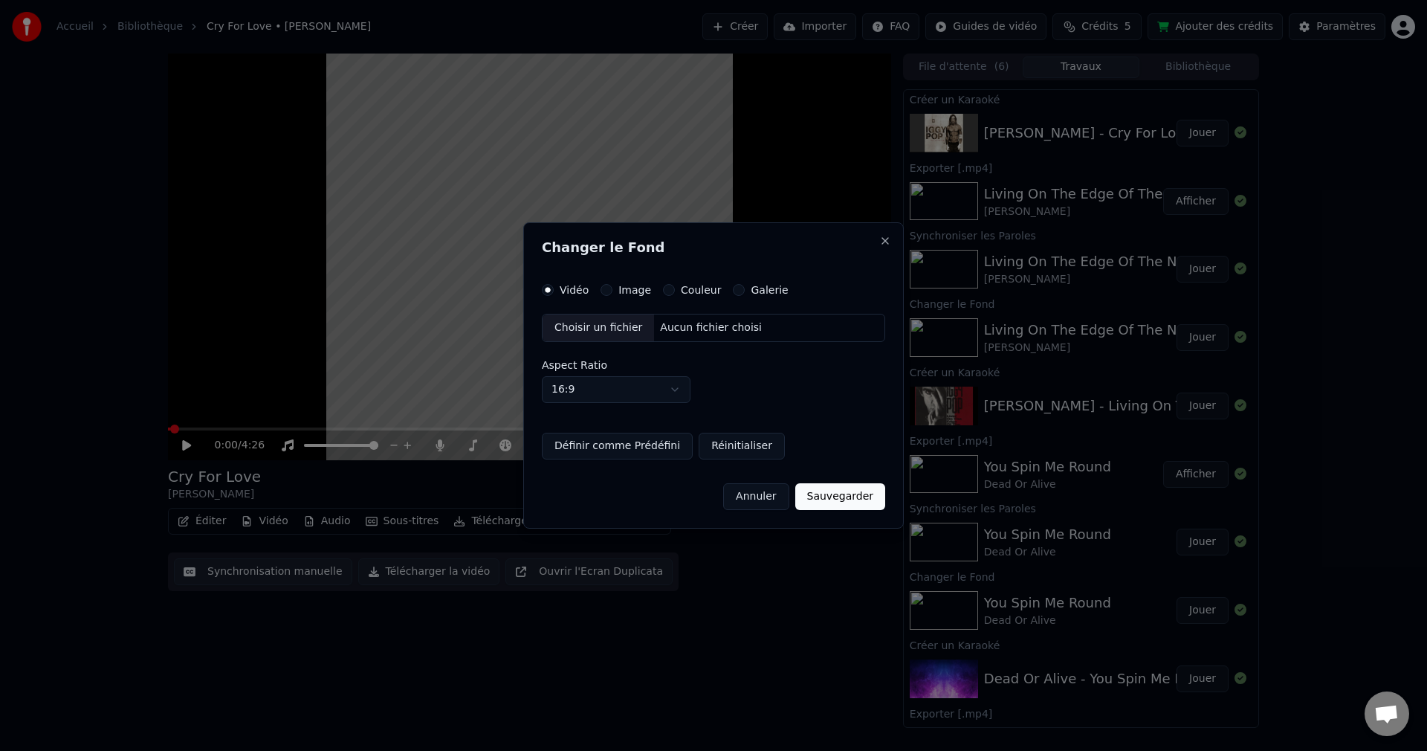
click at [608, 335] on div "Choisir un fichier" at bounding box center [599, 327] width 112 height 27
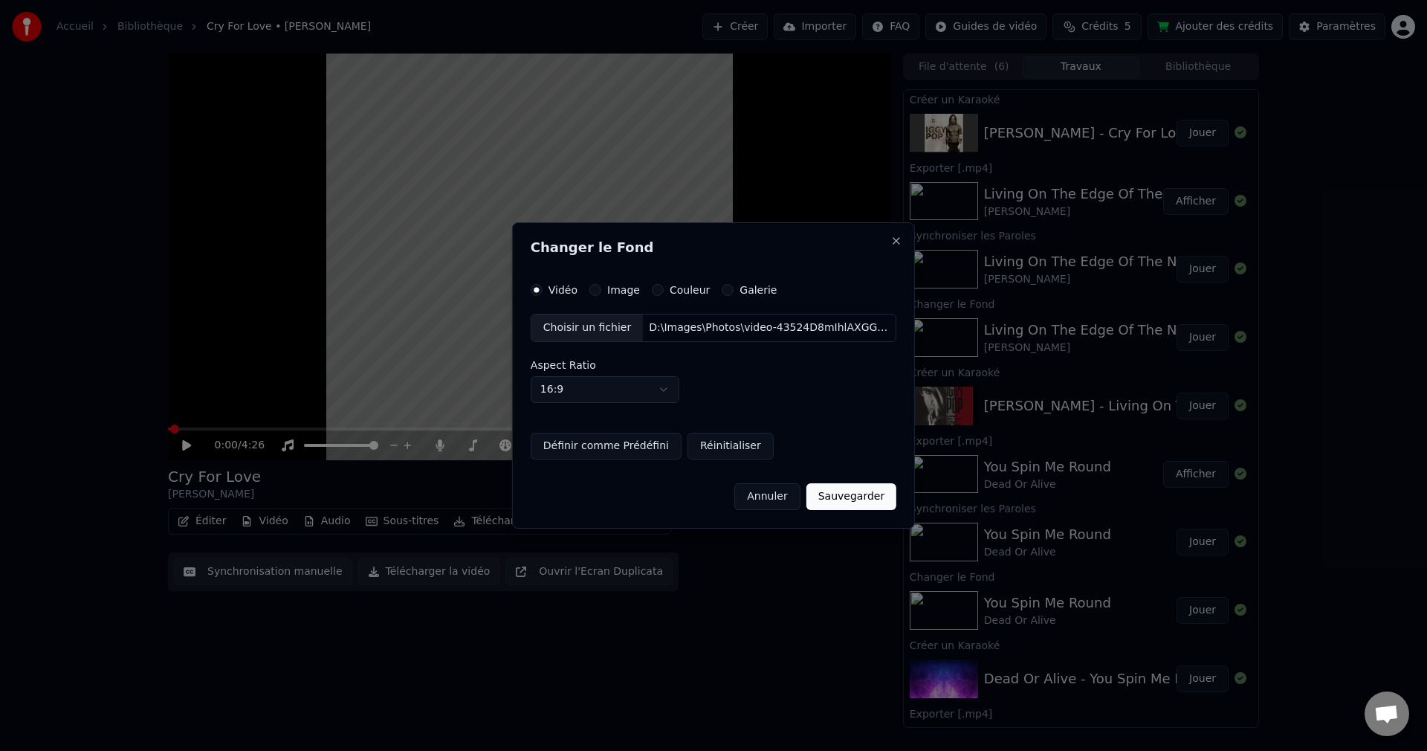
click at [866, 494] on button "Sauvegarder" at bounding box center [852, 496] width 90 height 27
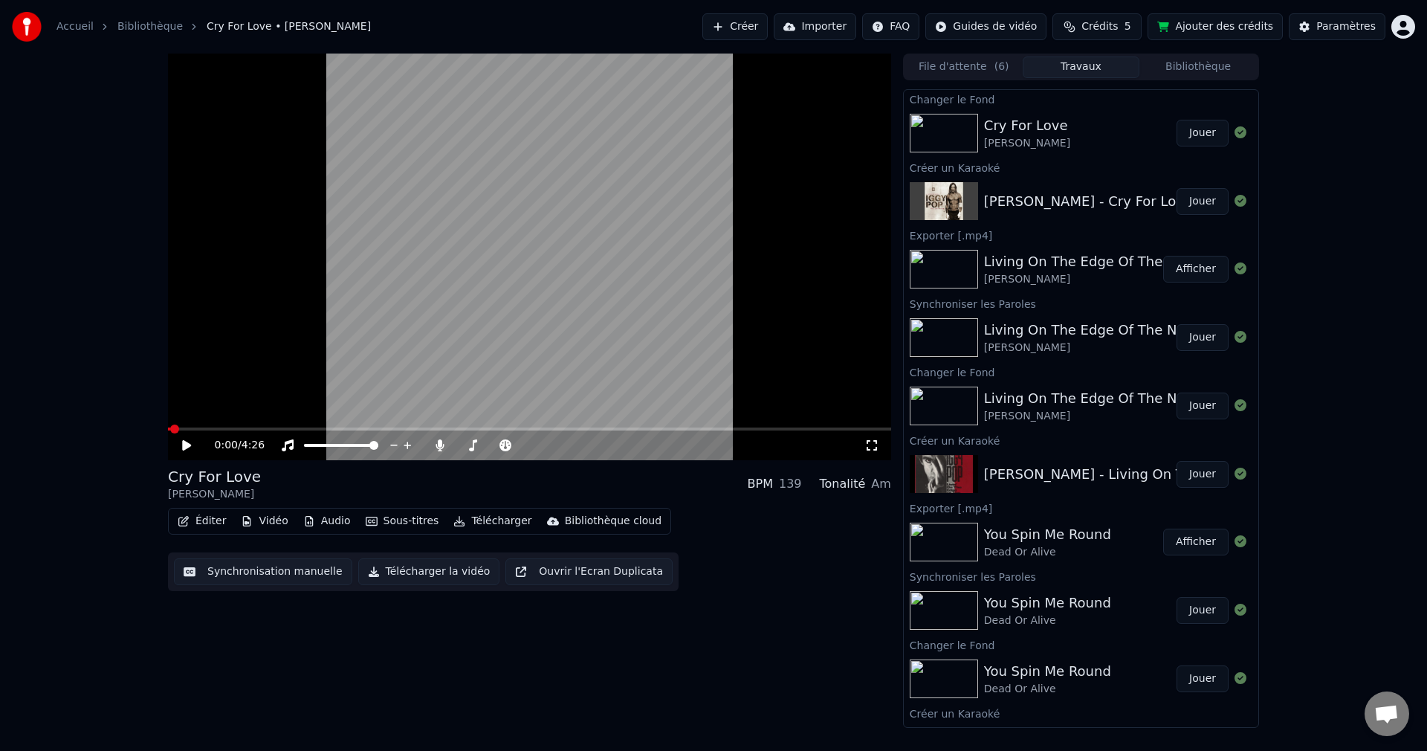
click at [1191, 136] on button "Jouer" at bounding box center [1203, 133] width 52 height 27
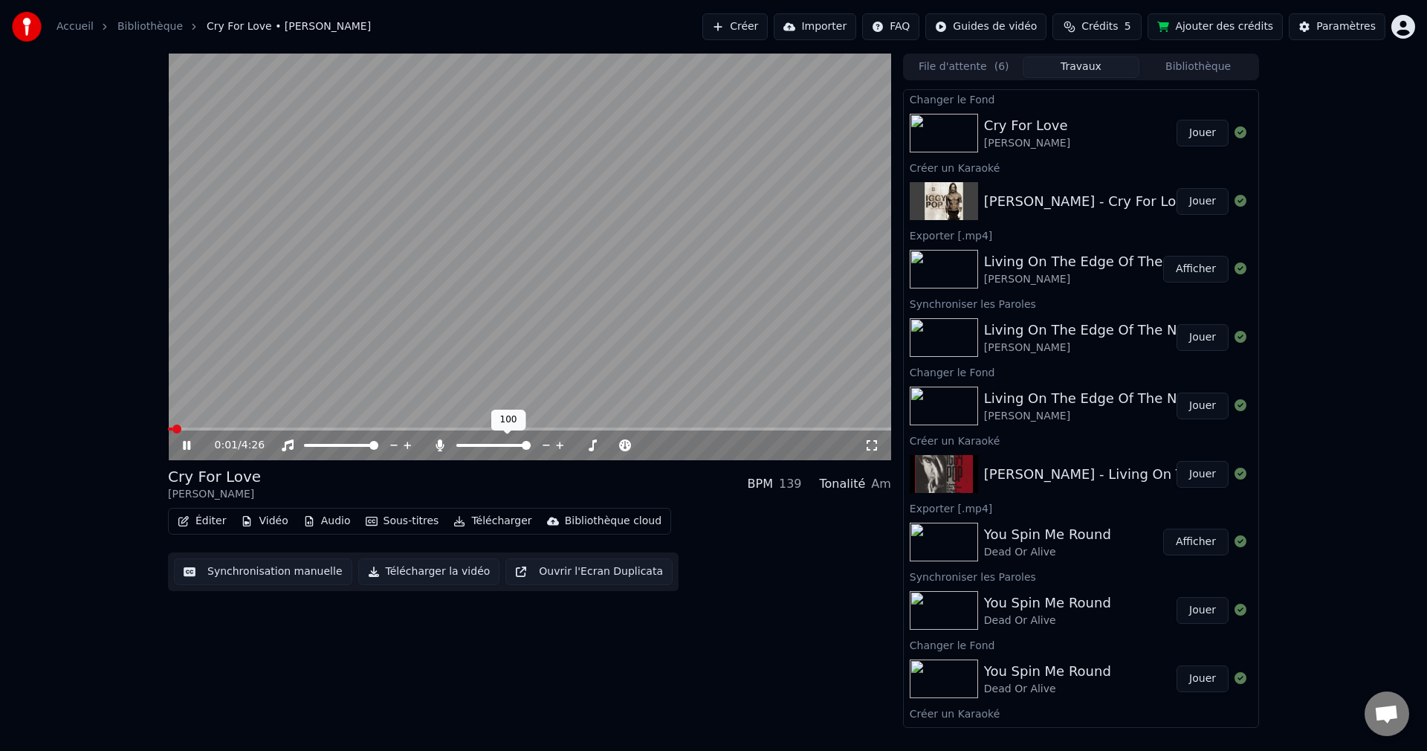
click at [531, 450] on span at bounding box center [526, 445] width 9 height 9
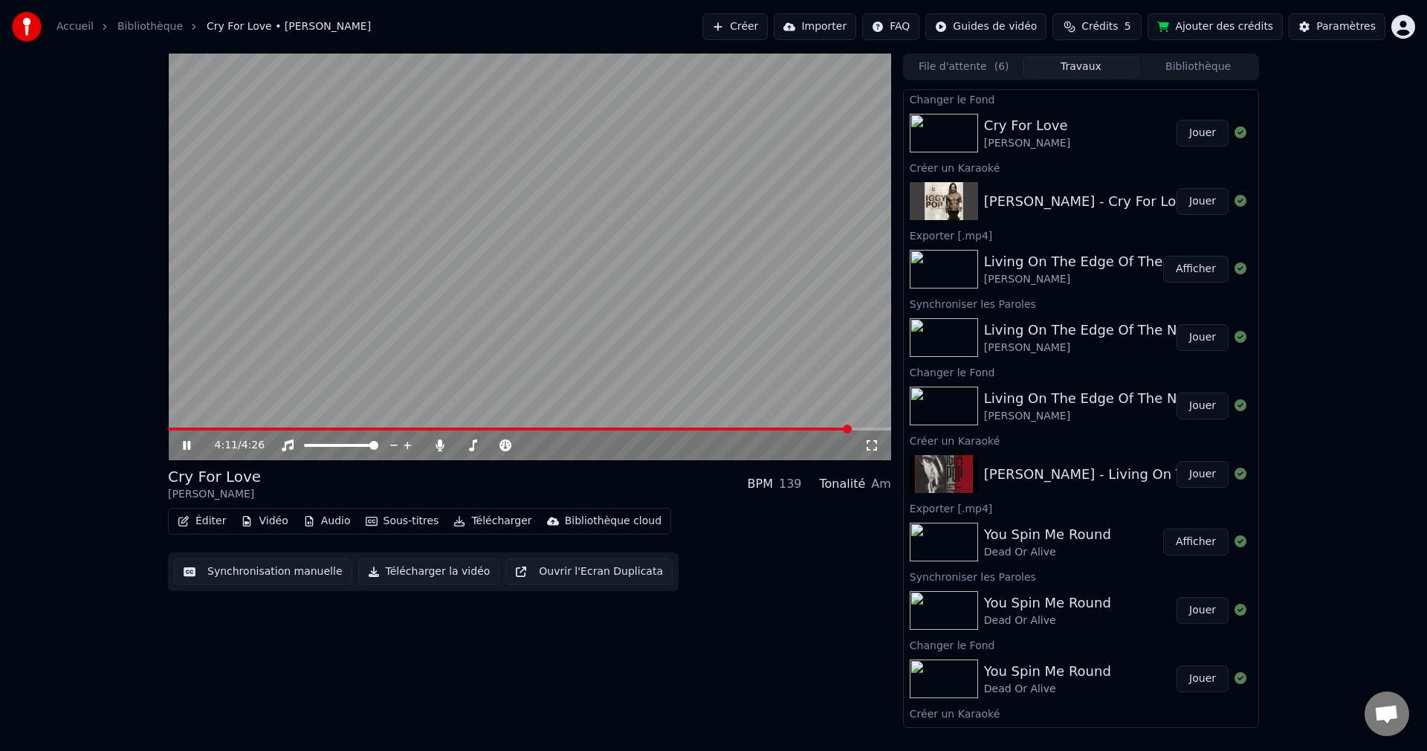
click at [184, 446] on icon at bounding box center [186, 445] width 7 height 9
click at [210, 526] on button "Éditer" at bounding box center [202, 521] width 60 height 21
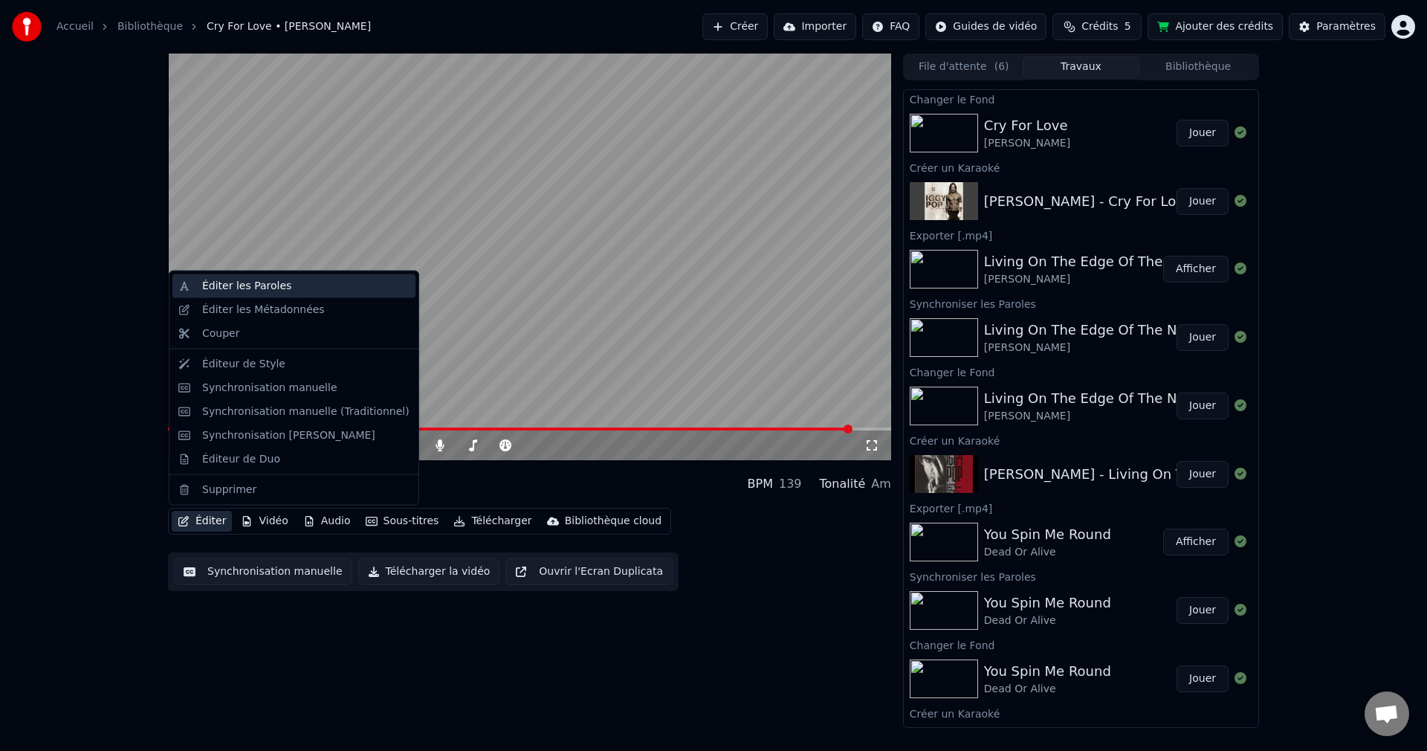
click at [261, 284] on div "Éditer les Paroles" at bounding box center [246, 286] width 89 height 15
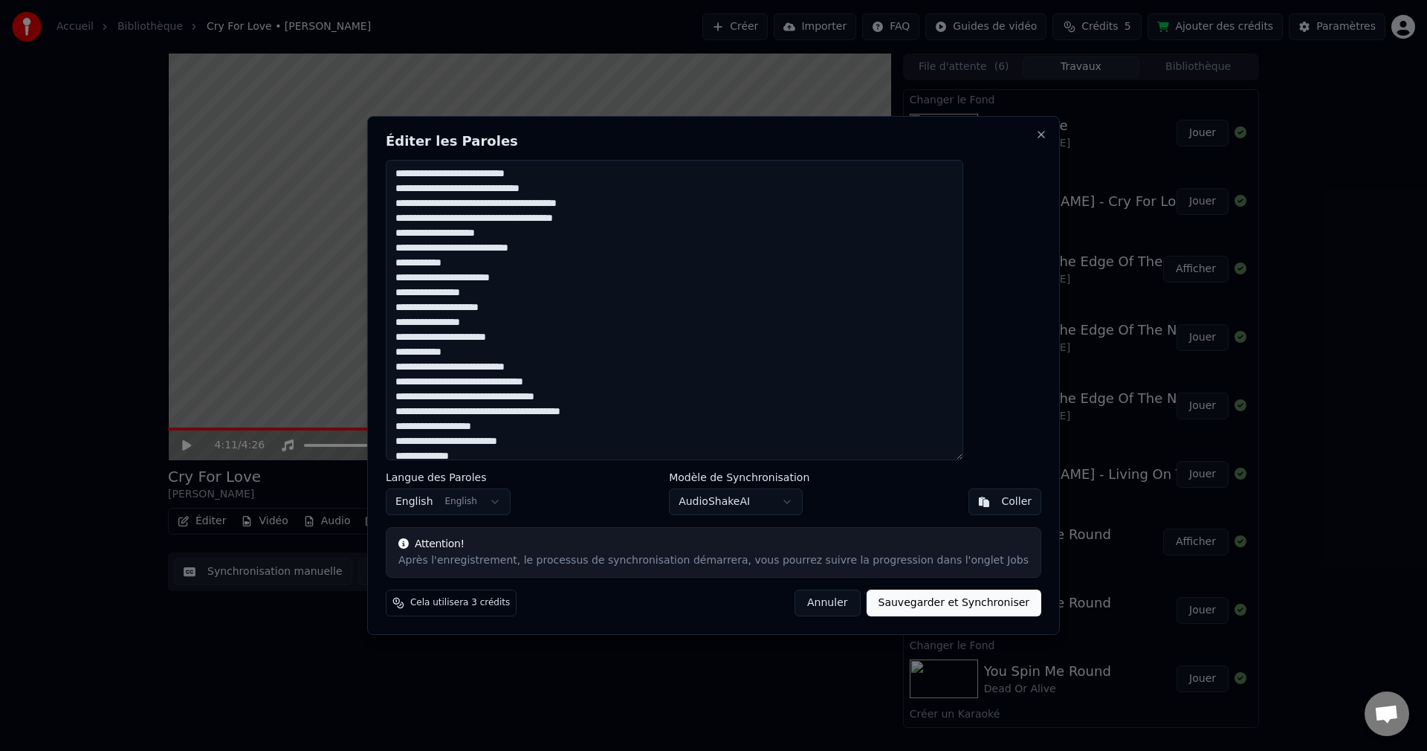
click at [652, 223] on textarea "**********" at bounding box center [675, 310] width 578 height 300
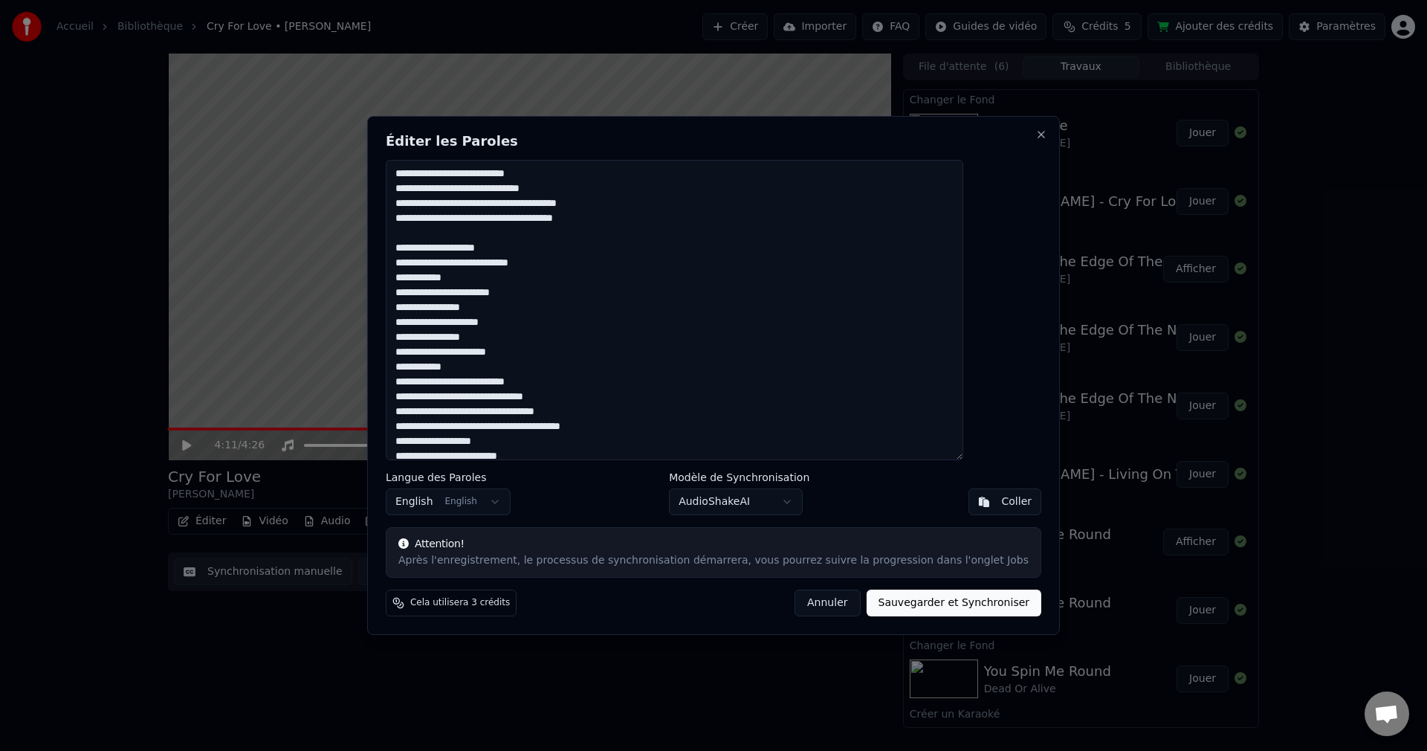
scroll to position [74, 0]
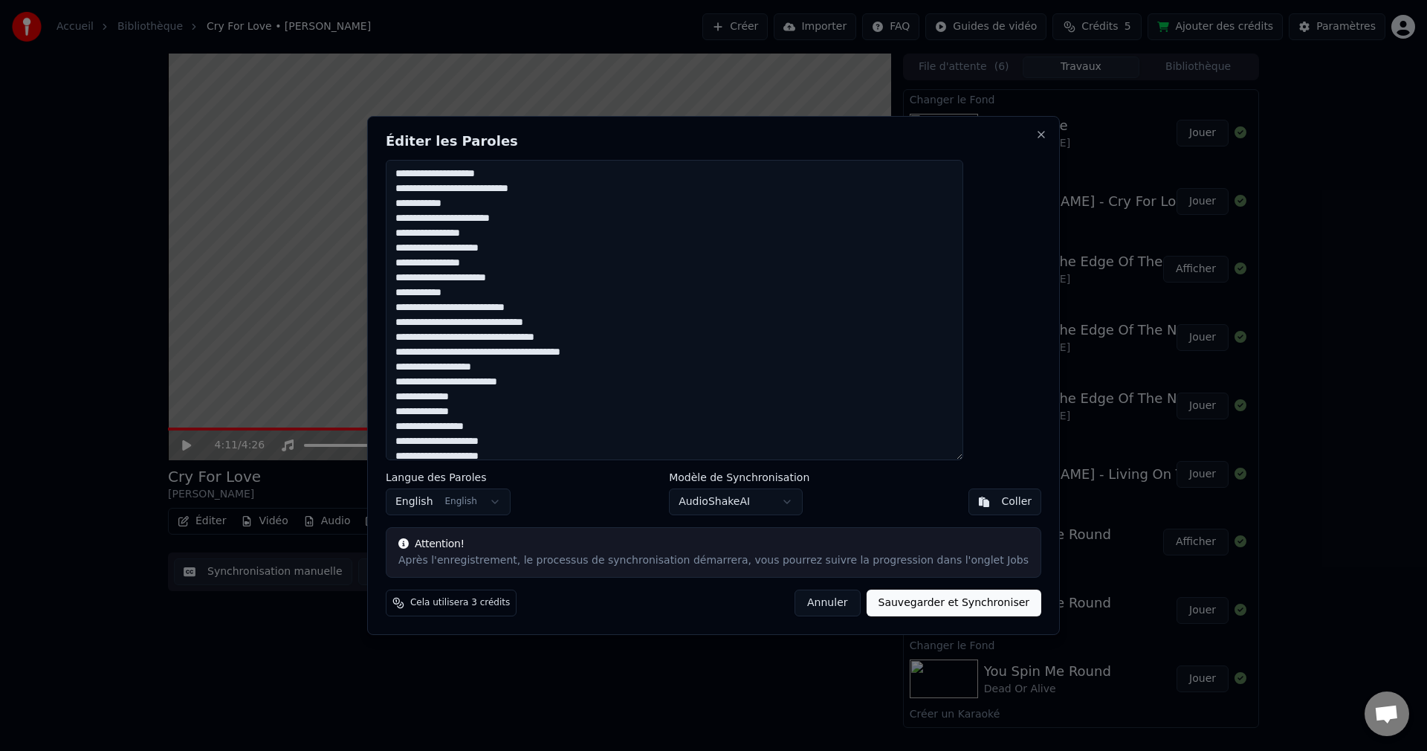
click at [561, 282] on textarea "**********" at bounding box center [675, 310] width 578 height 300
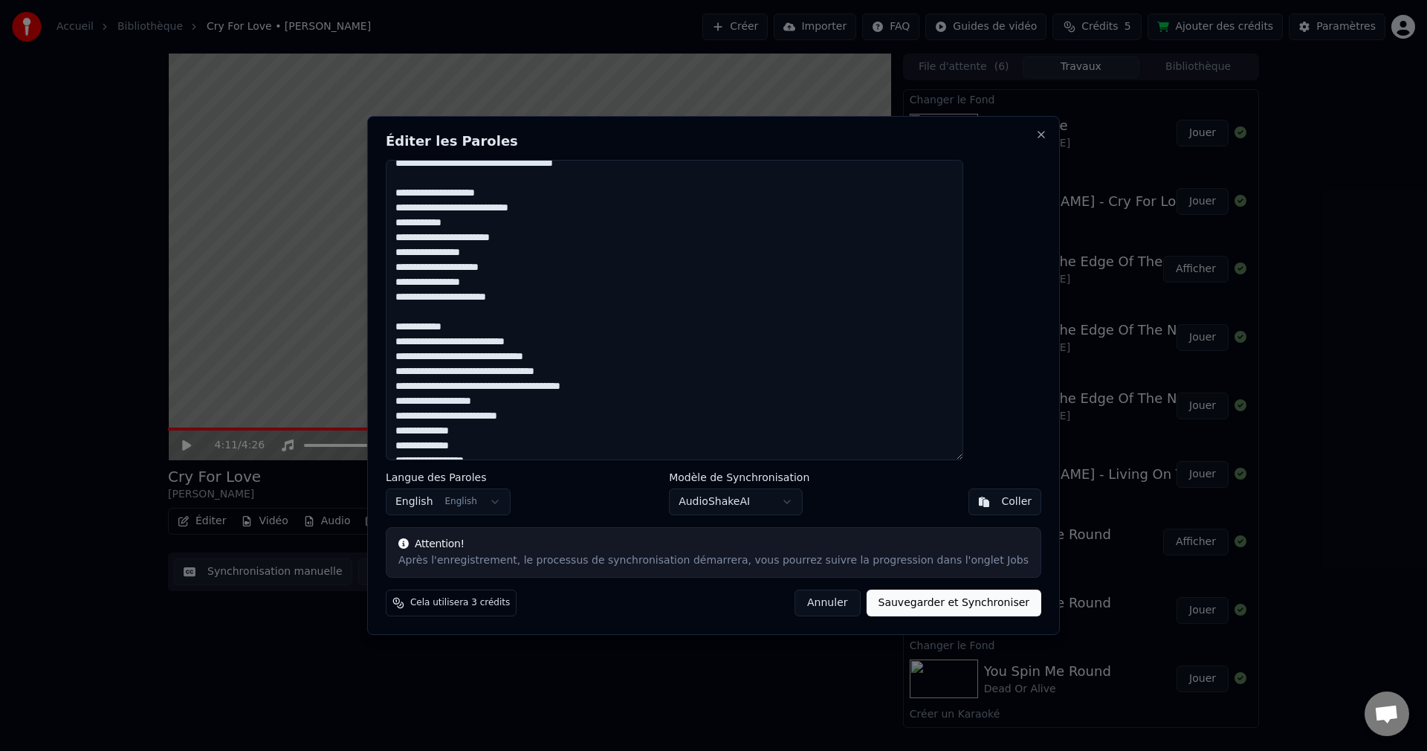
scroll to position [51, 0]
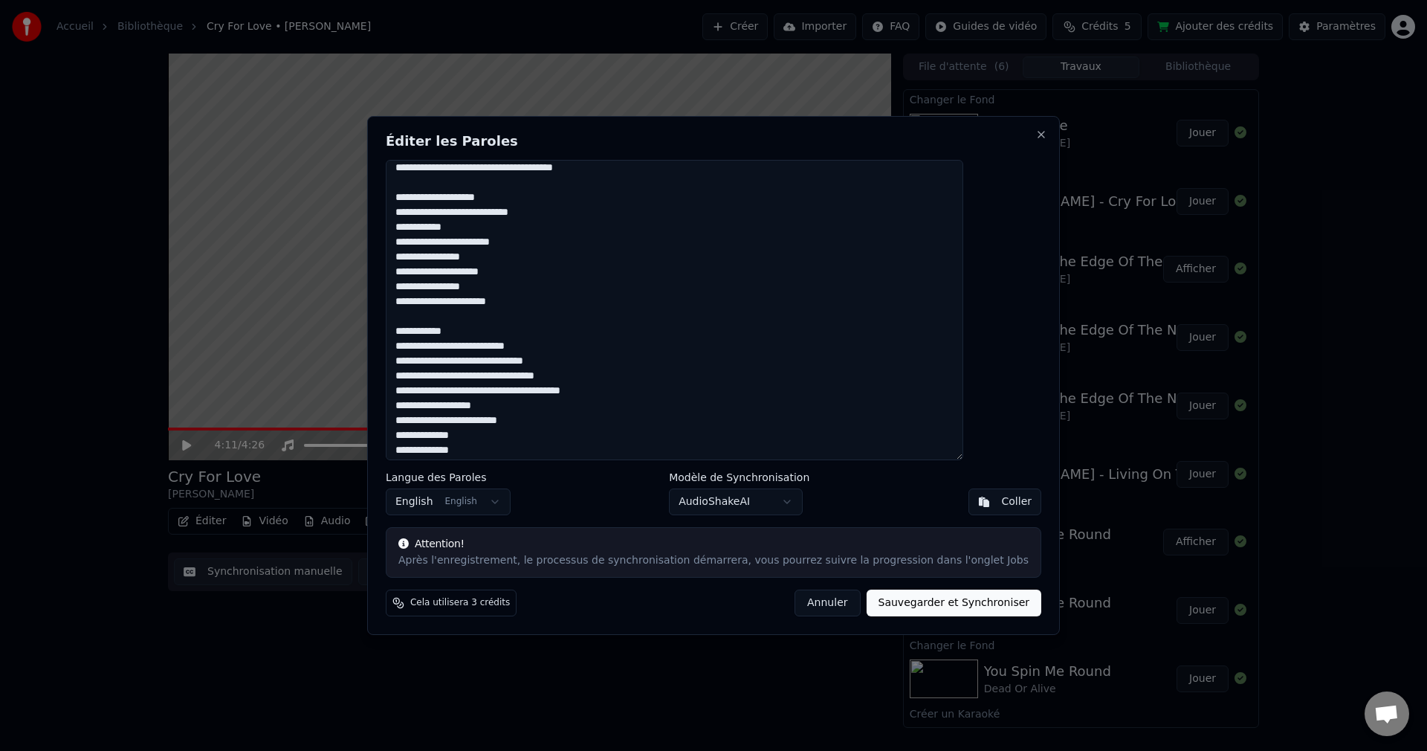
click at [510, 329] on textarea "**********" at bounding box center [675, 310] width 578 height 300
drag, startPoint x: 432, startPoint y: 333, endPoint x: 481, endPoint y: 339, distance: 49.4
click at [481, 339] on textarea "**********" at bounding box center [675, 310] width 578 height 300
click at [527, 336] on textarea "**********" at bounding box center [675, 310] width 578 height 300
paste textarea "**********"
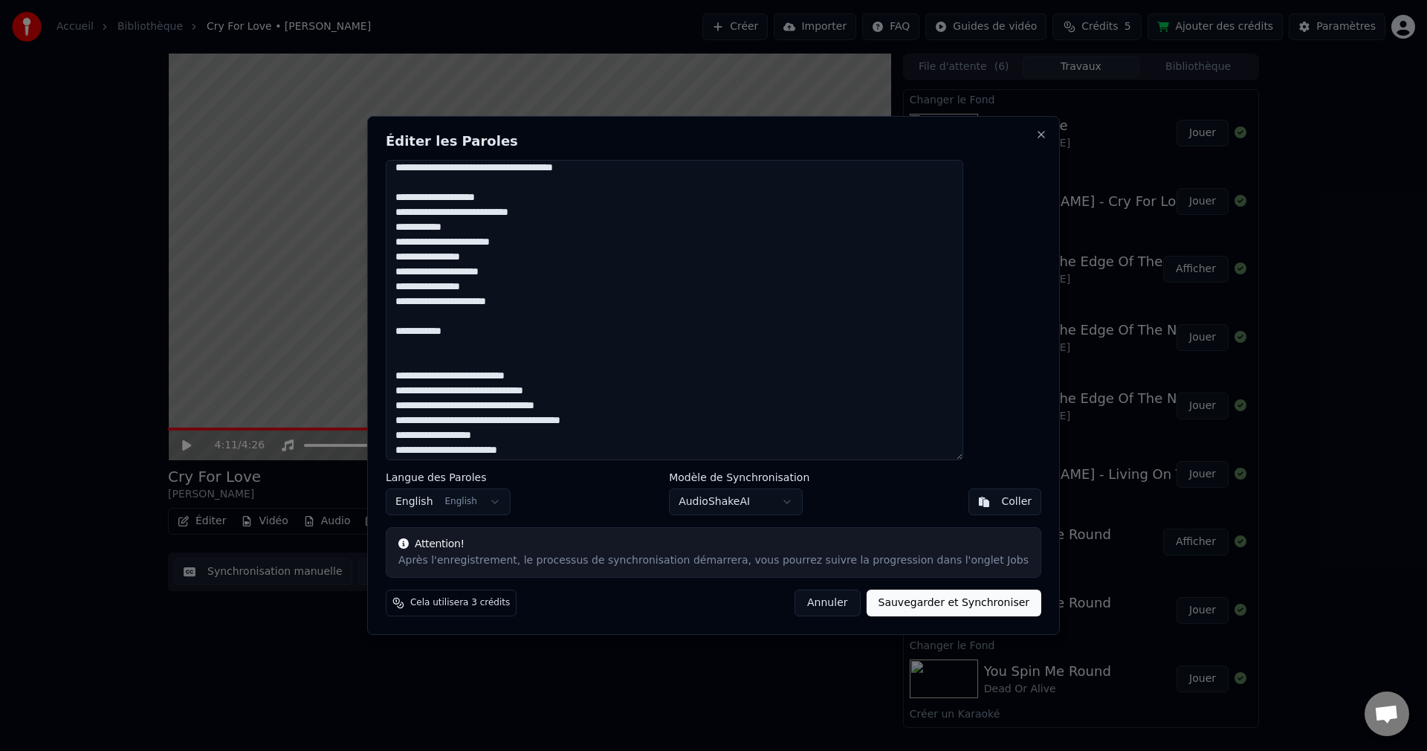
type textarea "**********"
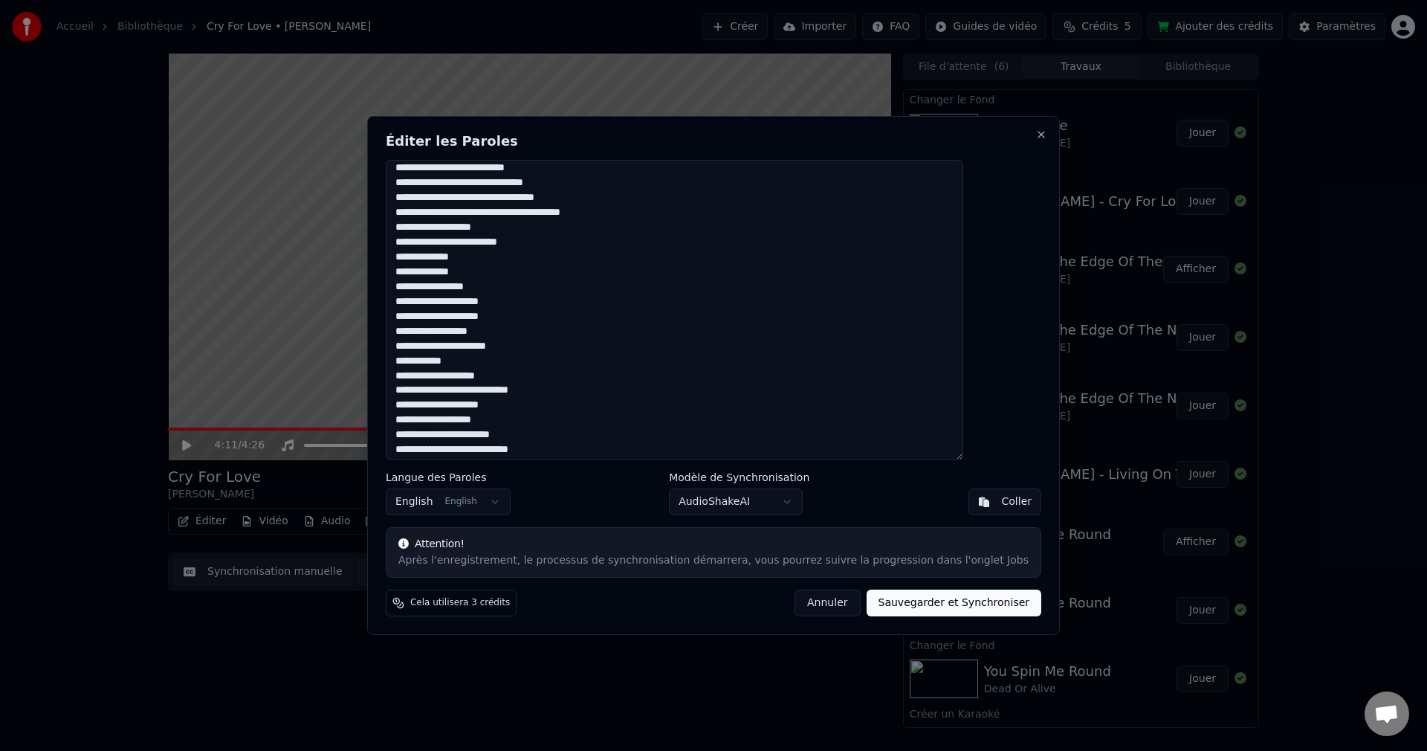
scroll to position [199, 0]
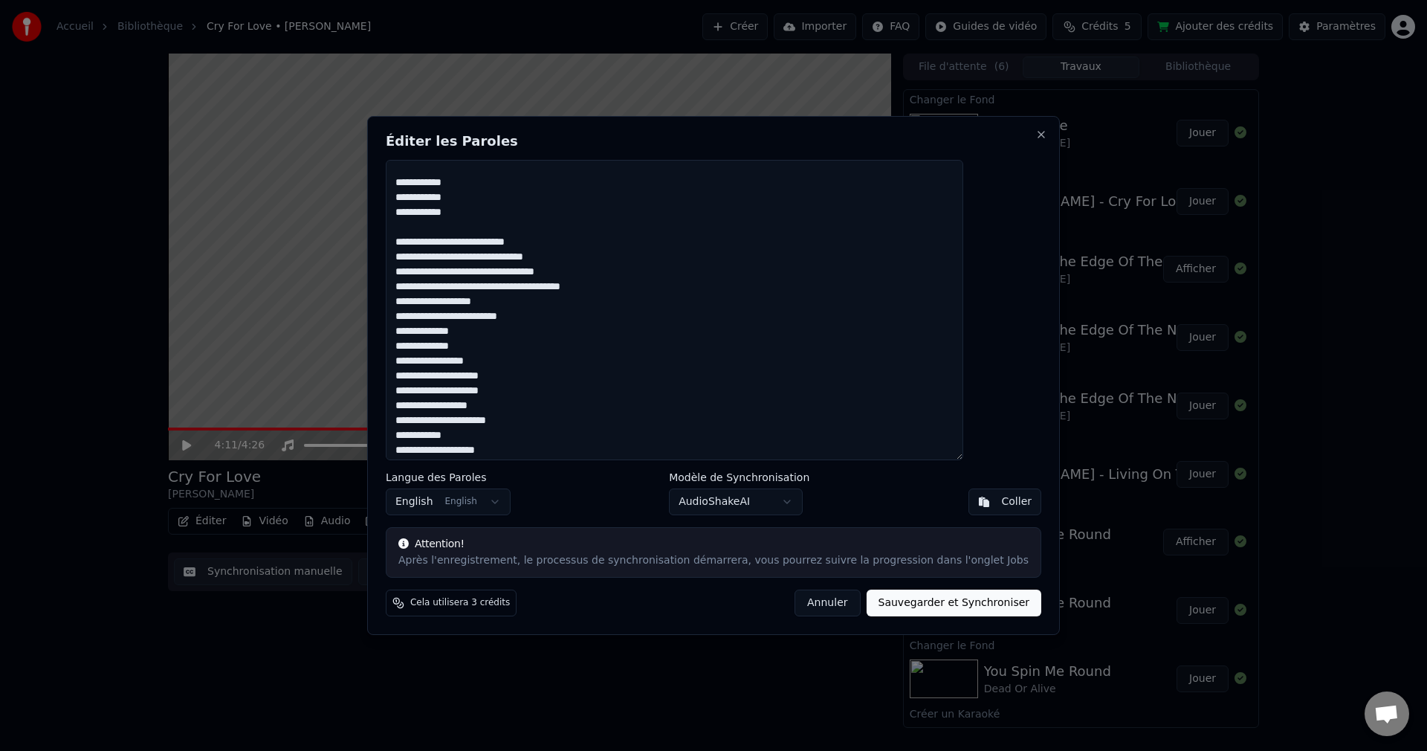
click at [672, 288] on textarea "**********" at bounding box center [675, 310] width 578 height 300
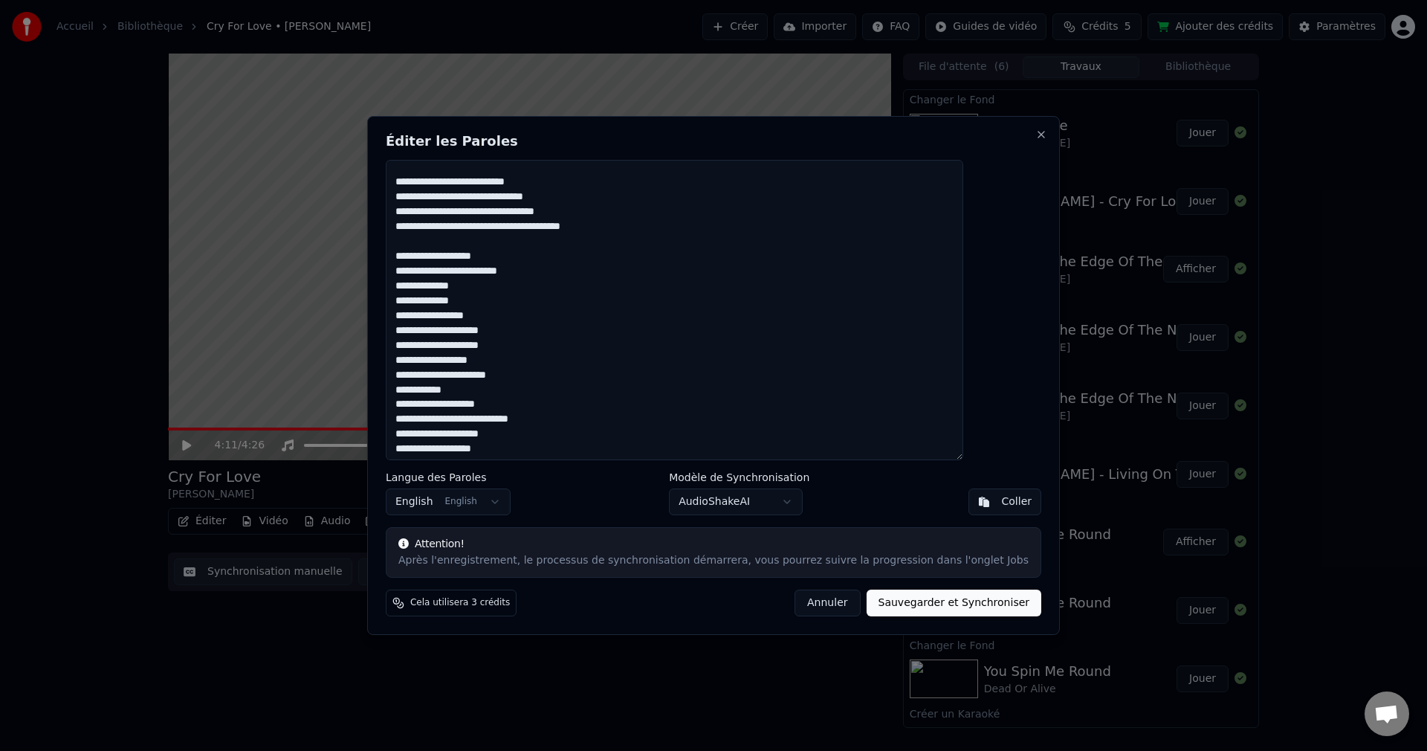
scroll to position [274, 0]
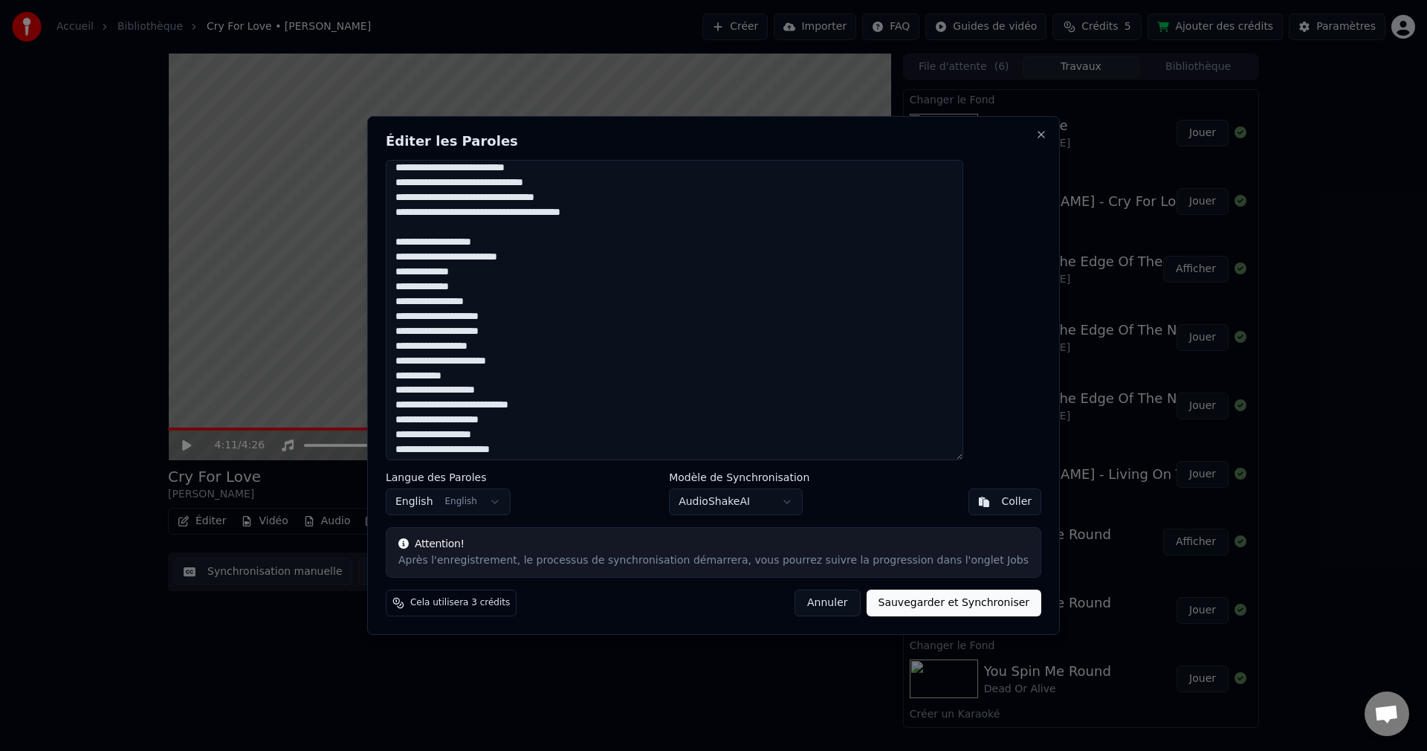
click at [572, 364] on textarea "**********" at bounding box center [675, 310] width 578 height 300
click at [509, 386] on textarea "**********" at bounding box center [675, 310] width 578 height 300
paste textarea "**********"
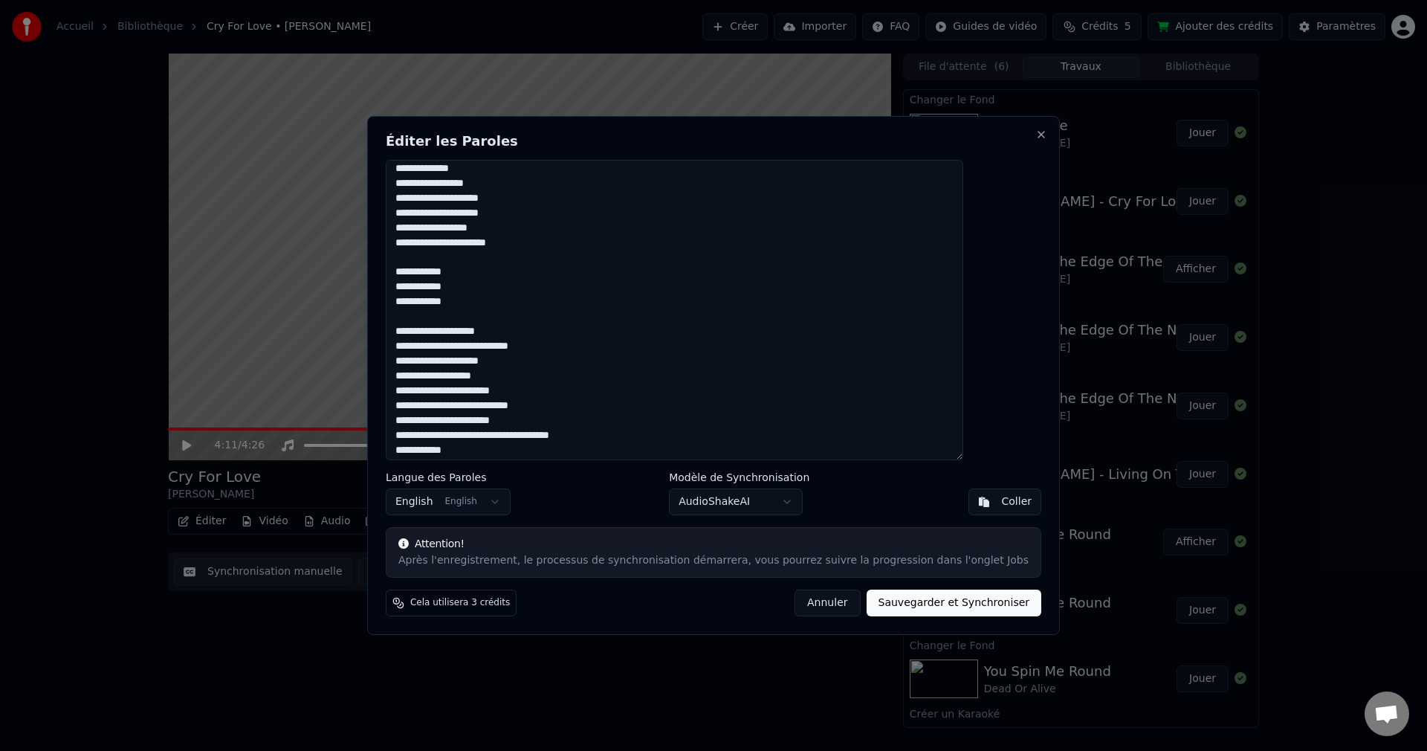
scroll to position [396, 0]
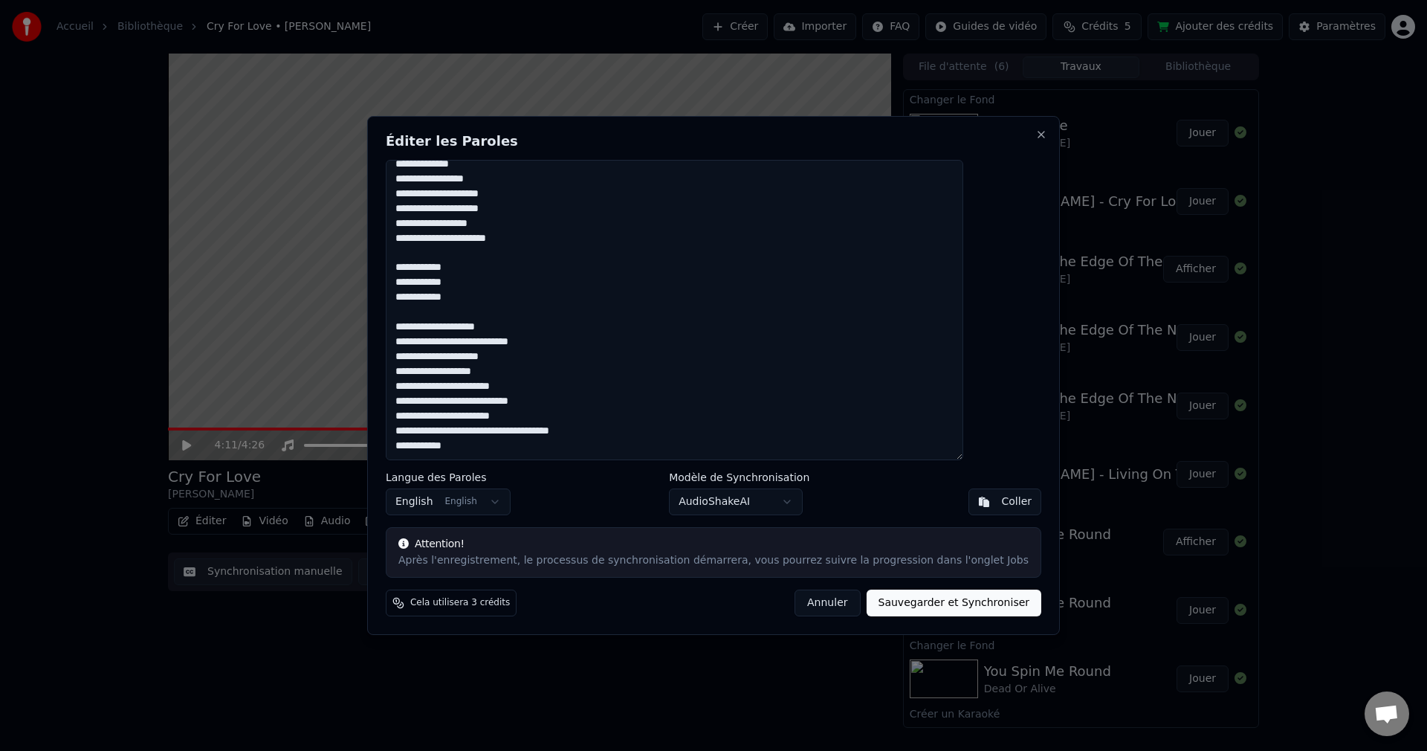
click at [624, 434] on textarea "**********" at bounding box center [675, 310] width 578 height 300
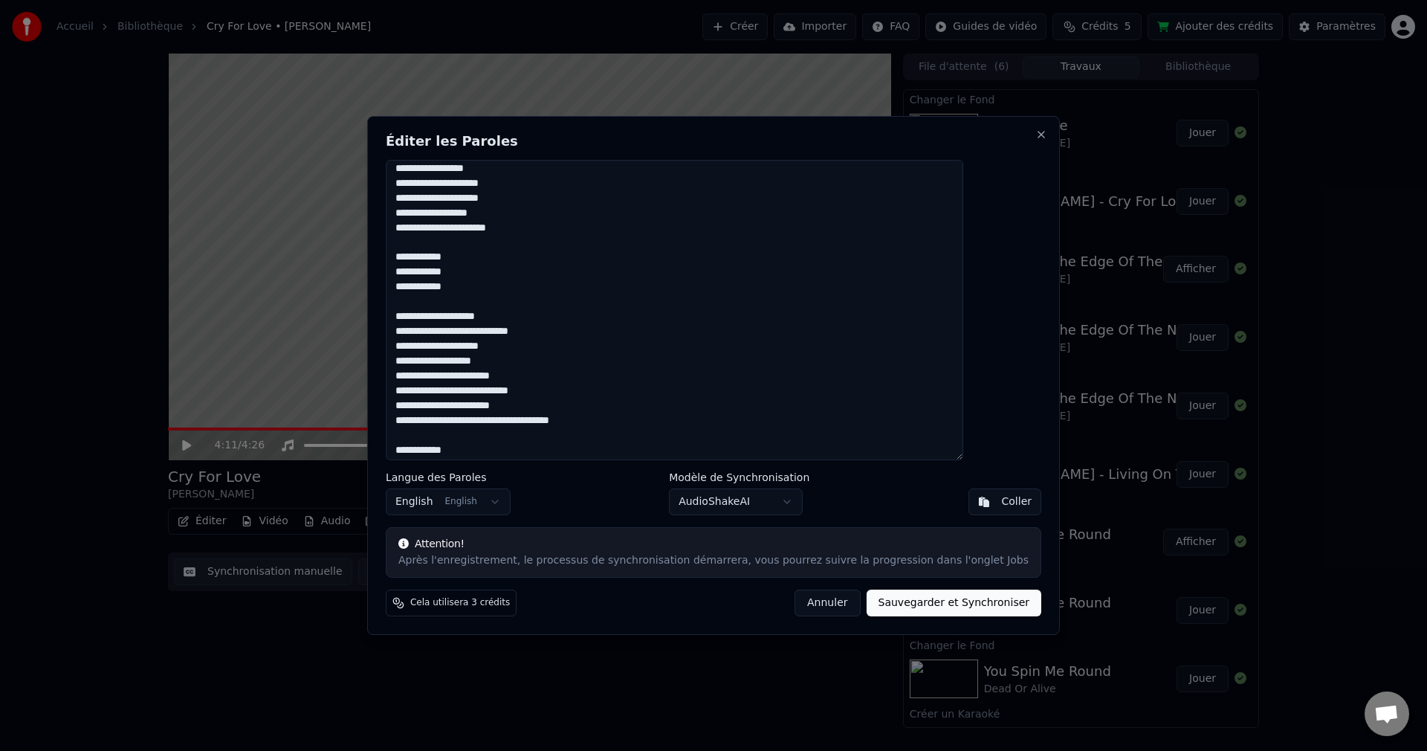
scroll to position [411, 0]
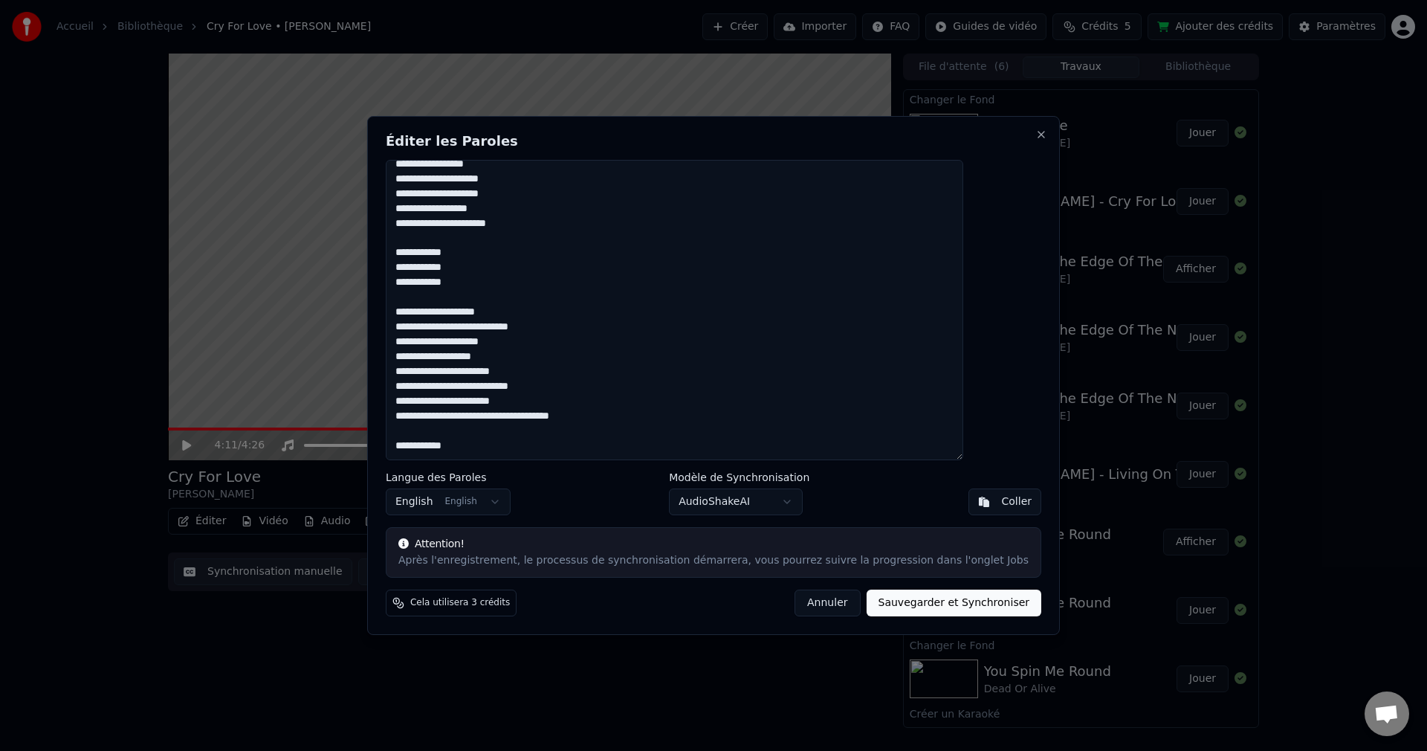
click at [526, 442] on textarea "**********" at bounding box center [675, 310] width 578 height 300
paste textarea "**********"
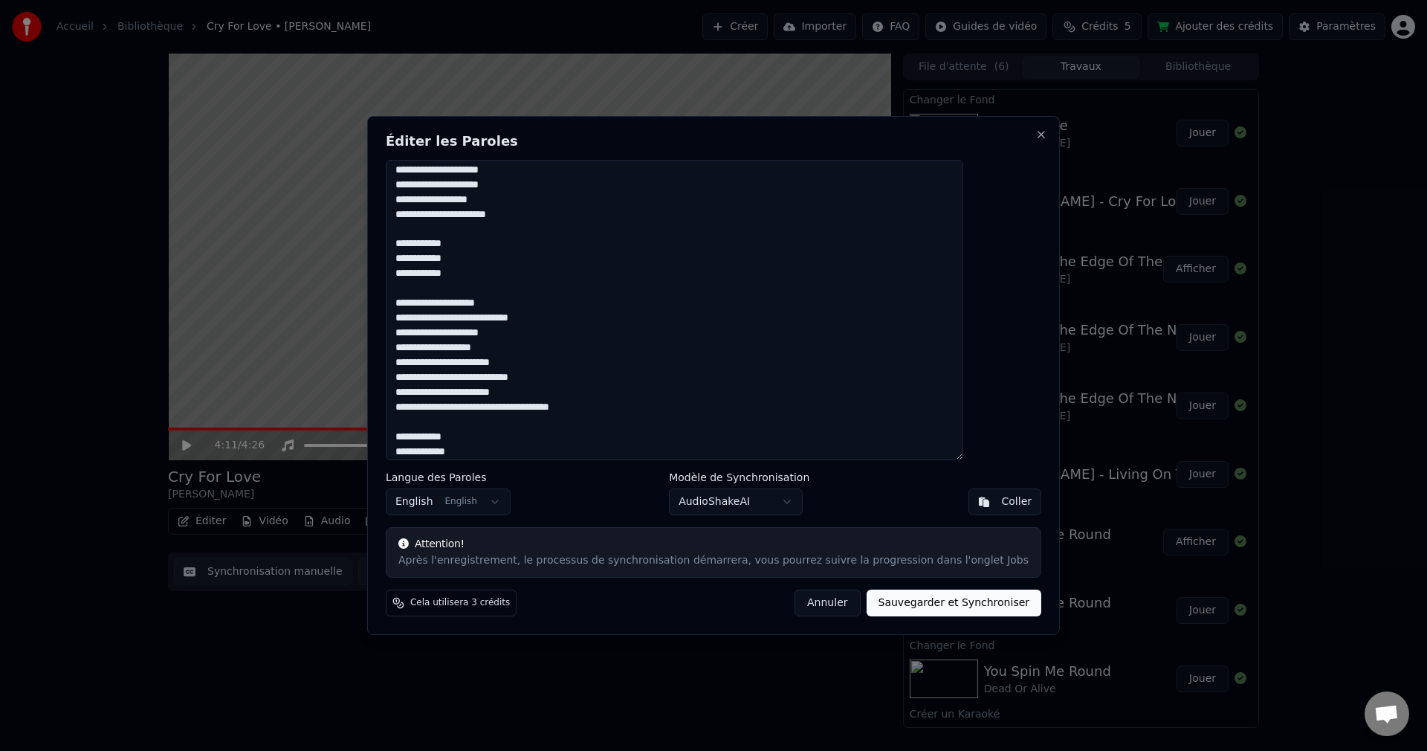
scroll to position [435, 0]
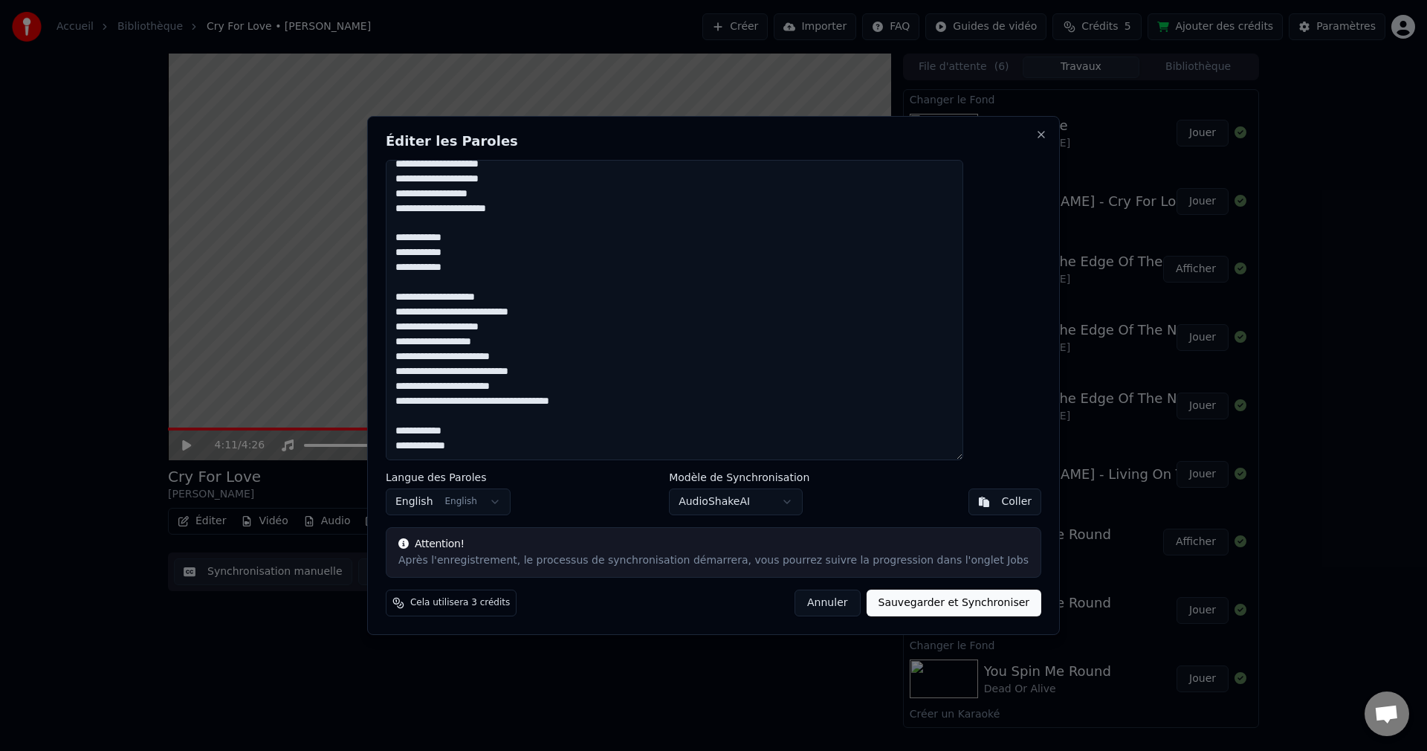
paste textarea "**********"
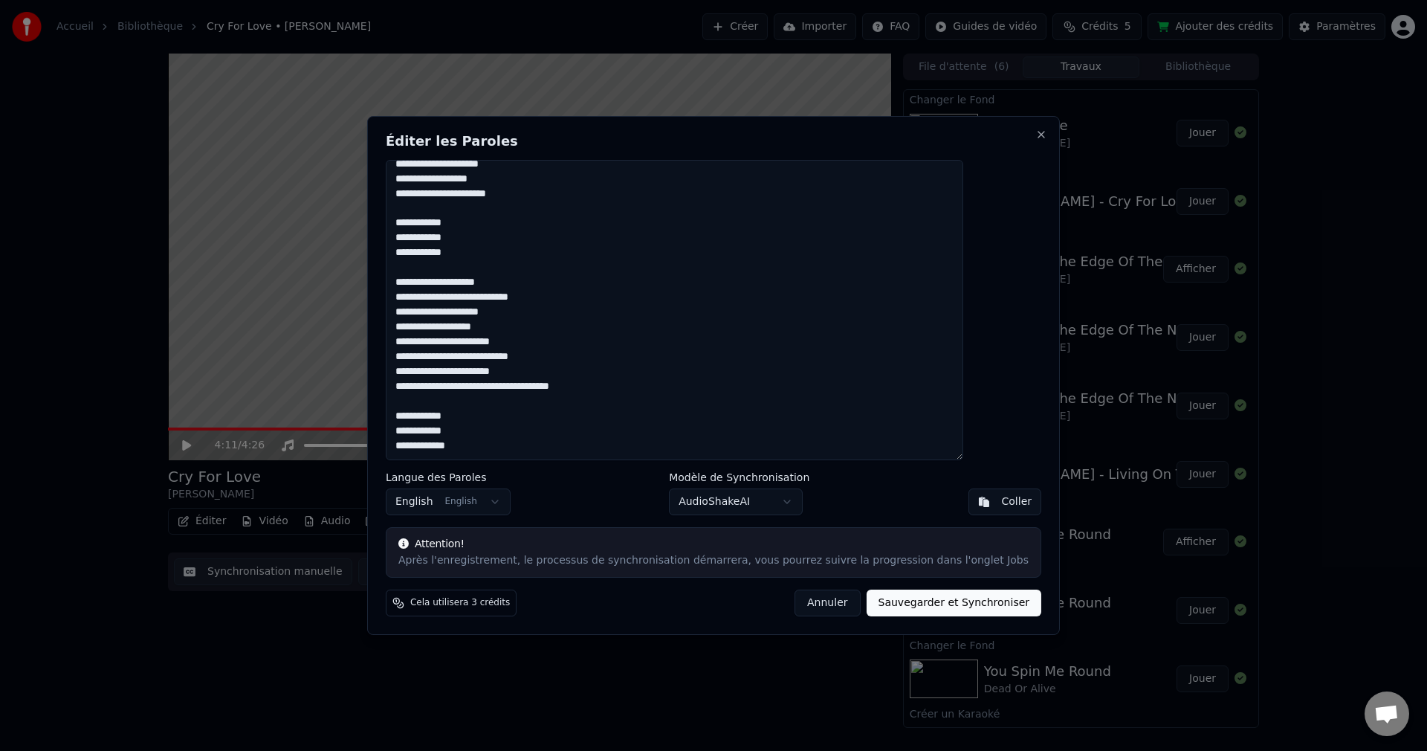
paste textarea "**********"
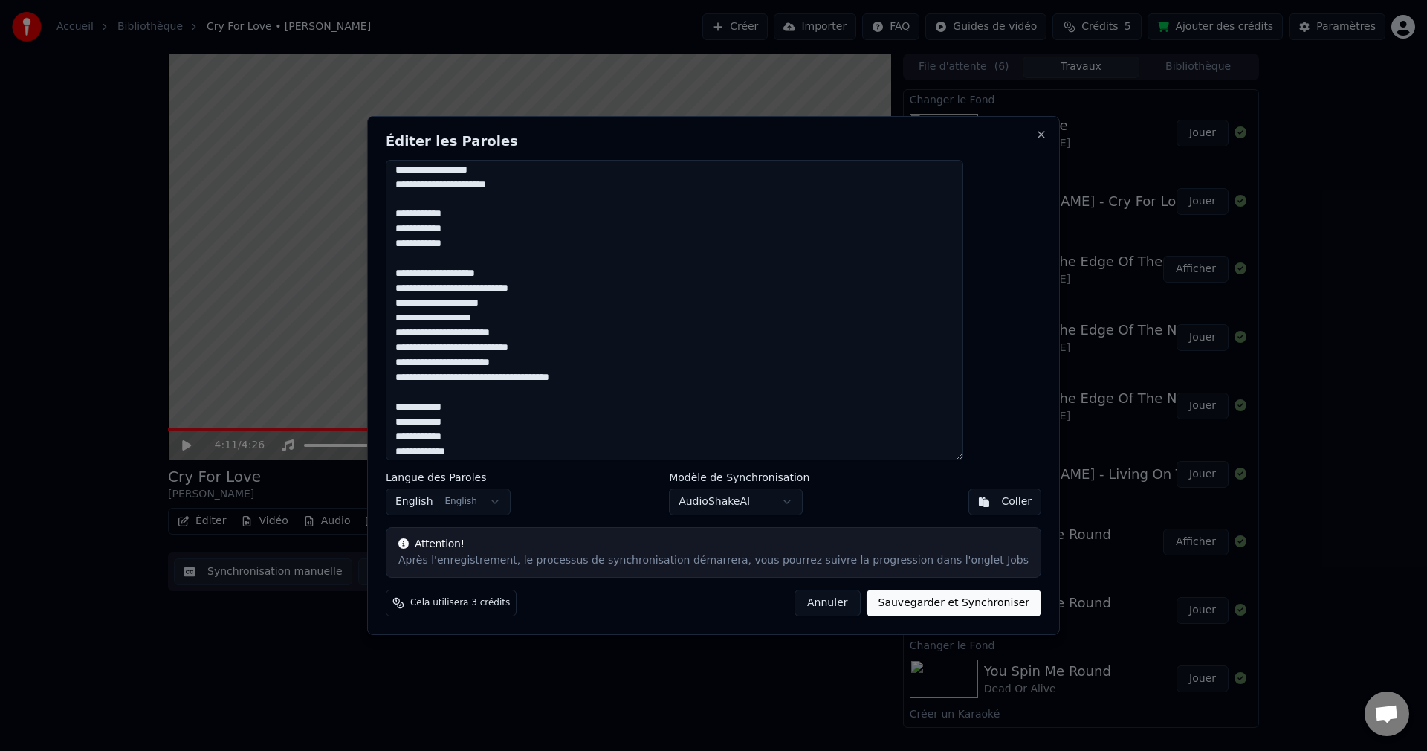
scroll to position [465, 0]
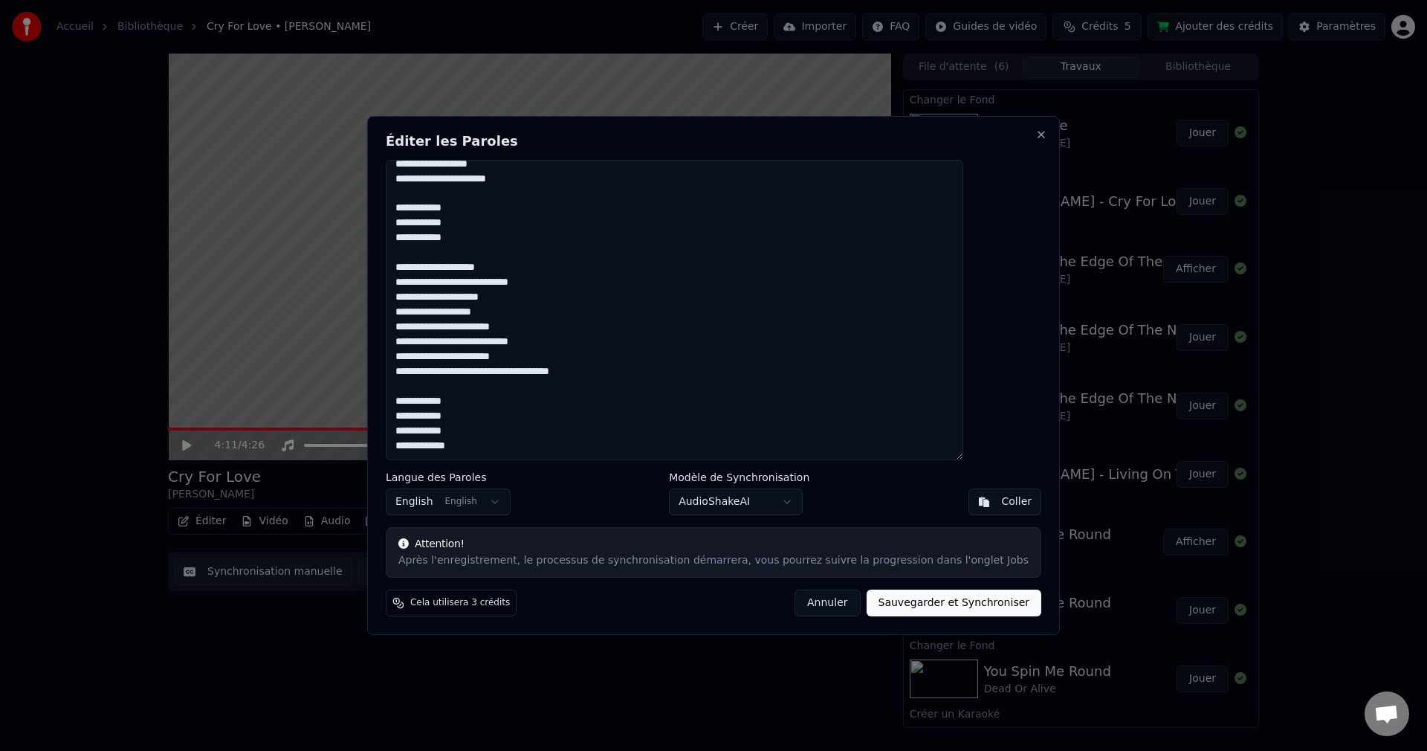
type textarea "**********"
click at [877, 606] on button "Sauvegarder et Synchroniser" at bounding box center [954, 603] width 175 height 27
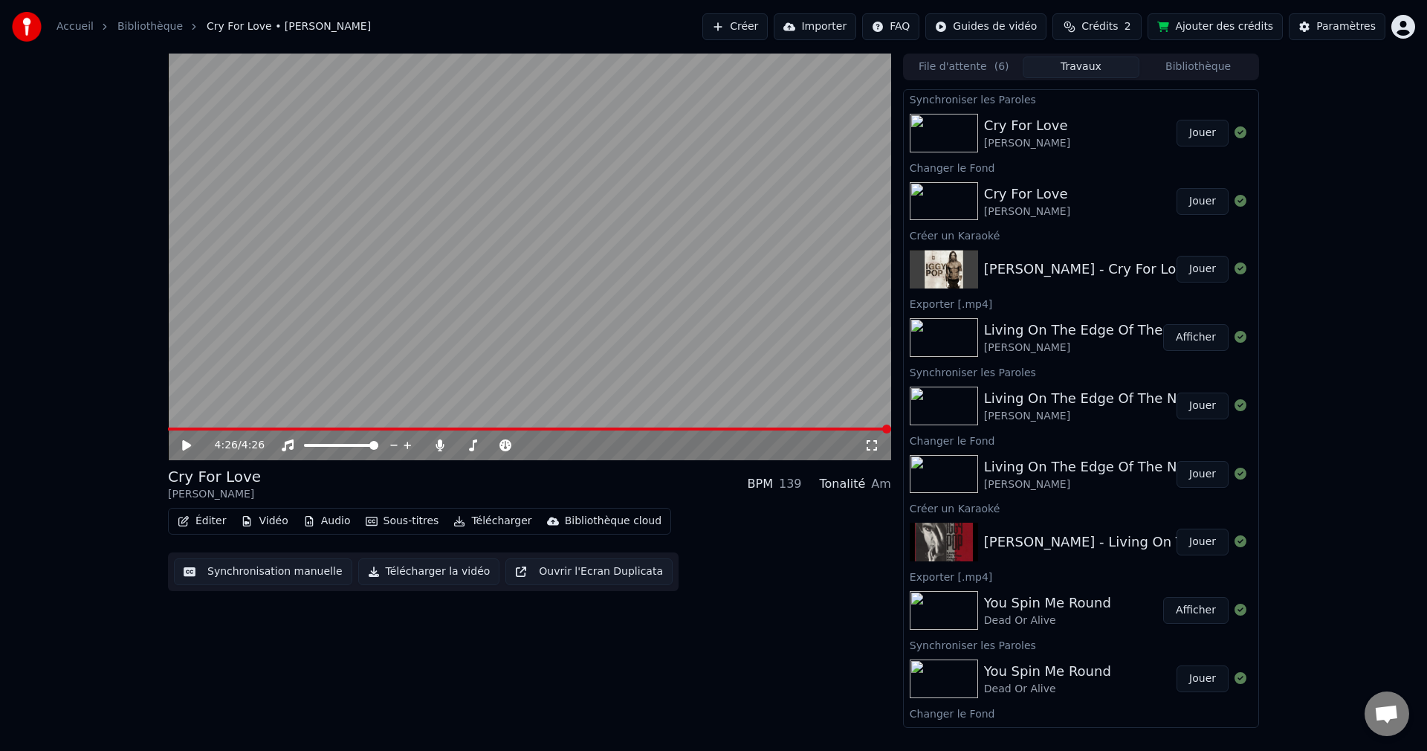
click at [213, 520] on button "Éditer" at bounding box center [202, 521] width 60 height 21
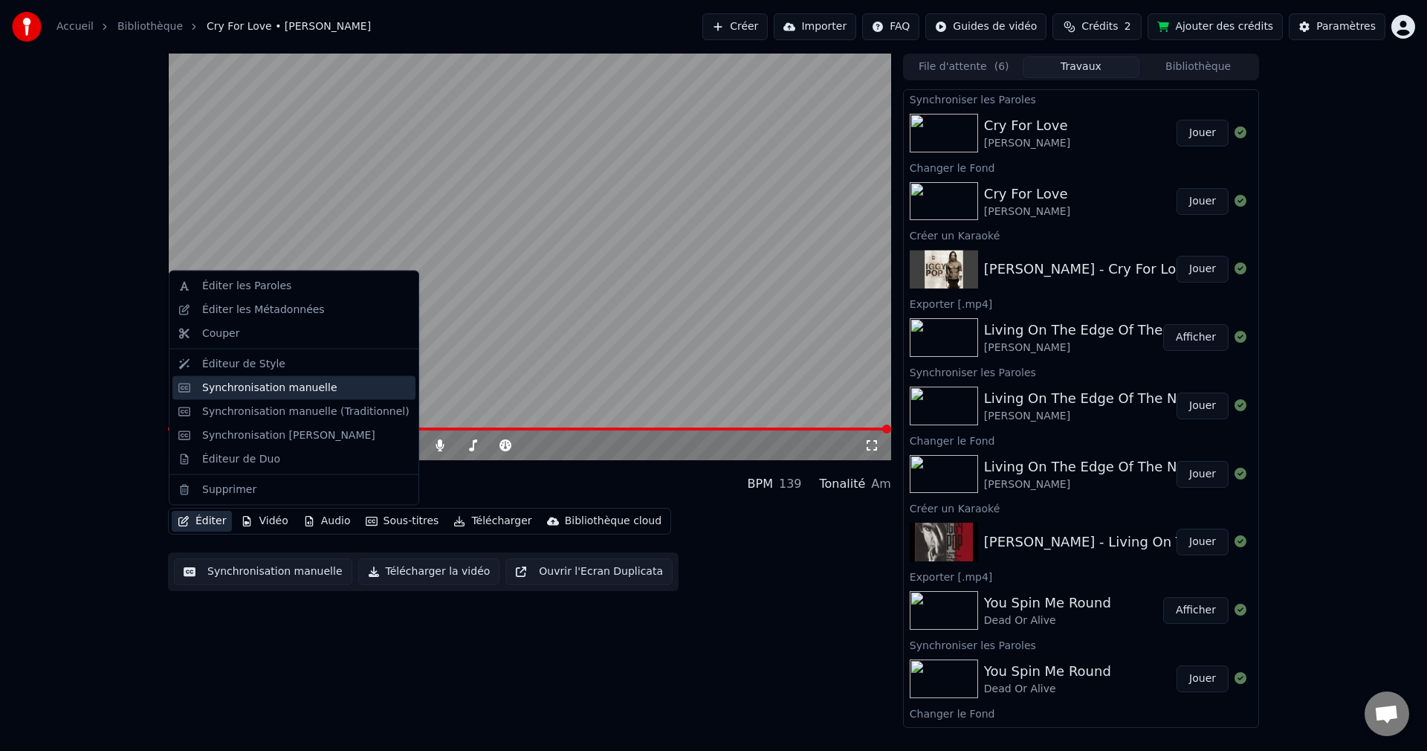
click at [256, 395] on div "Synchronisation manuelle" at bounding box center [293, 387] width 243 height 24
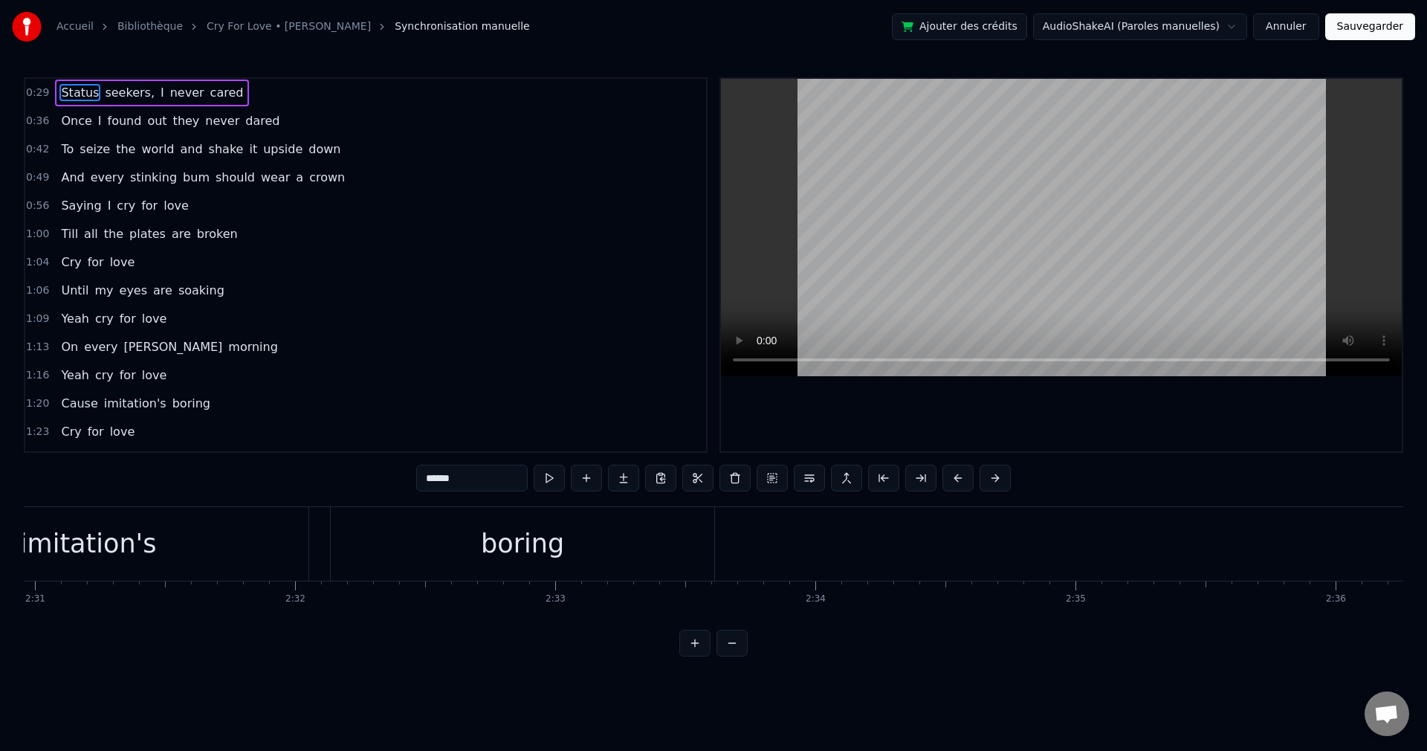
scroll to position [0, 39259]
click at [634, 552] on div "boring" at bounding box center [542, 544] width 384 height 74
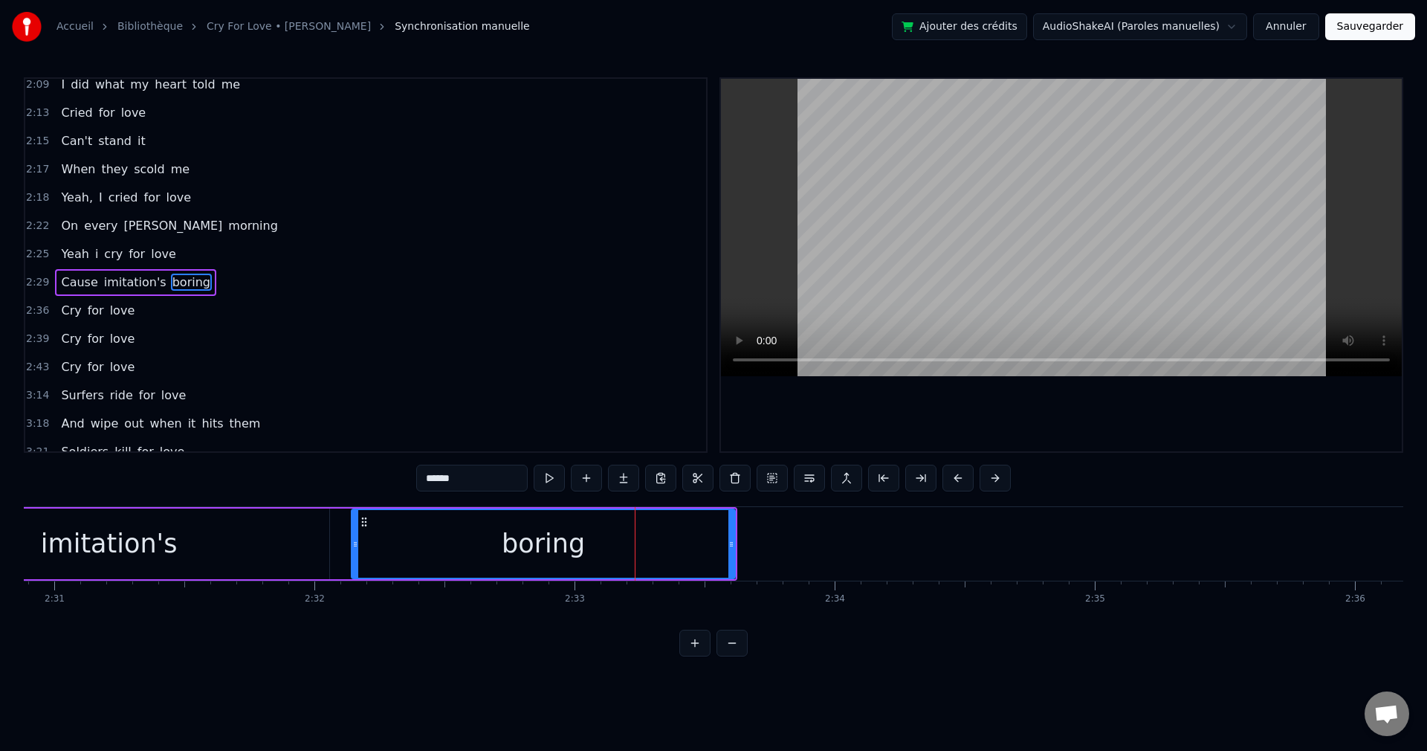
scroll to position [590, 0]
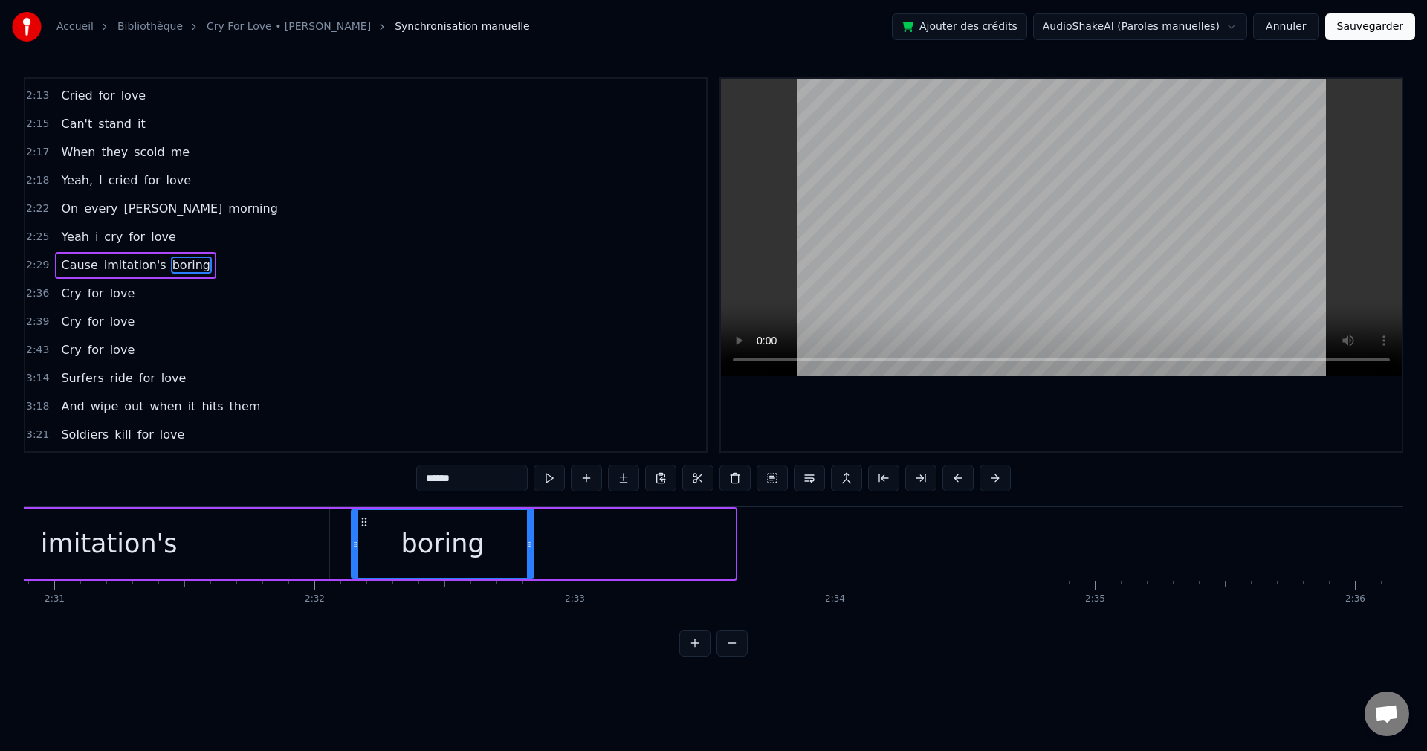
drag, startPoint x: 734, startPoint y: 543, endPoint x: 532, endPoint y: 556, distance: 202.7
click at [532, 556] on div at bounding box center [530, 544] width 6 height 68
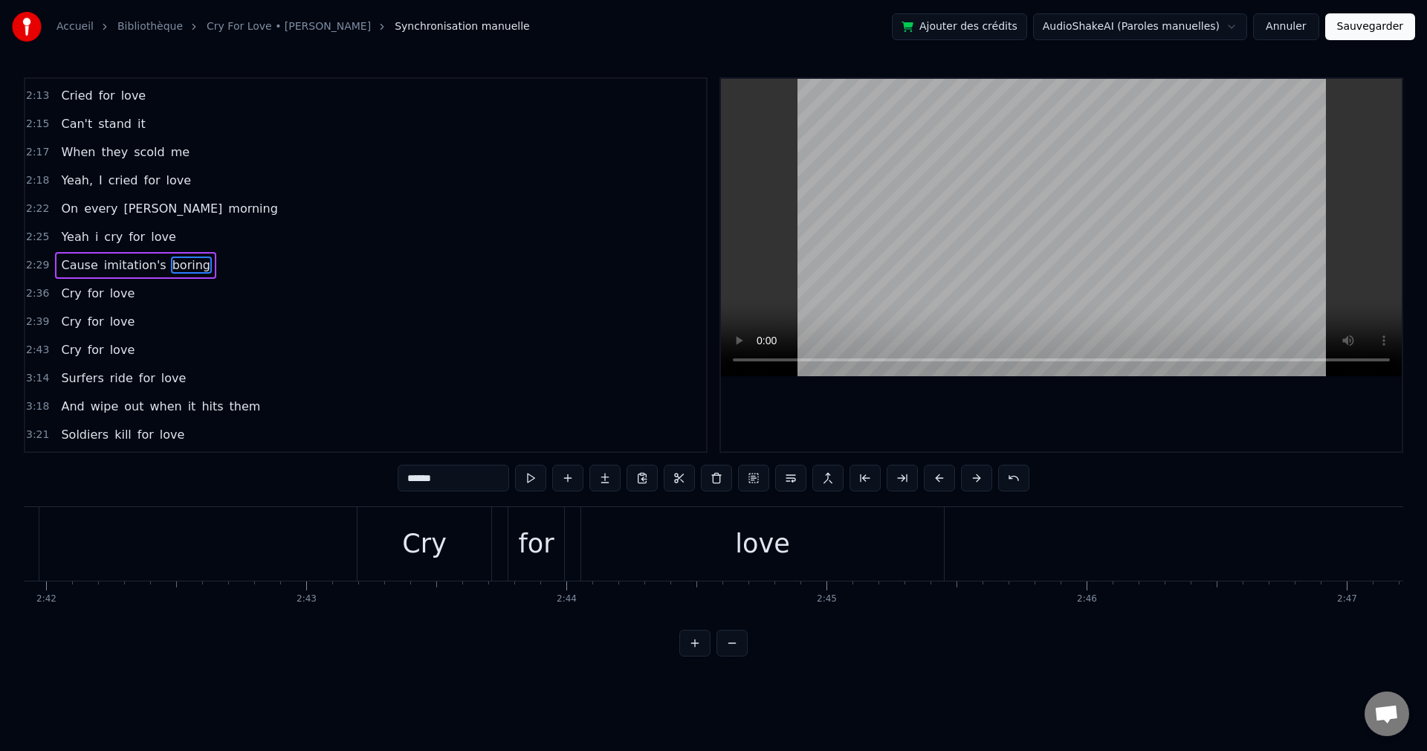
scroll to position [0, 41939]
click at [645, 551] on div "Cry" at bounding box center [615, 544] width 134 height 74
type input "***"
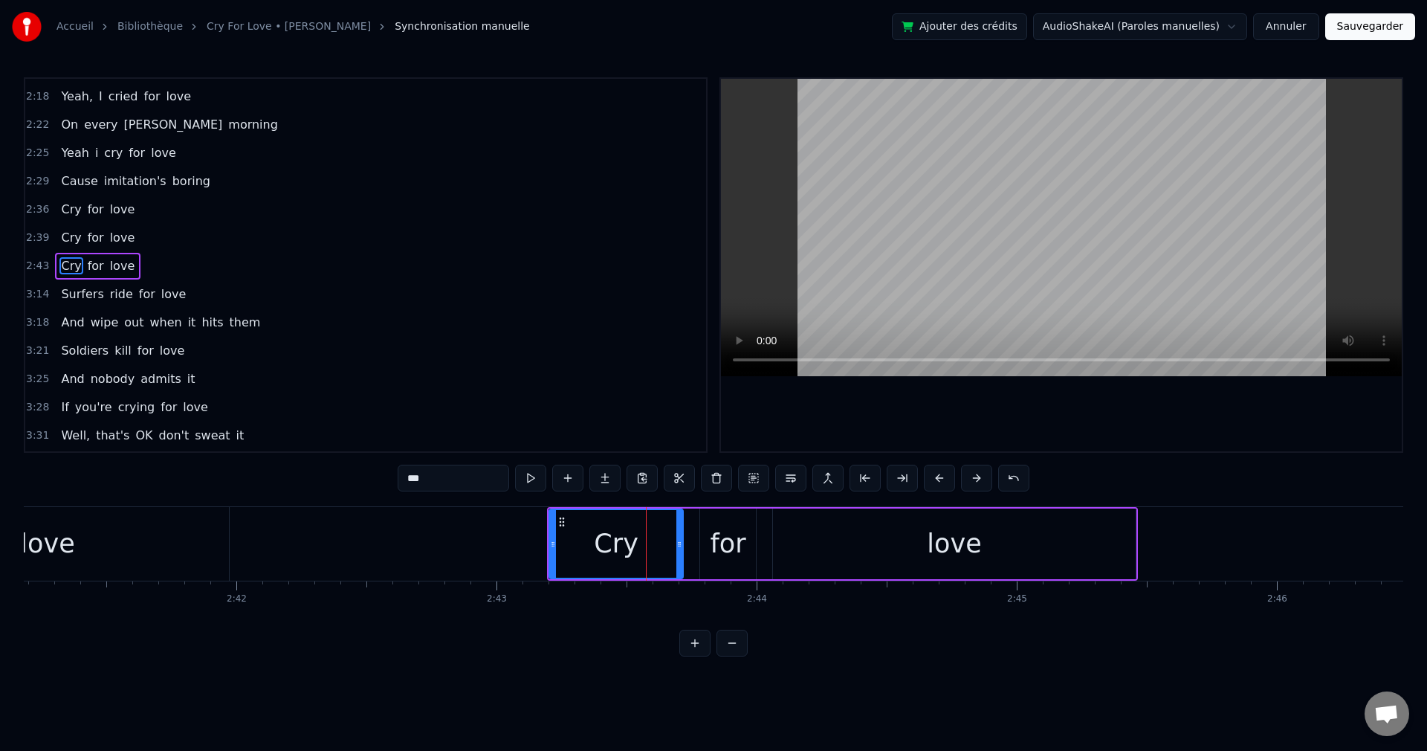
scroll to position [675, 0]
click at [755, 475] on button at bounding box center [753, 478] width 31 height 27
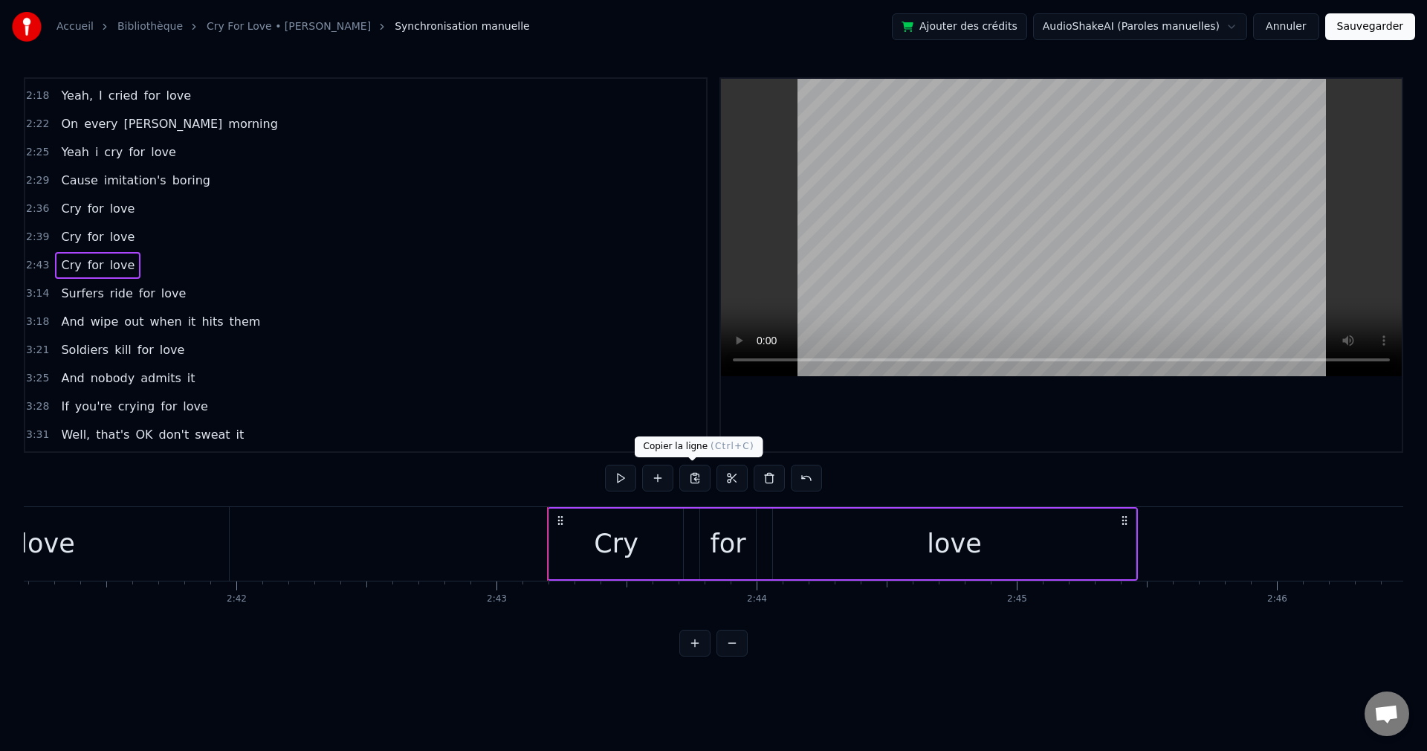
click at [693, 479] on button at bounding box center [694, 478] width 31 height 27
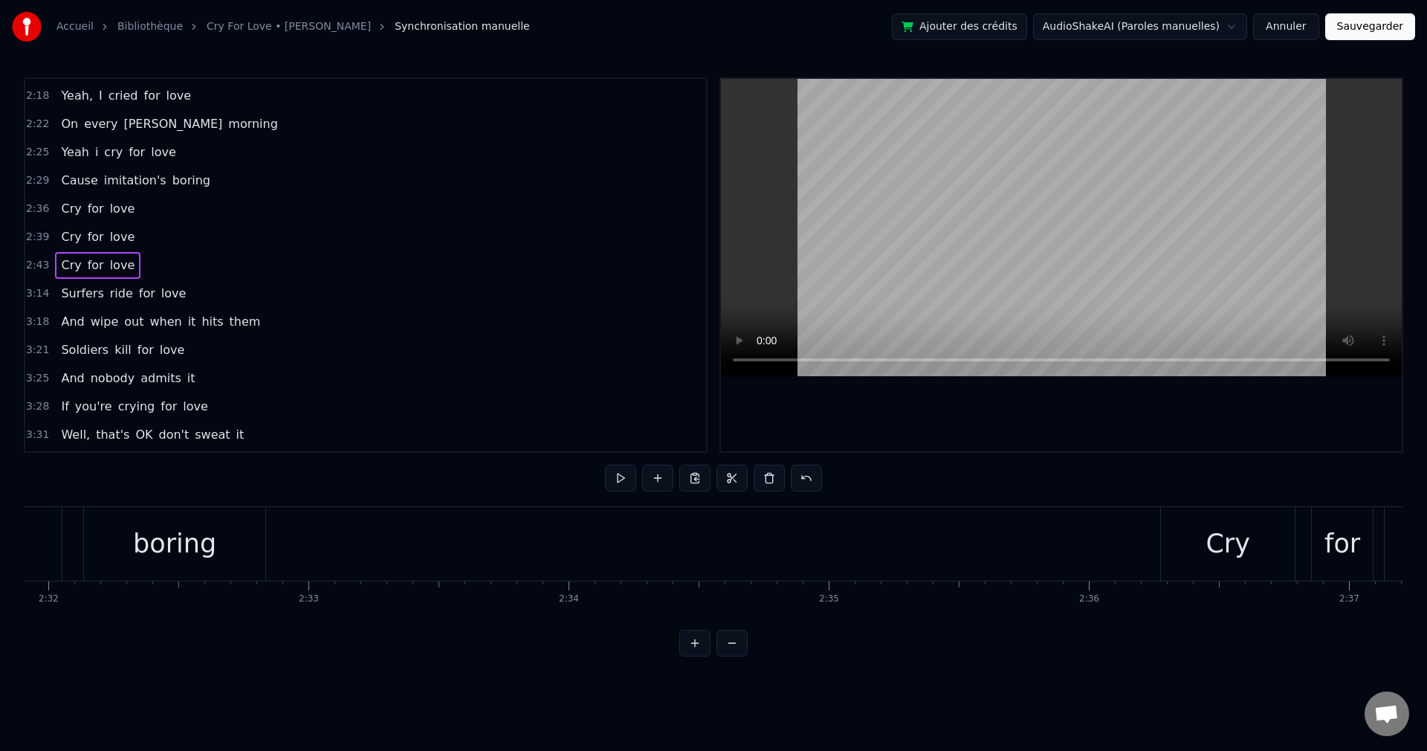
scroll to position [0, 39336]
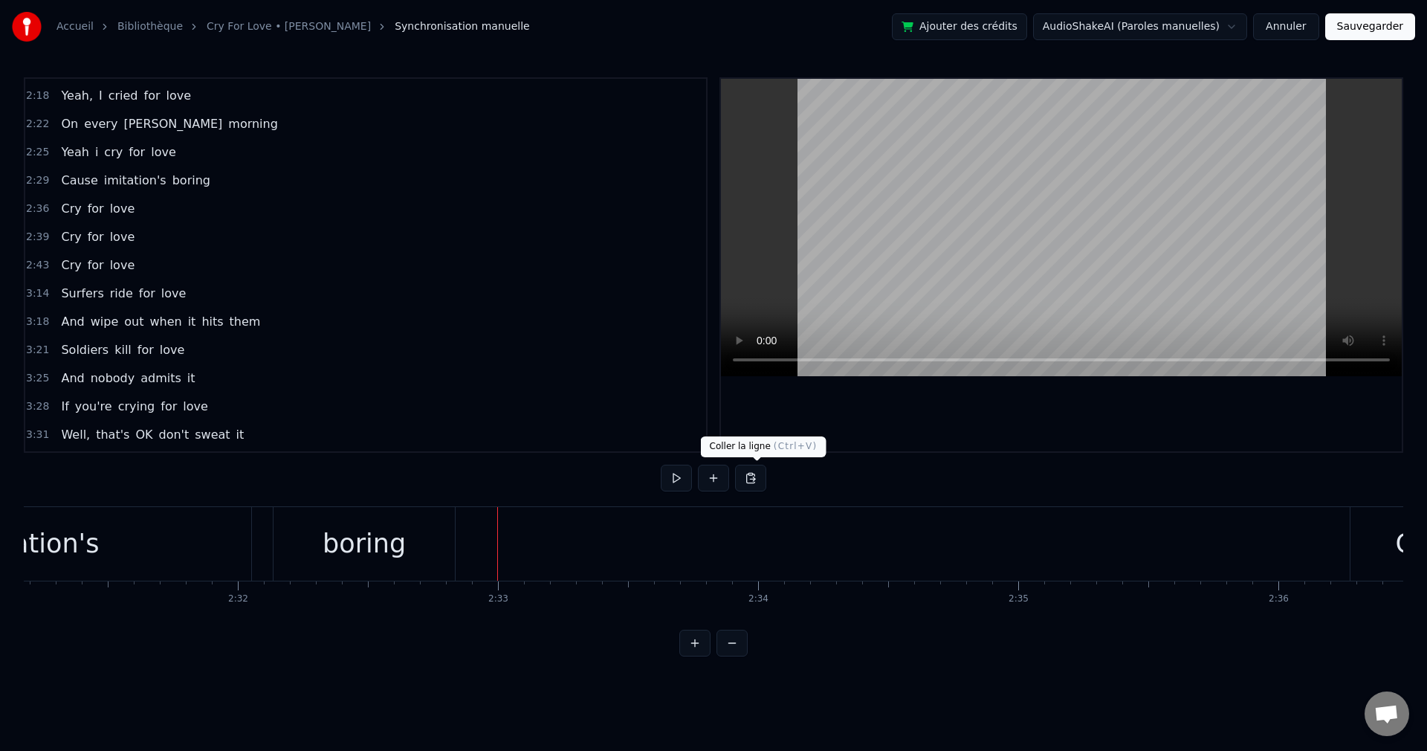
click at [754, 479] on button at bounding box center [750, 478] width 31 height 27
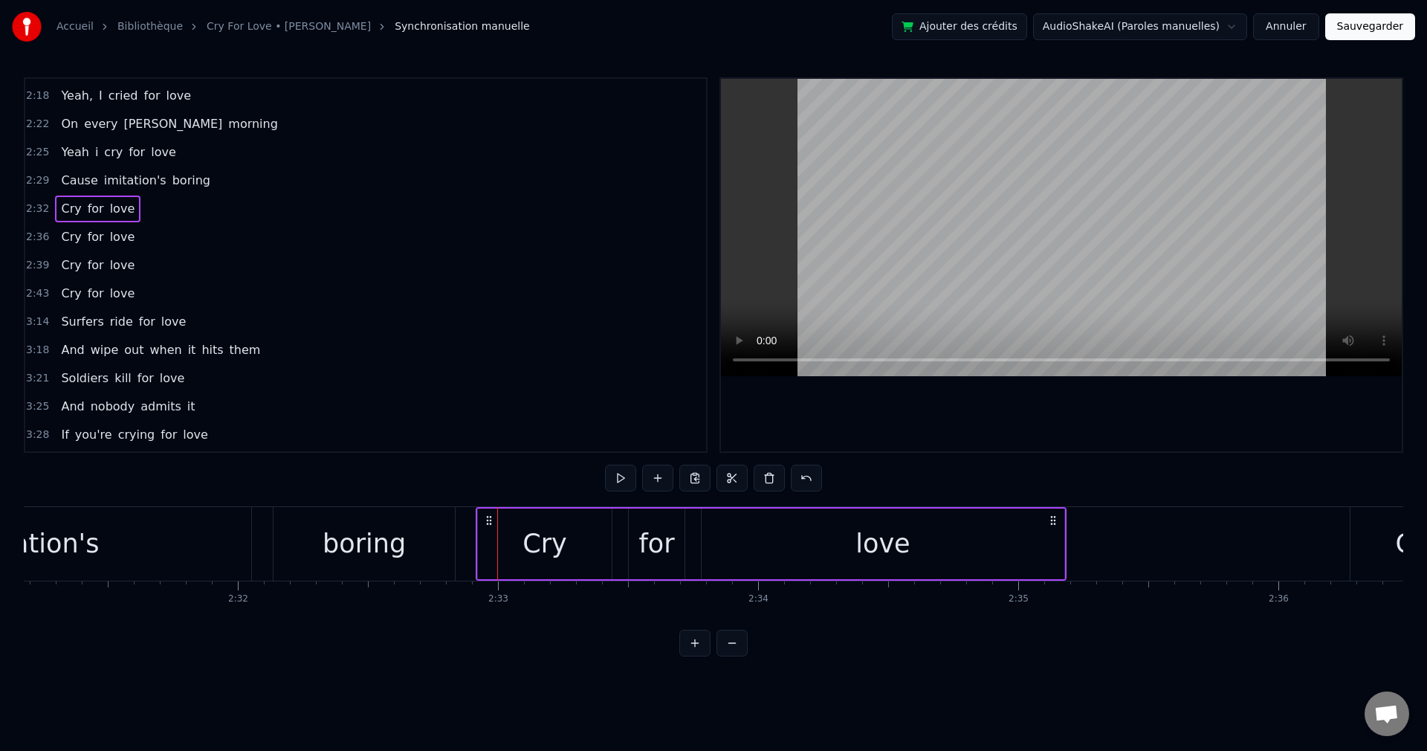
drag, startPoint x: 511, startPoint y: 518, endPoint x: 490, endPoint y: 521, distance: 21.8
click at [490, 521] on icon at bounding box center [489, 520] width 12 height 12
click at [80, 176] on span "Cause" at bounding box center [78, 180] width 39 height 17
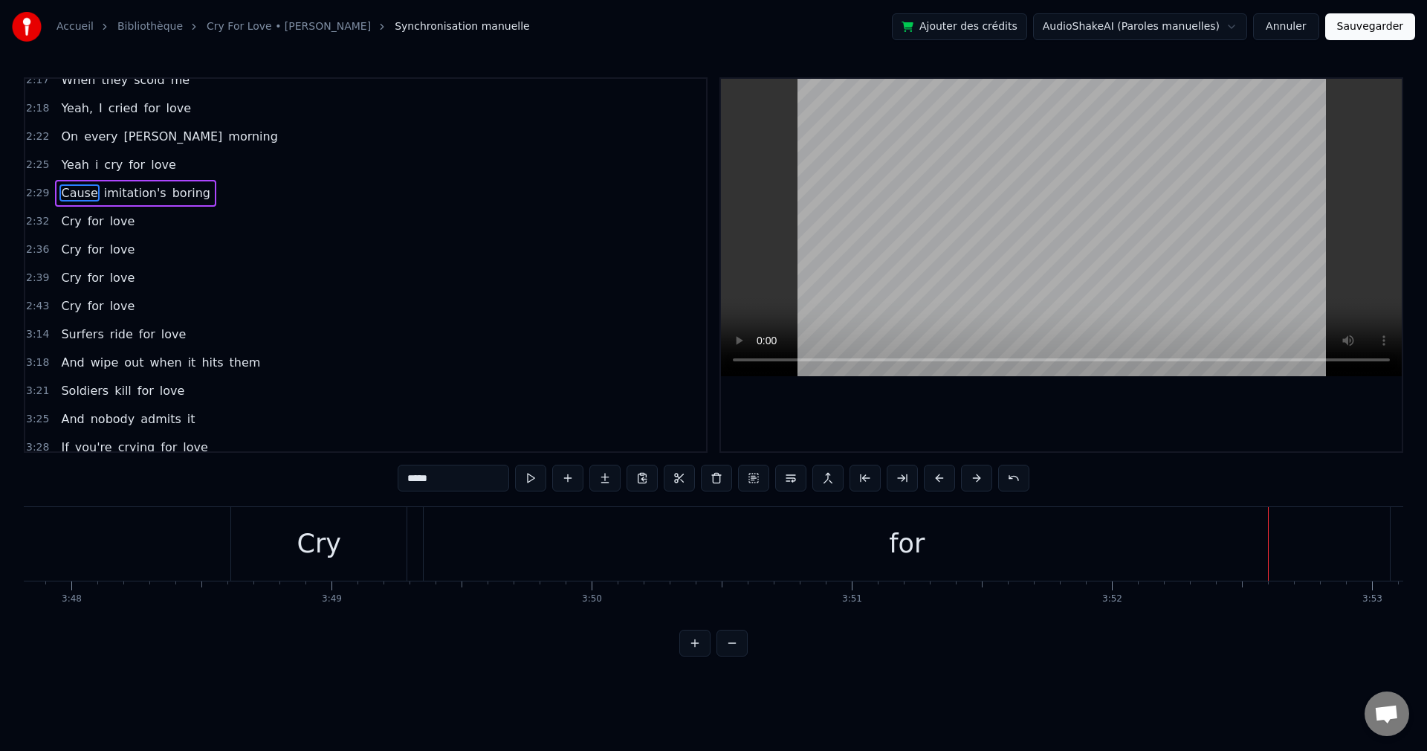
scroll to position [0, 59258]
click at [685, 552] on div "for" at bounding box center [926, 544] width 966 height 74
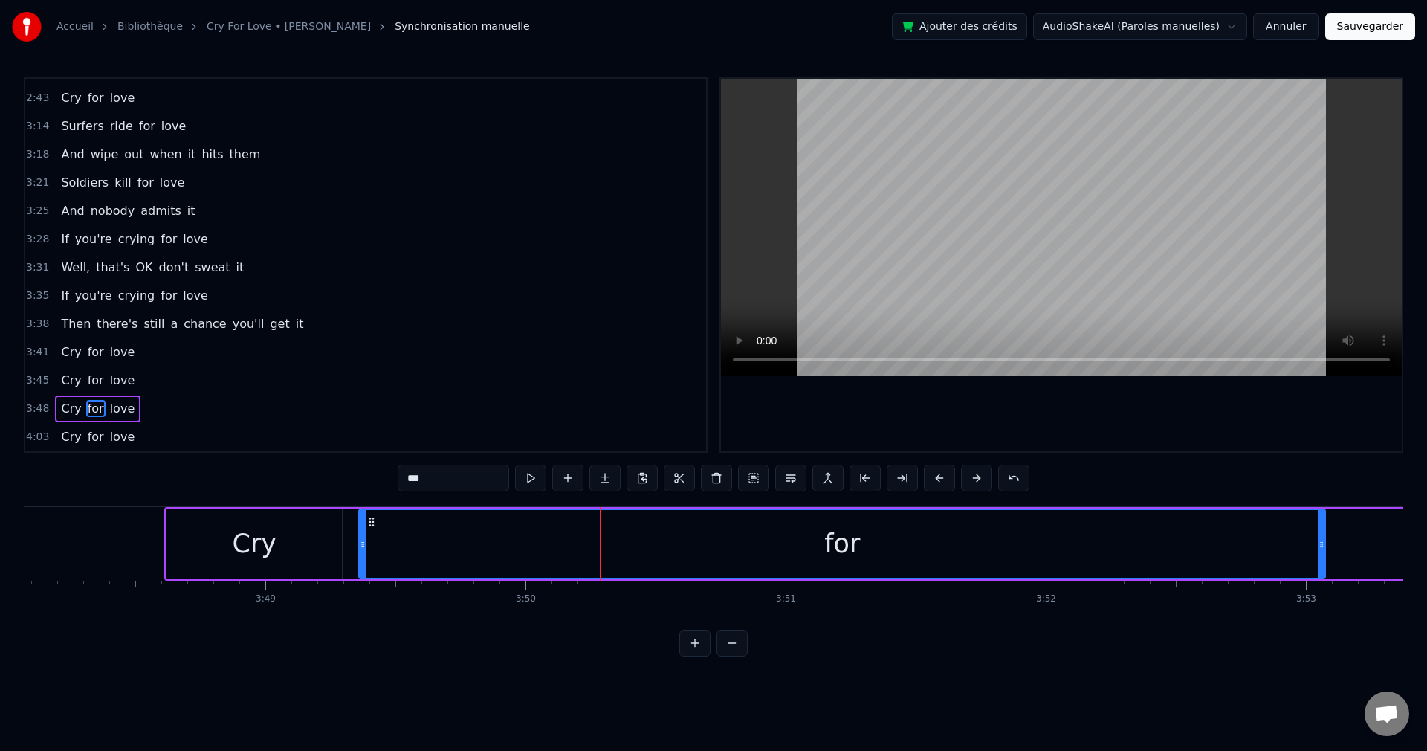
scroll to position [0, 59400]
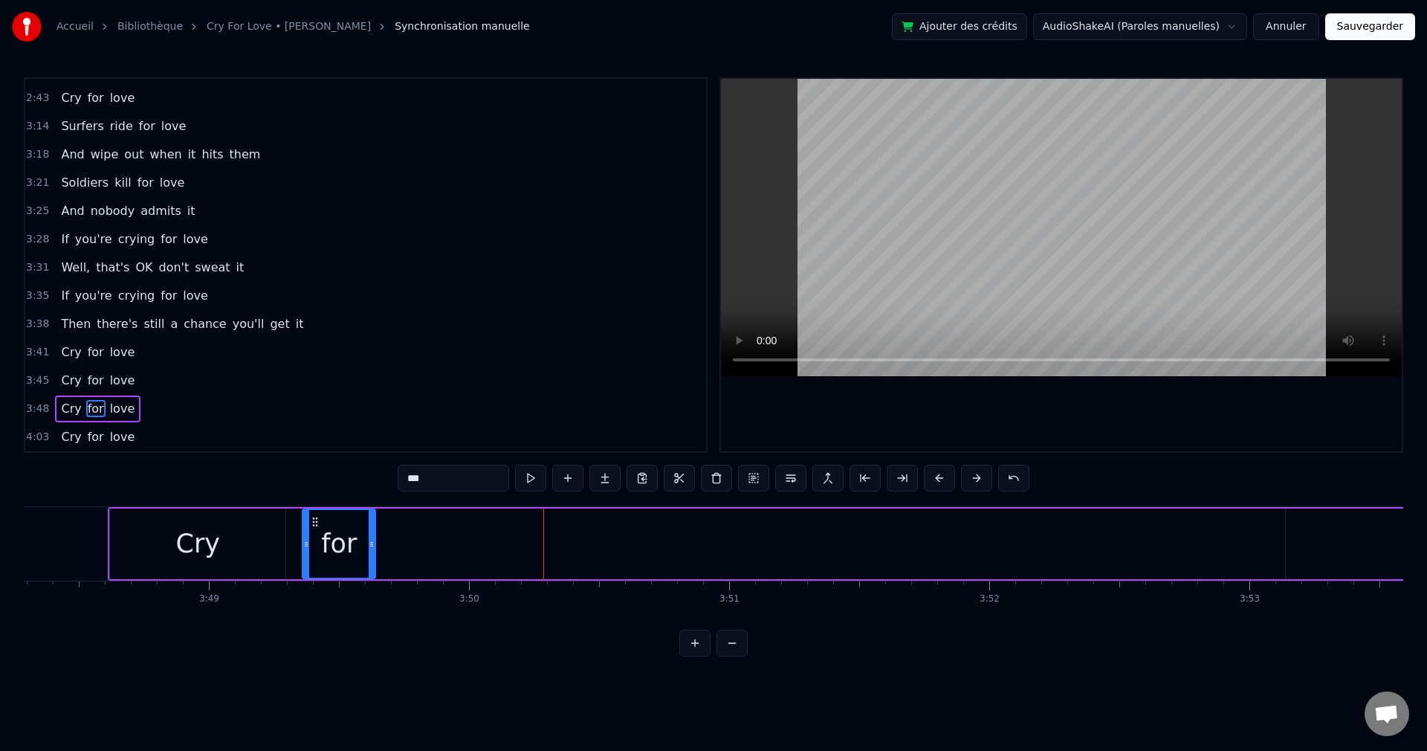
drag, startPoint x: 1265, startPoint y: 544, endPoint x: 372, endPoint y: 567, distance: 893.9
click at [372, 567] on div at bounding box center [372, 544] width 6 height 68
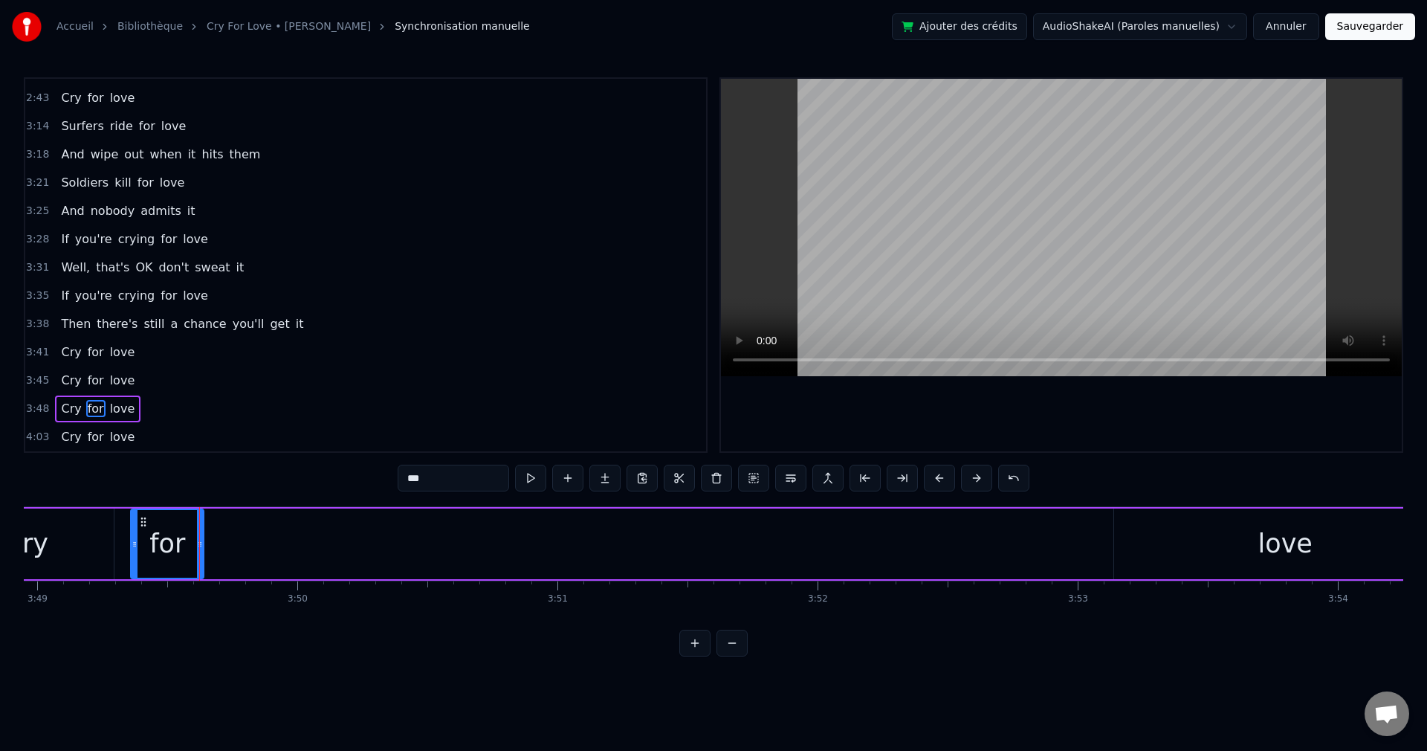
scroll to position [0, 59610]
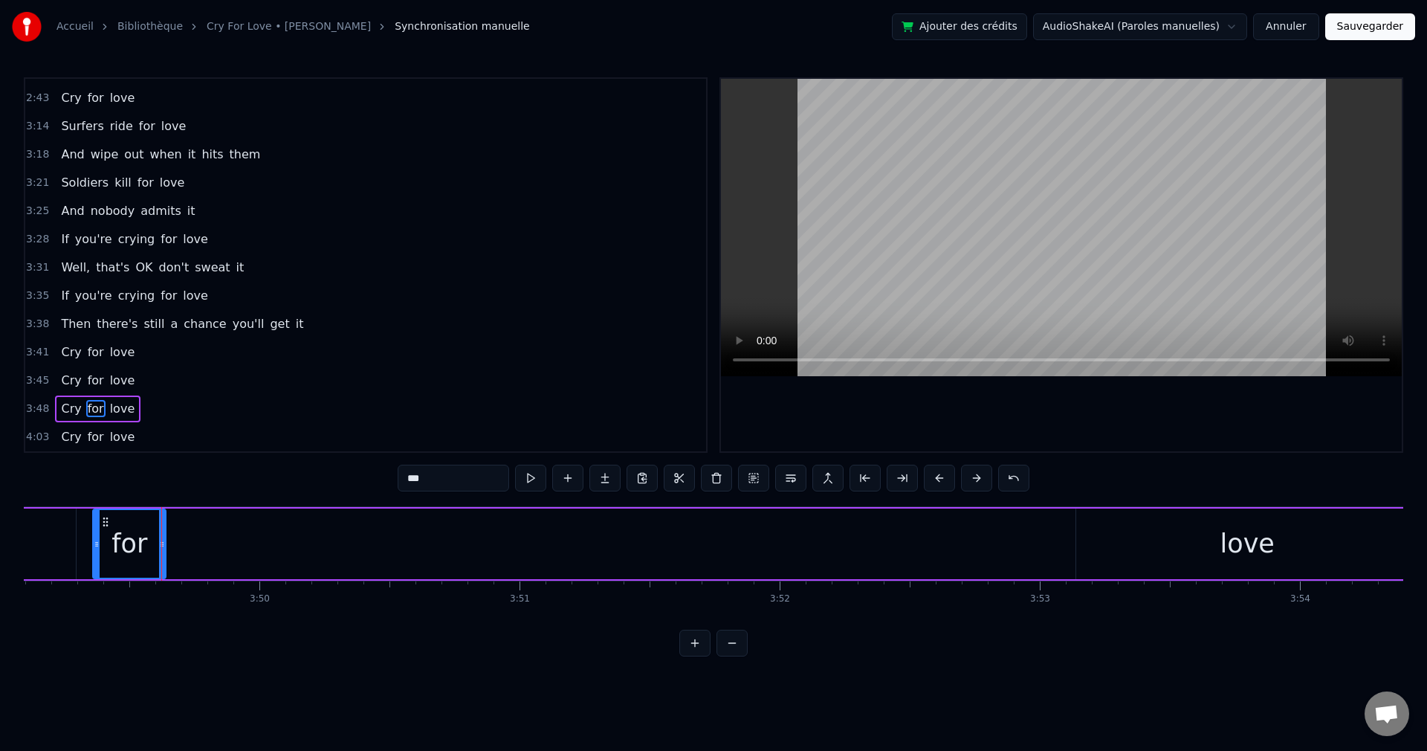
click at [1259, 560] on div "love" at bounding box center [1248, 543] width 54 height 39
type input "****"
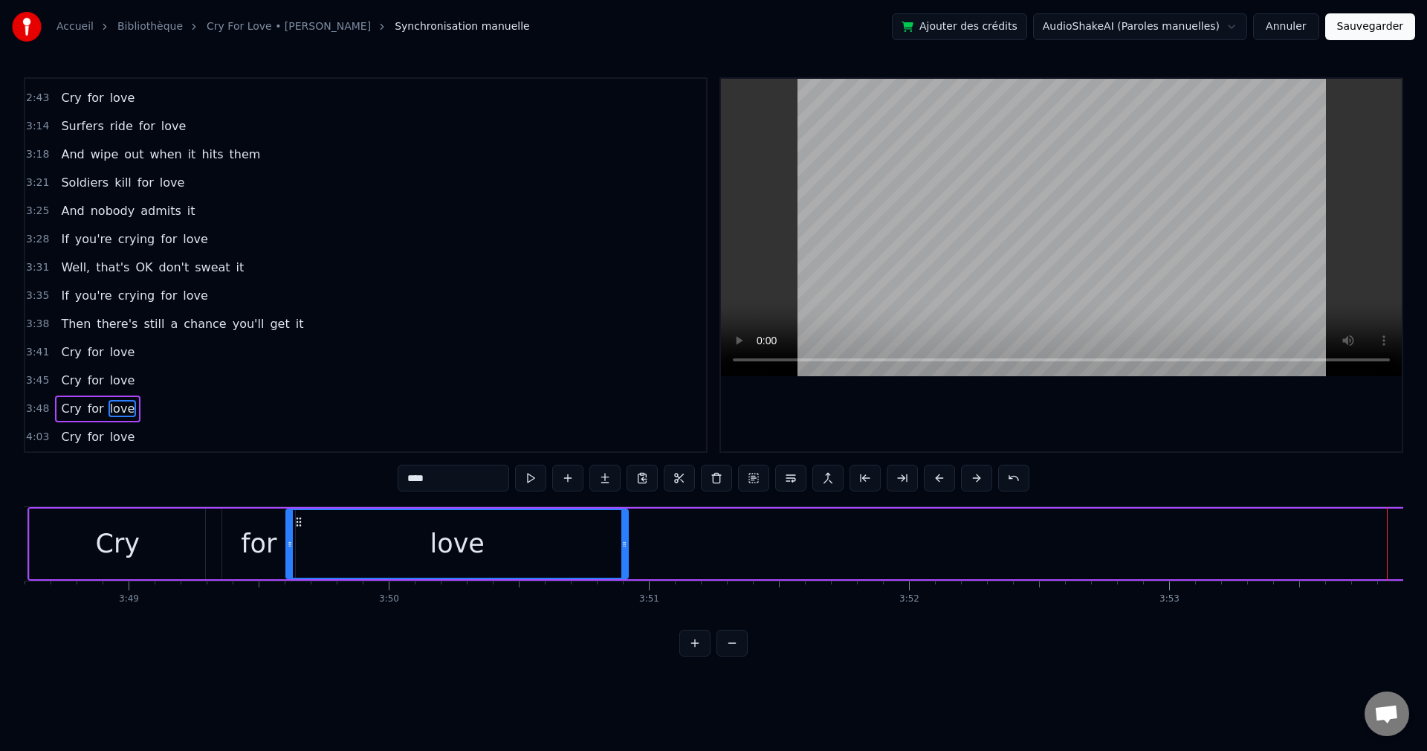
scroll to position [0, 59477]
drag, startPoint x: 1091, startPoint y: 519, endPoint x: 325, endPoint y: 601, distance: 770.2
click at [325, 601] on div "Status seekers, I never cared Once I found out they never dared To seize the wo…" at bounding box center [714, 562] width 1380 height 112
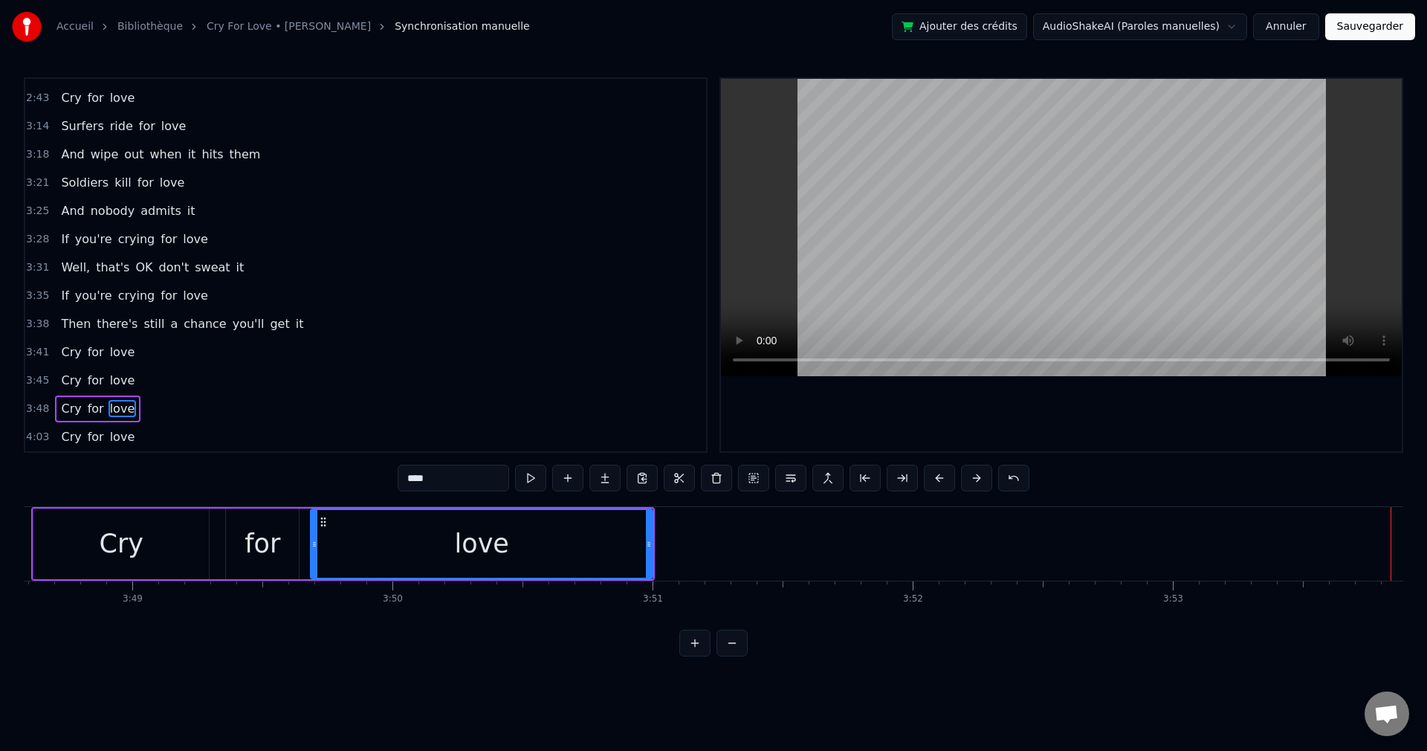
scroll to position [0, 59496]
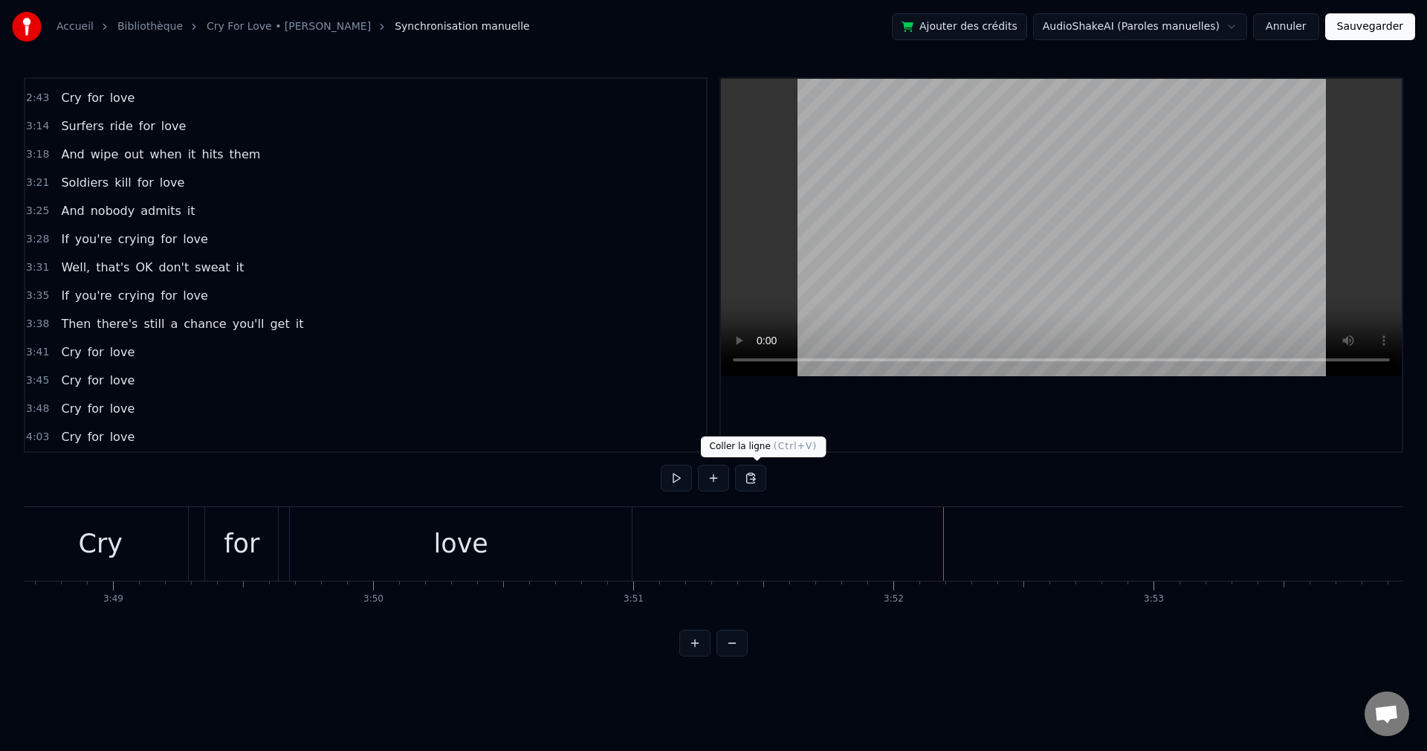
click at [764, 478] on button at bounding box center [750, 478] width 31 height 27
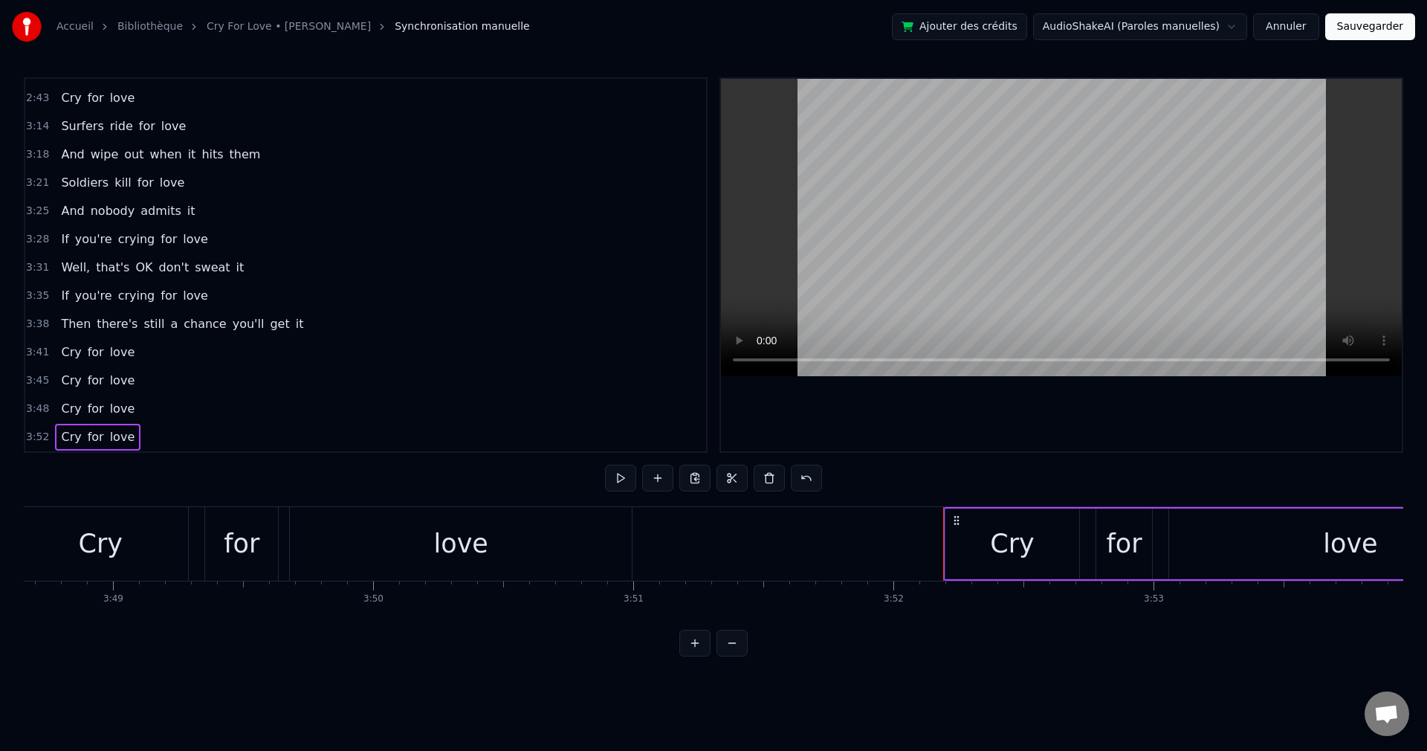
click at [70, 321] on span "Then" at bounding box center [75, 323] width 33 height 17
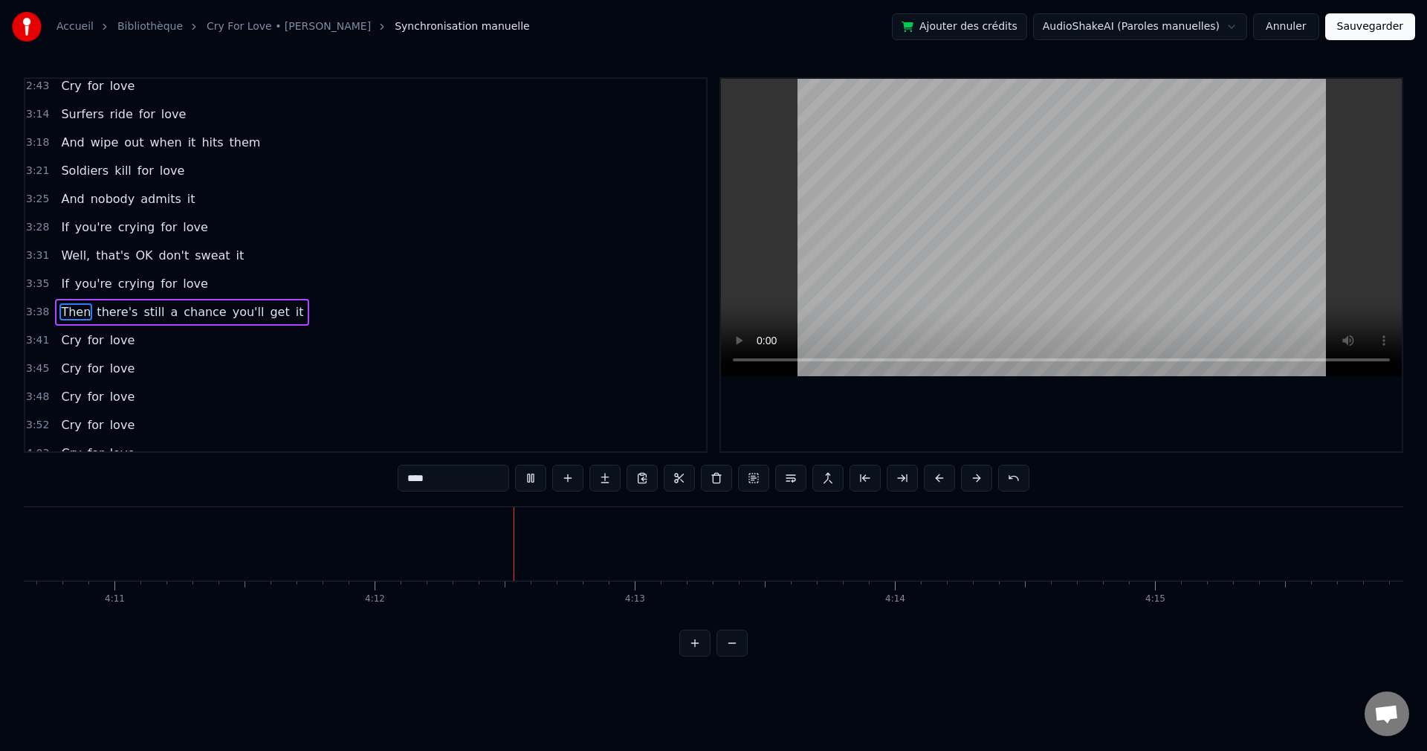
scroll to position [0, 65510]
click at [1381, 30] on button "Sauvegarder" at bounding box center [1371, 26] width 90 height 27
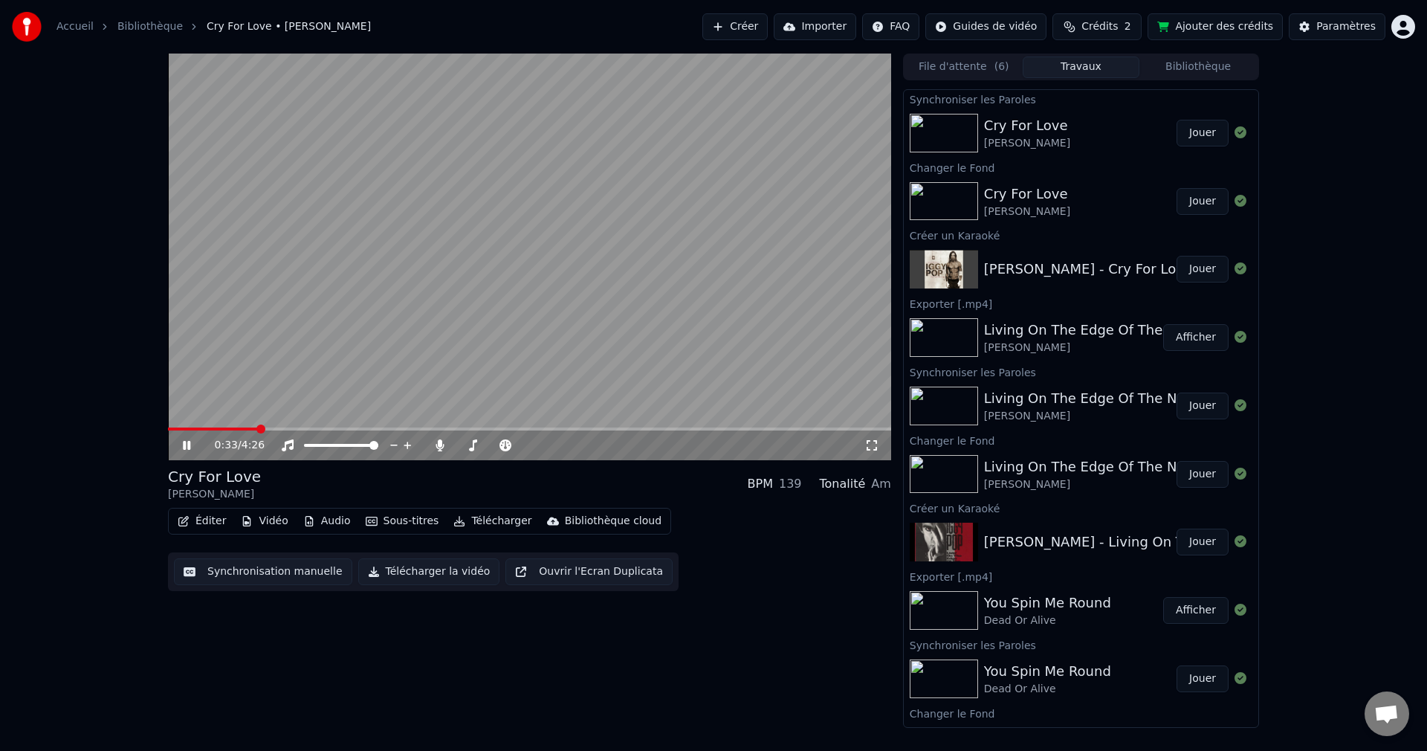
click at [259, 430] on span at bounding box center [529, 428] width 723 height 3
click at [465, 445] on span at bounding box center [493, 445] width 74 height 3
click at [184, 442] on icon at bounding box center [186, 445] width 7 height 9
click at [401, 573] on button "Télécharger la vidéo" at bounding box center [429, 571] width 142 height 27
